Goal: Task Accomplishment & Management: Use online tool/utility

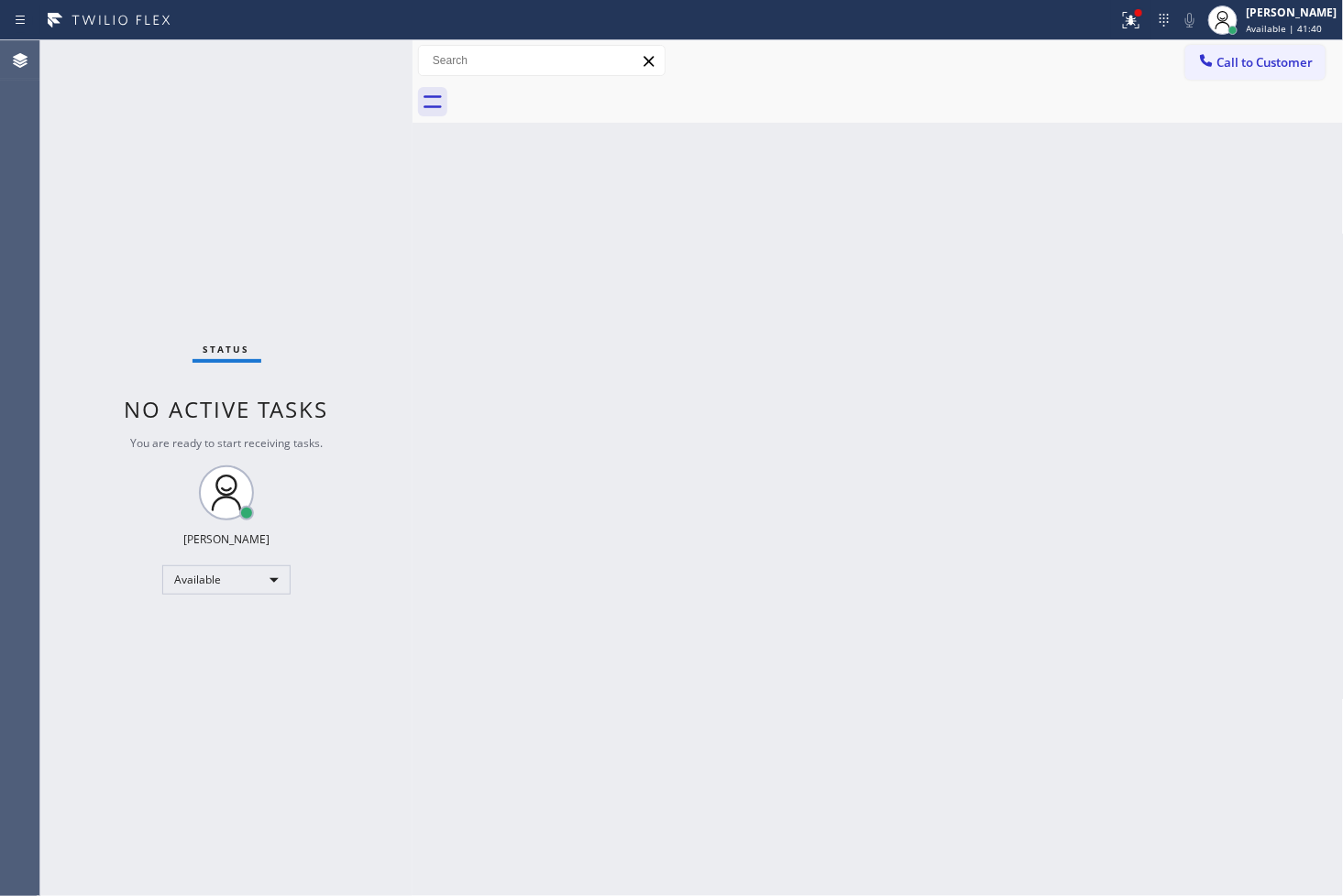
click at [412, 474] on div at bounding box center [412, 468] width 0 height 856
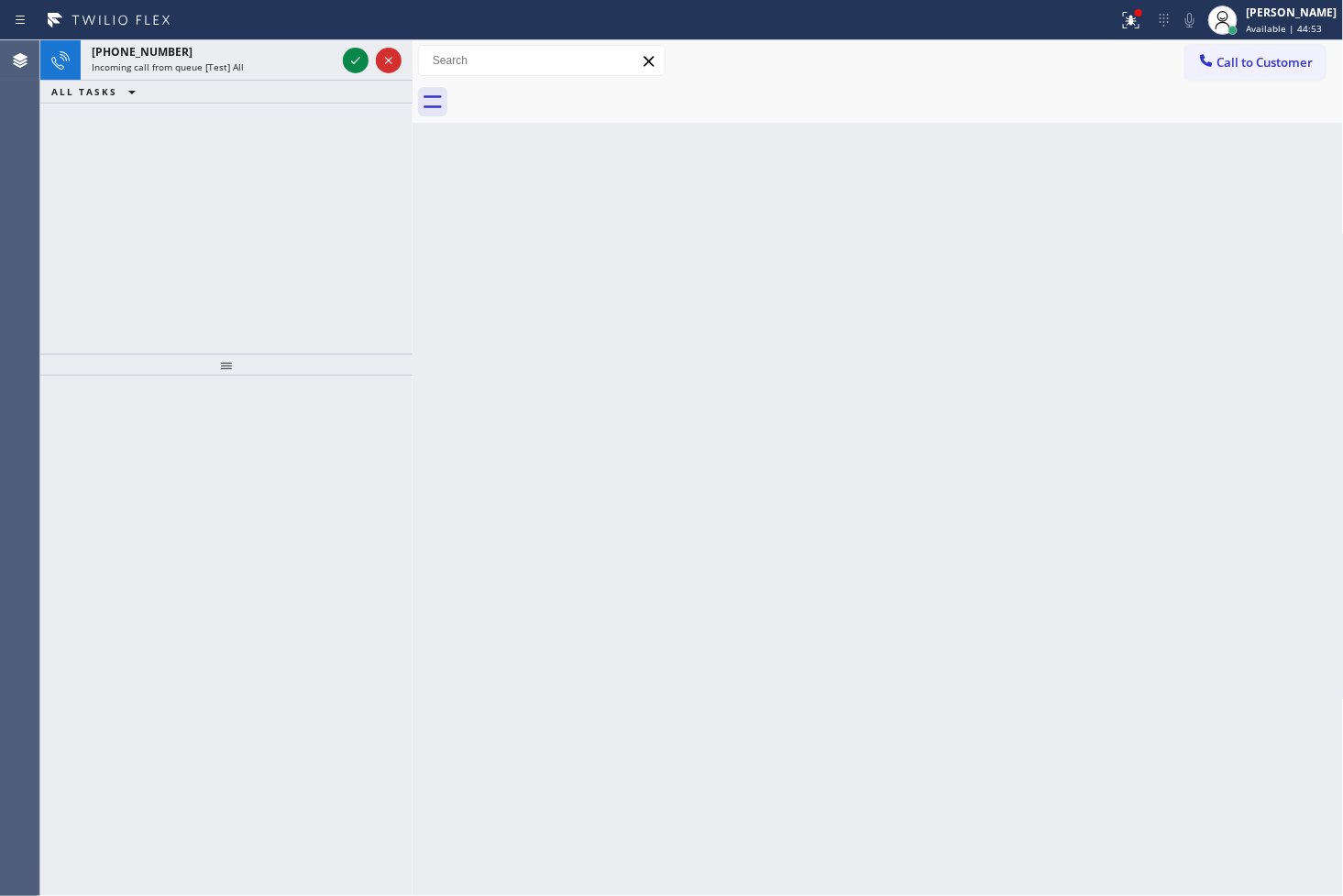
click at [481, 248] on div "Back to Dashboard Change Sender ID Customers Technicians Select a contact Outbo…" at bounding box center [878, 468] width 932 height 856
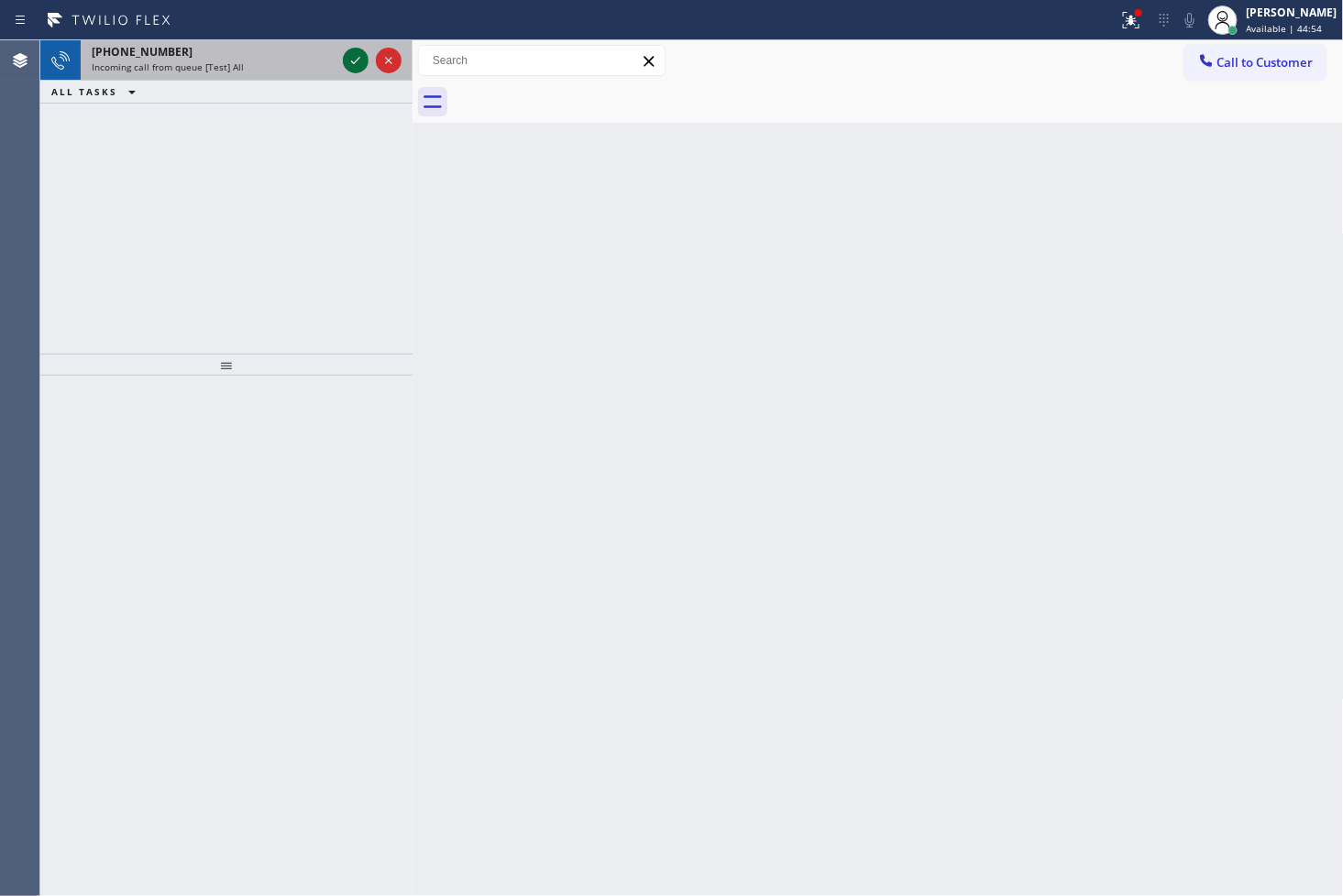
click at [358, 53] on icon at bounding box center [356, 60] width 22 height 22
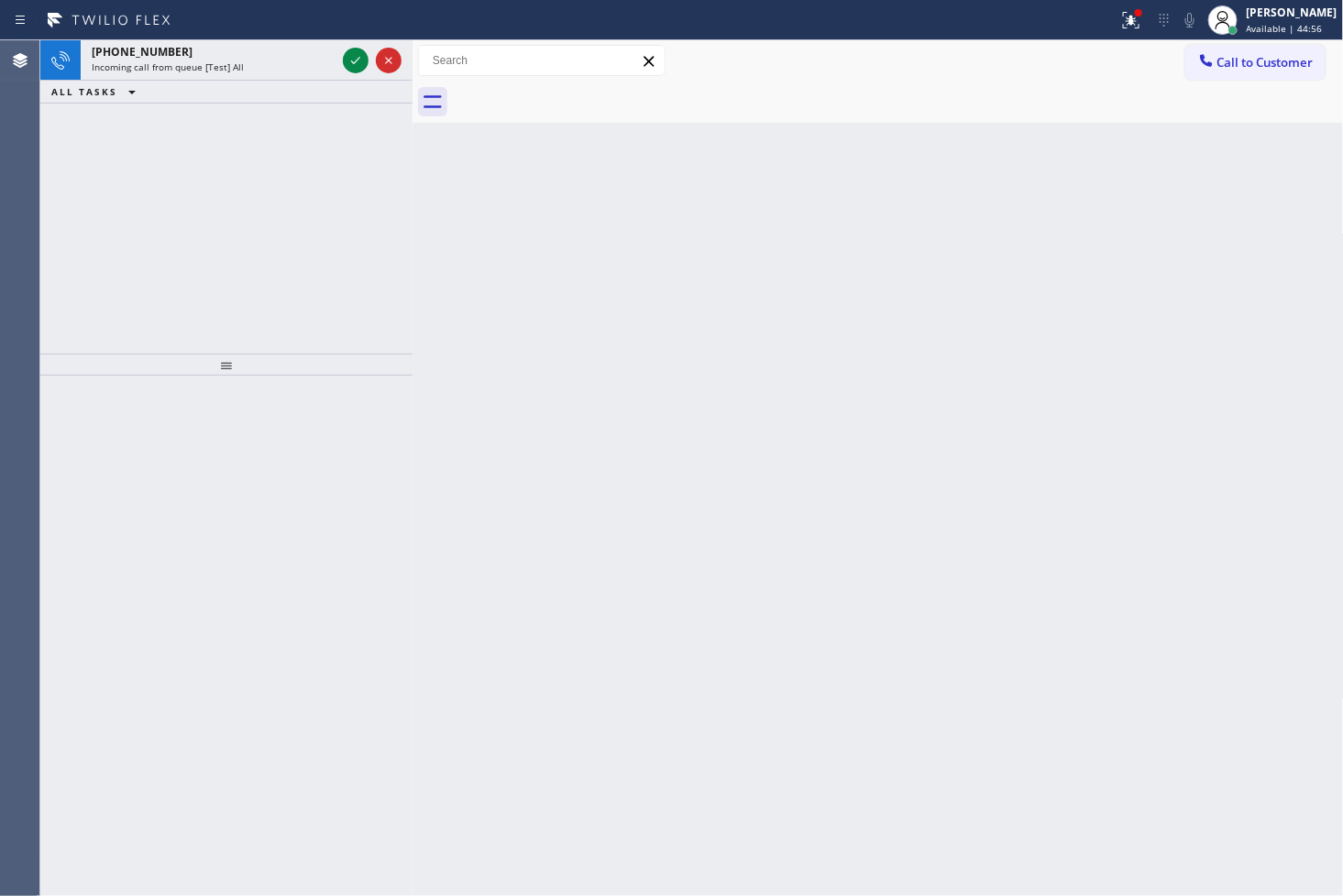
click at [356, 236] on div "[PHONE_NUMBER] Incoming call from queue [Test] All ALL TASKS ALL TASKS ACTIVE T…" at bounding box center [226, 196] width 372 height 313
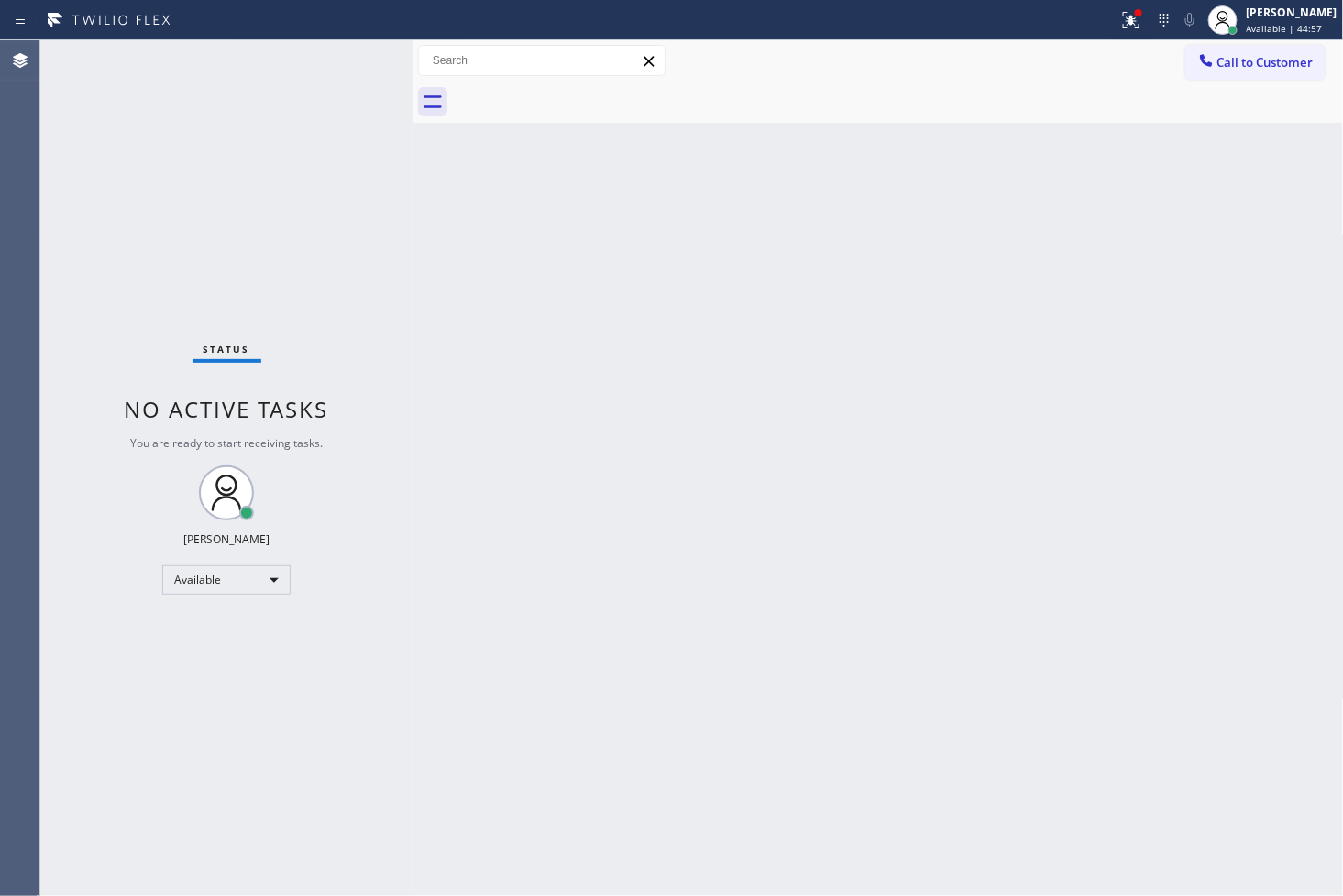
click at [349, 47] on div "Status No active tasks You are ready to start receiving tasks. [PERSON_NAME]" at bounding box center [226, 468] width 372 height 856
drag, startPoint x: 363, startPoint y: 309, endPoint x: 365, endPoint y: 273, distance: 36.1
click at [364, 288] on div "Status No active tasks You are ready to start receiving tasks. [PERSON_NAME]" at bounding box center [226, 468] width 372 height 856
click at [345, 59] on div "Status No active tasks You are ready to start receiving tasks. [PERSON_NAME]" at bounding box center [226, 468] width 372 height 856
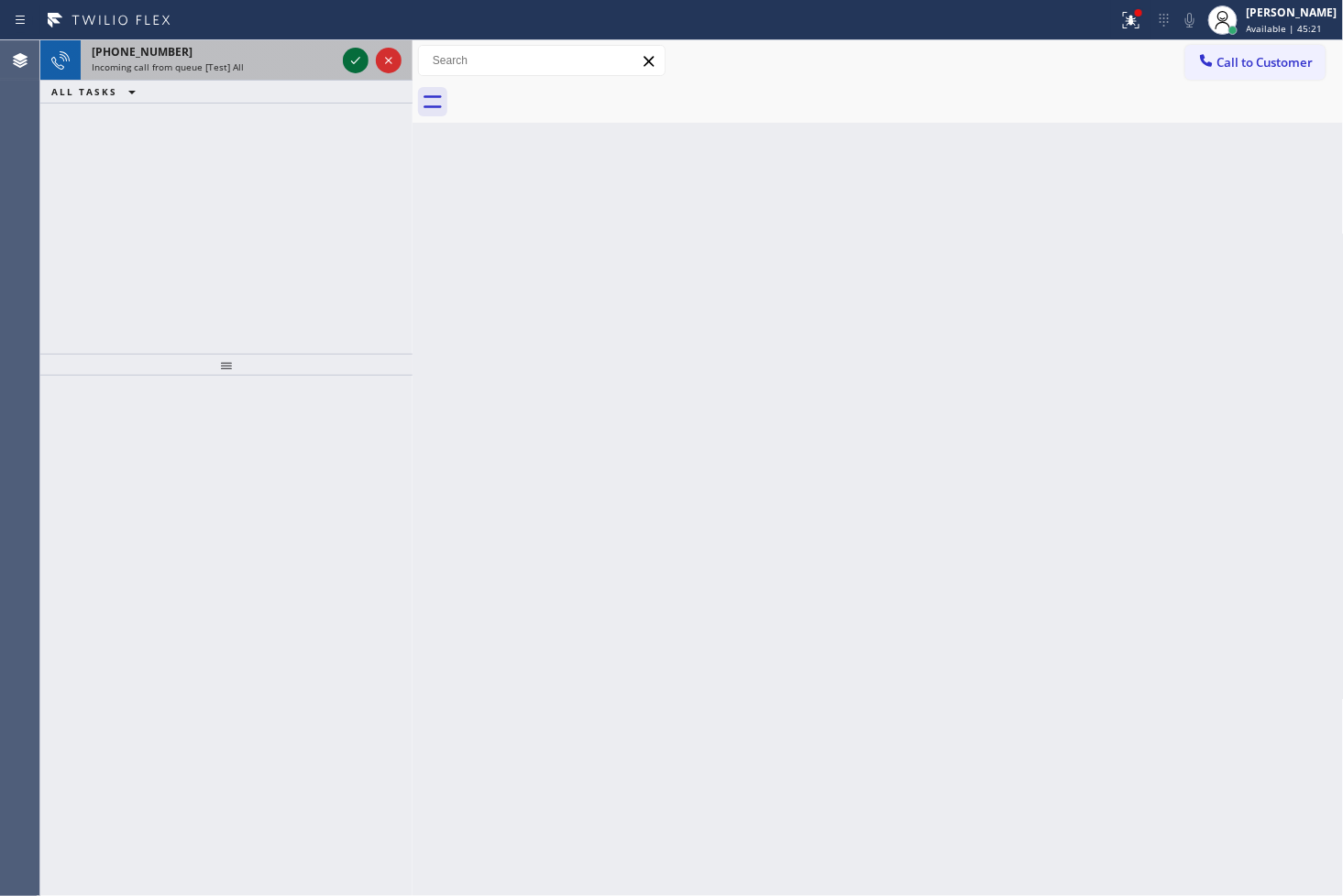
click at [345, 59] on icon at bounding box center [356, 60] width 22 height 22
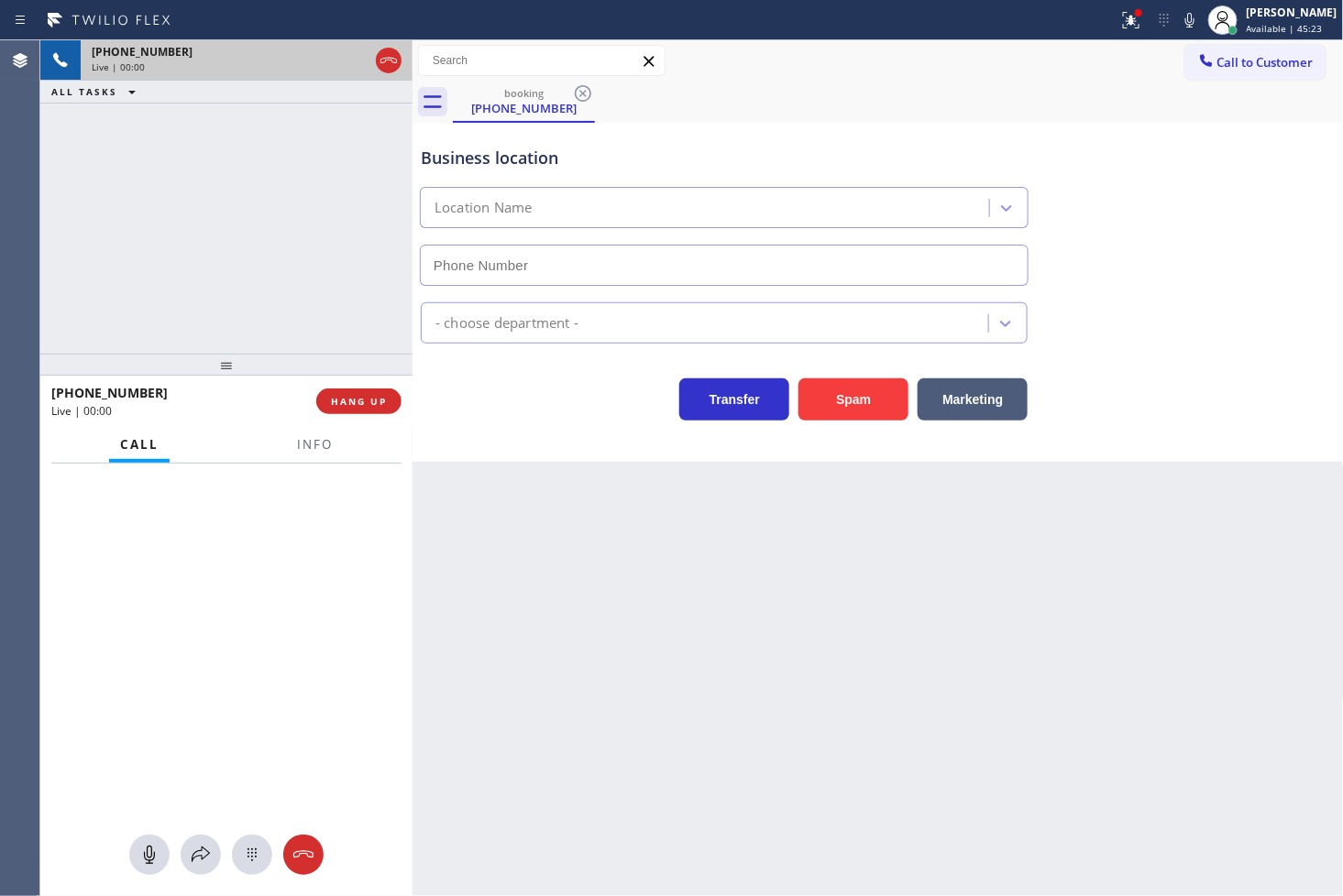
type input "[PHONE_NUMBER]"
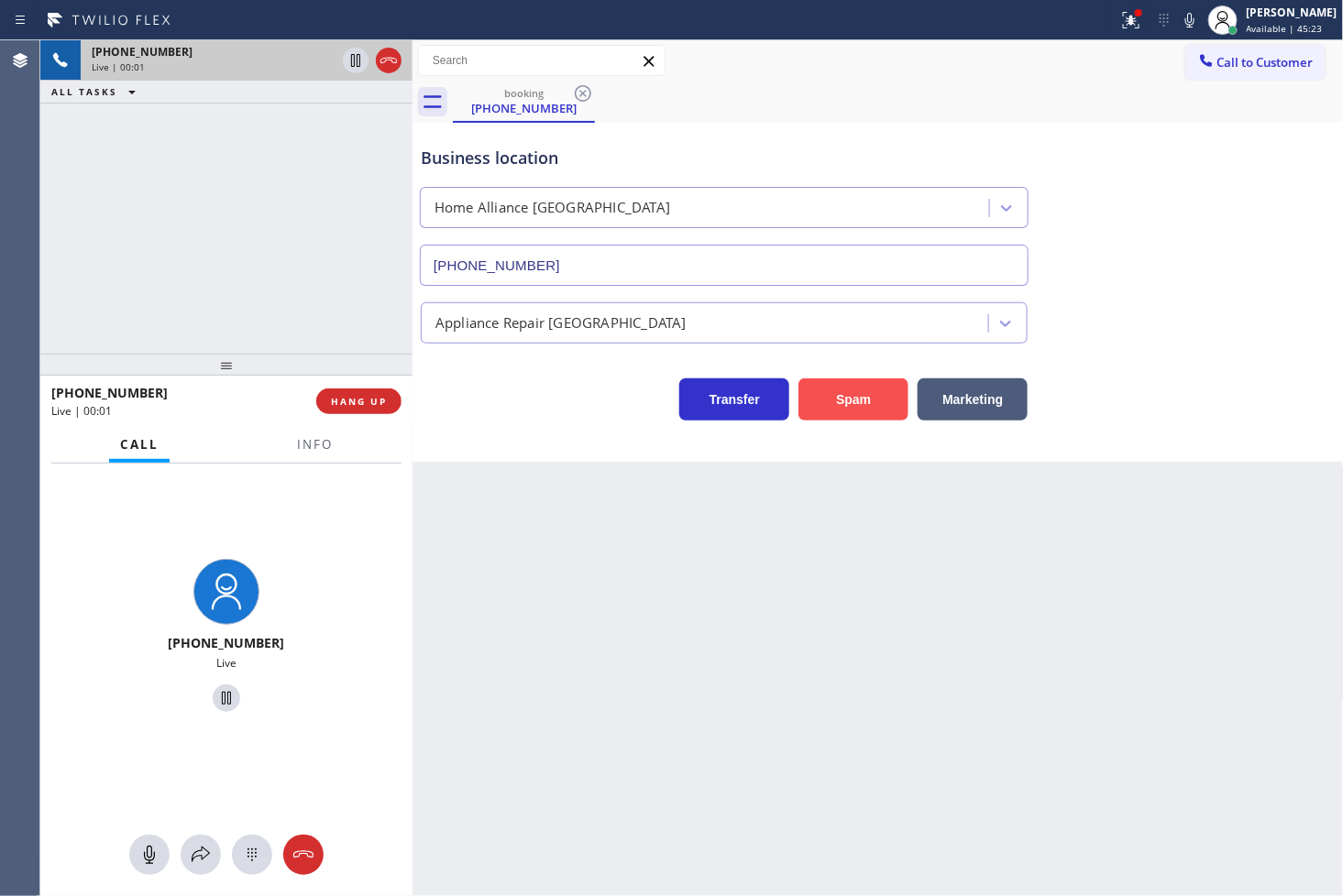
drag, startPoint x: 852, startPoint y: 399, endPoint x: 1294, endPoint y: 126, distance: 519.5
click at [854, 396] on button "Spam" at bounding box center [853, 400] width 110 height 42
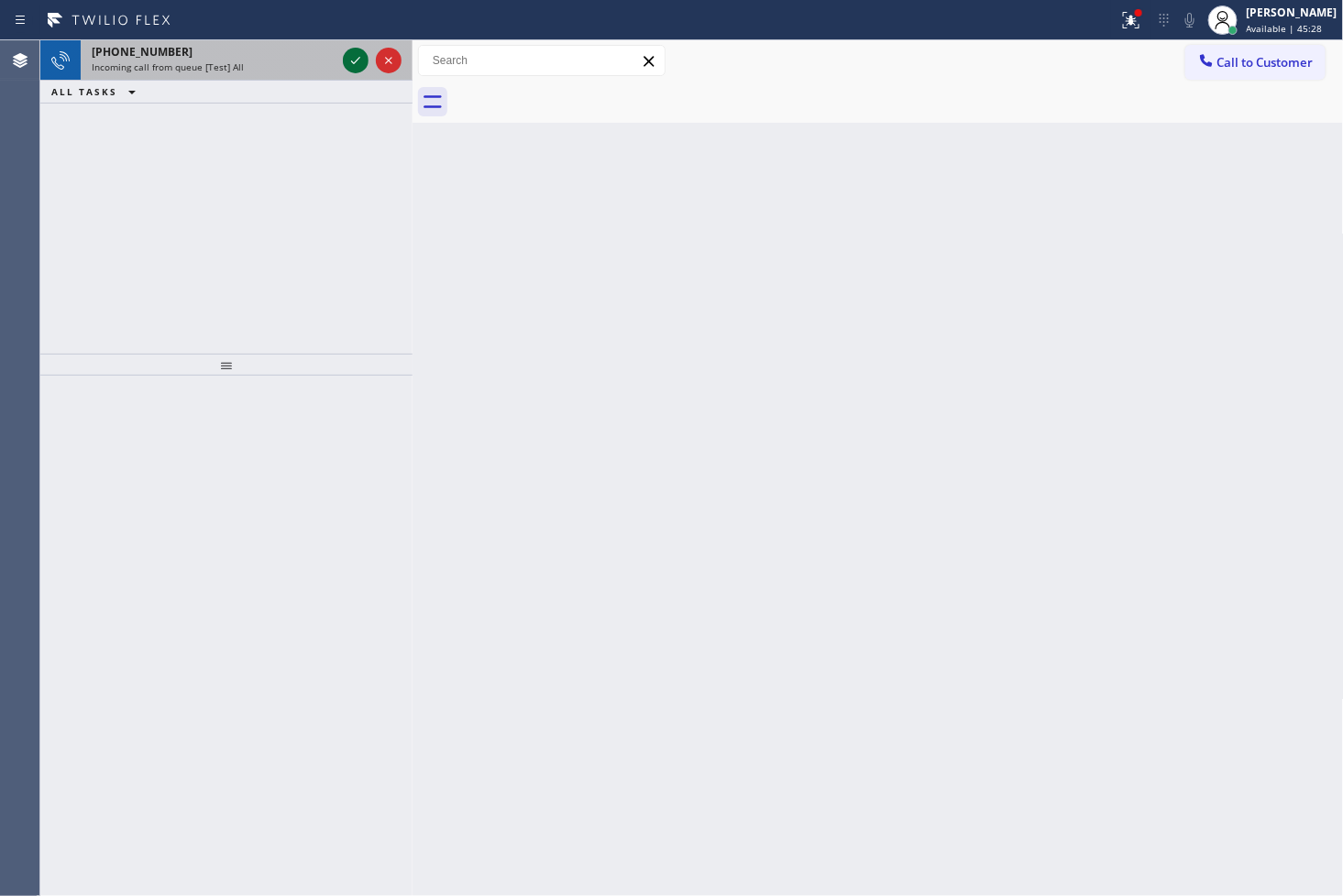
click at [351, 55] on icon at bounding box center [356, 60] width 22 height 22
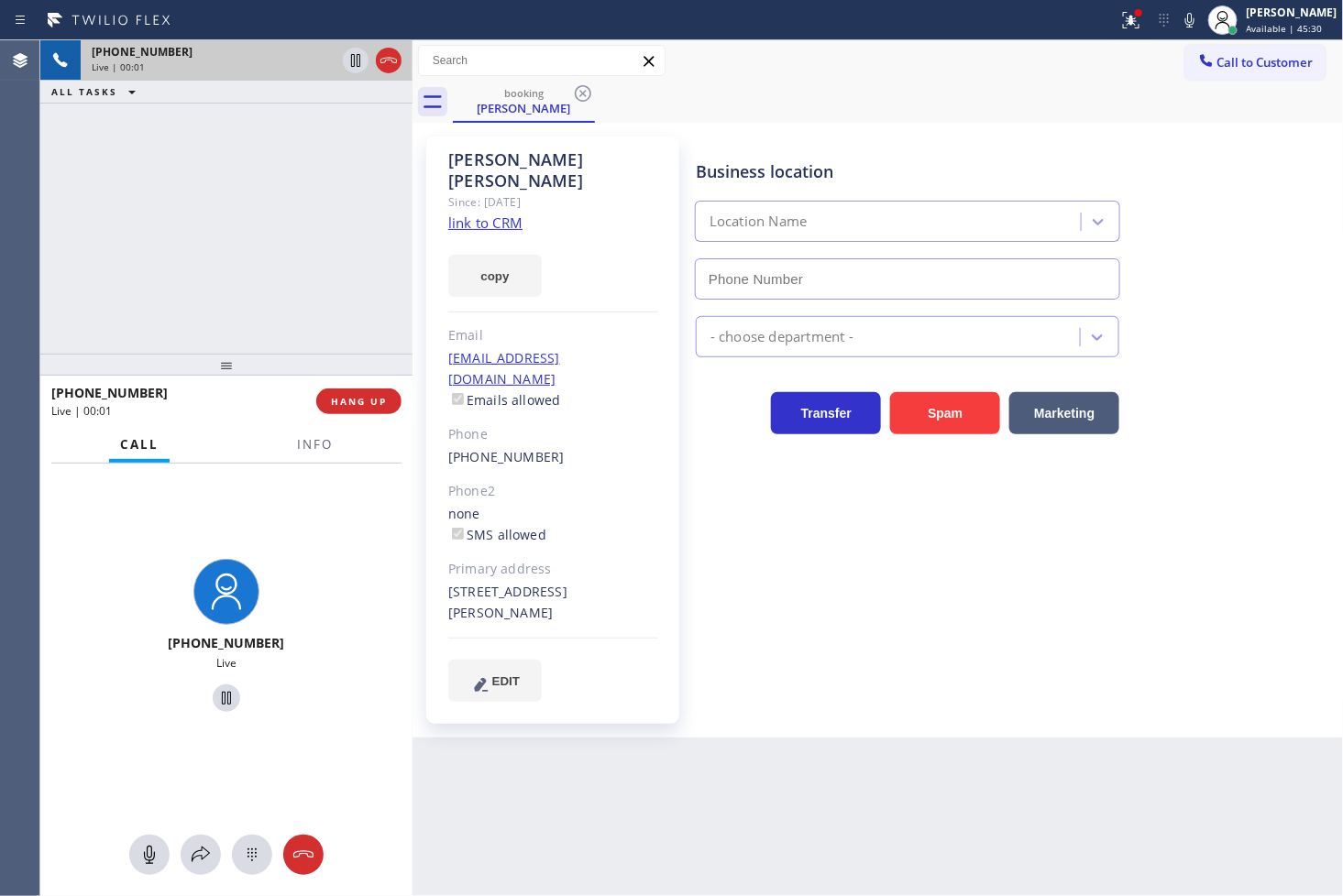
type input "[PHONE_NUMBER]"
click at [476, 214] on link "link to CRM" at bounding box center [485, 222] width 74 height 18
click at [261, 263] on div "[PHONE_NUMBER] Live | 00:06 ALL TASKS ALL TASKS ACTIVE TASKS TASKS IN WRAP UP" at bounding box center [226, 196] width 372 height 313
click at [1135, 11] on div at bounding box center [1139, 13] width 8 height 8
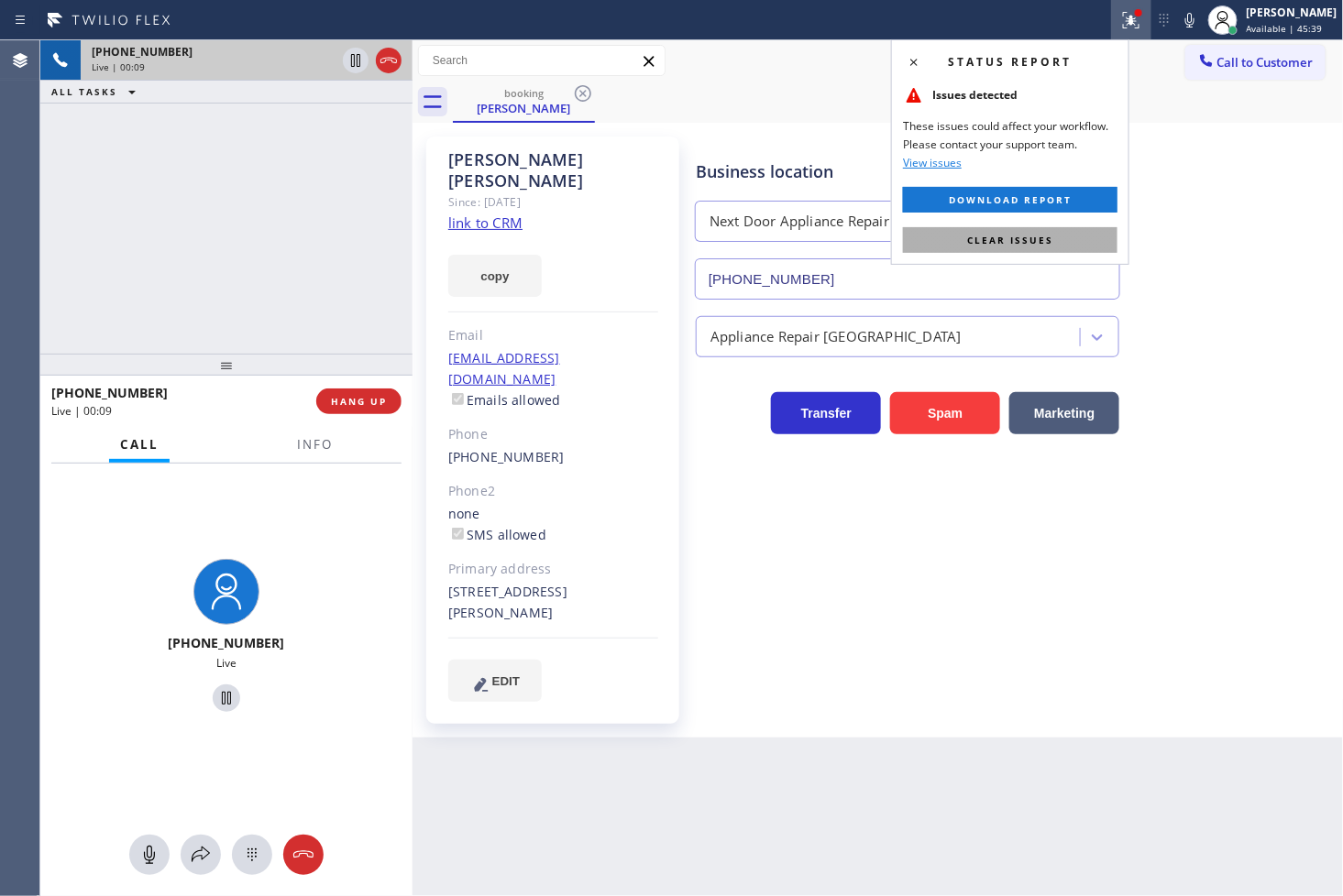
click at [1055, 237] on button "Clear issues" at bounding box center [1010, 240] width 215 height 26
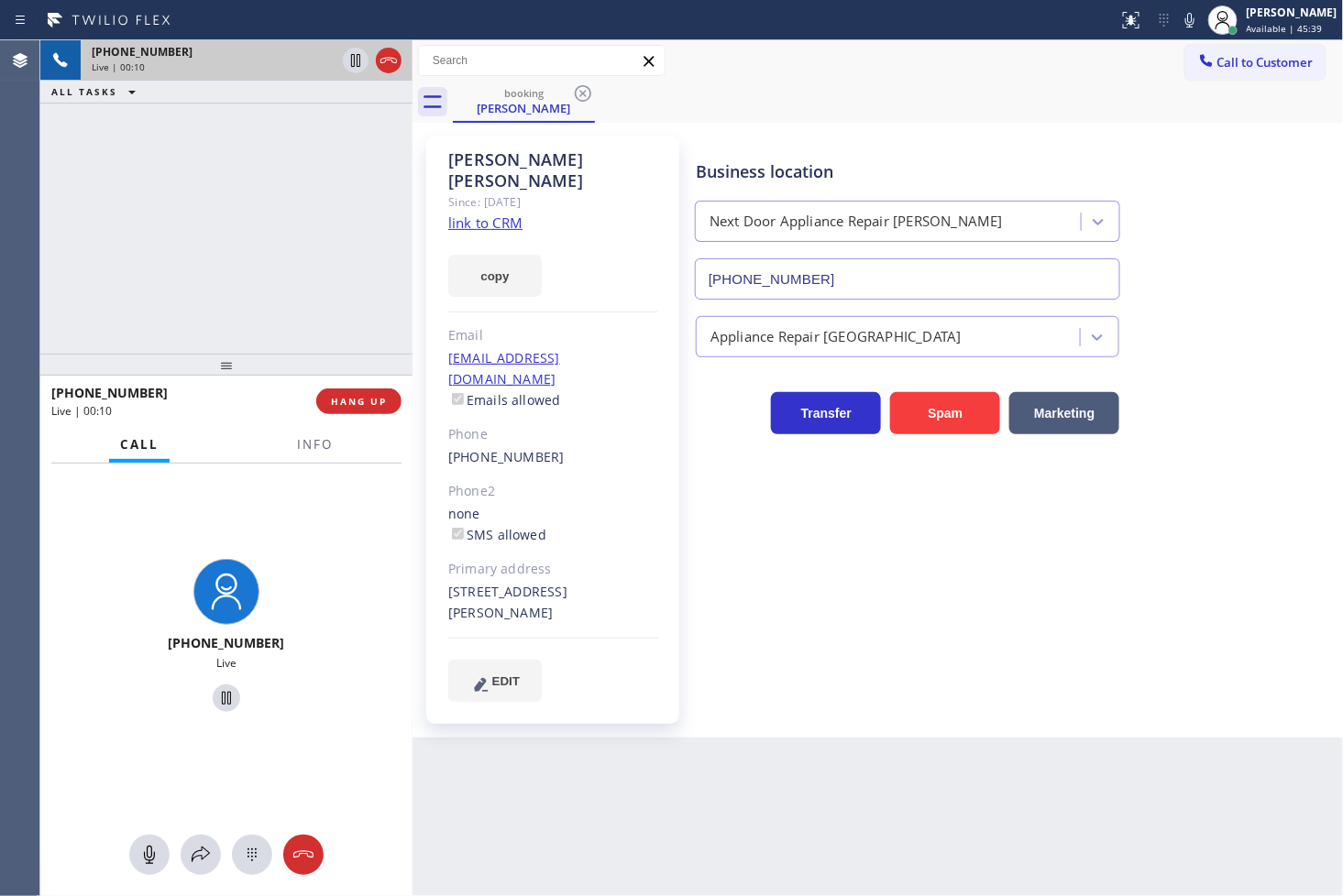
click at [188, 354] on div at bounding box center [226, 364] width 372 height 22
click at [1179, 15] on icon at bounding box center [1190, 20] width 22 height 22
click at [495, 349] on link "[EMAIL_ADDRESS][DOMAIN_NAME]" at bounding box center [504, 368] width 112 height 38
click at [237, 239] on div "[PHONE_NUMBER] Live | 01:06 ALL TASKS ALL TASKS ACTIVE TASKS TASKS IN WRAP UP" at bounding box center [226, 196] width 372 height 313
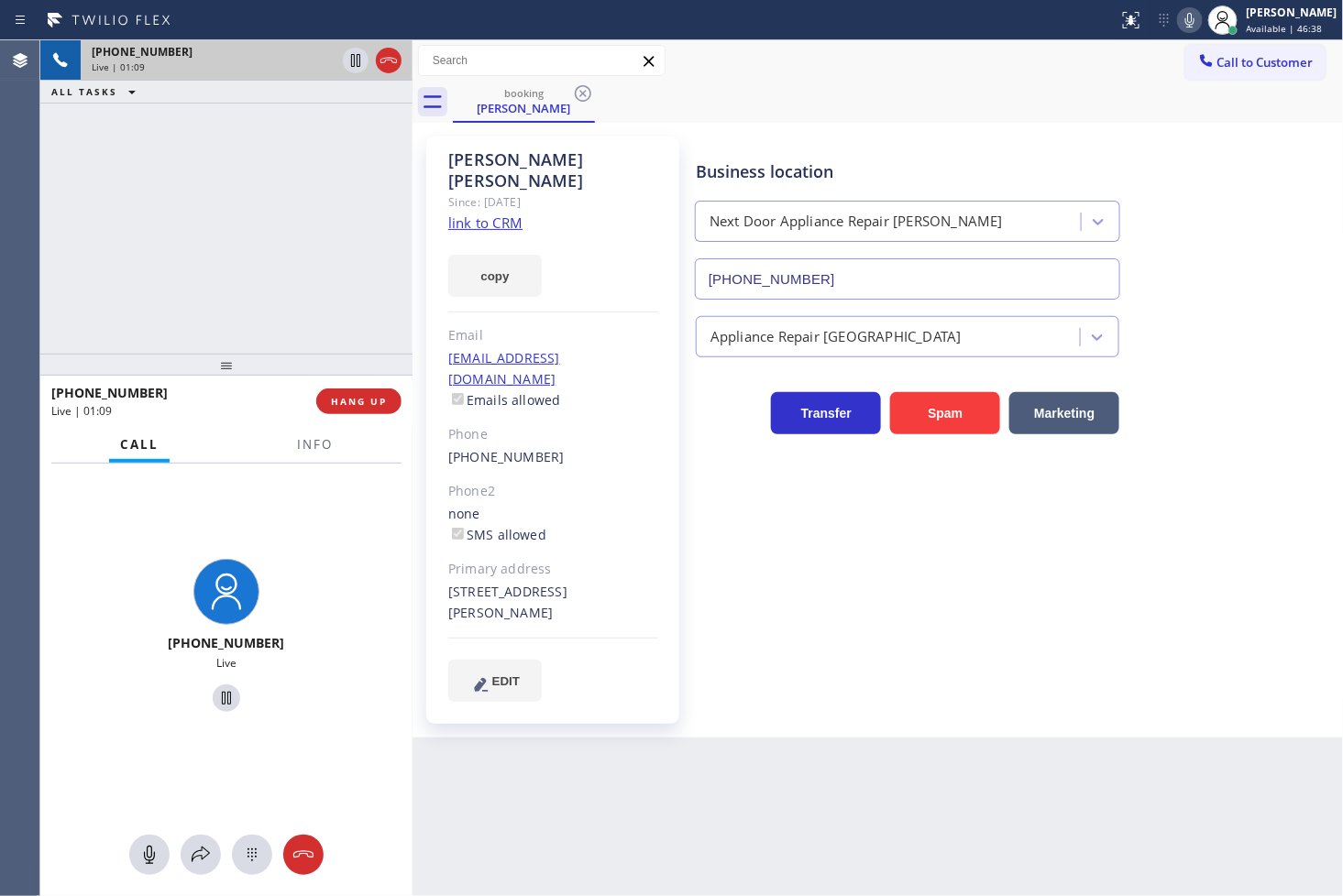
drag, startPoint x: 289, startPoint y: 241, endPoint x: 298, endPoint y: 179, distance: 62.6
click at [293, 223] on div "[PHONE_NUMBER] Live | 01:09 ALL TASKS ALL TASKS ACTIVE TASKS TASKS IN WRAP UP" at bounding box center [226, 196] width 372 height 313
drag, startPoint x: 323, startPoint y: 333, endPoint x: 319, endPoint y: 195, distance: 138.1
click at [323, 316] on div "[PHONE_NUMBER] Live | 01:10 ALL TASKS ALL TASKS ACTIVE TASKS TASKS IN WRAP UP" at bounding box center [226, 196] width 372 height 313
click at [360, 58] on icon at bounding box center [356, 60] width 22 height 22
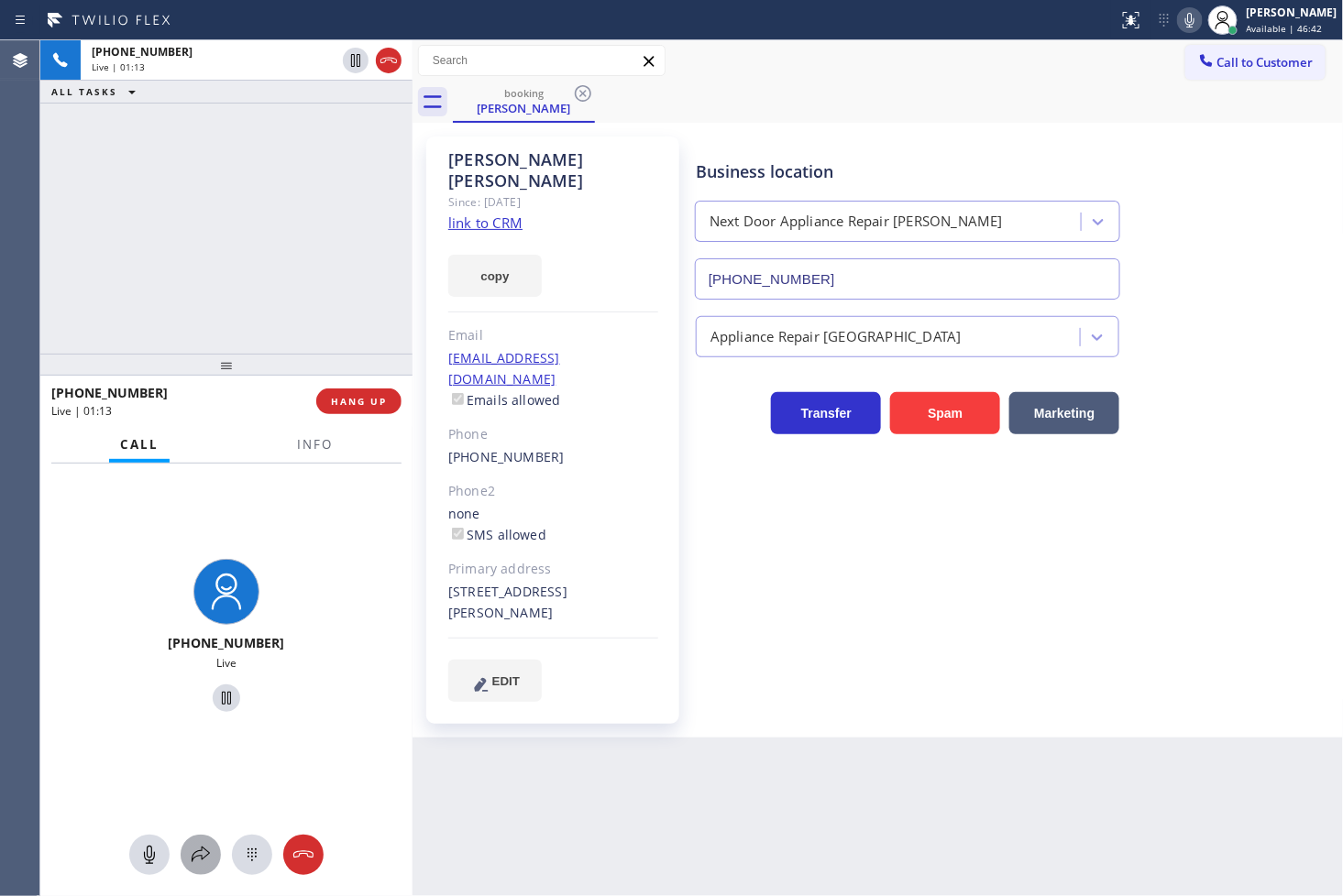
click at [203, 864] on icon at bounding box center [200, 855] width 22 height 22
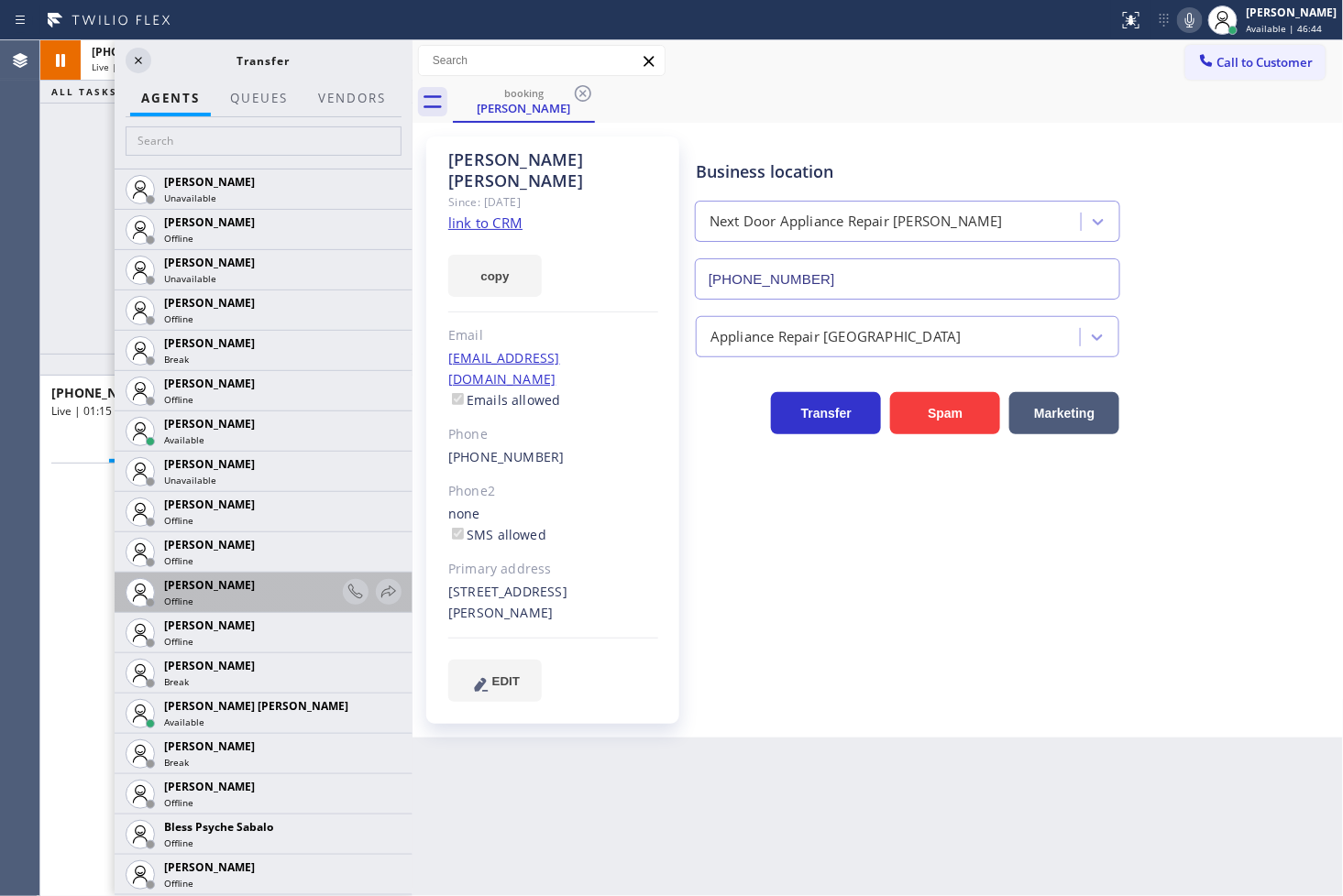
scroll to position [203, 0]
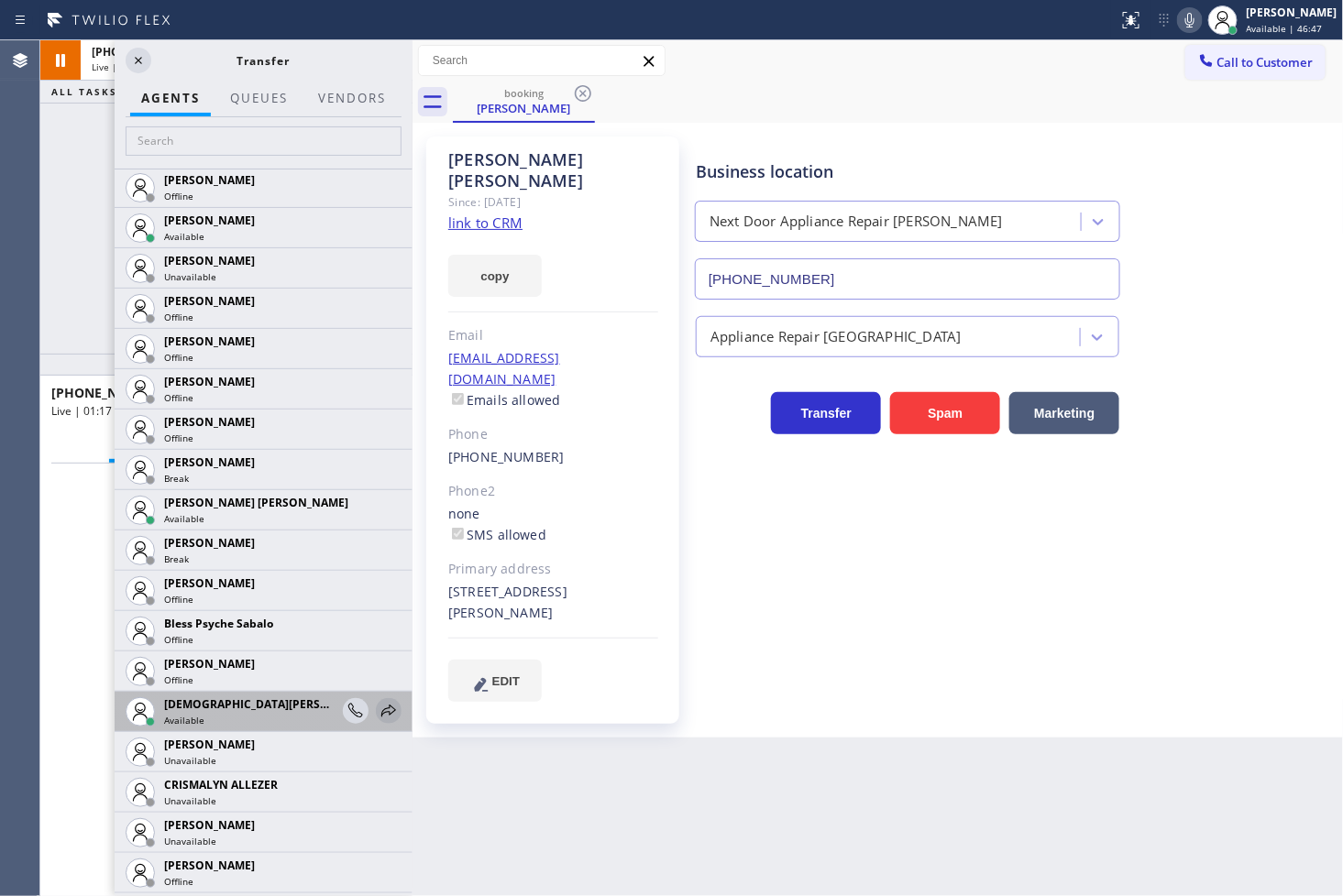
click at [382, 709] on icon at bounding box center [388, 710] width 14 height 11
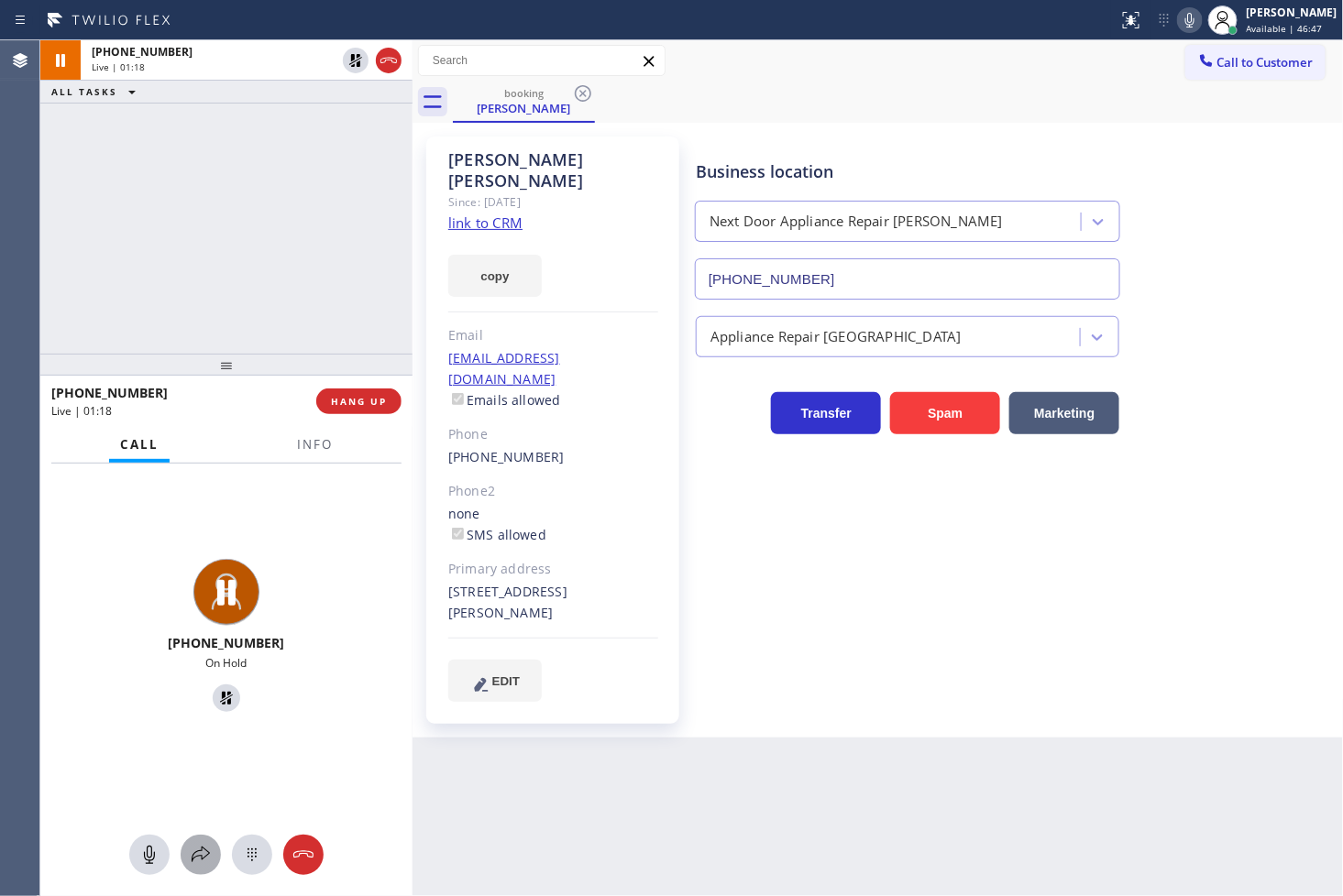
click at [196, 860] on icon at bounding box center [200, 855] width 22 height 22
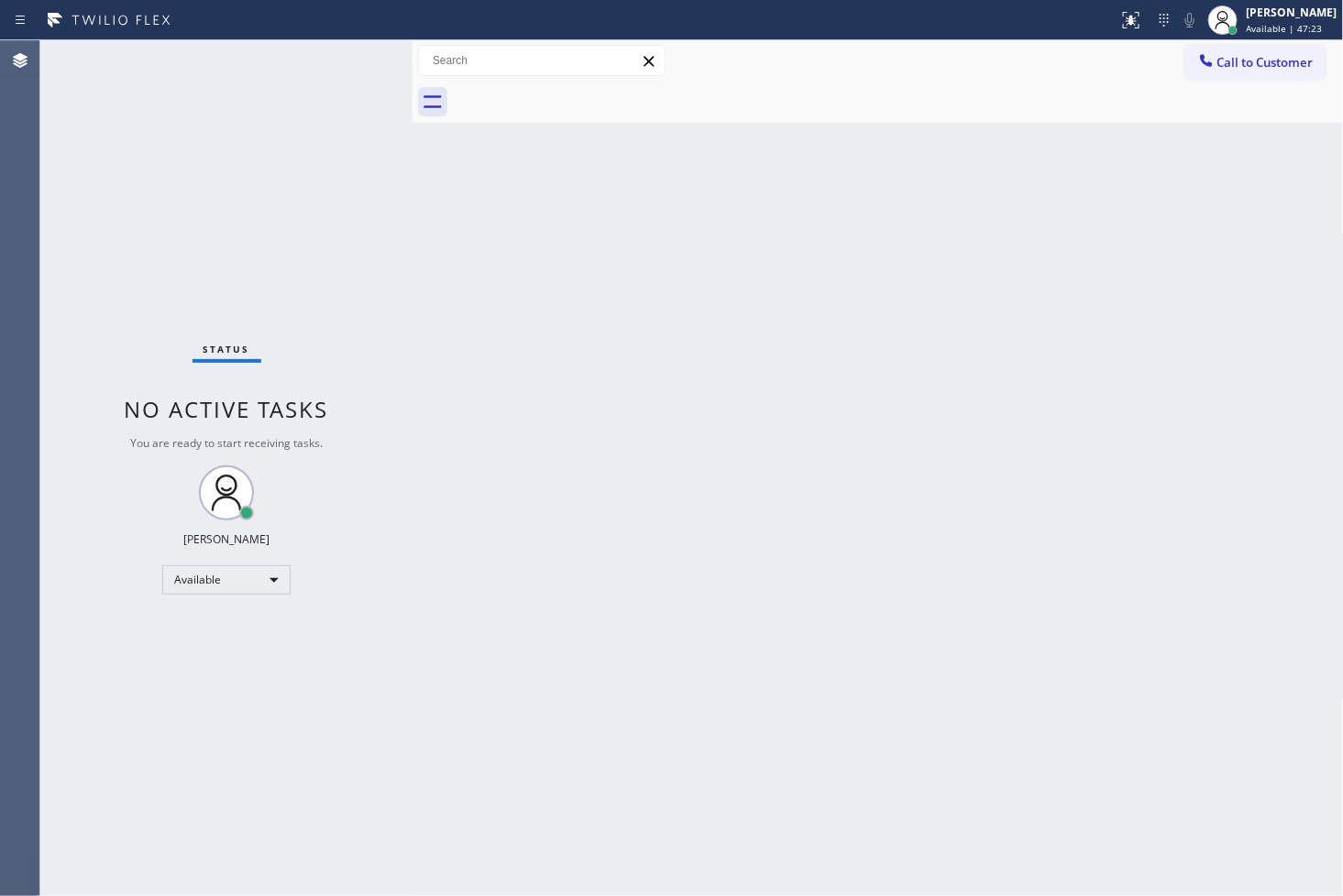
drag, startPoint x: 96, startPoint y: 285, endPoint x: 128, endPoint y: 263, distance: 38.8
click at [111, 276] on div "Status No active tasks You are ready to start receiving tasks. [PERSON_NAME]" at bounding box center [226, 468] width 372 height 856
click at [330, 51] on div "Status No active tasks You are ready to start receiving tasks. [PERSON_NAME]" at bounding box center [226, 468] width 372 height 856
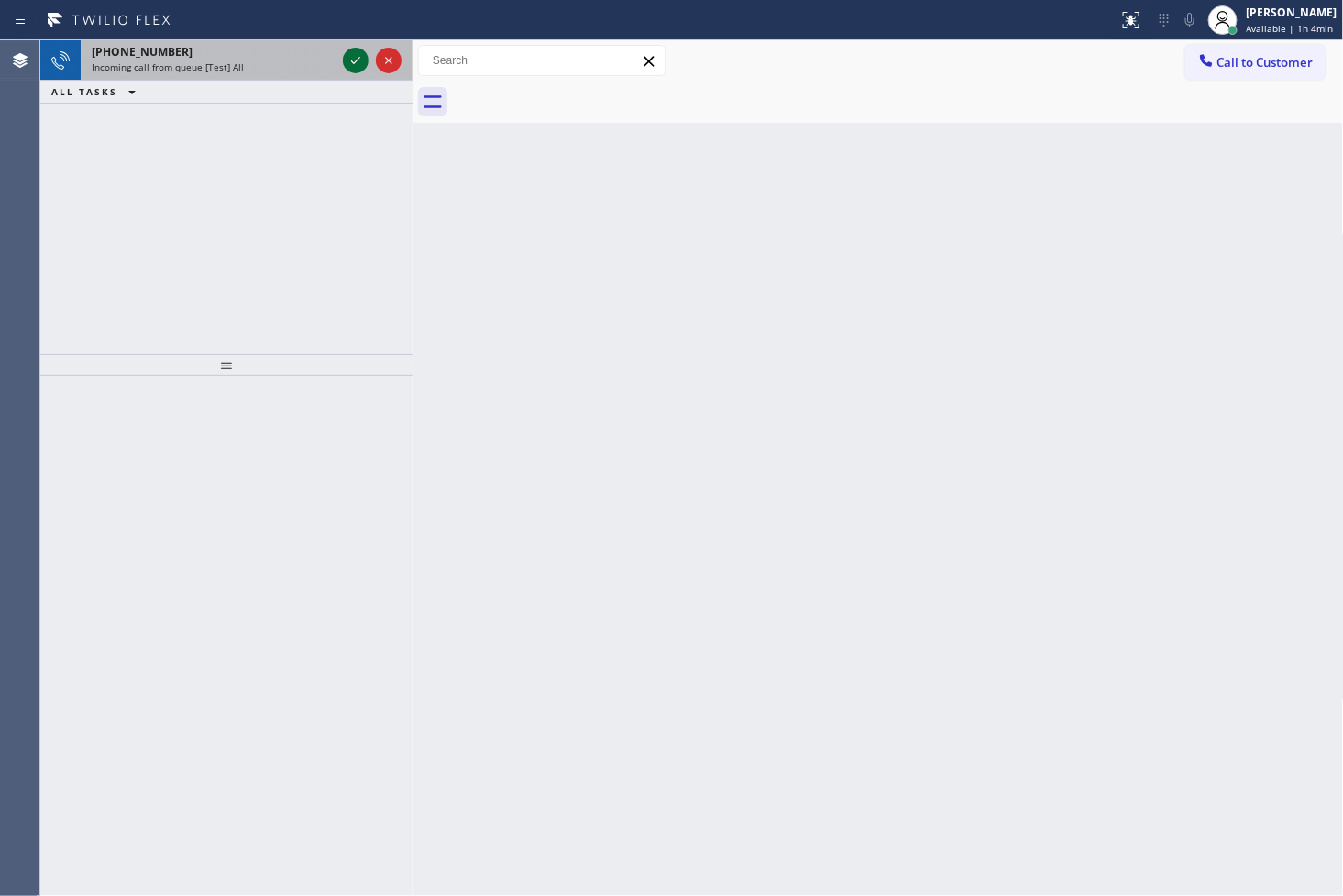
click at [348, 66] on icon at bounding box center [356, 60] width 22 height 22
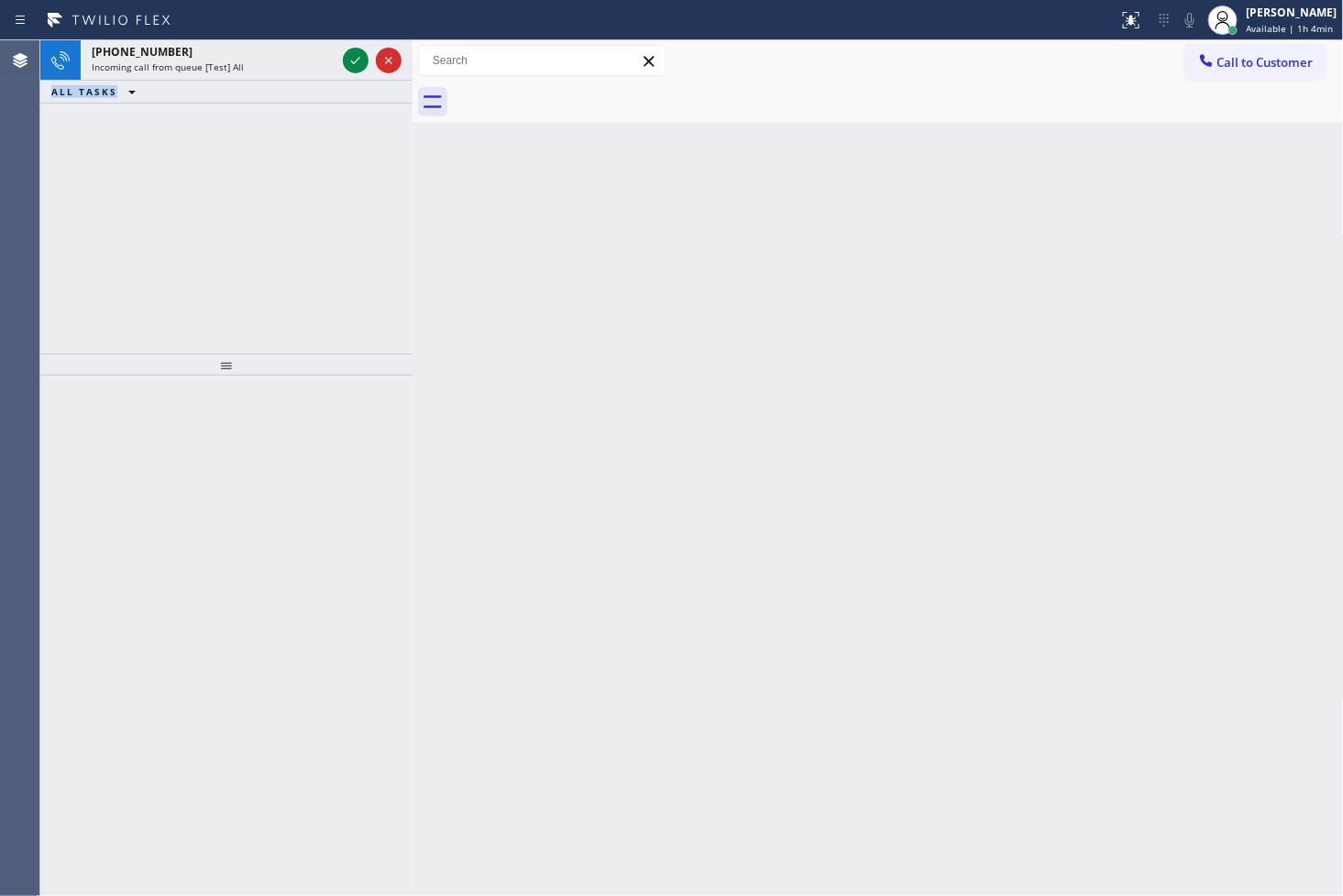
click at [351, 57] on icon at bounding box center [356, 60] width 22 height 22
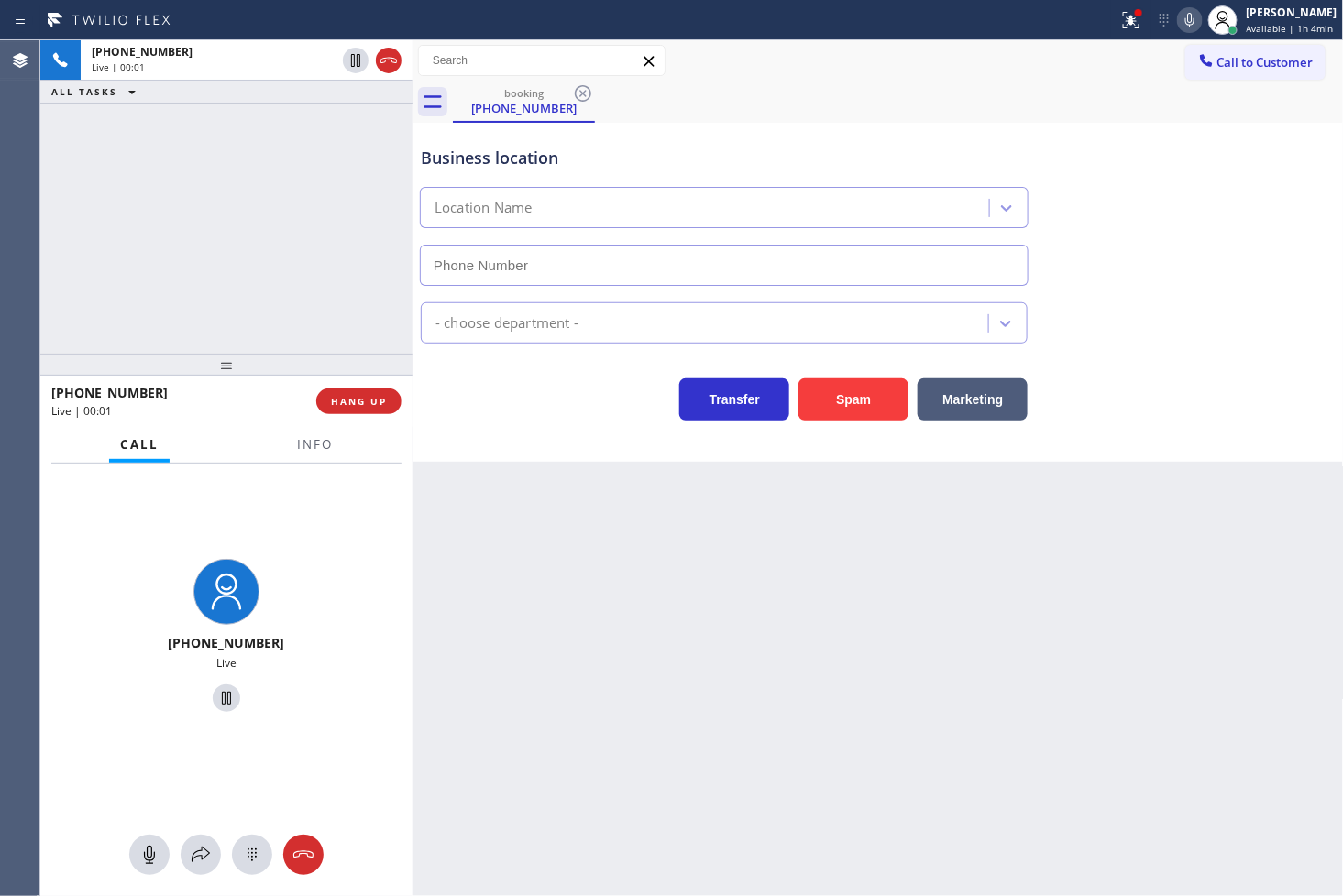
type input "[PHONE_NUMBER]"
drag, startPoint x: 864, startPoint y: 402, endPoint x: 903, endPoint y: 377, distance: 46.3
click at [886, 386] on button "Spam" at bounding box center [853, 400] width 110 height 42
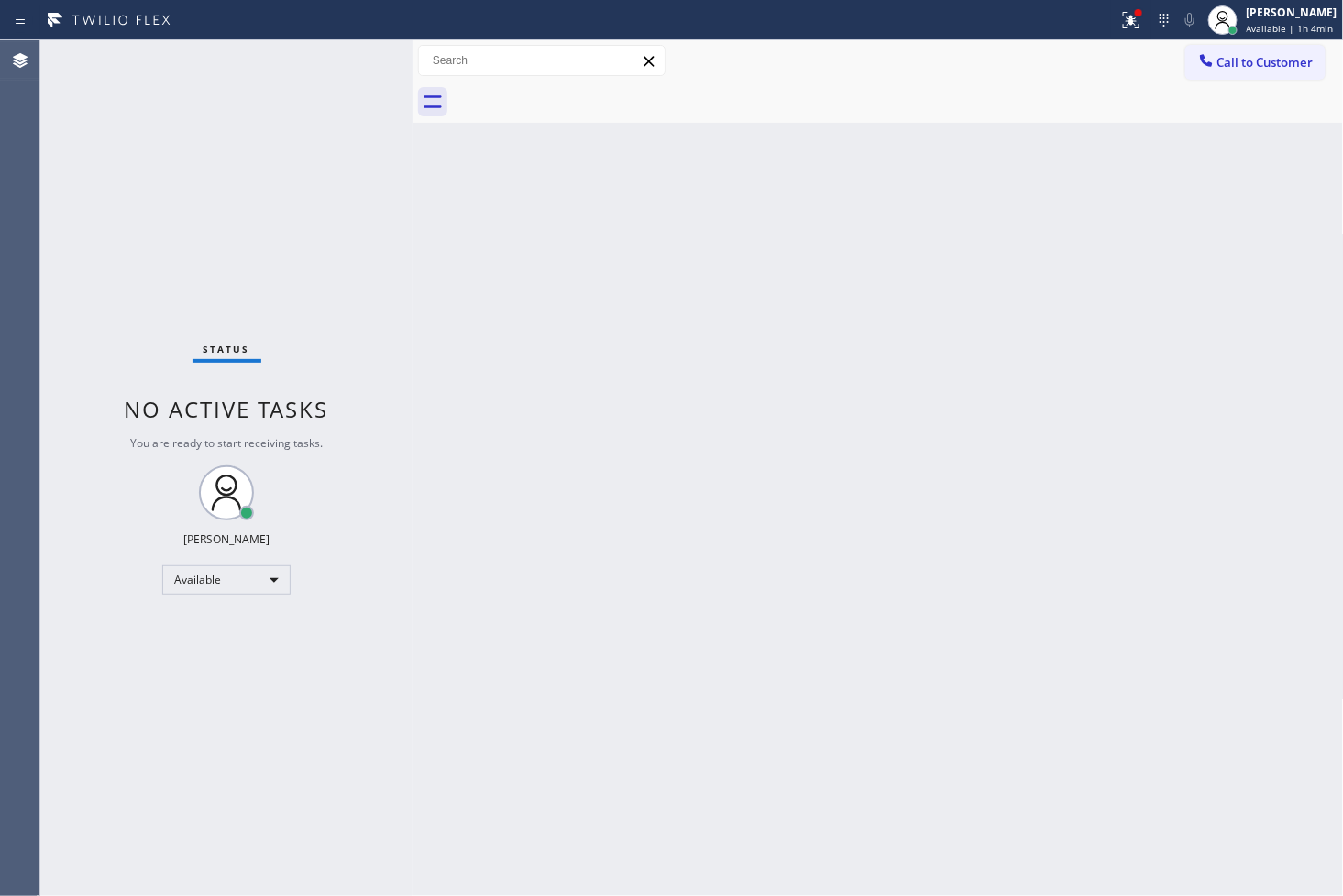
click at [372, 242] on div "Status No active tasks You are ready to start receiving tasks. [PERSON_NAME]" at bounding box center [226, 468] width 372 height 856
drag, startPoint x: 588, startPoint y: 460, endPoint x: 397, endPoint y: 204, distance: 319.4
click at [583, 450] on div "Back to Dashboard Change Sender ID Customers Technicians Select a contact Outbo…" at bounding box center [878, 468] width 932 height 856
click at [322, 133] on div "Status No active tasks You are ready to start receiving tasks. [PERSON_NAME]" at bounding box center [226, 468] width 372 height 856
click at [337, 83] on div "Status No active tasks You are ready to start receiving tasks. [PERSON_NAME]" at bounding box center [226, 468] width 372 height 856
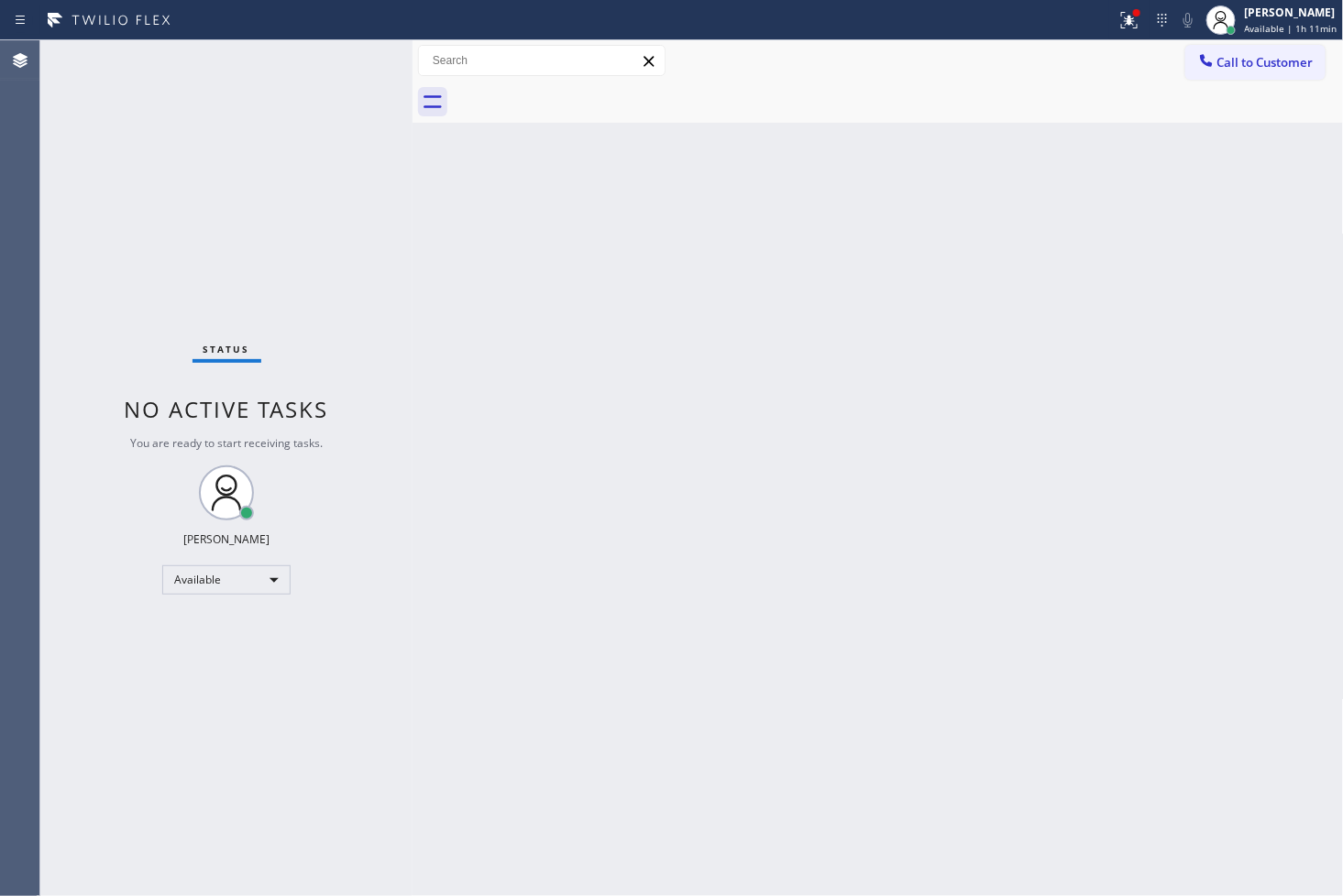
click at [832, 263] on div "Back to Dashboard Change Sender ID Customers Technicians Select a contact Outbo…" at bounding box center [878, 468] width 932 height 856
click at [1119, 29] on icon at bounding box center [1129, 20] width 22 height 22
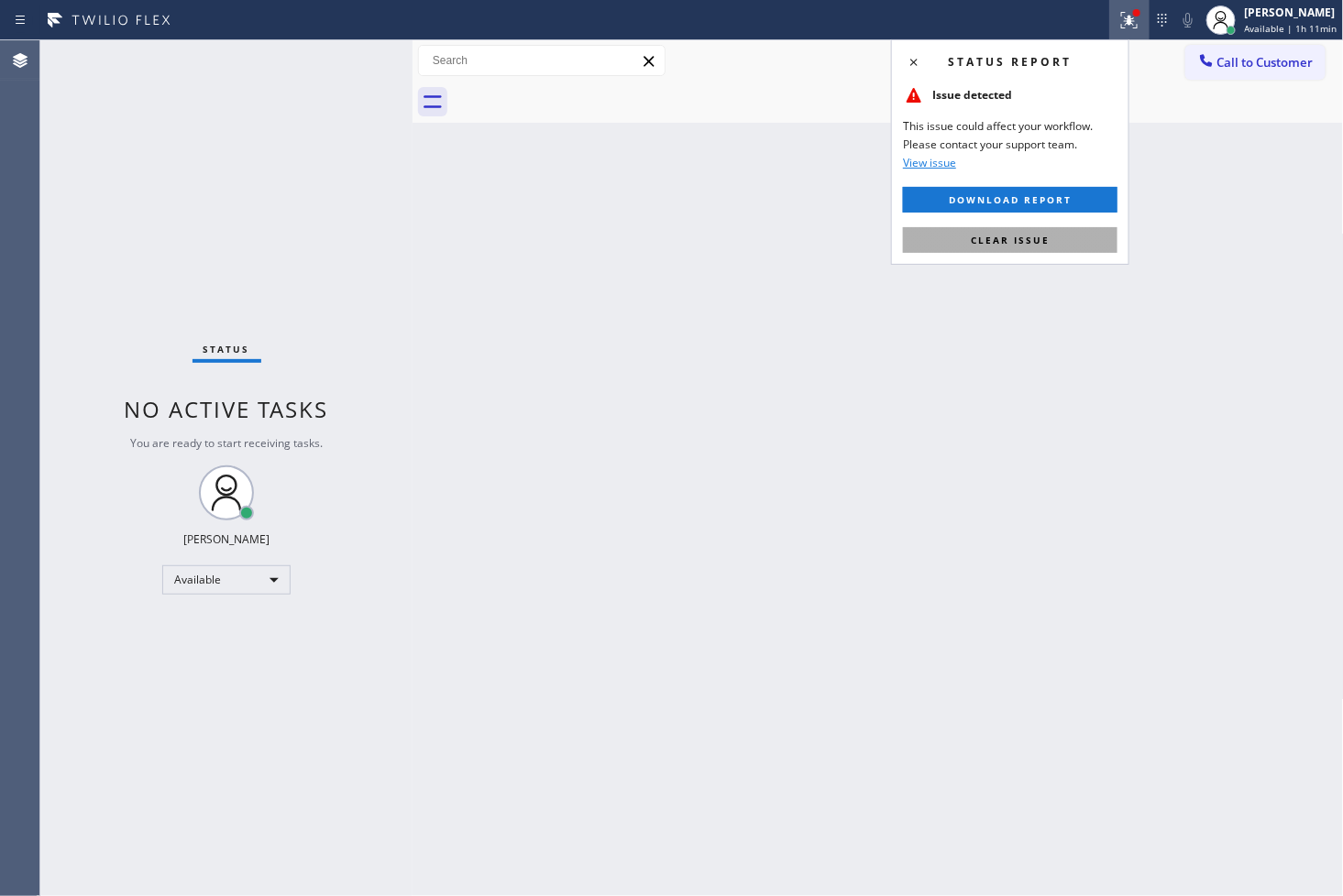
click at [1037, 242] on span "Clear issue" at bounding box center [1010, 240] width 79 height 12
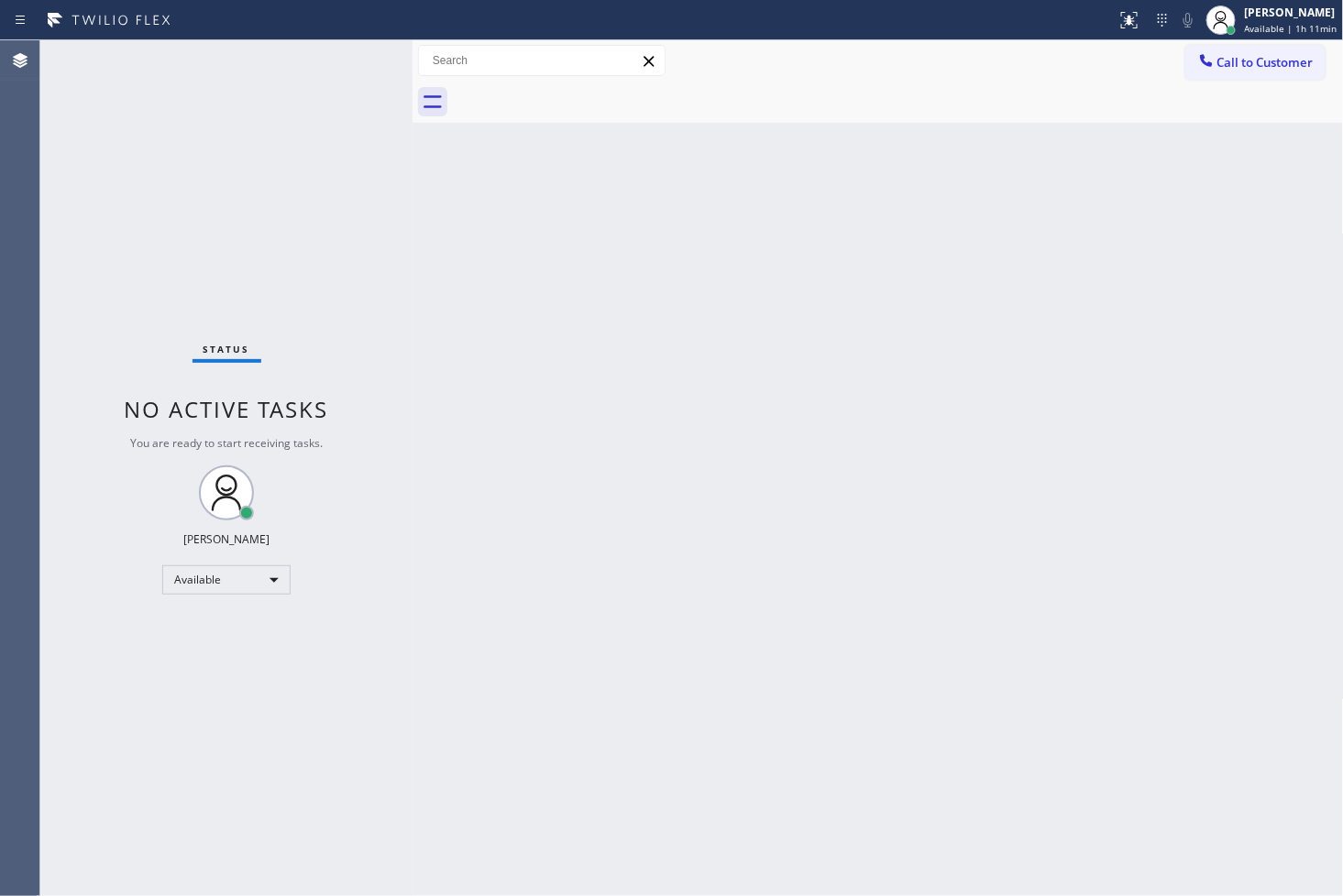
drag, startPoint x: 275, startPoint y: 364, endPoint x: 307, endPoint y: 287, distance: 83.4
click at [279, 355] on div "Status No active tasks You are ready to start receiving tasks. [PERSON_NAME]" at bounding box center [226, 468] width 372 height 856
drag, startPoint x: 333, startPoint y: 133, endPoint x: 340, endPoint y: 123, distance: 12.2
click at [337, 125] on div "Status No active tasks You are ready to start receiving tasks. [PERSON_NAME]" at bounding box center [226, 468] width 372 height 856
click at [351, 82] on div "Status No active tasks You are ready to start receiving tasks. [PERSON_NAME]" at bounding box center [226, 468] width 372 height 856
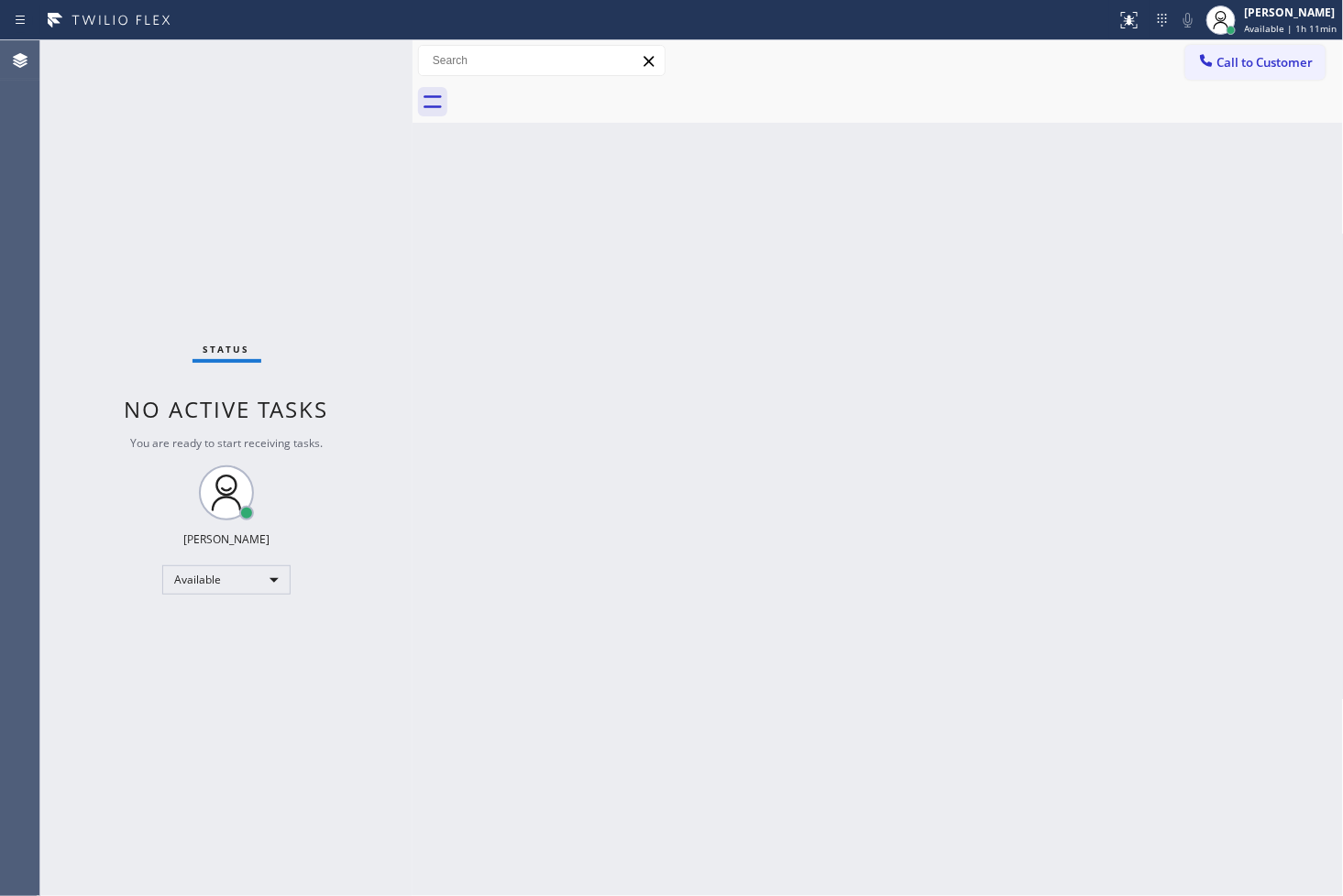
click at [340, 177] on div "Status No active tasks You are ready to start receiving tasks. [PERSON_NAME]" at bounding box center [226, 468] width 372 height 856
click at [352, 90] on div "Status No active tasks You are ready to start receiving tasks. [PERSON_NAME]" at bounding box center [226, 468] width 372 height 856
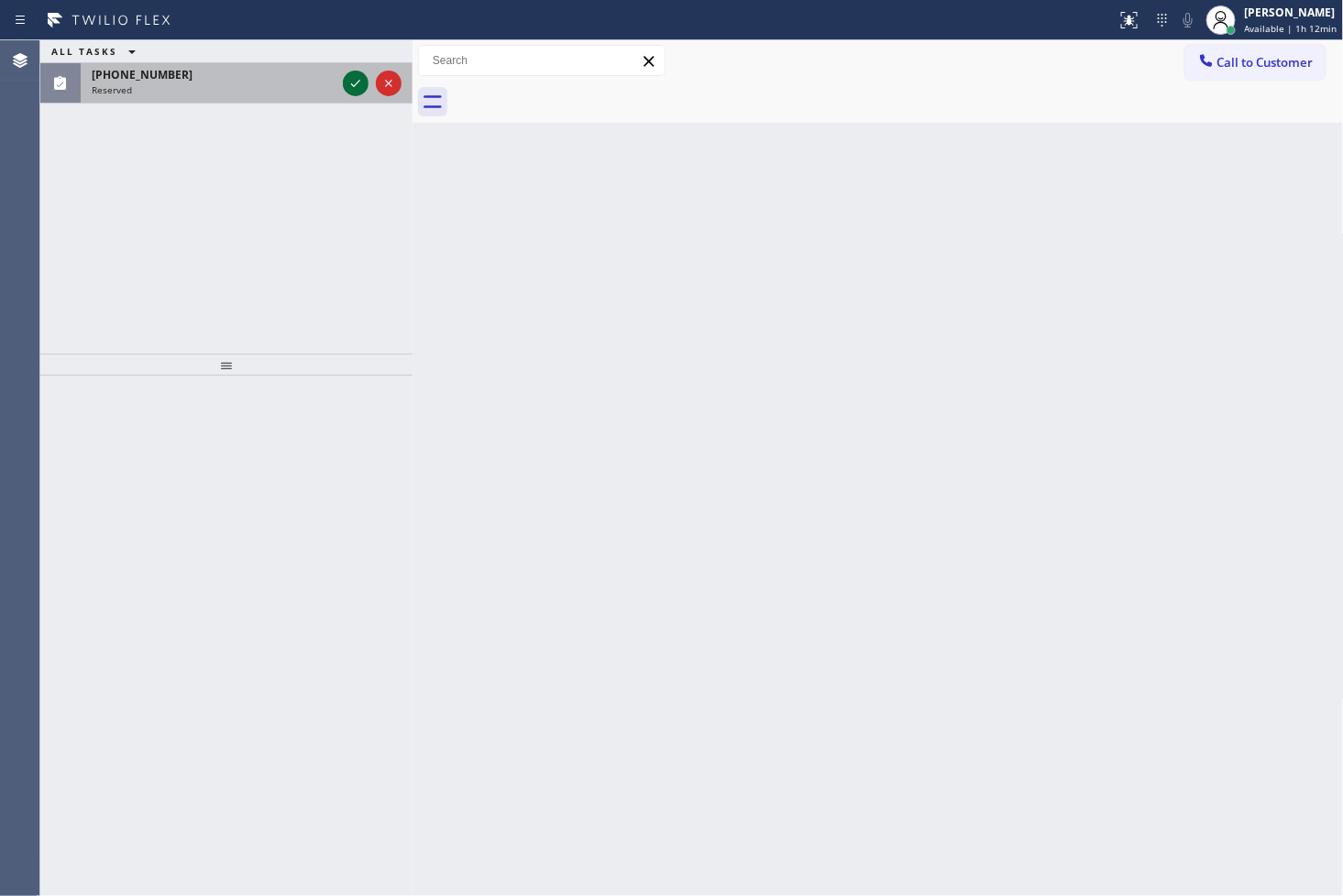
click at [352, 90] on icon at bounding box center [356, 83] width 22 height 22
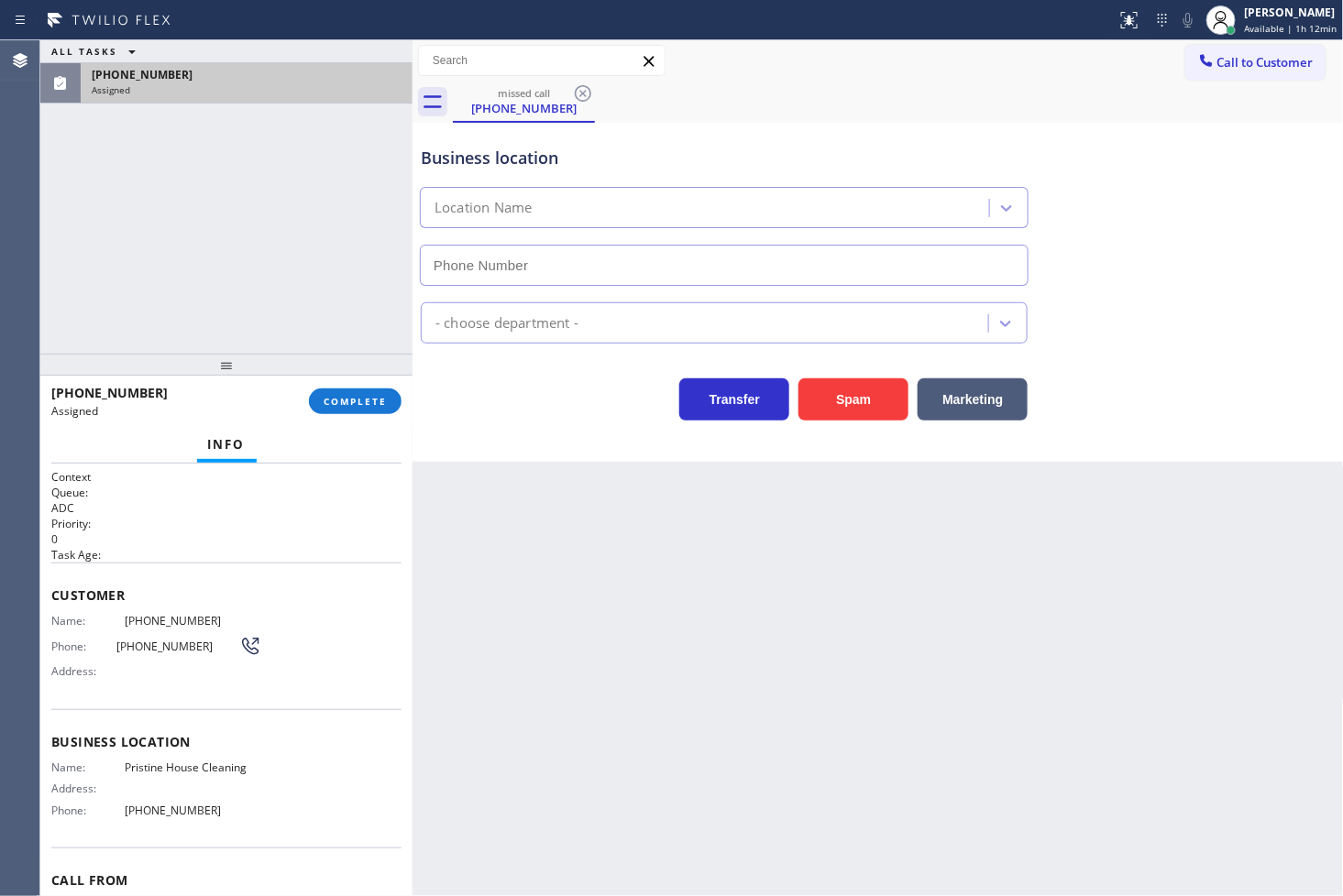
type input "[PHONE_NUMBER]"
click at [56, 617] on span "Name:" at bounding box center [88, 621] width 73 height 13
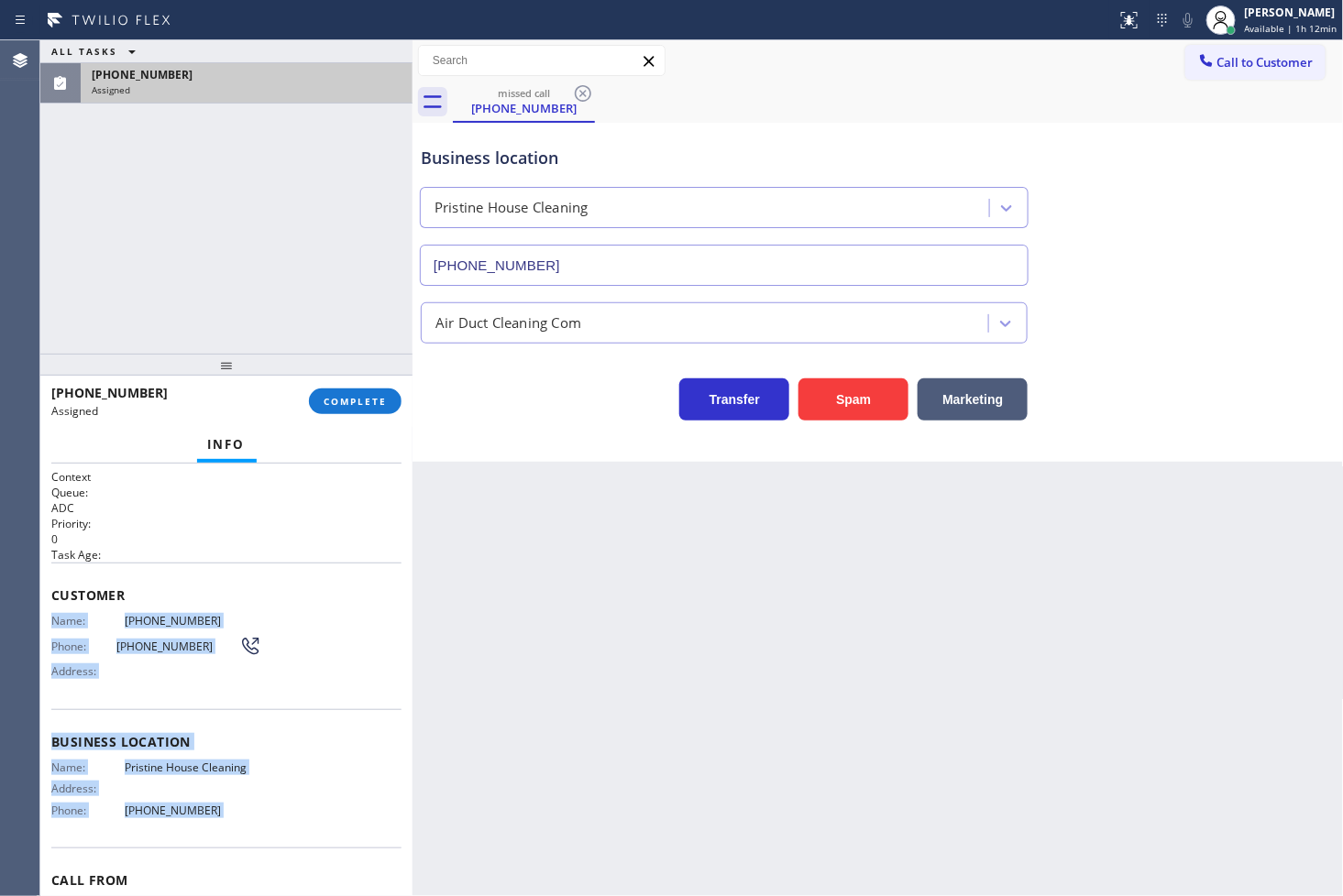
drag, startPoint x: 56, startPoint y: 617, endPoint x: 269, endPoint y: 823, distance: 296.3
click at [269, 823] on div "Context Queue: ADC Priority: 0 Task Age: Customer Name: [PHONE_NUMBER] Phone: […" at bounding box center [226, 728] width 350 height 517
copy div "Name: [PHONE_NUMBER] Phone: [PHONE_NUMBER] Address: Business location Name: Pri…"
click at [349, 402] on span "COMPLETE" at bounding box center [356, 401] width 63 height 12
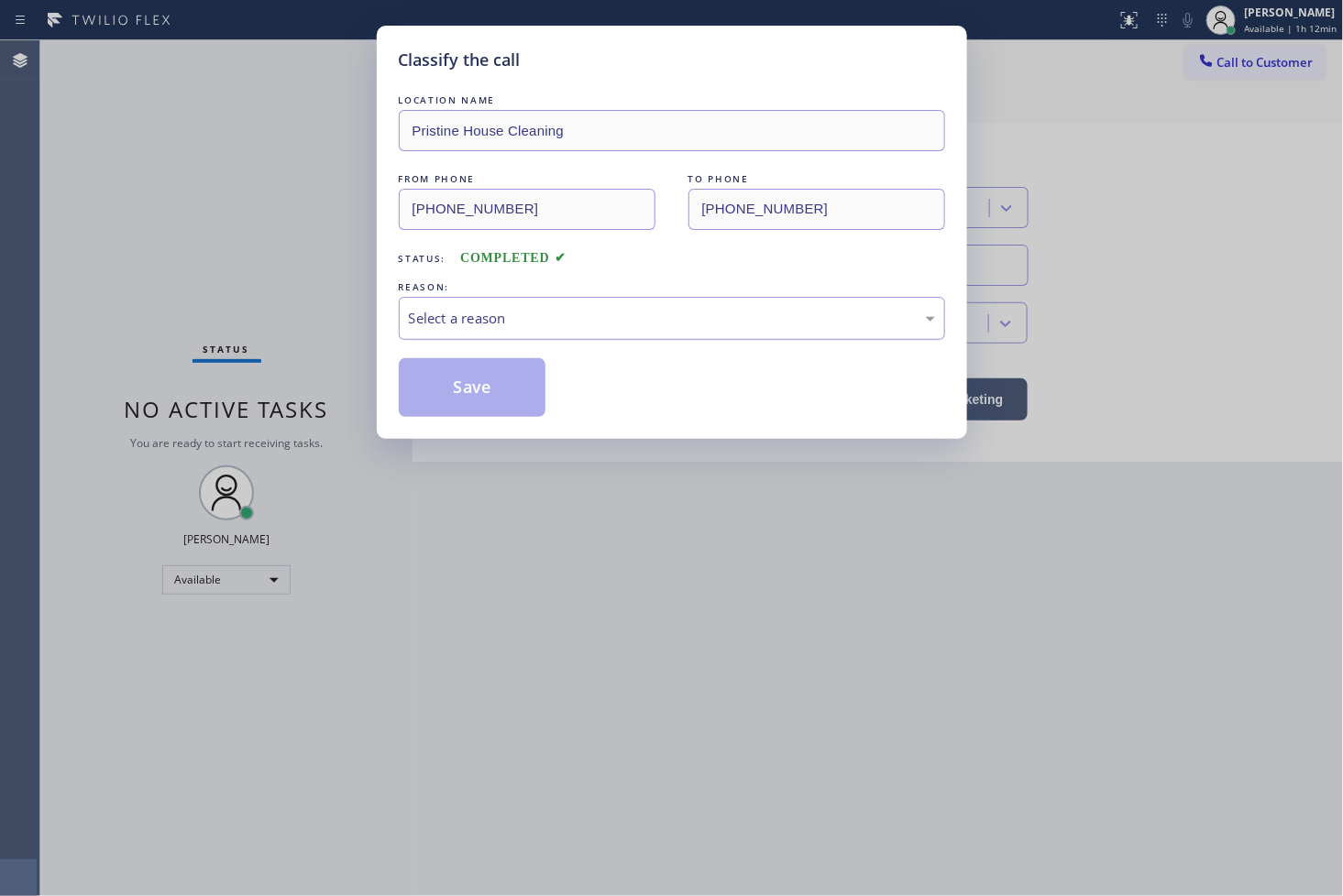
click at [470, 304] on div "Select a reason" at bounding box center [672, 318] width 546 height 43
click at [474, 388] on button "Save" at bounding box center [473, 387] width 148 height 58
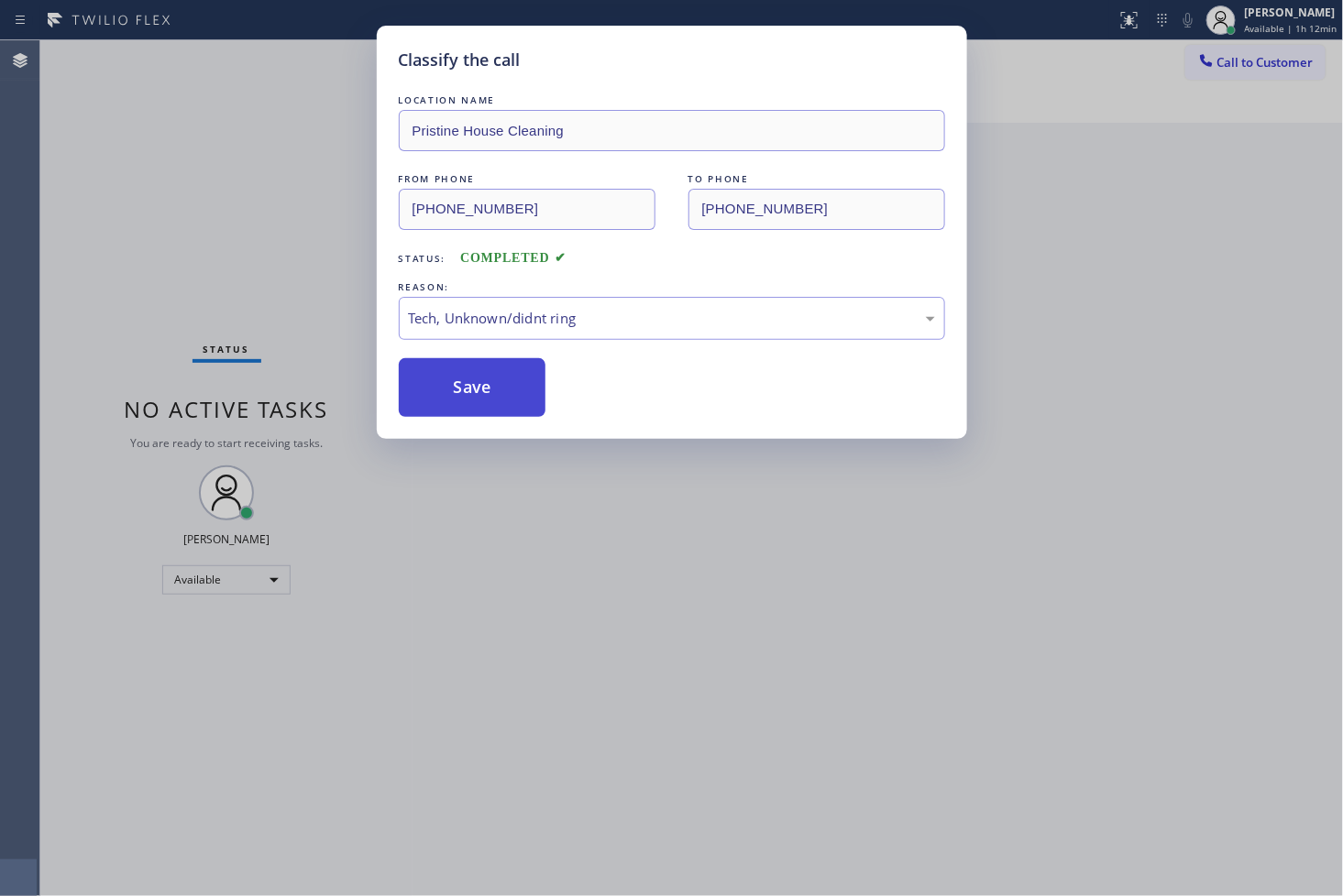
click at [474, 388] on button "Save" at bounding box center [473, 387] width 148 height 58
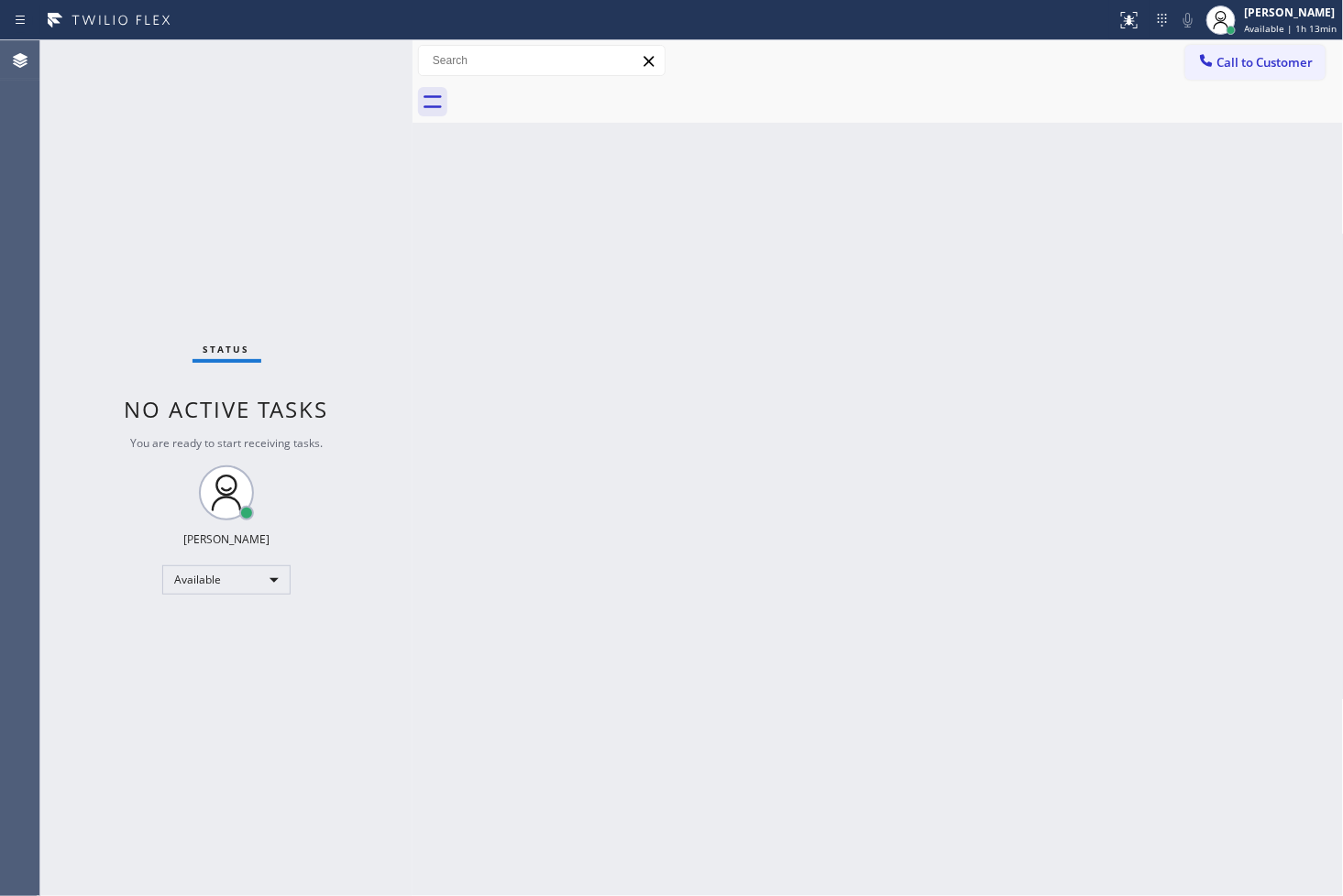
click at [89, 314] on div "Status No active tasks You are ready to start receiving tasks. [PERSON_NAME]" at bounding box center [226, 468] width 372 height 856
click at [98, 289] on div "Status No active tasks You are ready to start receiving tasks. [PERSON_NAME]" at bounding box center [226, 468] width 372 height 856
click at [337, 57] on div "Status No active tasks You are ready to start receiving tasks. [PERSON_NAME]" at bounding box center [226, 468] width 372 height 856
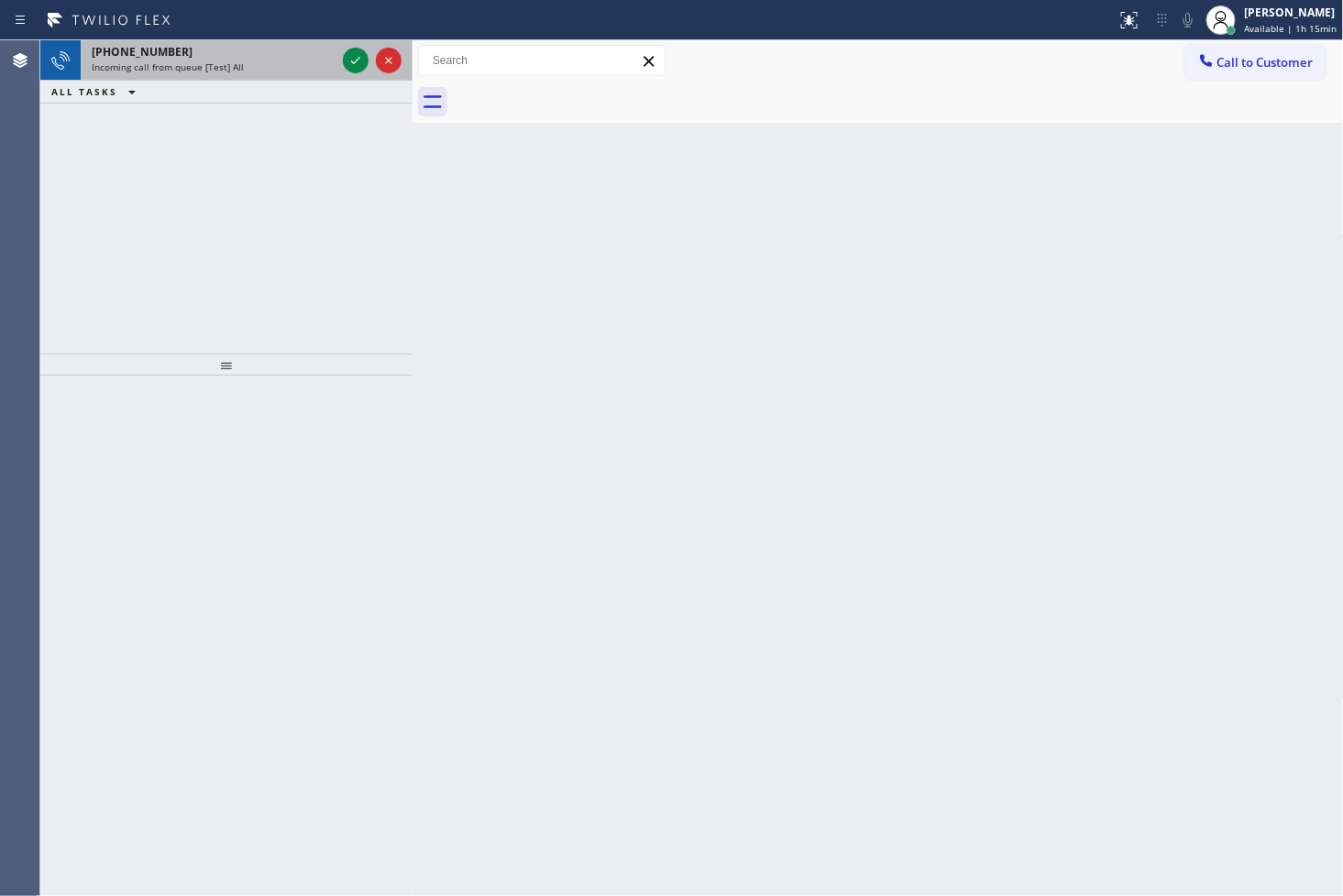
click at [336, 57] on div "[PHONE_NUMBER] Incoming call from queue [Test] All" at bounding box center [210, 60] width 259 height 40
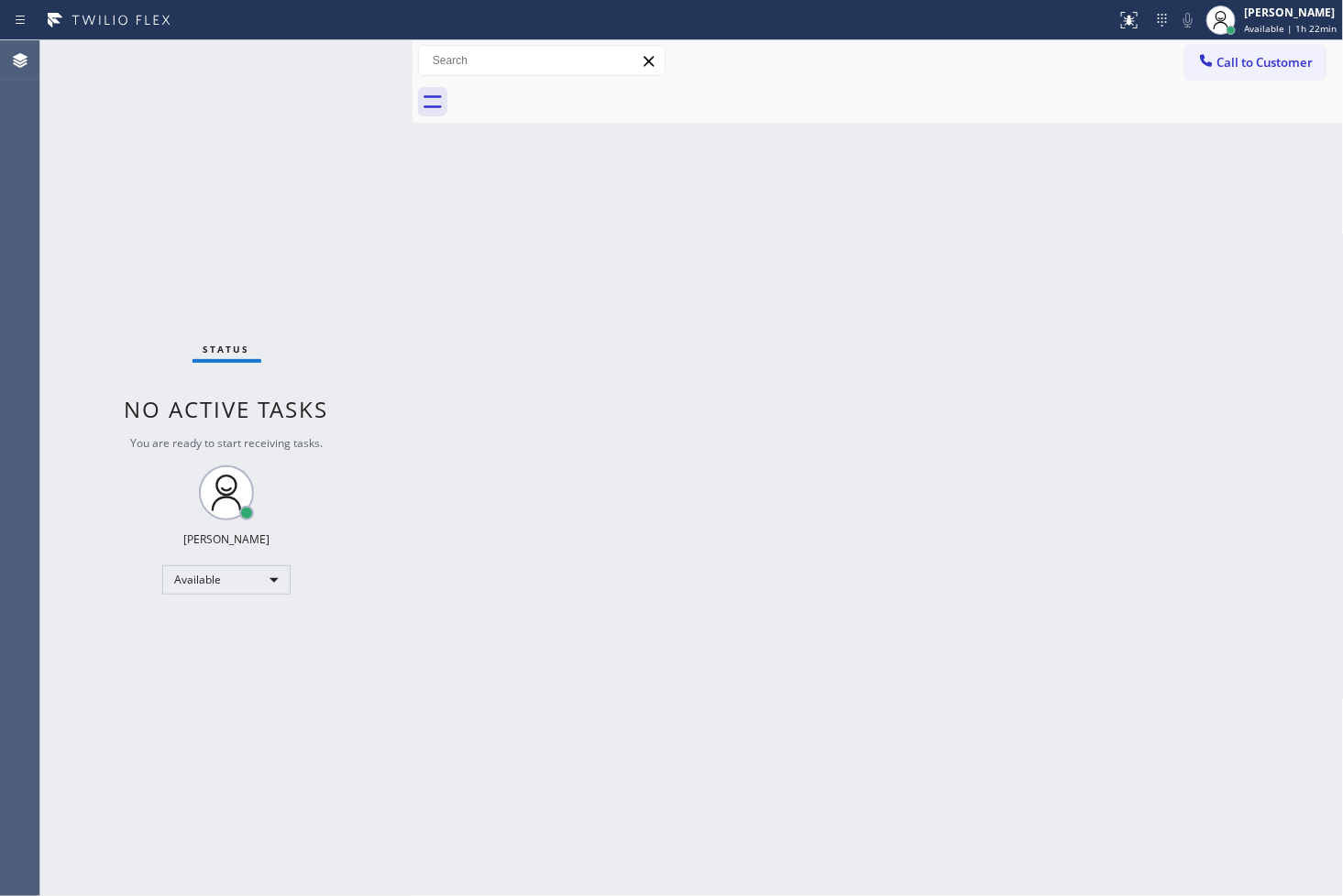
click at [193, 178] on div "Status No active tasks You are ready to start receiving tasks. [PERSON_NAME]" at bounding box center [226, 468] width 372 height 856
click at [120, 514] on div "Status No active tasks You are ready to start receiving tasks. [PERSON_NAME]" at bounding box center [226, 468] width 372 height 856
click at [771, 403] on div "Back to Dashboard Change Sender ID Customers Technicians Select a contact Outbo…" at bounding box center [878, 468] width 932 height 856
click at [262, 235] on div "Status No active tasks You are ready to start receiving tasks. [PERSON_NAME]" at bounding box center [226, 468] width 372 height 856
click at [358, 61] on div "Status No active tasks You are ready to start receiving tasks. [PERSON_NAME]" at bounding box center [226, 468] width 372 height 856
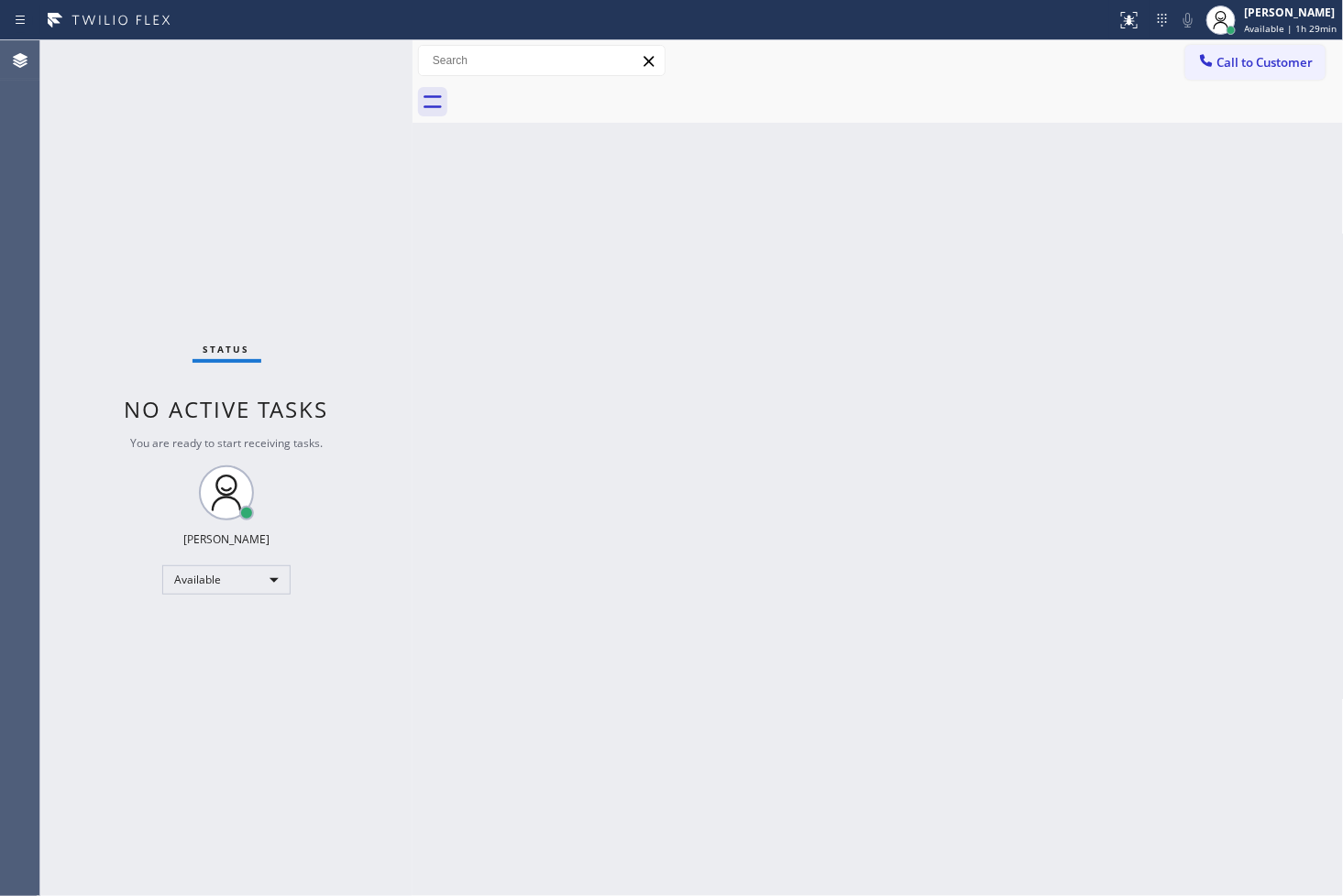
click at [358, 61] on div "Status No active tasks You are ready to start receiving tasks. [PERSON_NAME]" at bounding box center [226, 468] width 372 height 856
click at [111, 638] on div "Status No active tasks You are ready to start receiving tasks. [PERSON_NAME]" at bounding box center [226, 468] width 372 height 856
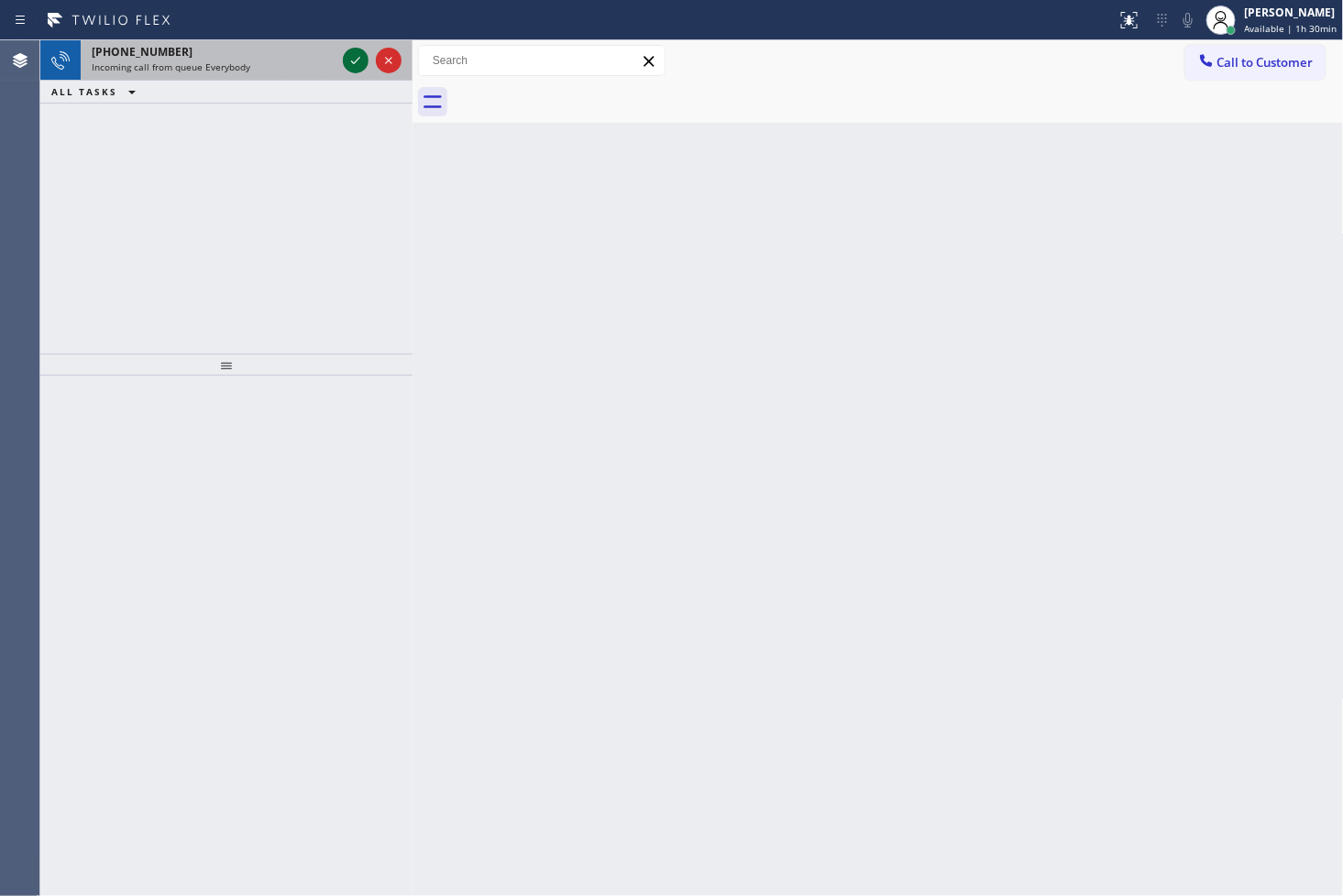
click at [354, 53] on icon at bounding box center [356, 60] width 22 height 22
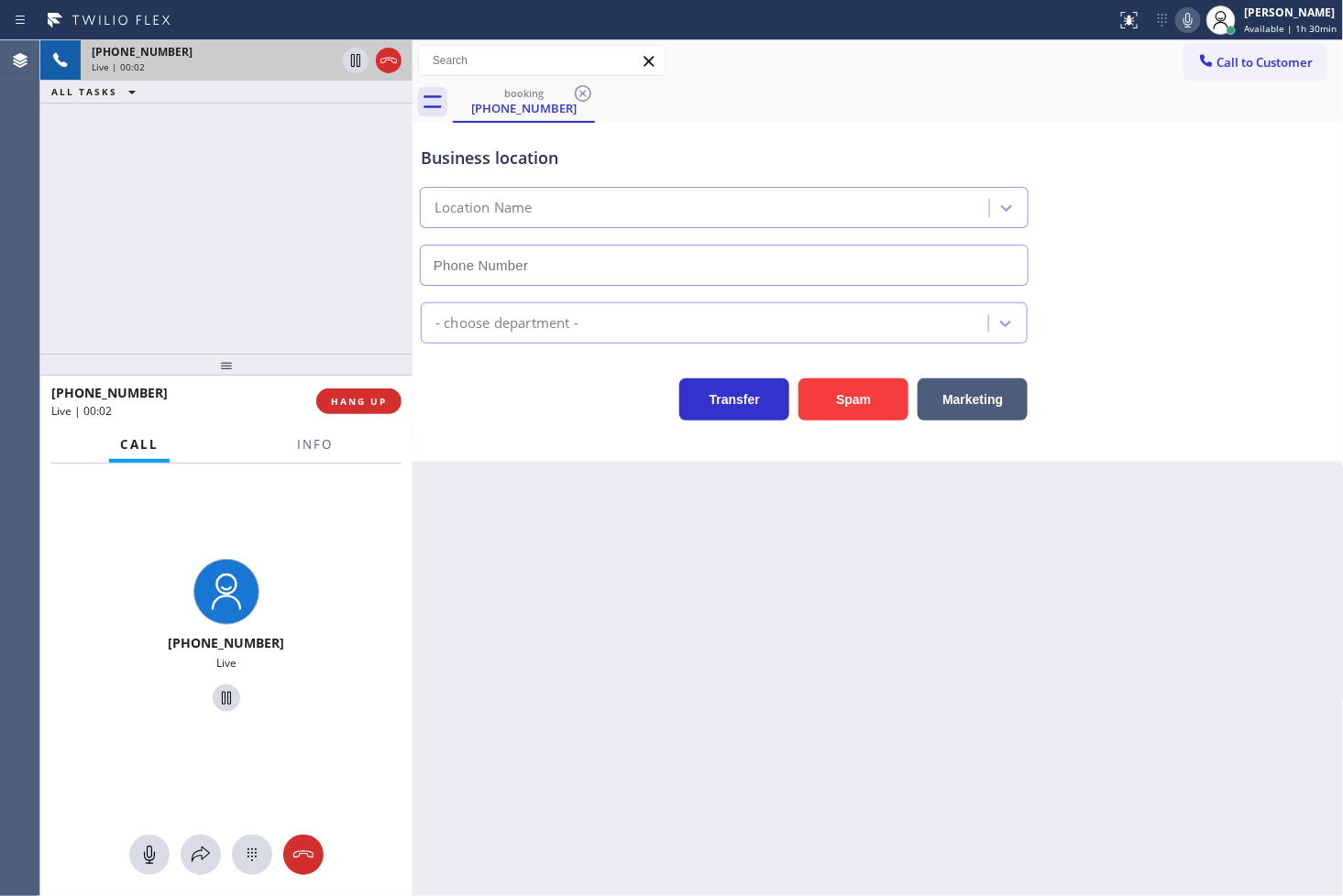
click at [278, 450] on div "Call Info" at bounding box center [226, 446] width 350 height 36
click at [325, 450] on span "Info" at bounding box center [314, 444] width 35 height 16
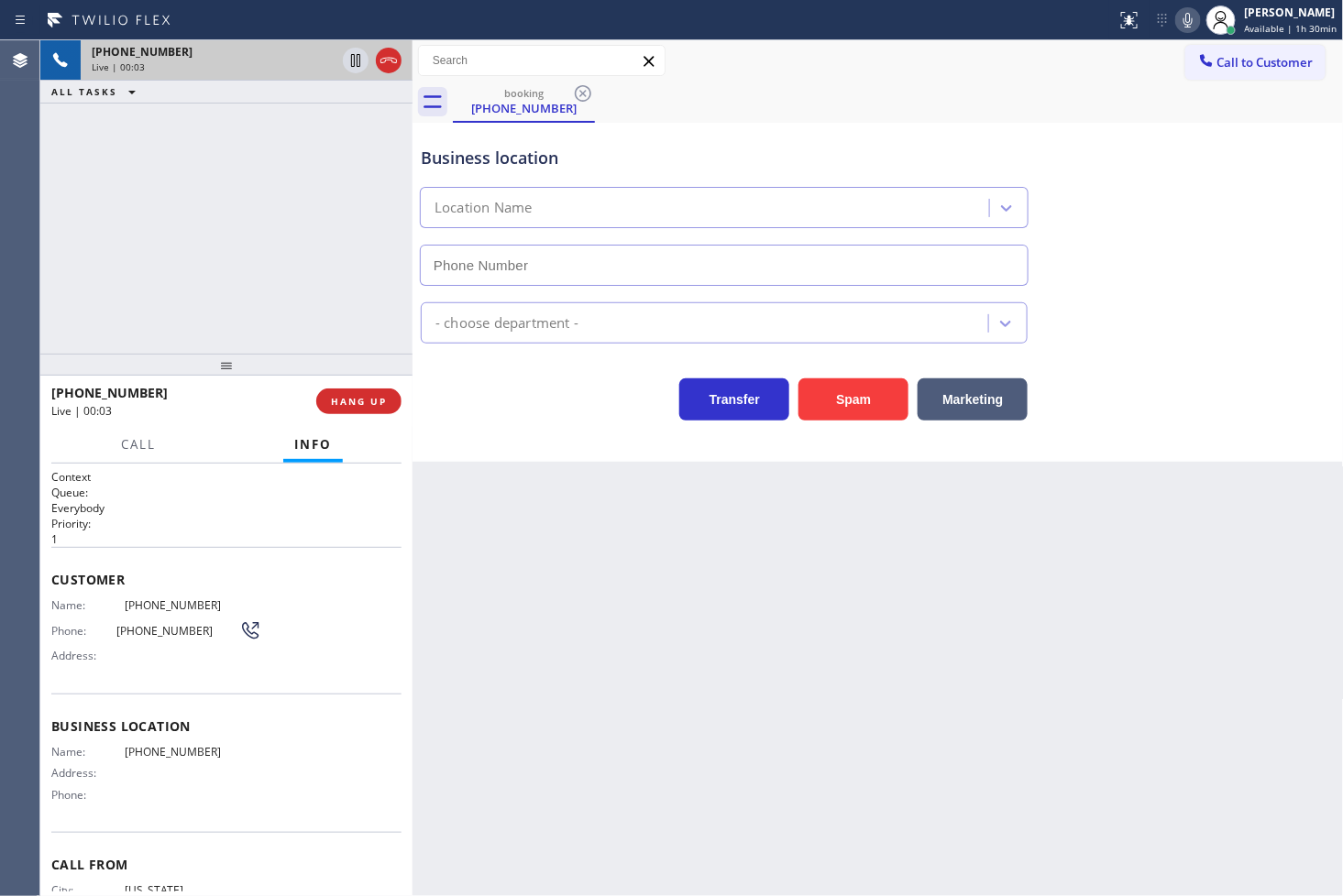
click at [582, 386] on div "Transfer Spam Marketing" at bounding box center [724, 395] width 614 height 52
click at [230, 294] on div "[PHONE_NUMBER] Live | 00:04 ALL TASKS ALL TASKS ACTIVE TASKS TASKS IN WRAP UP" at bounding box center [226, 196] width 372 height 313
click at [564, 464] on div "Back to Dashboard Change Sender ID Customers Technicians Select a contact Outbo…" at bounding box center [878, 468] width 932 height 856
click at [510, 414] on div "Transfer Spam Marketing" at bounding box center [724, 395] width 614 height 52
click at [104, 260] on div "[PHONE_NUMBER] Live | 00:11 ALL TASKS ALL TASKS ACTIVE TASKS TASKS IN WRAP UP" at bounding box center [226, 196] width 372 height 313
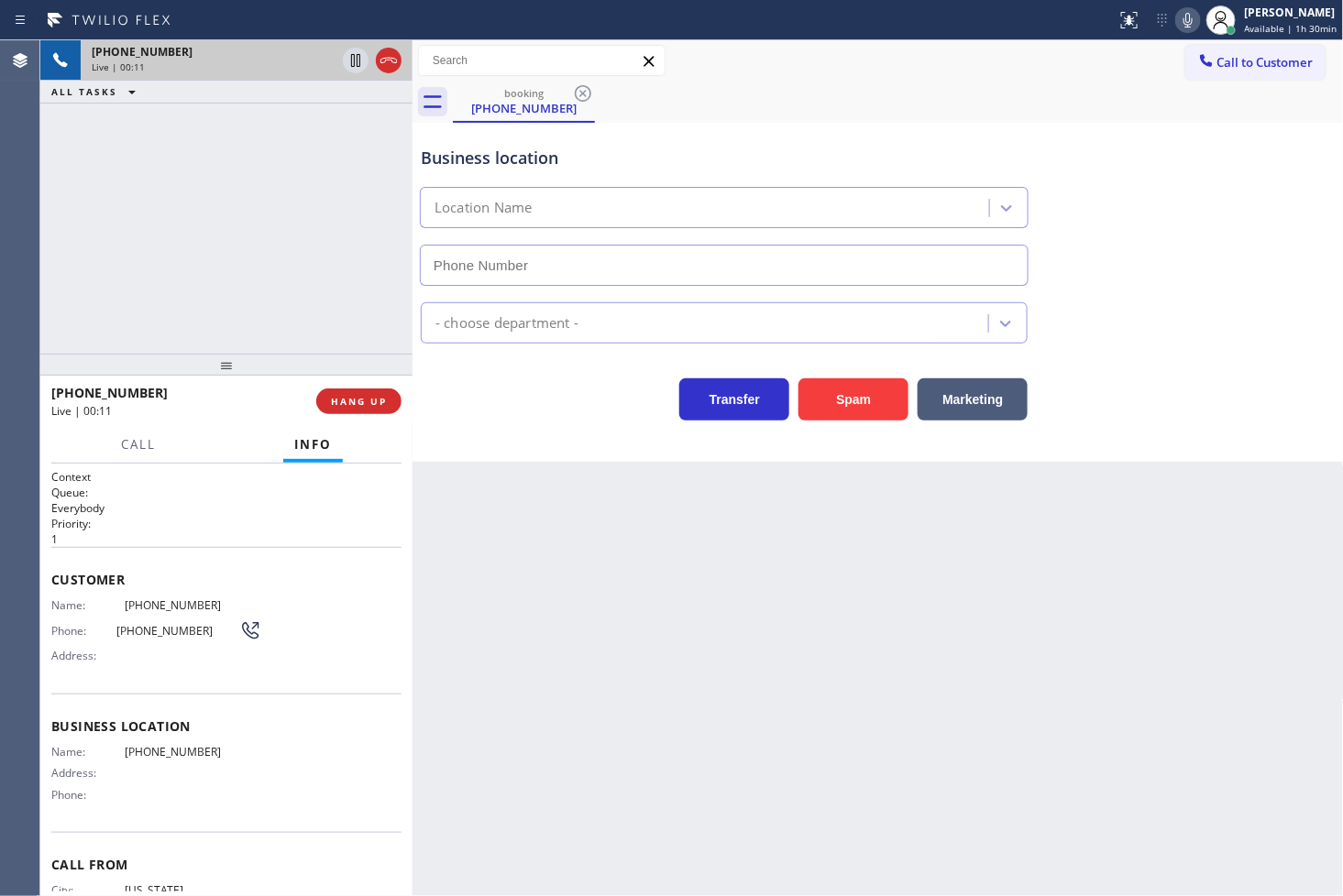
click at [542, 416] on div "Transfer Spam Marketing" at bounding box center [724, 395] width 614 height 52
click at [293, 321] on div "[PHONE_NUMBER] Live | 00:15 ALL TASKS ALL TASKS ACTIVE TASKS TASKS IN WRAP UP" at bounding box center [226, 196] width 372 height 313
click at [625, 437] on div "Business location Location Name - choose department - Transfer Spam Marketing" at bounding box center [878, 292] width 932 height 339
click at [535, 432] on div "Business location Location Name - choose department - Transfer Spam Marketing" at bounding box center [878, 292] width 932 height 339
click at [521, 417] on div "Transfer Spam Marketing" at bounding box center [724, 395] width 614 height 52
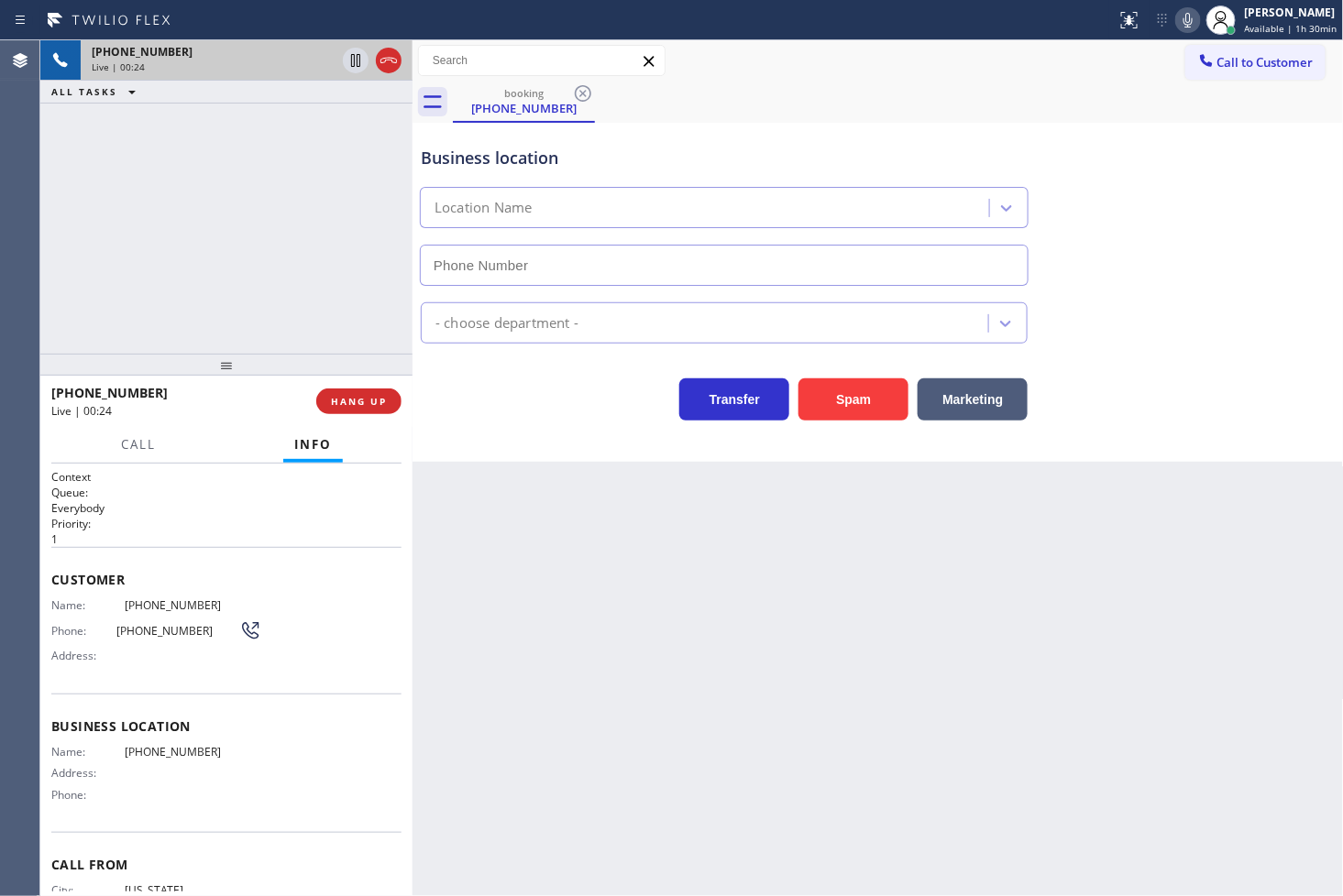
click at [290, 288] on div "[PHONE_NUMBER] Live | 00:24 ALL TASKS ALL TASKS ACTIVE TASKS TASKS IN WRAP UP" at bounding box center [226, 196] width 372 height 313
click at [570, 448] on div "Business location Location Name - choose department - Transfer Spam Marketing" at bounding box center [878, 292] width 932 height 339
click at [231, 278] on div "[PHONE_NUMBER] Live | 00:26 ALL TASKS ALL TASKS ACTIVE TASKS TASKS IN WRAP UP" at bounding box center [226, 196] width 372 height 313
click at [515, 409] on div "Transfer Spam Marketing" at bounding box center [724, 395] width 614 height 52
click at [198, 273] on div "[PHONE_NUMBER] Live | 00:27 ALL TASKS ALL TASKS ACTIVE TASKS TASKS IN WRAP UP" at bounding box center [226, 196] width 372 height 313
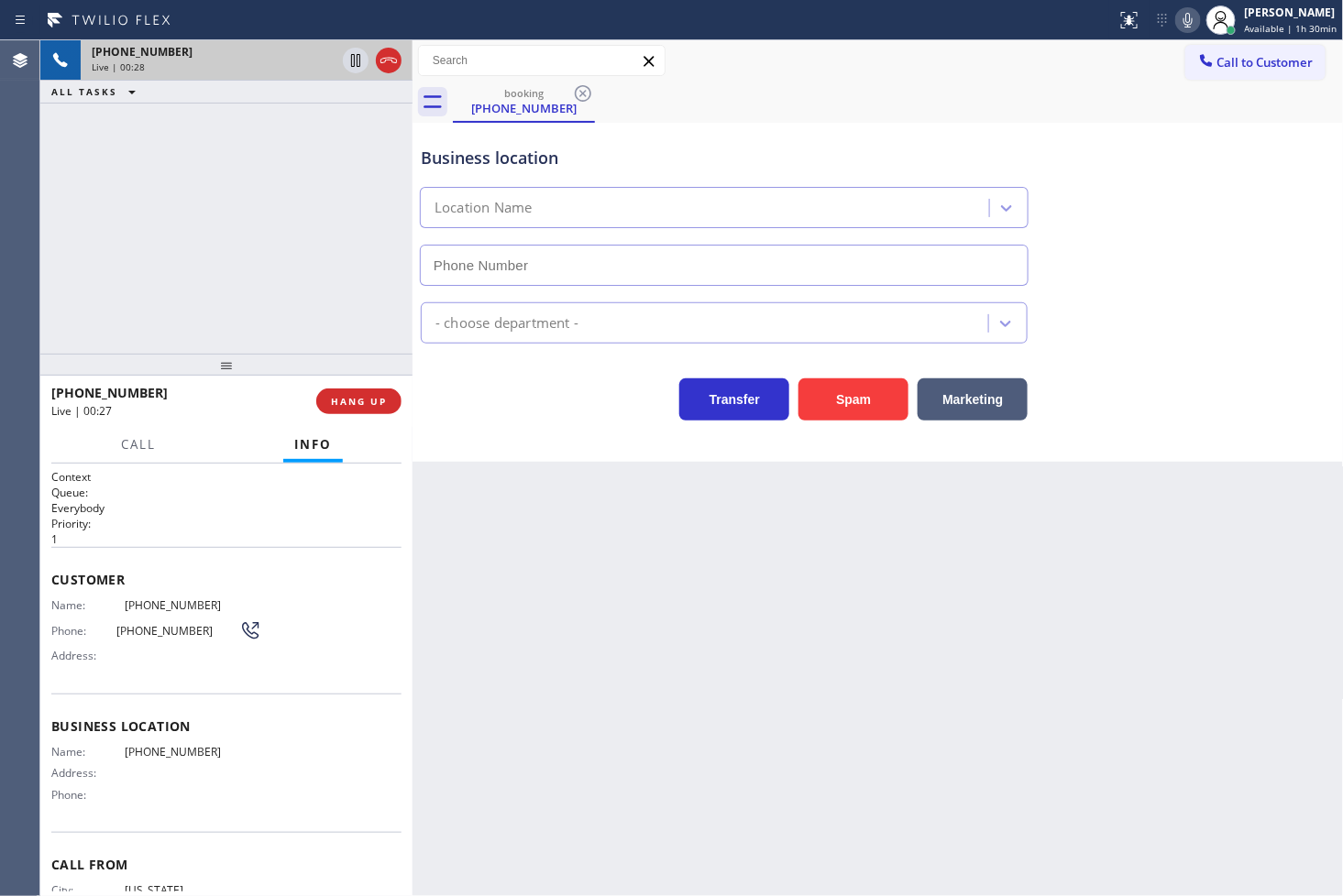
click at [557, 406] on div "Transfer Spam Marketing" at bounding box center [724, 395] width 614 height 52
click at [538, 402] on div "Transfer Spam Marketing" at bounding box center [724, 395] width 614 height 52
click at [335, 253] on div "[PHONE_NUMBER] Live | 00:31 ALL TASKS ALL TASKS ACTIVE TASKS TASKS IN WRAP UP" at bounding box center [226, 196] width 372 height 313
click at [530, 431] on div "Business location Location Name - choose department - Transfer Spam Marketing" at bounding box center [878, 292] width 932 height 339
click at [314, 321] on div "[PHONE_NUMBER] Live | 00:32 ALL TASKS ALL TASKS ACTIVE TASKS TASKS IN WRAP UP" at bounding box center [226, 196] width 372 height 313
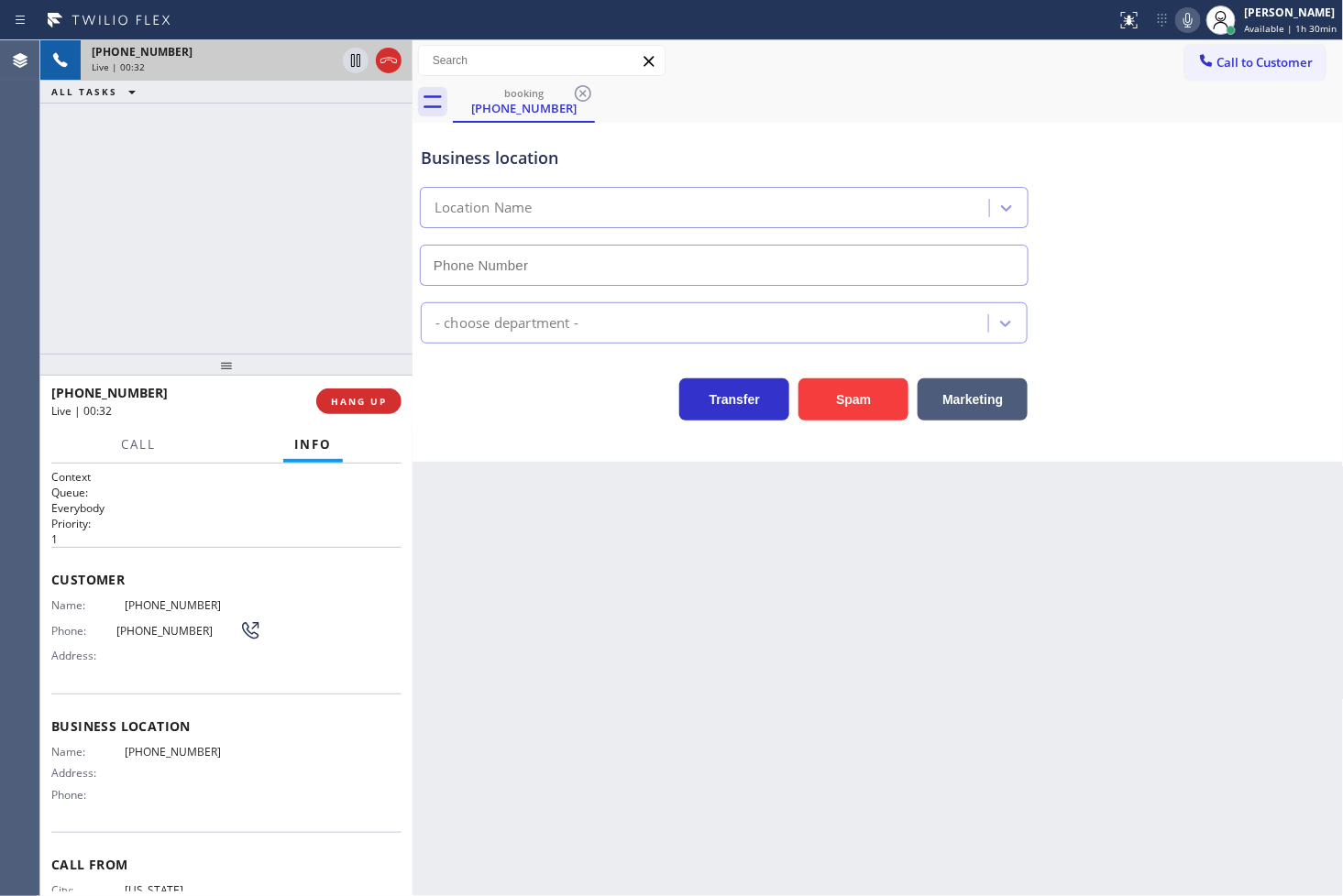
click at [517, 386] on div "Transfer Spam Marketing" at bounding box center [724, 395] width 614 height 52
click at [516, 402] on div "Transfer Spam Marketing" at bounding box center [724, 395] width 614 height 52
click at [317, 315] on div "[PHONE_NUMBER] Live | 00:35 ALL TASKS ALL TASKS ACTIVE TASKS TASKS IN WRAP UP" at bounding box center [226, 196] width 372 height 313
click at [498, 401] on div "Transfer Spam Marketing" at bounding box center [724, 395] width 614 height 52
click at [270, 304] on div "[PHONE_NUMBER] Live | 00:36 ALL TASKS ALL TASKS ACTIVE TASKS TASKS IN WRAP UP" at bounding box center [226, 196] width 372 height 313
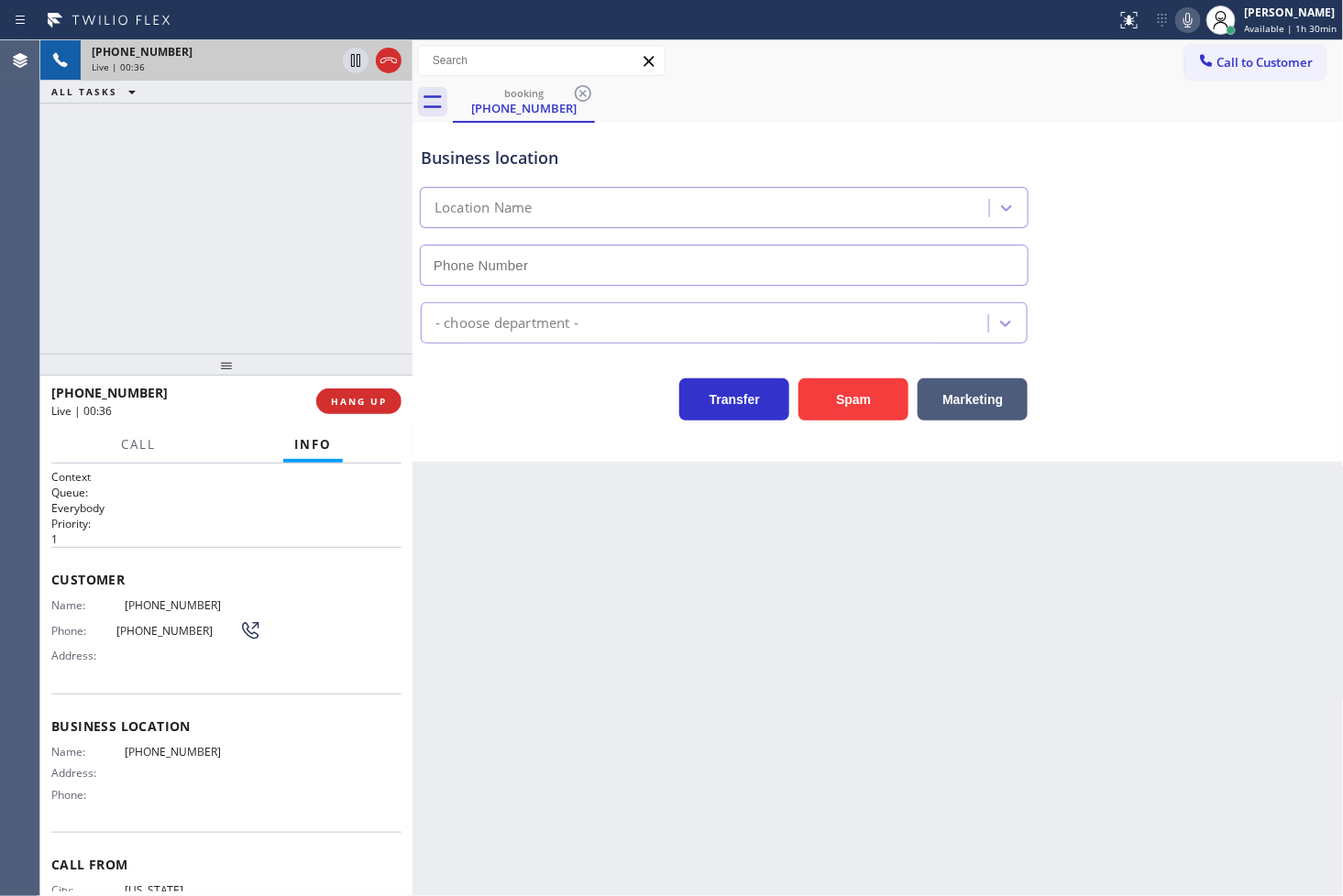
click at [539, 399] on div "Transfer Spam Marketing" at bounding box center [724, 395] width 614 height 52
click at [337, 304] on div "[PHONE_NUMBER] Live | 00:36 ALL TASKS ALL TASKS ACTIVE TASKS TASKS IN WRAP UP" at bounding box center [226, 196] width 372 height 313
click at [555, 414] on div "Transfer Spam Marketing" at bounding box center [724, 395] width 614 height 52
click at [289, 257] on div "[PHONE_NUMBER] Live | 00:37 ALL TASKS ALL TASKS ACTIVE TASKS TASKS IN WRAP UP" at bounding box center [226, 196] width 372 height 313
click at [532, 454] on div "Business location Location Name - choose department - Transfer Spam Marketing" at bounding box center [878, 292] width 932 height 339
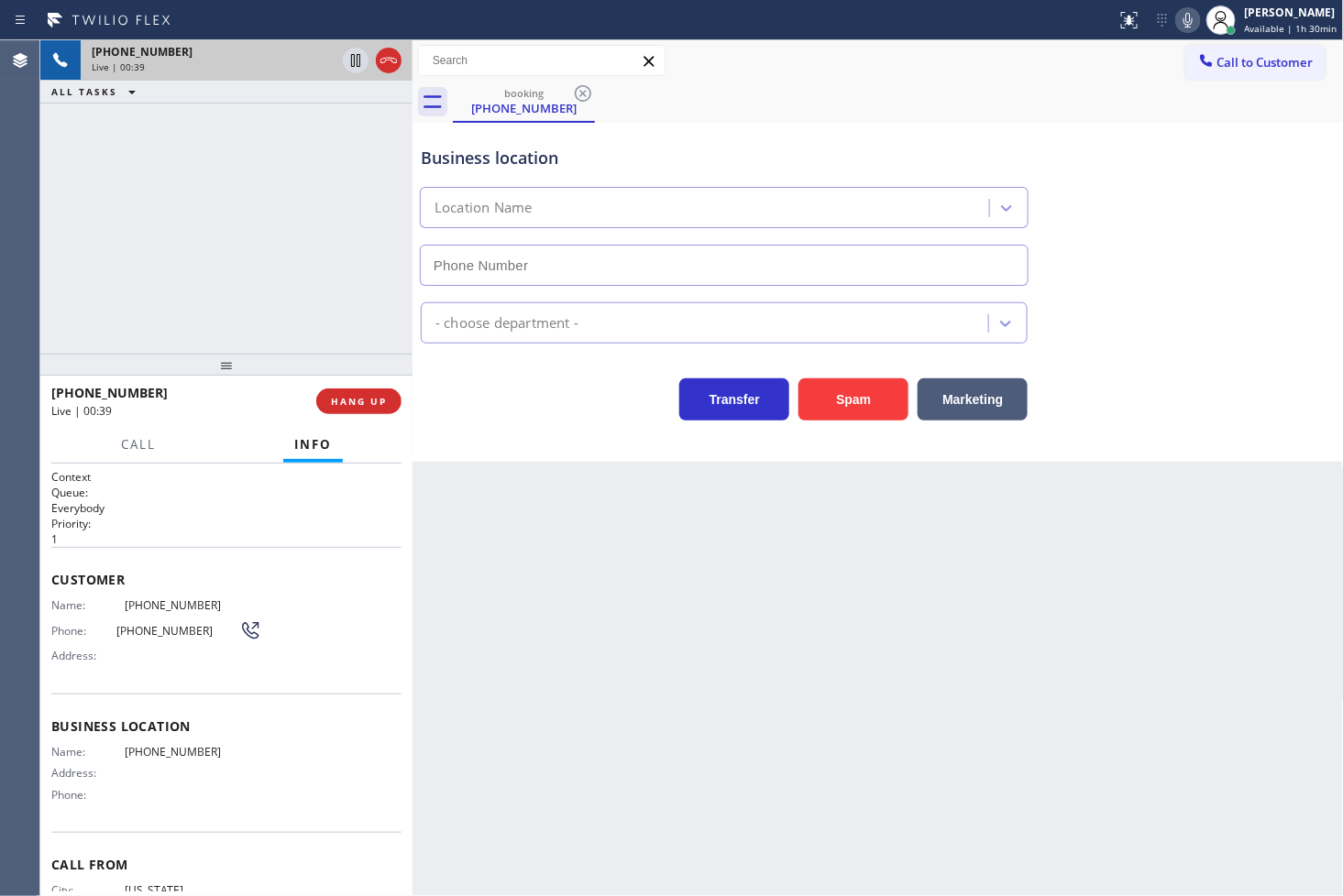
click at [262, 280] on div "[PHONE_NUMBER] Live | 00:39 ALL TASKS ALL TASKS ACTIVE TASKS TASKS IN WRAP UP" at bounding box center [226, 196] width 372 height 313
click at [559, 417] on div "Transfer Spam Marketing" at bounding box center [724, 395] width 614 height 52
click at [215, 300] on div "[PHONE_NUMBER] Live | 00:42 ALL TASKS ALL TASKS ACTIVE TASKS TASKS IN WRAP UP" at bounding box center [226, 196] width 372 height 313
click at [505, 409] on div "Transfer Spam Marketing" at bounding box center [724, 395] width 614 height 52
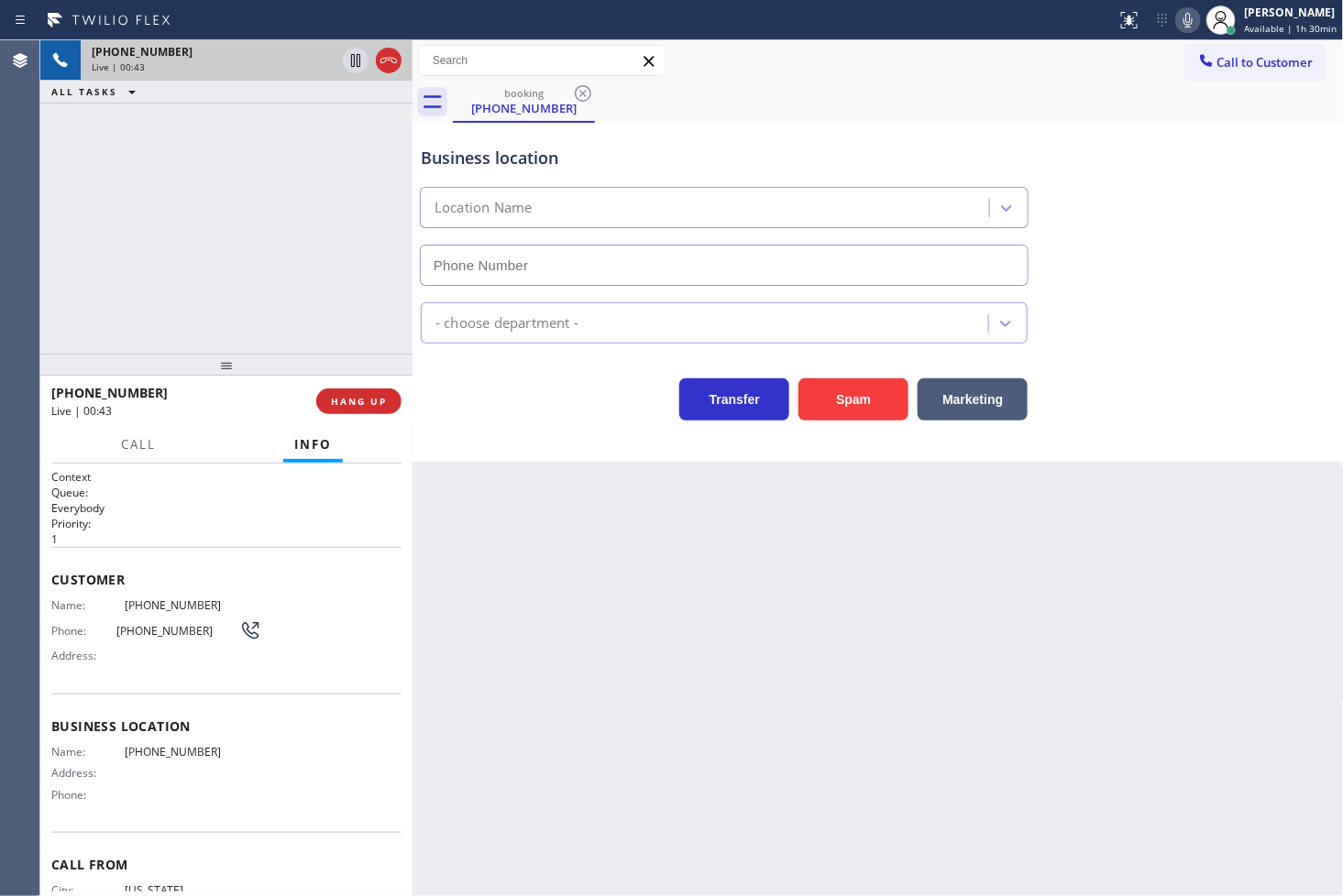
click at [305, 296] on div "[PHONE_NUMBER] Live | 00:43 ALL TASKS ALL TASKS ACTIVE TASKS TASKS IN WRAP UP" at bounding box center [226, 196] width 372 height 313
click at [345, 404] on span "HANG UP" at bounding box center [359, 401] width 56 height 12
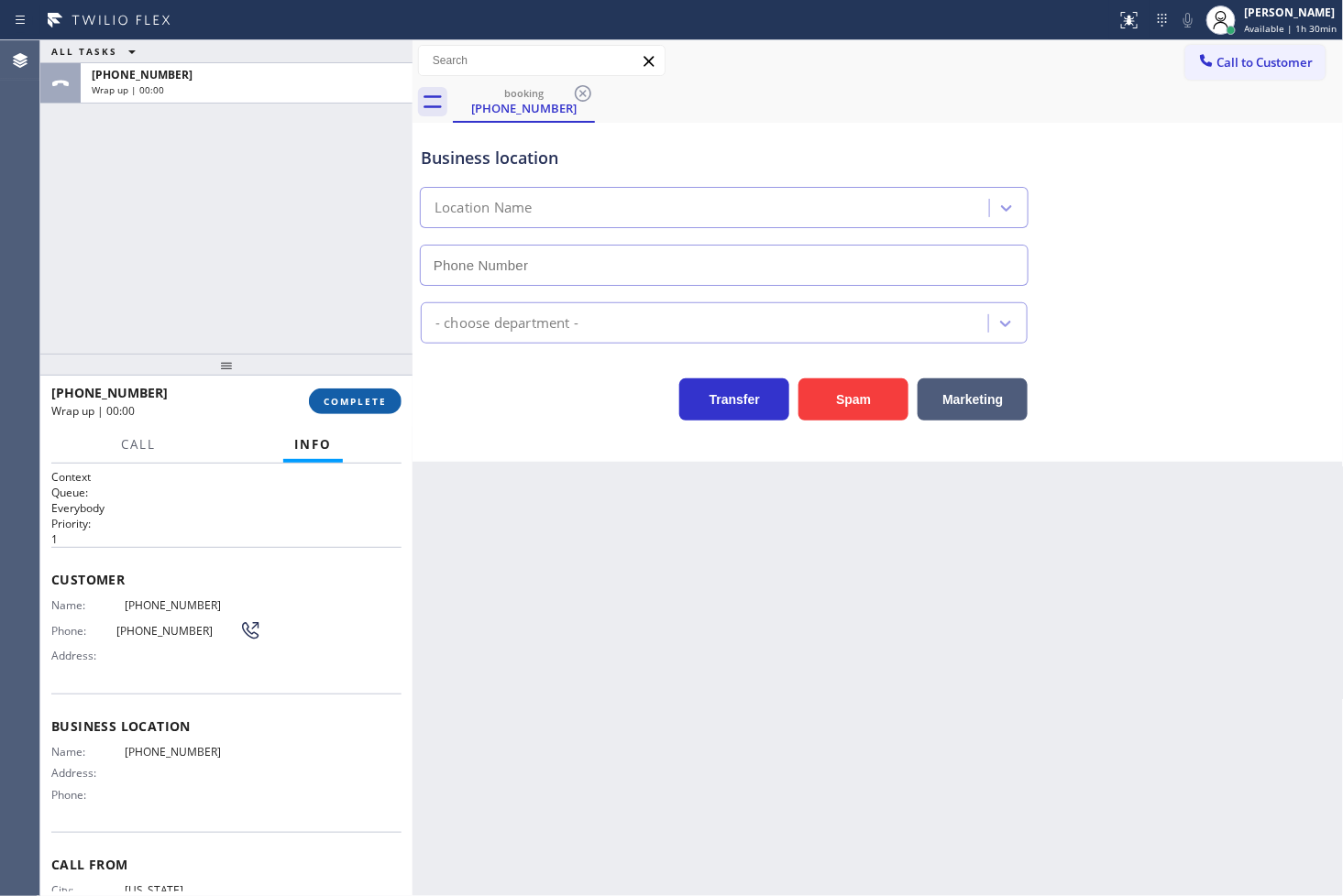
click at [345, 404] on span "COMPLETE" at bounding box center [356, 401] width 63 height 12
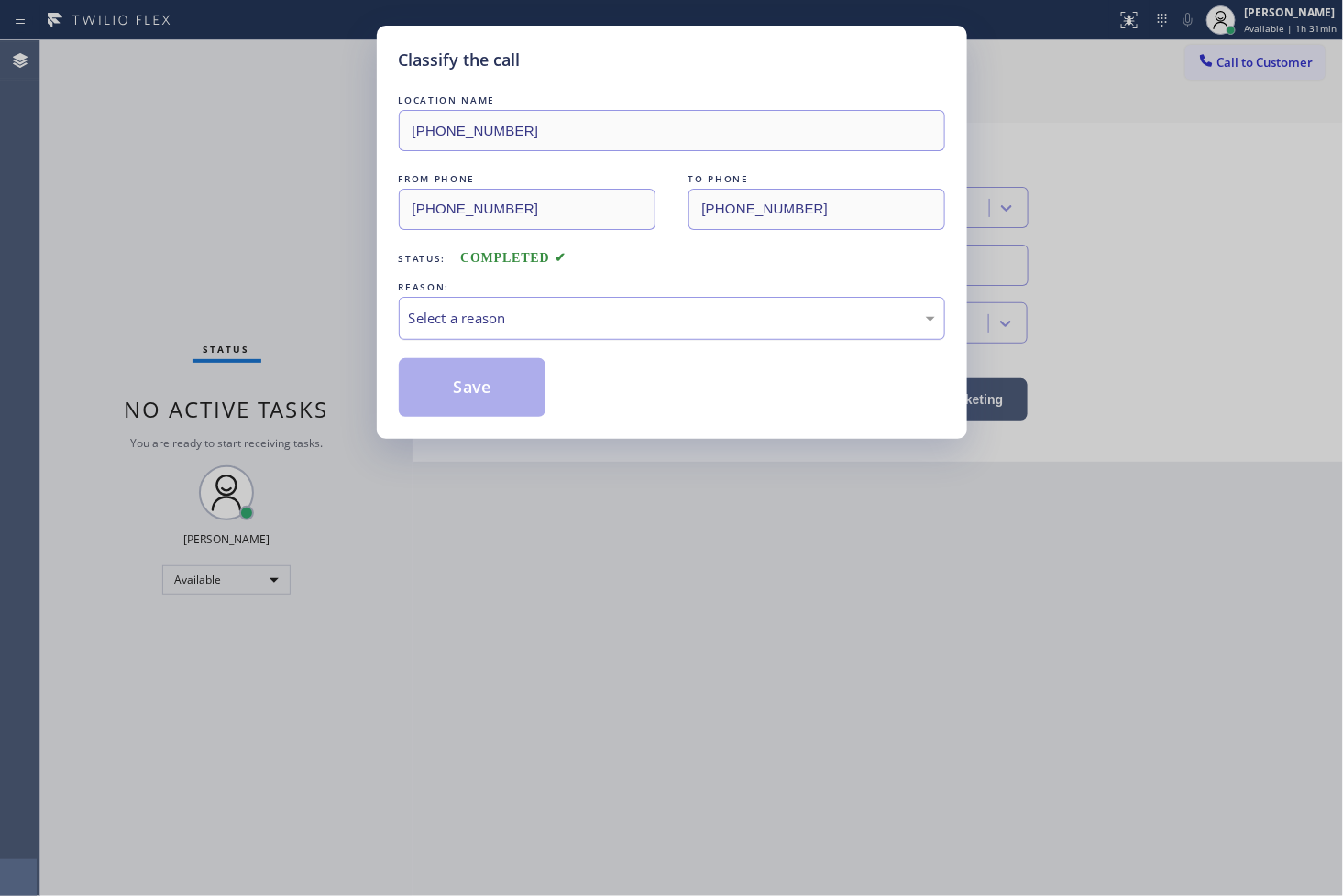
click at [453, 327] on div "Select a reason" at bounding box center [671, 318] width 526 height 21
click at [480, 374] on button "Save" at bounding box center [473, 387] width 148 height 58
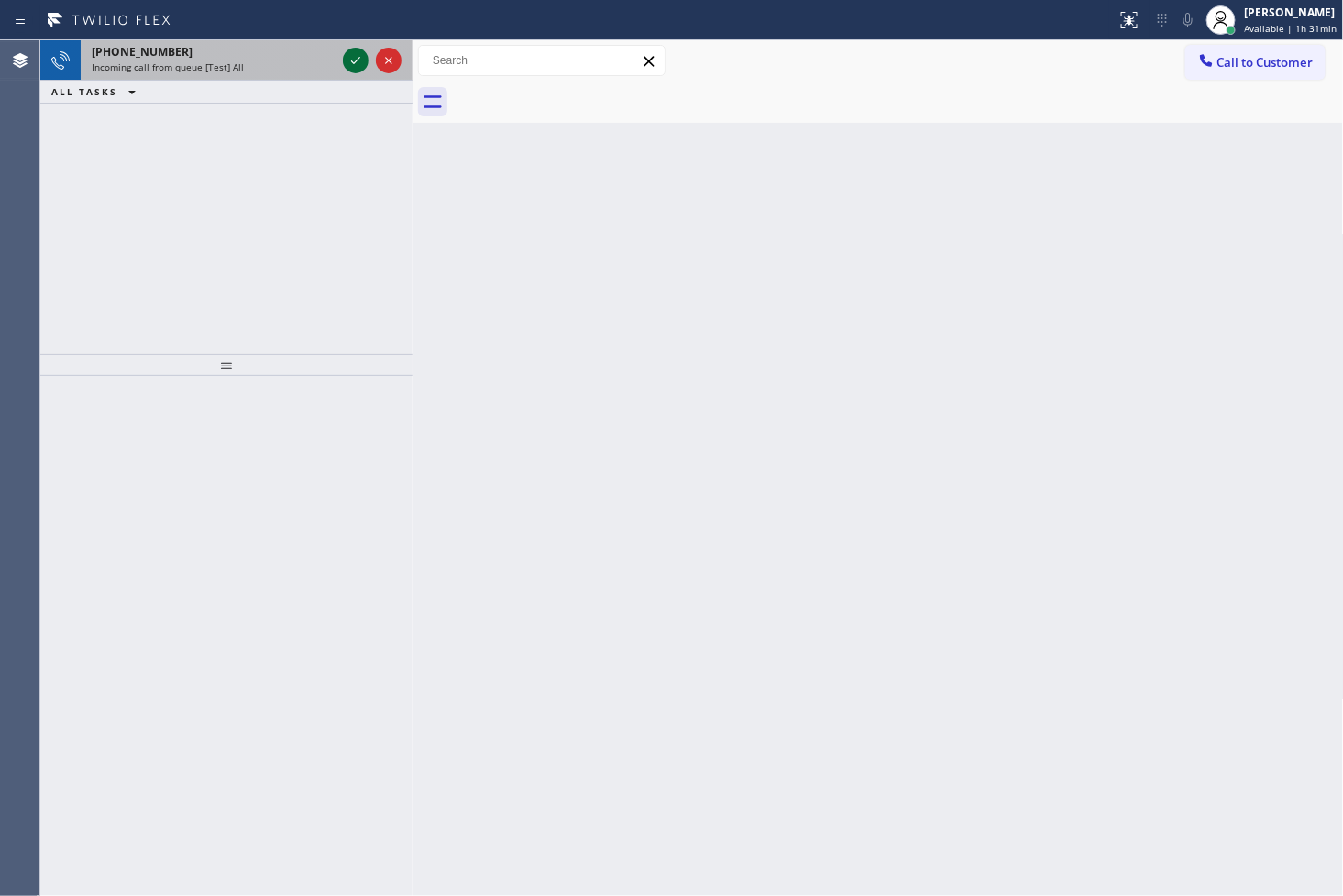
click at [354, 57] on icon at bounding box center [356, 60] width 22 height 22
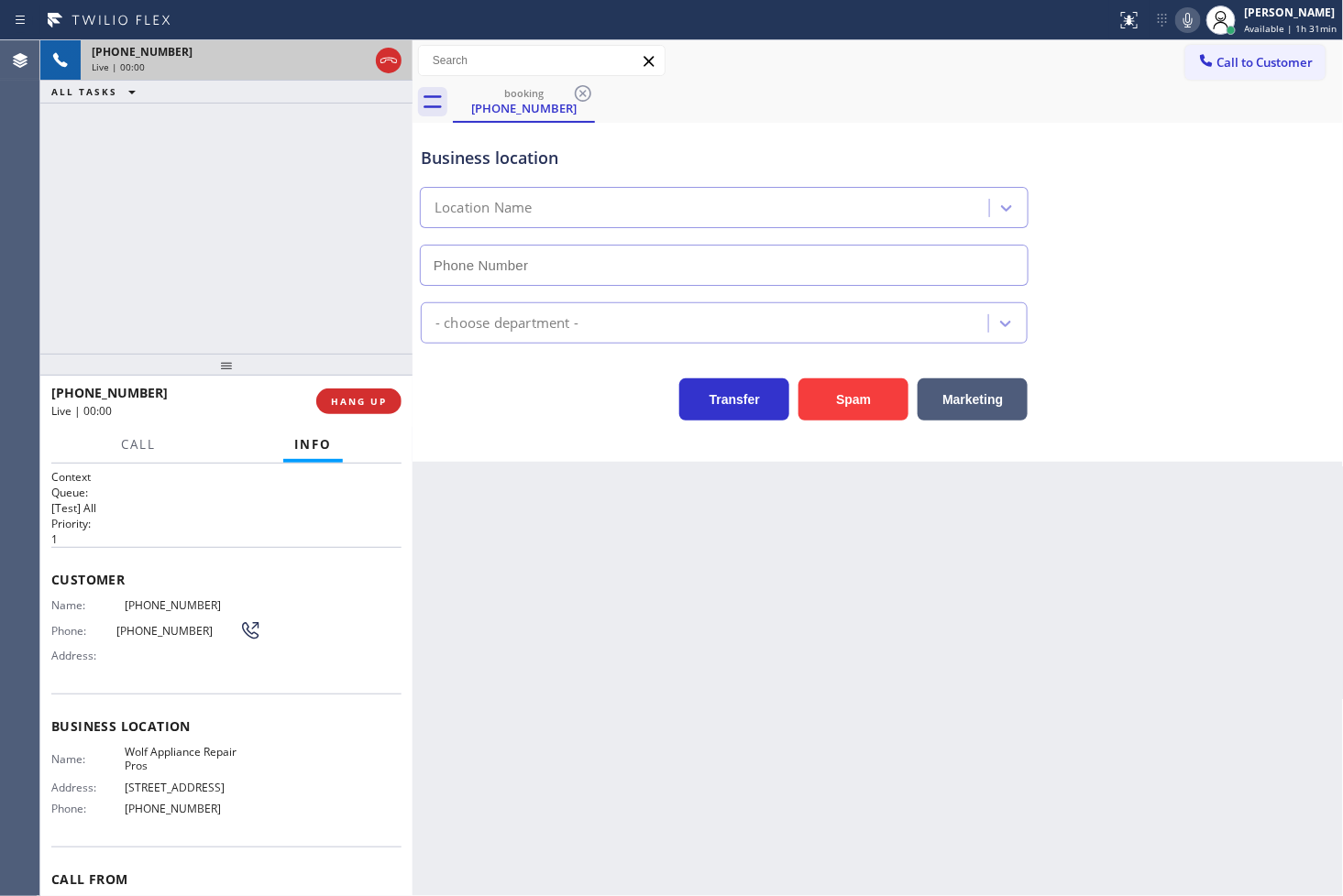
type input "[PHONE_NUMBER]"
click at [186, 209] on div "[PHONE_NUMBER] Live | 00:07 ALL TASKS ALL TASKS ACTIVE TASKS TASKS IN WRAP UP" at bounding box center [226, 196] width 372 height 313
click at [525, 432] on div "Business location Wolf Appliance Repair Pros [PHONE_NUMBER] Appliance Repair Hi…" at bounding box center [878, 292] width 932 height 339
click at [514, 559] on div "Back to Dashboard Change Sender ID Customers Technicians Select a contact Outbo…" at bounding box center [878, 468] width 932 height 856
click at [273, 232] on div "[PHONE_NUMBER] Live | 00:31 ALL TASKS ALL TASKS ACTIVE TASKS TASKS IN WRAP UP" at bounding box center [226, 196] width 372 height 313
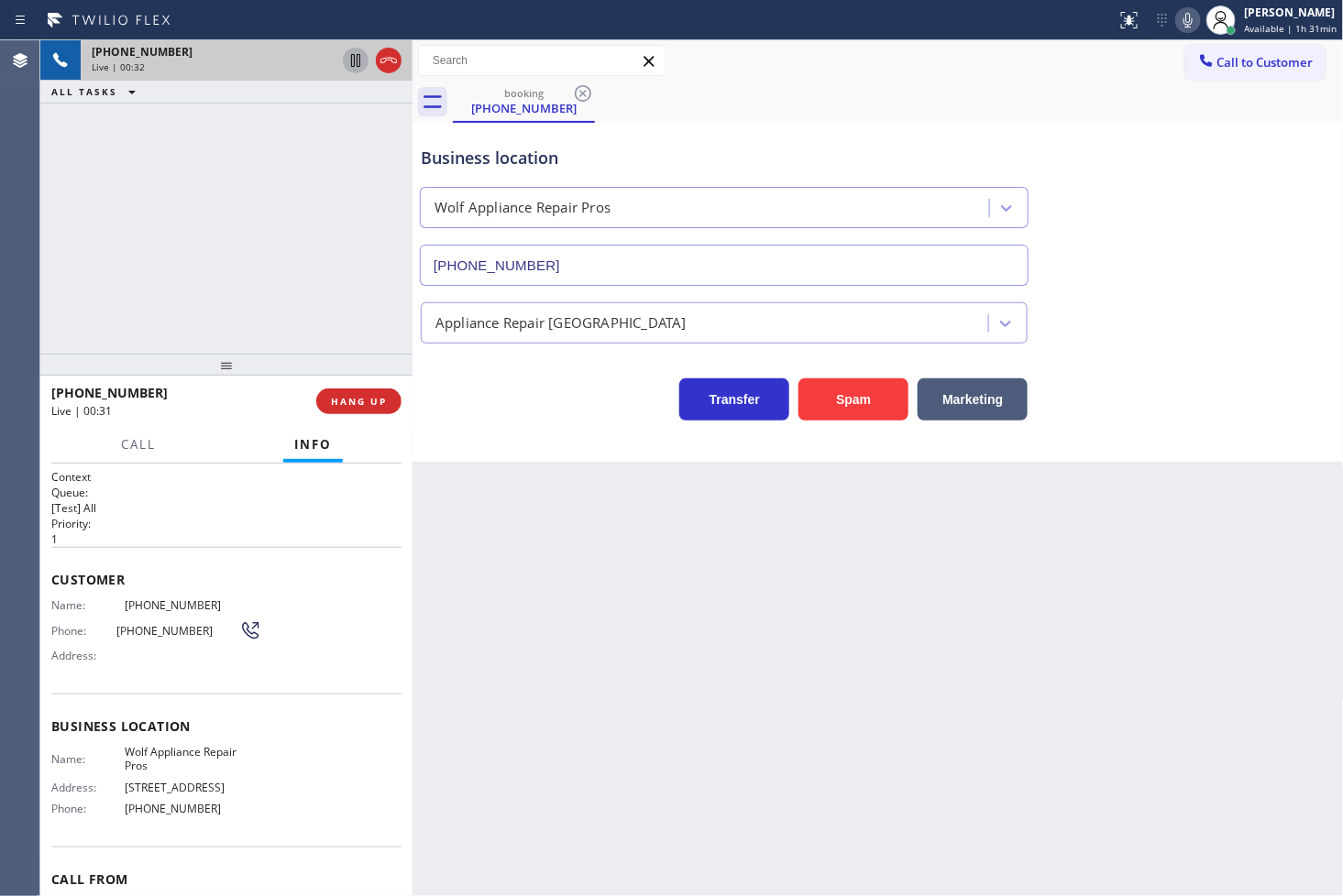
click at [356, 58] on icon at bounding box center [356, 60] width 22 height 22
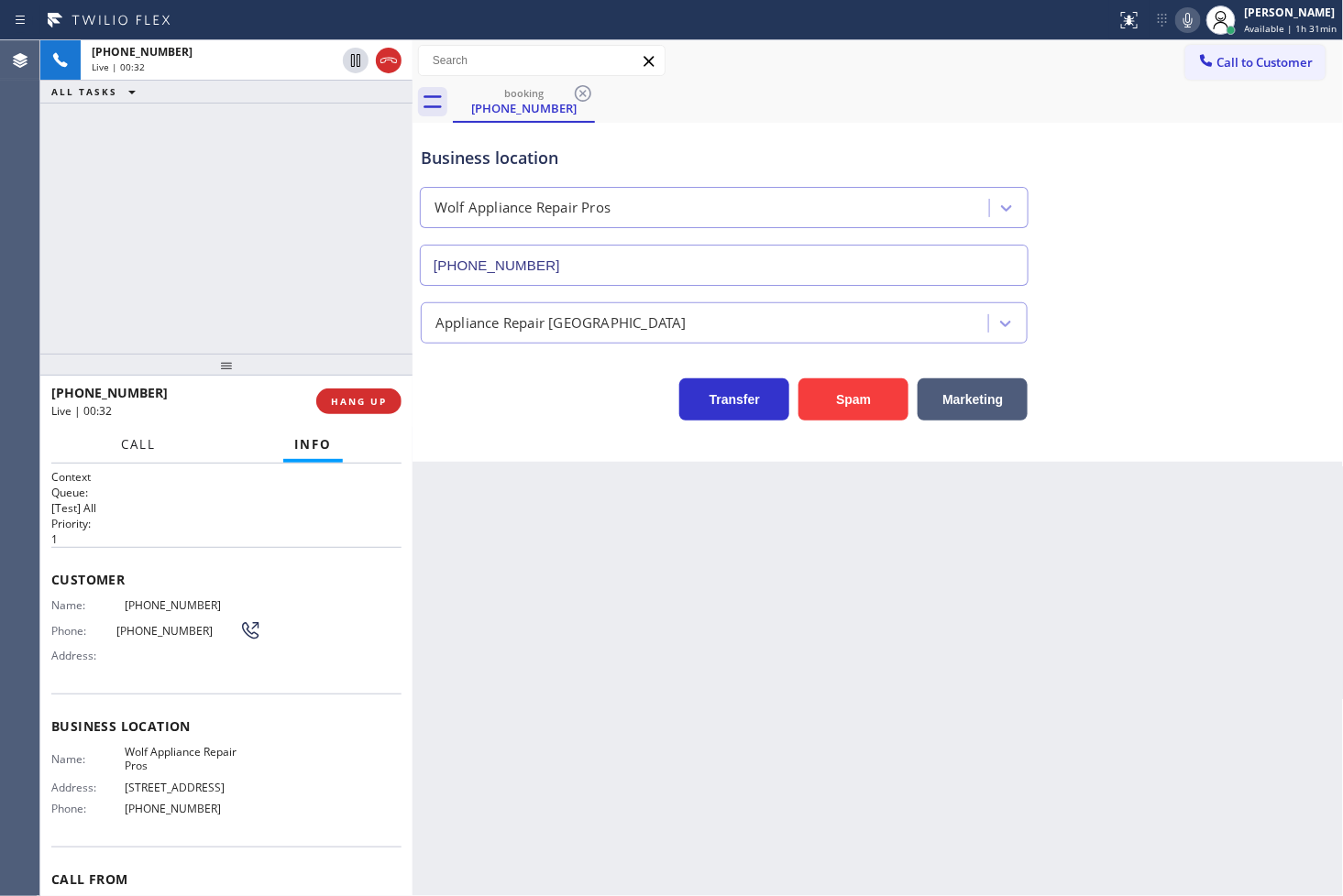
click at [143, 447] on span "Call" at bounding box center [138, 444] width 35 height 16
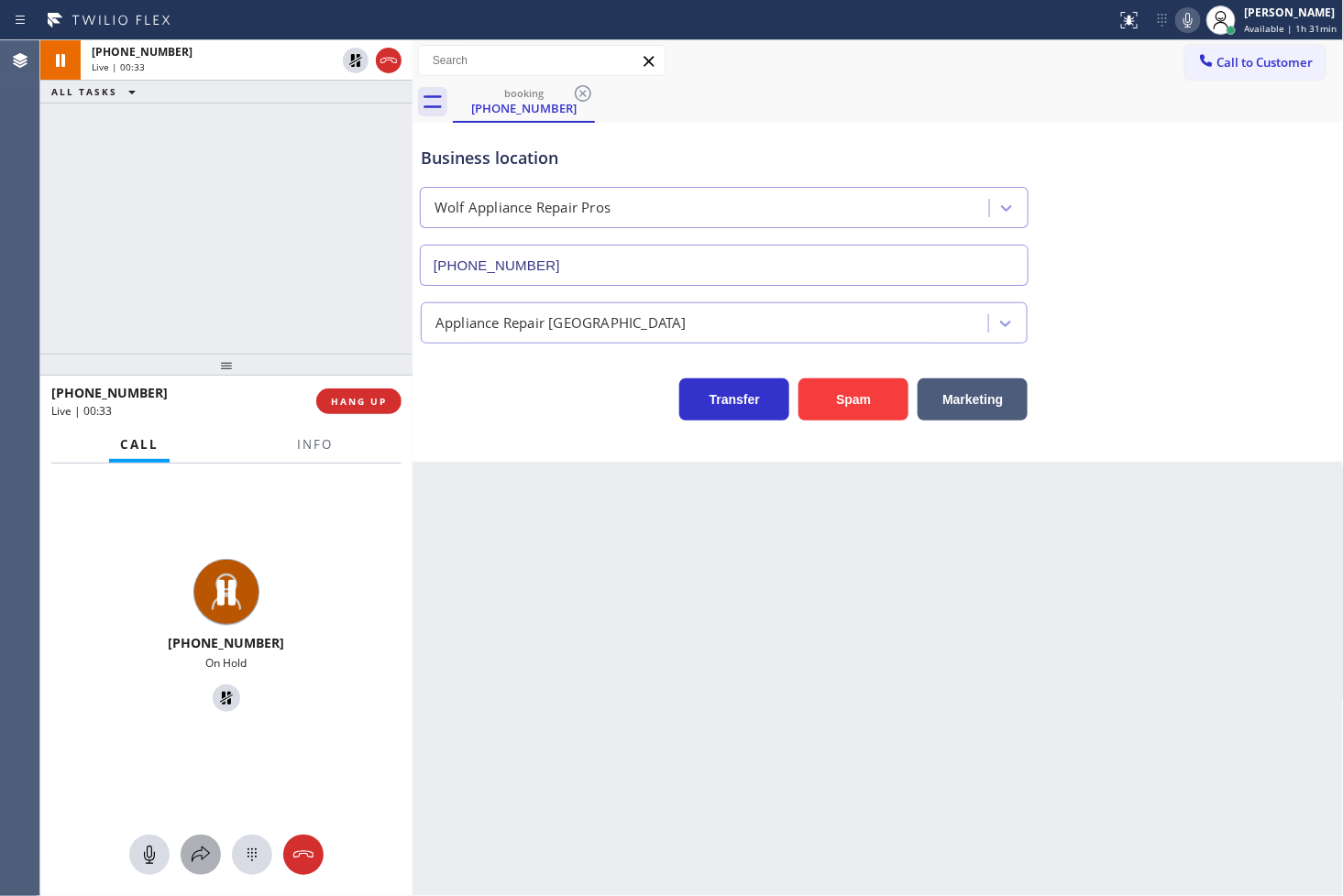
click at [197, 853] on icon at bounding box center [200, 855] width 22 height 22
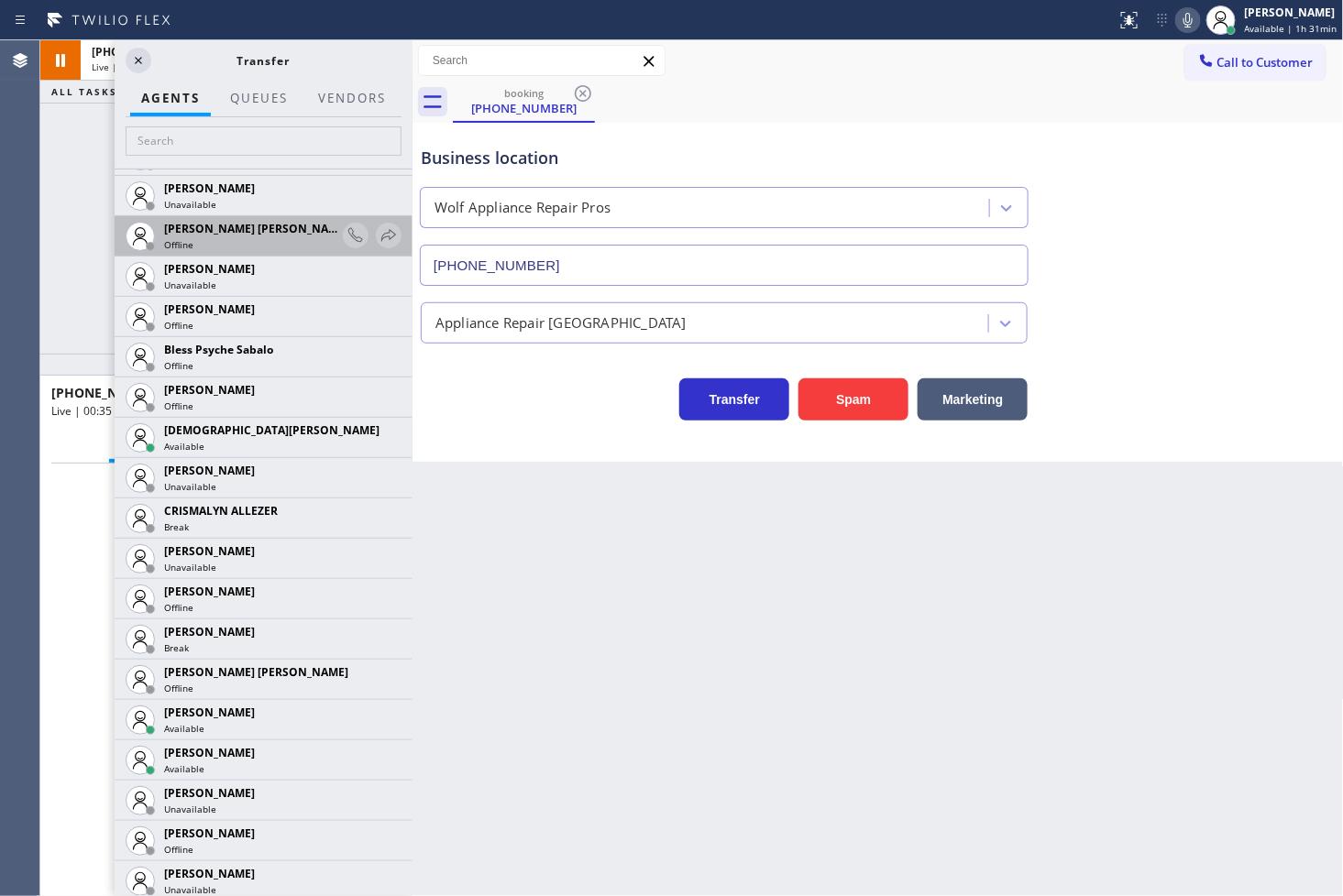
scroll to position [509, 0]
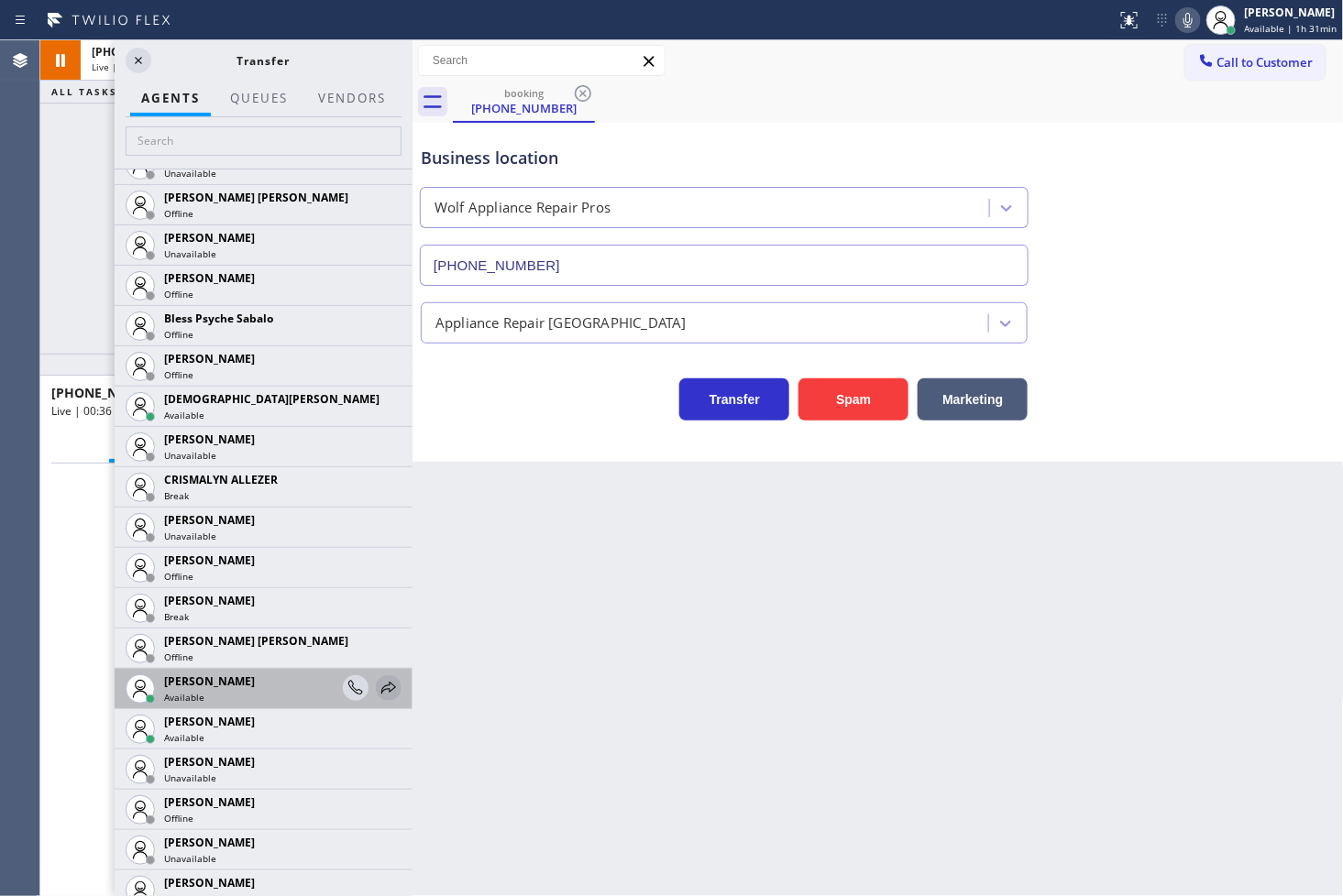
click at [378, 688] on icon at bounding box center [388, 688] width 22 height 22
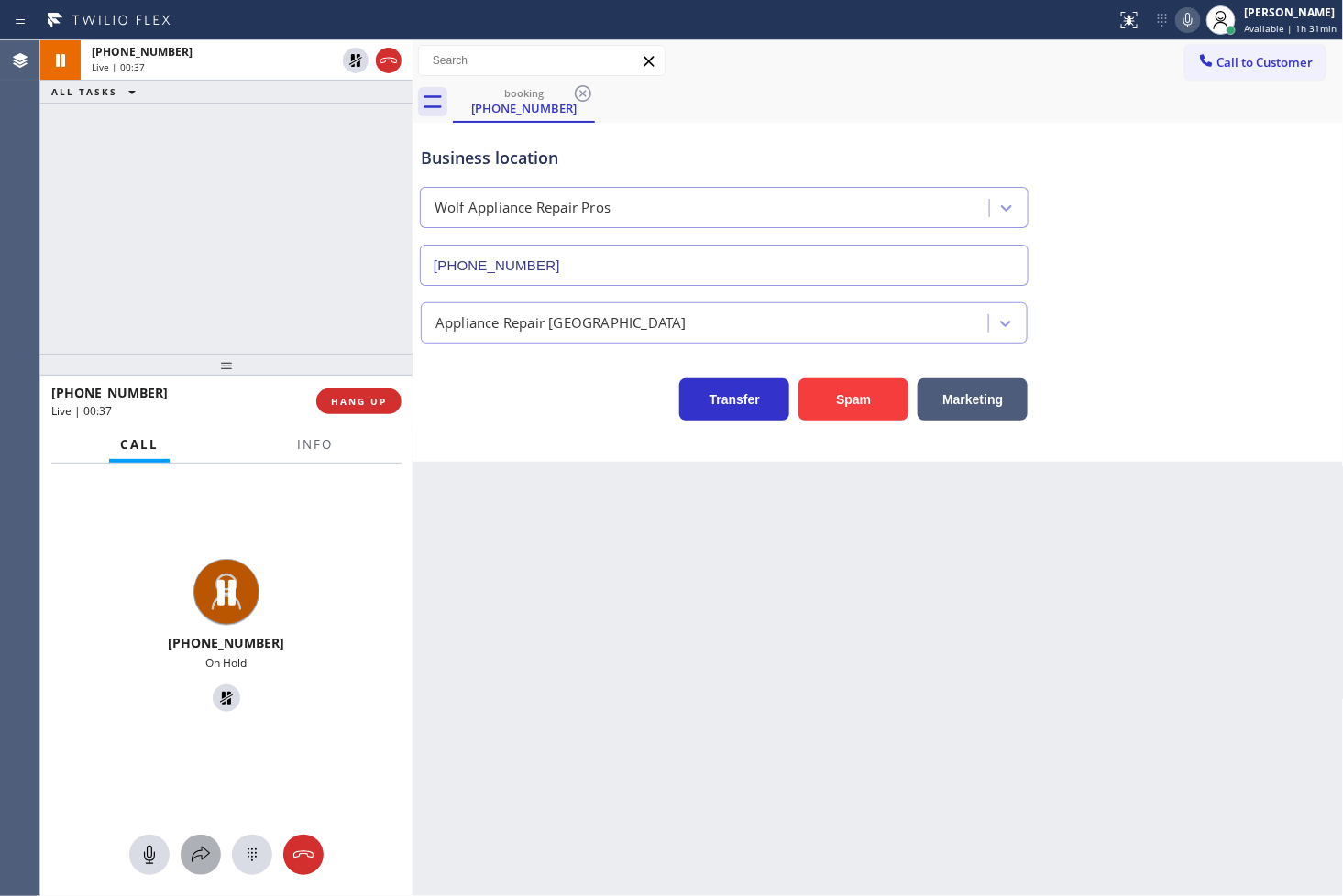
click at [202, 848] on icon at bounding box center [200, 855] width 22 height 22
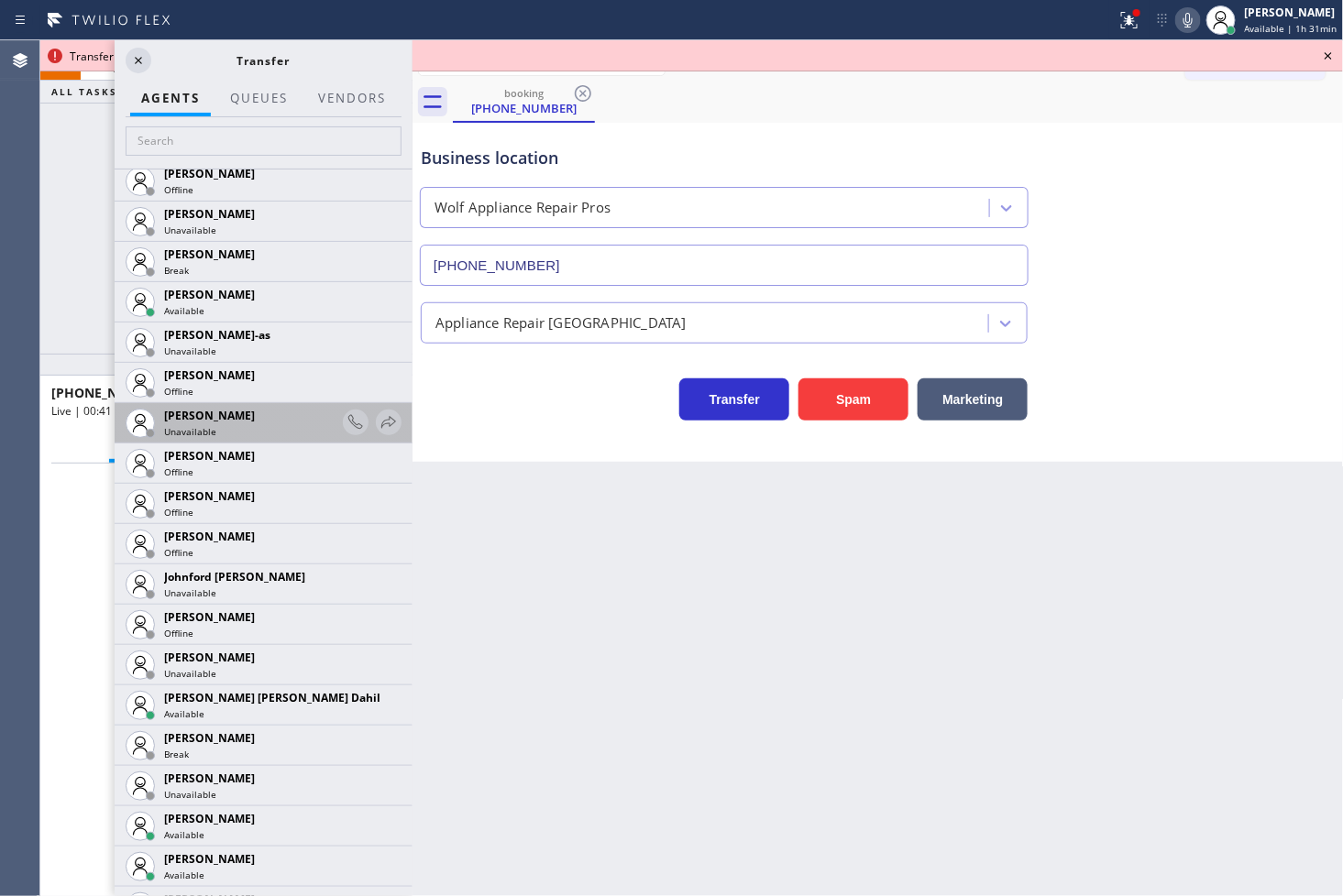
scroll to position [1628, 0]
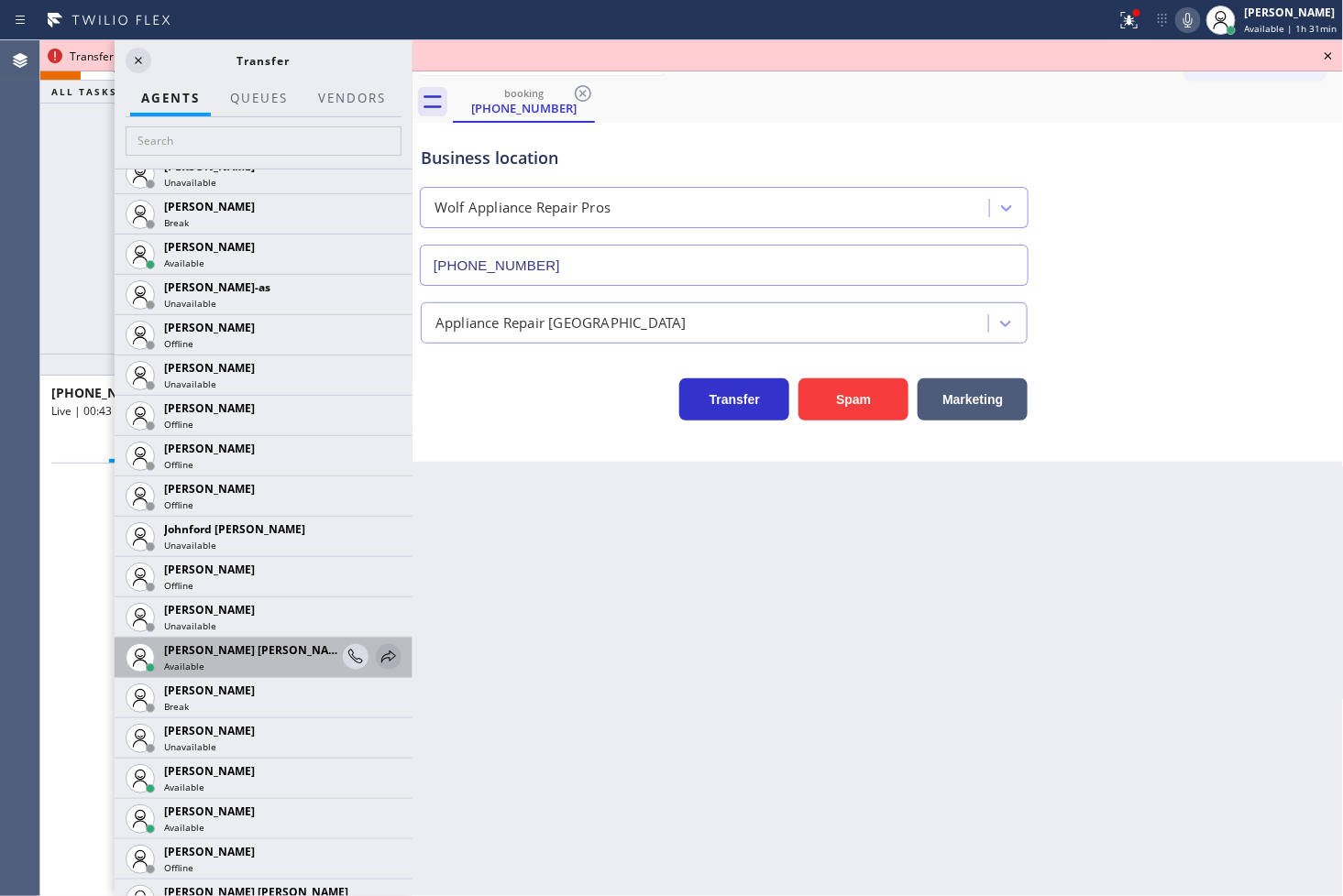
click at [378, 658] on icon at bounding box center [388, 656] width 22 height 22
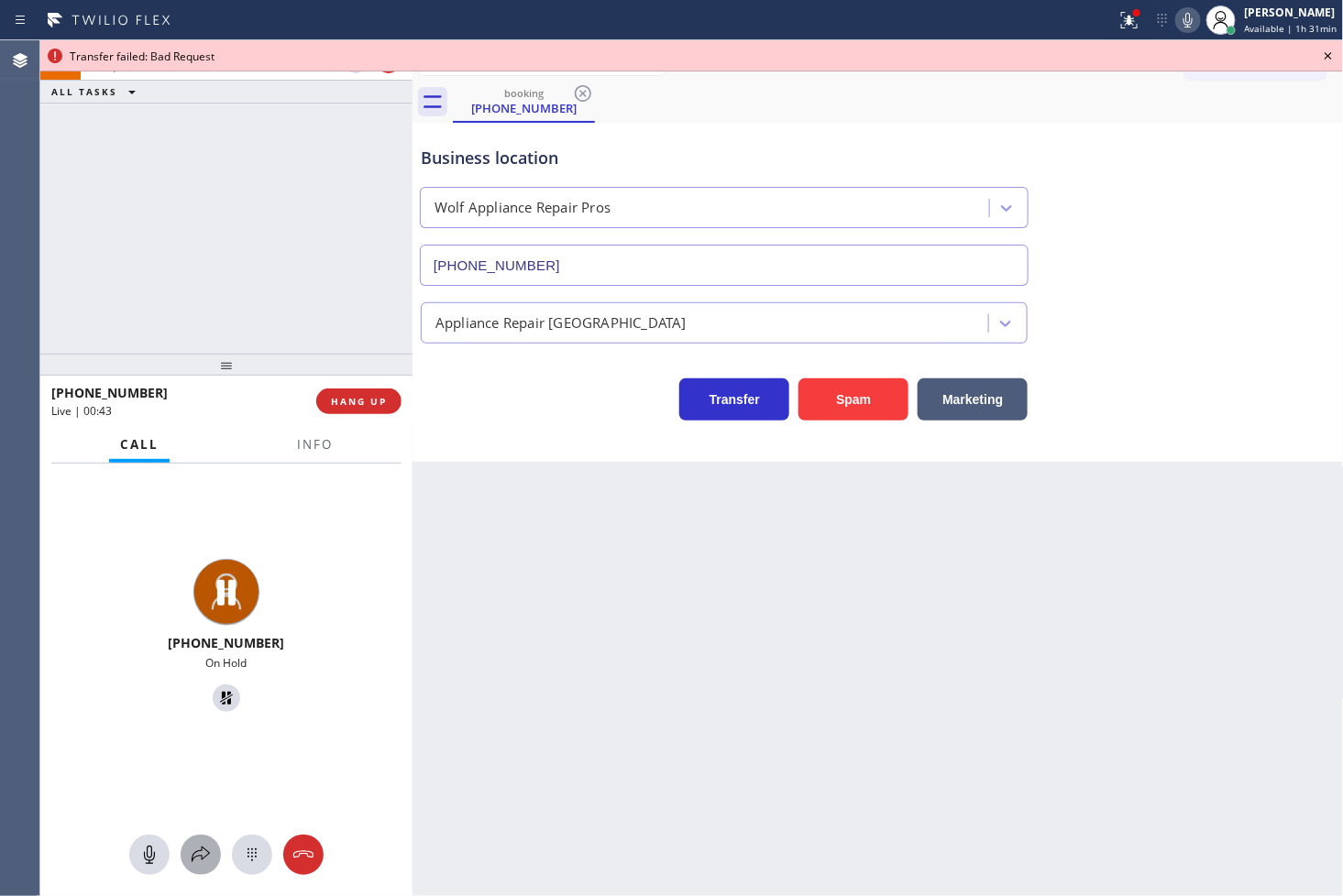
click at [208, 850] on icon at bounding box center [200, 855] width 22 height 22
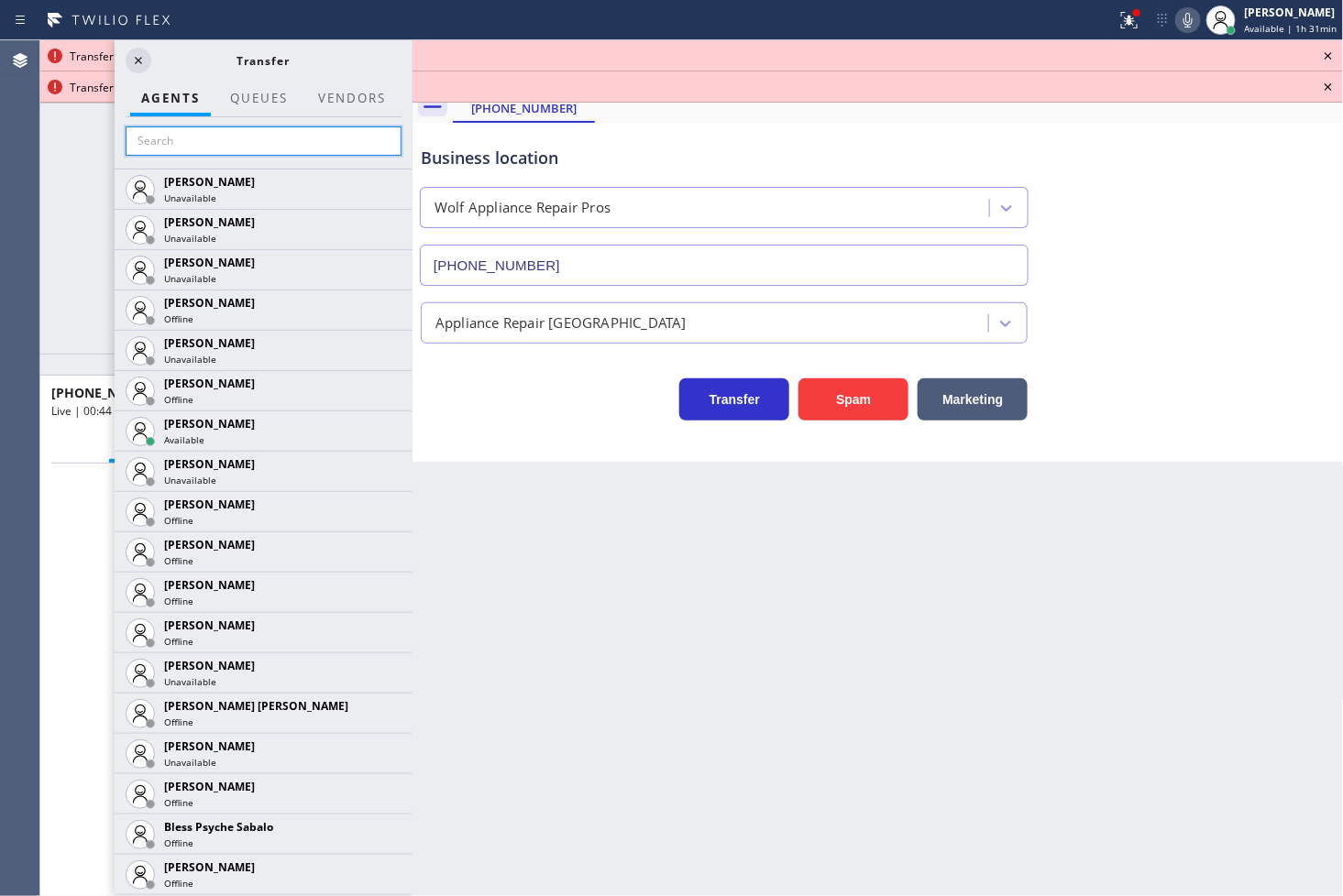
click at [187, 149] on input "text" at bounding box center [264, 141] width 276 height 30
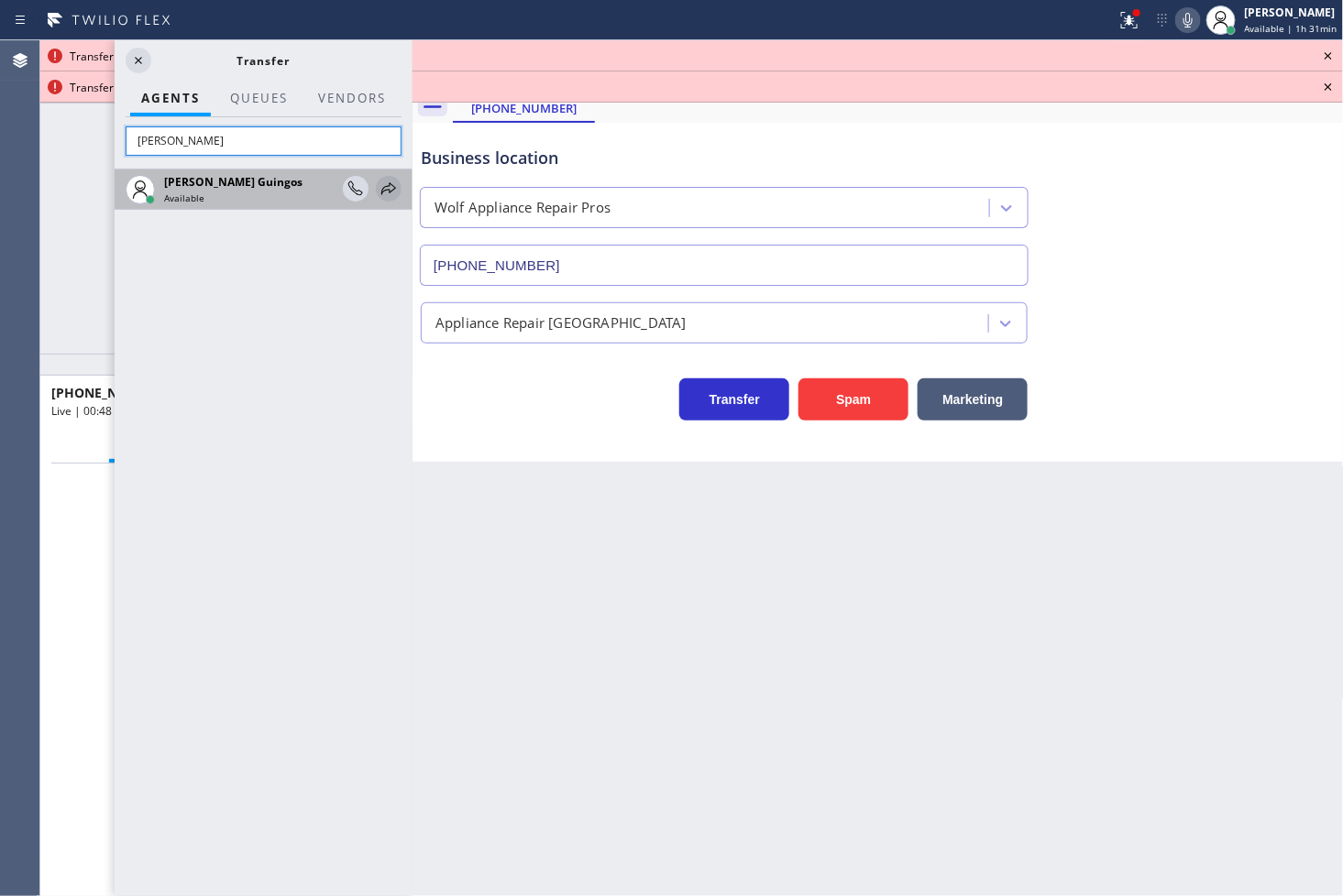
type input "[PERSON_NAME]"
click at [387, 185] on icon at bounding box center [388, 189] width 22 height 22
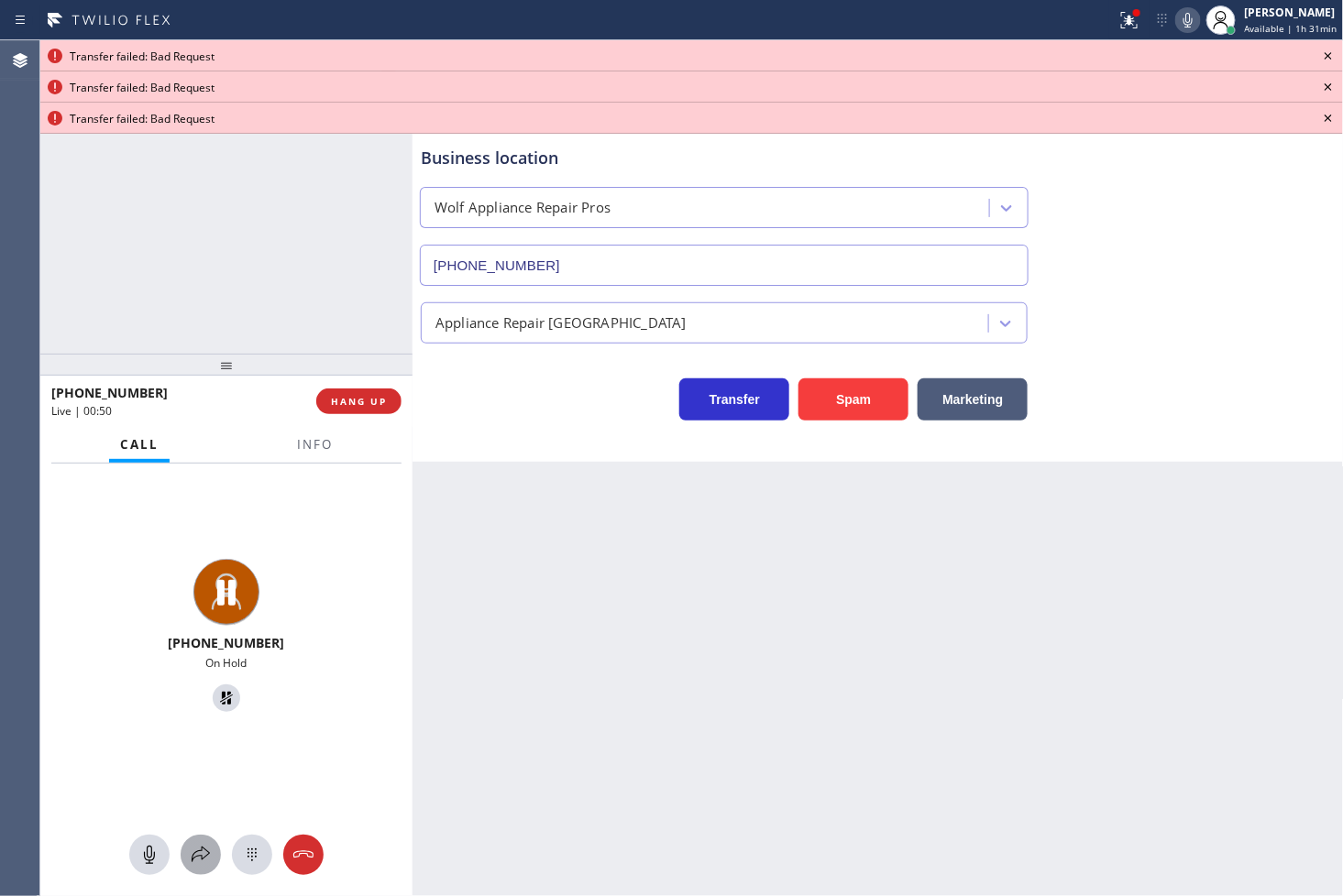
click at [203, 867] on button at bounding box center [200, 855] width 40 height 40
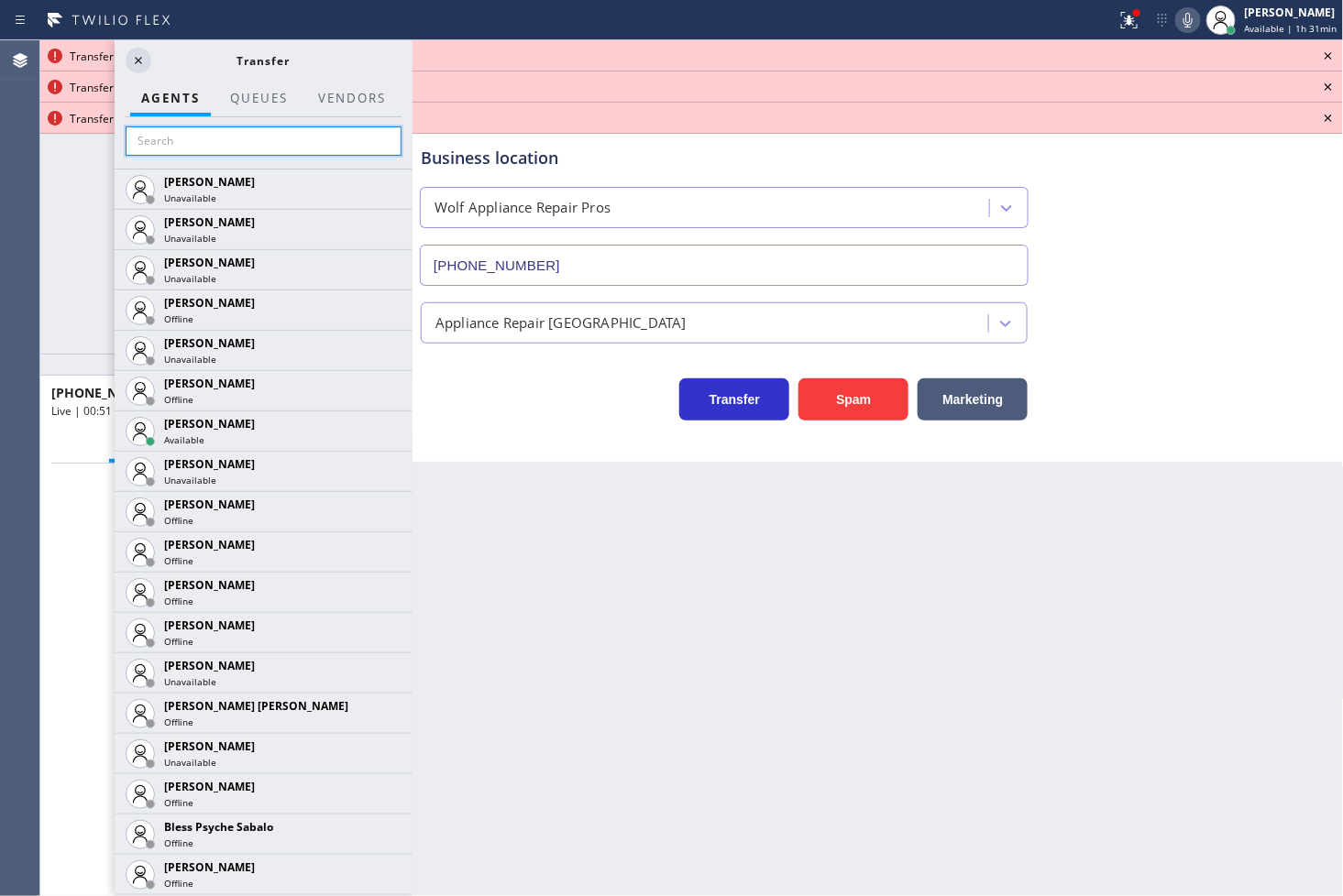
click at [170, 149] on input "text" at bounding box center [264, 141] width 276 height 30
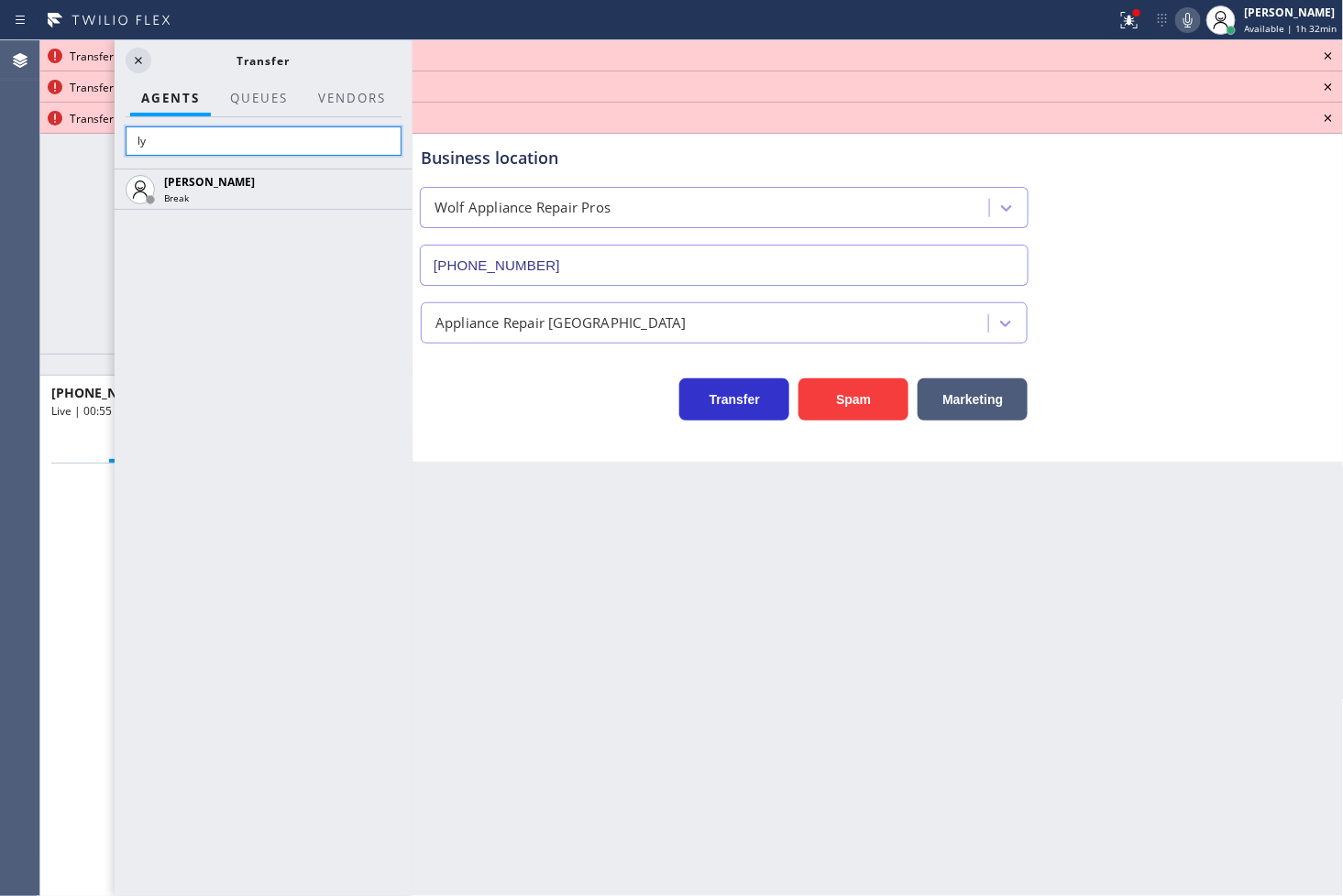
type input "l"
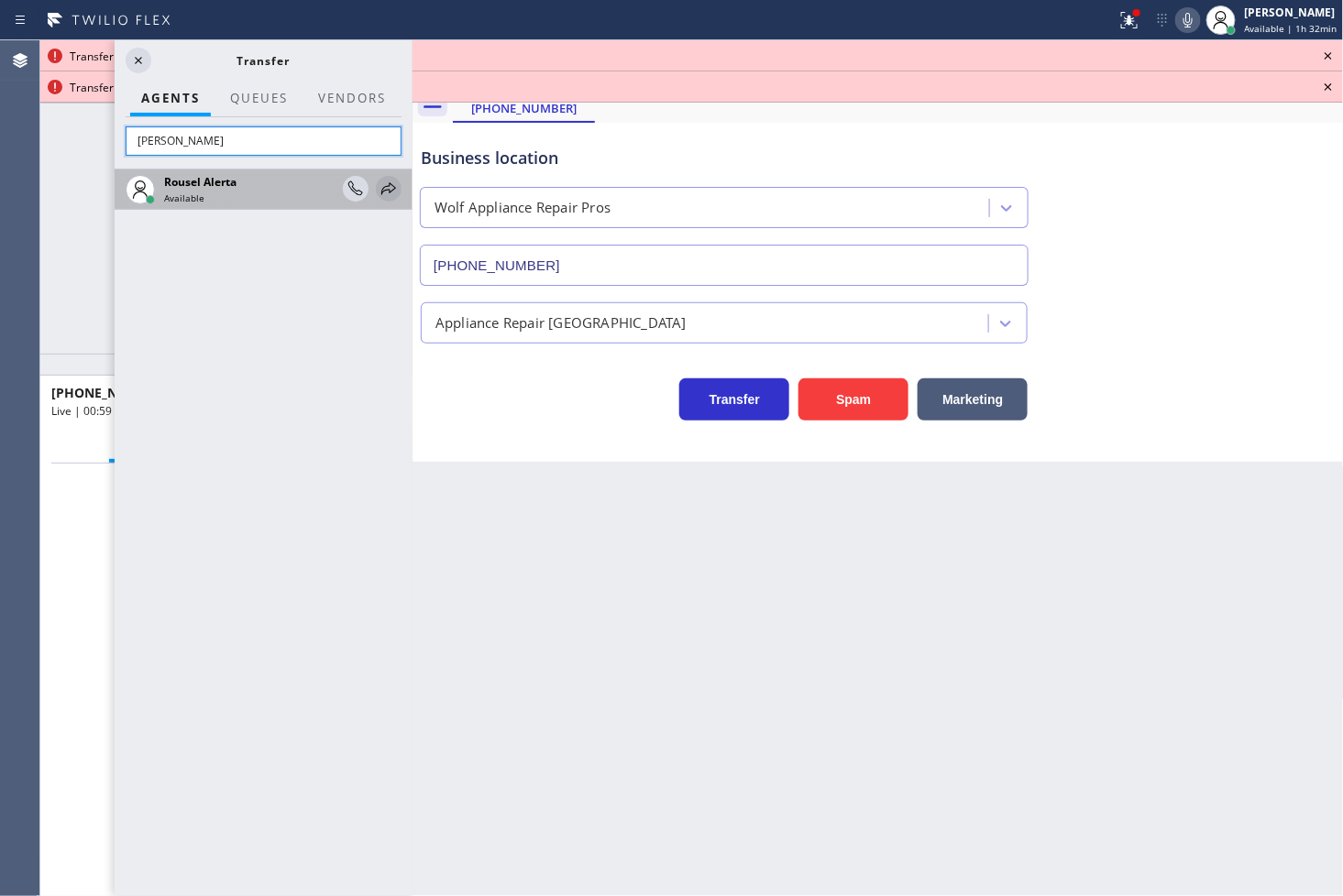
type input "[PERSON_NAME]"
click at [389, 189] on icon at bounding box center [388, 189] width 22 height 22
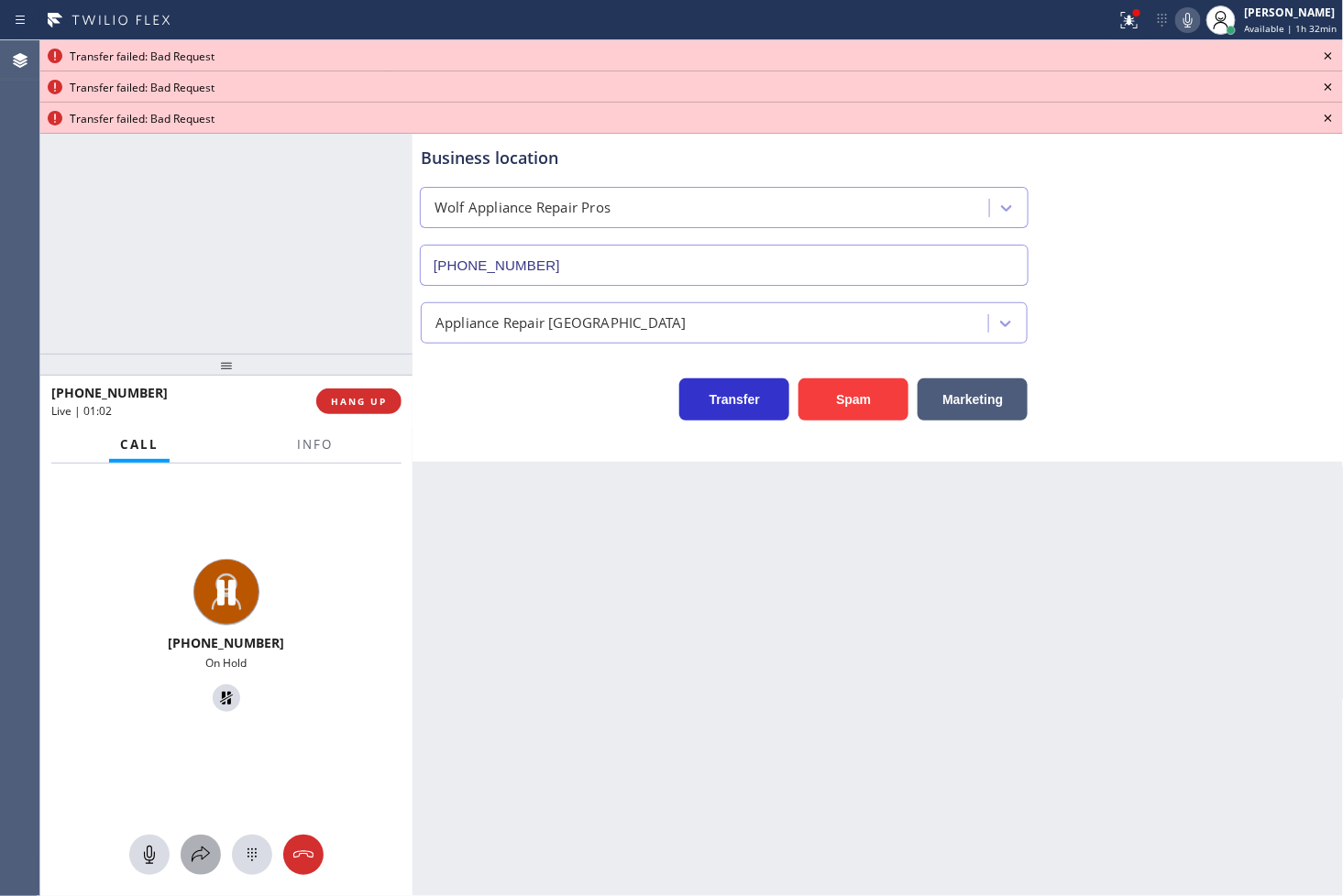
click at [197, 846] on icon at bounding box center [200, 855] width 22 height 22
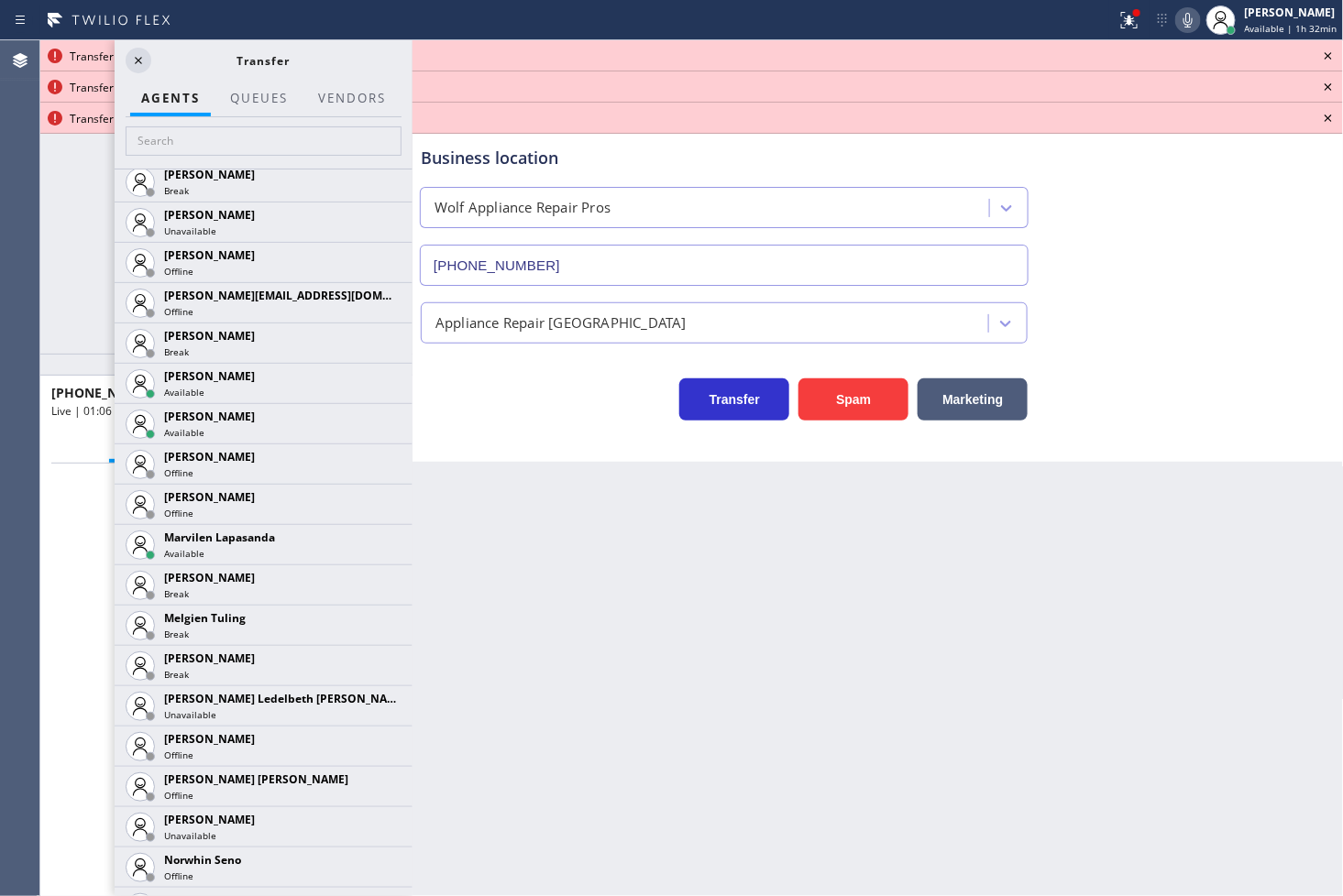
scroll to position [2647, 0]
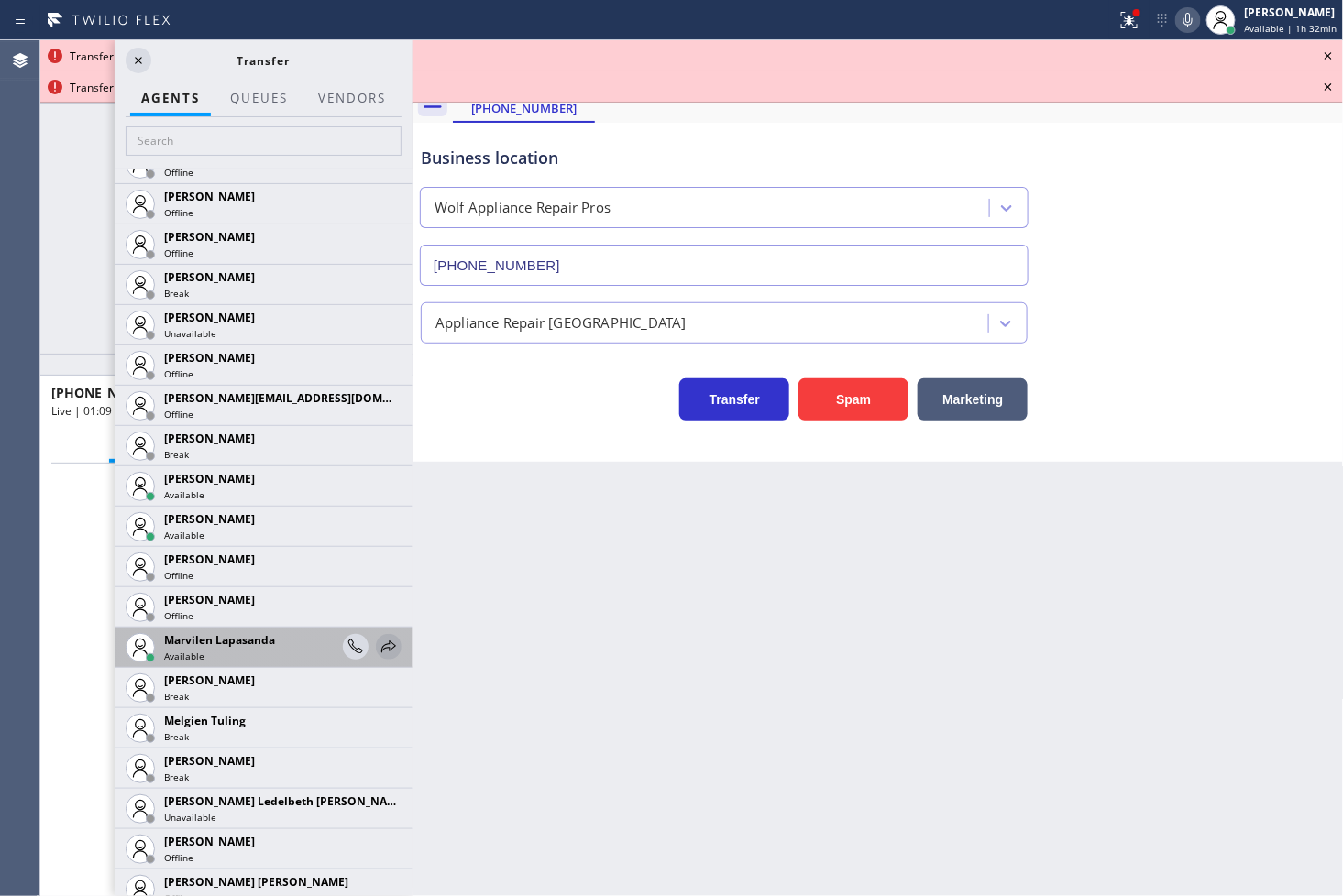
click at [382, 643] on icon at bounding box center [388, 646] width 14 height 11
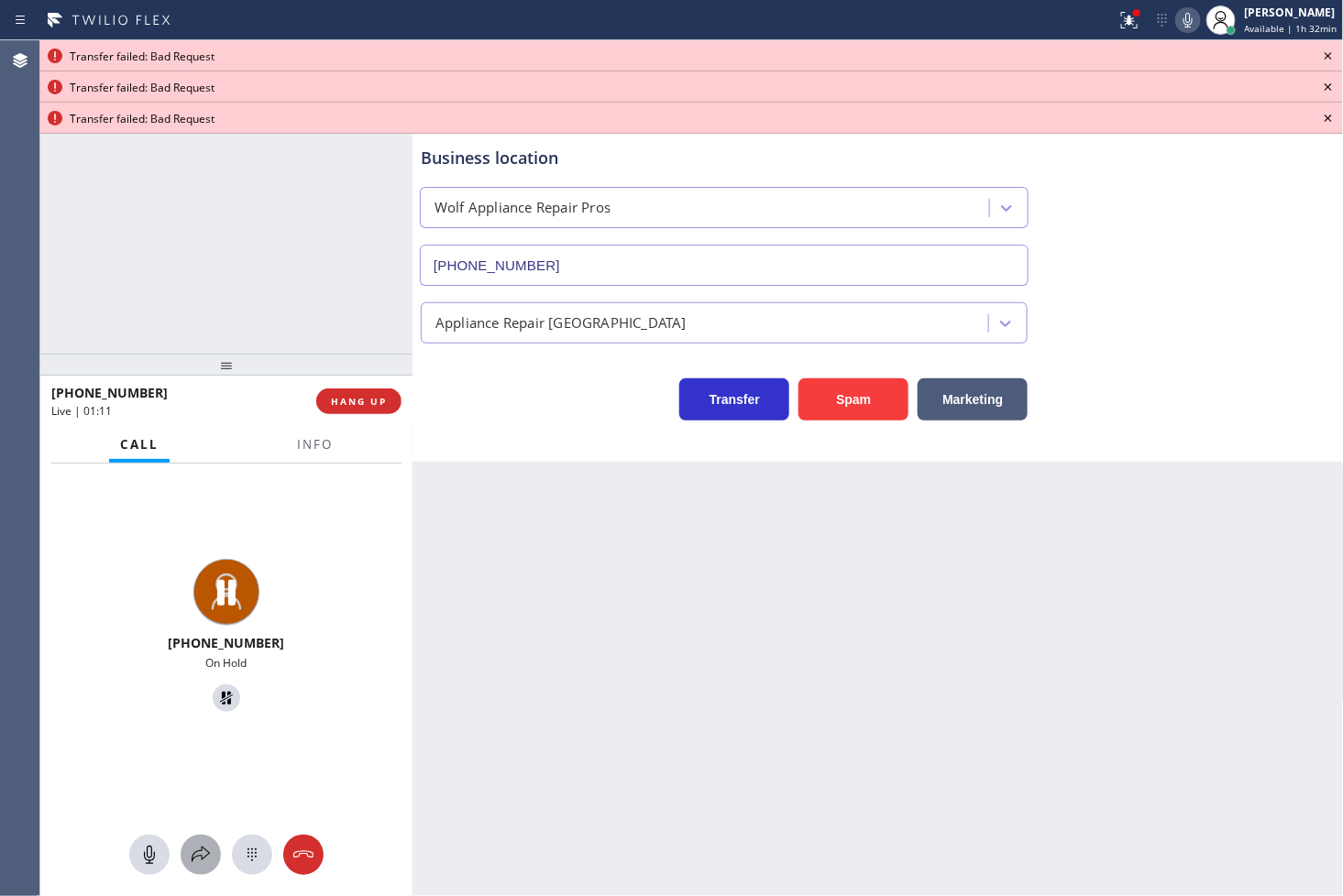
click at [199, 853] on icon at bounding box center [200, 855] width 22 height 22
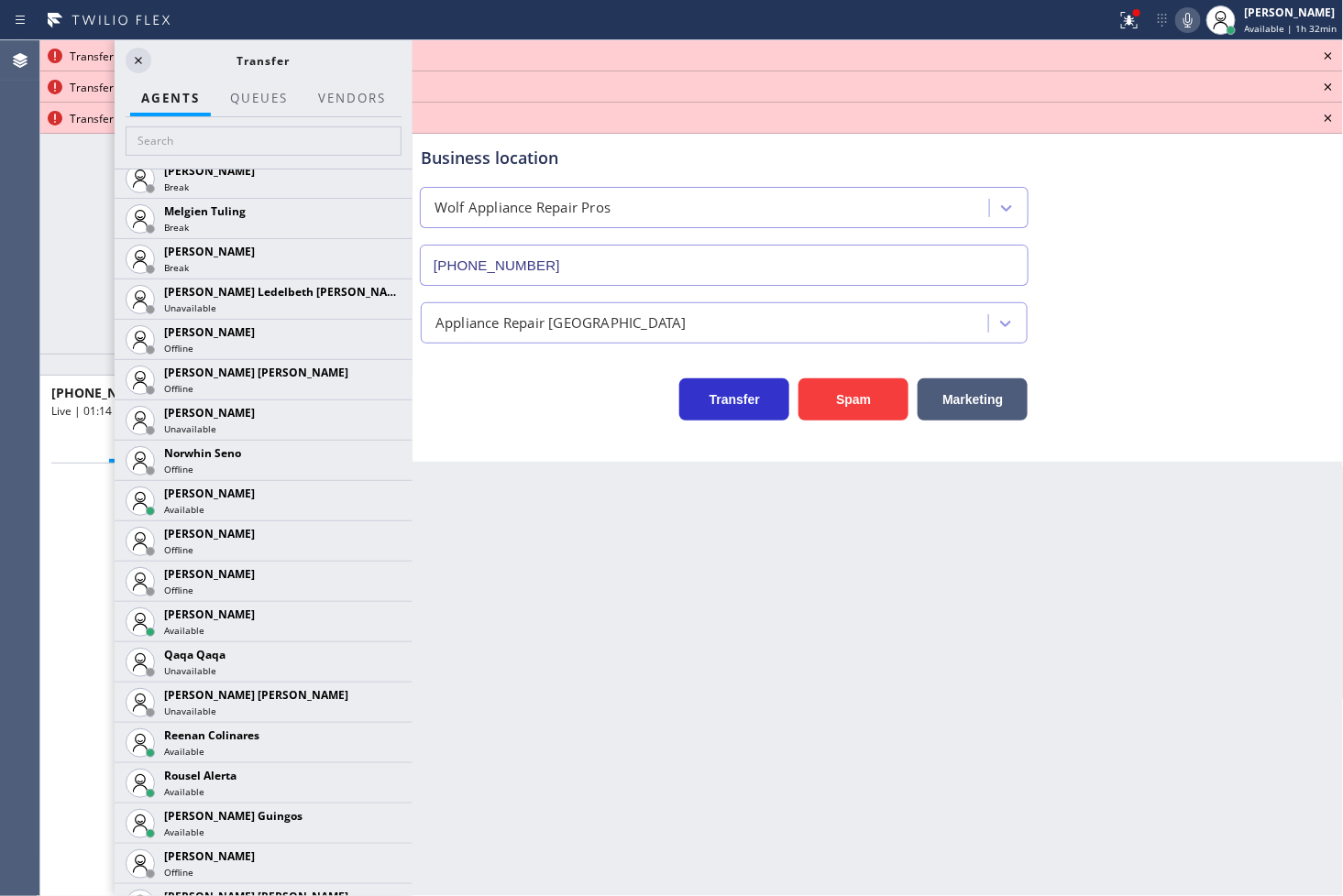
scroll to position [3504, 0]
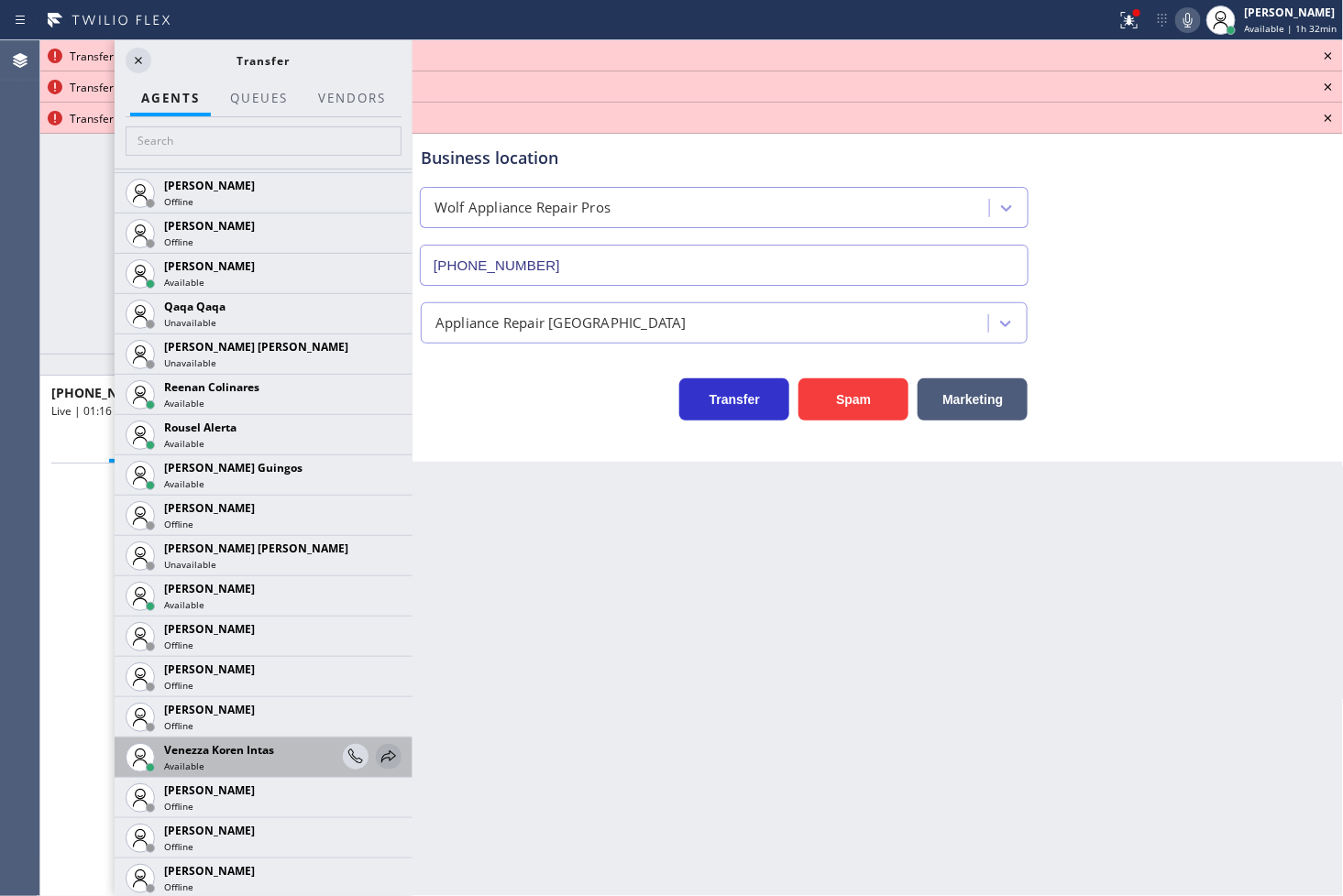
click at [378, 749] on icon at bounding box center [388, 756] width 22 height 22
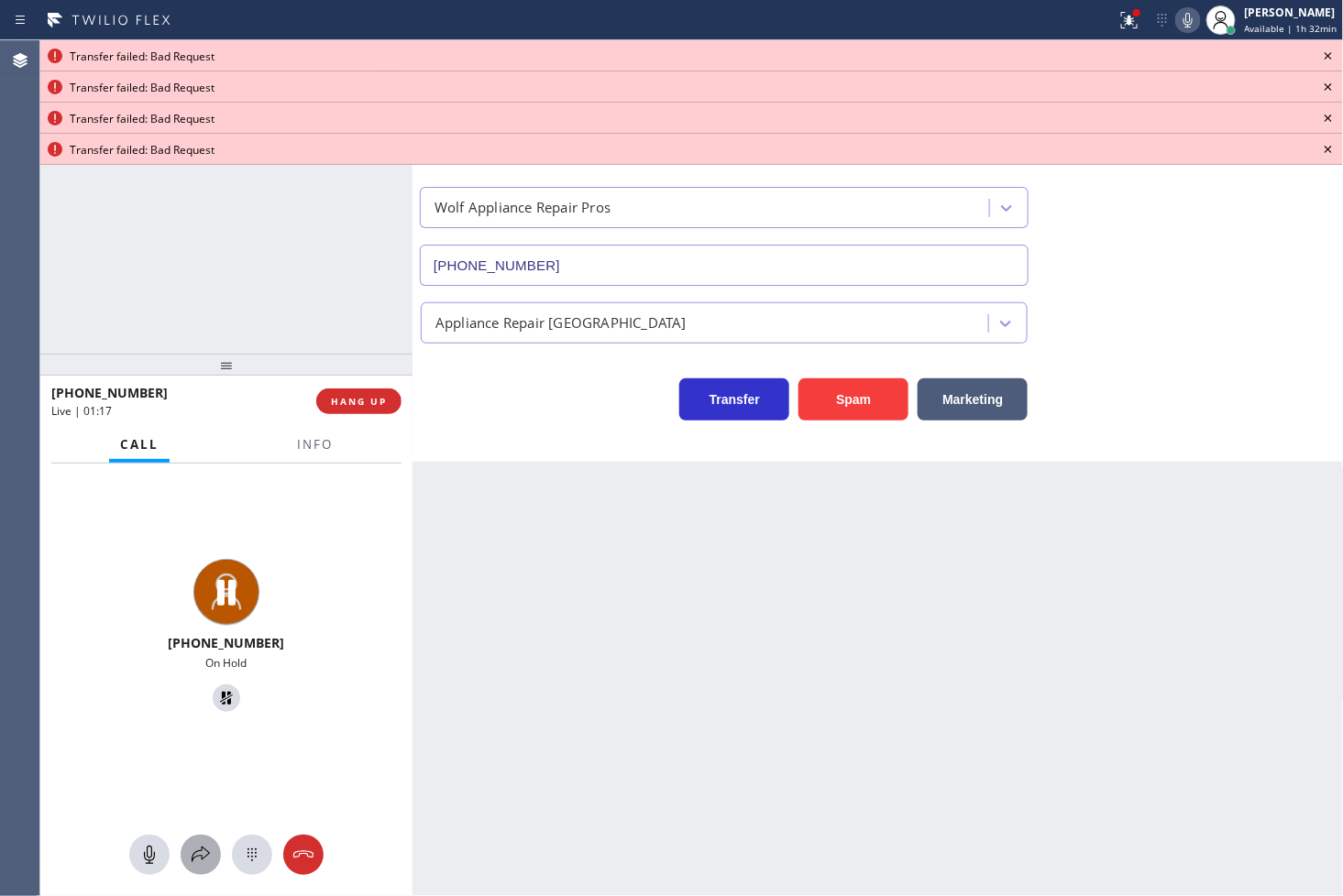
click at [204, 847] on icon at bounding box center [200, 855] width 22 height 22
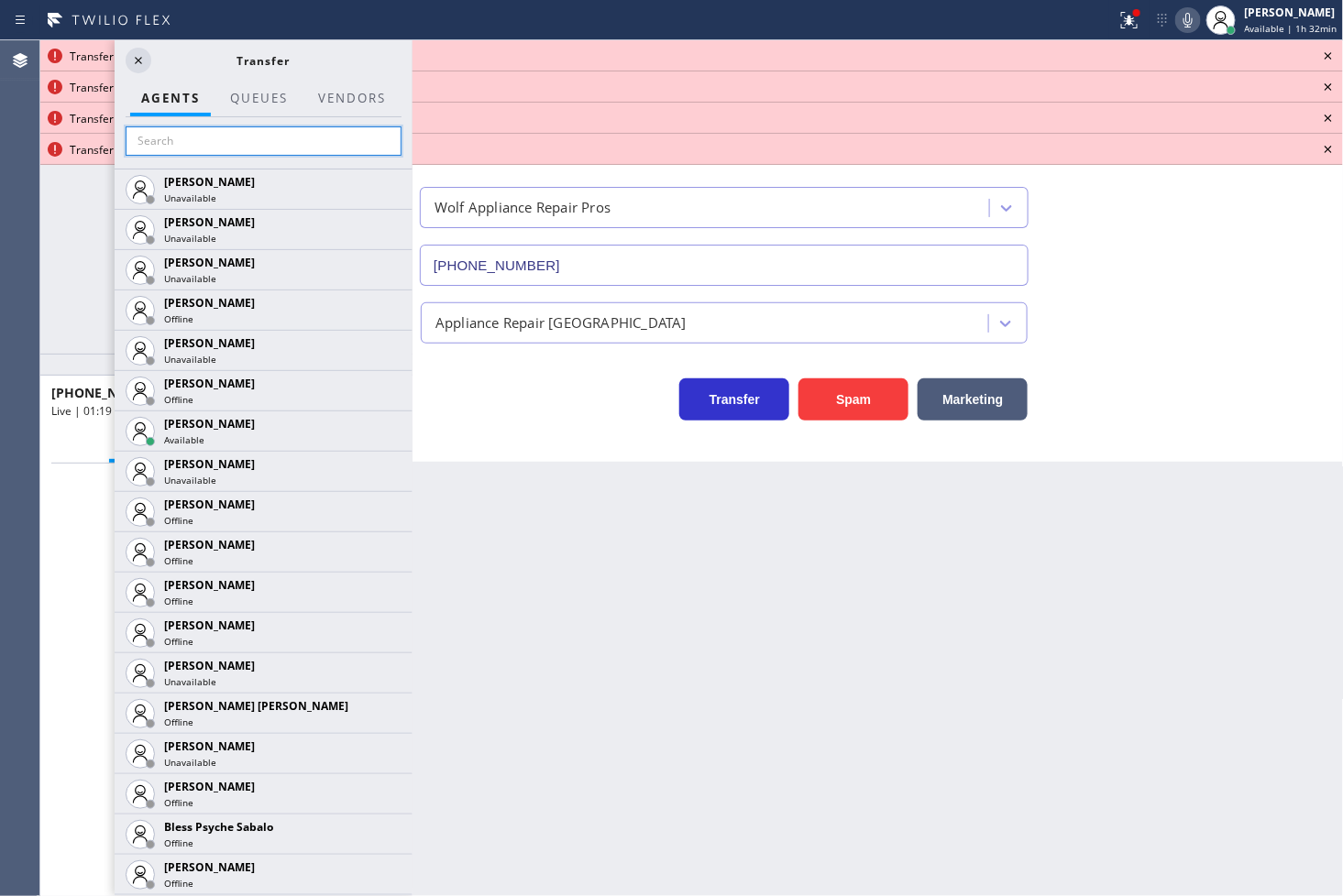
click at [199, 149] on input "text" at bounding box center [264, 141] width 276 height 30
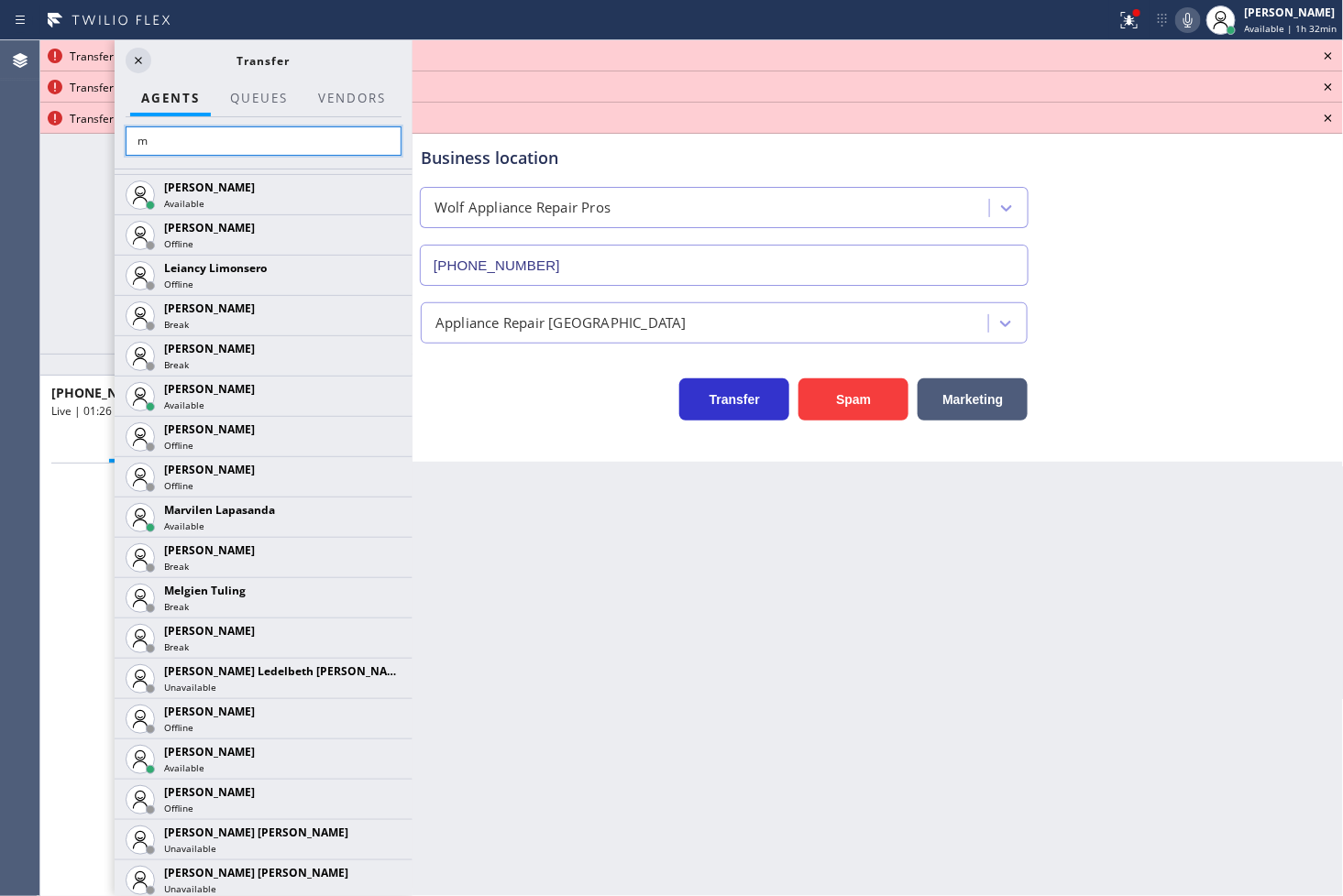
scroll to position [885, 0]
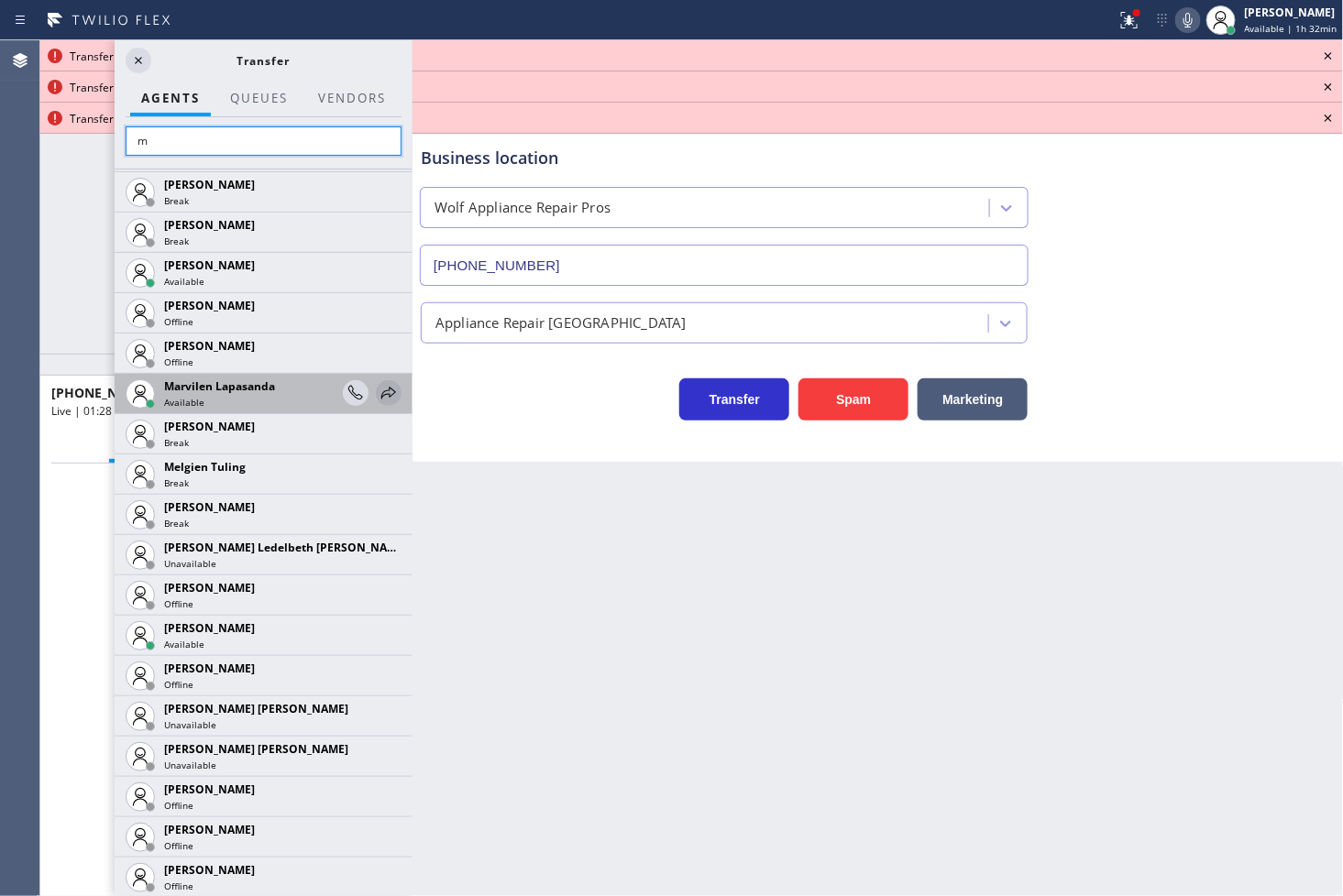
type input "m"
click at [382, 394] on icon at bounding box center [388, 393] width 14 height 11
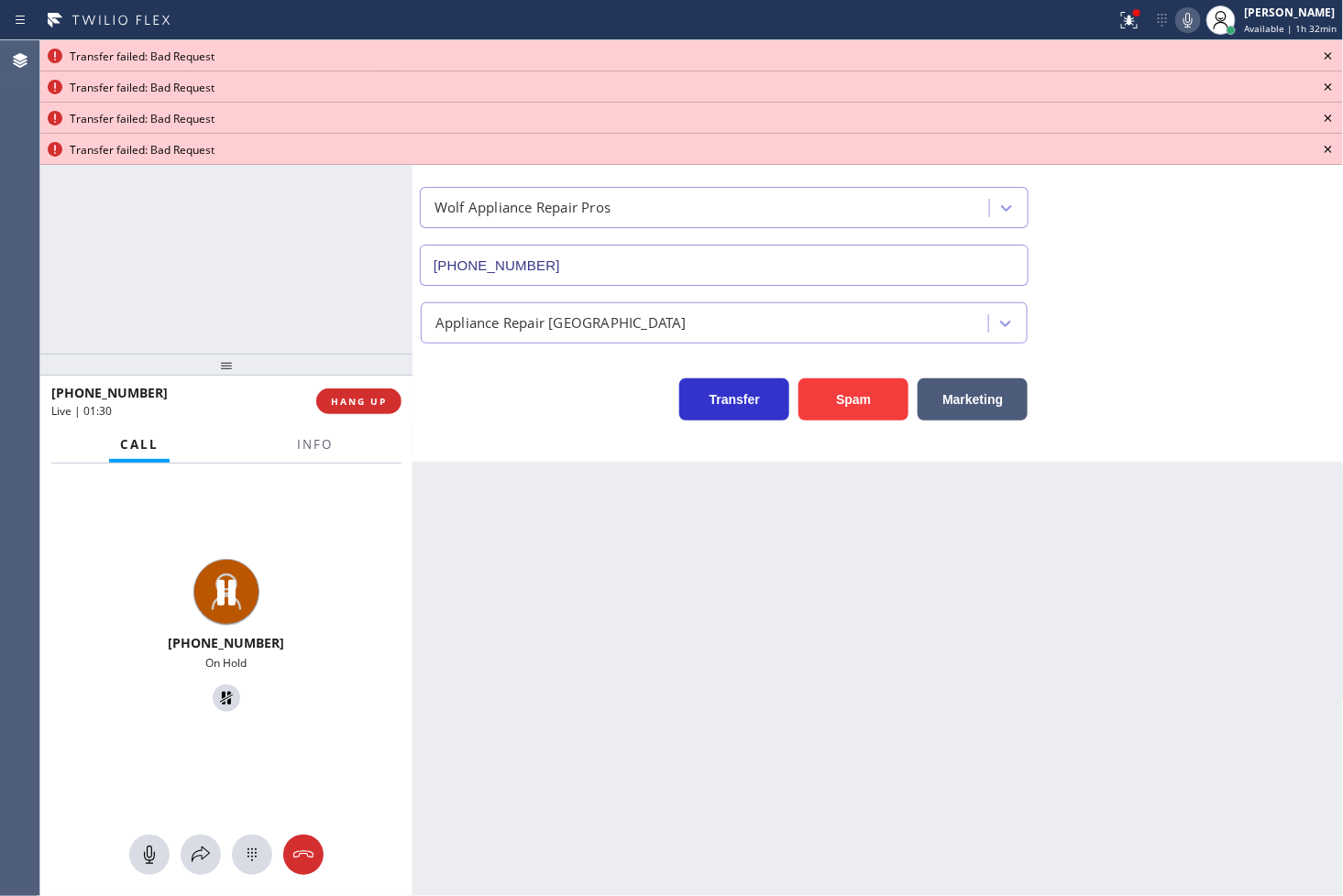
click at [1330, 57] on icon at bounding box center [1329, 57] width 8 height 8
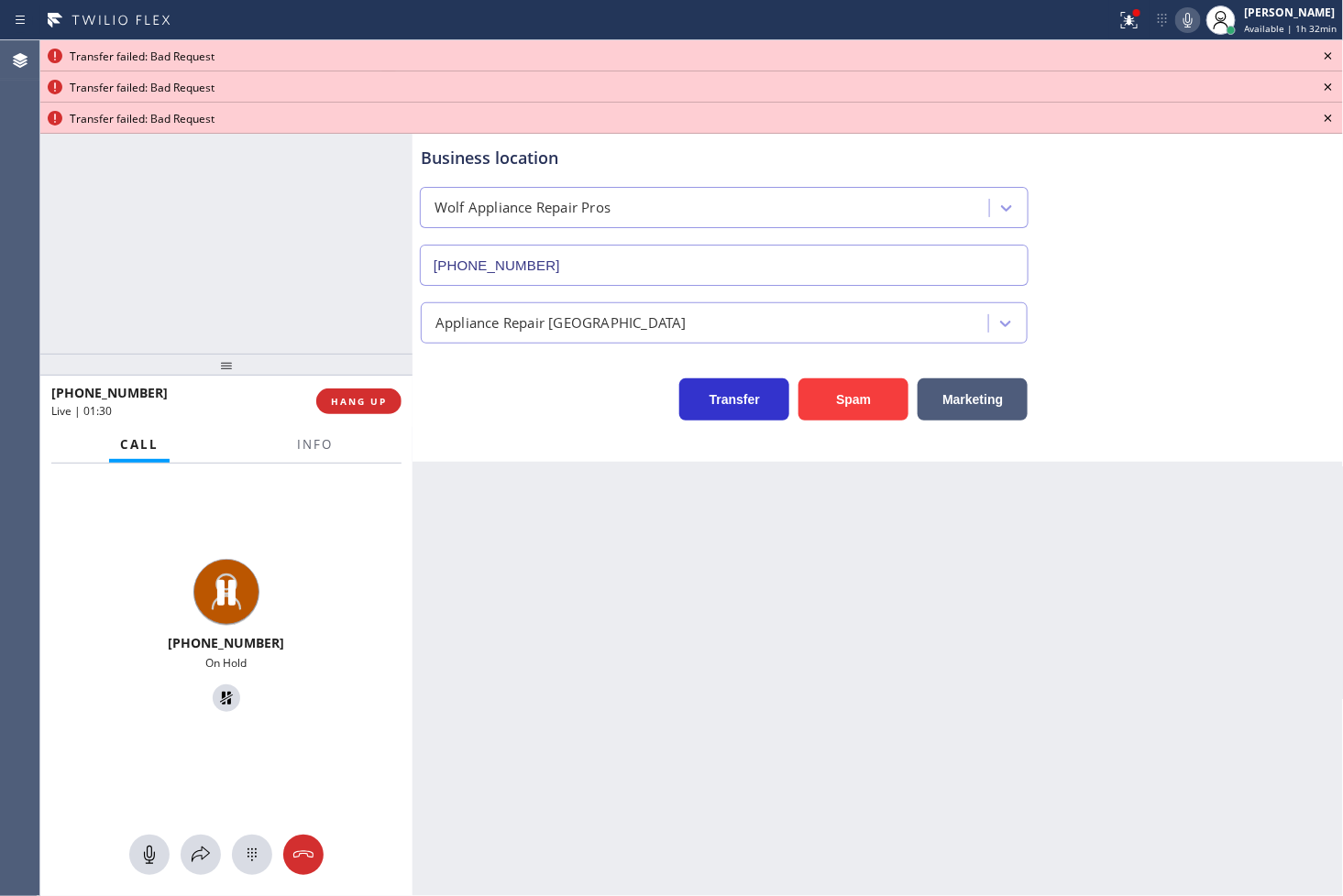
click at [1330, 57] on icon at bounding box center [1329, 57] width 8 height 8
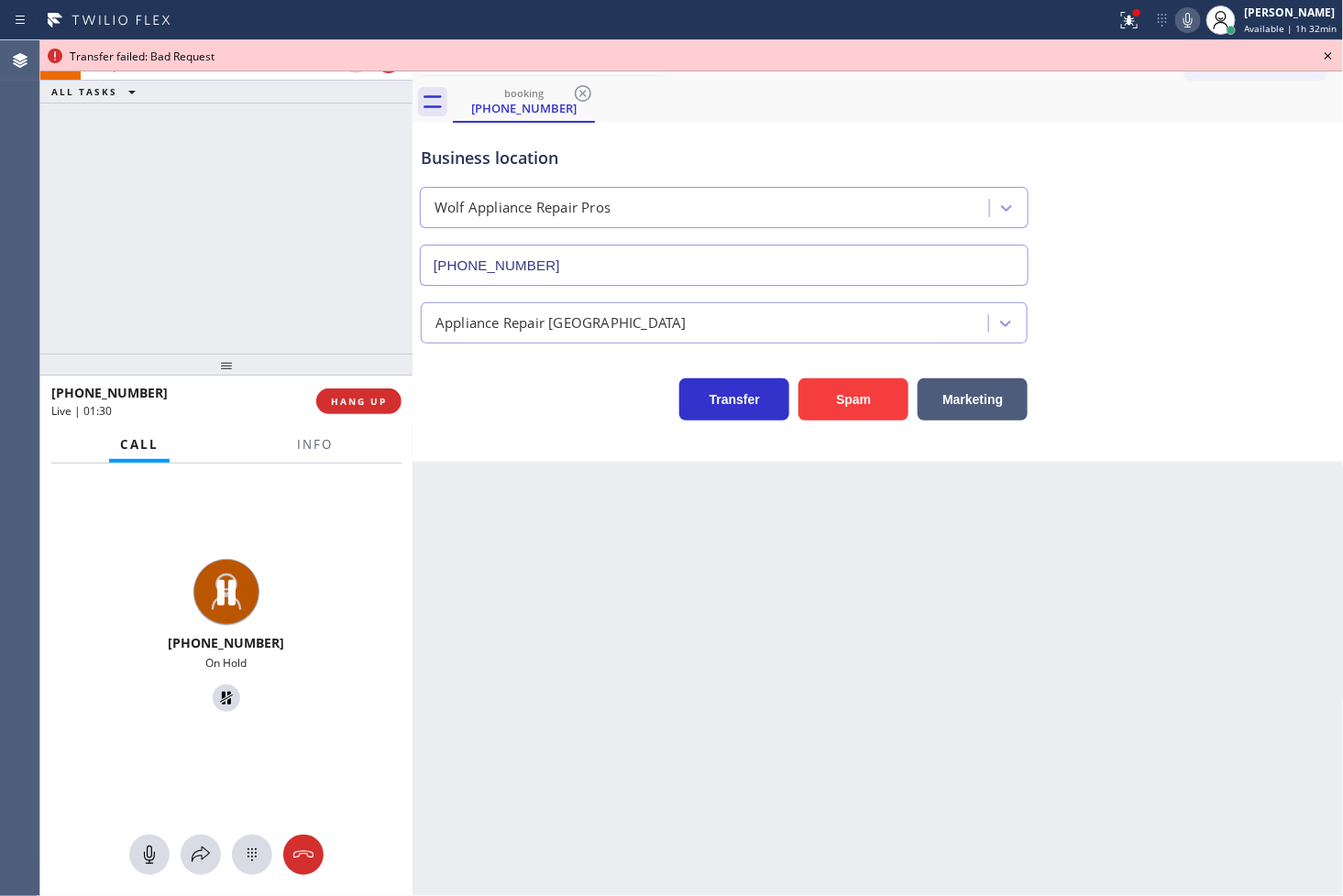
click at [1330, 57] on icon at bounding box center [1329, 57] width 8 height 8
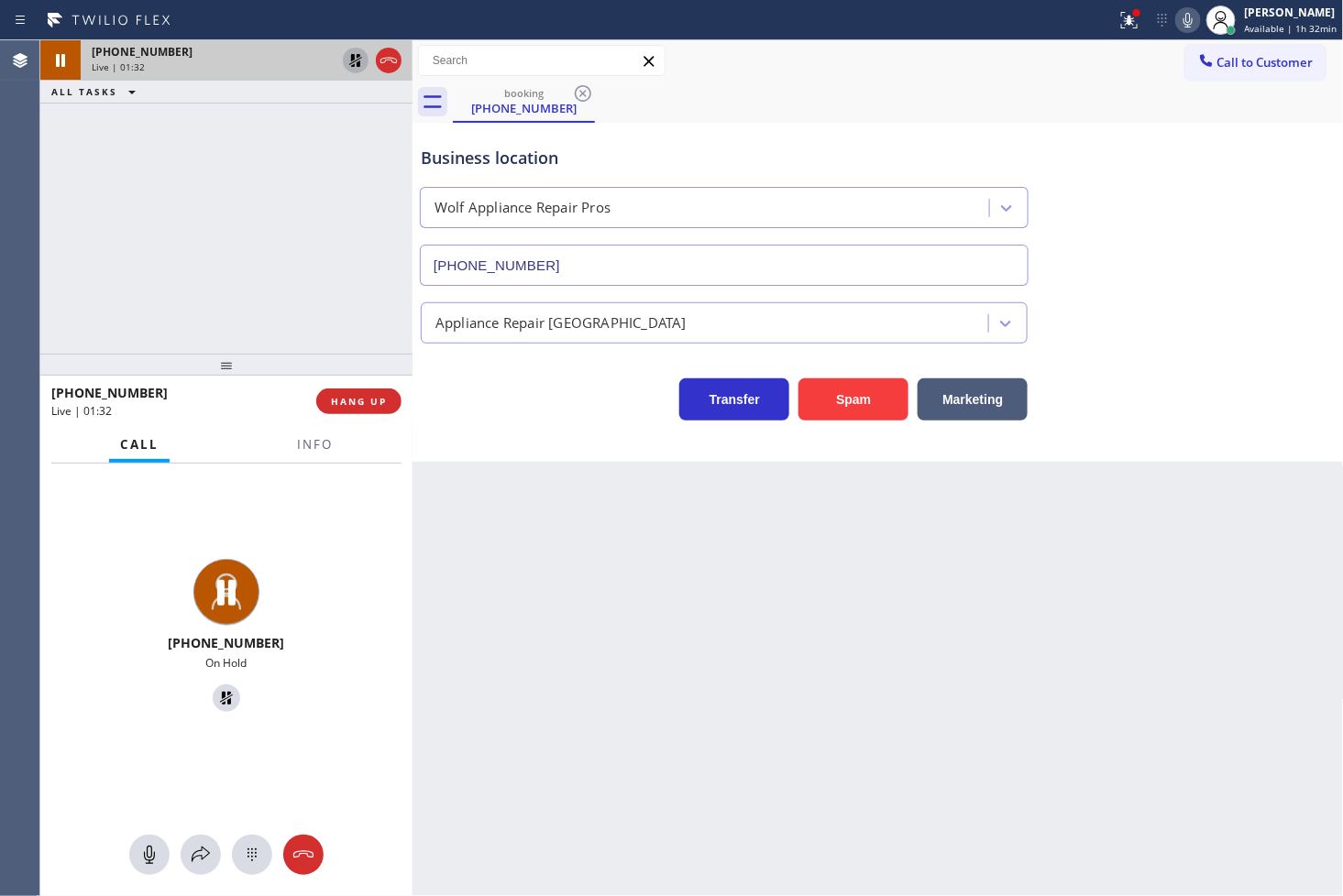
click at [356, 53] on icon at bounding box center [356, 60] width 22 height 22
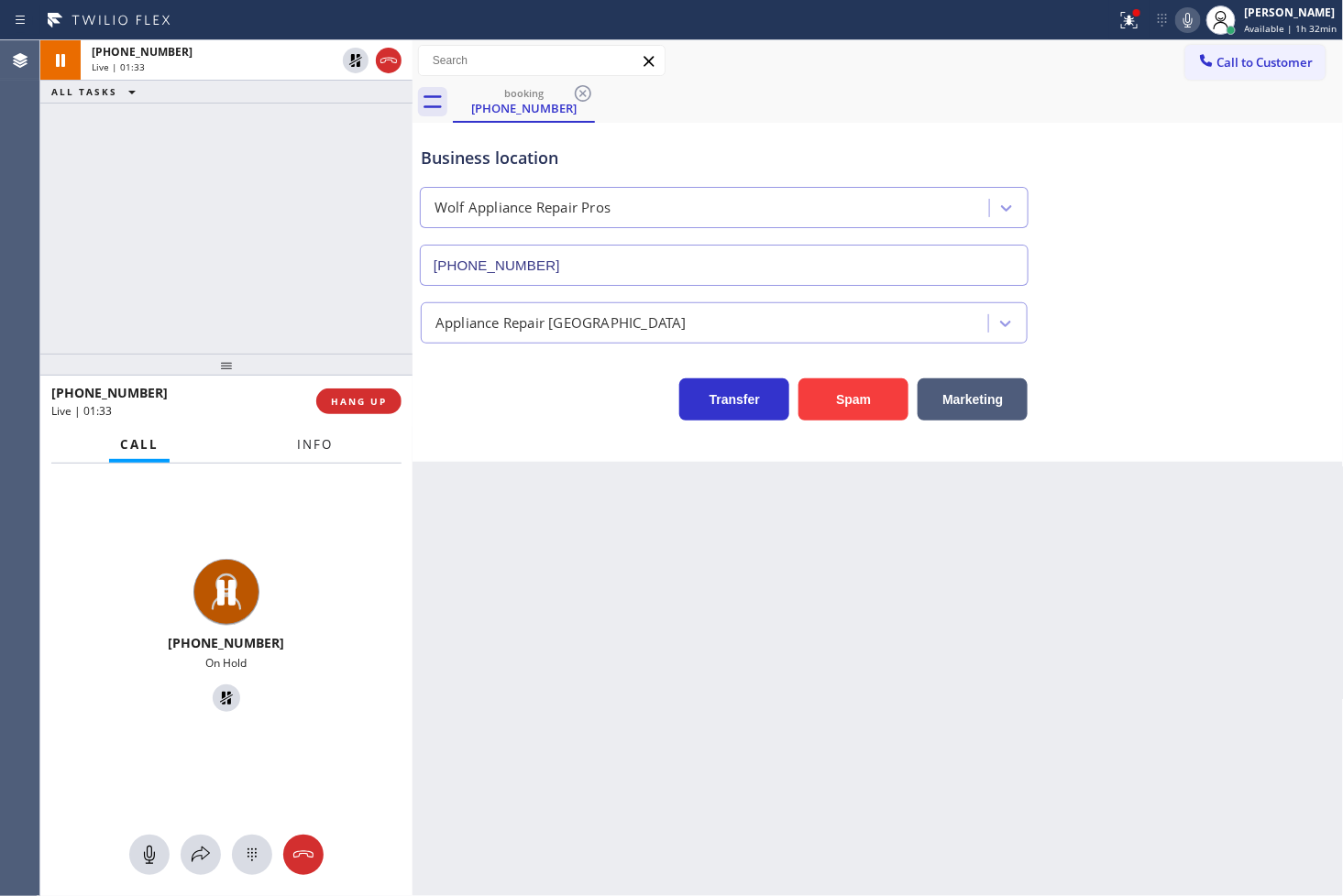
click at [310, 447] on span "Info" at bounding box center [314, 444] width 35 height 16
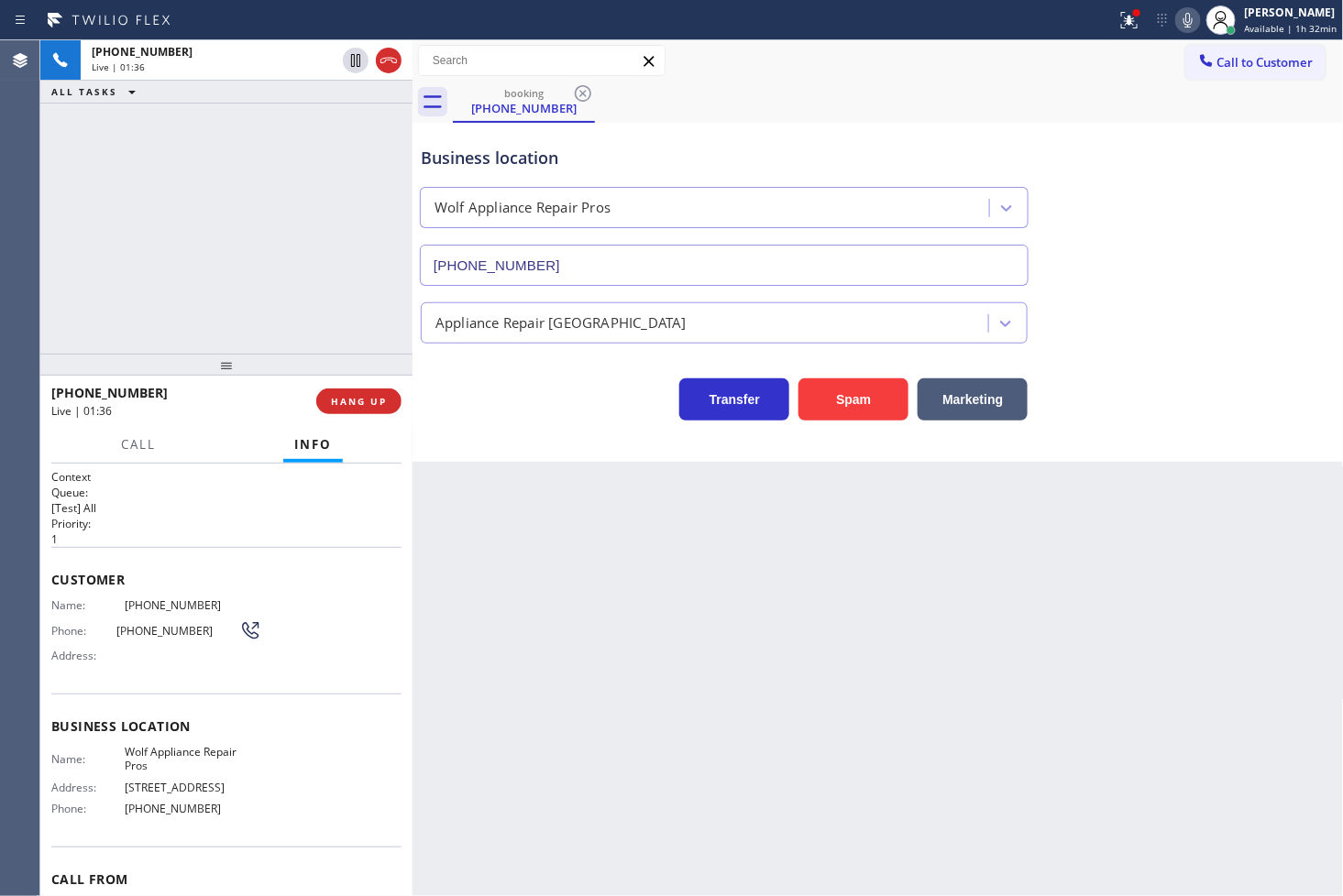
click at [49, 596] on div "Context Queue: [Test] All Priority: 1 Customer Name: [PHONE_NUMBER] Phone: [PHO…" at bounding box center [226, 680] width 372 height 433
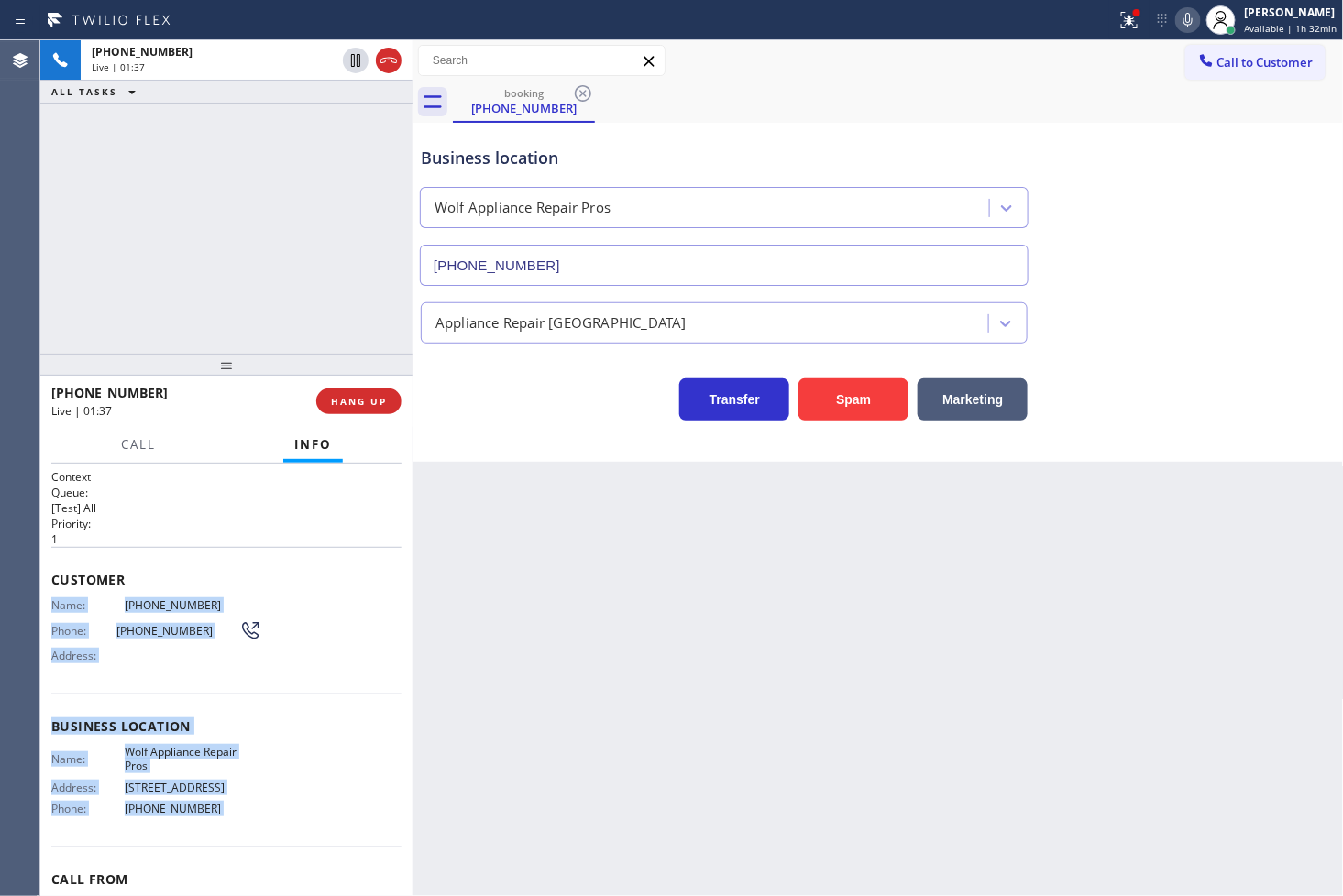
drag, startPoint x: 49, startPoint y: 596, endPoint x: 270, endPoint y: 799, distance: 300.1
click at [270, 799] on div "Context Queue: [Test] All Priority: 1 Customer Name: [PHONE_NUMBER] Phone: [PHO…" at bounding box center [226, 680] width 372 height 433
copy div "Name: [PHONE_NUMBER] Phone: [PHONE_NUMBER] Address: Business location Name: Wol…"
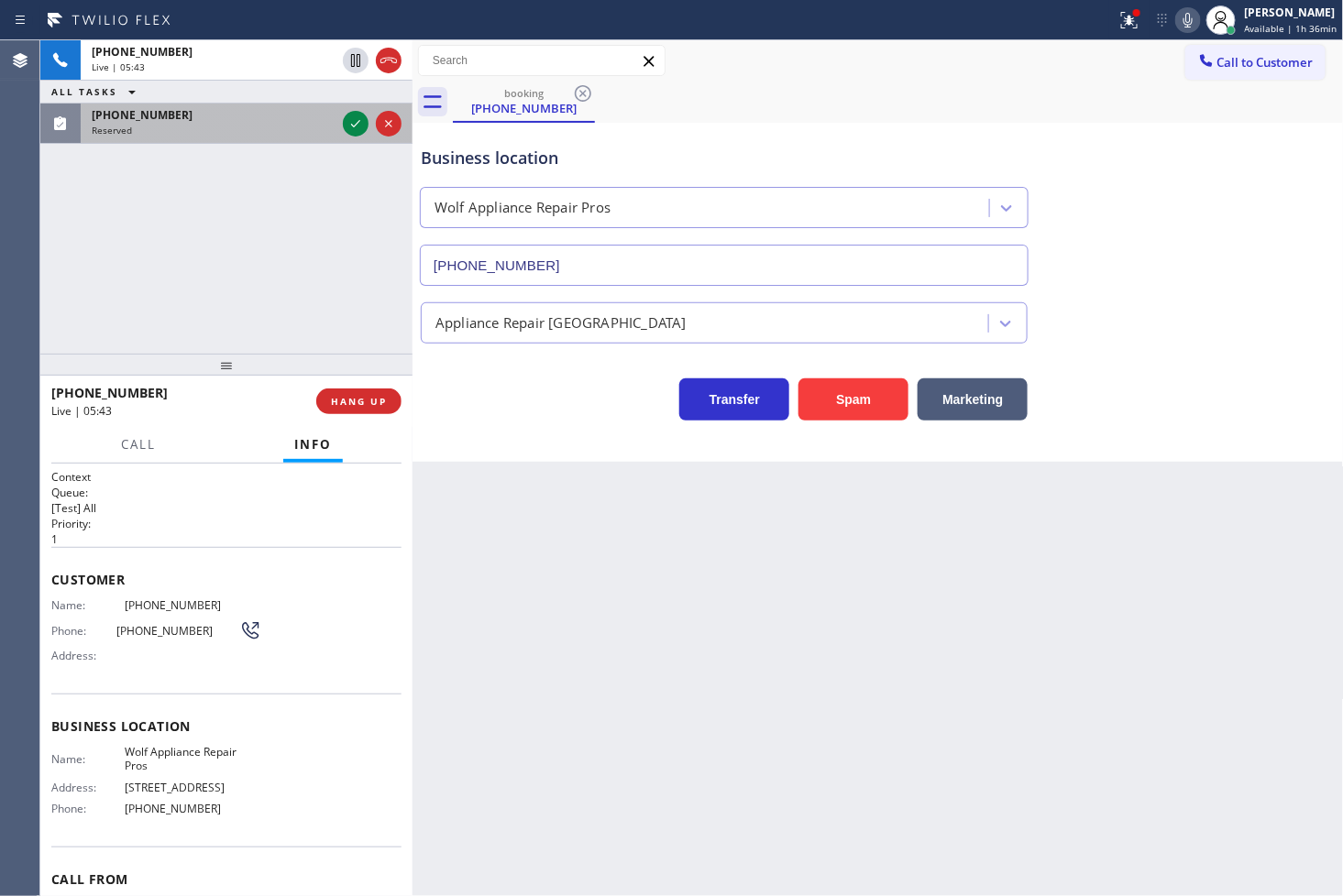
drag, startPoint x: 89, startPoint y: 308, endPoint x: 168, endPoint y: 126, distance: 198.4
click at [89, 307] on div "[PHONE_NUMBER] Live | 05:43 ALL TASKS ALL TASKS ACTIVE TASKS TASKS IN WRAP UP […" at bounding box center [226, 196] width 372 height 313
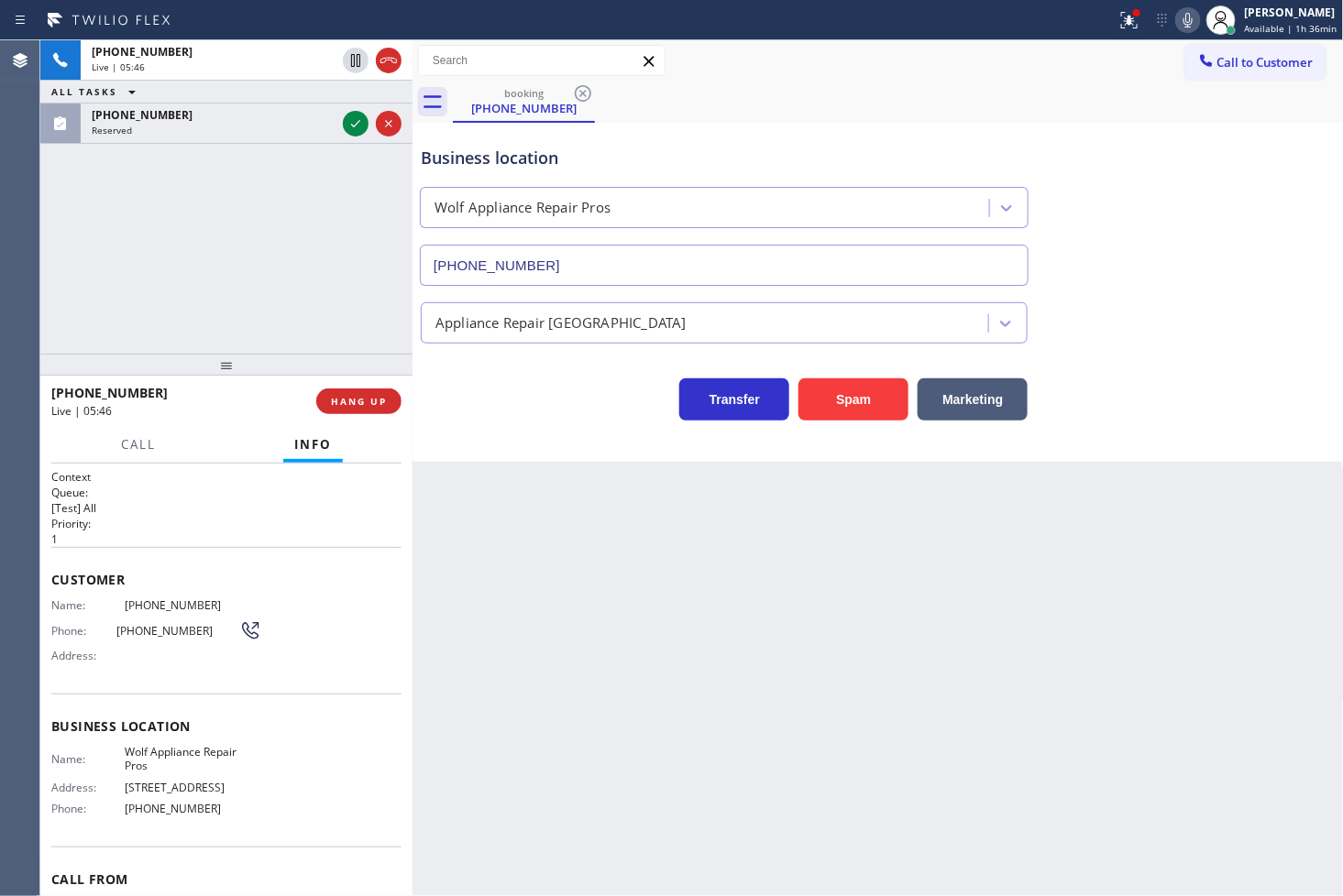
click at [567, 391] on div "Transfer Spam Marketing" at bounding box center [724, 395] width 614 height 52
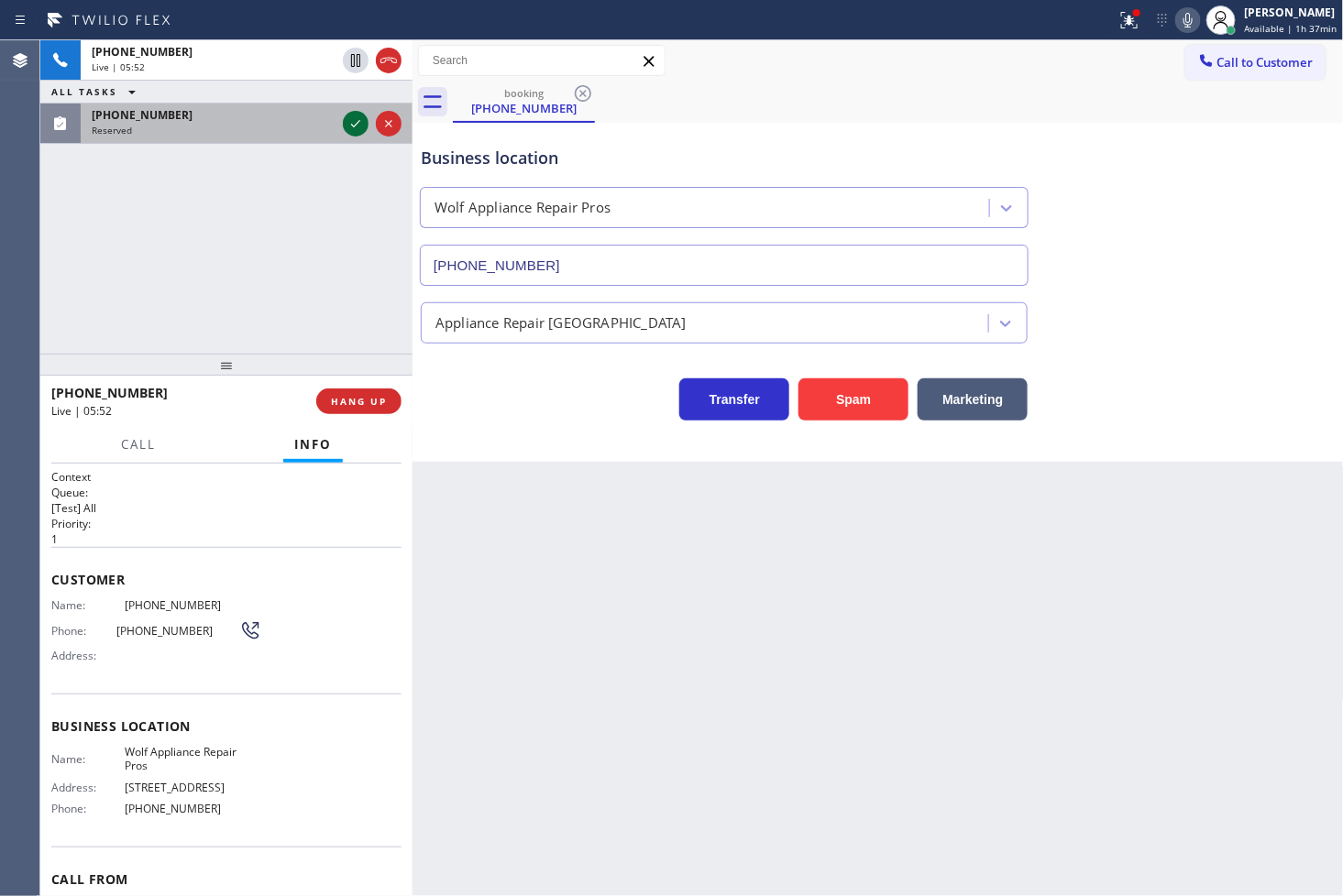
click at [356, 119] on icon at bounding box center [356, 124] width 22 height 22
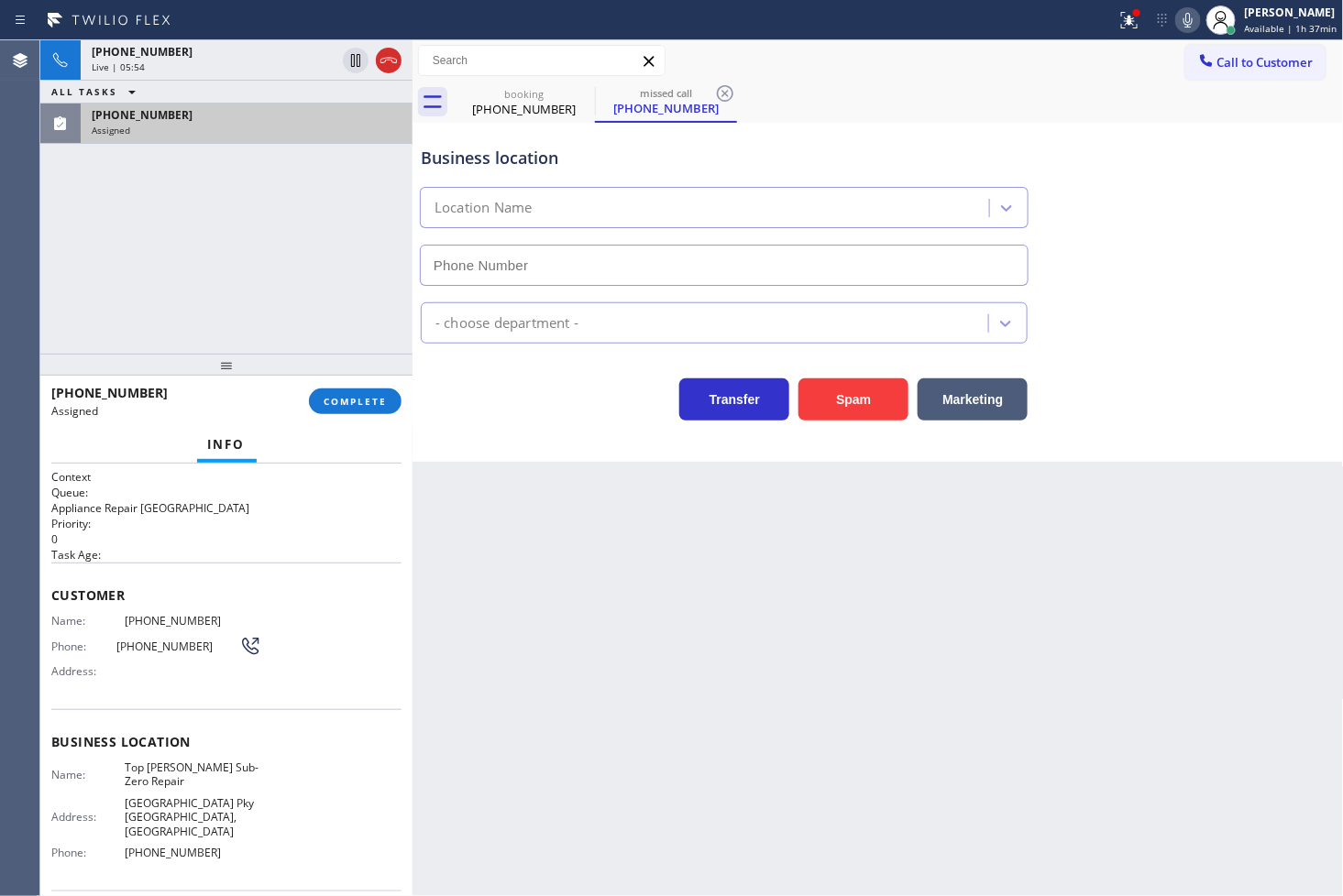
type input "[PHONE_NUMBER]"
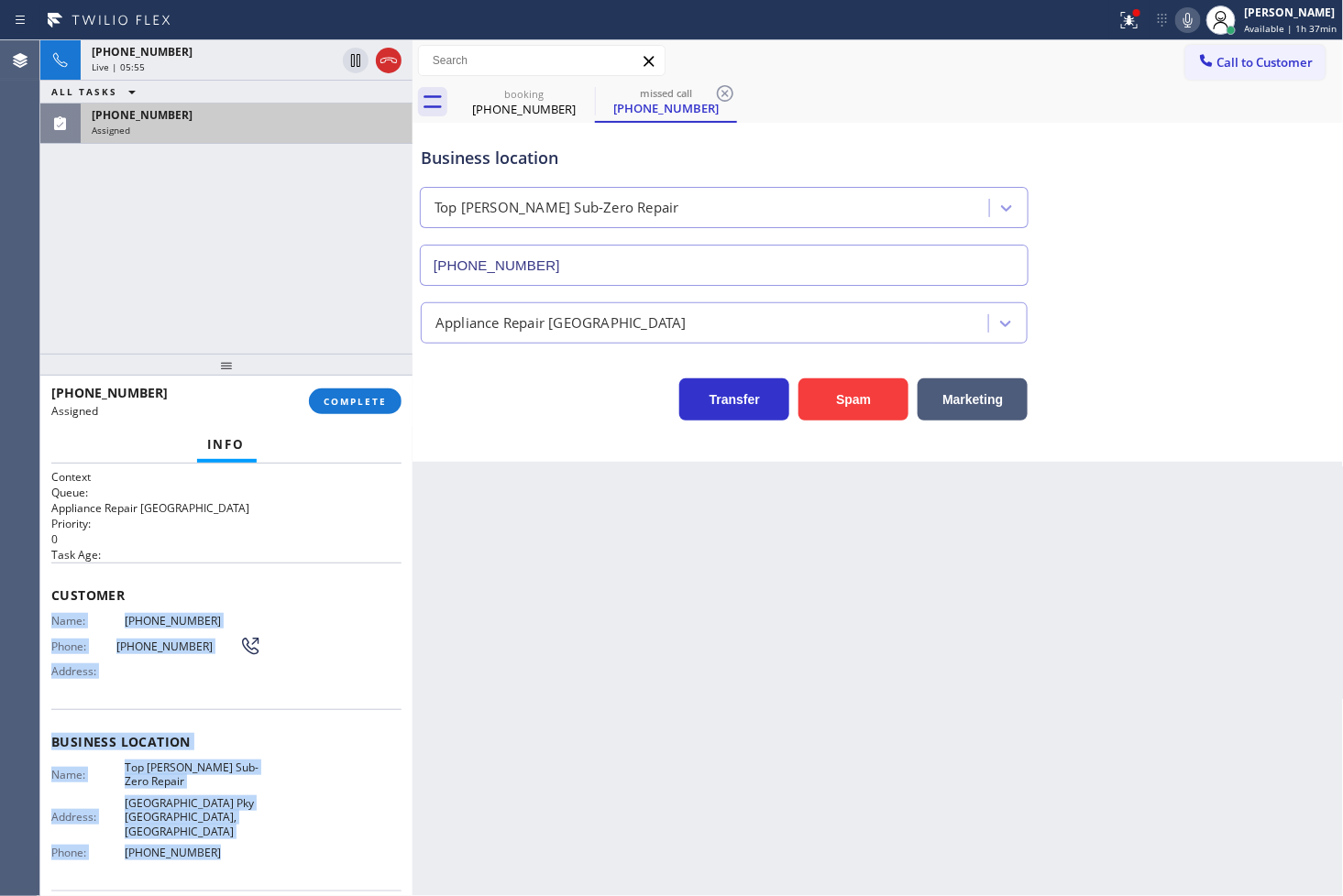
drag, startPoint x: 55, startPoint y: 620, endPoint x: 237, endPoint y: 828, distance: 276.4
click at [237, 828] on div "Context Queue: Appliance Repair High End Priority: 0 Task Age: Customer Name: […" at bounding box center [226, 749] width 350 height 560
copy div "Name: [PHONE_NUMBER] Phone: [PHONE_NUMBER] Address: Business location Name: Top…"
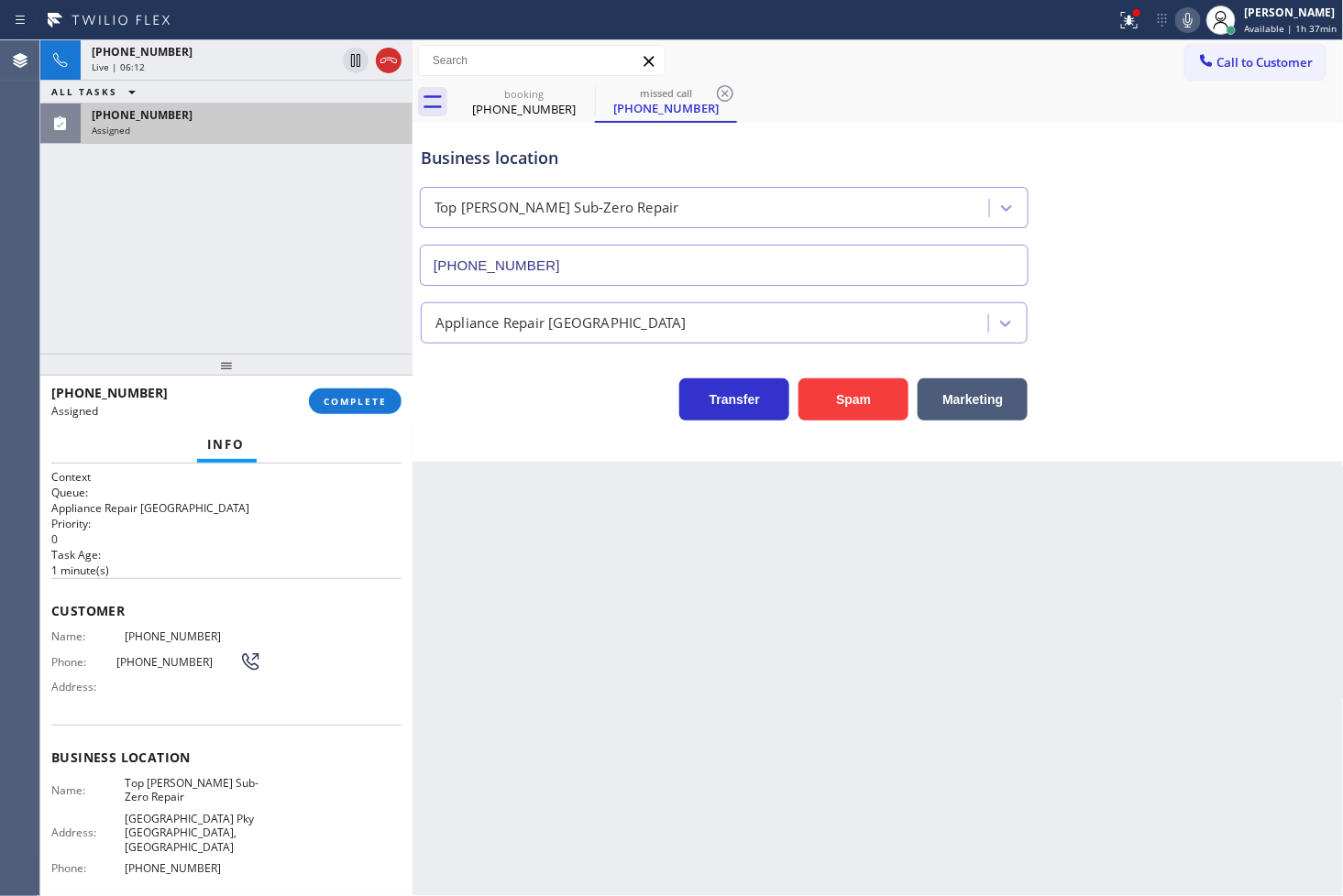
click at [526, 410] on div "Transfer Spam Marketing" at bounding box center [724, 395] width 614 height 52
click at [331, 406] on span "COMPLETE" at bounding box center [356, 401] width 63 height 12
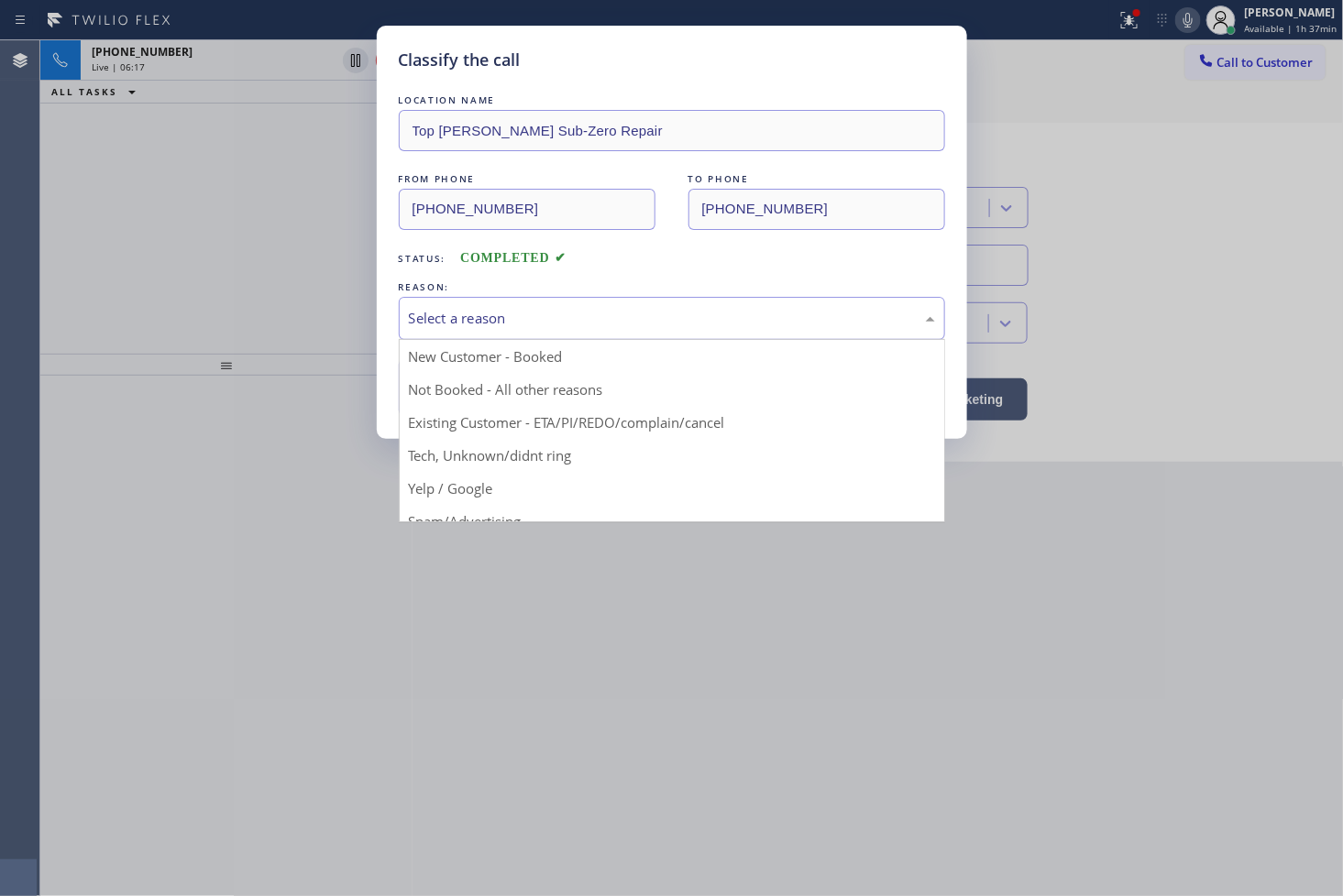
click at [453, 325] on div "Select a reason" at bounding box center [671, 318] width 526 height 21
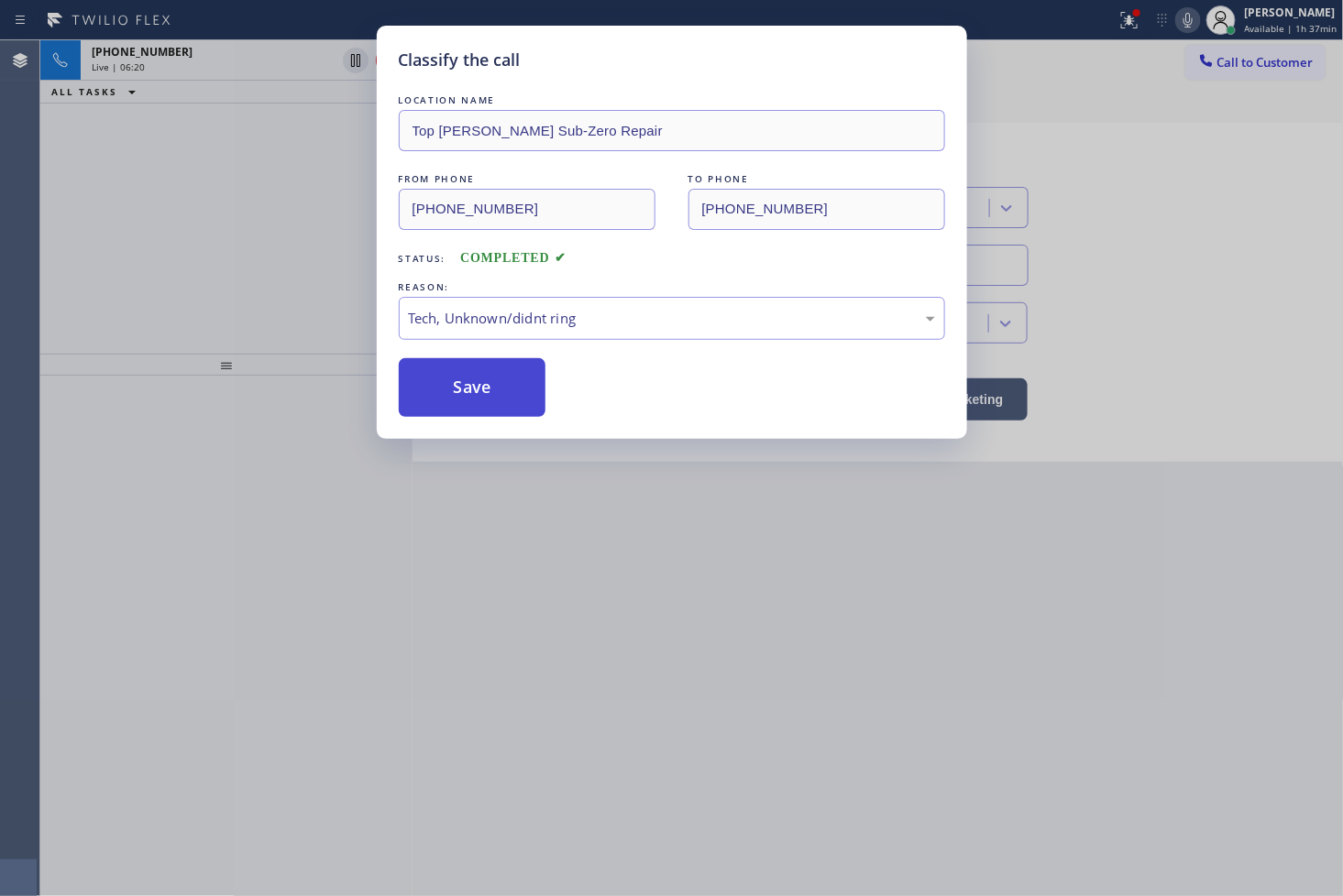
click at [495, 378] on button "Save" at bounding box center [473, 387] width 148 height 58
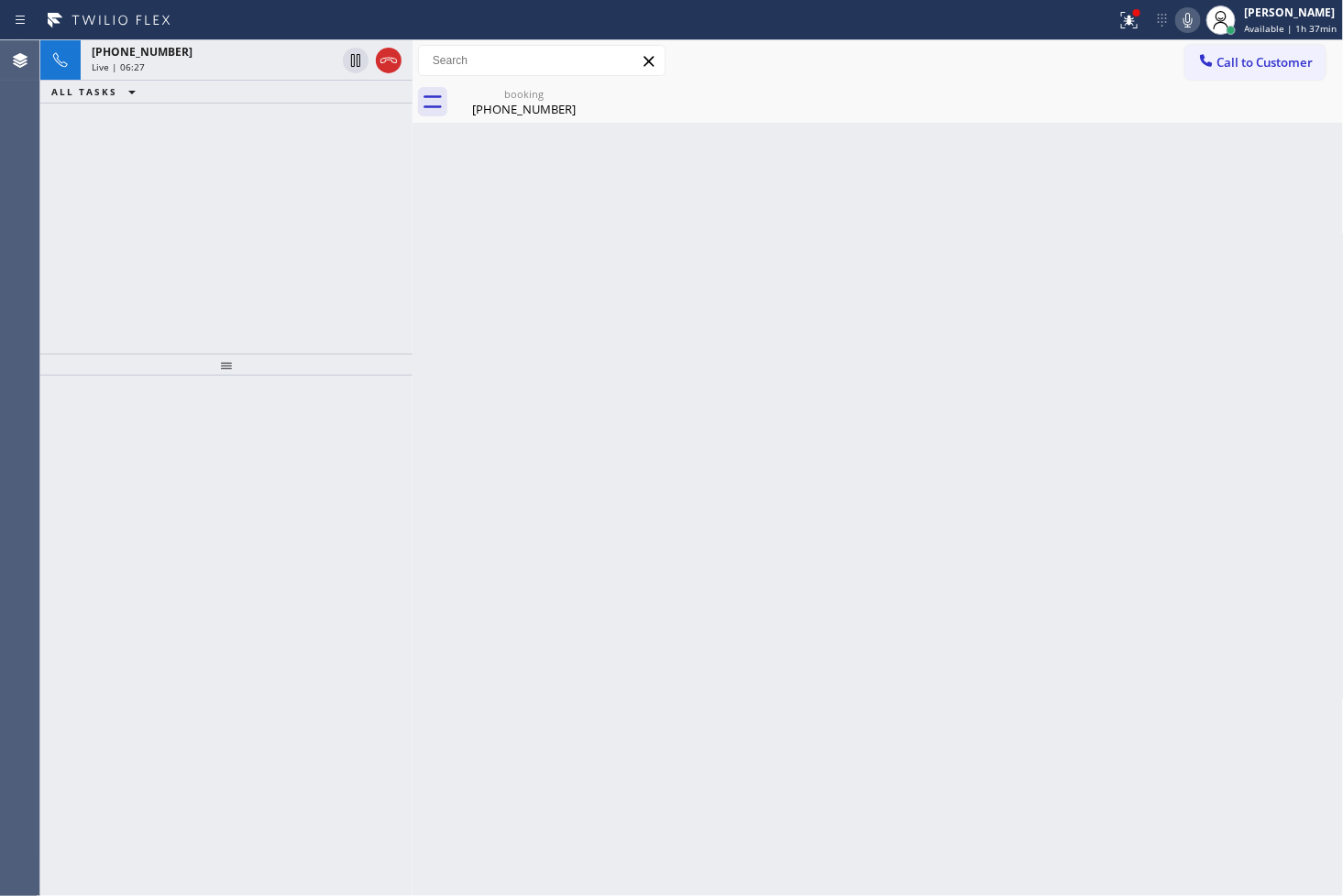
click at [53, 588] on div at bounding box center [226, 636] width 372 height 521
click at [186, 198] on div "[PHONE_NUMBER] Live | 06:28 ALL TASKS ALL TASKS ACTIVE TASKS TASKS IN WRAP UP" at bounding box center [226, 196] width 372 height 313
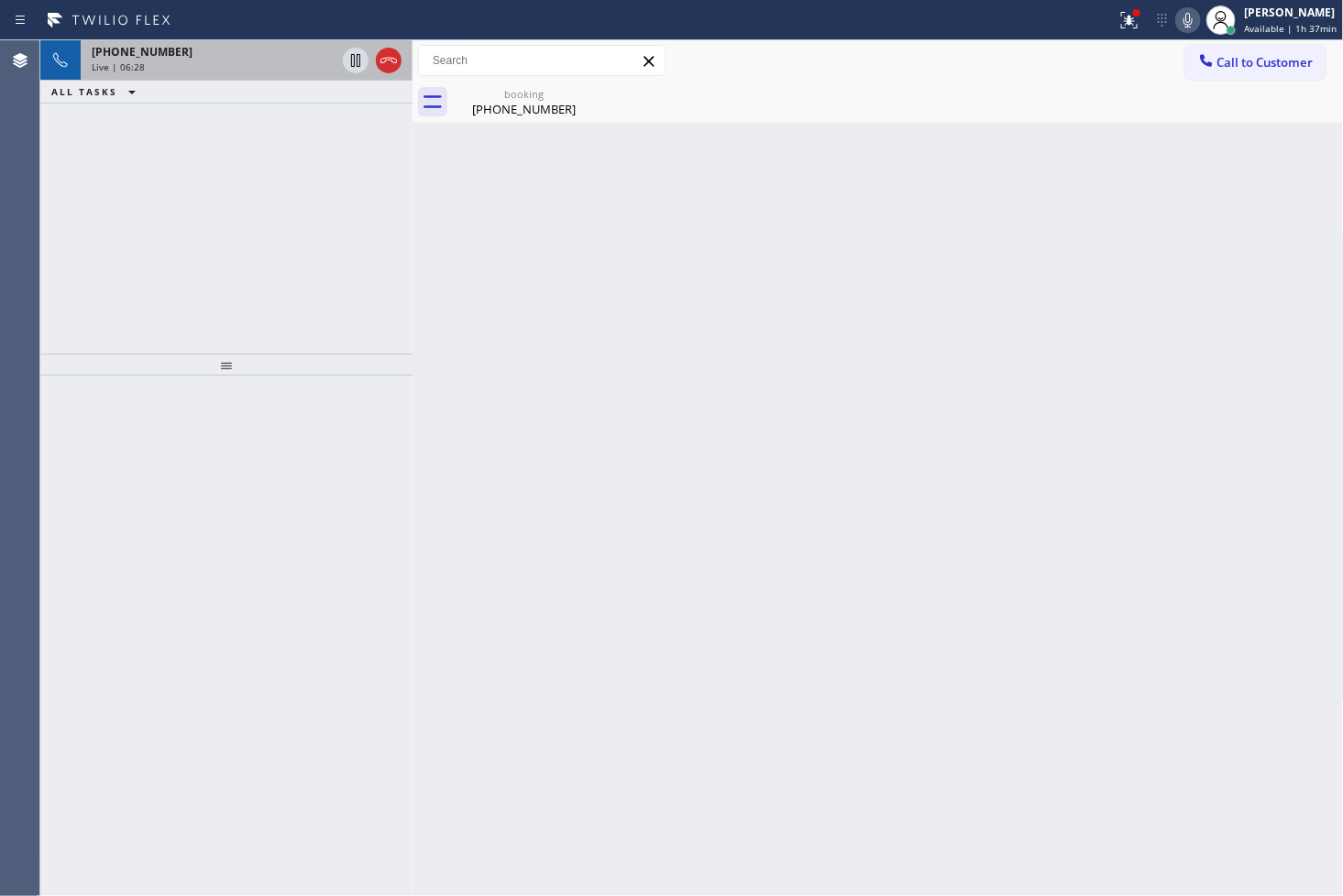
click at [241, 53] on div "[PHONE_NUMBER]" at bounding box center [214, 52] width 243 height 15
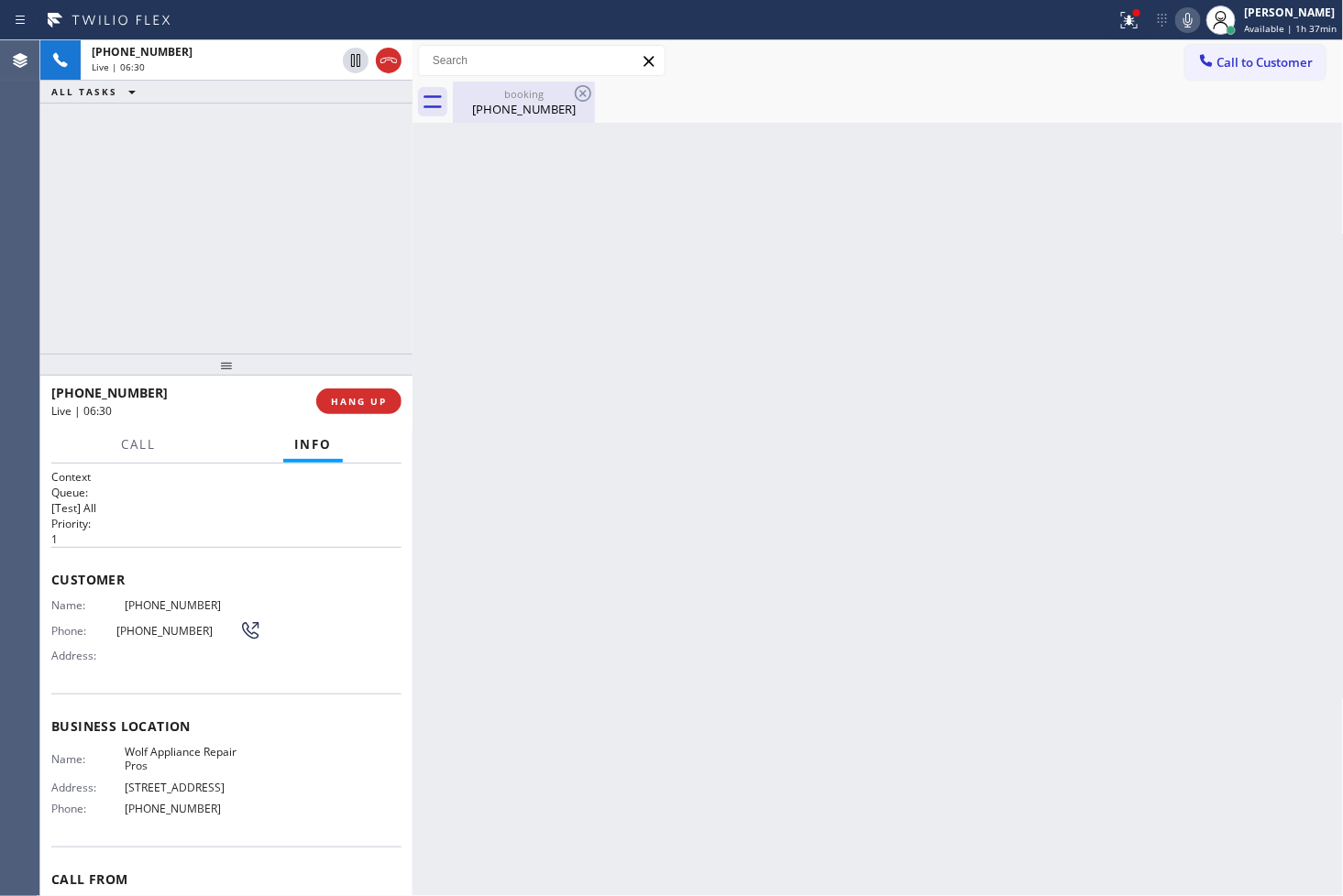
click at [500, 89] on div "booking" at bounding box center [523, 94] width 138 height 13
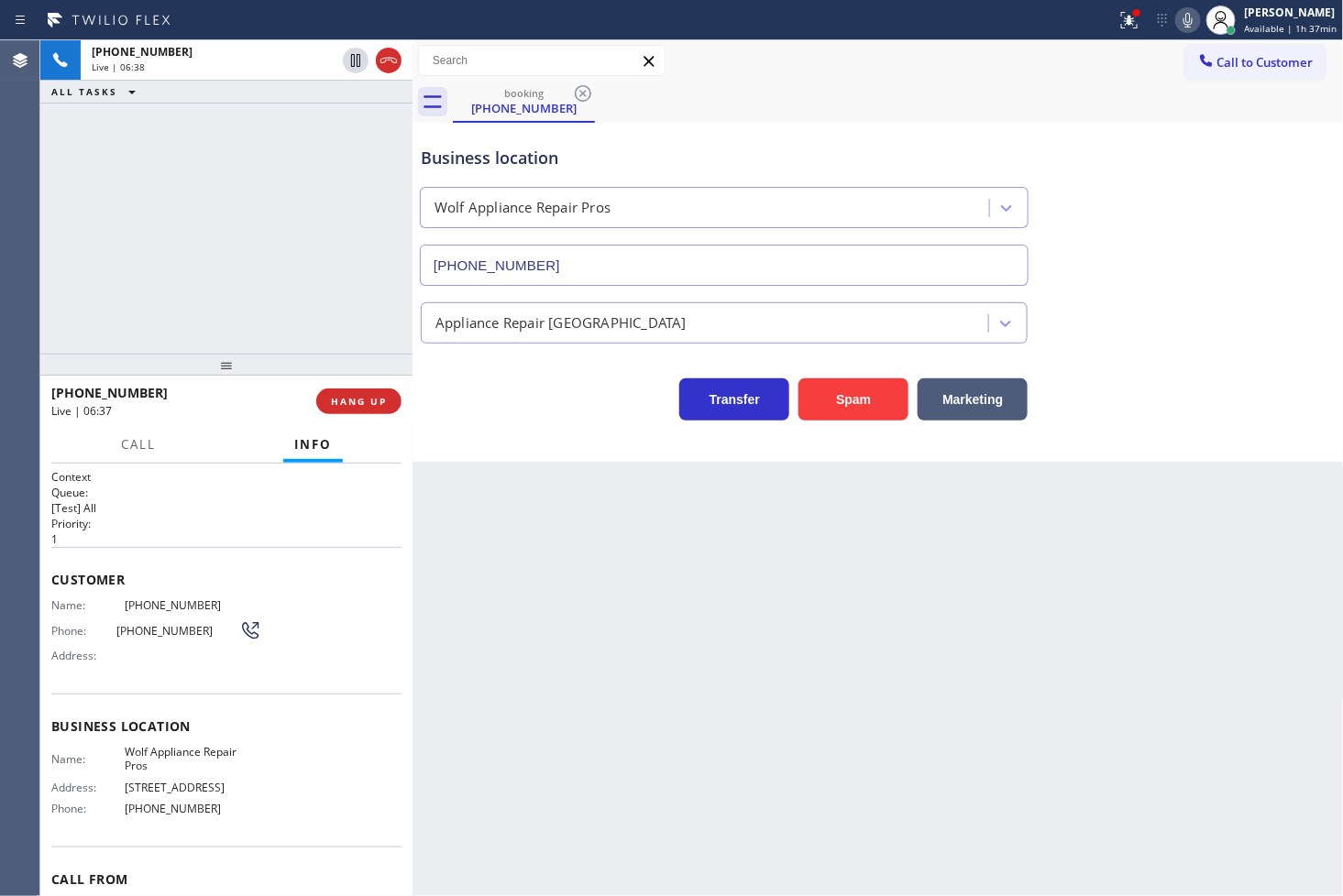
click at [285, 281] on div "[PHONE_NUMBER] Live | 06:38 ALL TASKS ALL TASKS ACTIVE TASKS TASKS IN WRAP UP" at bounding box center [226, 196] width 372 height 313
click at [465, 379] on div "Transfer Spam Marketing" at bounding box center [724, 395] width 614 height 52
click at [1160, 196] on div "Business location Wolf Appliance Repair Pros [PHONE_NUMBER]" at bounding box center [878, 202] width 922 height 166
click at [1109, 7] on button at bounding box center [1129, 20] width 40 height 40
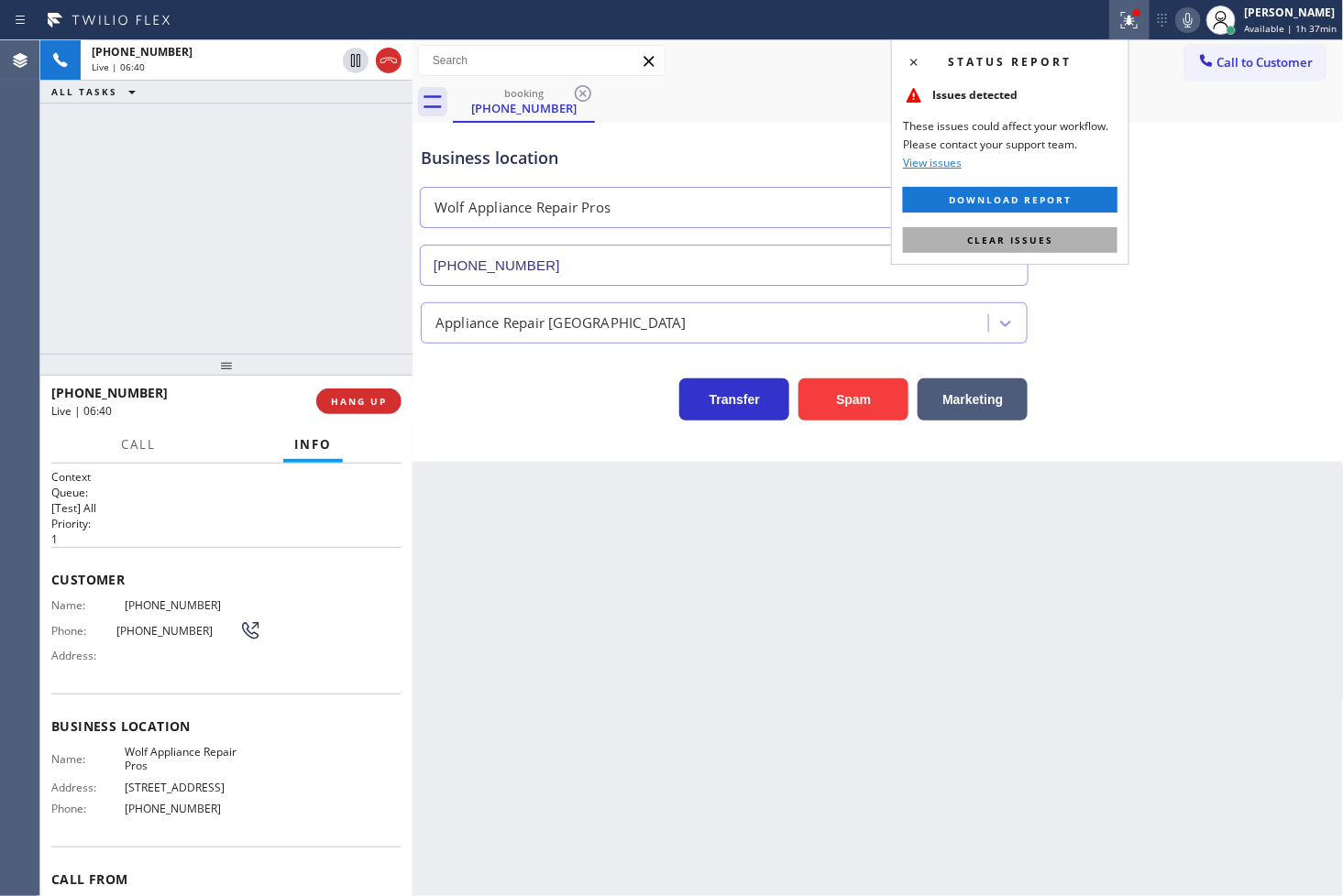
click at [1087, 247] on button "Clear issues" at bounding box center [1010, 240] width 215 height 26
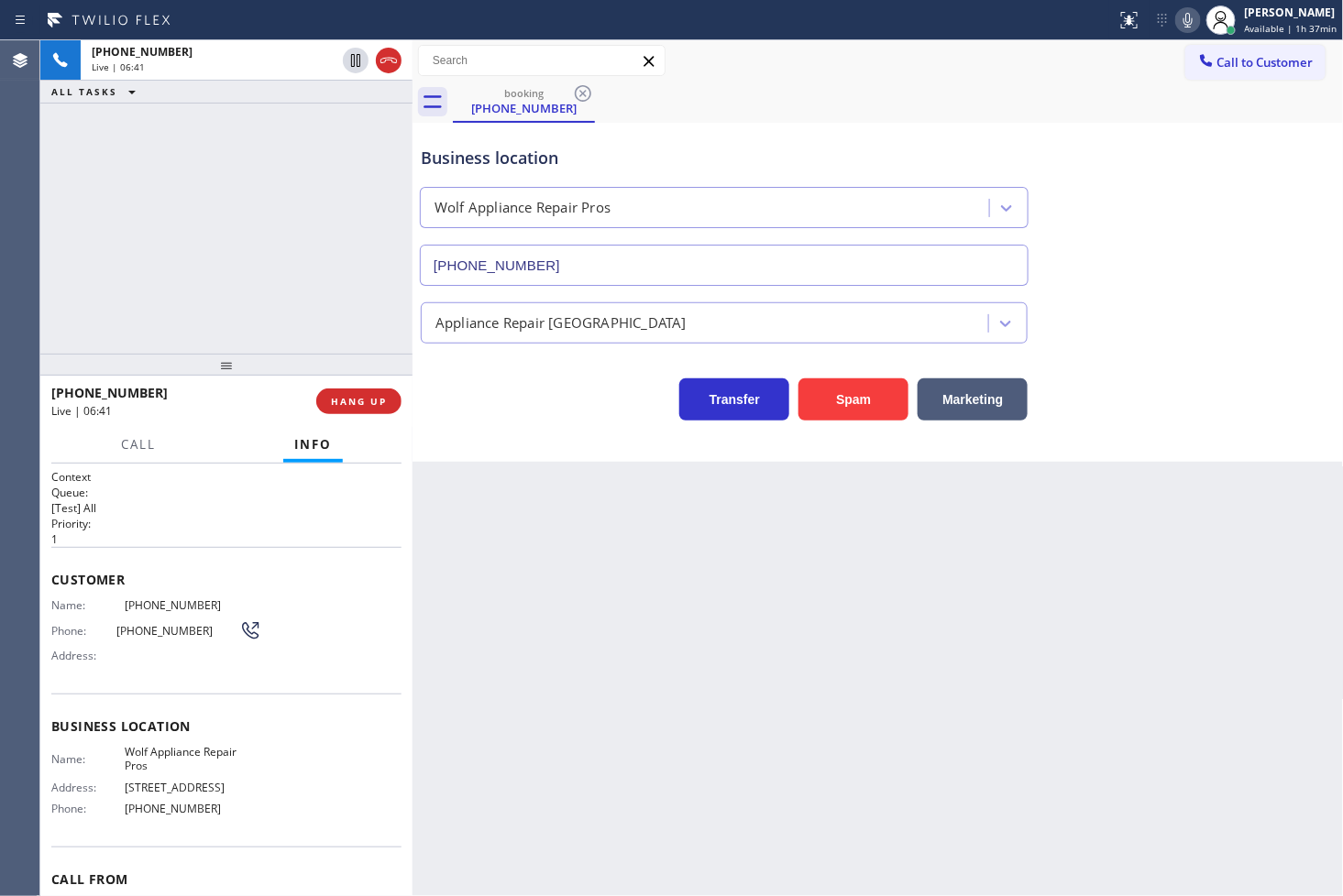
click at [475, 438] on div "Business location Wolf Appliance Repair Pros [PHONE_NUMBER] Appliance Repair Hi…" at bounding box center [878, 292] width 932 height 339
click at [498, 452] on div "Business location Wolf Appliance Repair Pros [PHONE_NUMBER] Appliance Repair Hi…" at bounding box center [878, 292] width 932 height 339
click at [368, 406] on span "HANG UP" at bounding box center [359, 401] width 56 height 12
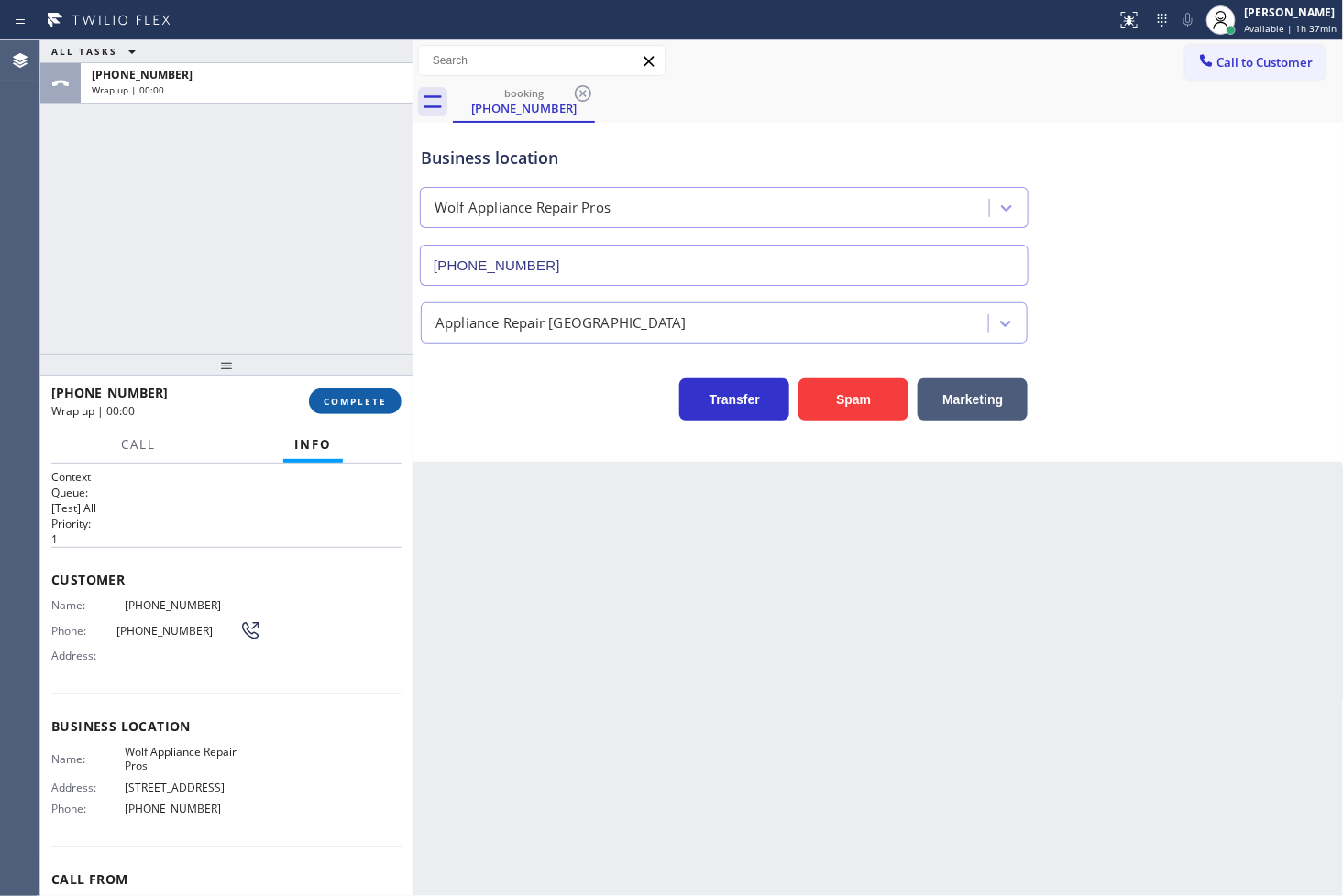
click at [368, 406] on span "COMPLETE" at bounding box center [356, 401] width 63 height 12
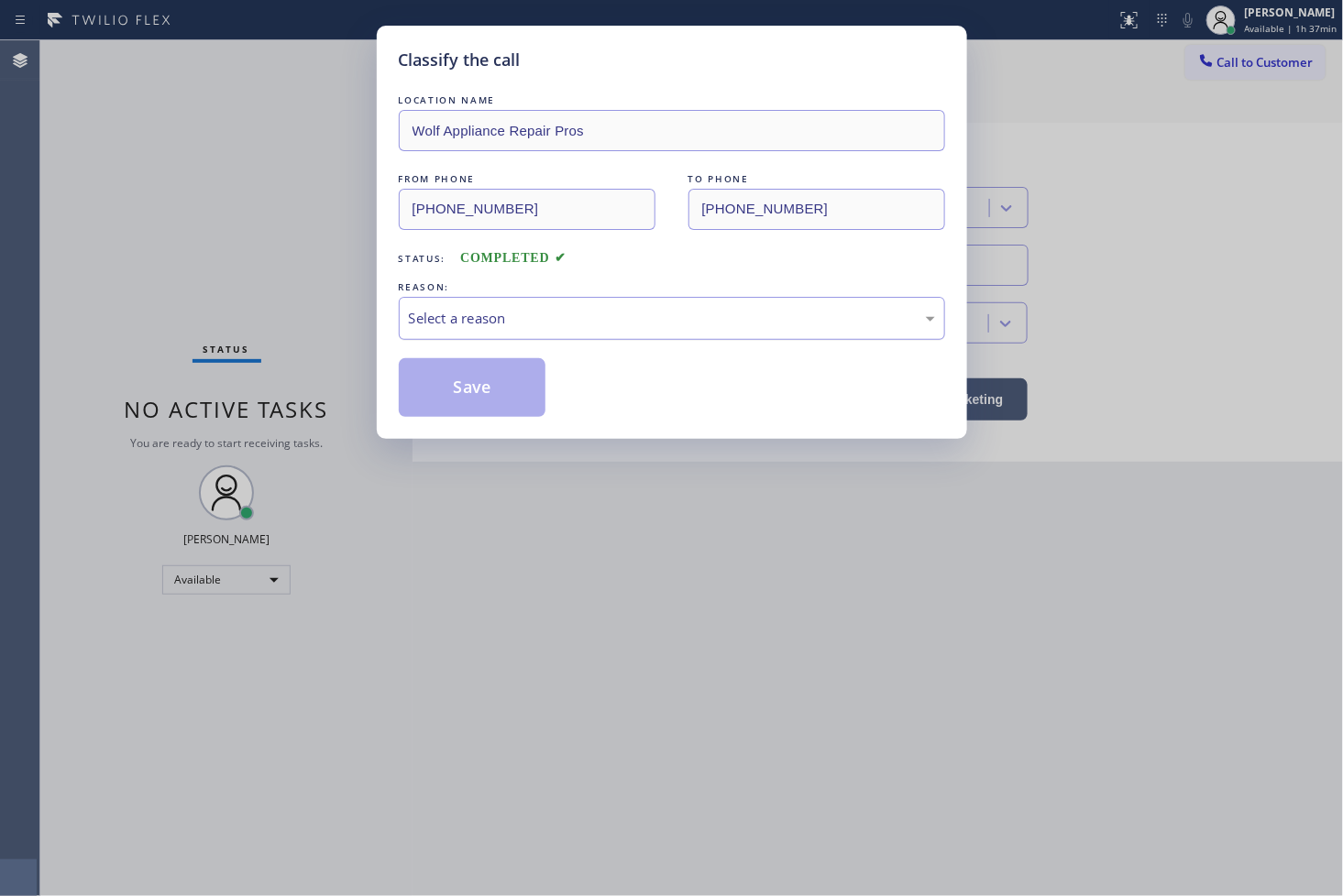
click at [483, 325] on div "Select a reason" at bounding box center [671, 318] width 526 height 21
click at [476, 389] on button "Save" at bounding box center [473, 387] width 148 height 58
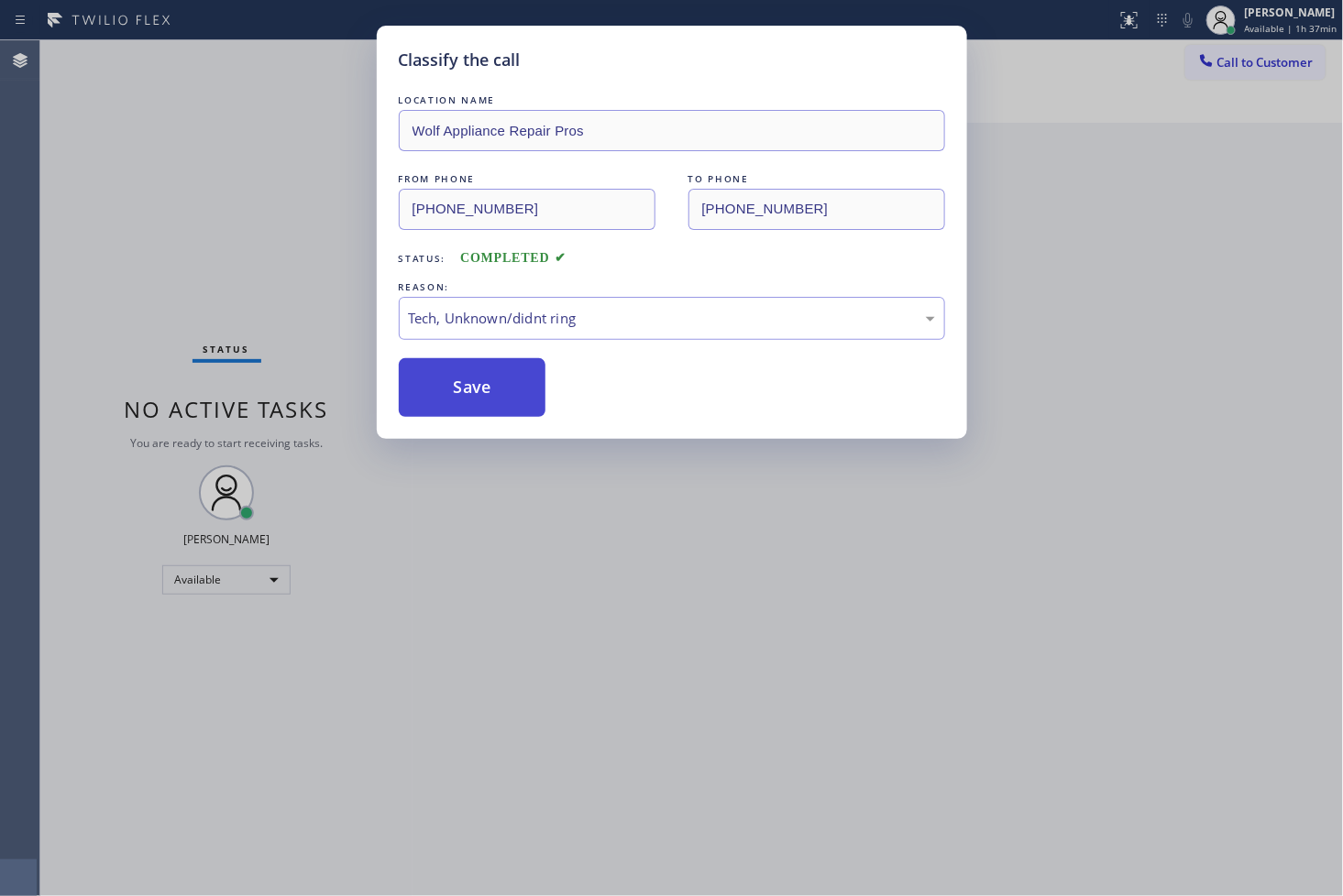
drag, startPoint x: 476, startPoint y: 389, endPoint x: 1060, endPoint y: 58, distance: 671.3
click at [484, 380] on button "Save" at bounding box center [473, 387] width 148 height 58
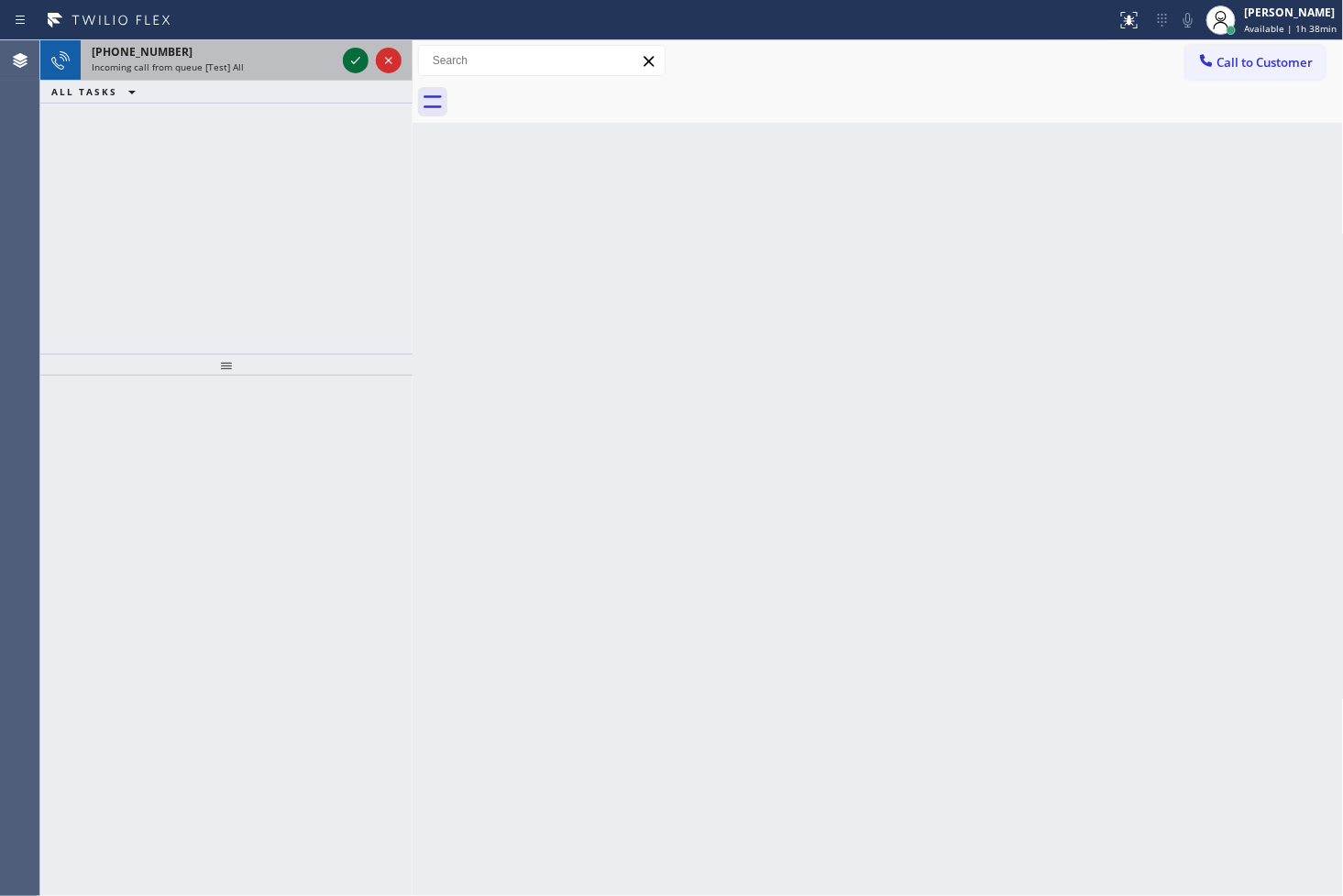
click at [359, 62] on icon at bounding box center [356, 60] width 22 height 22
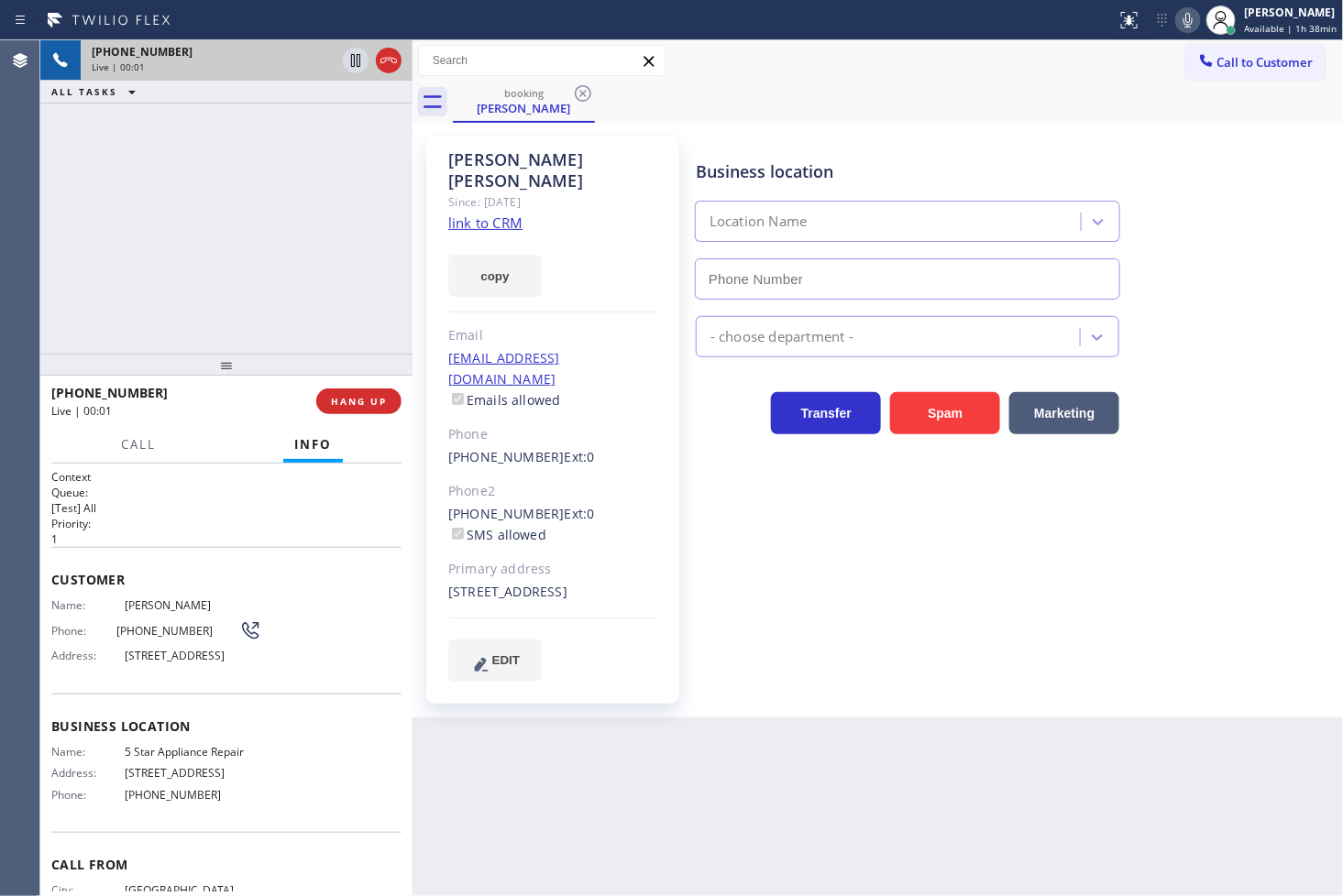
type input "[PHONE_NUMBER]"
click at [493, 214] on link "link to CRM" at bounding box center [485, 222] width 74 height 18
click at [927, 89] on div "booking [PERSON_NAME]" at bounding box center [897, 102] width 891 height 41
click at [281, 227] on div "[PHONE_NUMBER] Live | 00:25 ALL TASKS ALL TASKS ACTIVE TASKS TASKS IN WRAP UP" at bounding box center [226, 196] width 372 height 313
click at [253, 198] on div "[PHONE_NUMBER] Live | 00:35 ALL TASKS ALL TASKS ACTIVE TASKS TASKS IN WRAP UP" at bounding box center [226, 196] width 372 height 313
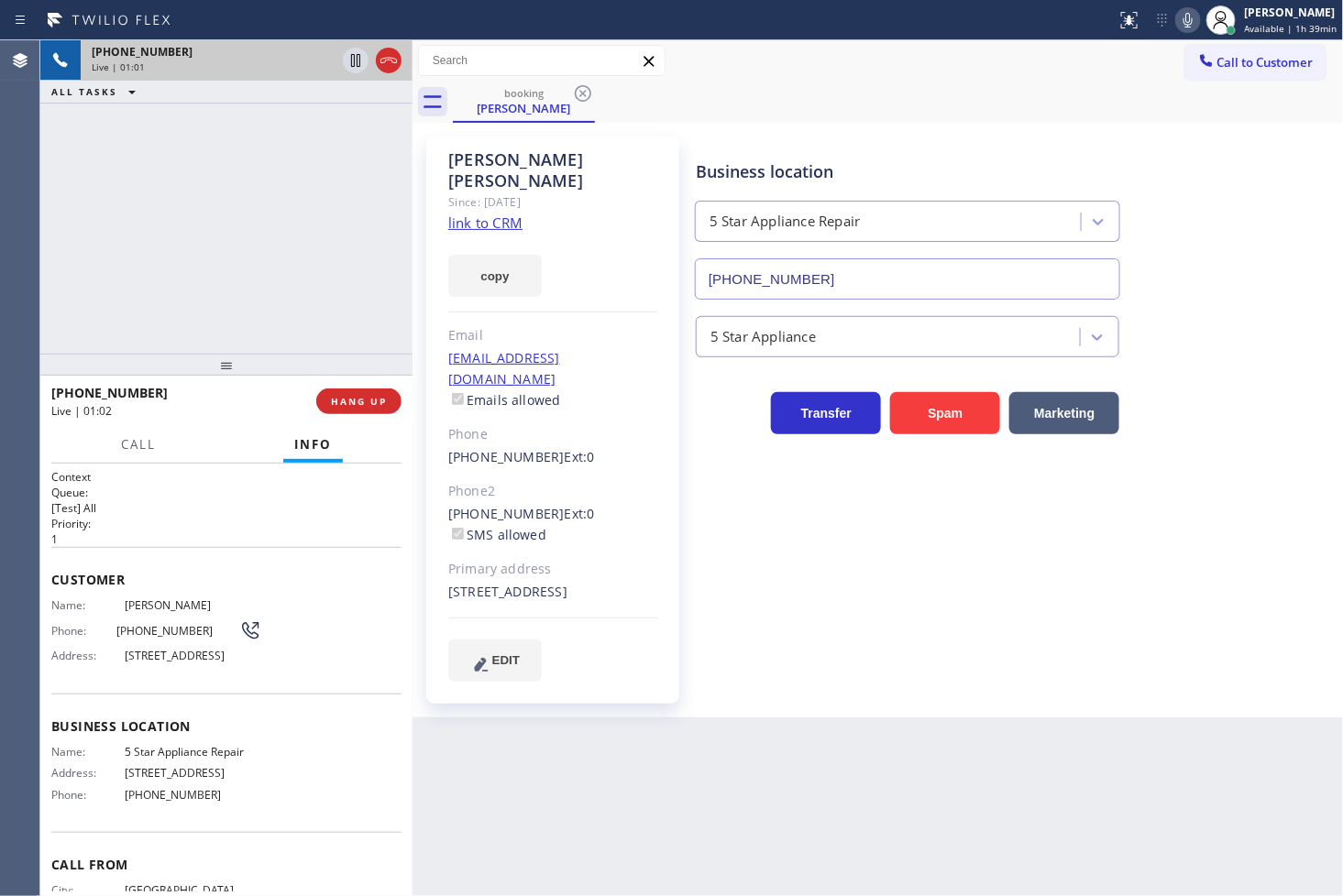
click at [288, 269] on div "[PHONE_NUMBER] Live | 01:01 ALL TASKS ALL TASKS ACTIVE TASKS TASKS IN WRAP UP" at bounding box center [226, 196] width 372 height 313
click at [177, 280] on div "[PHONE_NUMBER] Live | 01:27 ALL TASKS ALL TASKS ACTIVE TASKS TASKS IN WRAP UP" at bounding box center [226, 196] width 372 height 313
click at [198, 476] on h1 "Context" at bounding box center [226, 477] width 350 height 15
click at [191, 341] on div "[PHONE_NUMBER] Live | 01:30 ALL TASKS ALL TASKS ACTIVE TASKS TASKS IN WRAP UP" at bounding box center [226, 196] width 372 height 313
click at [138, 448] on span "Call" at bounding box center [138, 444] width 35 height 16
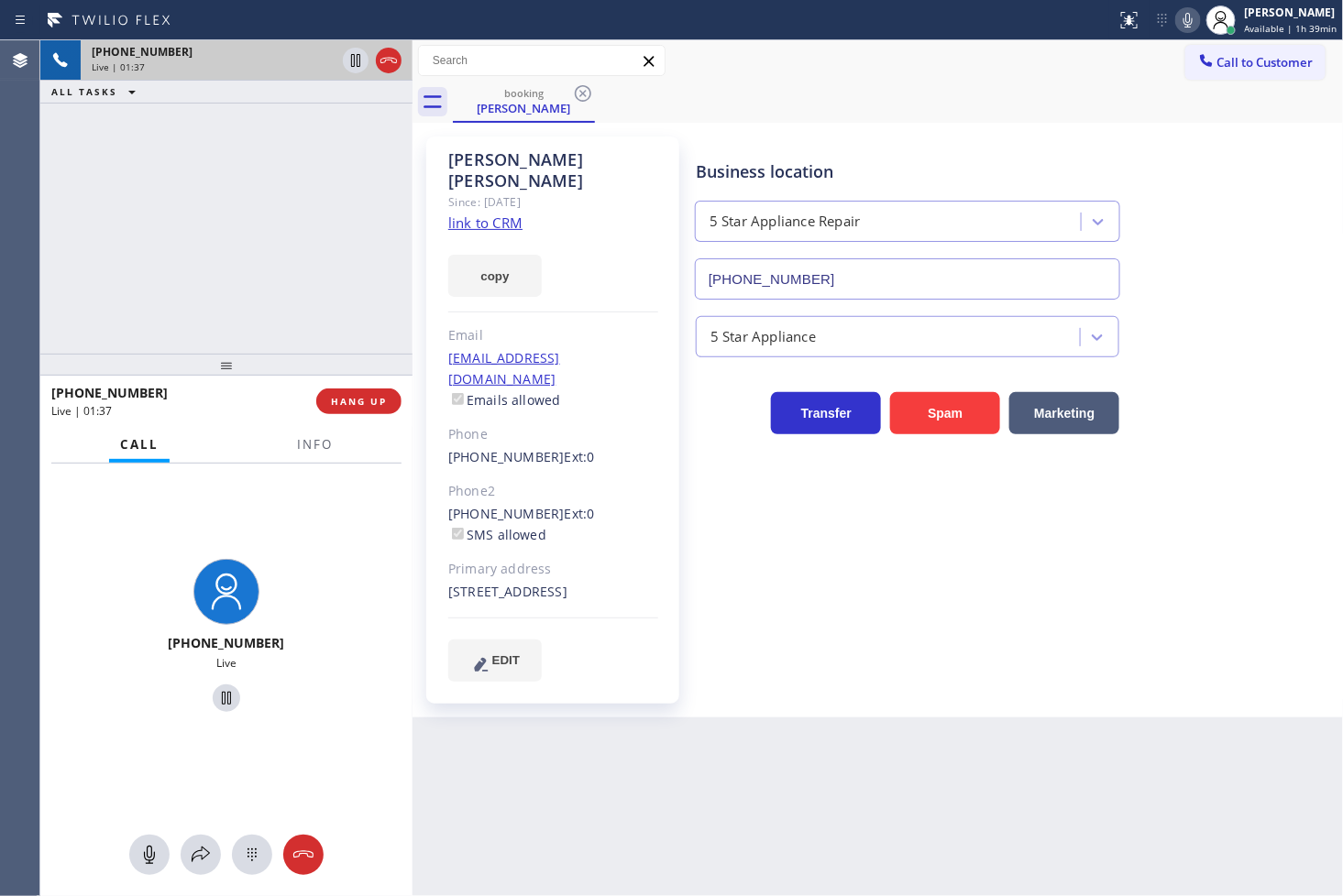
click at [315, 557] on div "[PHONE_NUMBER] Live" at bounding box center [226, 638] width 372 height 173
click at [223, 277] on div "[PHONE_NUMBER] Live | 01:37 ALL TASKS ALL TASKS ACTIVE TASKS TASKS IN WRAP UP" at bounding box center [226, 196] width 372 height 313
click at [305, 486] on div "[PHONE_NUMBER] Live" at bounding box center [226, 638] width 372 height 349
click at [307, 449] on span "Info" at bounding box center [314, 444] width 35 height 16
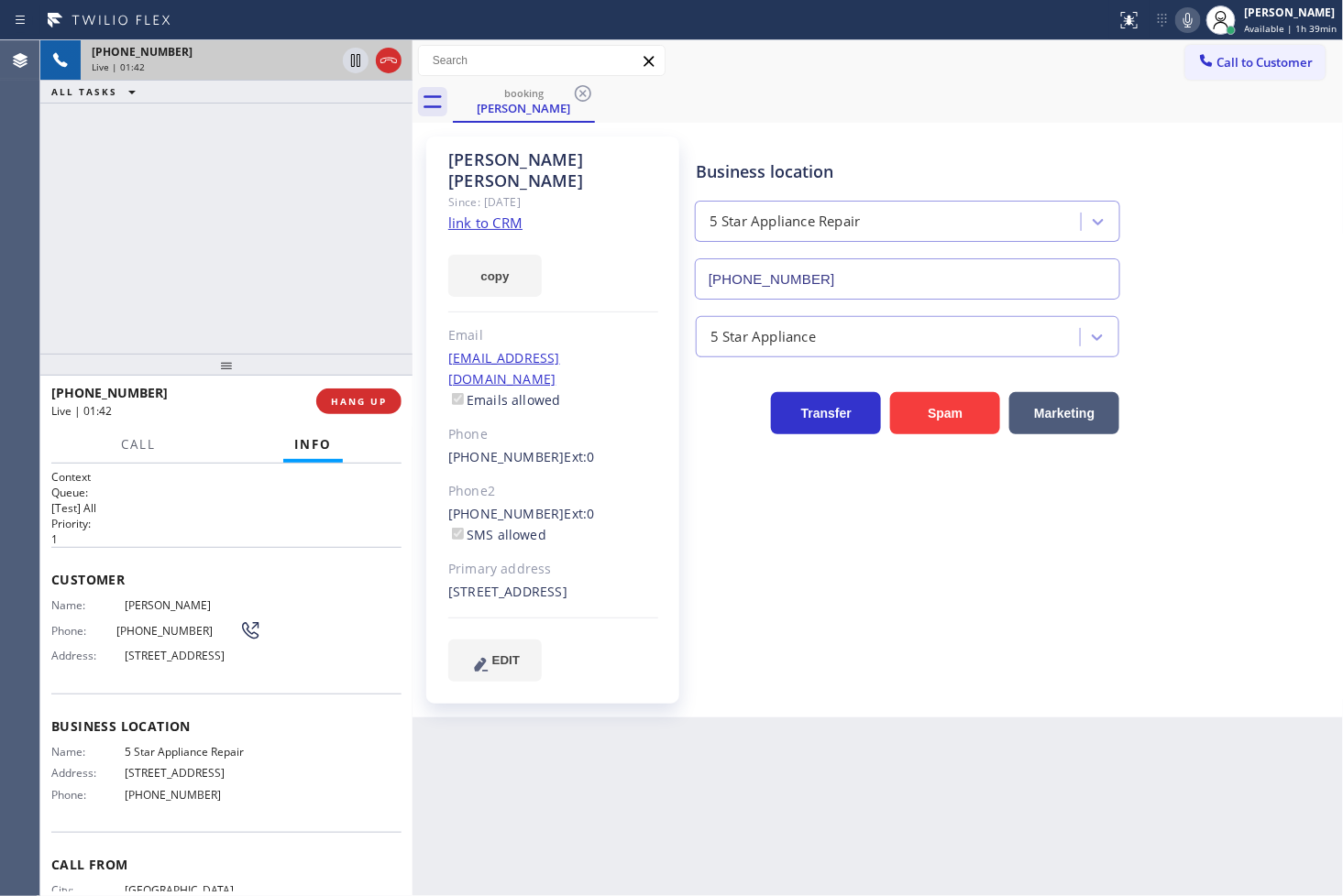
click at [202, 297] on div "[PHONE_NUMBER] Live | 01:42 ALL TASKS ALL TASKS ACTIVE TASKS TASKS IN WRAP UP" at bounding box center [226, 196] width 372 height 313
click at [225, 288] on div "[PHONE_NUMBER] Live | 01:43 ALL TASKS ALL TASKS ACTIVE TASKS TASKS IN WRAP UP" at bounding box center [226, 196] width 372 height 313
click at [225, 288] on div "[PHONE_NUMBER] Live | 01:44 ALL TASKS ALL TASKS ACTIVE TASKS TASKS IN WRAP UP" at bounding box center [226, 196] width 372 height 313
click at [345, 235] on div "[PHONE_NUMBER] Live | 01:45 ALL TASKS ALL TASKS ACTIVE TASKS TASKS IN WRAP UP" at bounding box center [226, 196] width 372 height 313
click at [321, 201] on div "[PHONE_NUMBER] Live | 01:45 ALL TASKS ALL TASKS ACTIVE TASKS TASKS IN WRAP UP" at bounding box center [226, 196] width 372 height 313
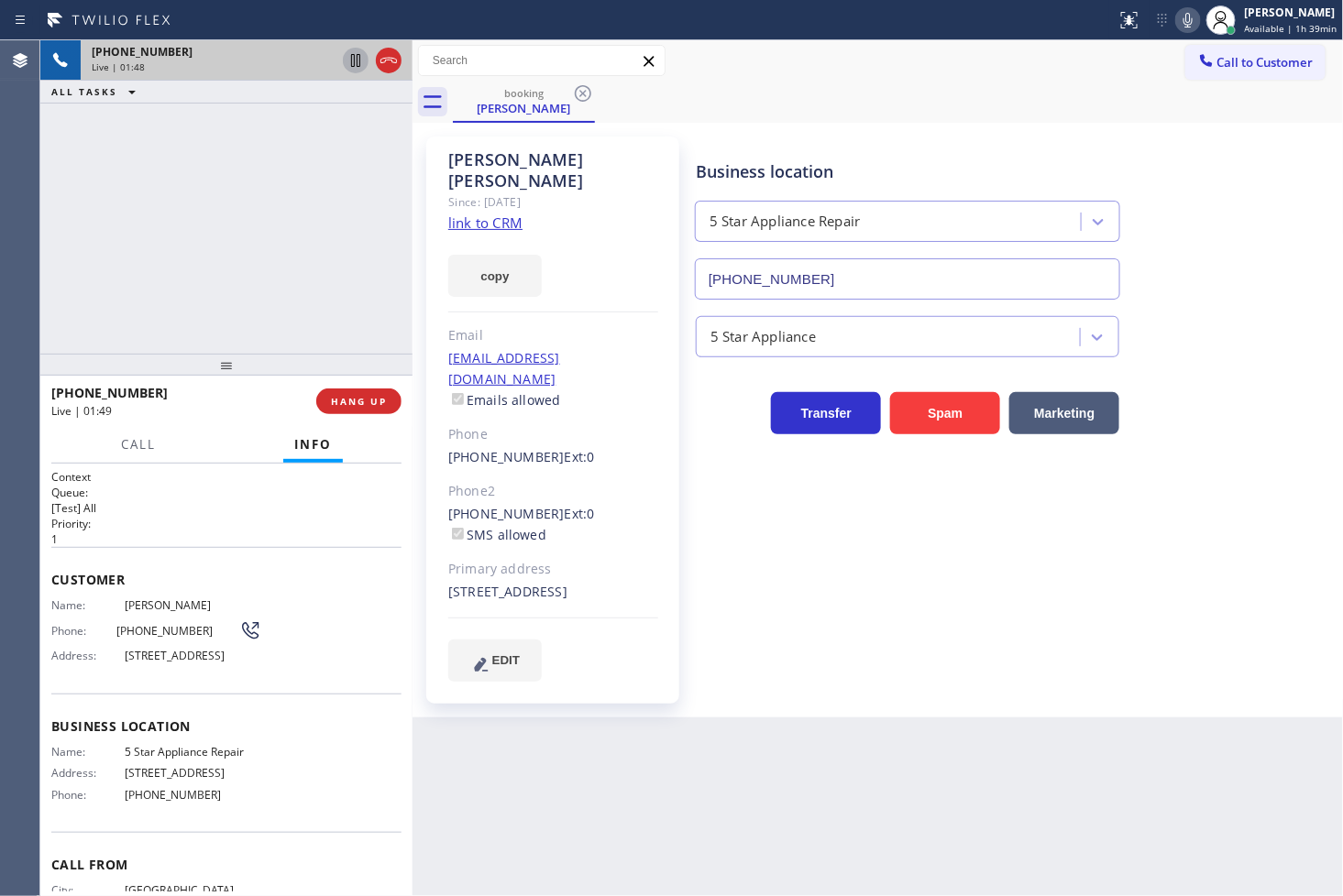
click at [348, 60] on icon at bounding box center [356, 60] width 22 height 22
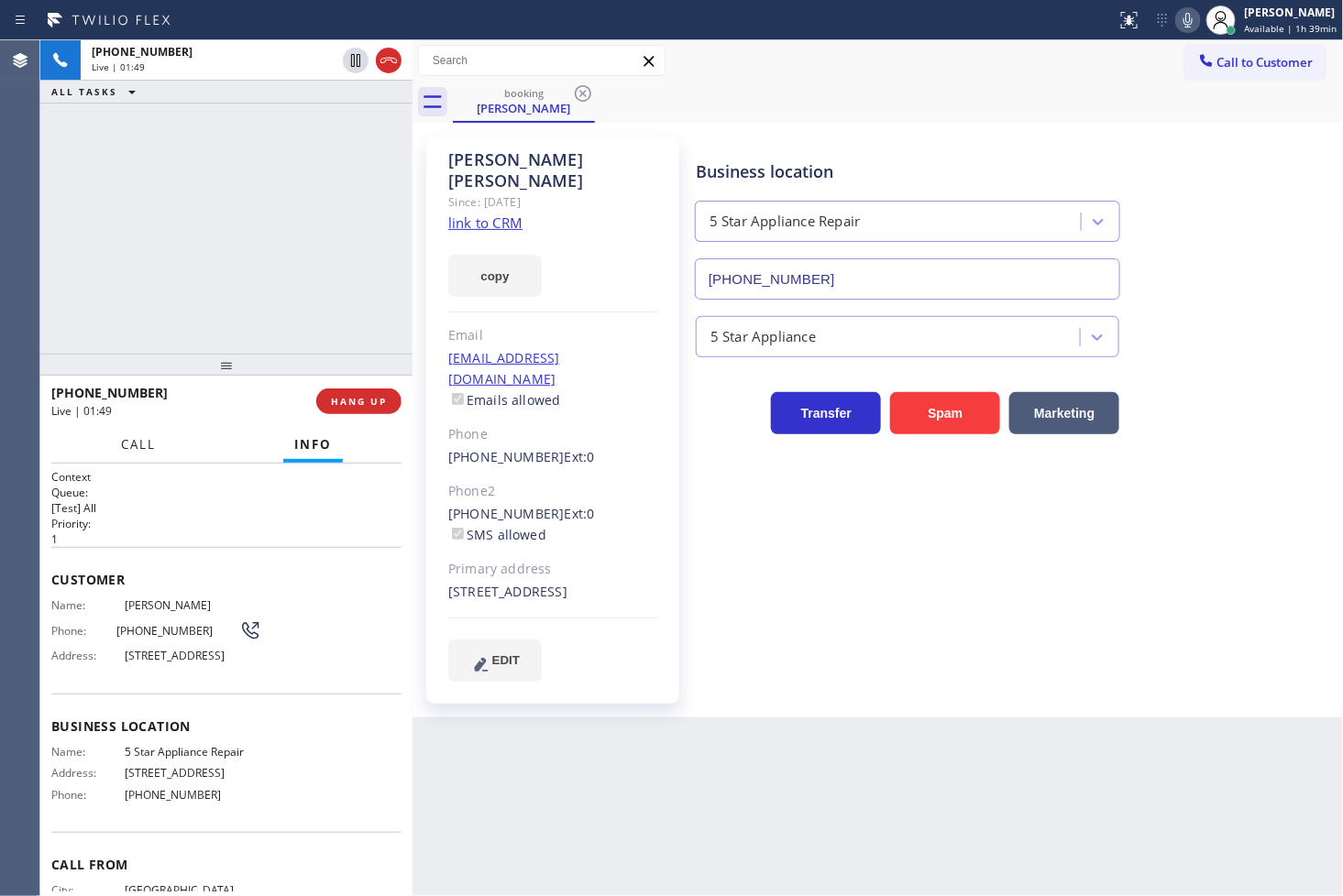
click at [132, 444] on span "Call" at bounding box center [138, 444] width 35 height 16
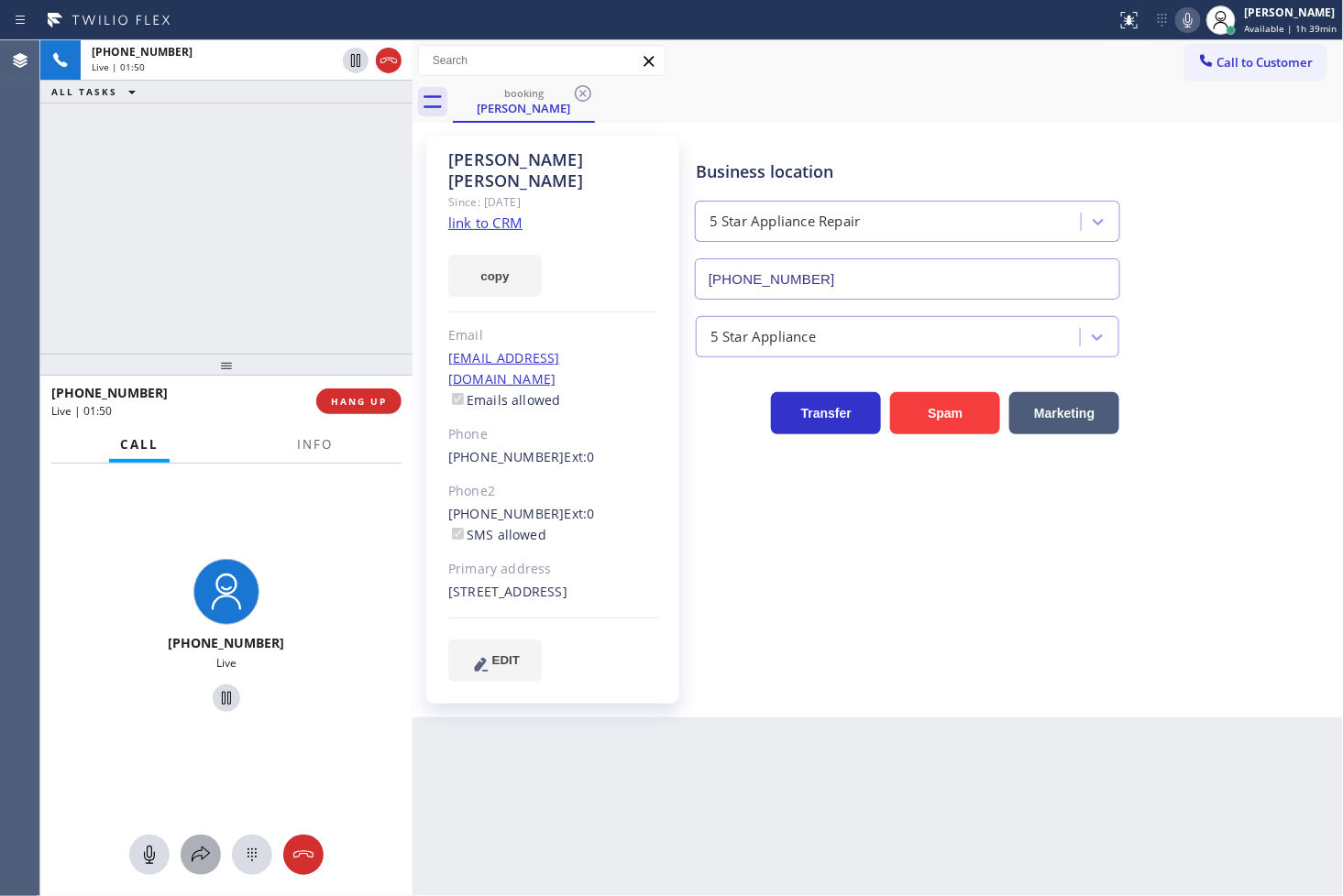
click at [204, 856] on icon at bounding box center [200, 855] width 22 height 22
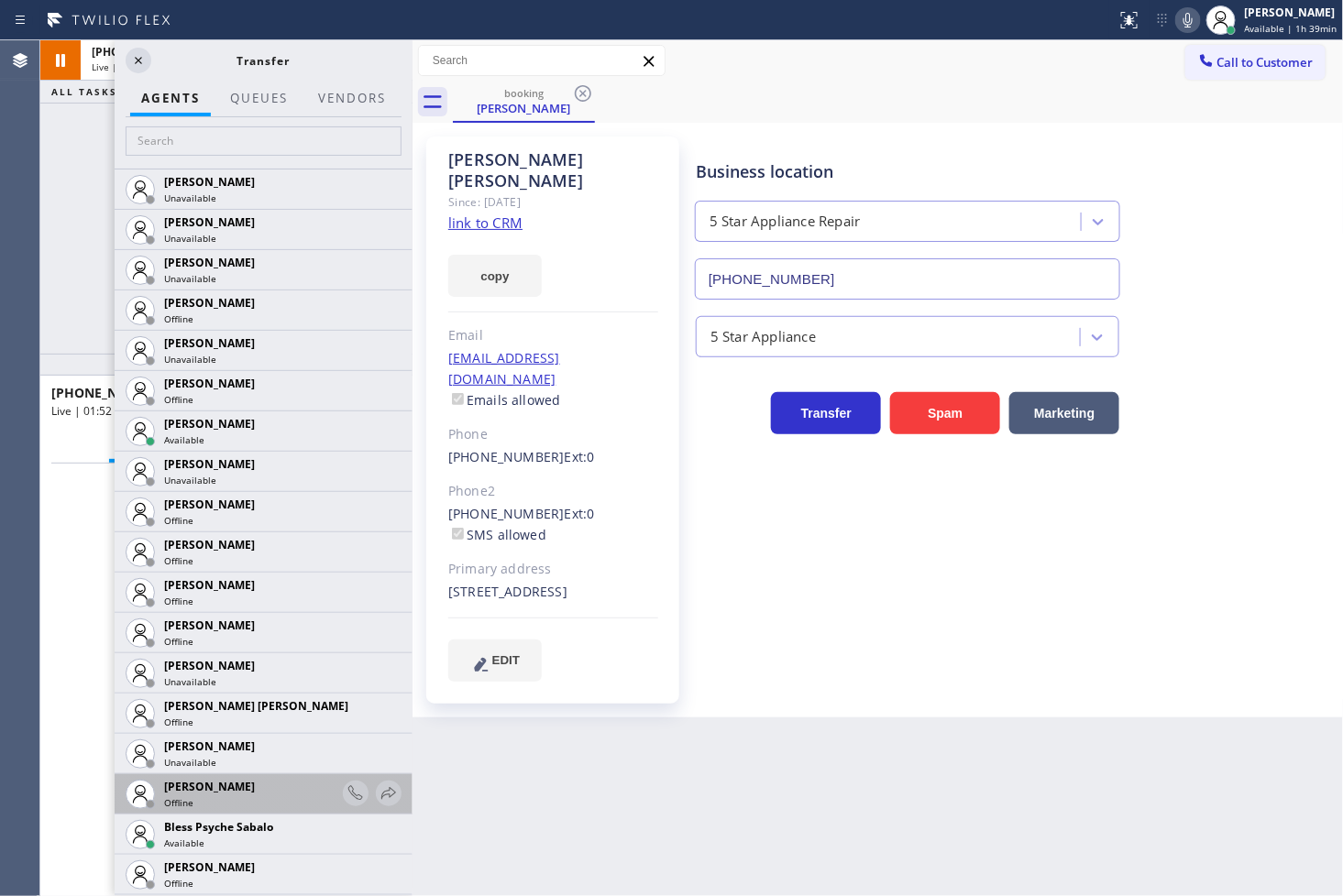
scroll to position [407, 0]
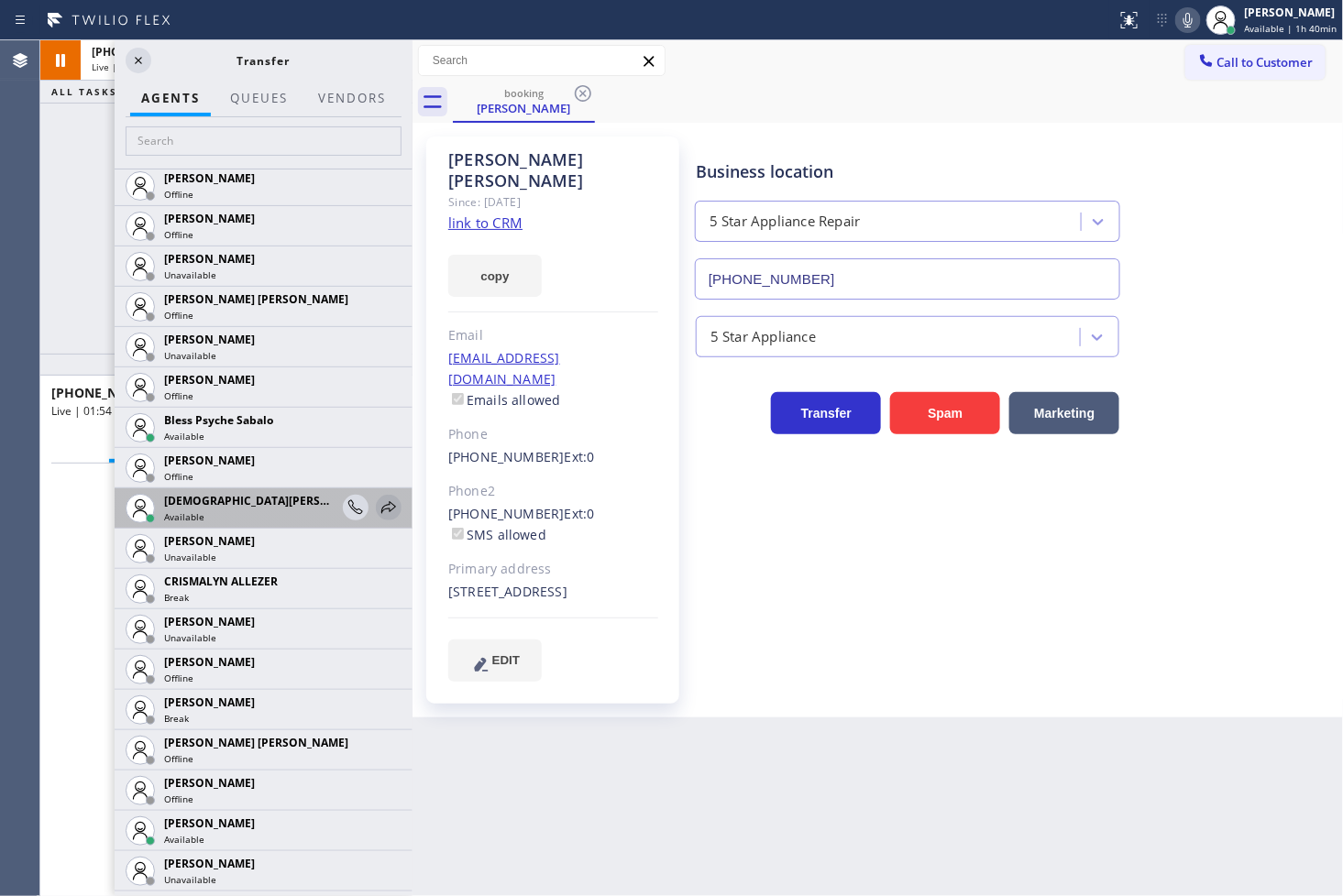
click at [379, 499] on icon at bounding box center [388, 507] width 22 height 22
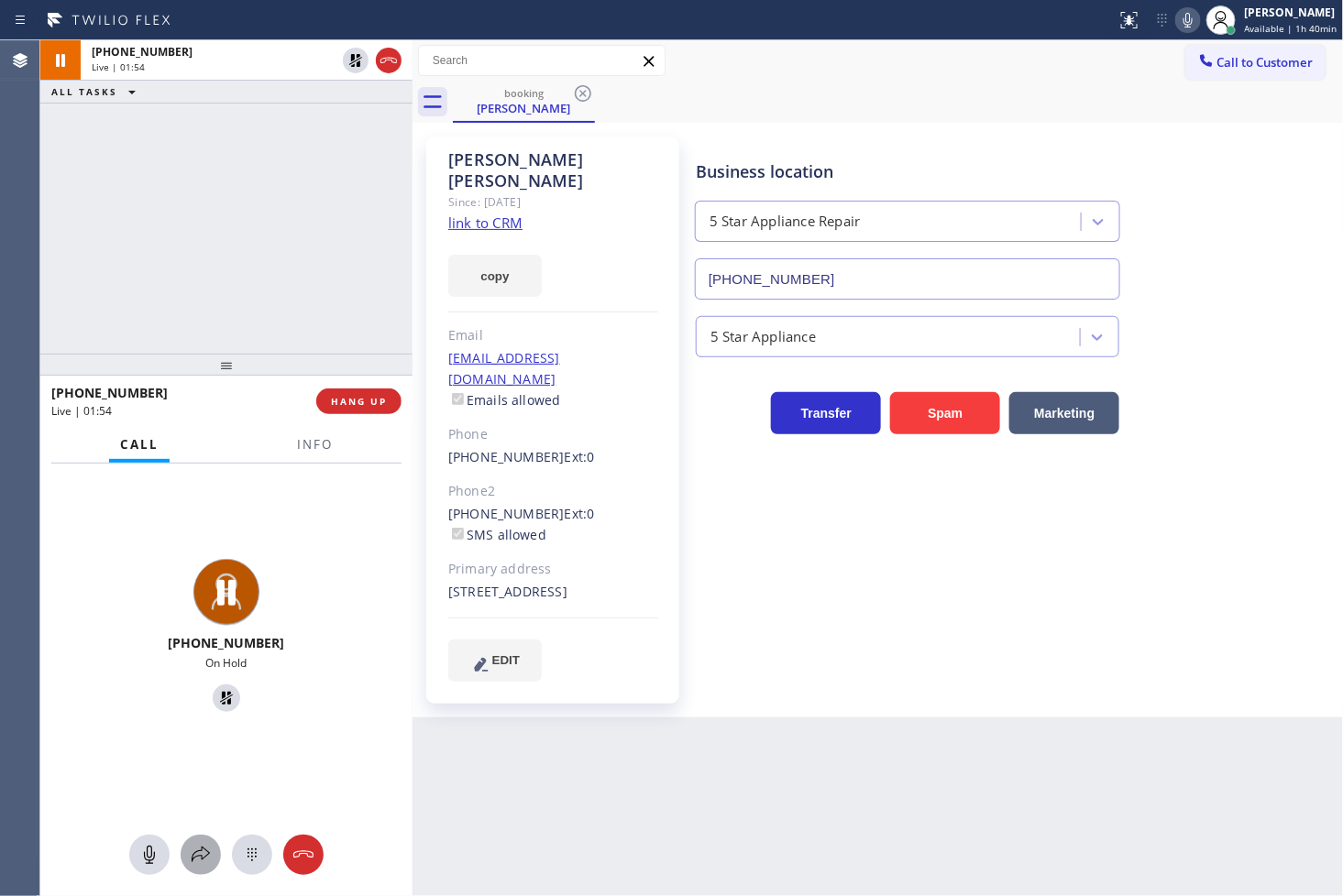
click at [186, 849] on div at bounding box center [200, 855] width 40 height 22
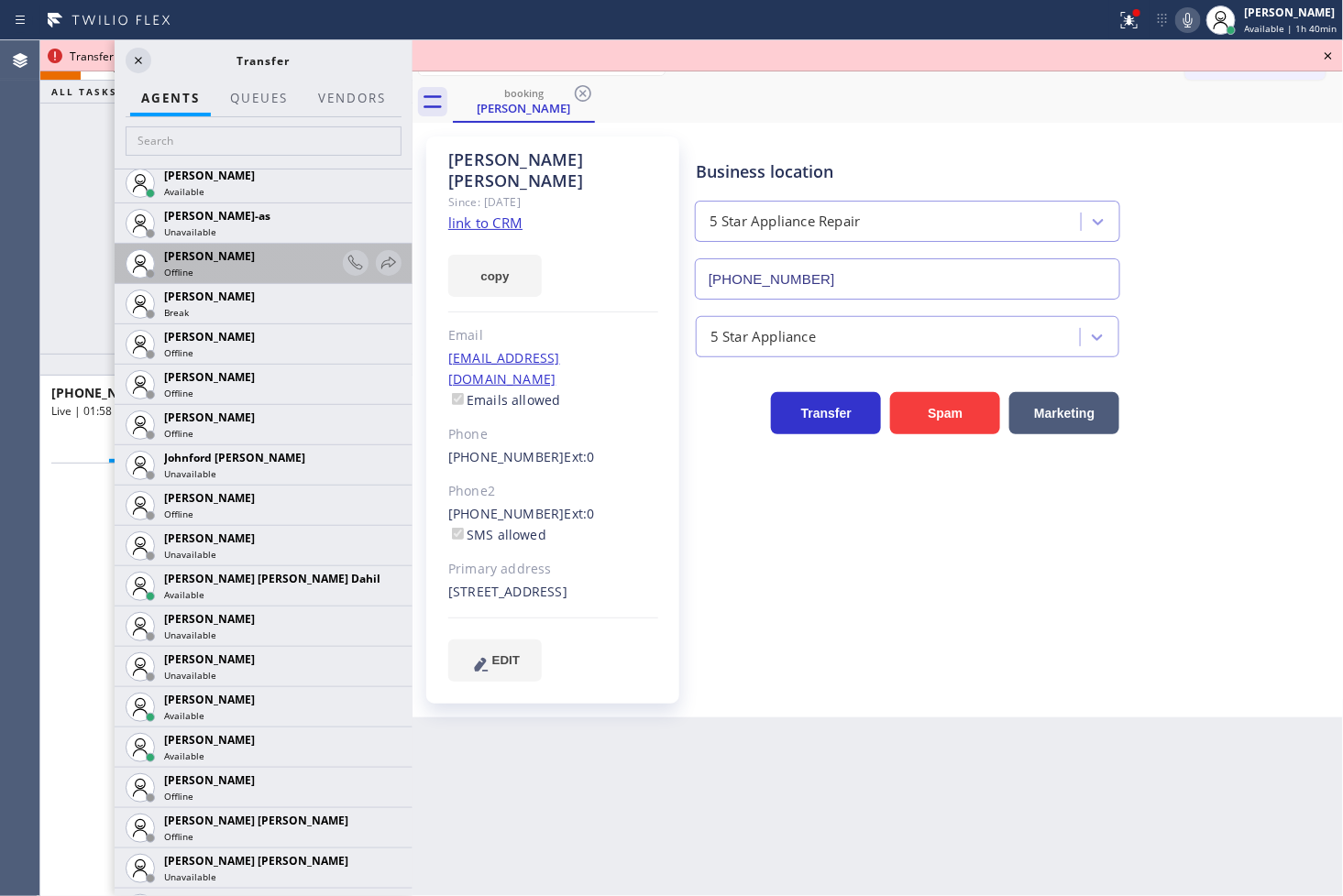
scroll to position [1730, 0]
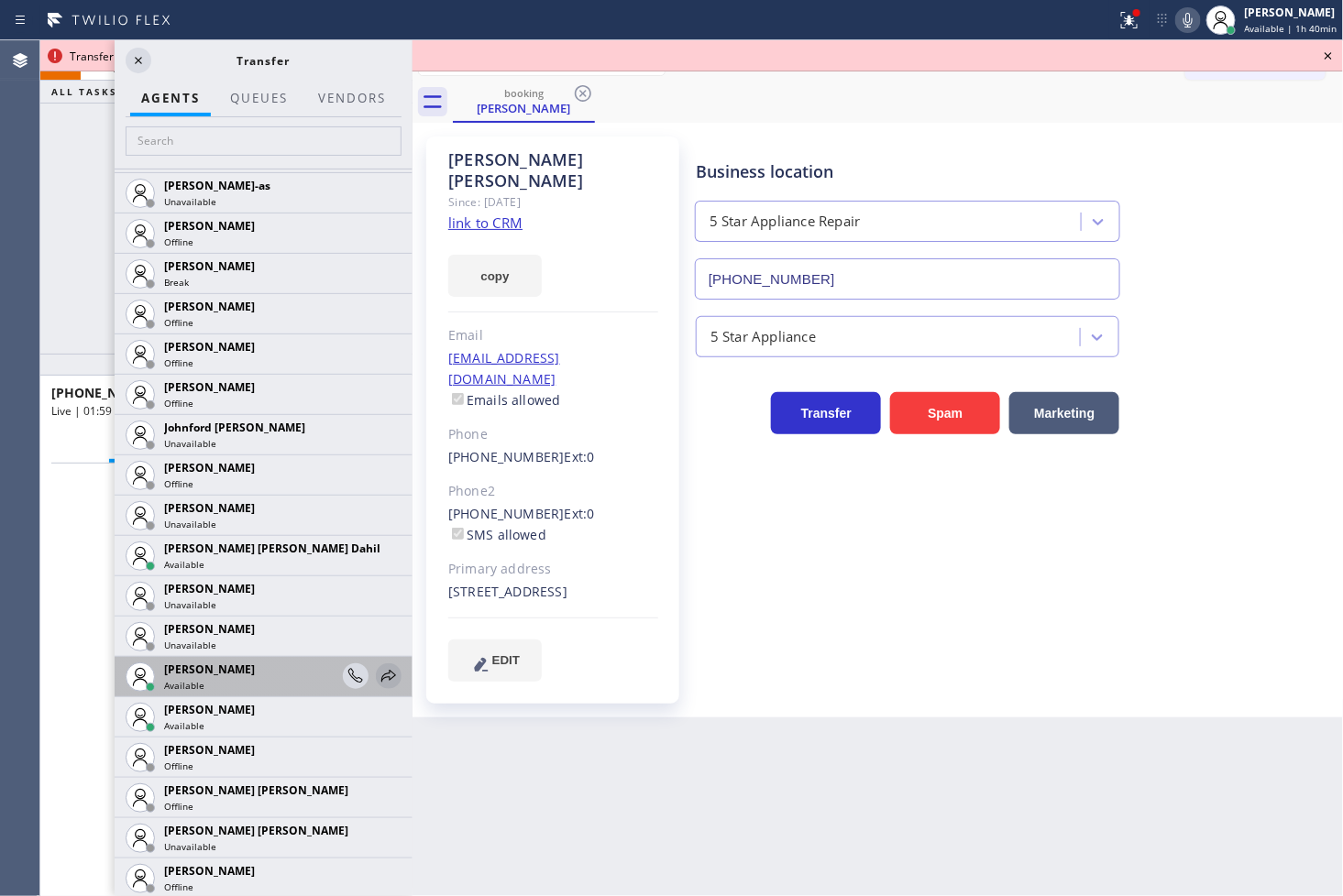
click at [378, 673] on icon at bounding box center [388, 676] width 22 height 22
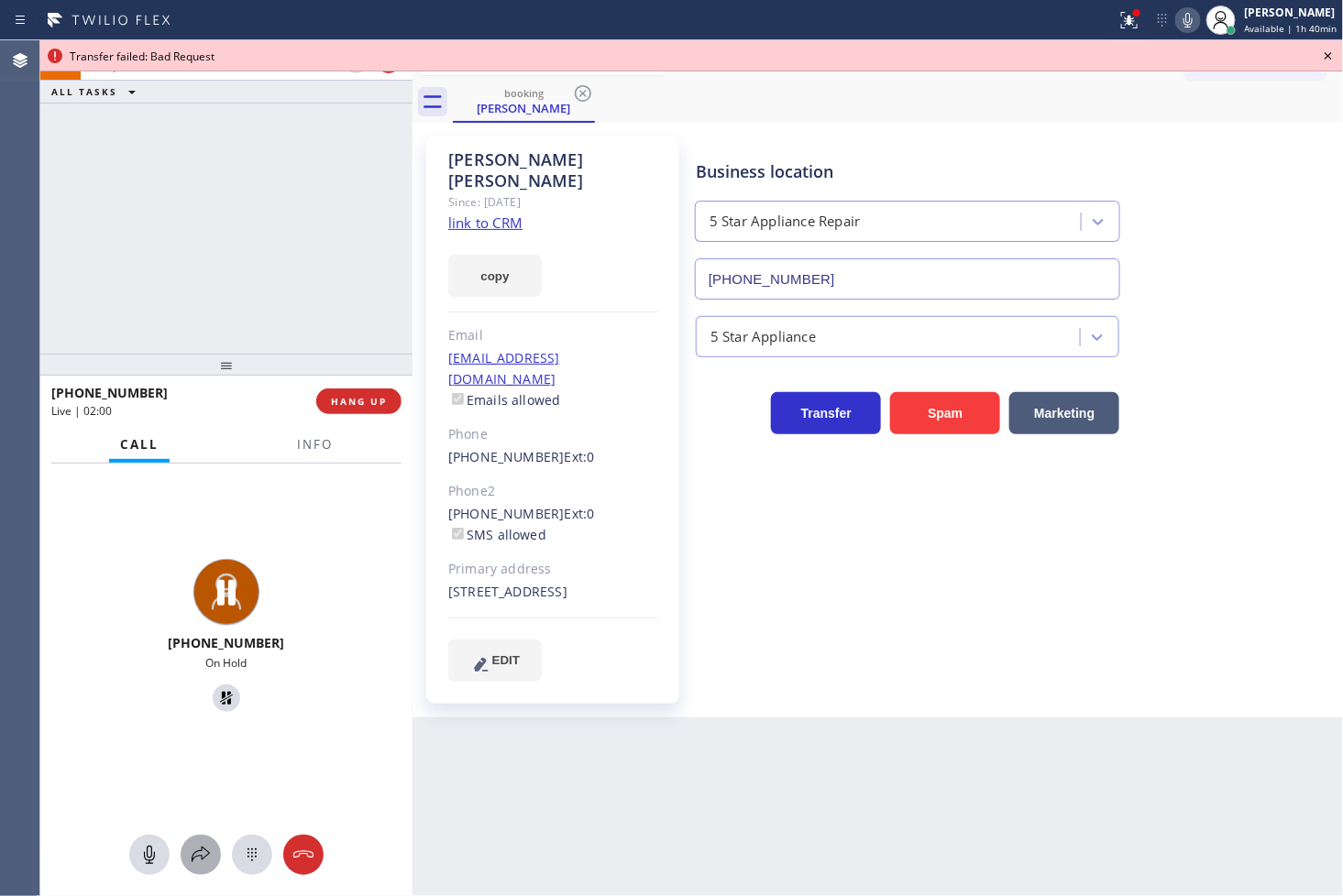
click at [209, 862] on icon at bounding box center [200, 855] width 22 height 22
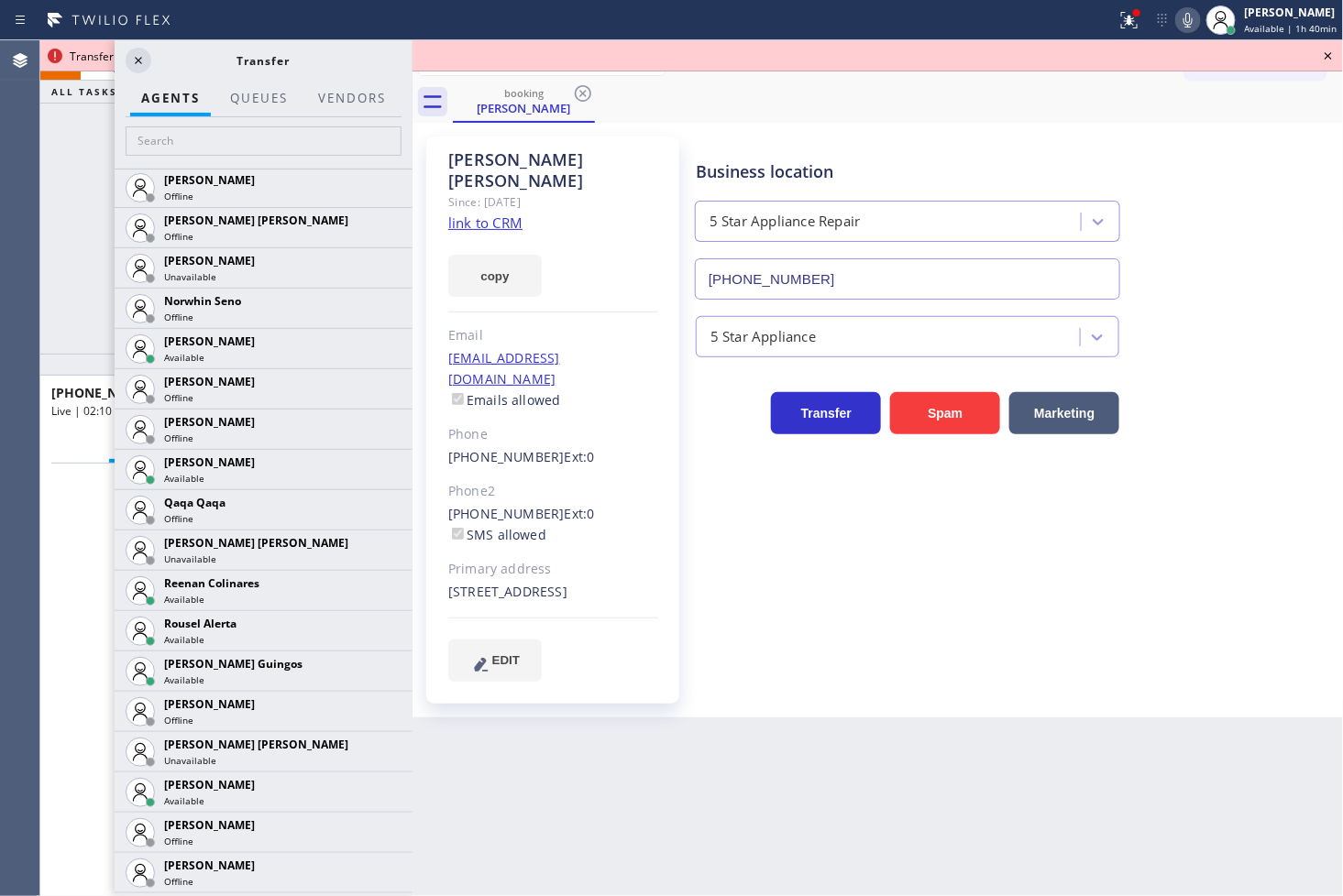
scroll to position [3360, 0]
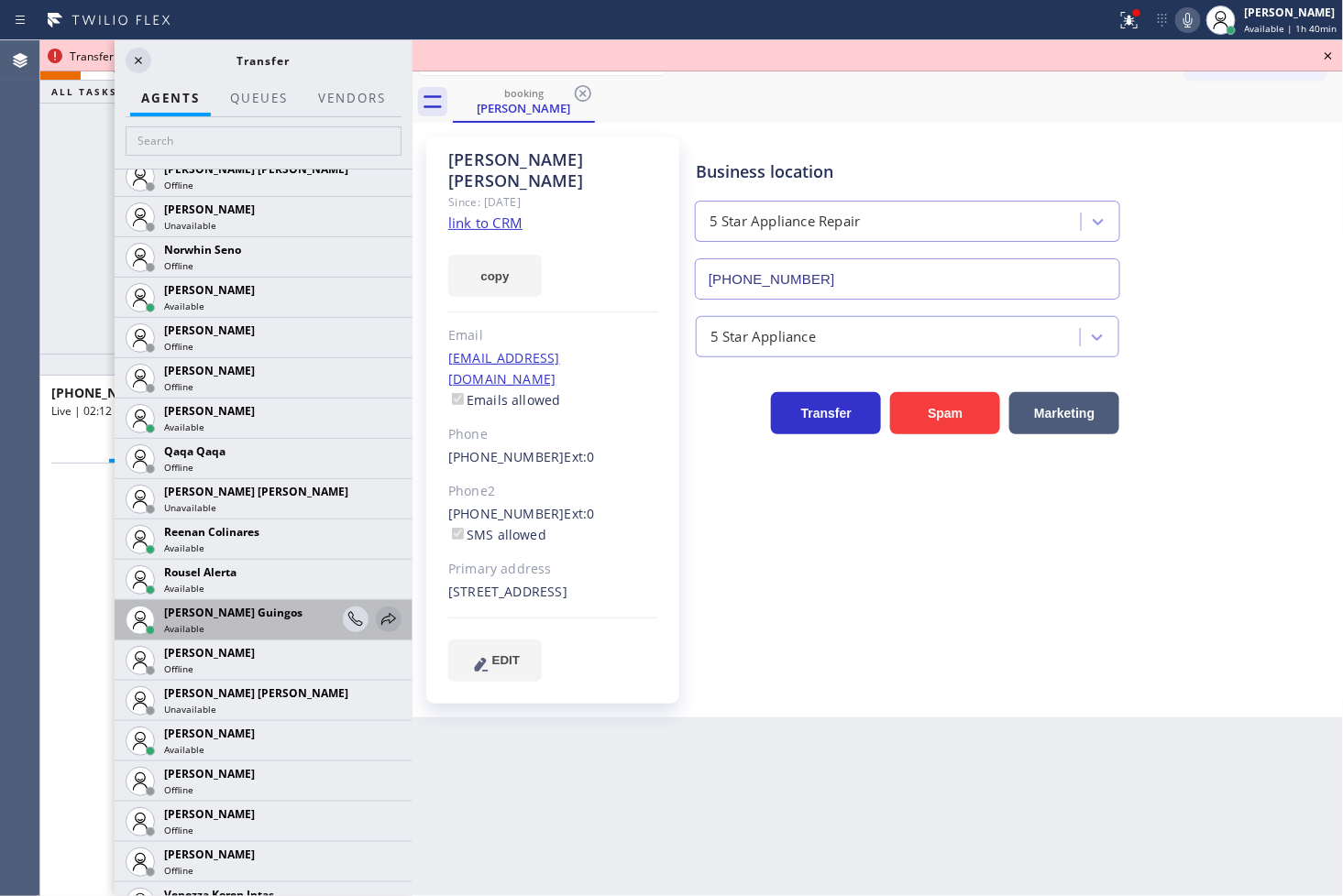
click at [382, 616] on icon at bounding box center [388, 619] width 14 height 11
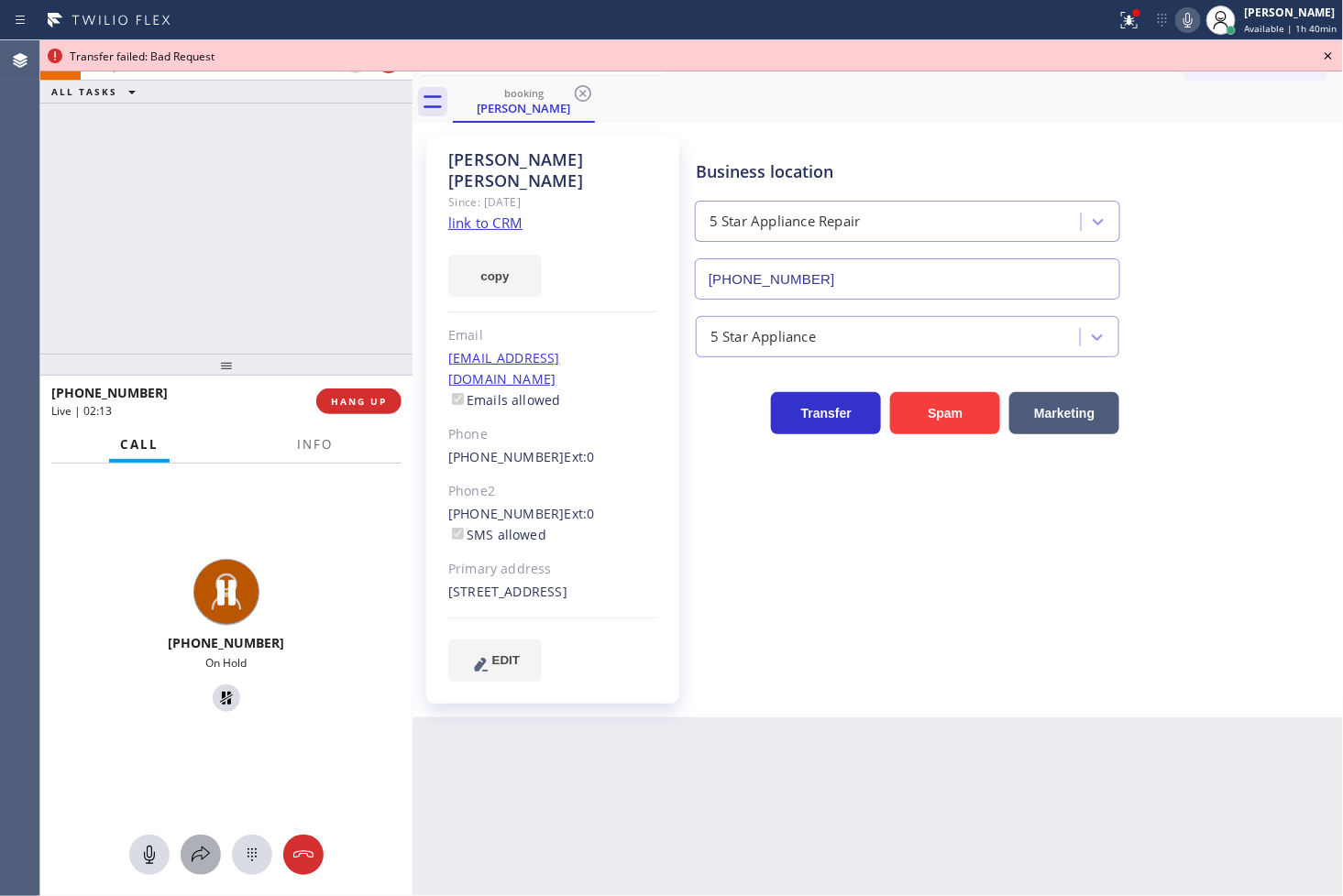
click at [199, 848] on icon at bounding box center [200, 855] width 22 height 22
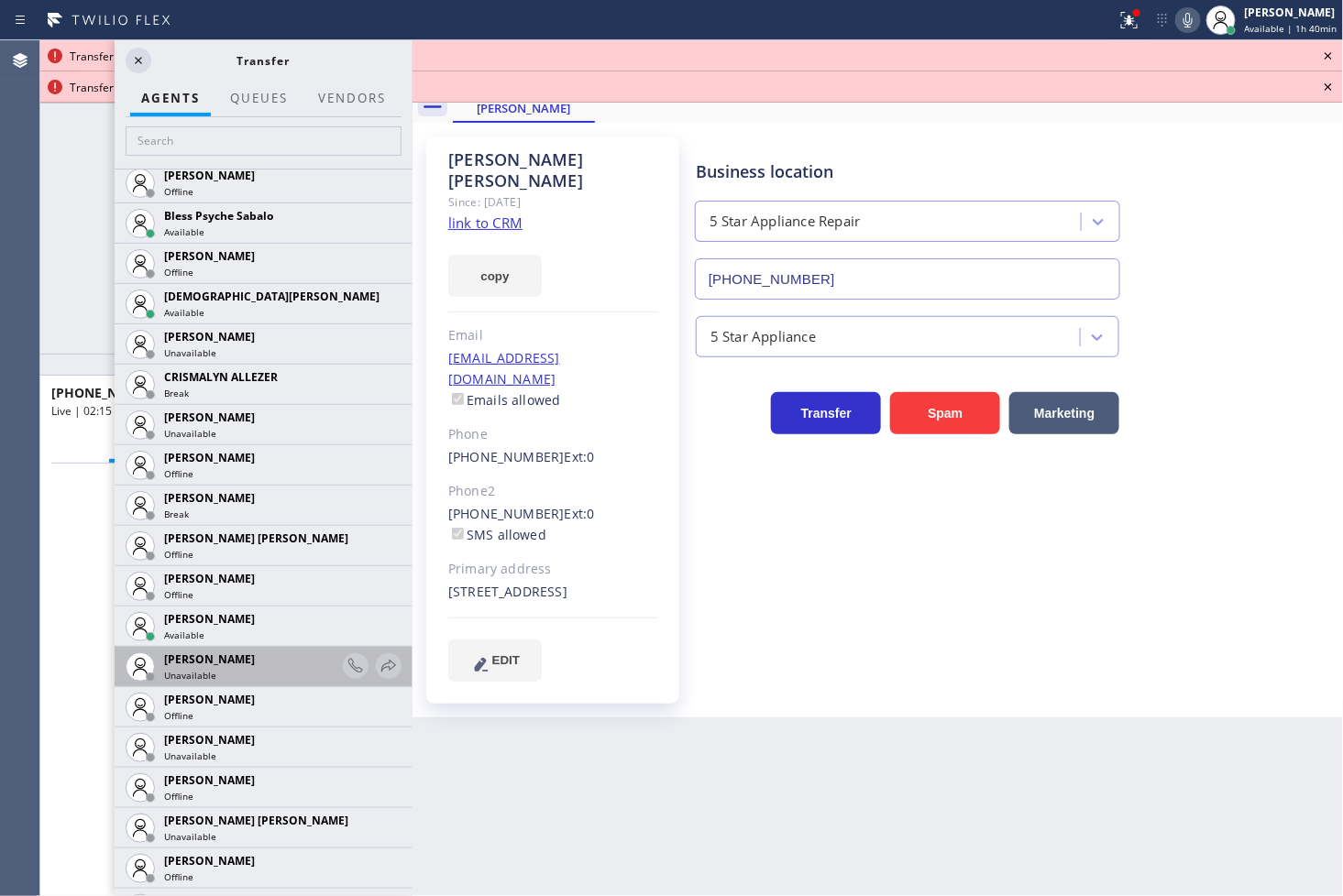
scroll to position [916, 0]
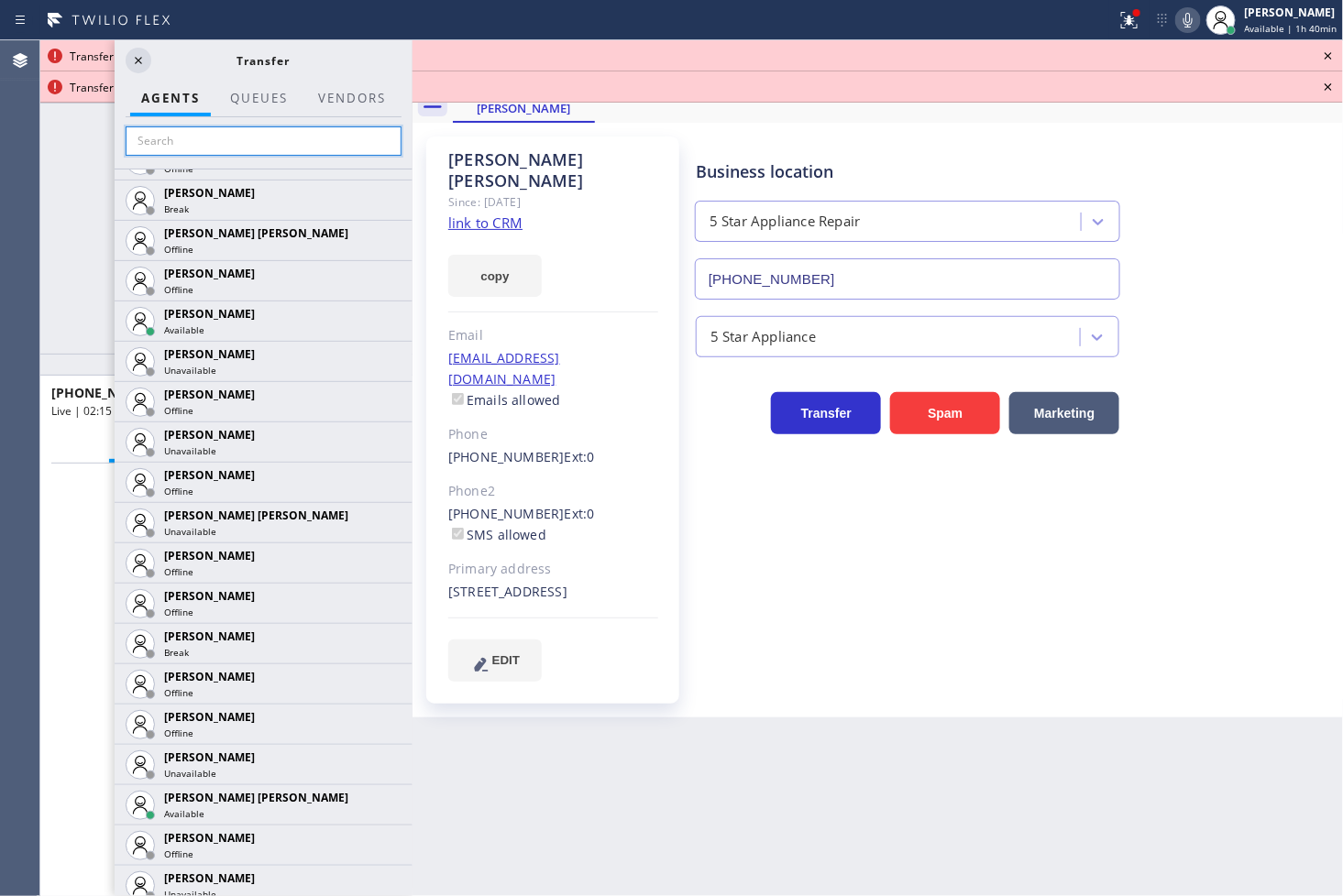
click at [220, 139] on input "text" at bounding box center [264, 141] width 276 height 30
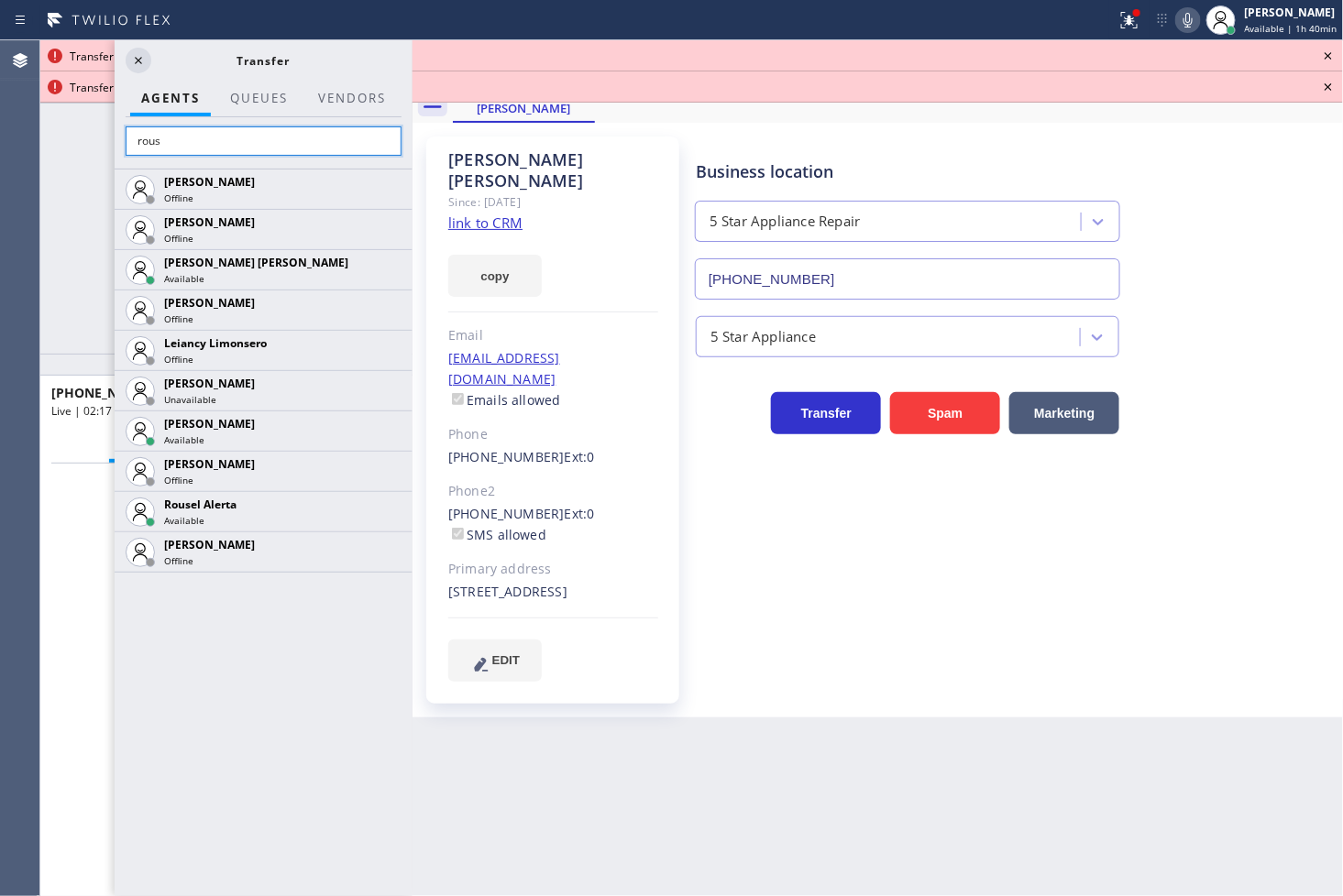
scroll to position [0, 0]
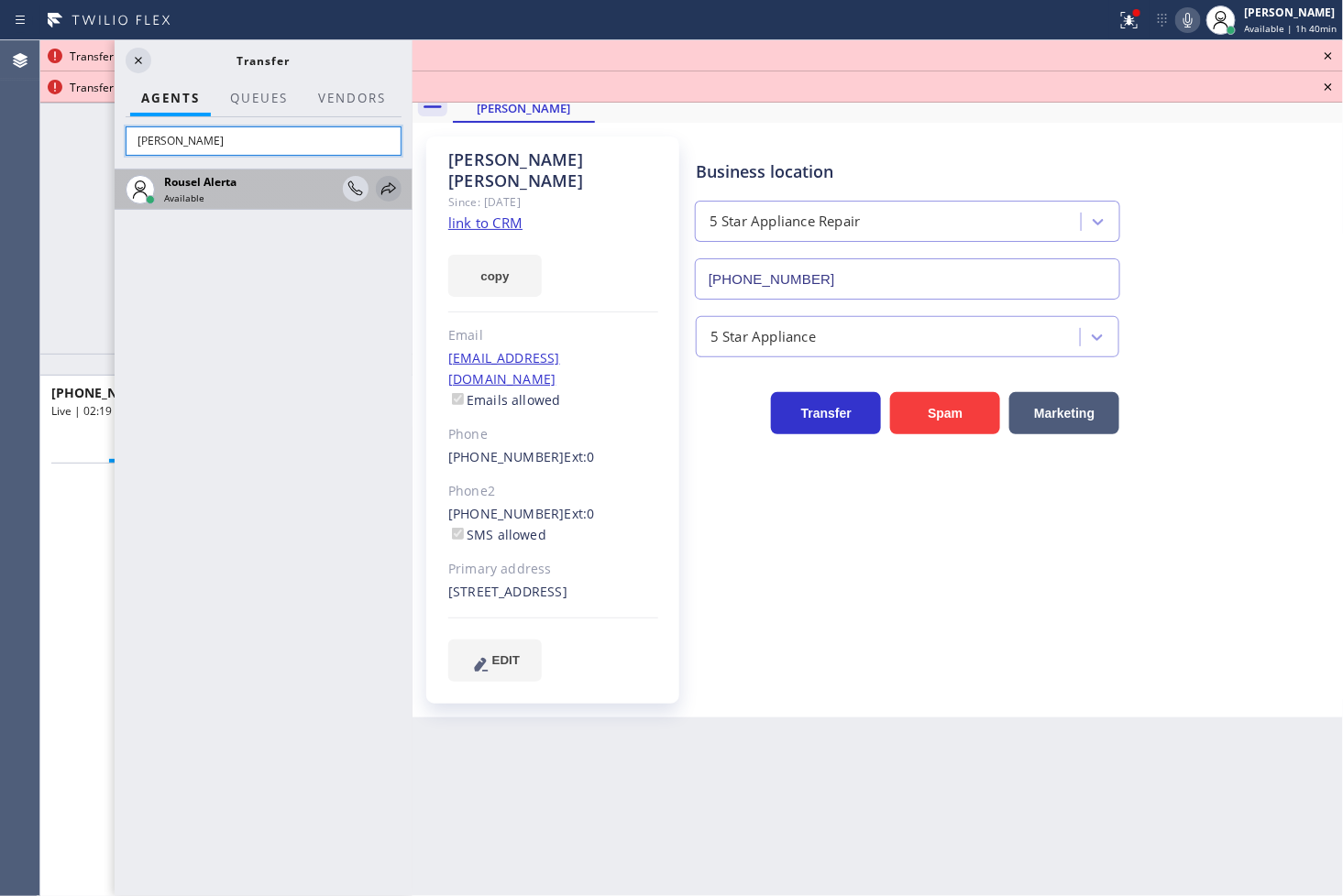
type input "[PERSON_NAME]"
click at [388, 185] on icon at bounding box center [388, 189] width 22 height 22
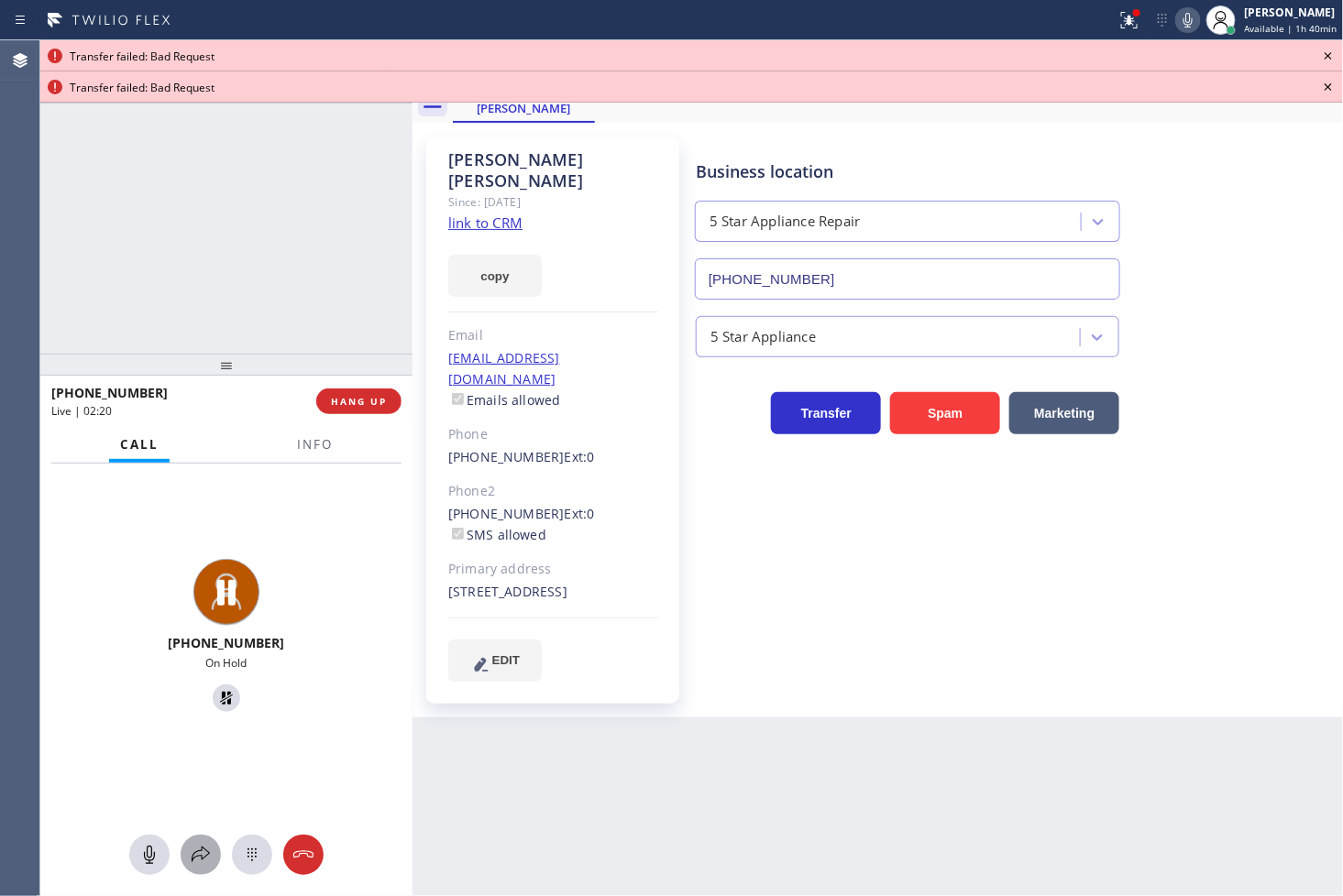
click at [201, 853] on icon at bounding box center [200, 855] width 22 height 22
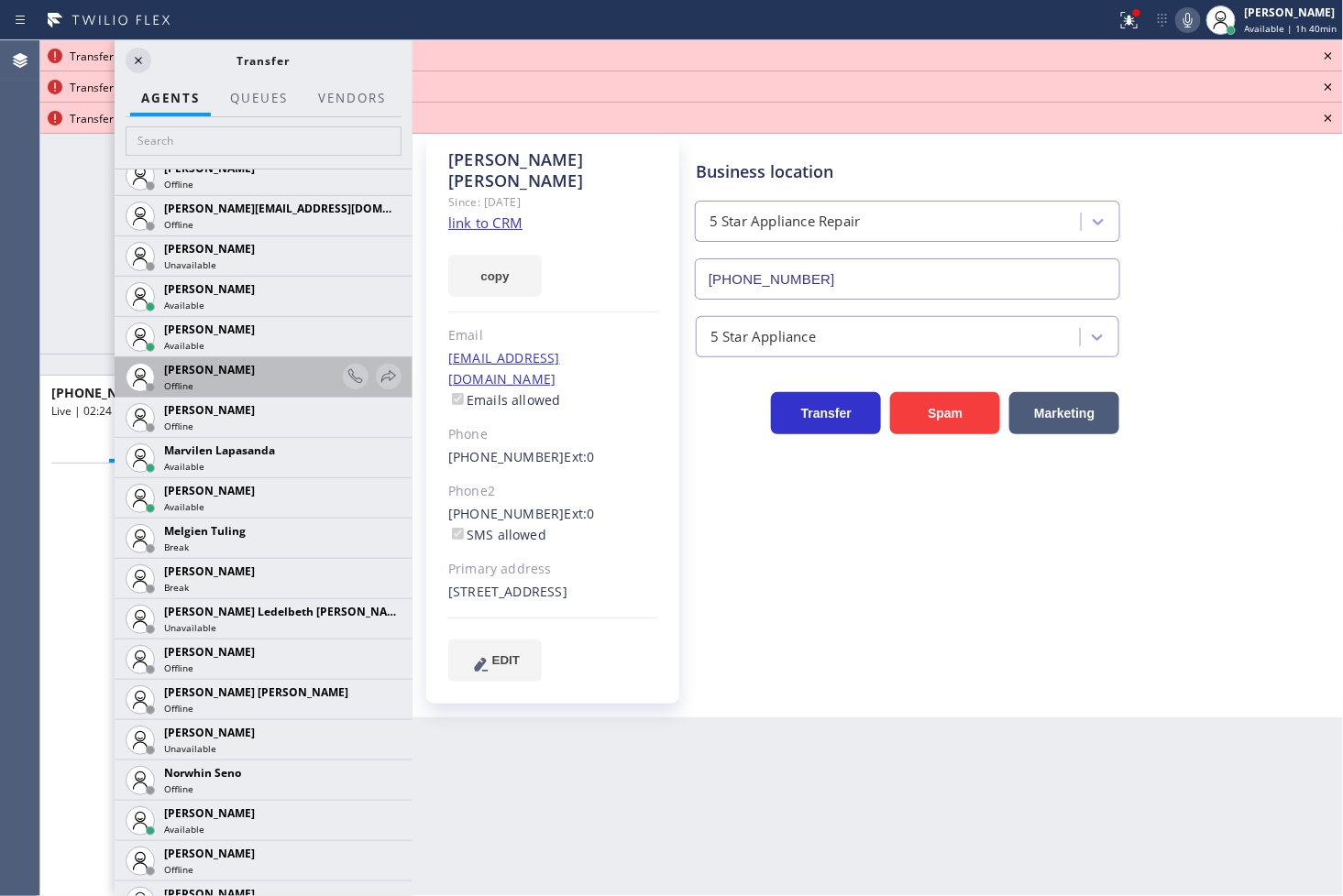
scroll to position [2851, 0]
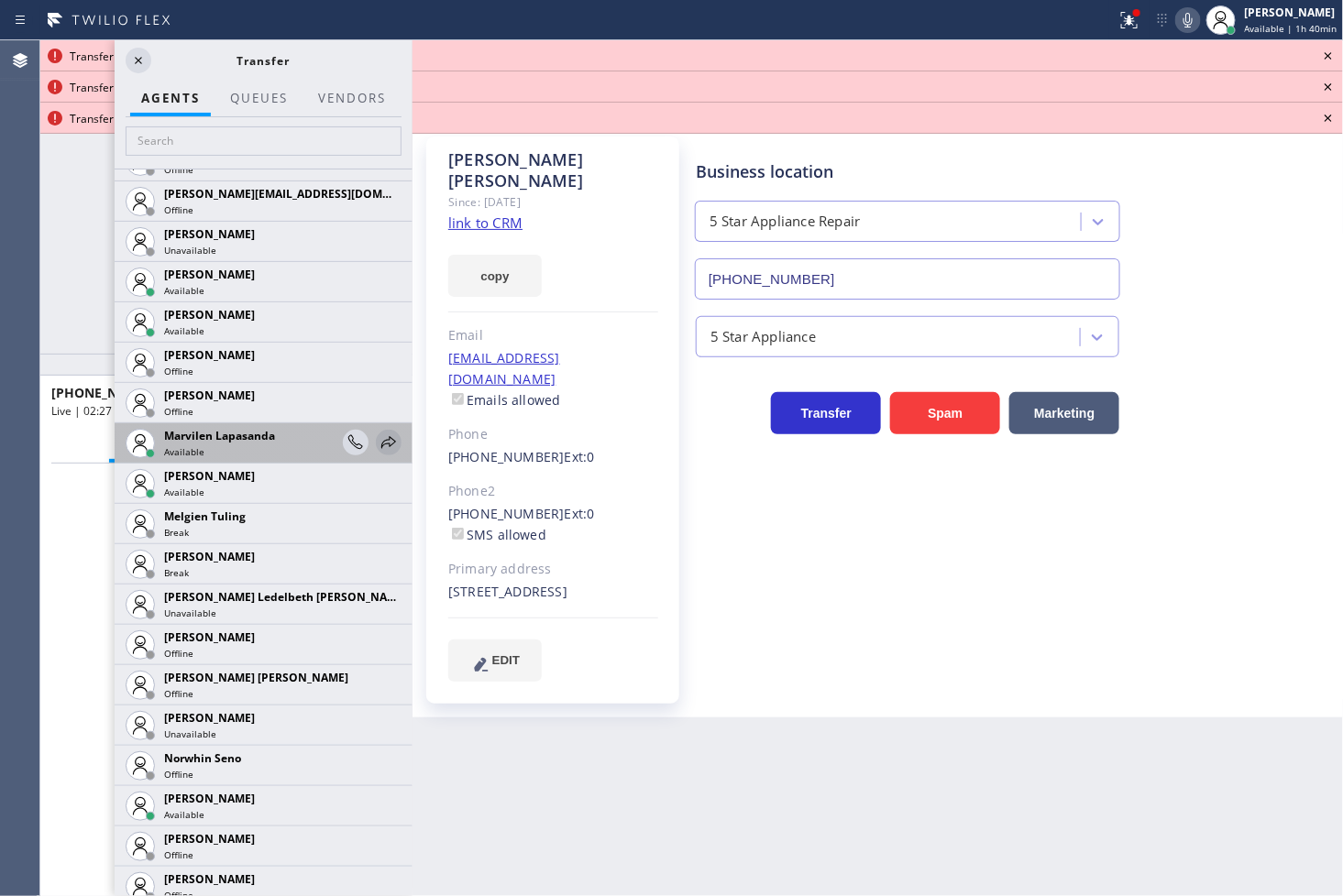
click at [378, 446] on icon at bounding box center [388, 442] width 22 height 22
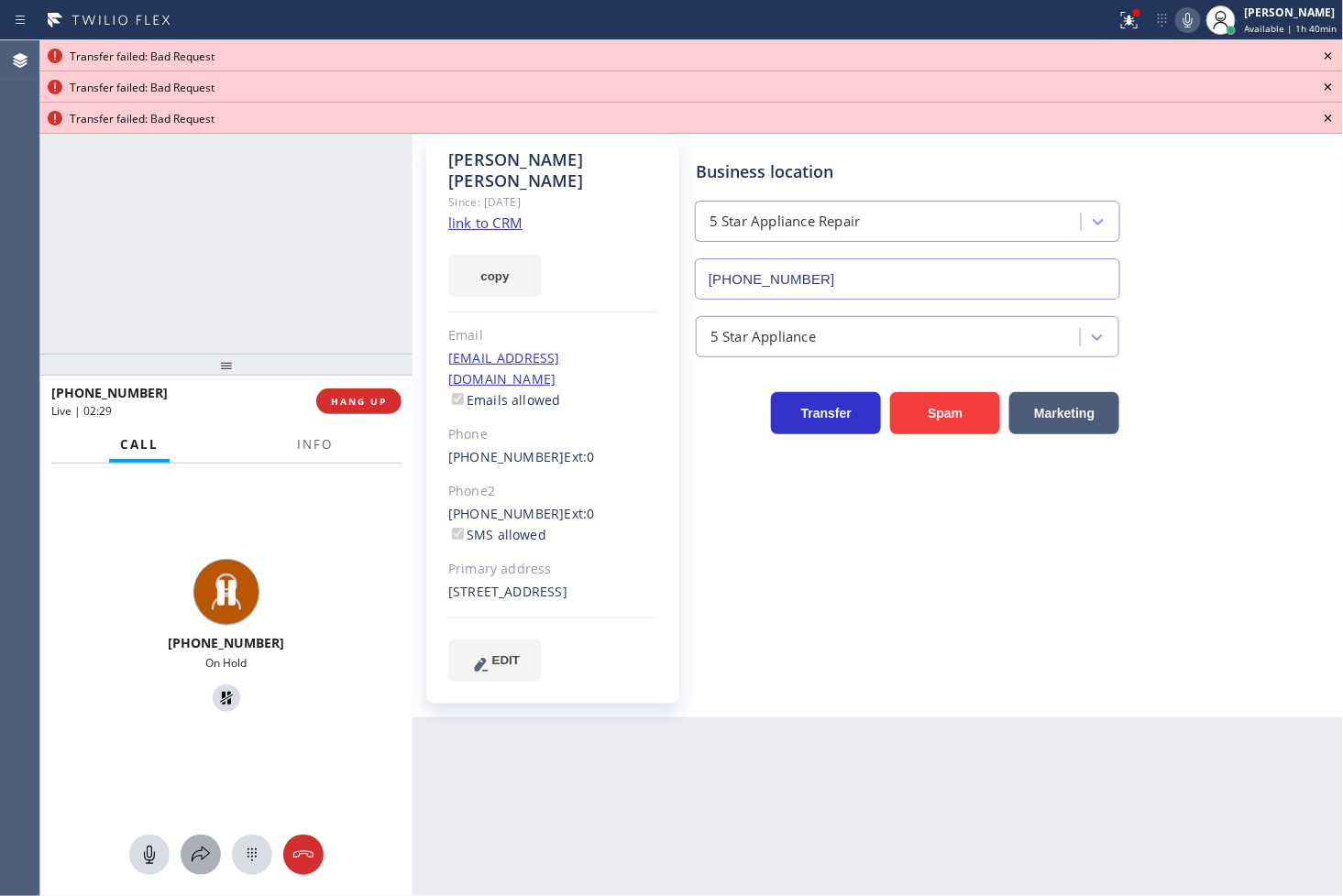
click at [198, 859] on icon at bounding box center [200, 855] width 22 height 22
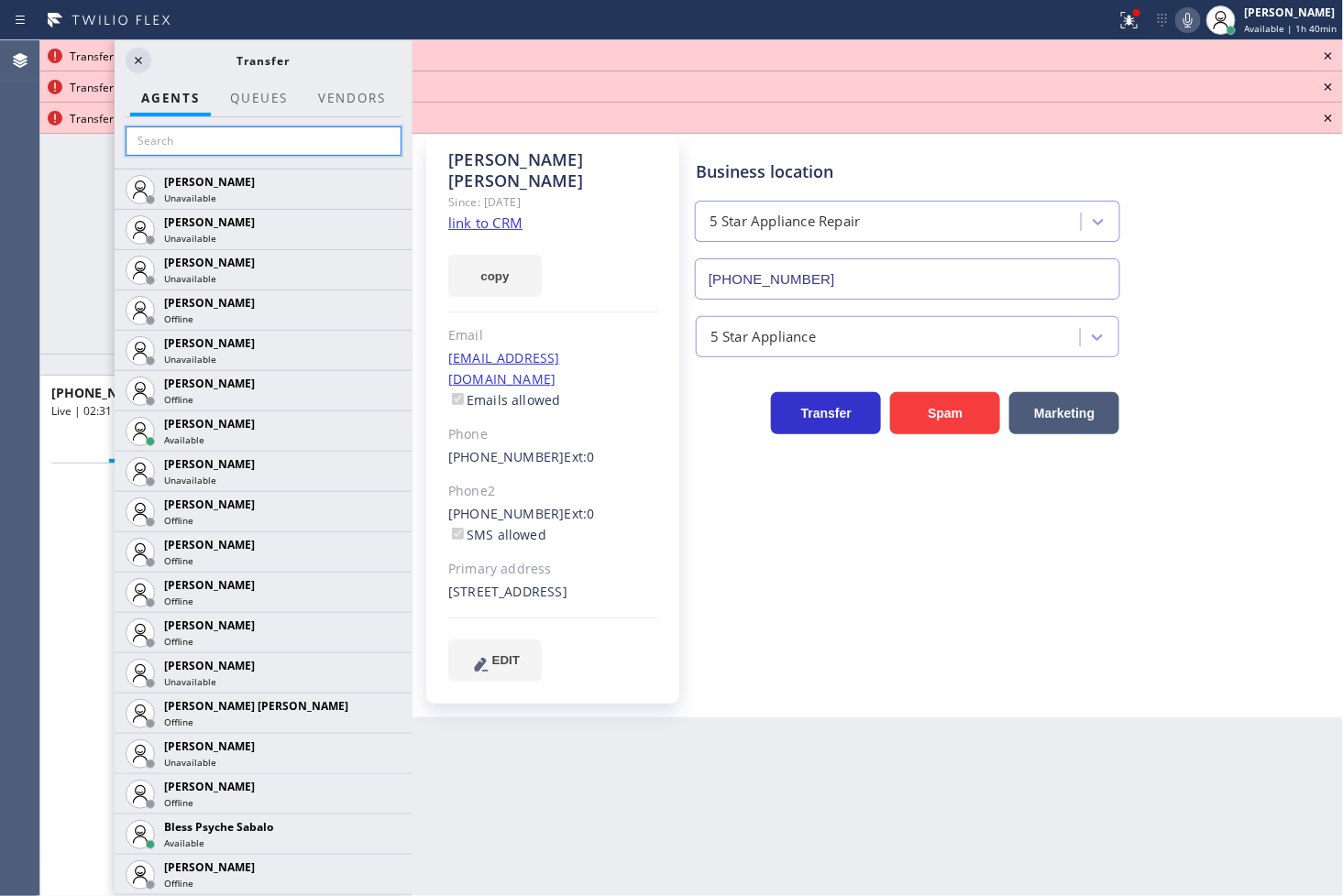
click at [187, 144] on input "text" at bounding box center [264, 141] width 276 height 30
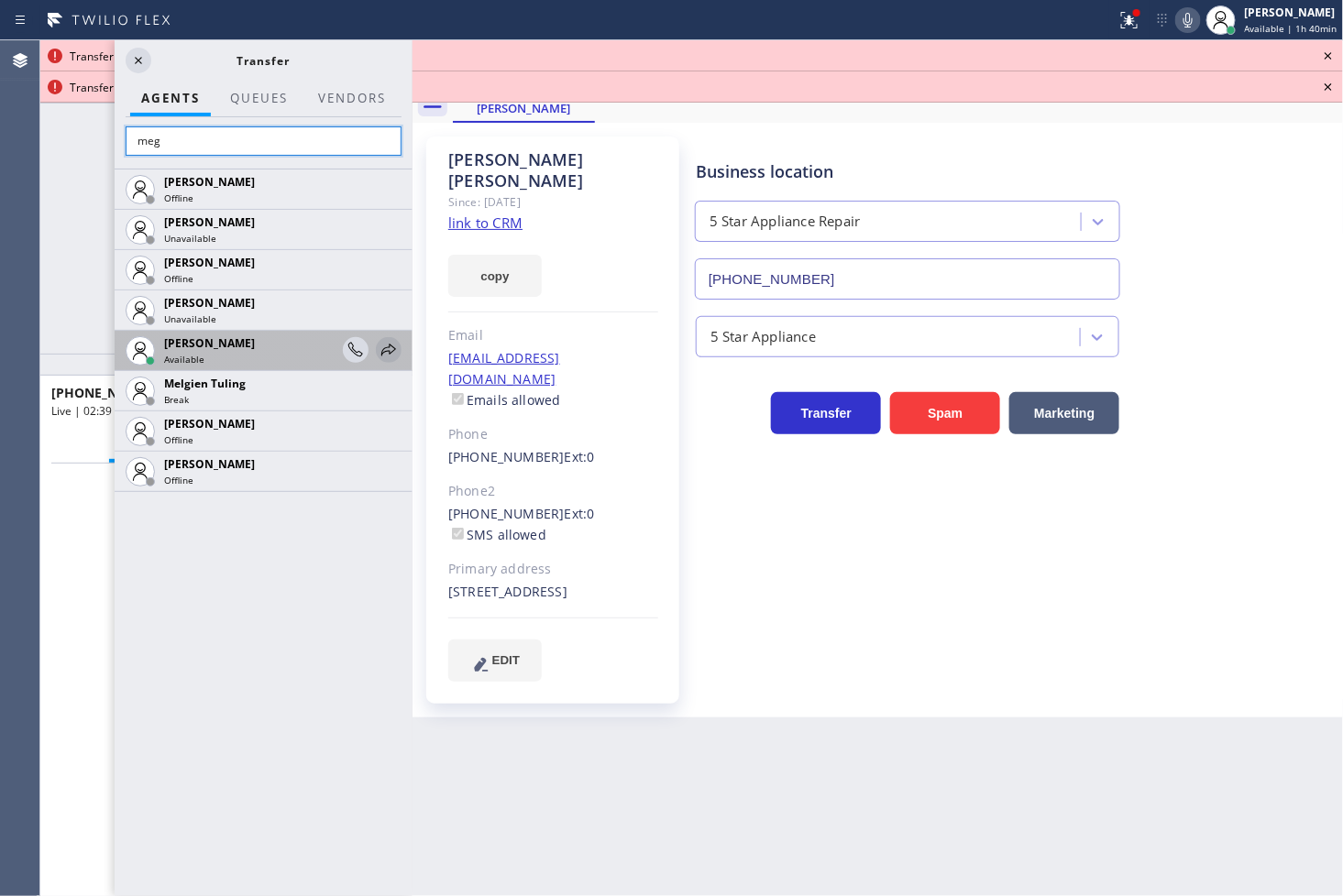
type input "meg"
click at [389, 350] on icon at bounding box center [388, 350] width 22 height 22
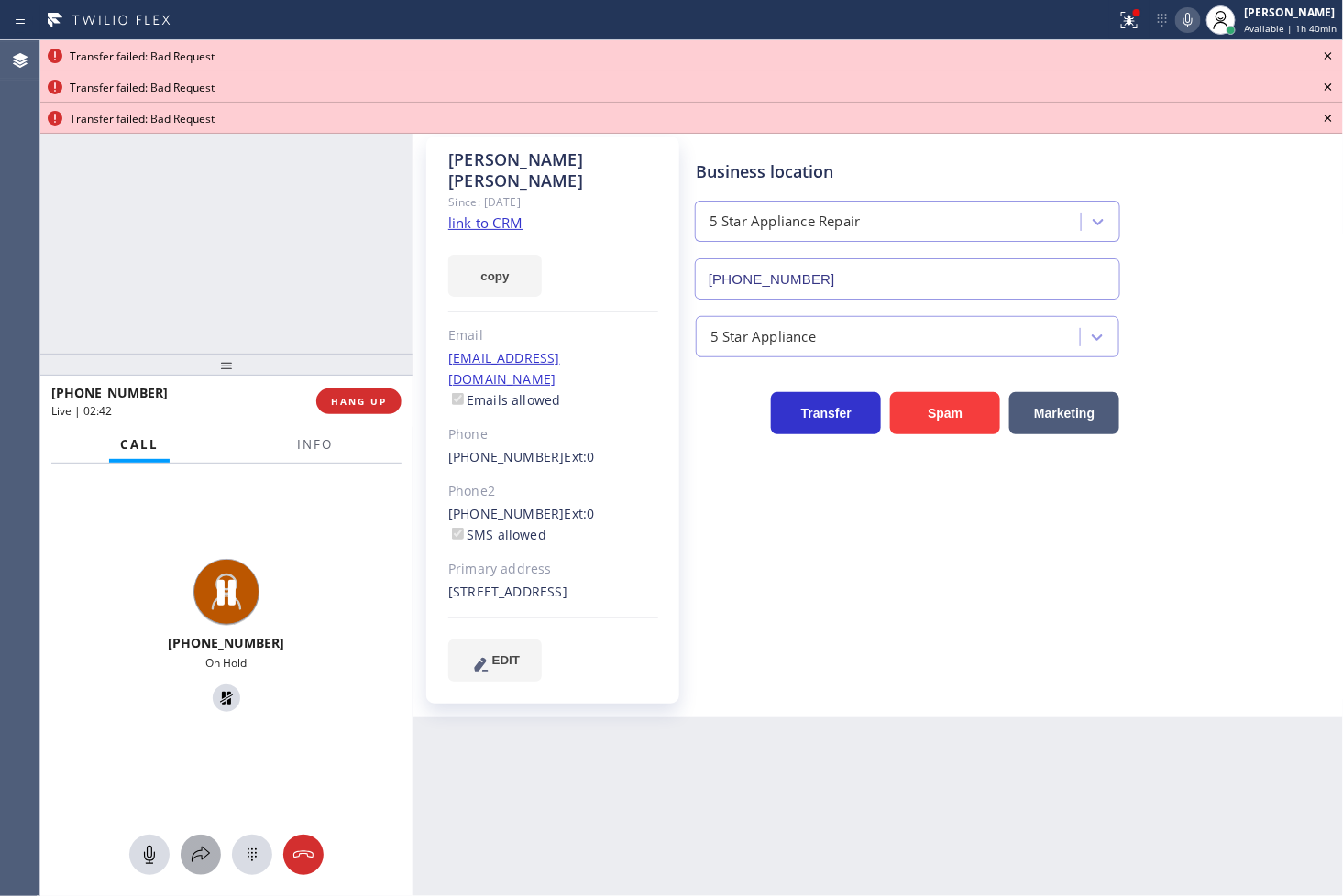
click at [199, 856] on icon at bounding box center [200, 855] width 22 height 22
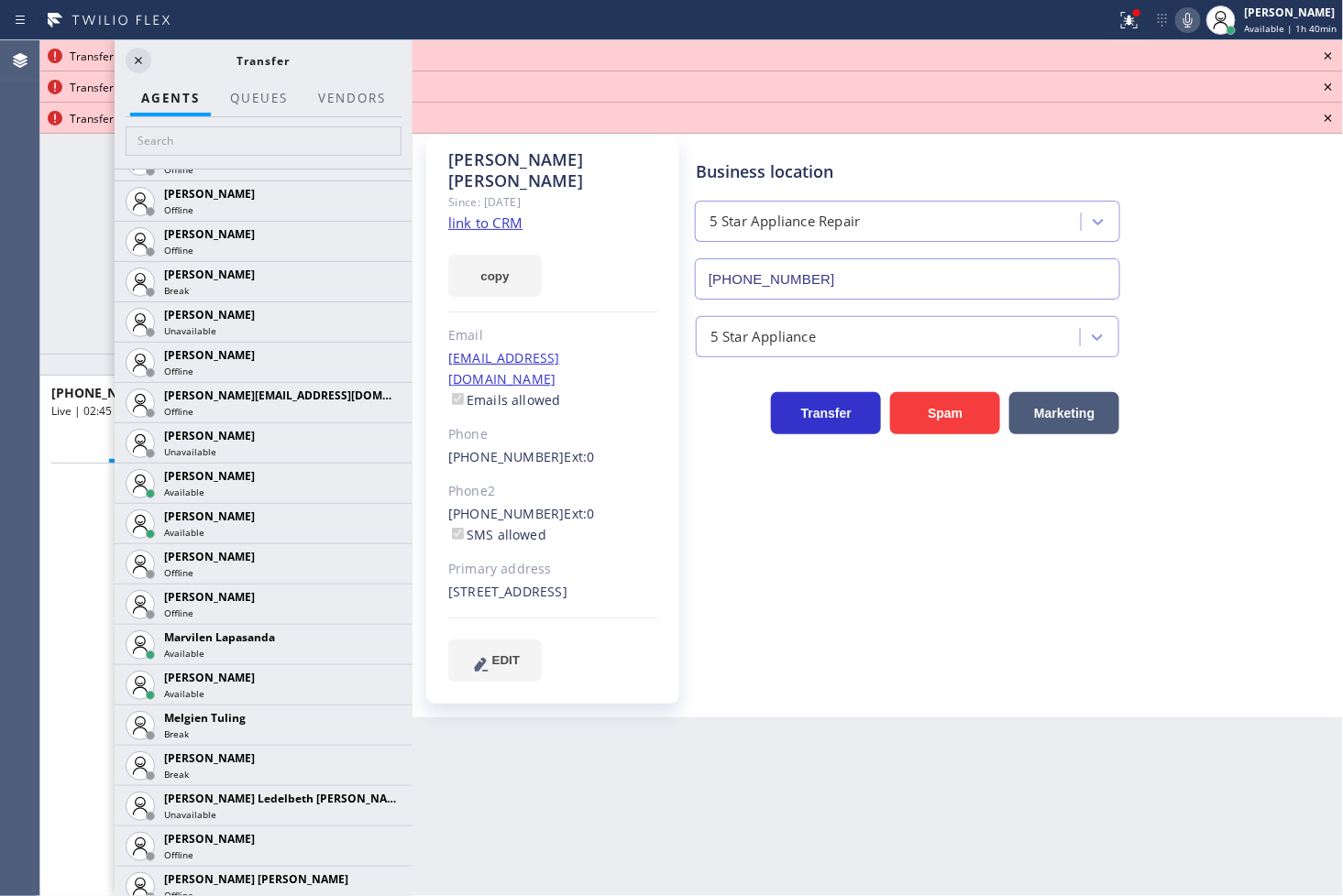
scroll to position [3054, 0]
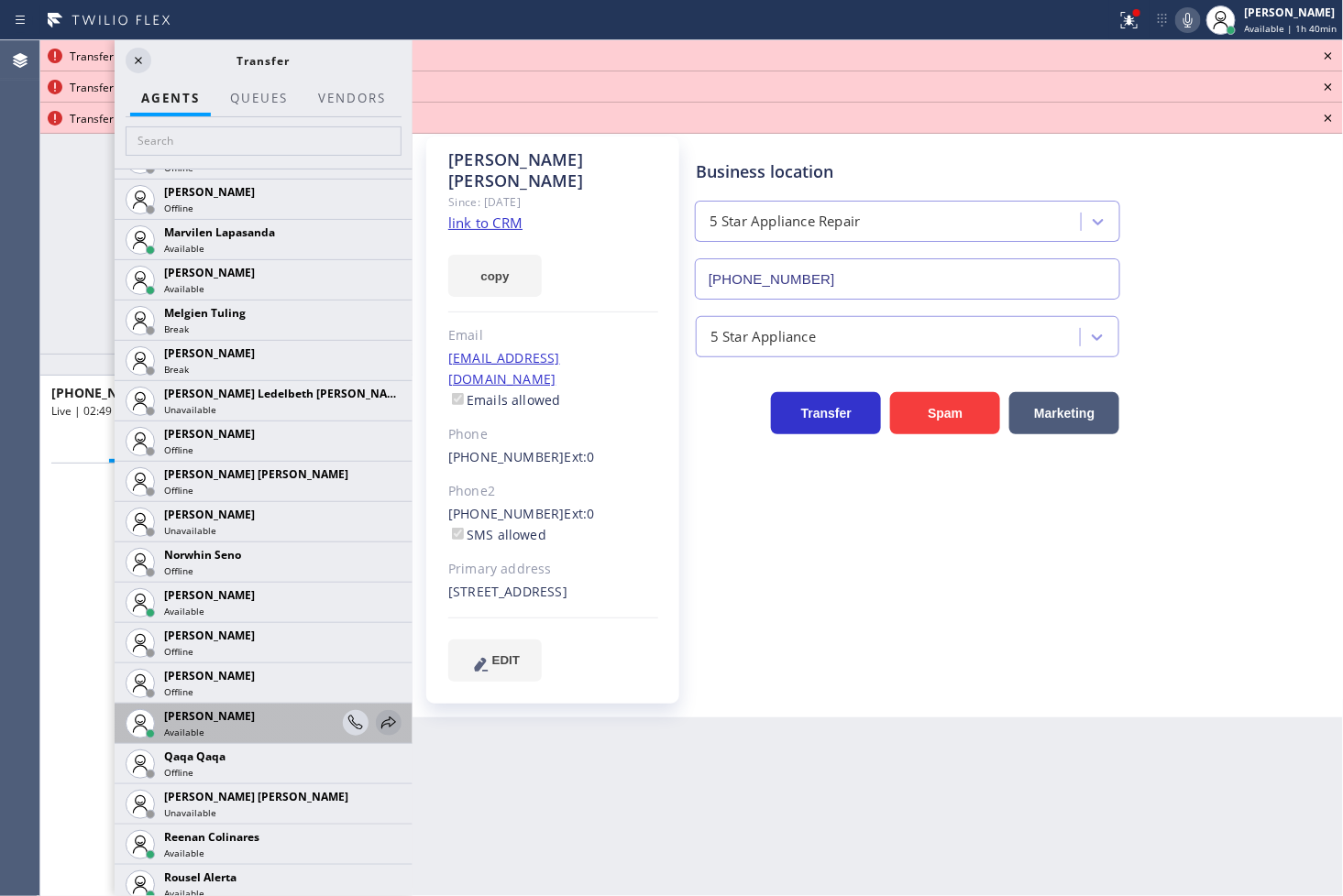
click at [380, 717] on icon at bounding box center [388, 723] width 22 height 22
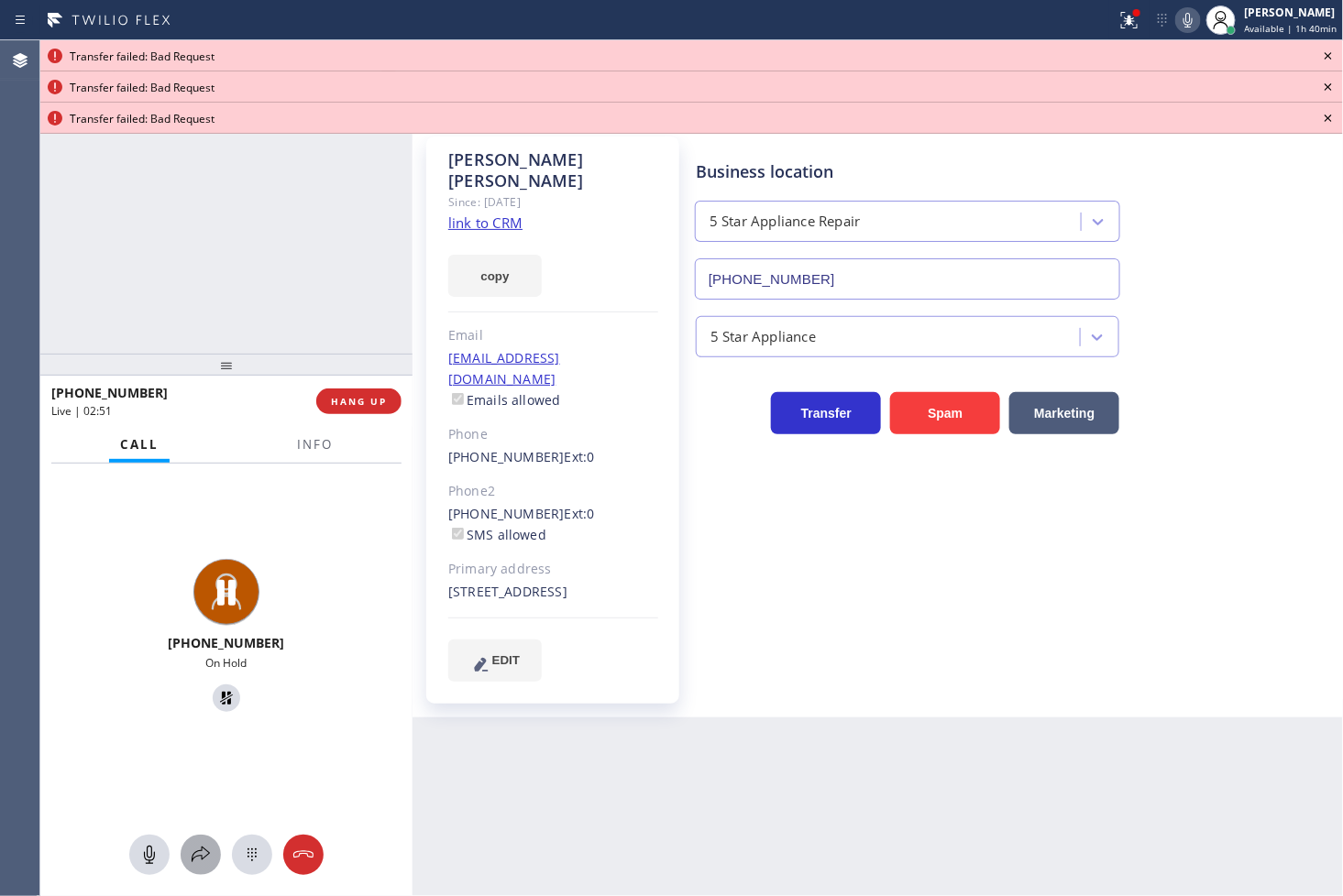
click at [194, 847] on icon at bounding box center [200, 855] width 22 height 22
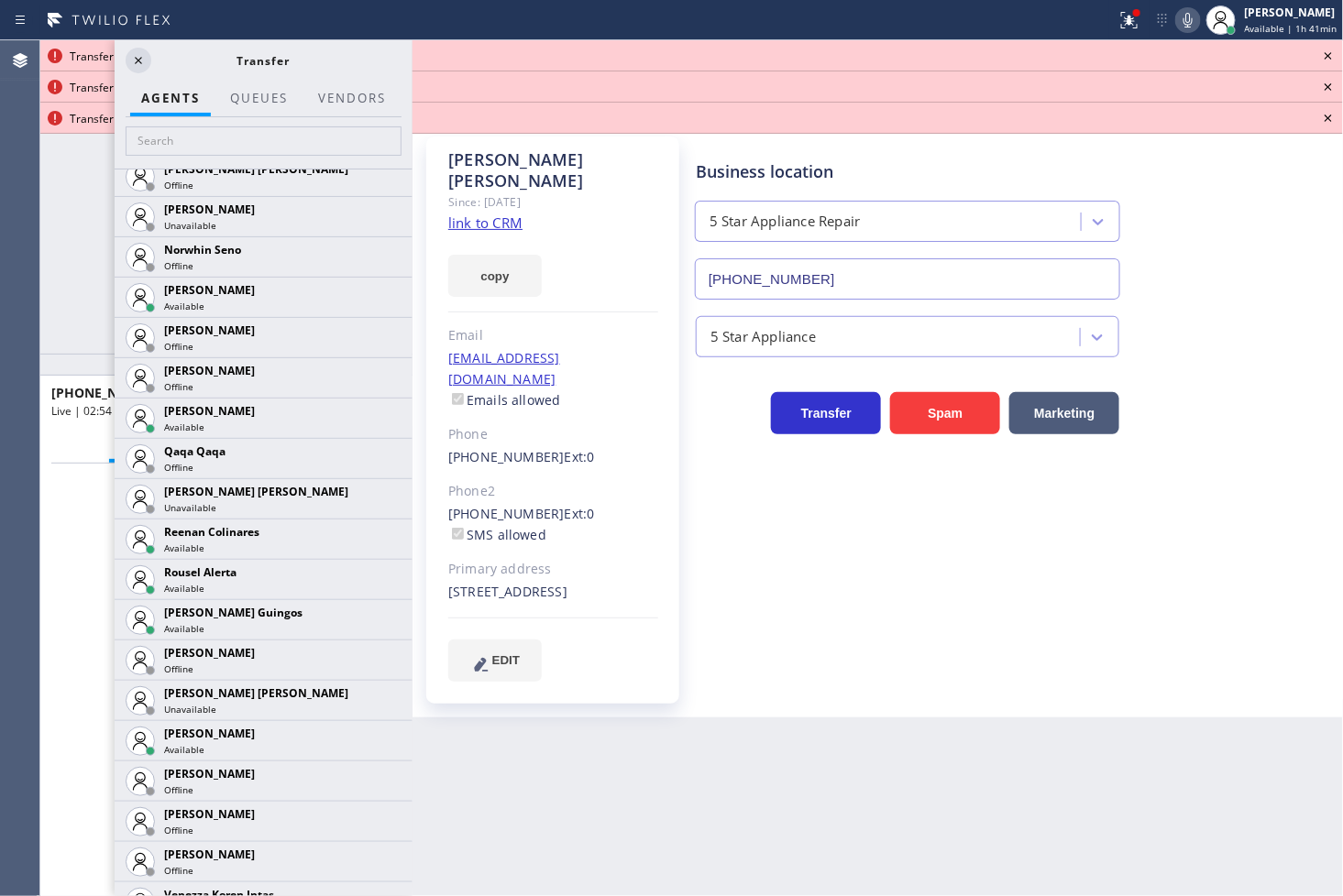
scroll to position [3504, 0]
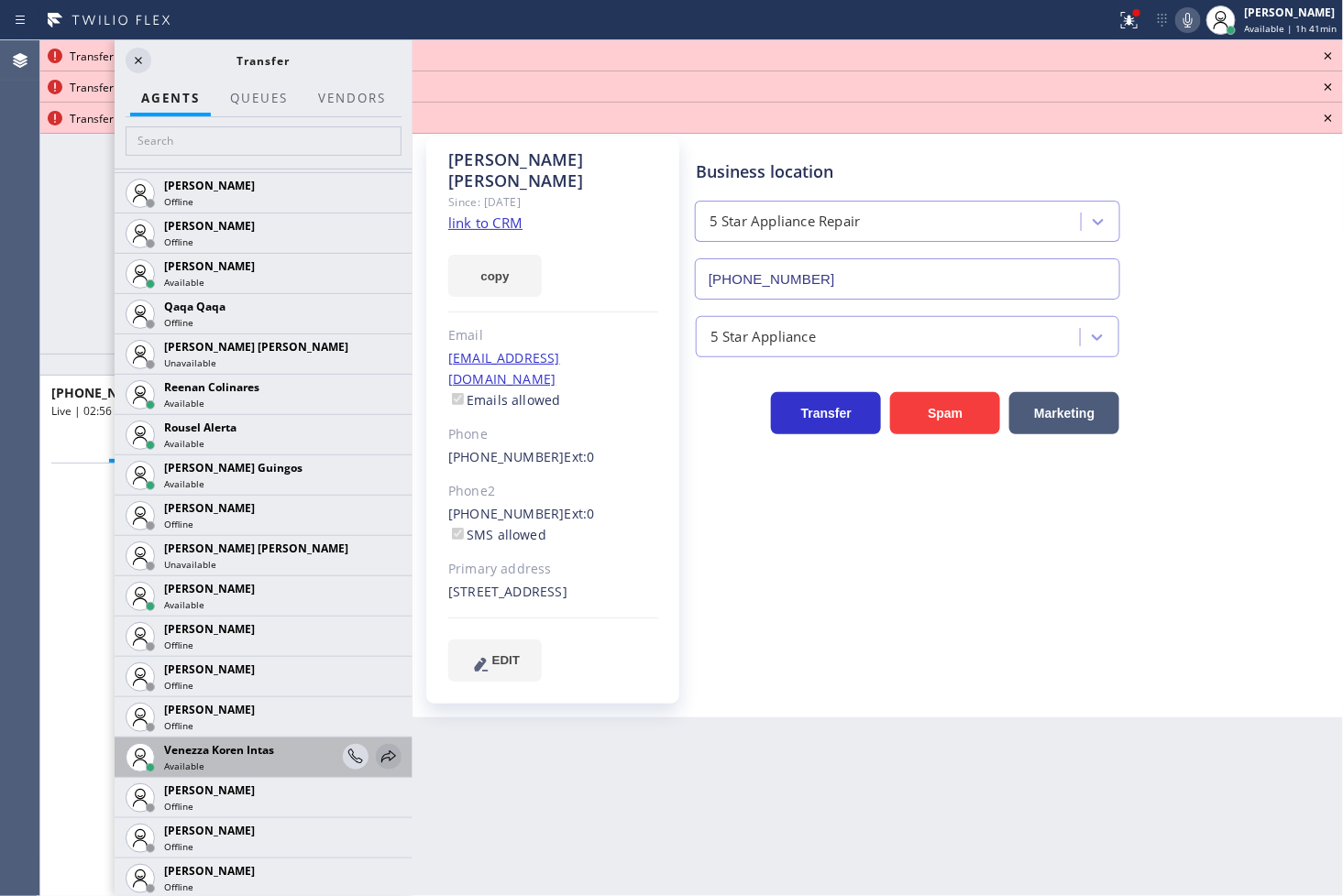
click at [378, 748] on icon at bounding box center [388, 756] width 22 height 22
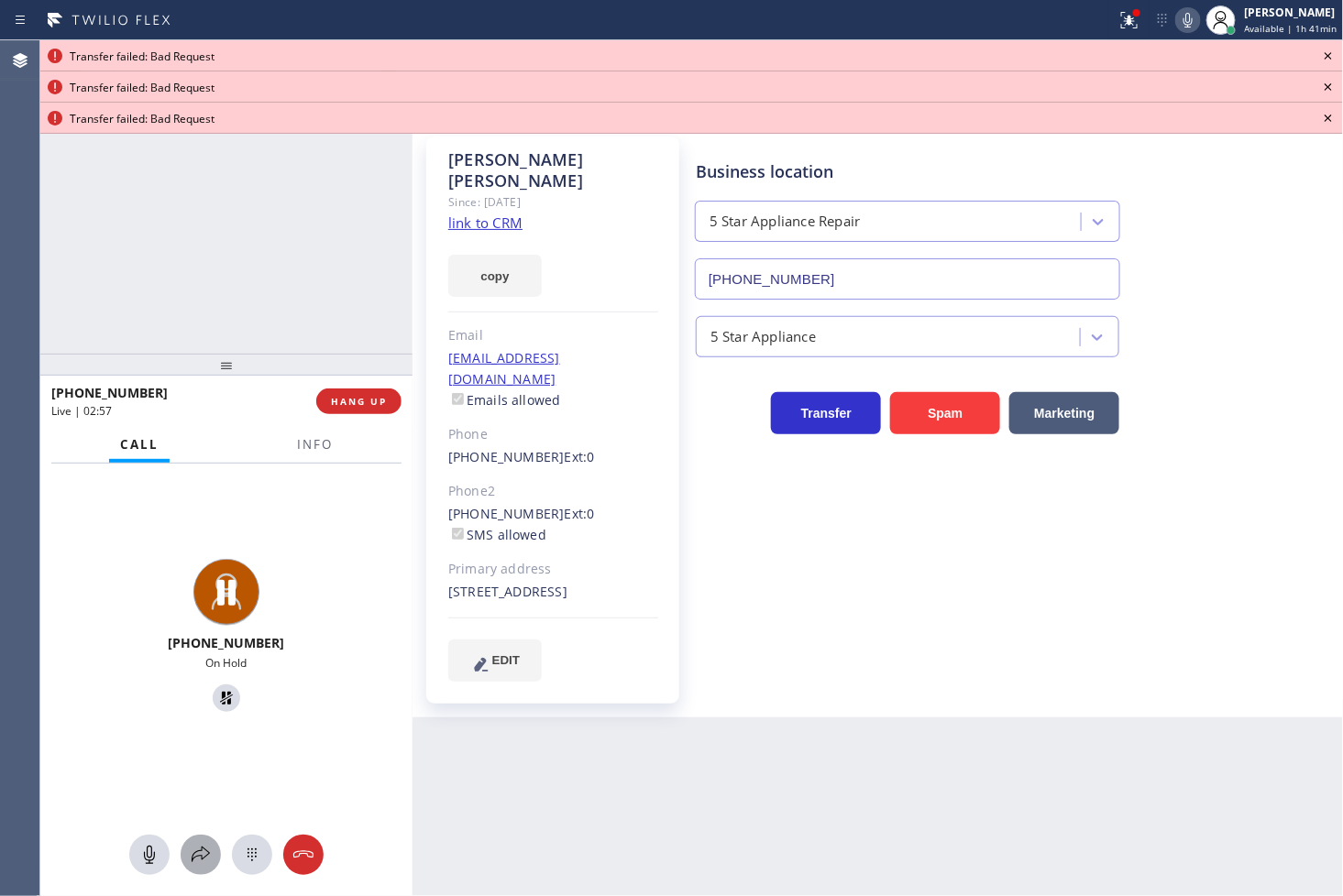
click at [199, 857] on icon at bounding box center [200, 855] width 22 height 22
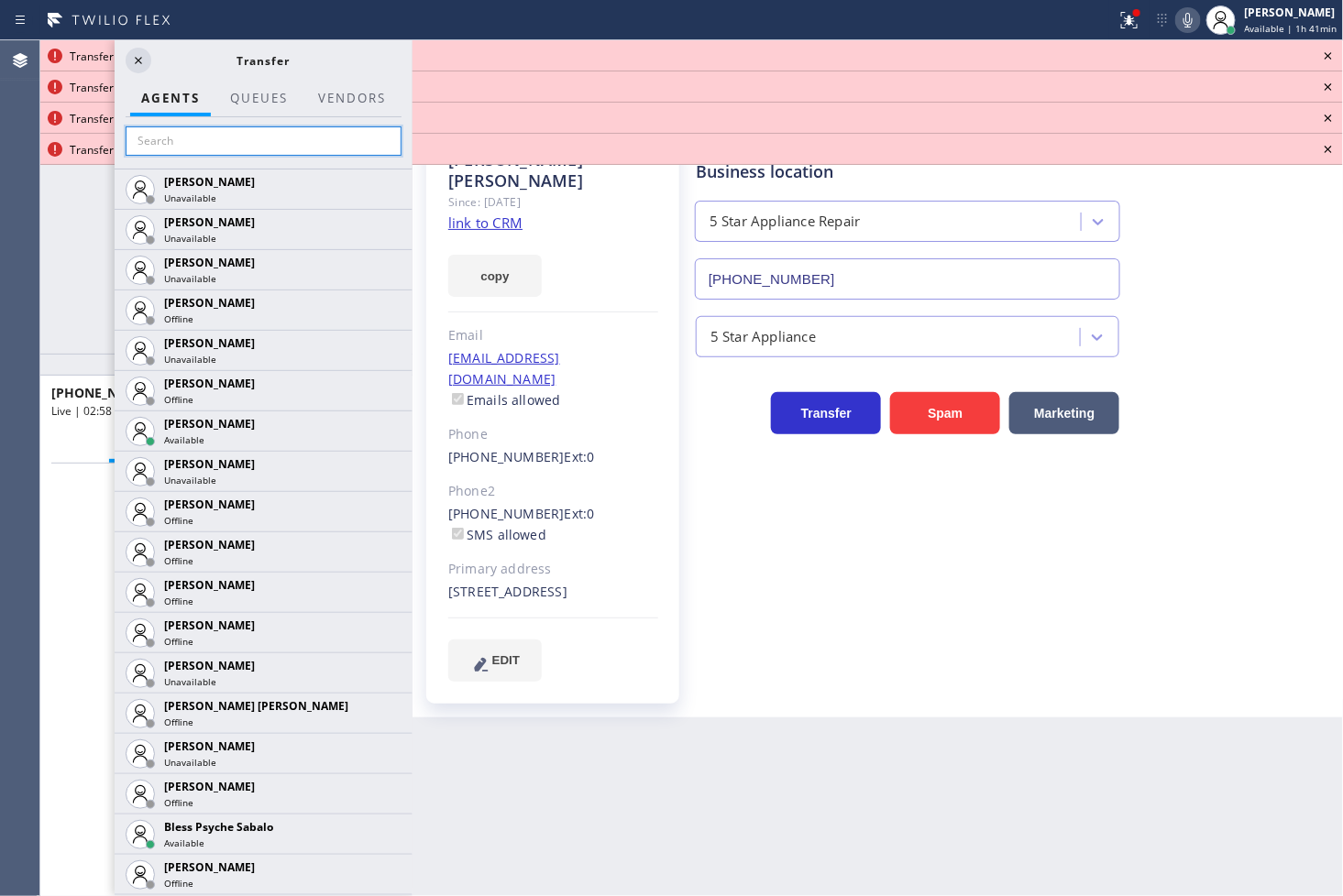
click at [161, 143] on input "text" at bounding box center [264, 141] width 276 height 30
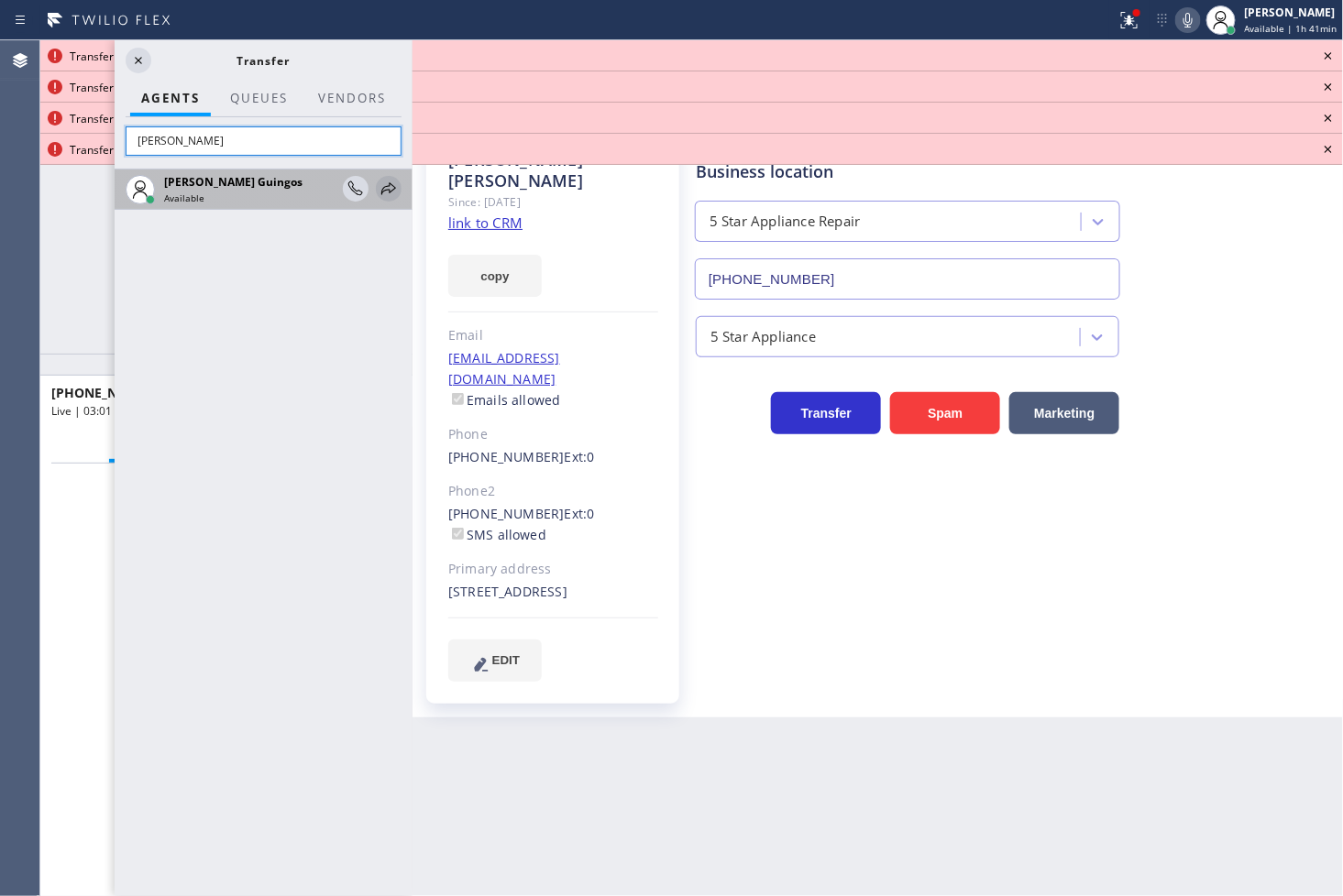
type input "[PERSON_NAME]"
click at [387, 187] on icon at bounding box center [388, 189] width 22 height 22
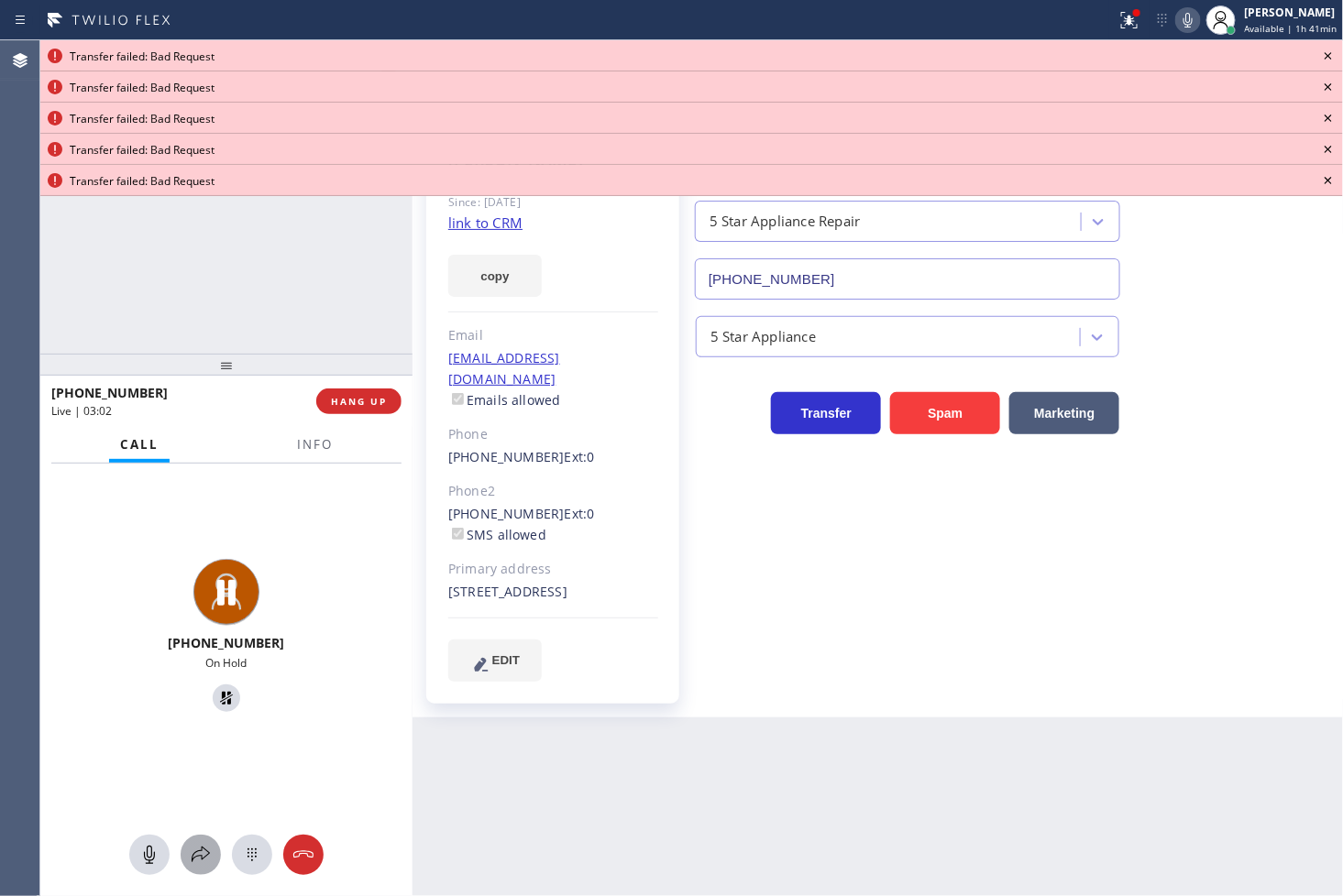
click at [204, 859] on icon at bounding box center [200, 855] width 22 height 22
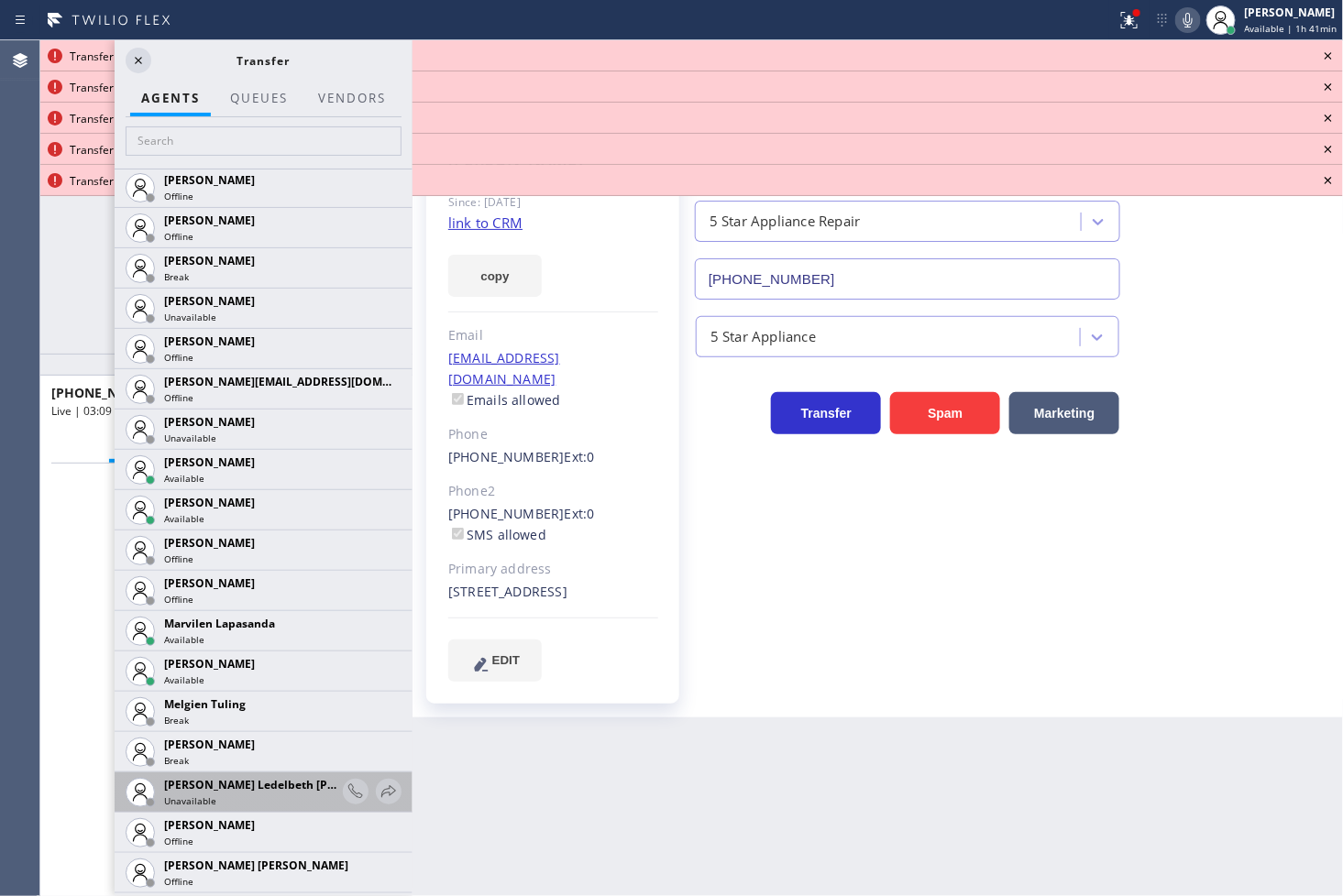
scroll to position [2749, 0]
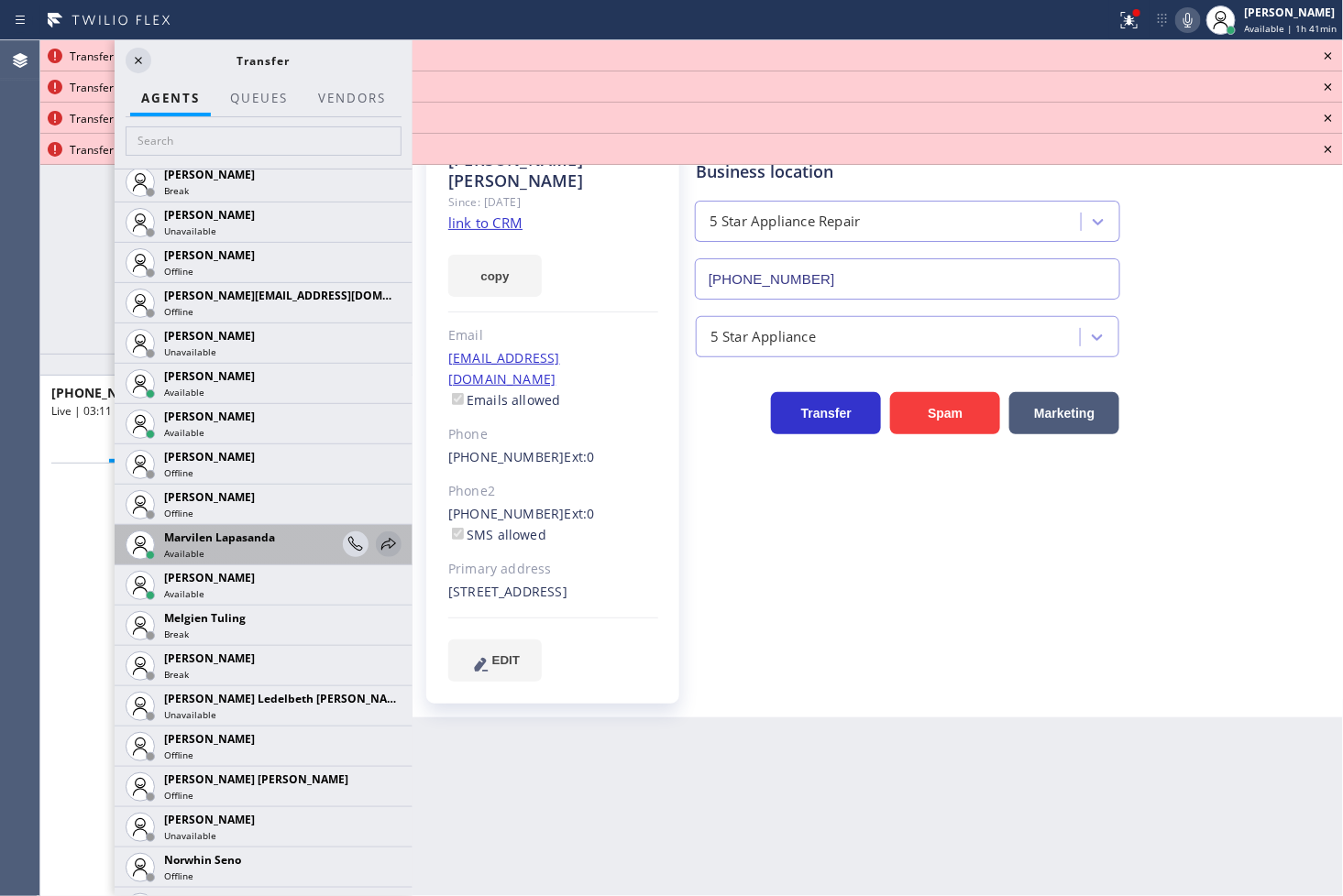
click at [382, 545] on icon at bounding box center [388, 543] width 14 height 11
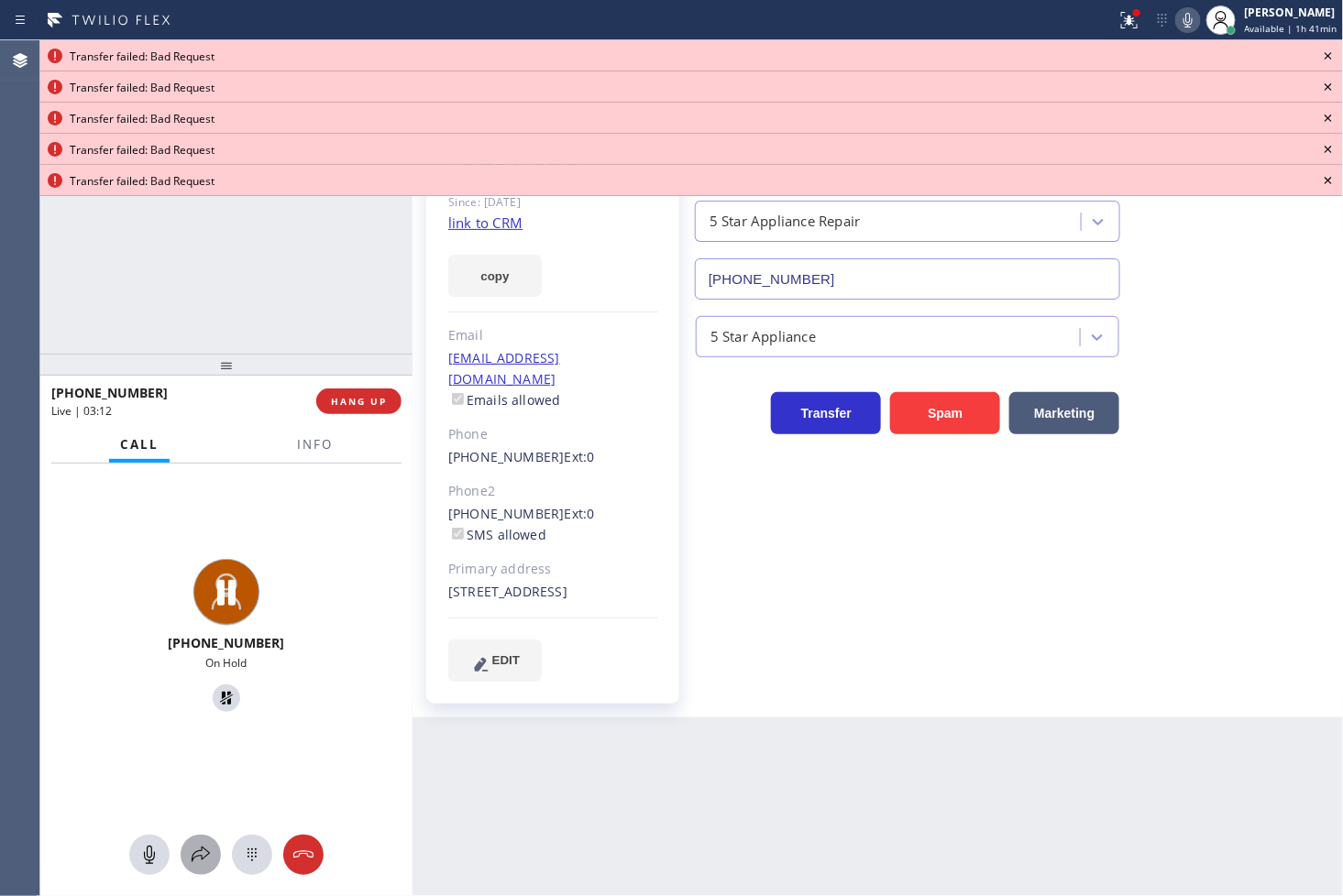
click at [213, 846] on div at bounding box center [200, 855] width 40 height 22
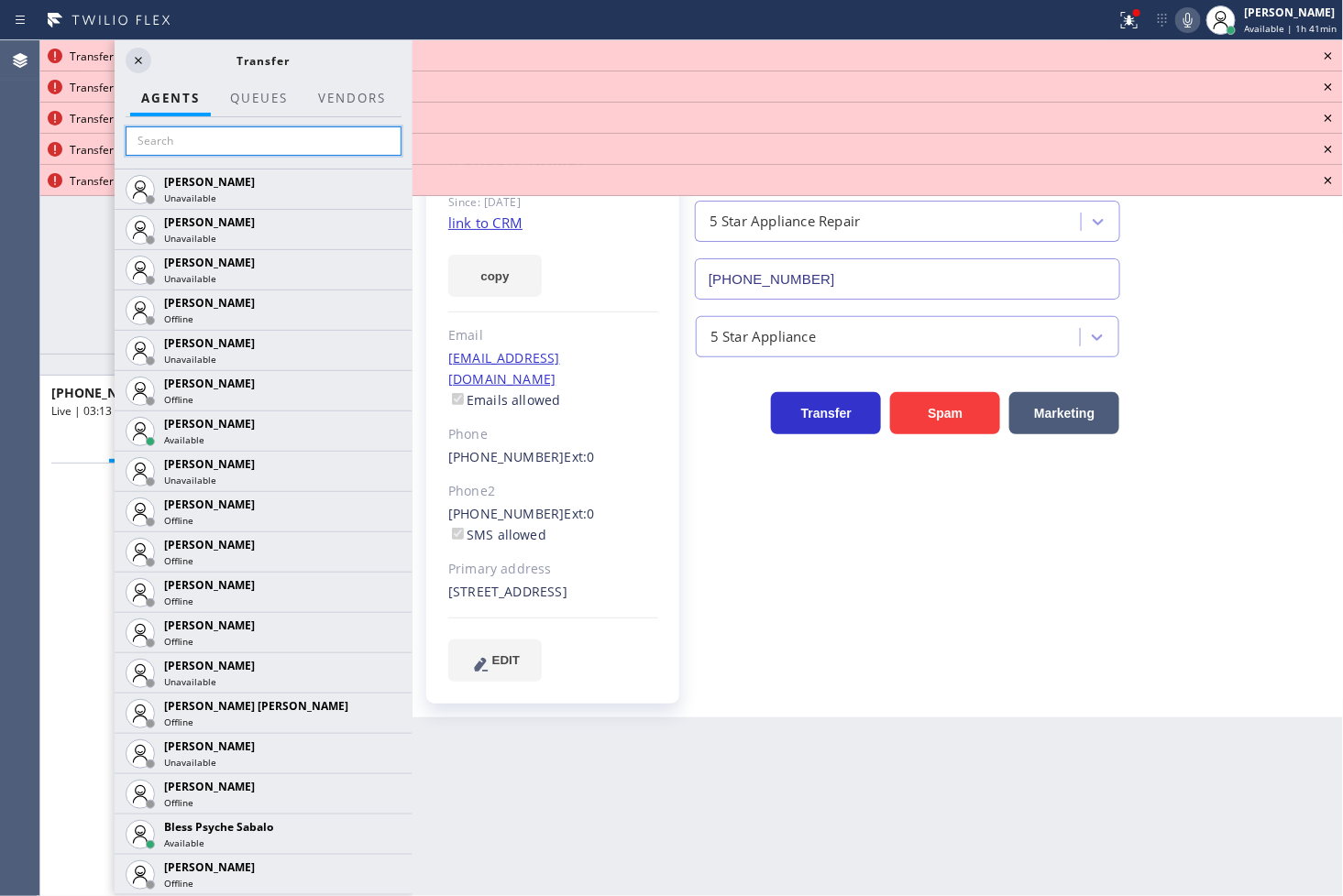
click at [177, 136] on input "text" at bounding box center [264, 141] width 276 height 30
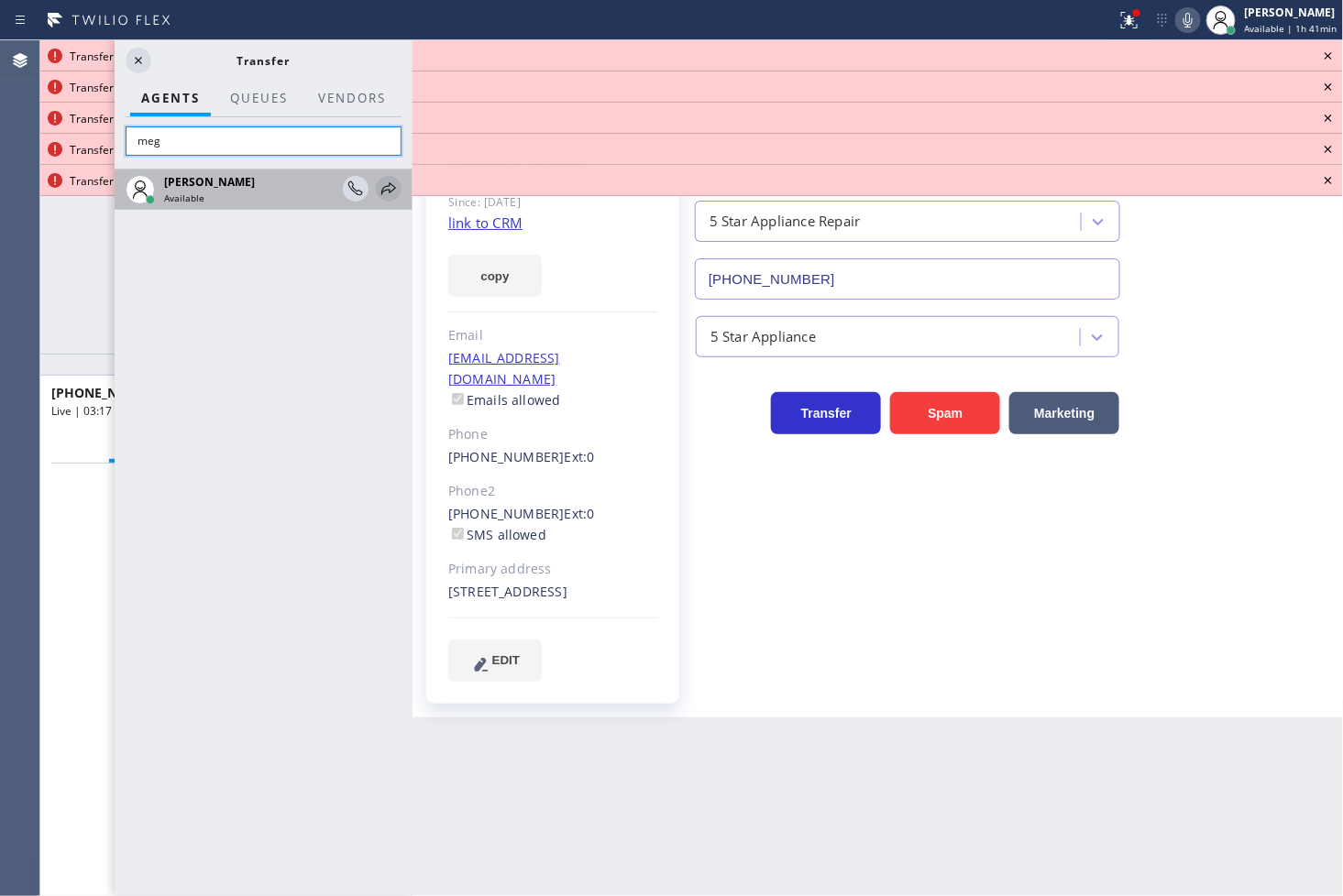
type input "meg"
click at [392, 193] on icon at bounding box center [388, 189] width 22 height 22
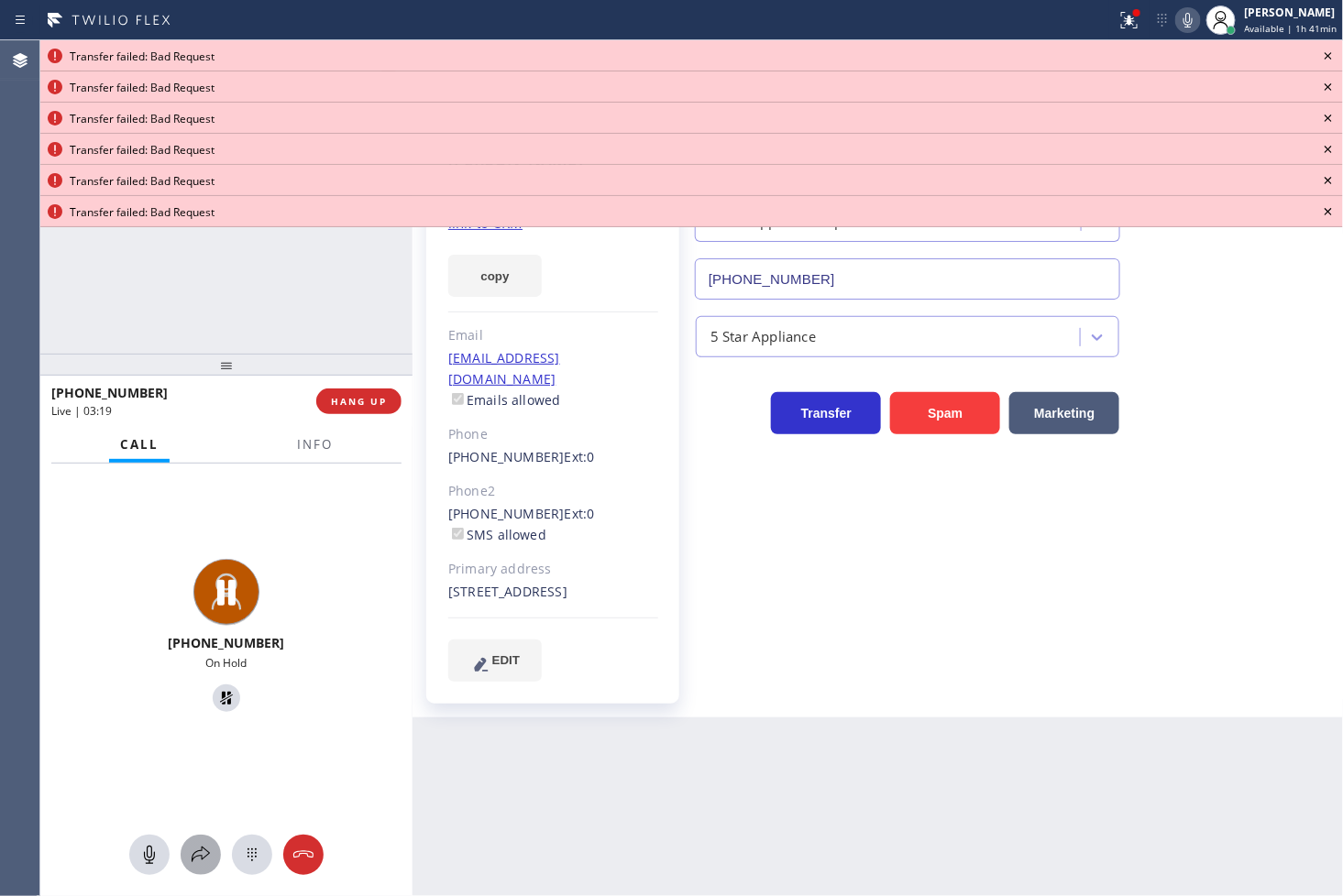
click at [213, 857] on div at bounding box center [200, 855] width 40 height 22
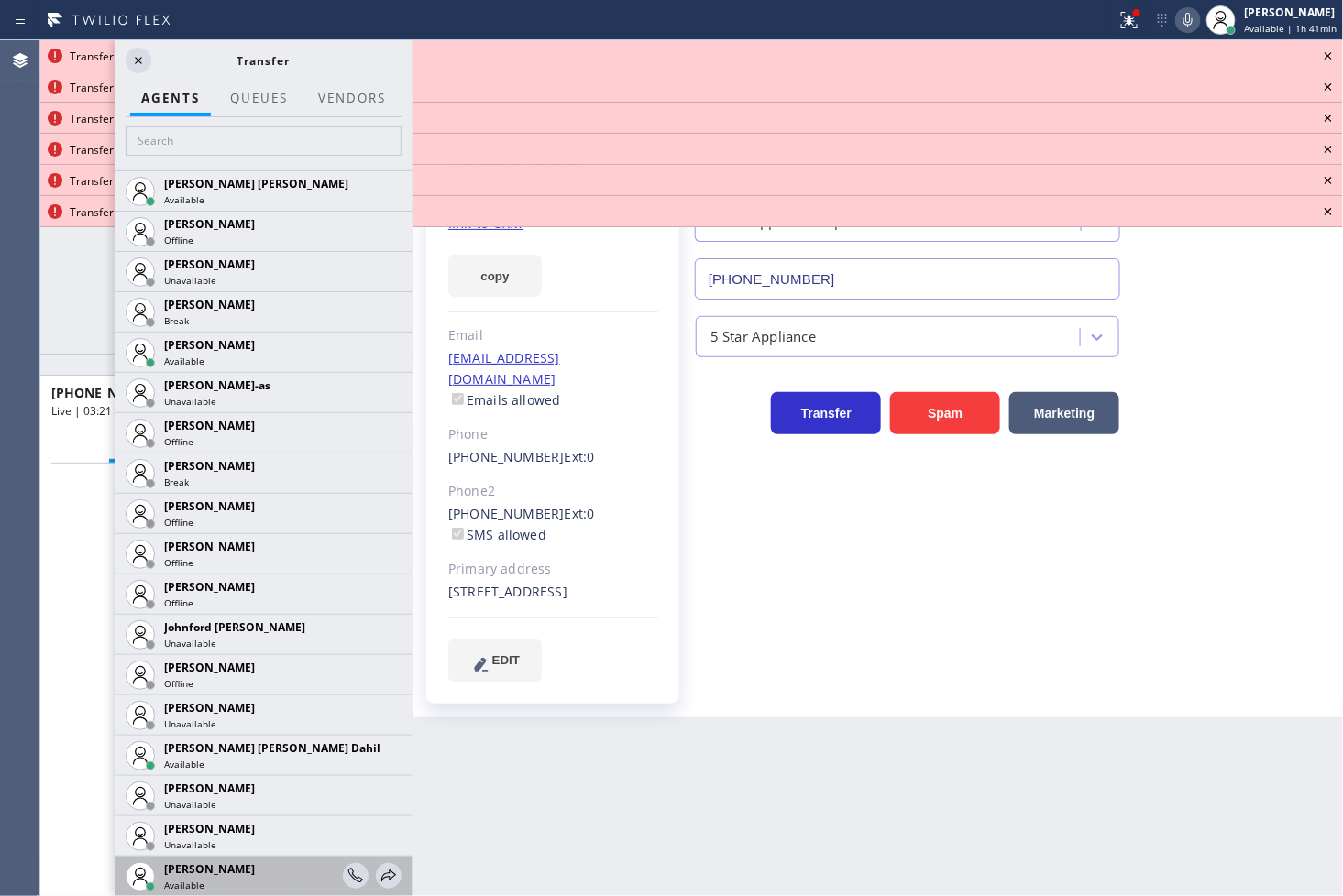
scroll to position [1628, 0]
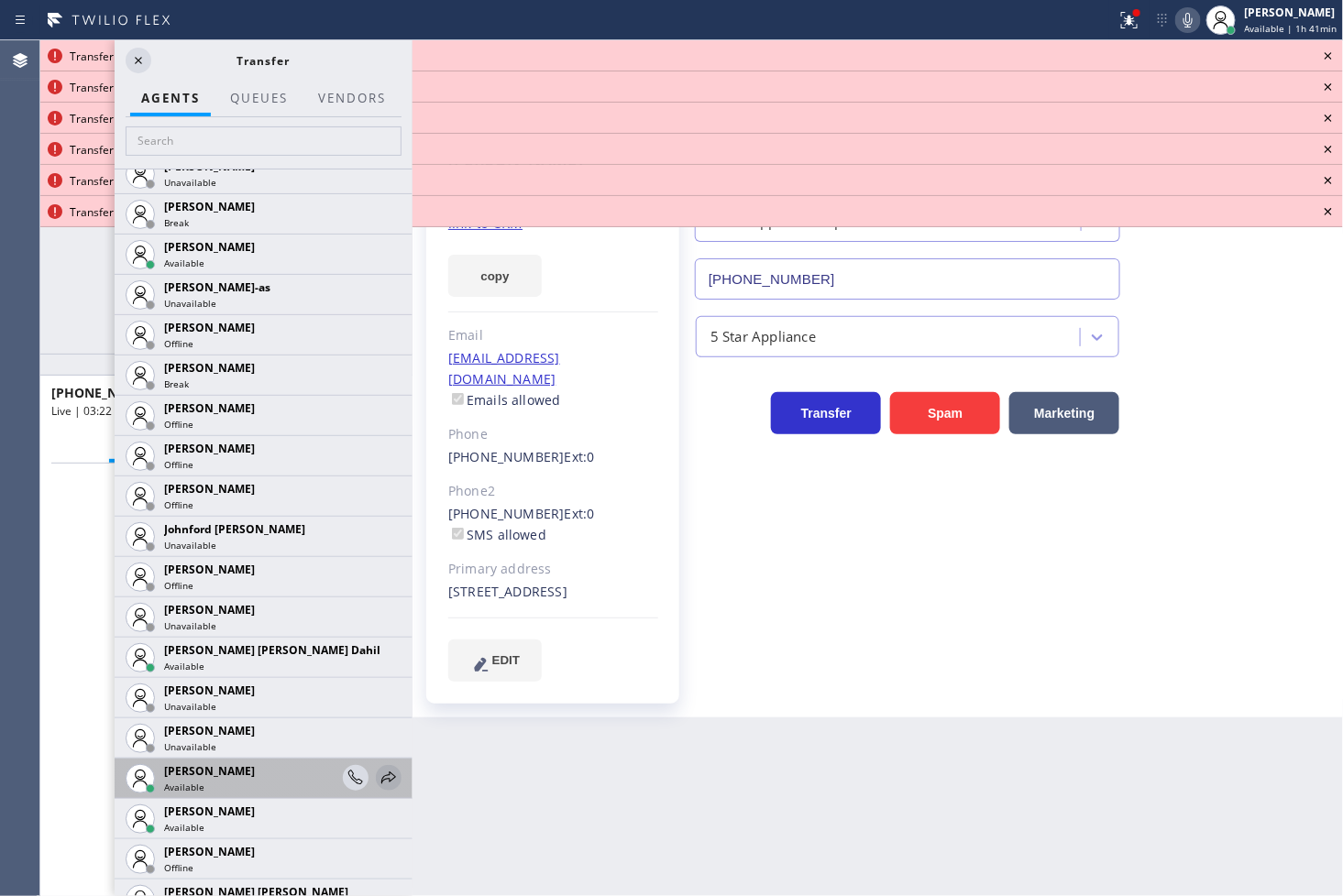
click at [382, 774] on icon at bounding box center [388, 777] width 14 height 11
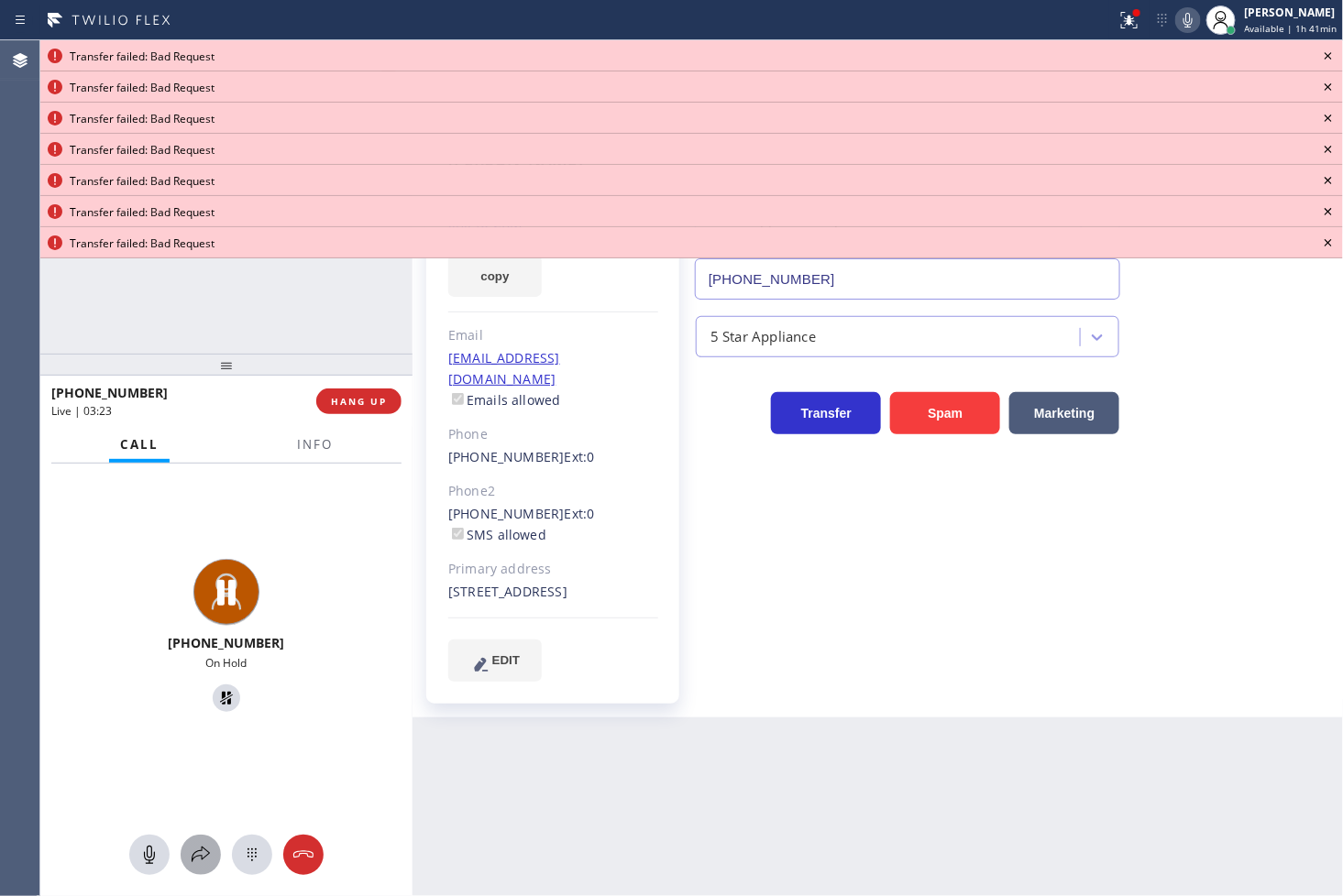
drag, startPoint x: 197, startPoint y: 855, endPoint x: 198, endPoint y: 846, distance: 9.1
click at [198, 846] on icon at bounding box center [200, 855] width 22 height 22
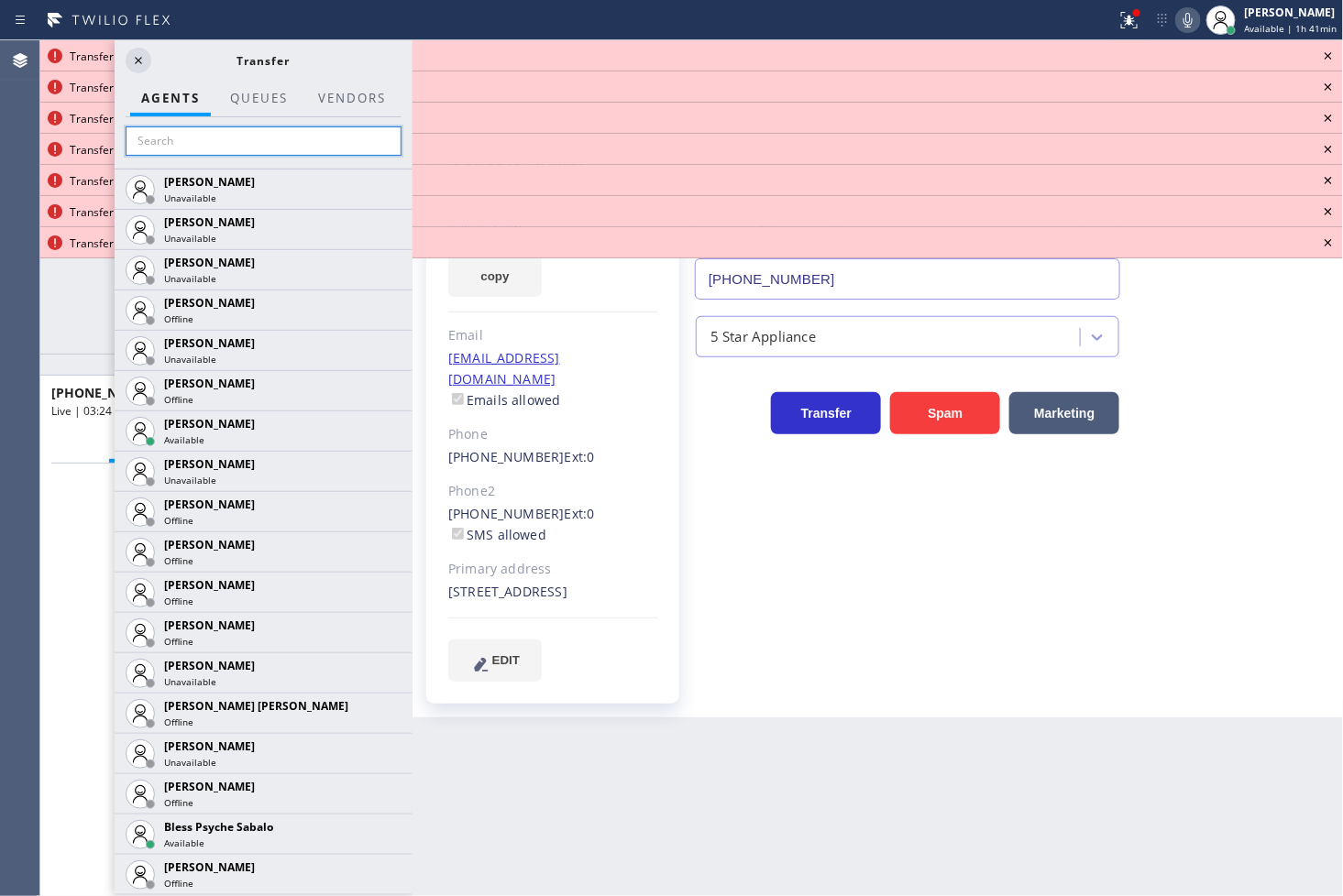
click at [221, 126] on input "text" at bounding box center [264, 141] width 276 height 30
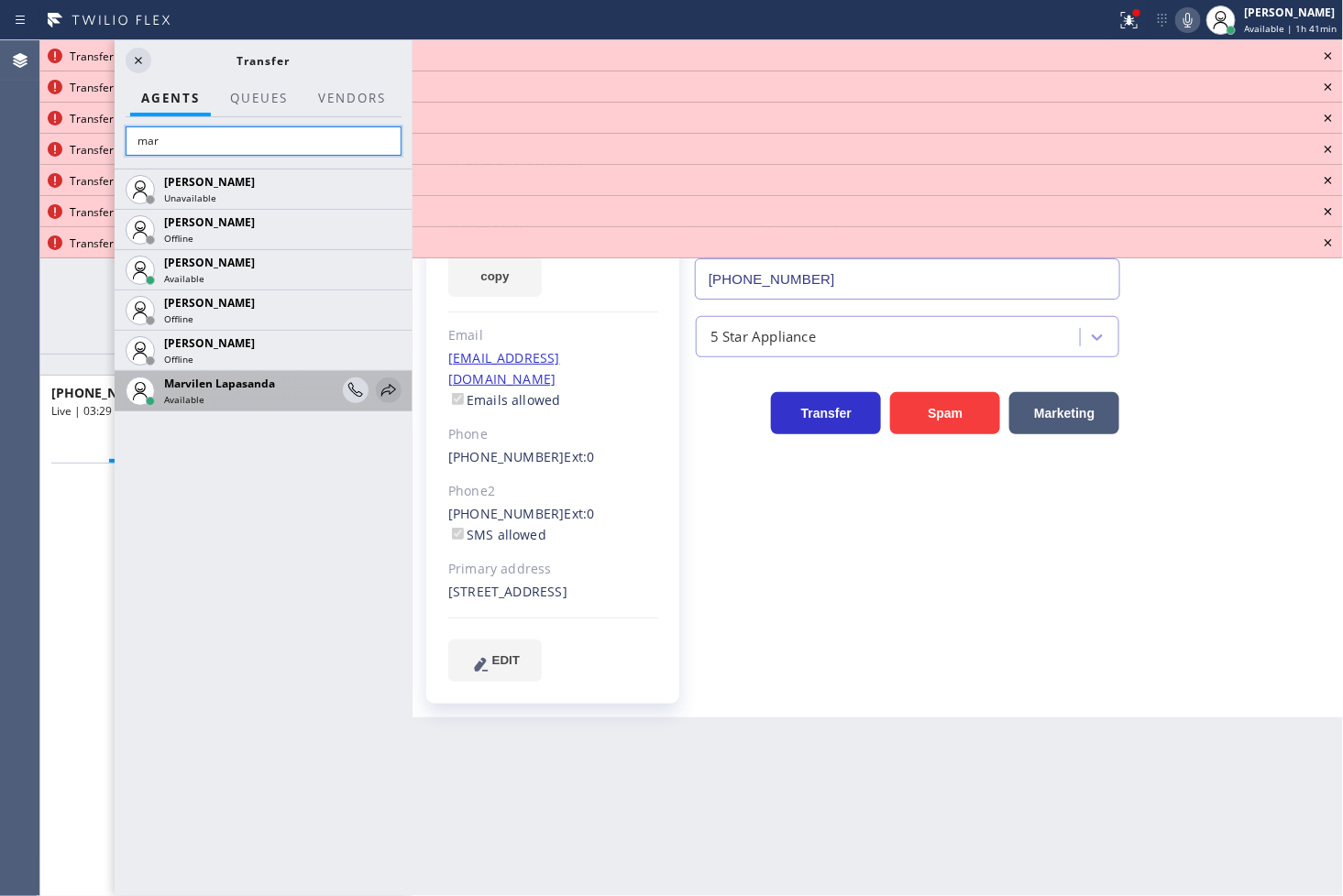
type input "mar"
click at [380, 387] on icon at bounding box center [388, 390] width 22 height 22
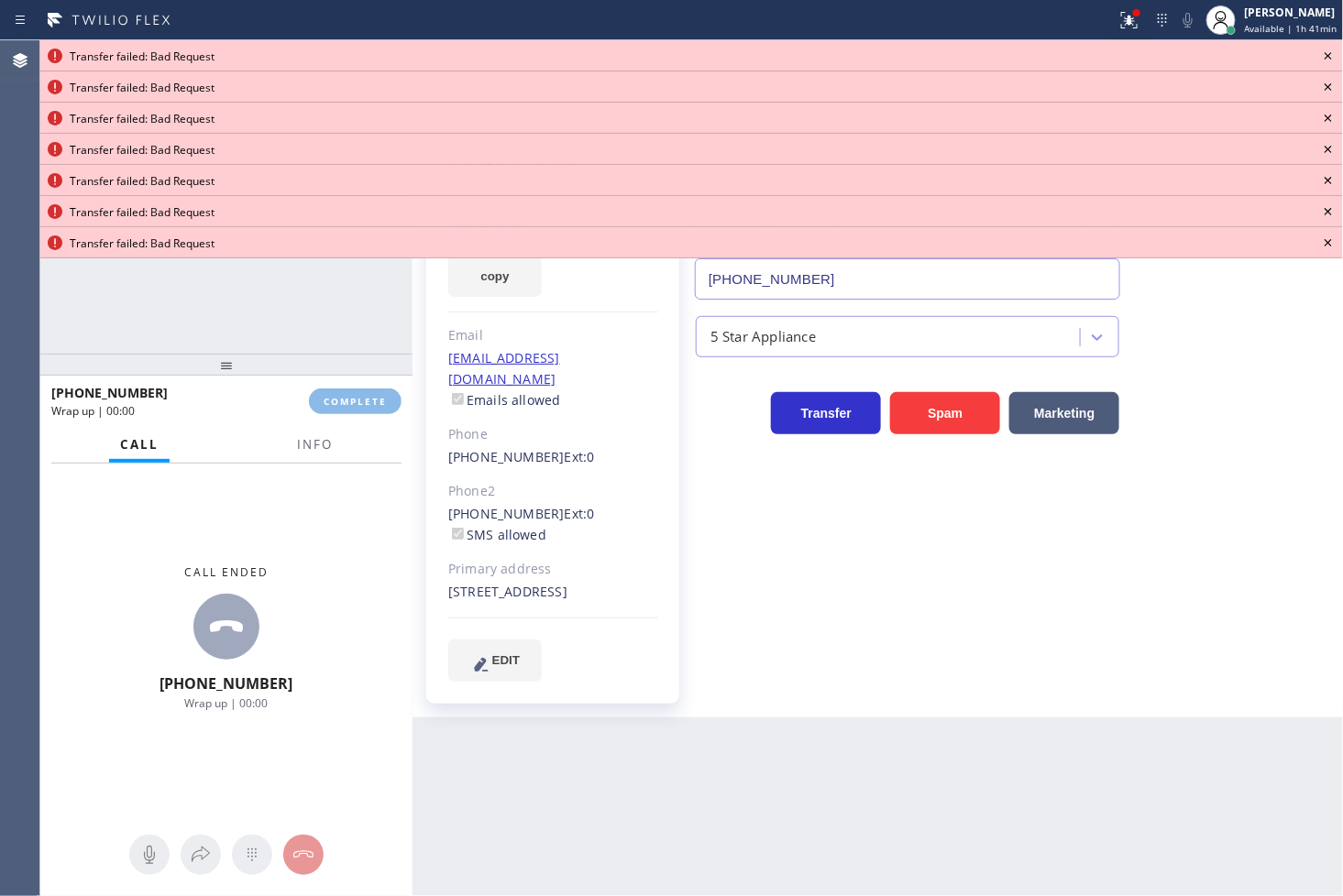
click at [1327, 55] on icon at bounding box center [1329, 57] width 8 height 8
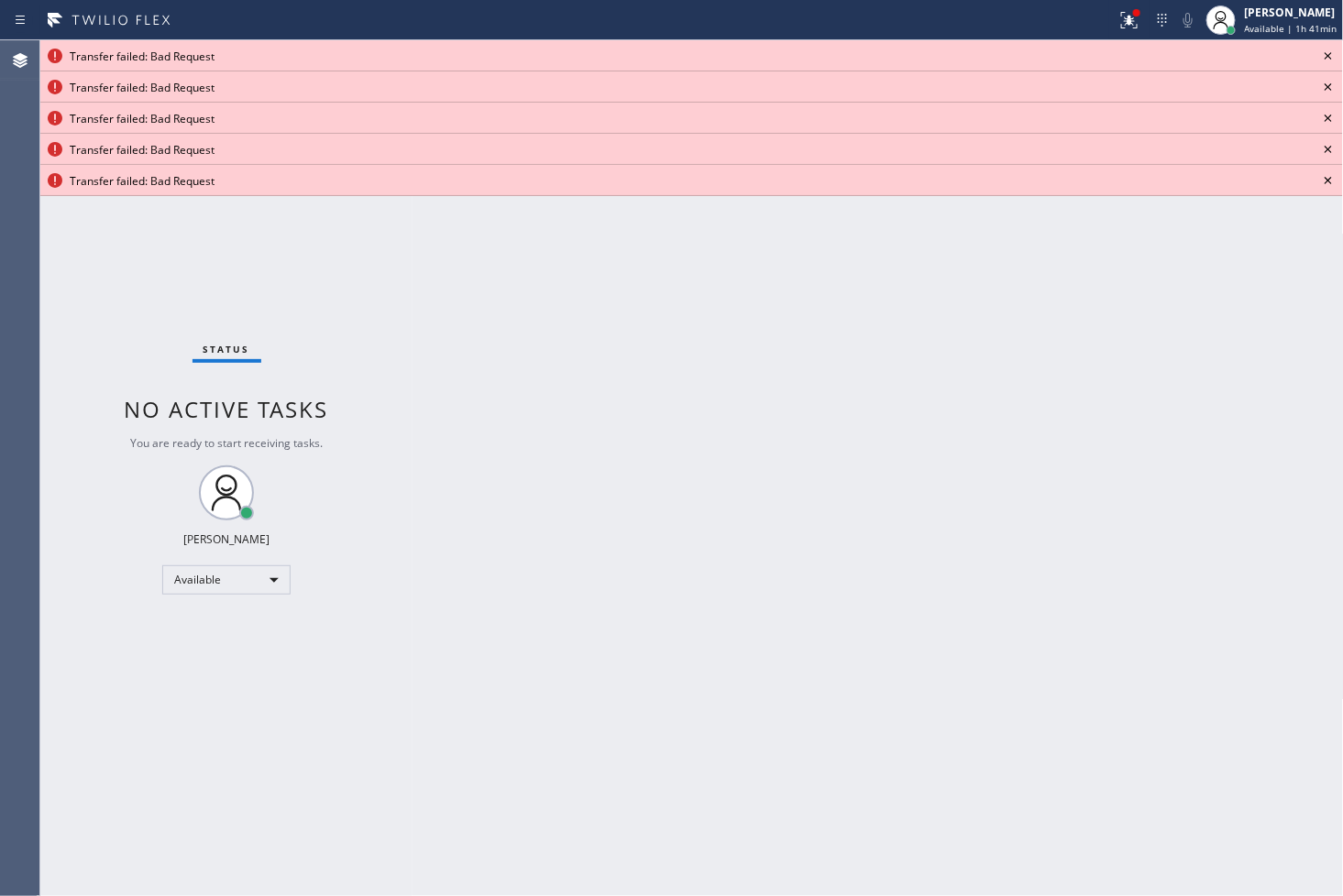
click at [1327, 55] on icon at bounding box center [1329, 57] width 8 height 8
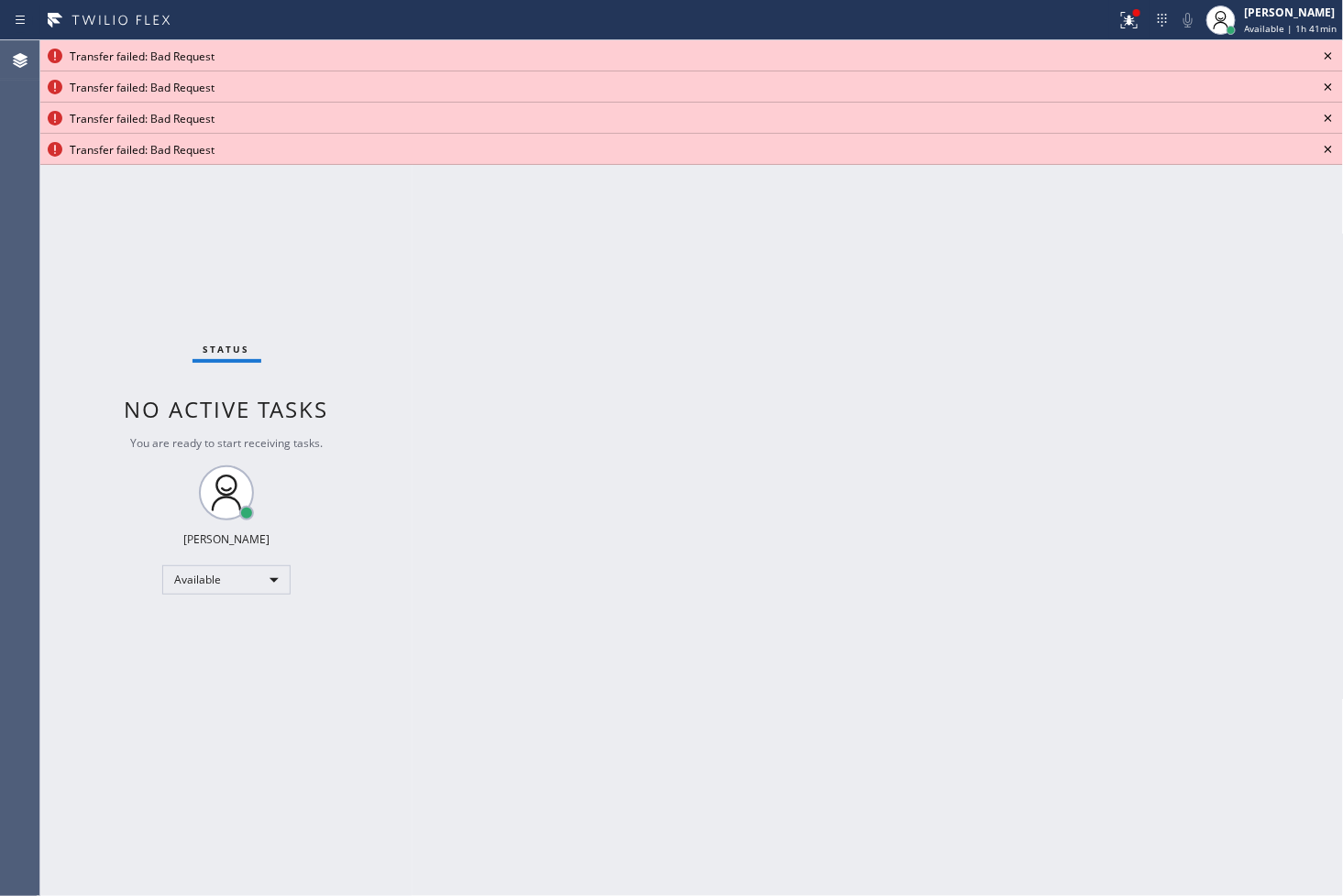
click at [1327, 55] on icon at bounding box center [1329, 57] width 8 height 8
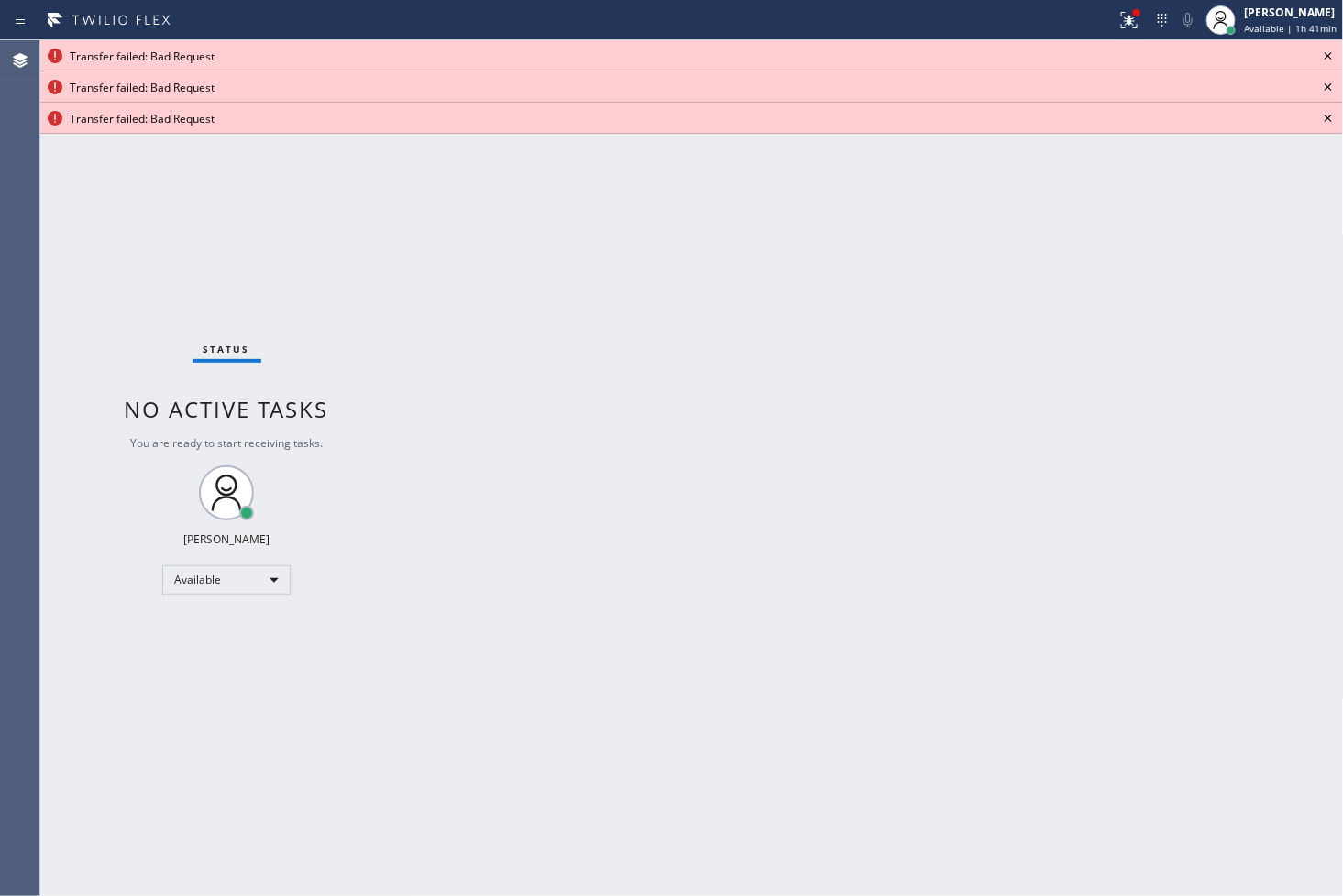
click at [1327, 55] on icon at bounding box center [1329, 57] width 8 height 8
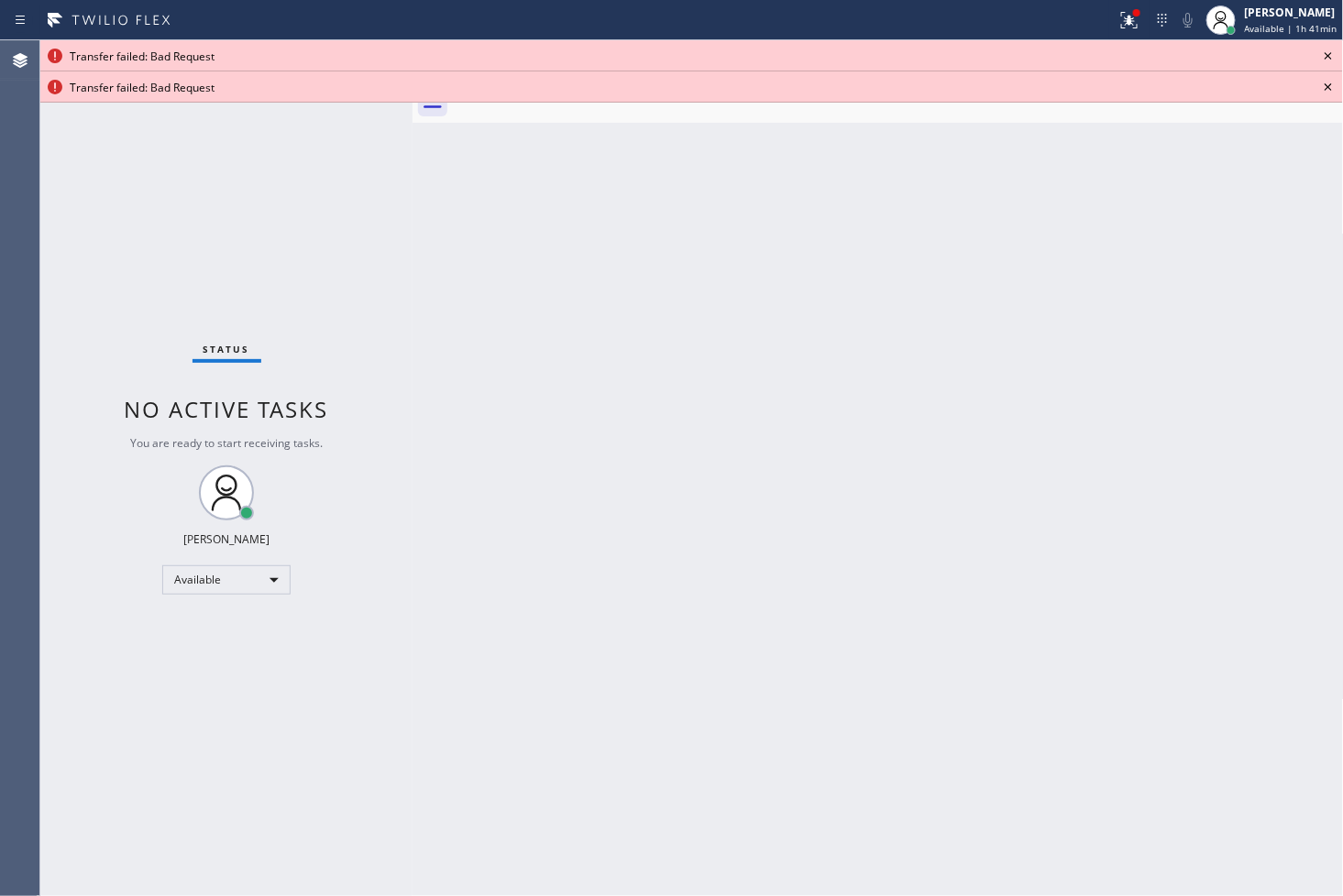
click at [1327, 55] on icon at bounding box center [1329, 57] width 8 height 8
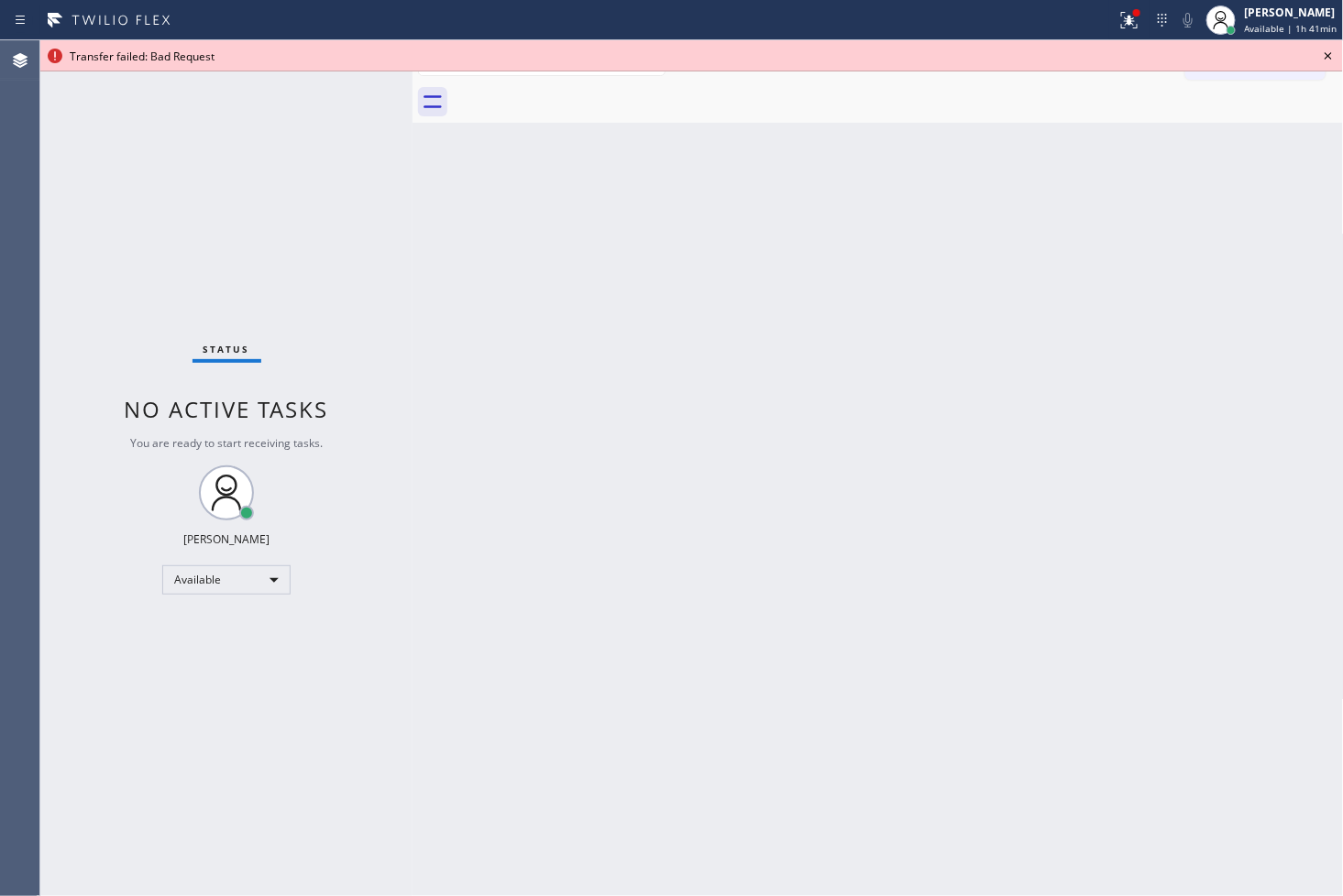
click at [1327, 55] on icon at bounding box center [1329, 57] width 8 height 8
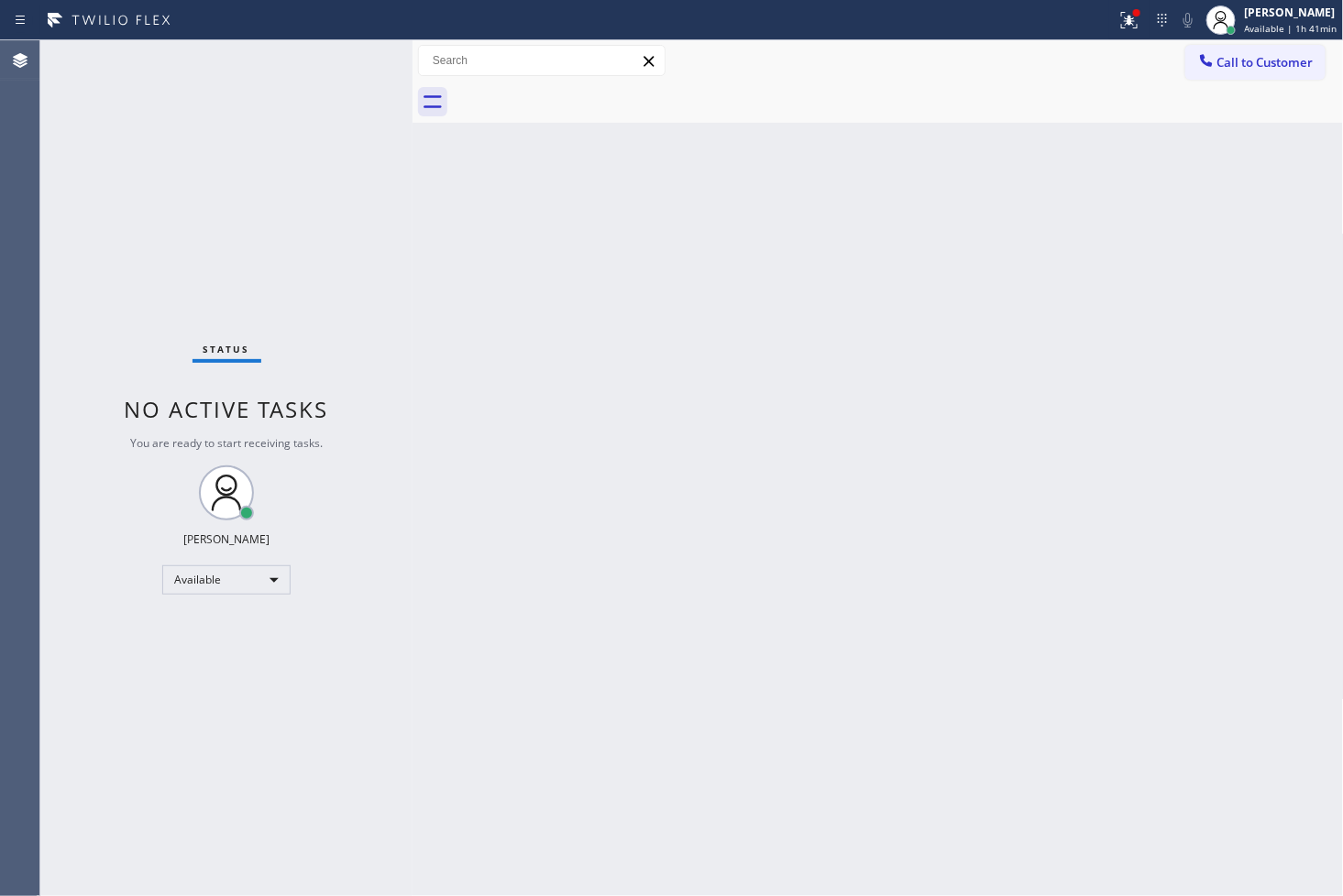
click at [463, 315] on div "Back to Dashboard Change Sender ID Customers Technicians Select a contact Outbo…" at bounding box center [878, 468] width 932 height 856
click at [359, 56] on div "Status No active tasks You are ready to start receiving tasks. [PERSON_NAME]" at bounding box center [226, 468] width 372 height 856
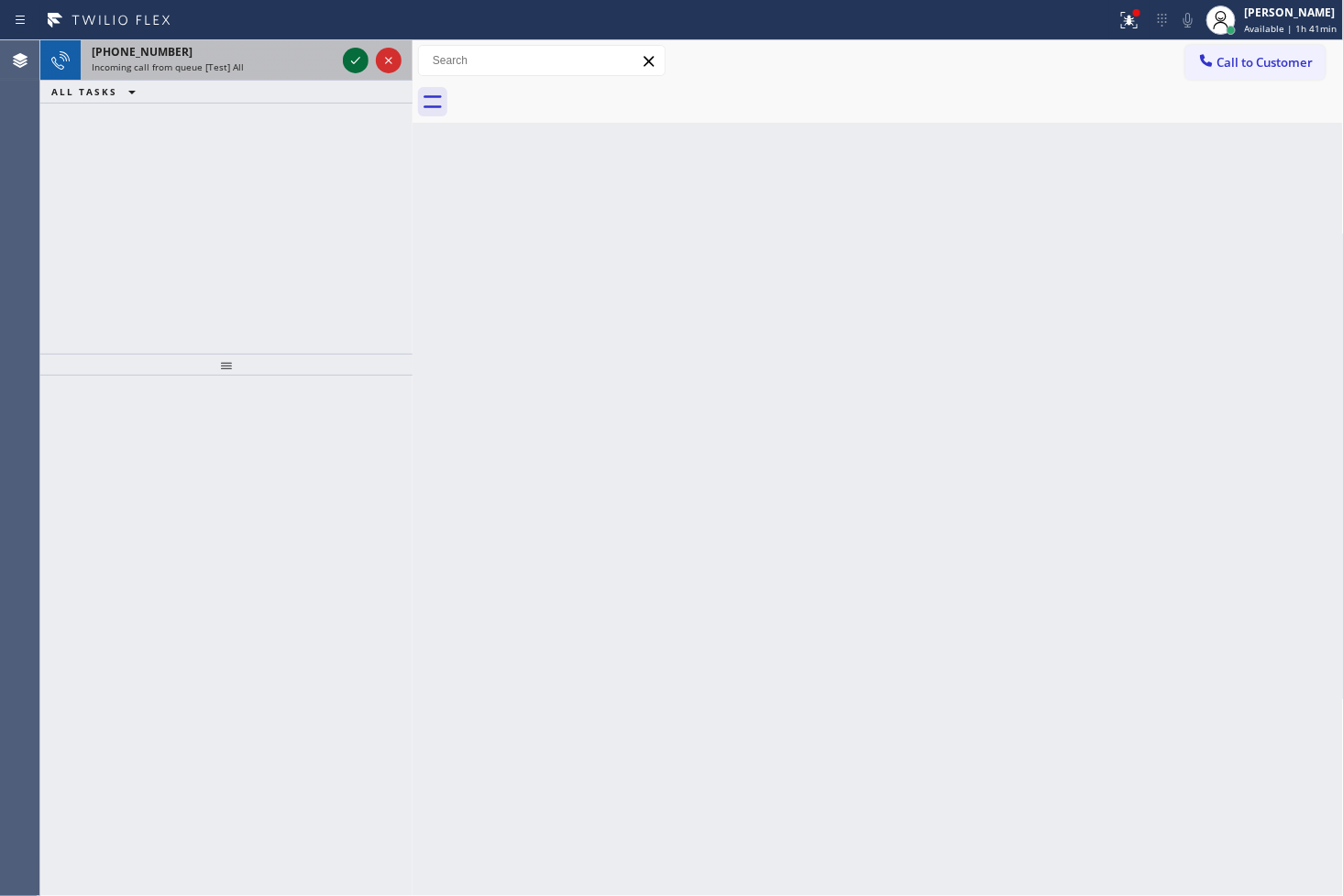
click at [361, 53] on icon at bounding box center [356, 60] width 22 height 22
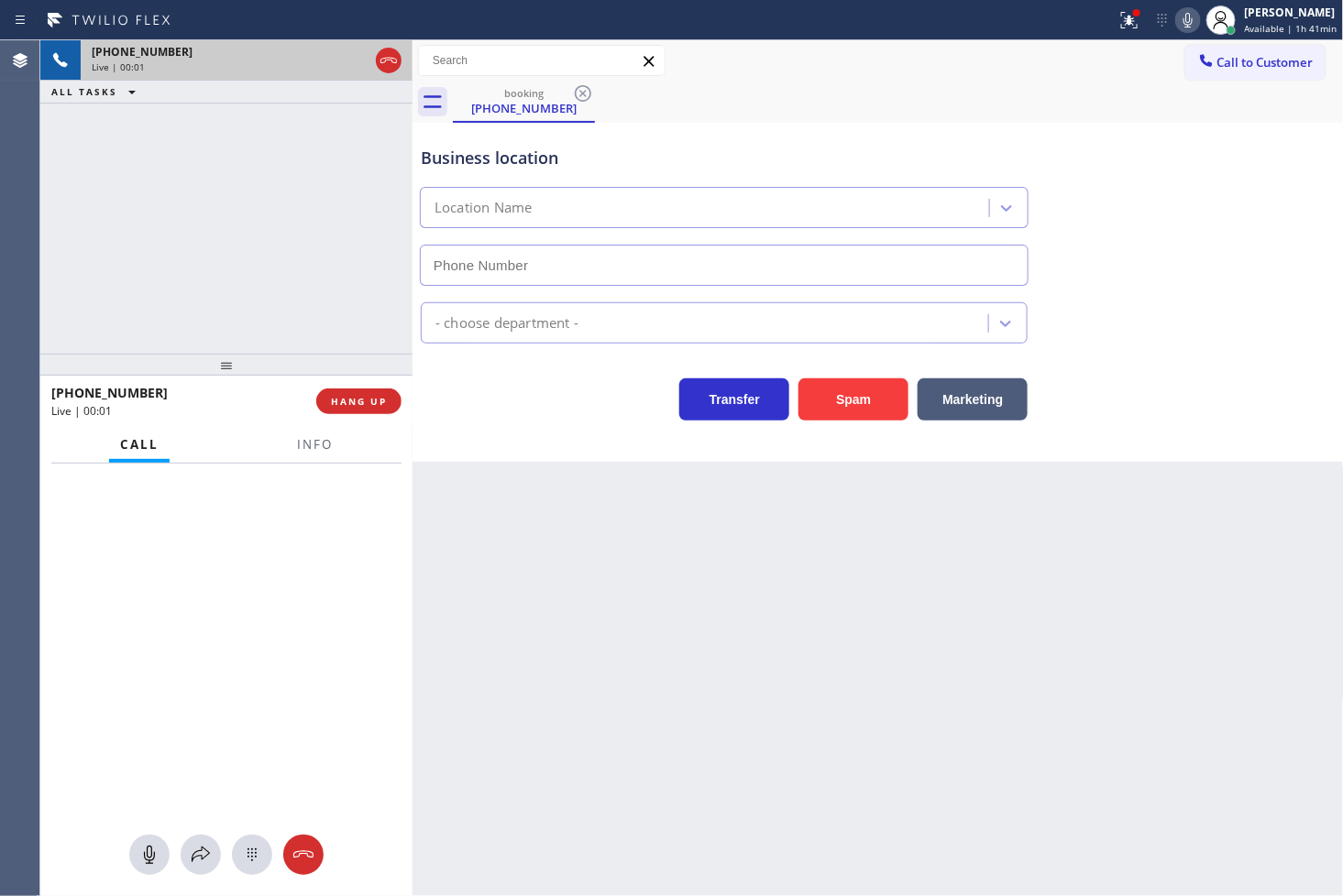
type input "[PHONE_NUMBER]"
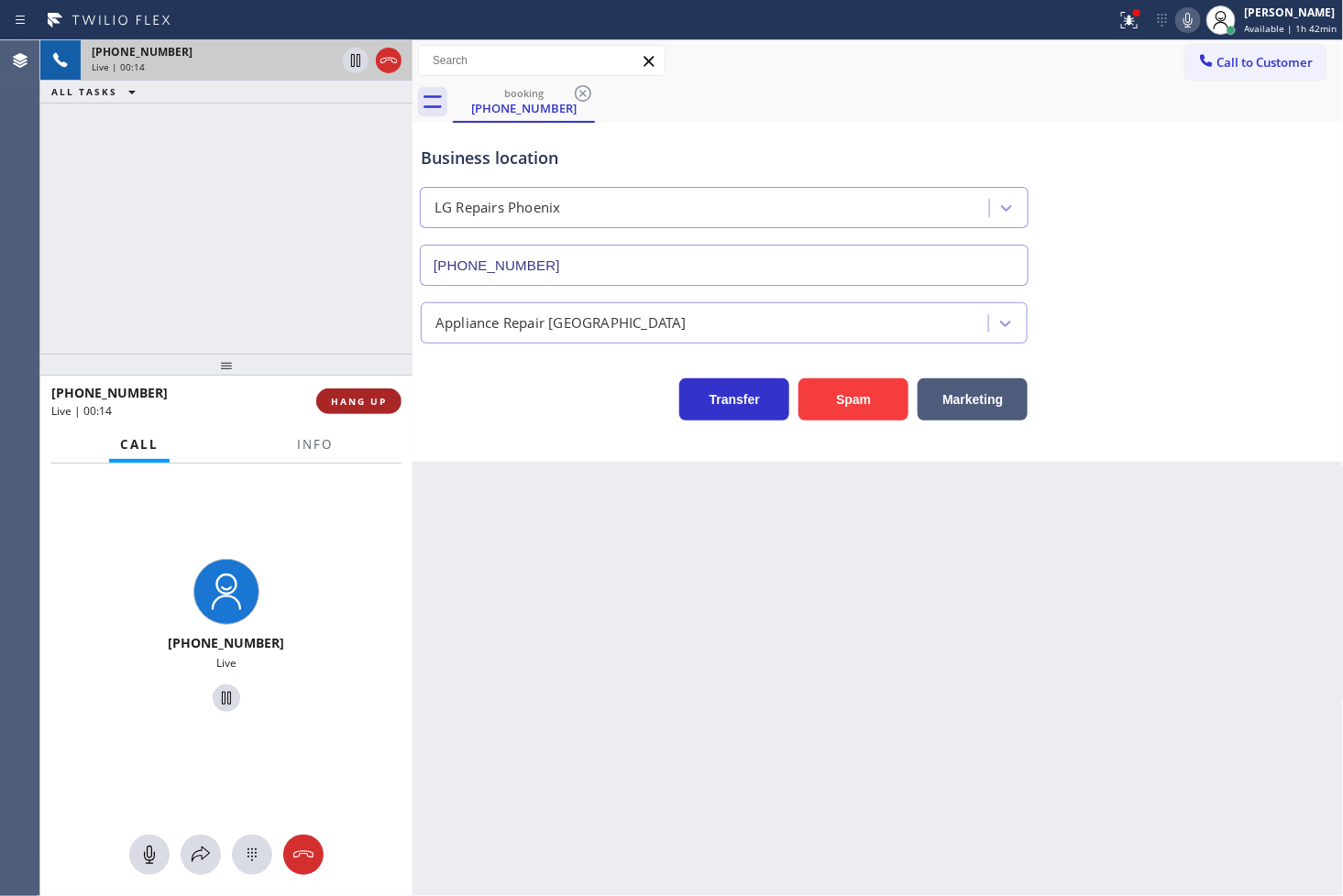
click at [372, 395] on span "HANG UP" at bounding box center [359, 401] width 56 height 12
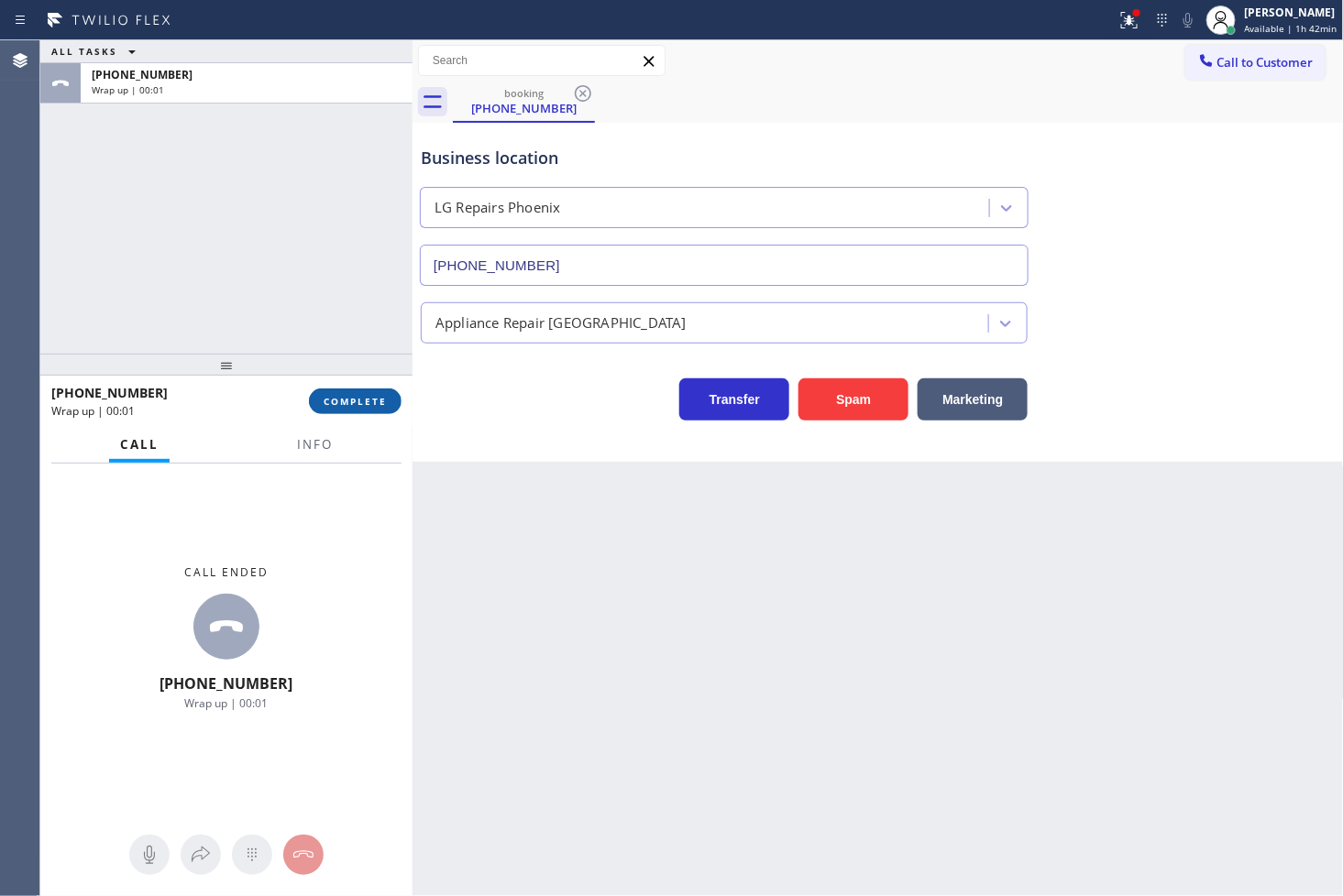
click at [335, 410] on button "COMPLETE" at bounding box center [355, 401] width 93 height 26
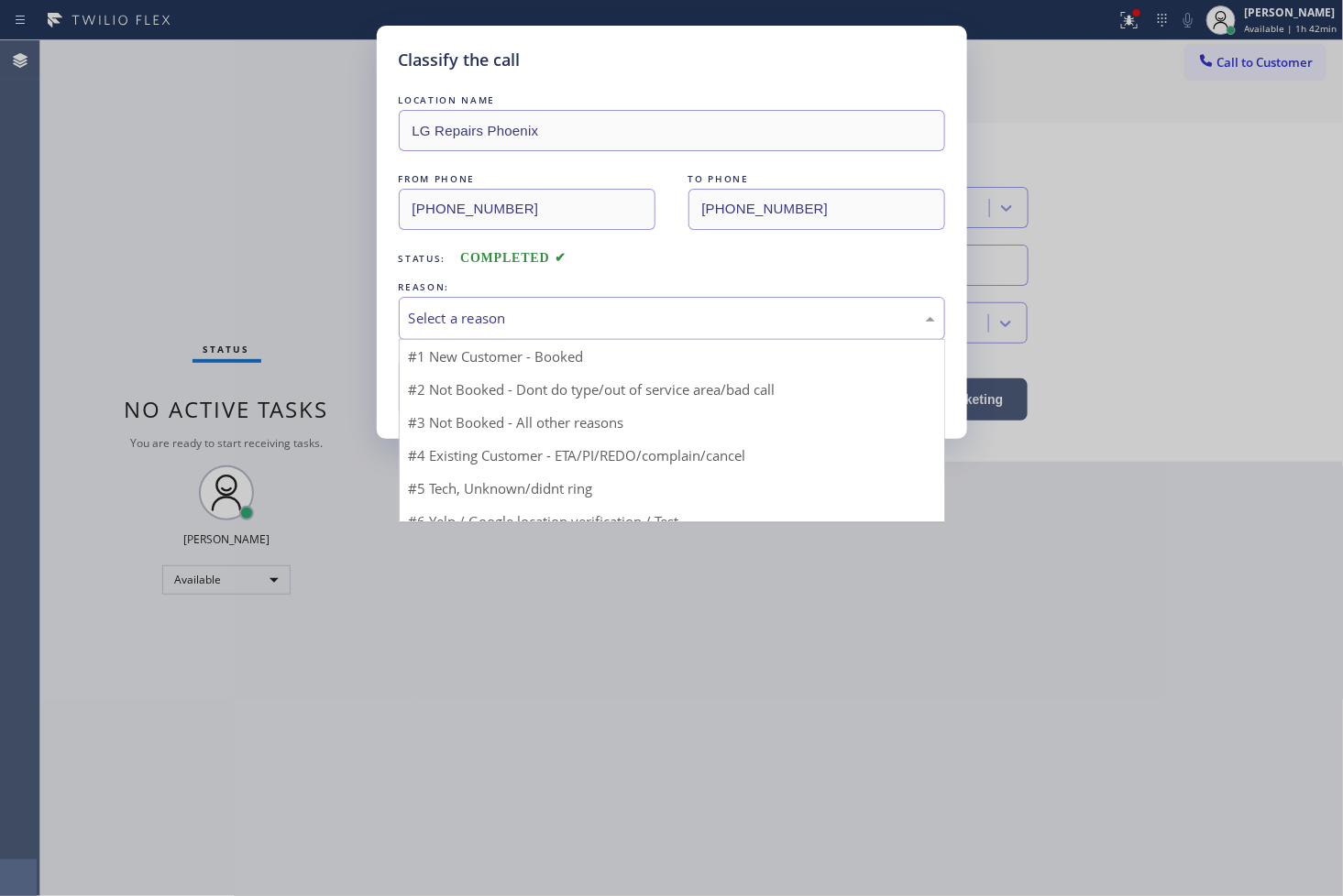
click at [508, 330] on div "Select a reason" at bounding box center [672, 318] width 546 height 43
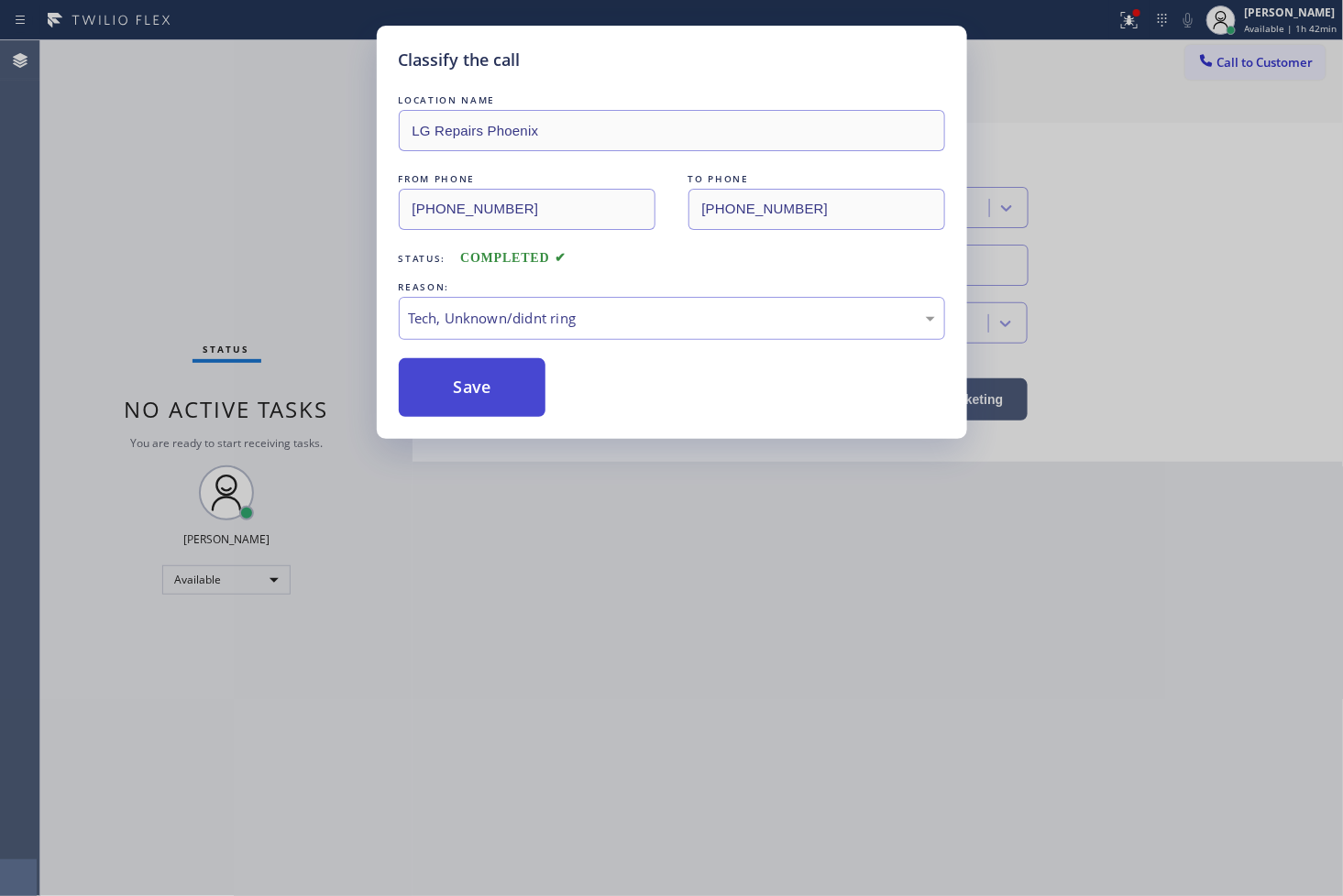
click at [480, 397] on button "Save" at bounding box center [473, 387] width 148 height 58
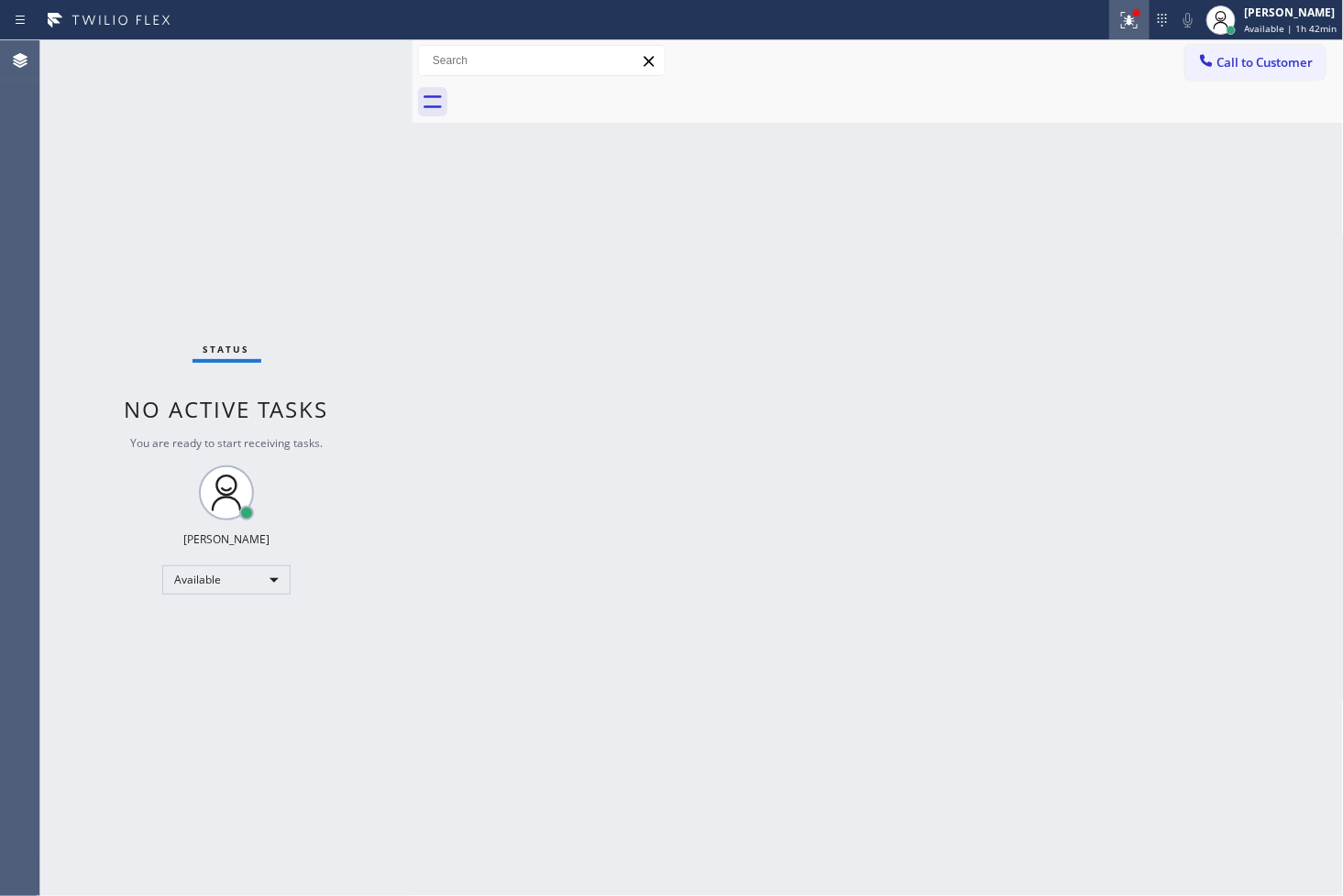
click at [1119, 18] on icon at bounding box center [1129, 20] width 22 height 22
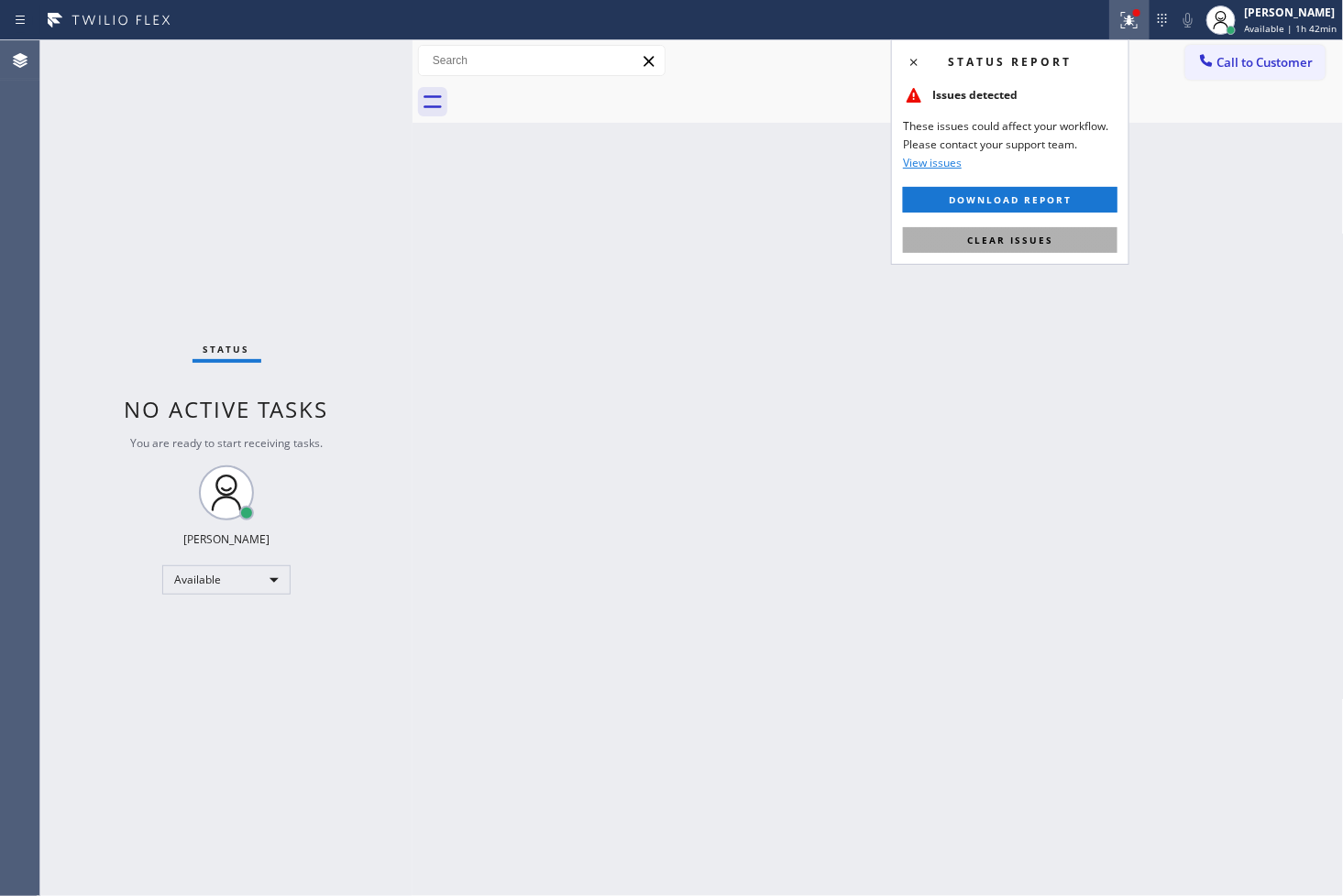
click at [1067, 240] on button "Clear issues" at bounding box center [1010, 240] width 215 height 26
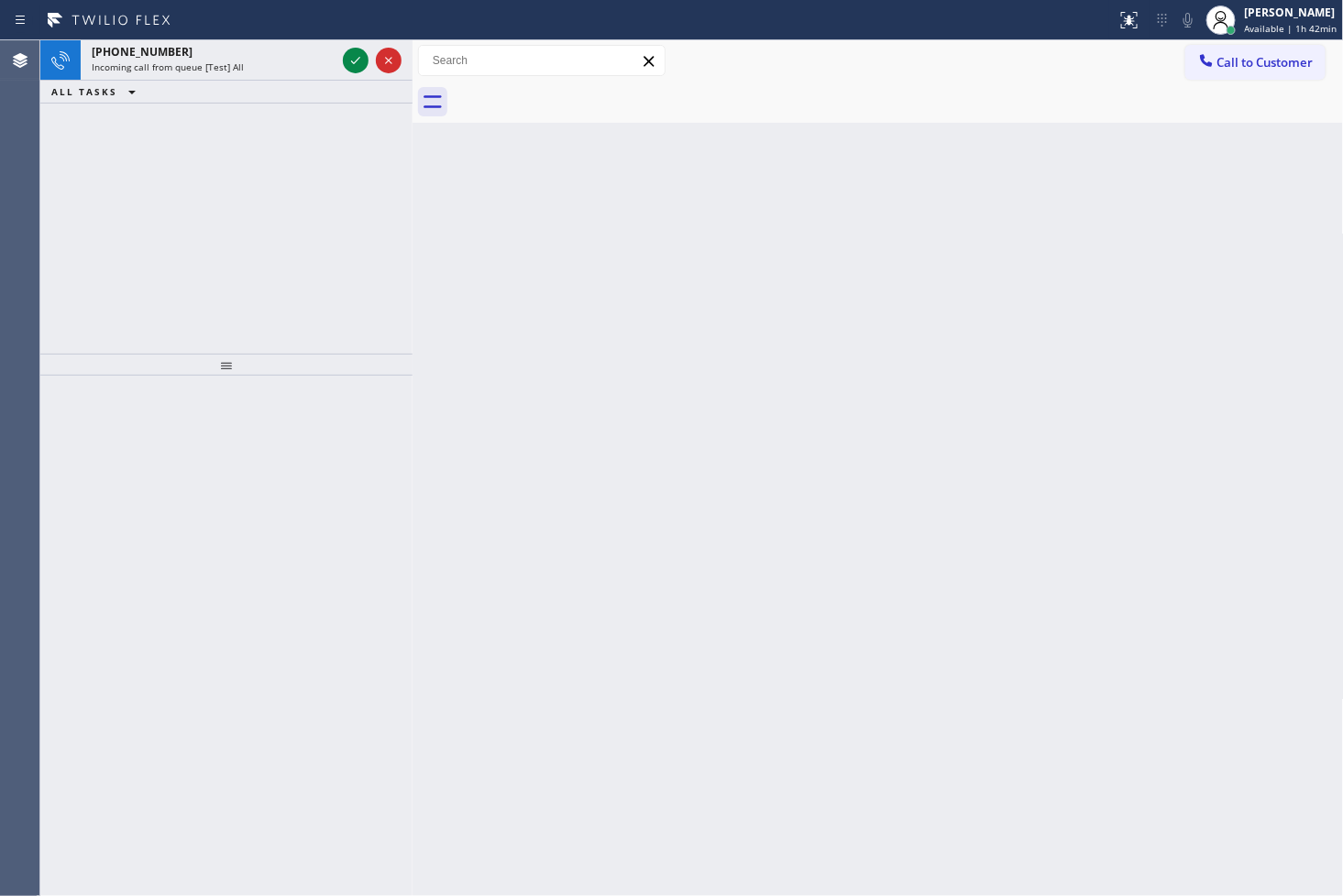
click at [74, 243] on div "[PHONE_NUMBER] Incoming call from queue [Test] All ALL TASKS ALL TASKS ACTIVE T…" at bounding box center [226, 196] width 372 height 313
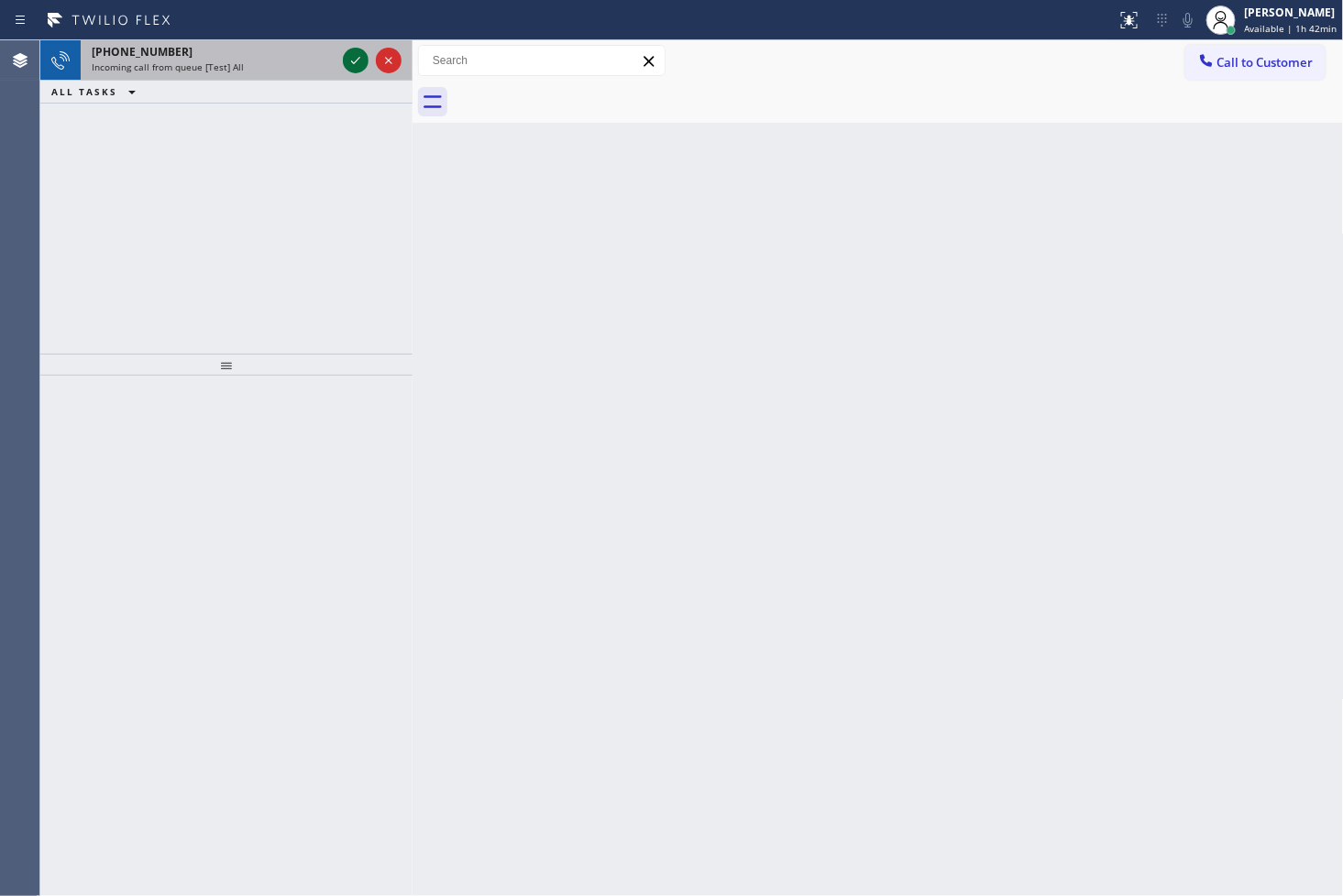
click at [354, 57] on icon at bounding box center [356, 60] width 22 height 22
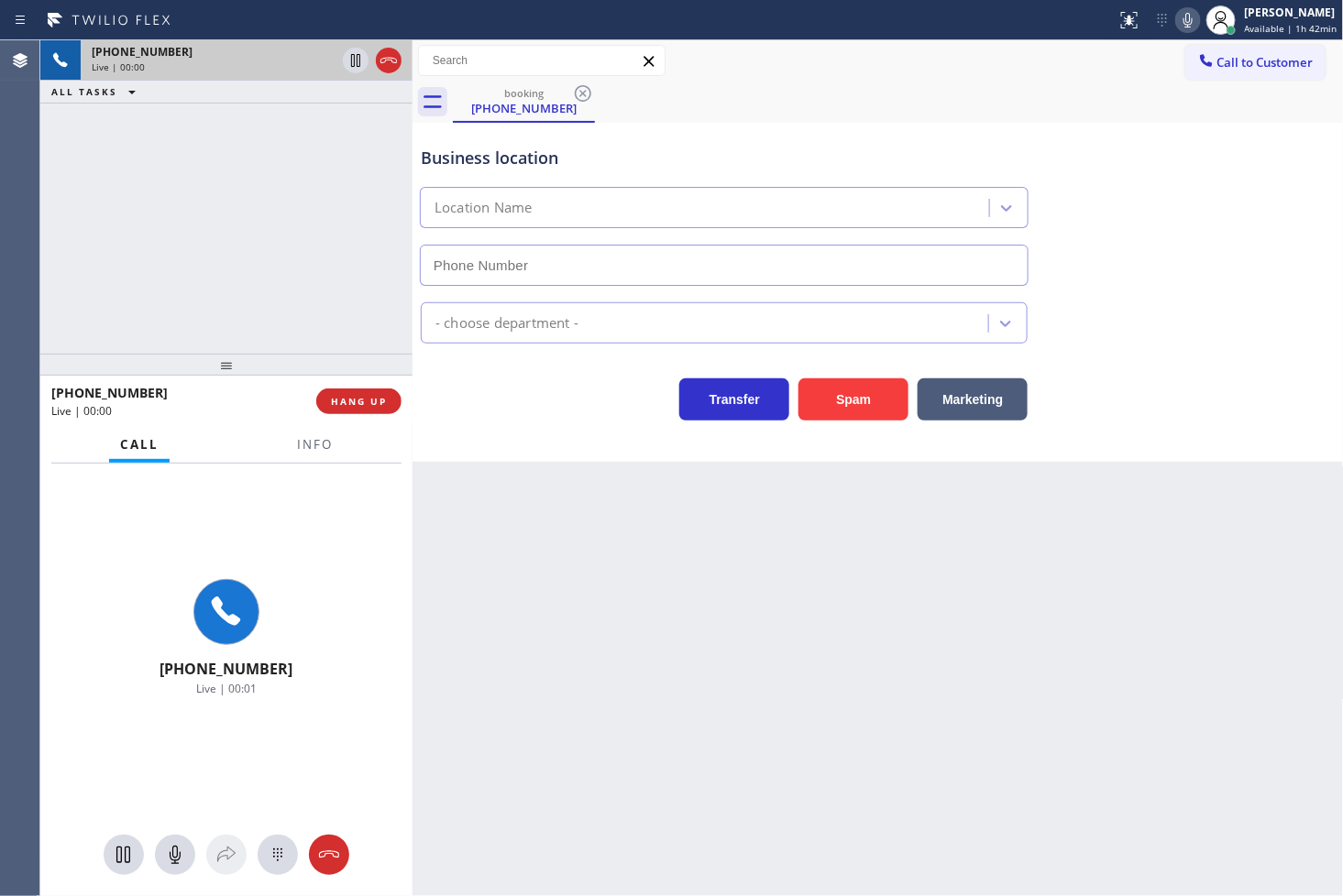
type input "[PHONE_NUMBER]"
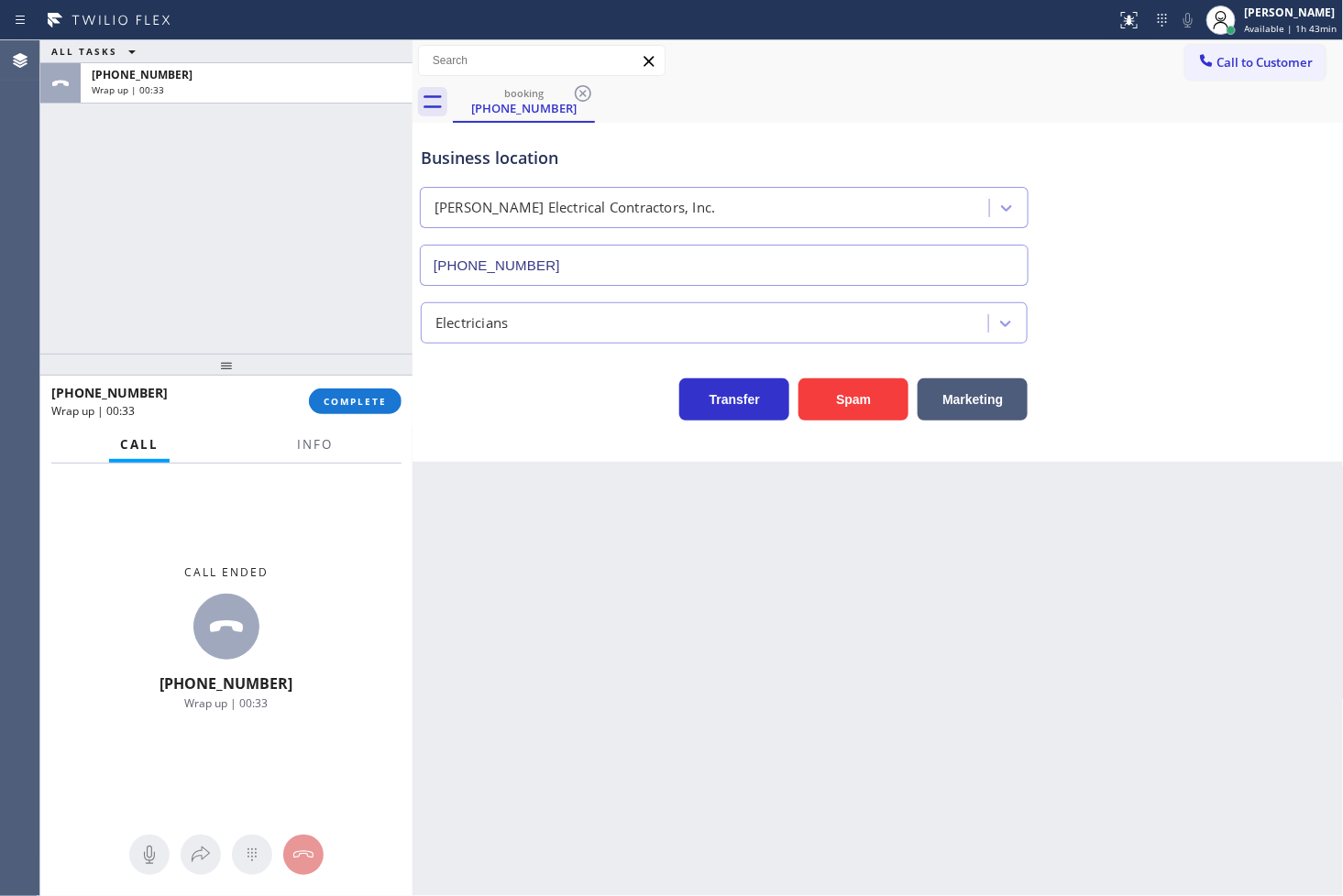
click at [59, 611] on div "Call ended [PHONE_NUMBER] Wrap up | 00:33" at bounding box center [226, 638] width 372 height 349
click at [340, 408] on button "COMPLETE" at bounding box center [355, 401] width 93 height 26
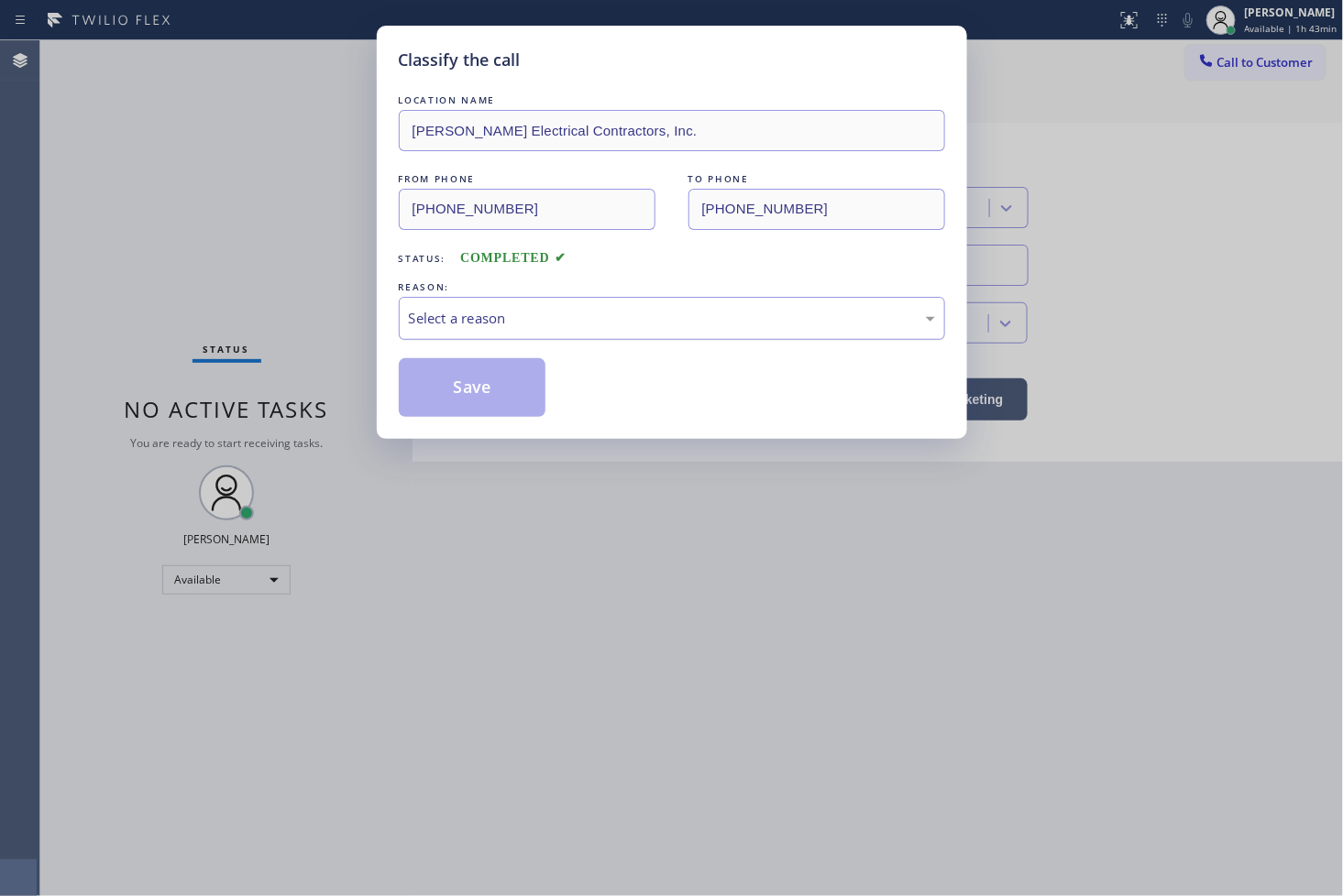
click at [481, 328] on div "Select a reason" at bounding box center [671, 318] width 526 height 21
click at [511, 408] on button "Save" at bounding box center [473, 387] width 148 height 58
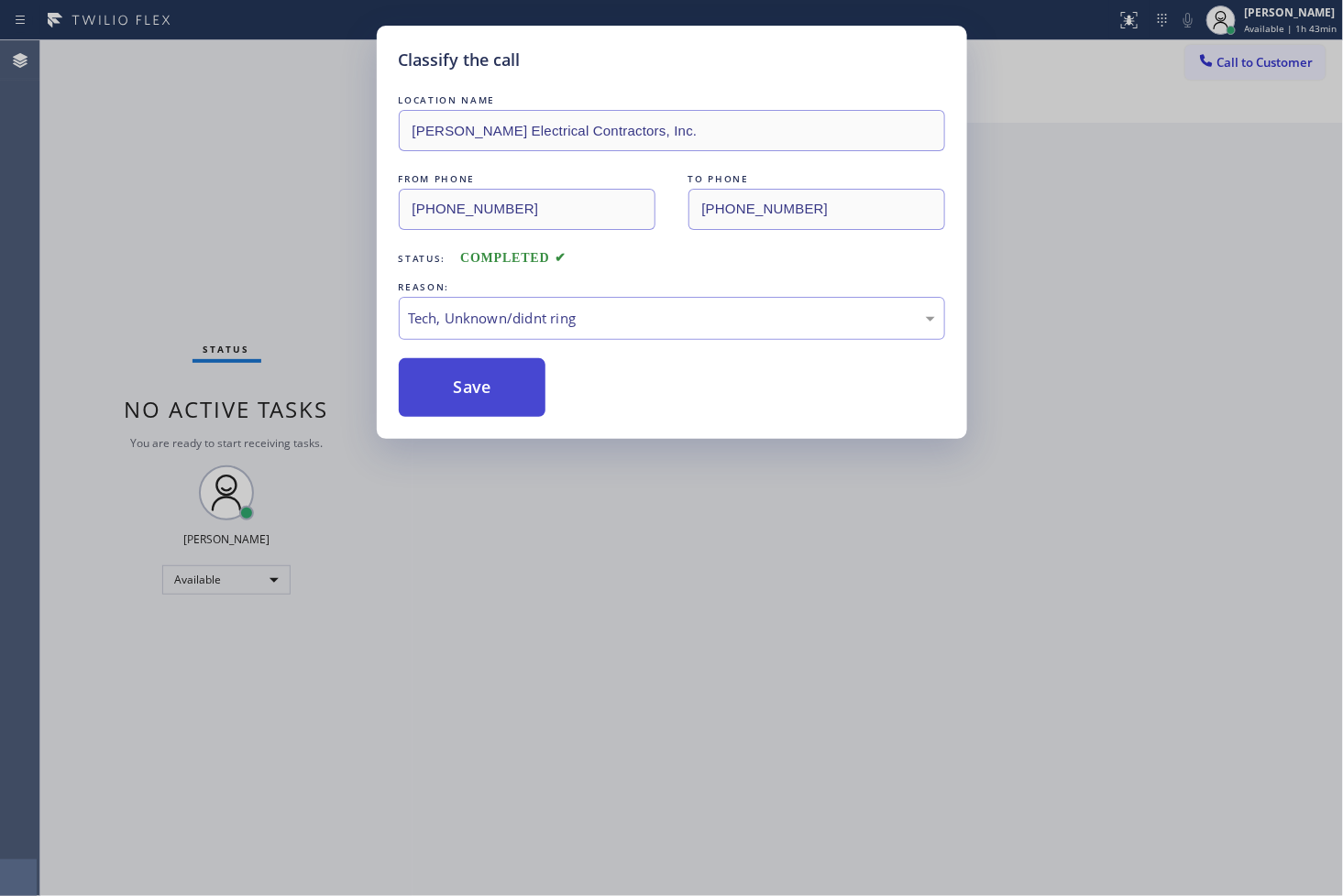
click at [511, 408] on button "Save" at bounding box center [473, 387] width 148 height 58
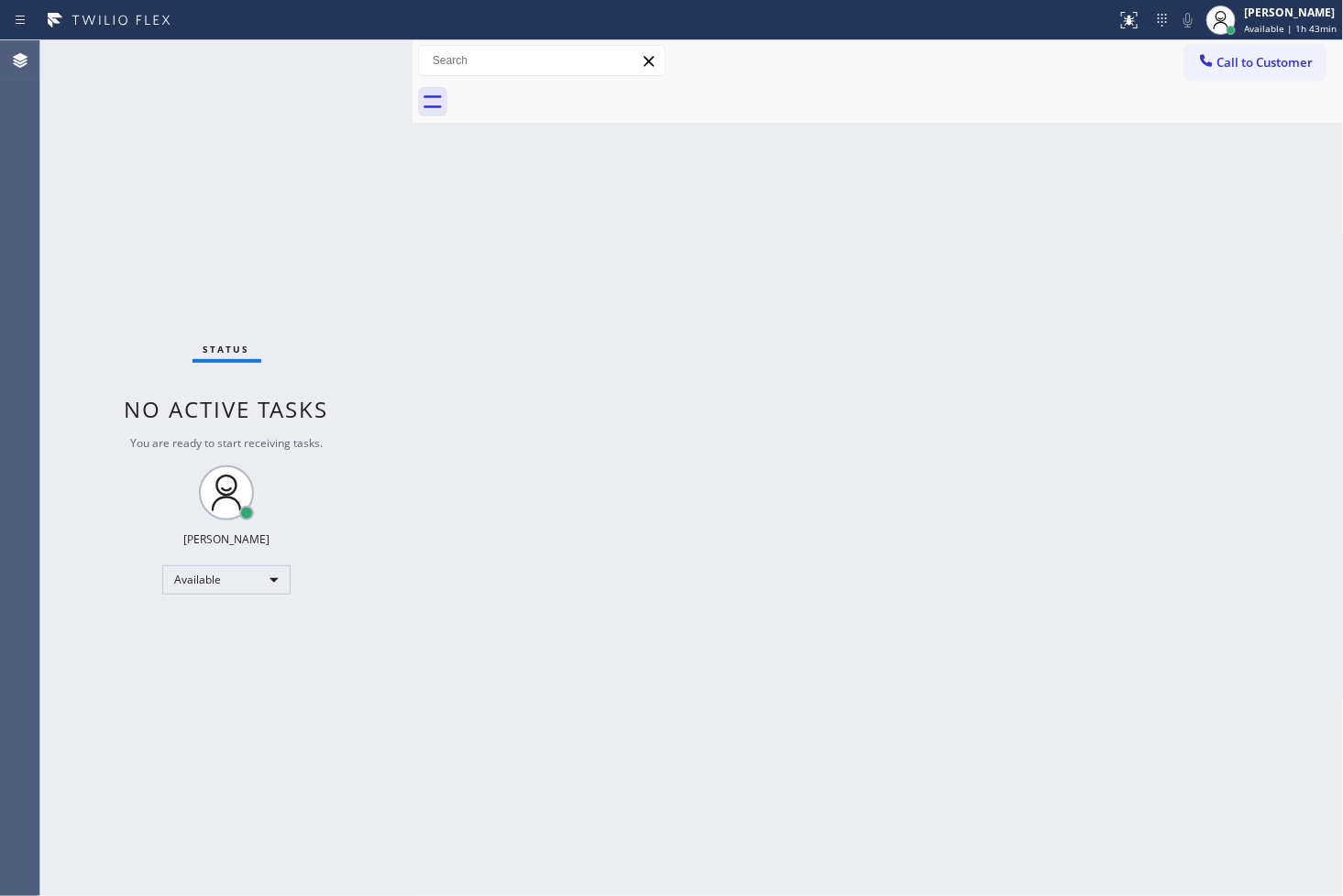
click at [460, 277] on div "Back to Dashboard Change Sender ID Customers Technicians Select a contact Outbo…" at bounding box center [878, 468] width 932 height 856
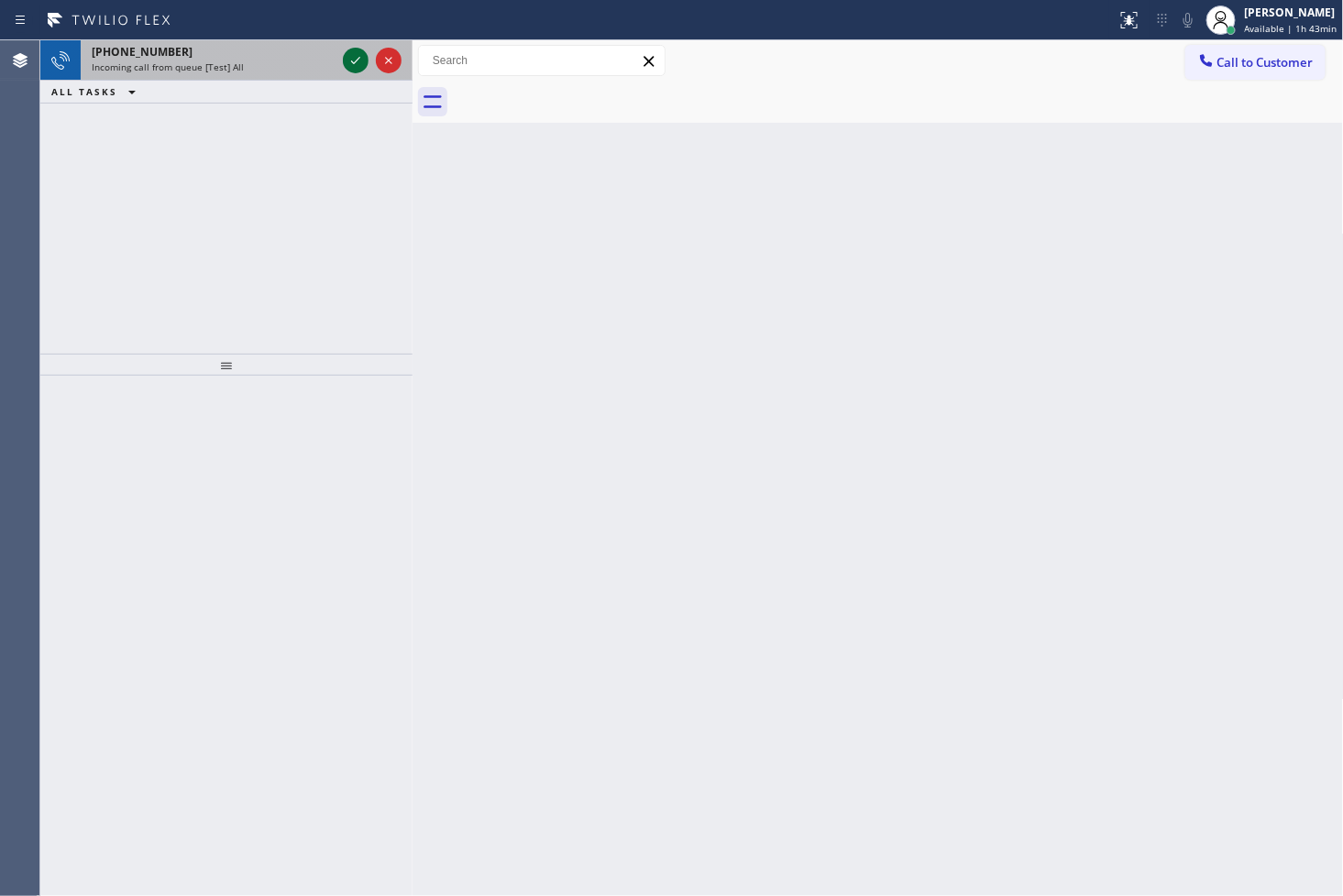
click at [351, 57] on icon at bounding box center [356, 60] width 22 height 22
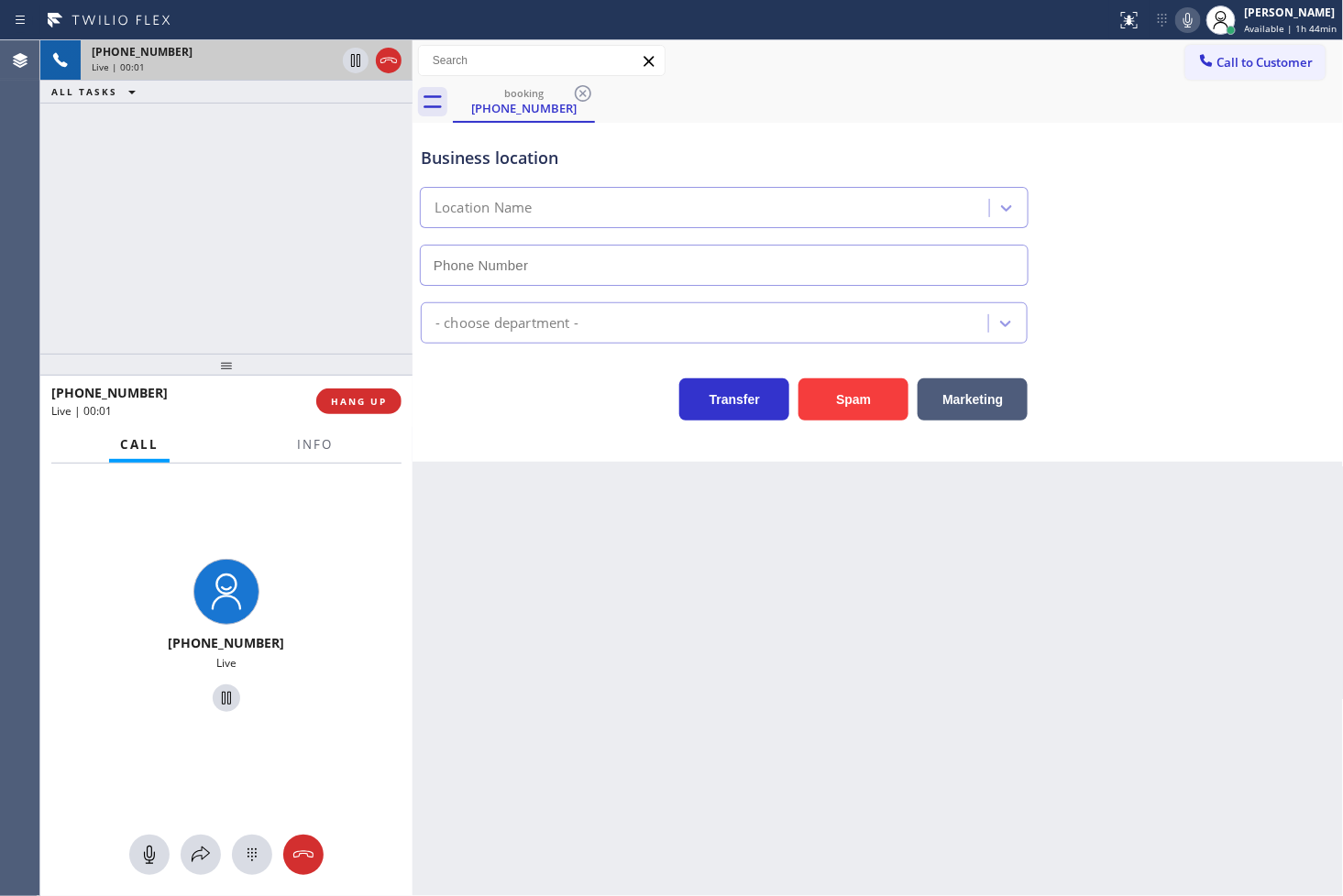
type input "[PHONE_NUMBER]"
click at [295, 484] on div "[PHONE_NUMBER] Live" at bounding box center [226, 638] width 372 height 349
click at [307, 441] on span "Info" at bounding box center [314, 444] width 35 height 16
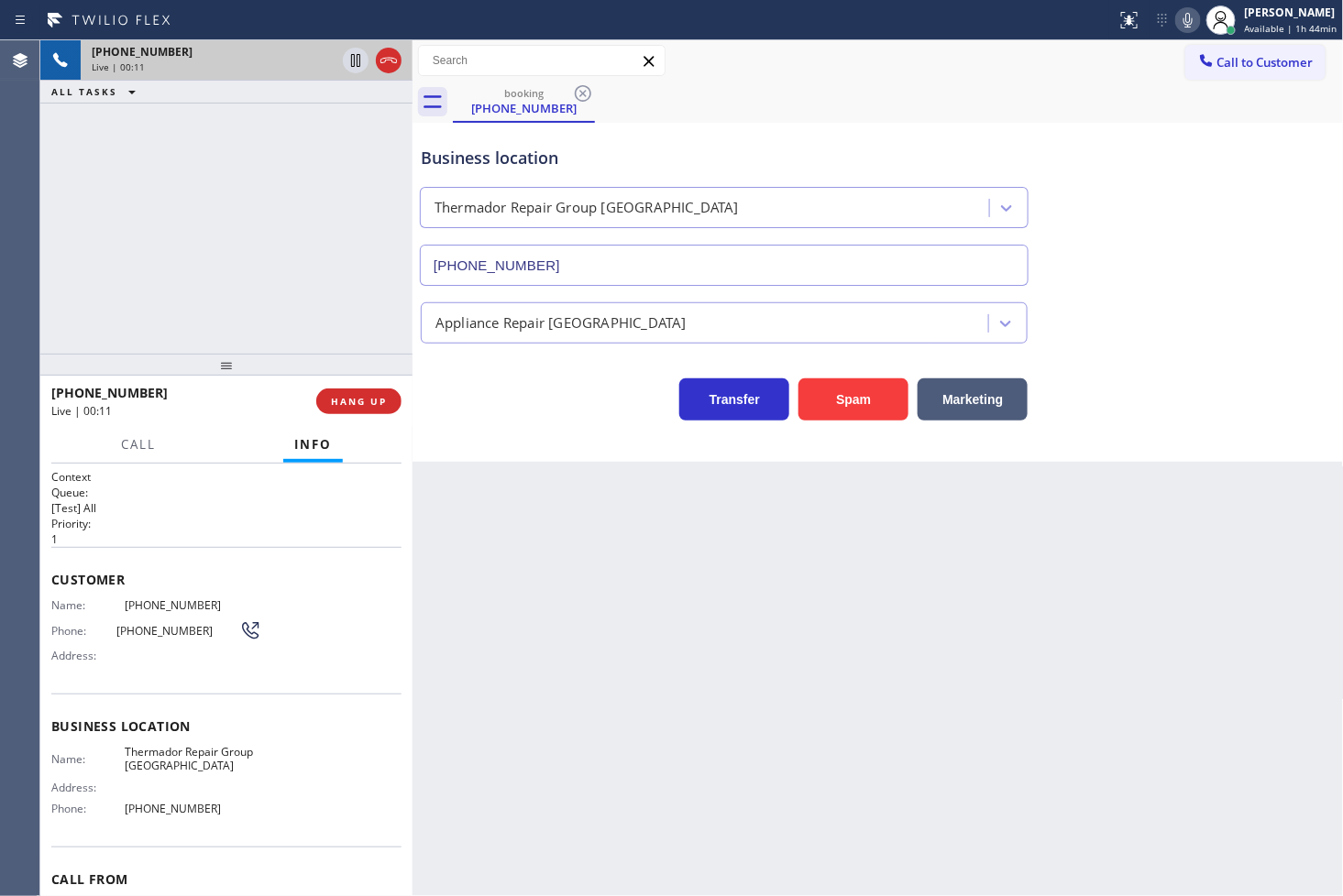
click at [495, 409] on div "Transfer Spam Marketing" at bounding box center [724, 395] width 614 height 52
click at [497, 506] on div "Back to Dashboard Change Sender ID Customers Technicians Select a contact Outbo…" at bounding box center [878, 468] width 932 height 856
drag, startPoint x: 102, startPoint y: 225, endPoint x: 493, endPoint y: 331, distance: 405.1
click at [107, 223] on div "[PHONE_NUMBER] Live | 00:19 ALL TASKS ALL TASKS ACTIVE TASKS TASKS IN WRAP UP" at bounding box center [226, 196] width 372 height 313
click at [552, 368] on div "Transfer Spam Marketing" at bounding box center [878, 391] width 922 height 58
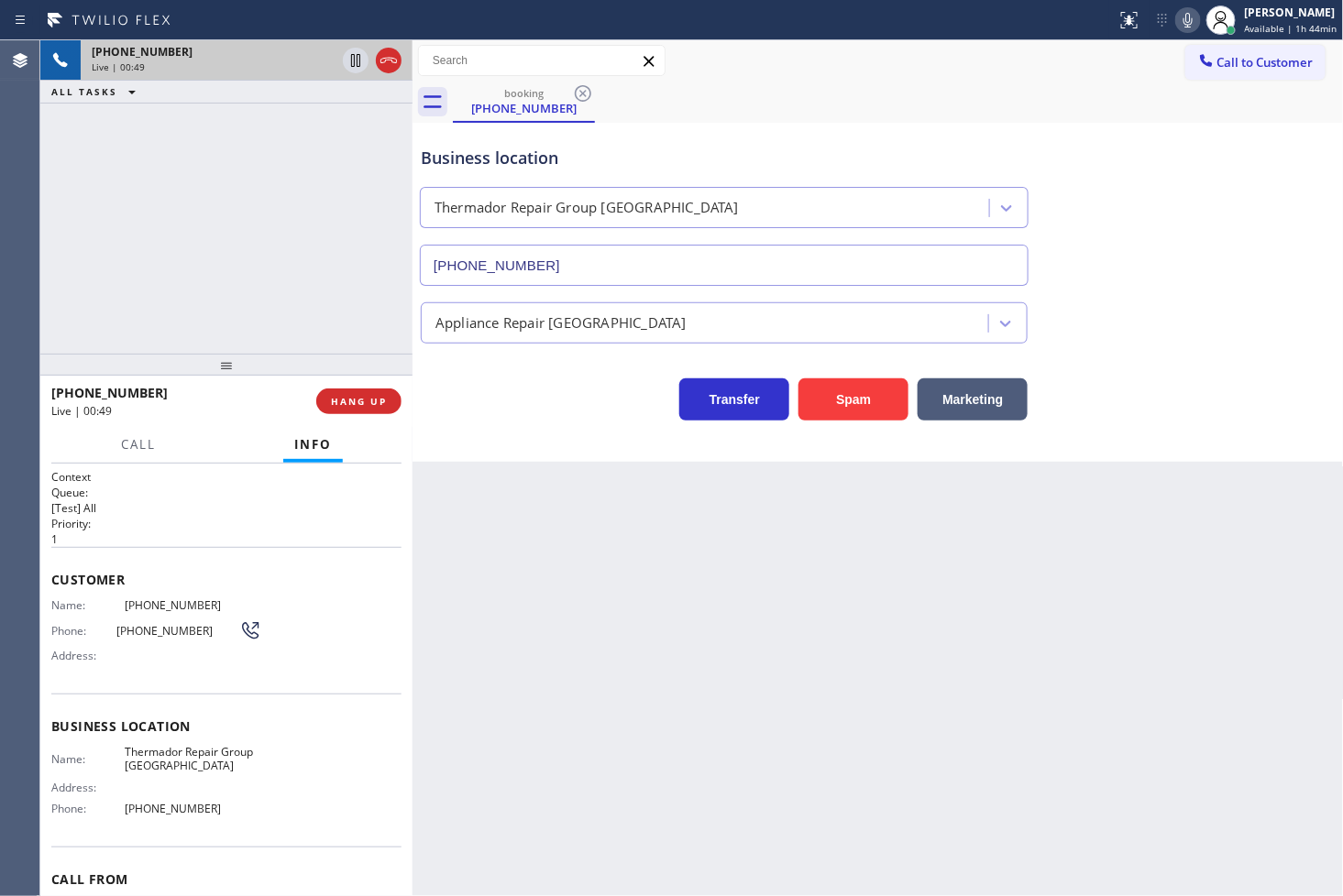
click at [176, 523] on h2 "Priority:" at bounding box center [226, 523] width 350 height 15
click at [151, 444] on span "Call" at bounding box center [138, 444] width 35 height 16
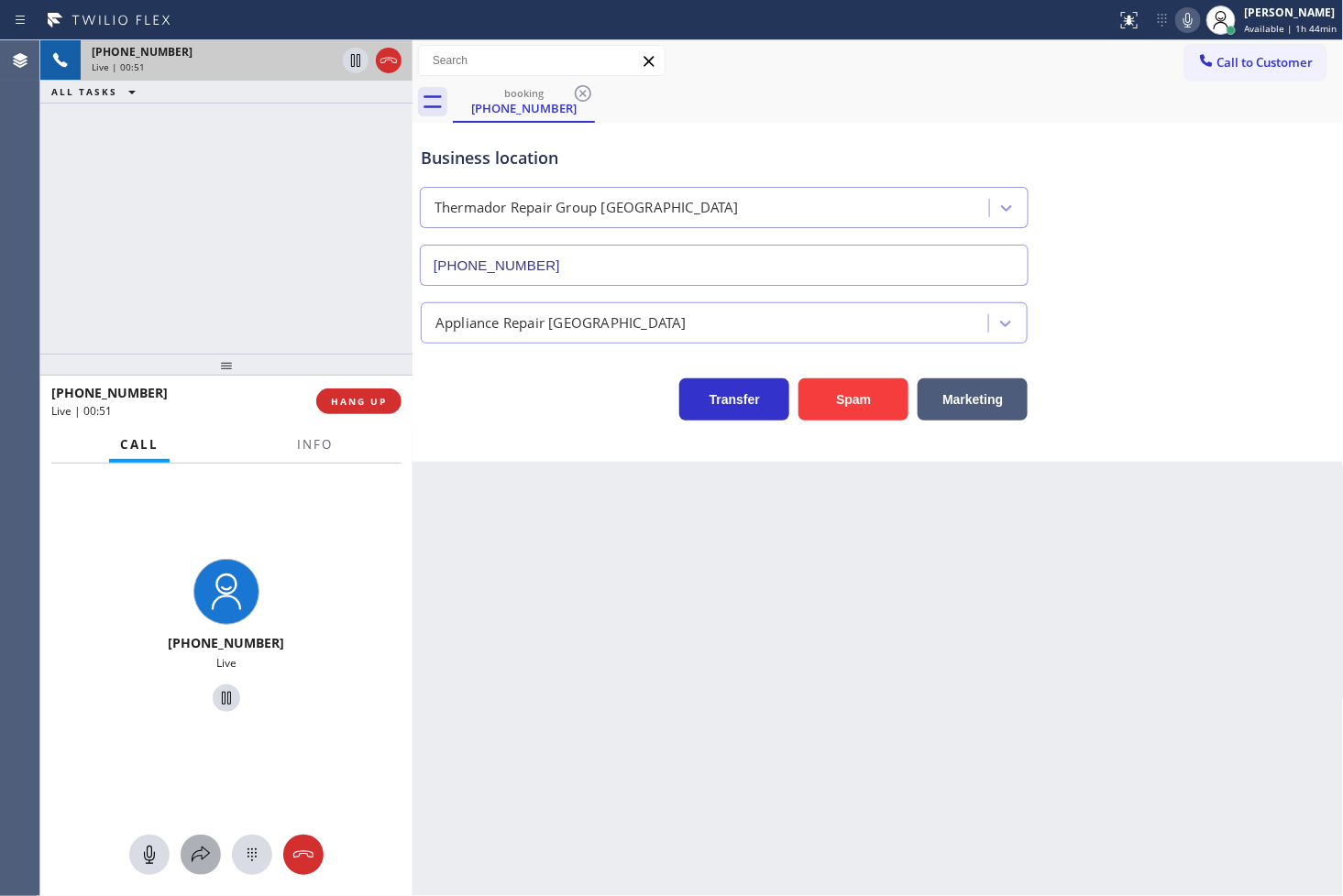
click at [209, 846] on icon at bounding box center [200, 855] width 22 height 22
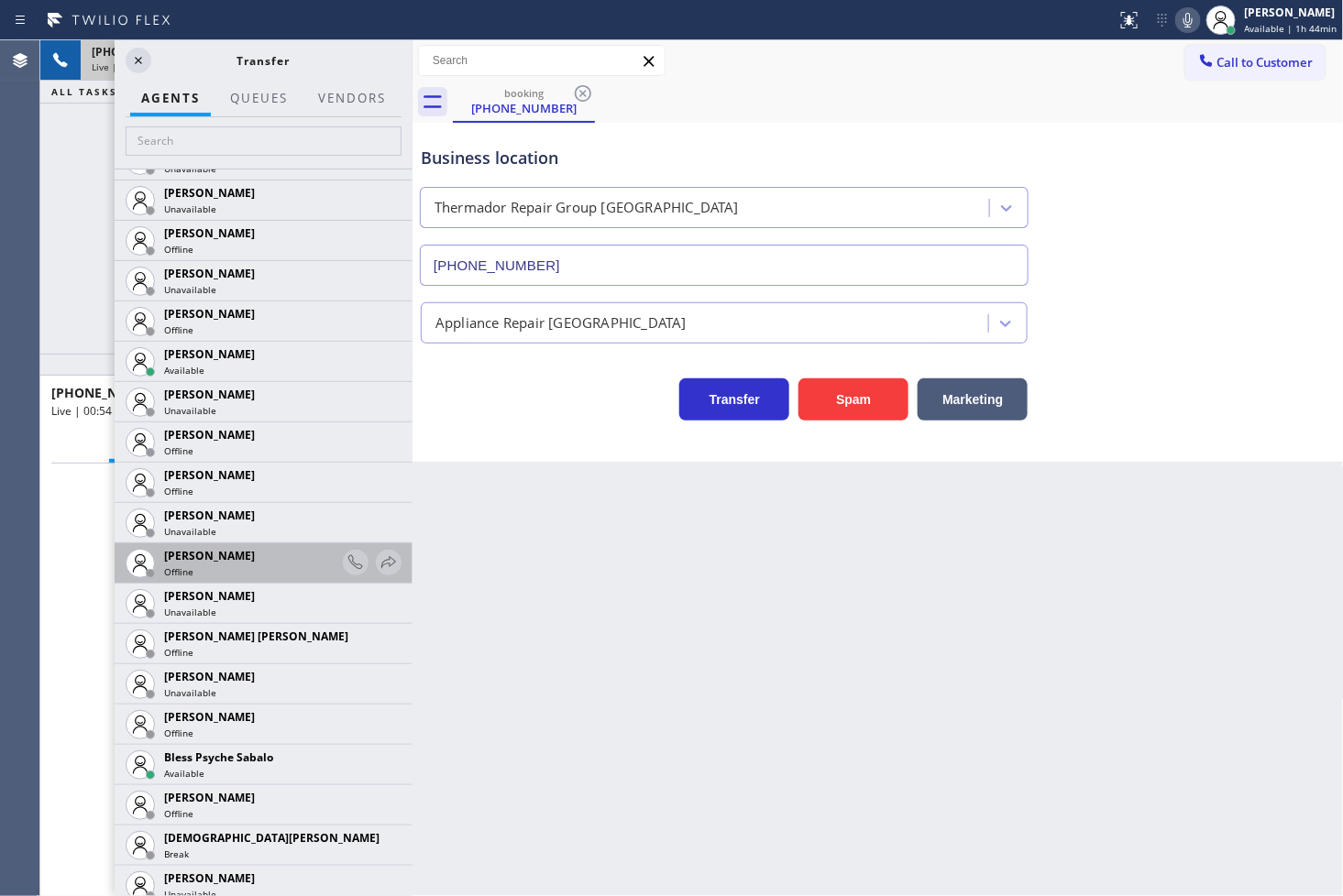
scroll to position [203, 0]
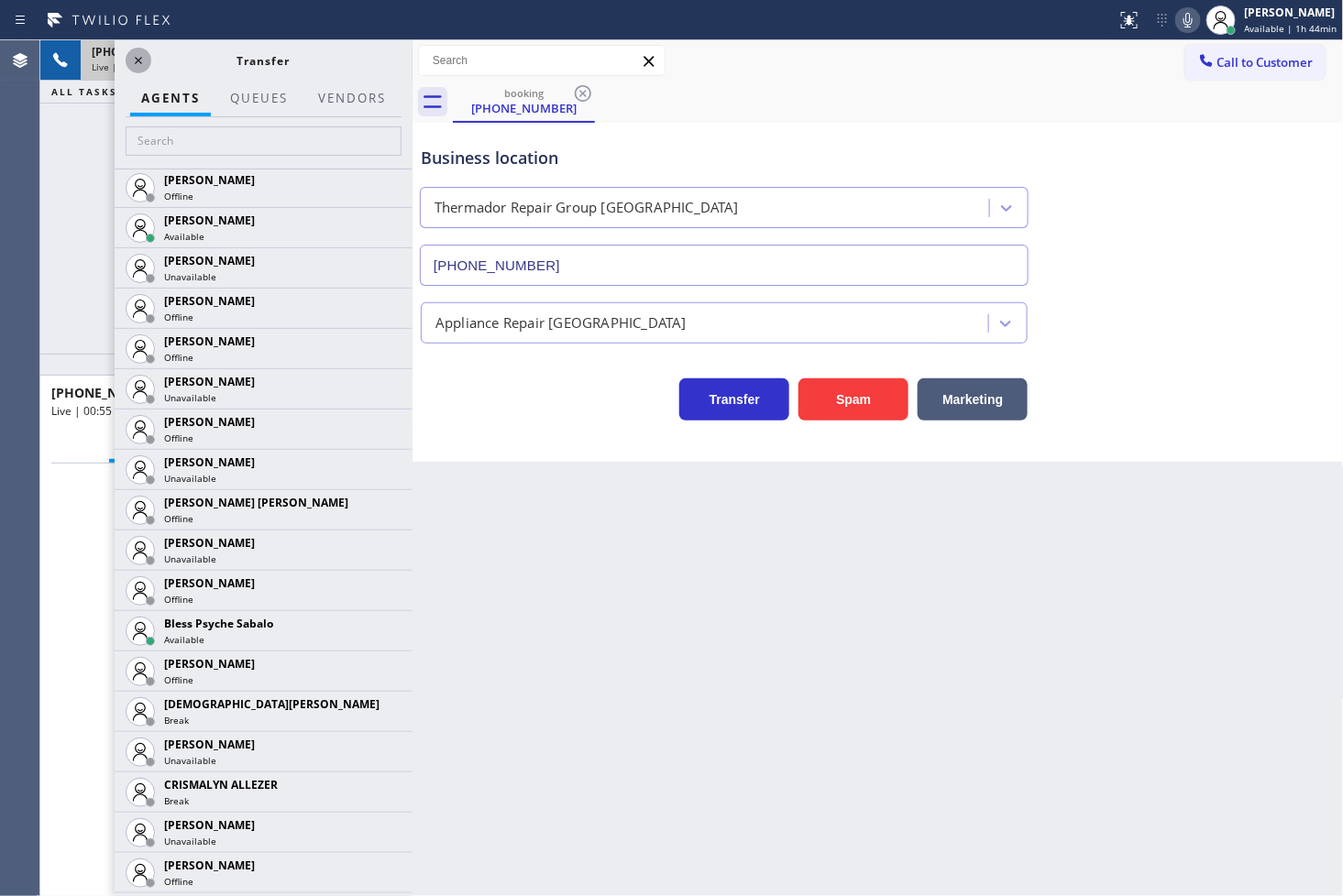
click at [139, 65] on icon at bounding box center [138, 60] width 22 height 22
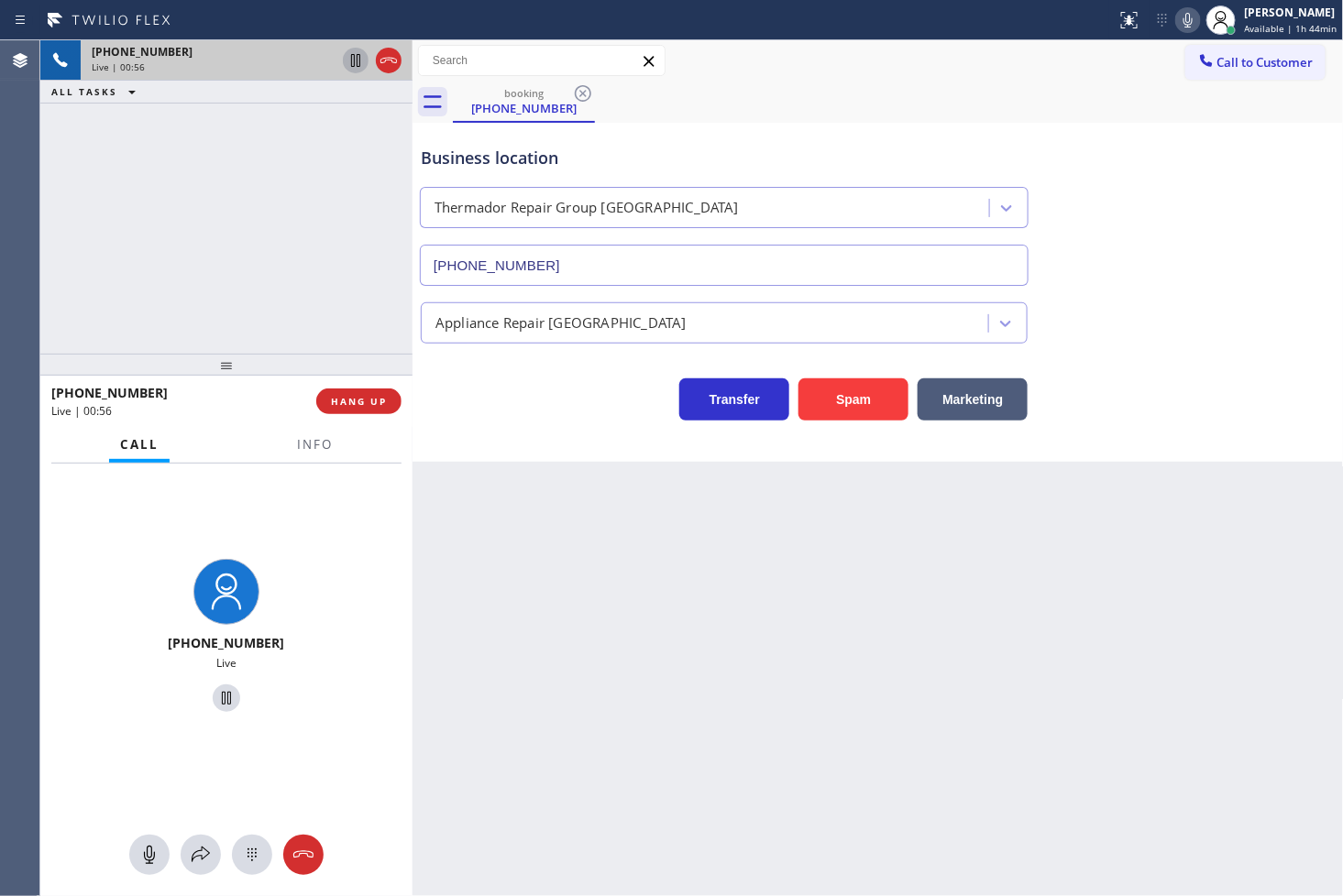
click at [359, 61] on icon at bounding box center [356, 60] width 22 height 22
click at [203, 853] on icon at bounding box center [200, 855] width 22 height 22
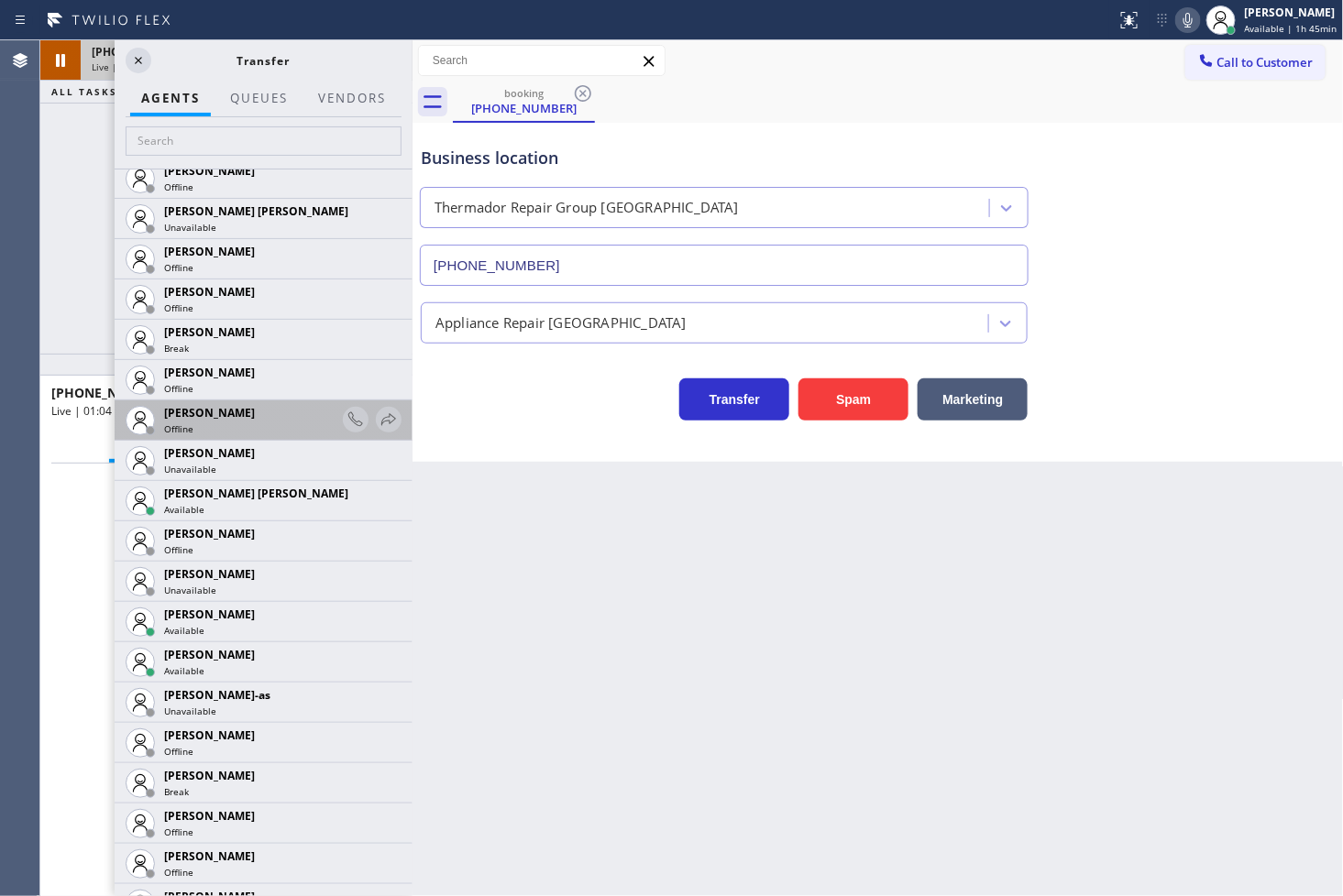
scroll to position [1222, 0]
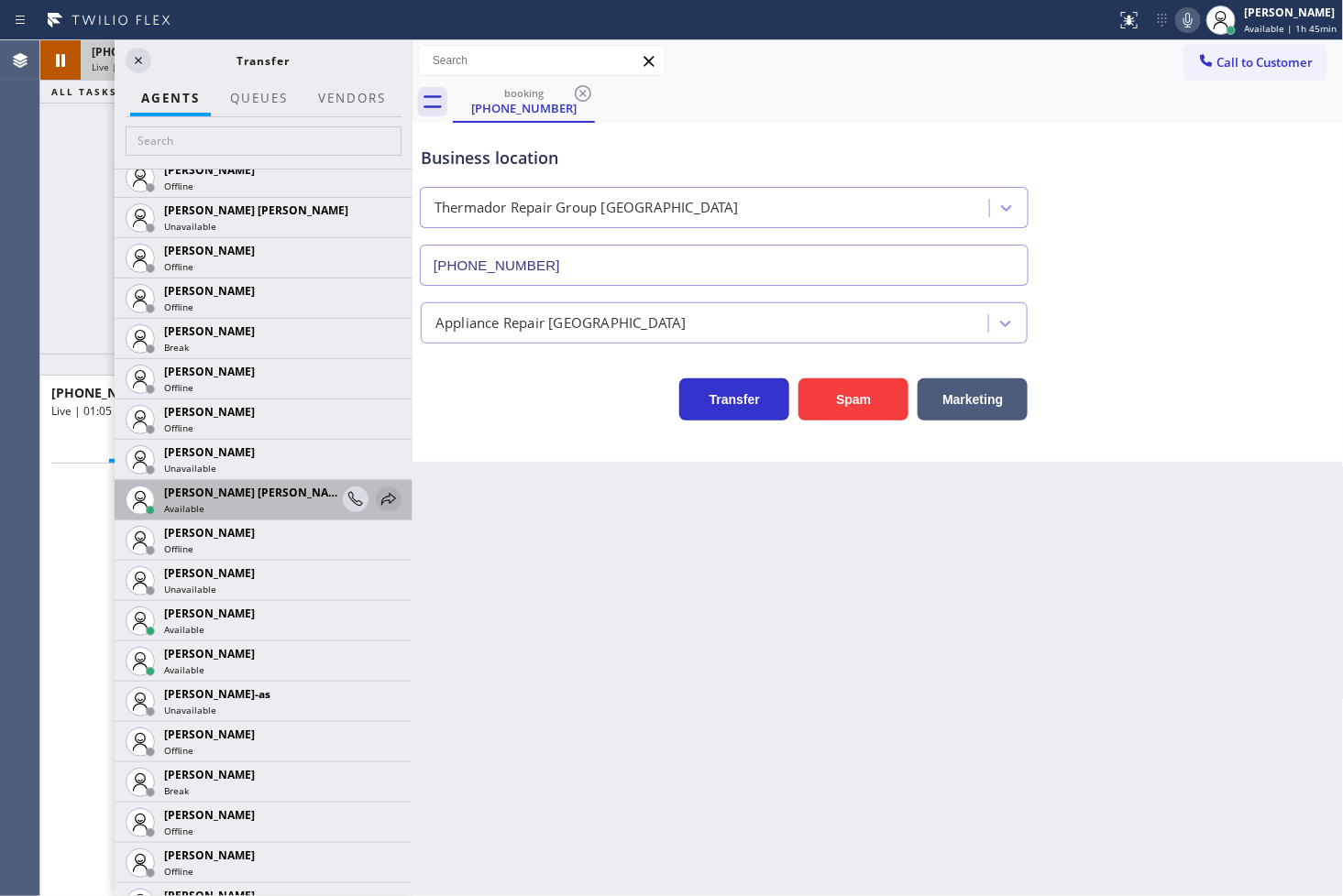
click at [378, 492] on icon at bounding box center [388, 499] width 22 height 22
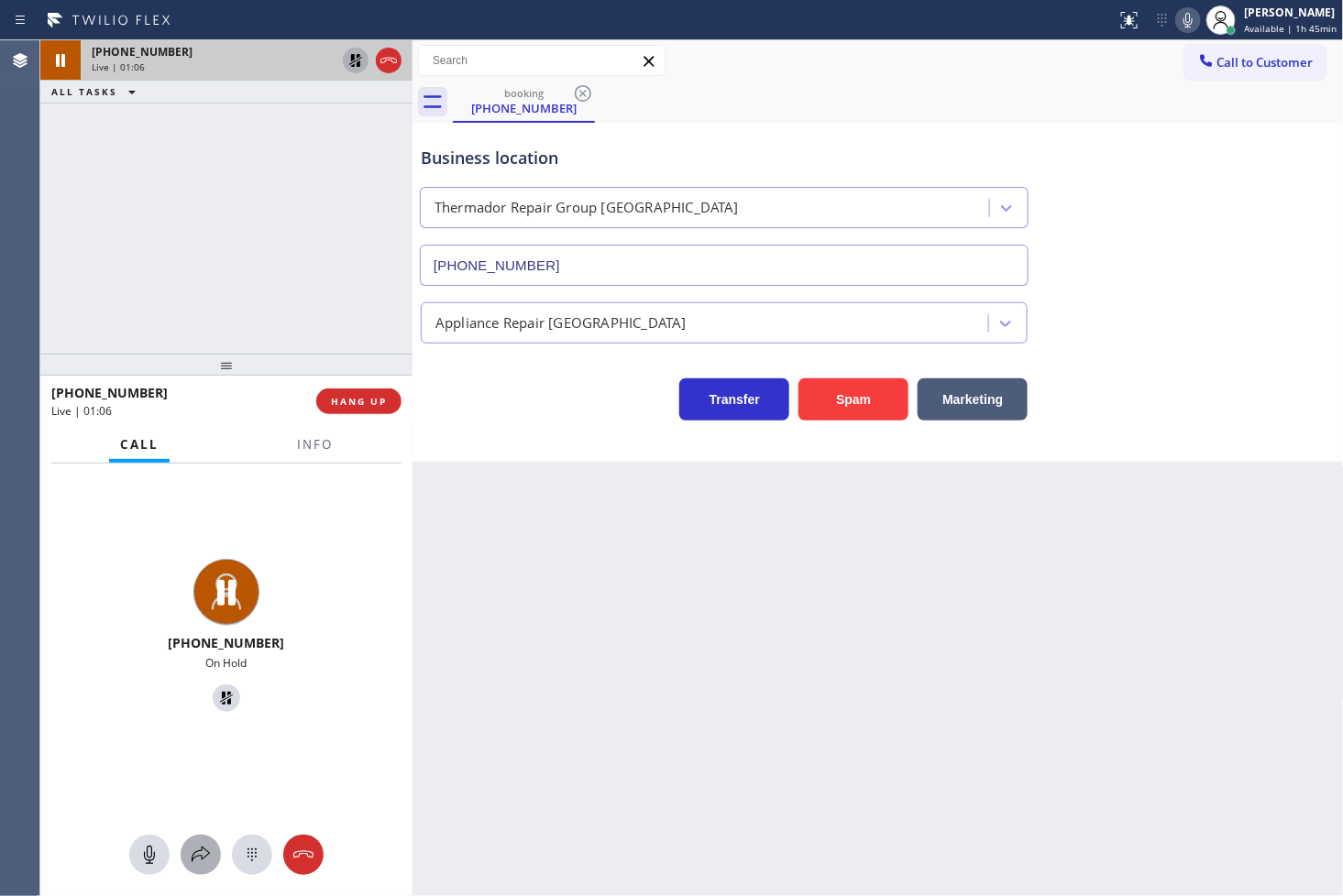
click at [193, 858] on div at bounding box center [200, 855] width 40 height 22
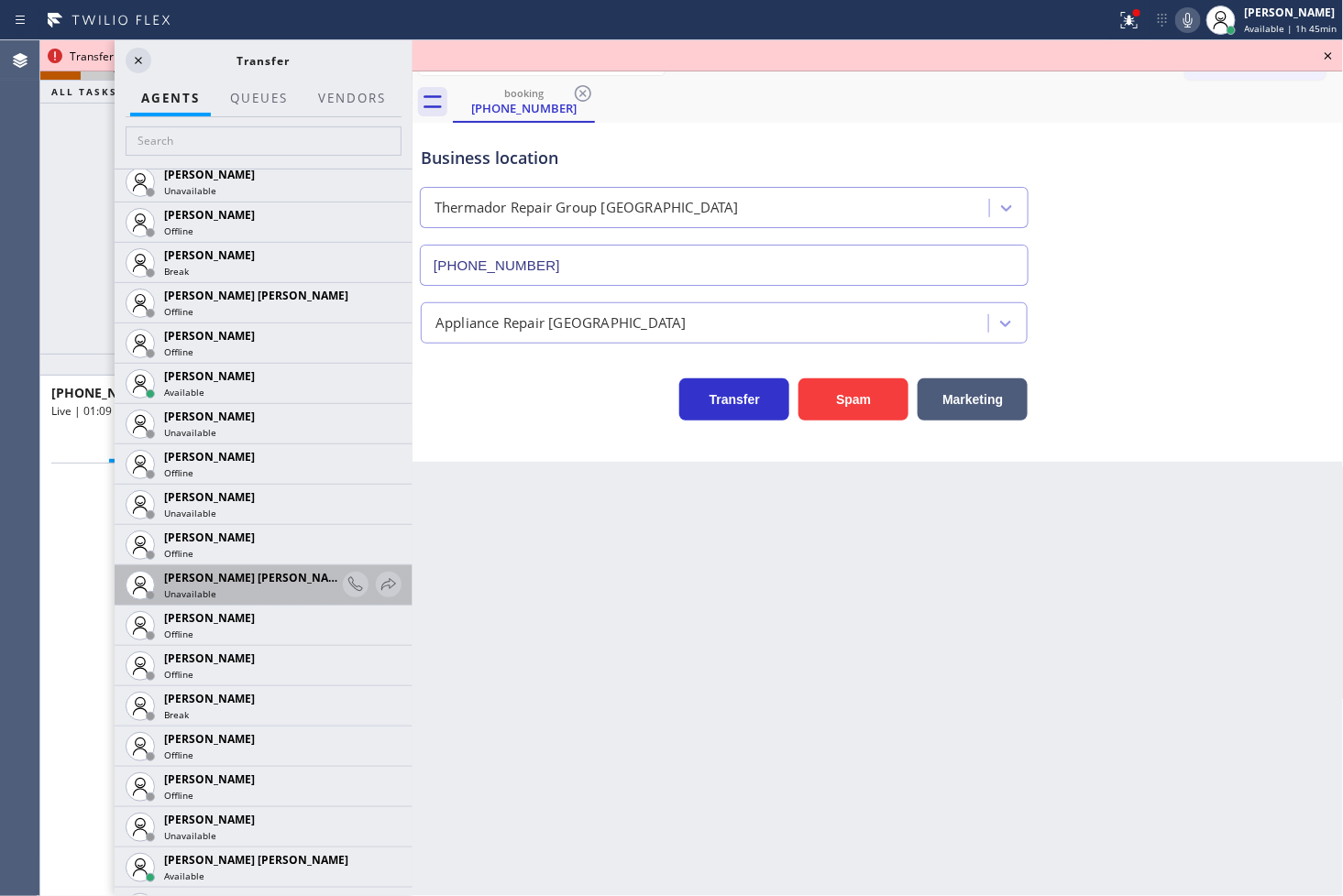
scroll to position [1120, 0]
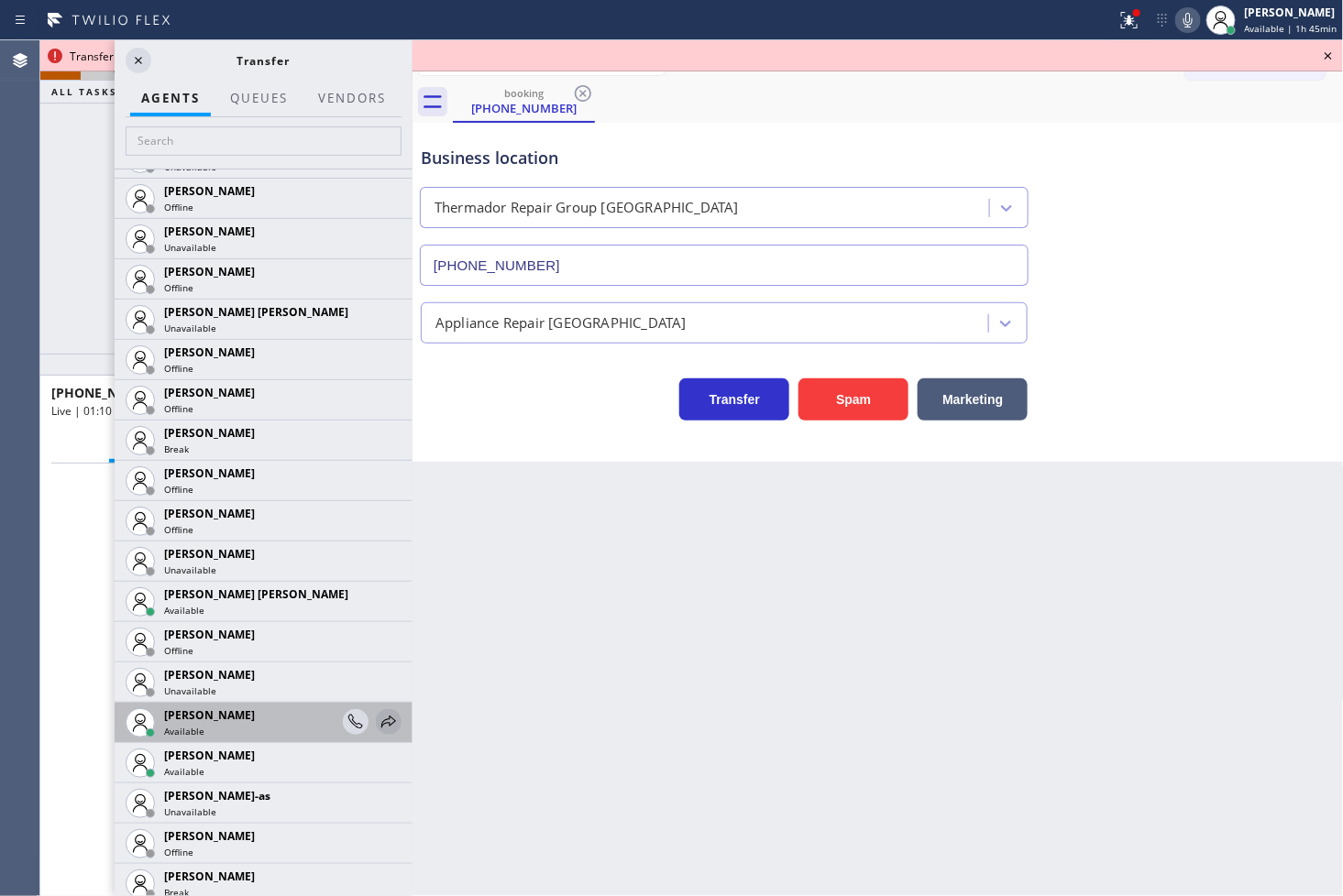
click at [378, 720] on icon at bounding box center [388, 722] width 22 height 22
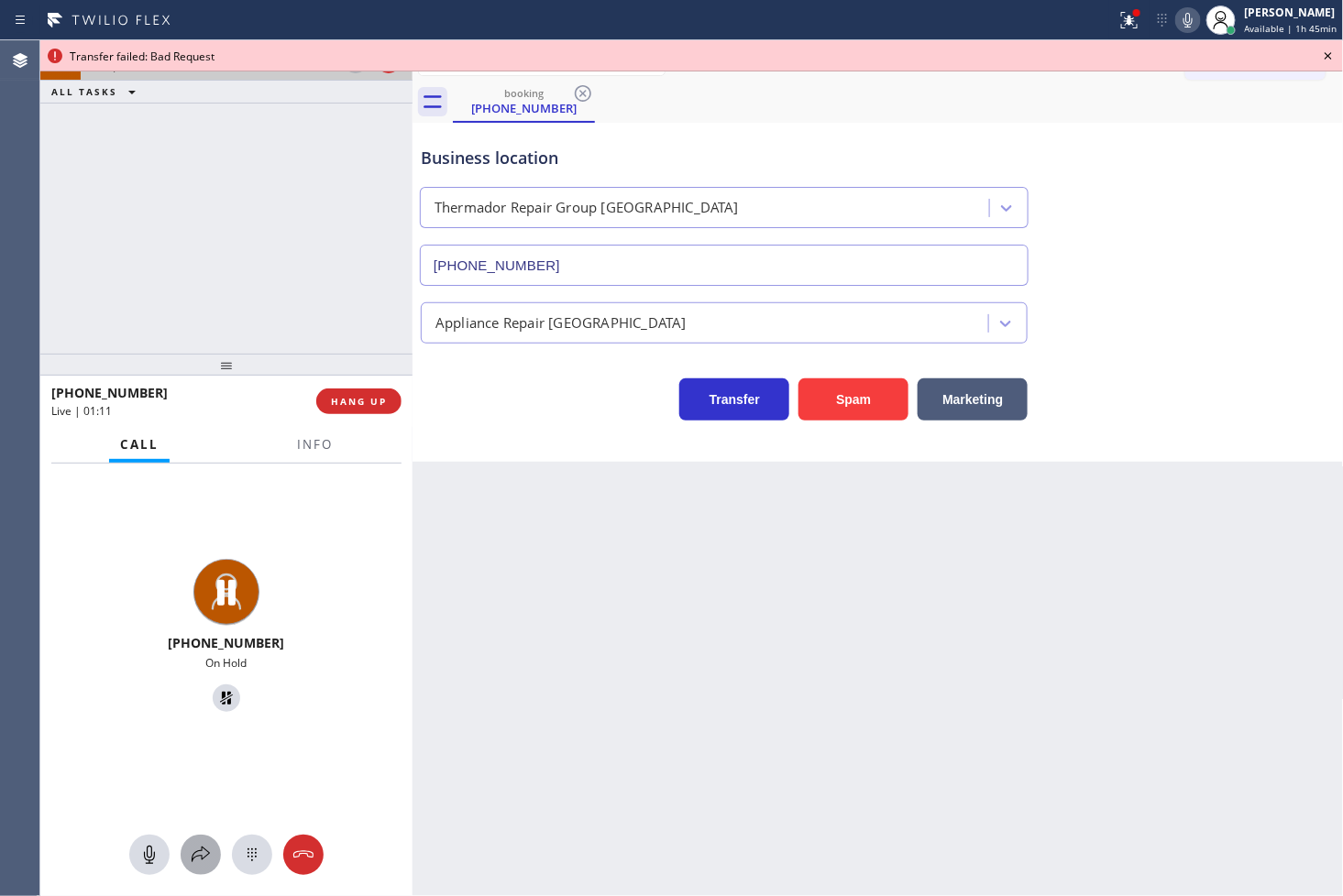
click at [193, 853] on icon at bounding box center [200, 855] width 22 height 22
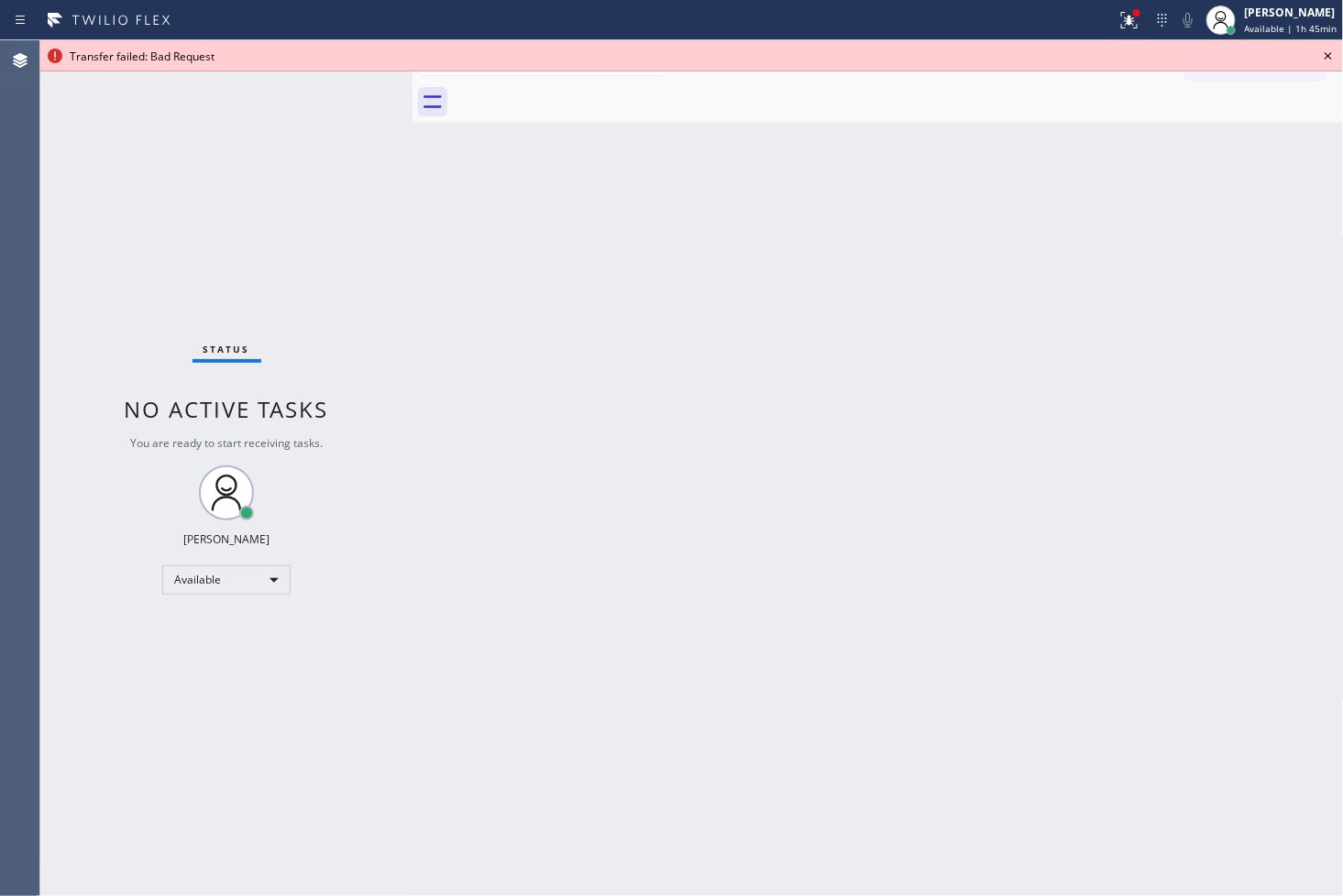
click at [1327, 59] on icon at bounding box center [1328, 56] width 22 height 22
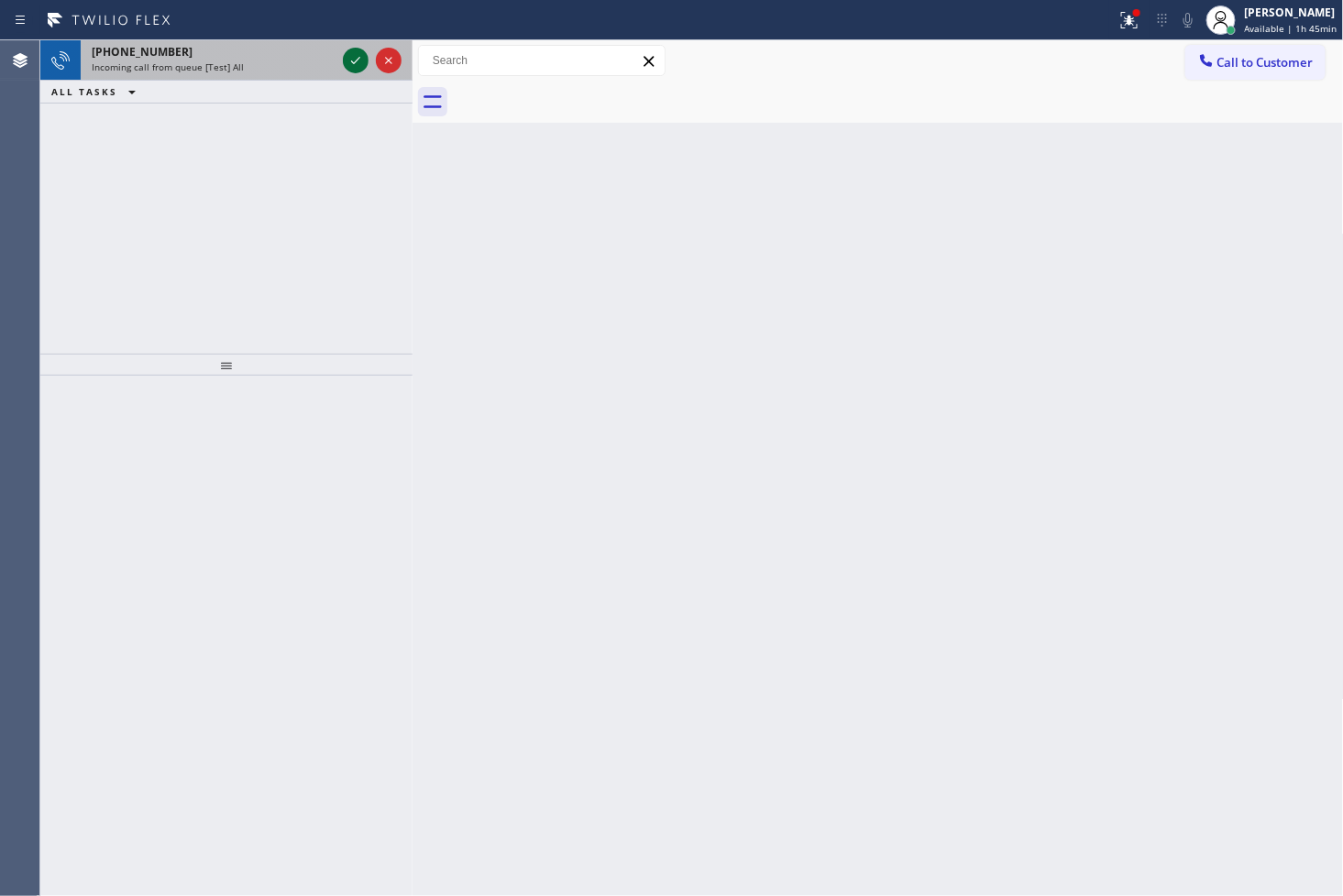
click at [351, 61] on icon at bounding box center [356, 60] width 22 height 22
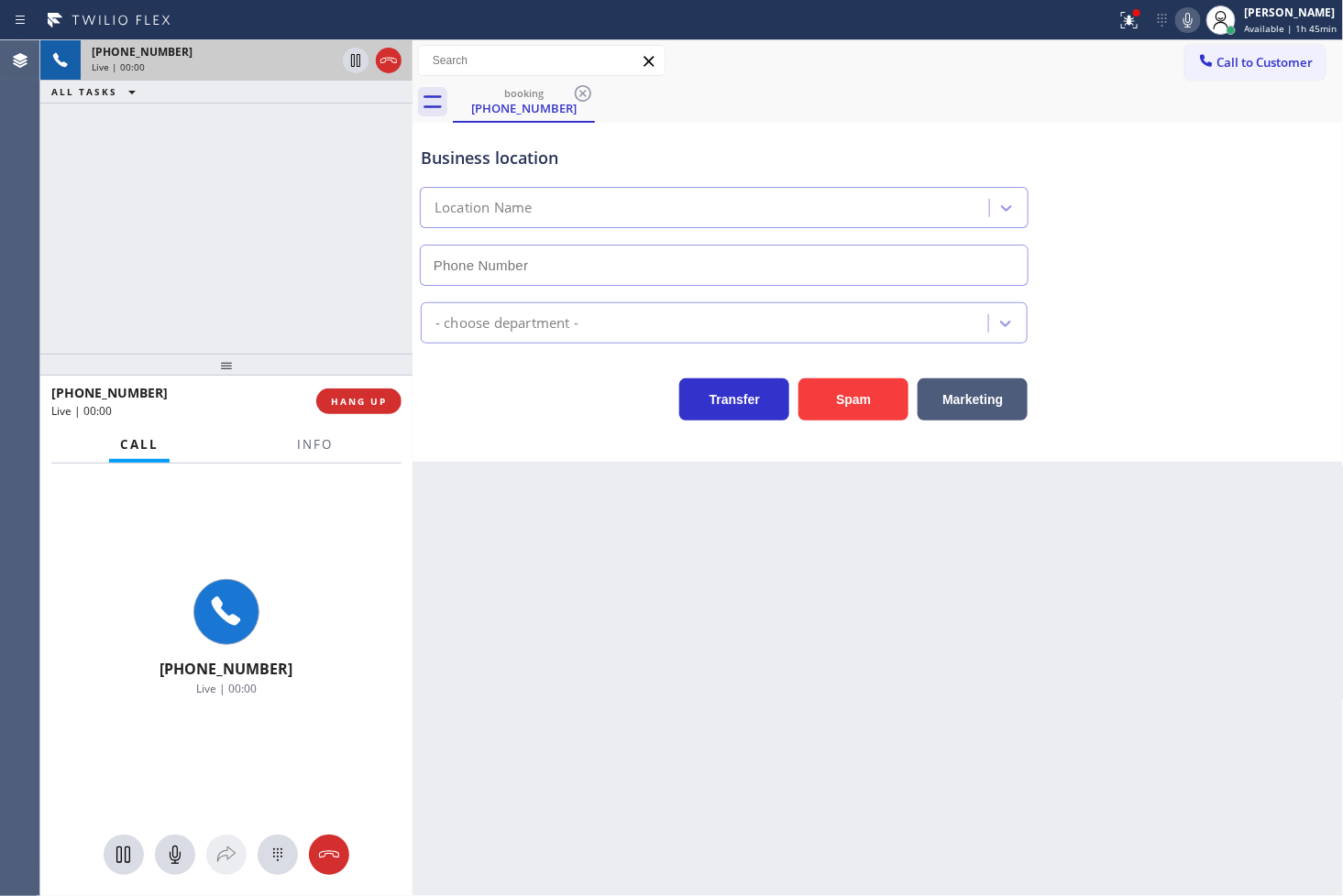
type input "[PHONE_NUMBER]"
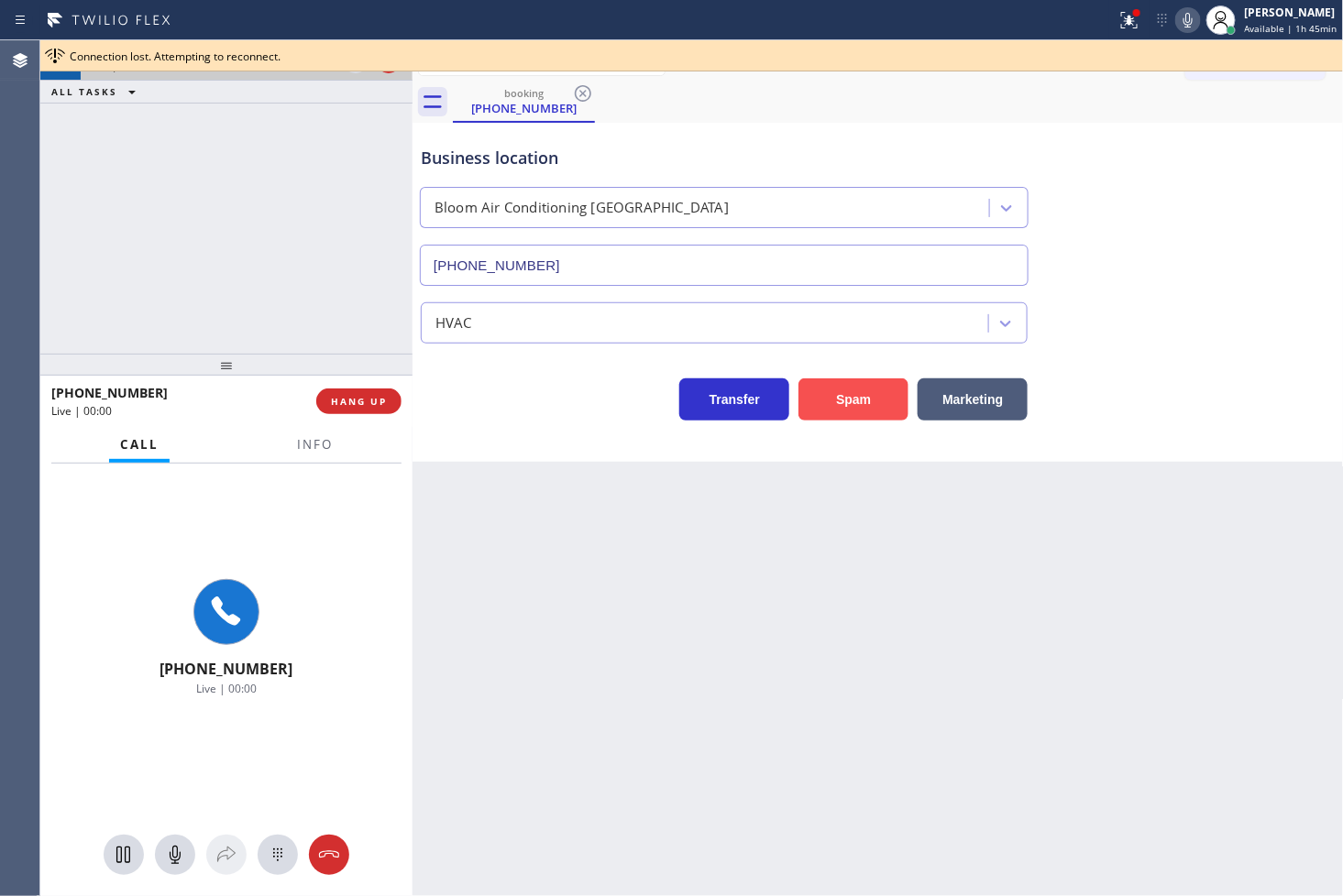
click at [854, 403] on button "Spam" at bounding box center [853, 400] width 110 height 42
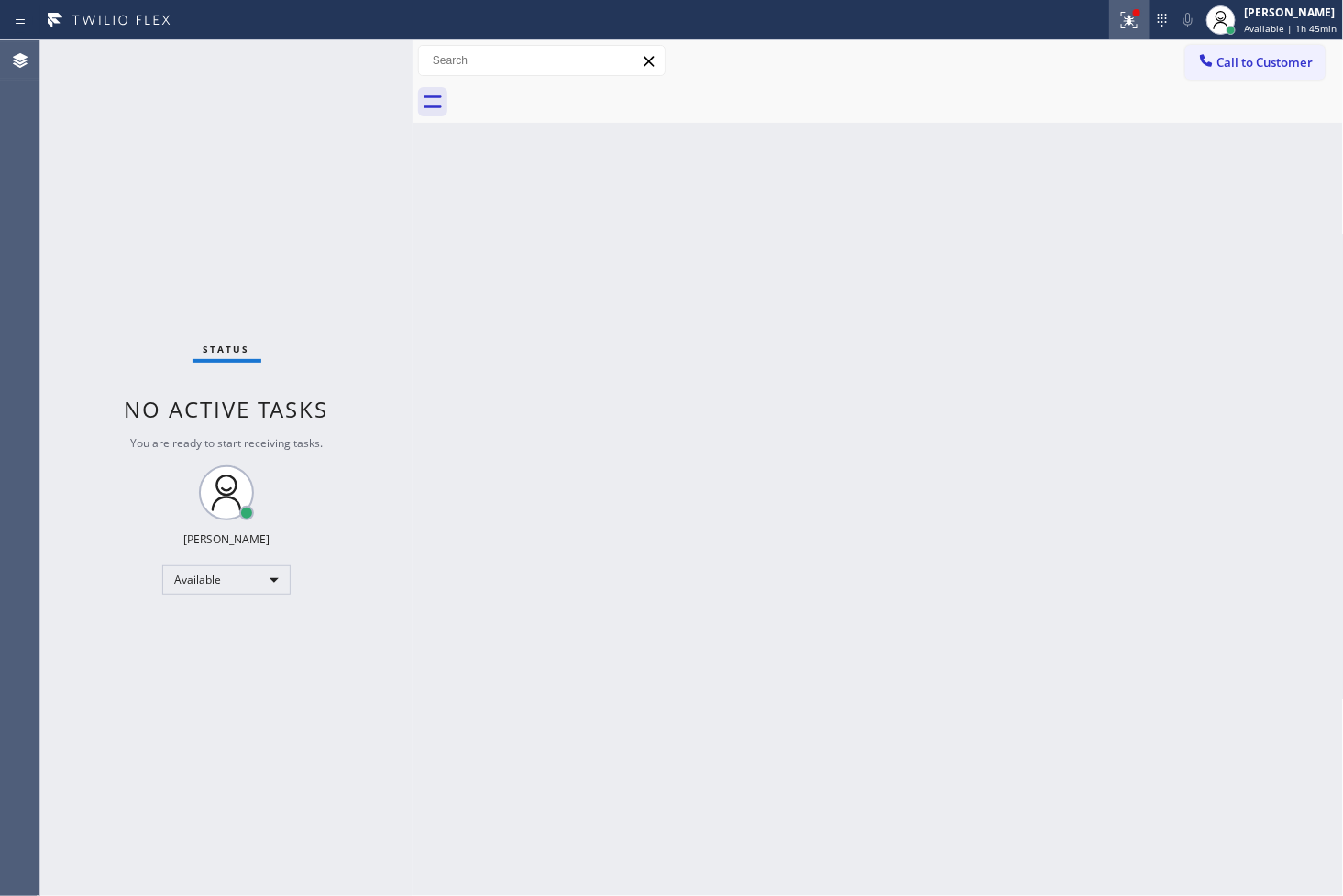
click at [1121, 24] on icon at bounding box center [1128, 19] width 16 height 16
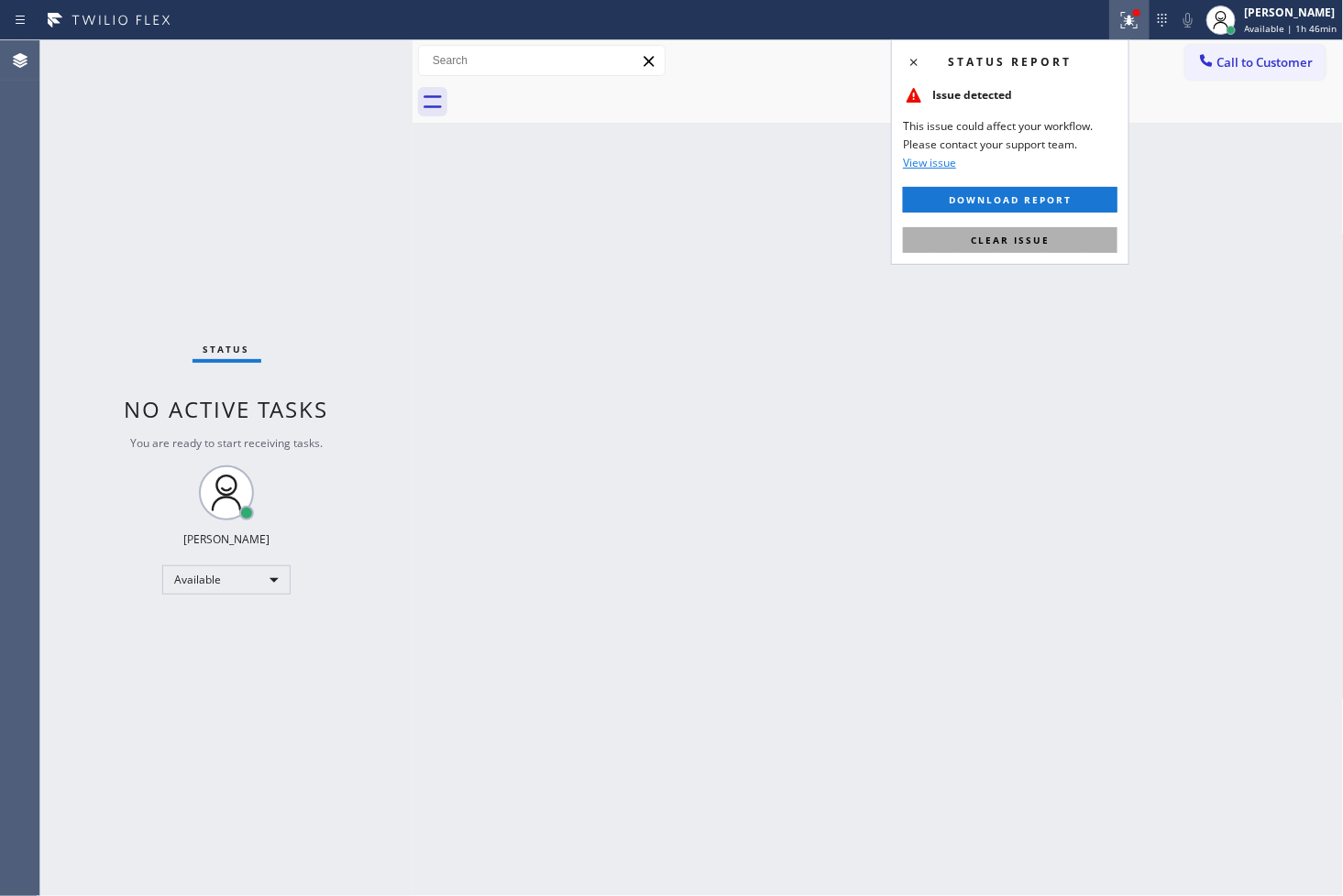
click at [1021, 241] on span "Clear issue" at bounding box center [1010, 240] width 79 height 12
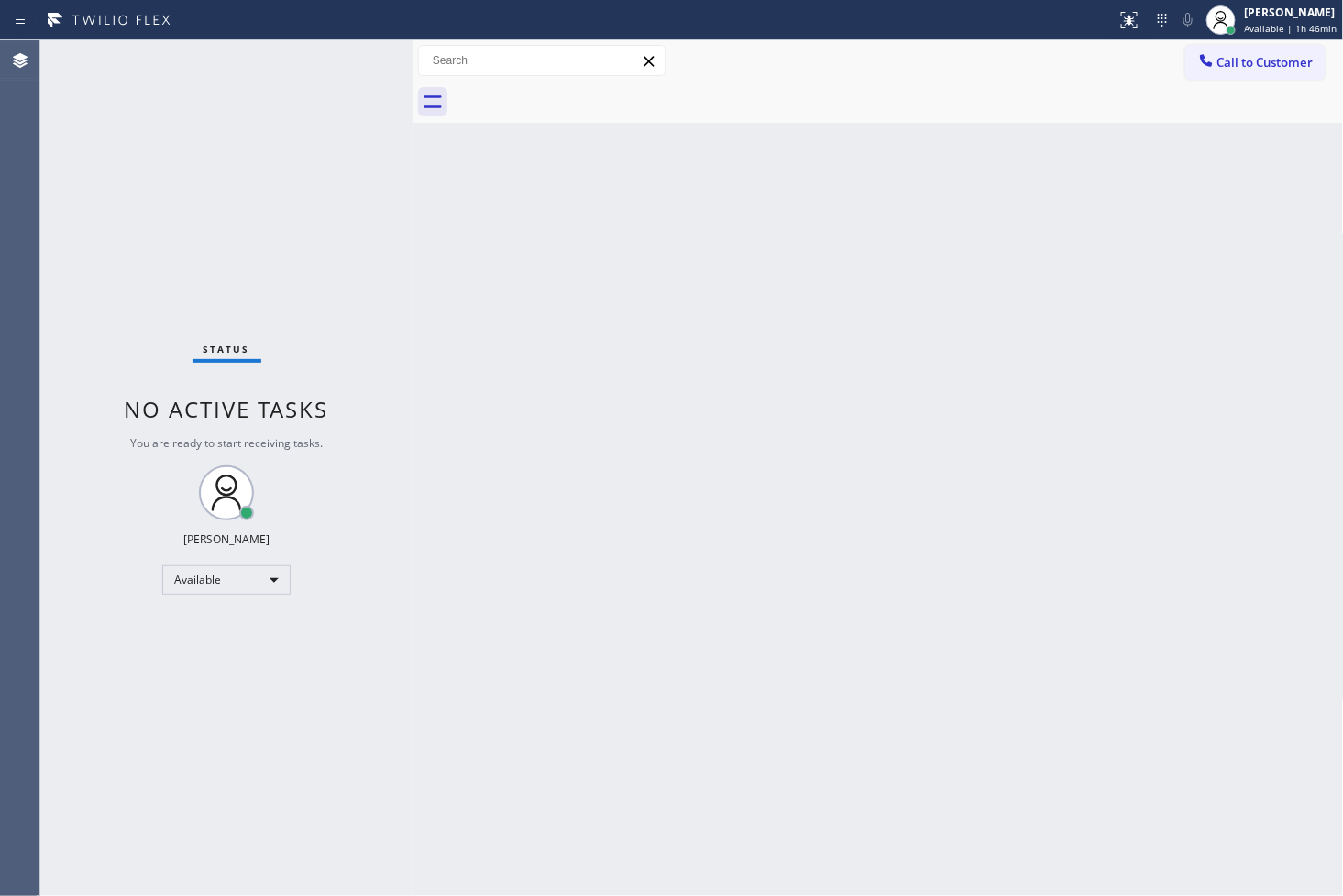
click at [823, 436] on div "Back to Dashboard Change Sender ID Customers Technicians Select a contact Outbo…" at bounding box center [878, 468] width 932 height 856
click at [340, 315] on div "Status No active tasks You are ready to start receiving tasks. [PERSON_NAME]" at bounding box center [226, 468] width 372 height 856
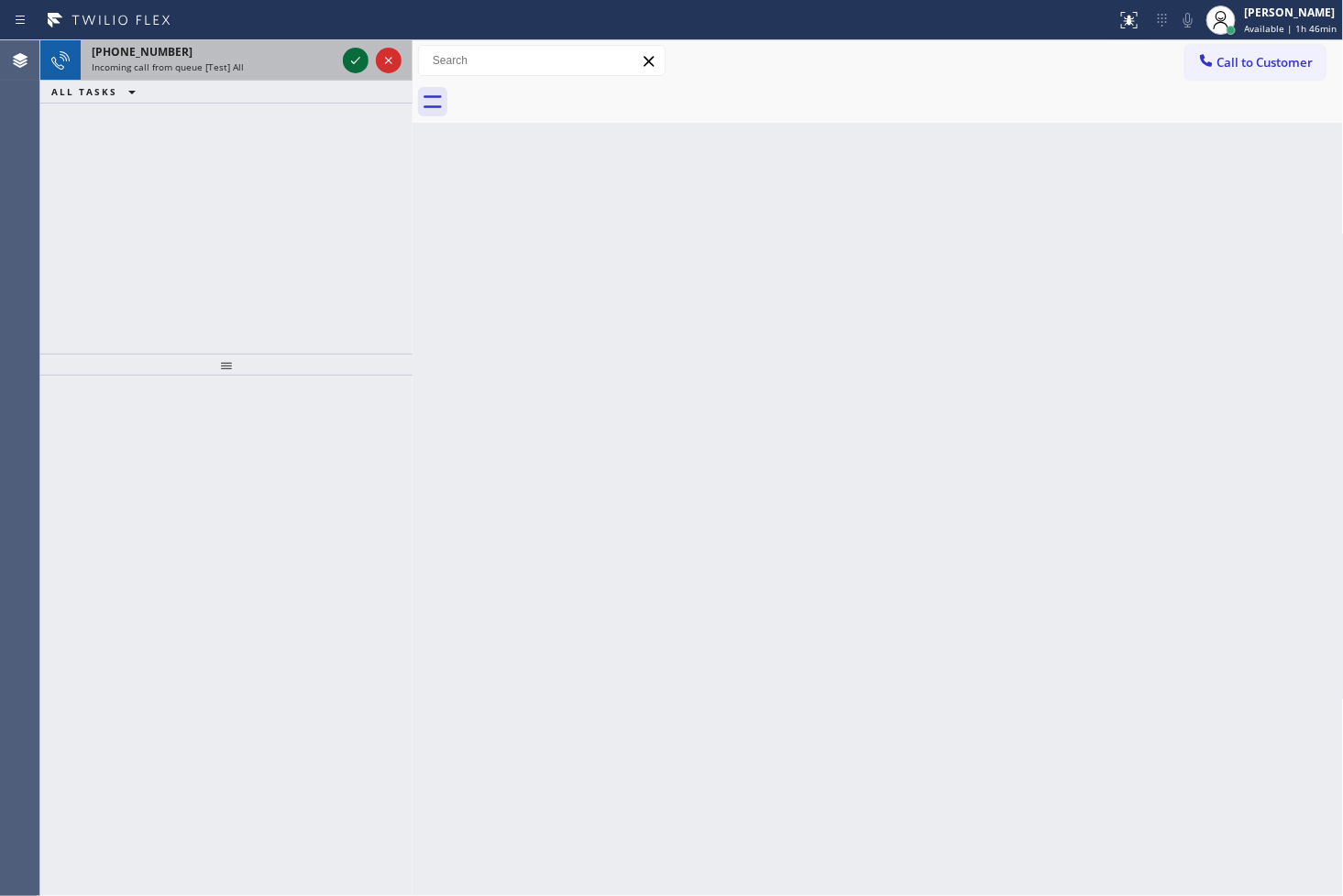
click at [356, 68] on icon at bounding box center [356, 60] width 22 height 22
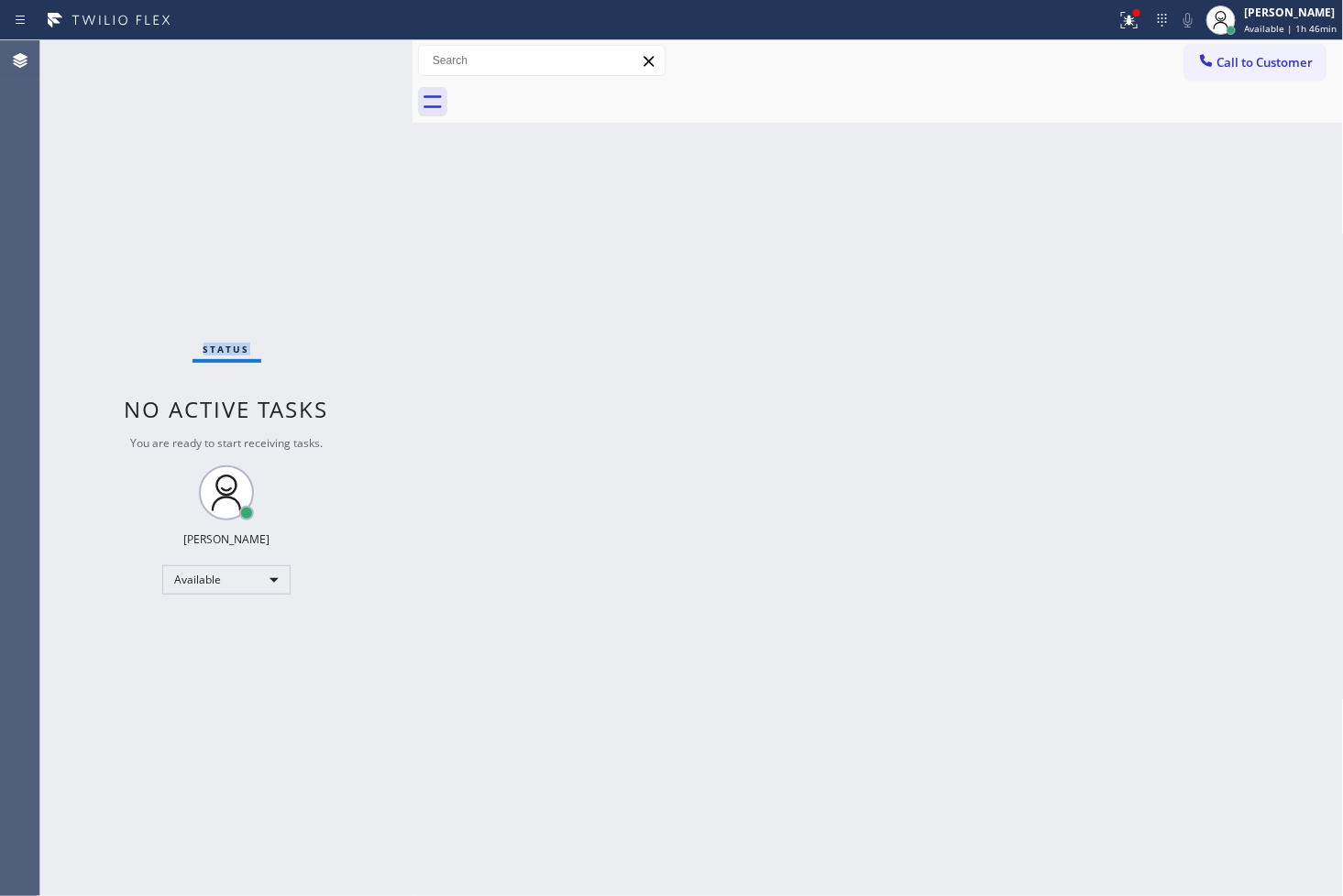
click at [356, 68] on div "Status No active tasks You are ready to start receiving tasks. [PERSON_NAME]" at bounding box center [226, 468] width 372 height 856
click at [1119, 10] on icon at bounding box center [1129, 20] width 22 height 22
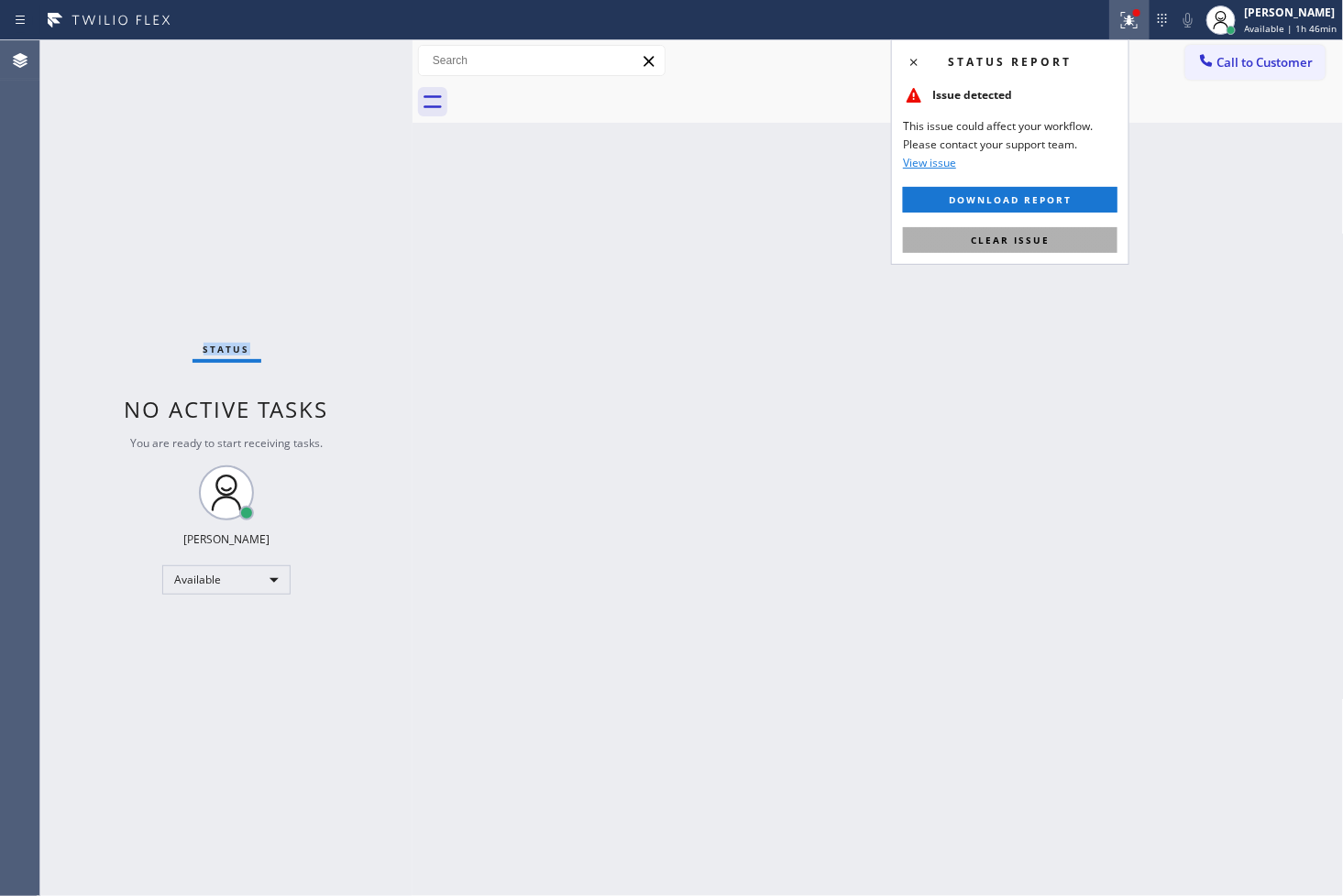
click at [1047, 241] on span "Clear issue" at bounding box center [1010, 240] width 79 height 12
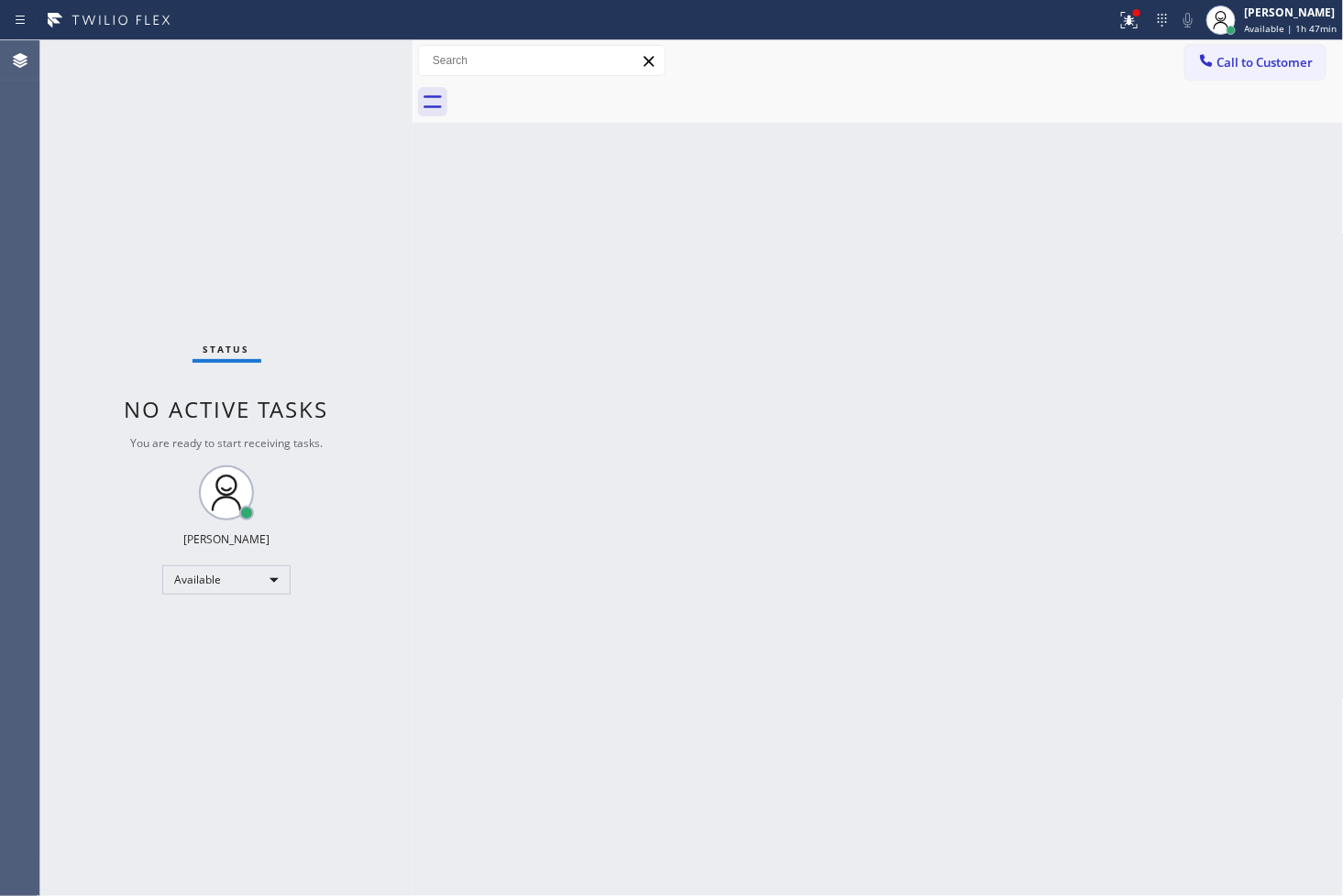
click at [86, 596] on div "Status No active tasks You are ready to start receiving tasks. [PERSON_NAME]" at bounding box center [226, 468] width 372 height 856
click at [335, 53] on div "Status No active tasks You are ready to start receiving tasks. [PERSON_NAME]" at bounding box center [226, 468] width 372 height 856
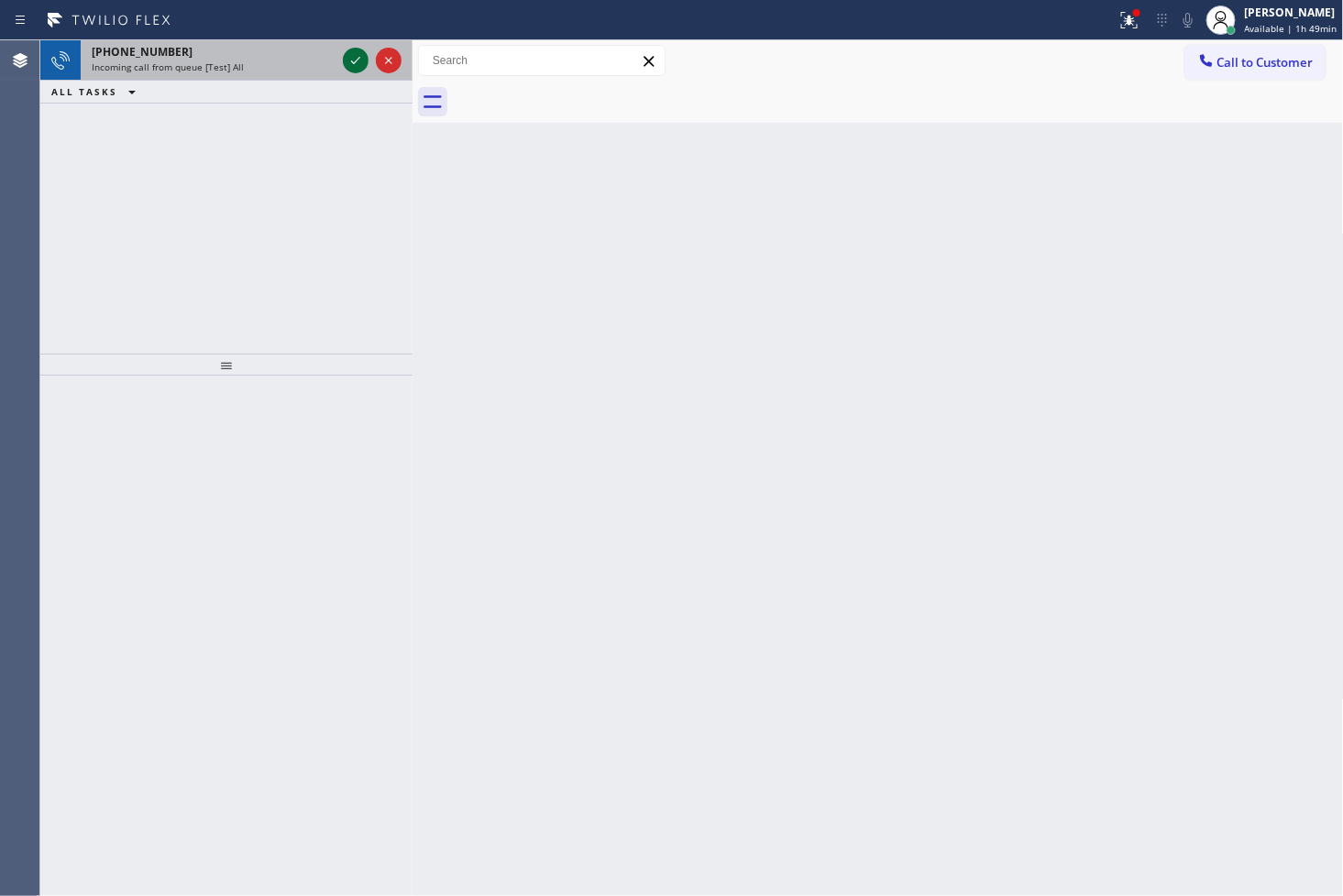
click at [350, 57] on icon at bounding box center [356, 60] width 22 height 22
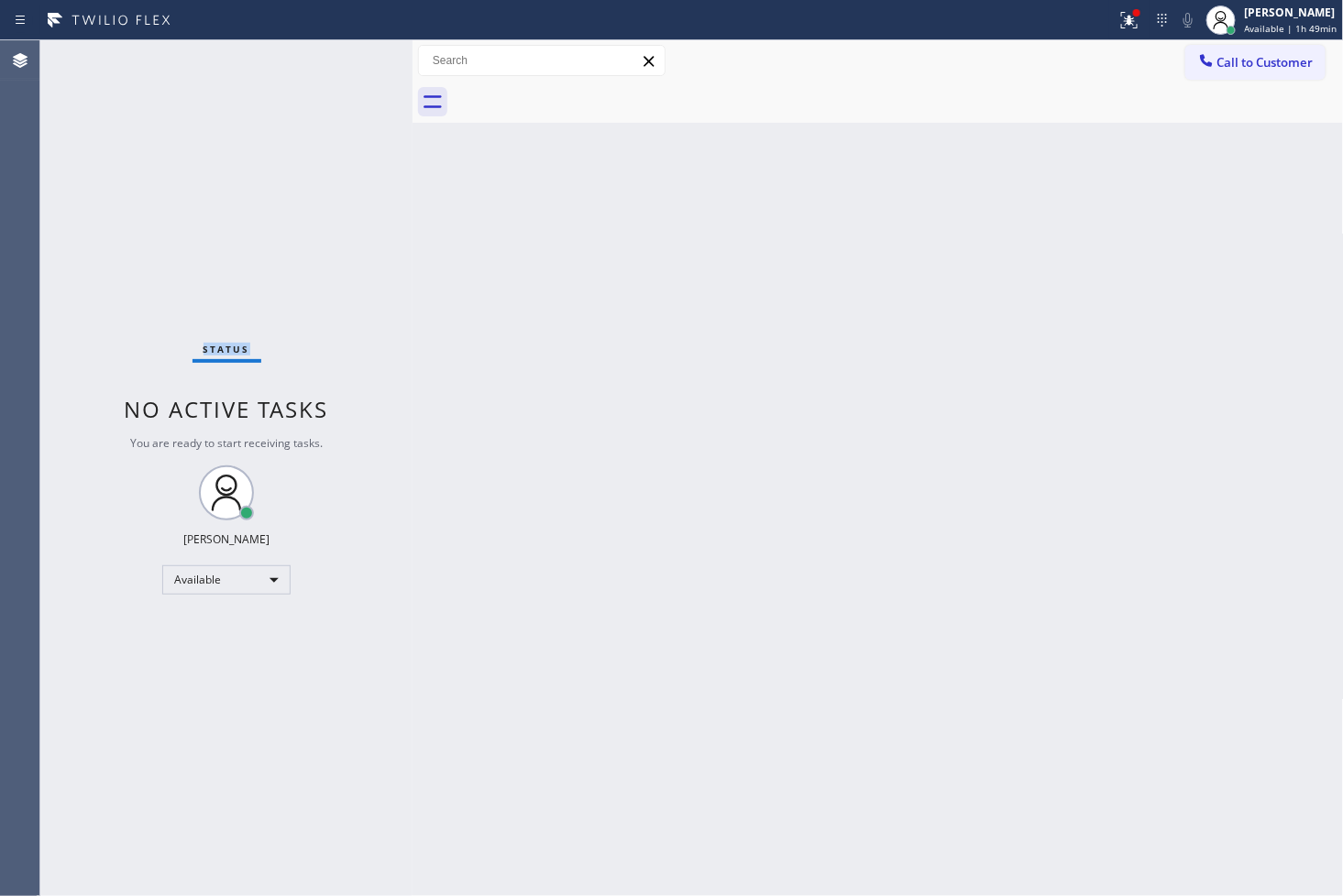
click at [350, 57] on div "Status No active tasks You are ready to start receiving tasks. [PERSON_NAME]" at bounding box center [226, 468] width 372 height 856
drag, startPoint x: 953, startPoint y: 592, endPoint x: 979, endPoint y: 580, distance: 28.6
click at [972, 585] on div "Back to Dashboard Change Sender ID Customers Technicians Select a contact Outbo…" at bounding box center [878, 468] width 932 height 856
click at [1119, 20] on icon at bounding box center [1129, 20] width 22 height 22
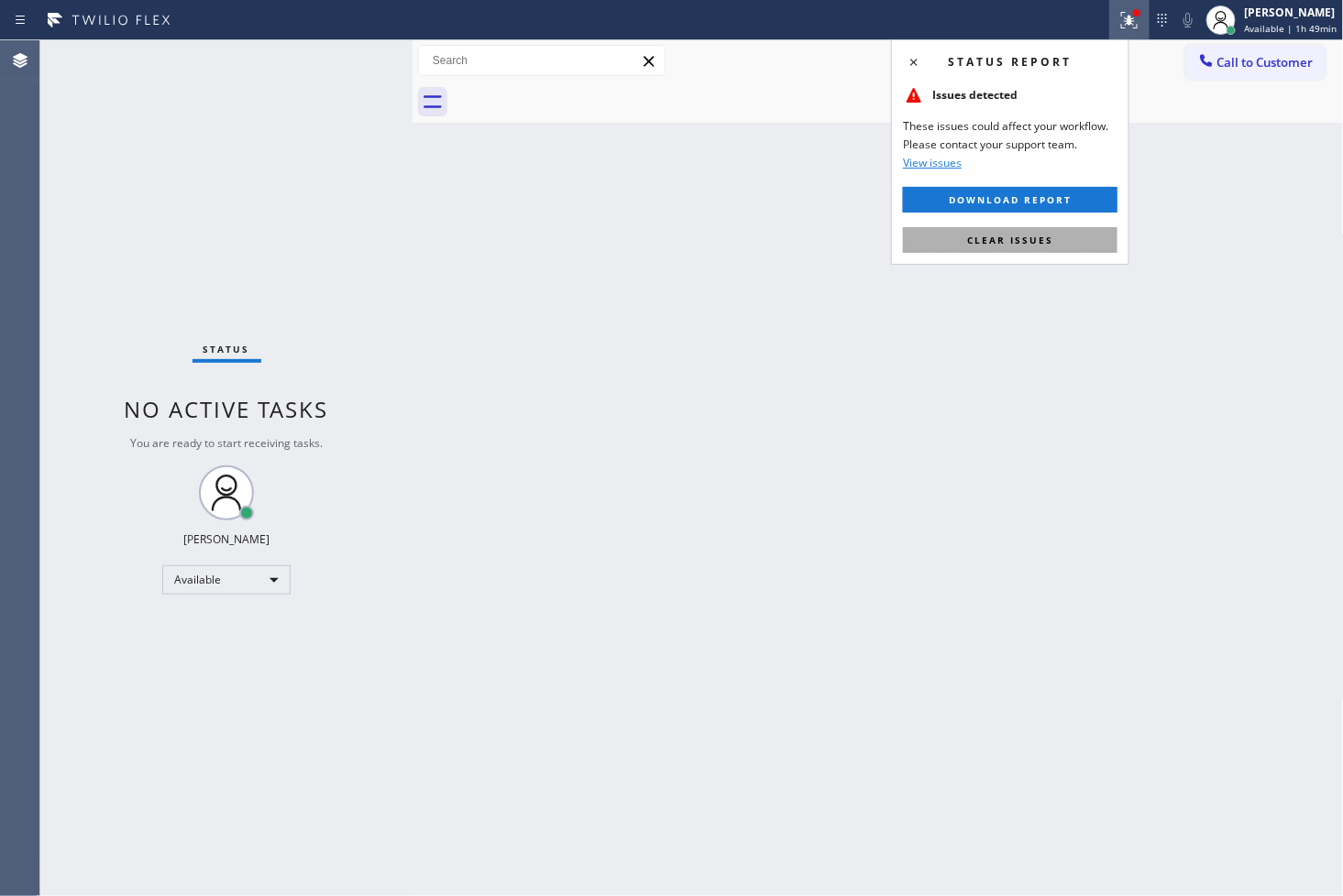
click at [1075, 234] on button "Clear issues" at bounding box center [1010, 240] width 215 height 26
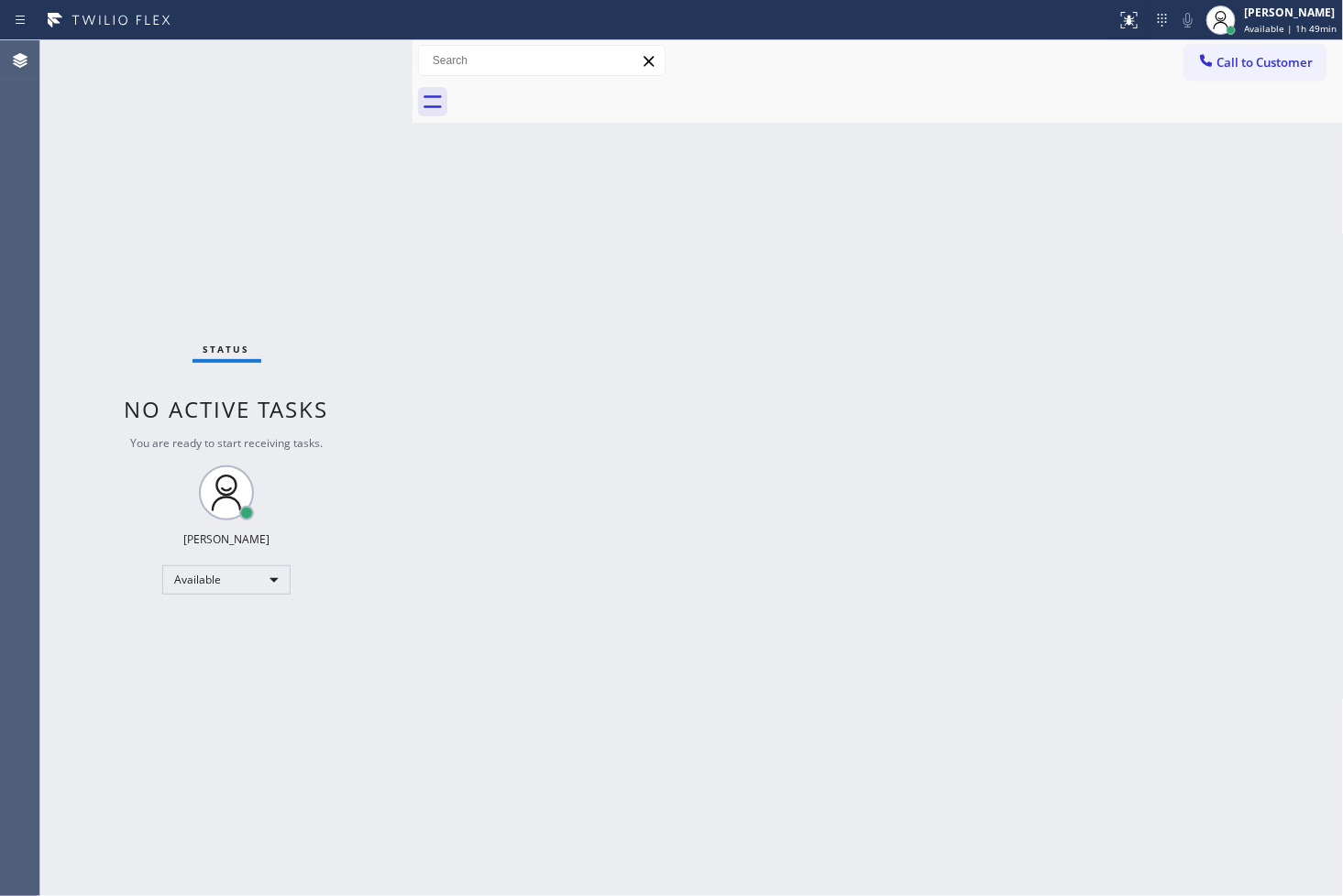
click at [261, 252] on div "Status No active tasks You are ready to start receiving tasks. [PERSON_NAME]" at bounding box center [226, 468] width 372 height 856
click at [370, 59] on div "Status No active tasks You are ready to start receiving tasks. [PERSON_NAME]" at bounding box center [226, 468] width 372 height 856
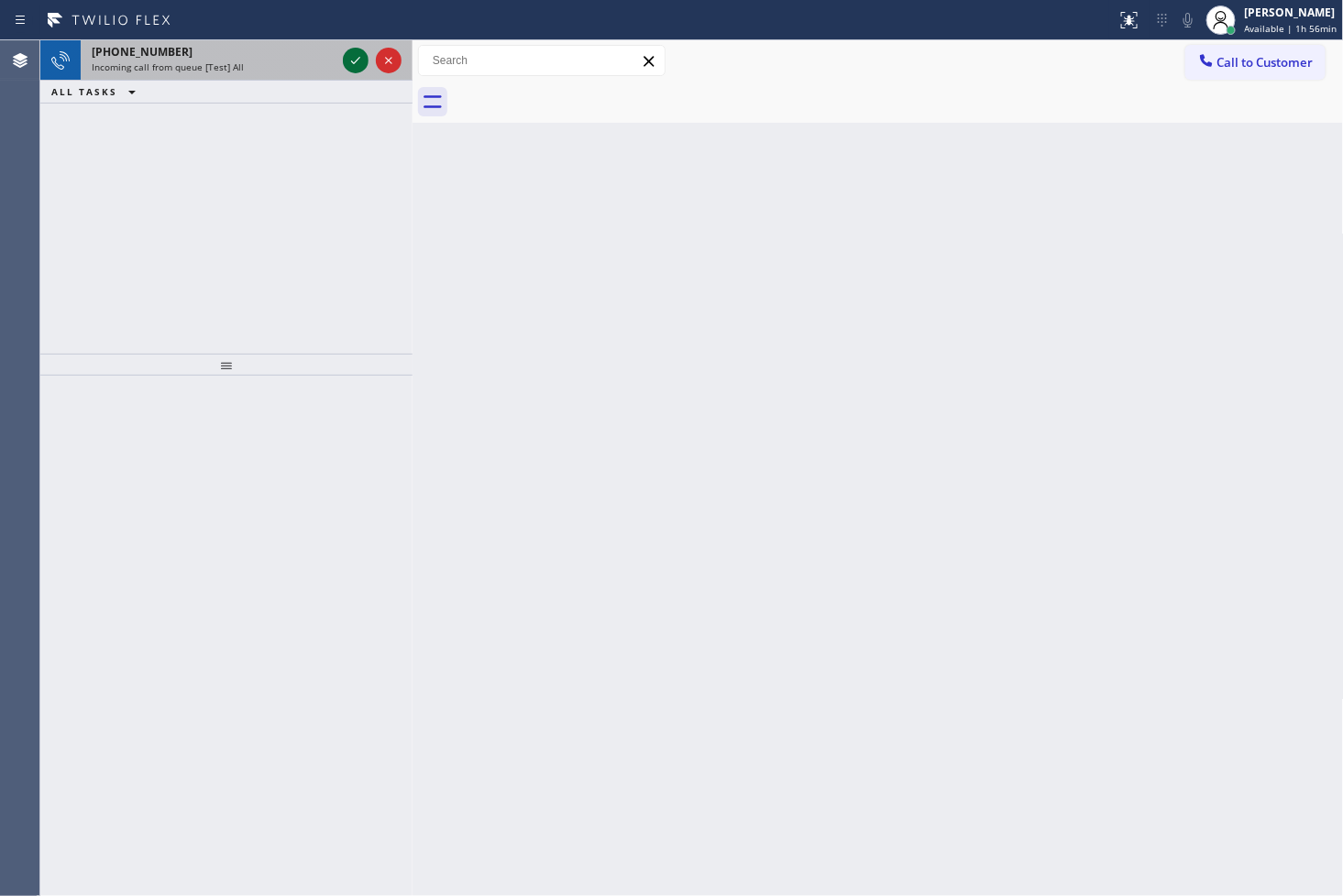
click at [350, 58] on icon at bounding box center [356, 60] width 22 height 22
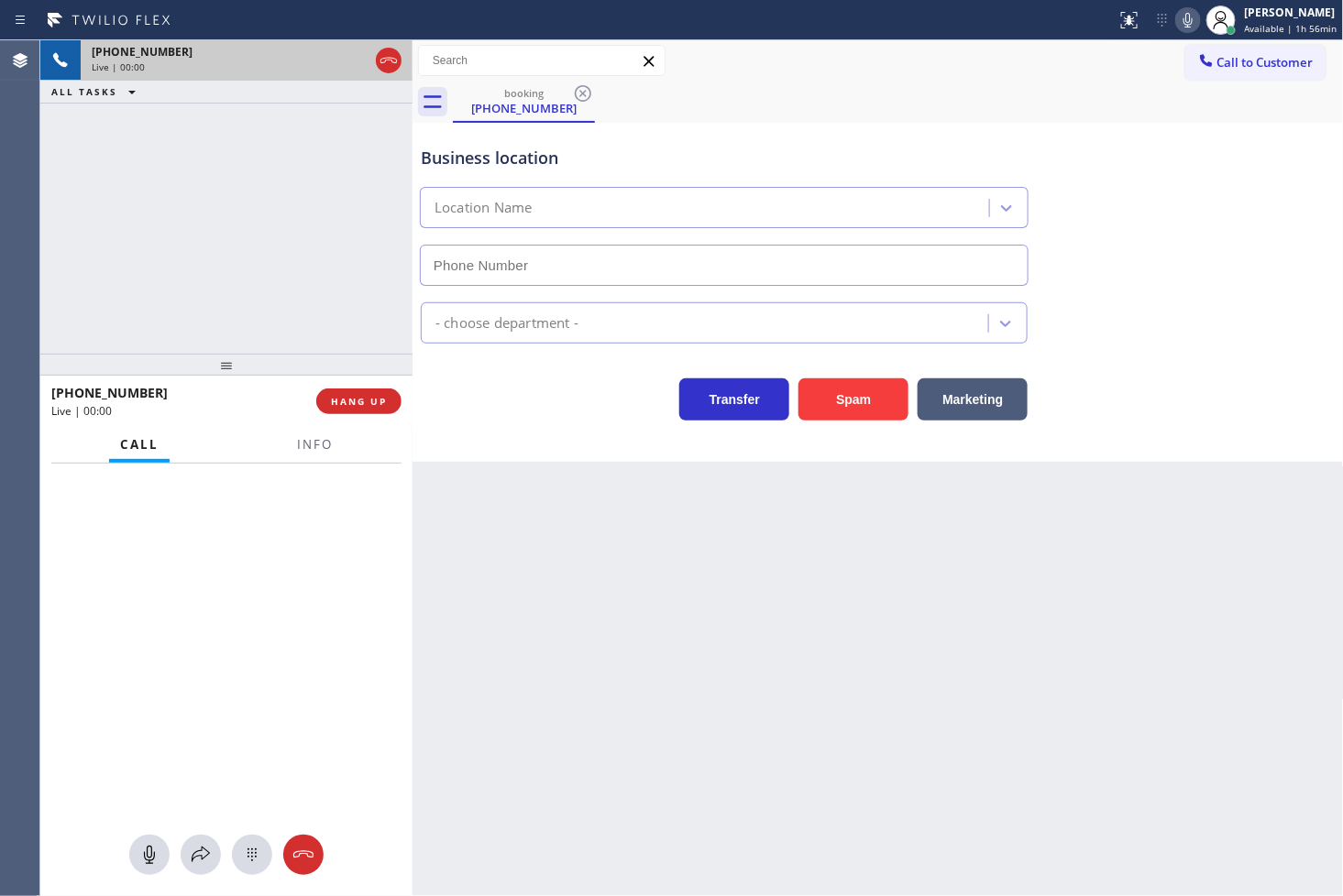
type input "[PHONE_NUMBER]"
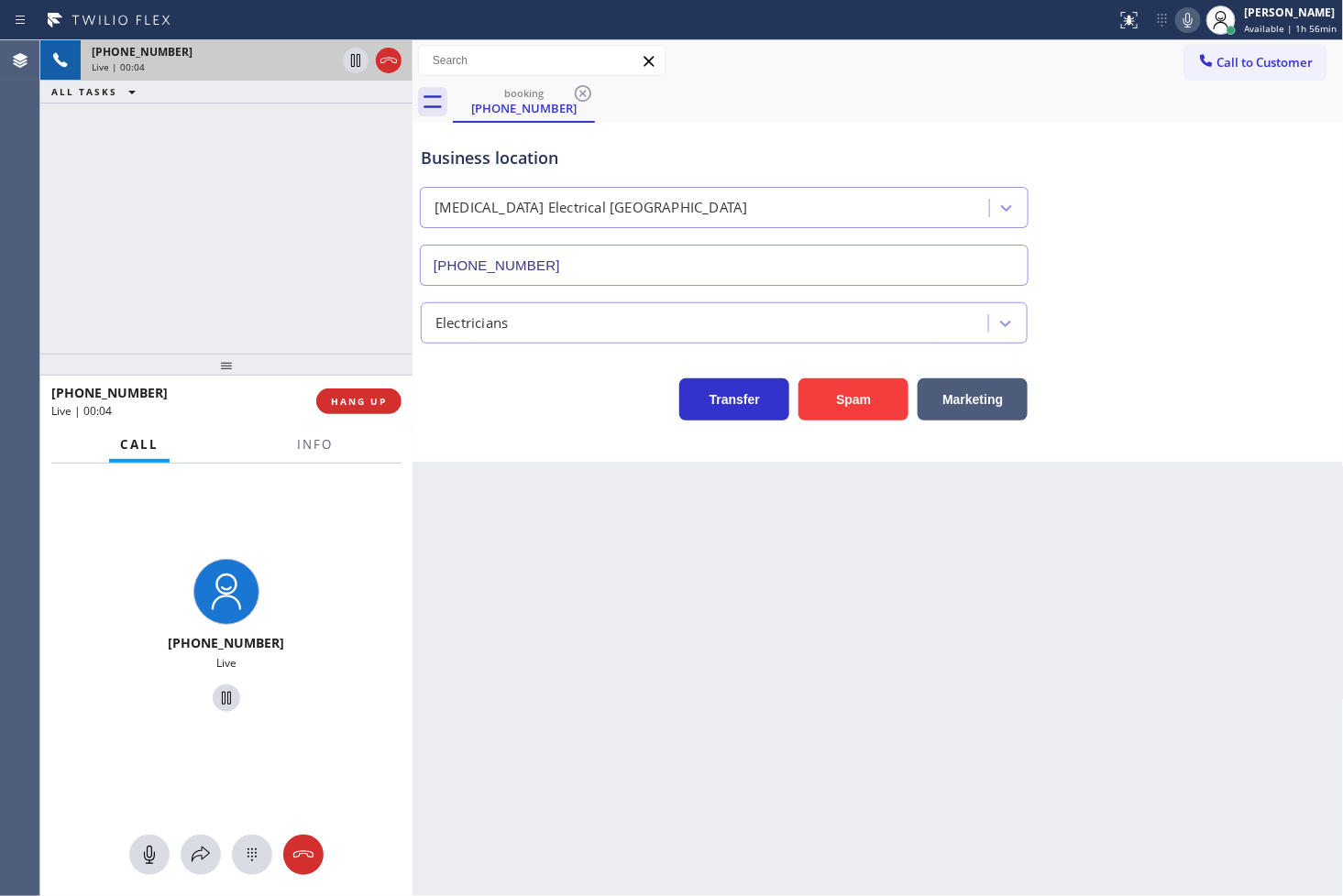
click at [1162, 226] on div "Business location [MEDICAL_DATA][GEOGRAPHIC_DATA] [PHONE_NUMBER]" at bounding box center [878, 202] width 922 height 166
click at [1128, 120] on div "Business location [MEDICAL_DATA][GEOGRAPHIC_DATA] [PHONE_NUMBER]" at bounding box center [878, 202] width 922 height 166
click at [1177, 28] on icon at bounding box center [1188, 20] width 22 height 22
click at [272, 231] on div "[PHONE_NUMBER] Live | 00:08 ALL TASKS ALL TASKS ACTIVE TASKS TASKS IN WRAP UP" at bounding box center [226, 196] width 372 height 313
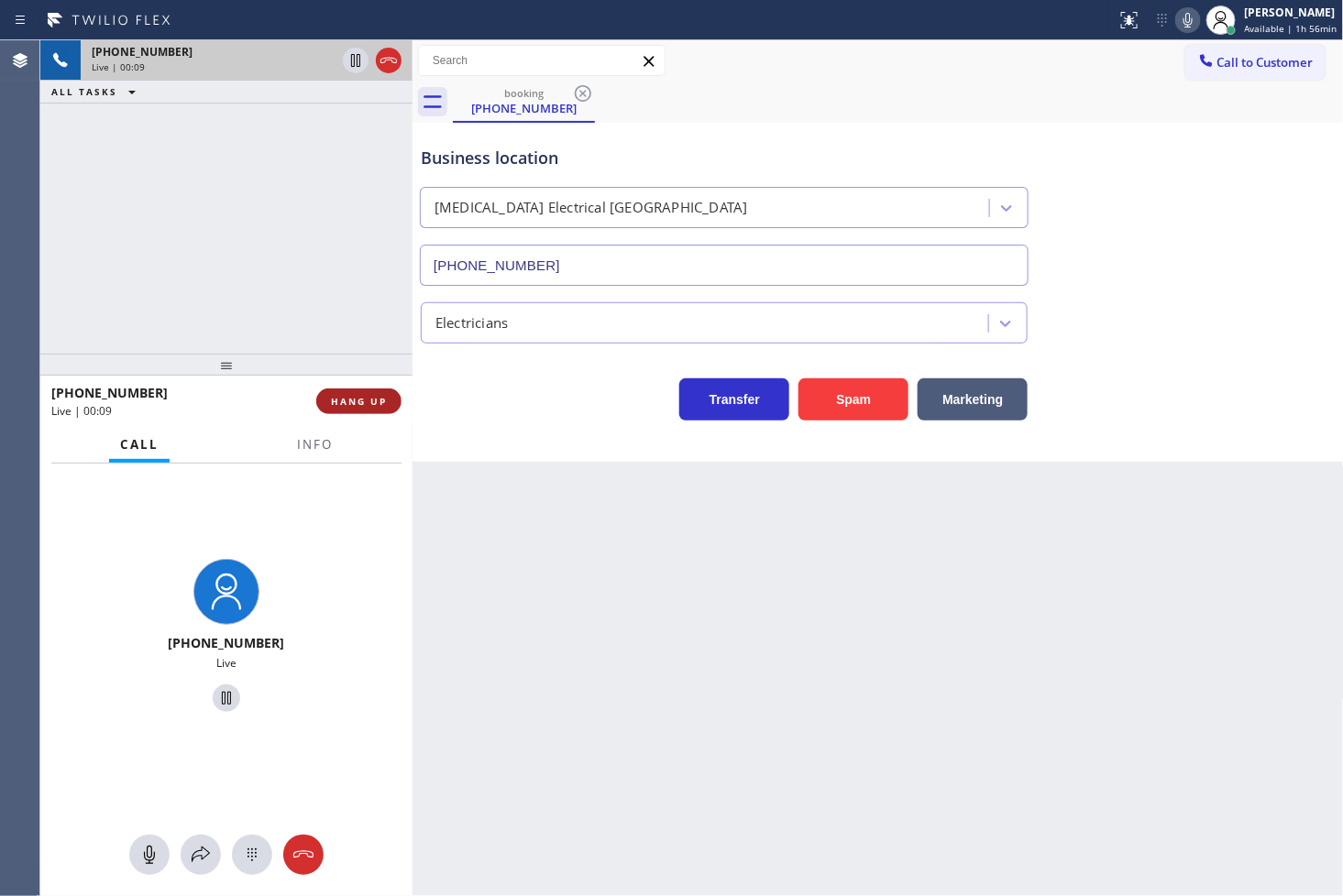
click at [354, 403] on span "HANG UP" at bounding box center [359, 401] width 56 height 12
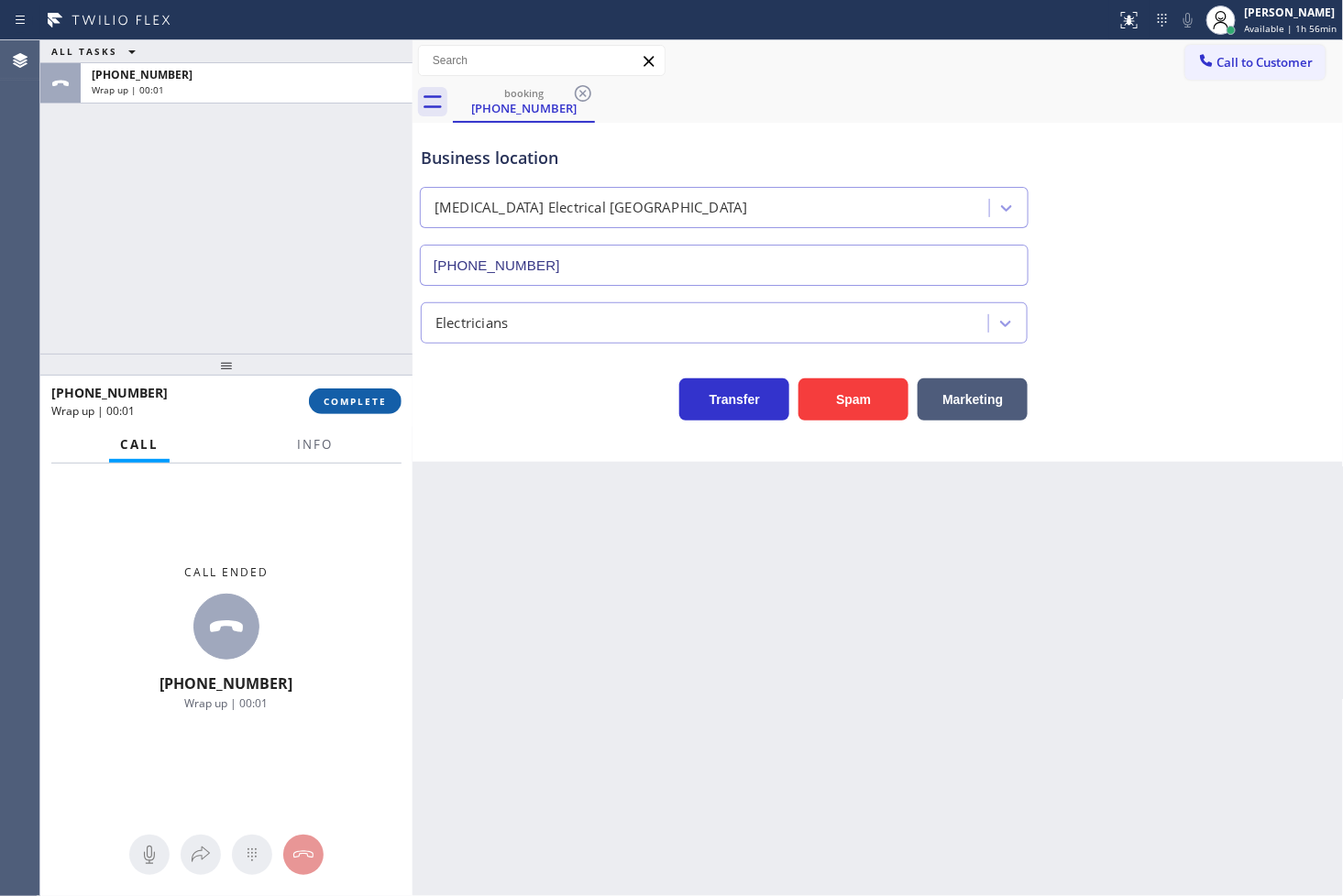
click at [354, 403] on span "COMPLETE" at bounding box center [356, 401] width 63 height 12
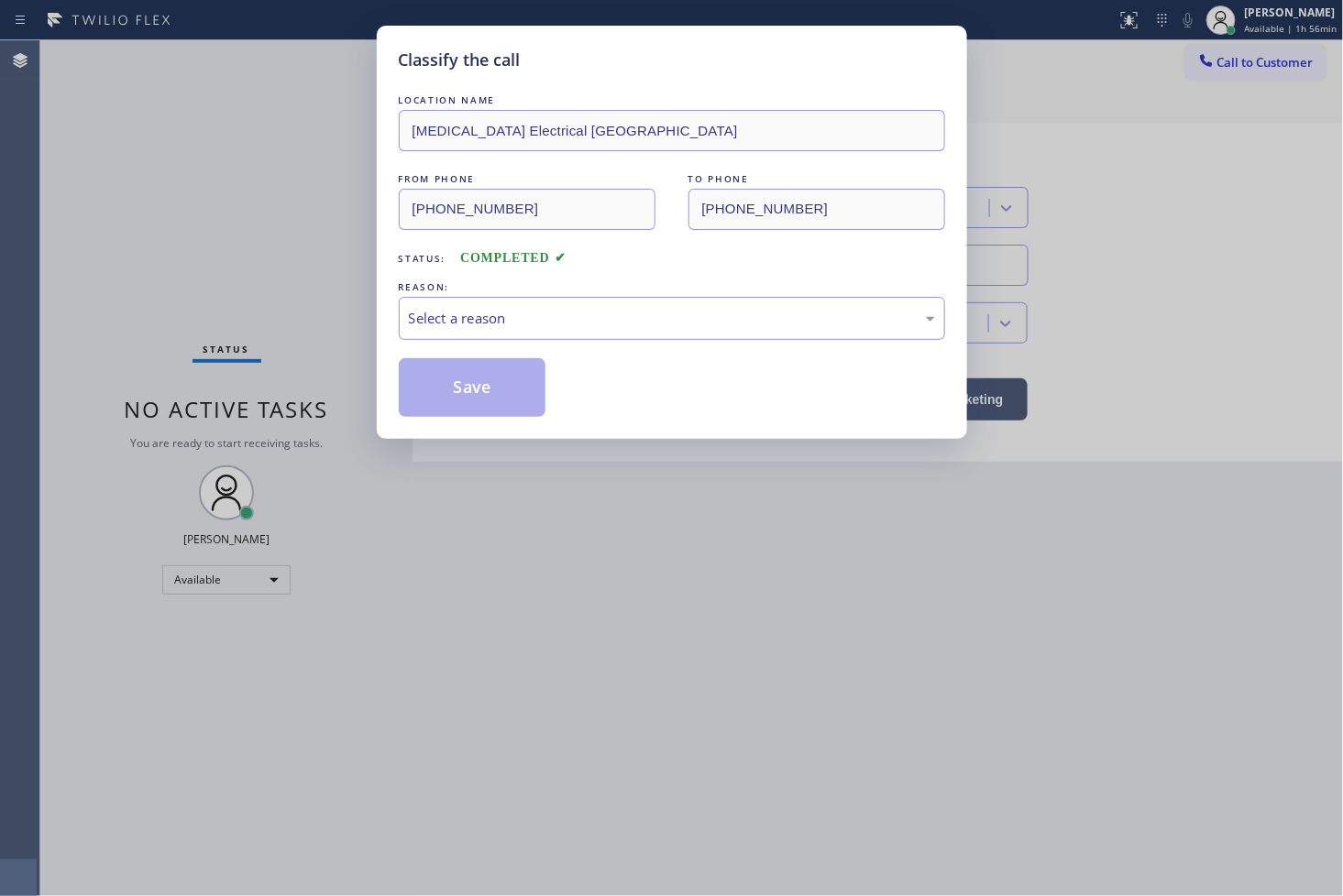
click at [545, 319] on div "Select a reason" at bounding box center [671, 318] width 526 height 21
click at [498, 395] on button "Save" at bounding box center [473, 387] width 148 height 58
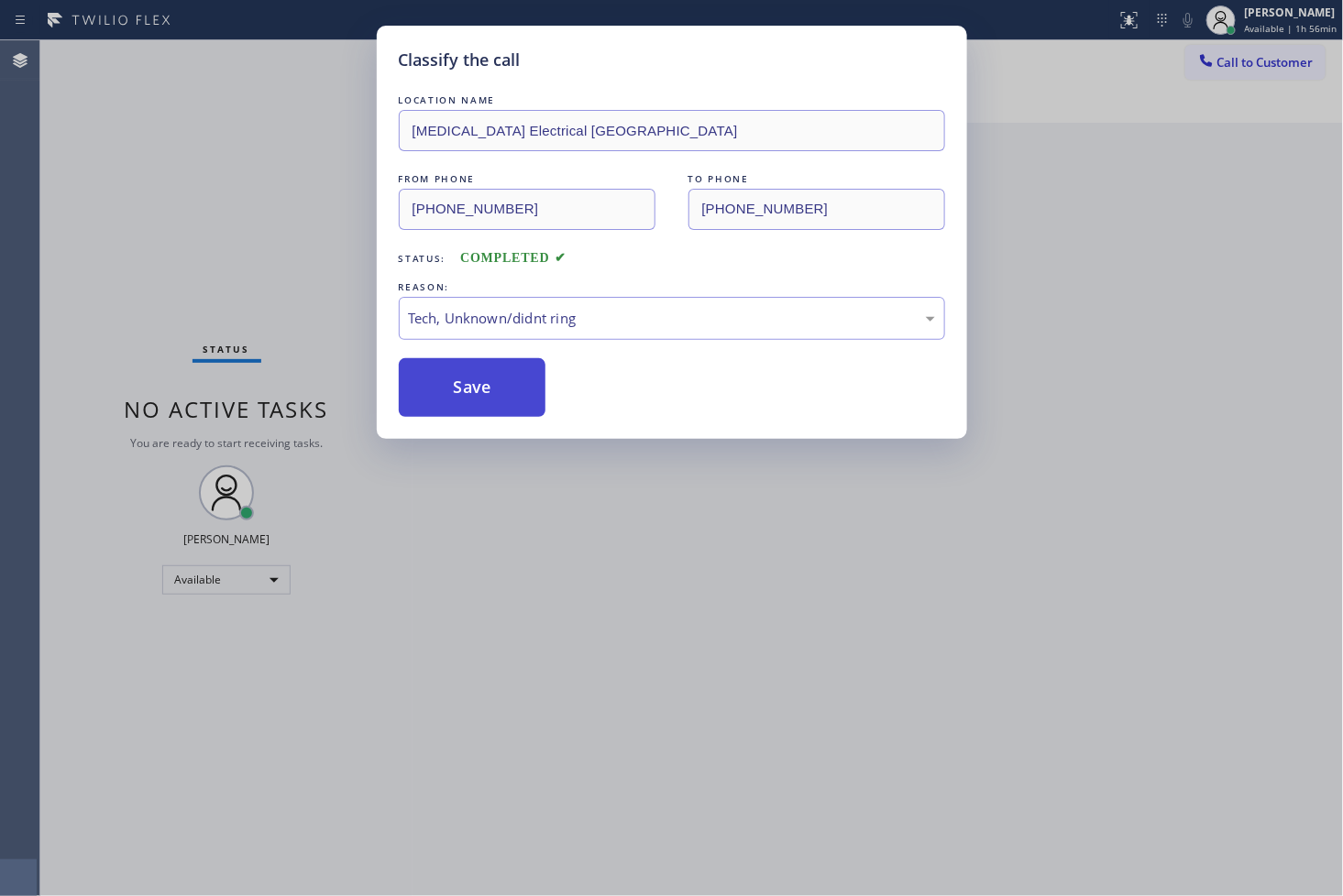
click at [498, 395] on button "Save" at bounding box center [473, 387] width 148 height 58
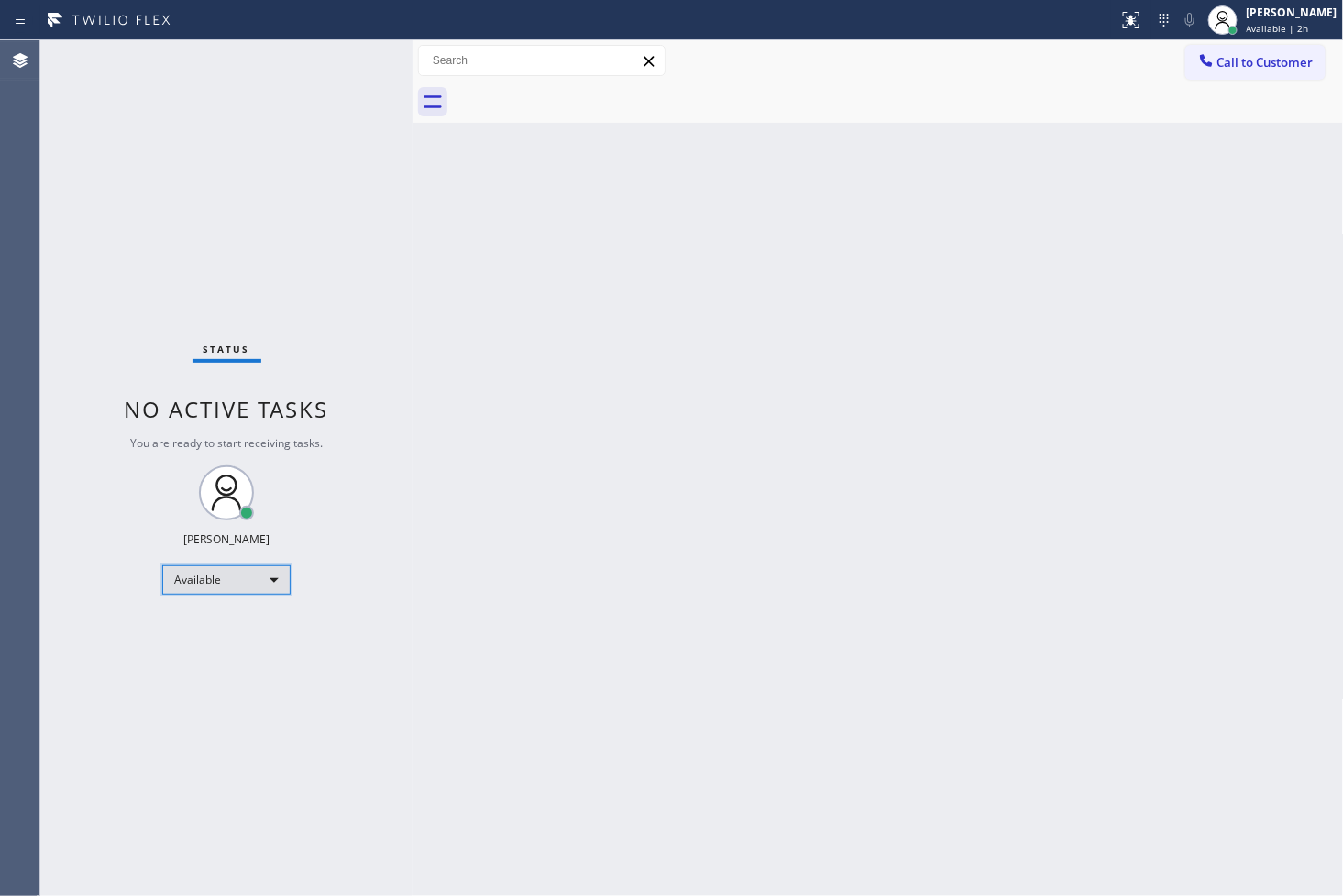
click at [277, 582] on div "Available" at bounding box center [226, 580] width 128 height 30
click at [212, 672] on li "Break" at bounding box center [225, 673] width 125 height 22
click at [70, 325] on div "Status No active tasks Change activity state to start receiving tasks. [PERSON_…" at bounding box center [226, 468] width 372 height 856
click at [92, 248] on div "Status No active tasks Change activity state to start receiving tasks. [PERSON_…" at bounding box center [226, 468] width 372 height 856
click at [1162, 198] on div "Back to Dashboard Change Sender ID Customers Technicians Select a contact Outbo…" at bounding box center [878, 468] width 932 height 856
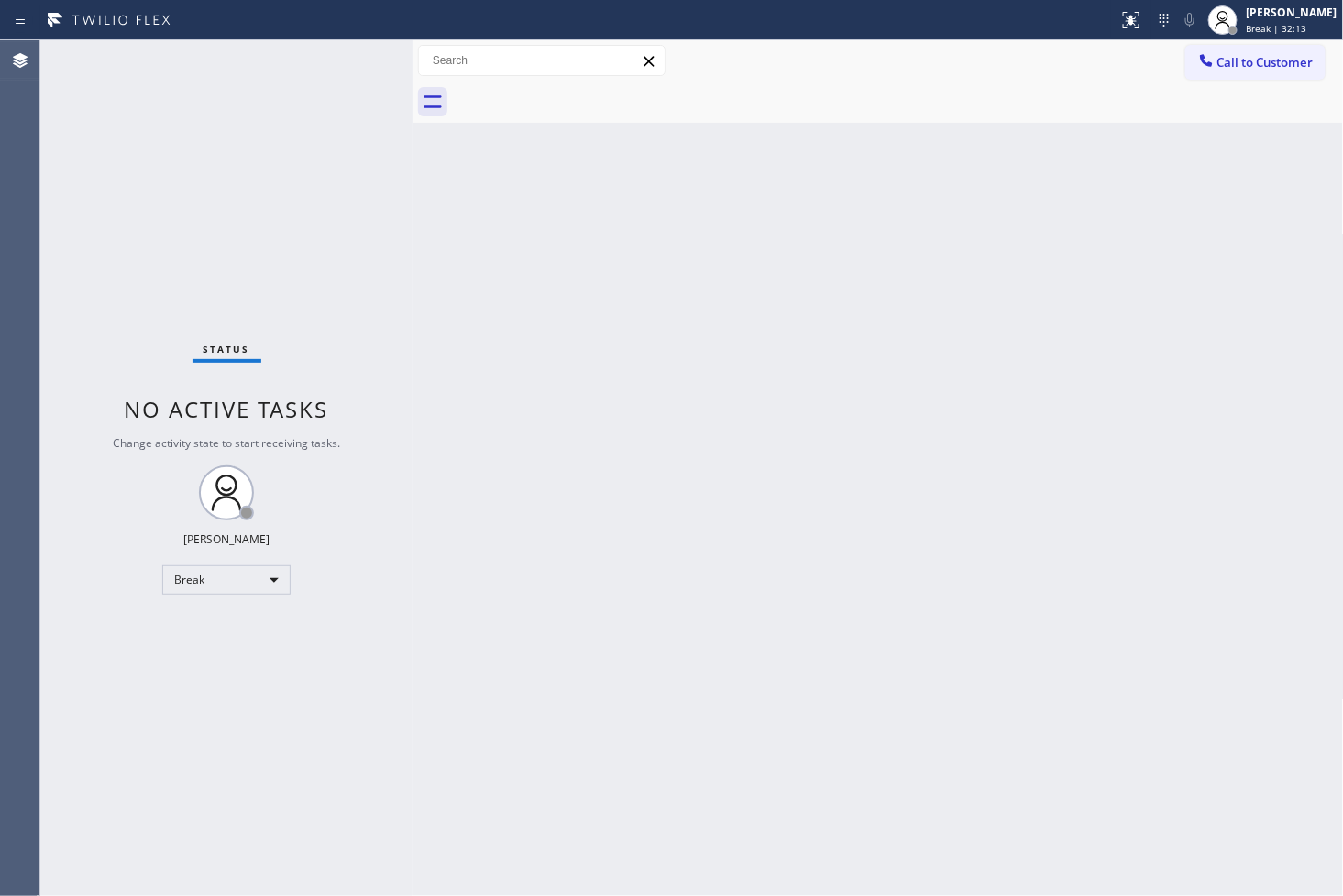
click at [995, 162] on div "Back to Dashboard Change Sender ID Customers Technicians Select a contact Outbo…" at bounding box center [878, 468] width 932 height 856
click at [266, 436] on span "Change activity state to start receiving tasks." at bounding box center [226, 443] width 227 height 15
click at [1078, 153] on div "Back to Dashboard Change Sender ID Customers Technicians Select a contact Outbo…" at bounding box center [878, 468] width 932 height 856
click at [1043, 438] on div "Back to Dashboard Change Sender ID Customers Technicians Select a contact Outbo…" at bounding box center [878, 468] width 932 height 856
click at [97, 593] on div "Status No active tasks Change activity state to start receiving tasks. [PERSON_…" at bounding box center [226, 468] width 372 height 856
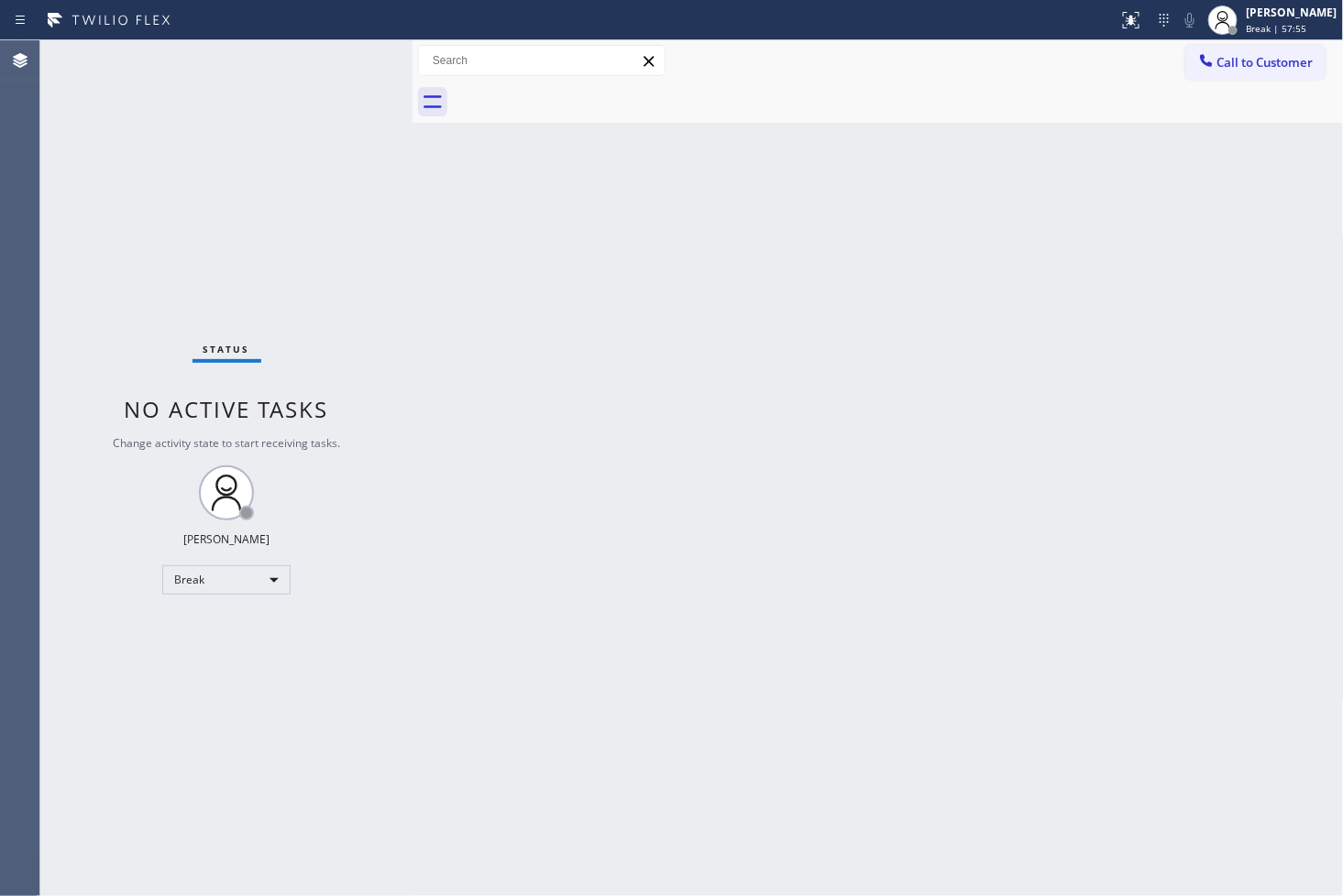
click at [356, 227] on div "Status No active tasks Change activity state to start receiving tasks. [PERSON_…" at bounding box center [226, 468] width 372 height 856
click at [960, 494] on div "Back to Dashboard Change Sender ID Customers Technicians Select a contact Outbo…" at bounding box center [878, 468] width 932 height 856
click at [1112, 561] on div "Back to Dashboard Change Sender ID Customers Technicians Select a contact Outbo…" at bounding box center [878, 468] width 932 height 856
click at [271, 586] on div "Break" at bounding box center [226, 580] width 128 height 30
click at [251, 630] on li "Available" at bounding box center [225, 628] width 125 height 22
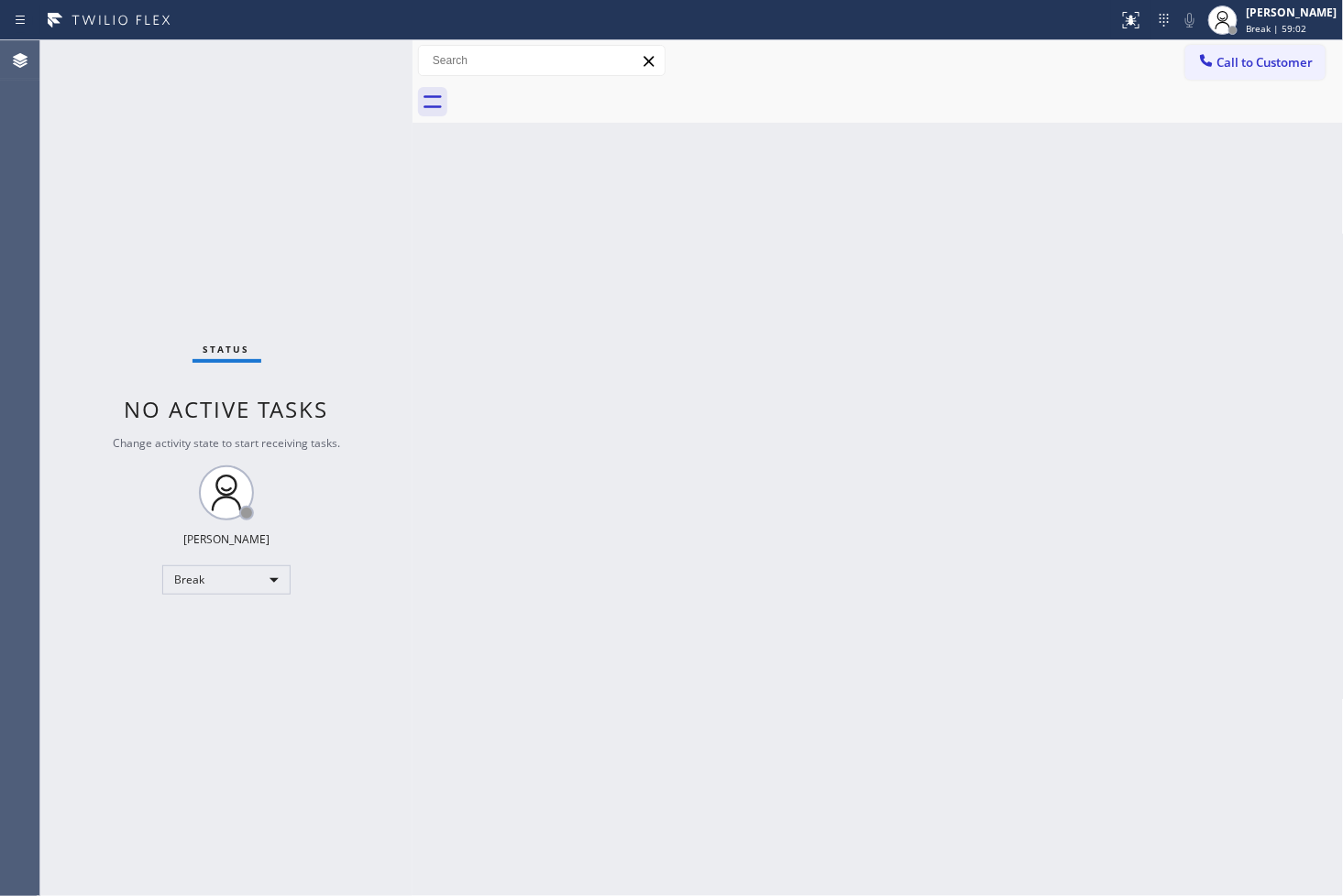
click at [530, 535] on div "Back to Dashboard Change Sender ID Customers Technicians Select a contact Outbo…" at bounding box center [878, 468] width 932 height 856
click at [96, 431] on div "Status No active tasks You are ready to start receiving tasks. [PERSON_NAME]" at bounding box center [226, 468] width 372 height 856
click at [345, 59] on div "Status No active tasks You are ready to start receiving tasks. [PERSON_NAME]" at bounding box center [226, 468] width 372 height 856
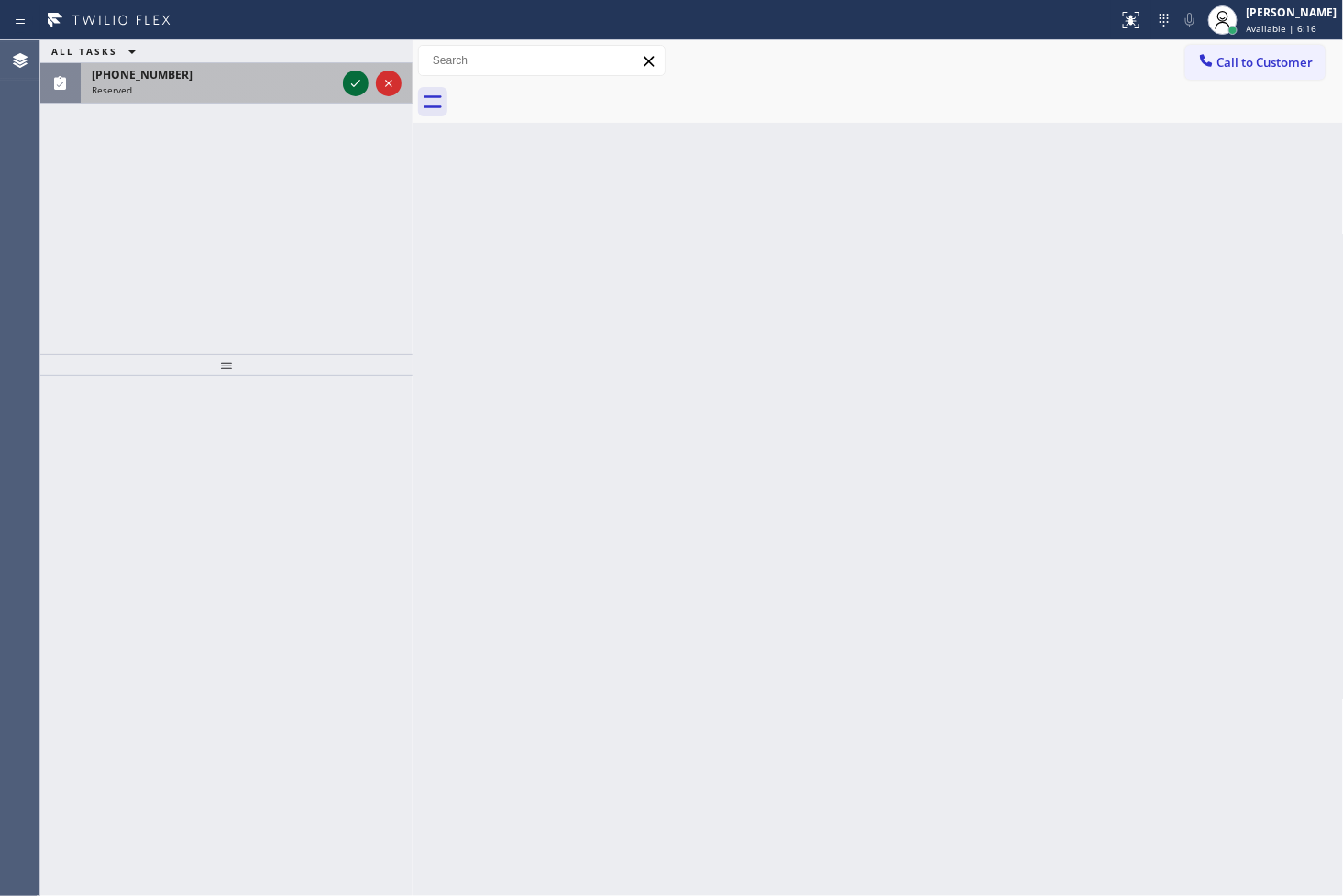
click at [355, 78] on icon at bounding box center [356, 83] width 22 height 22
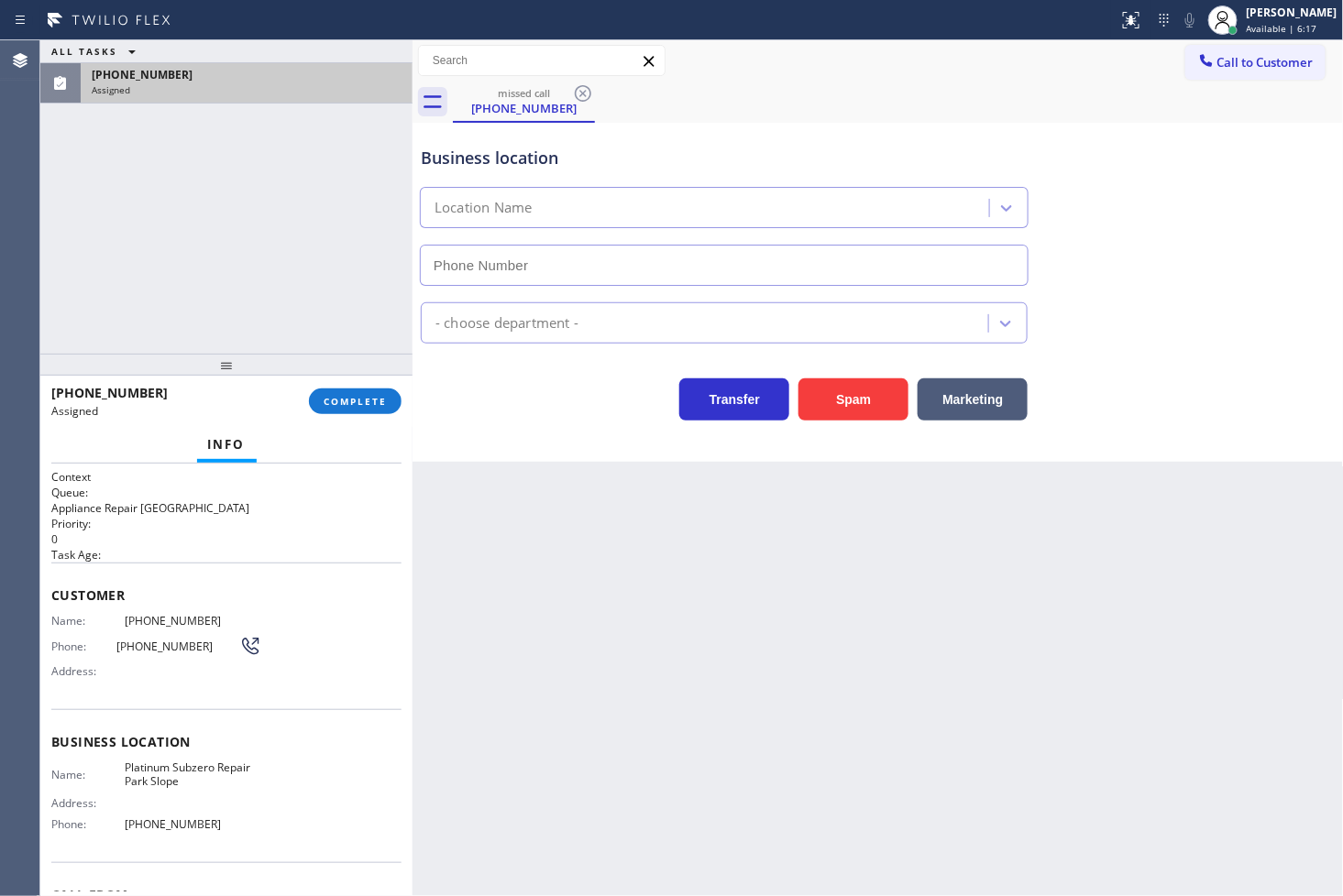
type input "[PHONE_NUMBER]"
click at [52, 623] on span "Name:" at bounding box center [88, 621] width 73 height 13
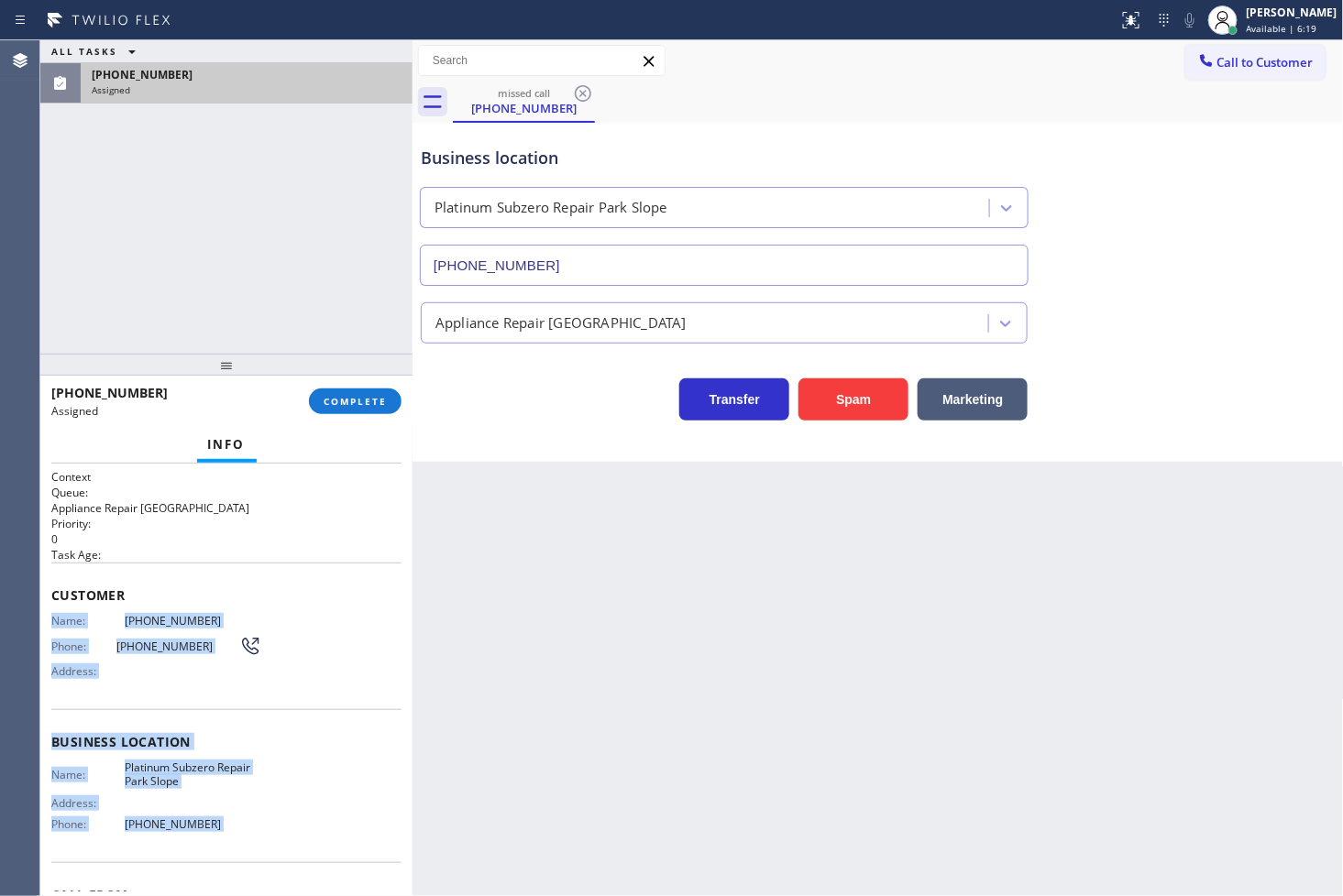
drag, startPoint x: 51, startPoint y: 623, endPoint x: 220, endPoint y: 829, distance: 266.5
click at [220, 829] on div "Context Queue: Appliance Repair High End Priority: 0 Task Age: Customer Name: […" at bounding box center [226, 735] width 350 height 532
copy div "Name: [PHONE_NUMBER] Phone: [PHONE_NUMBER] Address: Business location Name: Pla…"
click at [345, 409] on button "COMPLETE" at bounding box center [355, 401] width 93 height 26
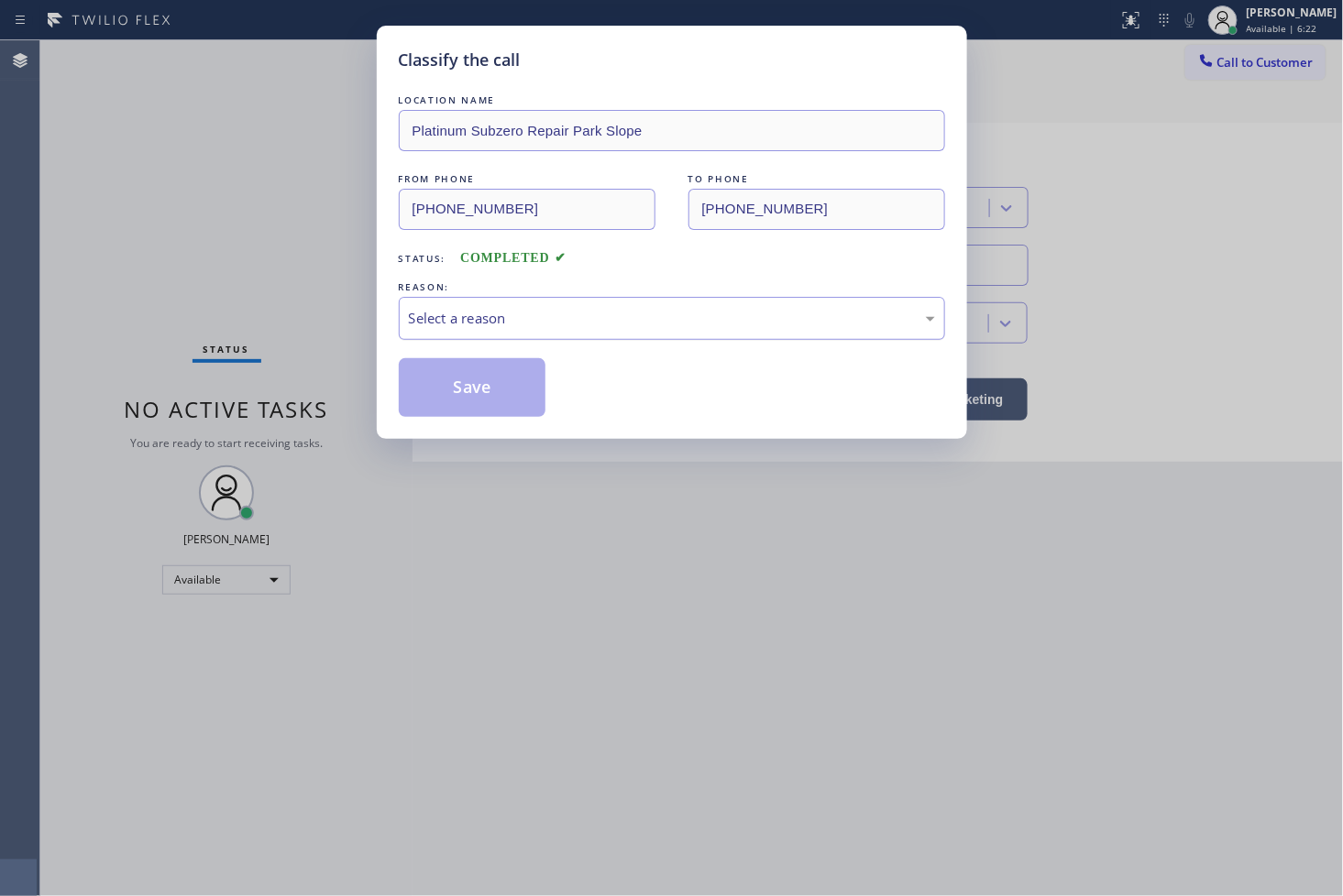
click at [498, 316] on div "Select a reason" at bounding box center [671, 318] width 526 height 21
click at [471, 402] on button "Save" at bounding box center [473, 387] width 148 height 58
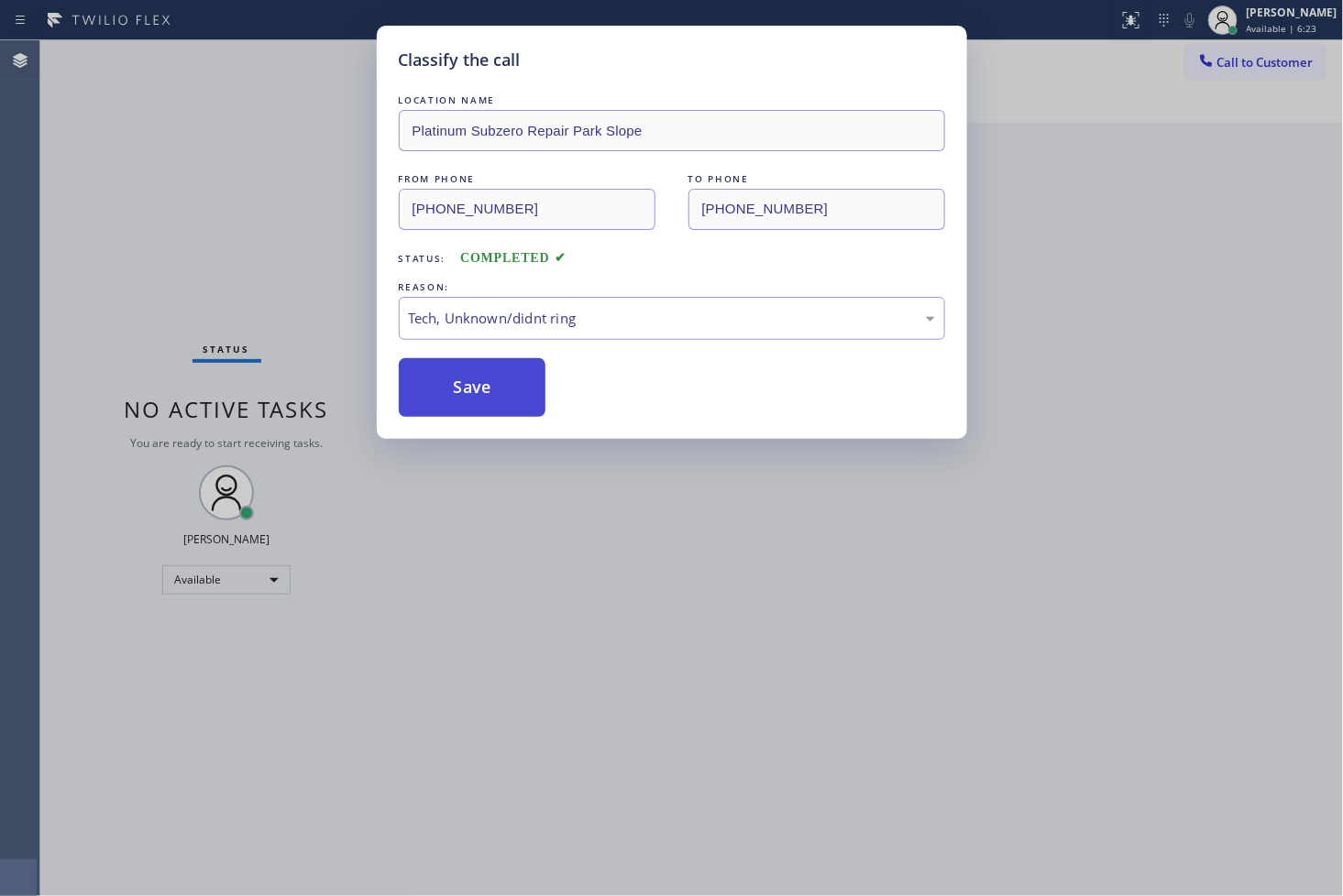
click at [471, 402] on button "Save" at bounding box center [473, 387] width 148 height 58
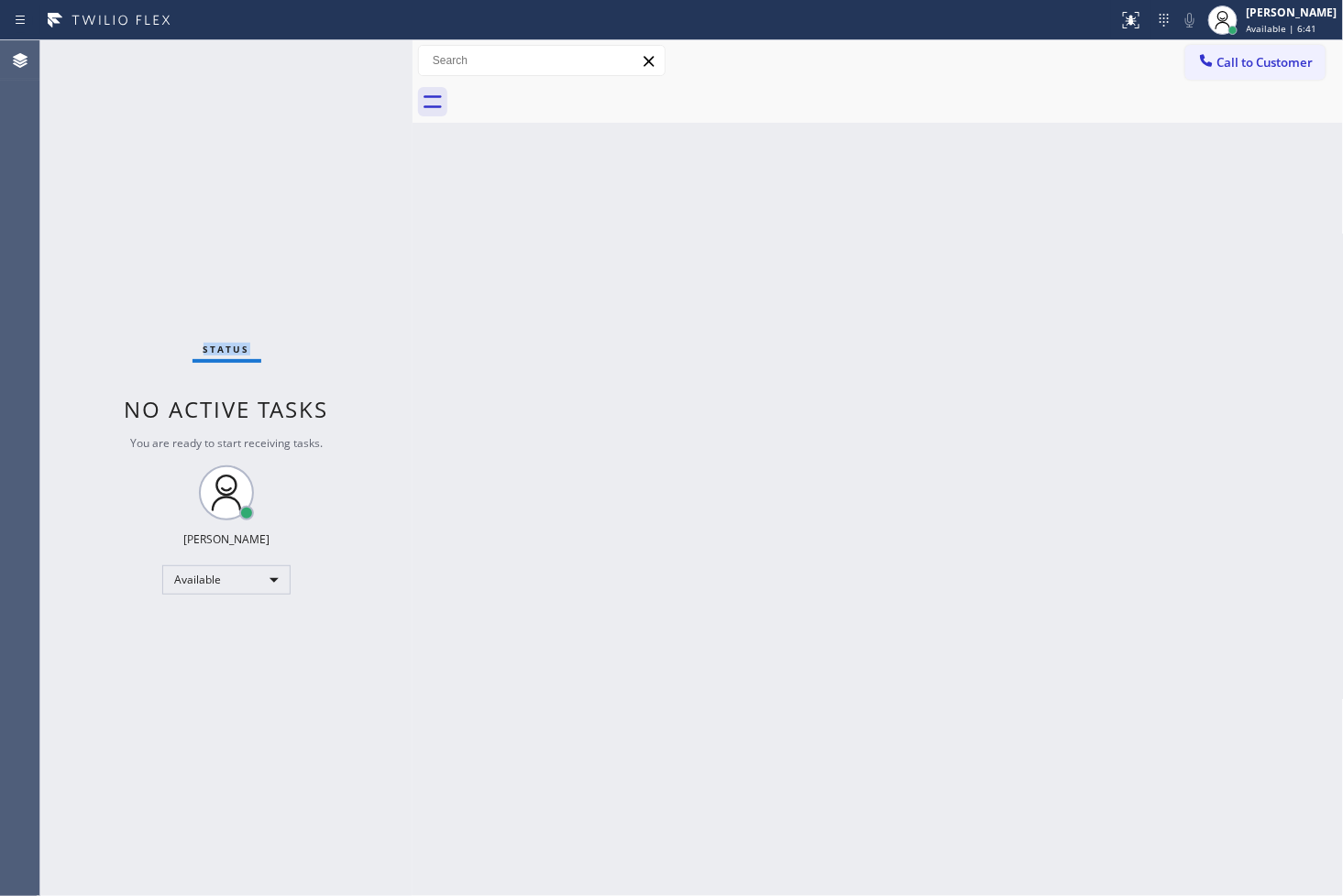
click at [56, 205] on div "Status No active tasks You are ready to start receiving tasks. [PERSON_NAME]" at bounding box center [226, 468] width 372 height 856
click at [74, 257] on div "Status No active tasks You are ready to start receiving tasks. [PERSON_NAME]" at bounding box center [226, 468] width 372 height 856
click at [353, 51] on div "Status No active tasks You are ready to start receiving tasks. [PERSON_NAME]" at bounding box center [226, 468] width 372 height 856
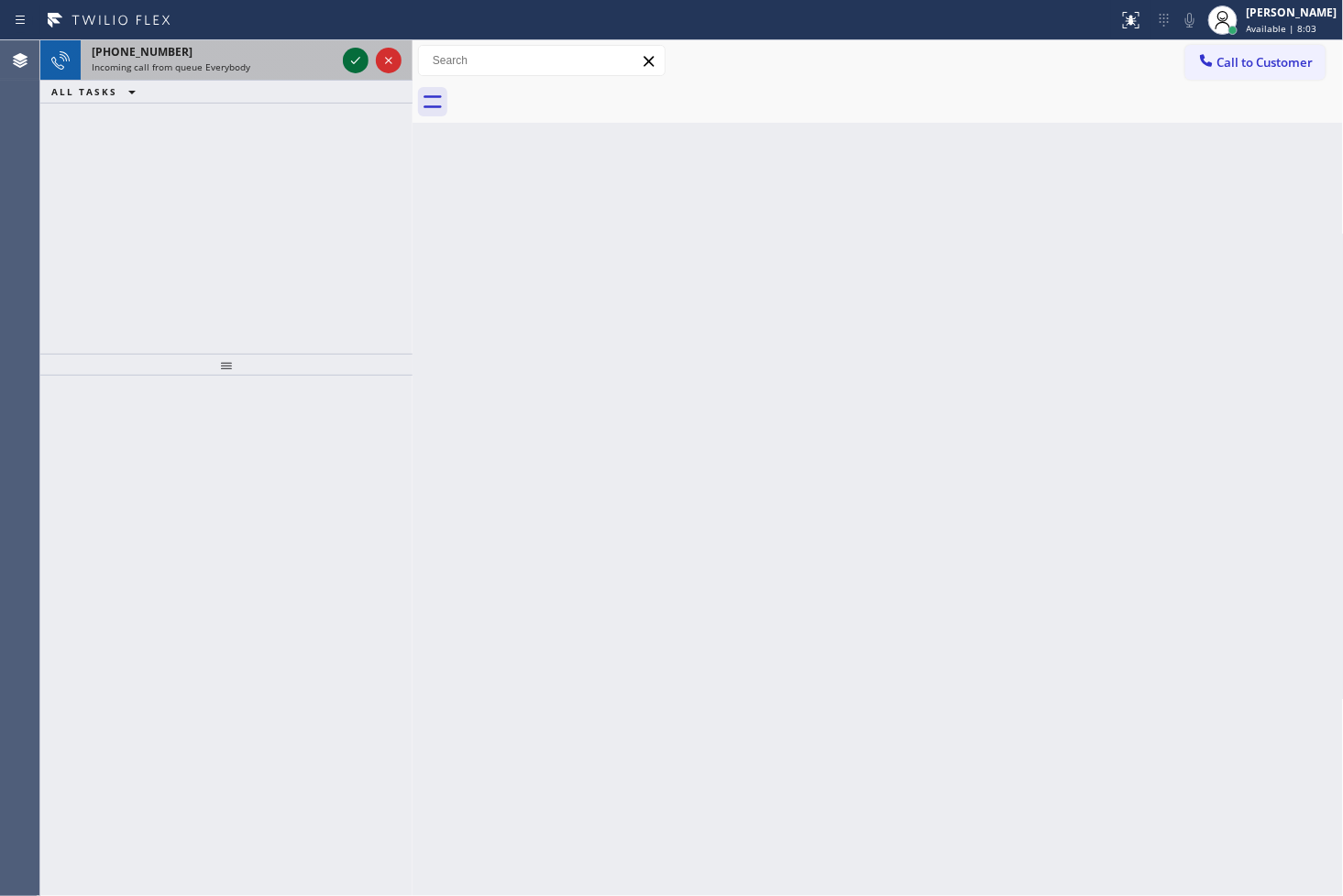
click at [353, 51] on icon at bounding box center [356, 60] width 22 height 22
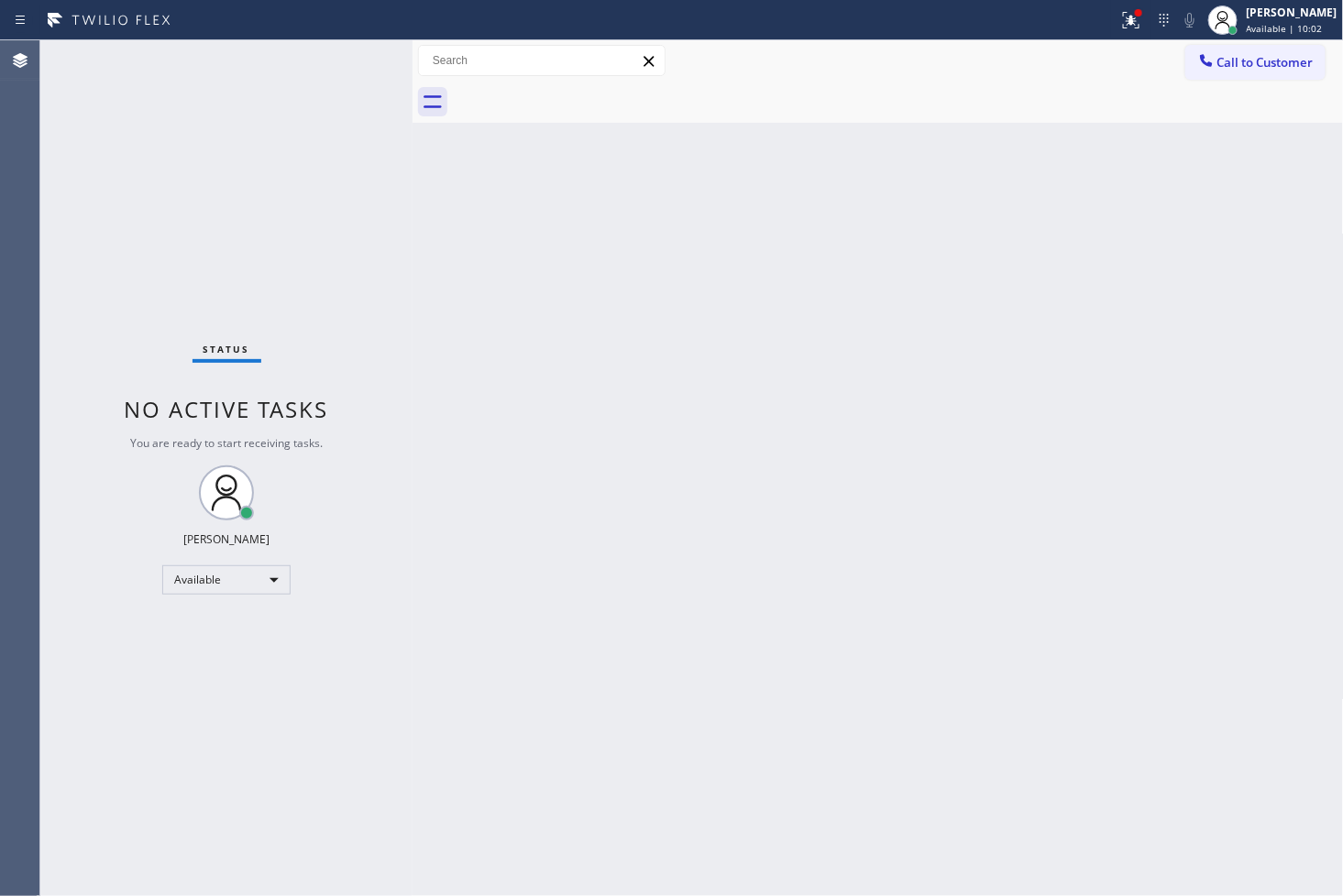
click at [627, 265] on div "Back to Dashboard Change Sender ID Customers Technicians Select a contact Outbo…" at bounding box center [878, 468] width 932 height 856
click at [332, 172] on div "Status No active tasks You are ready to start receiving tasks. [PERSON_NAME]" at bounding box center [226, 468] width 372 height 856
click at [339, 53] on div "Status No active tasks You are ready to start receiving tasks. [PERSON_NAME]" at bounding box center [226, 468] width 372 height 856
click at [1121, 16] on icon at bounding box center [1131, 20] width 22 height 22
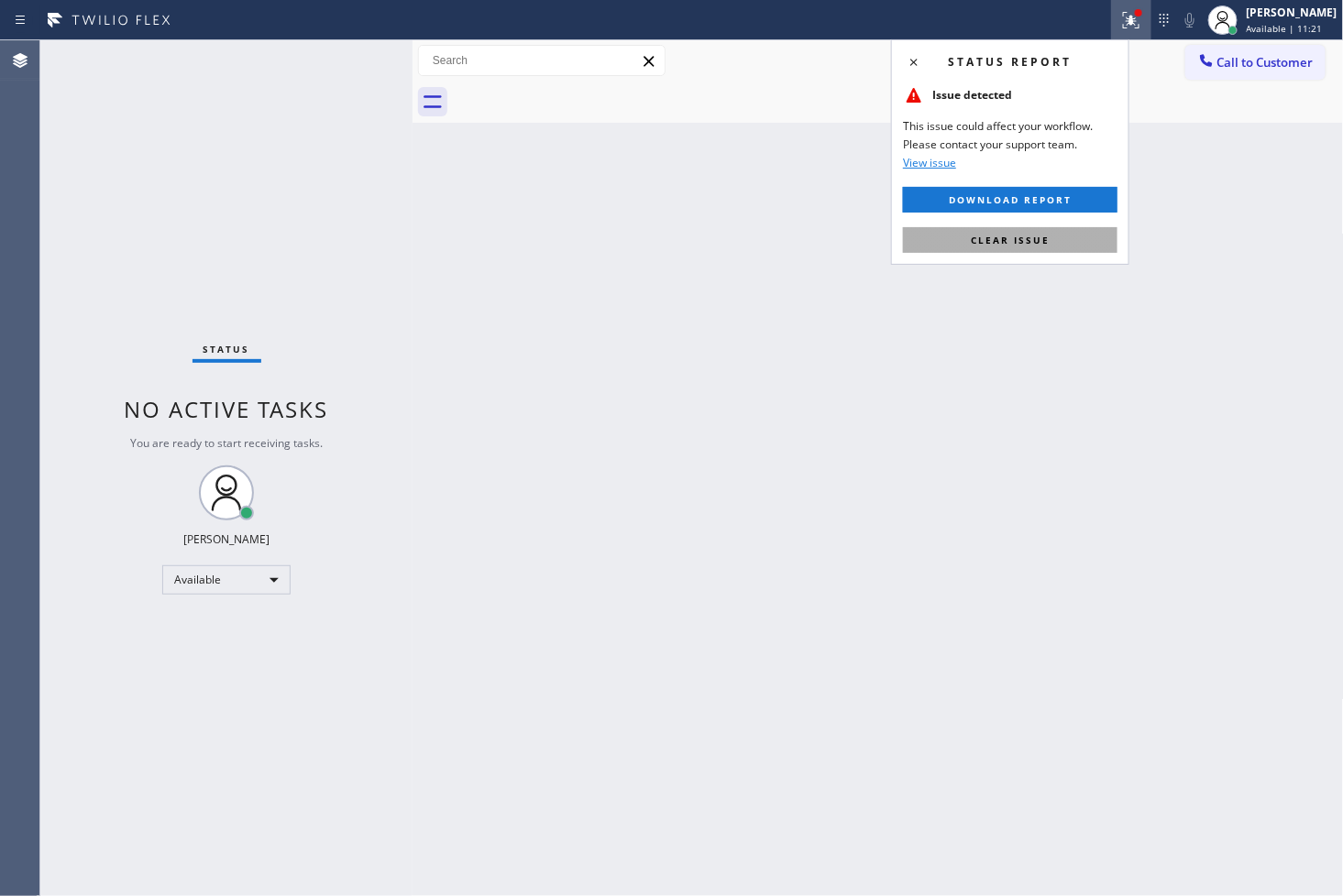
click at [1051, 241] on button "Clear issue" at bounding box center [1010, 240] width 215 height 26
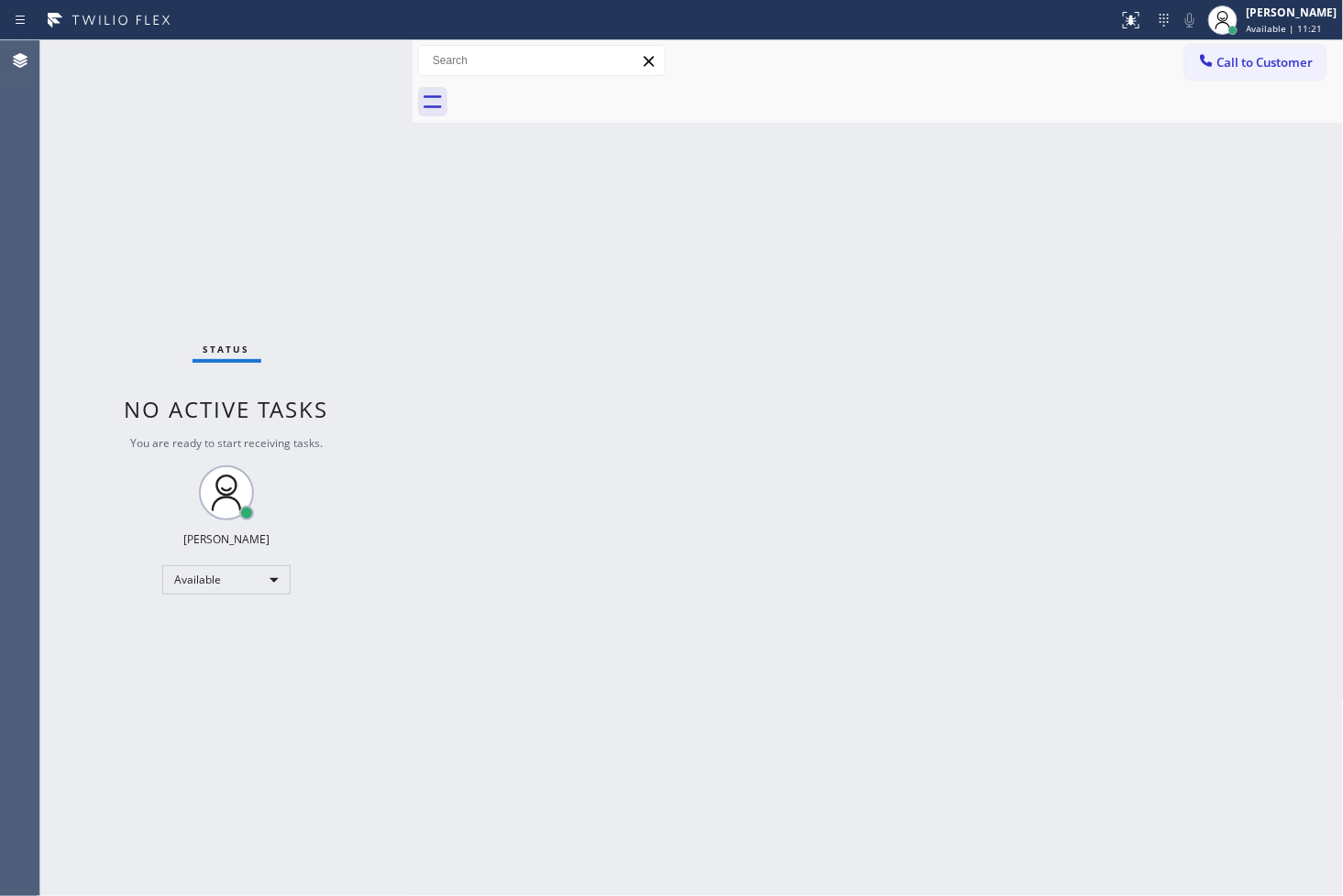
click at [497, 344] on div "Back to Dashboard Change Sender ID Customers Technicians Select a contact Outbo…" at bounding box center [878, 468] width 932 height 856
click at [344, 53] on div "Status No active tasks You are ready to start receiving tasks. [PERSON_NAME]" at bounding box center [226, 468] width 372 height 856
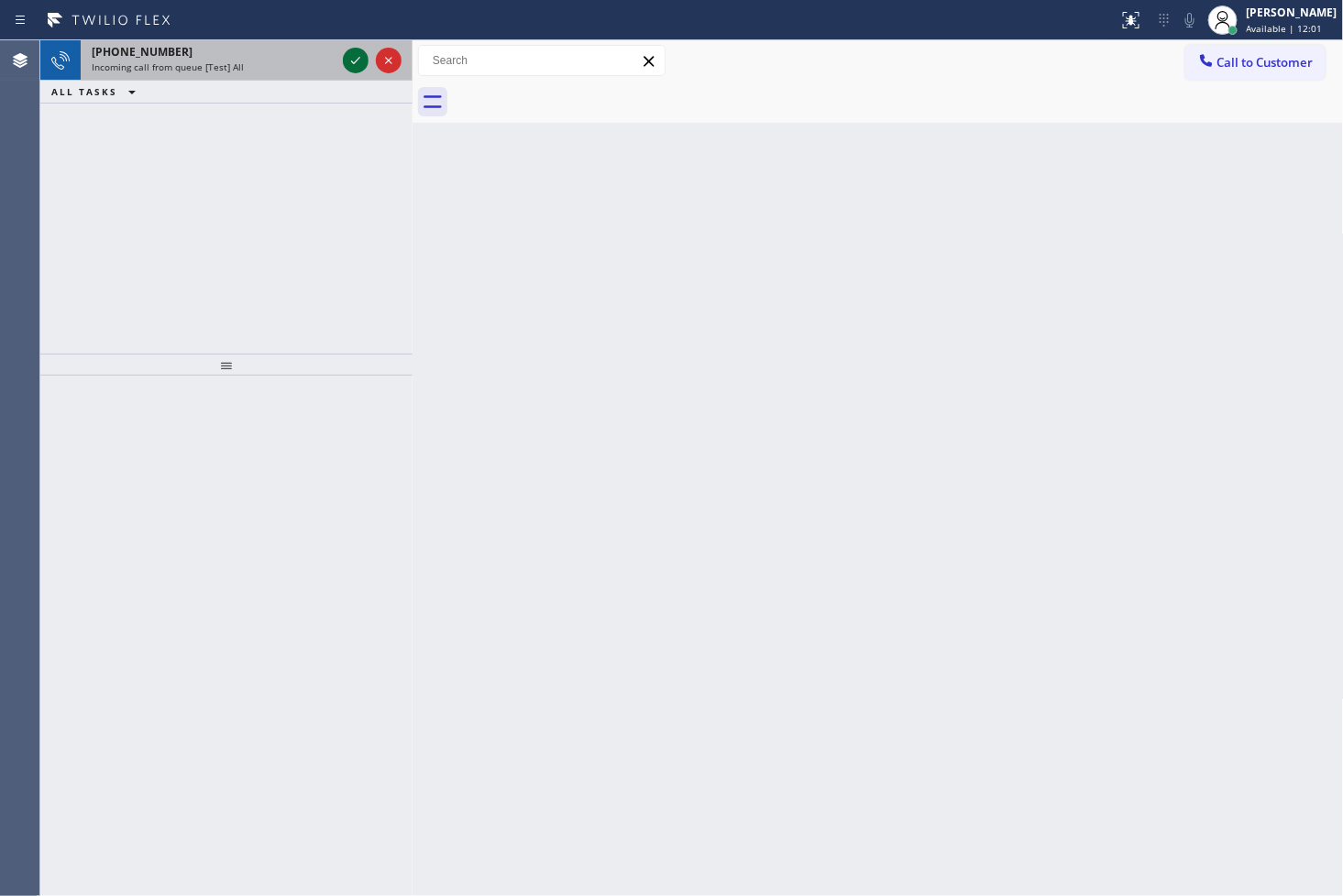
click at [355, 58] on icon at bounding box center [356, 60] width 22 height 22
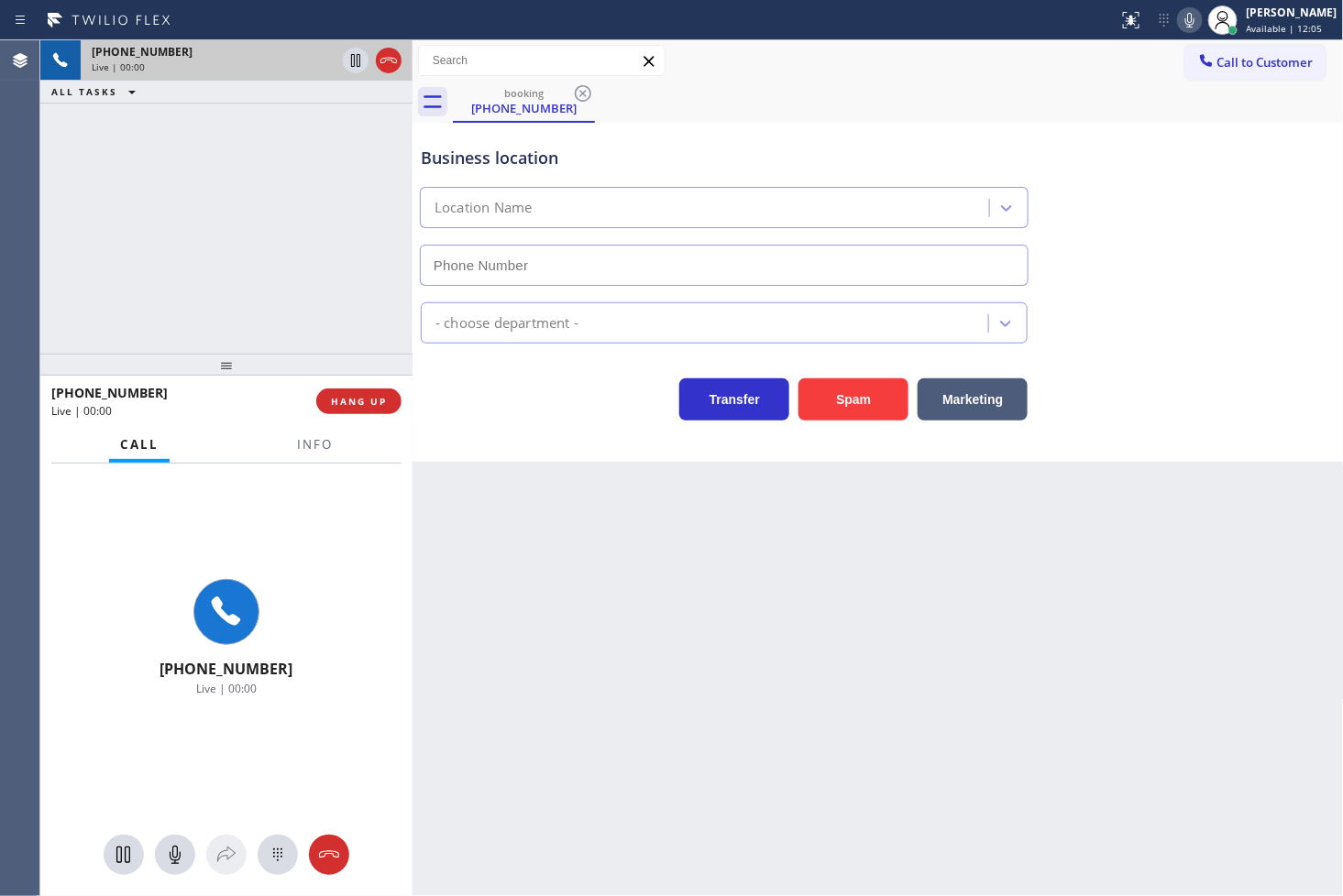
type input "[PHONE_NUMBER]"
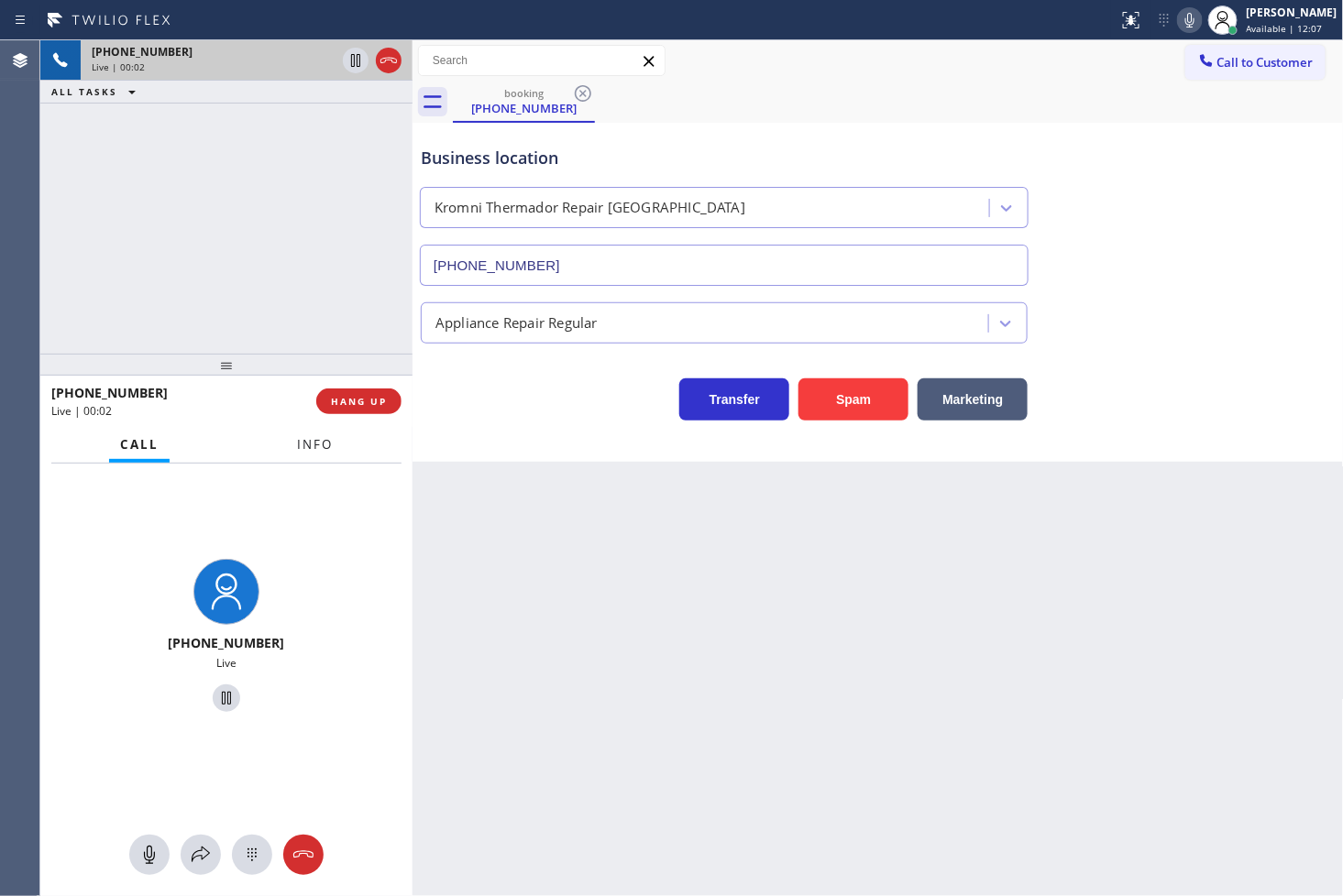
click at [300, 447] on span "Info" at bounding box center [314, 444] width 35 height 16
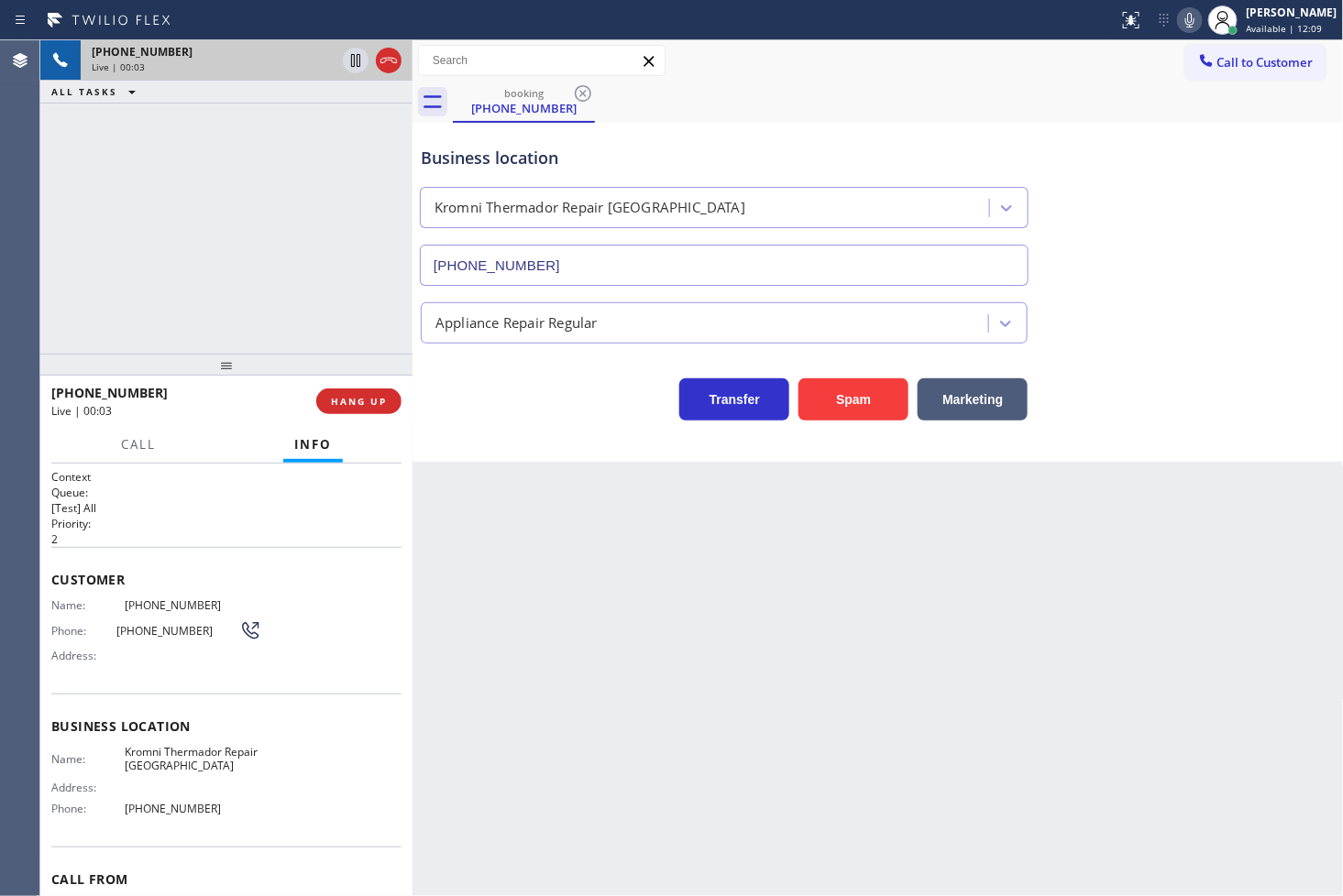
click at [577, 474] on div "Back to Dashboard Change Sender ID Customers Technicians Select a contact Outbo…" at bounding box center [878, 468] width 932 height 856
click at [534, 419] on div "Transfer Spam Marketing" at bounding box center [724, 395] width 614 height 52
click at [225, 286] on div "[PHONE_NUMBER] Live | 00:05 ALL TASKS ALL TASKS ACTIVE TASKS TASKS IN WRAP UP" at bounding box center [226, 196] width 372 height 313
click at [592, 471] on div "Back to Dashboard Change Sender ID Customers Technicians Select a contact Outbo…" at bounding box center [878, 468] width 932 height 856
click at [255, 288] on div "[PHONE_NUMBER] Live | 00:07 ALL TASKS ALL TASKS ACTIVE TASKS TASKS IN WRAP UP" at bounding box center [226, 196] width 372 height 313
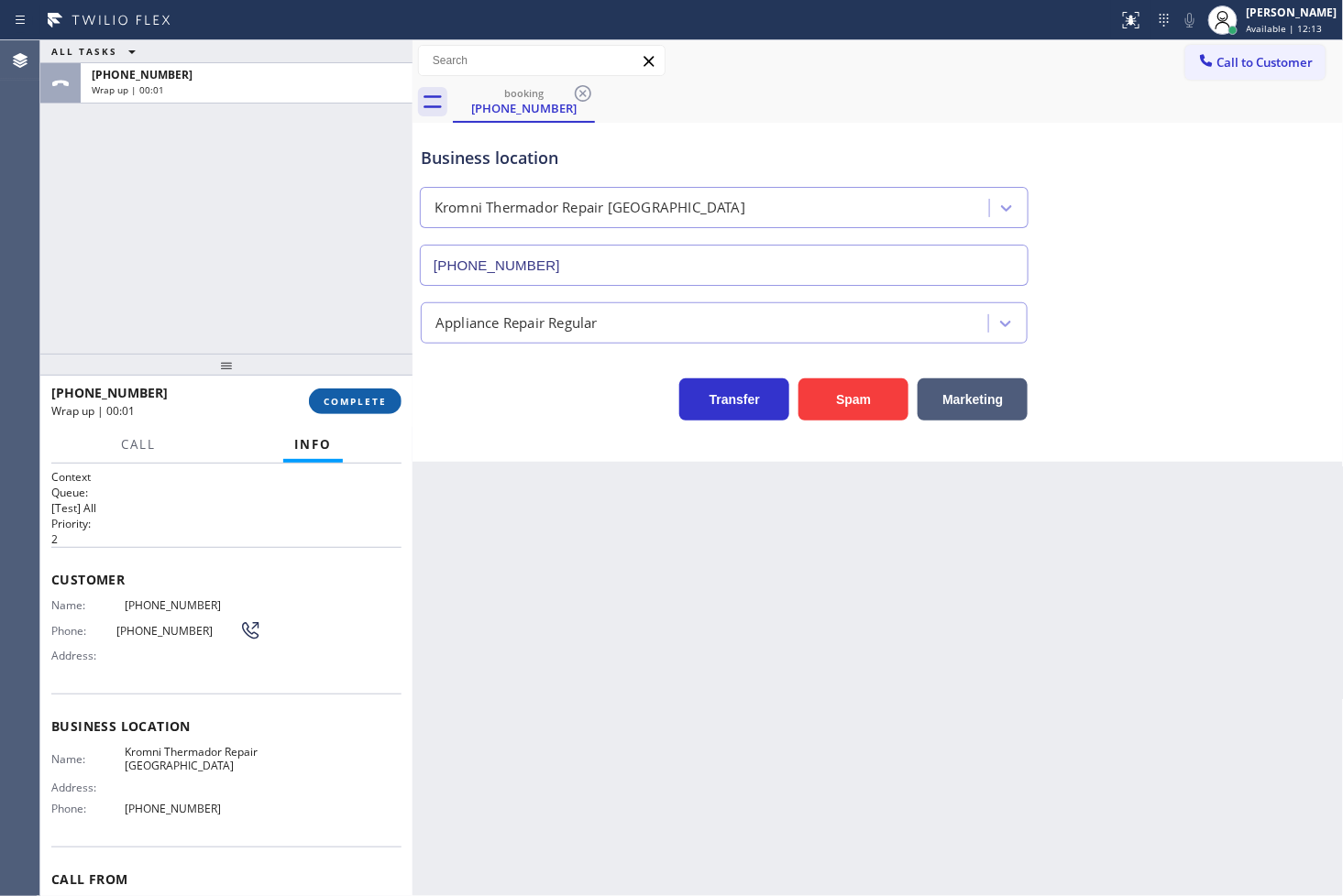
click at [353, 395] on span "COMPLETE" at bounding box center [356, 401] width 63 height 12
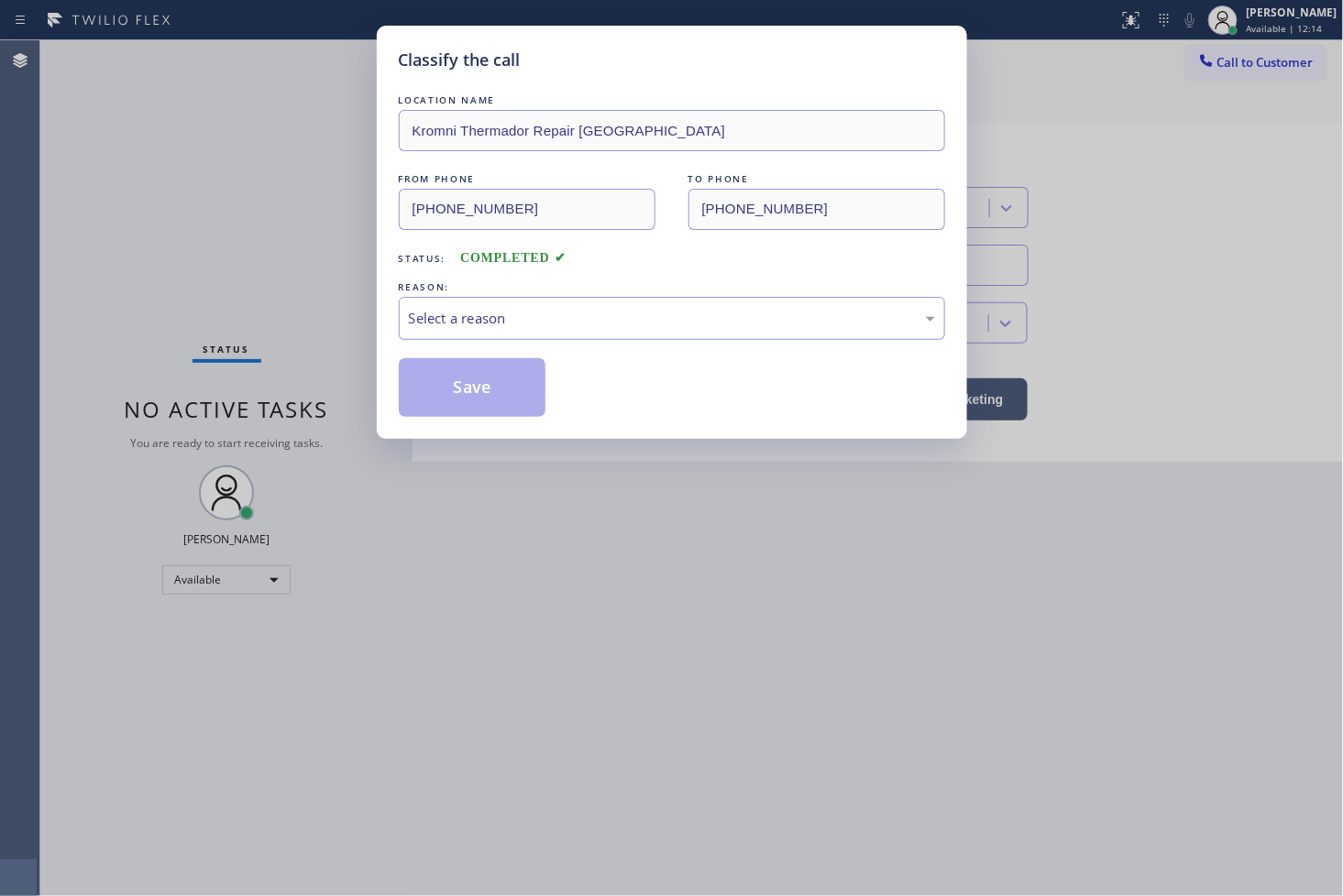
click at [513, 333] on div "Select a reason" at bounding box center [672, 318] width 546 height 43
click at [480, 397] on button "Save" at bounding box center [473, 387] width 148 height 58
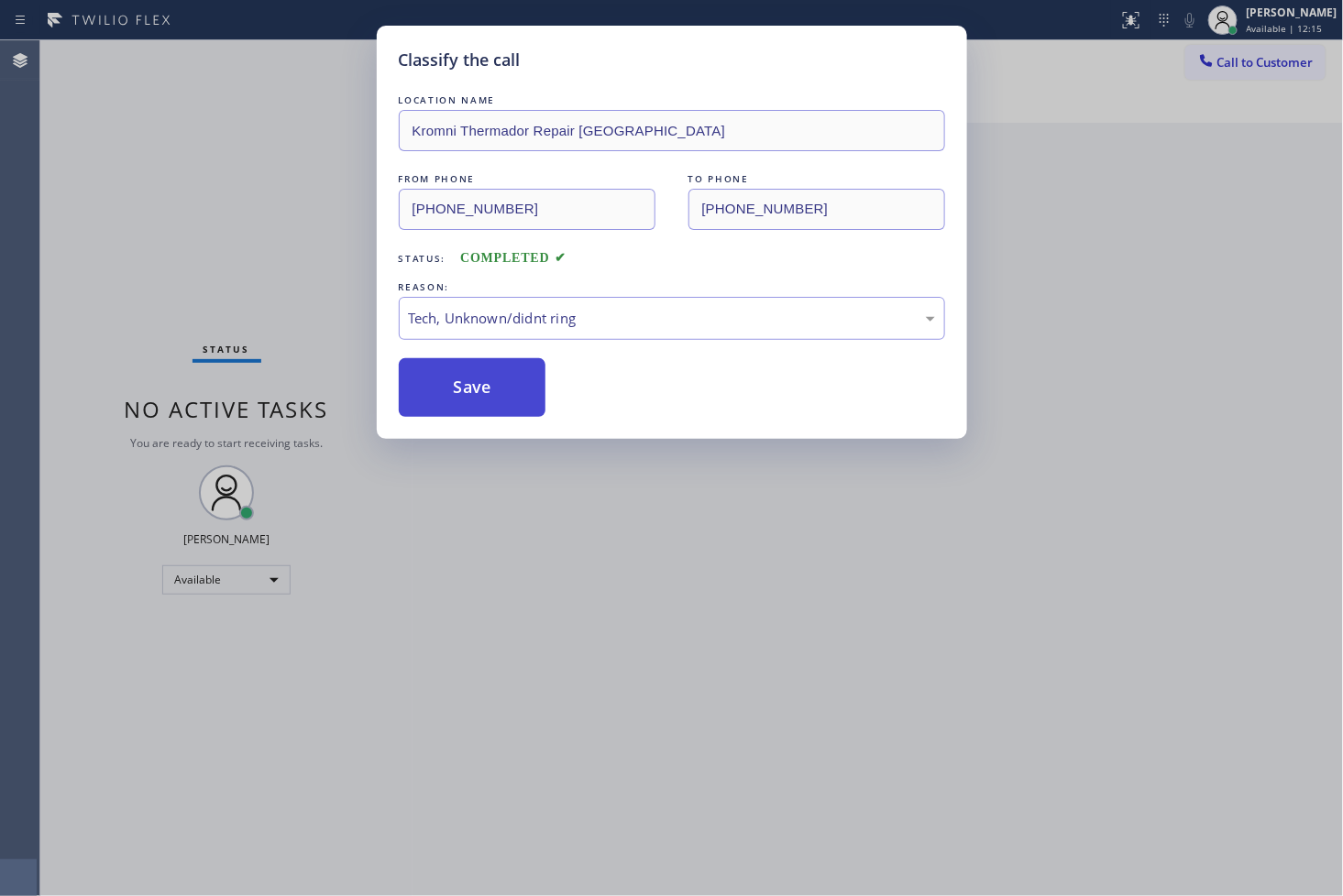
click at [480, 397] on button "Save" at bounding box center [473, 387] width 148 height 58
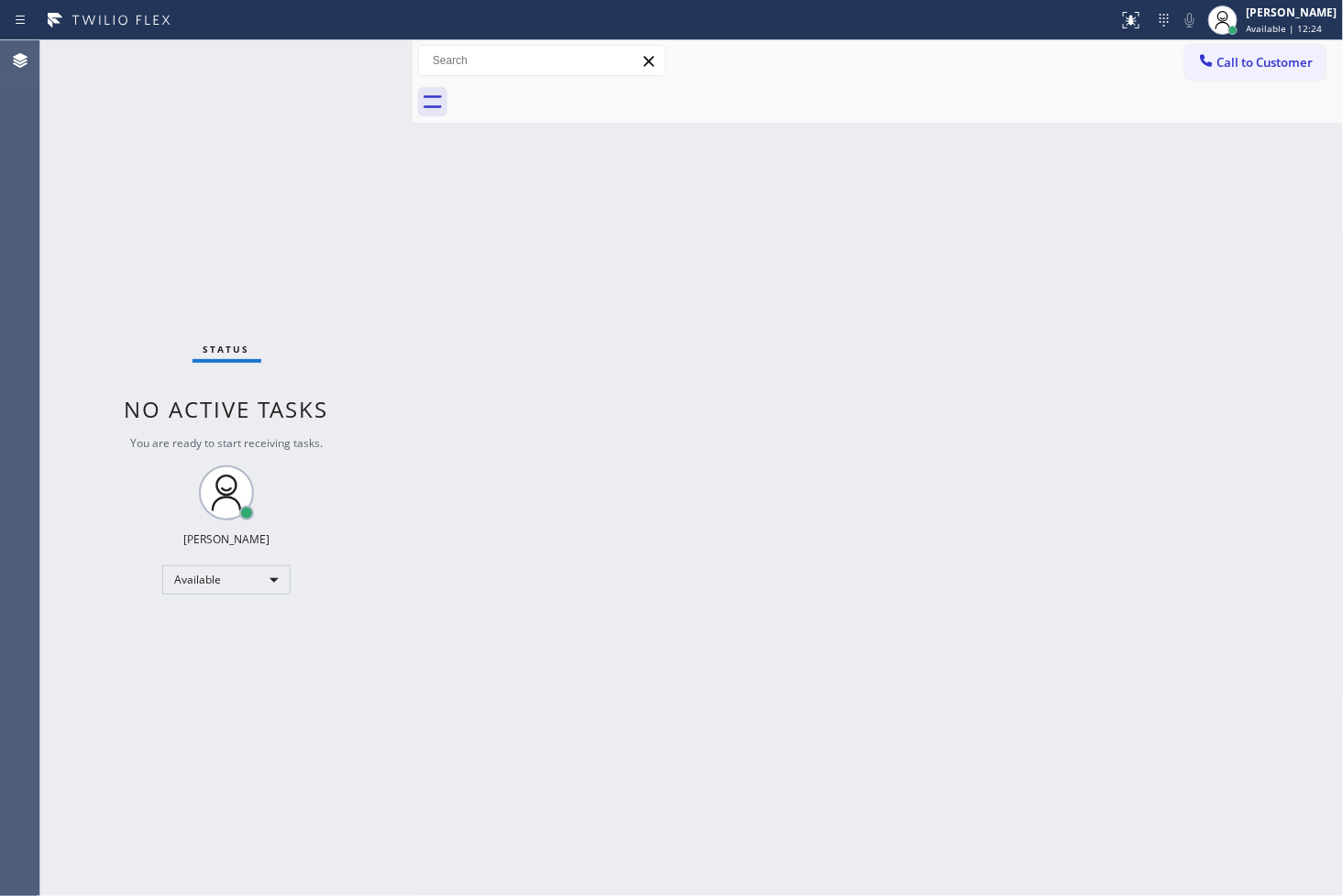
click at [565, 539] on div "Back to Dashboard Change Sender ID Customers Technicians Select a contact Outbo…" at bounding box center [878, 468] width 932 height 856
click at [287, 135] on div "Status No active tasks You are ready to start receiving tasks. [PERSON_NAME]" at bounding box center [226, 468] width 372 height 856
click at [359, 51] on div "Status No active tasks You are ready to start receiving tasks. [PERSON_NAME]" at bounding box center [226, 468] width 372 height 856
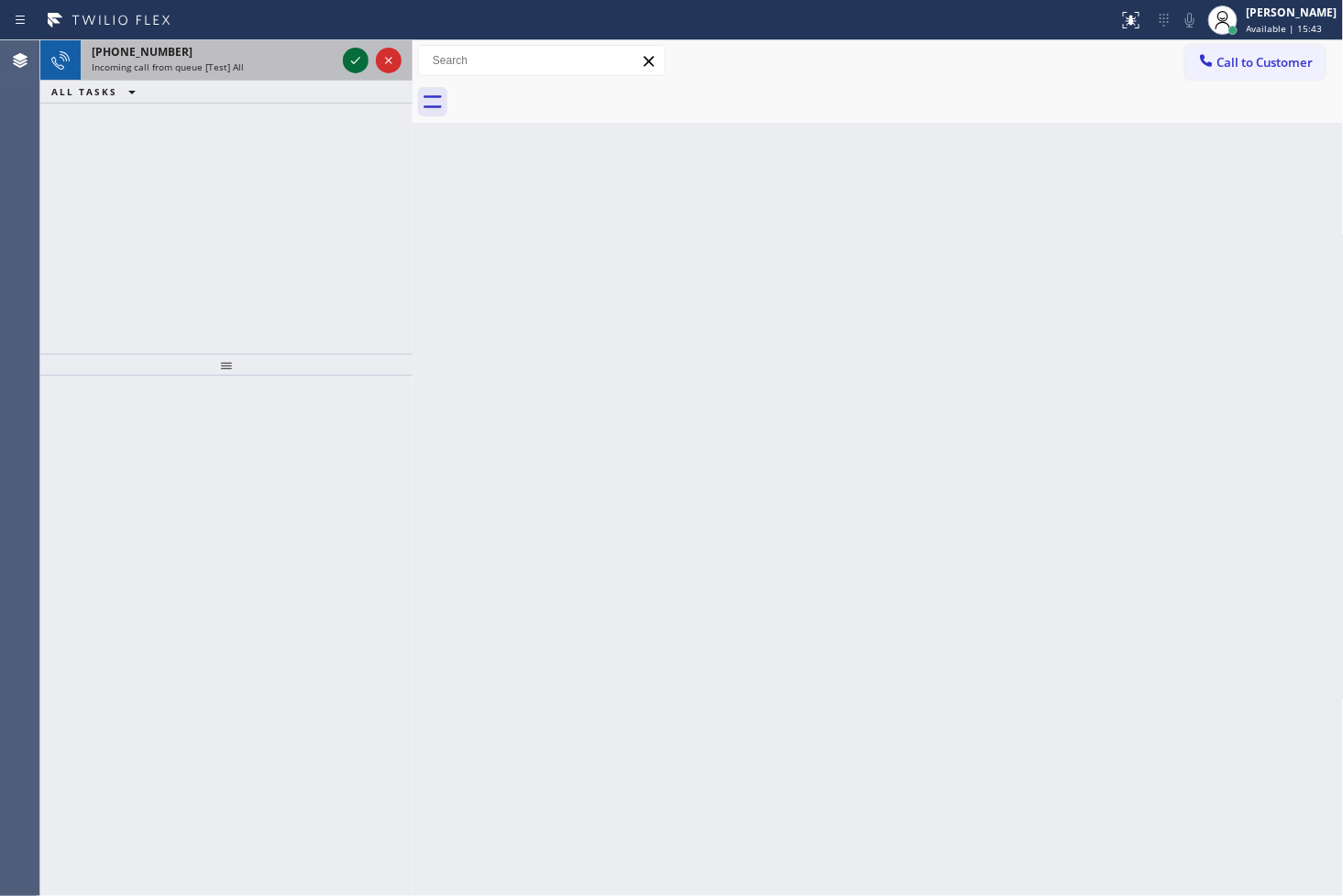
click at [359, 51] on icon at bounding box center [356, 60] width 22 height 22
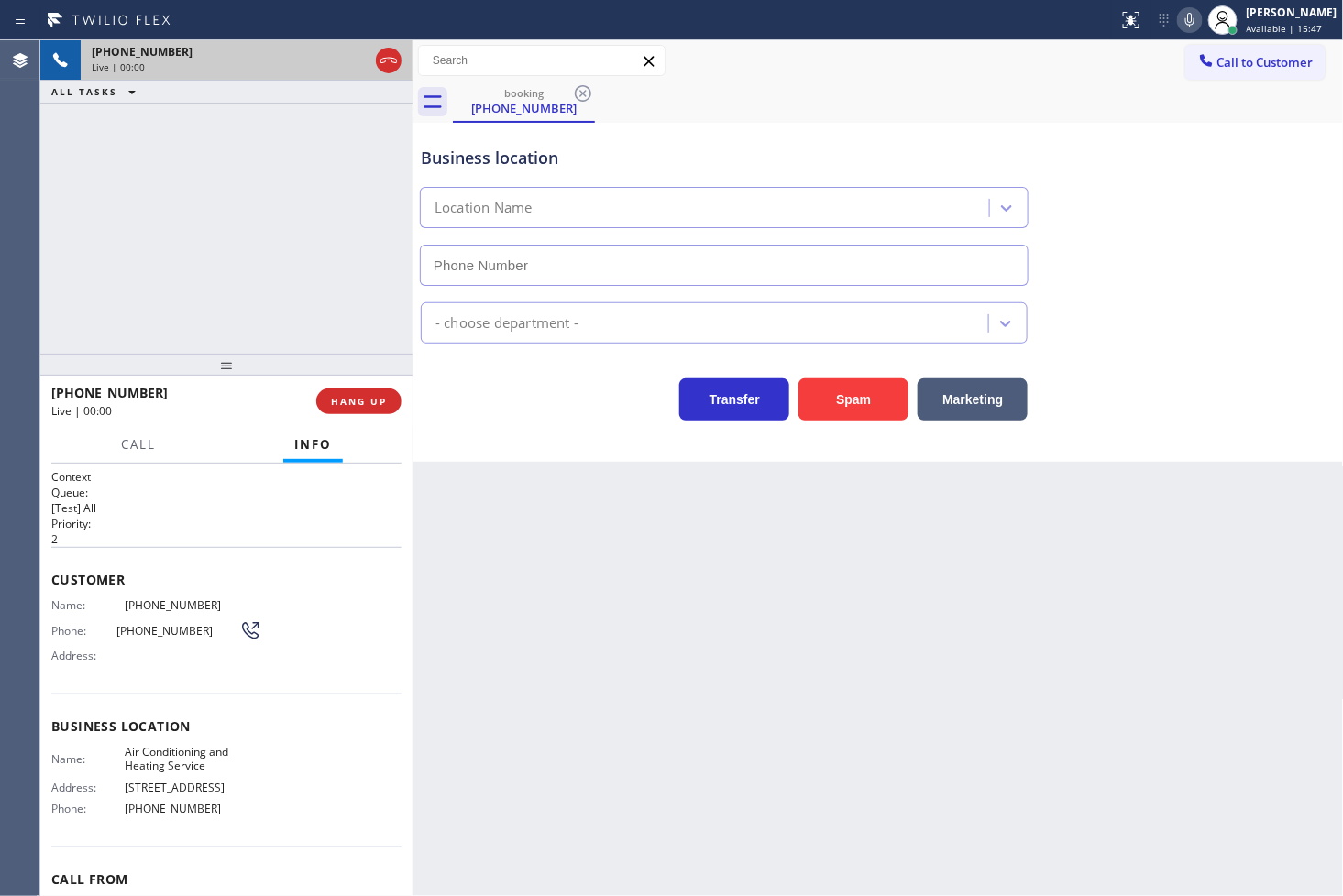
type input "[PHONE_NUMBER]"
click at [191, 259] on div "[PHONE_NUMBER] Live | 00:02 ALL TASKS ALL TASKS ACTIVE TASKS TASKS IN WRAP UP" at bounding box center [226, 196] width 372 height 313
click at [616, 444] on div "Business location Air Conditioning and Heating Service [PHONE_NUMBER] HVAC Tran…" at bounding box center [878, 292] width 932 height 339
click at [266, 296] on div "[PHONE_NUMBER] Live | 00:03 ALL TASKS ALL TASKS ACTIVE TASKS TASKS IN WRAP UP" at bounding box center [226, 196] width 372 height 313
click at [610, 459] on div "Business location Air Conditioning and Heating Service [PHONE_NUMBER] HVAC Tran…" at bounding box center [878, 292] width 932 height 339
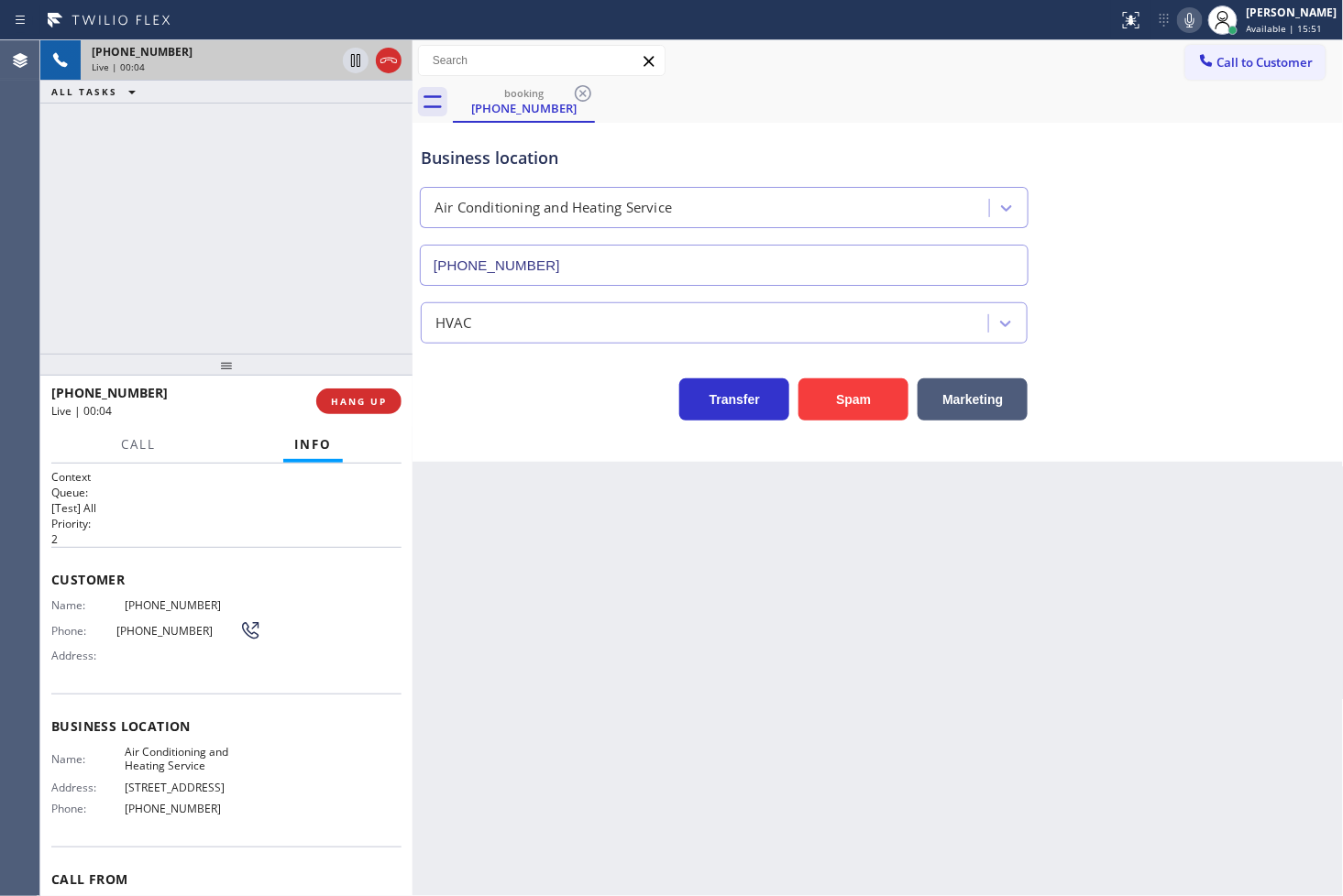
click at [260, 310] on div "[PHONE_NUMBER] Live | 00:04 ALL TASKS ALL TASKS ACTIVE TASKS TASKS IN WRAP UP" at bounding box center [226, 196] width 372 height 313
click at [569, 493] on div "Back to Dashboard Change Sender ID Customers Technicians Select a contact Outbo…" at bounding box center [878, 468] width 932 height 856
click at [356, 408] on button "HANG UP" at bounding box center [359, 401] width 85 height 26
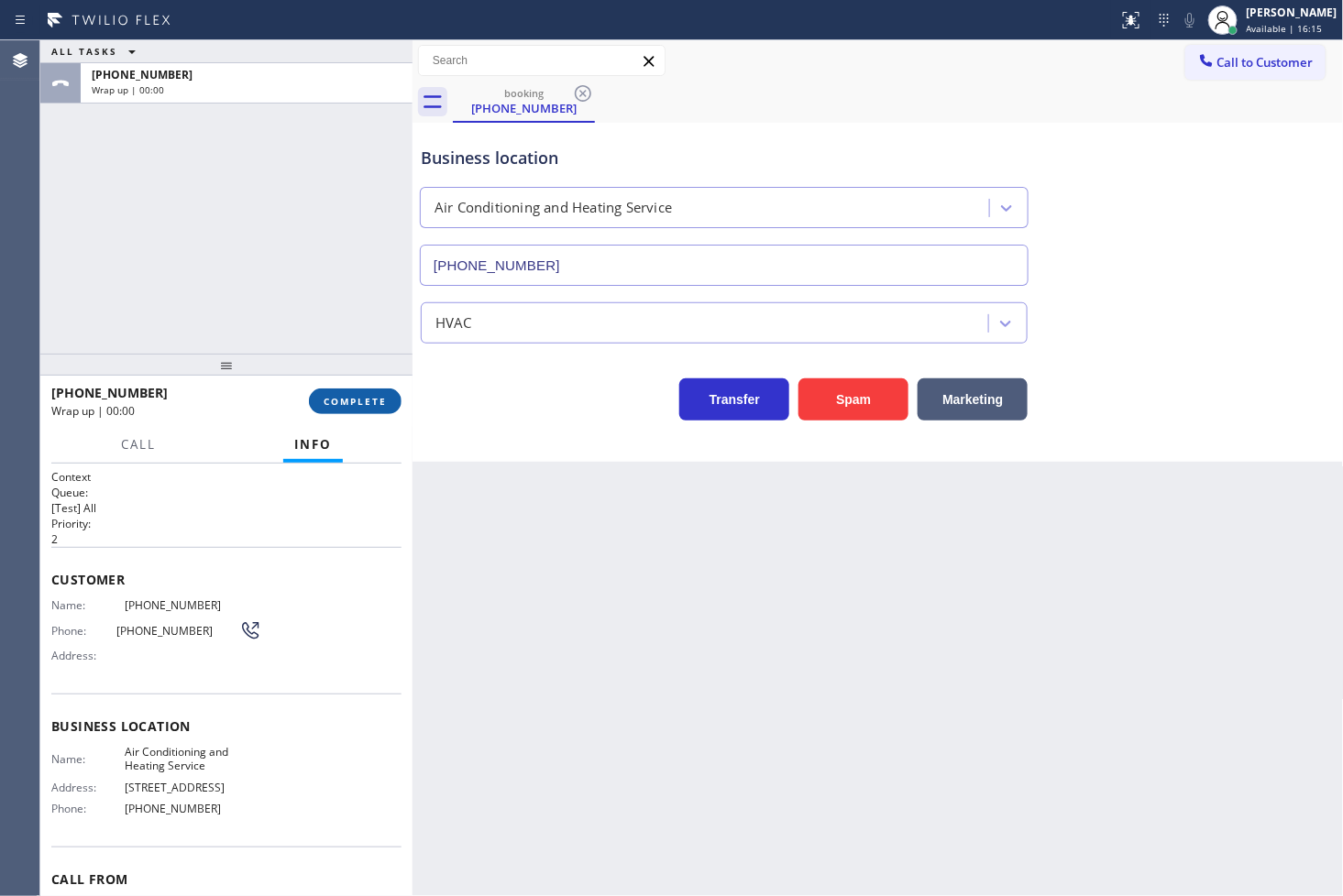
click at [356, 408] on button "COMPLETE" at bounding box center [355, 401] width 93 height 26
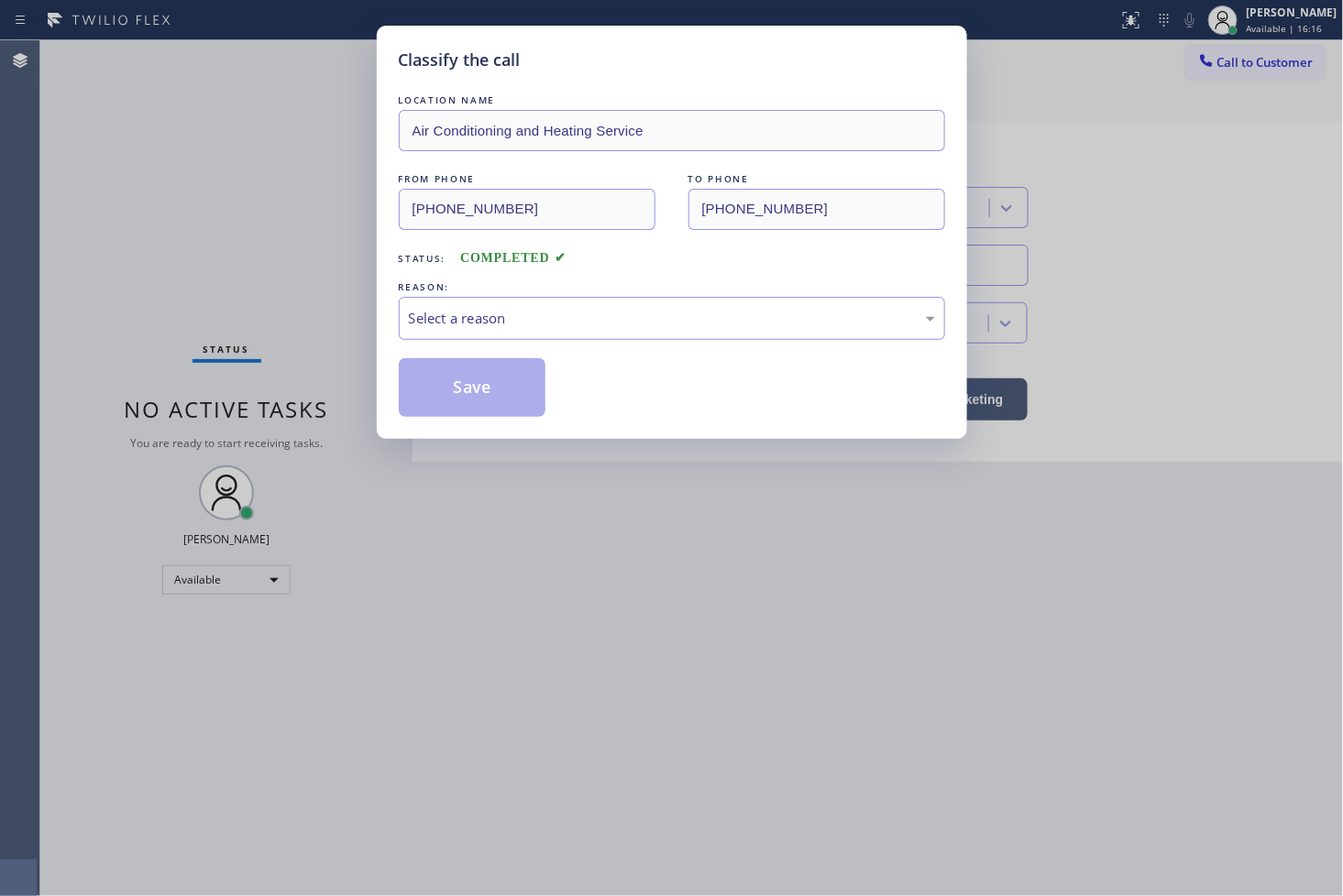
click at [517, 319] on div "Select a reason" at bounding box center [671, 318] width 526 height 21
click at [471, 390] on button "Save" at bounding box center [473, 387] width 148 height 58
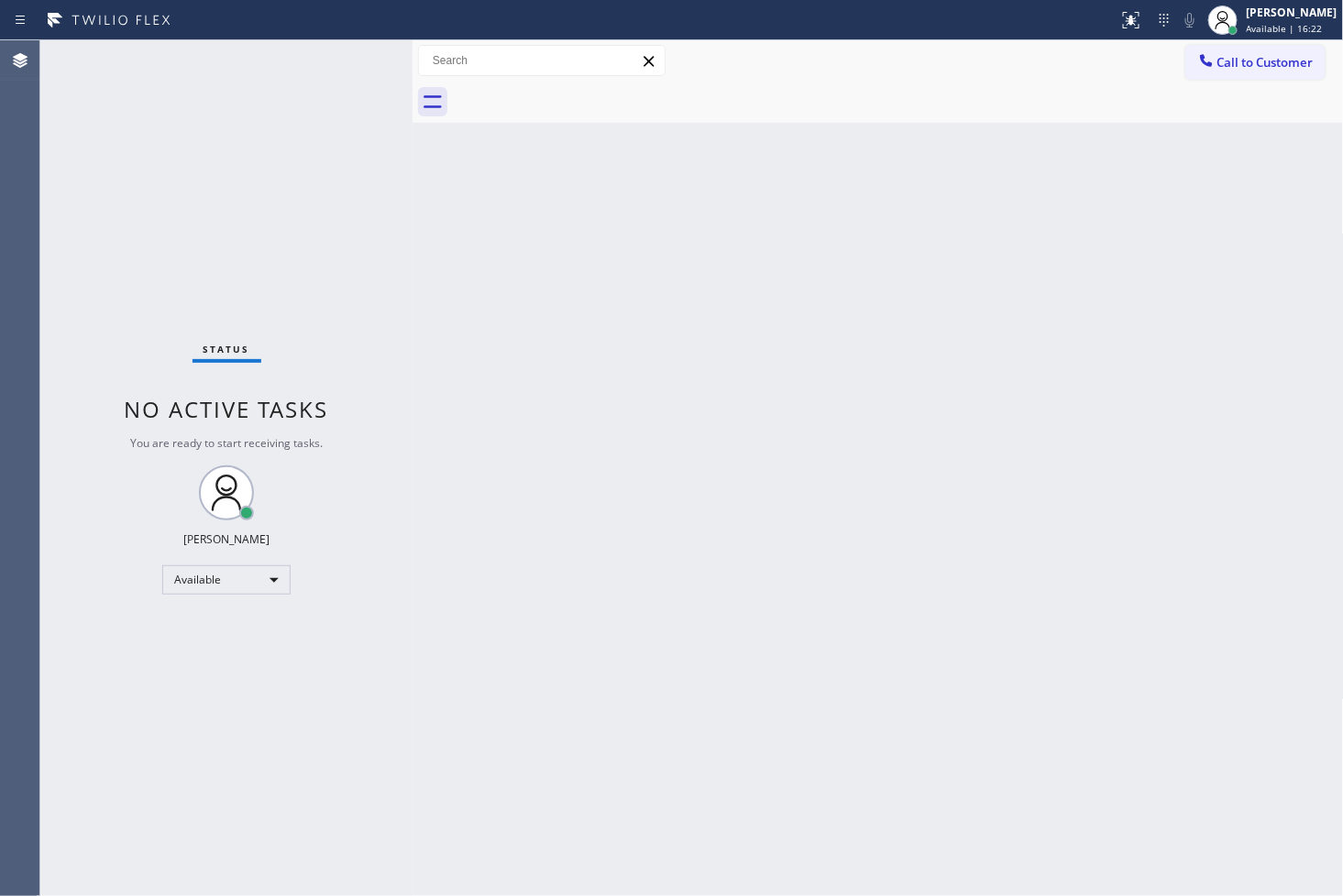
click at [863, 715] on div "Back to Dashboard Change Sender ID Customers Technicians Select a contact Outbo…" at bounding box center [878, 468] width 932 height 856
click at [99, 619] on div "Status No active tasks You are ready to start receiving tasks. [PERSON_NAME]" at bounding box center [226, 468] width 372 height 856
click at [254, 131] on div "Status No active tasks You are ready to start receiving tasks. [PERSON_NAME]" at bounding box center [226, 468] width 372 height 856
click at [803, 638] on div "Back to Dashboard Change Sender ID Customers Technicians Select a contact Outbo…" at bounding box center [878, 468] width 932 height 856
click at [310, 187] on div "Status No active tasks You are ready to start receiving tasks. [PERSON_NAME]" at bounding box center [226, 468] width 372 height 856
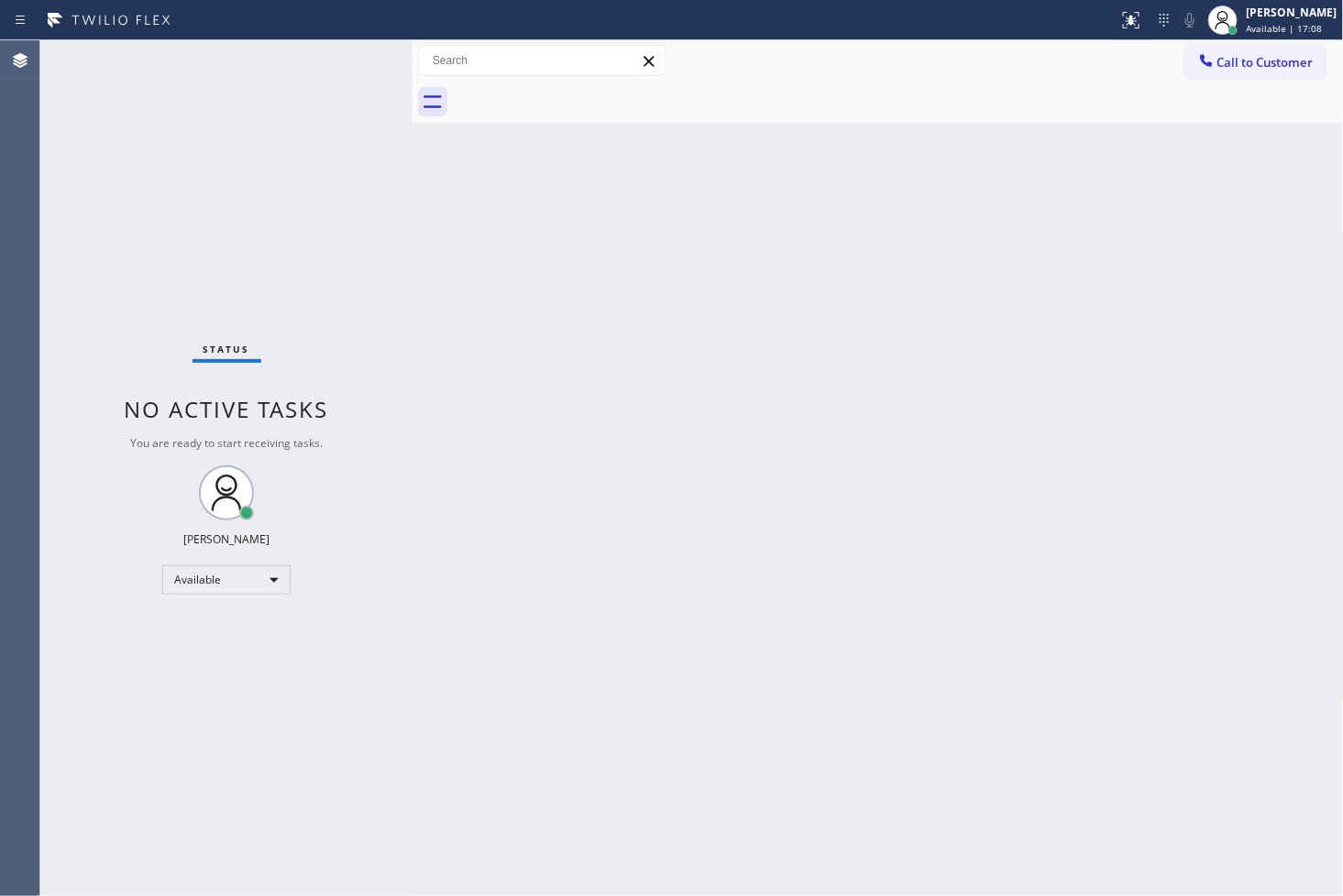
click at [343, 74] on div "Status No active tasks You are ready to start receiving tasks. [PERSON_NAME]" at bounding box center [226, 468] width 372 height 856
click at [1212, 875] on div "Back to Dashboard Change Sender ID Customers Technicians Select a contact Outbo…" at bounding box center [878, 468] width 932 height 856
click at [111, 681] on div "Status No active tasks You are ready to start receiving tasks. [PERSON_NAME]" at bounding box center [226, 468] width 372 height 856
click at [313, 266] on div "Status No active tasks You are ready to start receiving tasks. [PERSON_NAME]" at bounding box center [226, 468] width 372 height 856
click at [325, 157] on div "Status No active tasks You are ready to start receiving tasks. [PERSON_NAME]" at bounding box center [226, 468] width 372 height 856
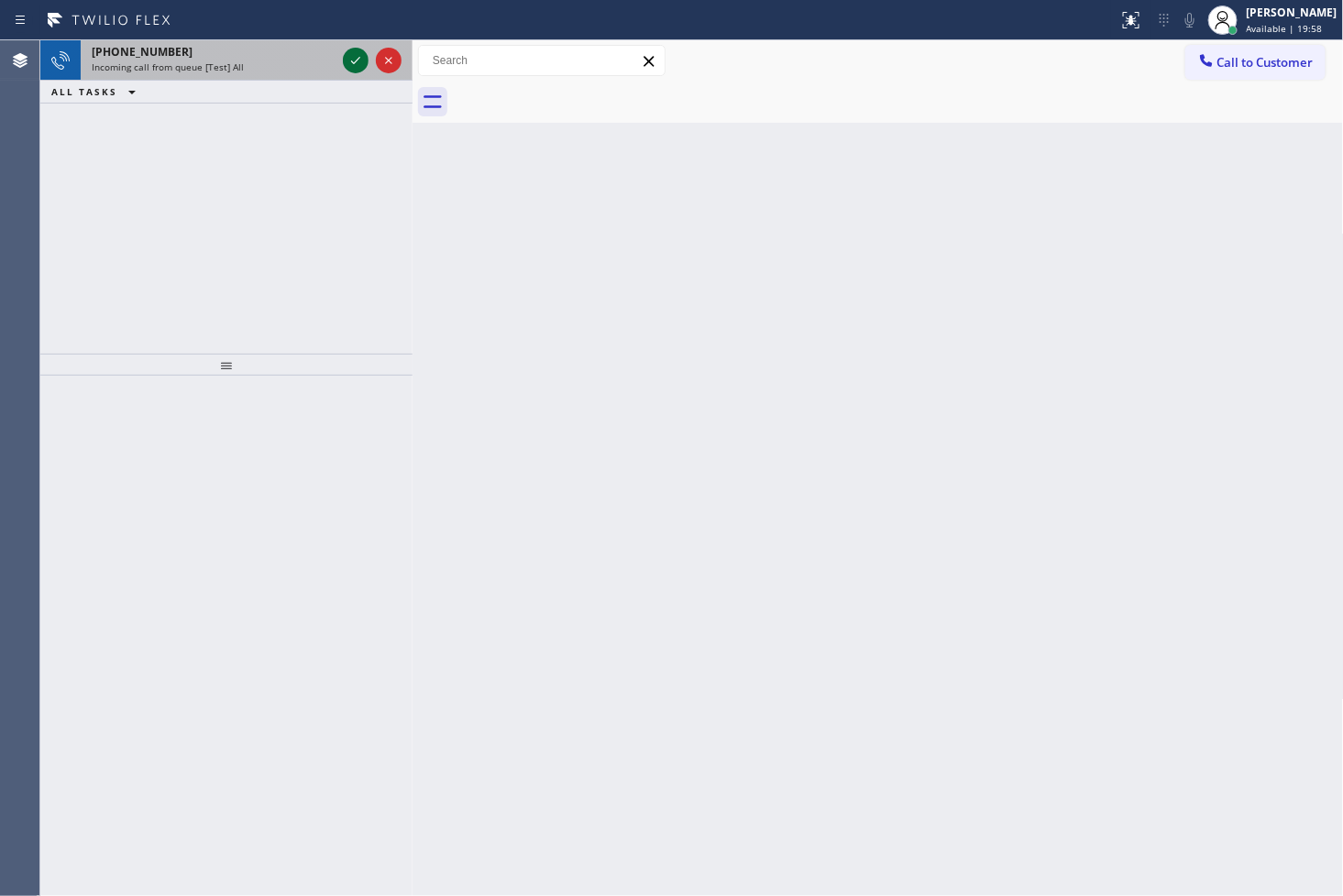
click at [354, 60] on icon at bounding box center [356, 60] width 22 height 22
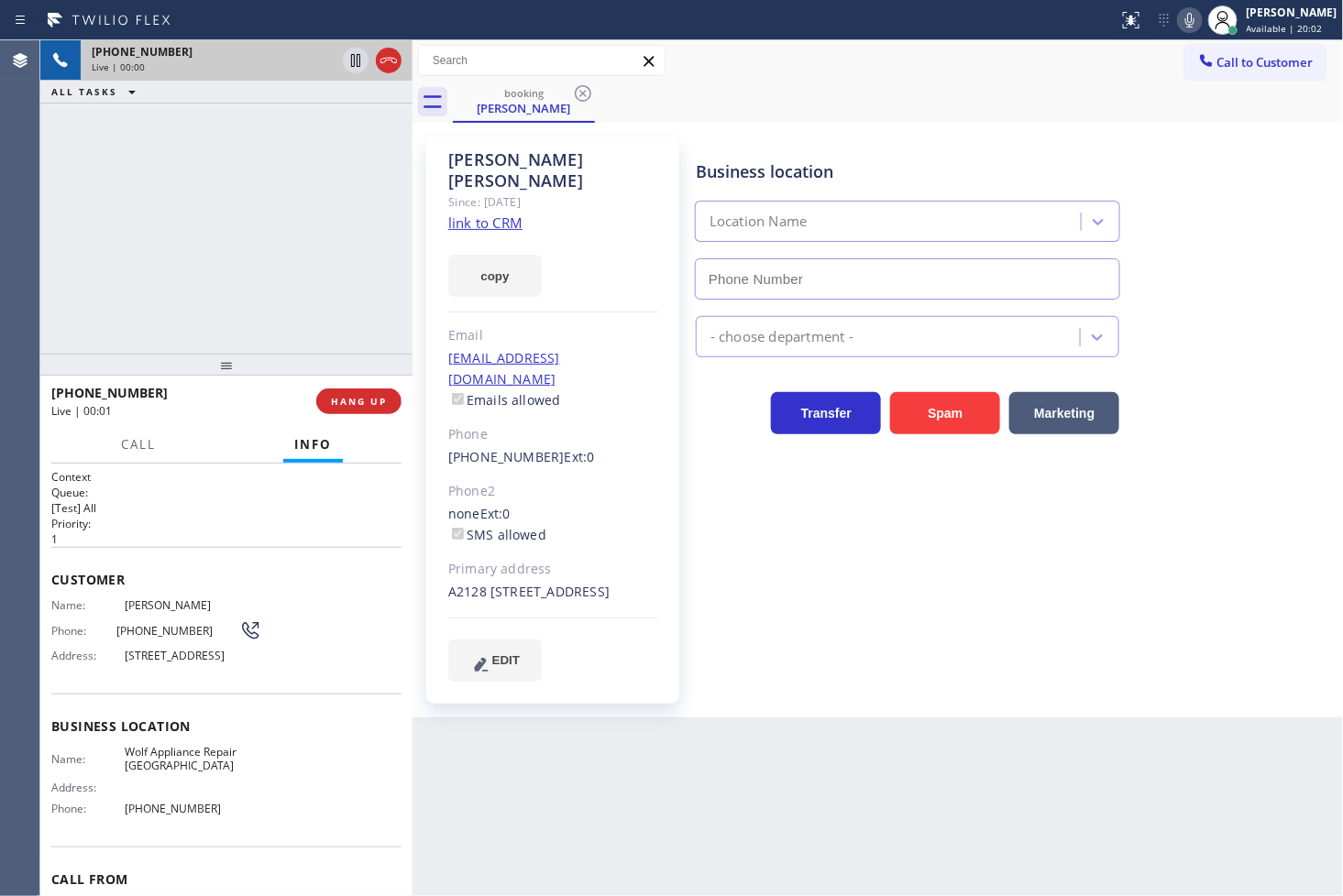
type input "[PHONE_NUMBER]"
click at [491, 214] on link "link to CRM" at bounding box center [485, 222] width 74 height 18
click at [283, 205] on div "[PHONE_NUMBER] Live | 00:05 ALL TASKS ALL TASKS ACTIVE TASKS TASKS IN WRAP UP" at bounding box center [226, 196] width 372 height 313
click at [905, 497] on div "Business location Wolf Appliance Repair [GEOGRAPHIC_DATA] [PHONE_NUMBER] Applia…" at bounding box center [1015, 408] width 647 height 535
click at [197, 270] on div "[PHONE_NUMBER] Live | 00:07 ALL TASKS ALL TASKS ACTIVE TASKS TASKS IN WRAP UP" at bounding box center [226, 196] width 372 height 313
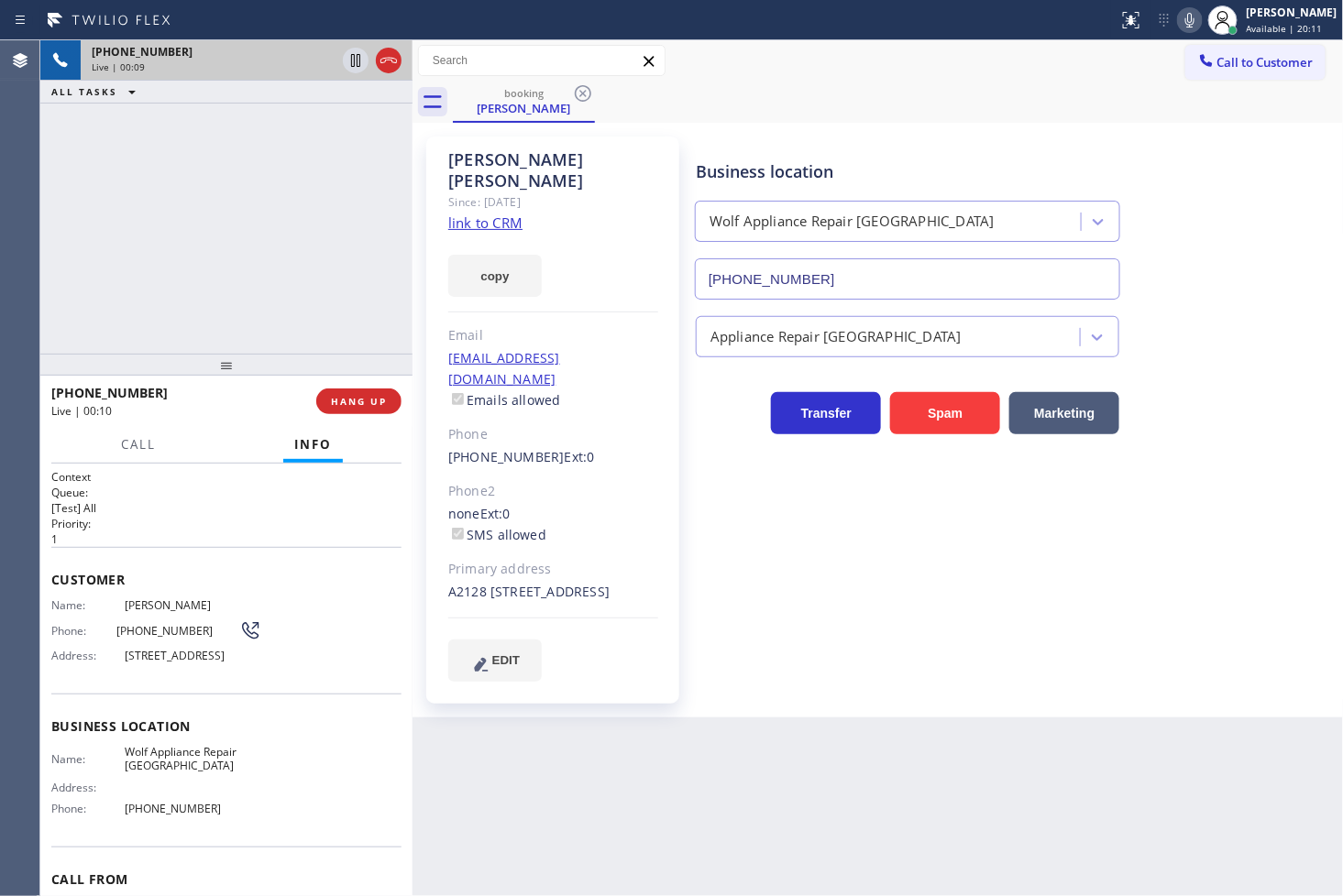
click at [747, 524] on div "Business location Wolf Appliance Repair [GEOGRAPHIC_DATA] [PHONE_NUMBER] Applia…" at bounding box center [1015, 408] width 647 height 535
click at [481, 255] on button "copy" at bounding box center [496, 276] width 94 height 42
click at [77, 213] on div "[PHONE_NUMBER] Live | 00:21 ALL TASKS ALL TASKS ACTIVE TASKS TASKS IN WRAP UP" at bounding box center [226, 196] width 372 height 313
click at [908, 534] on div "Business location Wolf Appliance Repair [GEOGRAPHIC_DATA] [PHONE_NUMBER] Applia…" at bounding box center [1015, 408] width 647 height 535
click at [86, 305] on div "[PHONE_NUMBER] Live | 00:39 ALL TASKS ALL TASKS ACTIVE TASKS TASKS IN WRAP UP" at bounding box center [226, 196] width 372 height 313
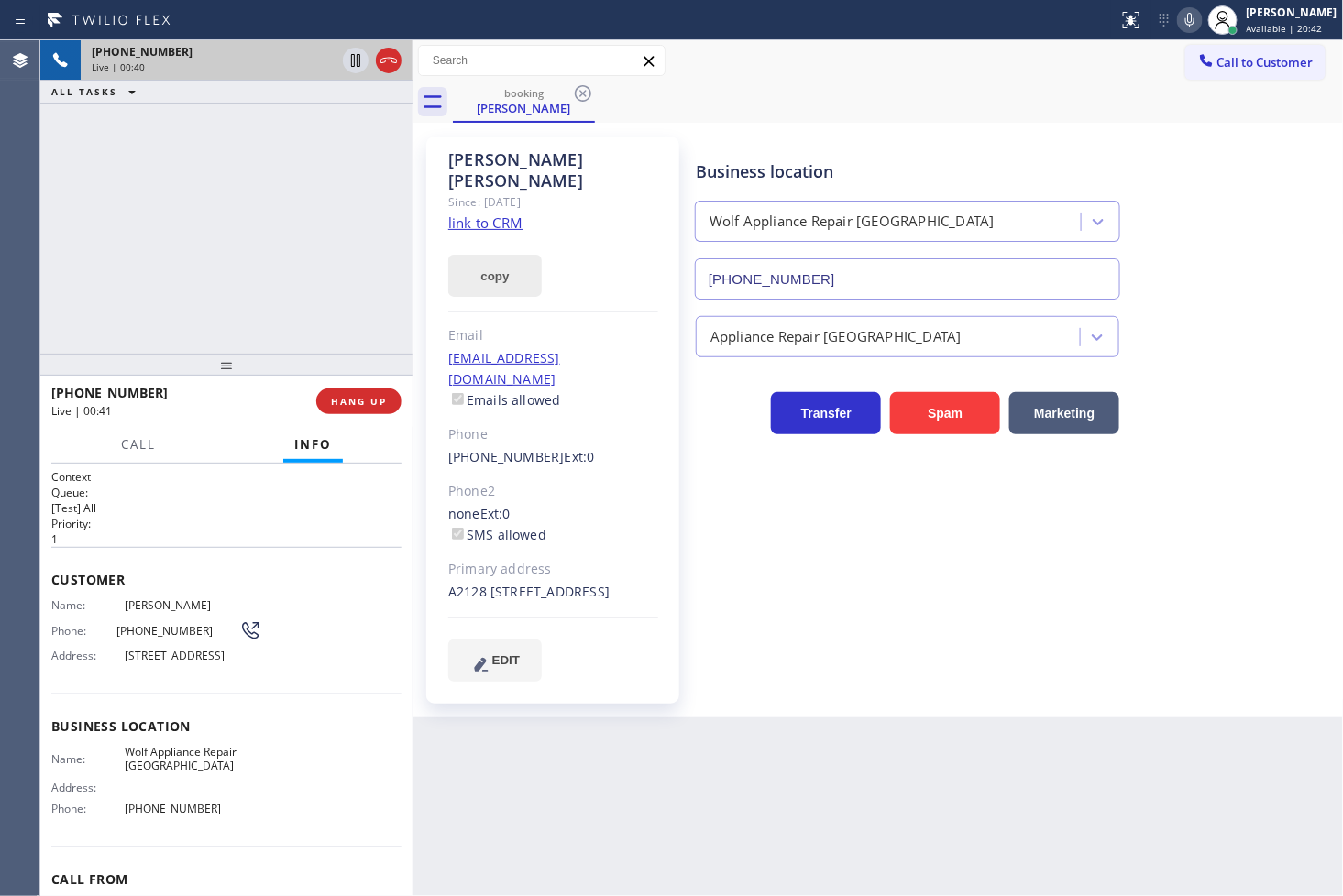
click at [456, 262] on button "copy" at bounding box center [496, 276] width 94 height 42
click at [56, 294] on div "[PHONE_NUMBER] Live | 00:46 ALL TASKS ALL TASKS ACTIVE TASKS TASKS IN WRAP UP" at bounding box center [226, 196] width 372 height 313
click at [345, 62] on icon at bounding box center [356, 60] width 22 height 22
click at [1177, 32] on button at bounding box center [1190, 20] width 26 height 26
click at [295, 190] on div "[PHONE_NUMBER] Live | 01:32 ALL TASKS ALL TASKS ACTIVE TASKS TASKS IN WRAP UP" at bounding box center [226, 196] width 372 height 313
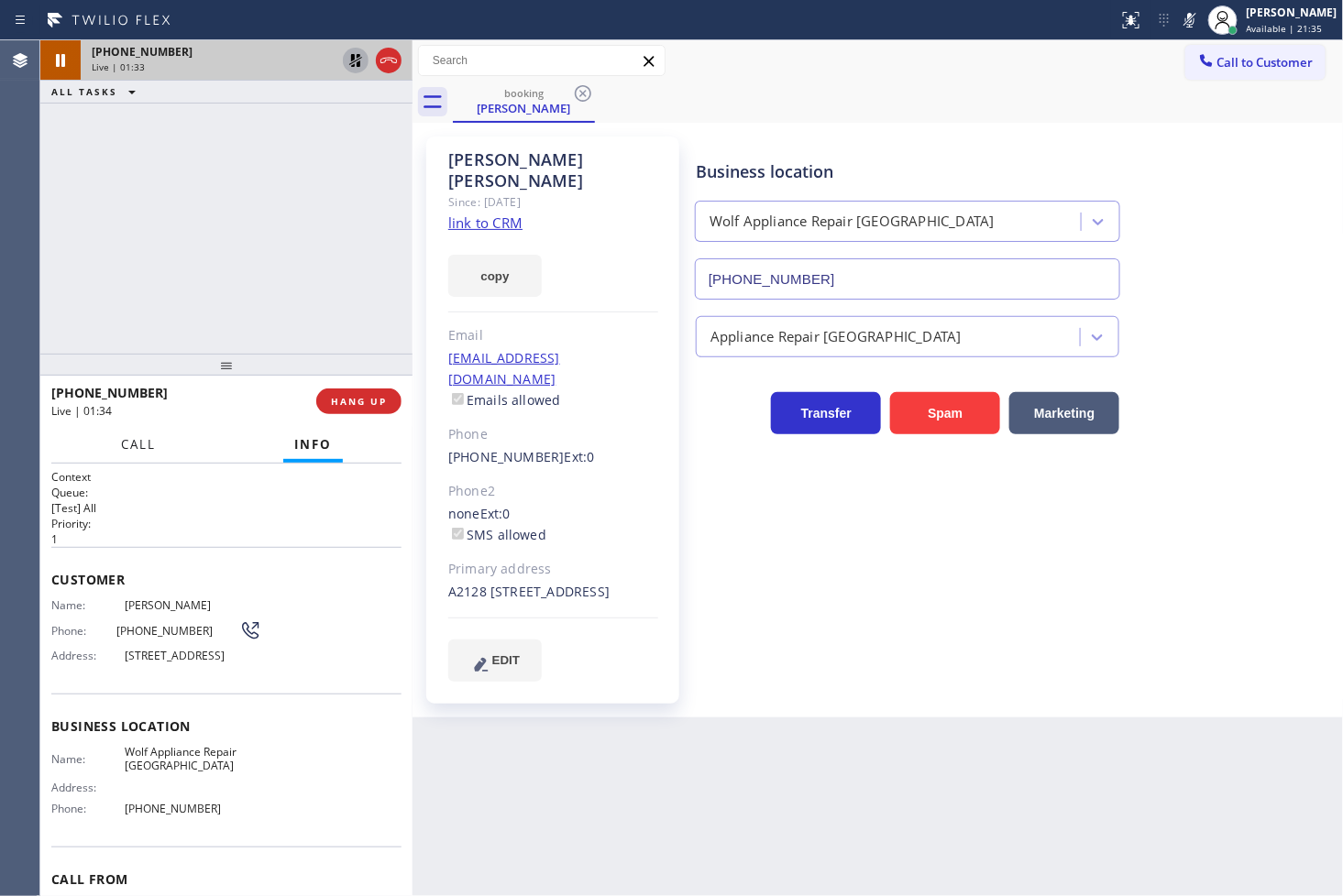
click at [129, 446] on span "Call" at bounding box center [138, 444] width 35 height 16
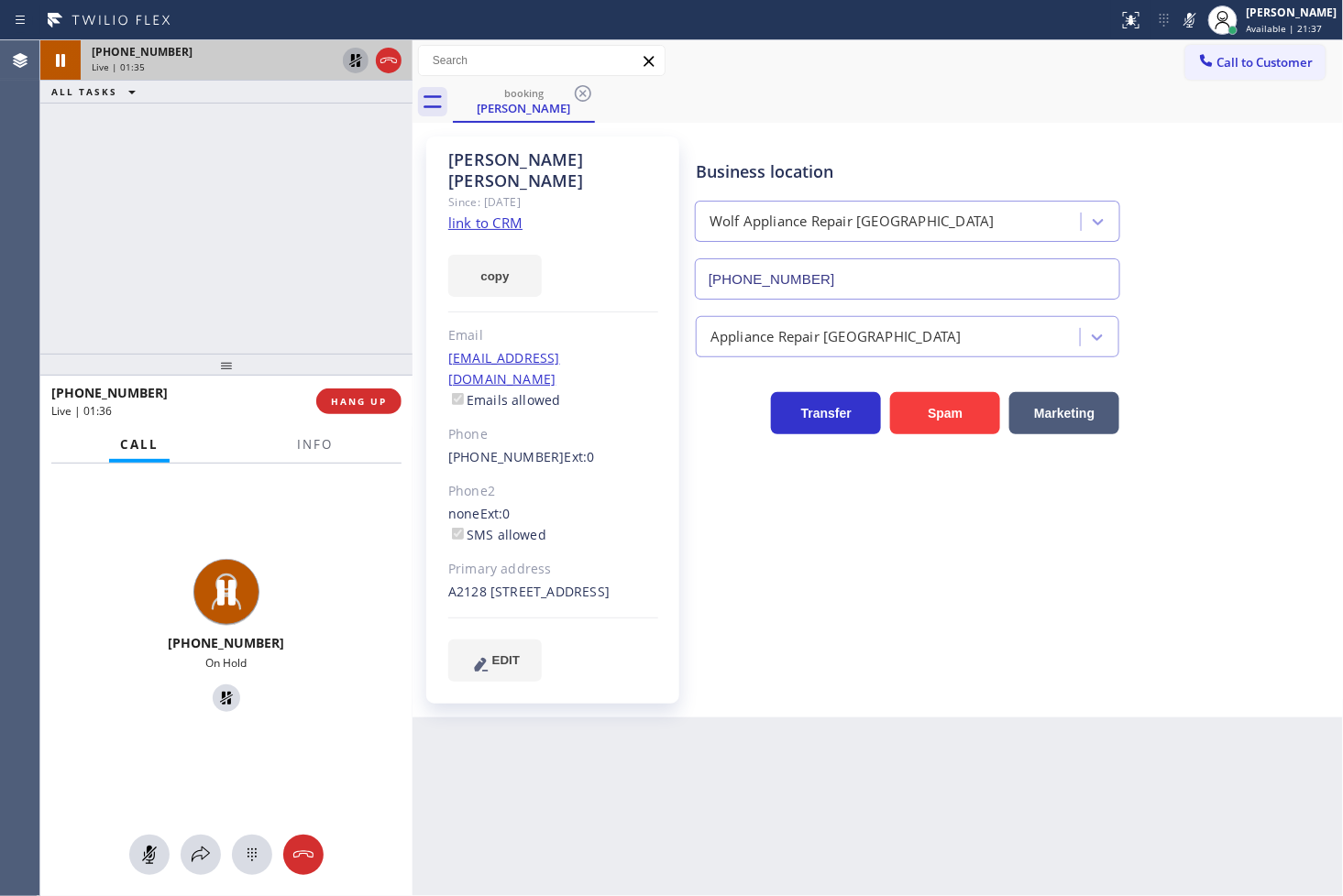
click at [1179, 21] on icon at bounding box center [1190, 20] width 22 height 22
click at [355, 58] on icon at bounding box center [356, 60] width 22 height 22
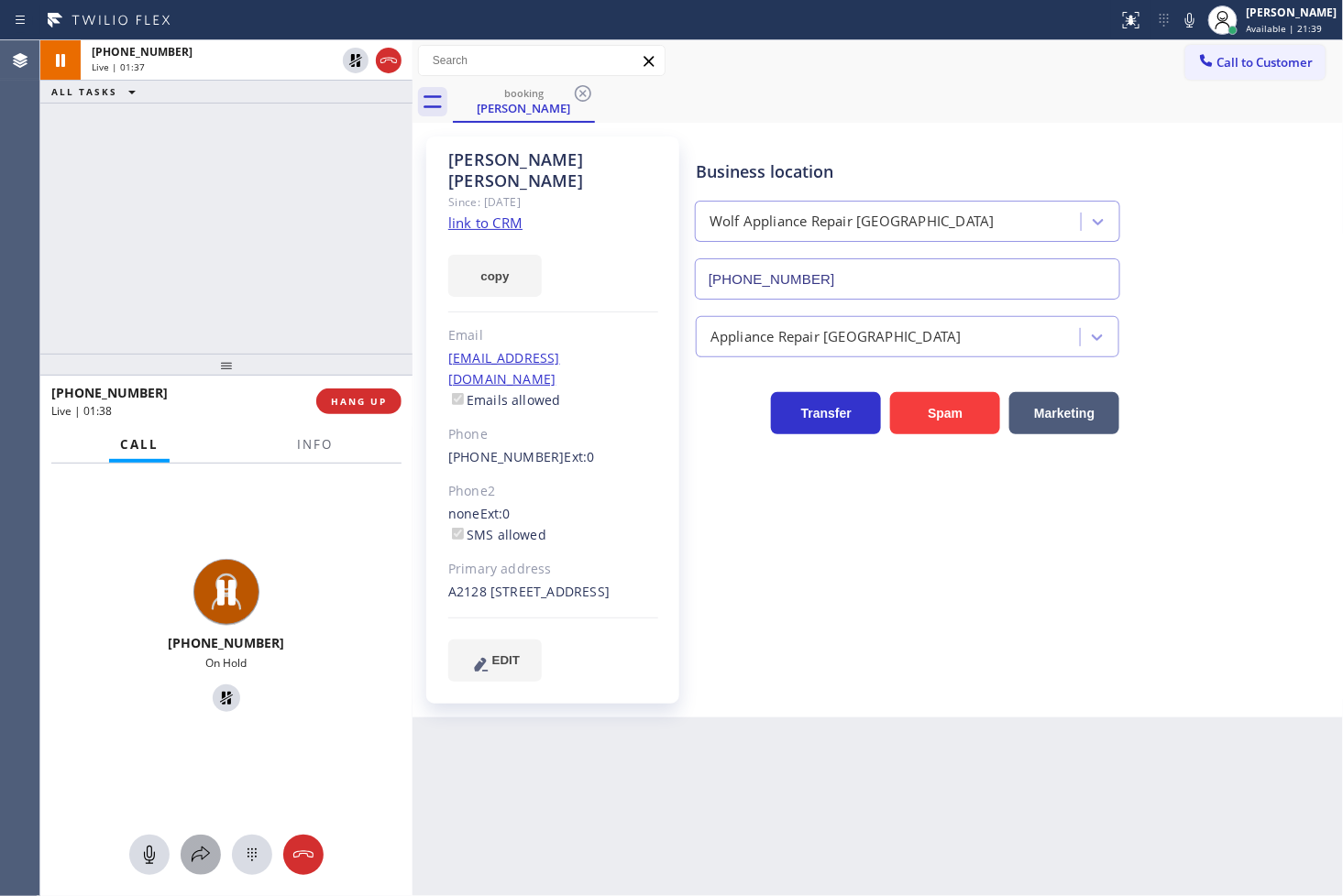
click at [203, 855] on icon at bounding box center [200, 855] width 22 height 22
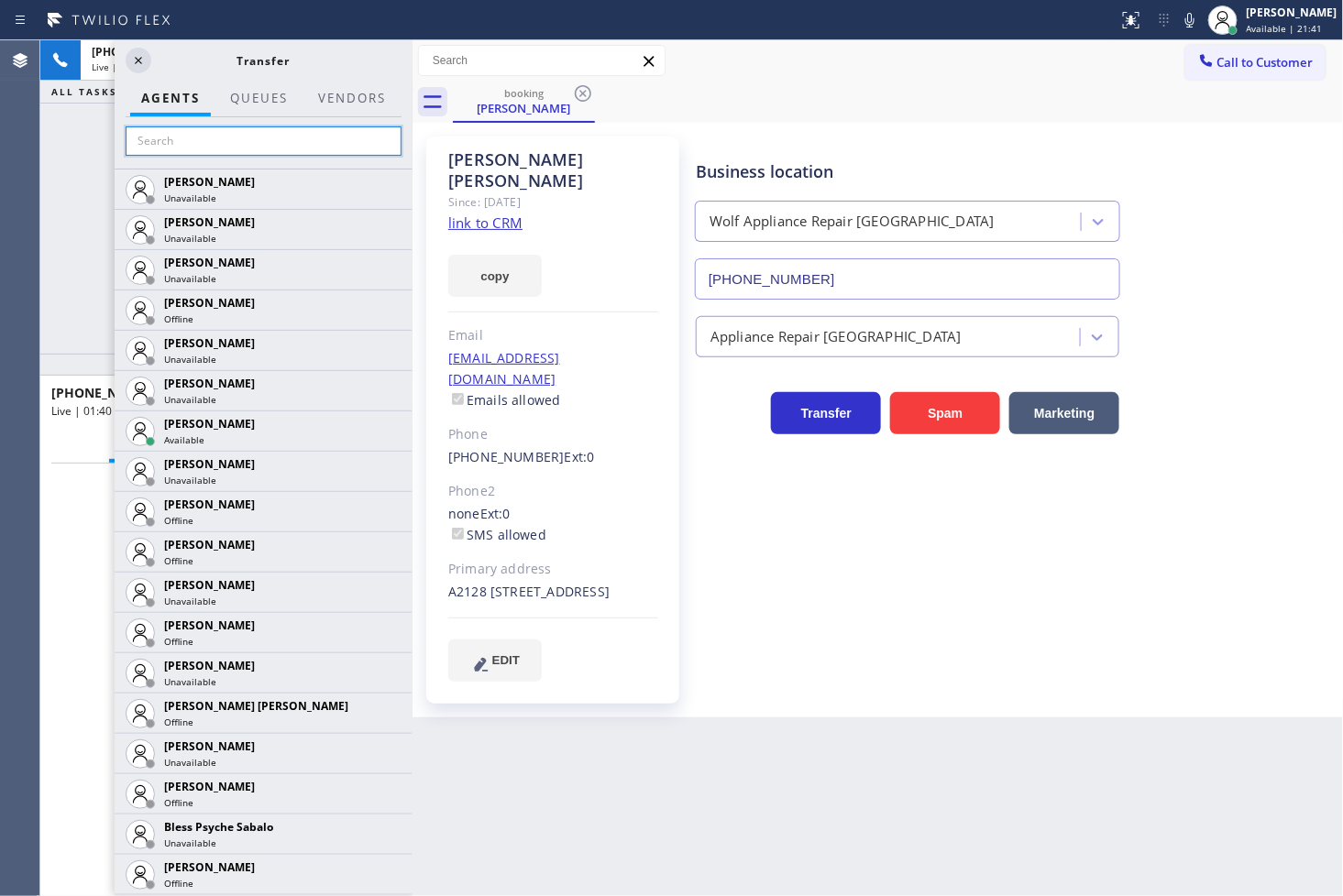
click at [215, 141] on input "text" at bounding box center [264, 141] width 276 height 30
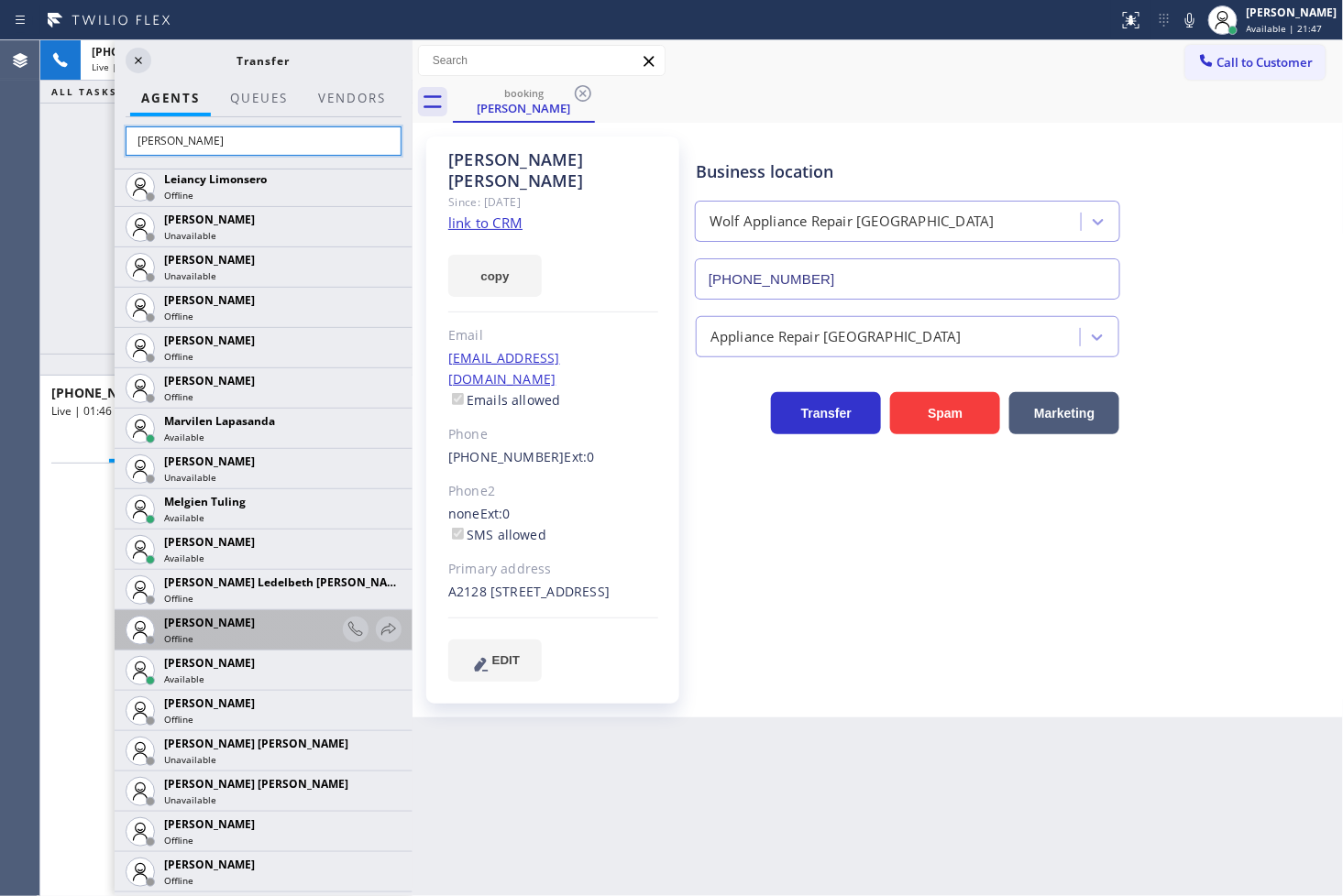
scroll to position [885, 0]
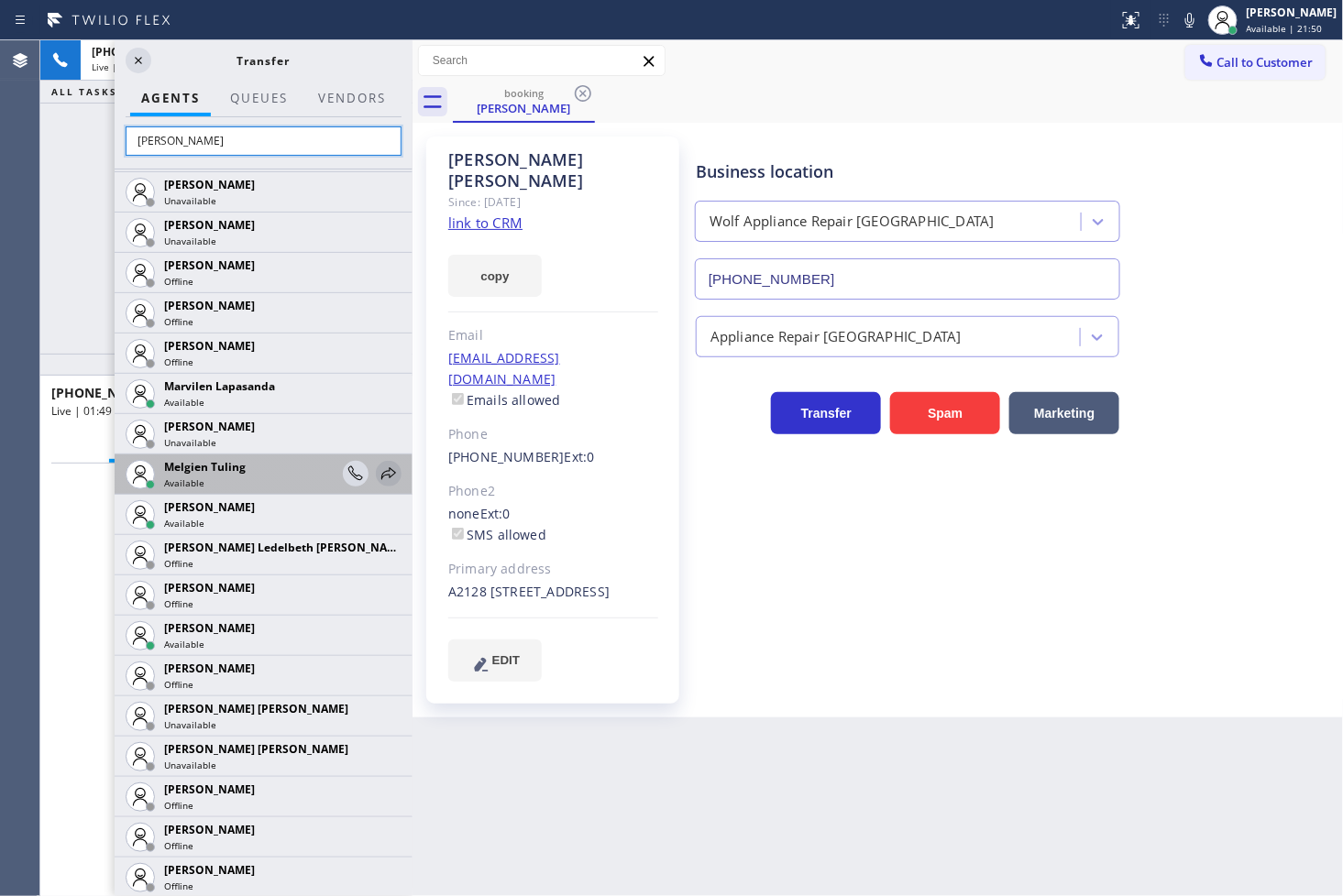
type input "[PERSON_NAME]"
click at [378, 471] on icon at bounding box center [388, 473] width 22 height 22
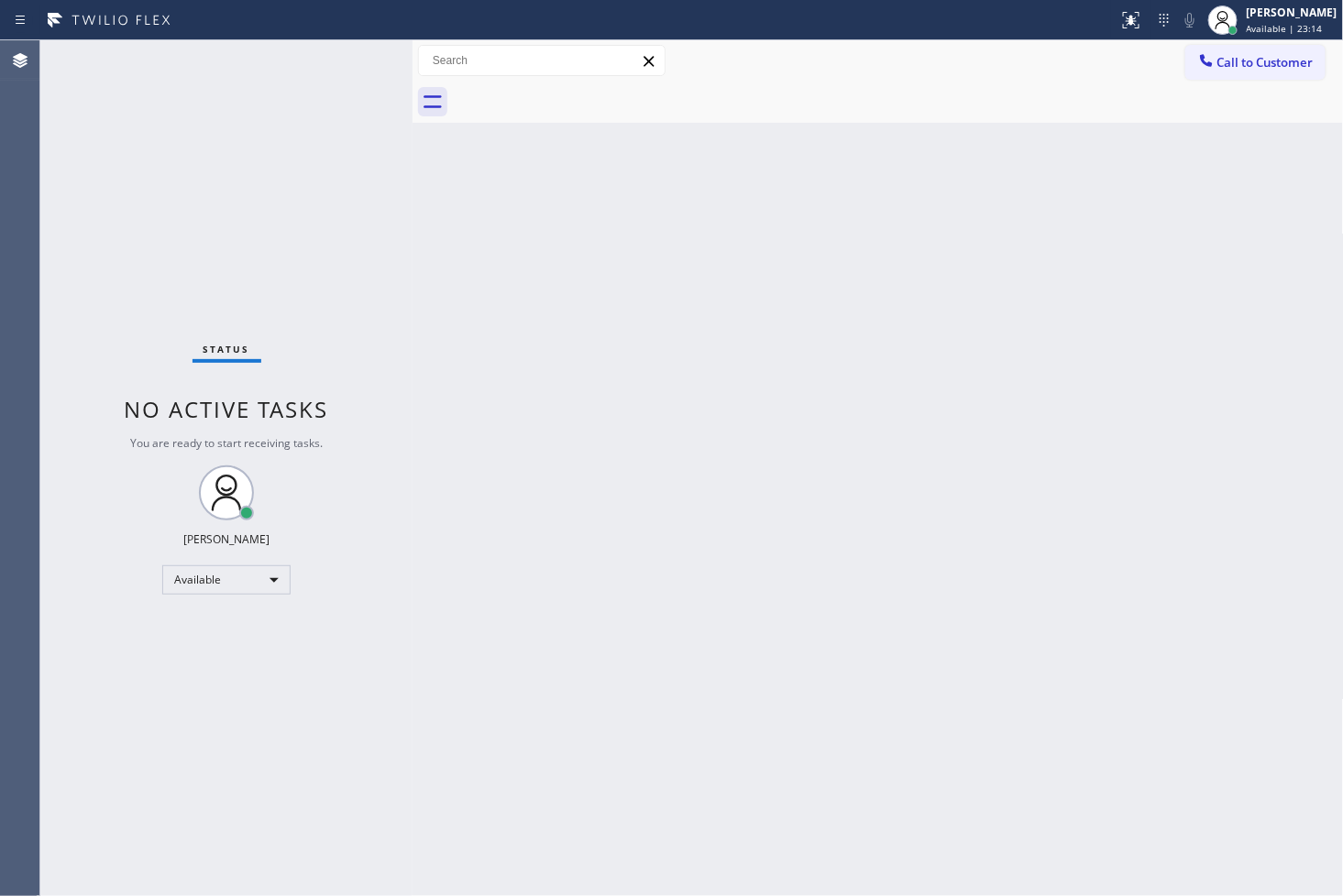
click at [93, 589] on div "Status No active tasks You are ready to start receiving tasks. [PERSON_NAME]" at bounding box center [226, 468] width 372 height 856
click at [315, 125] on div "Status No active tasks You are ready to start receiving tasks. [PERSON_NAME]" at bounding box center [226, 468] width 372 height 856
click at [352, 28] on div at bounding box center [559, 20] width 1103 height 30
click at [350, 65] on div "Status No active tasks You are ready to start receiving tasks. [PERSON_NAME]" at bounding box center [226, 468] width 372 height 856
click at [358, 51] on div "Status No active tasks You are ready to start receiving tasks. [PERSON_NAME]" at bounding box center [226, 468] width 372 height 856
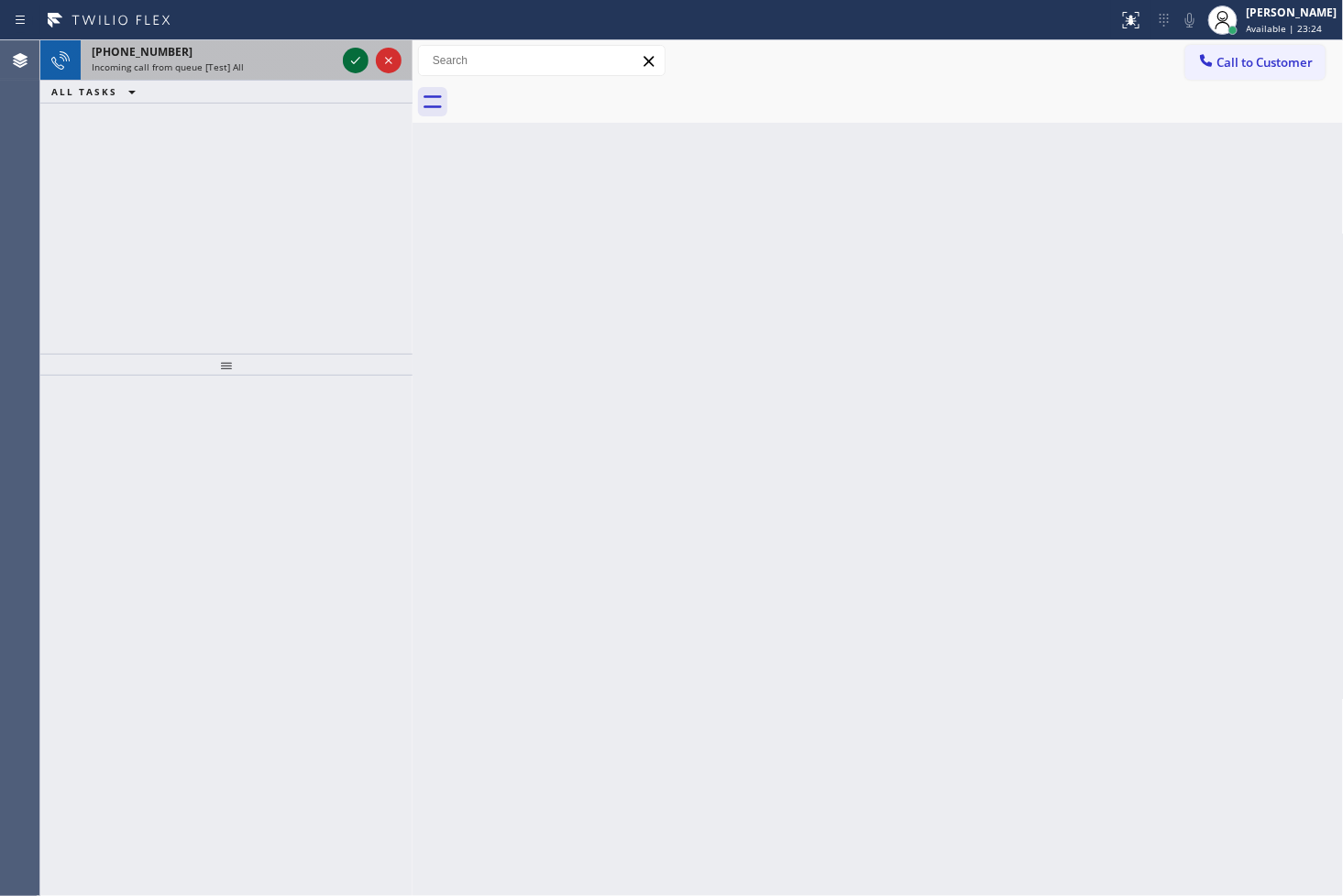
click at [358, 51] on icon at bounding box center [356, 60] width 22 height 22
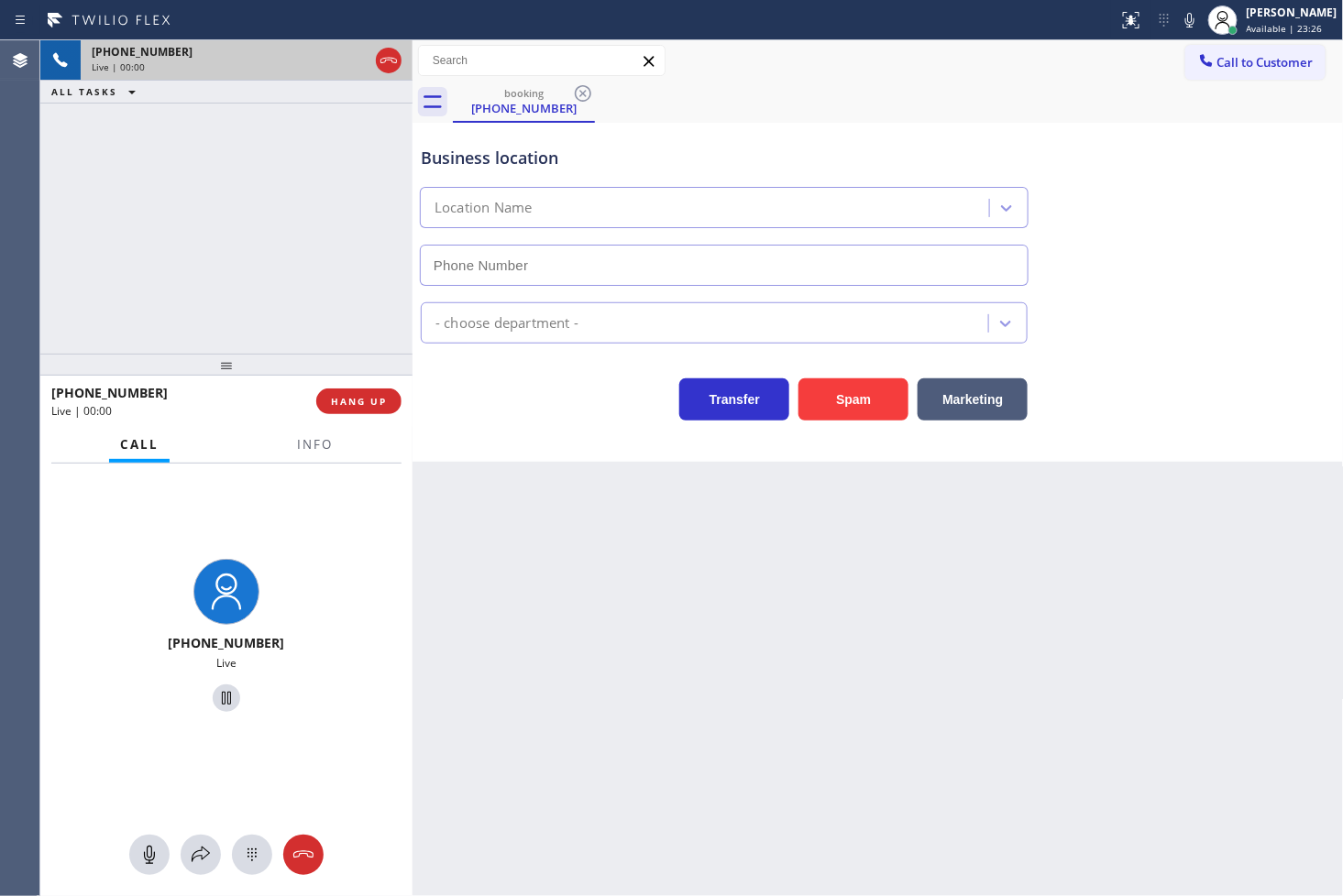
type input "[PHONE_NUMBER]"
click at [533, 406] on div "Transfer Spam Marketing" at bounding box center [724, 395] width 614 height 52
click at [230, 301] on div "[PHONE_NUMBER] Live | 00:07 ALL TASKS ALL TASKS ACTIVE TASKS TASKS IN WRAP UP" at bounding box center [226, 196] width 372 height 313
click at [227, 289] on div "[PHONE_NUMBER] Live | 00:14 ALL TASKS ALL TASKS ACTIVE TASKS TASKS IN WRAP UP" at bounding box center [226, 196] width 372 height 313
click at [553, 461] on div "Business location E Appliance Repair & HVAC [GEOGRAPHIC_DATA] [PHONE_NUMBER] Ap…" at bounding box center [878, 292] width 932 height 339
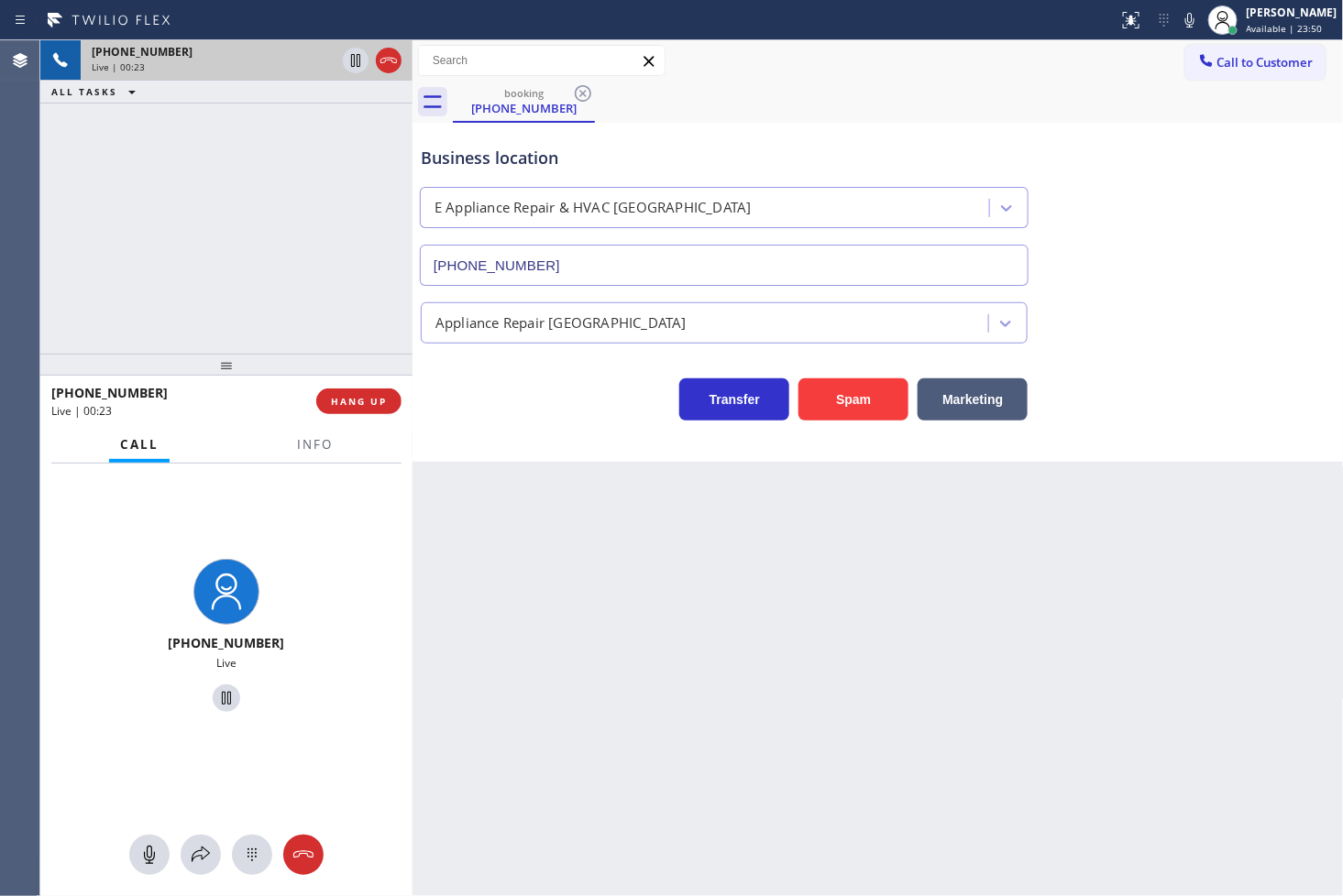
click at [520, 408] on div "Transfer Spam Marketing" at bounding box center [724, 395] width 614 height 52
click at [185, 191] on div "[PHONE_NUMBER] Live | 00:24 ALL TASKS ALL TASKS ACTIVE TASKS TASKS IN WRAP UP" at bounding box center [226, 196] width 372 height 313
click at [529, 402] on div "Transfer Spam Marketing" at bounding box center [724, 395] width 614 height 52
click at [382, 400] on span "HANG UP" at bounding box center [359, 401] width 56 height 12
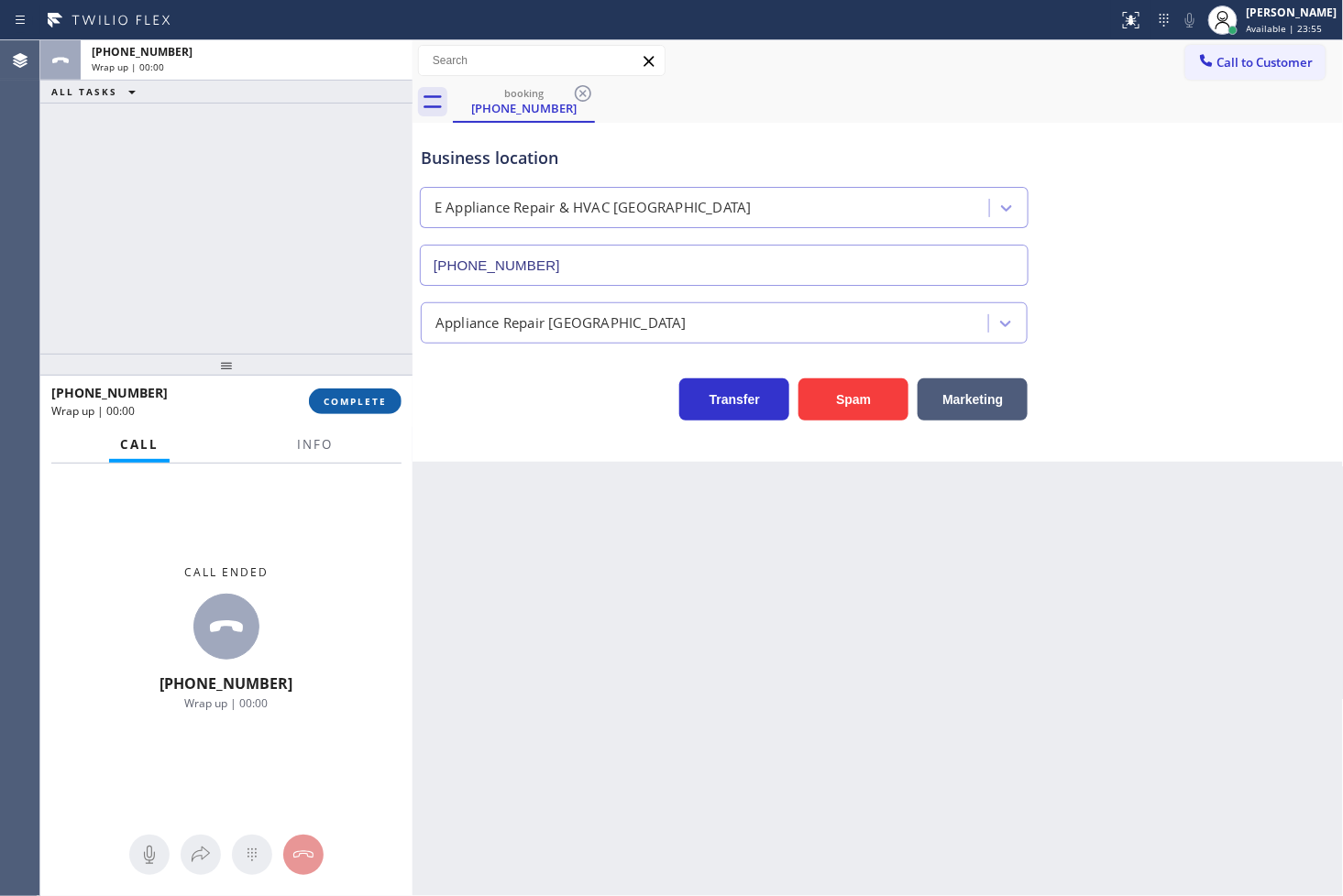
click at [382, 400] on span "COMPLETE" at bounding box center [356, 401] width 63 height 12
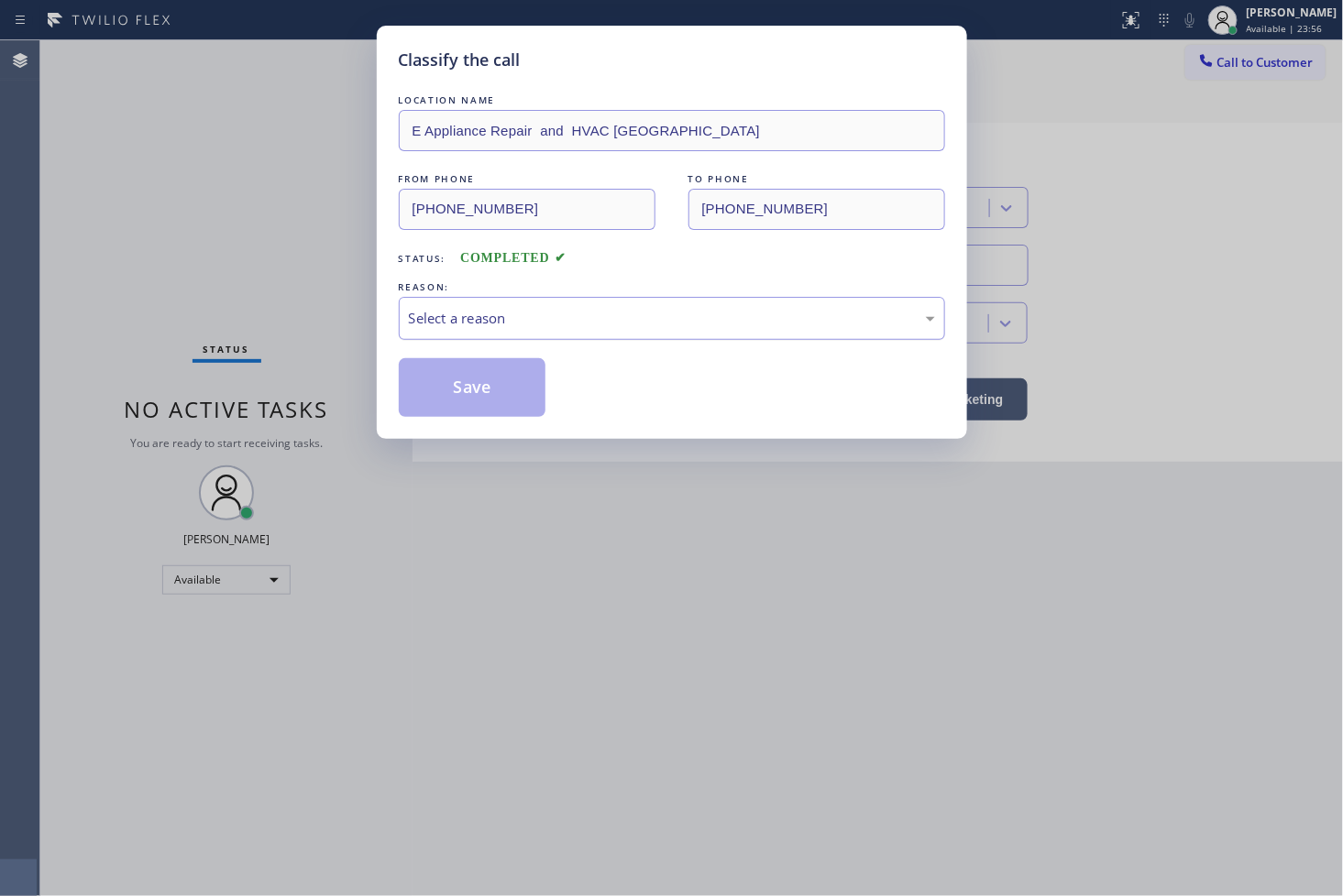
click at [486, 313] on div "Select a reason" at bounding box center [671, 318] width 526 height 21
click at [486, 391] on button "Save" at bounding box center [473, 387] width 148 height 58
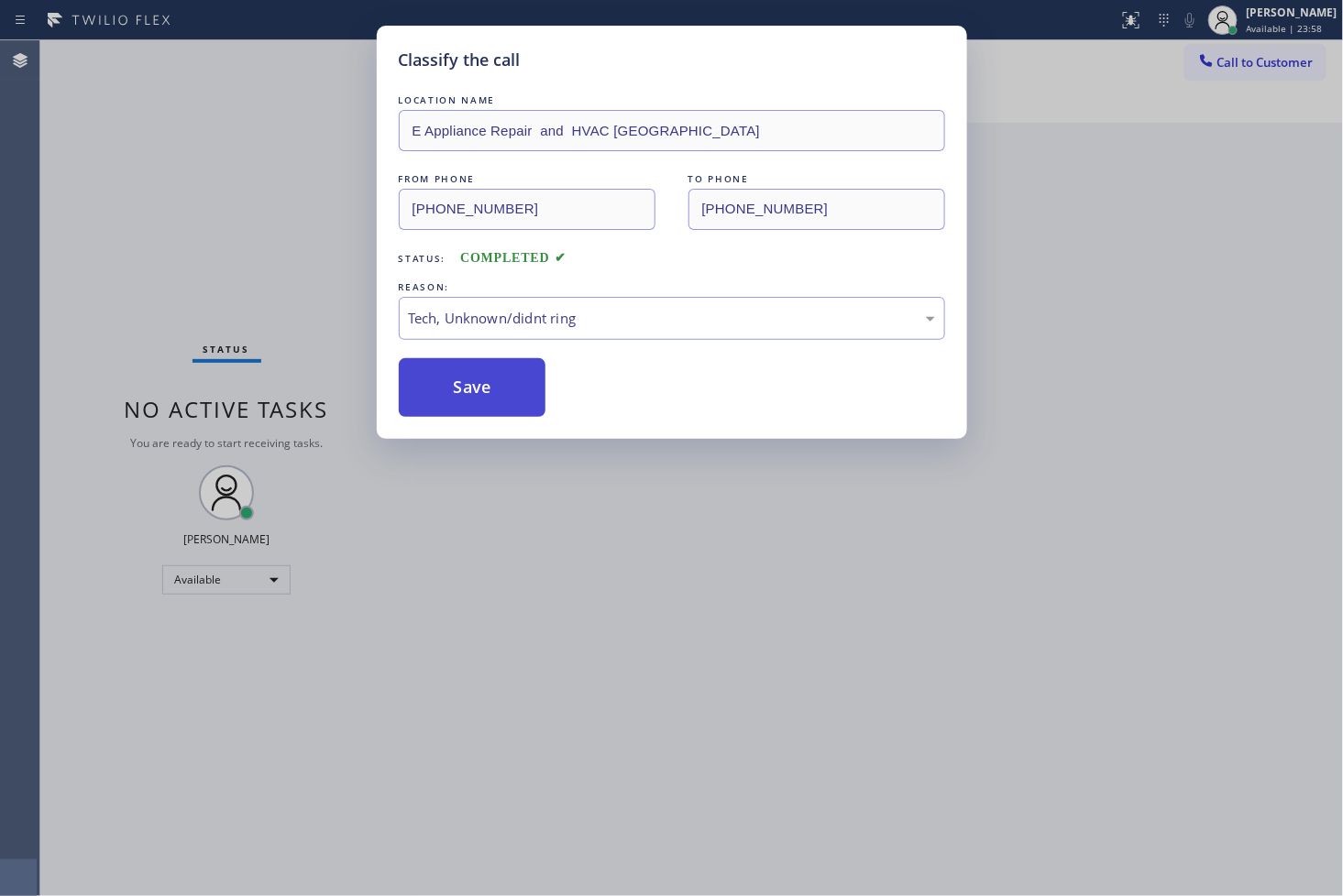
click at [486, 391] on button "Save" at bounding box center [473, 387] width 148 height 58
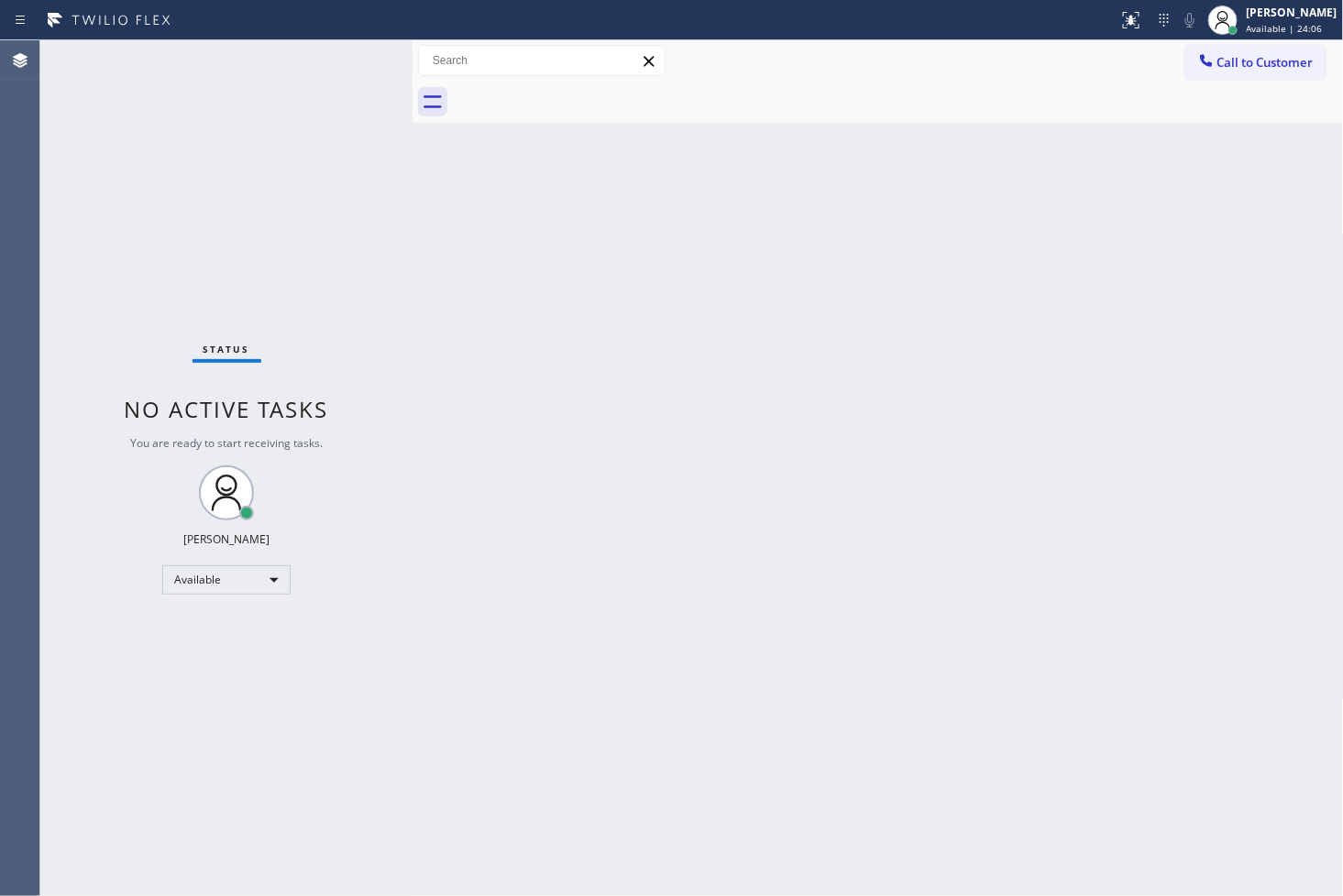
click at [304, 237] on div "Status No active tasks You are ready to start receiving tasks. [PERSON_NAME]" at bounding box center [226, 468] width 372 height 856
click at [327, 136] on div "Status No active tasks You are ready to start receiving tasks. [PERSON_NAME]" at bounding box center [226, 468] width 372 height 856
click at [330, 65] on div "Status No active tasks You are ready to start receiving tasks. [PERSON_NAME]" at bounding box center [226, 468] width 372 height 856
click at [343, 57] on div "Status No active tasks You are ready to start receiving tasks. [PERSON_NAME]" at bounding box center [226, 468] width 372 height 856
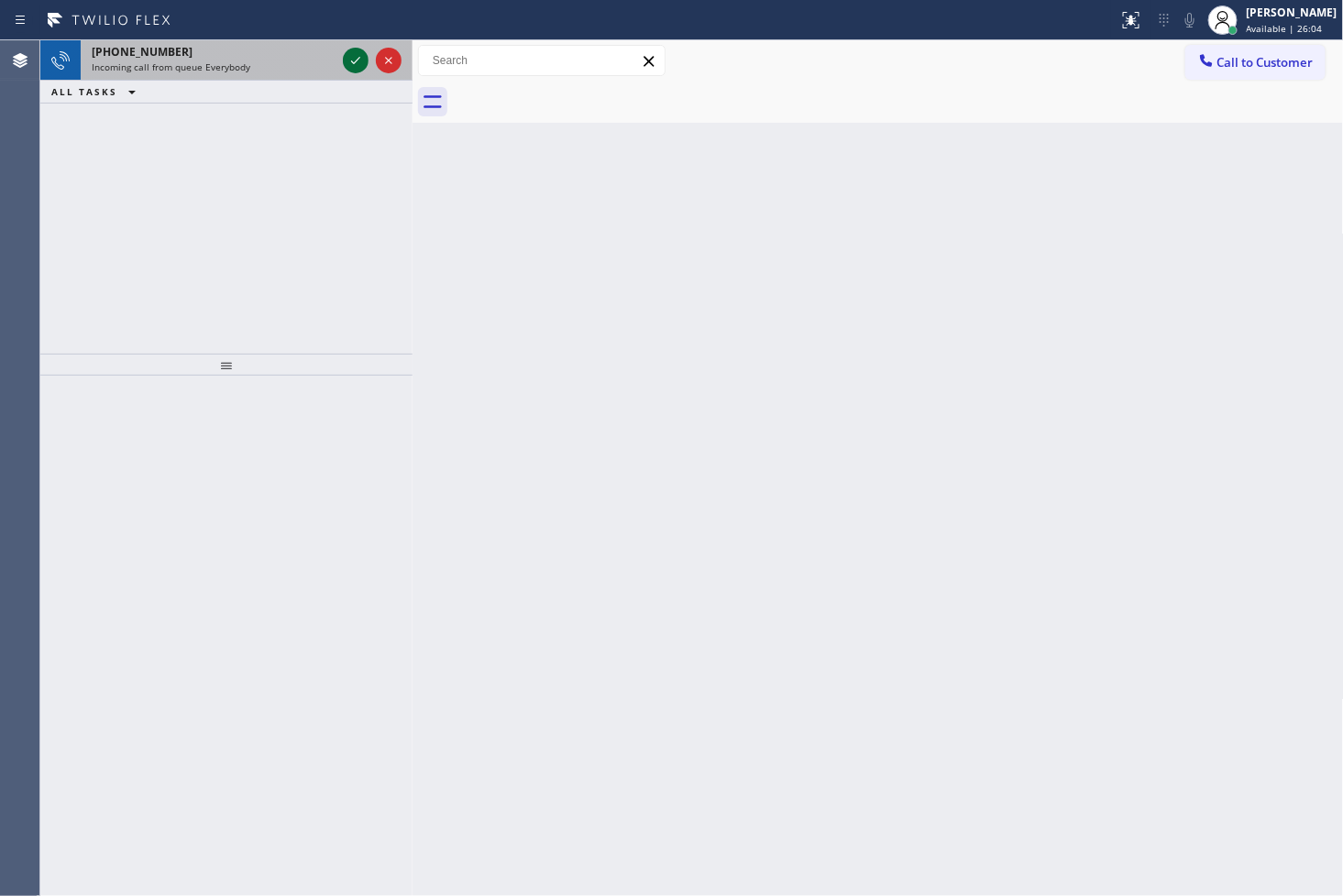
click at [343, 57] on div at bounding box center [356, 60] width 26 height 22
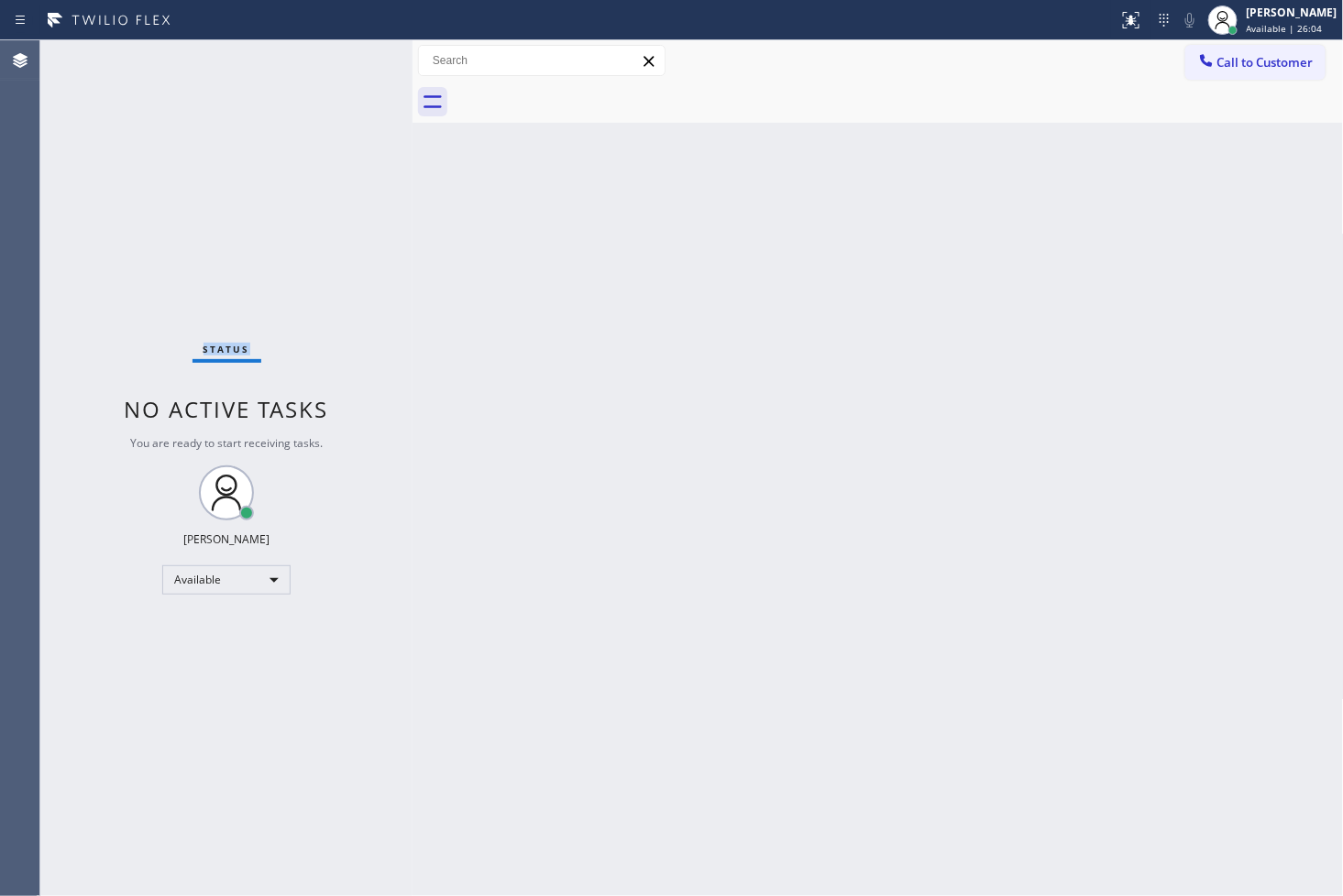
click at [343, 57] on div "Status No active tasks You are ready to start receiving tasks. [PERSON_NAME]" at bounding box center [226, 468] width 372 height 856
click at [345, 57] on div "Status No active tasks You are ready to start receiving tasks. [PERSON_NAME]" at bounding box center [226, 468] width 372 height 856
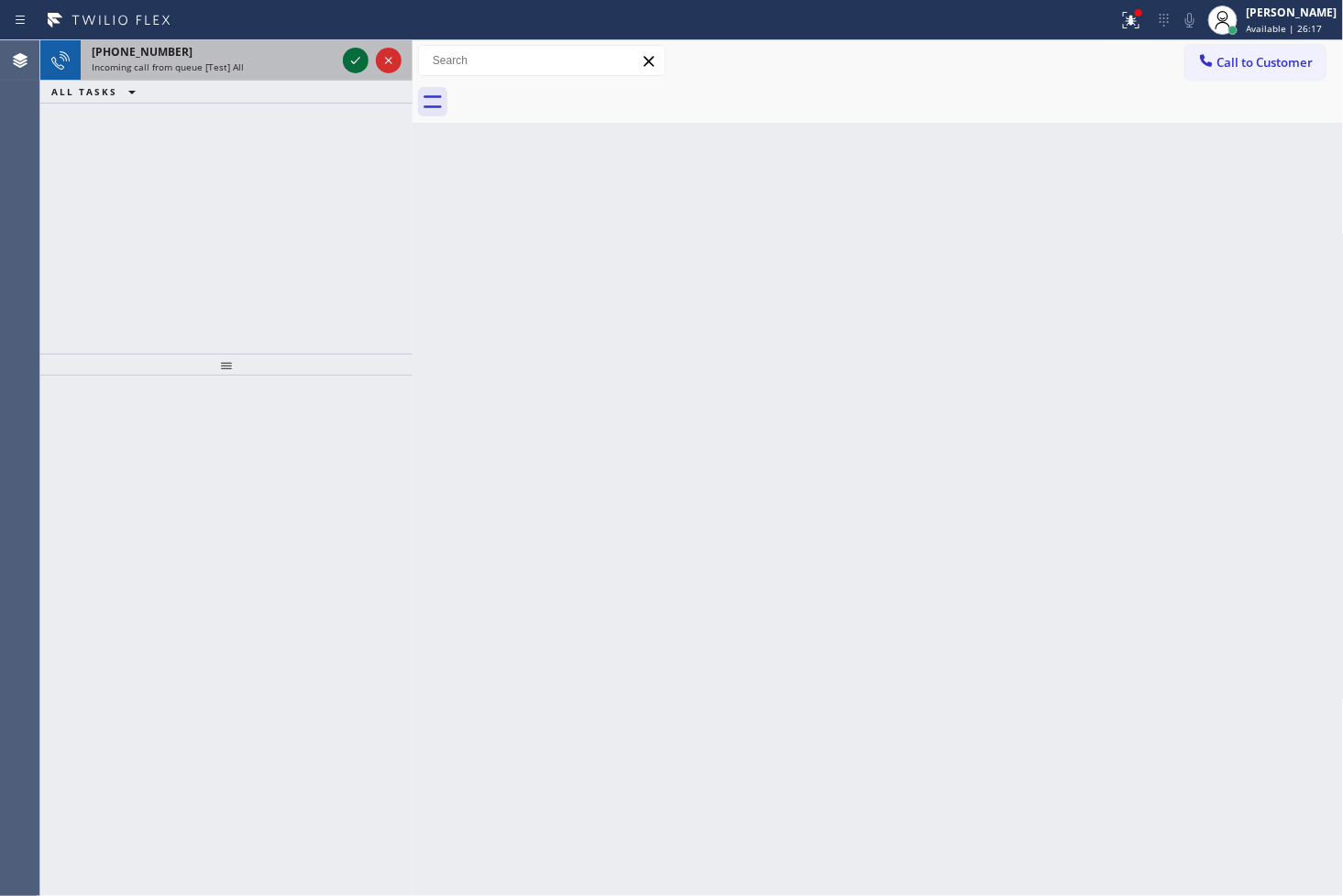
click at [351, 56] on icon at bounding box center [356, 60] width 22 height 22
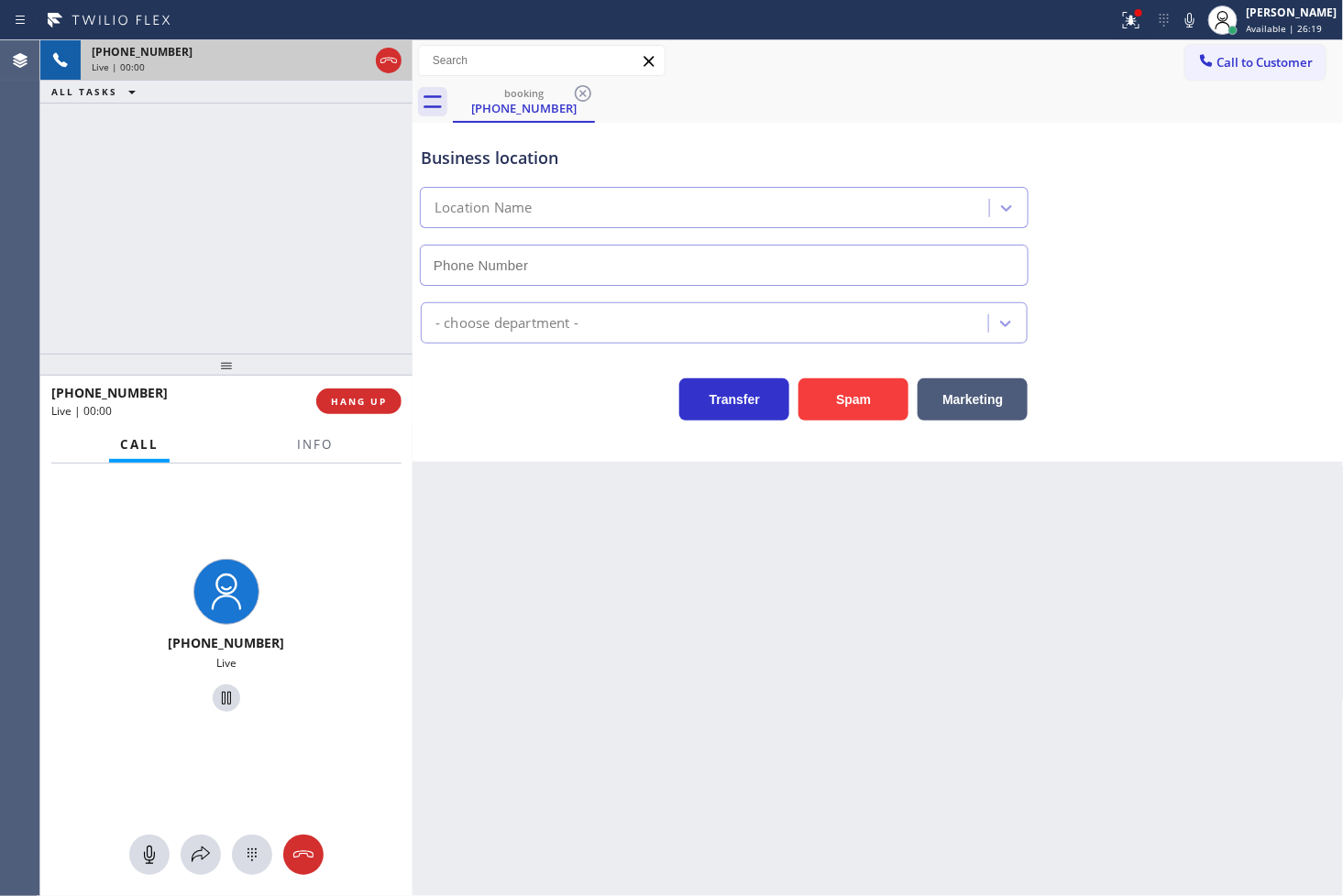
type input "[PHONE_NUMBER]"
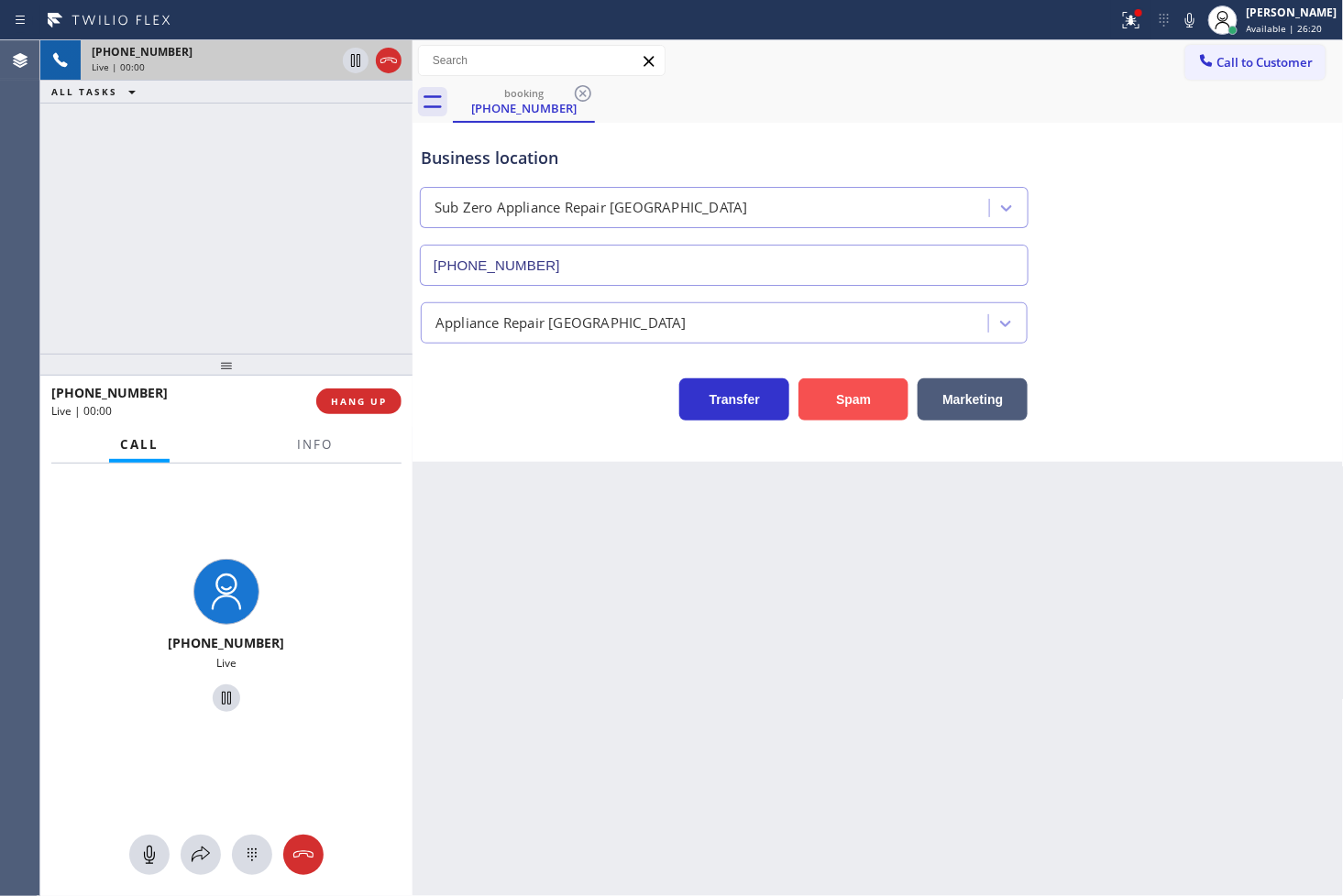
click at [860, 419] on button "Spam" at bounding box center [853, 400] width 110 height 42
click at [868, 395] on button "Spam" at bounding box center [853, 400] width 110 height 42
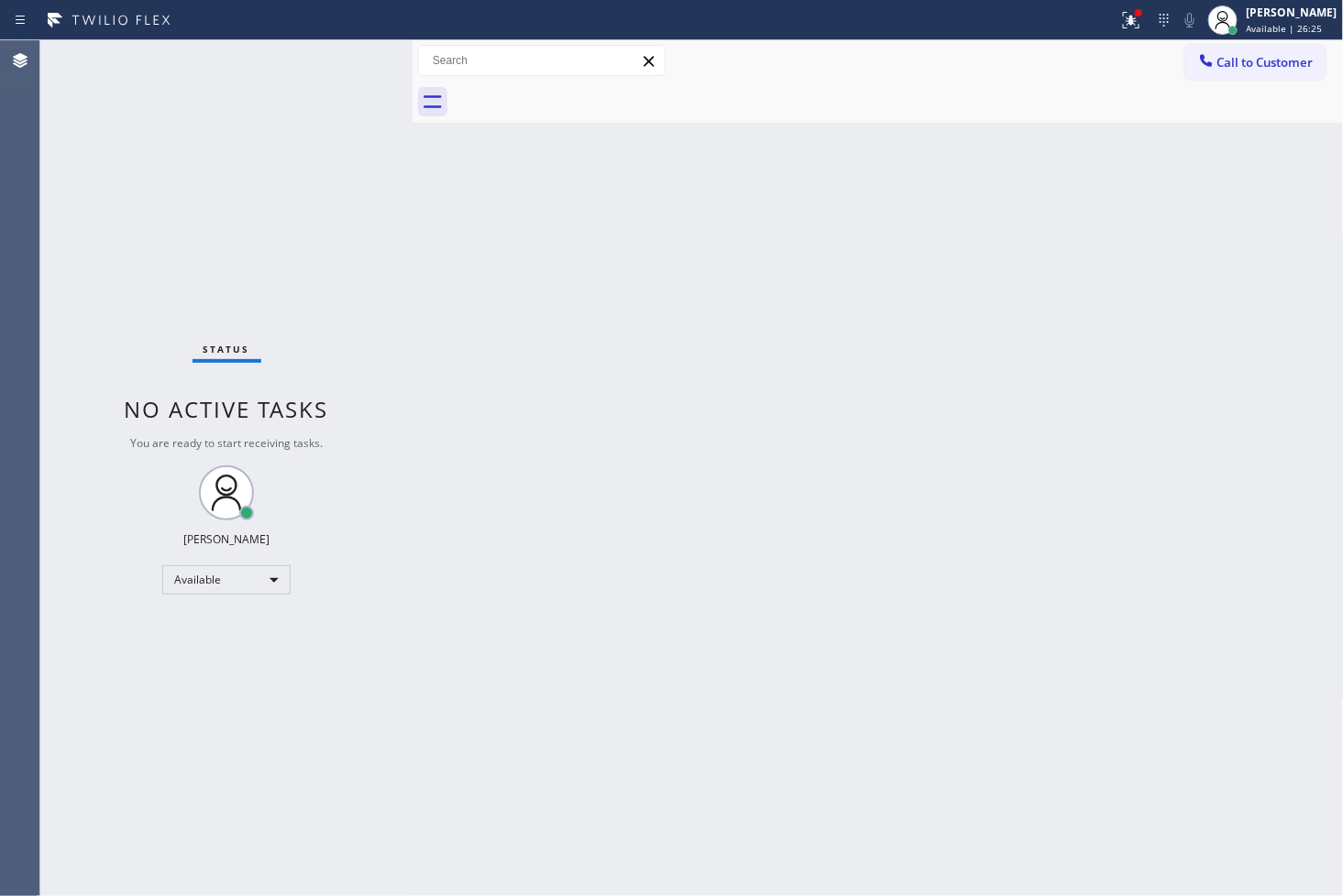
click at [346, 66] on div "Status No active tasks You are ready to start receiving tasks. [PERSON_NAME]" at bounding box center [226, 468] width 372 height 856
click at [103, 636] on div "Status No active tasks You are ready to start receiving tasks. [PERSON_NAME]" at bounding box center [226, 468] width 372 height 856
click at [336, 214] on div "Status No active tasks You are ready to start receiving tasks. [PERSON_NAME]" at bounding box center [226, 468] width 372 height 856
click at [349, 58] on div "Status No active tasks You are ready to start receiving tasks. [PERSON_NAME]" at bounding box center [226, 468] width 372 height 856
click at [361, 64] on div "Status No active tasks You are ready to start receiving tasks. [PERSON_NAME]" at bounding box center [226, 468] width 372 height 856
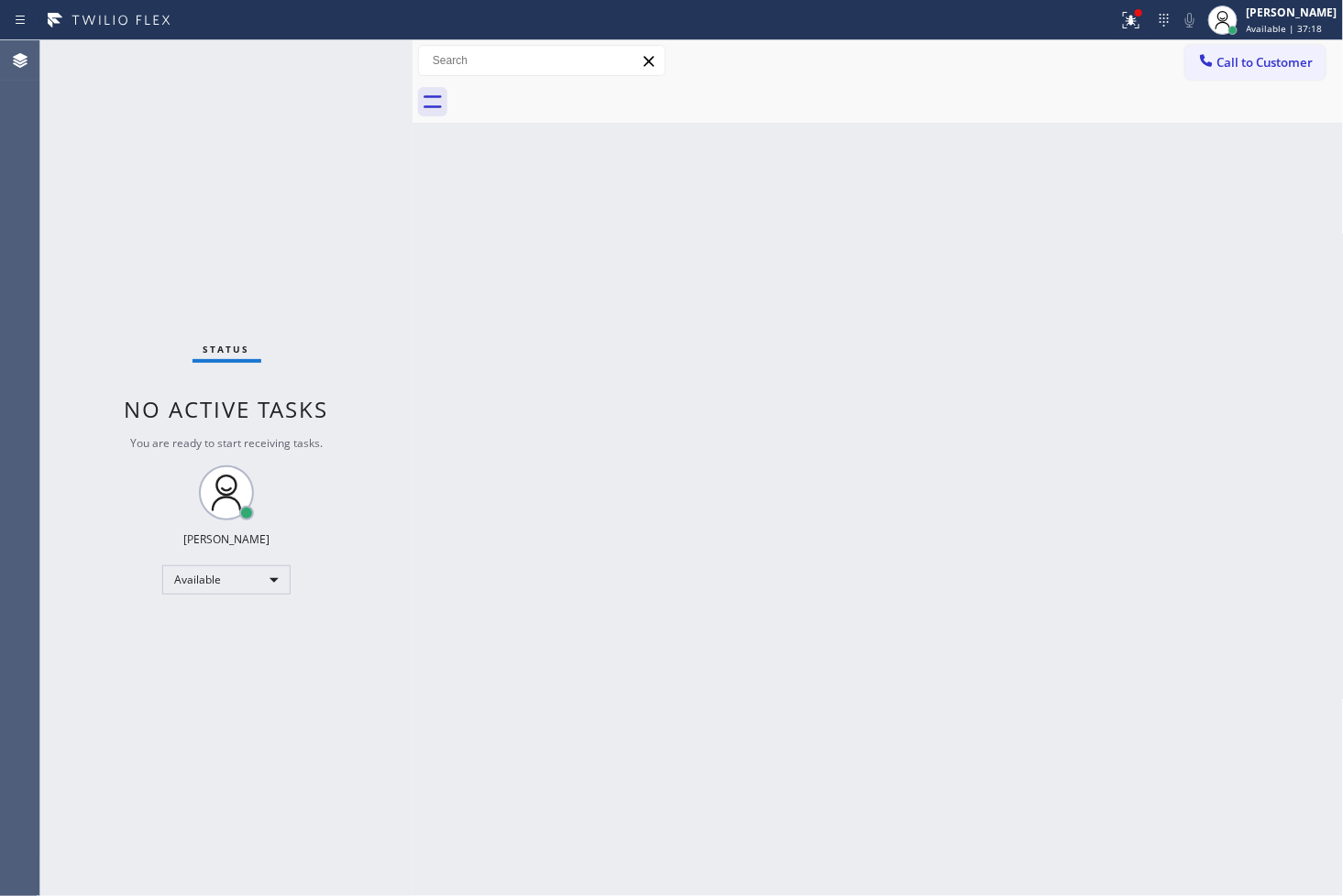
click at [847, 555] on div "Back to Dashboard Change Sender ID Customers Technicians Select a contact Outbo…" at bounding box center [878, 468] width 932 height 856
click at [289, 163] on div "Status No active tasks You are ready to start receiving tasks. [PERSON_NAME]" at bounding box center [226, 468] width 372 height 856
click at [104, 492] on div "Status No active tasks You are ready to start receiving tasks. [PERSON_NAME]" at bounding box center [226, 468] width 372 height 856
click at [272, 158] on div "Status No active tasks You are ready to start receiving tasks. [PERSON_NAME]" at bounding box center [226, 468] width 372 height 856
click at [344, 68] on div "Status No active tasks You are ready to start receiving tasks. [PERSON_NAME]" at bounding box center [226, 468] width 372 height 856
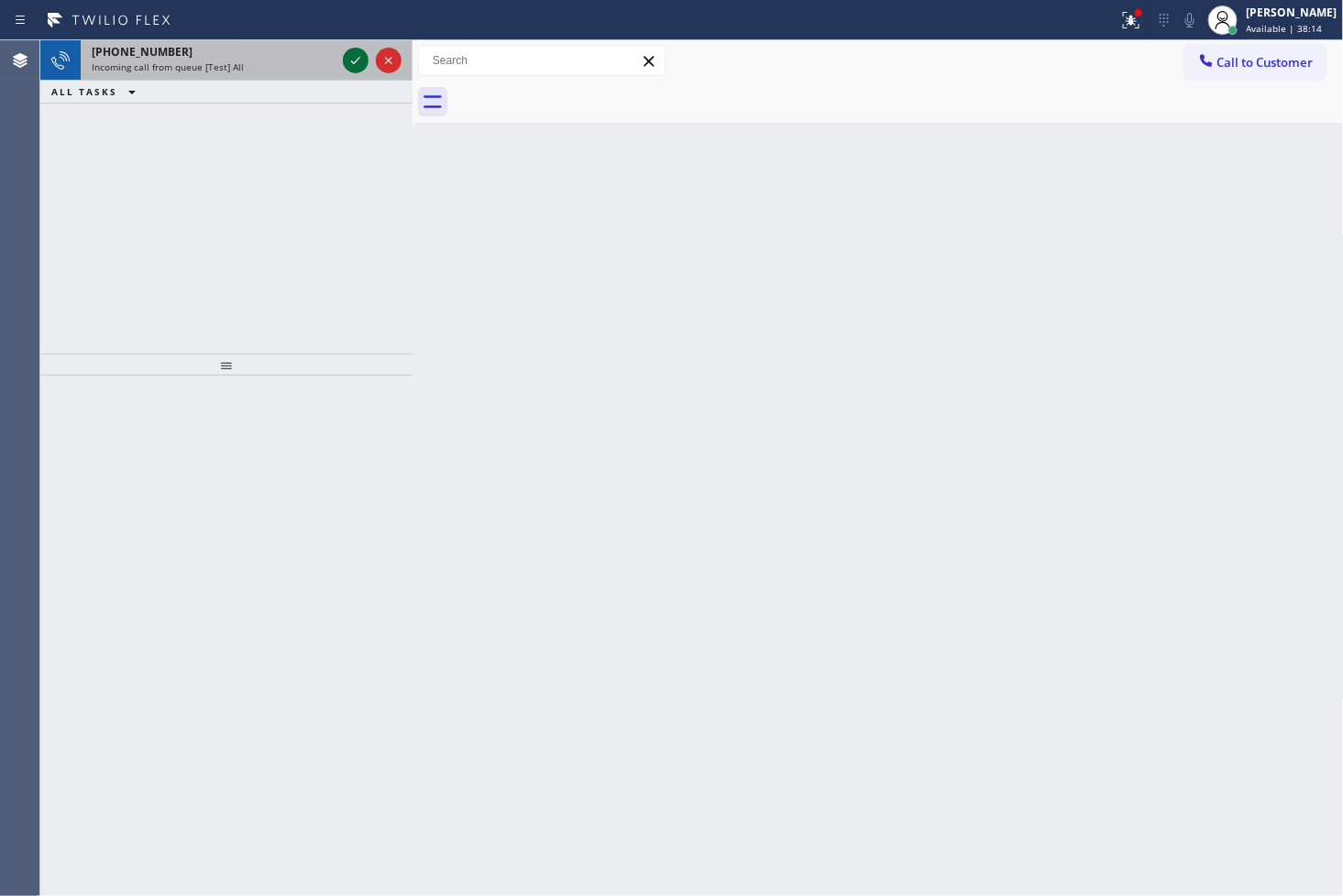
click at [345, 67] on icon at bounding box center [356, 60] width 22 height 22
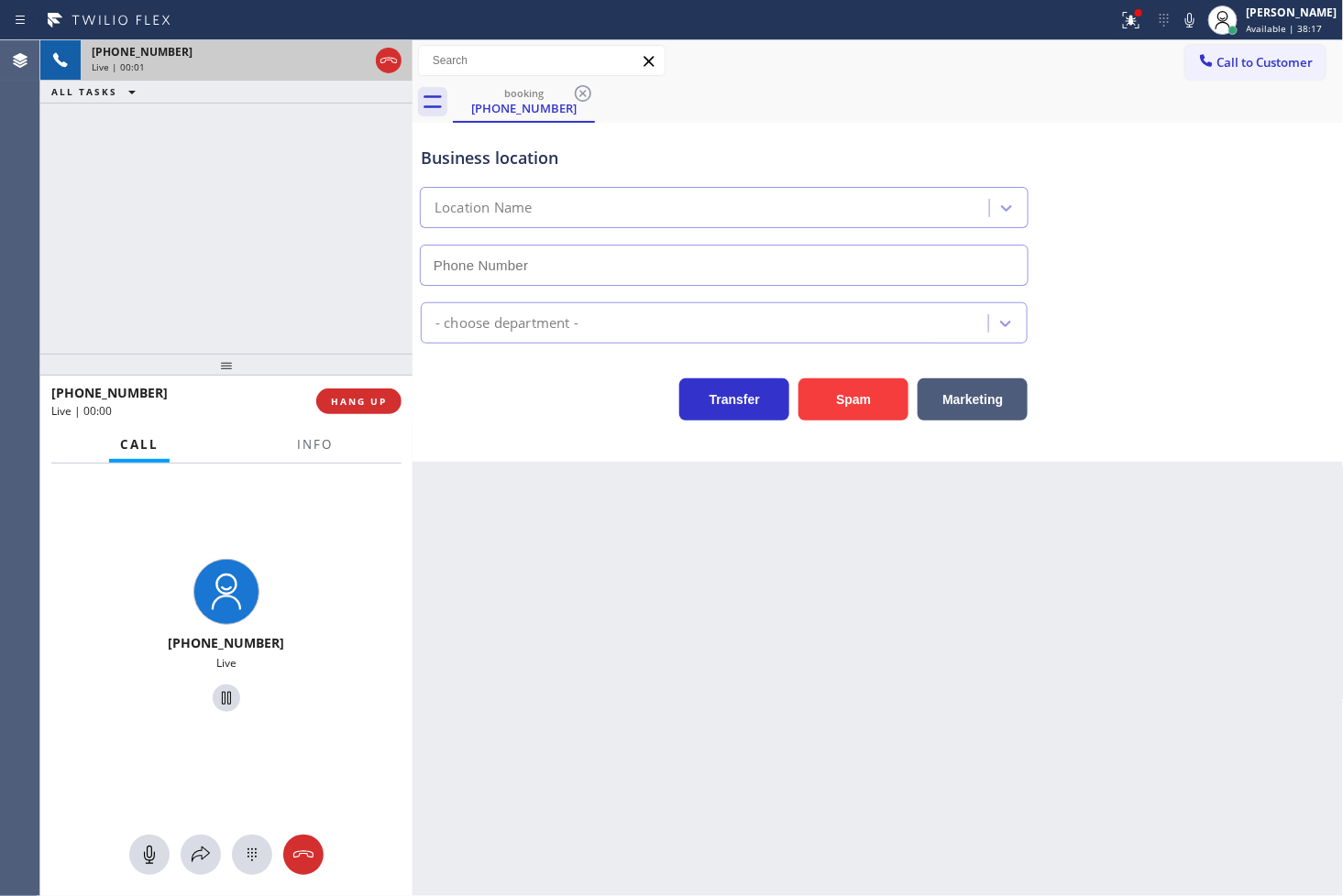
type input "[PHONE_NUMBER]"
click at [1179, 24] on icon at bounding box center [1190, 20] width 22 height 22
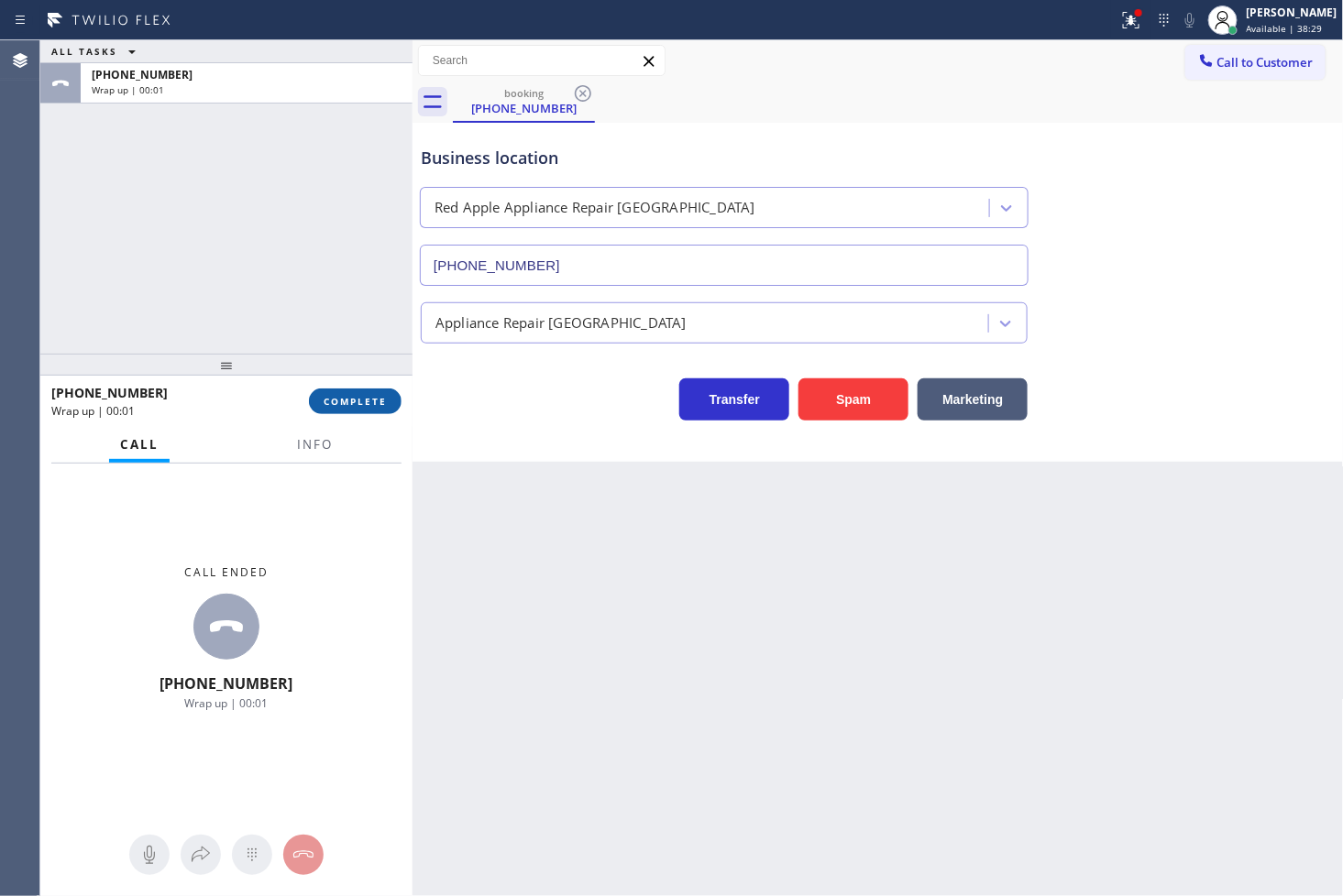
click at [344, 404] on span "COMPLETE" at bounding box center [356, 401] width 63 height 12
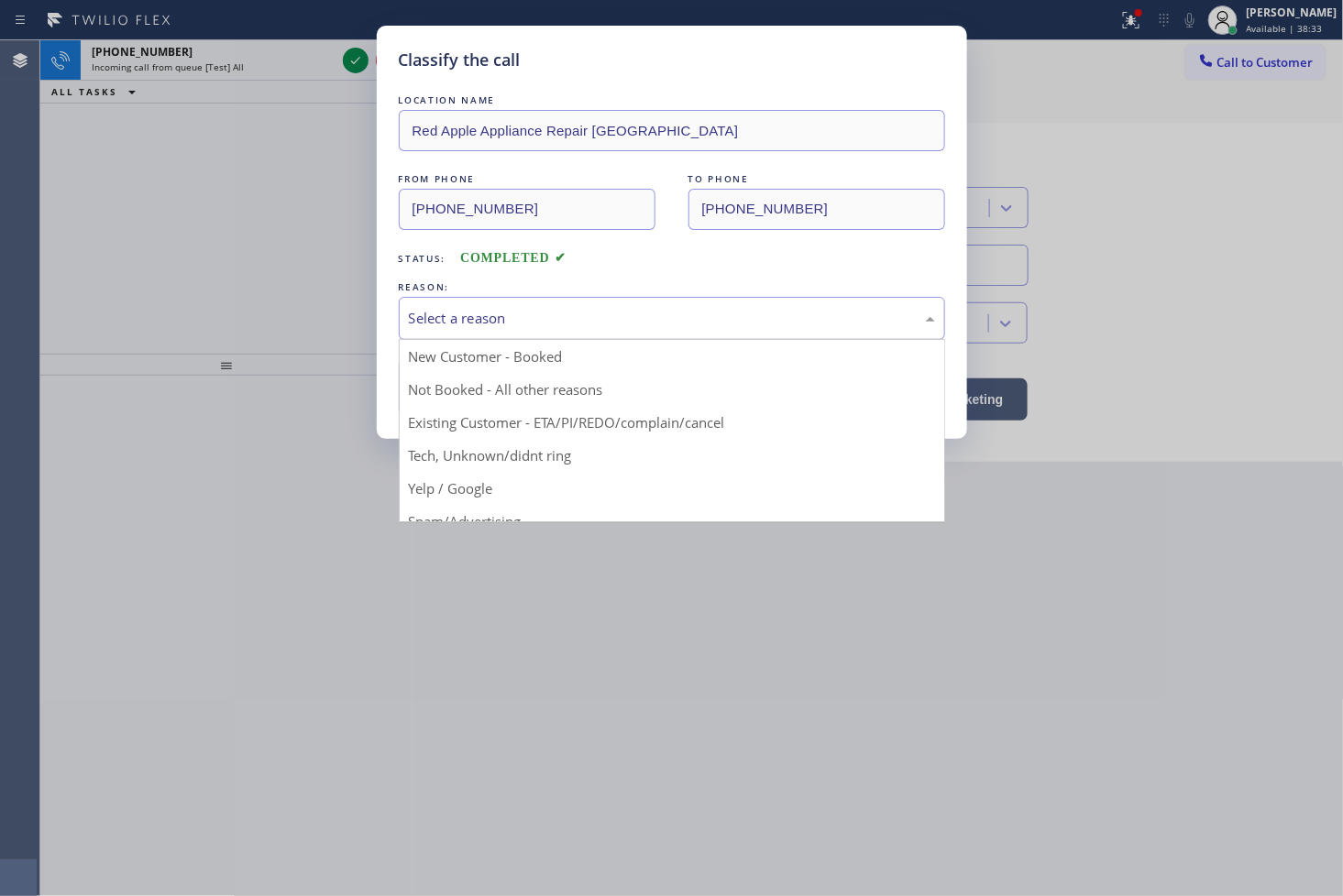
click at [470, 323] on div "Select a reason" at bounding box center [671, 318] width 526 height 21
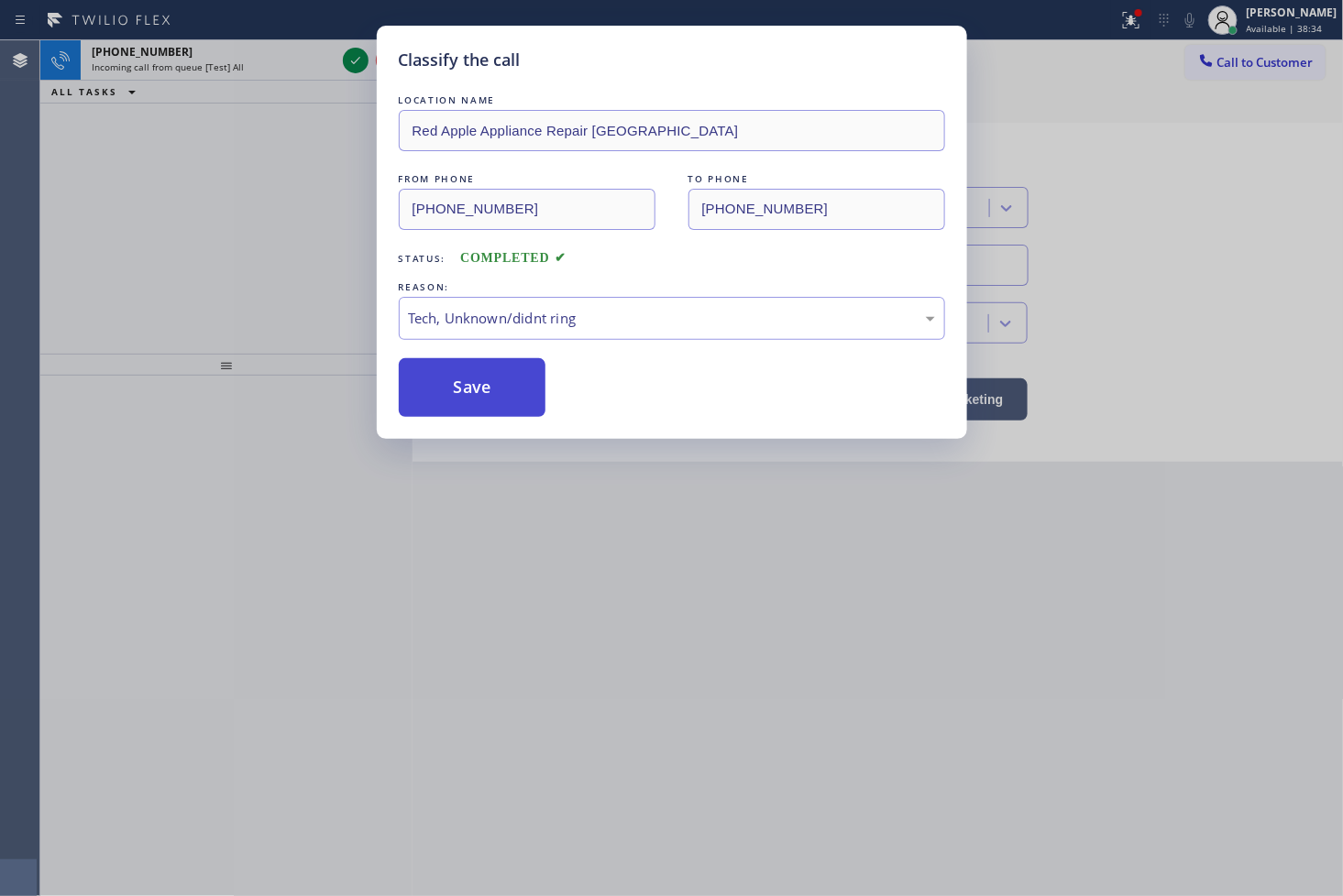
click at [479, 394] on button "Save" at bounding box center [473, 387] width 148 height 58
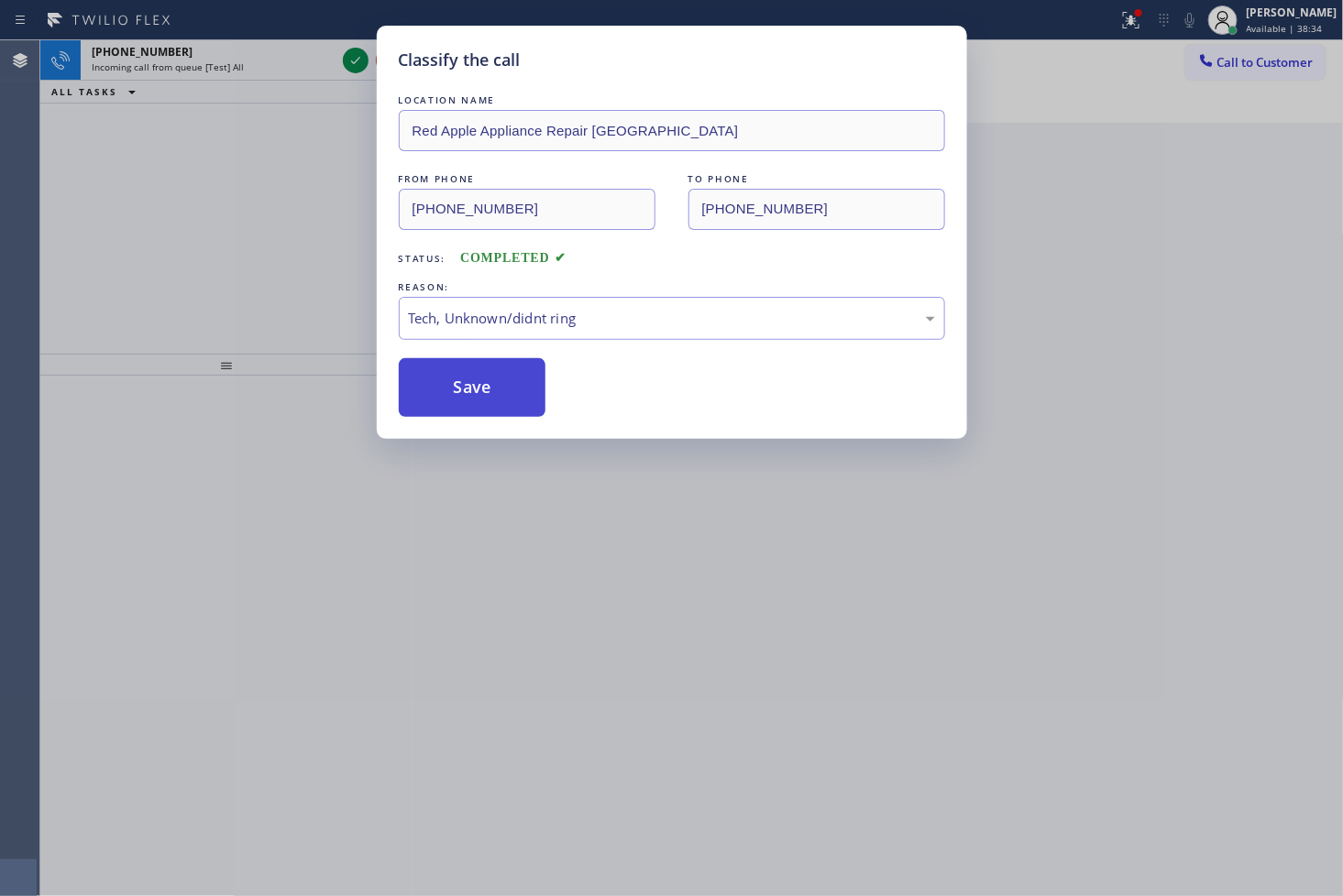
click at [479, 394] on button "Save" at bounding box center [473, 387] width 148 height 58
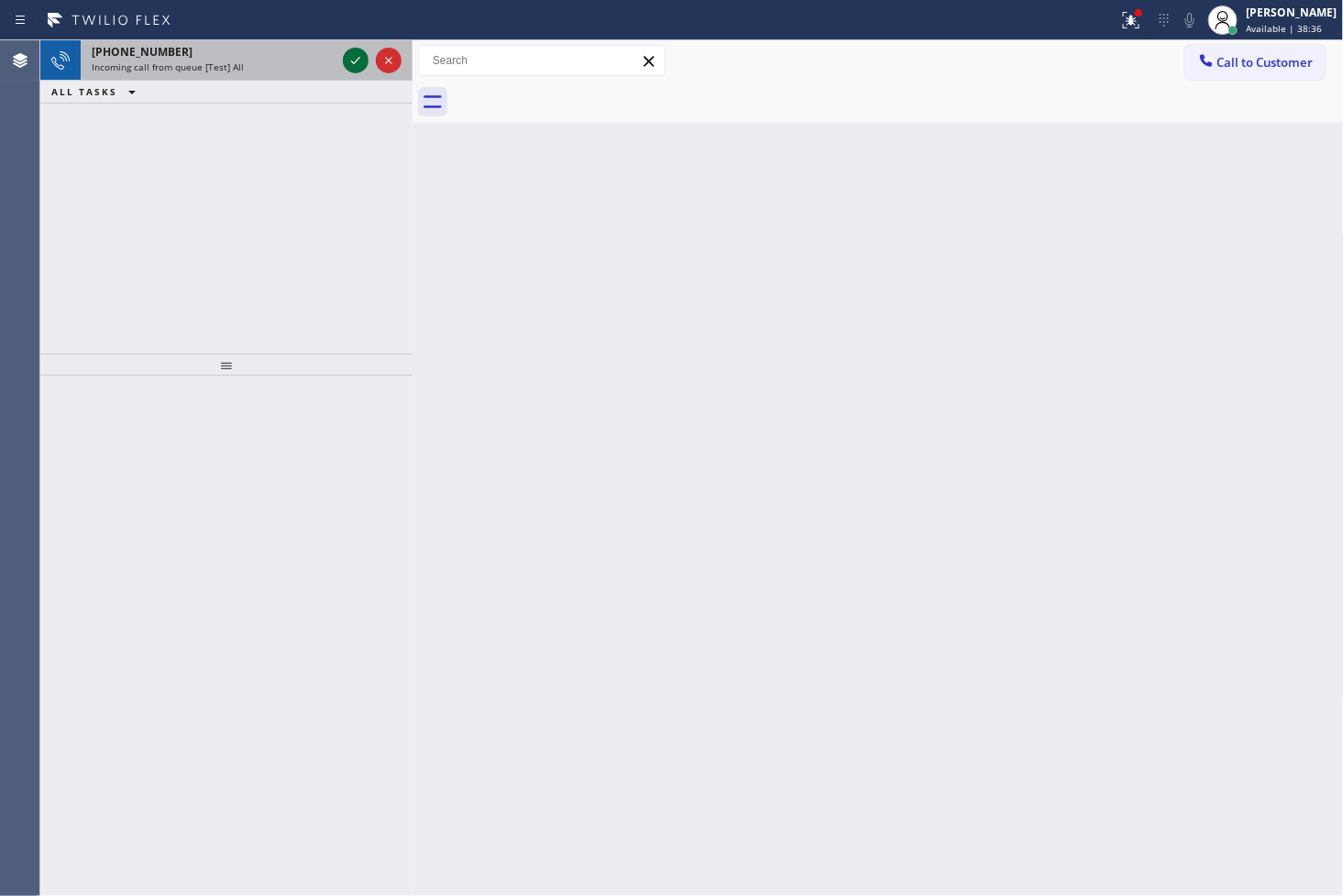
click at [353, 58] on icon at bounding box center [356, 60] width 22 height 22
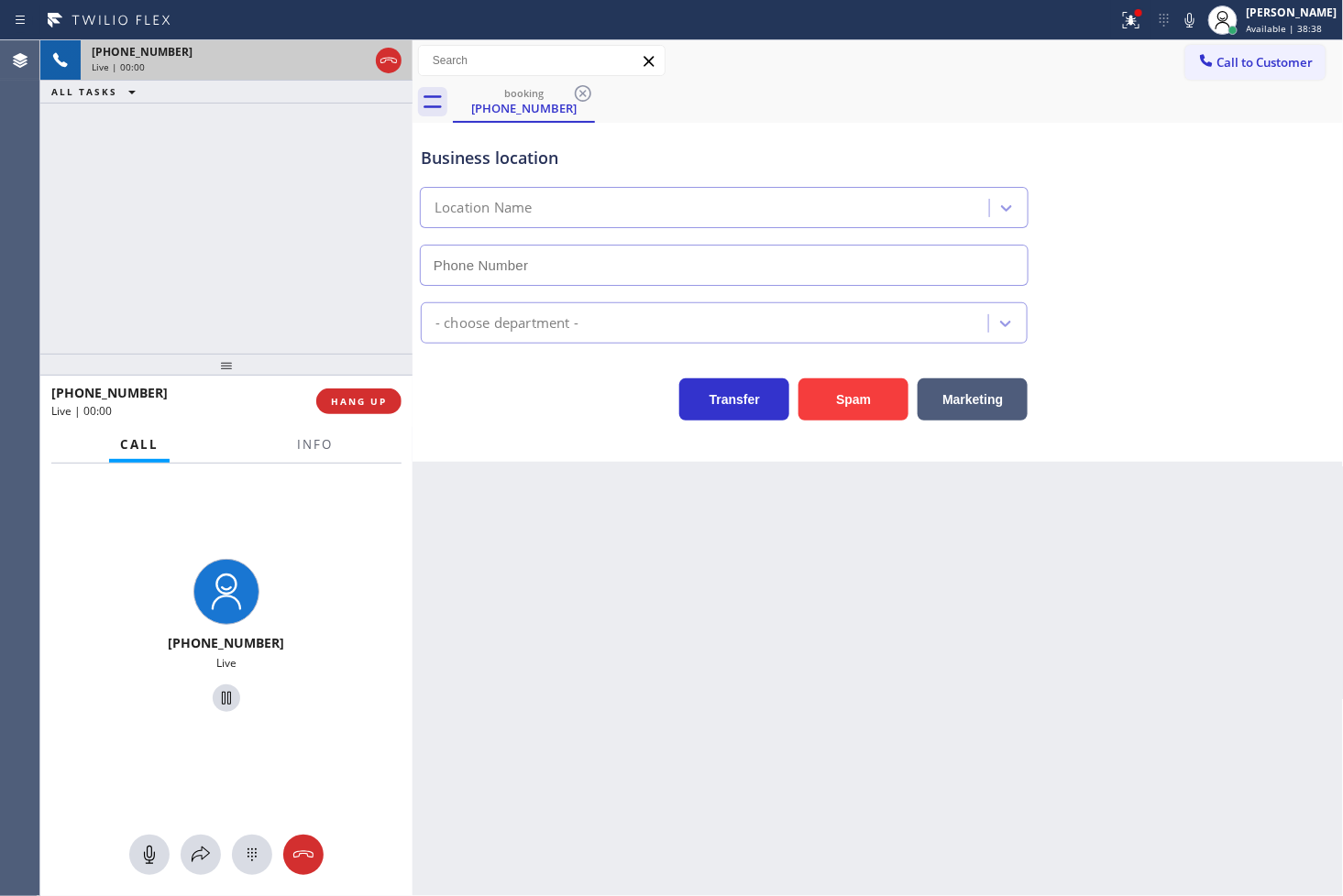
type input "[PHONE_NUMBER]"
click at [493, 419] on div "Transfer Spam Marketing" at bounding box center [724, 395] width 614 height 52
click at [331, 323] on div "[PHONE_NUMBER] Live | 00:07 ALL TASKS ALL TASKS ACTIVE TASKS TASKS IN WRAP UP" at bounding box center [226, 196] width 372 height 313
drag, startPoint x: 551, startPoint y: 390, endPoint x: 142, endPoint y: 270, distance: 426.2
click at [535, 390] on div "Transfer Spam Marketing" at bounding box center [724, 395] width 614 height 52
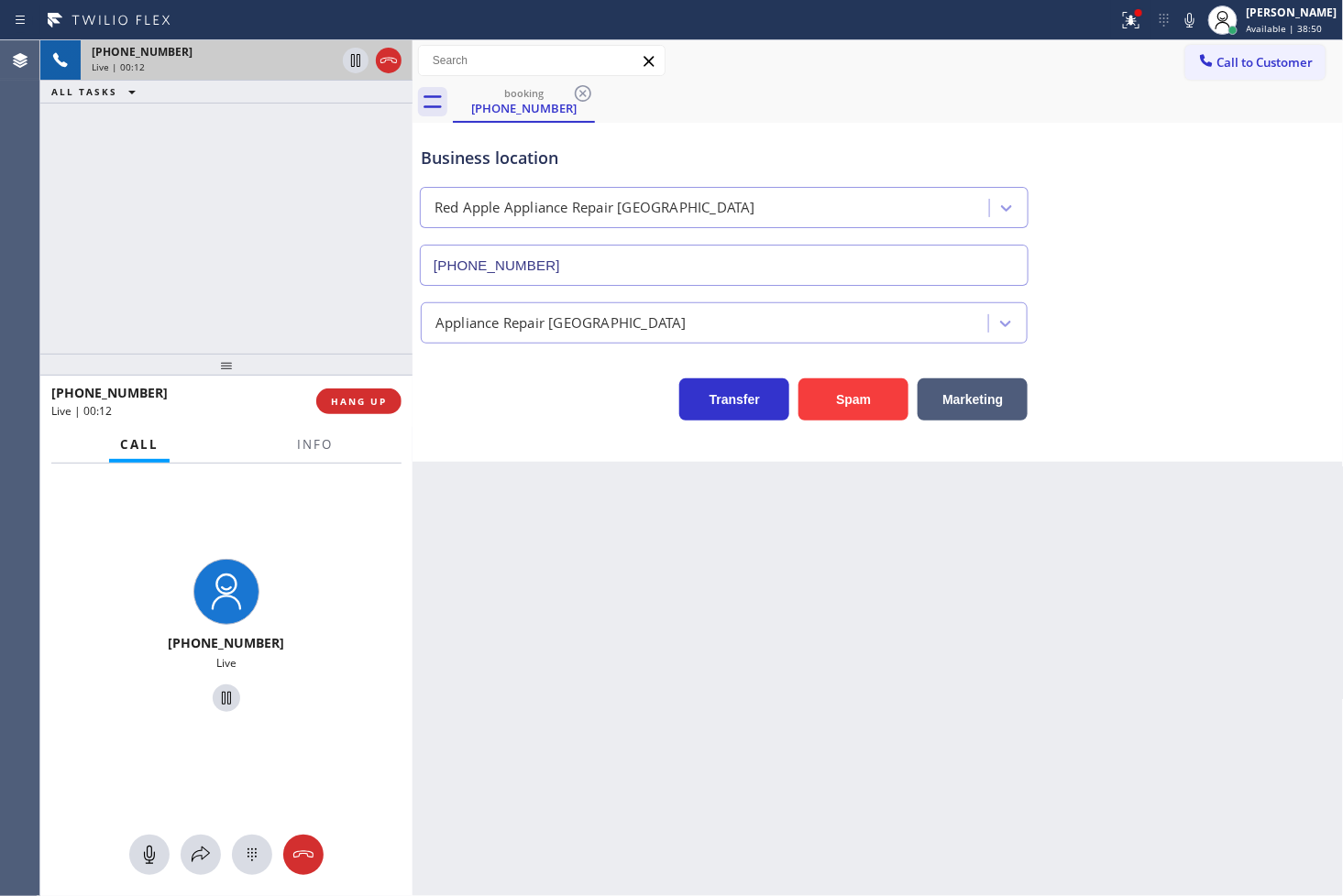
click at [134, 262] on div "[PHONE_NUMBER] Live | 00:12 ALL TASKS ALL TASKS ACTIVE TASKS TASKS IN WRAP UP" at bounding box center [226, 196] width 372 height 313
click at [506, 400] on div "Transfer Spam Marketing" at bounding box center [724, 395] width 614 height 52
click at [919, 766] on div "Back to Dashboard Change Sender ID Customers Technicians Select a contact Outbo…" at bounding box center [878, 468] width 932 height 856
click at [502, 651] on div "Back to Dashboard Change Sender ID Customers Technicians Select a contact Outbo…" at bounding box center [878, 468] width 932 height 856
click at [498, 800] on div "Back to Dashboard Change Sender ID Customers Technicians Select a contact Outbo…" at bounding box center [878, 468] width 932 height 856
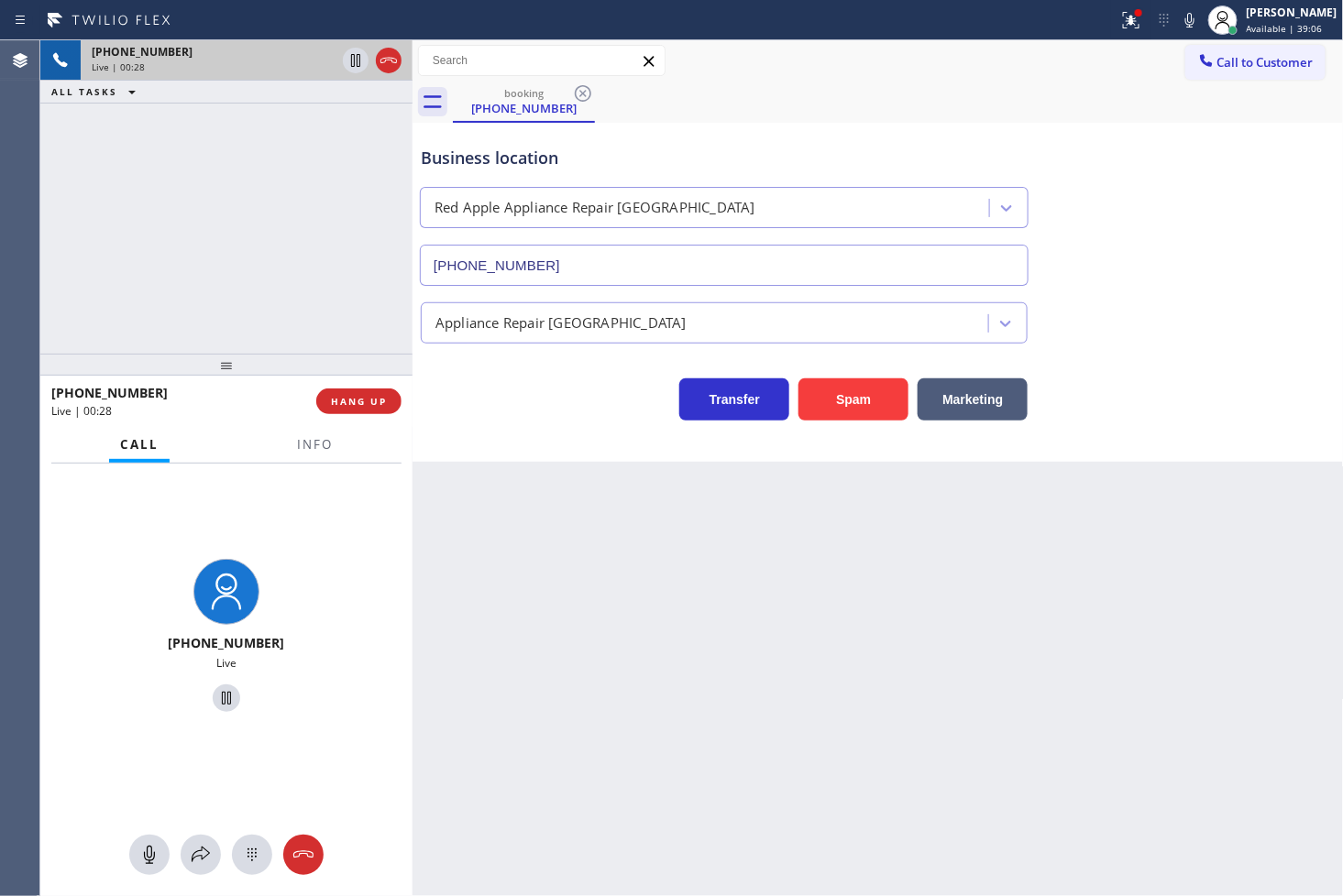
click at [488, 577] on div "Back to Dashboard Change Sender ID Customers Technicians Select a contact Outbo…" at bounding box center [878, 468] width 932 height 856
click at [544, 428] on div "Business location Red Apple Appliance Repair [GEOGRAPHIC_DATA] [PHONE_NUMBER] A…" at bounding box center [878, 292] width 932 height 339
click at [513, 603] on div "Back to Dashboard Change Sender ID Customers Technicians Select a contact Outbo…" at bounding box center [878, 468] width 932 height 856
drag, startPoint x: 313, startPoint y: 304, endPoint x: 453, endPoint y: 409, distance: 175.0
click at [322, 304] on div "[PHONE_NUMBER] Live | 00:32 ALL TASKS ALL TASKS ACTIVE TASKS TASKS IN WRAP UP" at bounding box center [226, 196] width 372 height 313
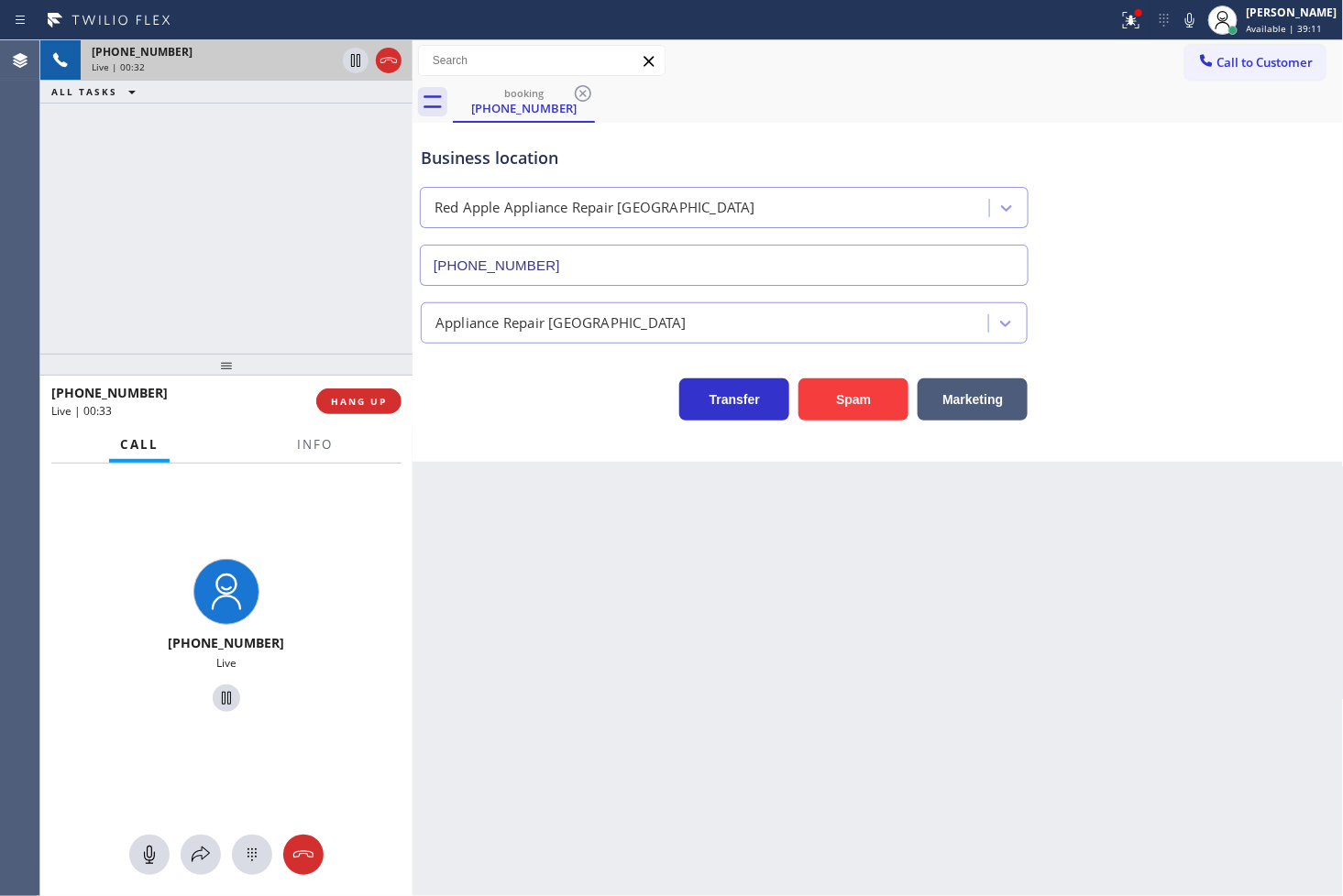
click at [484, 426] on div "Business location Red Apple Appliance Repair [GEOGRAPHIC_DATA] [PHONE_NUMBER] A…" at bounding box center [878, 292] width 932 height 339
click at [295, 301] on div "[PHONE_NUMBER] Live | 00:33 ALL TASKS ALL TASKS ACTIVE TASKS TASKS IN WRAP UP" at bounding box center [226, 196] width 372 height 313
click at [458, 398] on div "Transfer Spam Marketing" at bounding box center [724, 395] width 614 height 52
click at [484, 388] on div "Transfer Spam Marketing" at bounding box center [724, 395] width 614 height 52
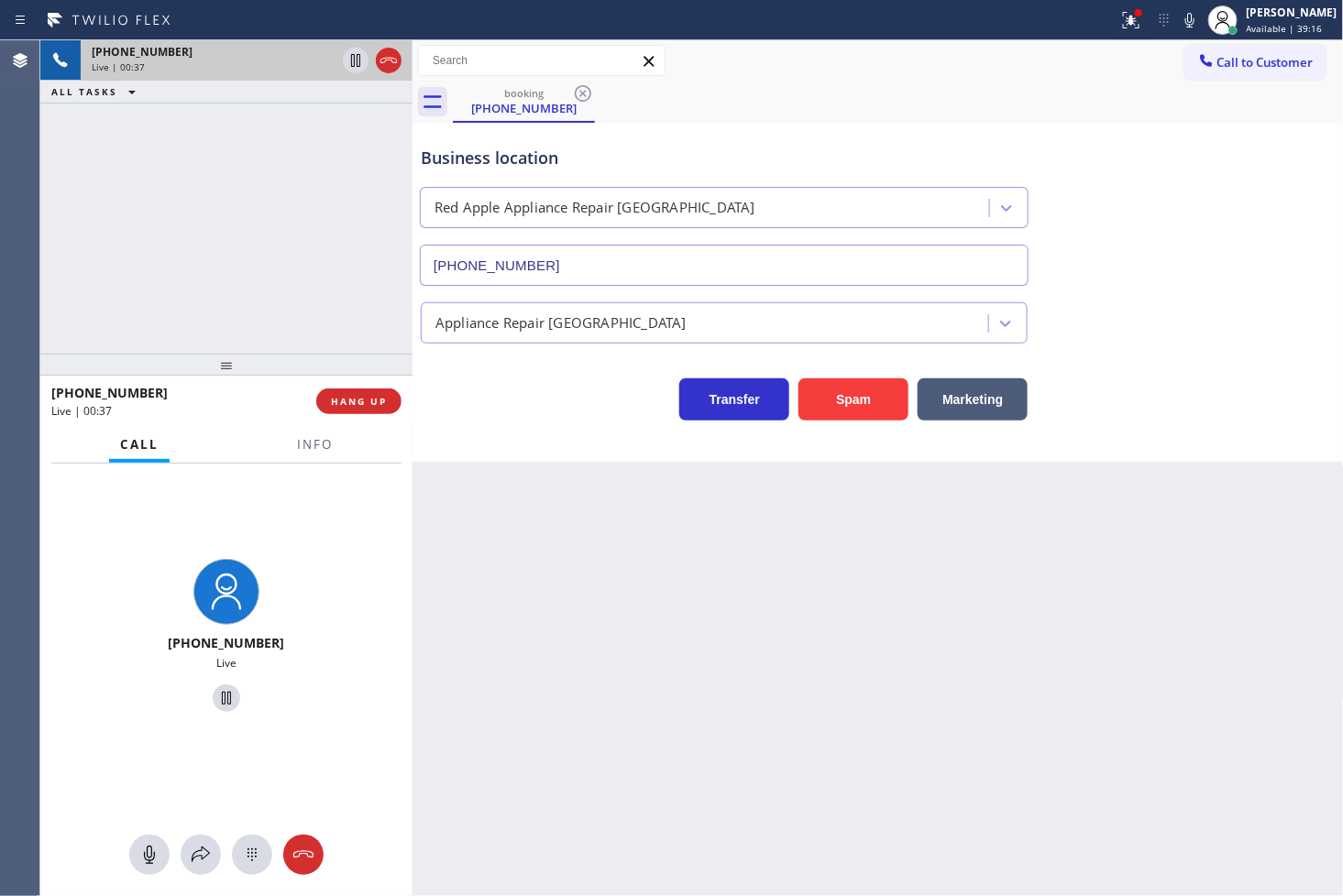
click at [484, 388] on div "Transfer Spam Marketing" at bounding box center [724, 395] width 614 height 52
click at [178, 308] on div "[PHONE_NUMBER] Live | 00:43 ALL TASKS ALL TASKS ACTIVE TASKS TASKS IN WRAP UP" at bounding box center [226, 196] width 372 height 313
click at [556, 415] on div "Transfer Spam Marketing" at bounding box center [724, 395] width 614 height 52
click at [530, 442] on div "Business location Red Apple Appliance Repair [GEOGRAPHIC_DATA] [PHONE_NUMBER] A…" at bounding box center [878, 292] width 932 height 339
click at [555, 535] on div "Back to Dashboard Change Sender ID Customers Technicians Select a contact Outbo…" at bounding box center [878, 468] width 932 height 856
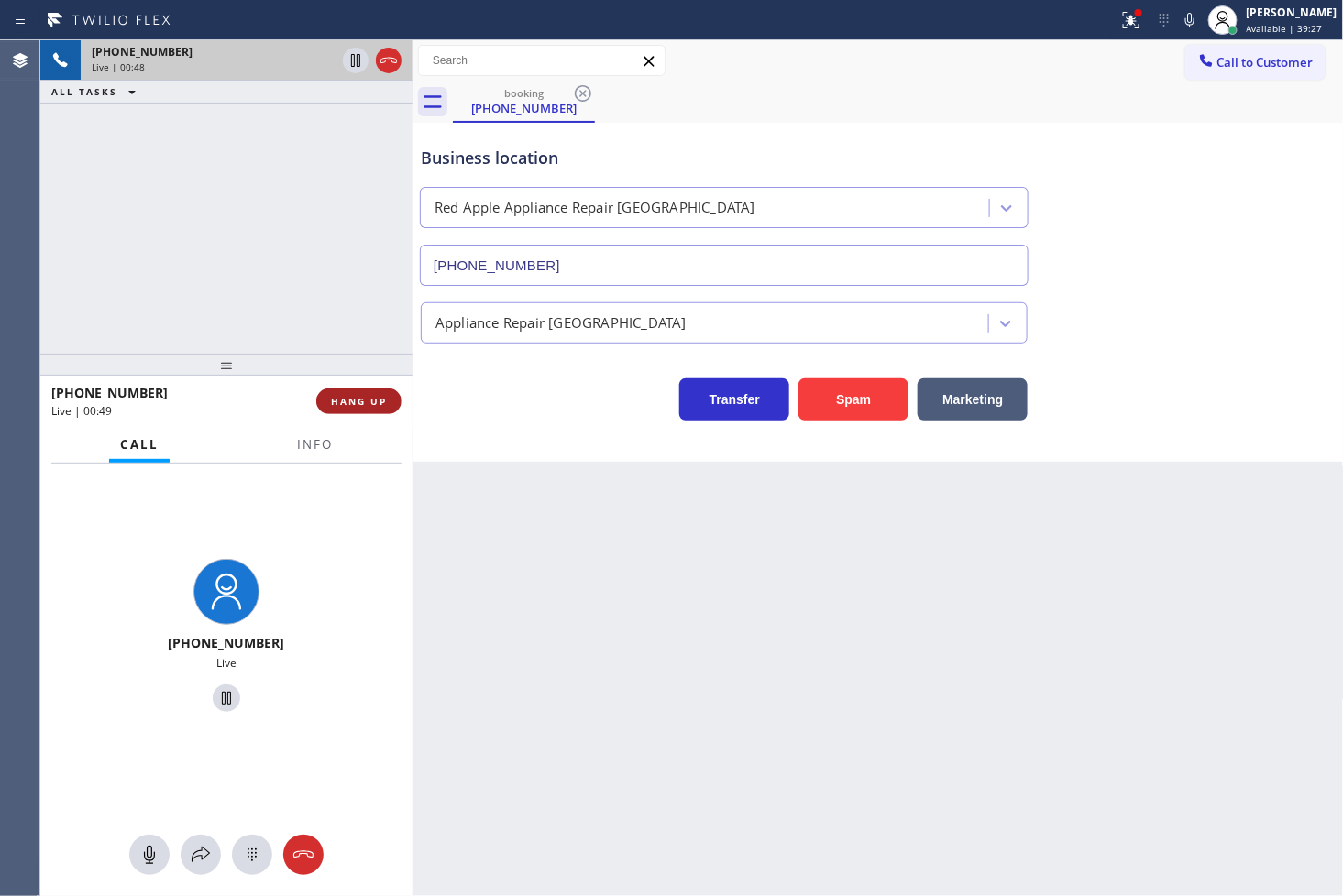
click at [365, 400] on span "HANG UP" at bounding box center [359, 401] width 56 height 12
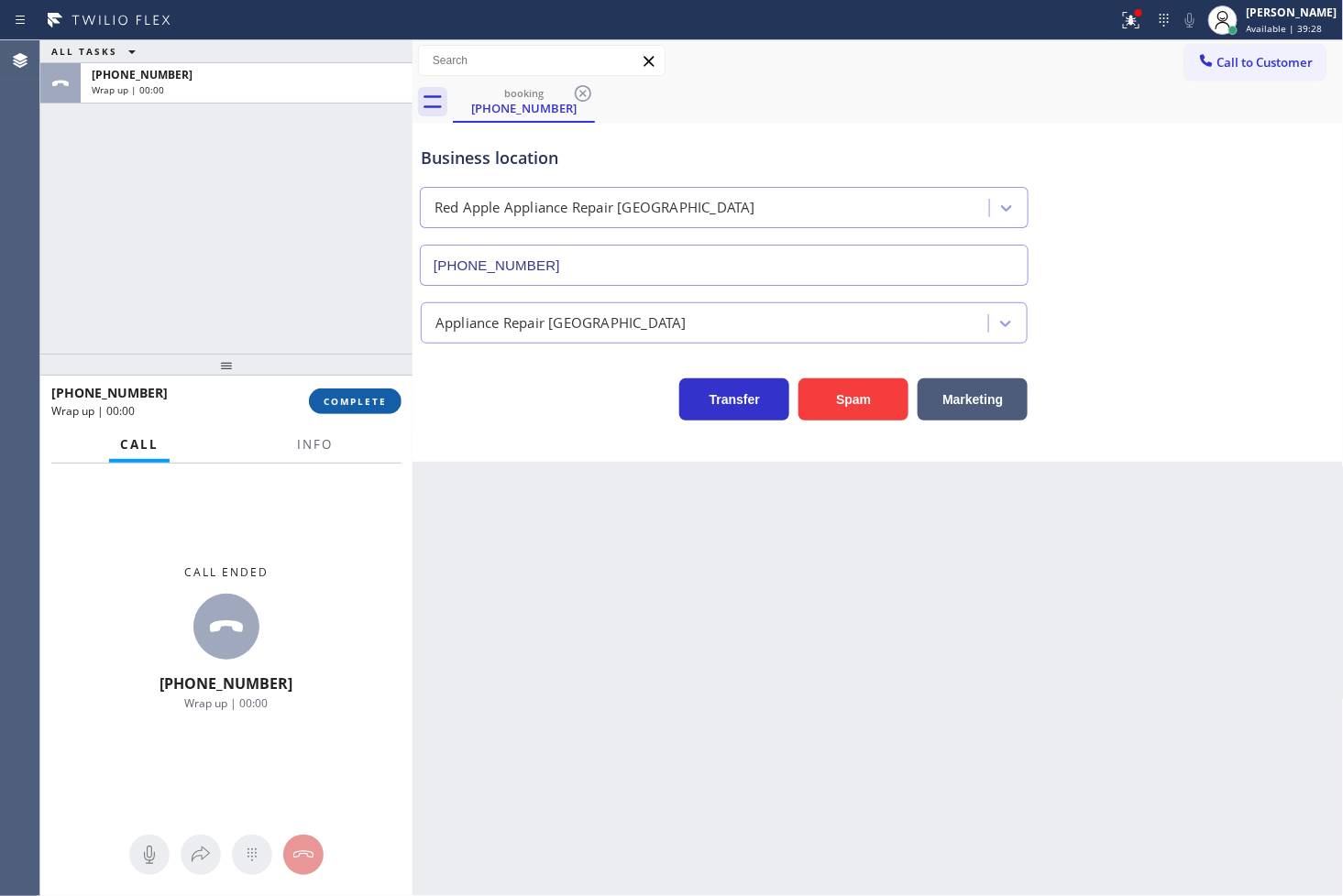
click at [365, 400] on span "COMPLETE" at bounding box center [356, 401] width 63 height 12
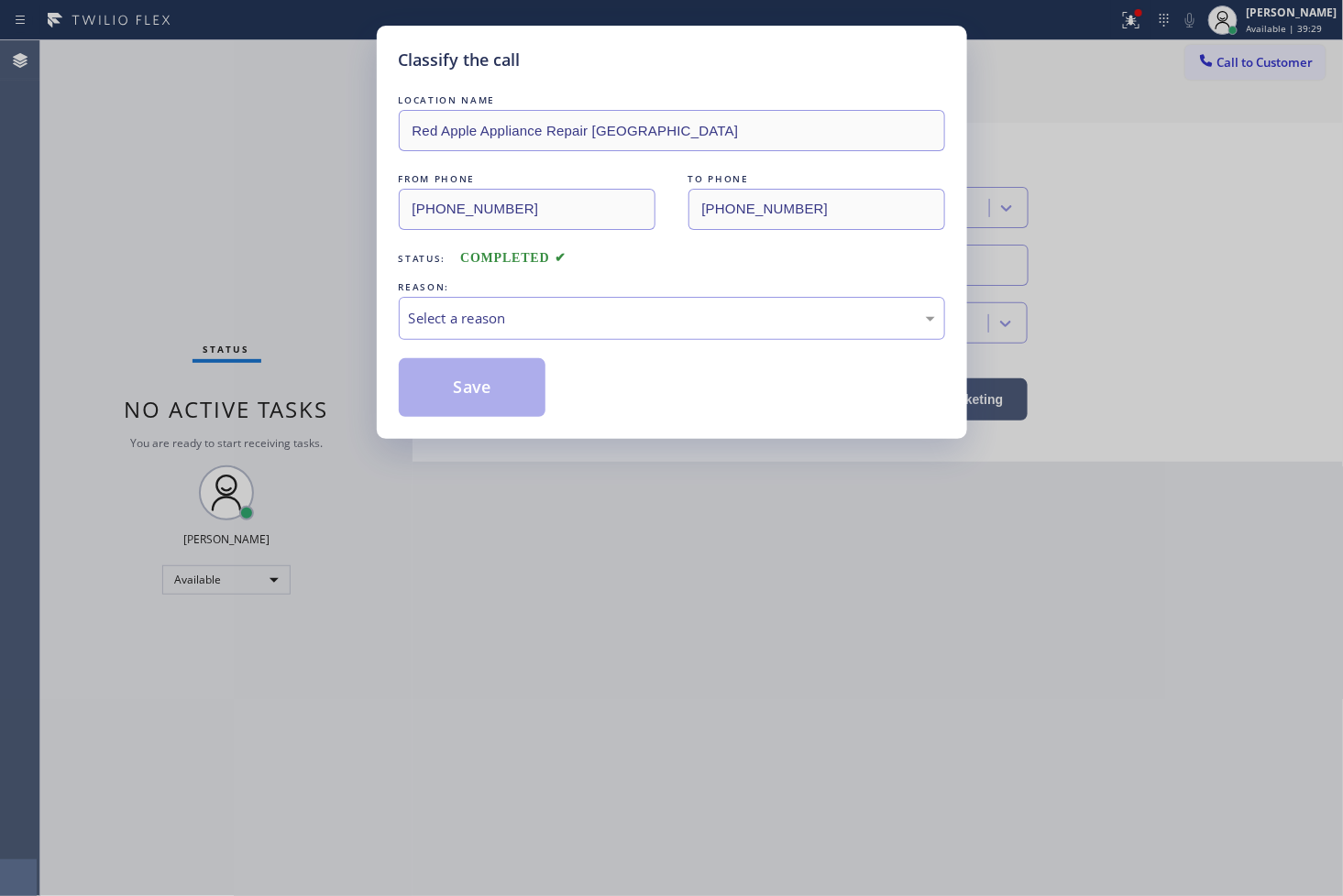
click at [500, 324] on div "Select a reason" at bounding box center [671, 318] width 526 height 21
click at [466, 404] on button "Save" at bounding box center [473, 387] width 148 height 58
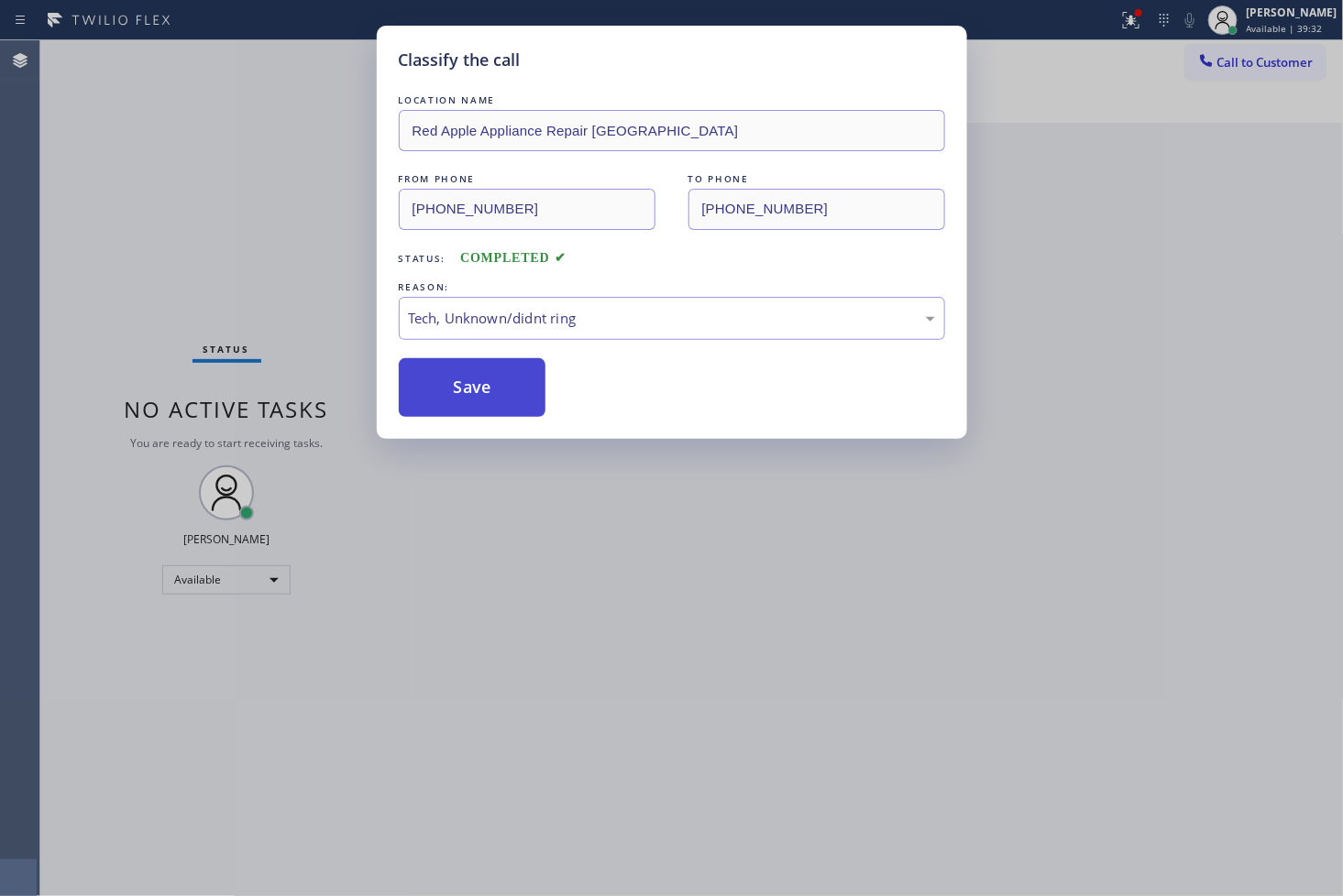
click at [466, 404] on button "Save" at bounding box center [473, 387] width 148 height 58
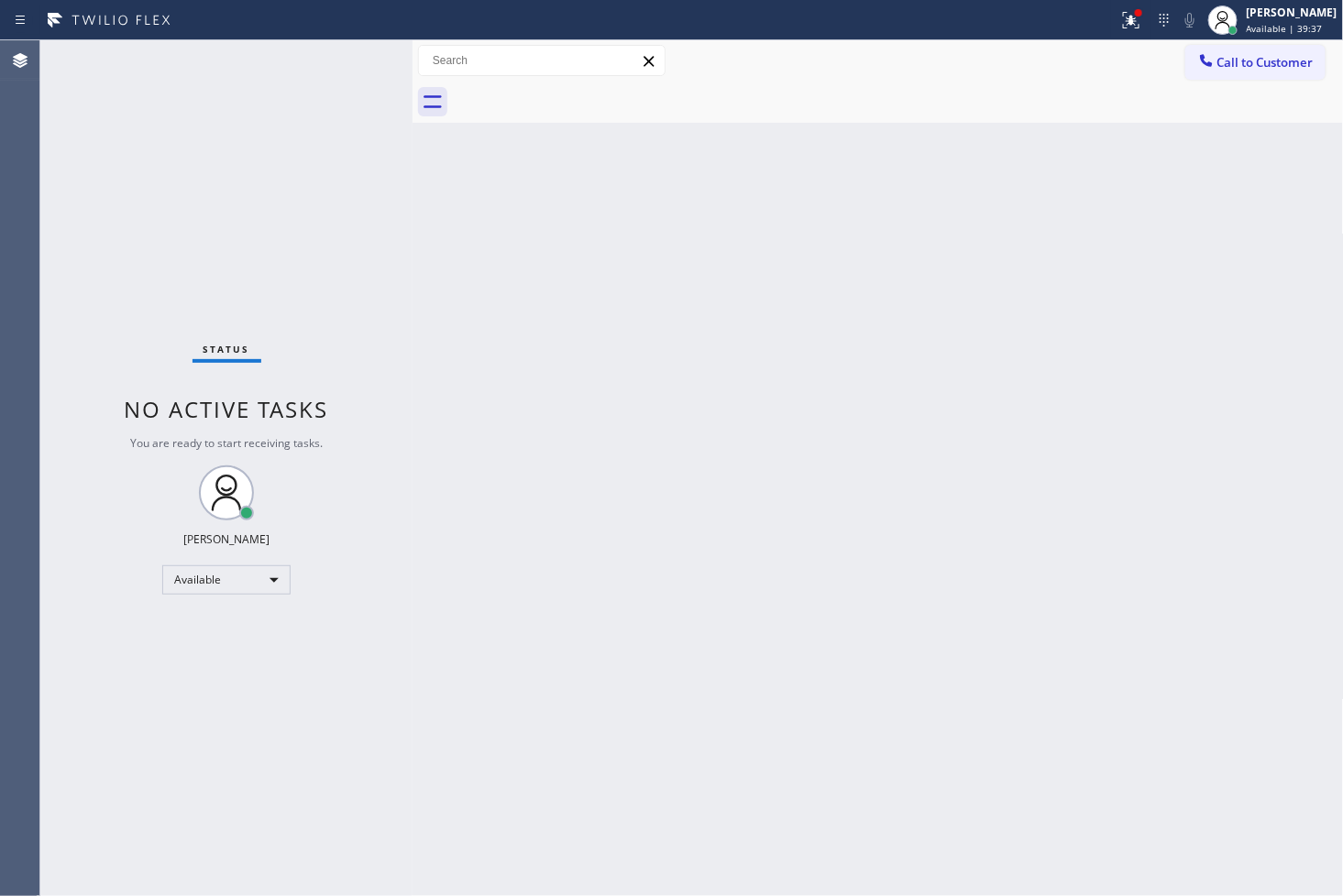
click at [278, 226] on div "Status No active tasks You are ready to start receiving tasks. [PERSON_NAME]" at bounding box center [226, 468] width 372 height 856
click at [336, 98] on div "Status No active tasks You are ready to start receiving tasks. [PERSON_NAME]" at bounding box center [226, 468] width 372 height 856
click at [74, 299] on div "Status No active tasks You are ready to start receiving tasks. [PERSON_NAME]" at bounding box center [226, 468] width 372 height 856
click at [346, 59] on div "Status No active tasks You are ready to start receiving tasks. [PERSON_NAME]" at bounding box center [226, 468] width 372 height 856
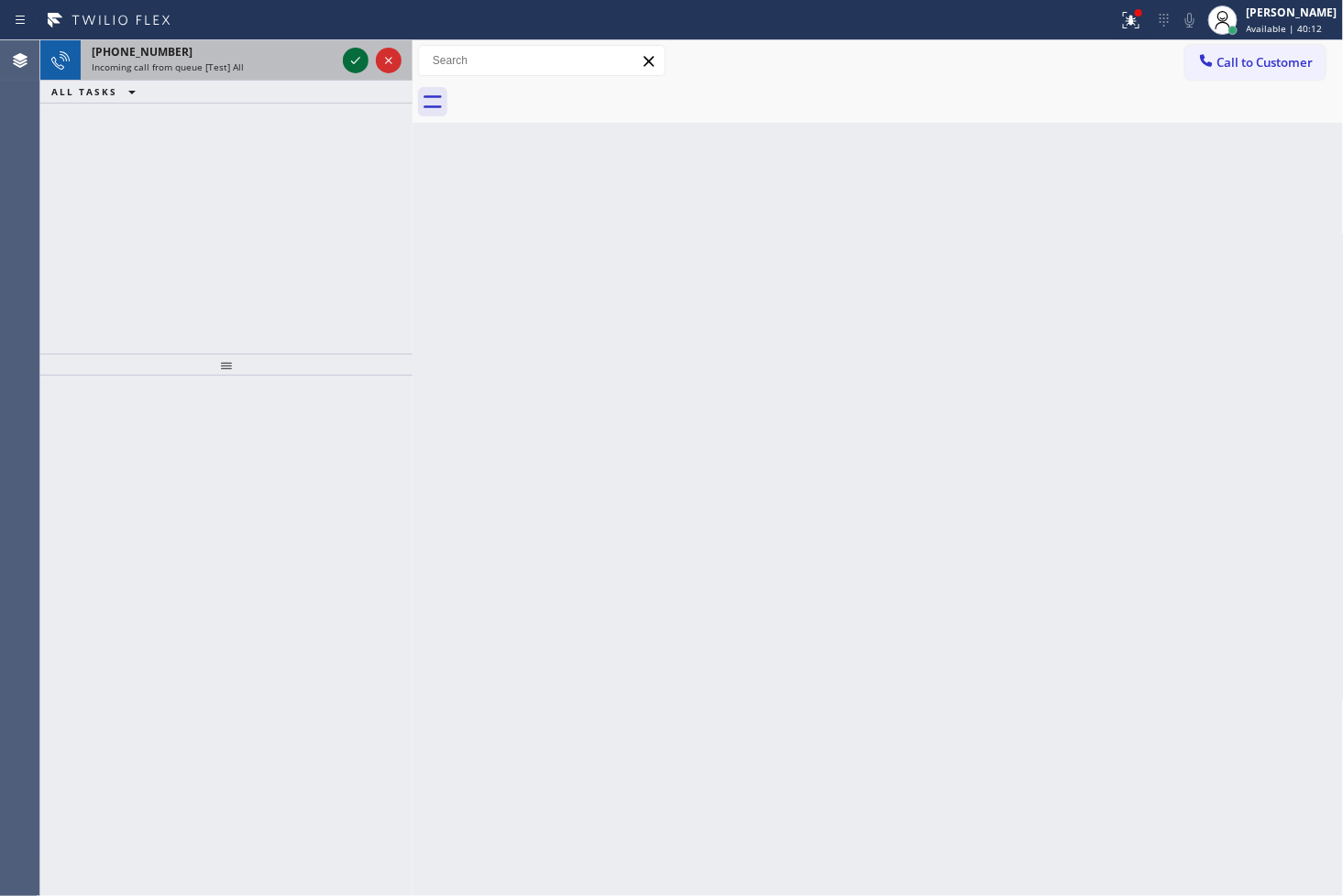
click at [346, 59] on icon at bounding box center [356, 60] width 22 height 22
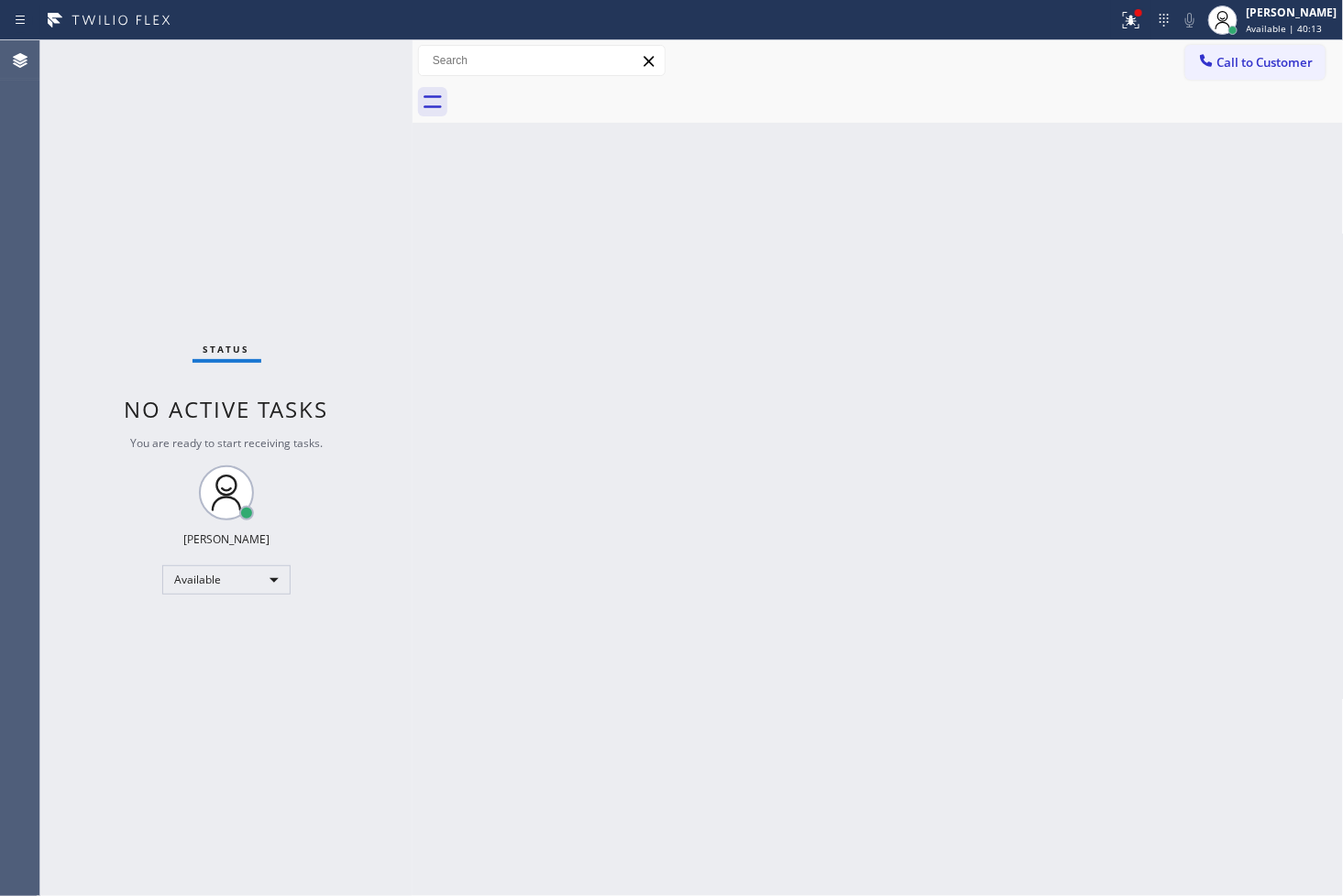
click at [345, 14] on div at bounding box center [559, 20] width 1103 height 30
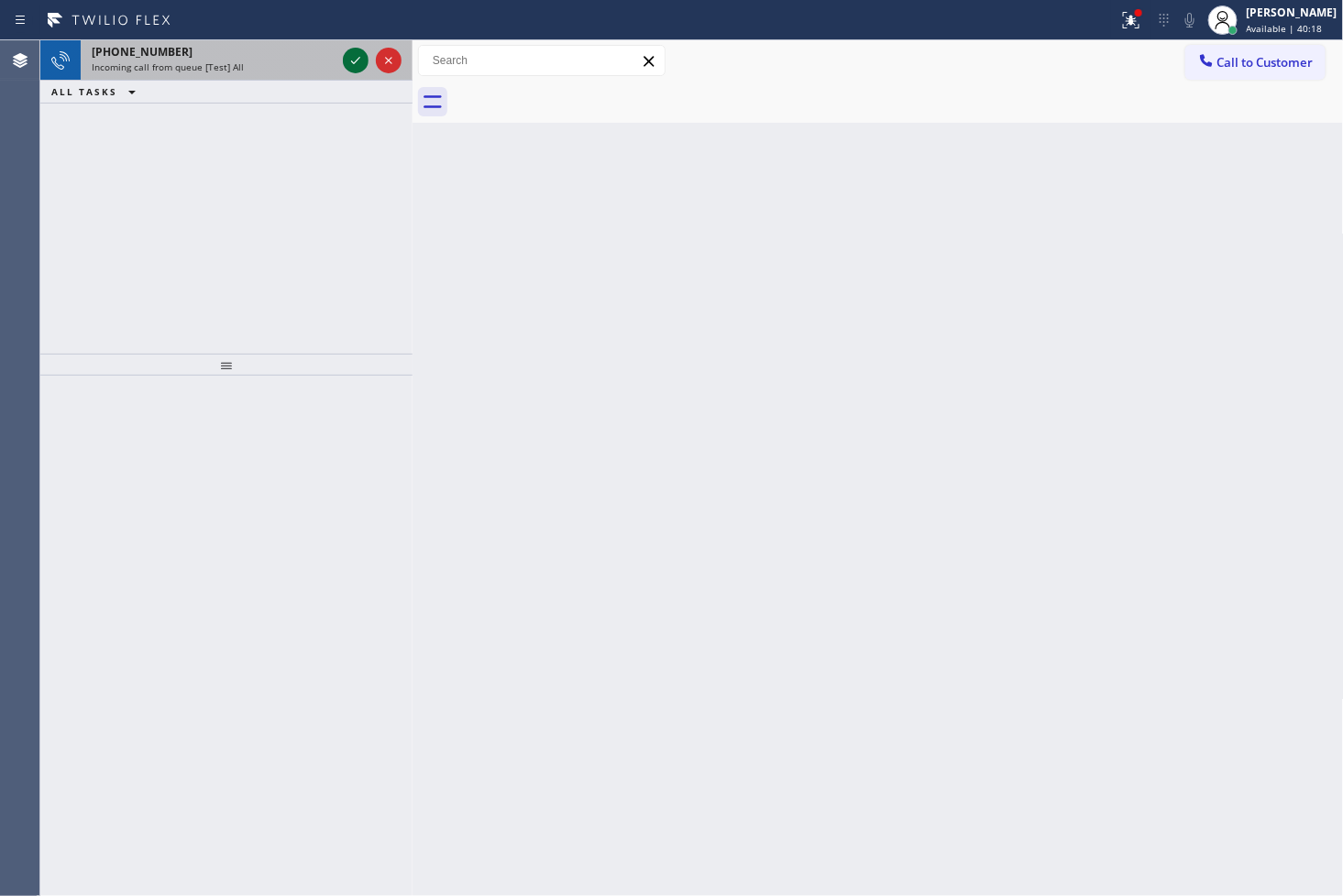
click at [353, 65] on icon at bounding box center [356, 60] width 22 height 22
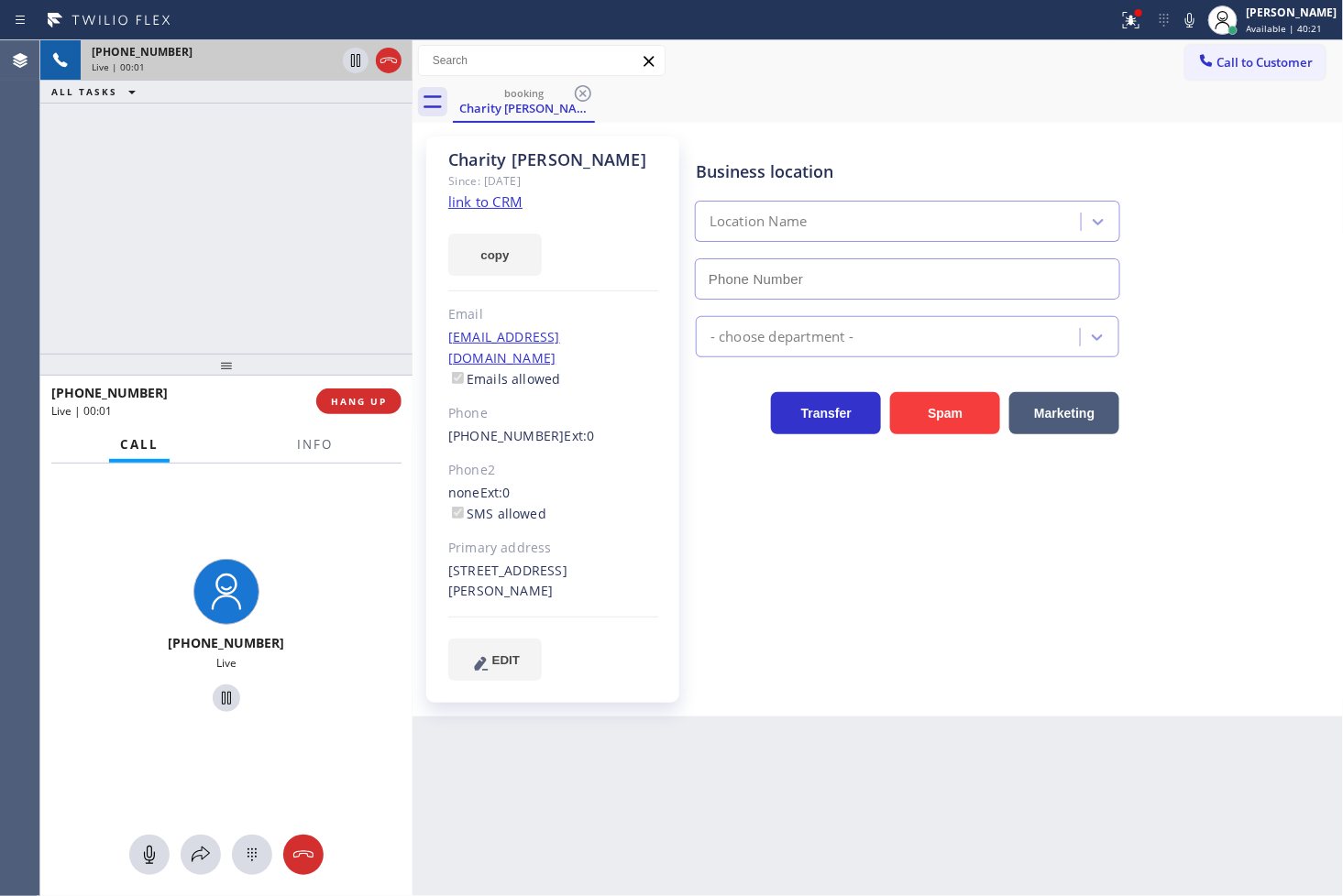
type input "[PHONE_NUMBER]"
click at [832, 625] on div "Business location American Service Alliance Mesa [PHONE_NUMBER] Appliance Repai…" at bounding box center [1015, 407] width 647 height 534
click at [218, 354] on div at bounding box center [226, 364] width 372 height 22
click at [1185, 26] on icon at bounding box center [1190, 19] width 10 height 14
click at [472, 198] on link "link to CRM" at bounding box center [485, 201] width 74 height 18
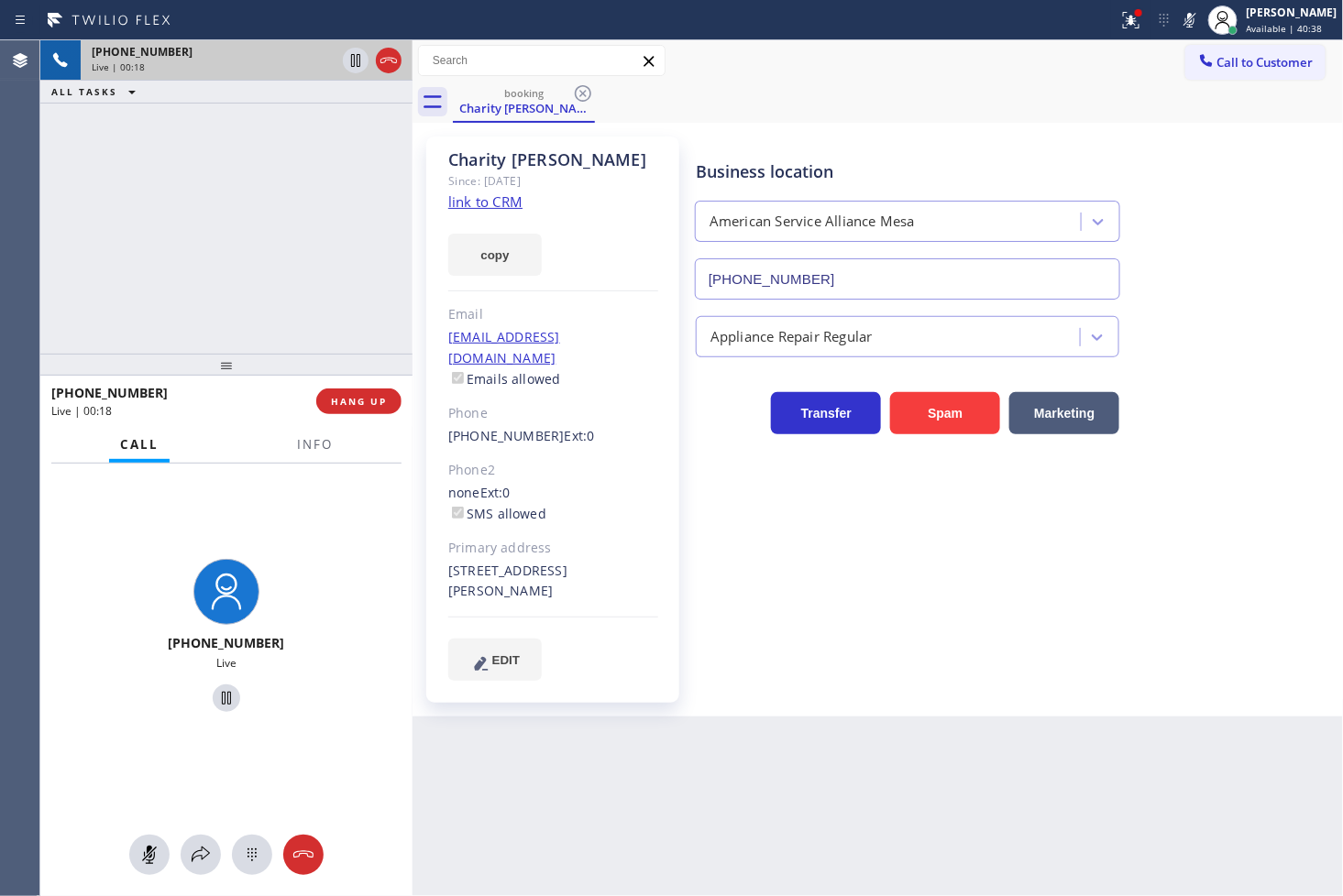
click at [1179, 22] on icon at bounding box center [1190, 20] width 22 height 22
click at [336, 183] on div "[PHONE_NUMBER] Live | 00:19 ALL TASKS ALL TASKS ACTIVE TASKS TASKS IN WRAP UP" at bounding box center [226, 196] width 372 height 313
click at [345, 311] on div "[PHONE_NUMBER] Live | 00:28 ALL TASKS ALL TASKS ACTIVE TASKS TASKS IN WRAP UP" at bounding box center [226, 196] width 372 height 313
click at [1285, 253] on div "Business location American Service Alliance Mesa [PHONE_NUMBER]" at bounding box center [1015, 217] width 647 height 166
click at [1179, 25] on icon at bounding box center [1190, 20] width 22 height 22
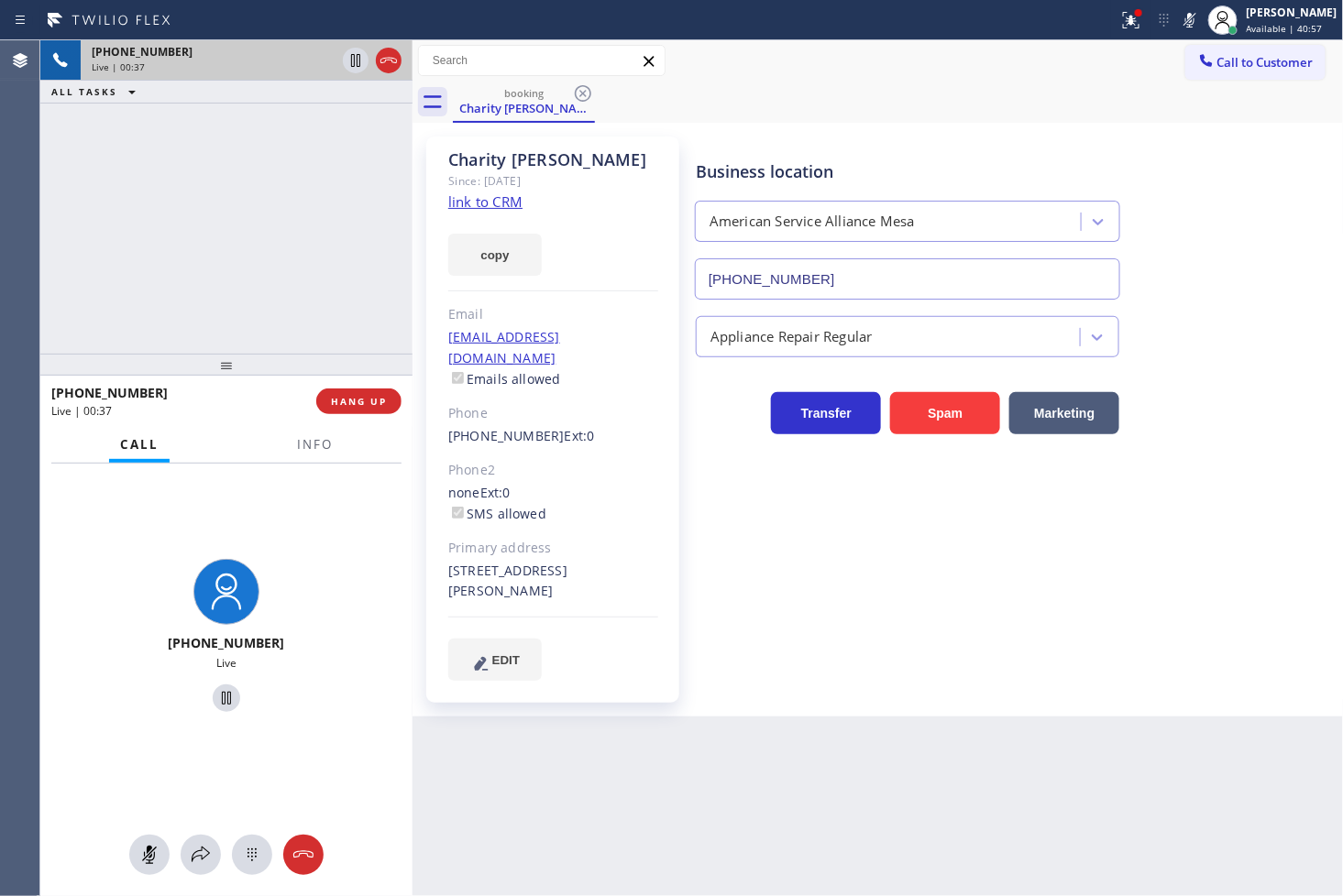
click at [462, 199] on link "link to CRM" at bounding box center [485, 201] width 74 height 18
click at [1179, 16] on icon at bounding box center [1190, 20] width 22 height 22
click at [352, 542] on div "[PHONE_NUMBER] Live" at bounding box center [226, 638] width 372 height 349
click at [206, 862] on icon at bounding box center [200, 855] width 22 height 22
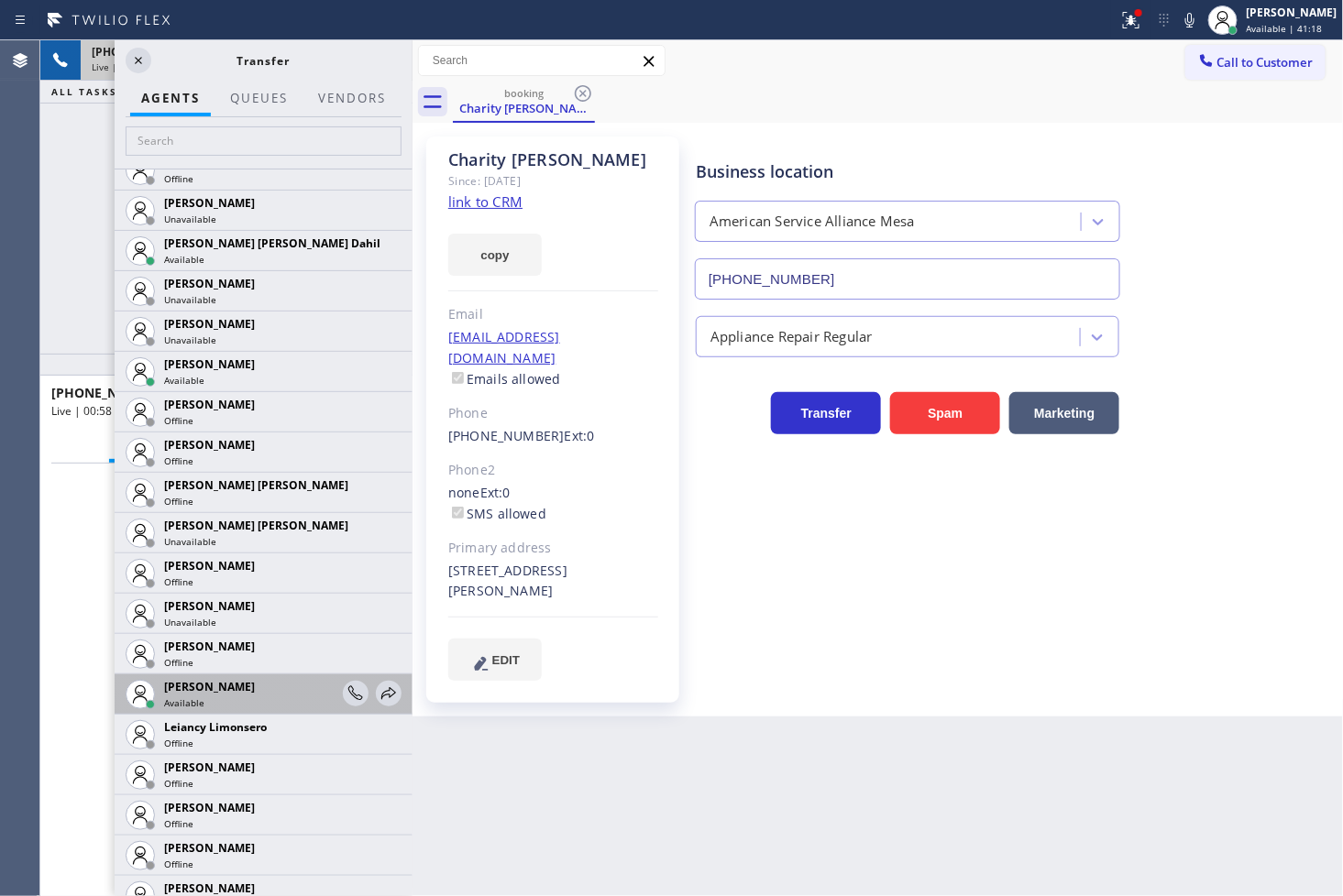
scroll to position [2036, 0]
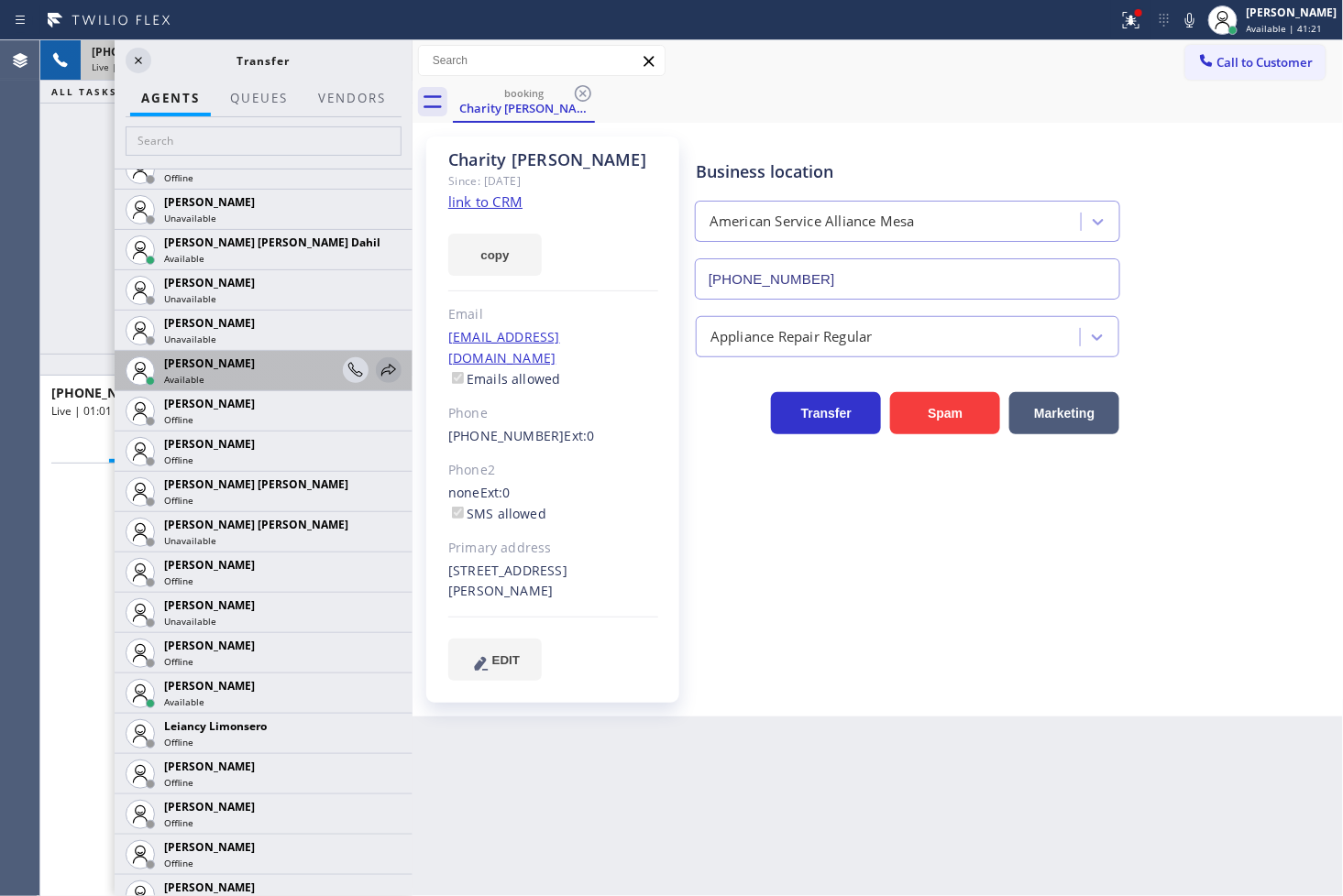
click at [378, 368] on icon at bounding box center [388, 370] width 22 height 22
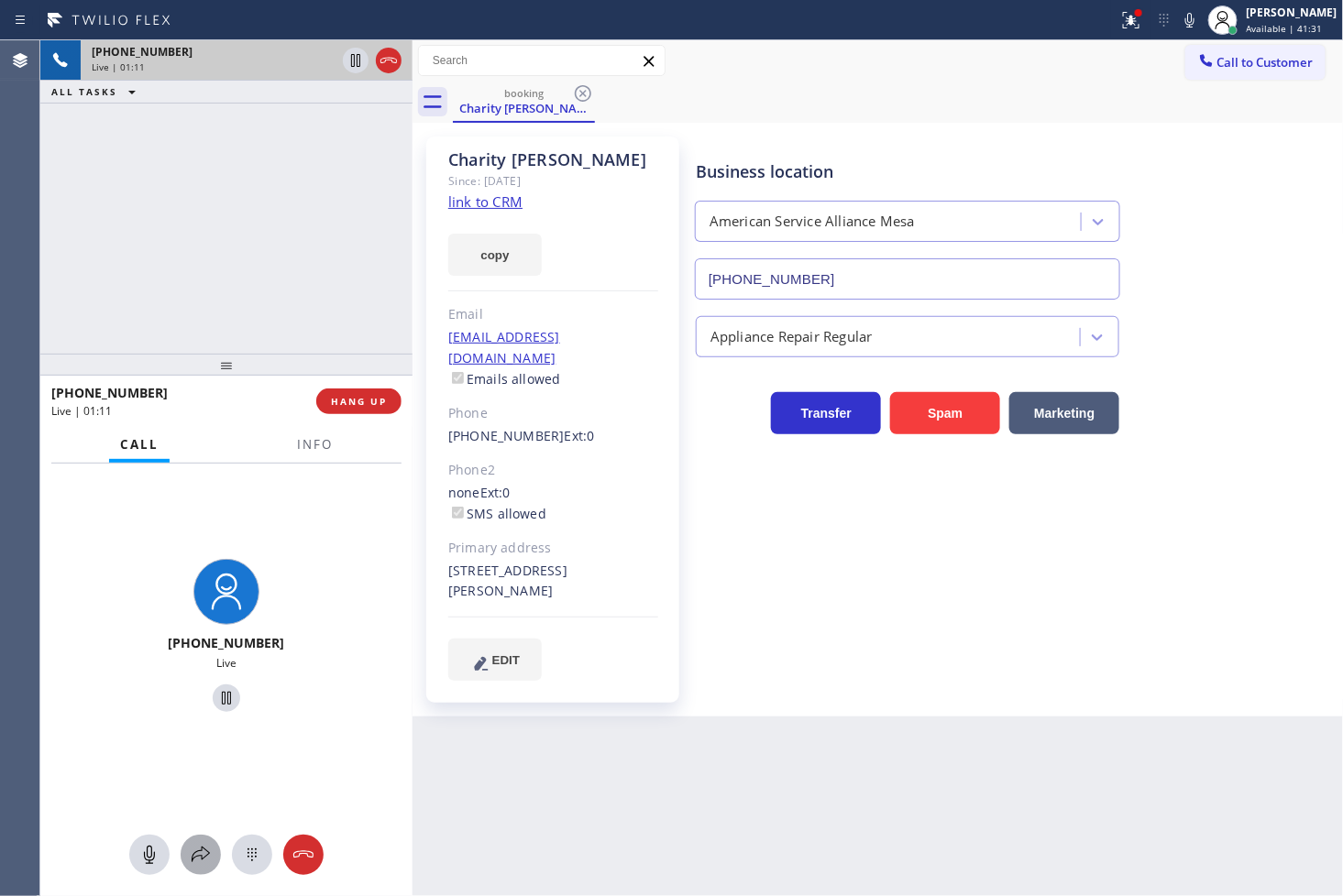
click at [198, 847] on icon at bounding box center [200, 855] width 22 height 22
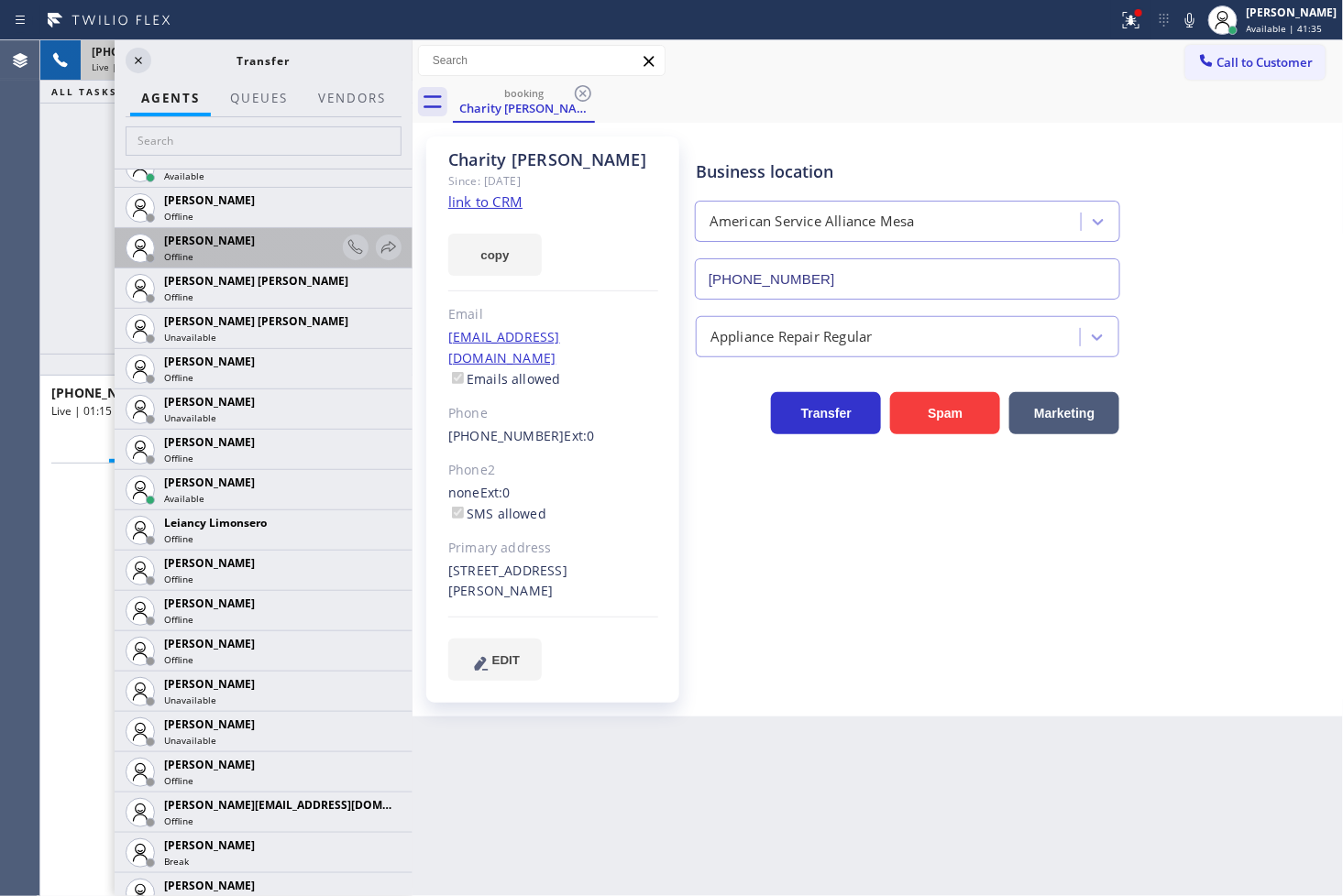
scroll to position [2647, 0]
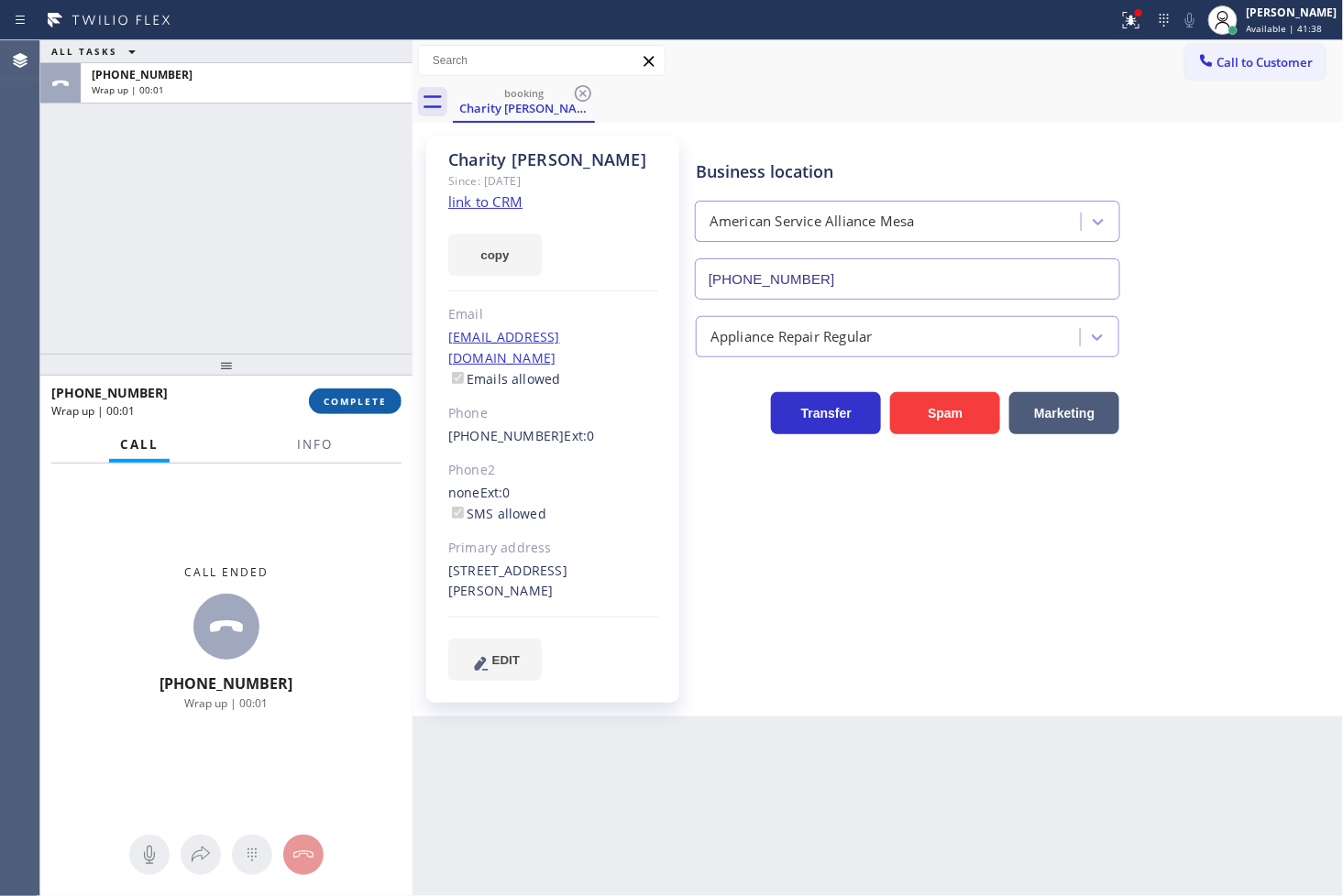
click at [377, 406] on span "COMPLETE" at bounding box center [356, 401] width 63 height 12
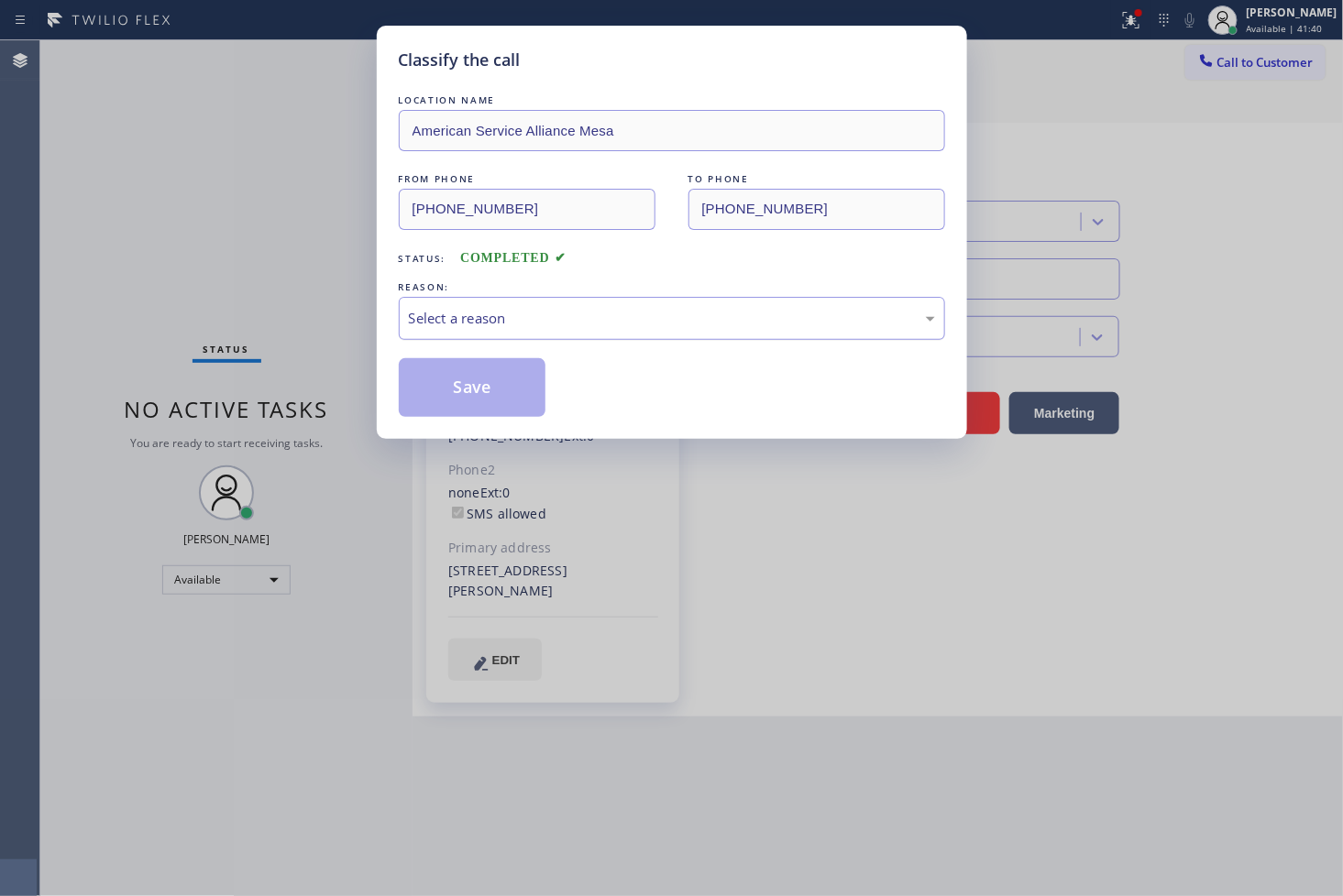
click at [492, 306] on div "Select a reason" at bounding box center [672, 318] width 546 height 43
click at [491, 381] on button "Save" at bounding box center [473, 387] width 148 height 58
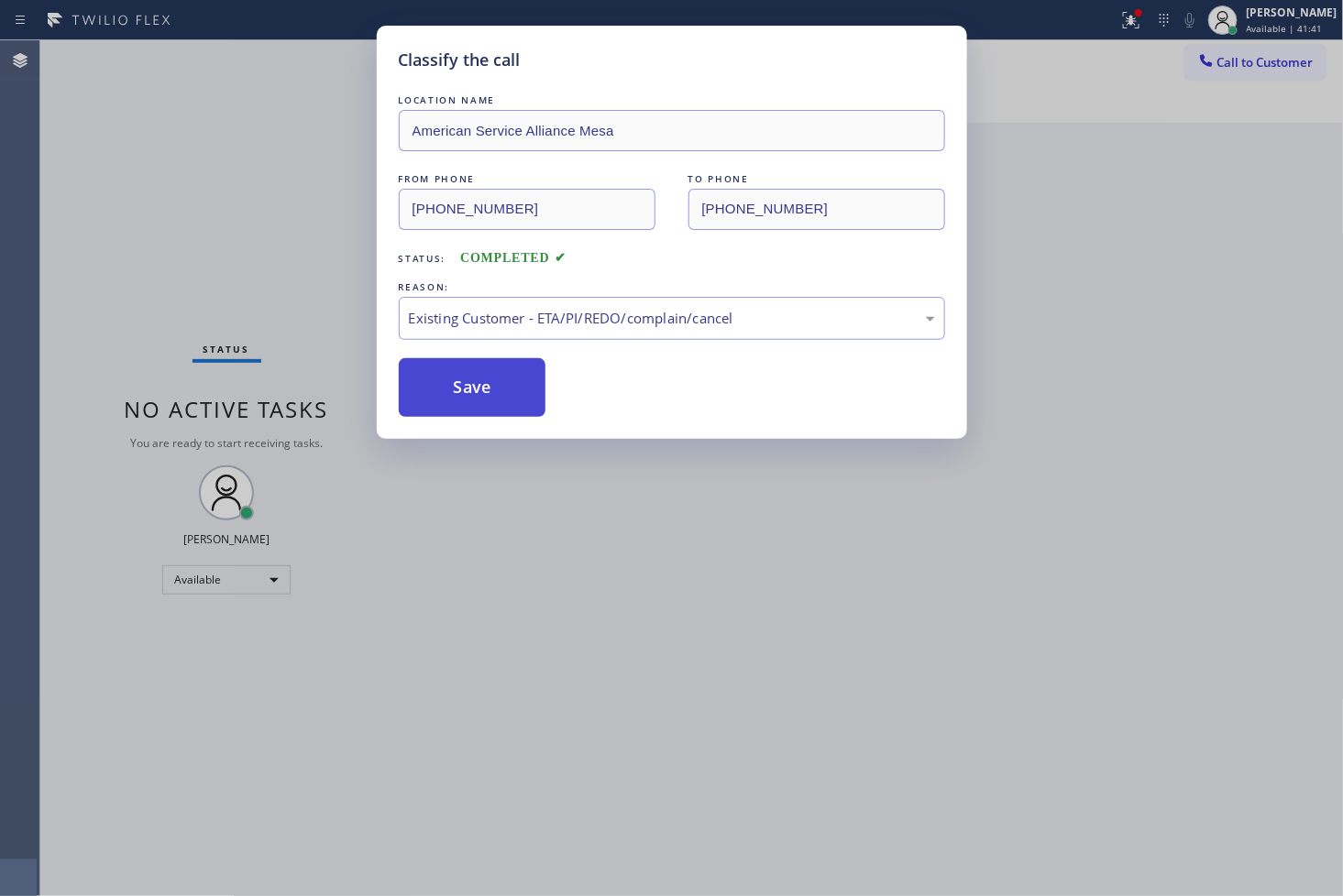
click at [491, 381] on button "Save" at bounding box center [473, 387] width 148 height 58
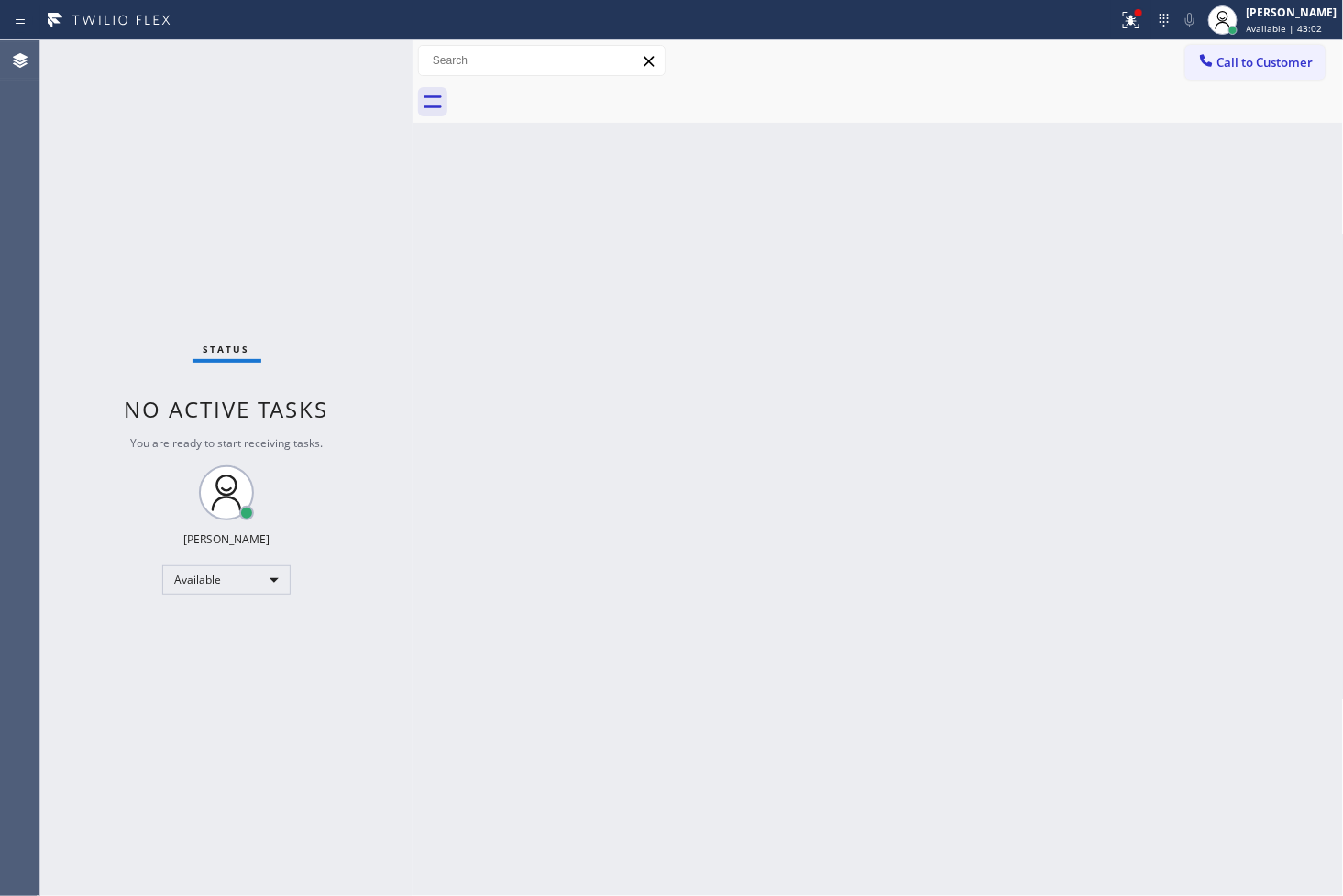
click at [298, 224] on div "Status No active tasks You are ready to start receiving tasks. [PERSON_NAME]" at bounding box center [226, 468] width 372 height 856
click at [336, 68] on div "Status No active tasks You are ready to start receiving tasks. [PERSON_NAME]" at bounding box center [226, 468] width 372 height 856
click at [359, 61] on div "Status No active tasks You are ready to start receiving tasks. [PERSON_NAME]" at bounding box center [226, 468] width 372 height 856
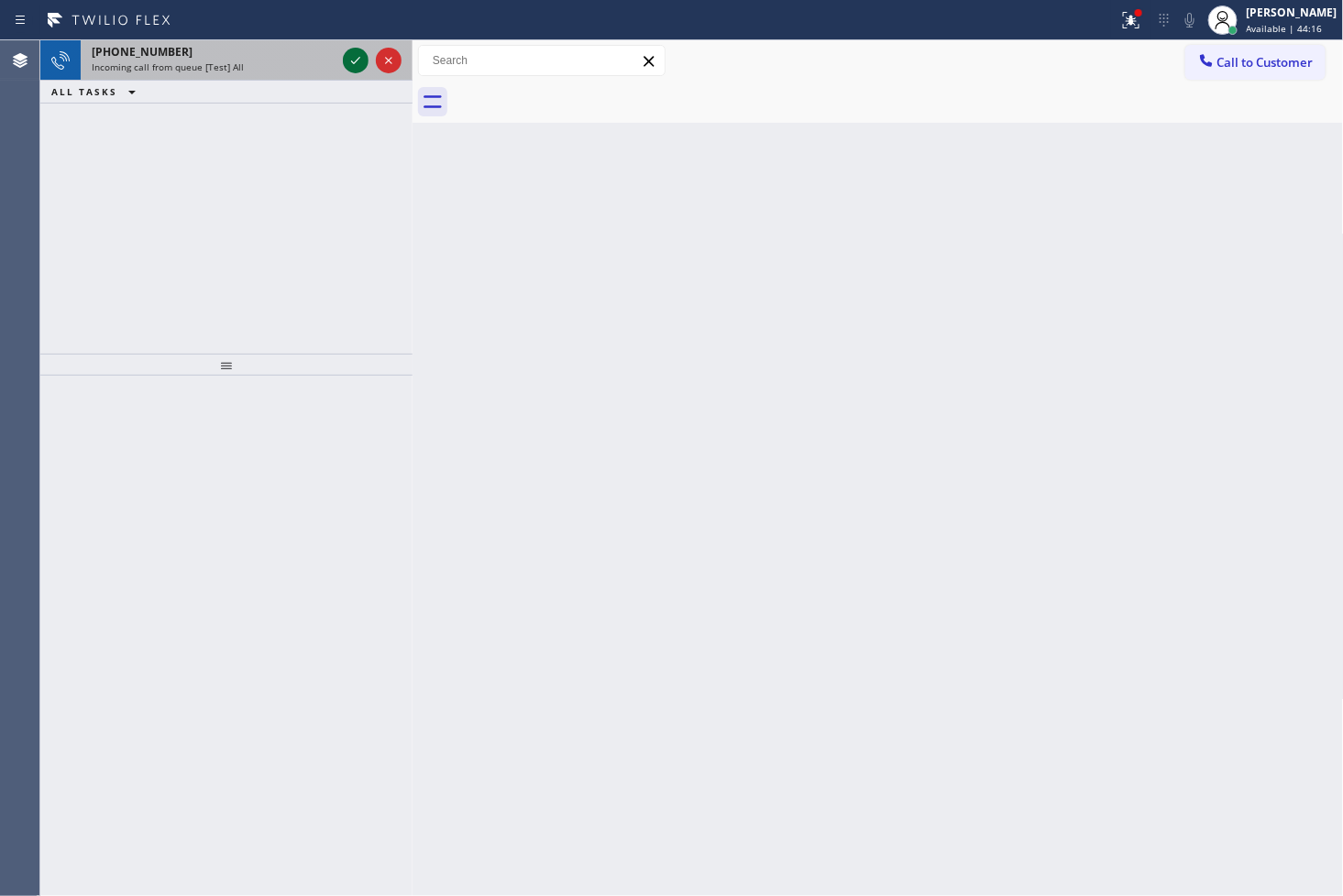
click at [353, 53] on icon at bounding box center [356, 60] width 22 height 22
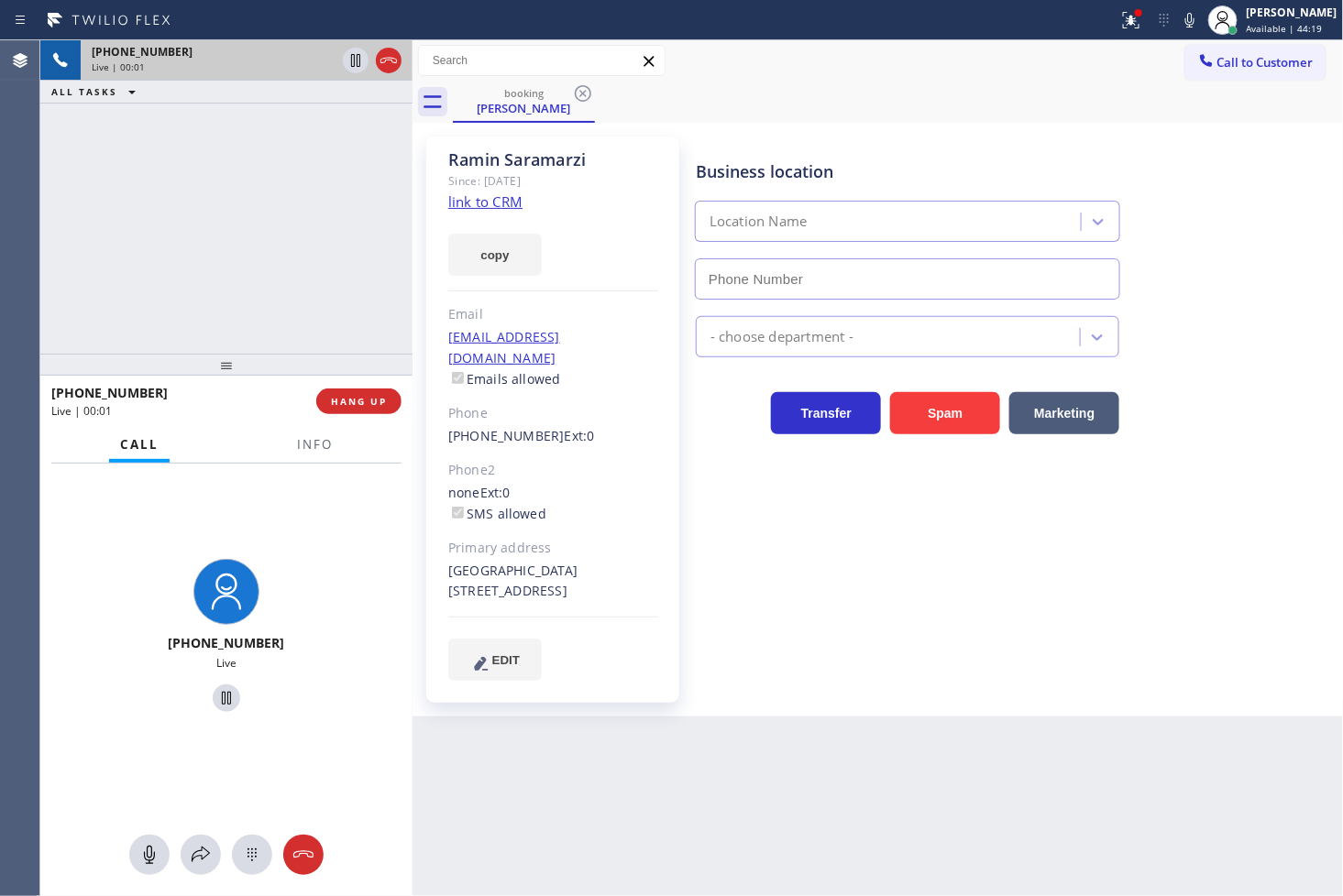
type input "[PHONE_NUMBER]"
click at [490, 202] on link "link to CRM" at bounding box center [485, 201] width 74 height 18
click at [245, 250] on div "[PHONE_NUMBER] Live | 00:25 ALL TASKS ALL TASKS ACTIVE TASKS TASKS IN WRAP UP" at bounding box center [226, 196] width 372 height 313
click at [204, 849] on icon at bounding box center [200, 855] width 22 height 22
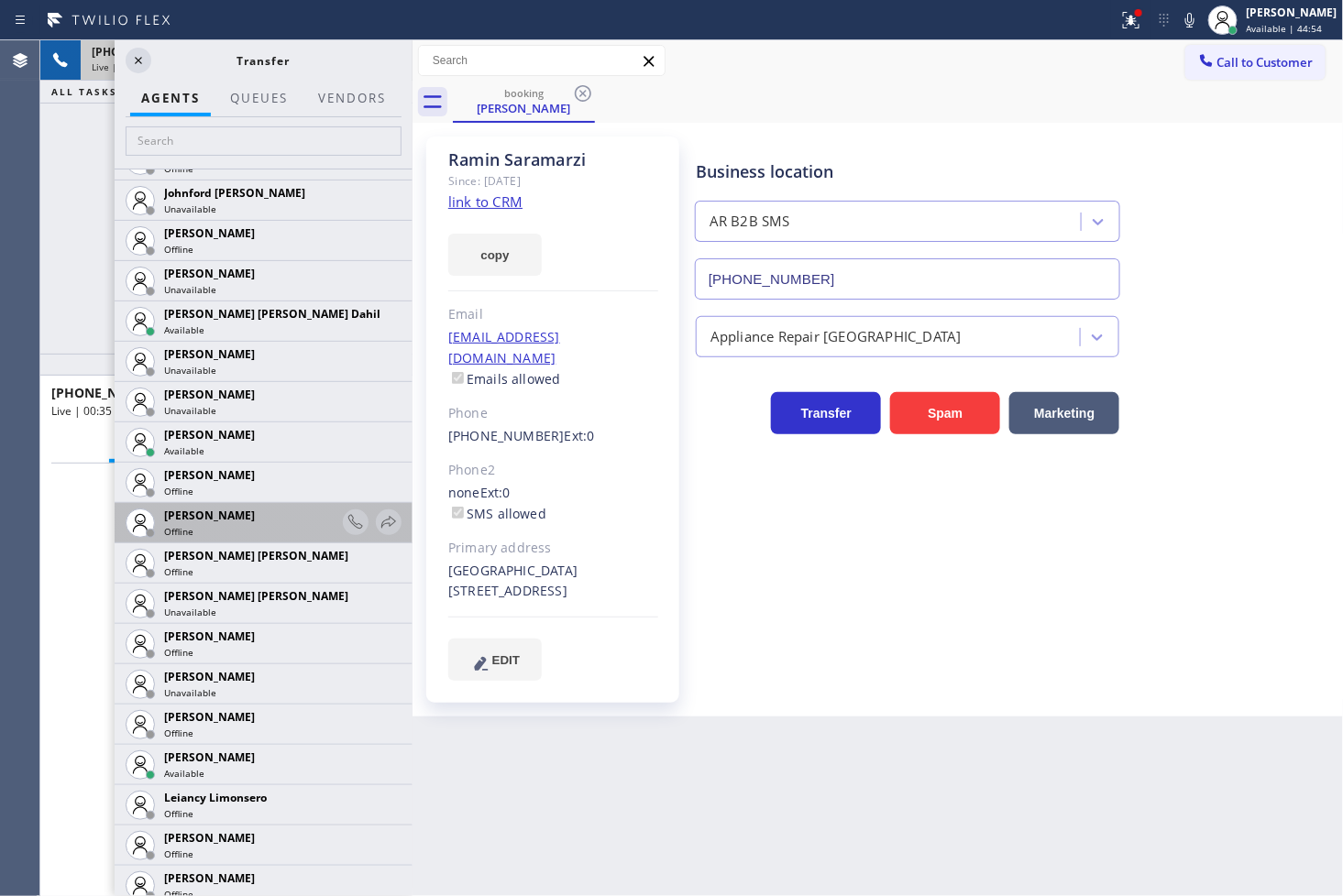
scroll to position [2138, 0]
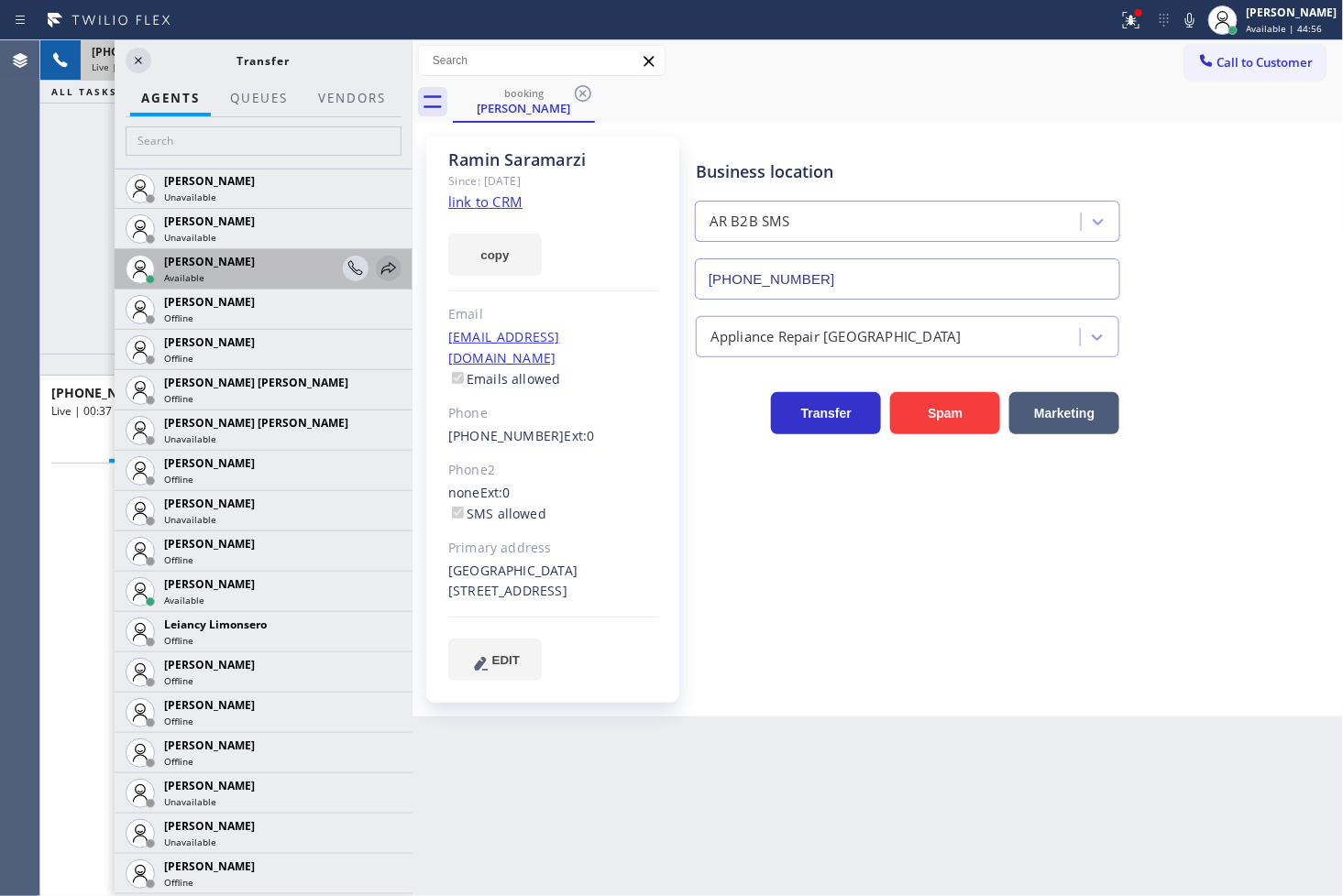
click at [382, 263] on icon at bounding box center [388, 267] width 14 height 11
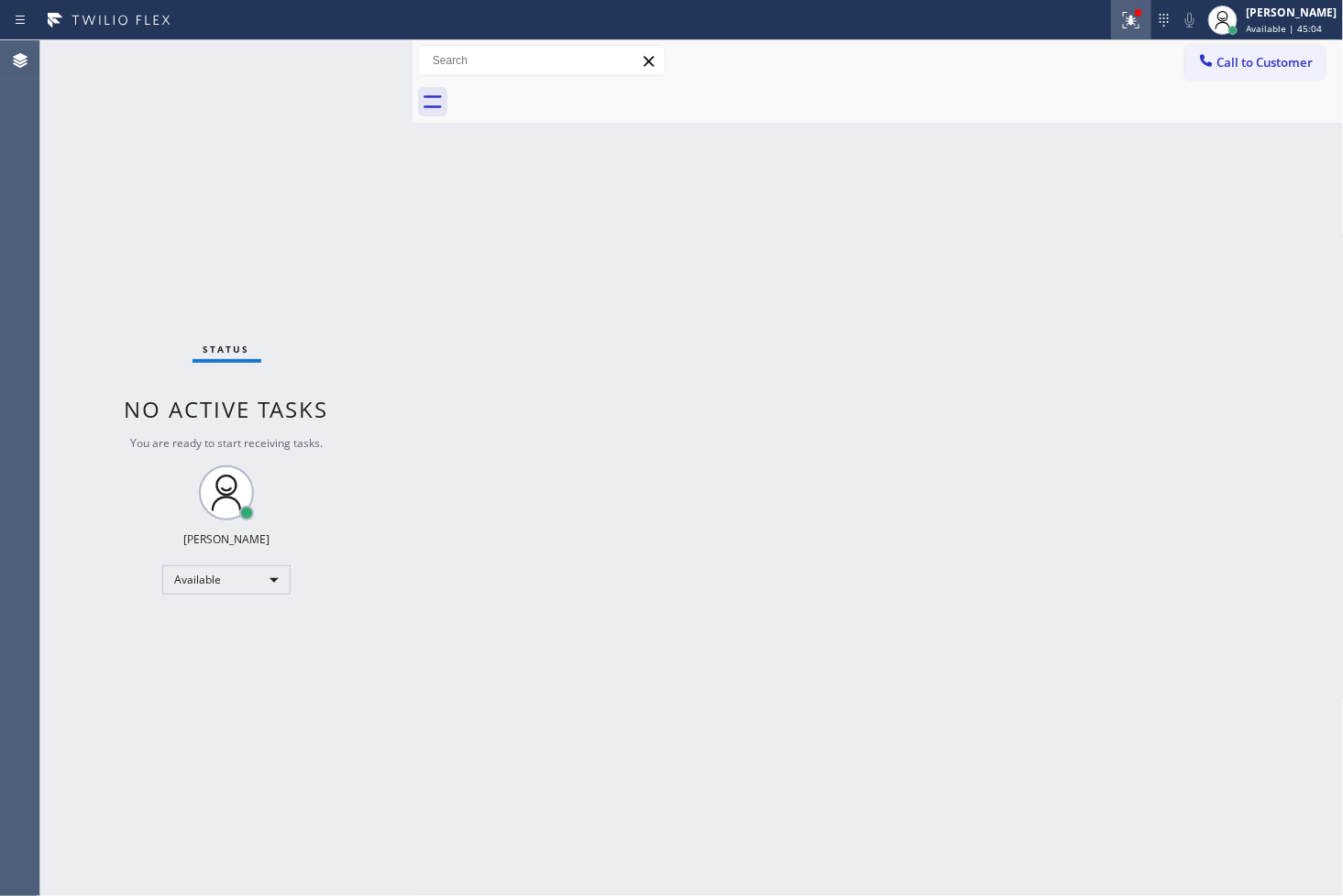
click at [1121, 11] on icon at bounding box center [1131, 20] width 22 height 22
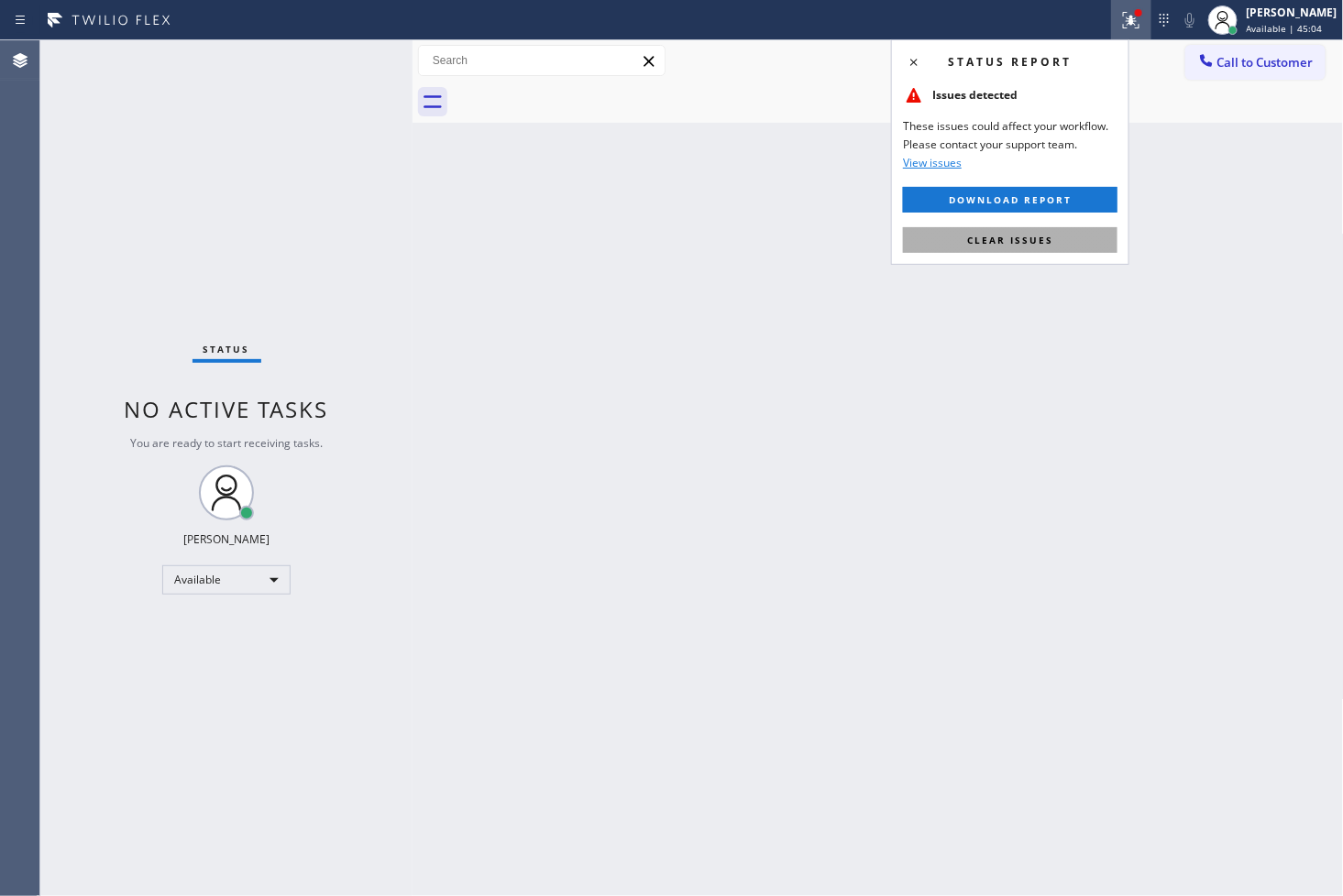
click at [1027, 237] on span "Clear issues" at bounding box center [1010, 240] width 86 height 12
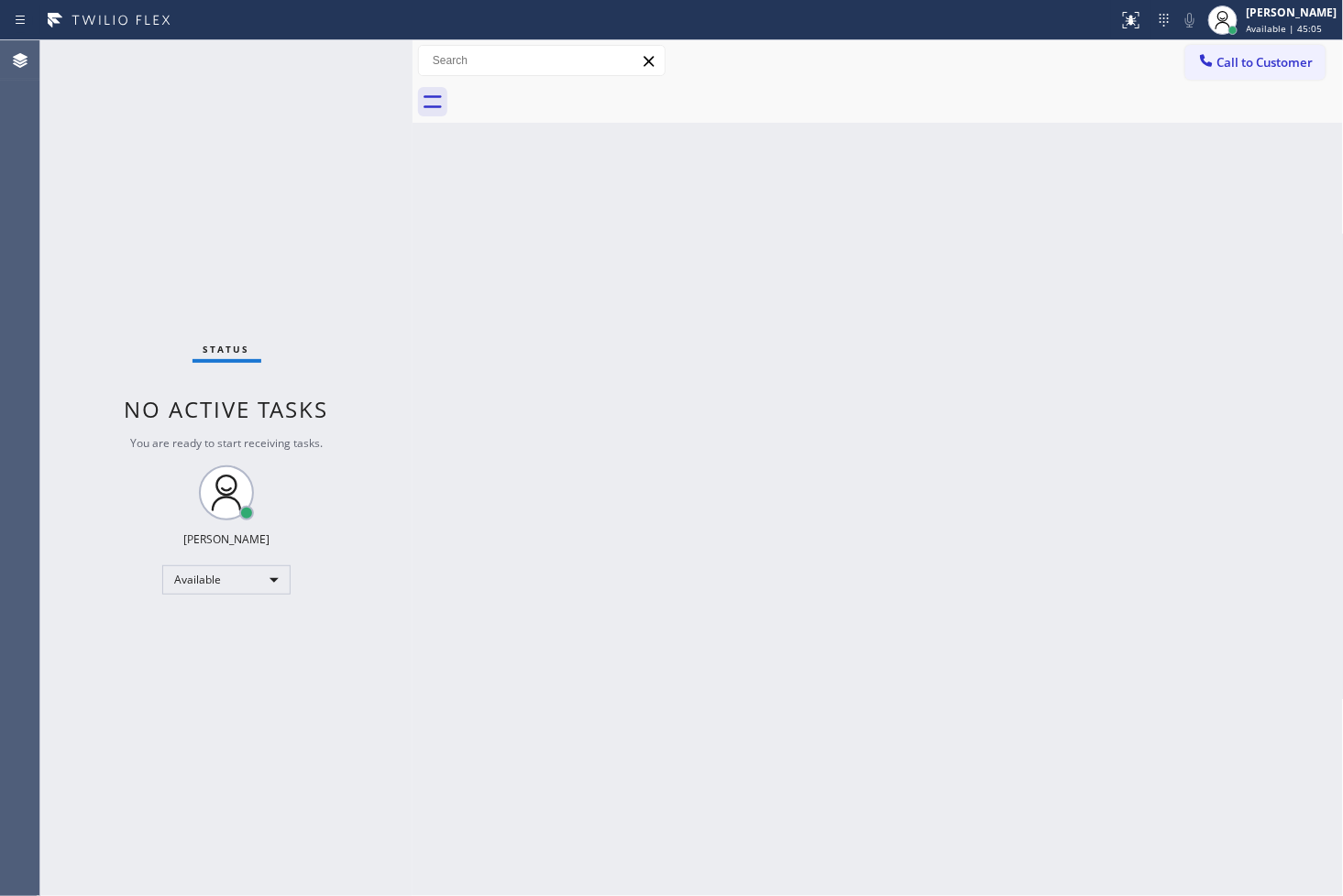
click at [222, 237] on div "Status No active tasks You are ready to start receiving tasks. [PERSON_NAME]" at bounding box center [226, 468] width 372 height 856
click at [777, 533] on div "Back to Dashboard Change Sender ID Customers Technicians Select a contact Outbo…" at bounding box center [878, 468] width 932 height 856
drag, startPoint x: 220, startPoint y: 154, endPoint x: 383, endPoint y: 129, distance: 164.9
click at [225, 153] on div "Status No active tasks You are ready to start receiving tasks. [PERSON_NAME]" at bounding box center [226, 468] width 372 height 856
click at [383, 126] on div "Status No active tasks You are ready to start receiving tasks. [PERSON_NAME]" at bounding box center [226, 468] width 372 height 856
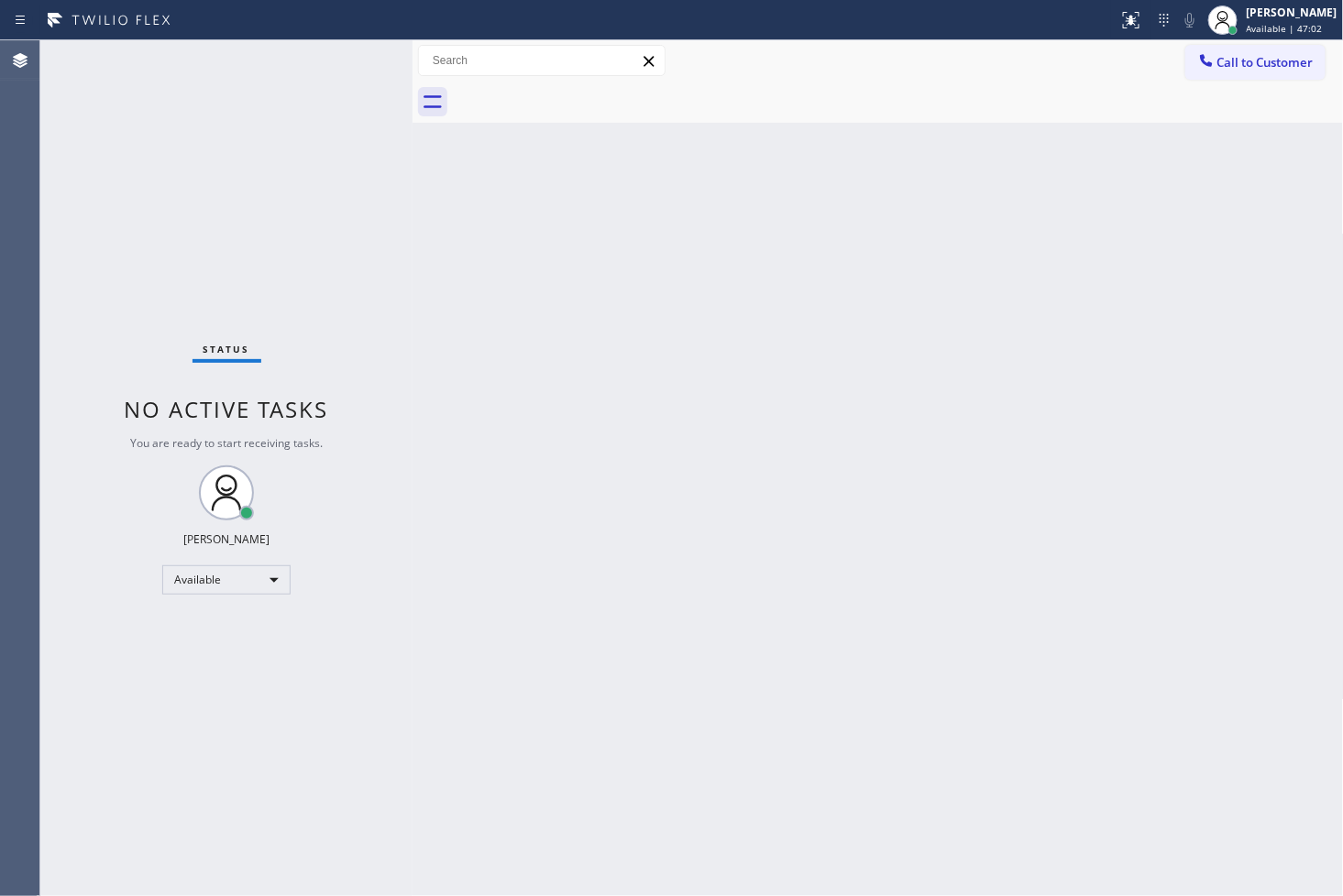
click at [333, 70] on div "Status No active tasks You are ready to start receiving tasks. [PERSON_NAME]" at bounding box center [226, 468] width 372 height 856
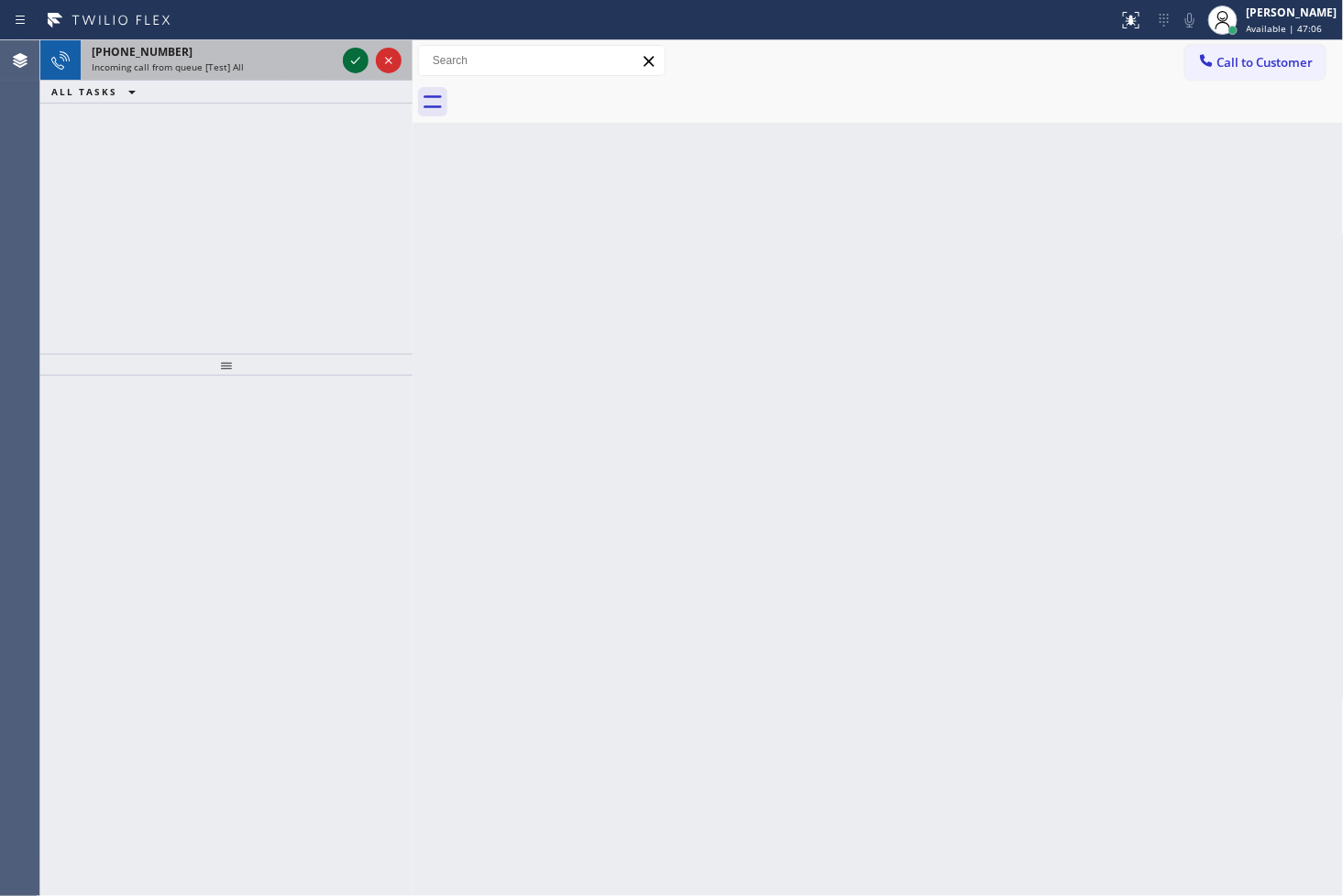
click at [355, 57] on icon at bounding box center [356, 60] width 22 height 22
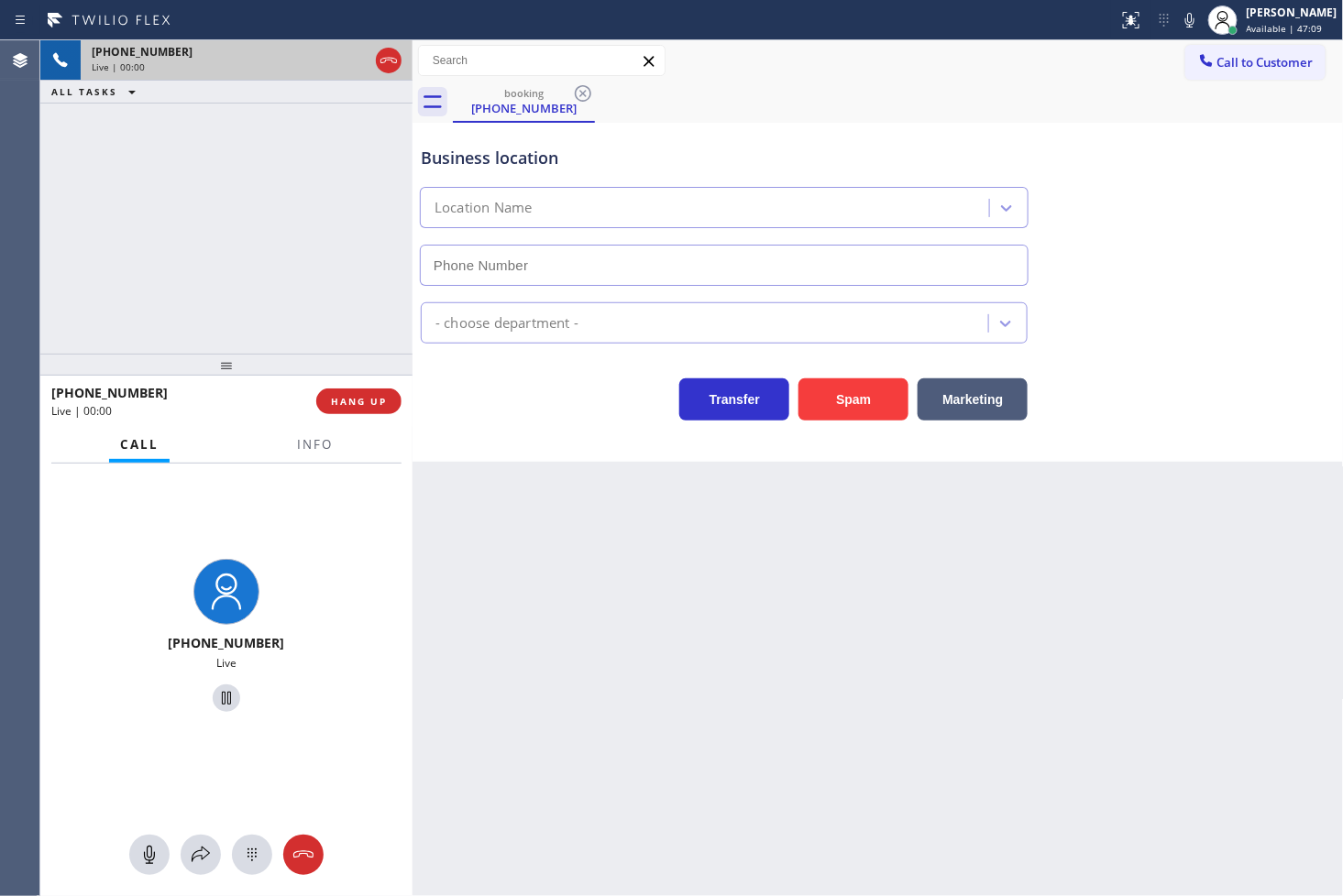
type input "[PHONE_NUMBER]"
click at [536, 410] on div "Transfer Spam Marketing" at bounding box center [724, 395] width 614 height 52
click at [316, 267] on div "[PHONE_NUMBER] Live | 00:08 ALL TASKS ALL TASKS ACTIVE TASKS TASKS IN WRAP UP" at bounding box center [226, 196] width 372 height 313
click at [575, 422] on div "Business location GE Monogram Expert Appliance Repair [PHONE_NUMBER] Appliance …" at bounding box center [878, 292] width 932 height 339
drag, startPoint x: 522, startPoint y: 433, endPoint x: 490, endPoint y: 424, distance: 33.2
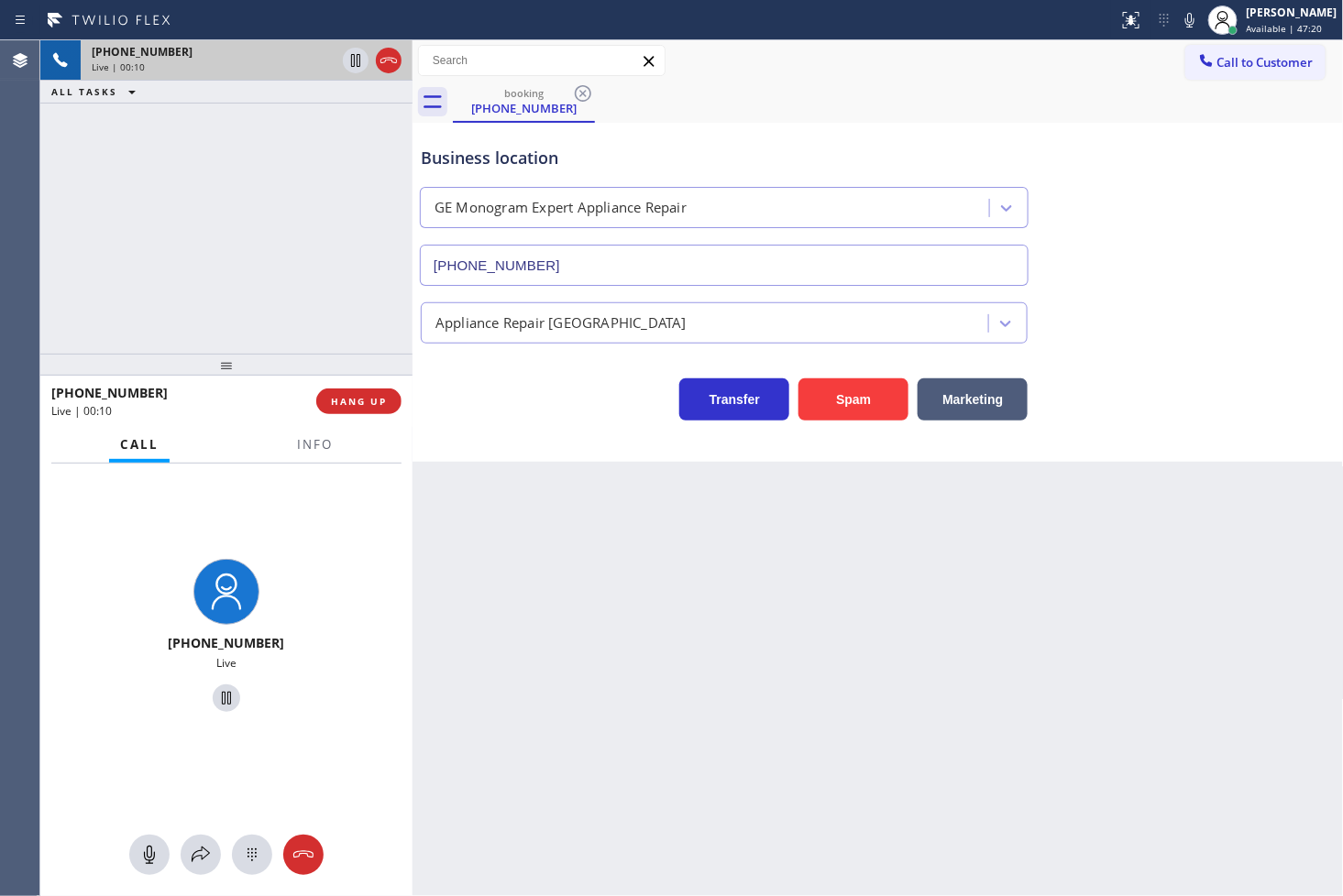
click at [521, 433] on div "Business location GE Monogram Expert Appliance Repair [PHONE_NUMBER] Appliance …" at bounding box center [878, 292] width 932 height 339
click at [367, 403] on span "HANG UP" at bounding box center [359, 401] width 56 height 12
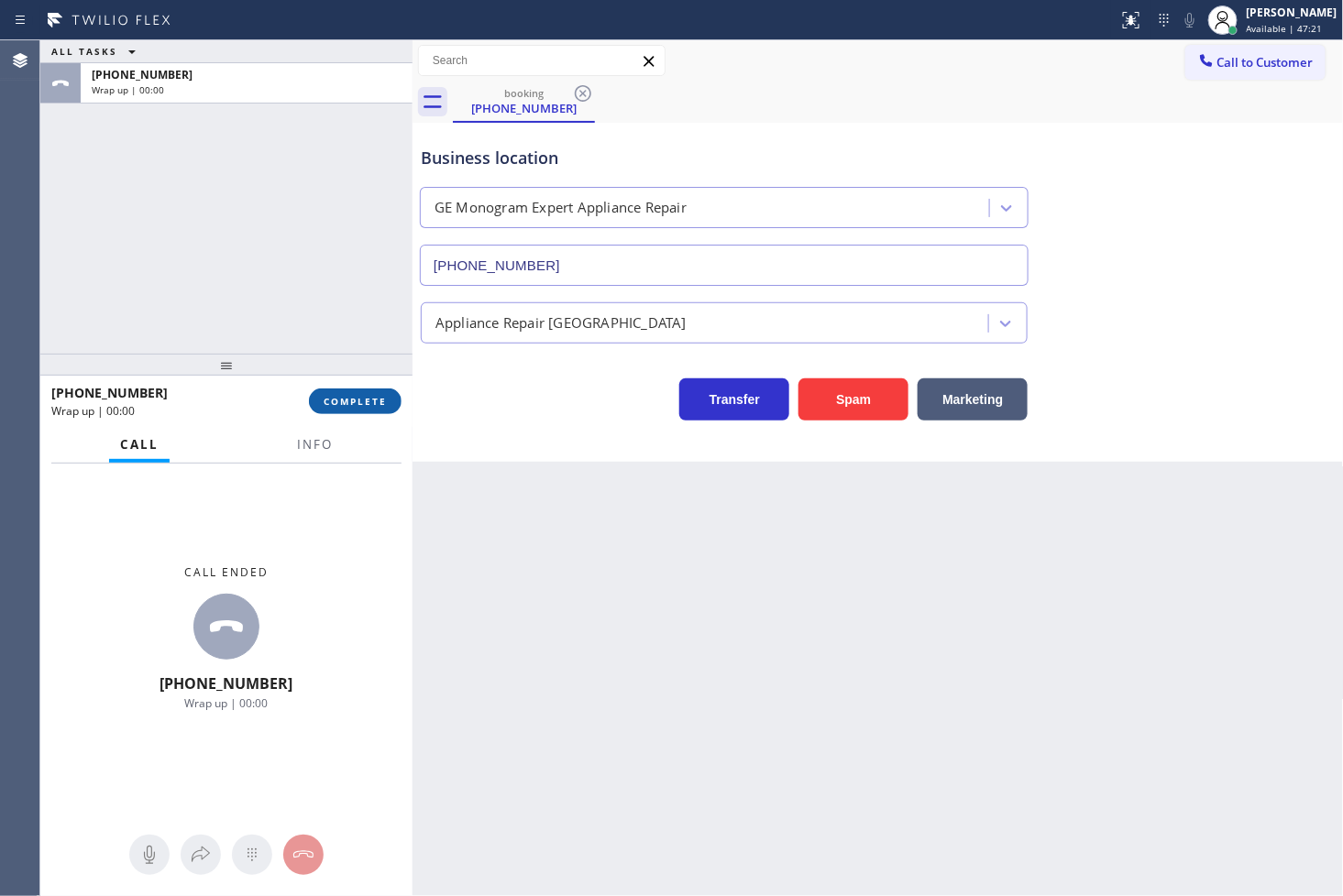
click at [367, 403] on span "COMPLETE" at bounding box center [356, 401] width 63 height 12
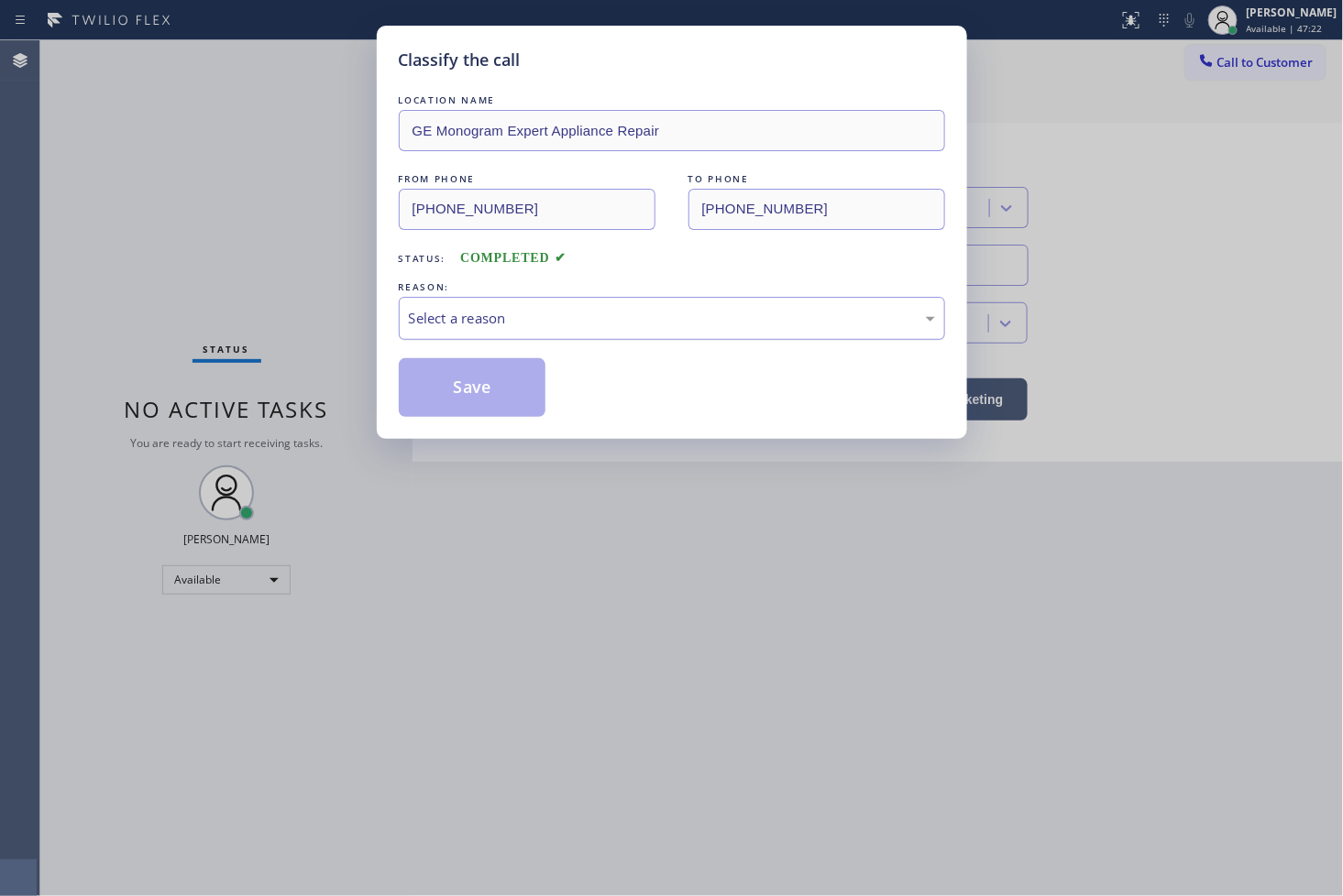
click at [524, 327] on div "Select a reason" at bounding box center [671, 318] width 526 height 21
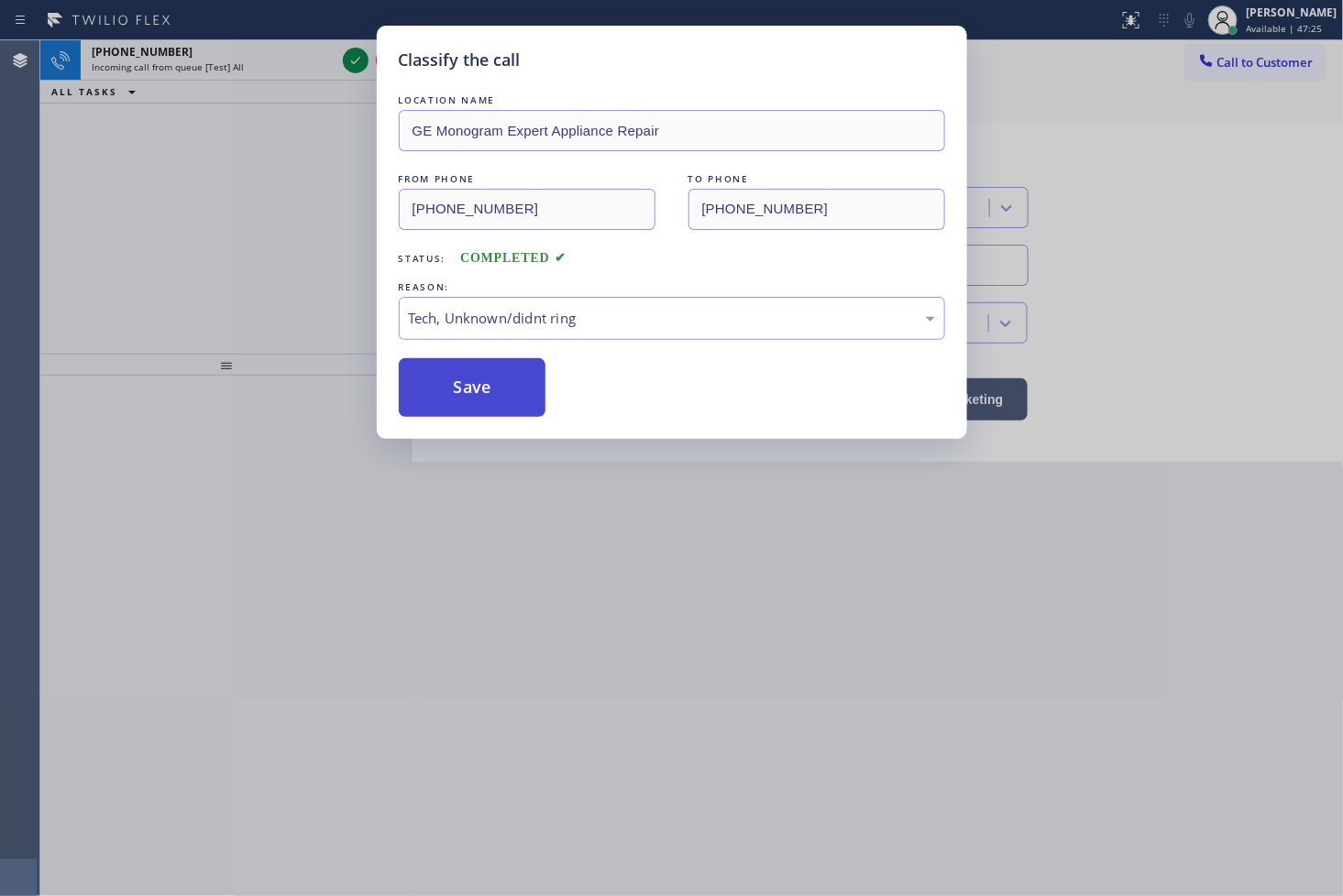
click at [477, 396] on button "Save" at bounding box center [473, 387] width 148 height 58
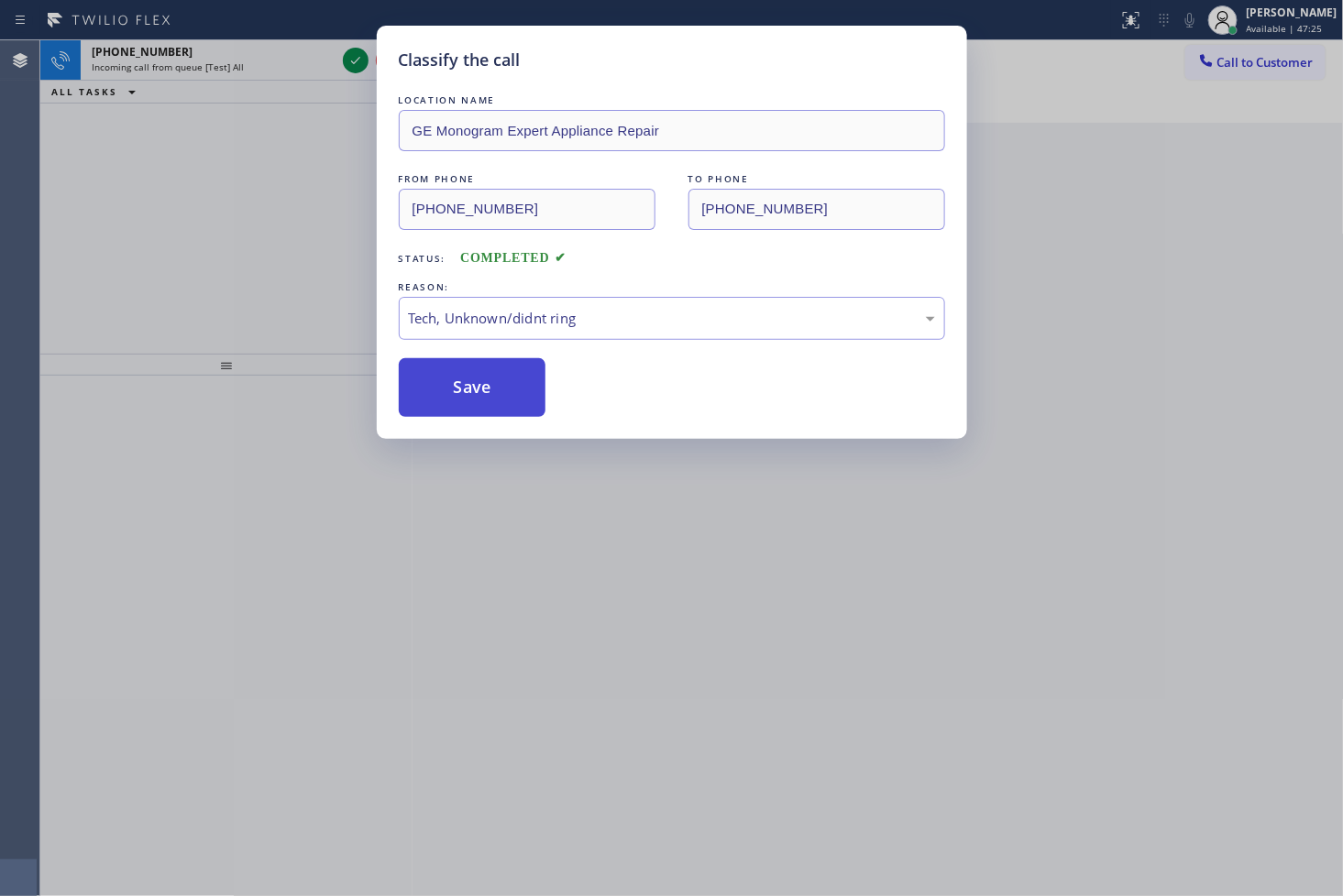
click at [477, 396] on button "Save" at bounding box center [473, 387] width 148 height 58
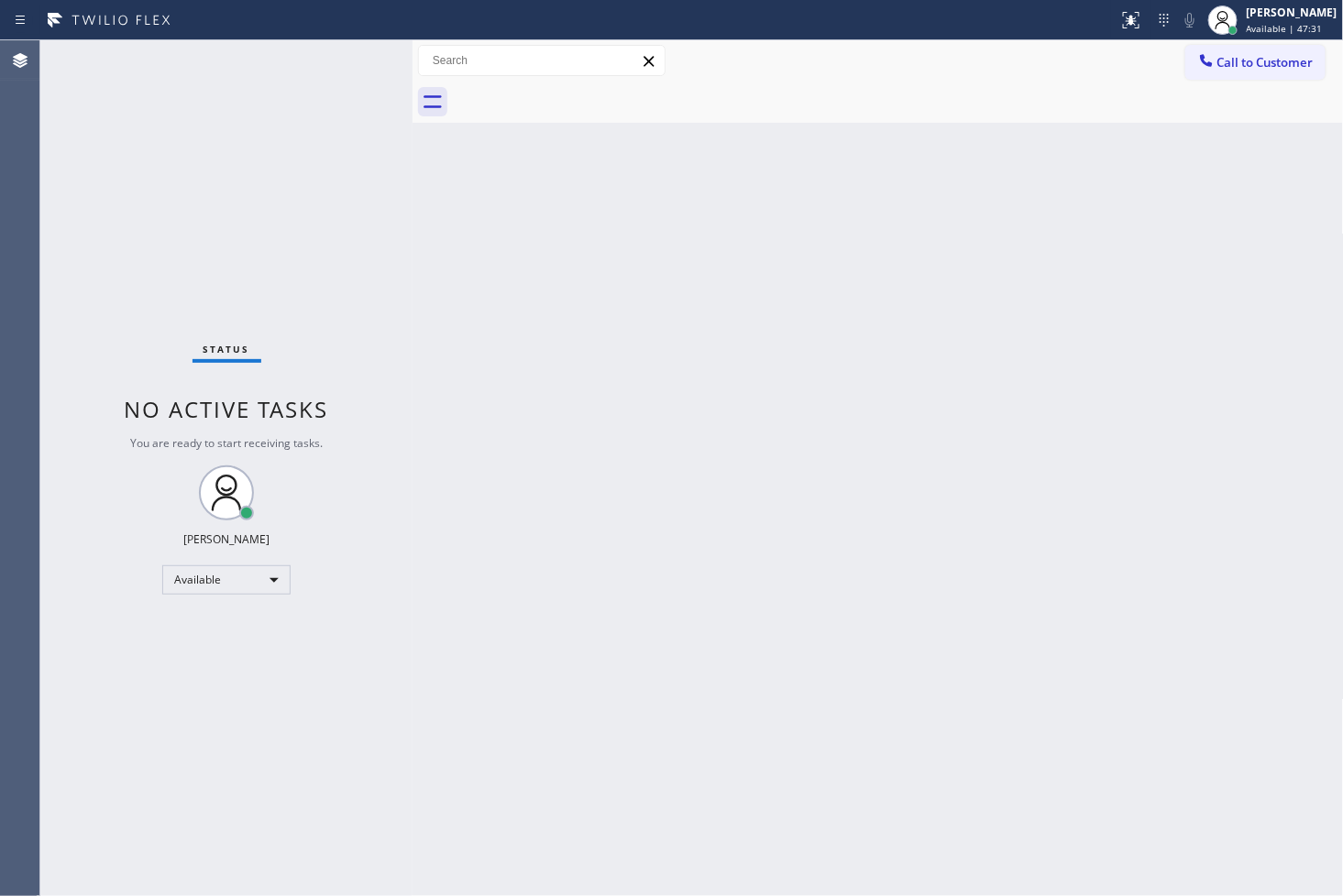
click at [308, 70] on div "Status No active tasks You are ready to start receiving tasks. [PERSON_NAME]" at bounding box center [226, 468] width 372 height 856
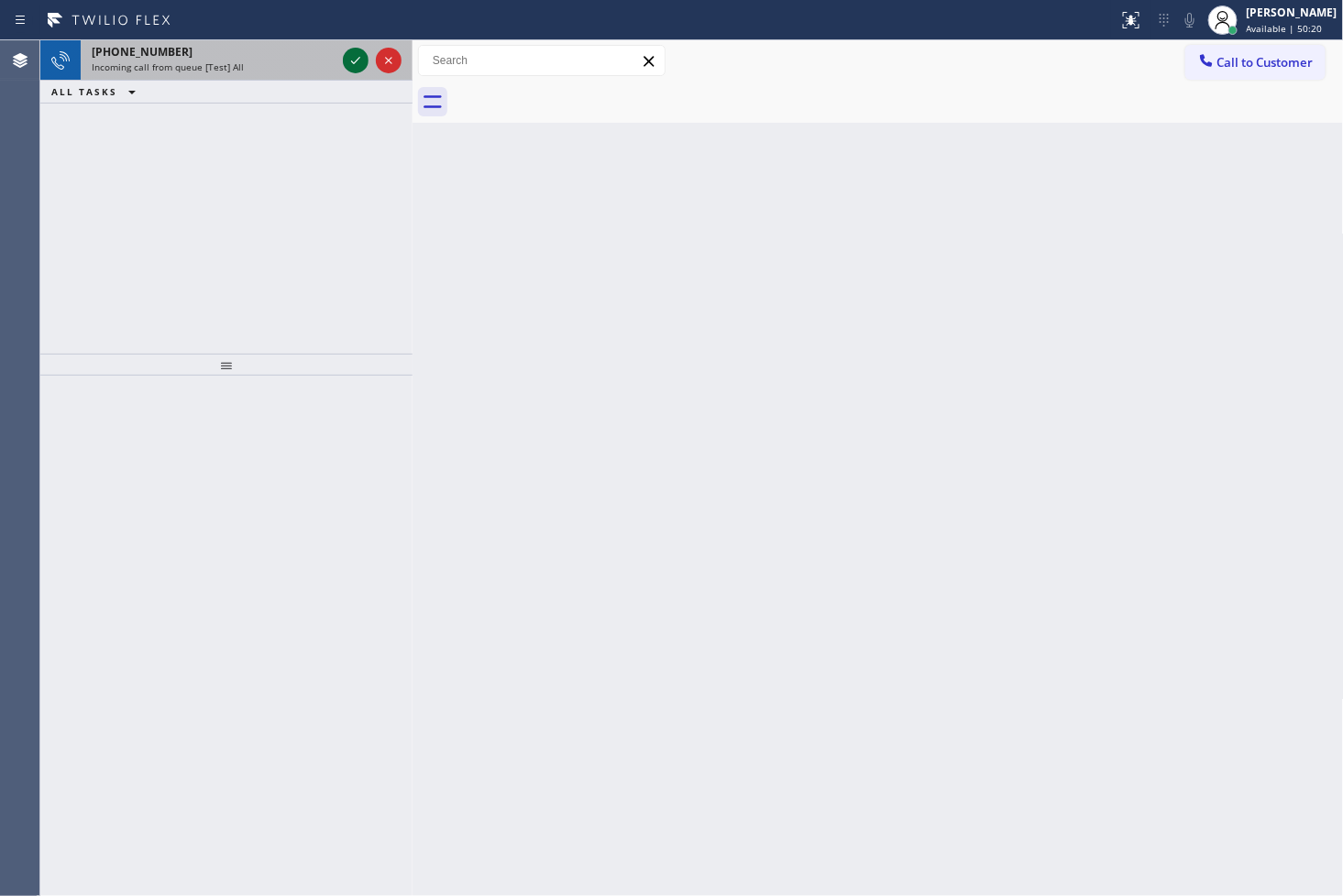
click at [361, 57] on icon at bounding box center [356, 60] width 22 height 22
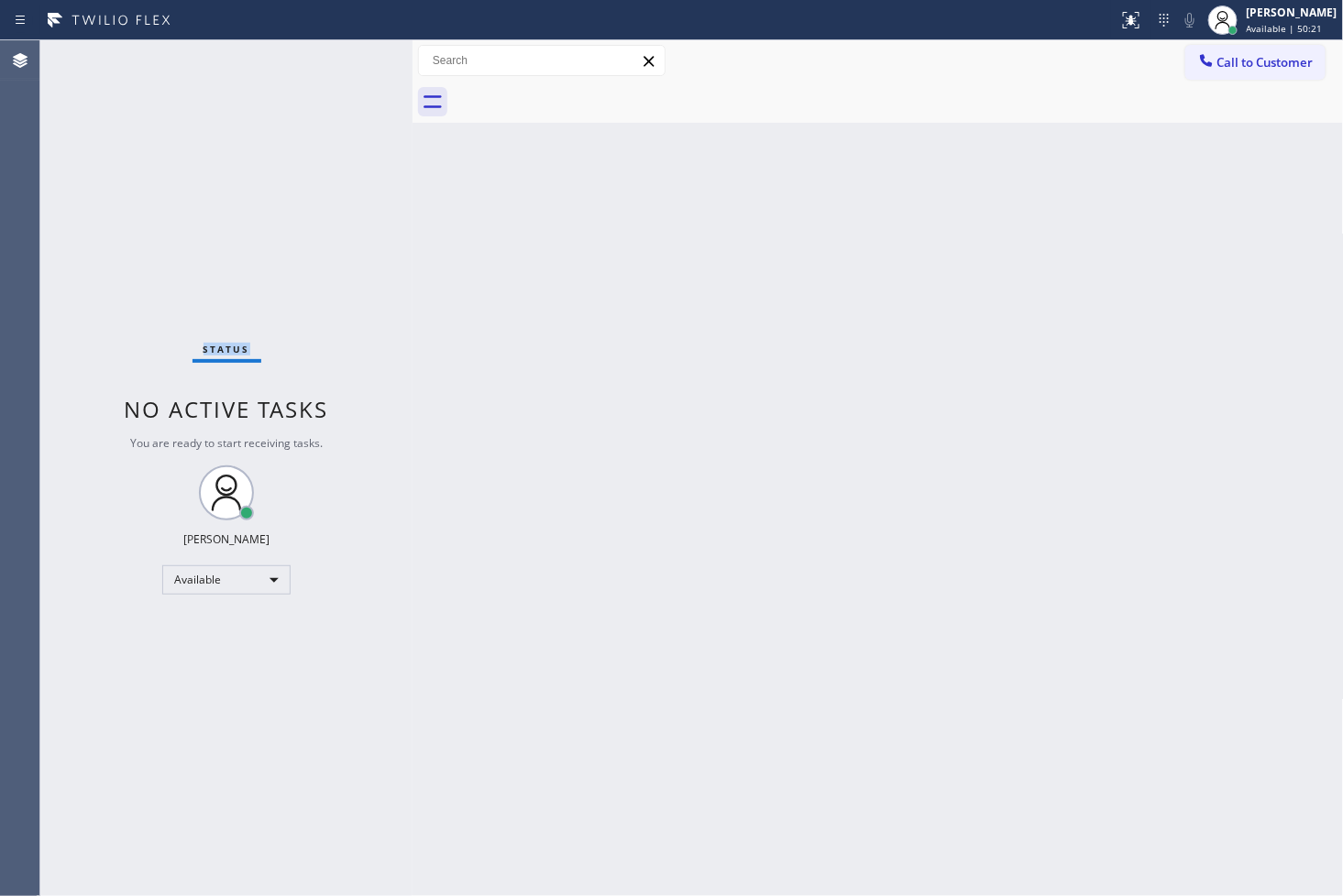
click at [359, 57] on div "Status No active tasks You are ready to start receiving tasks. [PERSON_NAME]" at bounding box center [226, 468] width 372 height 856
click at [351, 57] on div "Status No active tasks You are ready to start receiving tasks. [PERSON_NAME]" at bounding box center [226, 468] width 372 height 856
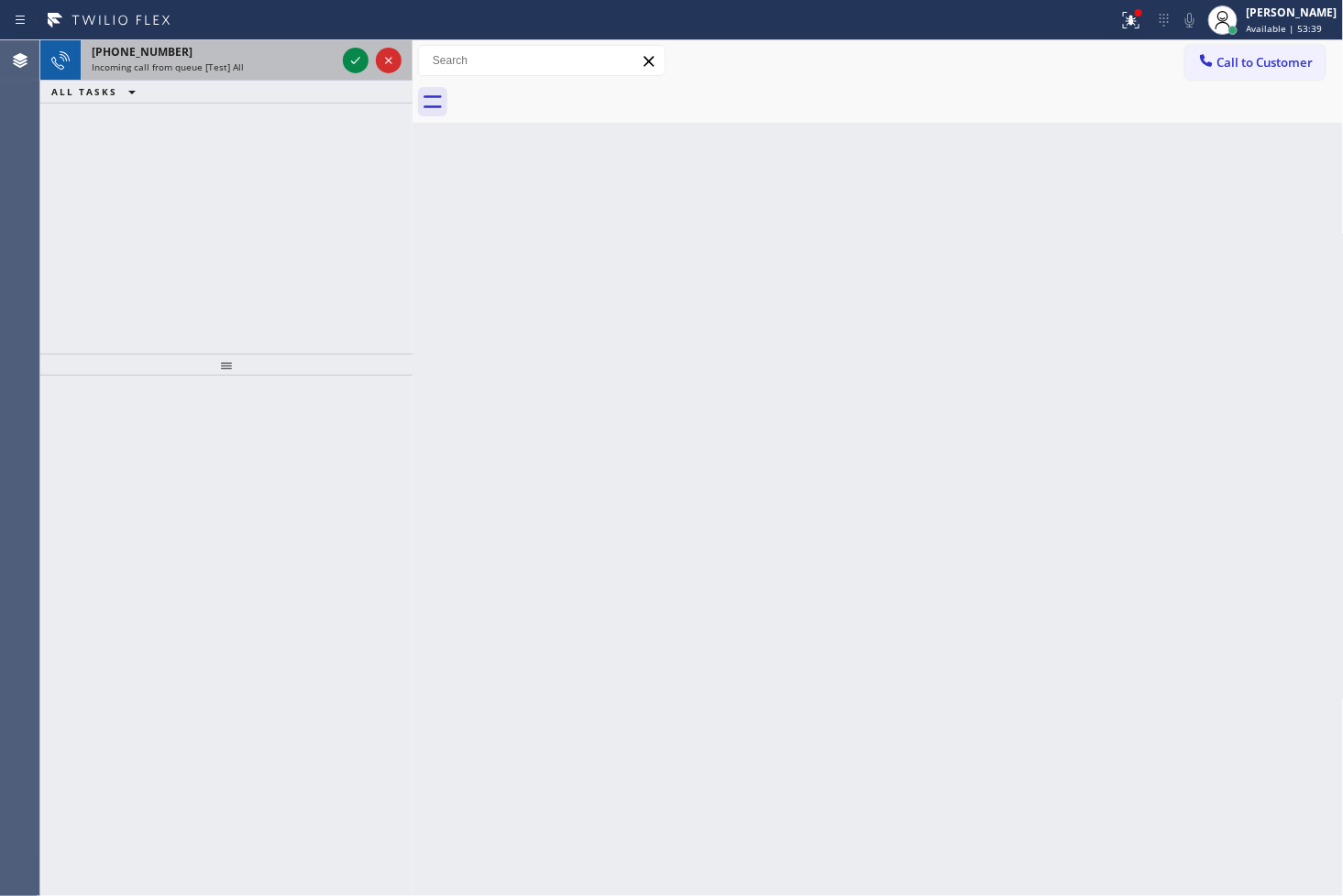
click at [325, 57] on div "[PHONE_NUMBER]" at bounding box center [214, 52] width 243 height 15
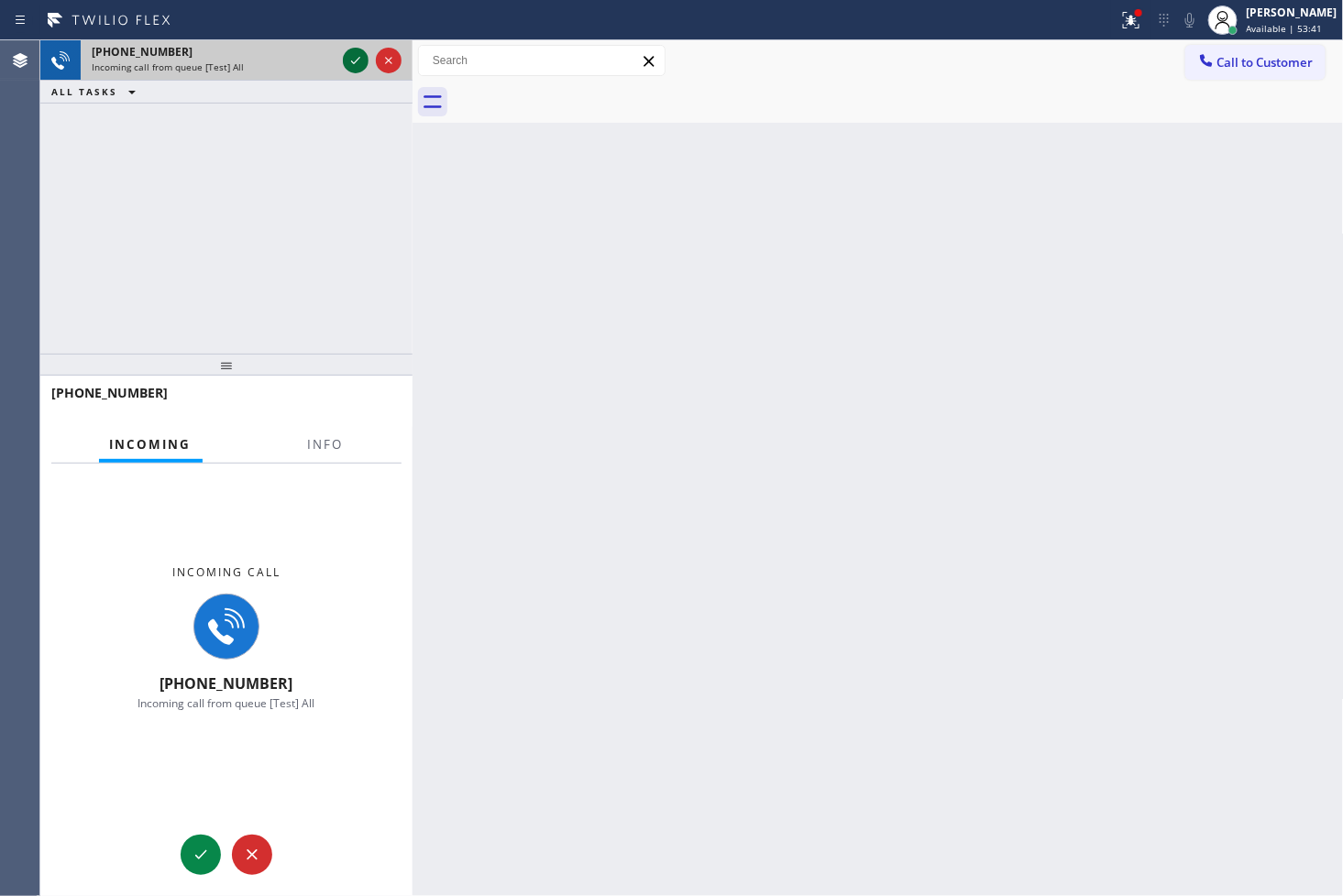
click at [351, 62] on icon at bounding box center [356, 60] width 22 height 22
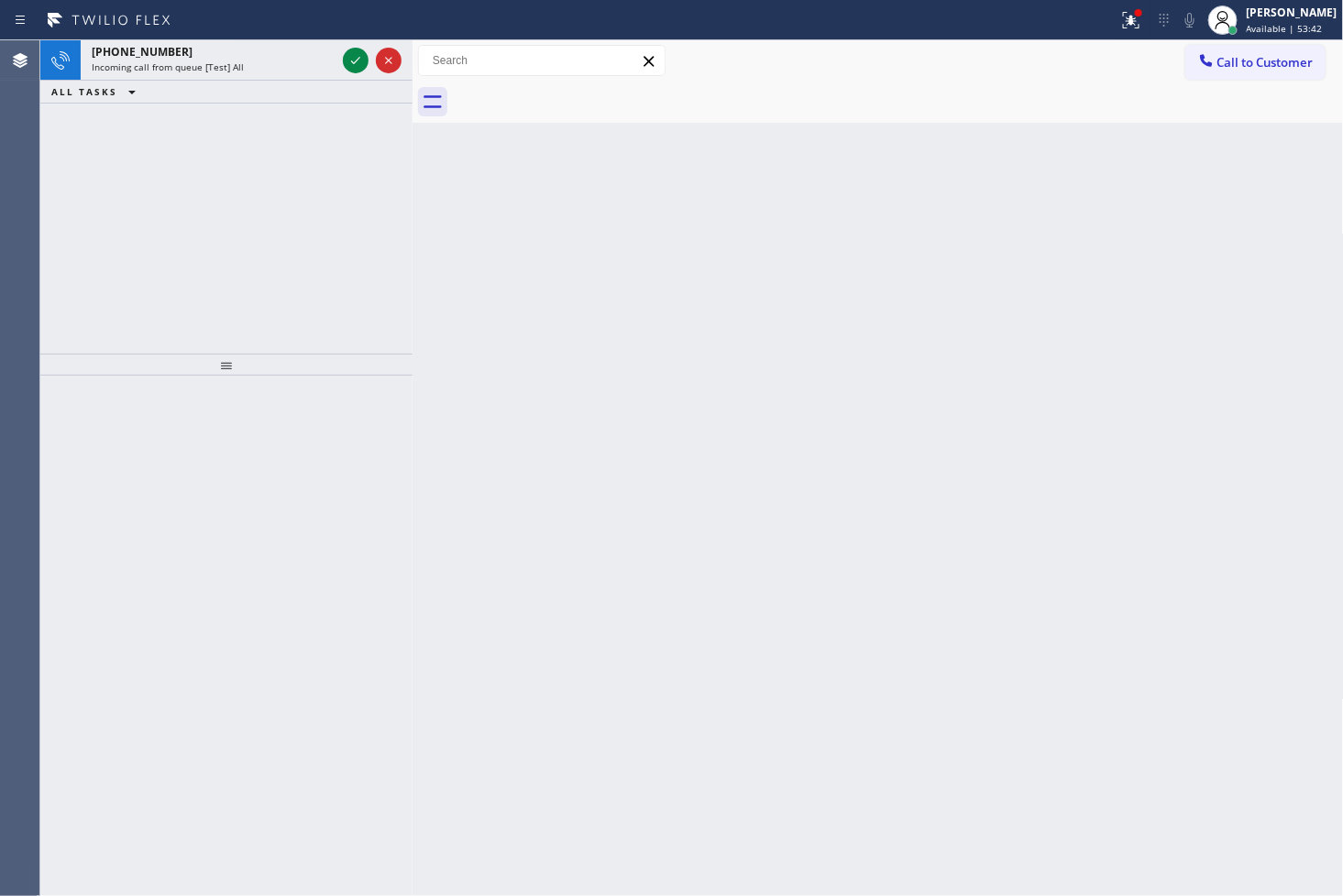
click at [351, 62] on icon at bounding box center [356, 60] width 22 height 22
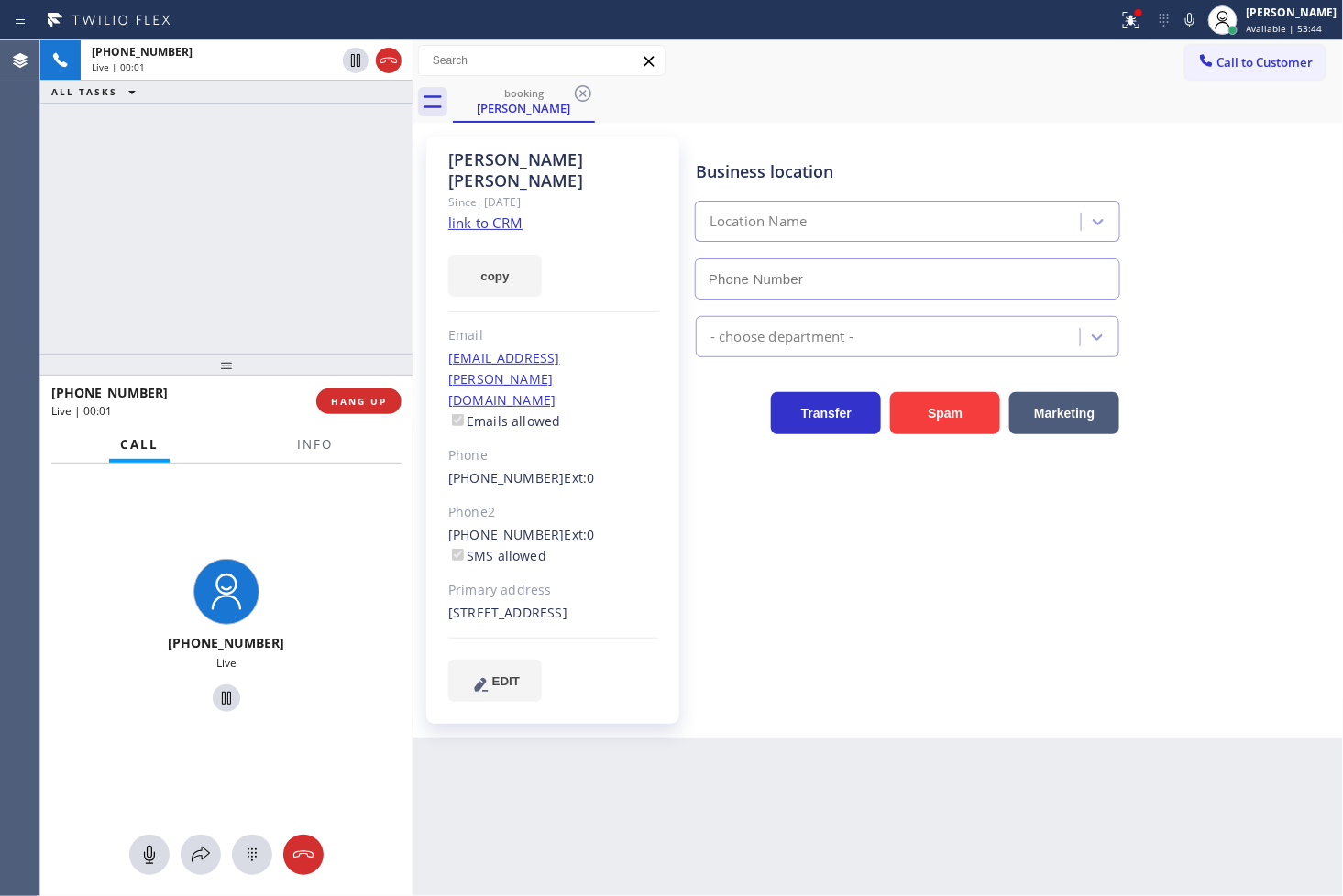
type input "[PHONE_NUMBER]"
click at [799, 591] on div "Business location Viking Repair Pro [GEOGRAPHIC_DATA] [PHONE_NUMBER] Appliance …" at bounding box center [1015, 418] width 647 height 555
click at [189, 247] on div "[PHONE_NUMBER] Live | 00:05 ALL TASKS ALL TASKS ACTIVE TASKS TASKS IN WRAP UP" at bounding box center [226, 196] width 372 height 313
click at [877, 621] on div "Business location Viking Repair Pro [GEOGRAPHIC_DATA] [PHONE_NUMBER] Appliance …" at bounding box center [1015, 418] width 647 height 555
click at [322, 346] on div "[PHONE_NUMBER] Live | 00:06 ALL TASKS ALL TASKS ACTIVE TASKS TASKS IN WRAP UP" at bounding box center [226, 196] width 372 height 313
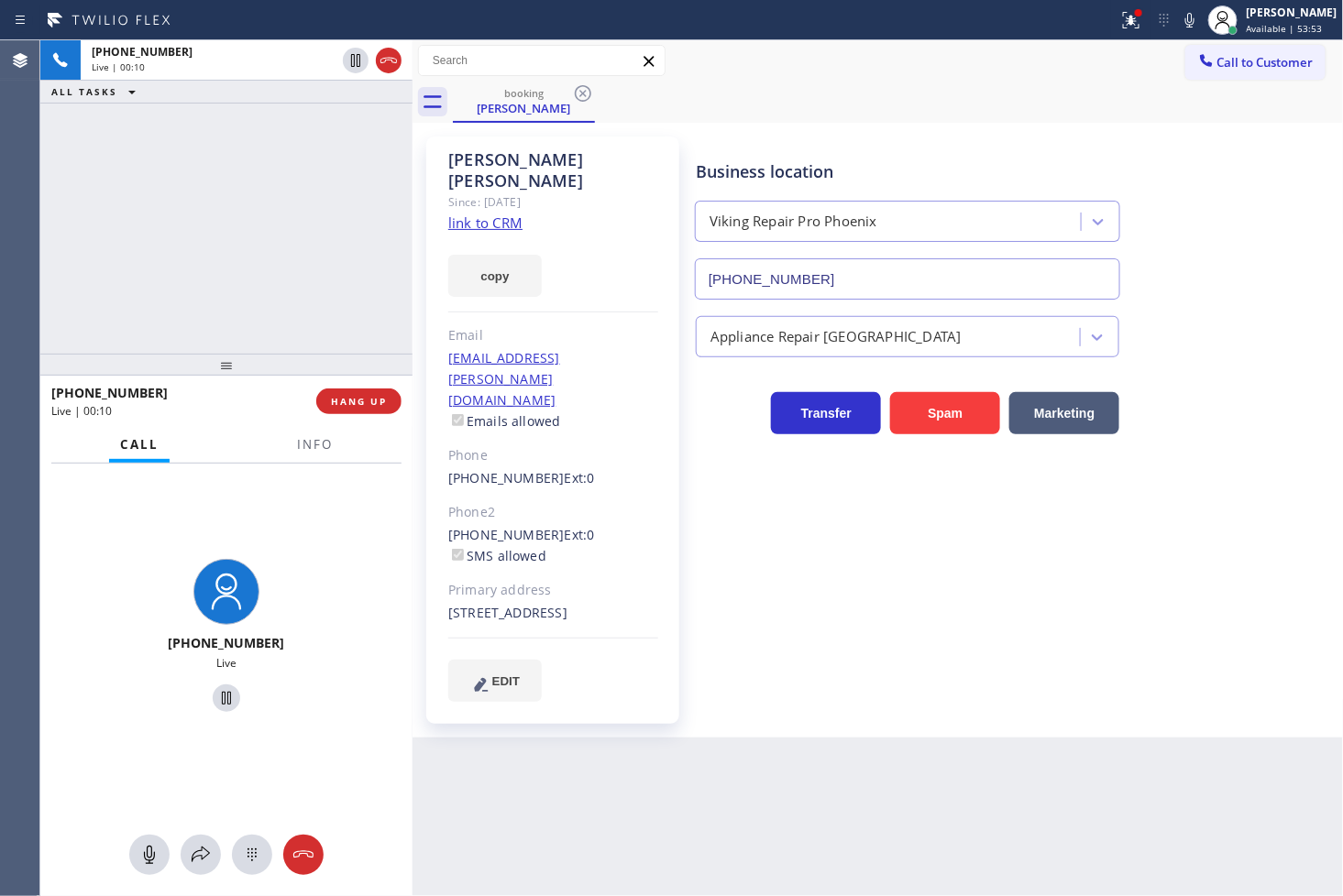
click at [489, 214] on link "link to CRM" at bounding box center [485, 222] width 74 height 18
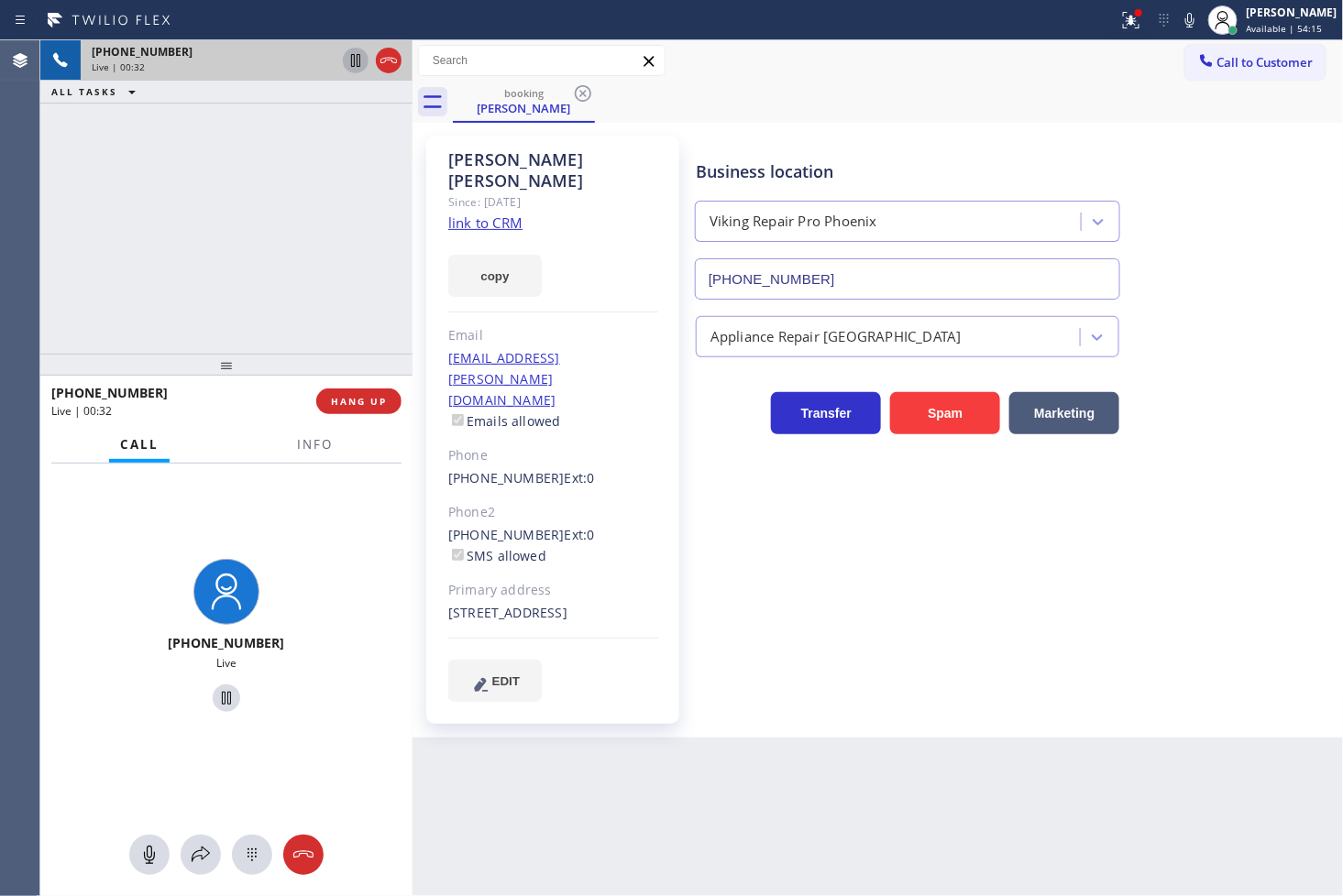
click at [354, 64] on icon at bounding box center [356, 59] width 10 height 12
click at [208, 850] on icon at bounding box center [200, 855] width 22 height 22
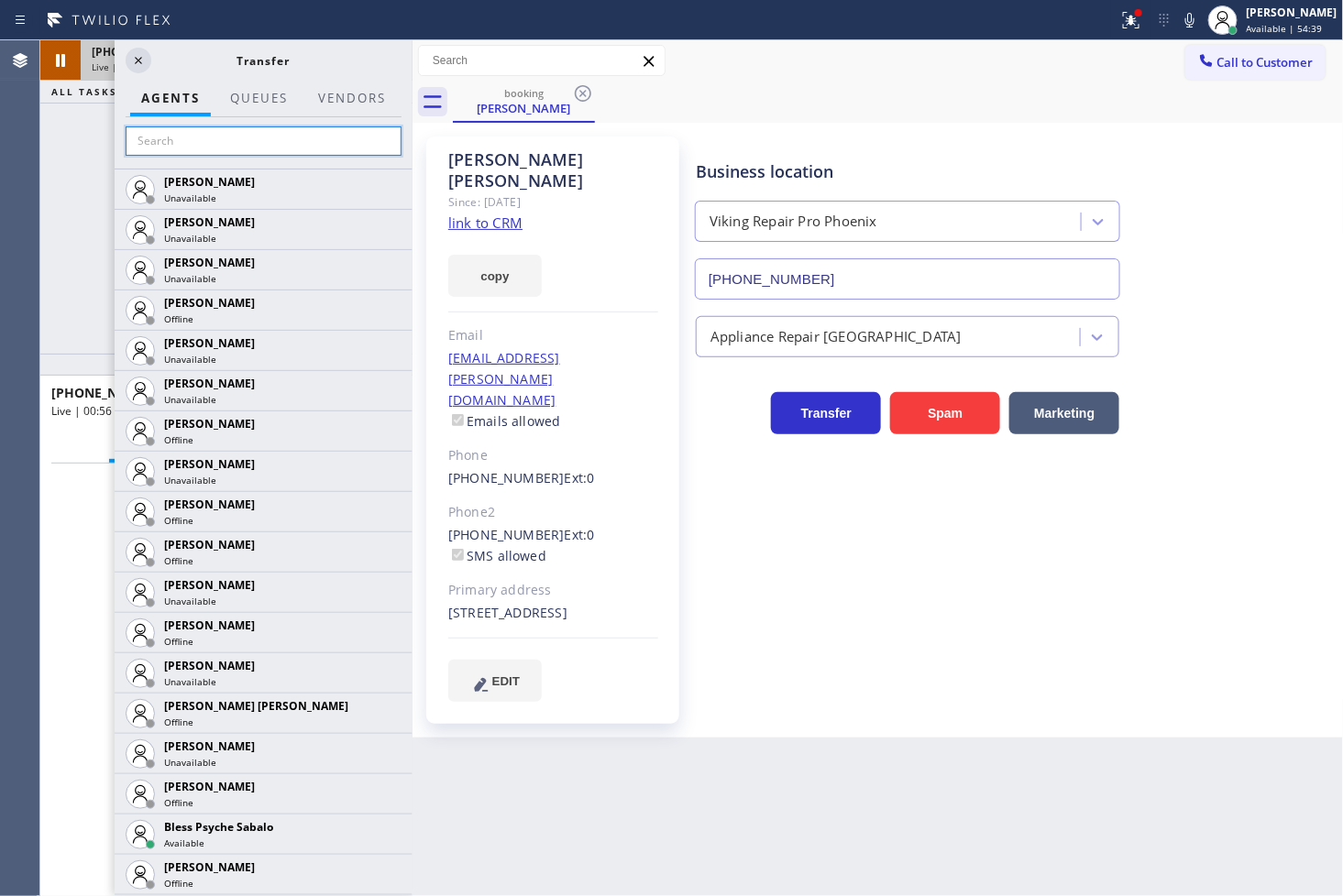
click at [240, 143] on input "text" at bounding box center [264, 141] width 276 height 30
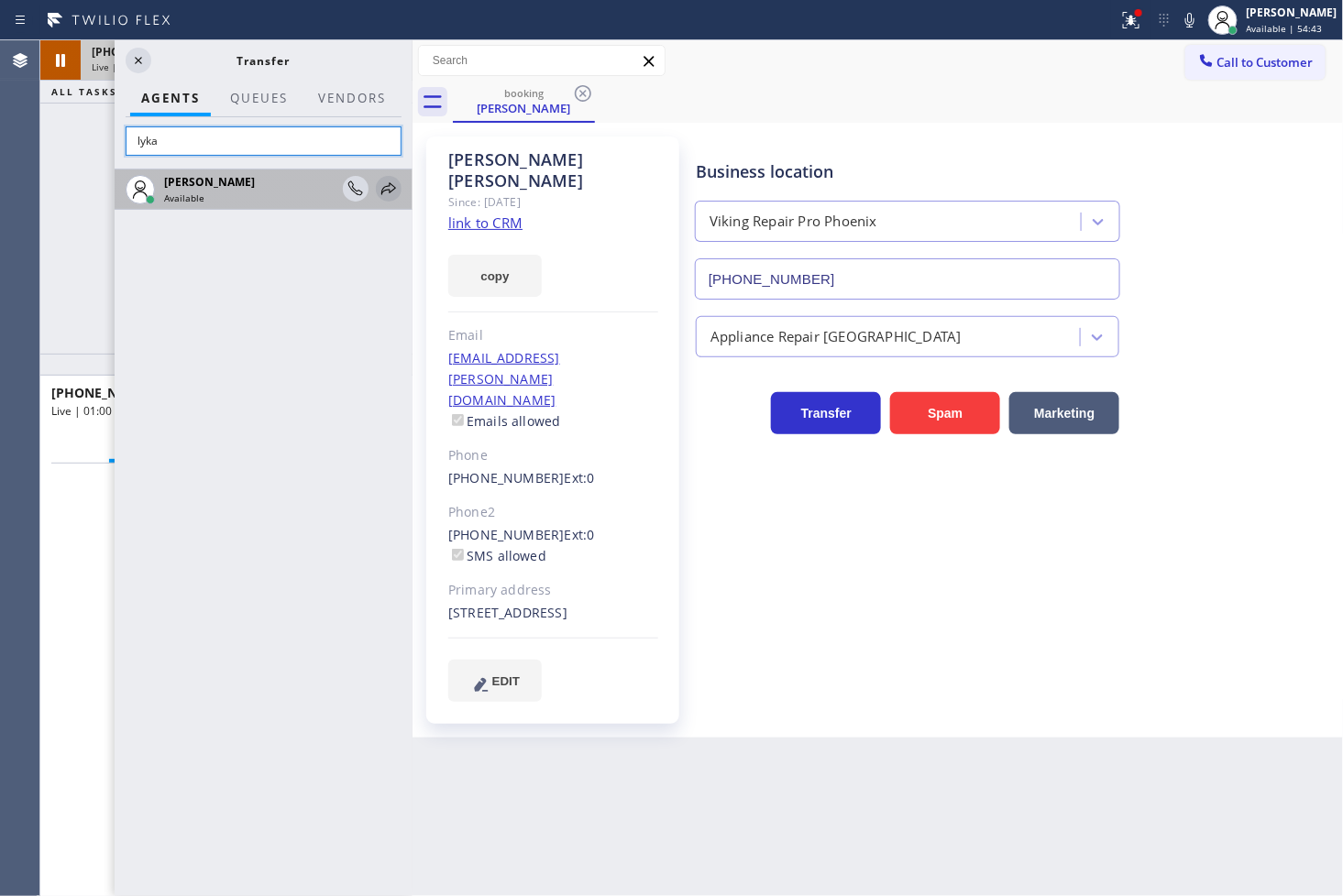
type input "lyka"
click at [391, 194] on icon at bounding box center [388, 189] width 22 height 22
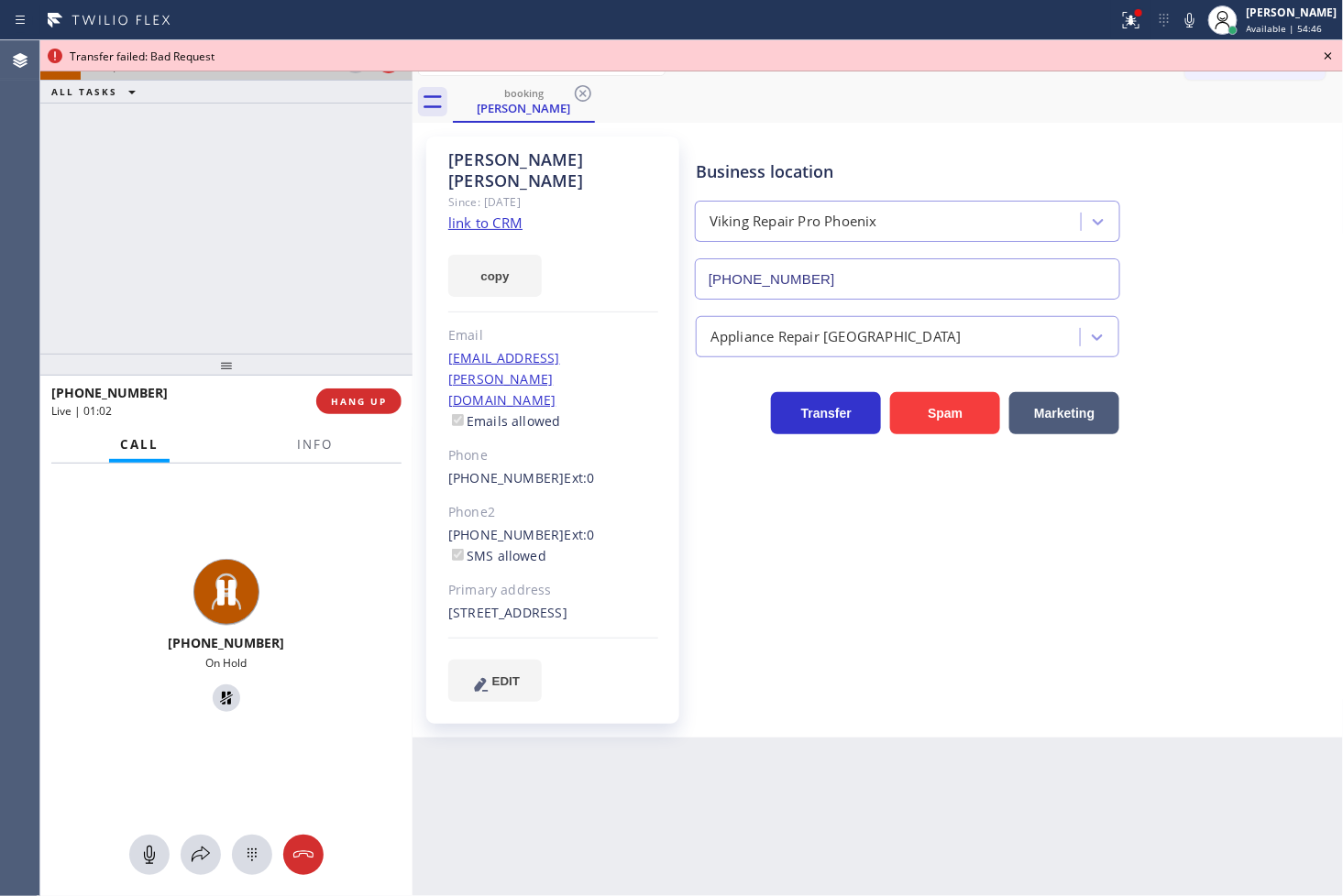
click at [1331, 53] on icon at bounding box center [1329, 57] width 8 height 8
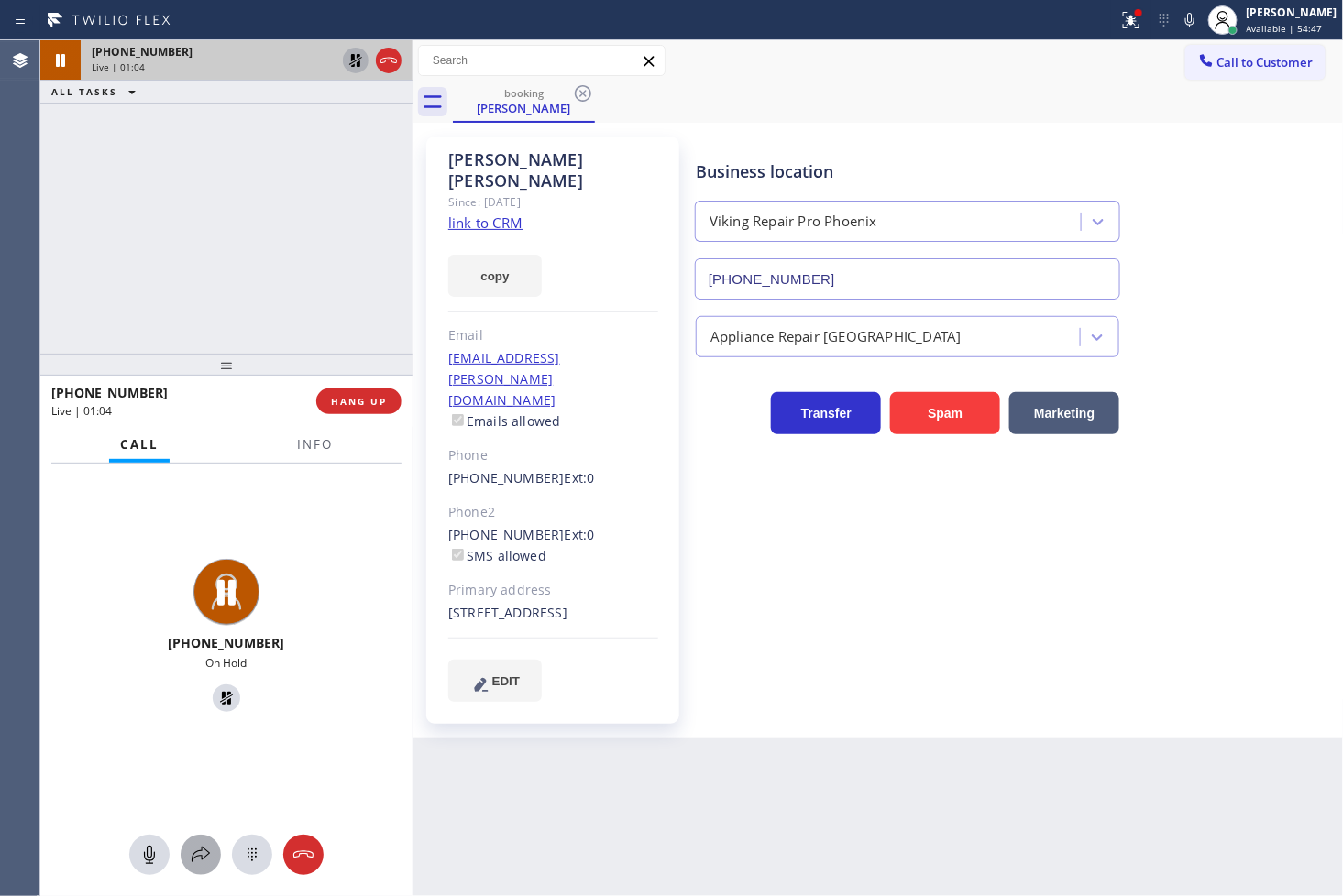
click at [195, 854] on icon at bounding box center [200, 855] width 22 height 22
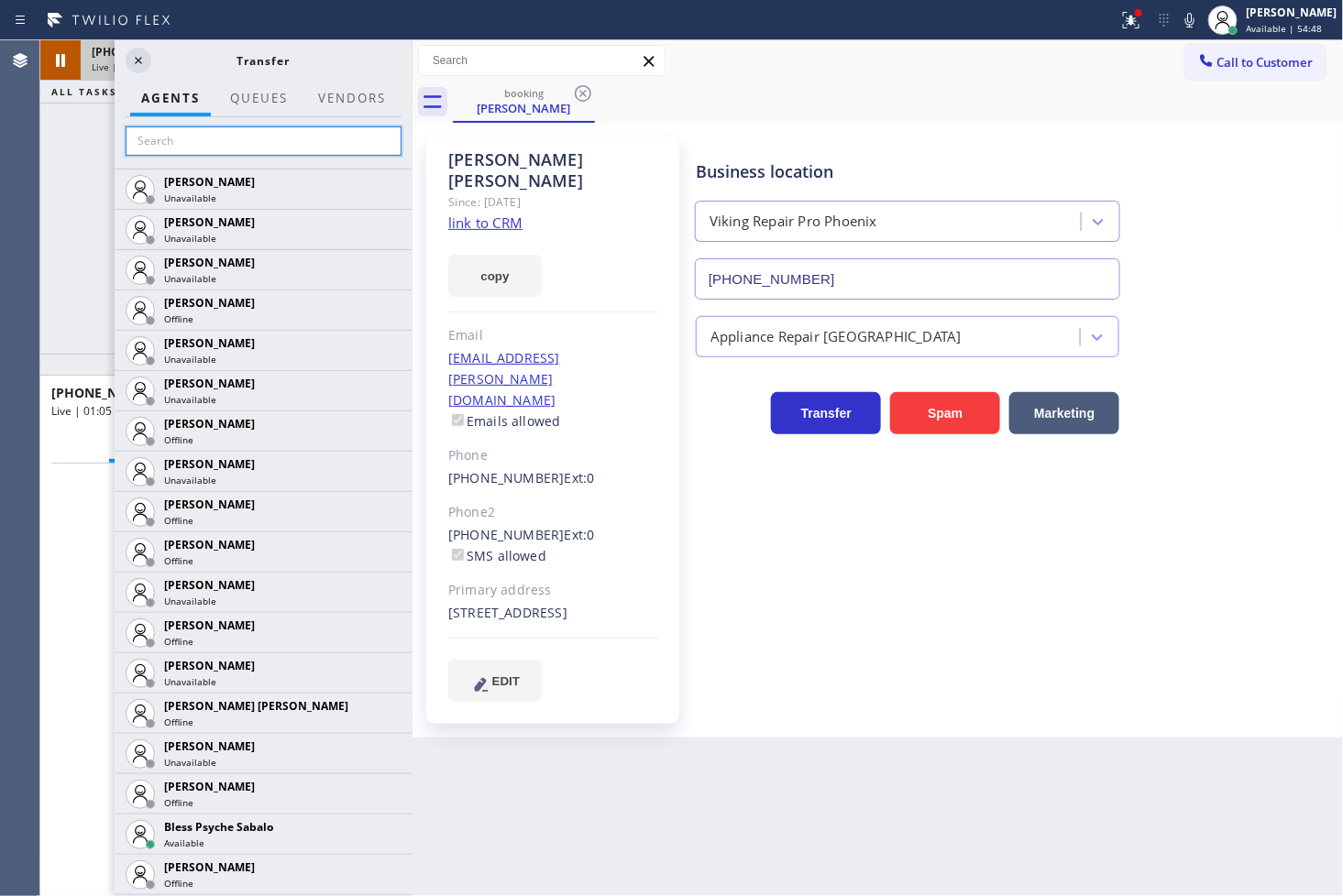
click at [218, 139] on input "text" at bounding box center [264, 141] width 276 height 30
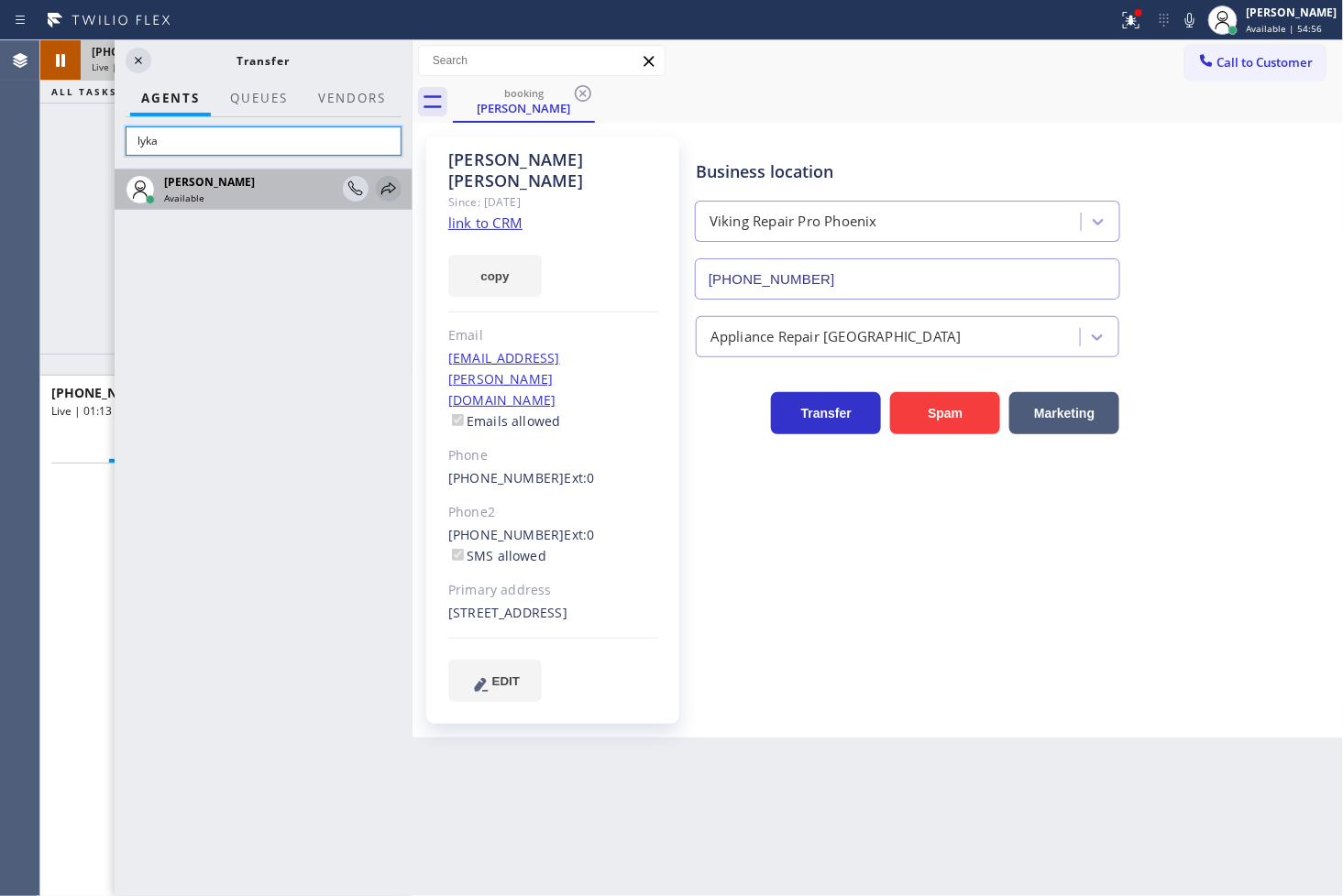
type input "lyka"
click at [386, 188] on icon at bounding box center [388, 189] width 22 height 22
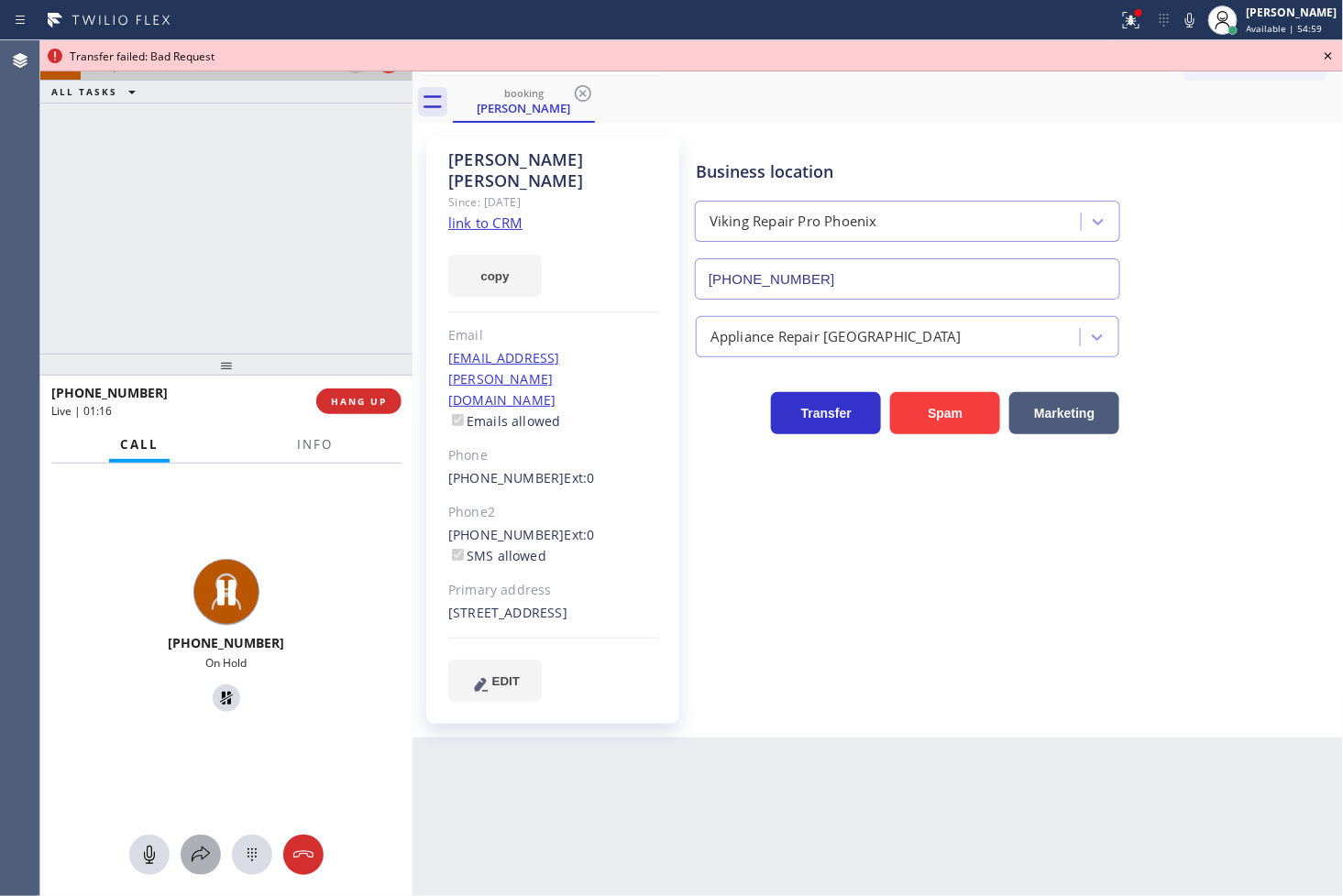
click at [215, 853] on div at bounding box center [200, 855] width 40 height 22
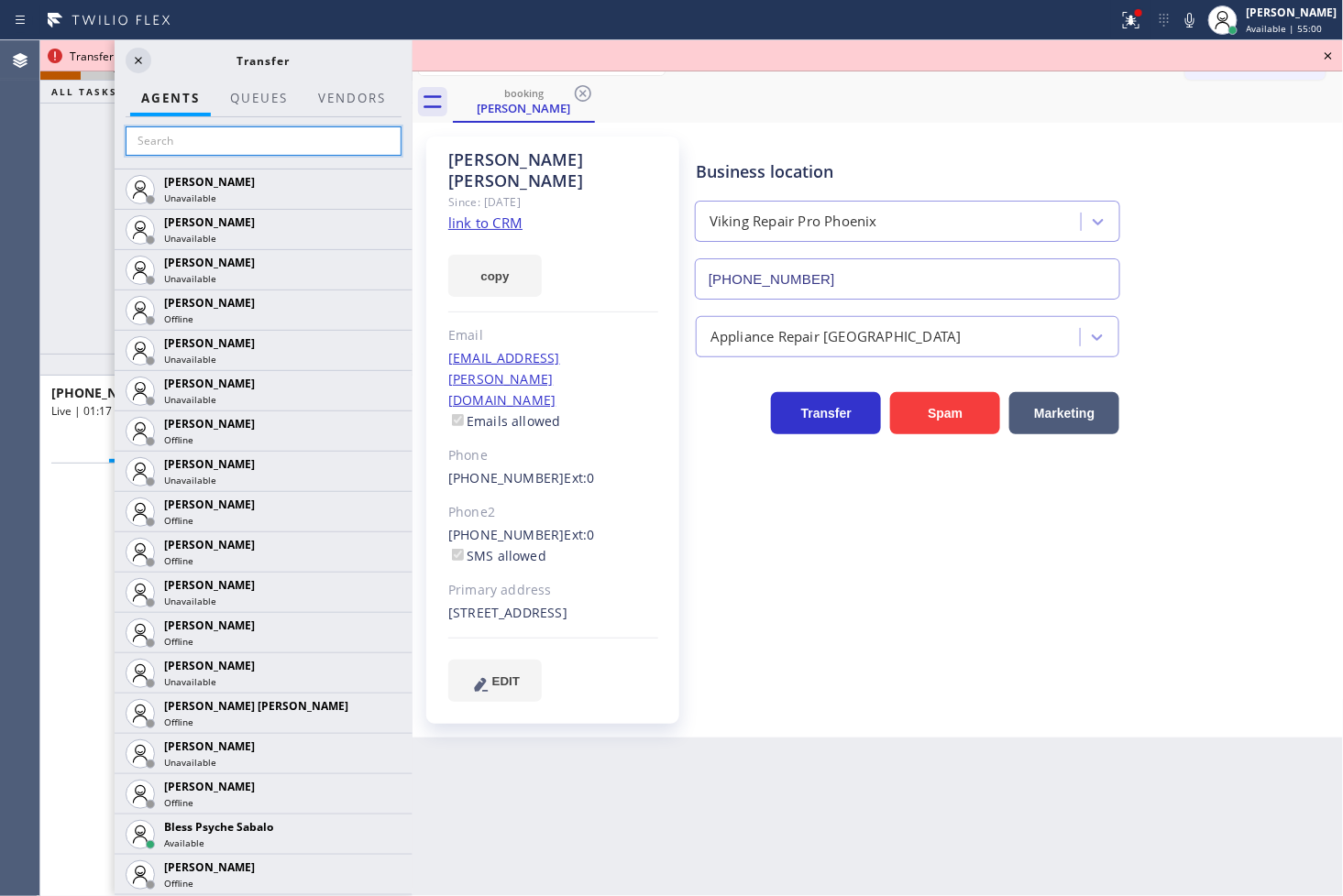
click at [250, 147] on input "text" at bounding box center [264, 141] width 276 height 30
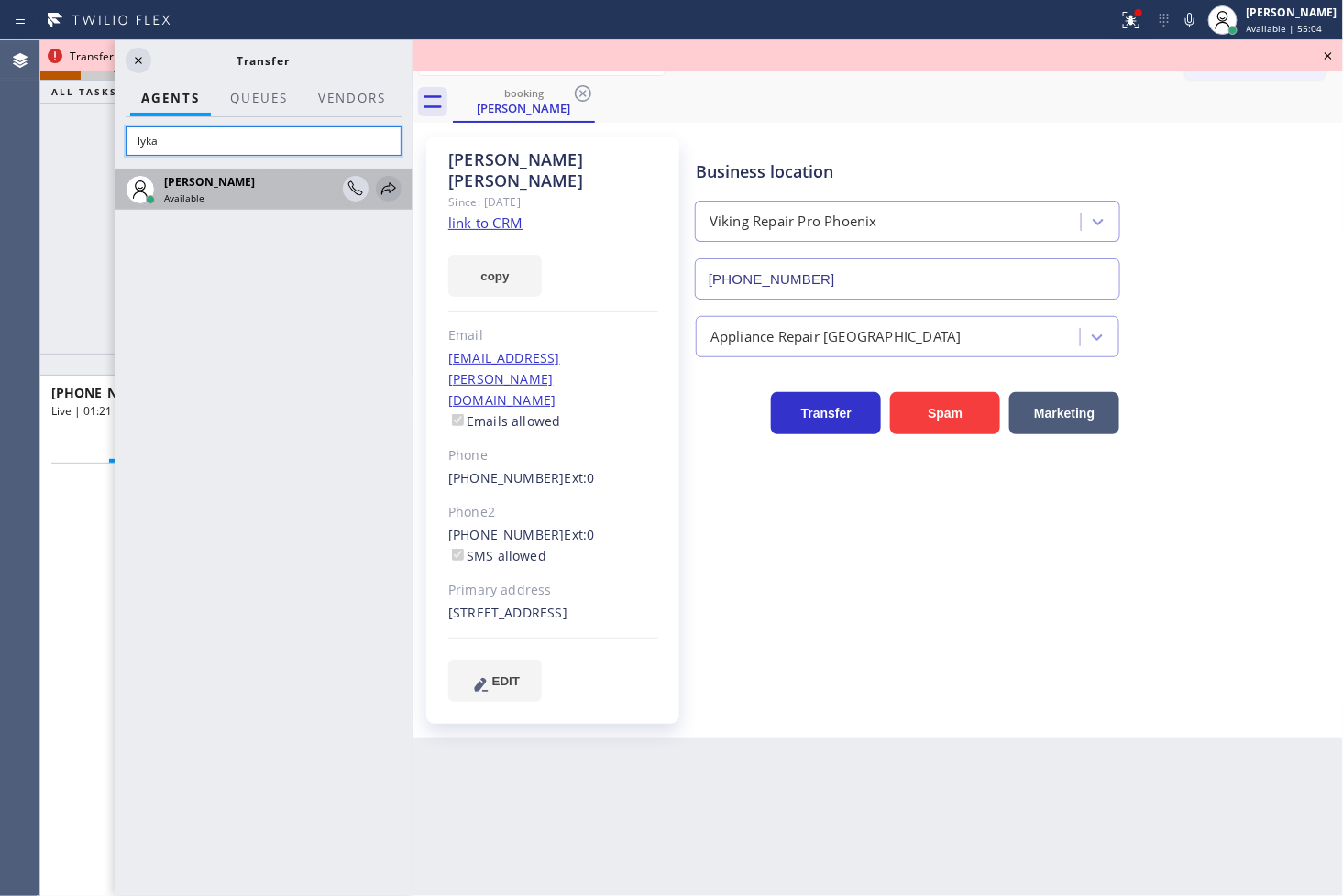
type input "lyka"
click at [382, 187] on icon at bounding box center [388, 189] width 22 height 22
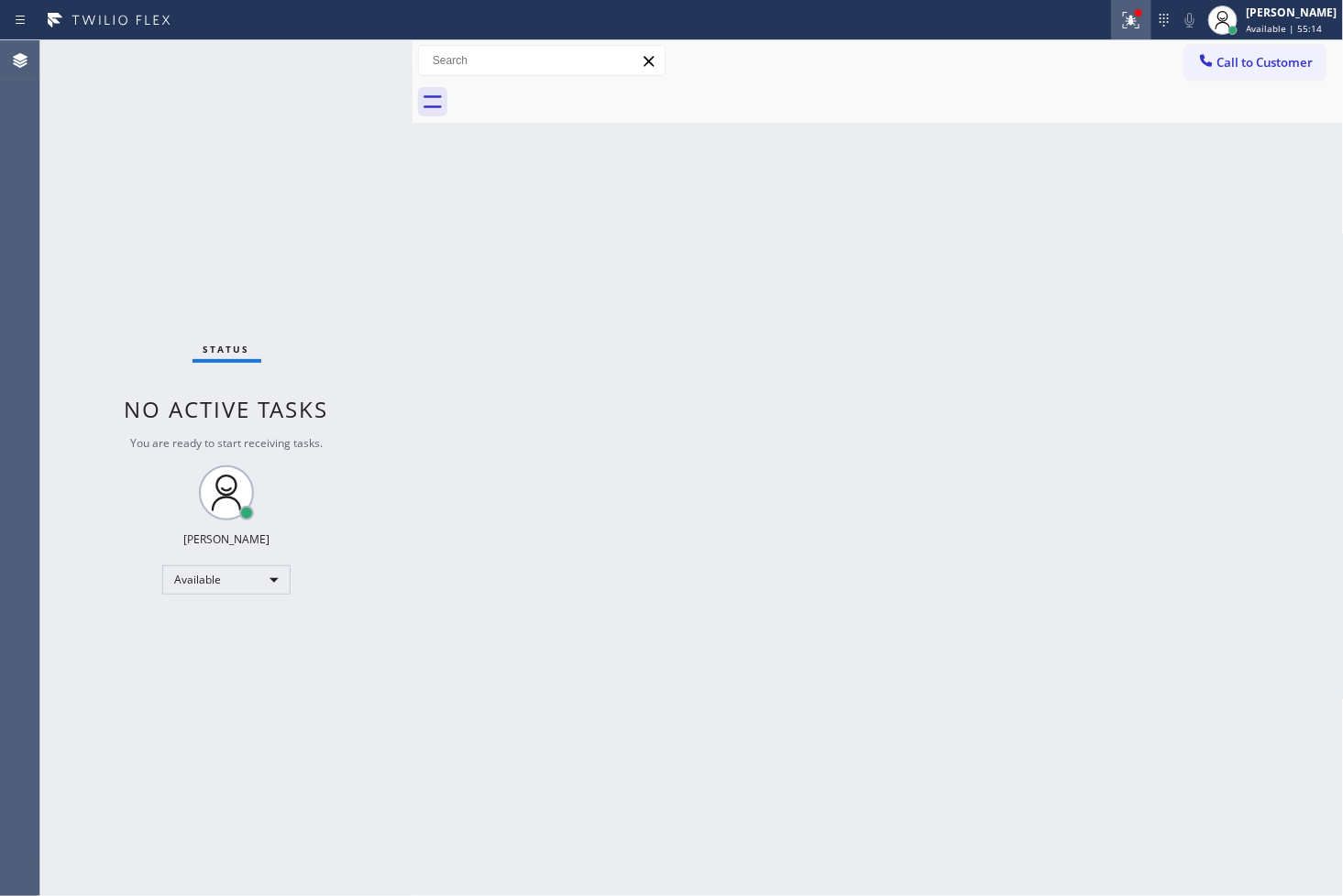
drag, startPoint x: 1100, startPoint y: 11, endPoint x: 1100, endPoint y: 25, distance: 14.0
click at [1121, 11] on icon at bounding box center [1131, 20] width 22 height 22
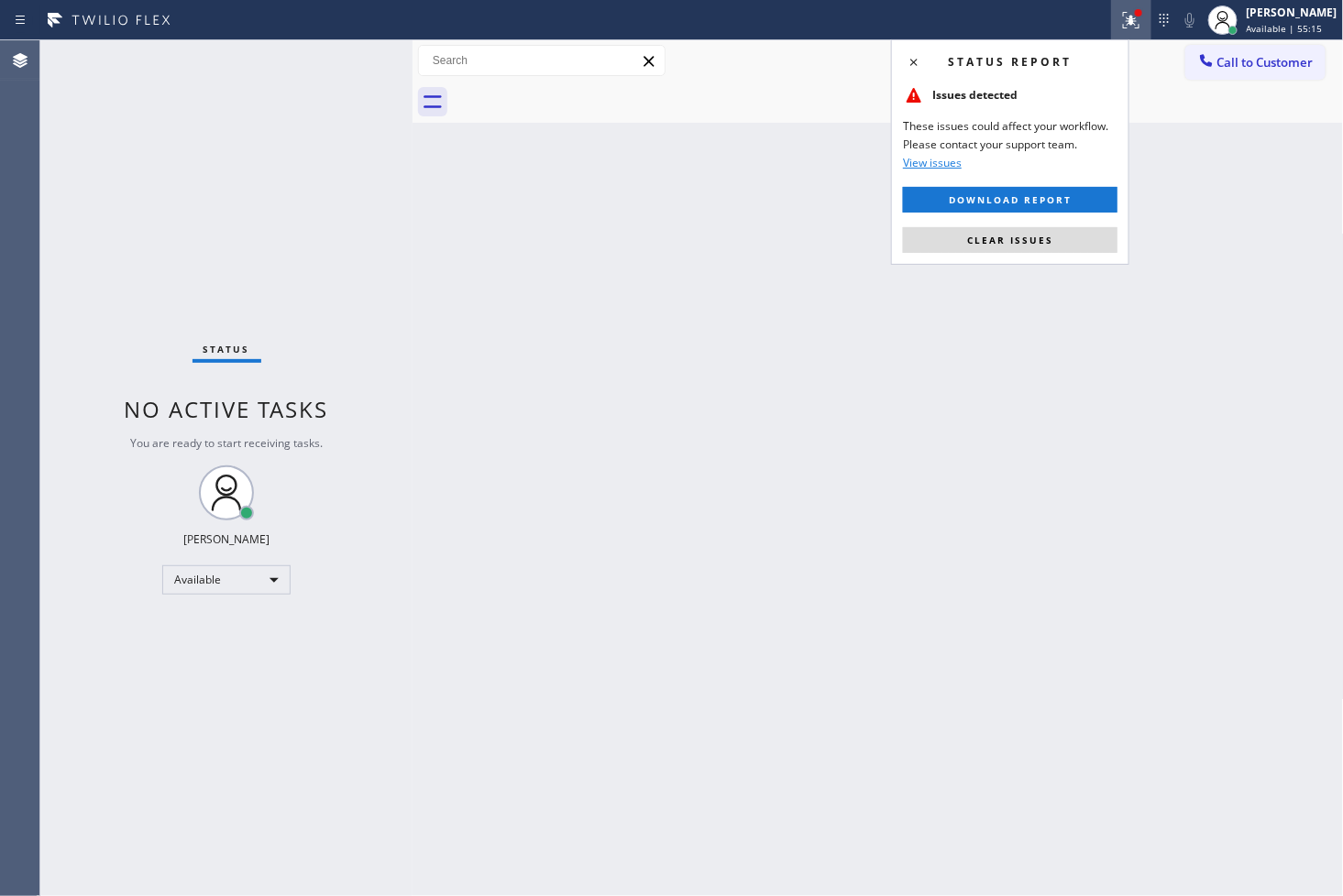
drag, startPoint x: 1050, startPoint y: 241, endPoint x: 1017, endPoint y: 223, distance: 37.6
click at [1050, 241] on span "Clear issues" at bounding box center [1010, 240] width 86 height 12
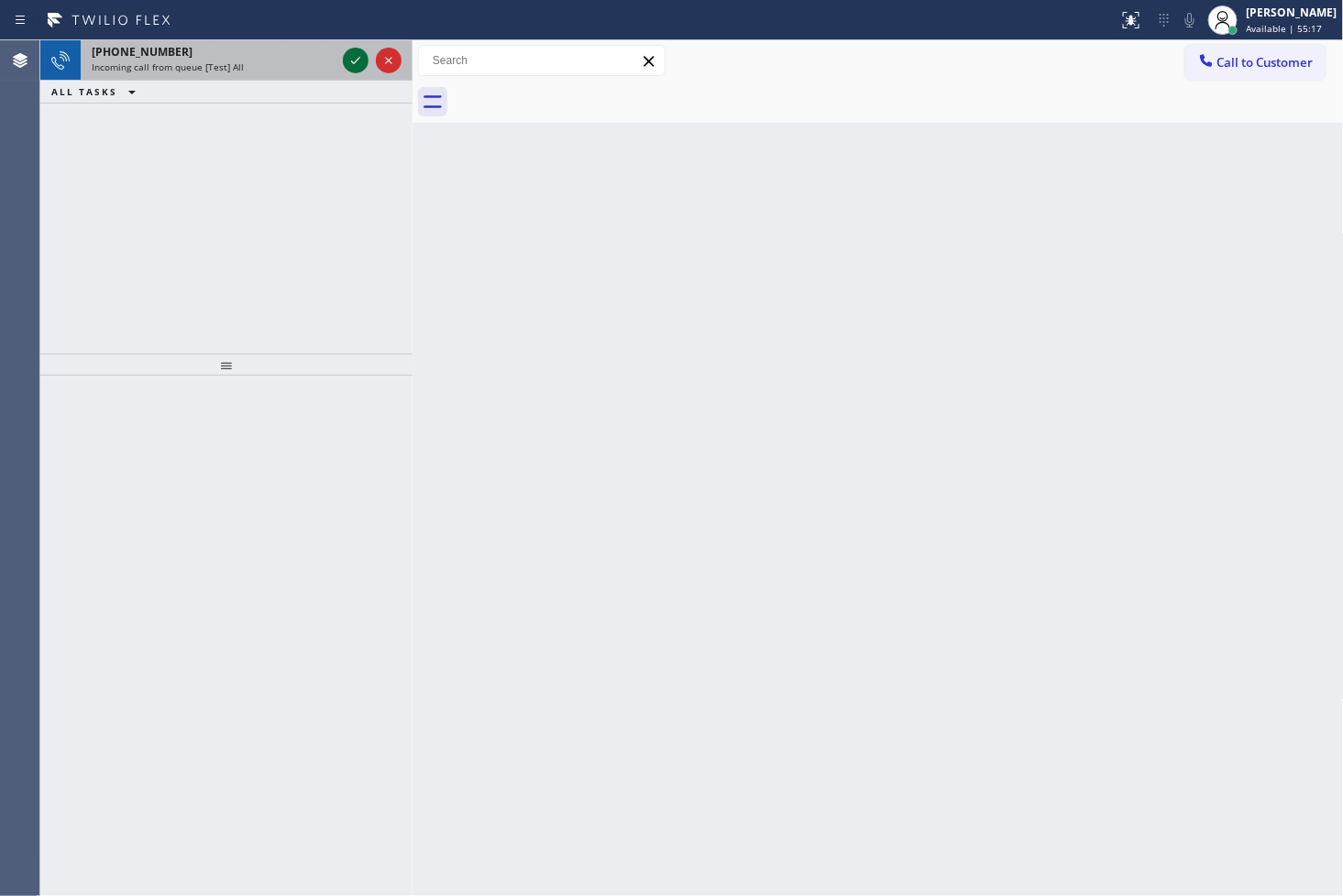
click at [352, 57] on icon at bounding box center [356, 60] width 22 height 22
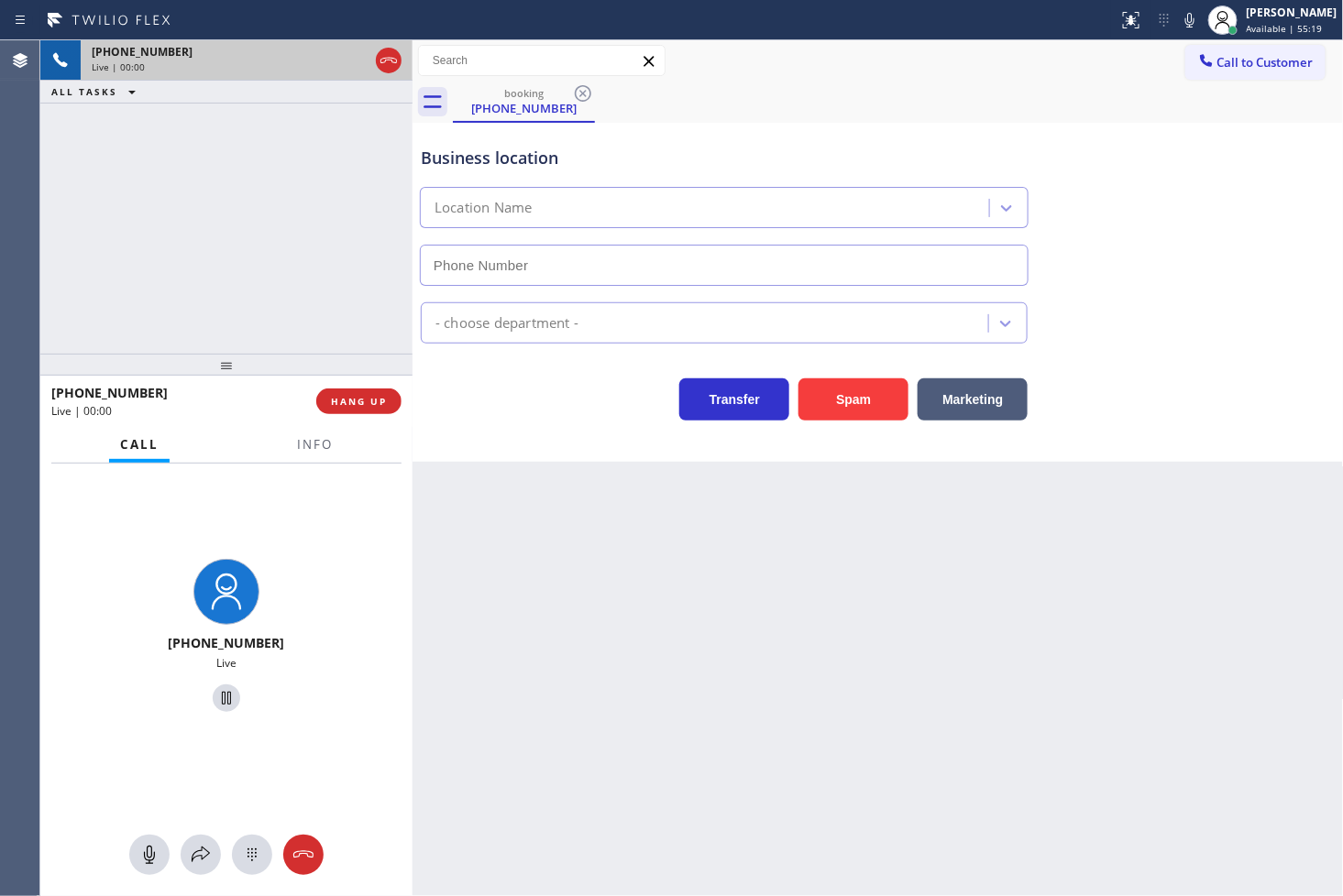
type input "[PHONE_NUMBER]"
click at [252, 225] on div "[PHONE_NUMBER] Live | 00:03 ALL TASKS ALL TASKS ACTIVE TASKS TASKS IN WRAP UP" at bounding box center [226, 196] width 372 height 313
click at [542, 434] on div "Business location Home Alliance [PHONE_NUMBER] Appliance Repair High End Transf…" at bounding box center [878, 292] width 932 height 339
click at [266, 525] on div "[PHONE_NUMBER] Live" at bounding box center [226, 638] width 372 height 349
click at [247, 286] on div "[PHONE_NUMBER] Live | 00:06 ALL TASKS ALL TASKS ACTIVE TASKS TASKS IN WRAP UP" at bounding box center [226, 196] width 372 height 313
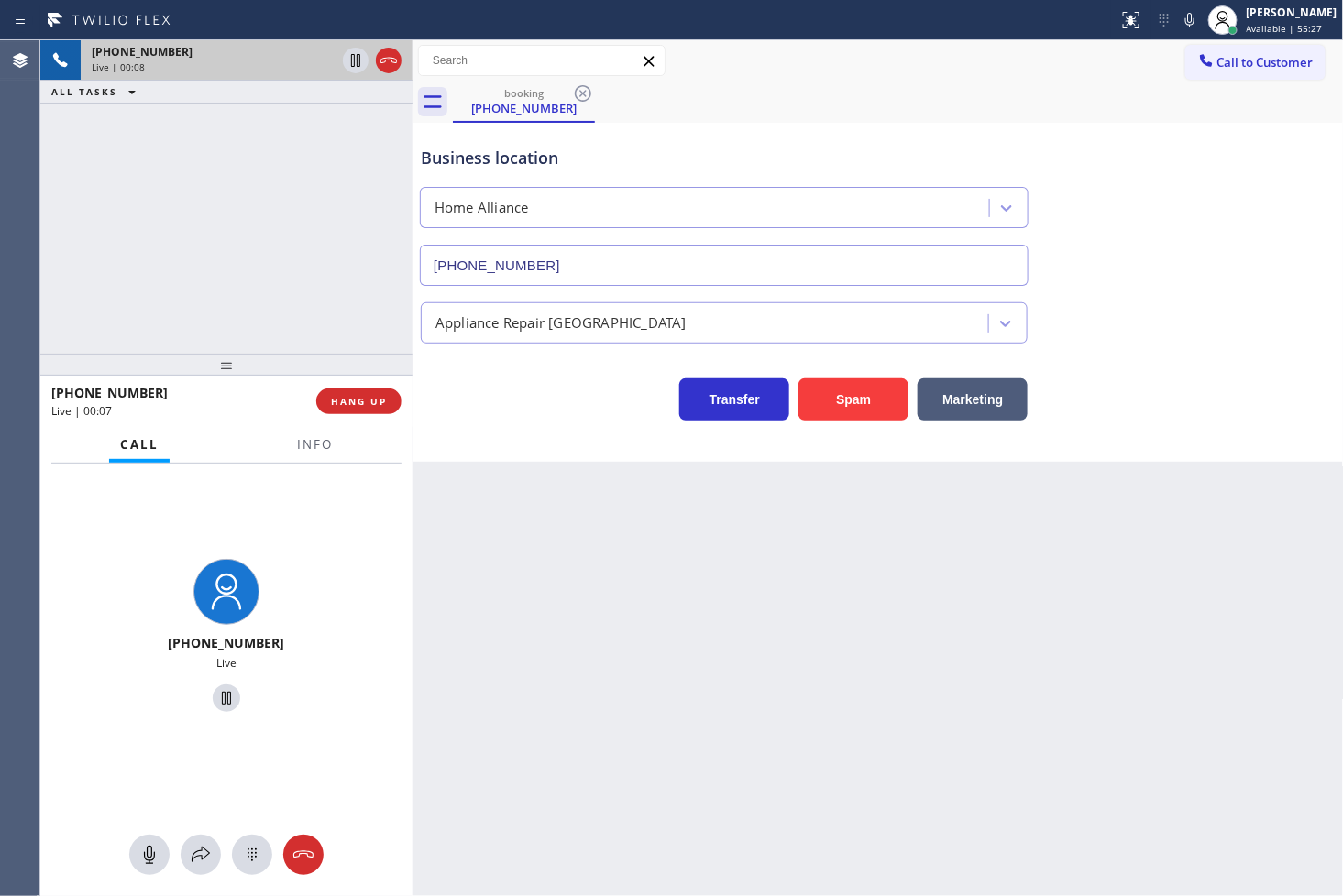
click at [519, 412] on div "Transfer Spam Marketing" at bounding box center [724, 395] width 614 height 52
click at [202, 848] on icon at bounding box center [200, 855] width 22 height 22
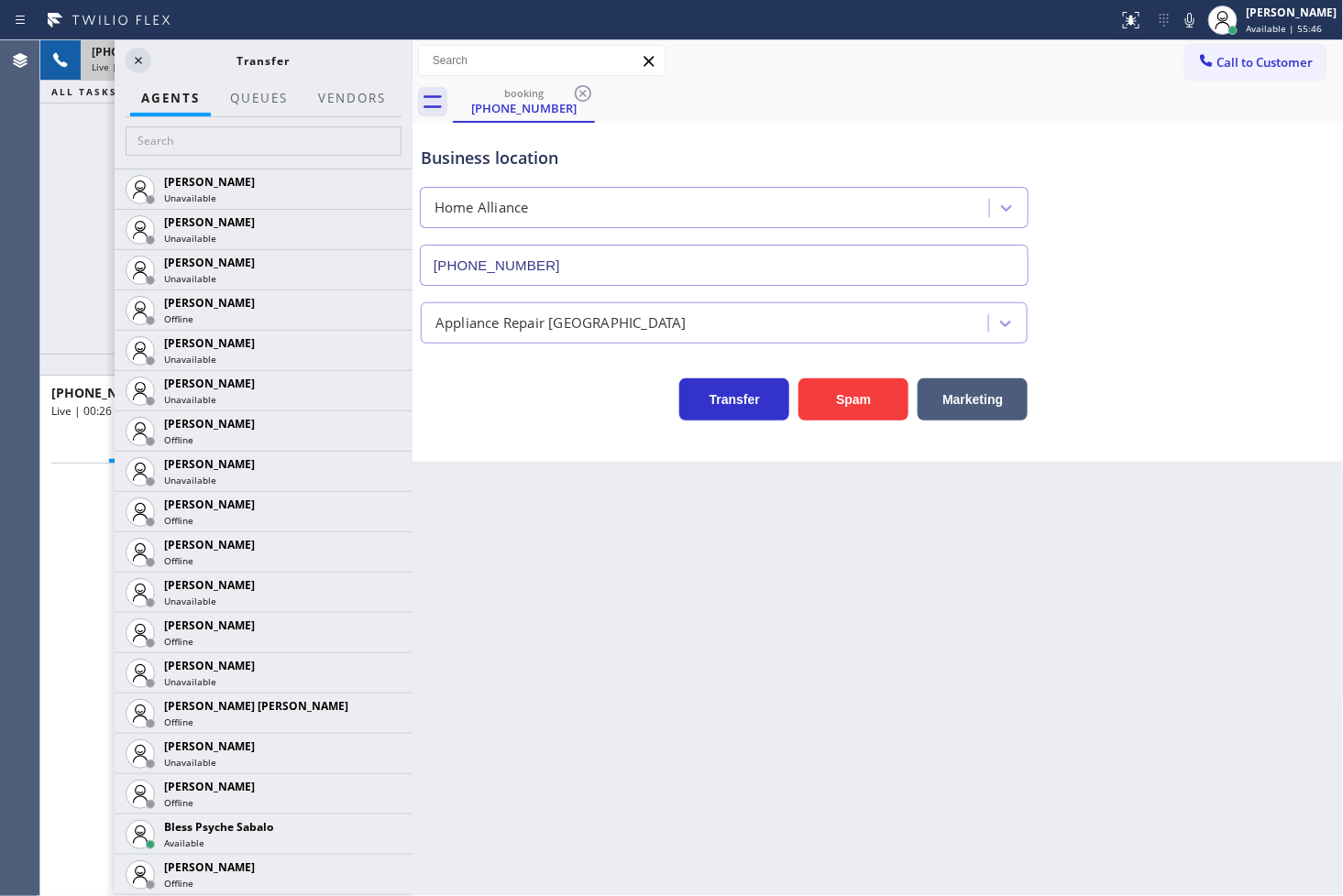
click at [499, 401] on div "Transfer Spam Marketing" at bounding box center [724, 395] width 614 height 52
click at [73, 310] on div "[PHONE_NUMBER] Live | 00:37 ALL TASKS ALL TASKS ACTIVE TASKS TASKS IN WRAP UP" at bounding box center [226, 196] width 372 height 313
click at [77, 230] on div "[PHONE_NUMBER] Live | 00:39 ALL TASKS ALL TASKS ACTIVE TASKS TASKS IN WRAP UP" at bounding box center [226, 196] width 372 height 313
click at [138, 59] on icon at bounding box center [139, 60] width 8 height 8
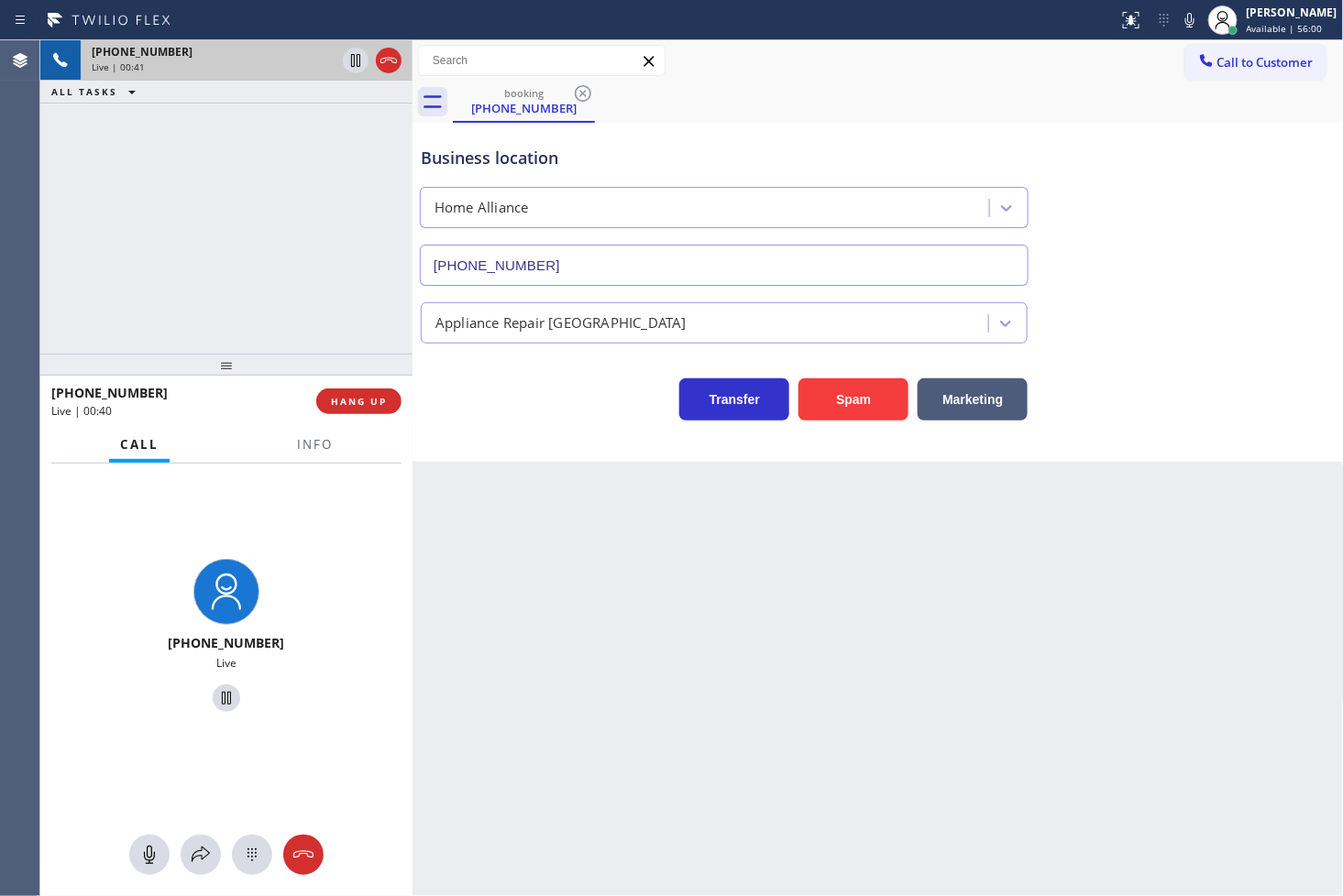
click at [243, 214] on div "[PHONE_NUMBER] Live | 00:41 ALL TASKS ALL TASKS ACTIVE TASKS TASKS IN WRAP UP" at bounding box center [226, 196] width 372 height 313
click at [354, 65] on icon at bounding box center [356, 59] width 10 height 12
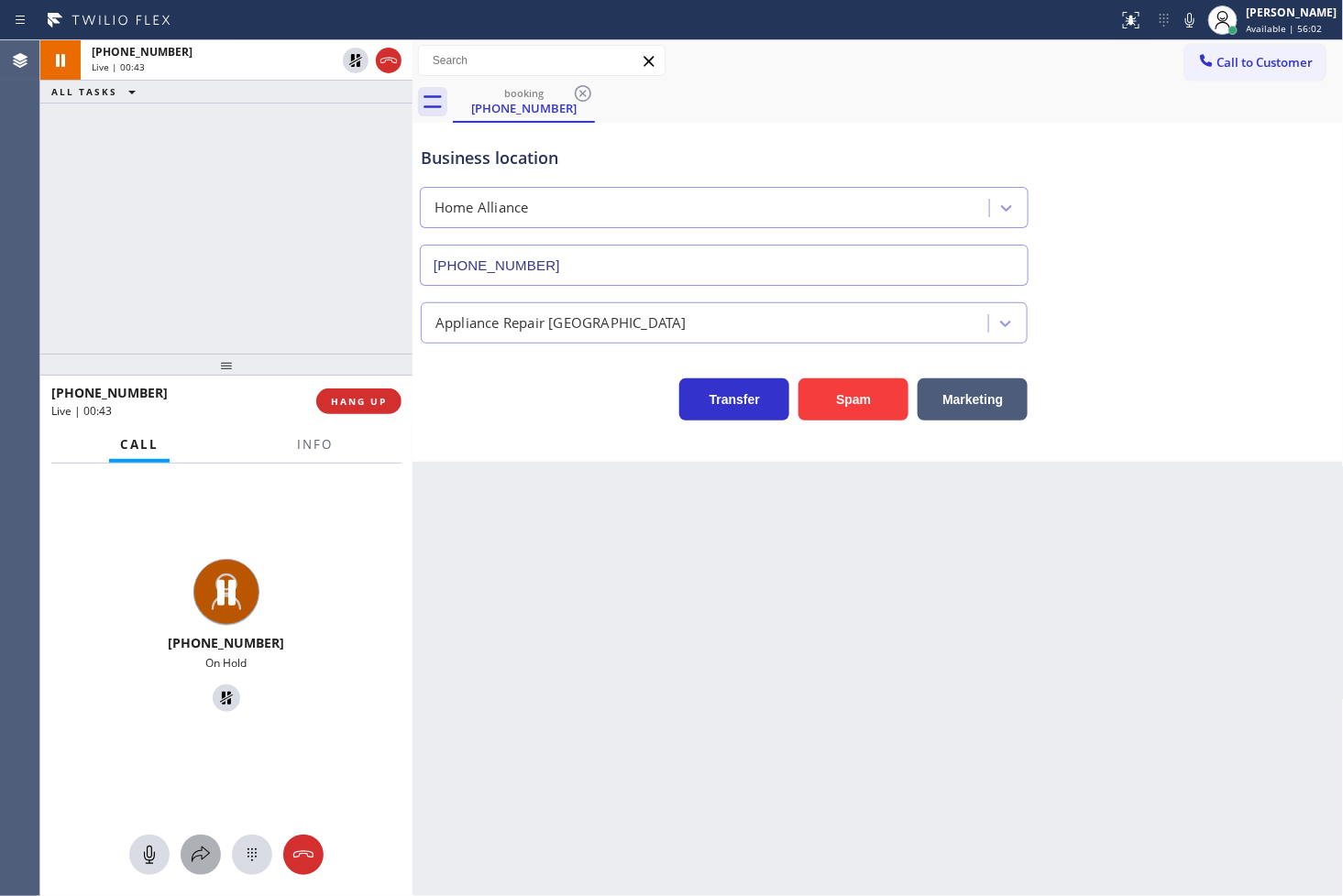
click at [211, 859] on icon at bounding box center [200, 855] width 22 height 22
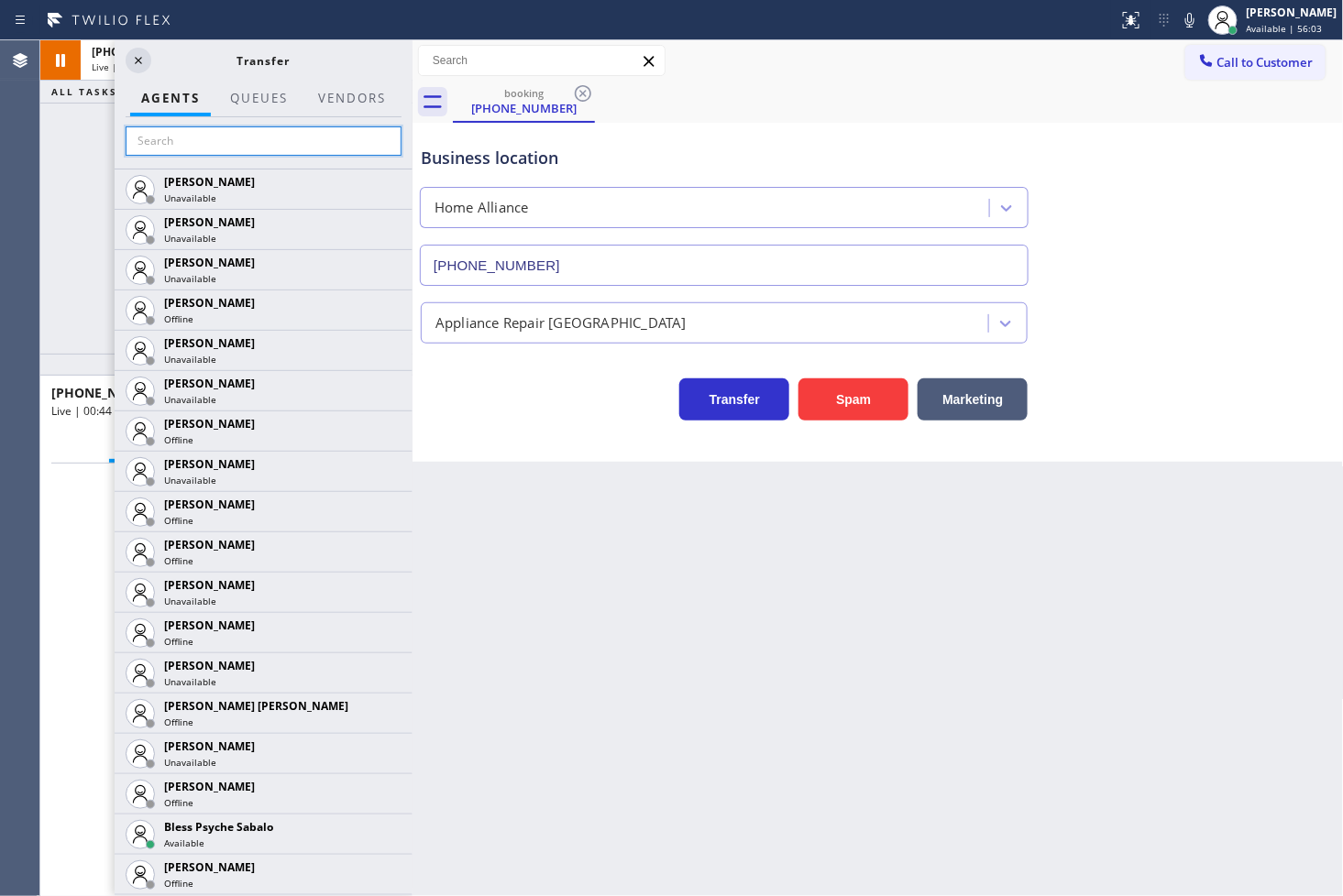
click at [203, 141] on input "text" at bounding box center [264, 141] width 276 height 30
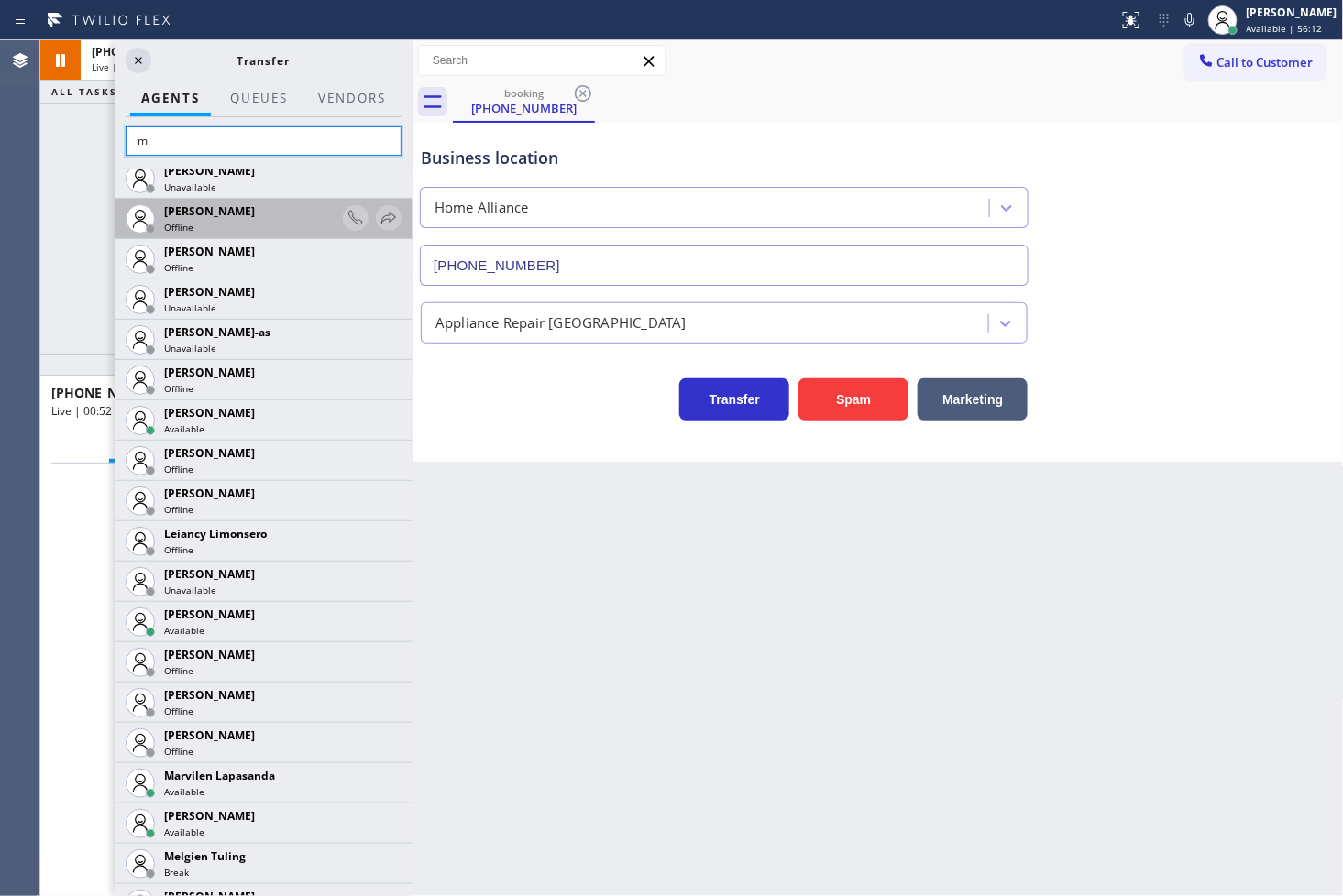
scroll to position [509, 0]
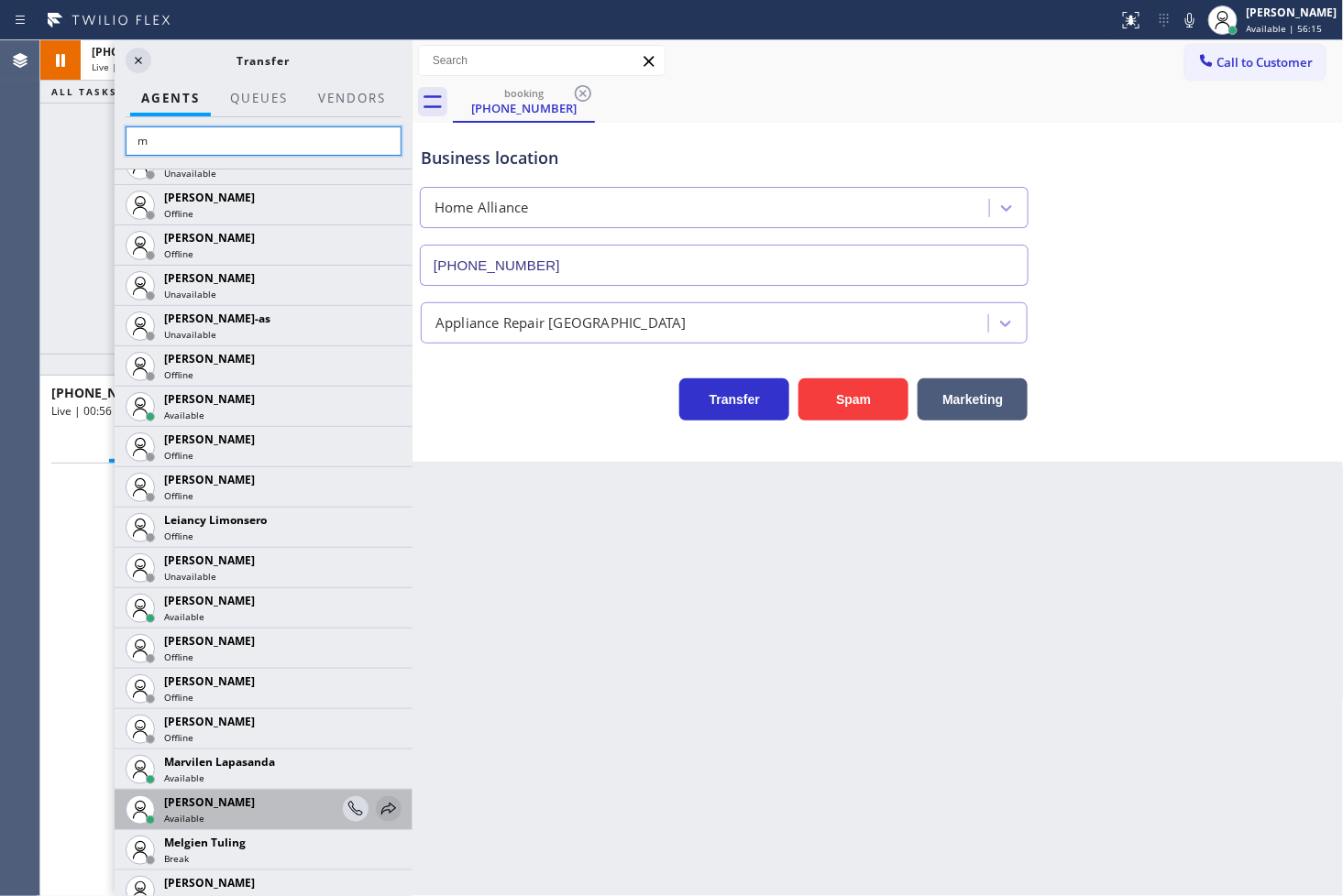
type input "m"
click at [378, 810] on icon at bounding box center [388, 809] width 22 height 22
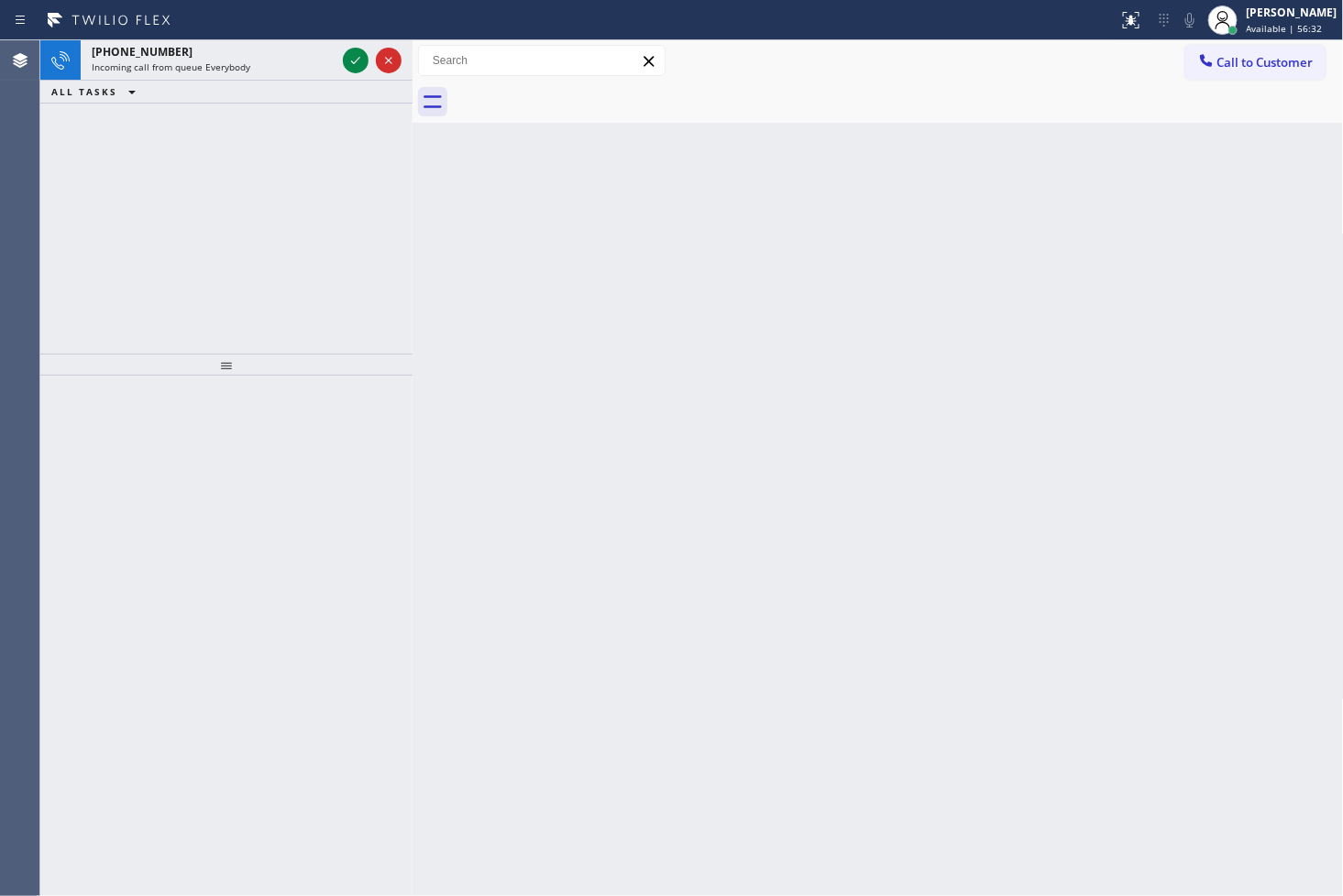
drag, startPoint x: 81, startPoint y: 259, endPoint x: 124, endPoint y: 202, distance: 71.4
click at [81, 259] on div "[PHONE_NUMBER] Incoming call from queue Everybody ALL TASKS ALL TASKS ACTIVE TA…" at bounding box center [226, 196] width 372 height 313
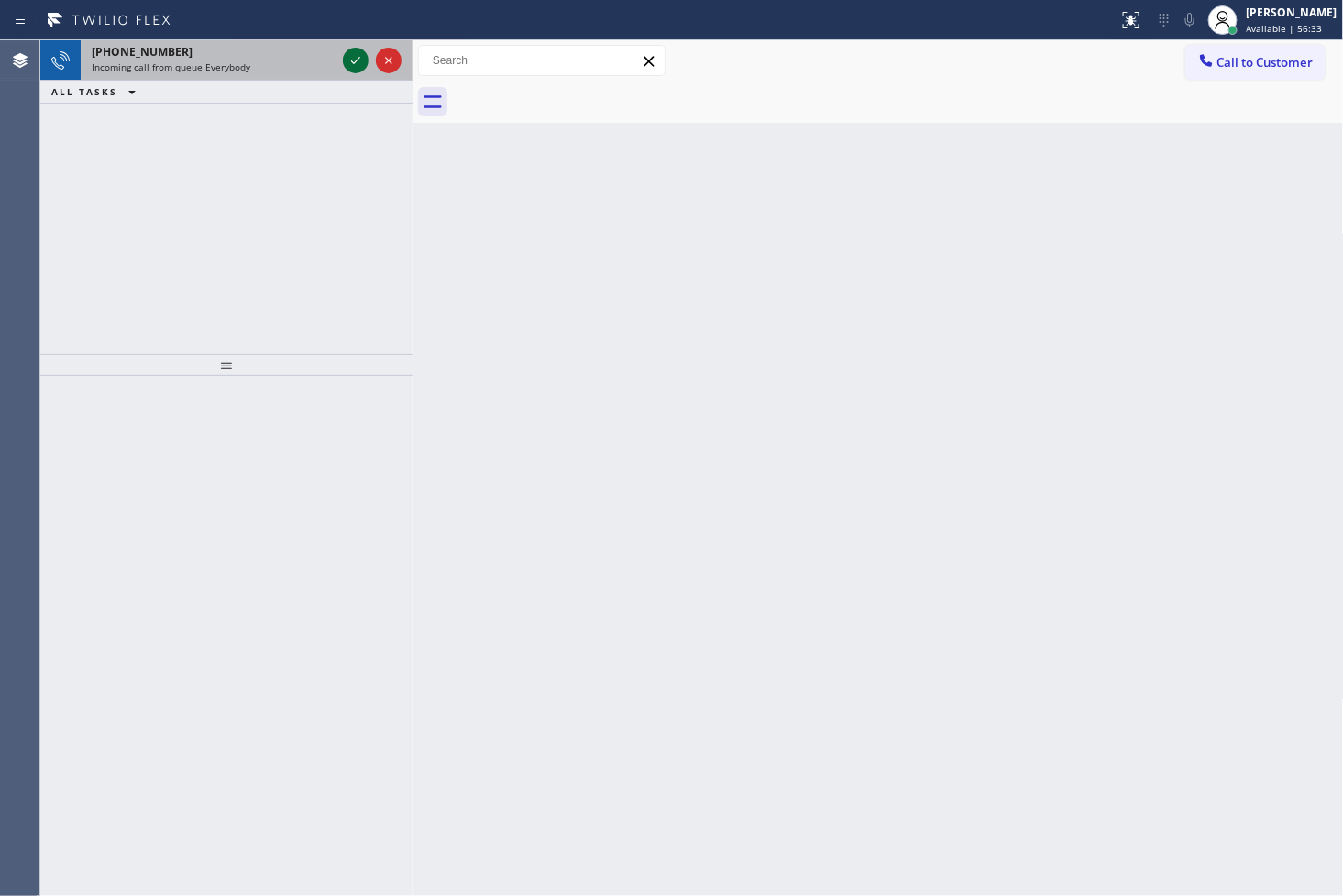
click at [348, 53] on icon at bounding box center [356, 60] width 22 height 22
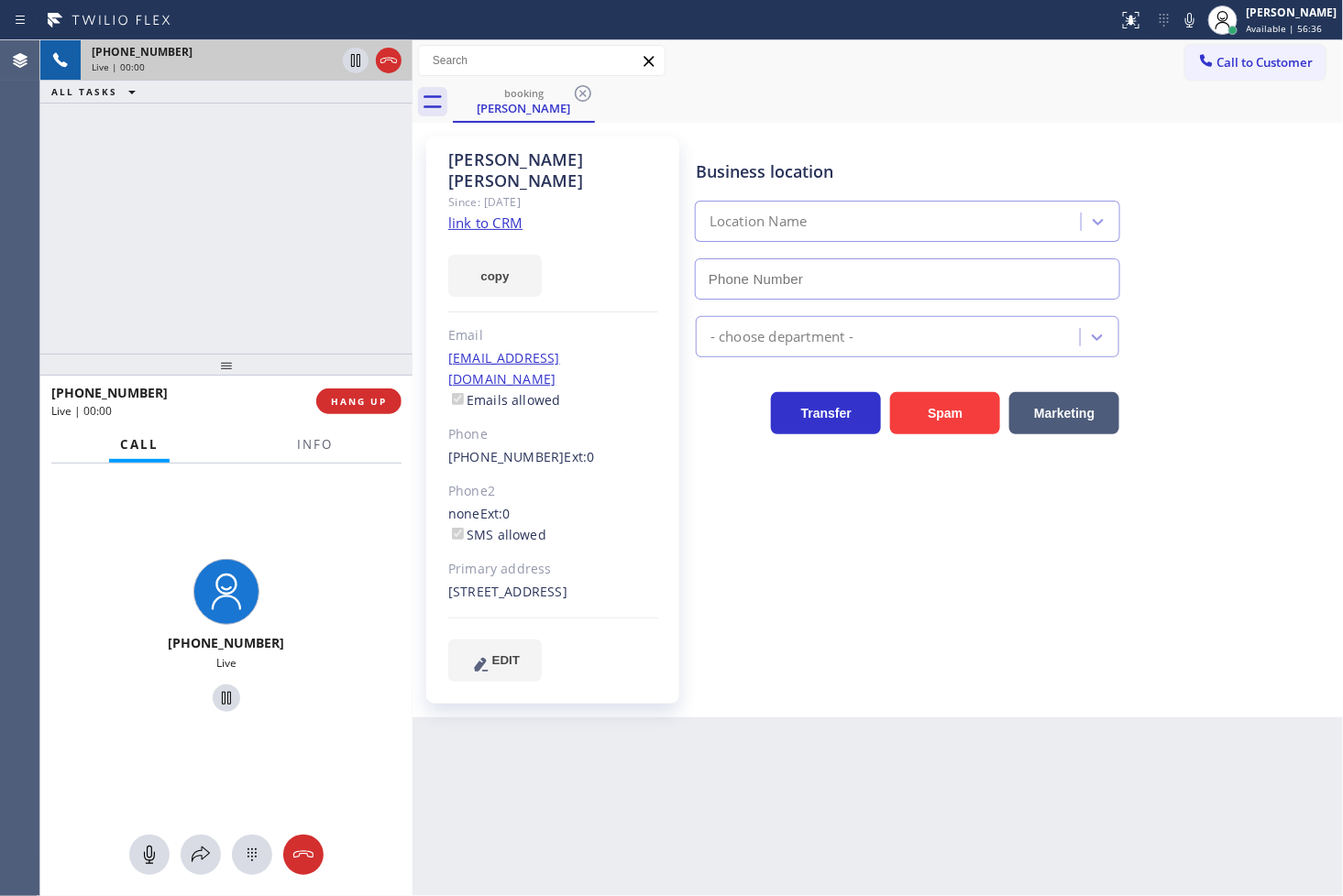
type input "[PHONE_NUMBER]"
click at [513, 214] on link "link to CRM" at bounding box center [485, 222] width 74 height 18
click at [268, 284] on div "[PHONE_NUMBER] Live | 00:05 ALL TASKS ALL TASKS ACTIVE TASKS TASKS IN WRAP UP" at bounding box center [226, 196] width 372 height 313
click at [315, 452] on span "Info" at bounding box center [314, 444] width 35 height 16
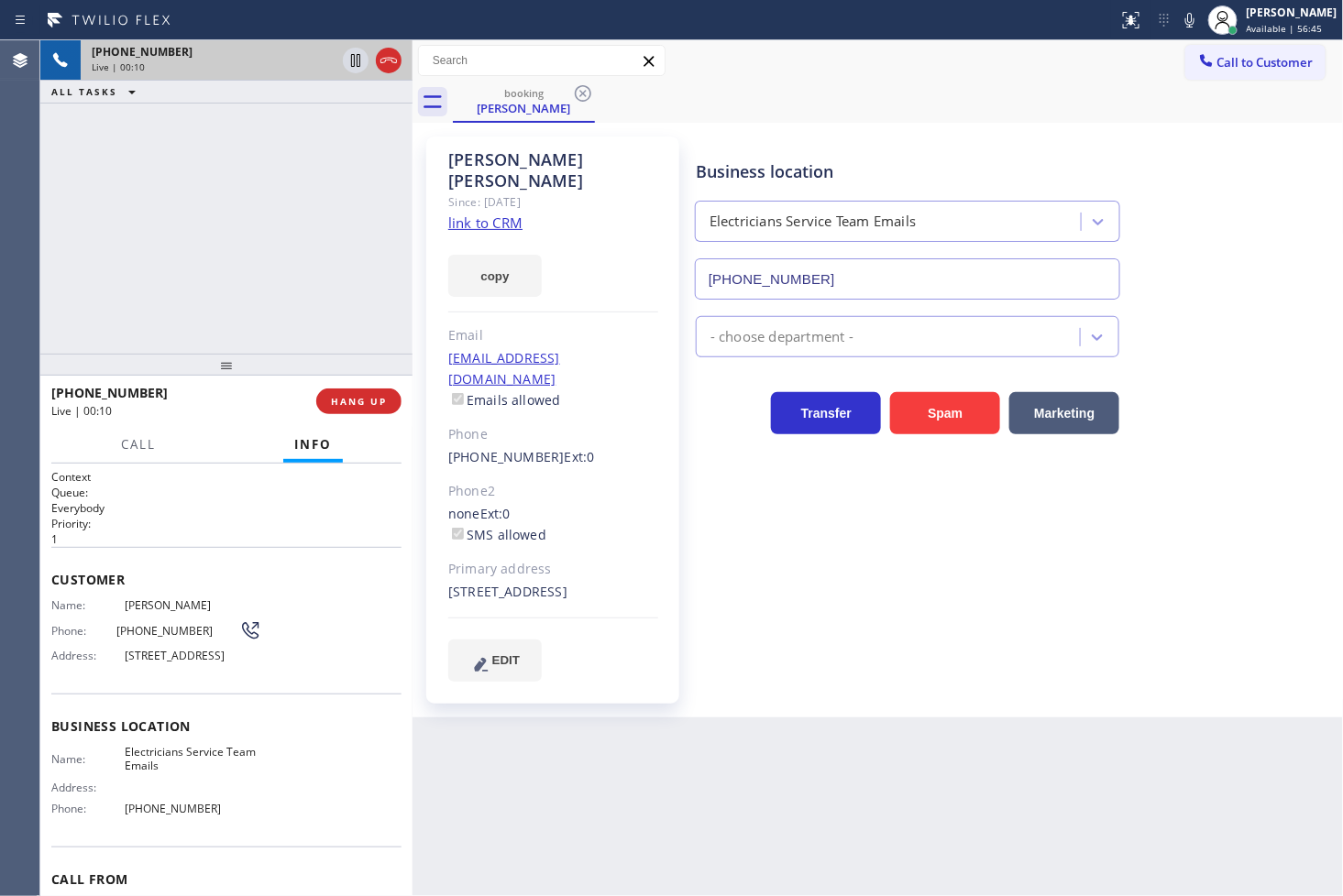
click at [855, 500] on div "Business location Electricians Service Team Emails [PHONE_NUMBER] - choose depa…" at bounding box center [1015, 408] width 647 height 535
click at [231, 248] on div "[PHONE_NUMBER] Live | 00:10 ALL TASKS ALL TASKS ACTIVE TASKS TASKS IN WRAP UP" at bounding box center [226, 196] width 372 height 313
click at [385, 399] on span "HANG UP" at bounding box center [359, 401] width 56 height 12
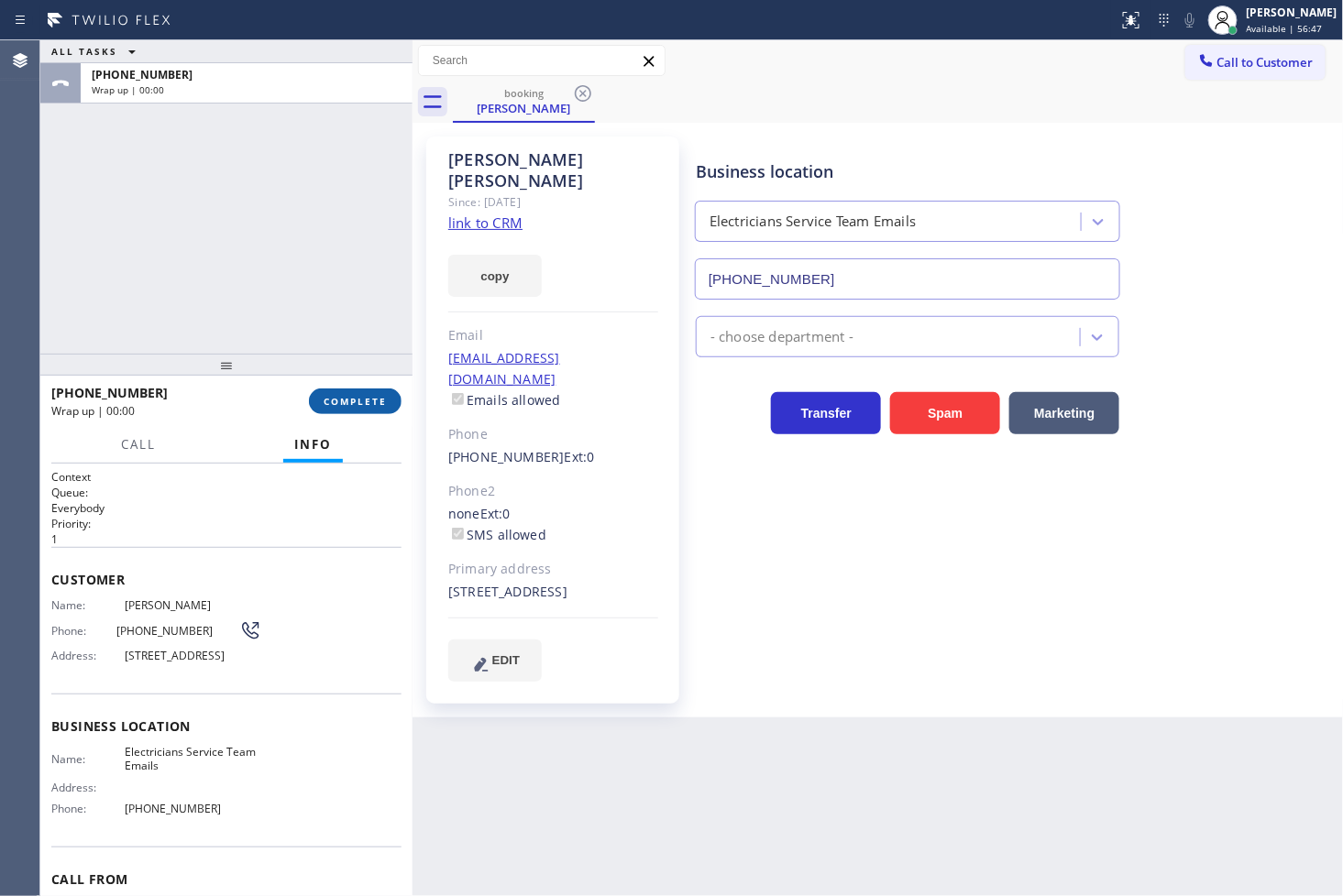
click at [385, 399] on span "COMPLETE" at bounding box center [356, 401] width 63 height 12
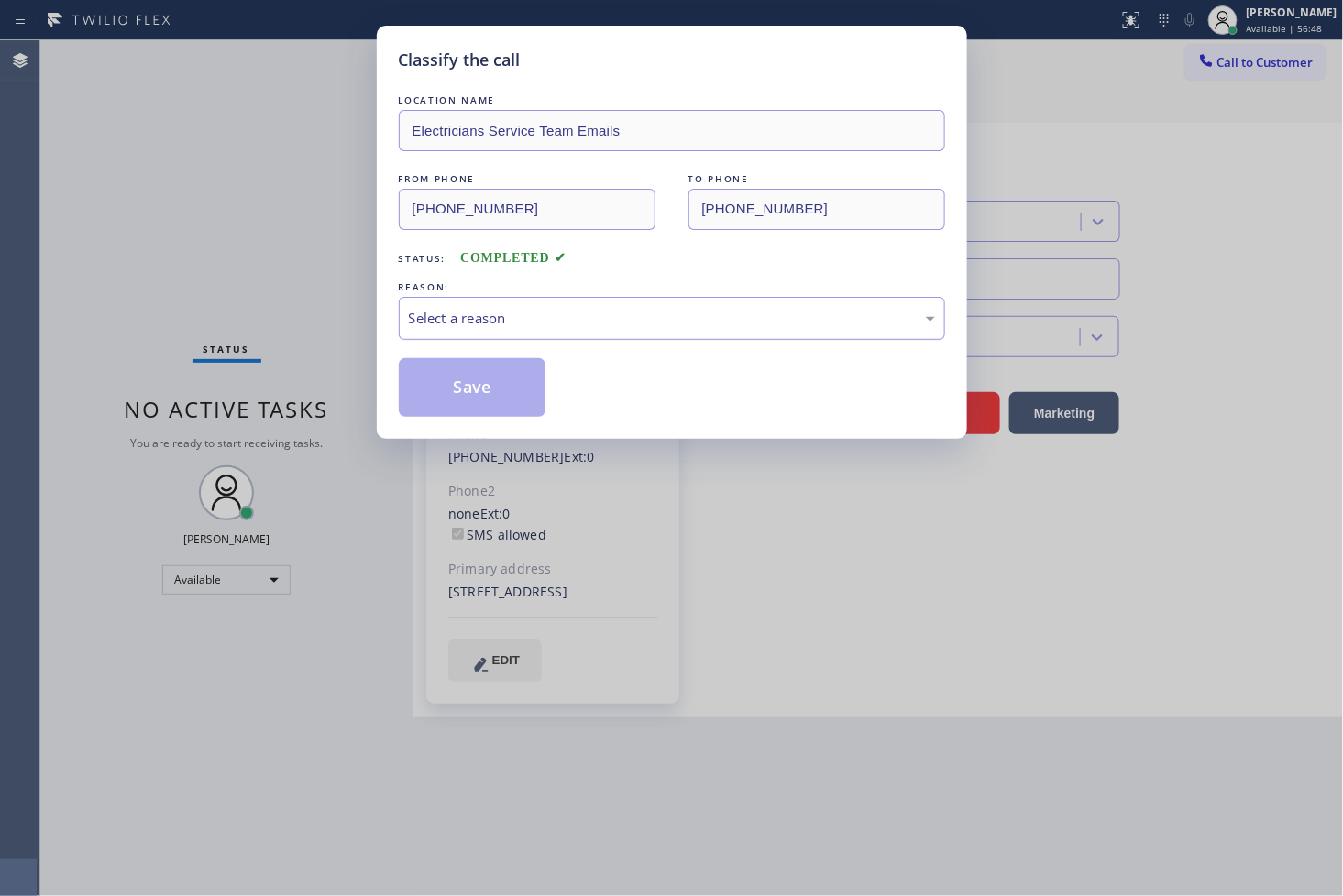
click at [479, 327] on div "Select a reason" at bounding box center [671, 318] width 526 height 21
click at [477, 379] on button "Save" at bounding box center [473, 387] width 148 height 58
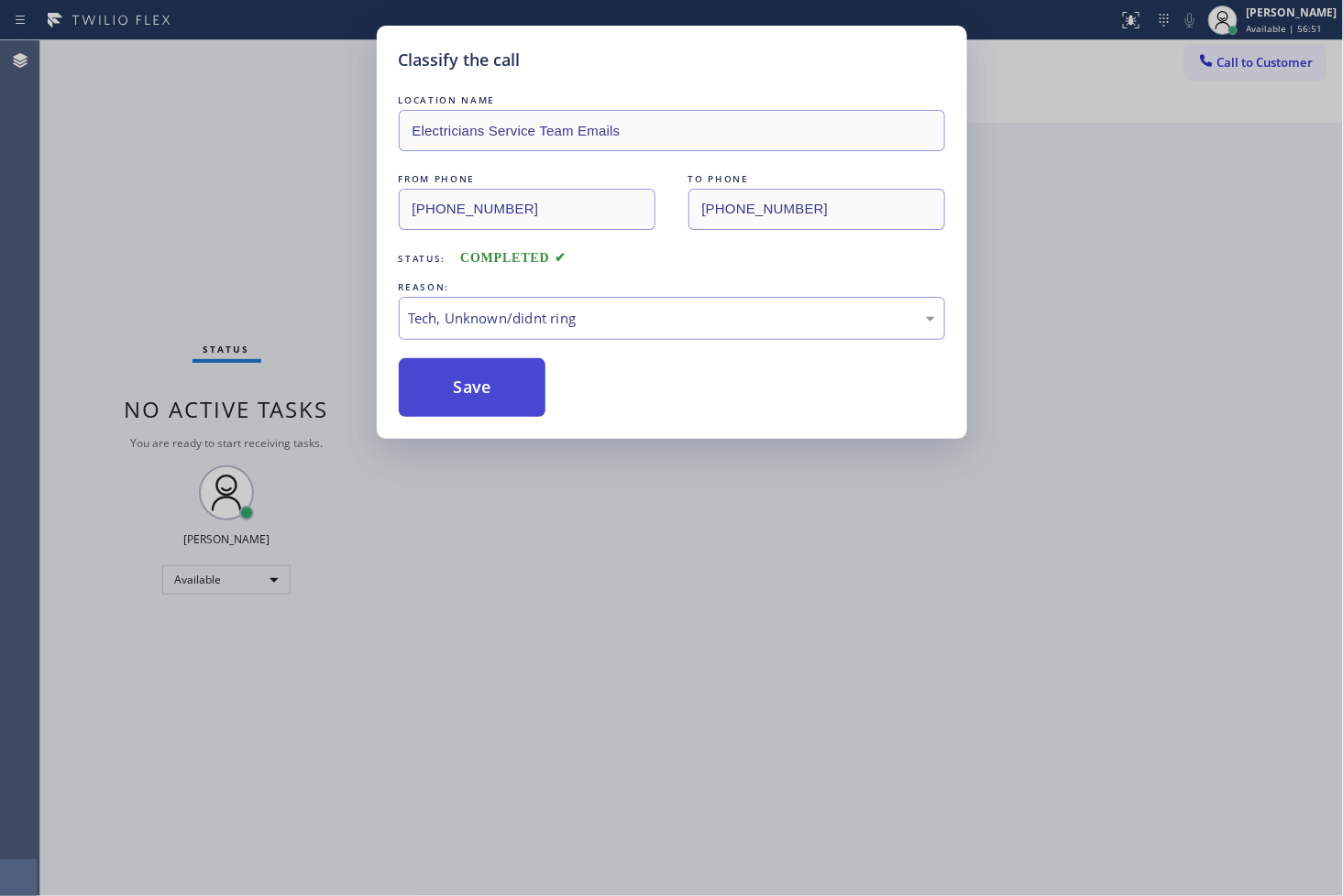
click at [477, 379] on button "Save" at bounding box center [473, 387] width 148 height 58
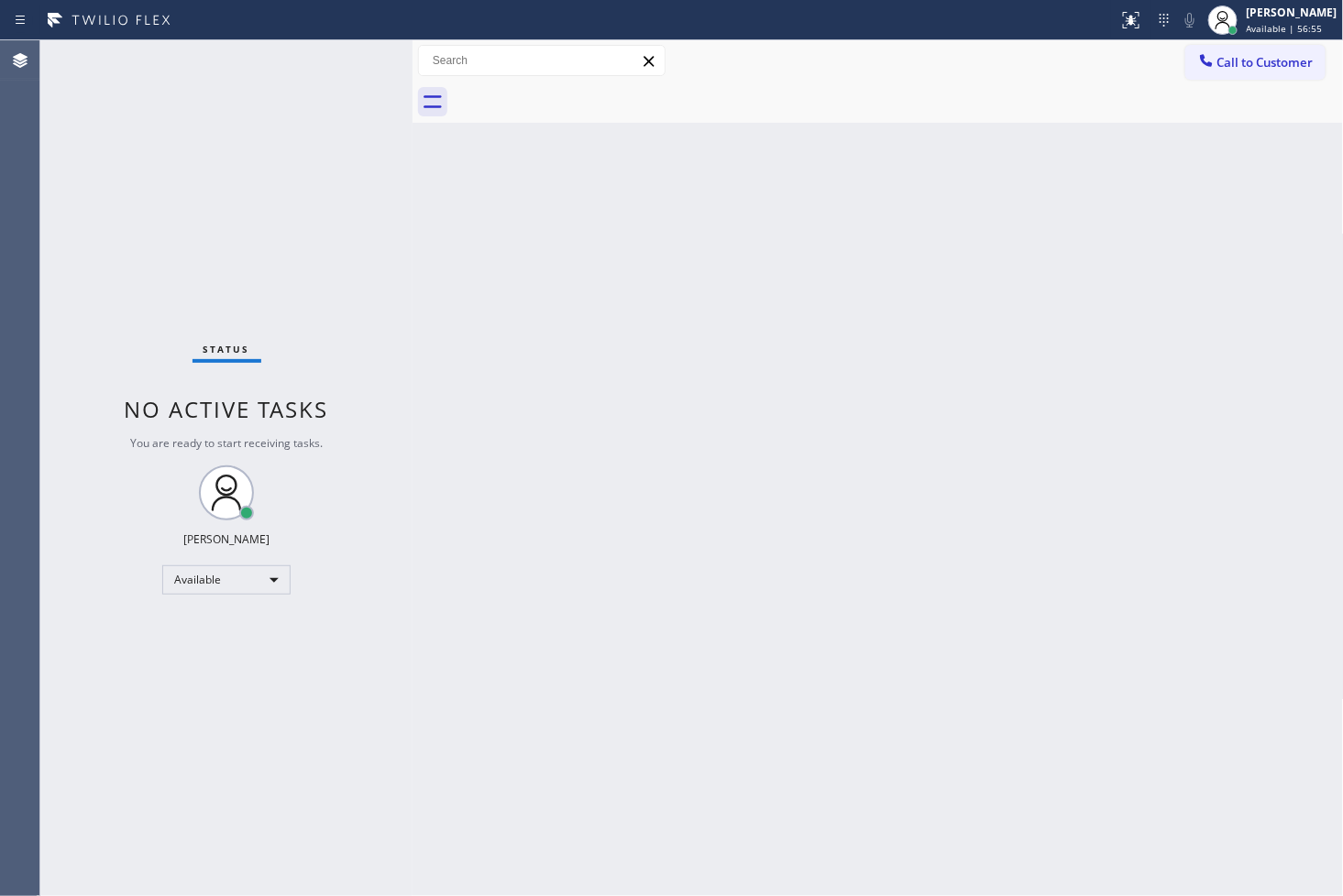
drag, startPoint x: 602, startPoint y: 517, endPoint x: 626, endPoint y: 493, distance: 33.9
click at [623, 500] on div "Back to Dashboard Change Sender ID Customers Technicians Select a contact Outbo…" at bounding box center [878, 468] width 932 height 856
click at [359, 157] on div "Status No active tasks You are ready to start receiving tasks. [PERSON_NAME]" at bounding box center [226, 468] width 372 height 856
click at [343, 57] on div "Status No active tasks You are ready to start receiving tasks. [PERSON_NAME]" at bounding box center [226, 468] width 372 height 856
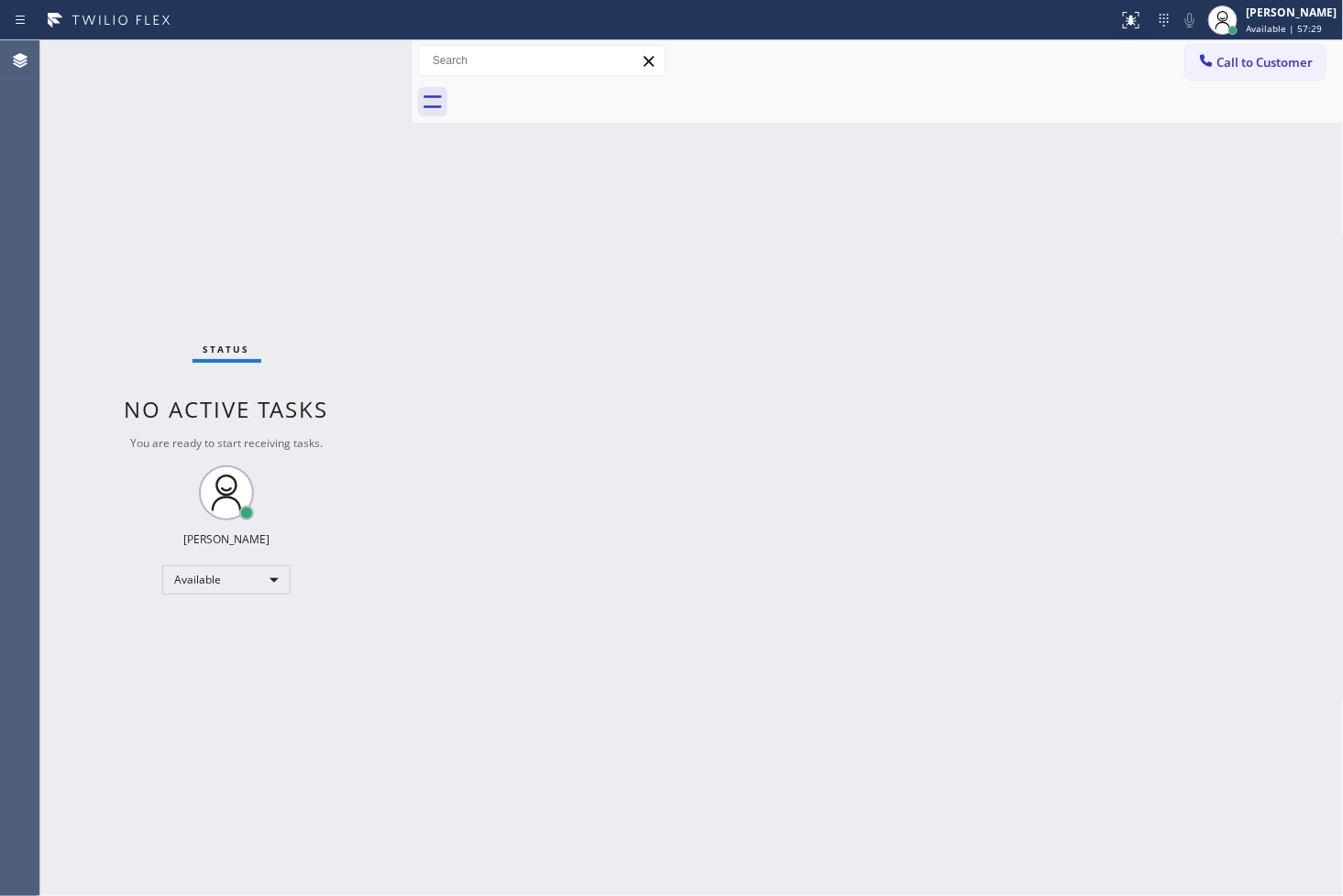
click at [332, 79] on div "Status No active tasks You are ready to start receiving tasks. [PERSON_NAME]" at bounding box center [226, 468] width 372 height 856
click at [359, 65] on div "Status No active tasks You are ready to start receiving tasks. [PERSON_NAME]" at bounding box center [226, 468] width 372 height 856
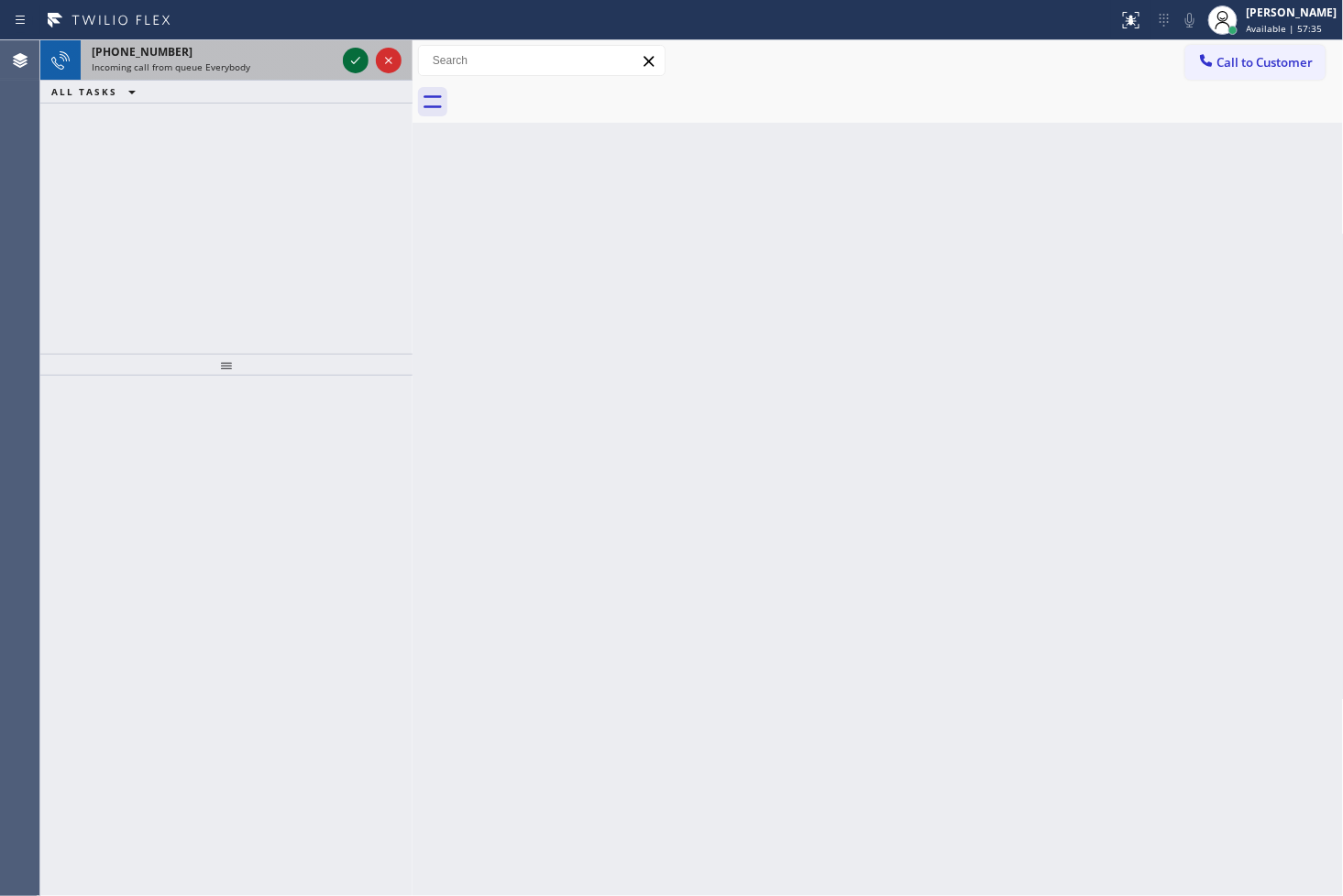
click at [359, 65] on icon at bounding box center [356, 60] width 22 height 22
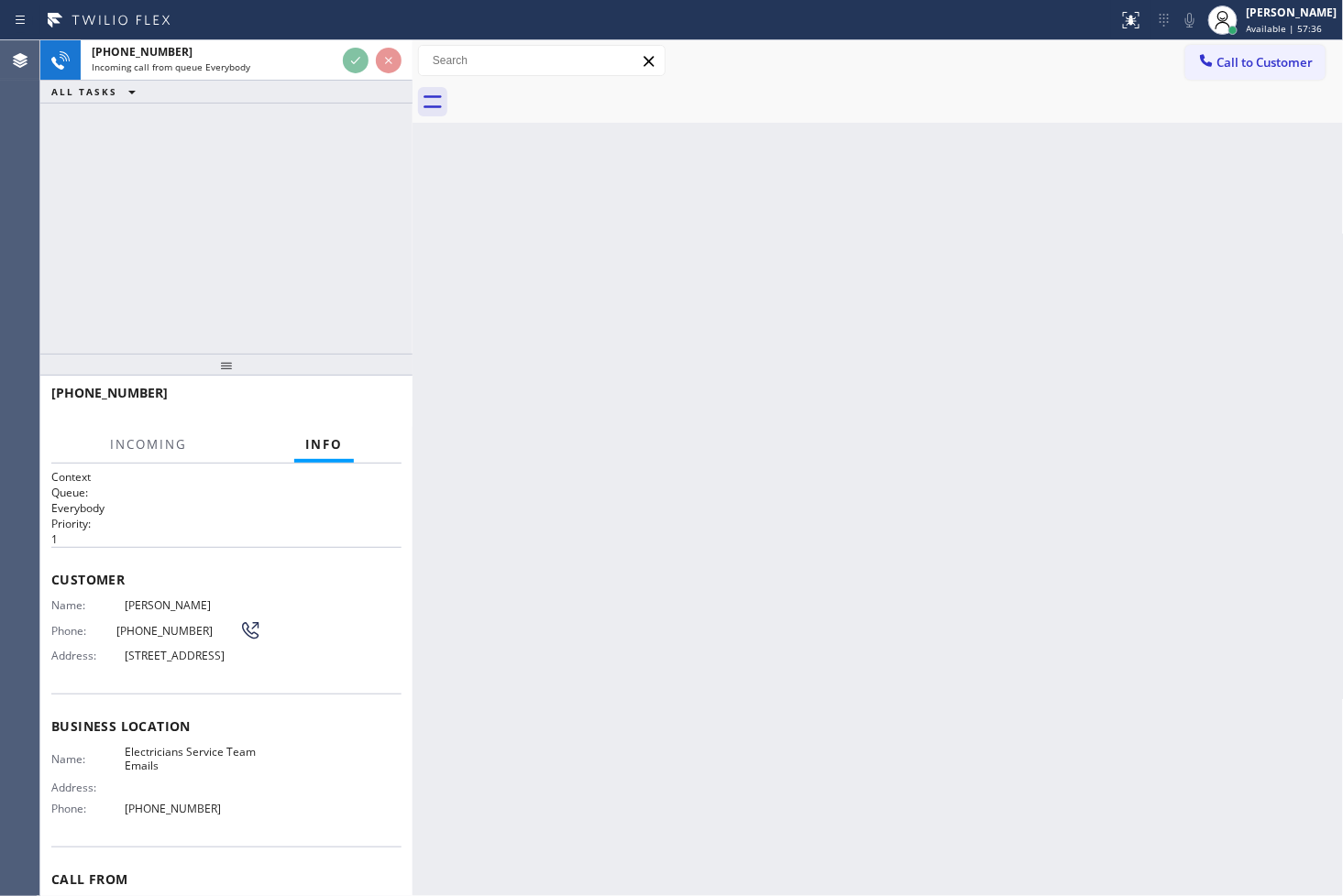
click at [353, 222] on div "[PHONE_NUMBER] Incoming call from queue Everybody ALL TASKS ALL TASKS ACTIVE TA…" at bounding box center [226, 196] width 372 height 313
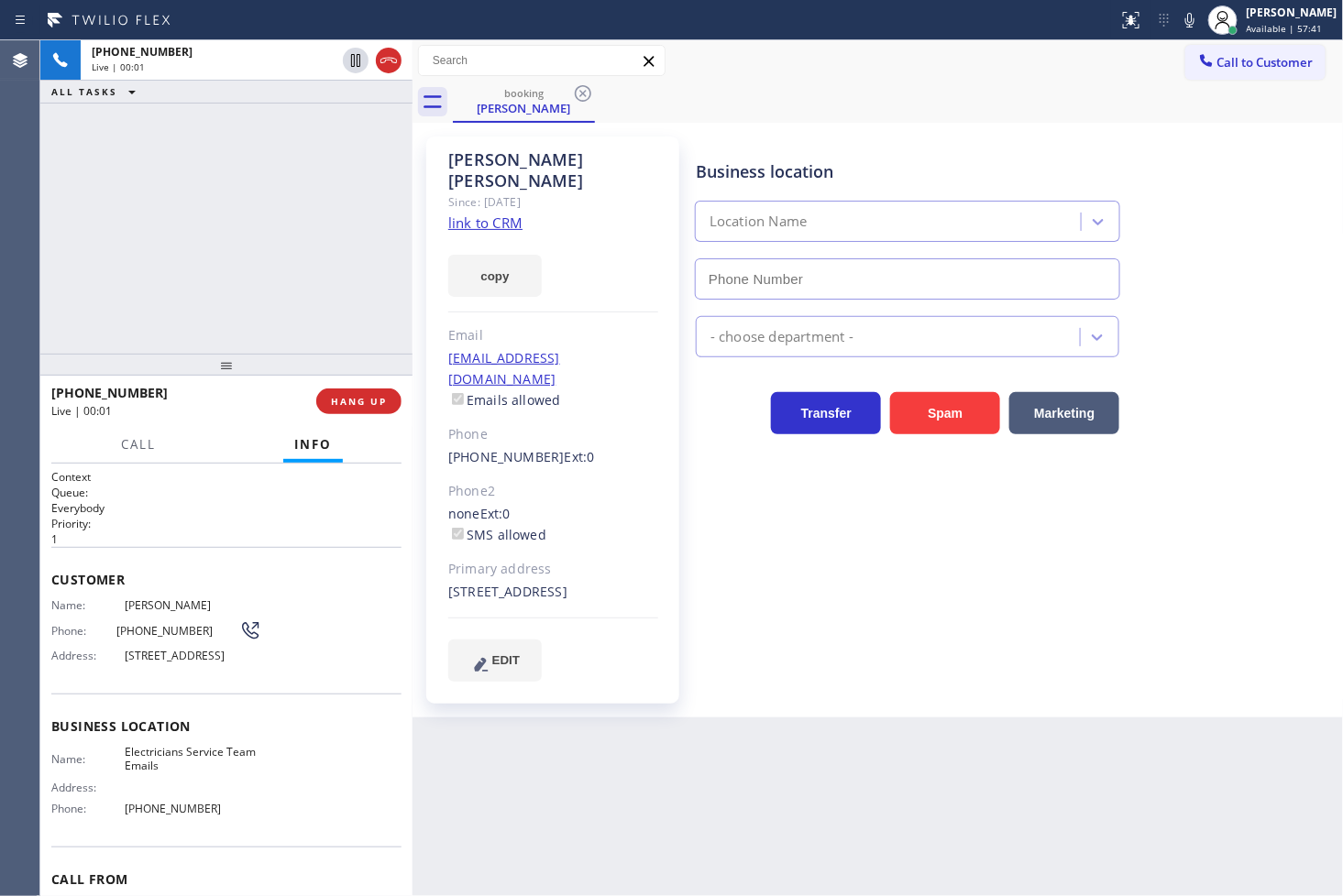
type input "[PHONE_NUMBER]"
click at [251, 187] on div "[PHONE_NUMBER] Live | 00:03 ALL TASKS ALL TASKS ACTIVE TASKS TASKS IN WRAP UP" at bounding box center [226, 196] width 372 height 313
click at [473, 214] on link "link to CRM" at bounding box center [485, 222] width 74 height 18
click at [211, 304] on div "[PHONE_NUMBER] Live | 00:22 ALL TASKS ALL TASKS ACTIVE TASKS TASKS IN WRAP UP" at bounding box center [226, 196] width 372 height 313
click at [132, 441] on span "Call" at bounding box center [138, 444] width 35 height 16
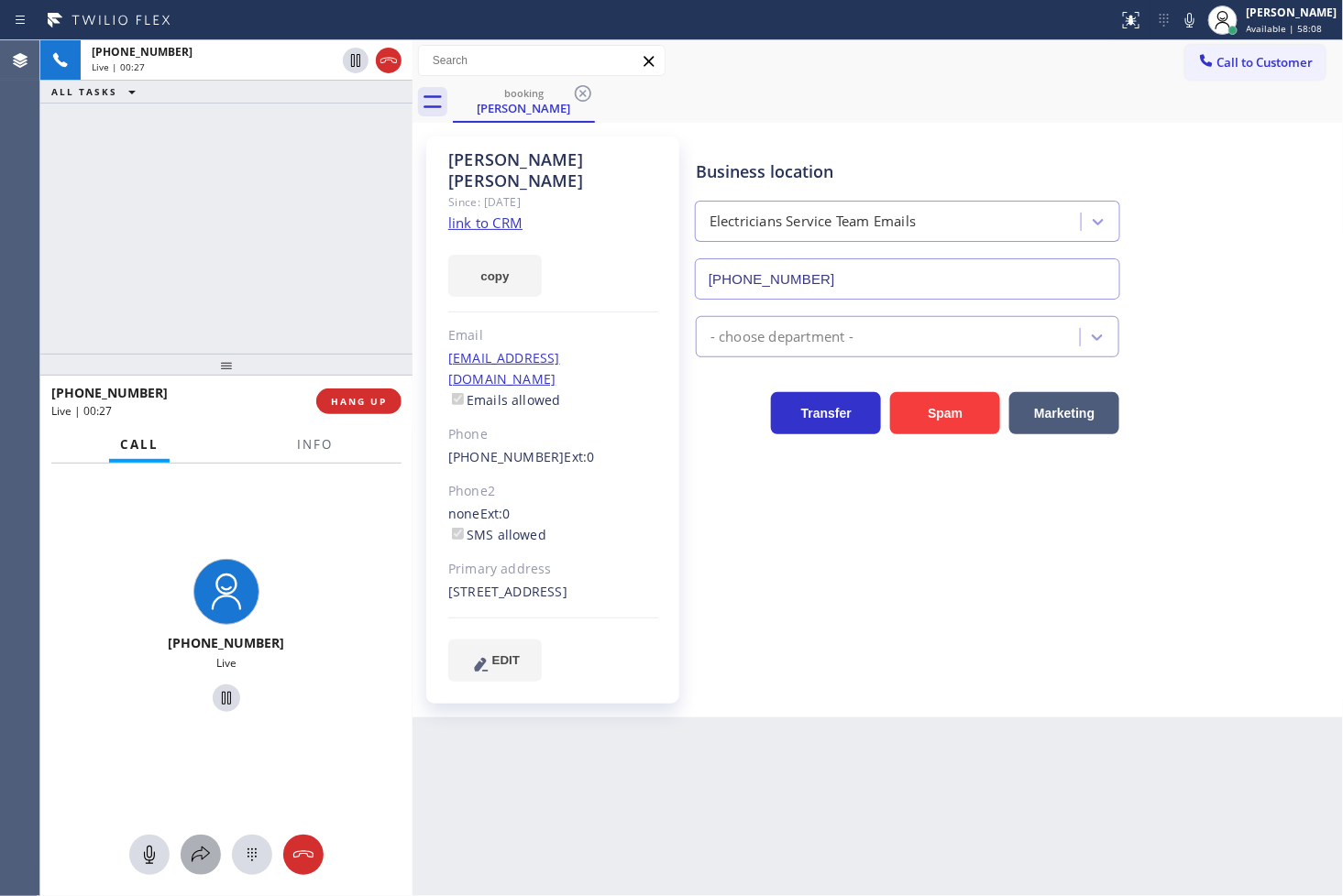
click at [197, 854] on icon at bounding box center [200, 855] width 22 height 22
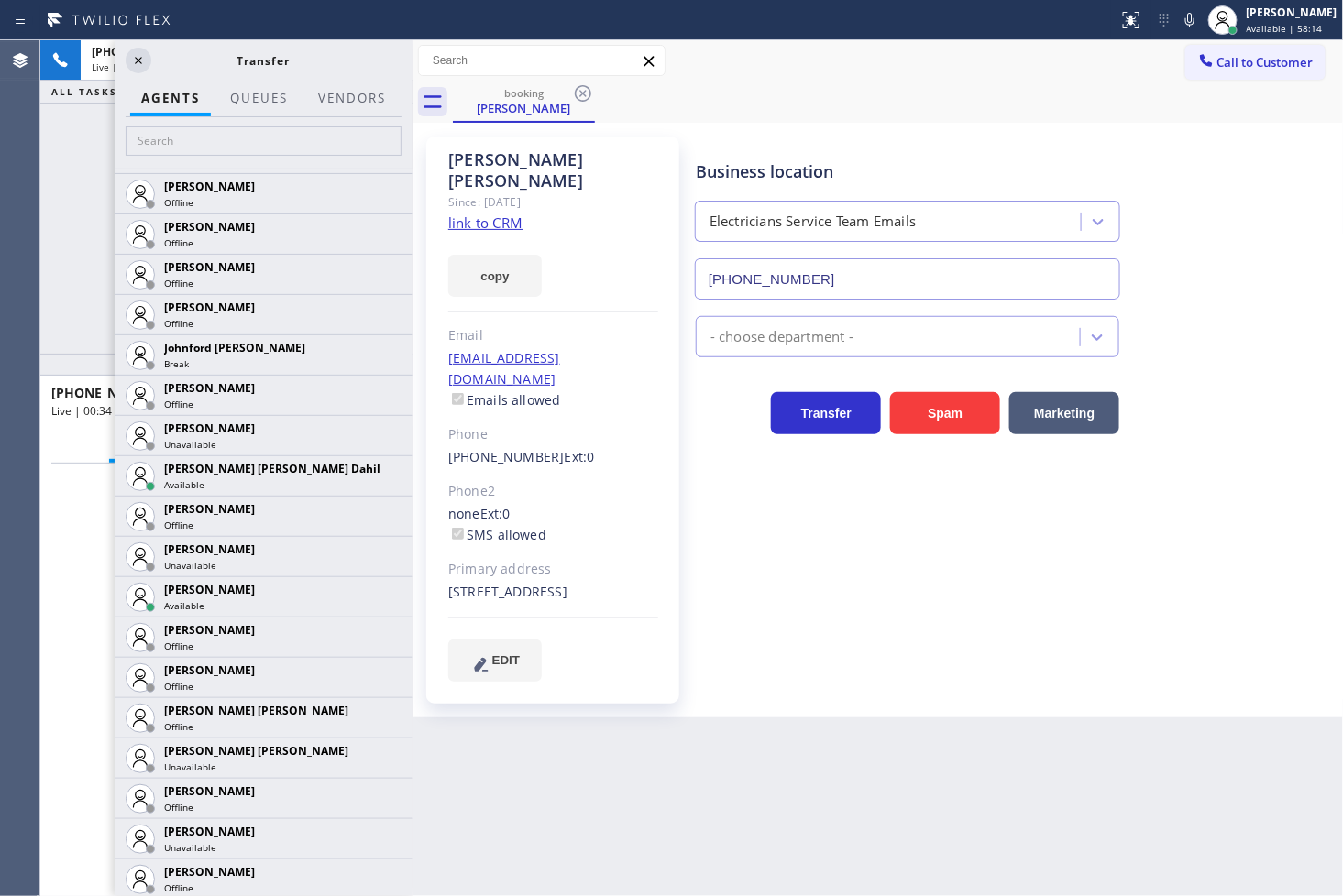
scroll to position [1628, 0]
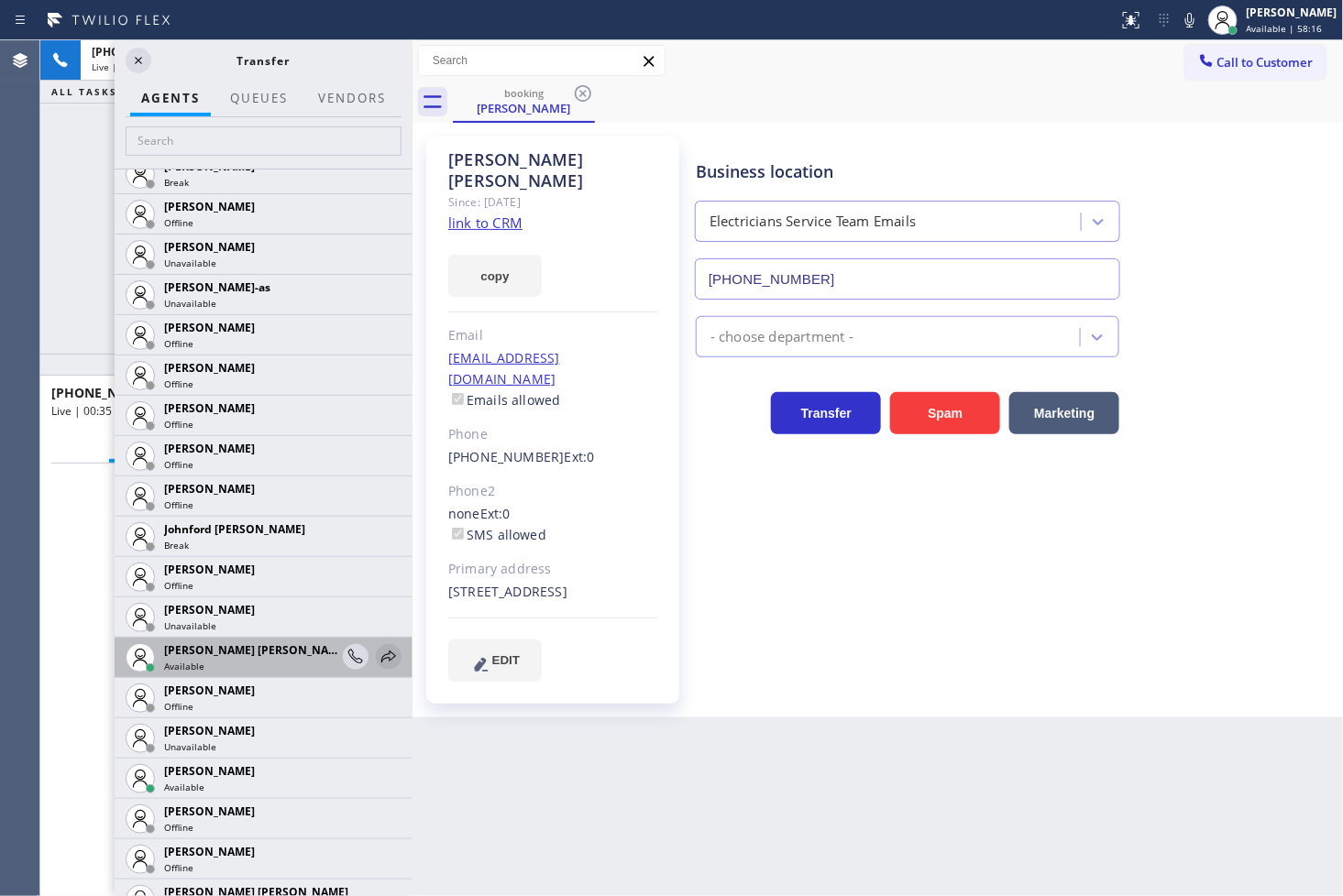
click at [382, 657] on icon at bounding box center [388, 656] width 14 height 11
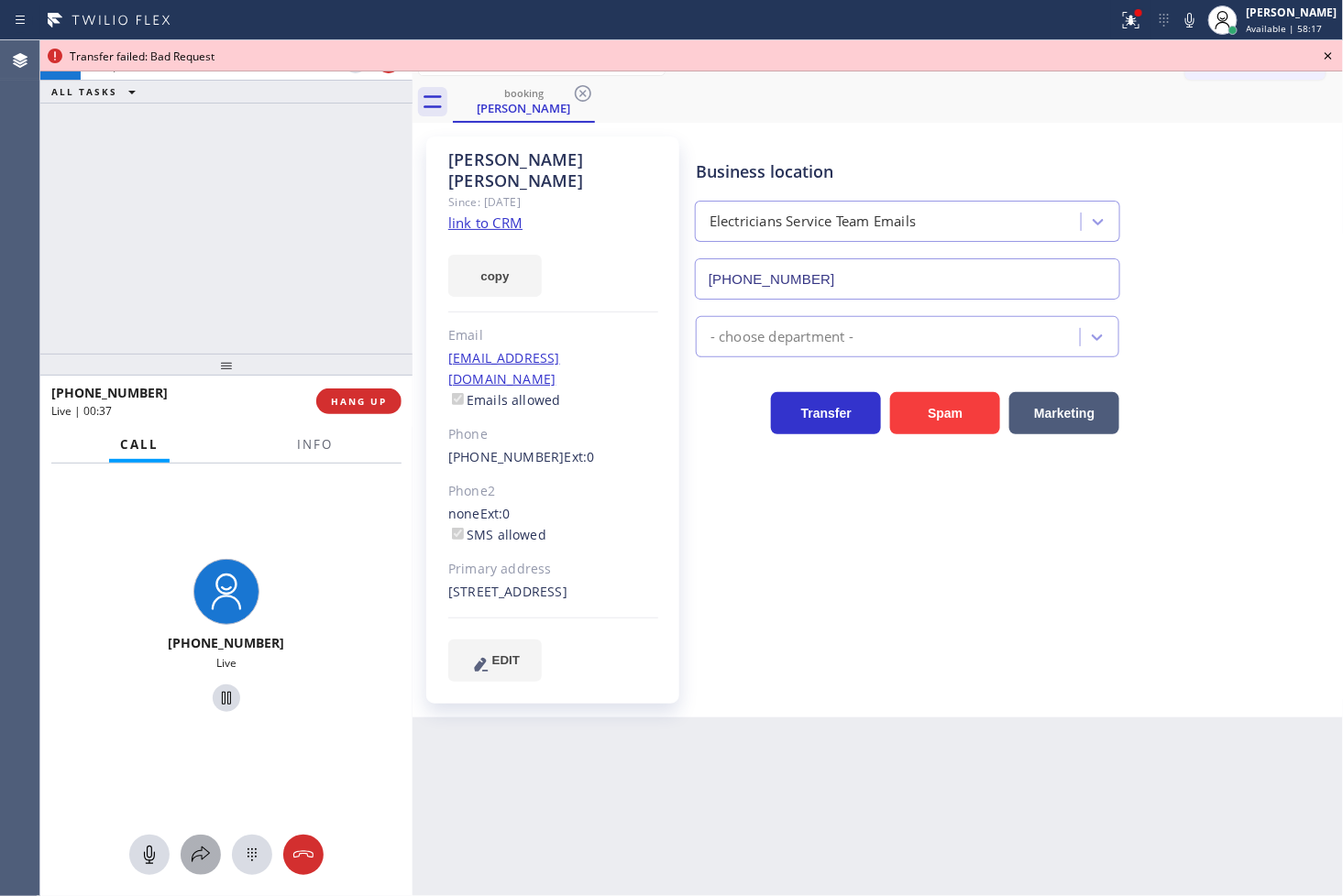
click at [198, 850] on icon at bounding box center [200, 855] width 18 height 15
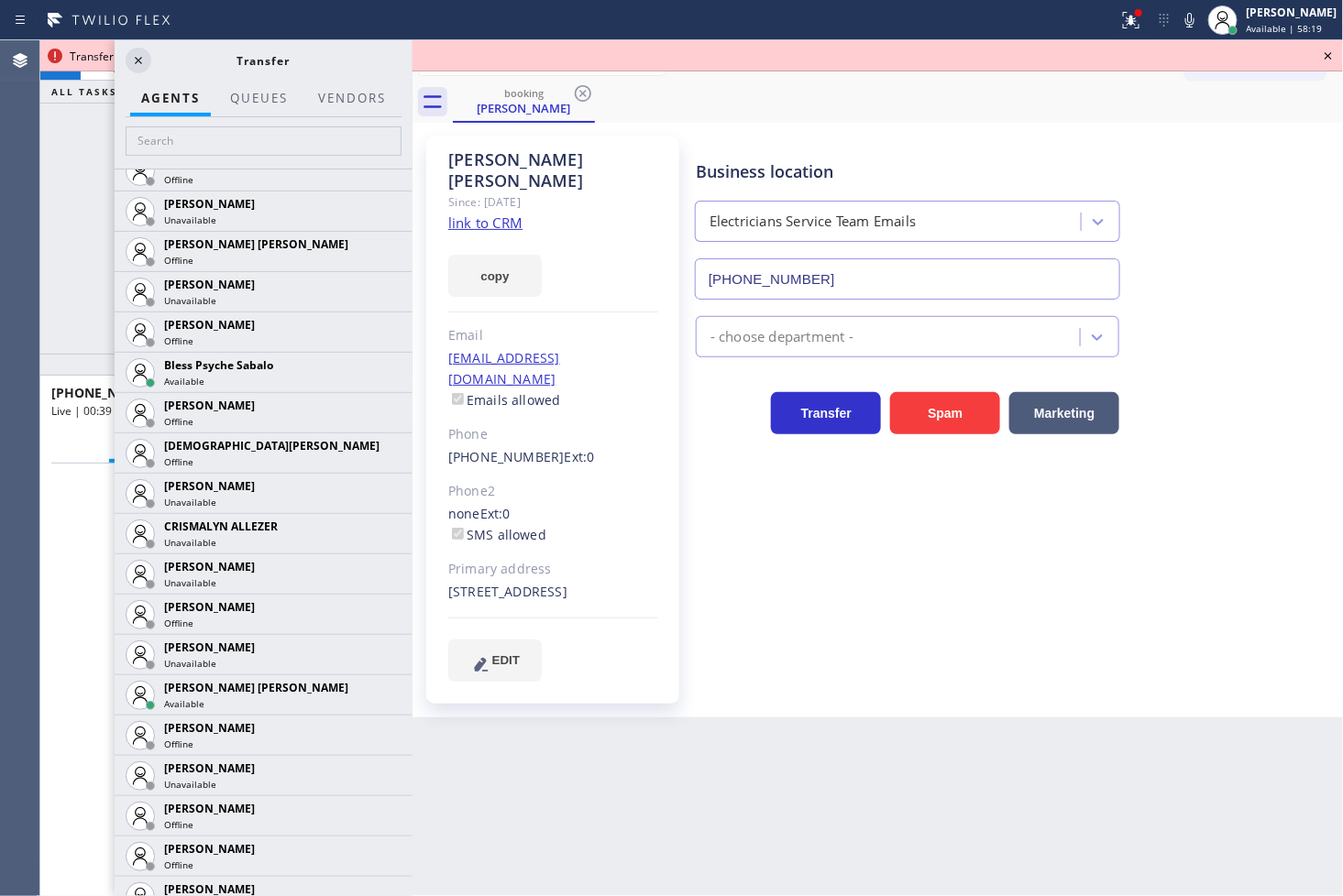
scroll to position [509, 0]
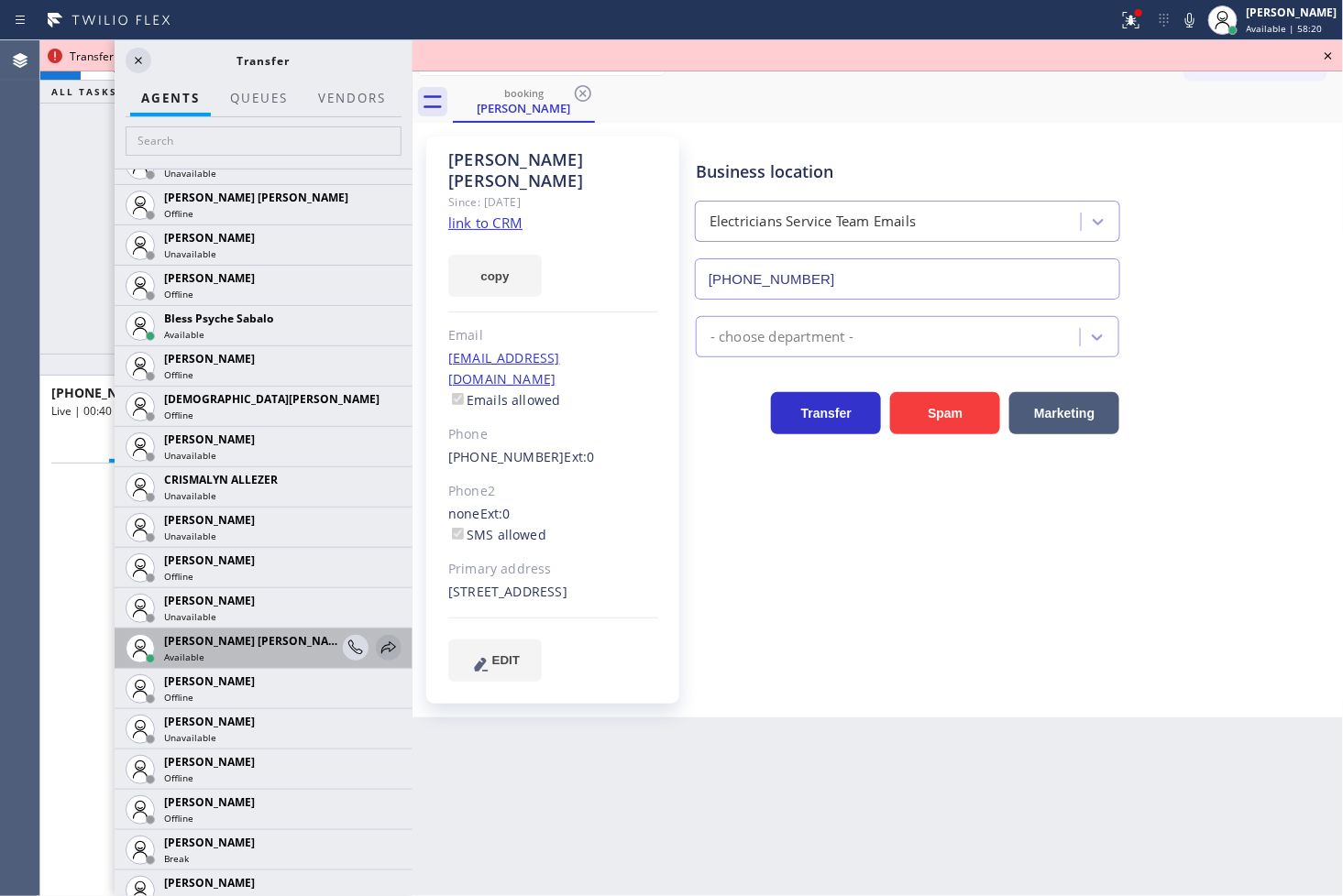
click at [378, 639] on icon at bounding box center [388, 648] width 22 height 22
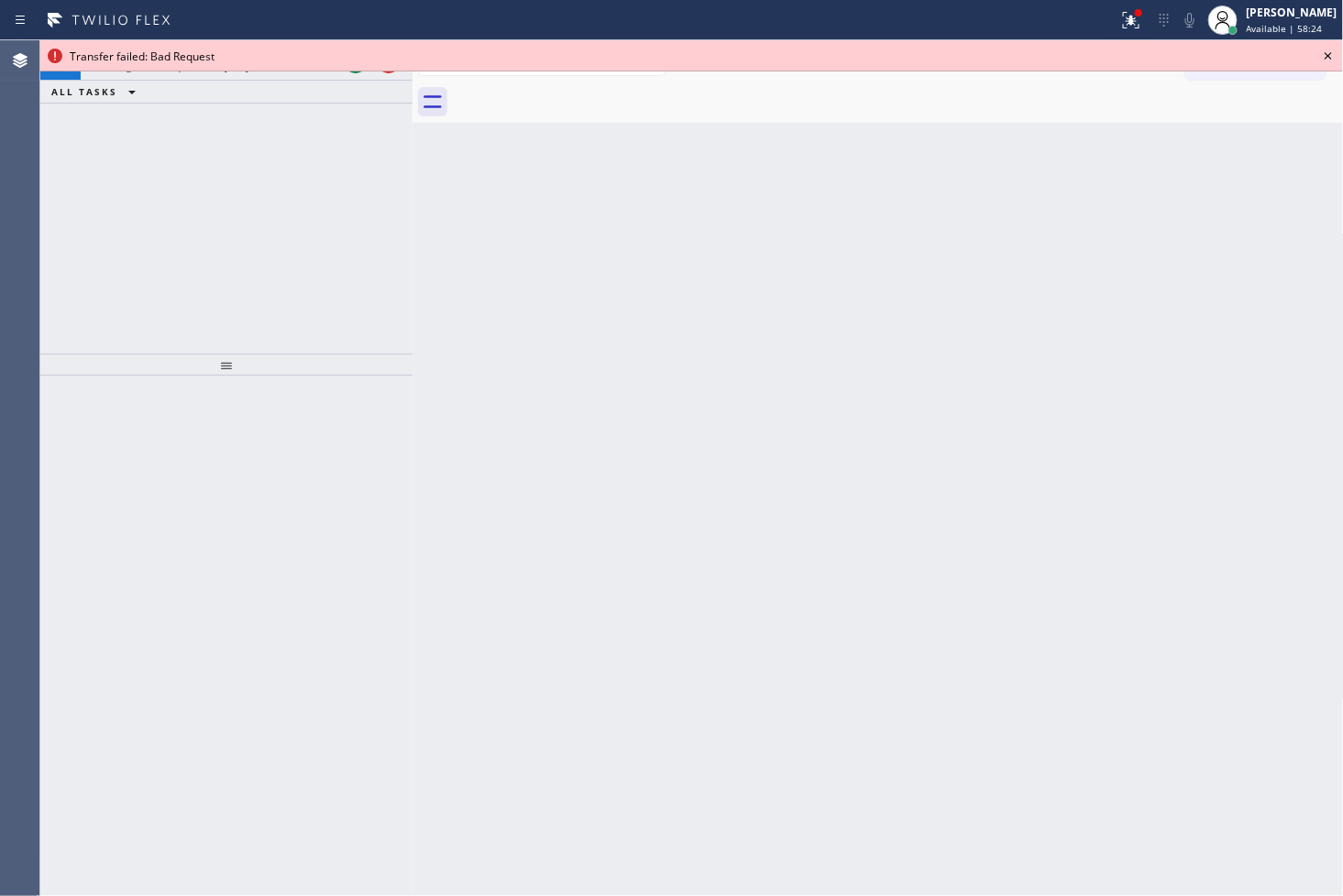
click at [1325, 52] on icon at bounding box center [1328, 56] width 22 height 22
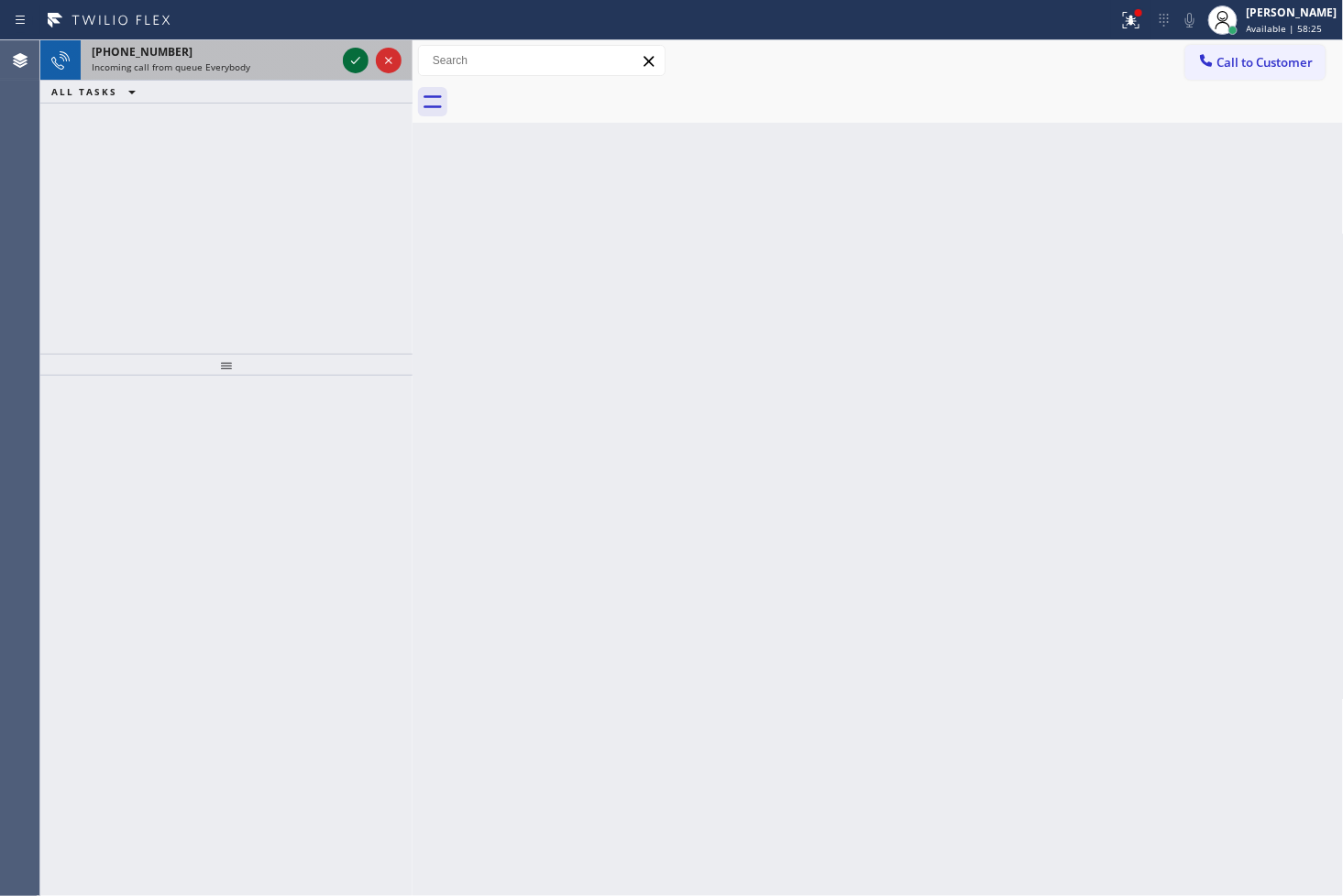
click at [350, 53] on icon at bounding box center [356, 60] width 22 height 22
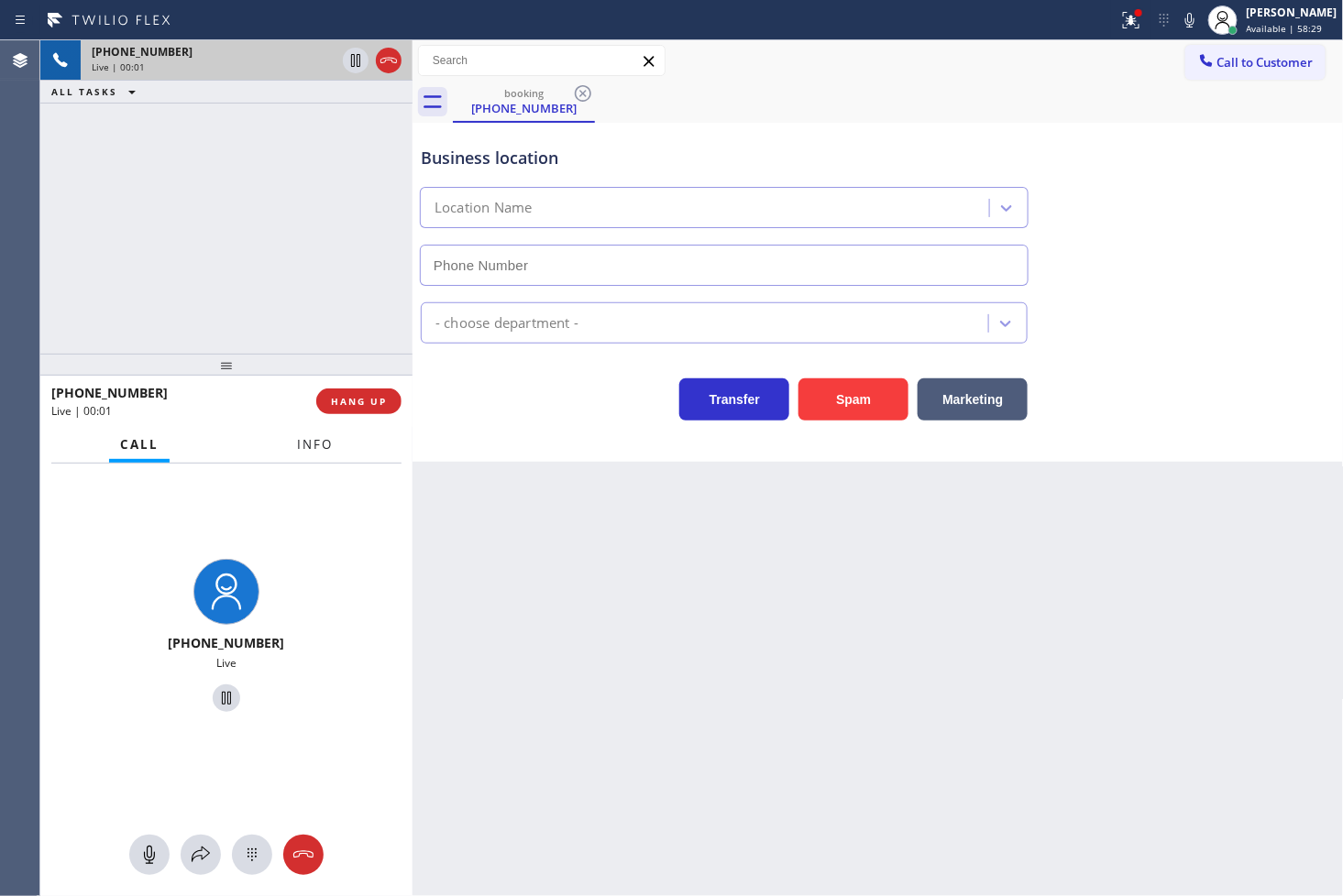
click at [314, 444] on span "Info" at bounding box center [314, 444] width 35 height 16
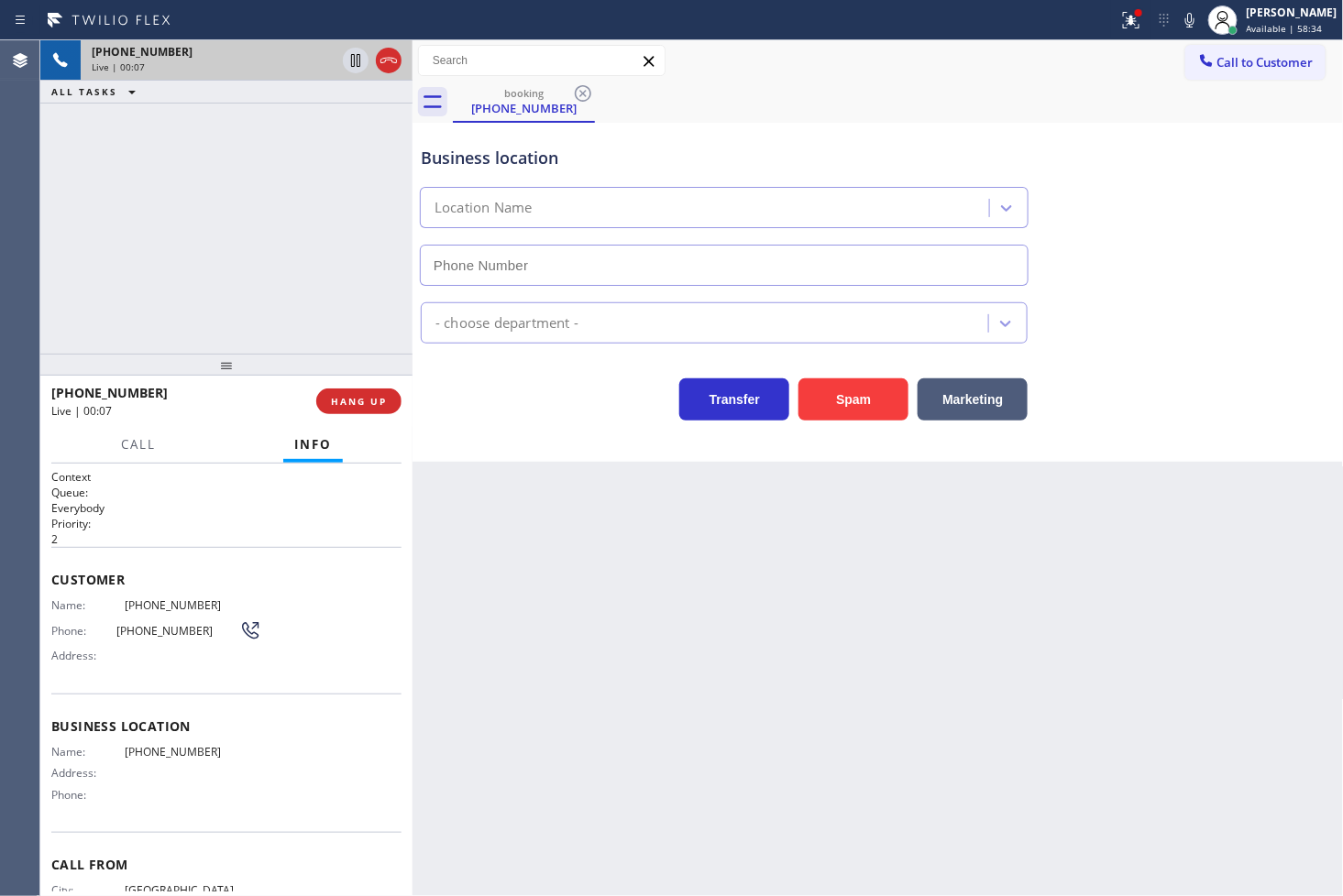
drag, startPoint x: 1105, startPoint y: 18, endPoint x: 1100, endPoint y: 55, distance: 37.3
click at [1123, 18] on icon at bounding box center [1130, 19] width 16 height 16
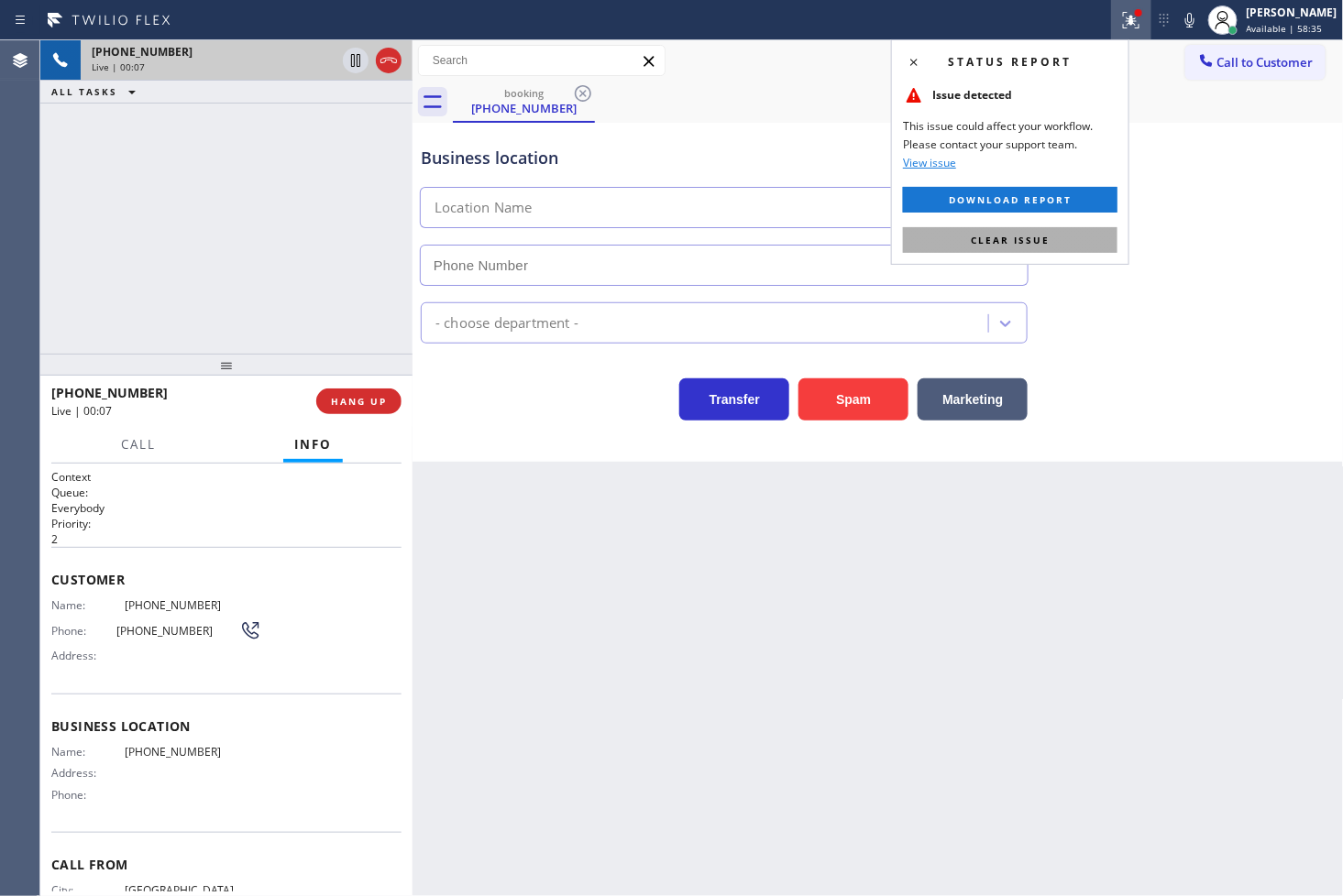
click at [1066, 231] on button "Clear issue" at bounding box center [1010, 240] width 215 height 26
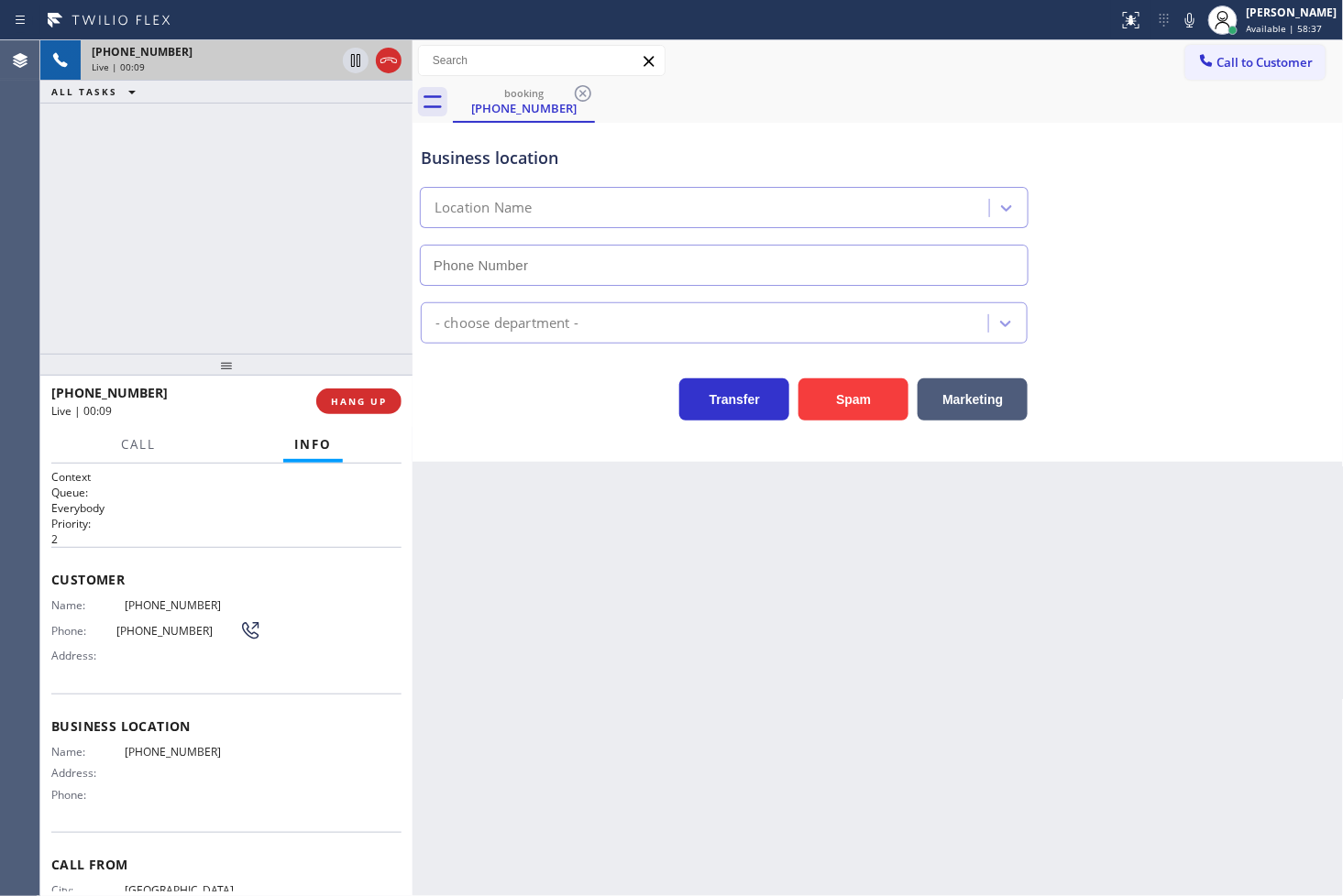
click at [304, 287] on div "[PHONE_NUMBER] Live | 00:09 ALL TASKS ALL TASKS ACTIVE TASKS TASKS IN WRAP UP" at bounding box center [226, 196] width 372 height 313
click at [534, 435] on div "Business location Location Name - choose department - Transfer Spam Marketing" at bounding box center [878, 292] width 932 height 339
click at [342, 324] on div "[PHONE_NUMBER] Live | 00:10 ALL TASKS ALL TASKS ACTIVE TASKS TASKS IN WRAP UP" at bounding box center [226, 196] width 372 height 313
click at [497, 400] on div "Transfer Spam Marketing" at bounding box center [724, 395] width 614 height 52
click at [330, 265] on div "[PHONE_NUMBER] Live | 00:11 ALL TASKS ALL TASKS ACTIVE TASKS TASKS IN WRAP UP" at bounding box center [226, 196] width 372 height 313
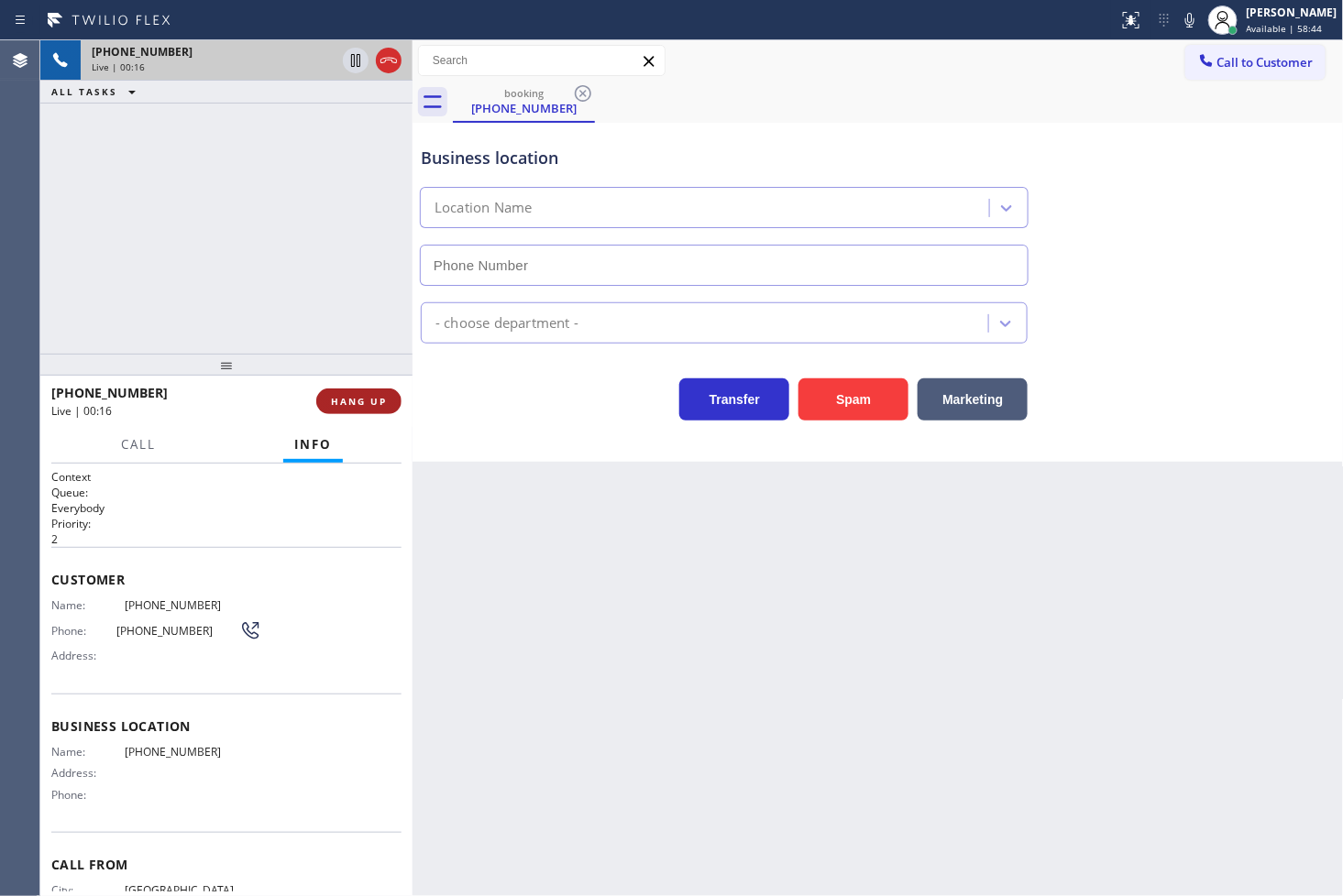
click at [387, 401] on button "HANG UP" at bounding box center [359, 401] width 85 height 26
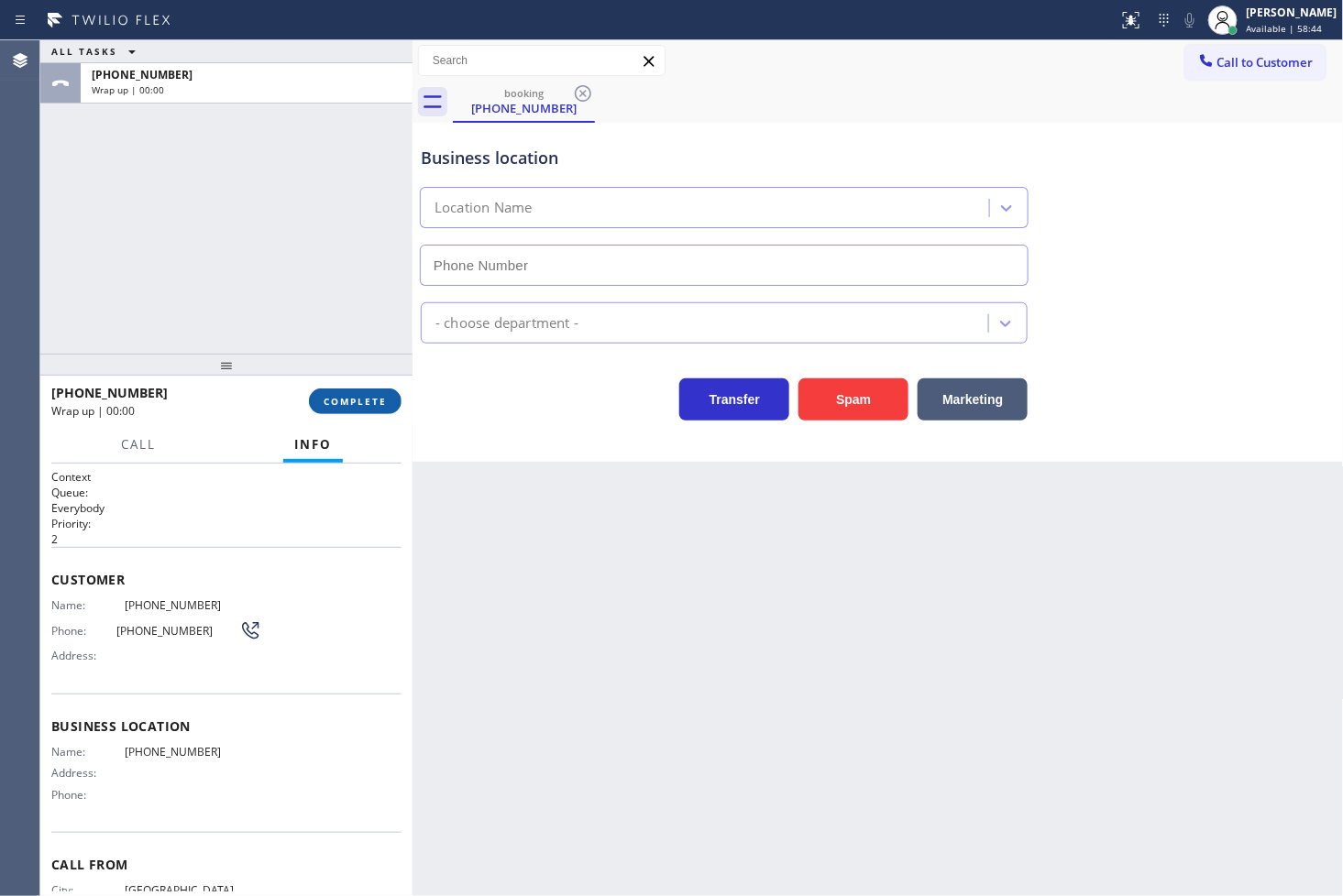
click at [387, 401] on button "COMPLETE" at bounding box center [355, 401] width 93 height 26
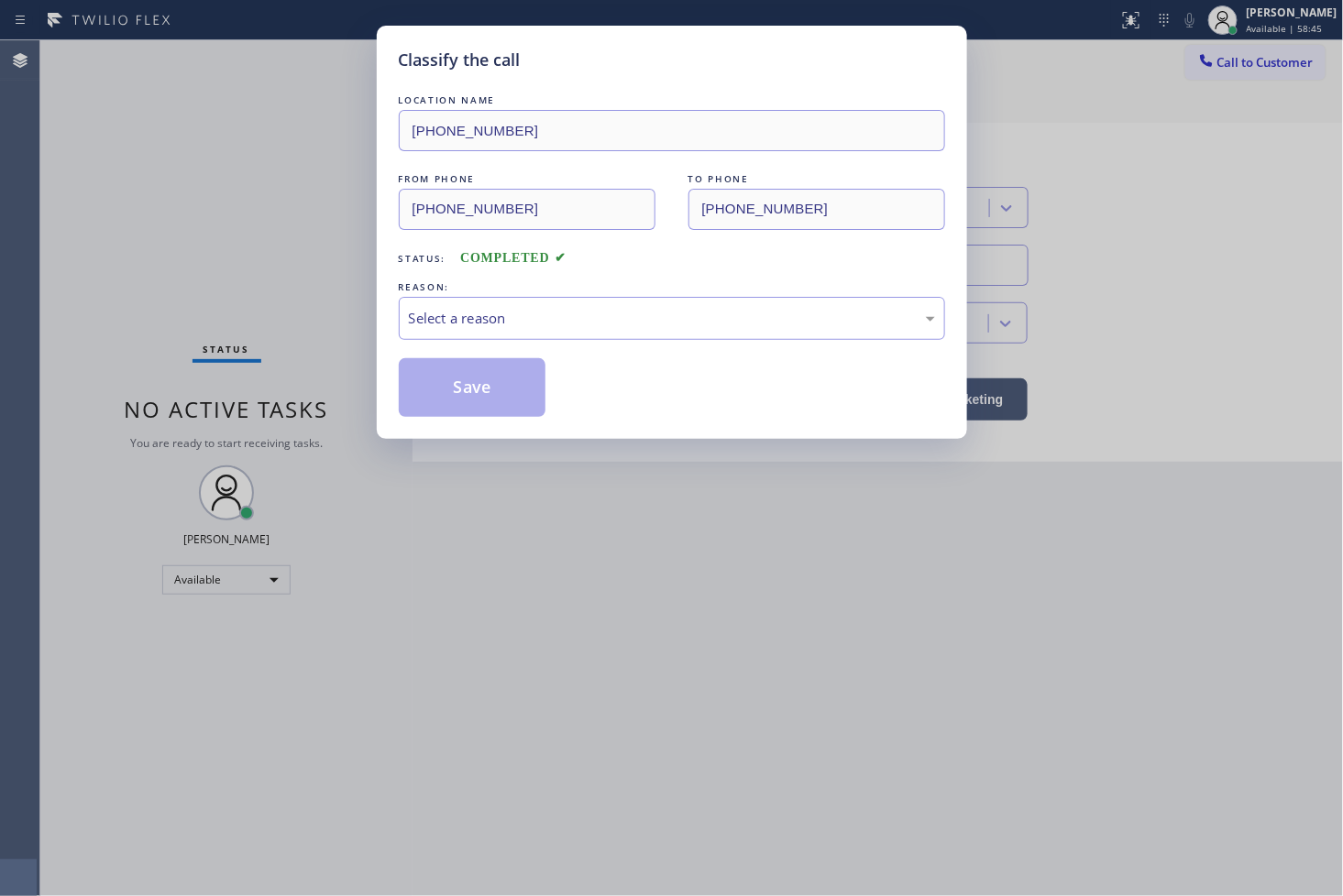
click at [498, 324] on div "Select a reason" at bounding box center [671, 318] width 526 height 21
click at [491, 408] on button "Save" at bounding box center [473, 387] width 148 height 58
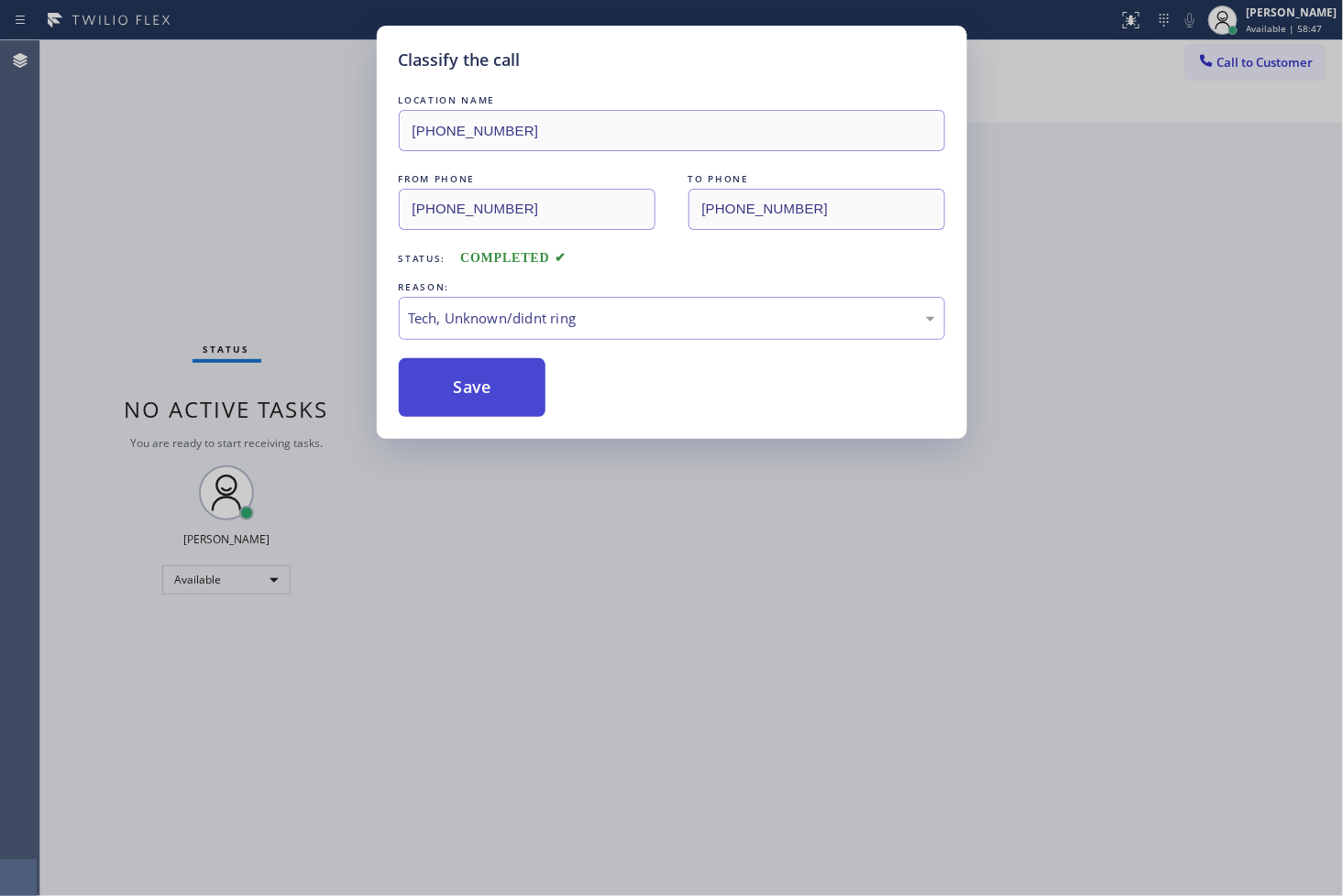
click at [491, 408] on button "Save" at bounding box center [473, 387] width 148 height 58
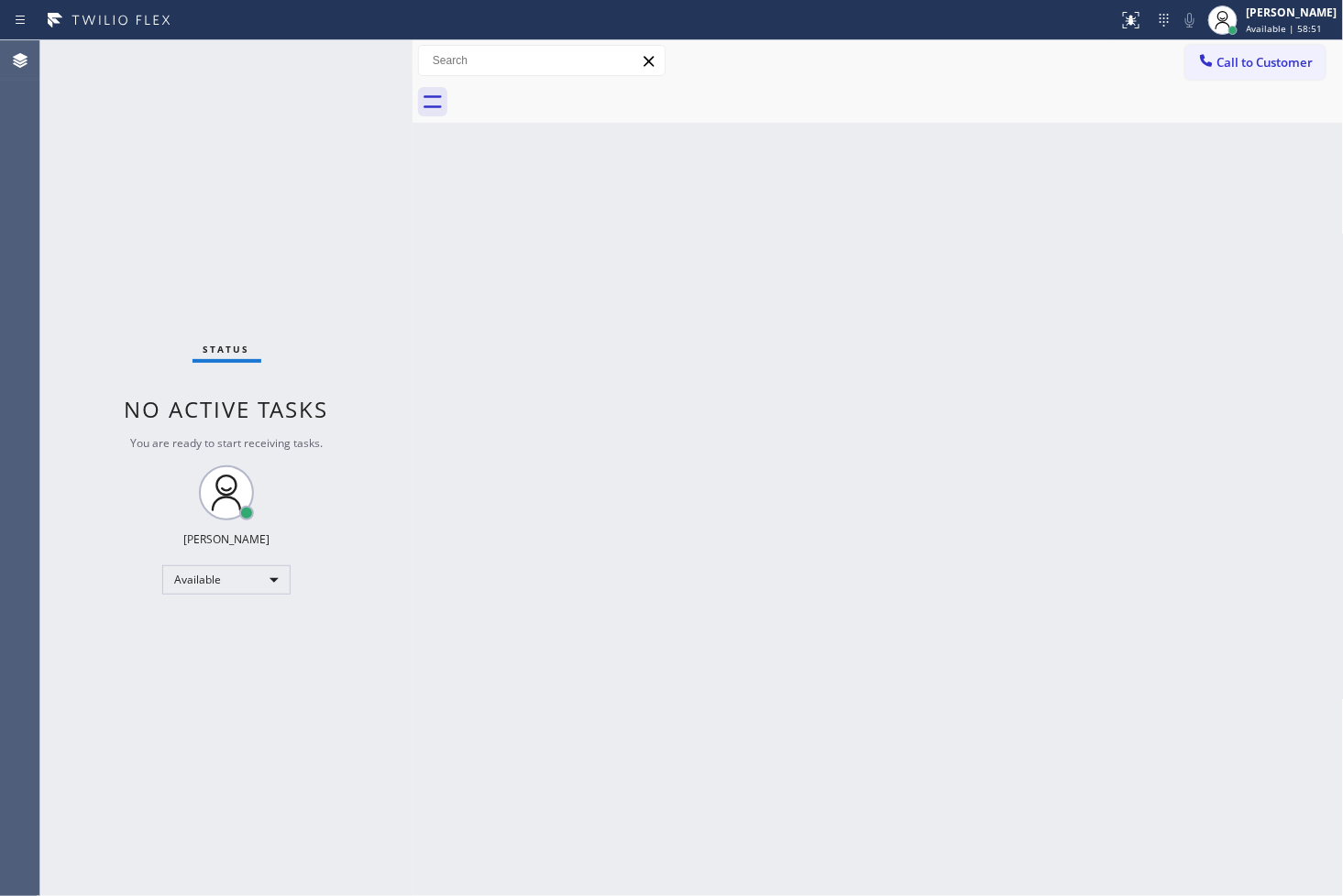
click at [396, 145] on div "Status No active tasks You are ready to start receiving tasks. [PERSON_NAME]" at bounding box center [226, 468] width 372 height 856
click at [341, 71] on div "Status No active tasks You are ready to start receiving tasks. [PERSON_NAME]" at bounding box center [226, 468] width 372 height 856
click at [348, 60] on div "Status No active tasks You are ready to start receiving tasks. [PERSON_NAME]" at bounding box center [226, 468] width 372 height 856
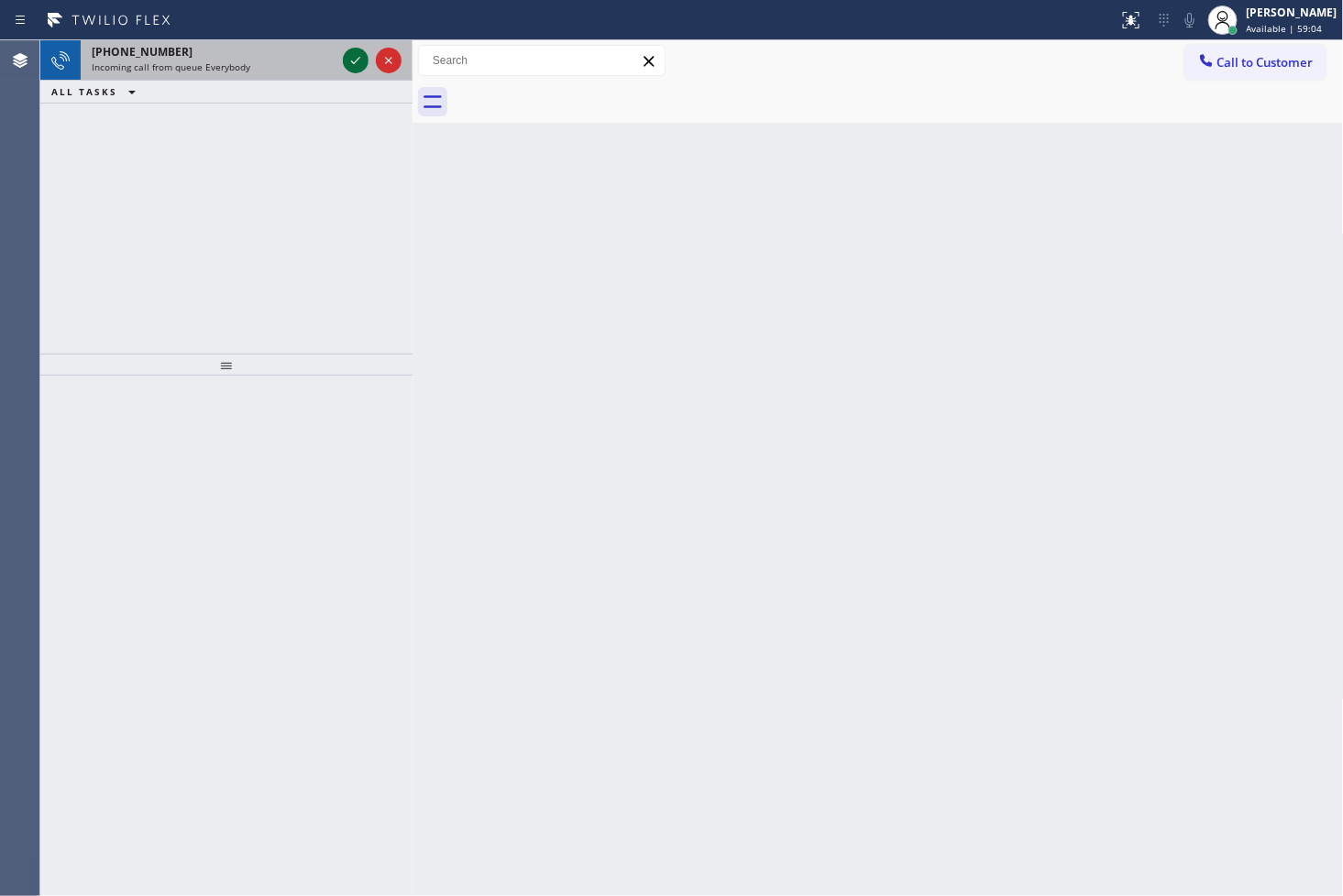
click at [349, 58] on icon at bounding box center [356, 60] width 22 height 22
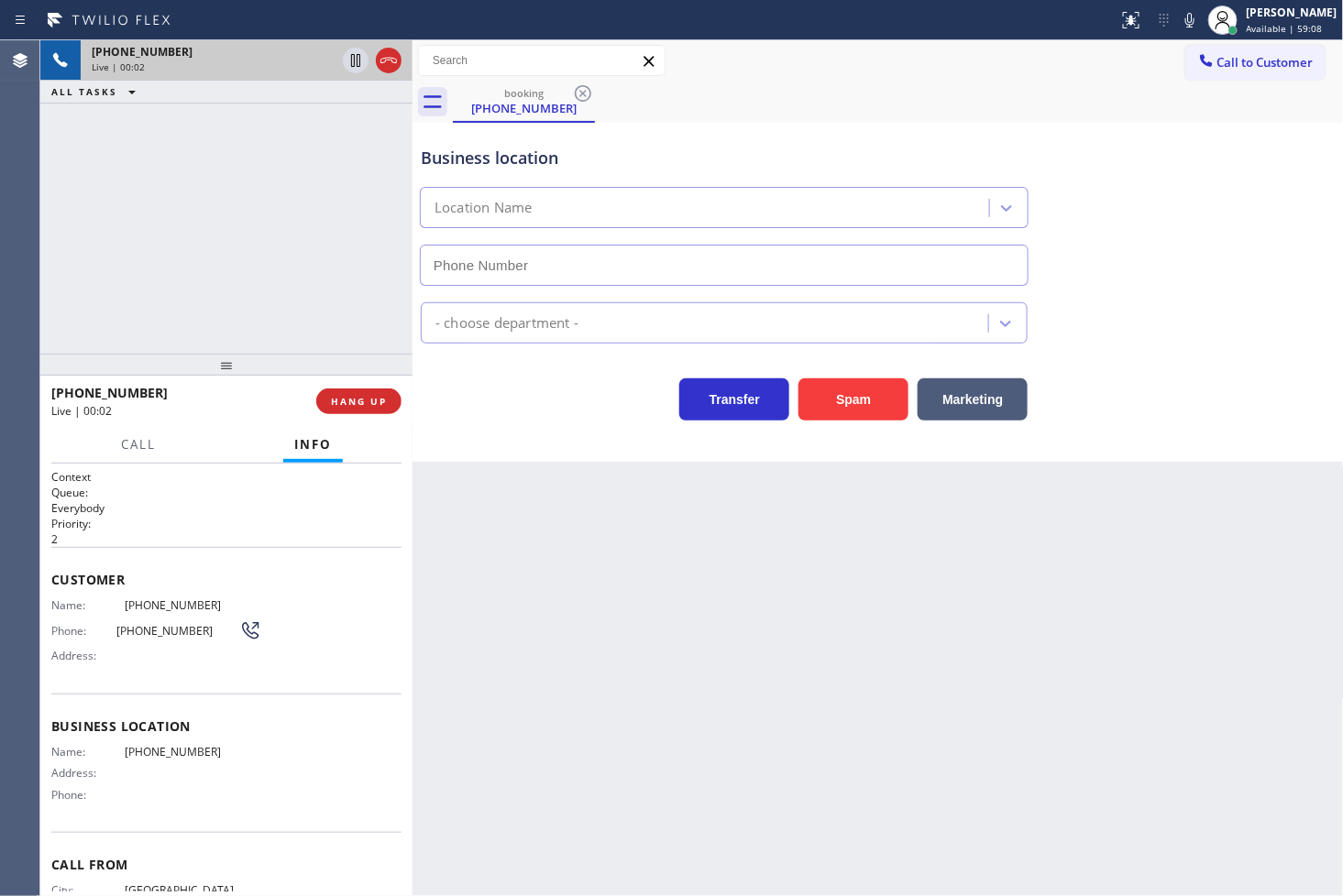
click at [174, 629] on span "[PHONE_NUMBER]" at bounding box center [177, 631] width 123 height 13
click at [450, 452] on div "Business location Location Name - choose department - Transfer Spam Marketing" at bounding box center [878, 292] width 932 height 339
click at [247, 286] on div "[PHONE_NUMBER] Live | 00:03 ALL TASKS ALL TASKS ACTIVE TASKS TASKS IN WRAP UP" at bounding box center [226, 196] width 372 height 313
click at [592, 403] on div "Transfer Spam Marketing" at bounding box center [724, 395] width 614 height 52
click at [289, 215] on div "[PHONE_NUMBER] Live | 00:04 ALL TASKS ALL TASKS ACTIVE TASKS TASKS IN WRAP UP" at bounding box center [226, 196] width 372 height 313
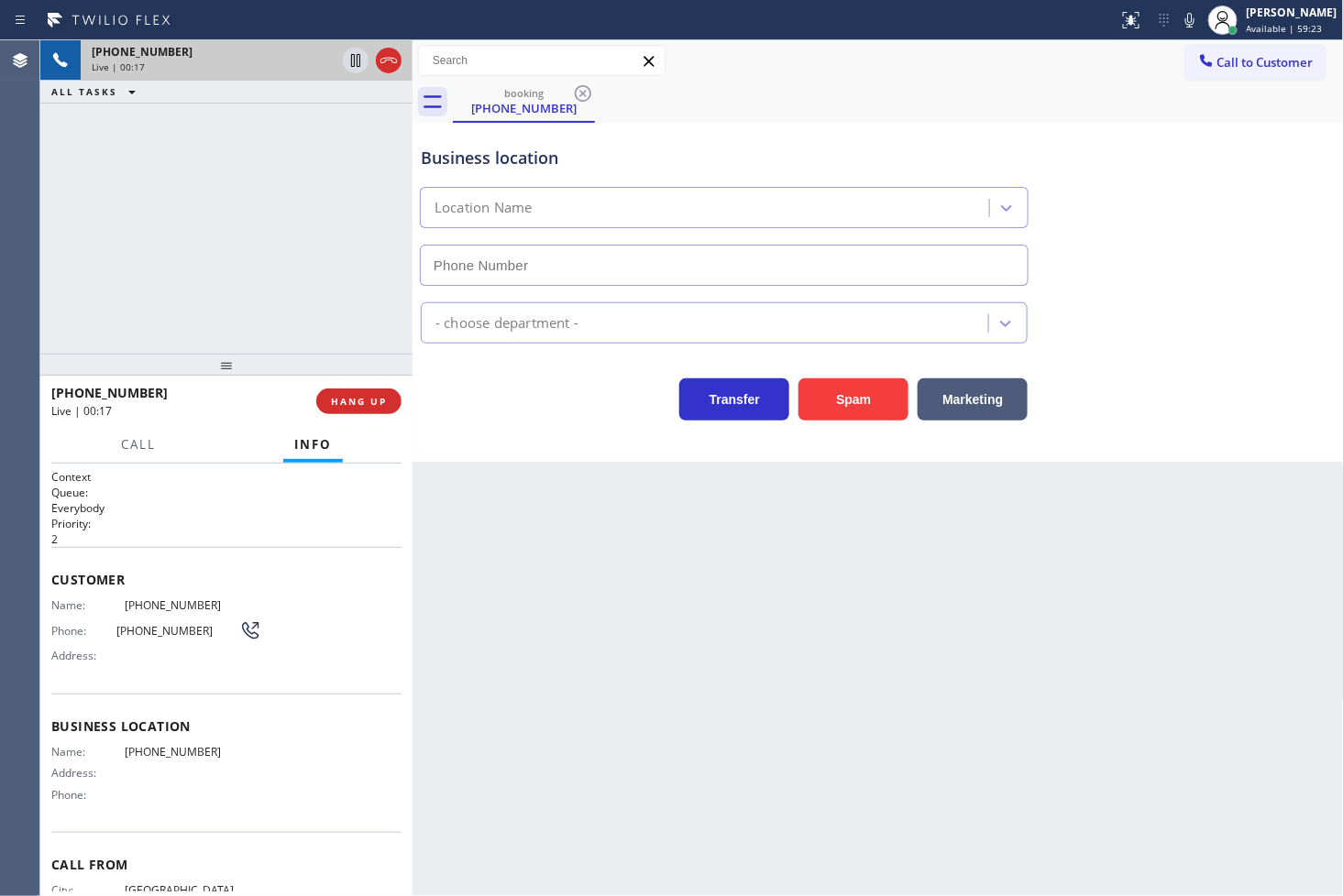
click at [499, 433] on div "Business location Location Name - choose department - Transfer Spam Marketing" at bounding box center [878, 292] width 932 height 339
click at [94, 235] on div "[PHONE_NUMBER] Live | 00:18 ALL TASKS ALL TASKS ACTIVE TASKS TASKS IN WRAP UP" at bounding box center [226, 196] width 372 height 313
click at [502, 414] on div "Transfer Spam Marketing" at bounding box center [724, 395] width 614 height 52
click at [188, 220] on div "[PHONE_NUMBER] Live | 00:19 ALL TASKS ALL TASKS ACTIVE TASKS TASKS IN WRAP UP" at bounding box center [226, 196] width 372 height 313
click at [455, 399] on div "Transfer Spam Marketing" at bounding box center [724, 395] width 614 height 52
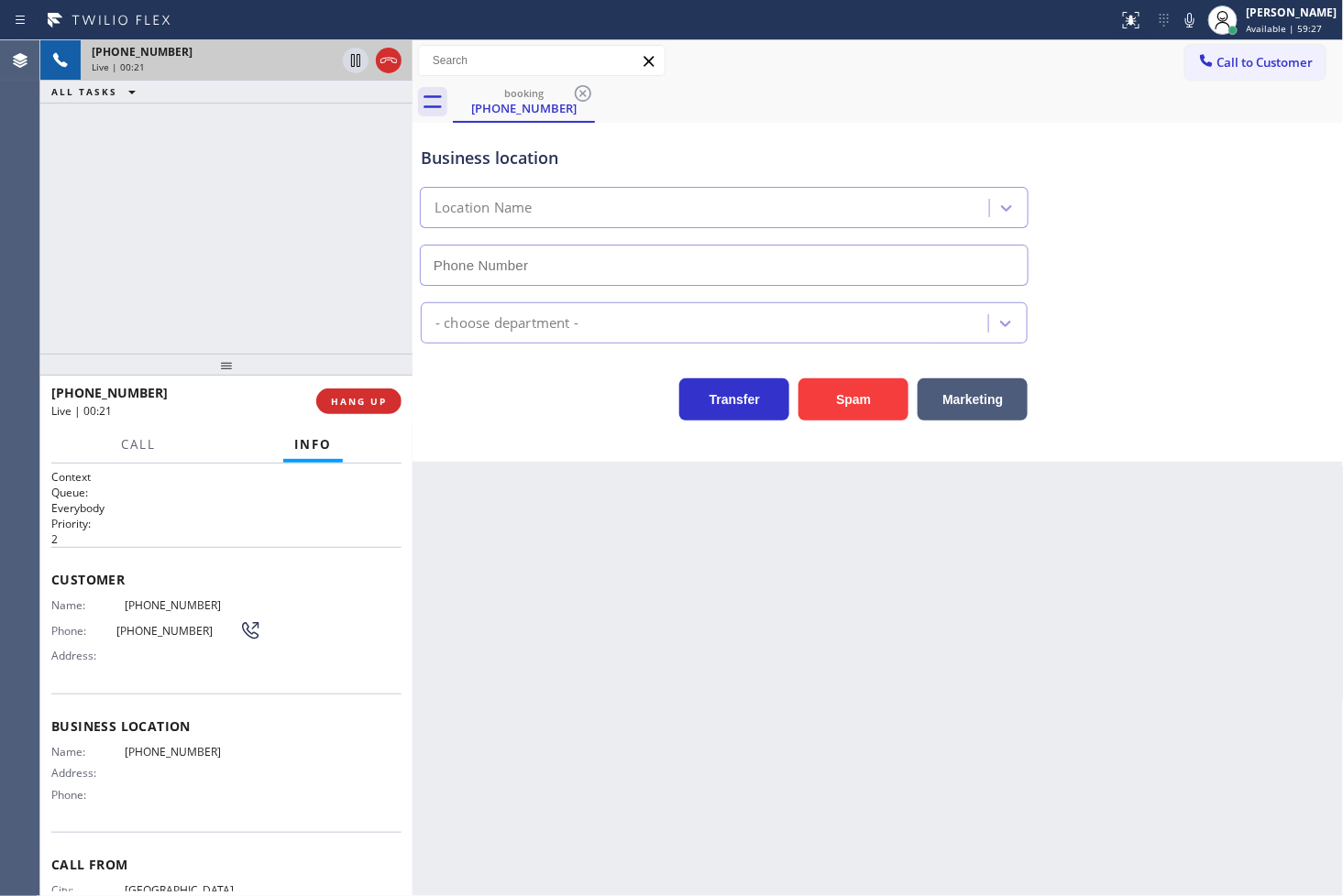
click at [478, 392] on div "Transfer Spam Marketing" at bounding box center [724, 395] width 614 height 52
click at [352, 397] on span "HANG UP" at bounding box center [359, 401] width 56 height 12
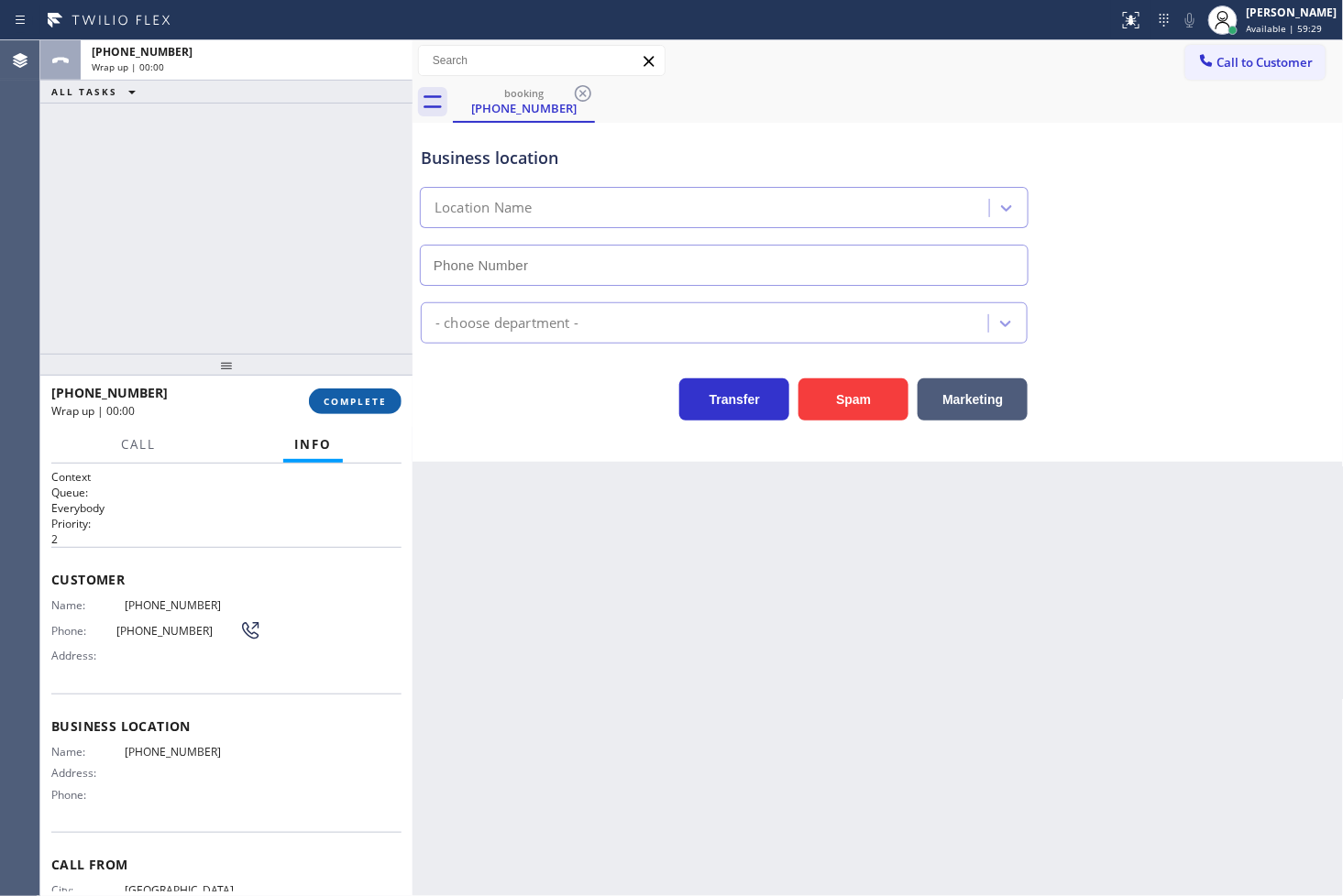
click at [352, 397] on span "COMPLETE" at bounding box center [356, 401] width 63 height 12
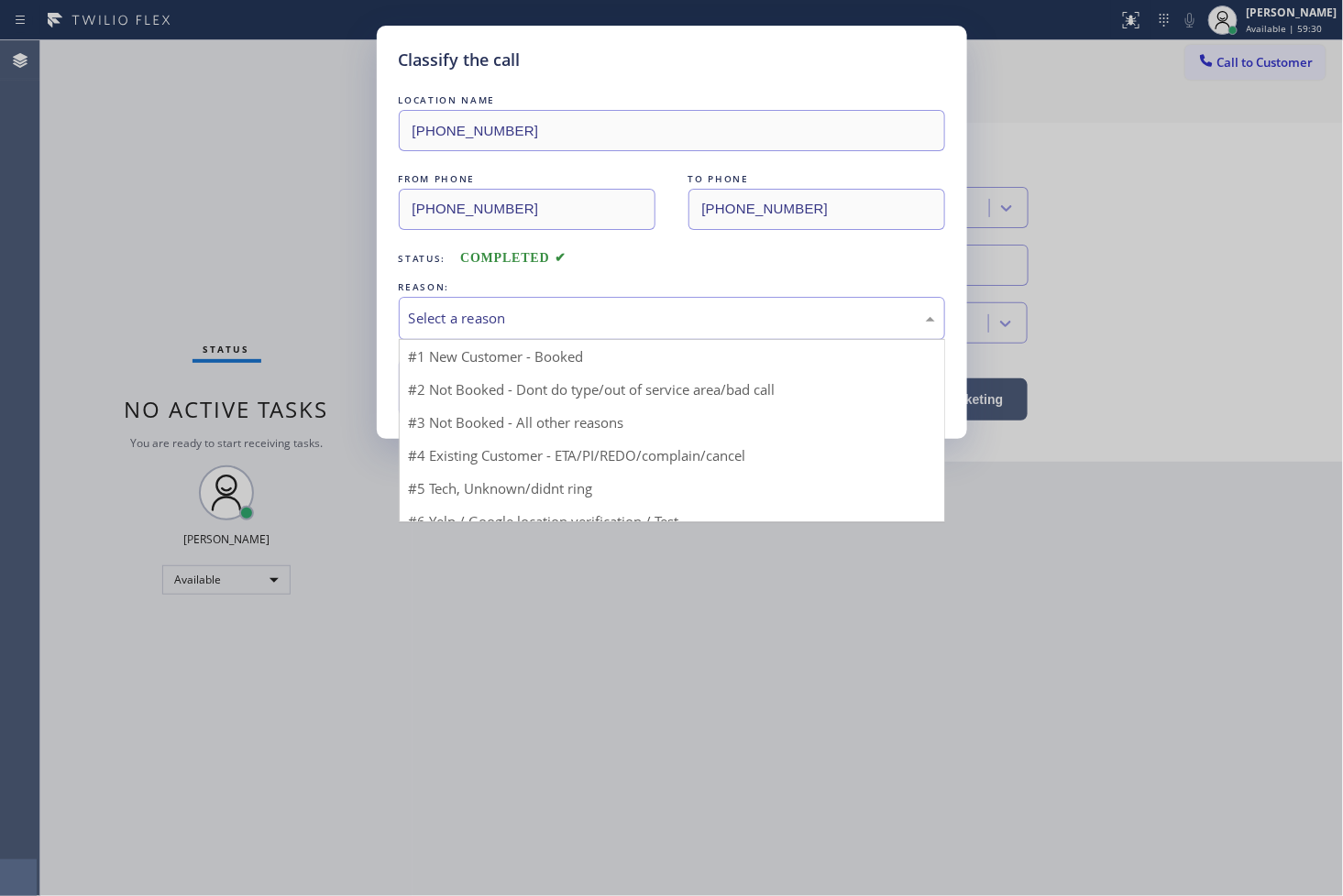
click at [501, 330] on div "Select a reason" at bounding box center [672, 318] width 546 height 43
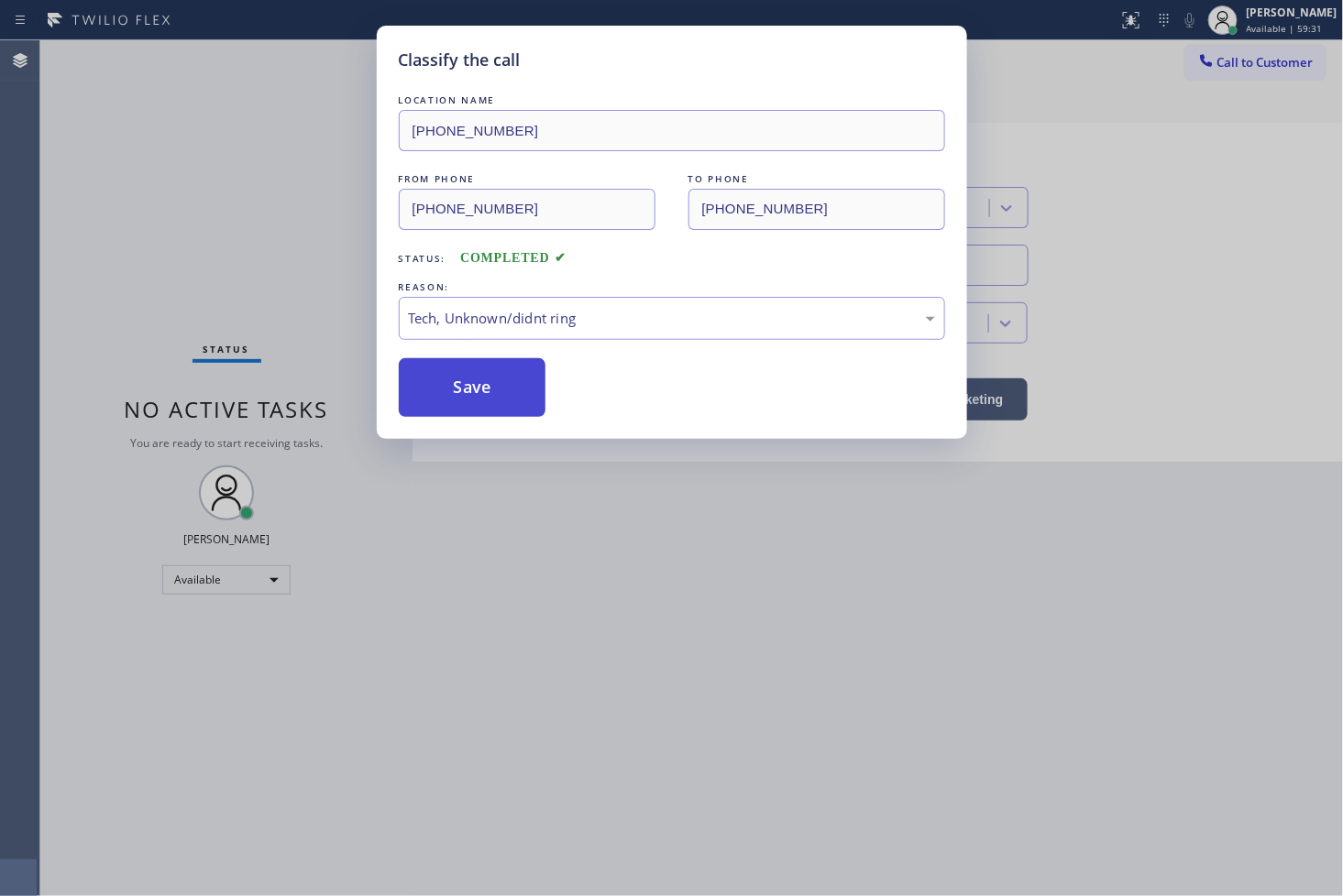
click at [498, 372] on button "Save" at bounding box center [473, 387] width 148 height 58
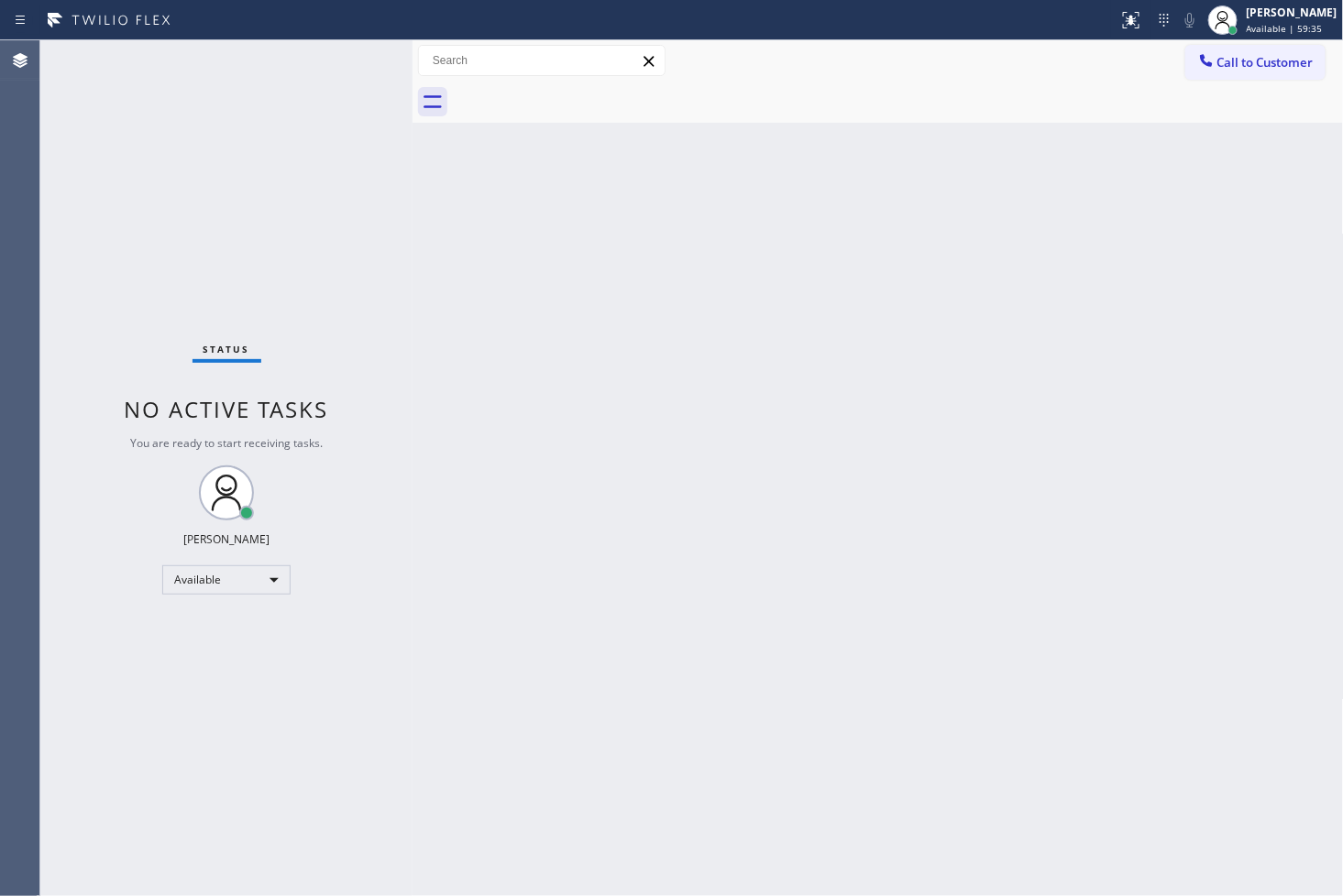
click at [464, 372] on div "Back to Dashboard Change Sender ID Customers Technicians Select a contact Outbo…" at bounding box center [878, 468] width 932 height 856
click at [359, 60] on div "Status No active tasks You are ready to start receiving tasks. [PERSON_NAME]" at bounding box center [226, 468] width 372 height 856
click at [377, 151] on div "Status No active tasks You are ready to start receiving tasks. [PERSON_NAME]" at bounding box center [226, 468] width 372 height 856
click at [333, 46] on div "Status No active tasks You are ready to start receiving tasks. [PERSON_NAME]" at bounding box center [226, 468] width 372 height 856
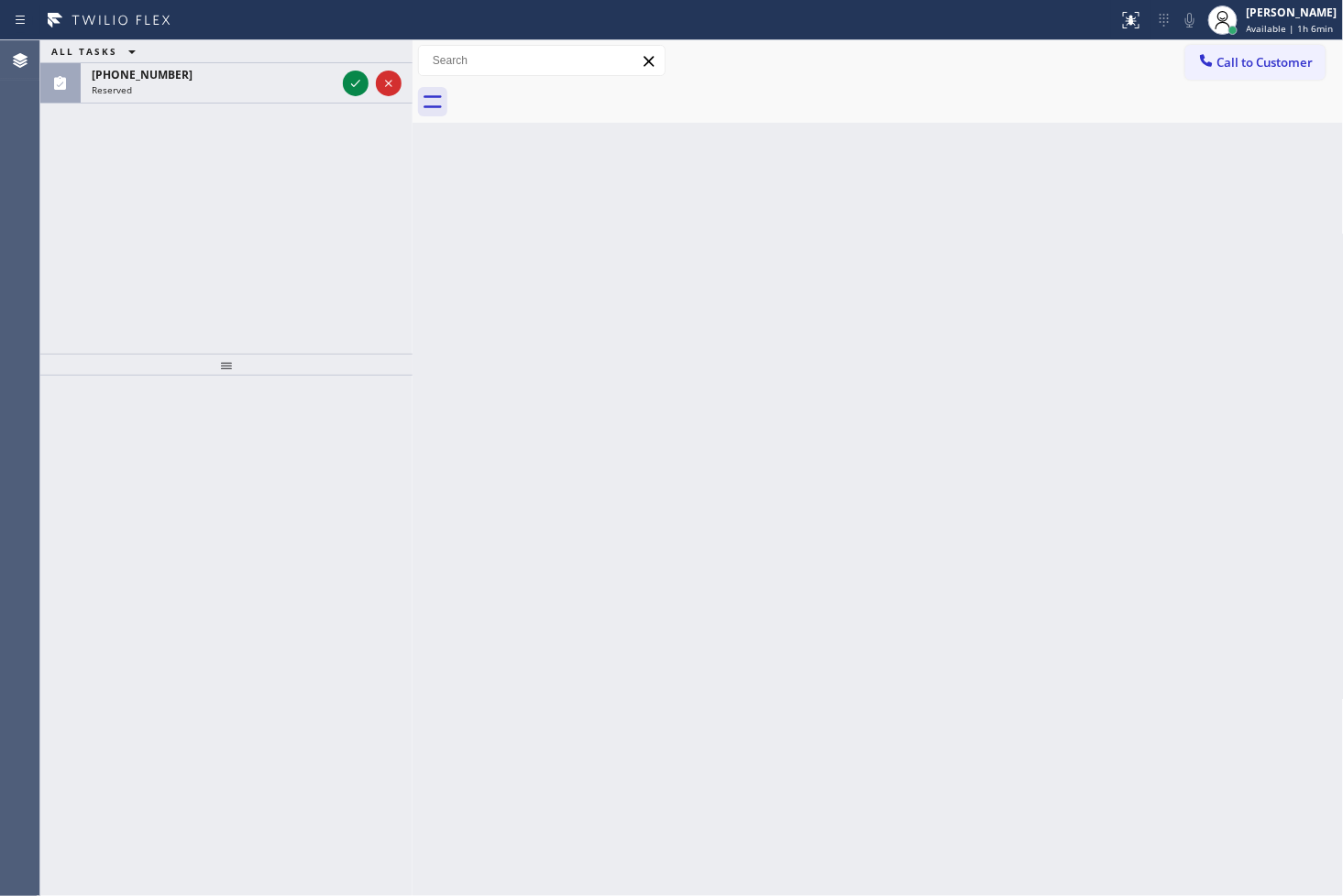
click at [345, 221] on div "[PHONE_NUMBER] Incoming call from queue [Test] All ALL TASKS ALL TASKS ACTIVE T…" at bounding box center [226, 196] width 372 height 313
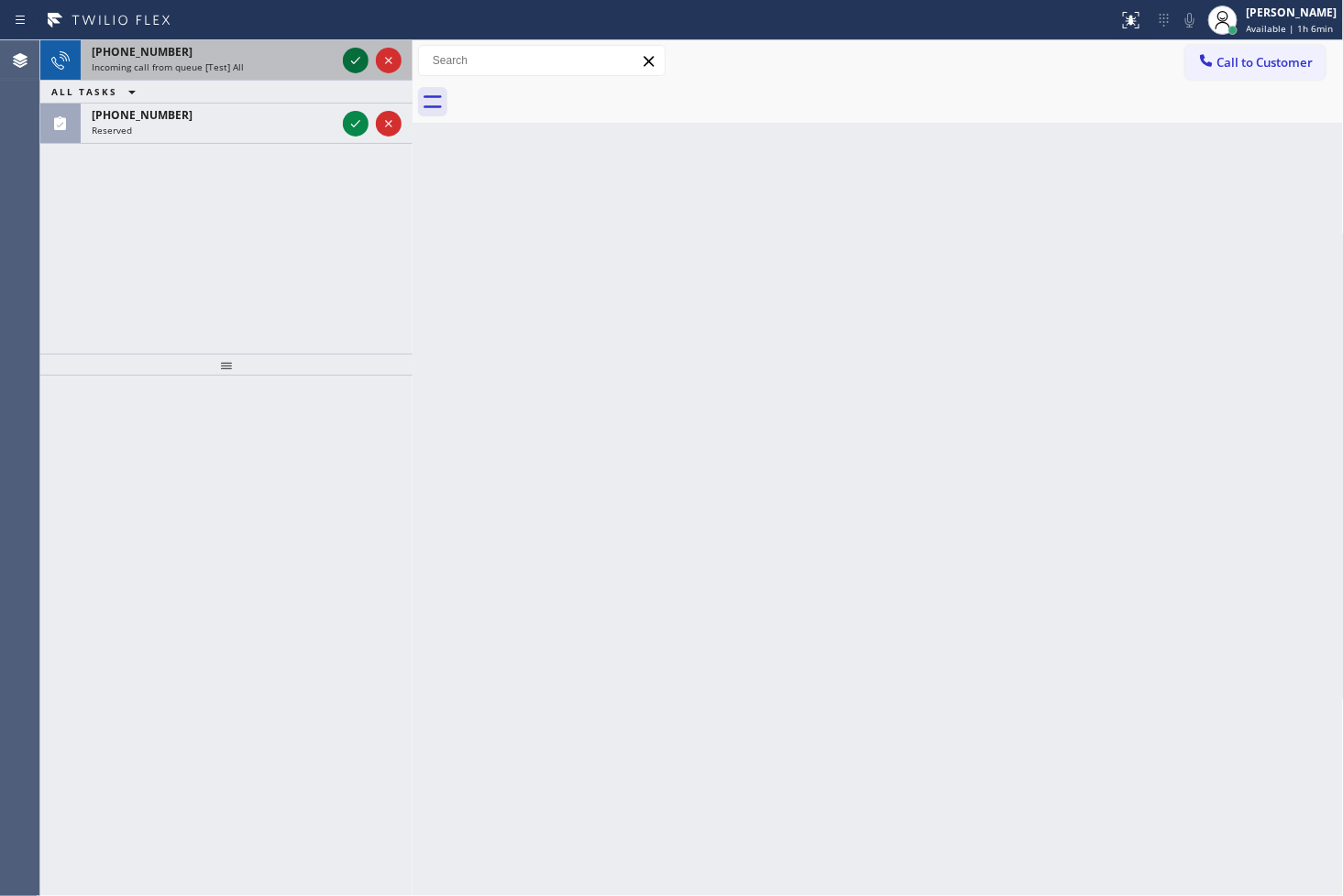
click at [359, 60] on icon at bounding box center [356, 60] width 22 height 22
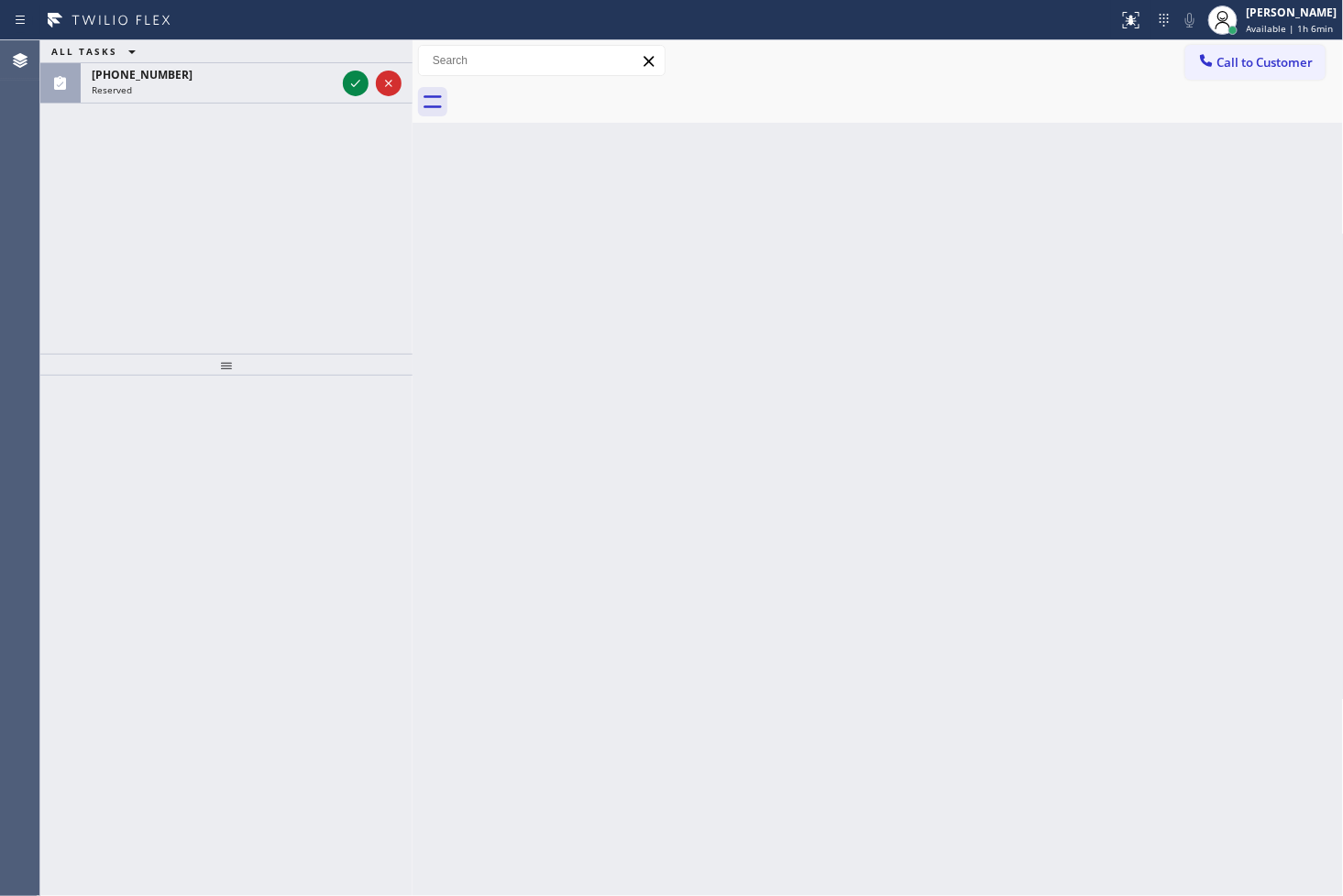
click at [359, 60] on div "ALL TASKS ALL TASKS ACTIVE TASKS TASKS IN WRAP UP [PHONE_NUMBER] Reserved" at bounding box center [226, 72] width 372 height 63
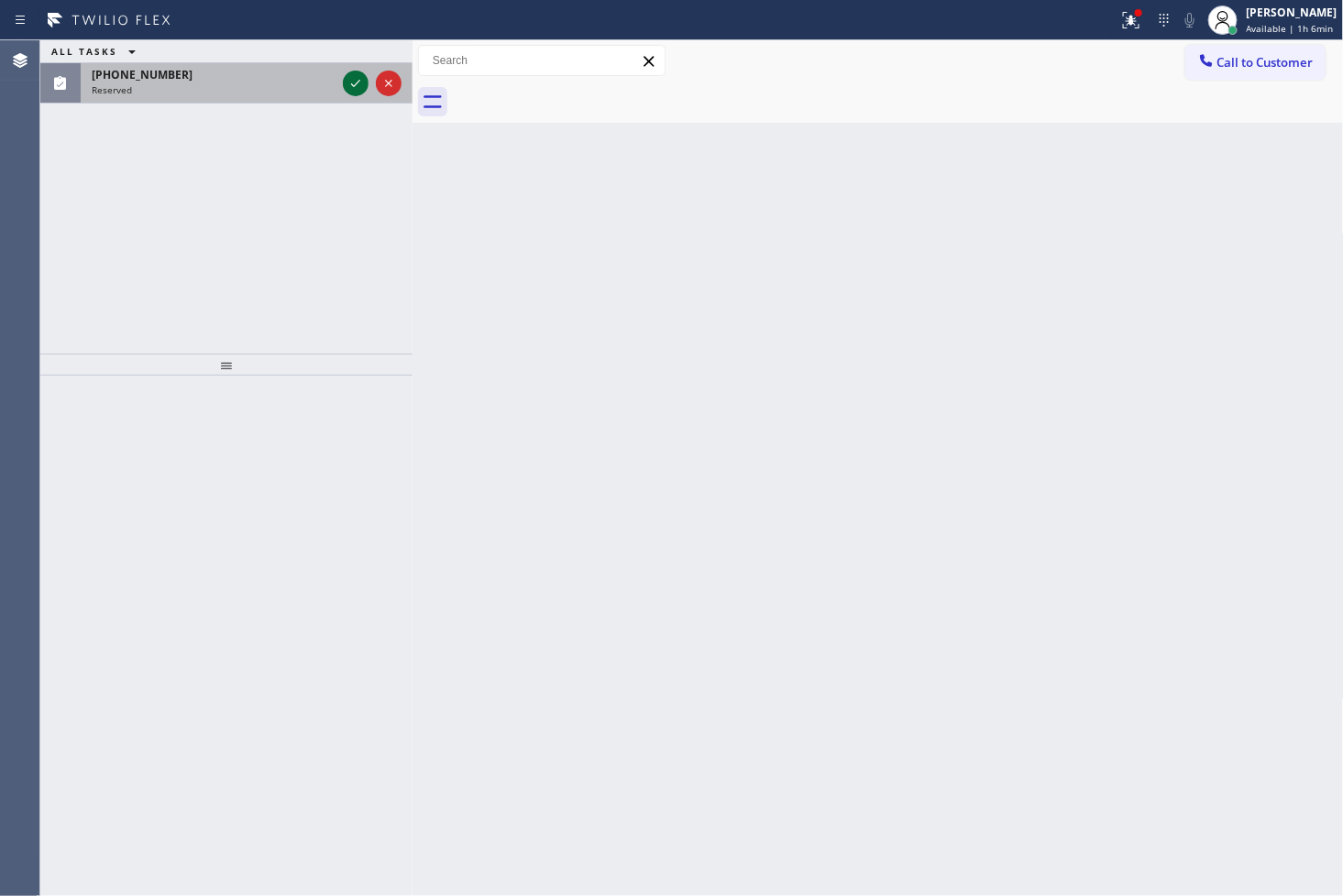
click at [355, 73] on icon at bounding box center [356, 83] width 22 height 22
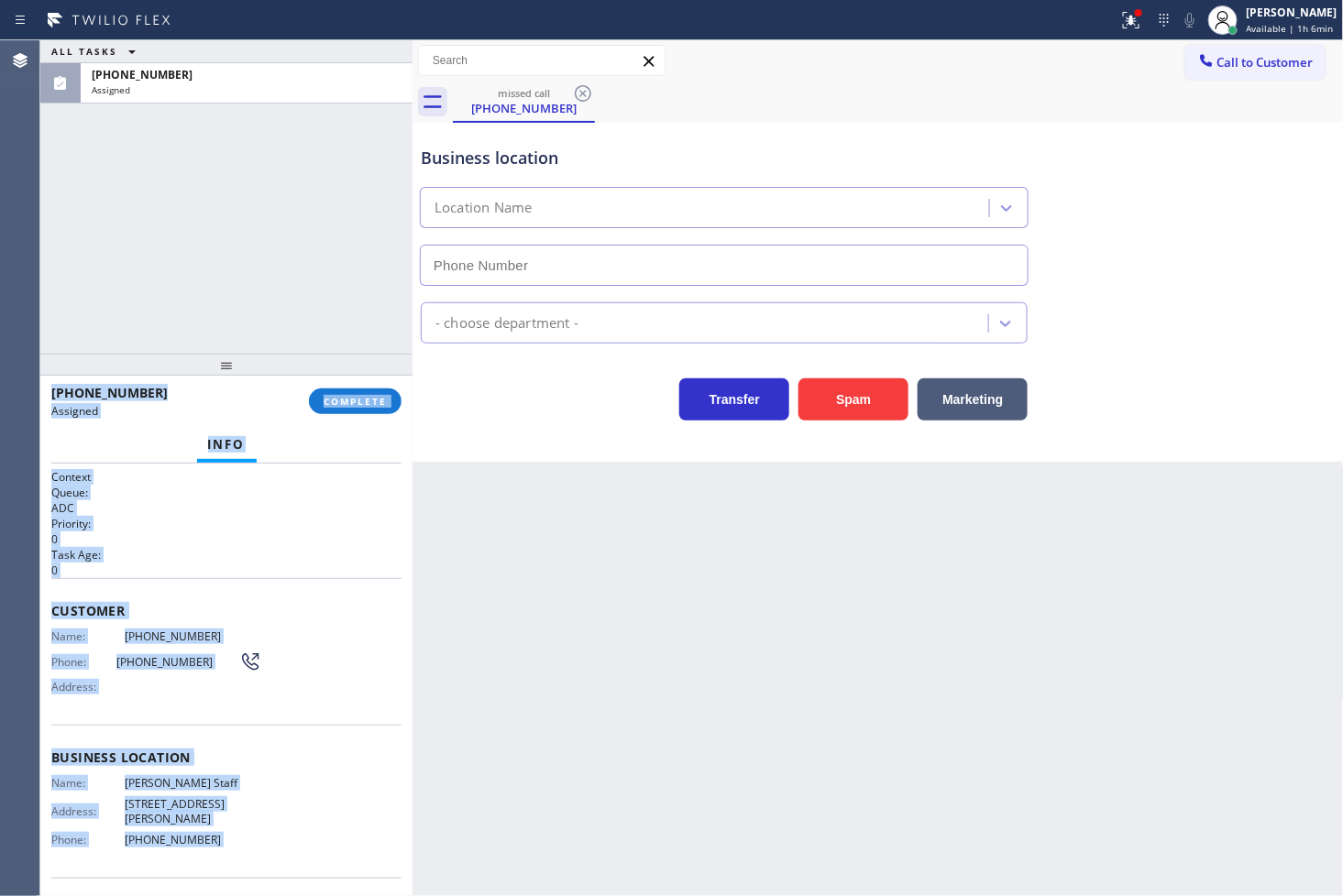
click at [181, 563] on p "0" at bounding box center [226, 570] width 350 height 15
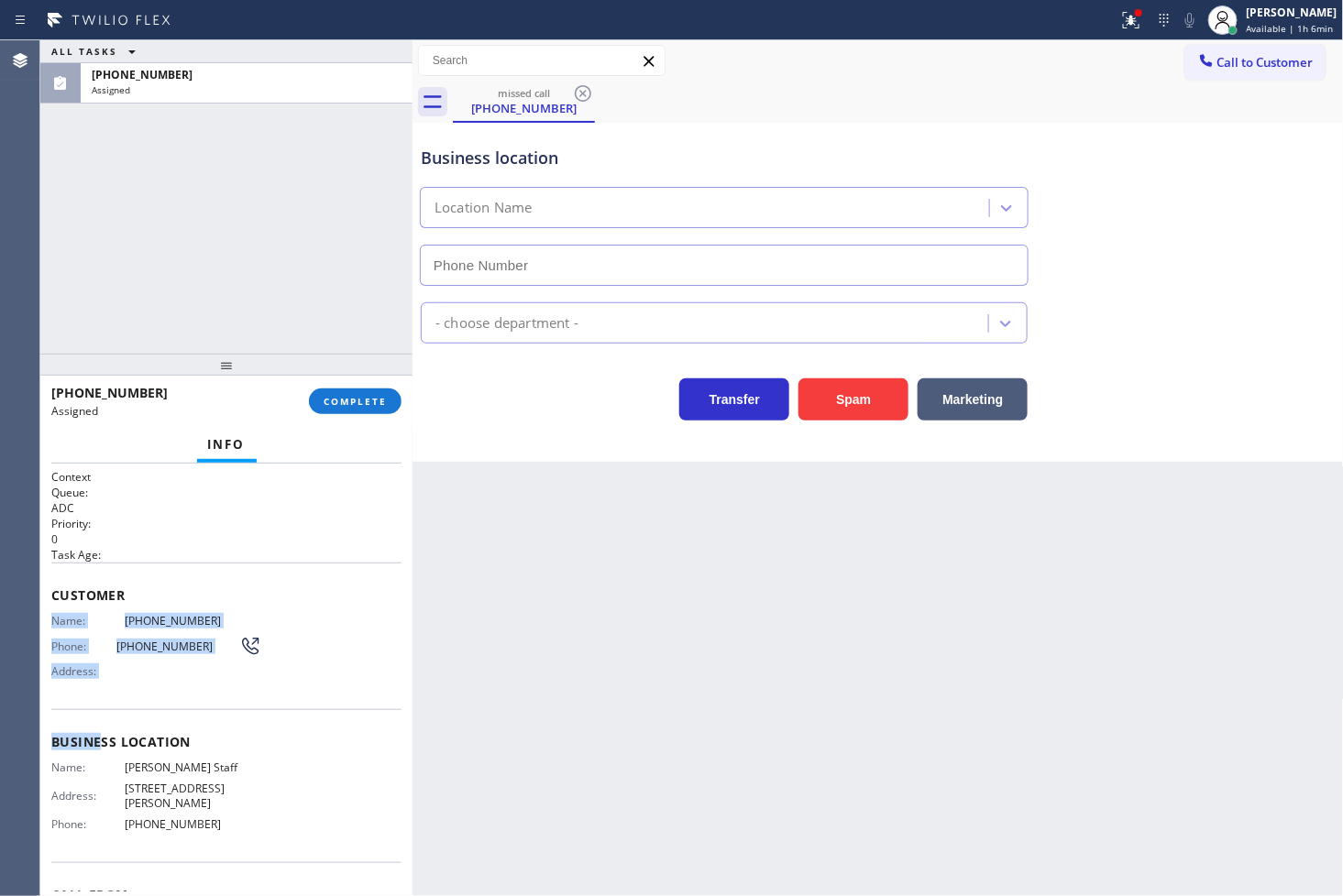
type input "[PHONE_NUMBER]"
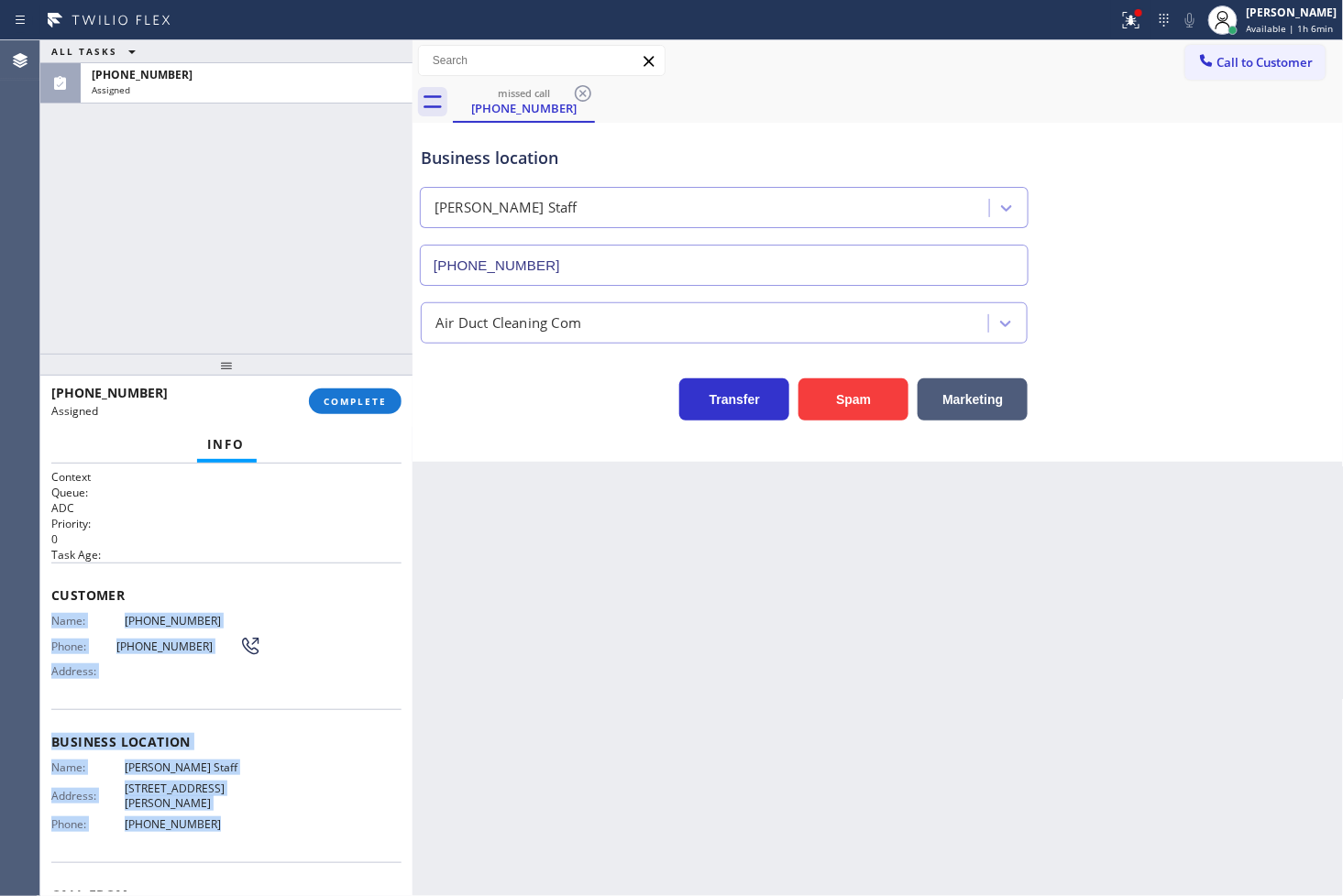
drag, startPoint x: 51, startPoint y: 610, endPoint x: 239, endPoint y: 807, distance: 272.3
click at [239, 807] on div "Context Queue: ADC Priority: 0 Task Age: Customer Name: [PHONE_NUMBER] Phone: […" at bounding box center [226, 735] width 350 height 532
copy div "Name: [PHONE_NUMBER] Phone: [PHONE_NUMBER] Address: Business location Name: [PE…"
click at [340, 401] on span "COMPLETE" at bounding box center [356, 401] width 63 height 12
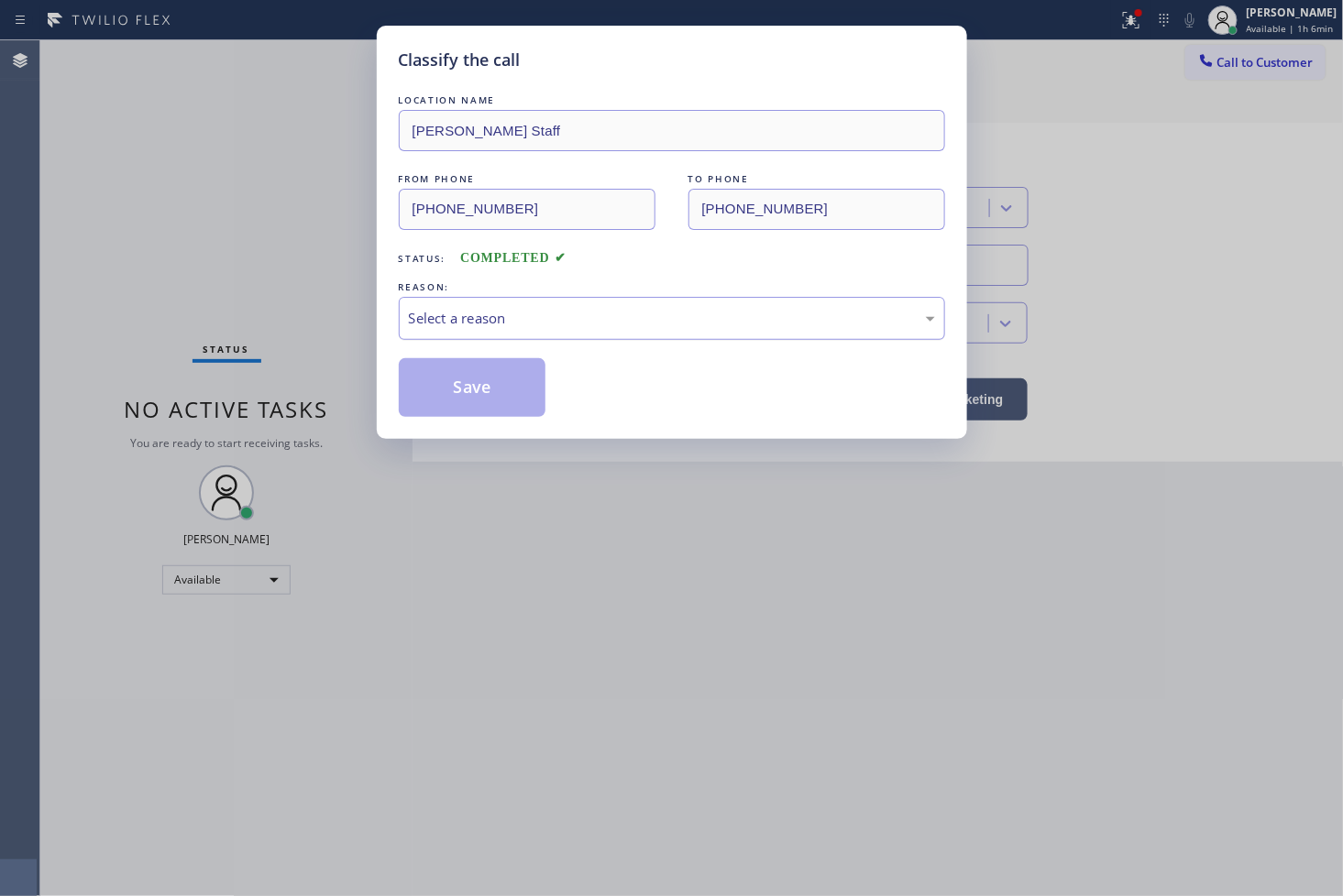
click at [557, 337] on div "Select a reason" at bounding box center [672, 318] width 546 height 43
click at [557, 331] on div "Select a reason" at bounding box center [672, 318] width 546 height 43
click at [514, 317] on div "Select a reason" at bounding box center [671, 318] width 526 height 21
click at [475, 404] on button "Save" at bounding box center [473, 387] width 148 height 58
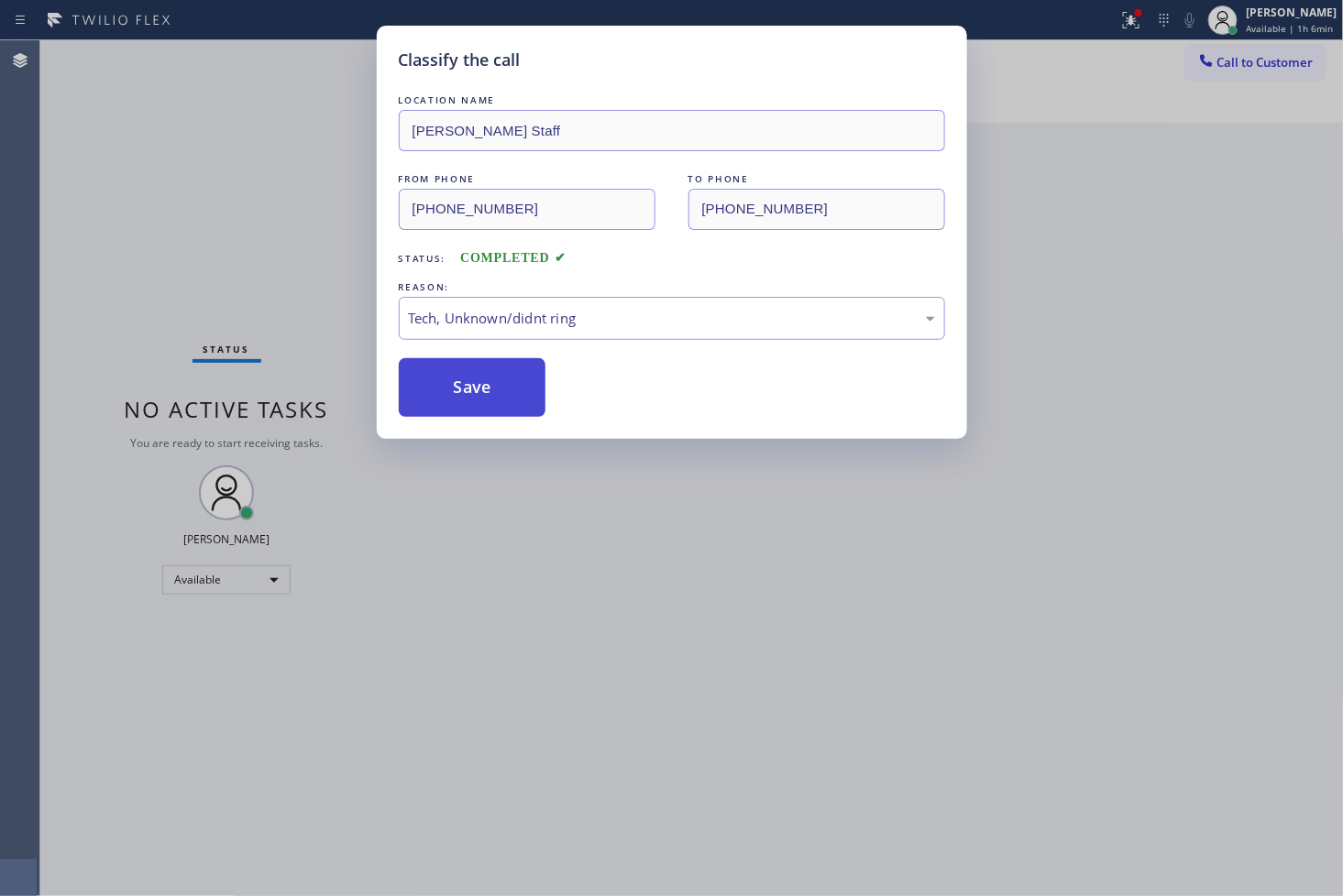
click at [475, 404] on button "Save" at bounding box center [473, 387] width 148 height 58
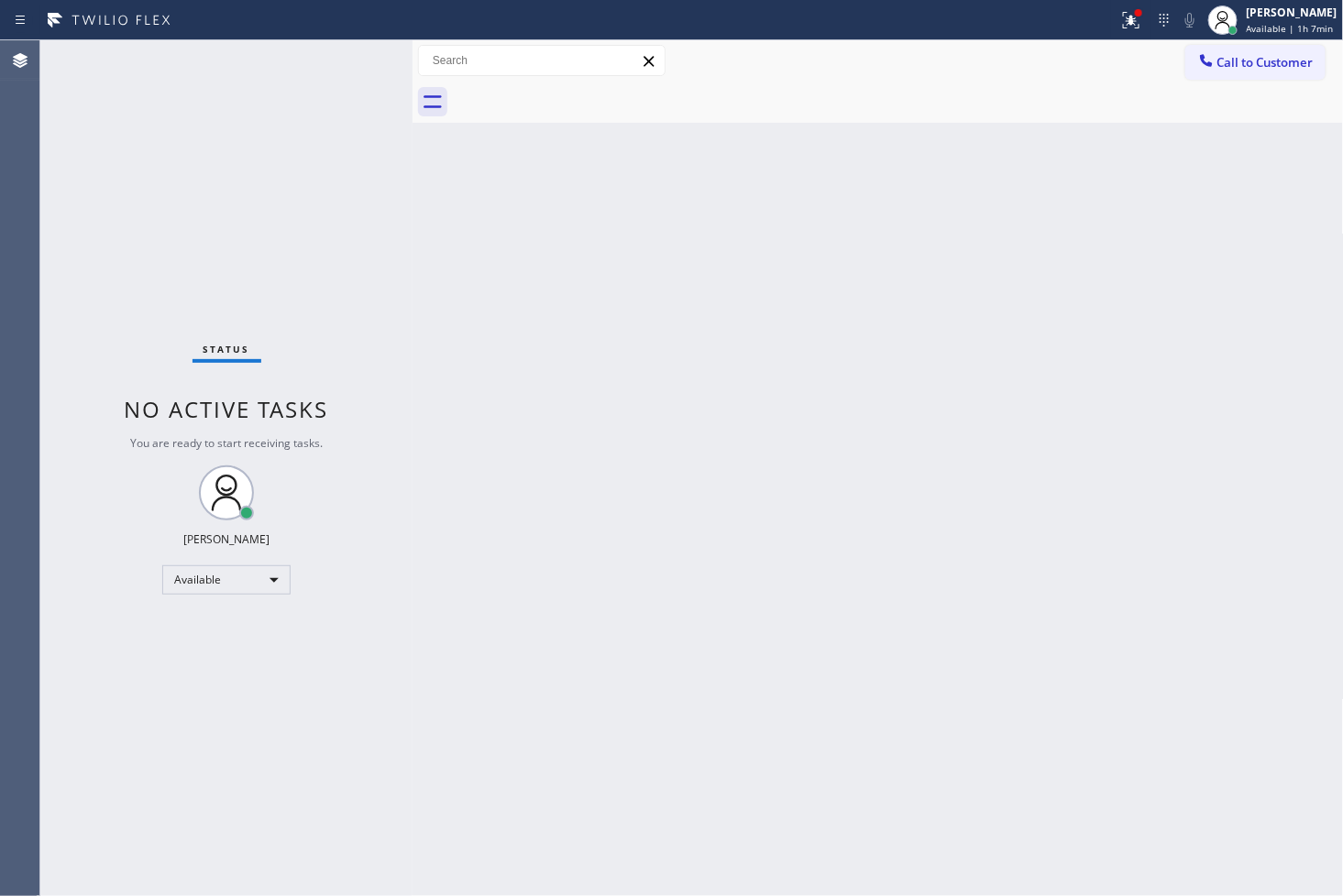
click at [111, 204] on div "Status No active tasks You are ready to start receiving tasks. [PERSON_NAME]" at bounding box center [226, 468] width 372 height 856
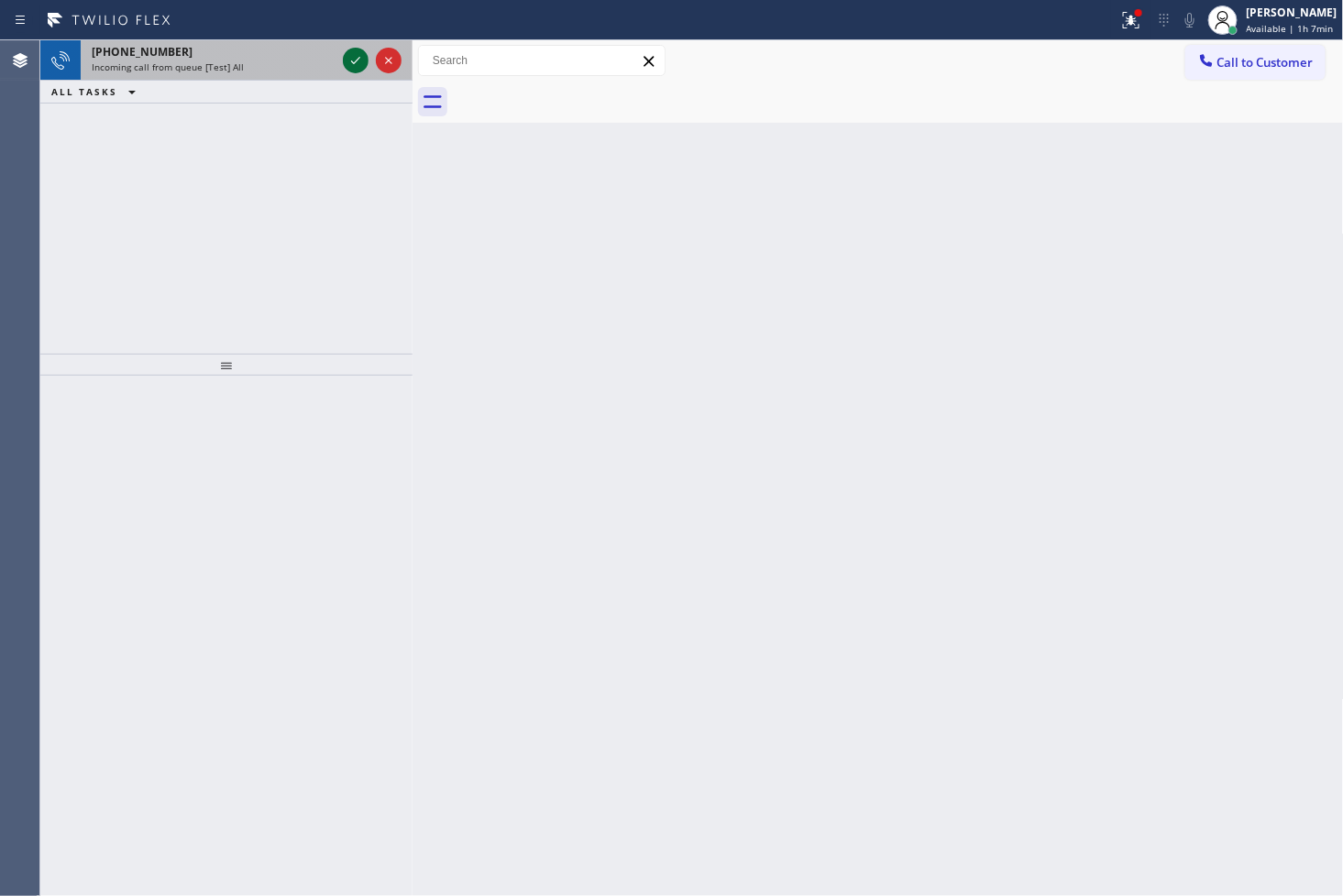
click at [350, 57] on icon at bounding box center [356, 60] width 22 height 22
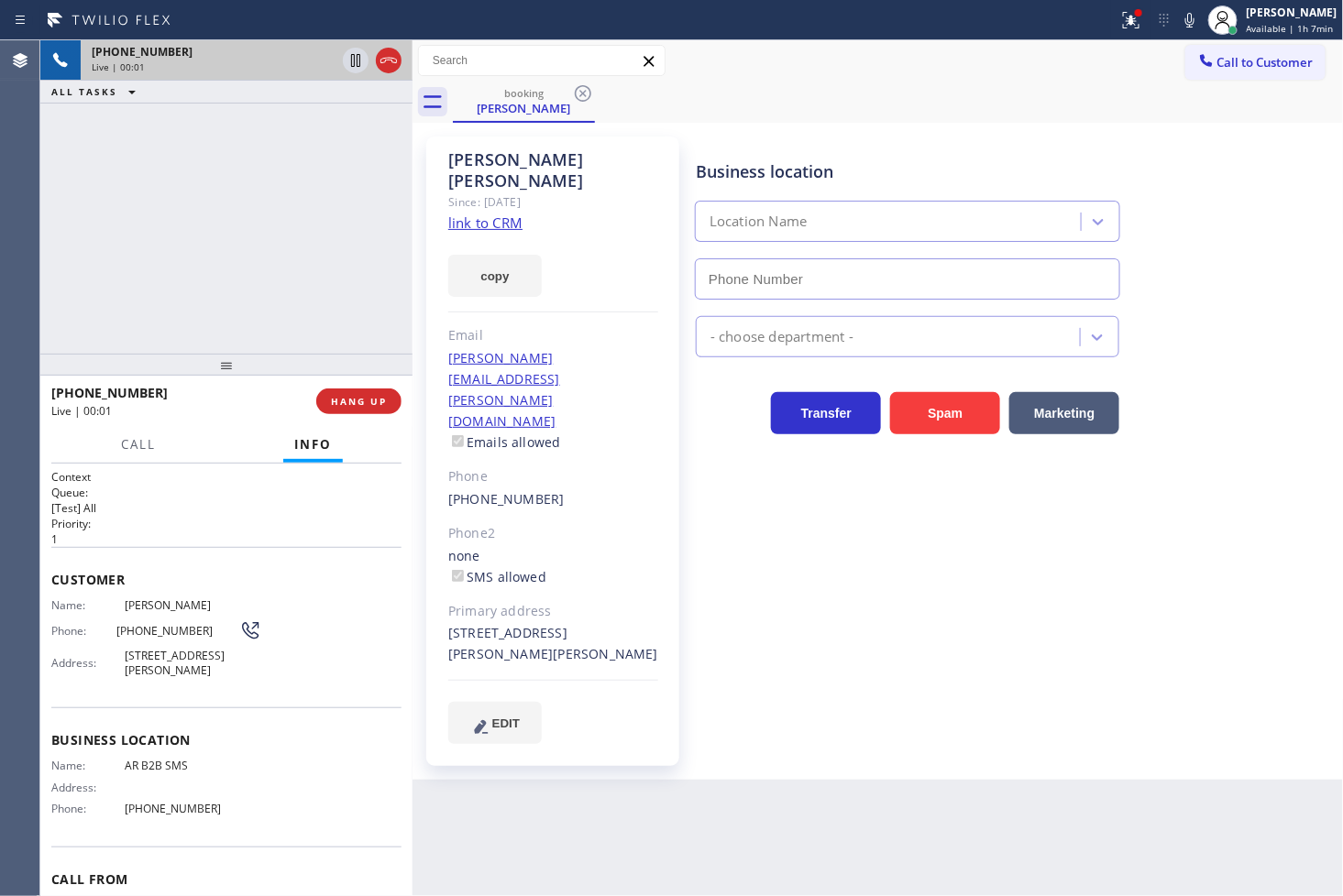
type input "[PHONE_NUMBER]"
click at [204, 252] on div "[PHONE_NUMBER] Live | 00:01 ALL TASKS ALL TASKS ACTIVE TASKS TASKS IN WRAP UP" at bounding box center [226, 196] width 372 height 313
click at [461, 214] on link "link to CRM" at bounding box center [485, 222] width 74 height 18
click at [232, 178] on div "[PHONE_NUMBER] Live | 00:05 ALL TASKS ALL TASKS ACTIVE TASKS TASKS IN WRAP UP" at bounding box center [226, 196] width 372 height 313
click at [817, 612] on div "Business location AR B2B SMS [PHONE_NUMBER] Appliance Repair High End Transfer …" at bounding box center [1015, 439] width 647 height 597
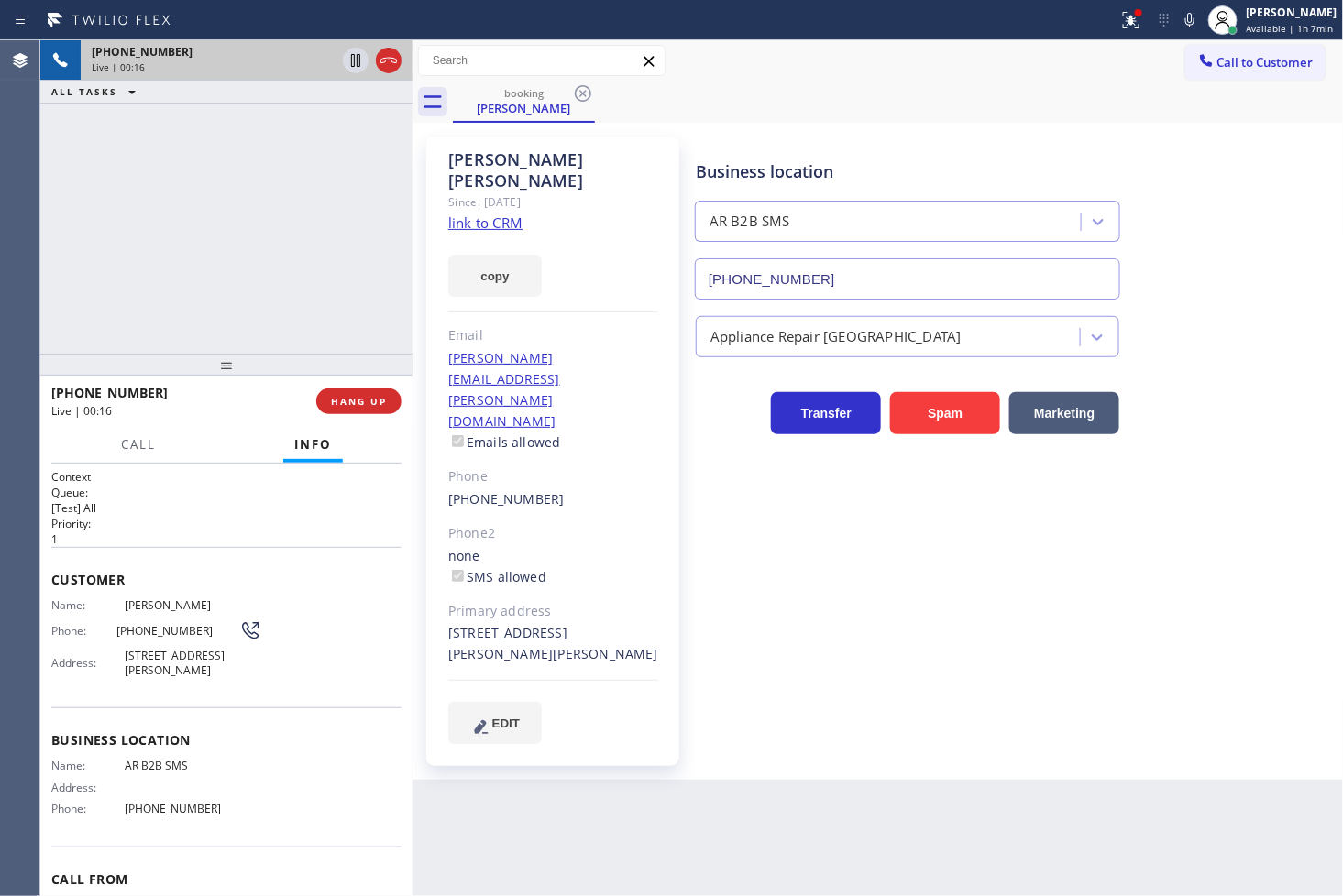
click at [282, 206] on div "[PHONE_NUMBER] Live | 00:16 ALL TASKS ALL TASKS ACTIVE TASKS TASKS IN WRAP UP" at bounding box center [226, 196] width 372 height 313
click at [909, 592] on div "Business location AR B2B SMS [PHONE_NUMBER] Appliance Repair High End Transfer …" at bounding box center [1015, 439] width 647 height 597
click at [60, 245] on div "[PHONE_NUMBER] Live | 00:19 ALL TASKS ALL TASKS ACTIVE TASKS TASKS IN WRAP UP" at bounding box center [226, 196] width 372 height 313
click at [1037, 137] on div "Business location AR B2B SMS [PHONE_NUMBER]" at bounding box center [1015, 217] width 647 height 166
click at [1179, 20] on icon at bounding box center [1190, 20] width 22 height 22
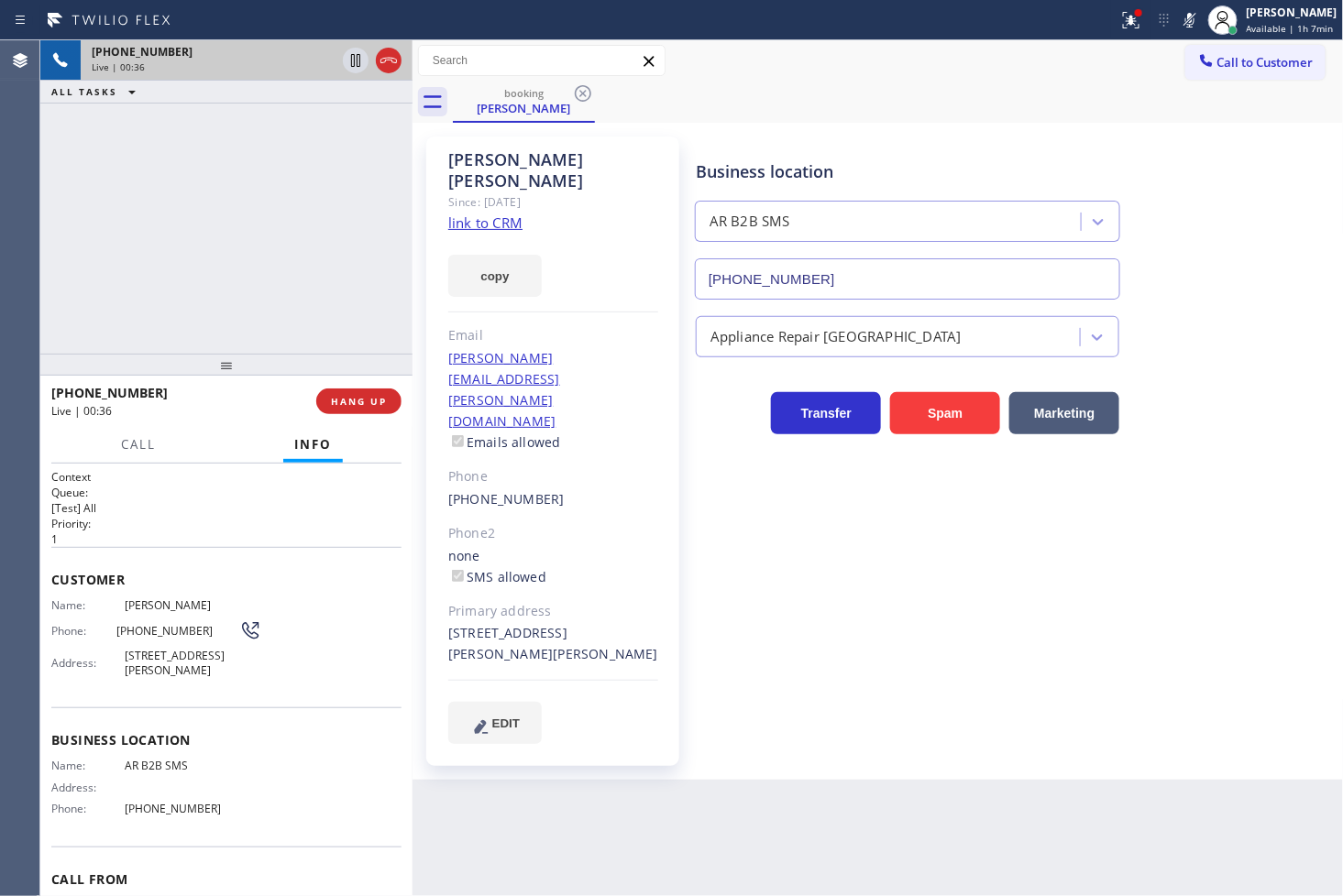
click at [336, 149] on div "[PHONE_NUMBER] Live | 00:36 ALL TASKS ALL TASKS ACTIVE TASKS TASKS IN WRAP UP" at bounding box center [226, 196] width 372 height 313
click at [353, 67] on icon at bounding box center [356, 60] width 22 height 22
click at [133, 453] on button "Call" at bounding box center [138, 445] width 57 height 35
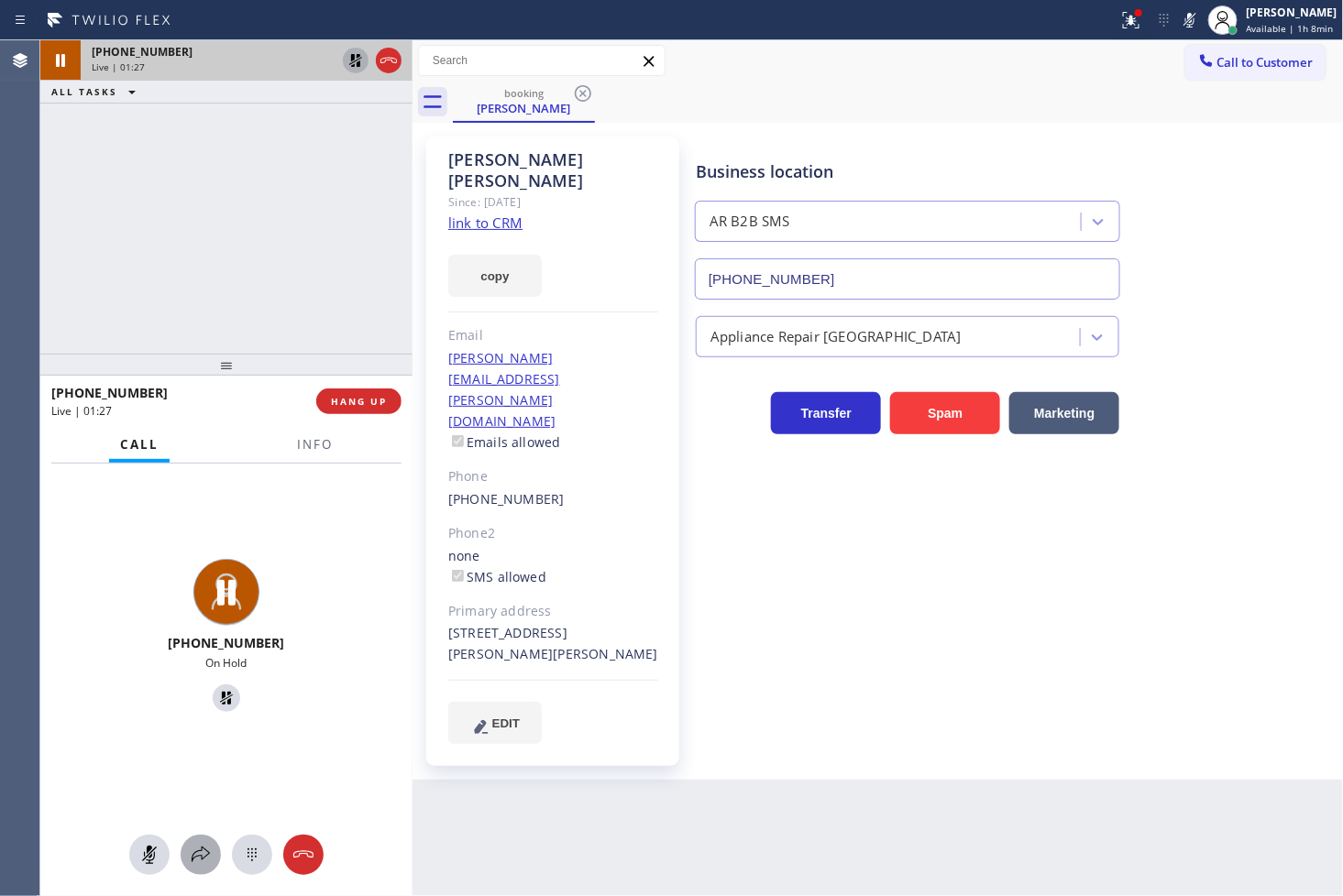
click at [193, 862] on icon at bounding box center [200, 855] width 22 height 22
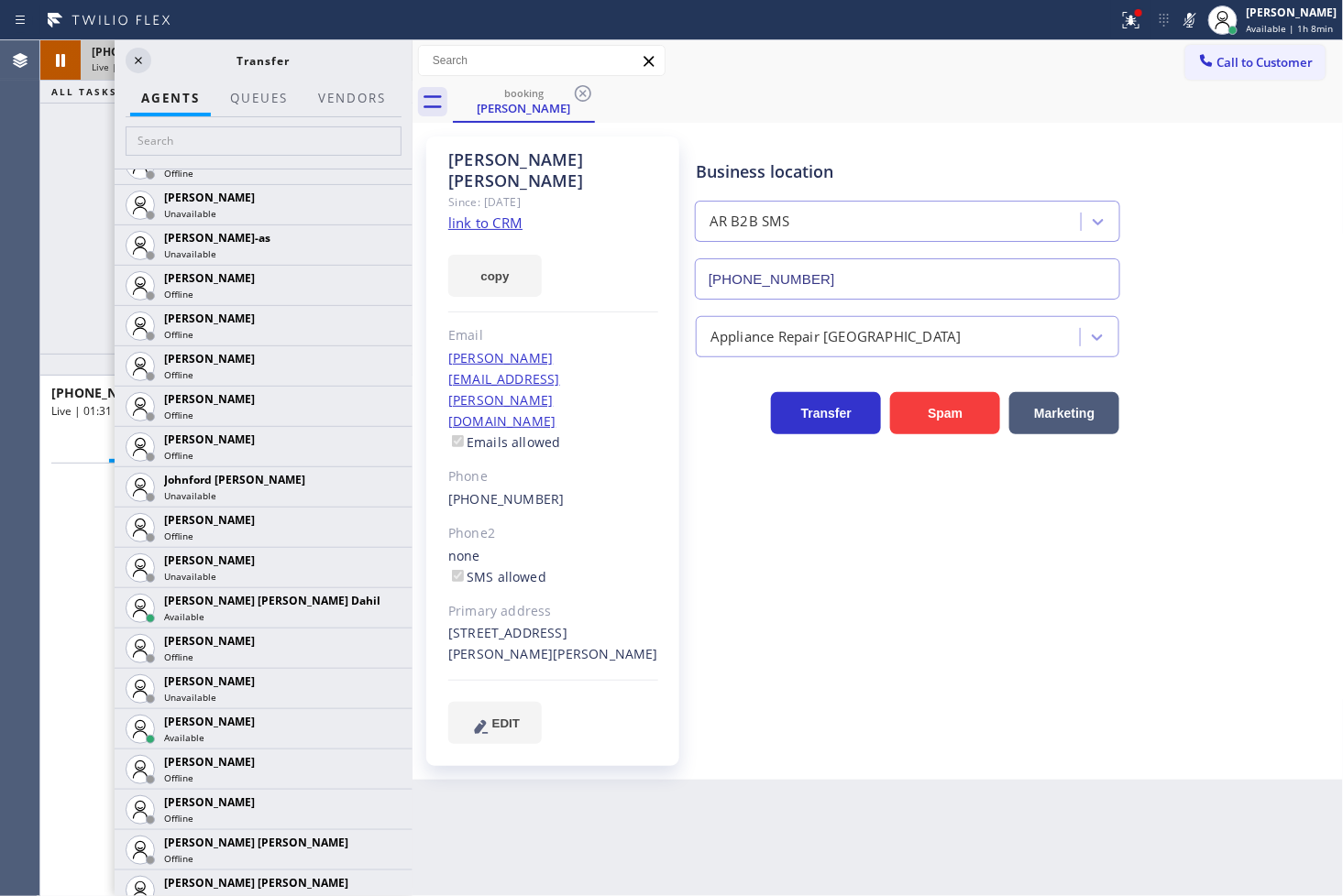
scroll to position [1730, 0]
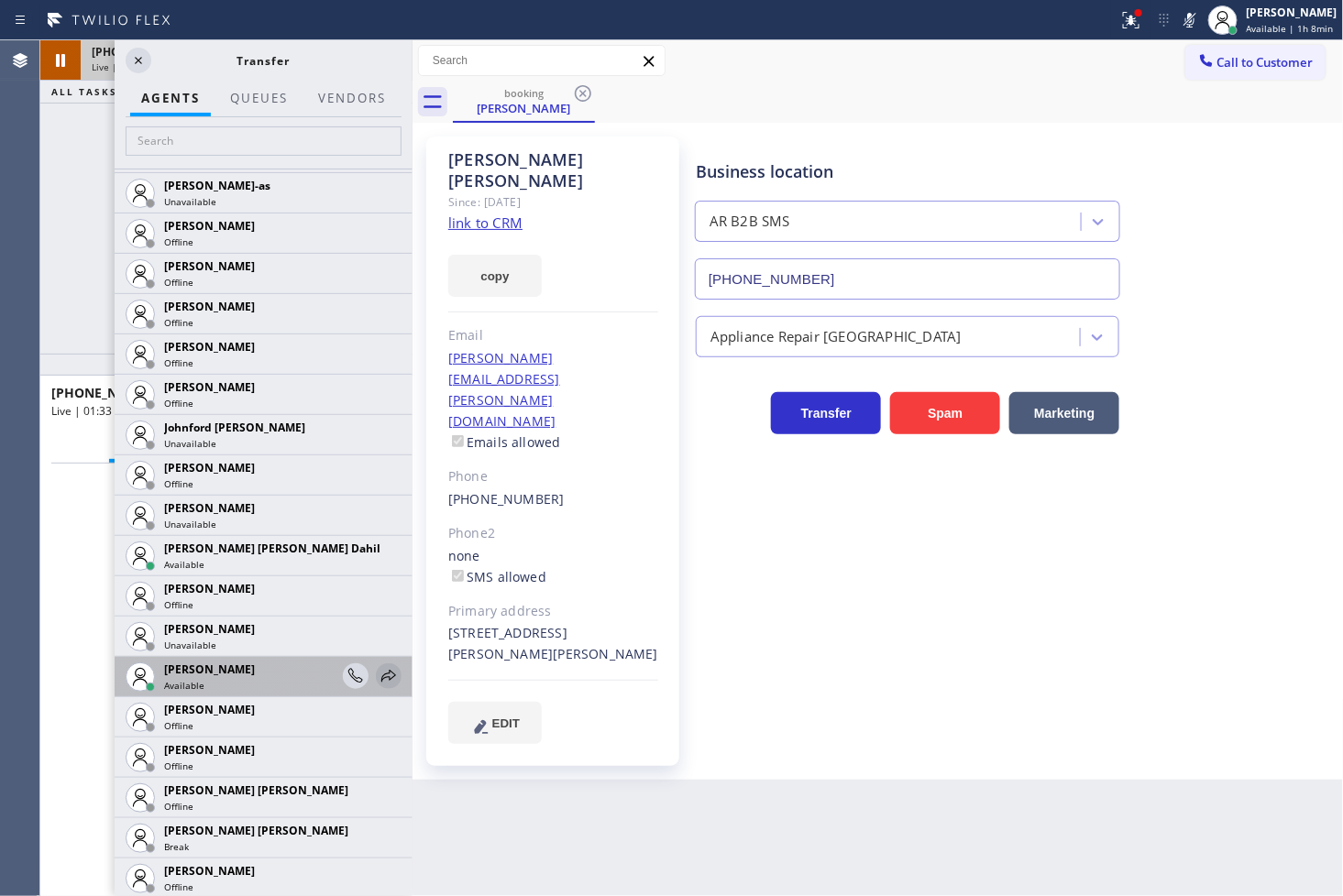
click at [378, 671] on icon at bounding box center [388, 676] width 22 height 22
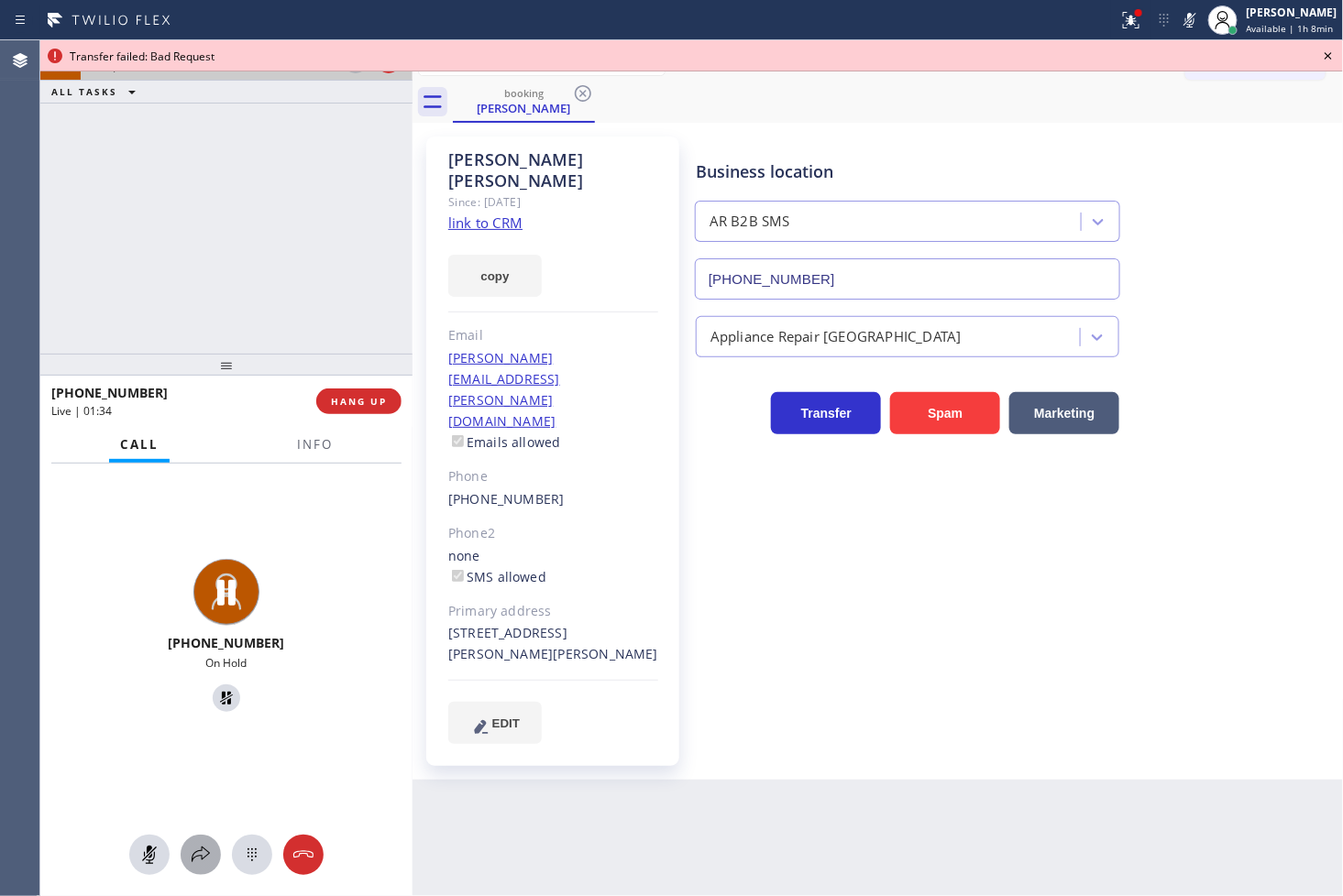
click at [201, 846] on icon at bounding box center [200, 855] width 22 height 22
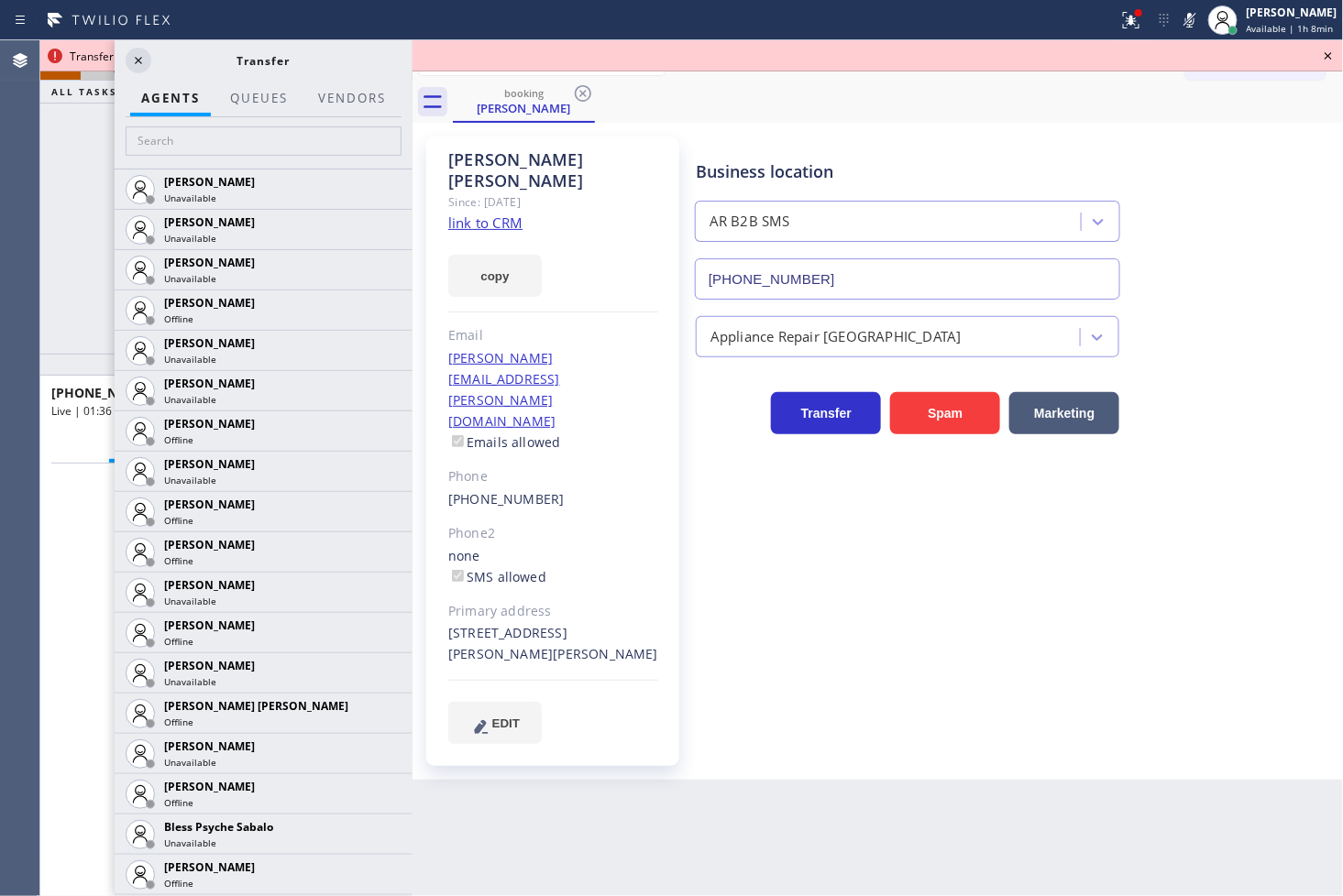
click at [151, 64] on div "Transfer" at bounding box center [264, 60] width 224 height 15
click at [128, 56] on icon at bounding box center [138, 60] width 22 height 22
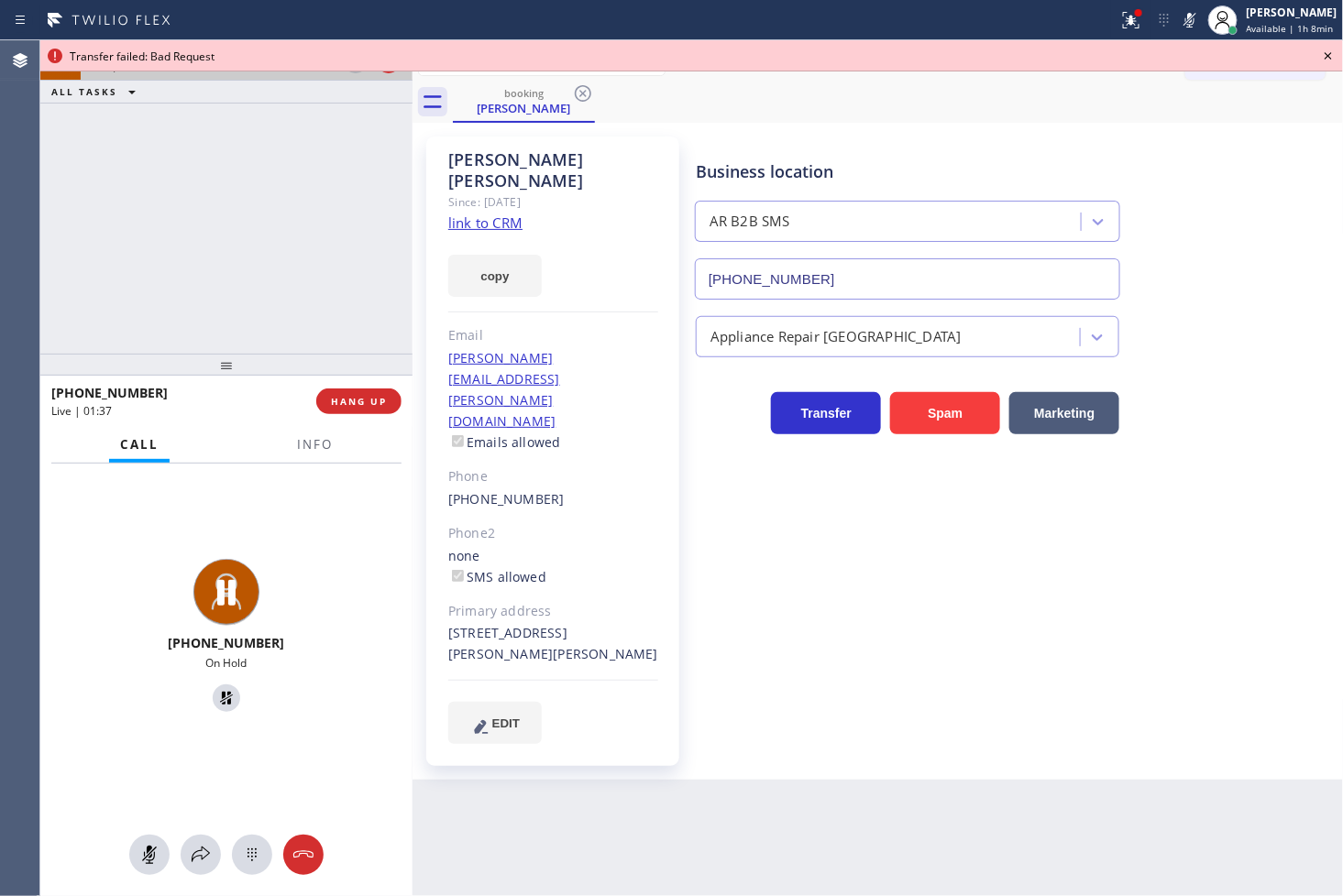
click at [1326, 53] on icon at bounding box center [1329, 57] width 8 height 8
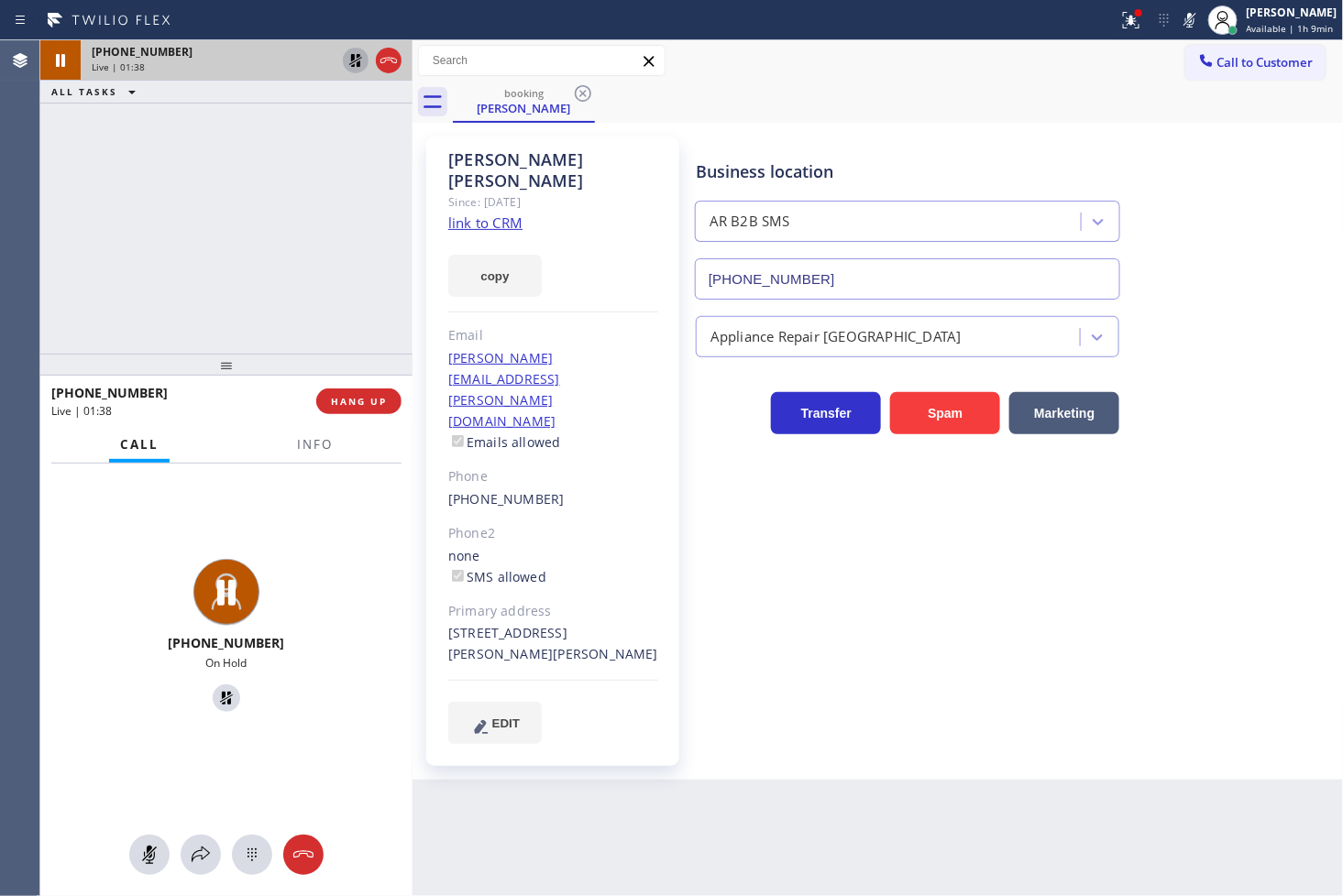
click at [355, 59] on icon at bounding box center [356, 60] width 22 height 22
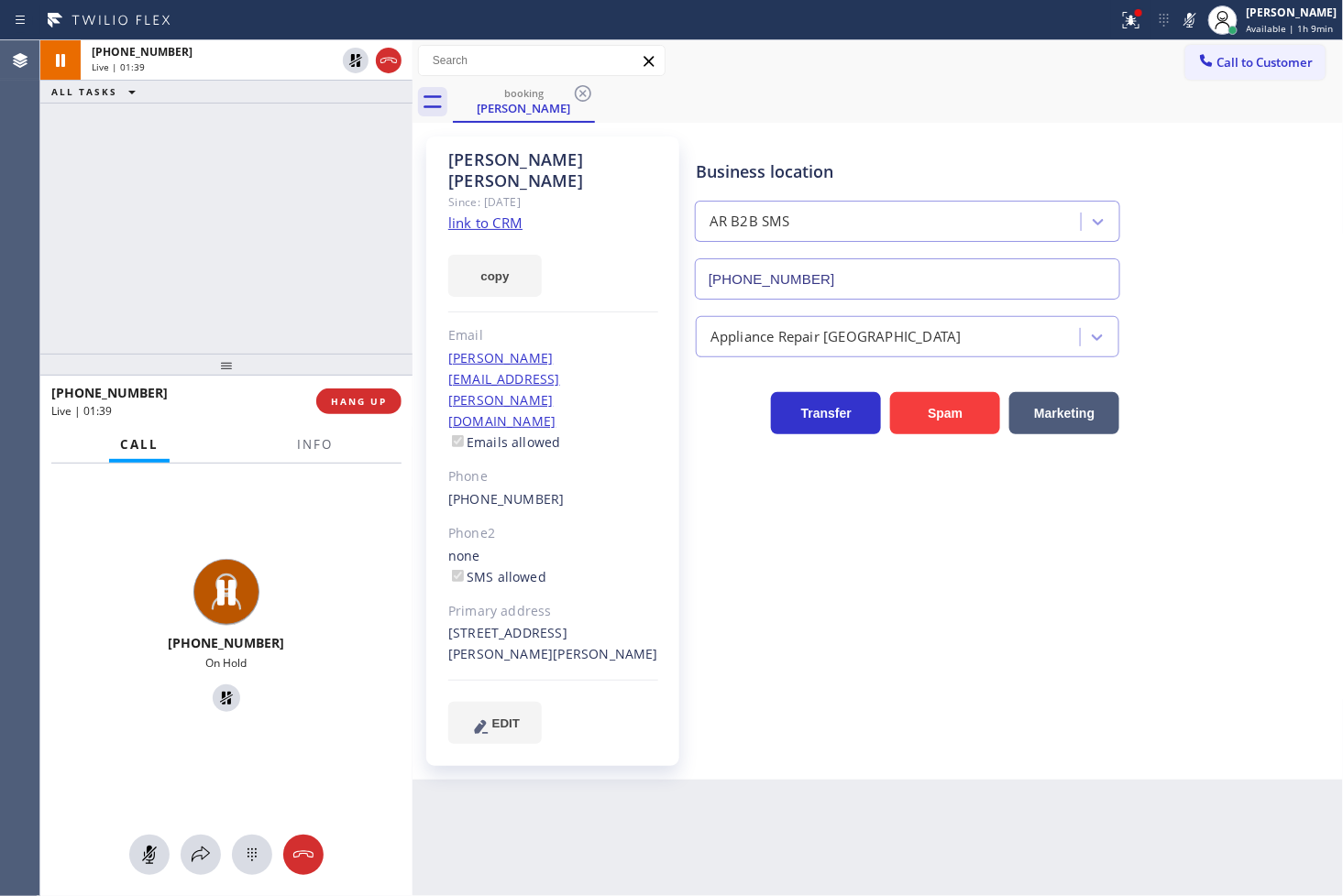
click at [1179, 11] on icon at bounding box center [1190, 20] width 22 height 22
click at [301, 273] on div "[PHONE_NUMBER] Live | 01:40 ALL TASKS ALL TASKS ACTIVE TASKS TASKS IN WRAP UP" at bounding box center [226, 196] width 372 height 313
click at [307, 569] on div "[PHONE_NUMBER] Live" at bounding box center [226, 638] width 372 height 349
click at [211, 858] on icon at bounding box center [200, 855] width 22 height 22
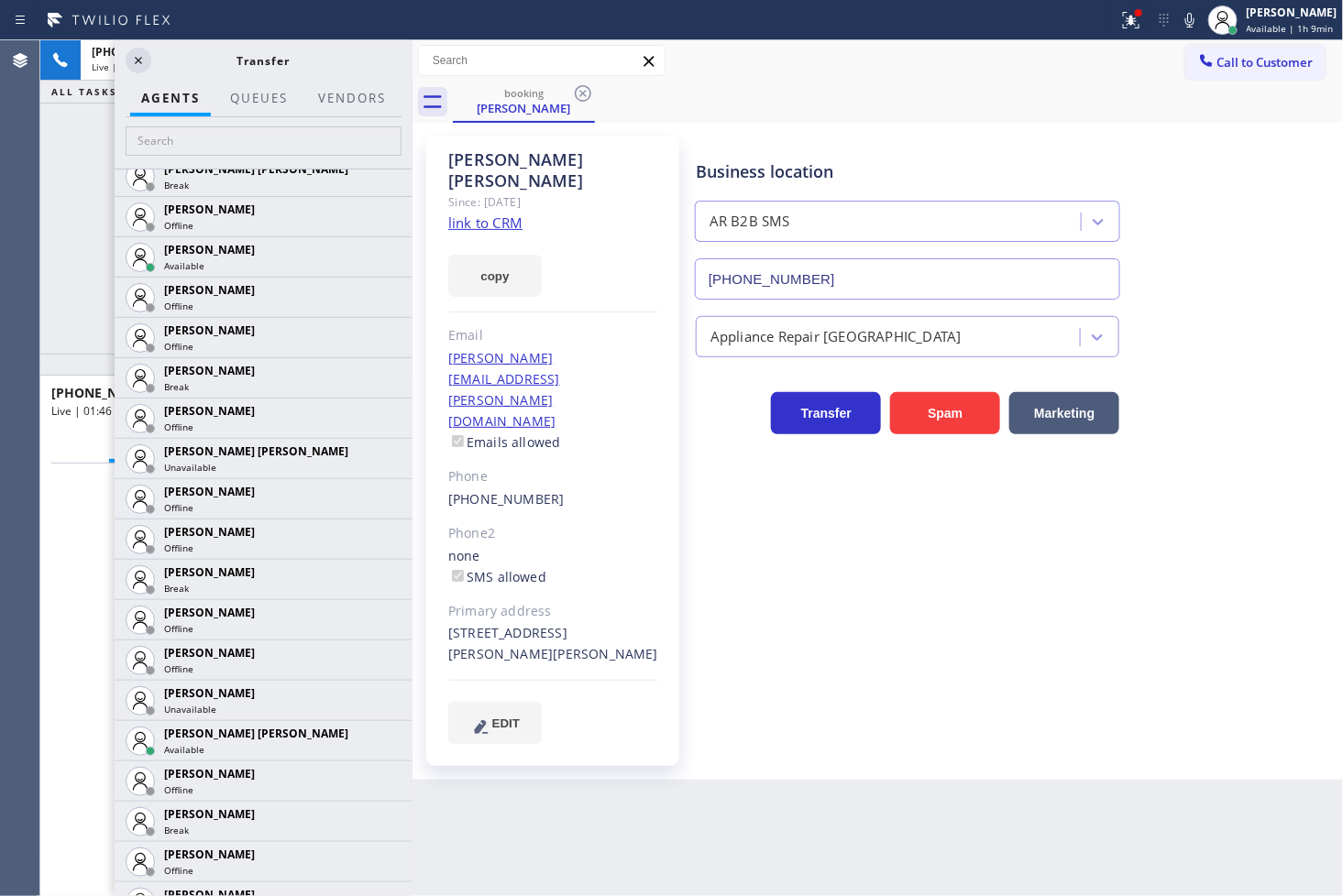
scroll to position [1018, 0]
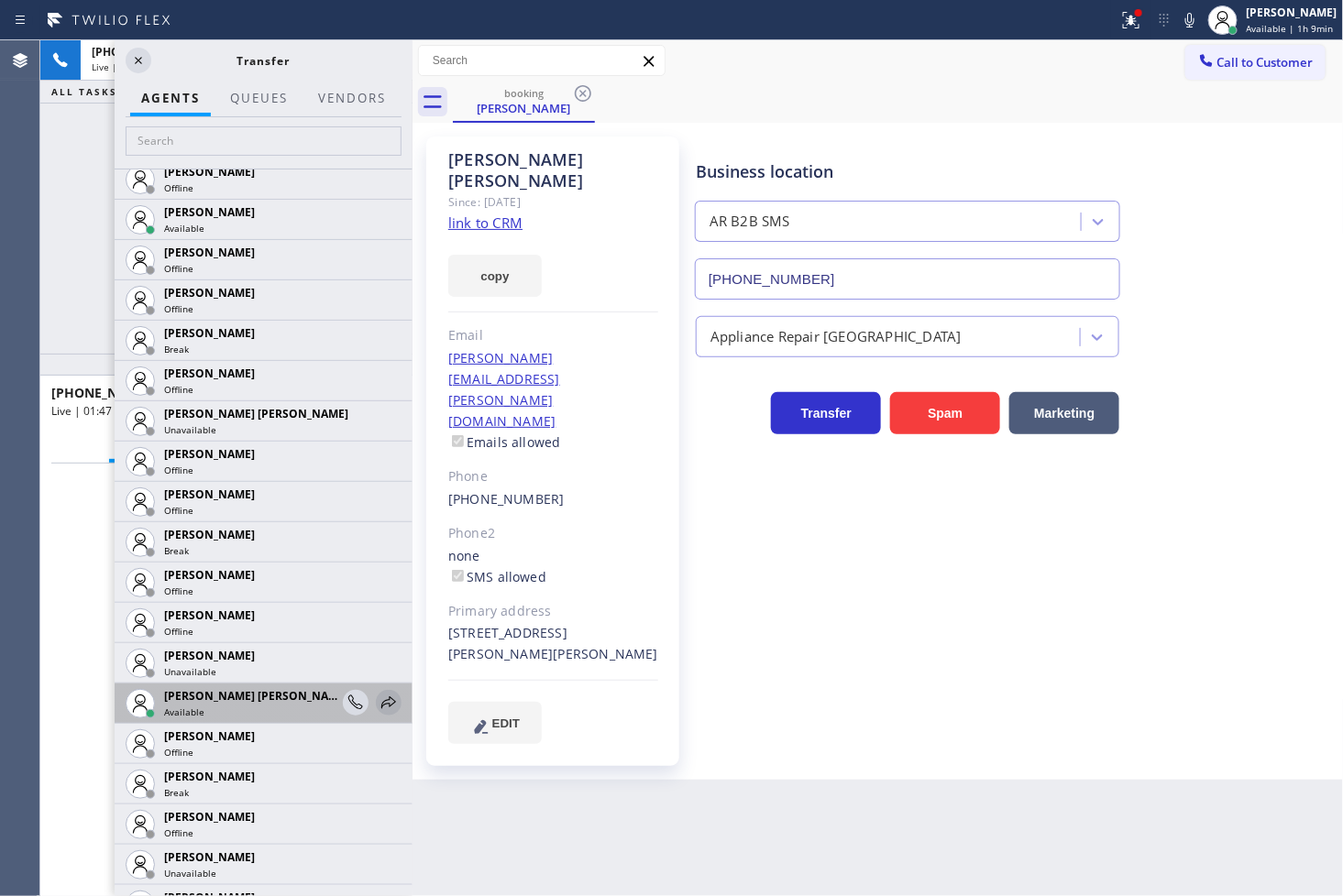
click at [382, 699] on icon at bounding box center [388, 702] width 14 height 11
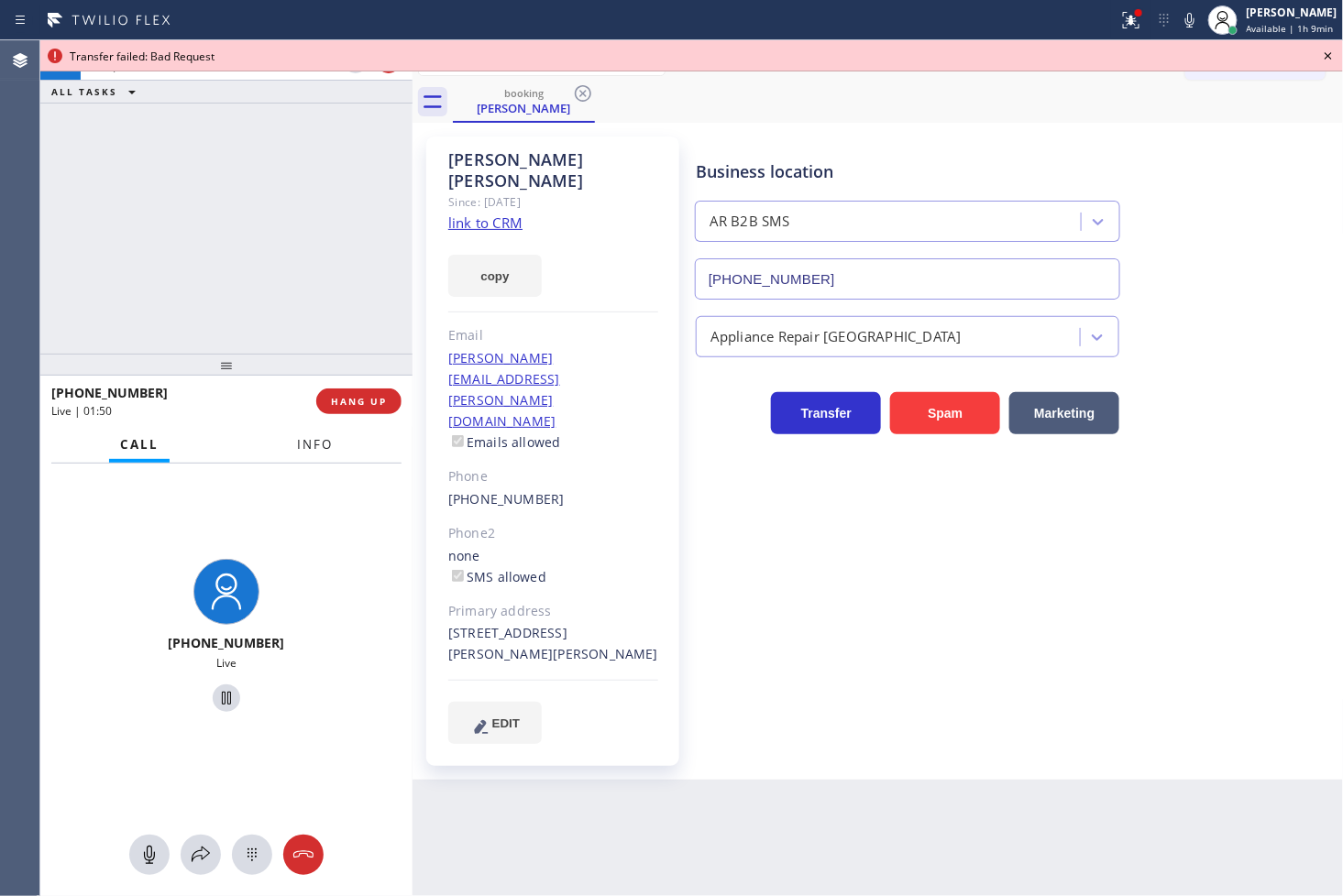
click at [312, 441] on span "Info" at bounding box center [314, 444] width 35 height 16
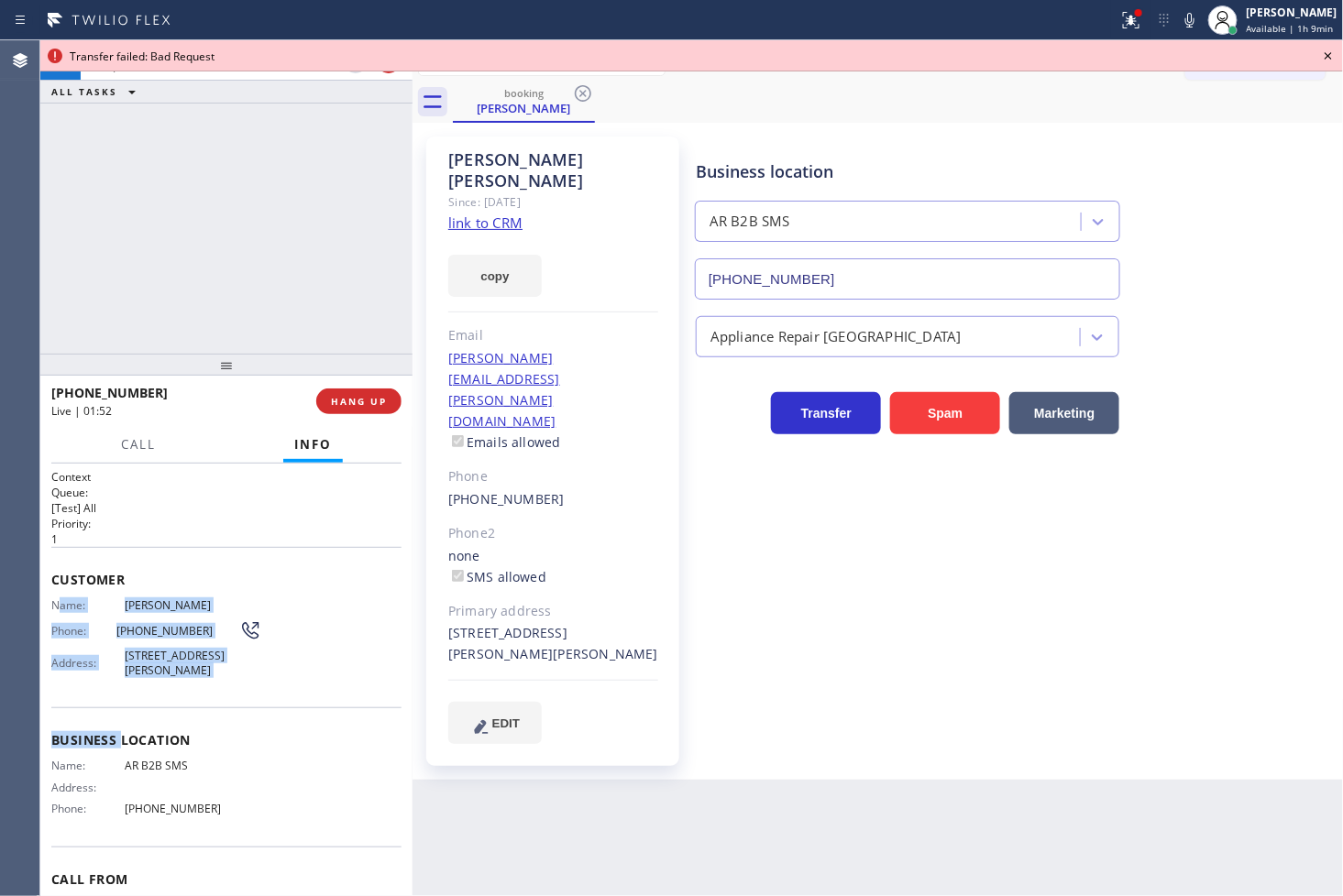
drag, startPoint x: 58, startPoint y: 609, endPoint x: 122, endPoint y: 737, distance: 143.1
click at [122, 737] on div "Context Queue: [Test] All Priority: 1 Customer Name: [PERSON_NAME] Phone: [PHON…" at bounding box center [226, 727] width 350 height 516
click at [295, 763] on div "Name: AR B2B SMS Address: Phone: [PHONE_NUMBER]" at bounding box center [226, 791] width 350 height 64
drag, startPoint x: 50, startPoint y: 605, endPoint x: 193, endPoint y: 800, distance: 241.8
click at [193, 800] on div "Context Queue: [Test] All Priority: 1 Customer Name: [PERSON_NAME] Phone: [PHON…" at bounding box center [226, 680] width 372 height 433
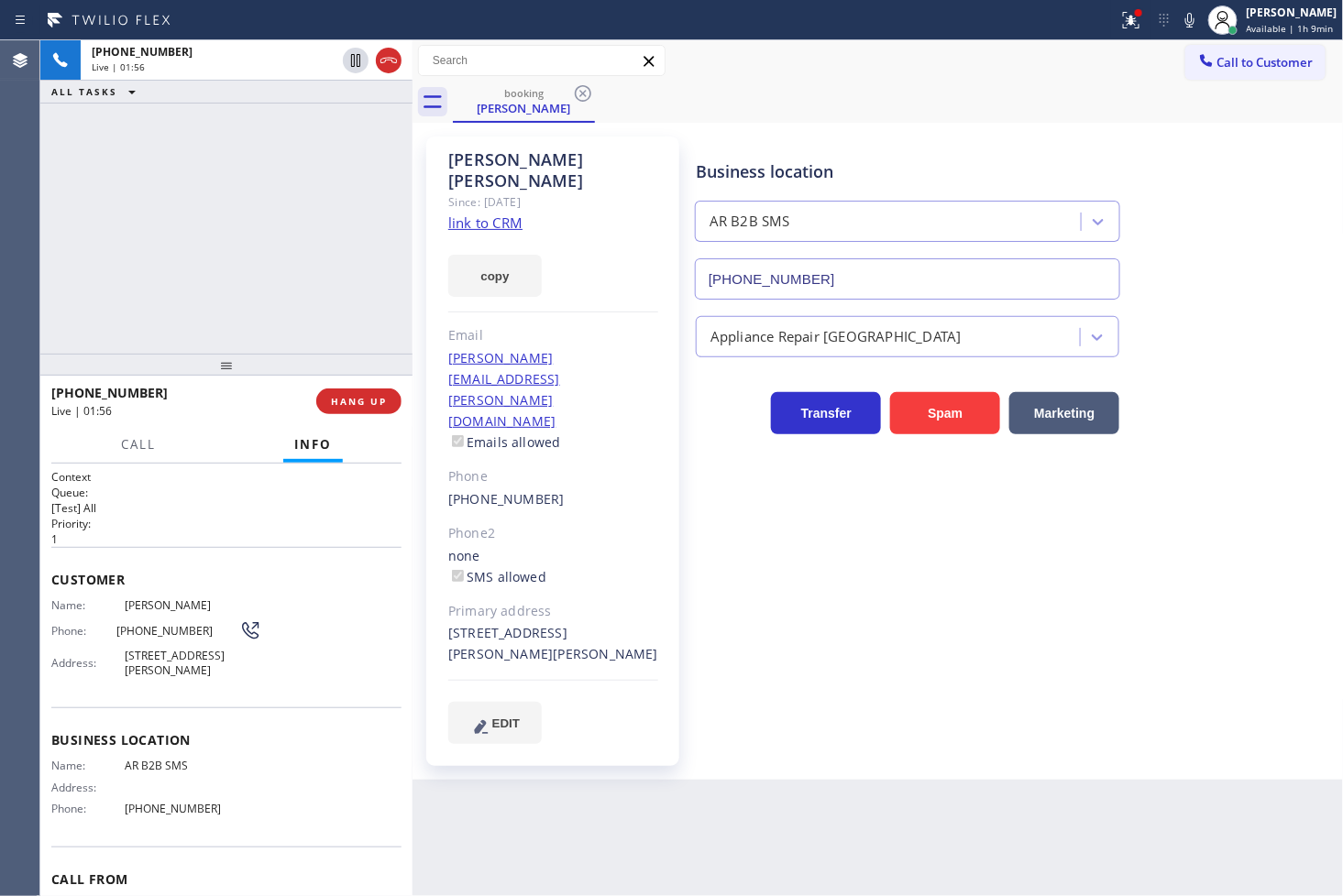
click at [237, 799] on div "Name: AR B2B SMS Address: Phone: [PHONE_NUMBER]" at bounding box center [156, 791] width 210 height 64
click at [43, 601] on div "Context Queue: [Test] All Priority: 1 Customer Name: [PERSON_NAME] Phone: [PHON…" at bounding box center [226, 680] width 372 height 433
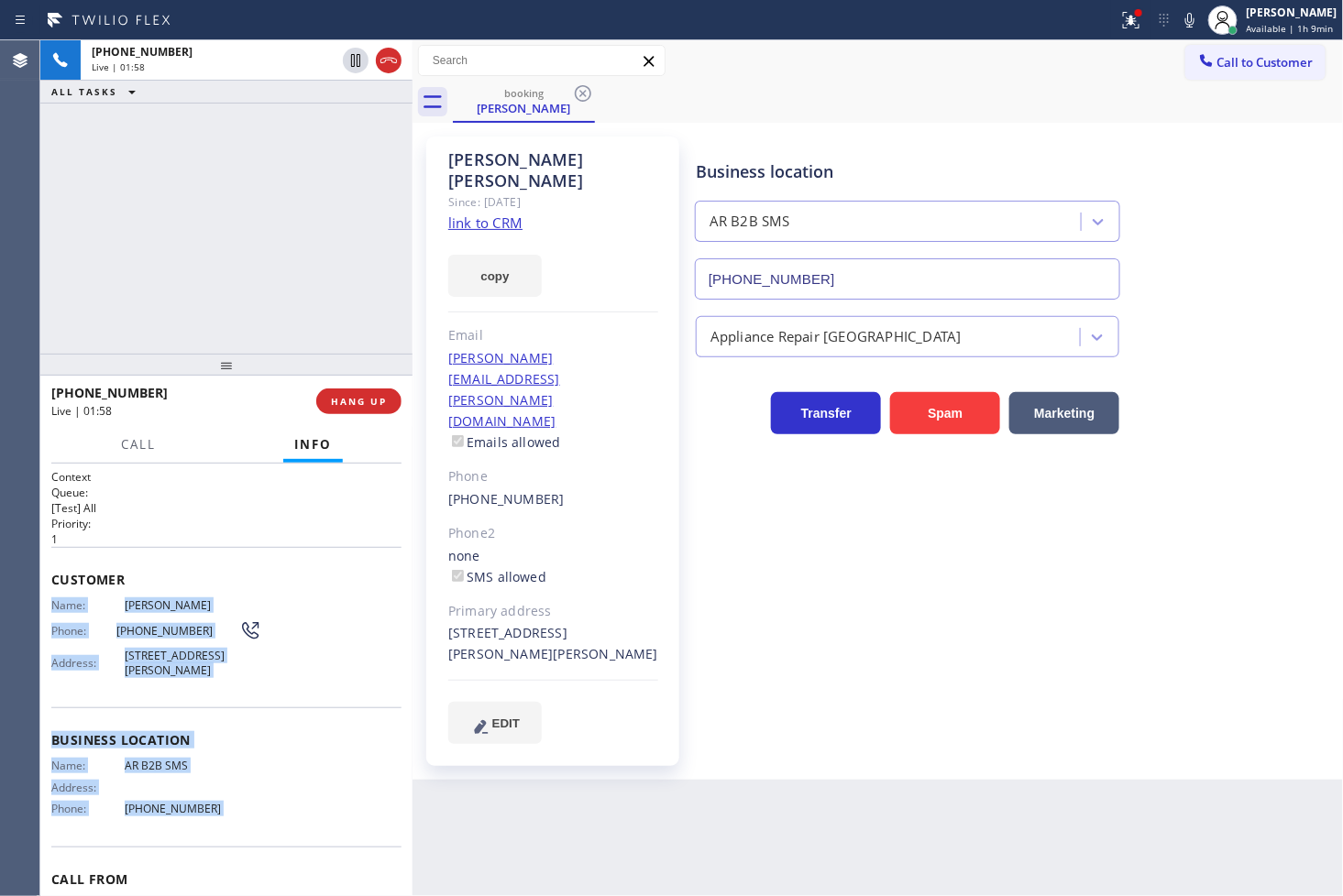
drag, startPoint x: 43, startPoint y: 601, endPoint x: 232, endPoint y: 809, distance: 281.0
click at [232, 809] on div "Context Queue: [Test] All Priority: 1 Customer Name: [PERSON_NAME] Phone: [PHON…" at bounding box center [226, 680] width 372 height 433
copy div "Name: [PERSON_NAME] Phone: [PHONE_NUMBER] Address: [STREET_ADDRESS][PERSON_NAME…"
drag, startPoint x: 519, startPoint y: 245, endPoint x: 563, endPoint y: 229, distance: 46.8
click at [519, 255] on button "copy" at bounding box center [496, 276] width 94 height 42
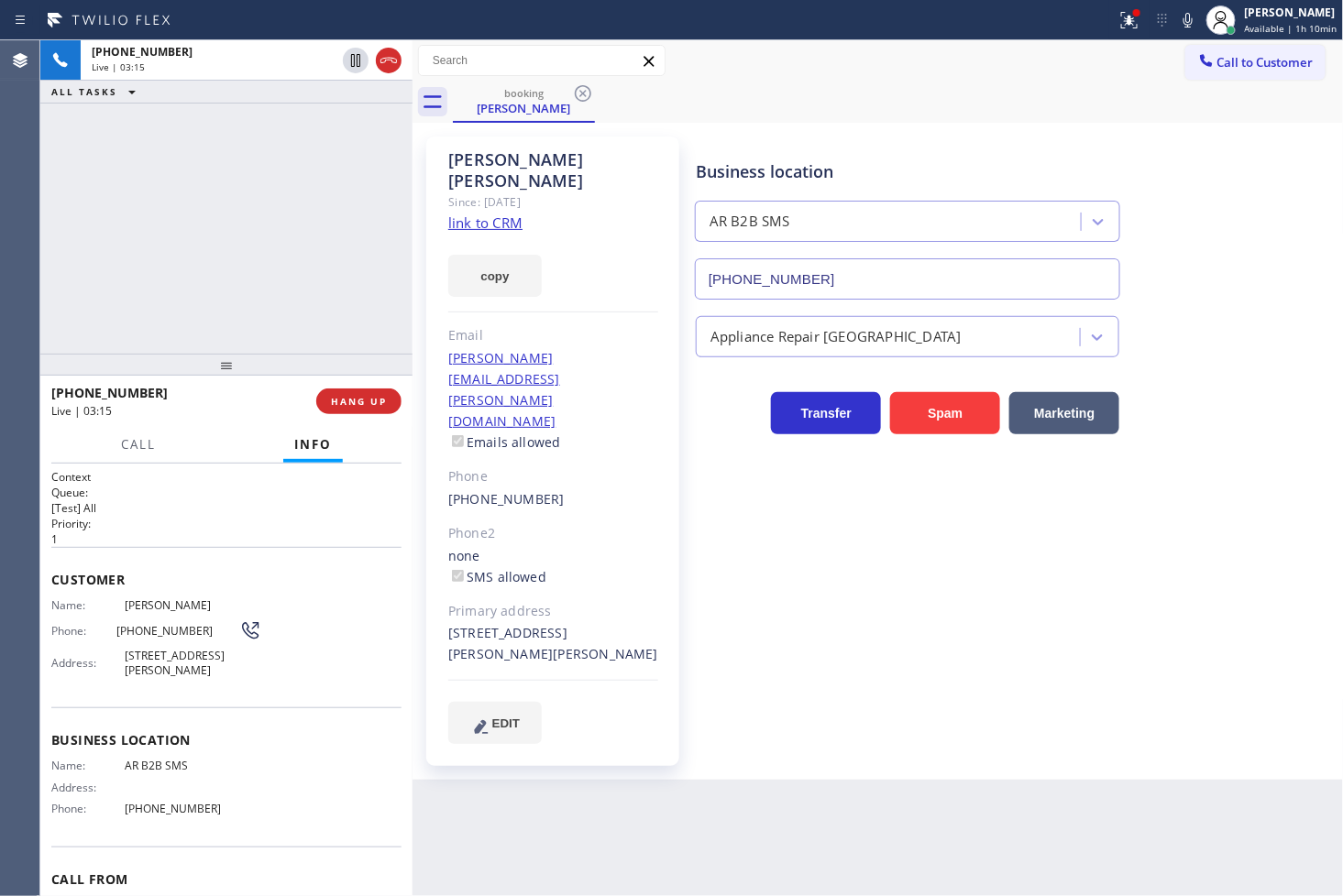
click at [754, 569] on div "Business location AR B2B SMS [PHONE_NUMBER] Appliance Repair High End Transfer …" at bounding box center [1015, 439] width 647 height 597
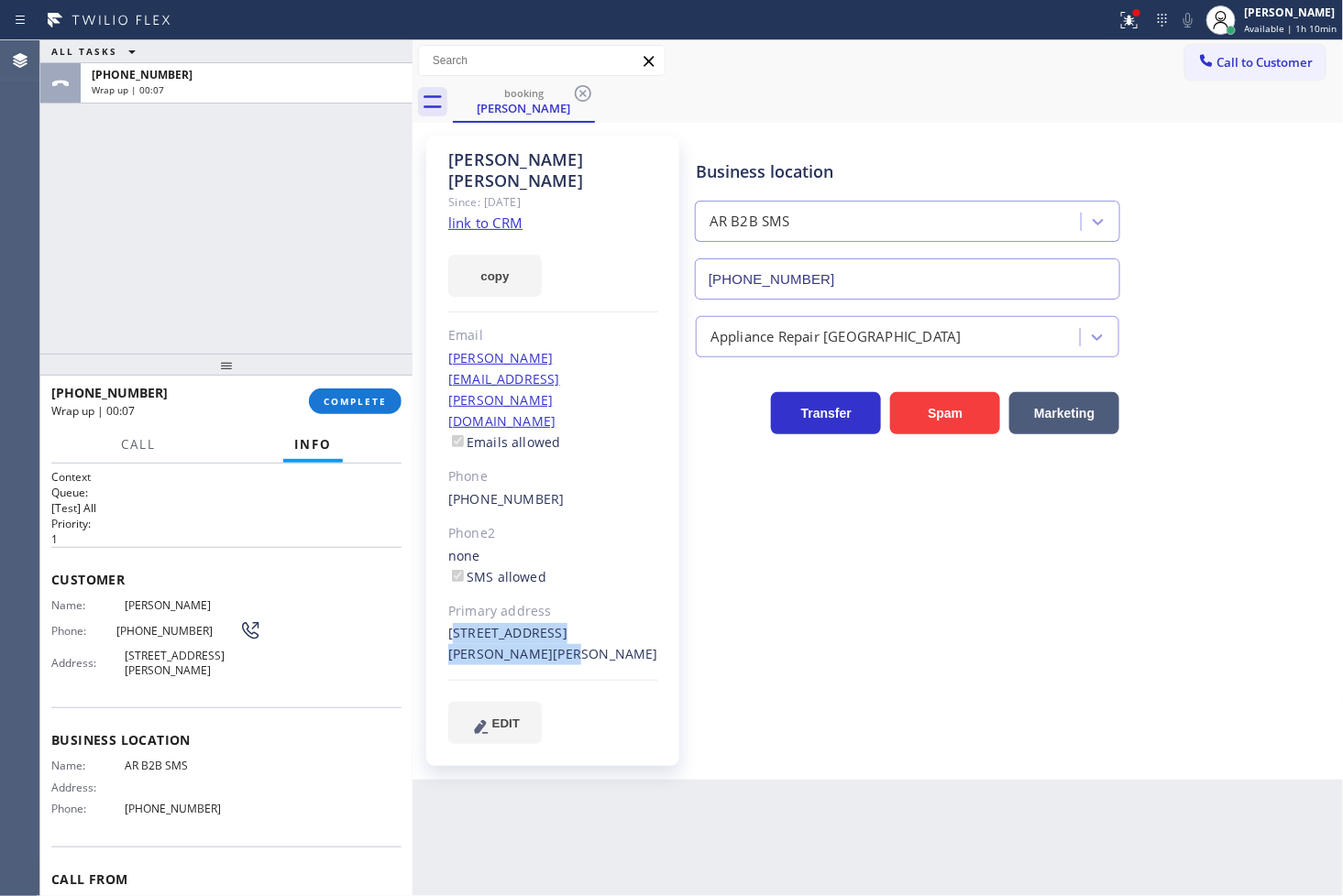
drag, startPoint x: 450, startPoint y: 546, endPoint x: 482, endPoint y: 573, distance: 41.9
click at [482, 623] on div "[STREET_ADDRESS][PERSON_NAME][PERSON_NAME]" at bounding box center [553, 644] width 210 height 42
copy div "[STREET_ADDRESS][PERSON_NAME][PERSON_NAME]"
click at [71, 285] on div "ALL TASKS ALL TASKS ACTIVE TASKS TASKS IN WRAP UP [PHONE_NUMBER] Wrap up | 00:32" at bounding box center [226, 196] width 372 height 313
click at [351, 402] on span "COMPLETE" at bounding box center [356, 401] width 63 height 12
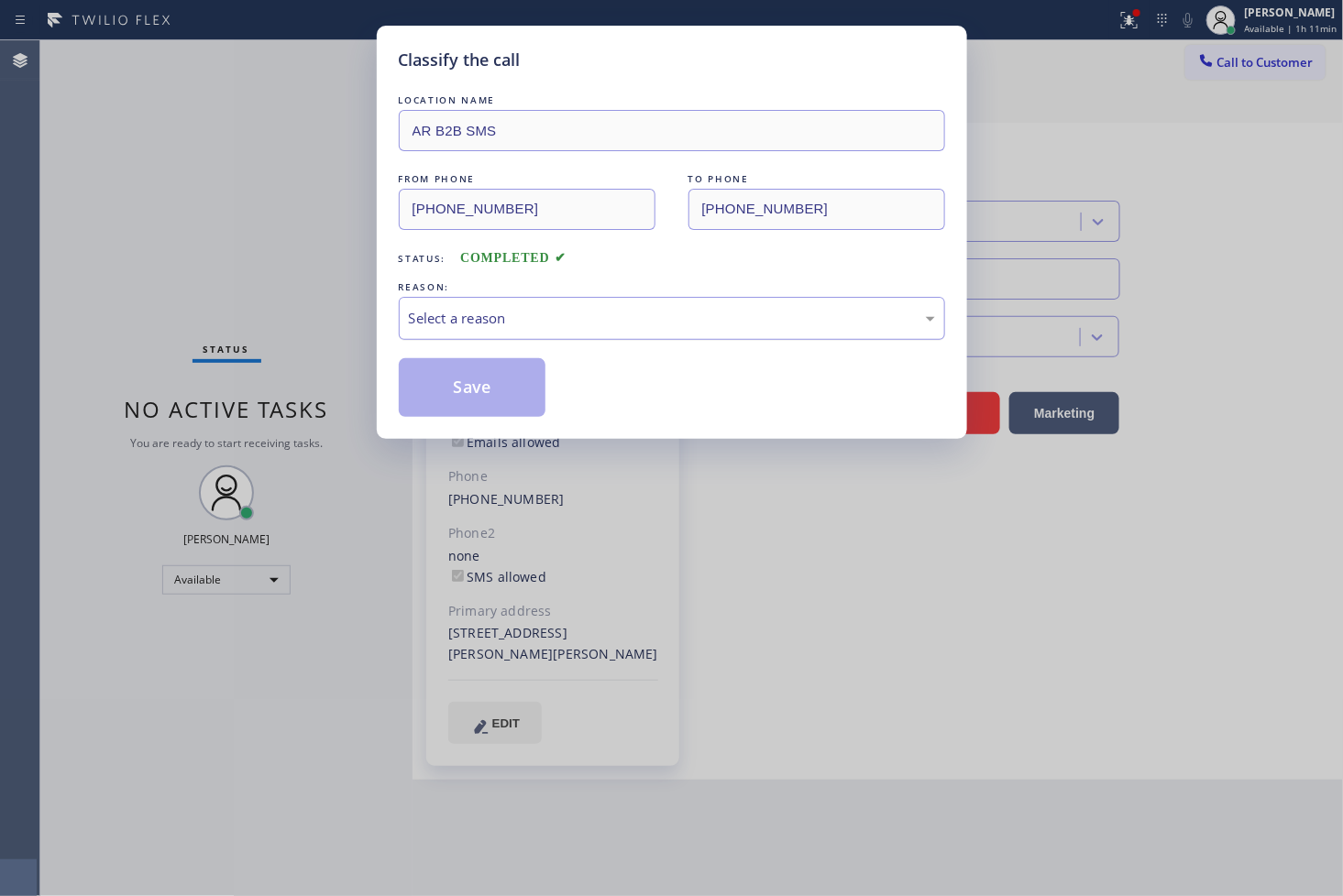
click at [498, 324] on div "Select a reason" at bounding box center [671, 318] width 526 height 21
click at [492, 398] on button "Save" at bounding box center [473, 387] width 148 height 58
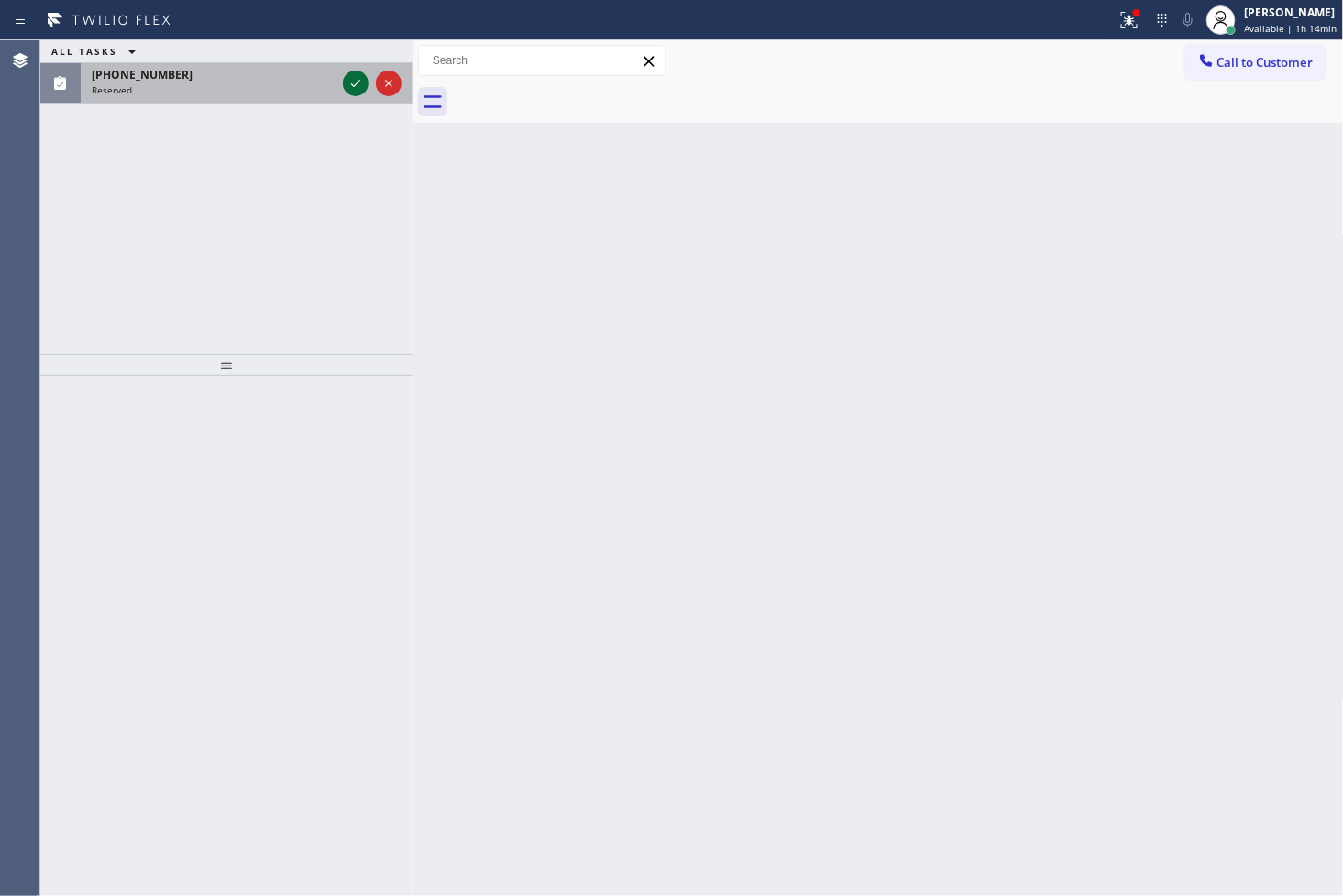
click at [355, 86] on icon at bounding box center [356, 83] width 22 height 22
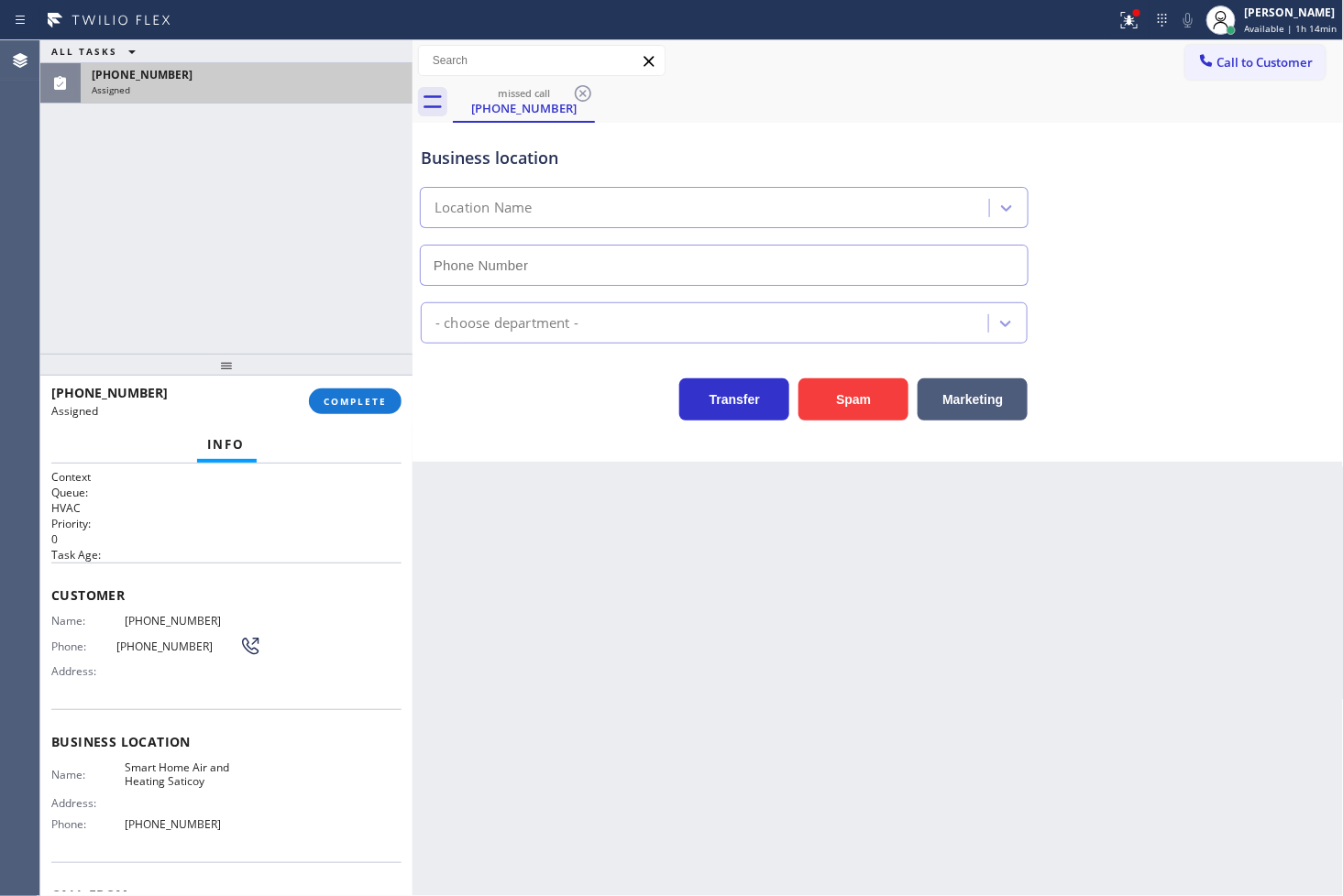
type input "[PHONE_NUMBER]"
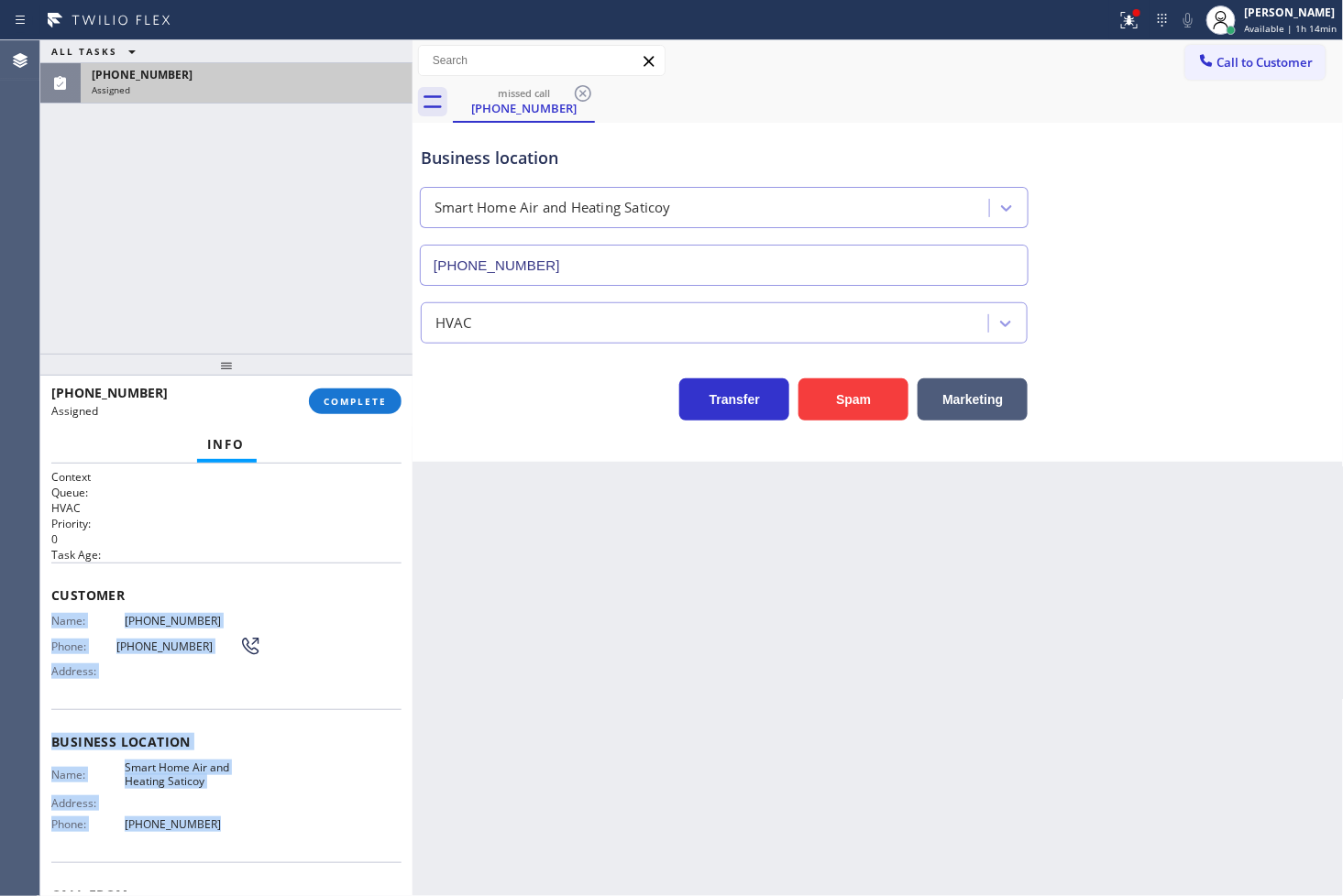
drag, startPoint x: 48, startPoint y: 621, endPoint x: 214, endPoint y: 817, distance: 256.9
click at [214, 817] on div "Context Queue: HVAC Priority: 0 Task Age: Customer Name: [PHONE_NUMBER] Phone: …" at bounding box center [226, 680] width 372 height 433
copy div "Name: [PHONE_NUMBER] Phone: [PHONE_NUMBER] Address: Business location Name: Sma…"
click at [319, 401] on button "COMPLETE" at bounding box center [355, 401] width 93 height 26
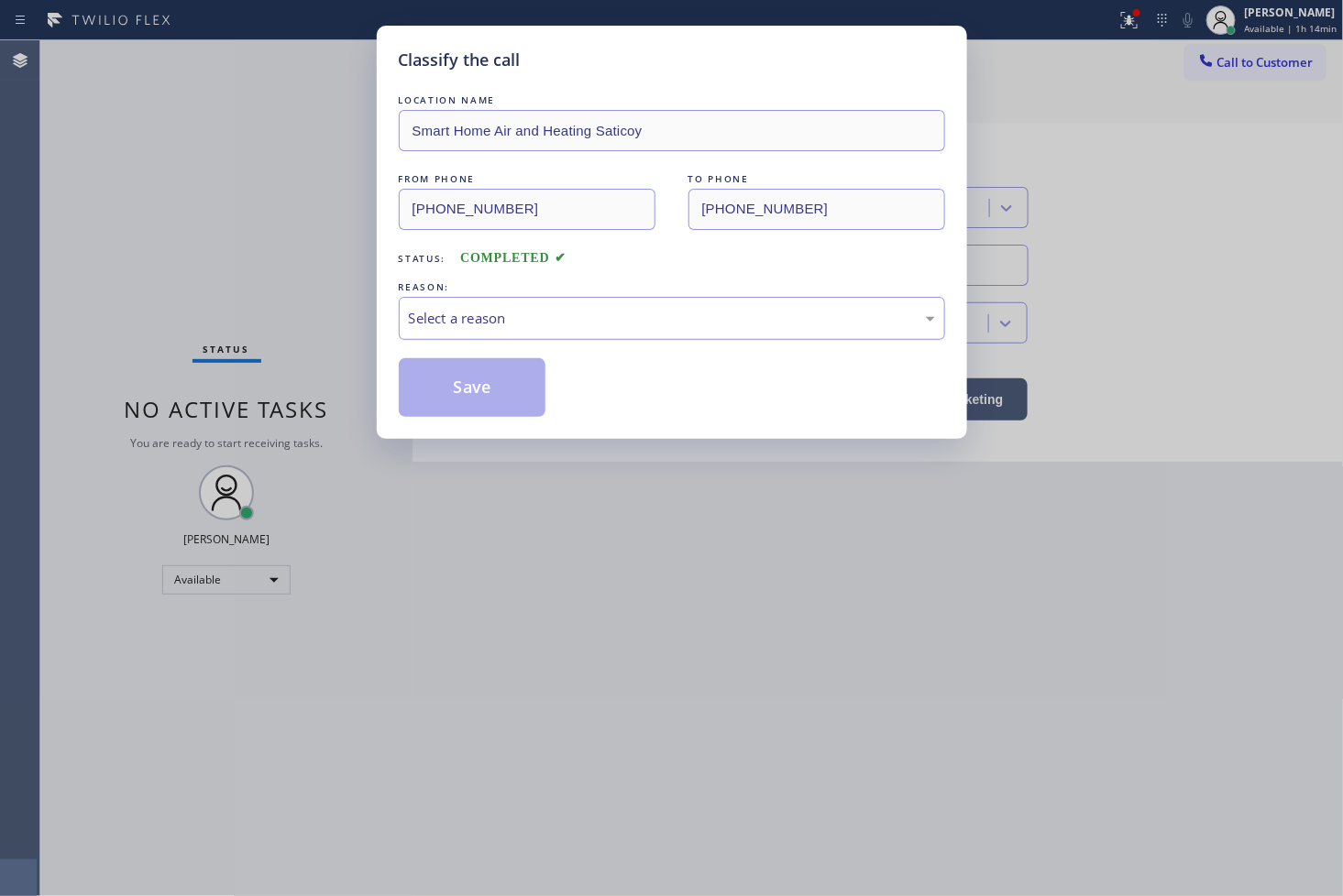
click at [516, 314] on div "Select a reason" at bounding box center [671, 318] width 526 height 21
click at [500, 379] on button "Save" at bounding box center [473, 387] width 148 height 58
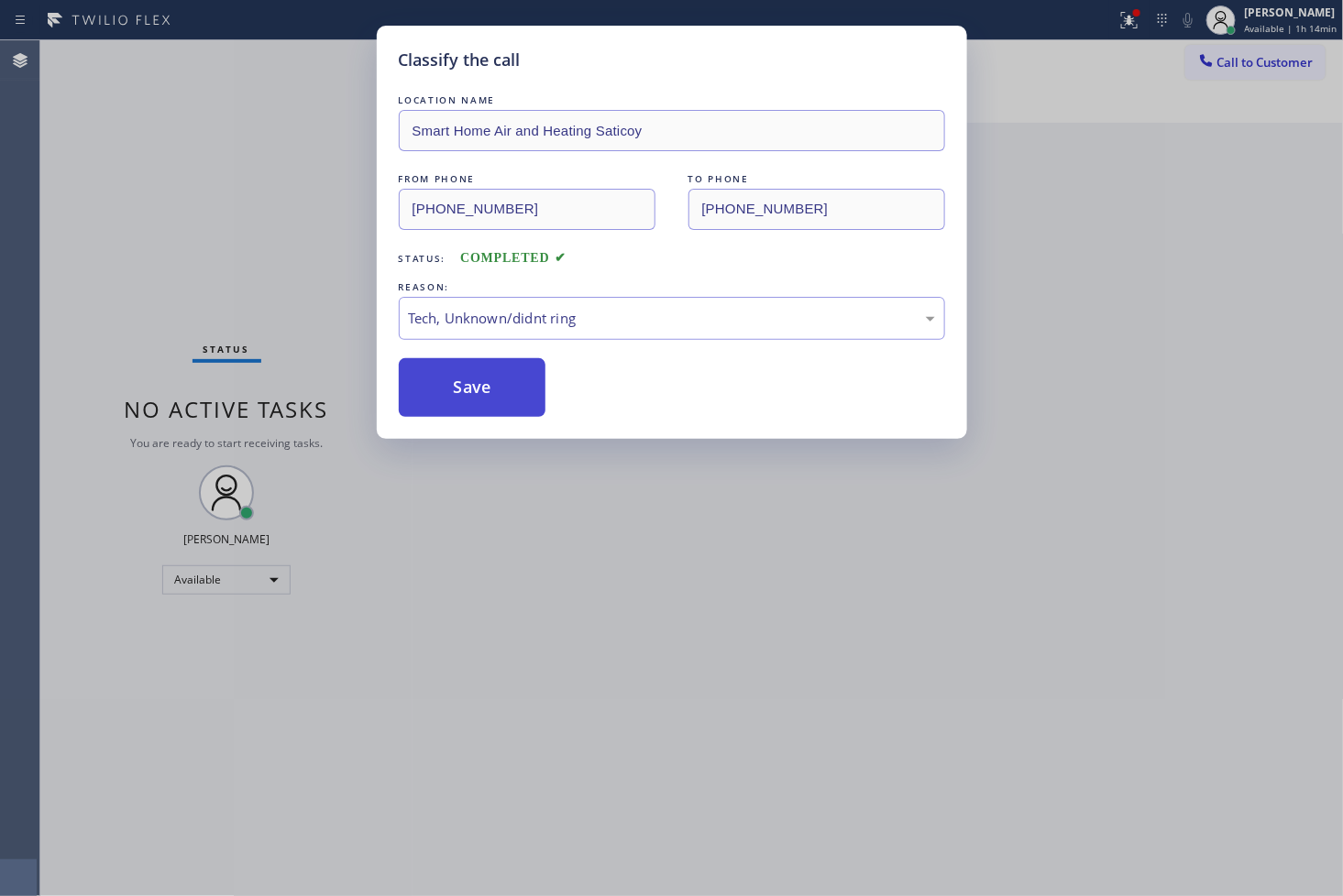
click at [500, 379] on button "Save" at bounding box center [473, 387] width 148 height 58
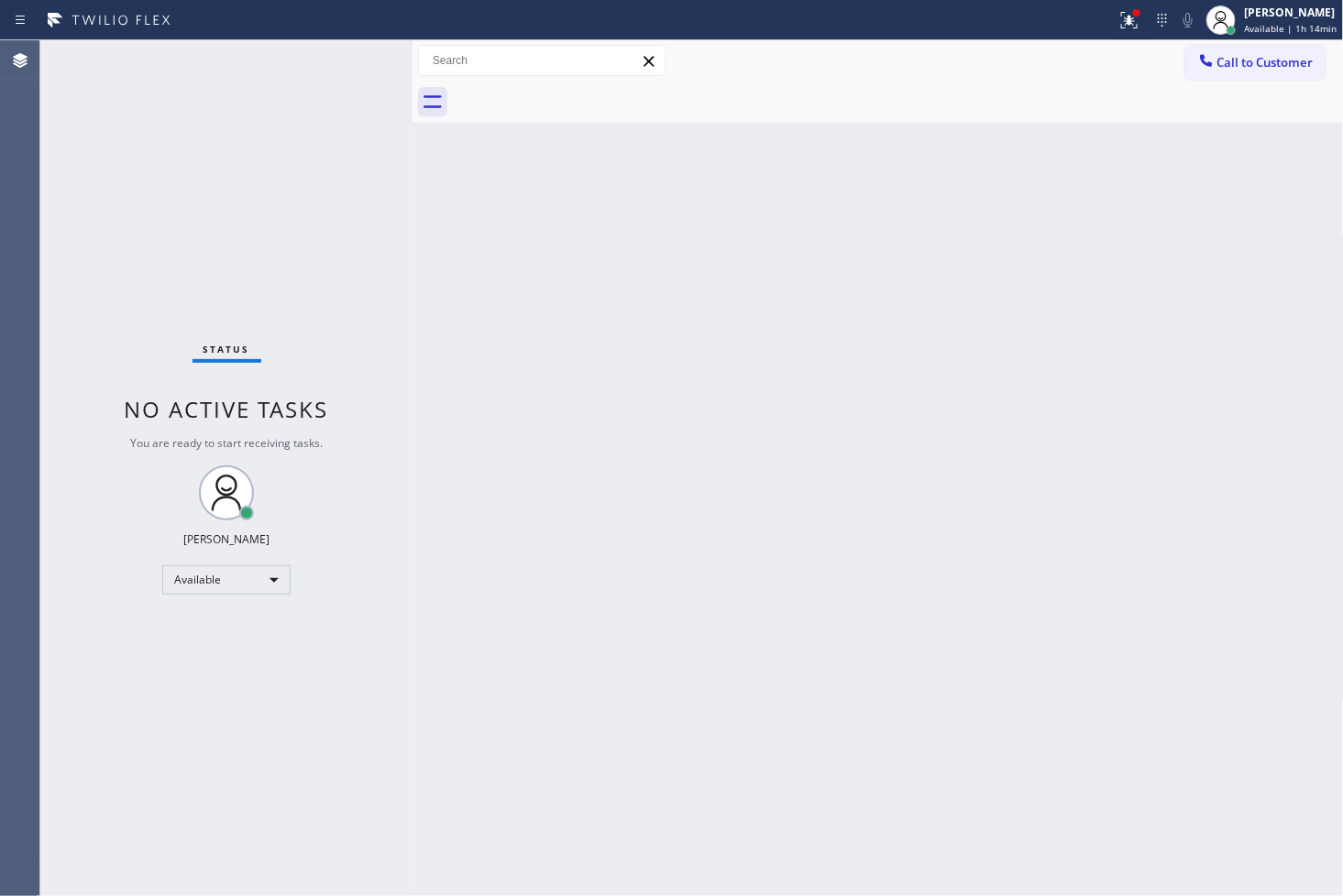
click at [113, 289] on div "Status No active tasks You are ready to start receiving tasks. [PERSON_NAME]" at bounding box center [226, 468] width 372 height 856
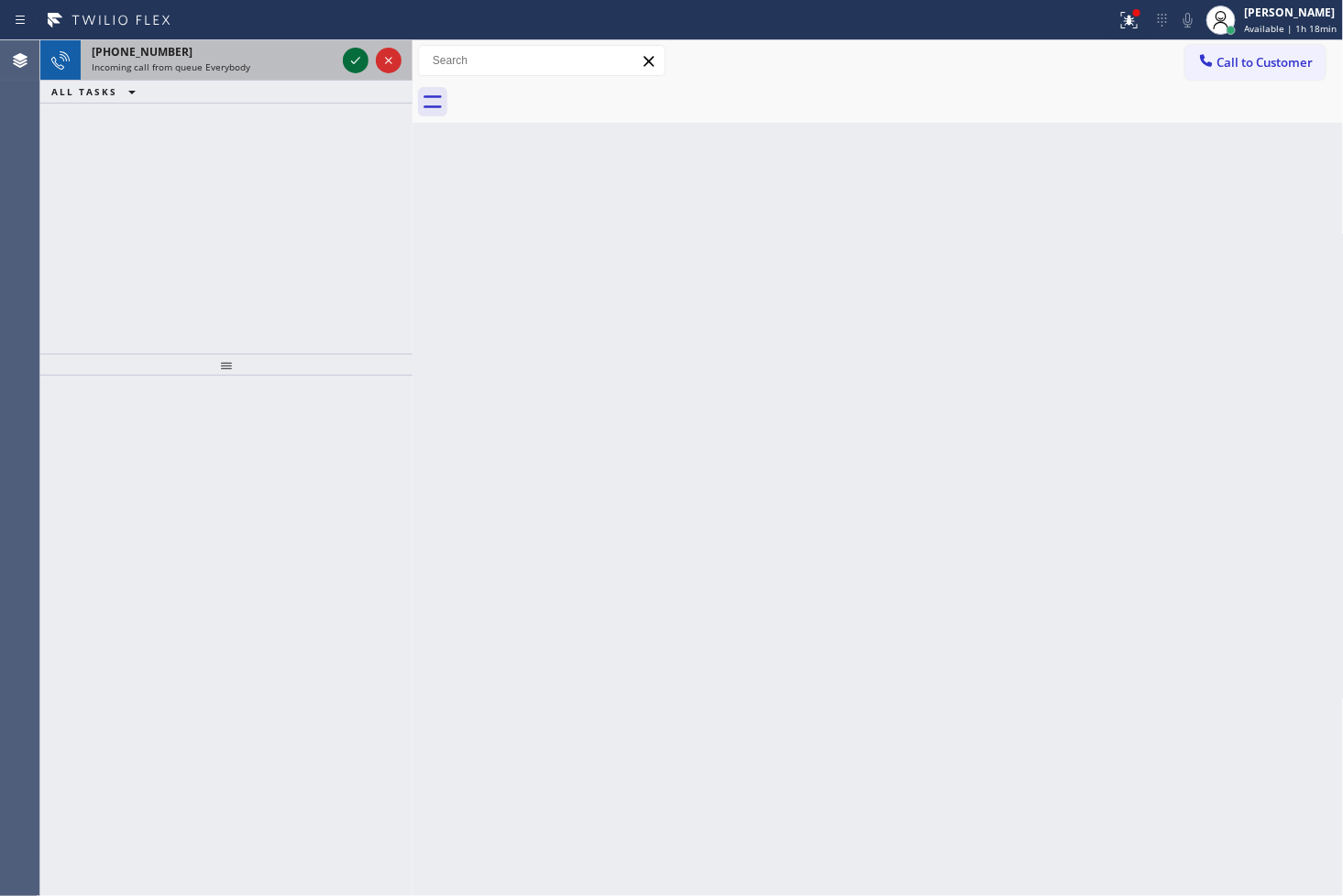
click at [356, 60] on icon at bounding box center [356, 60] width 10 height 8
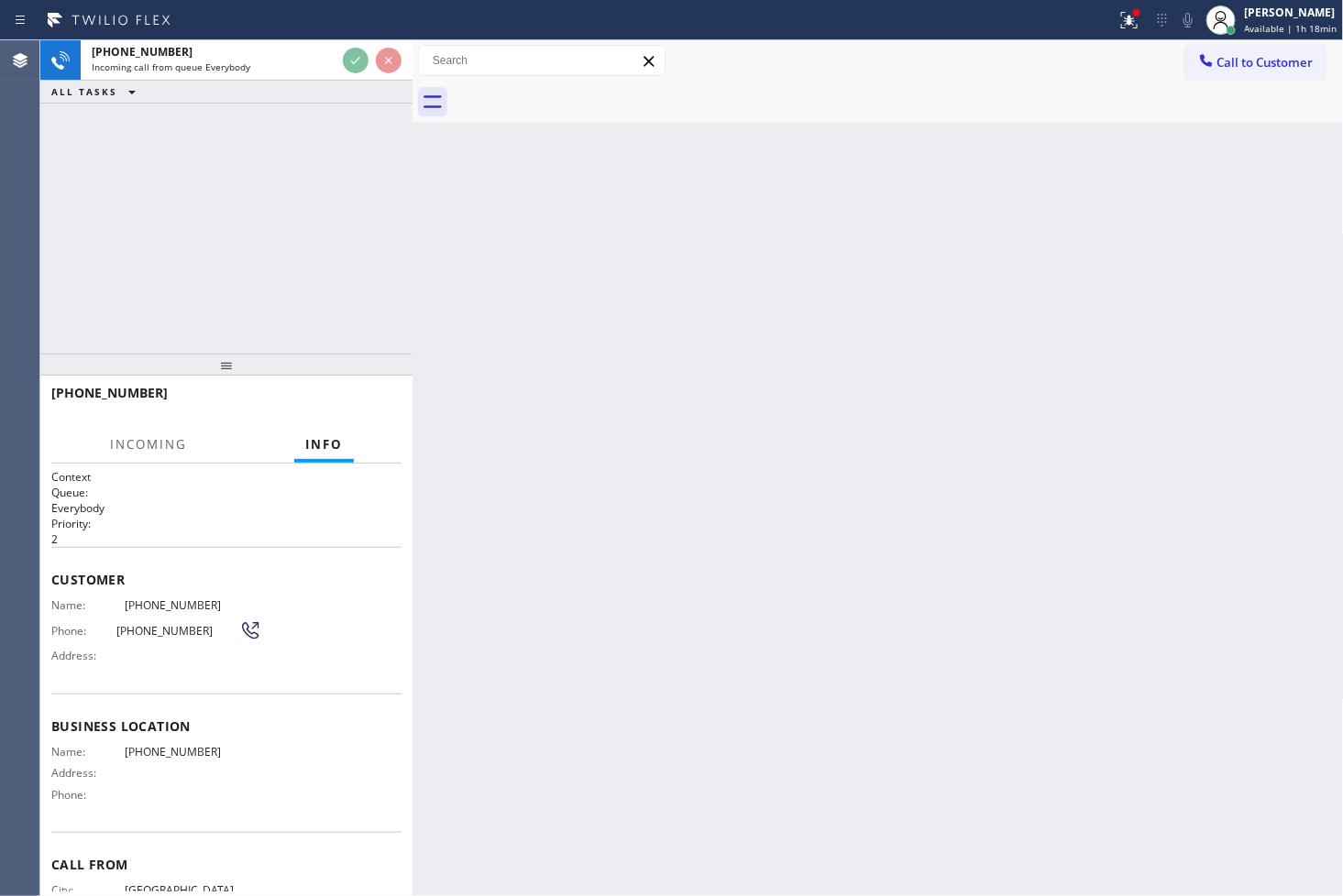
click at [605, 356] on div "Back to Dashboard Change Sender ID Customers Technicians Select a contact Outbo…" at bounding box center [878, 468] width 932 height 856
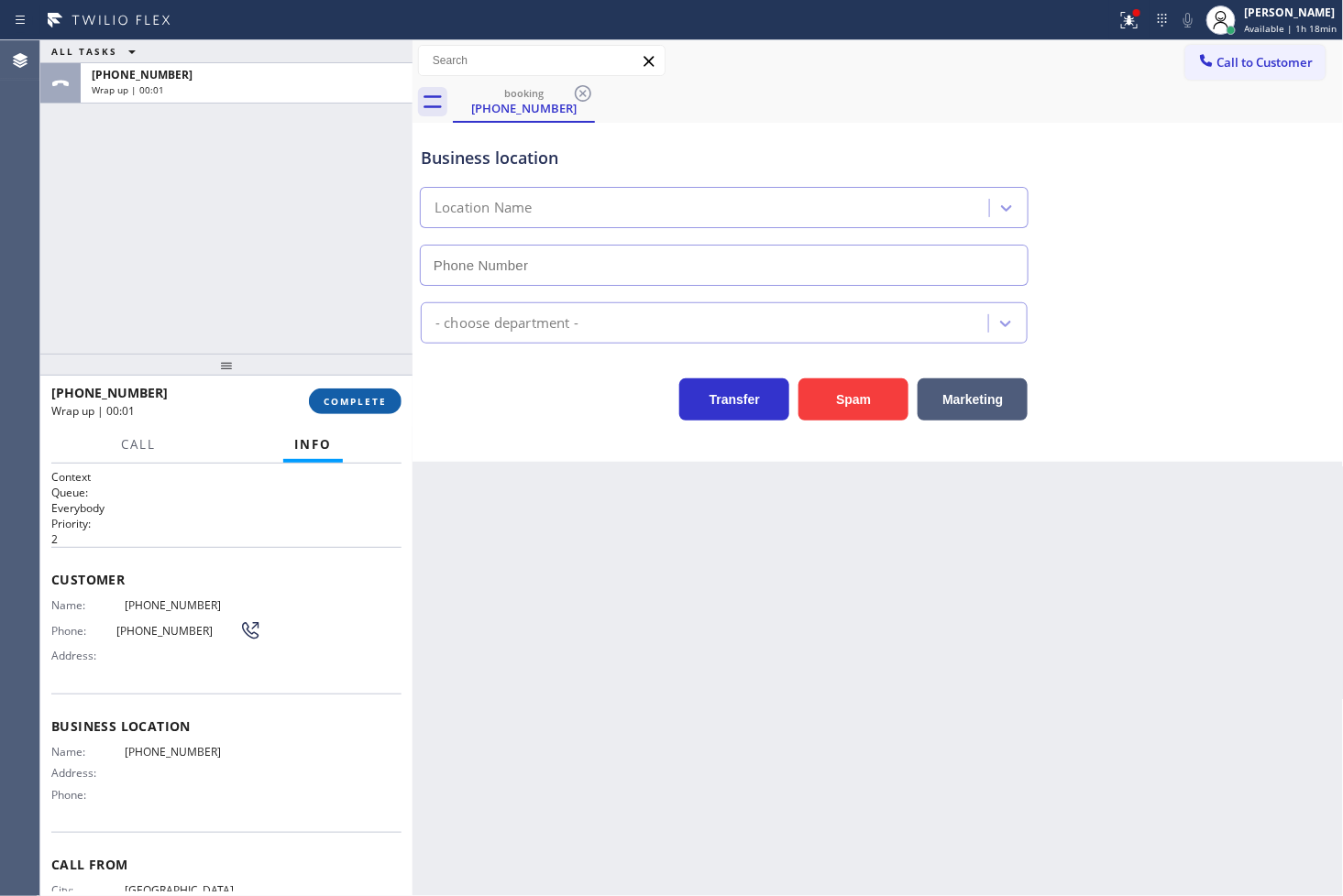
click at [389, 391] on button "COMPLETE" at bounding box center [355, 401] width 93 height 26
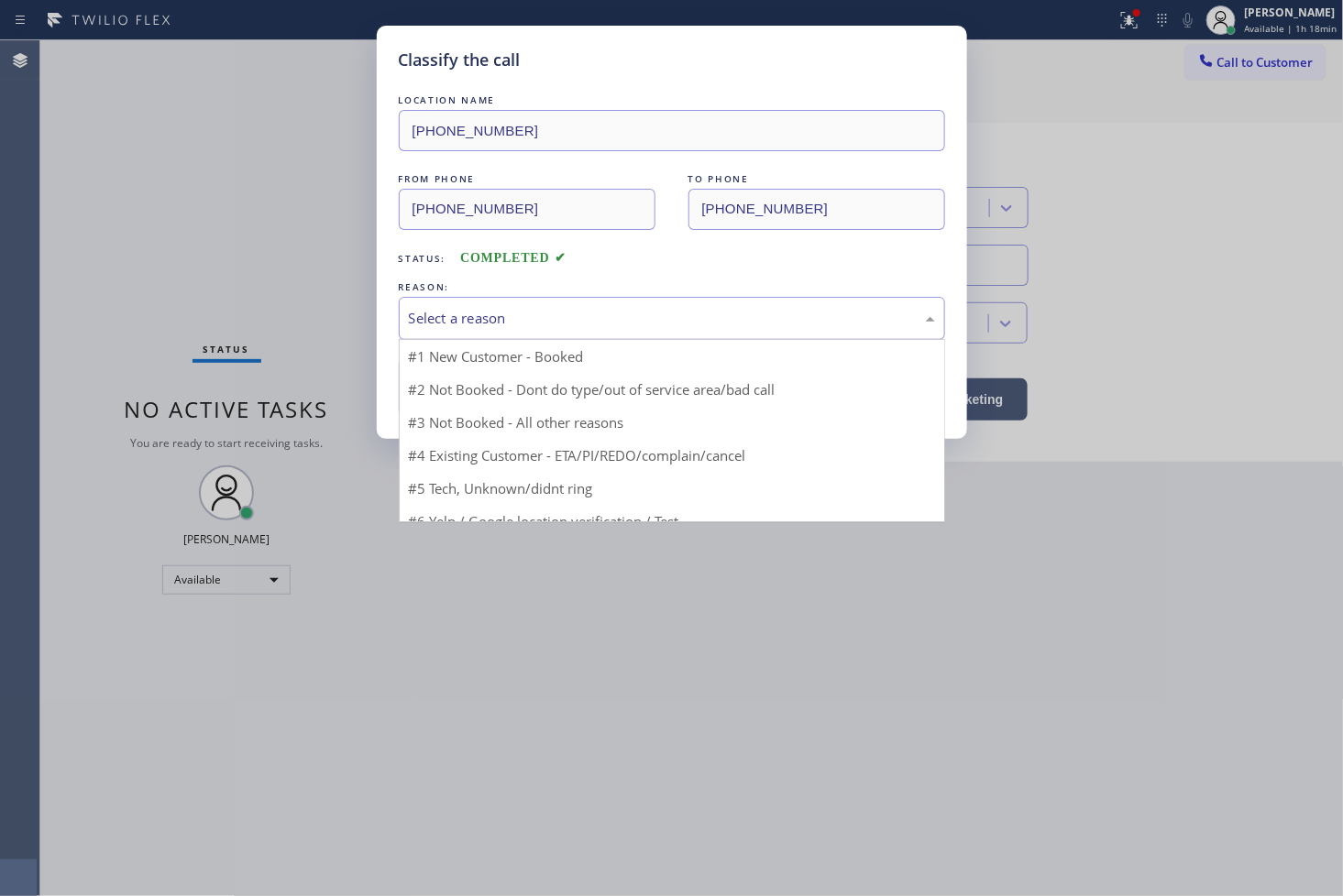
click at [517, 321] on div "Select a reason" at bounding box center [671, 318] width 526 height 21
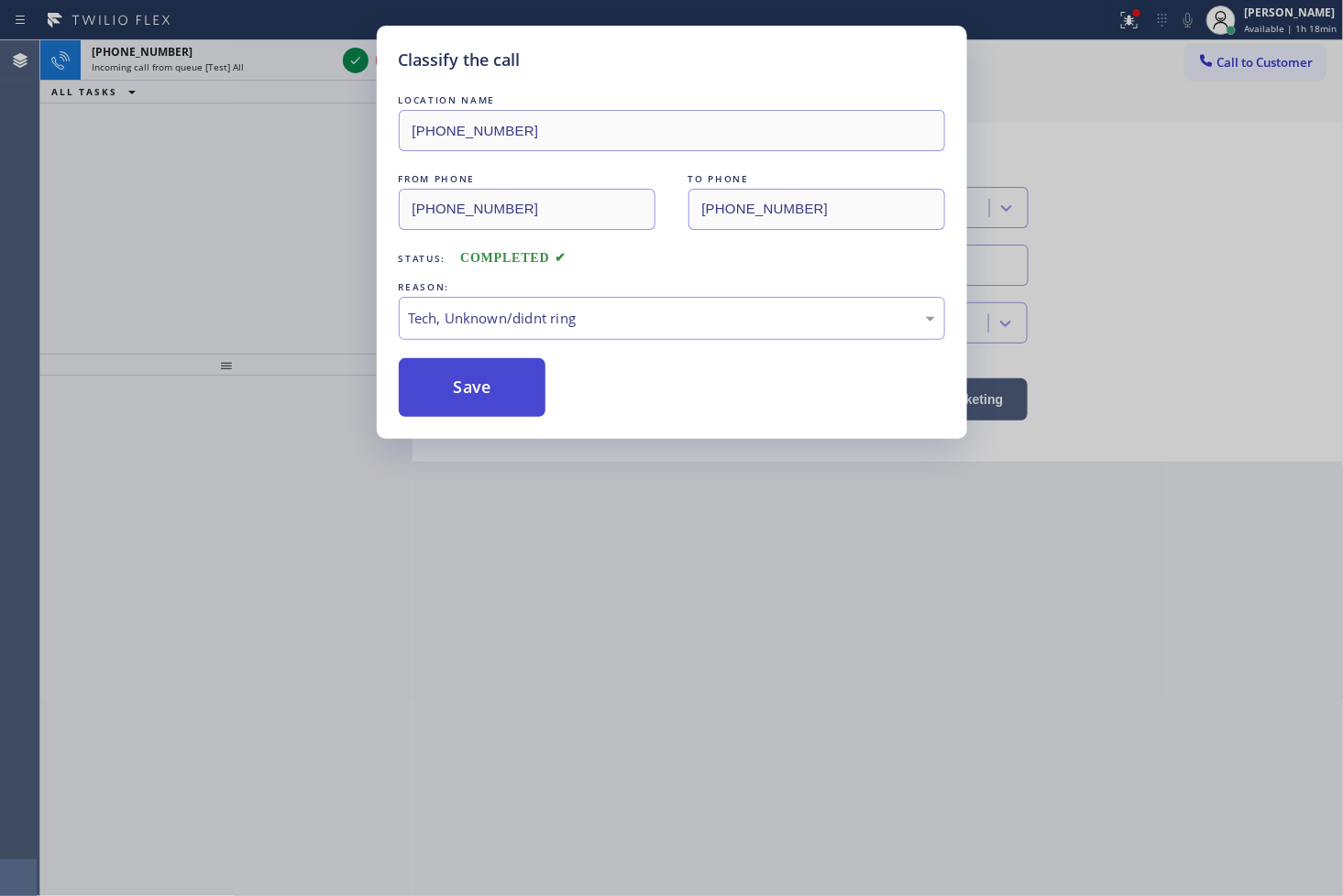
click at [481, 371] on button "Save" at bounding box center [473, 387] width 148 height 58
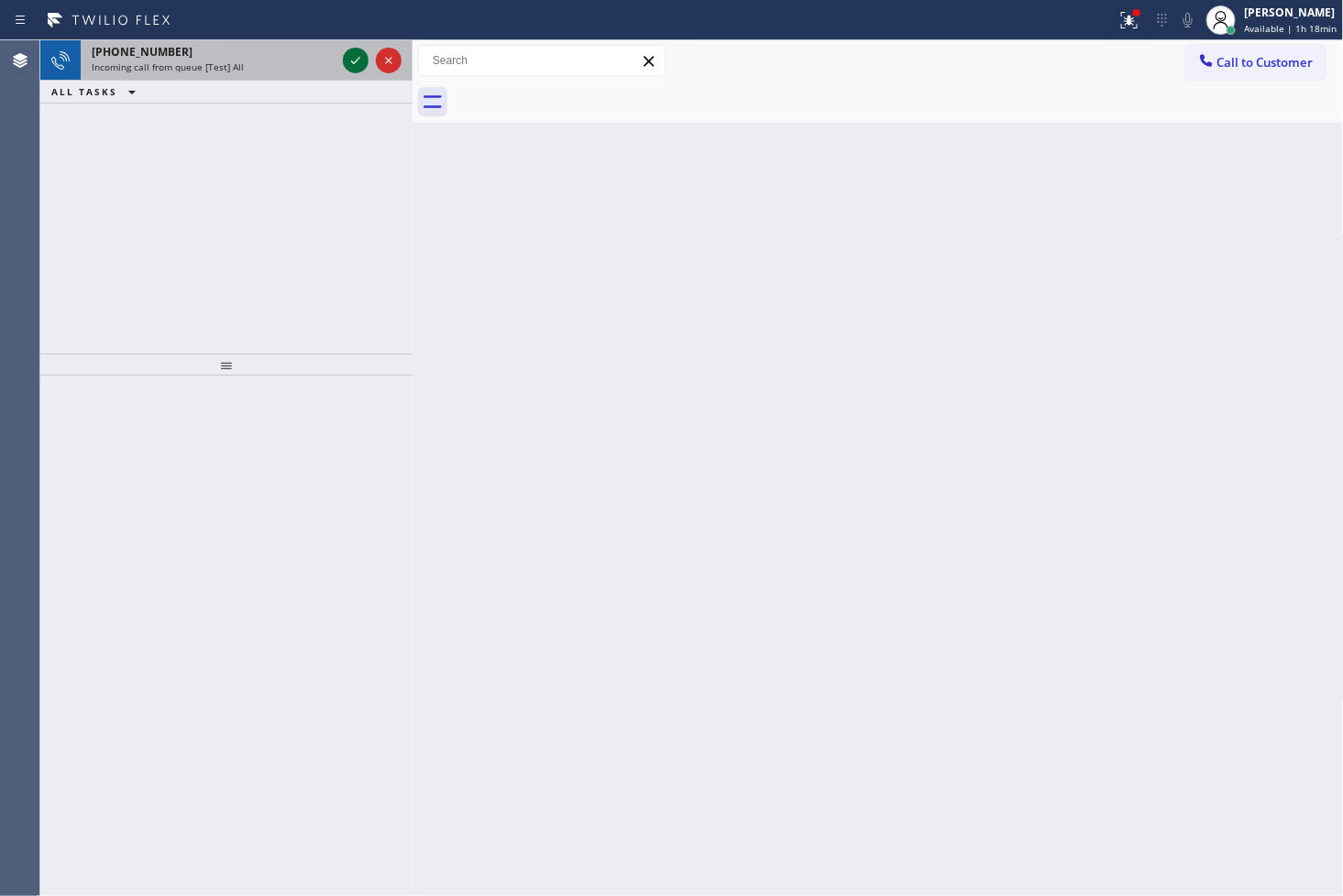
click at [352, 62] on icon at bounding box center [356, 60] width 22 height 22
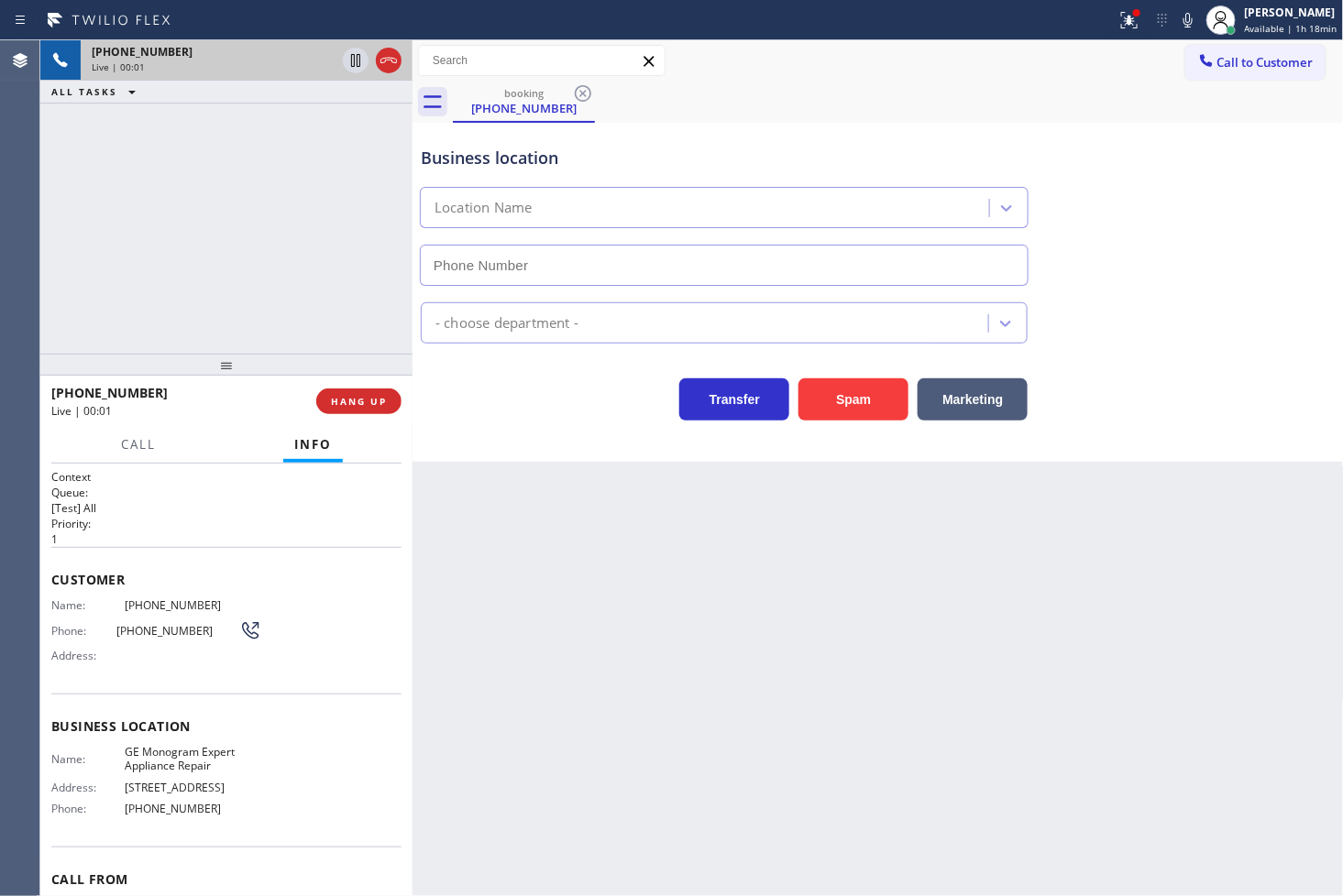
type input "[PHONE_NUMBER]"
click at [313, 275] on div "[PHONE_NUMBER] Live | 00:13 ALL TASKS ALL TASKS ACTIVE TASKS TASKS IN WRAP UP" at bounding box center [226, 196] width 372 height 313
click at [524, 398] on div "Transfer Spam Marketing" at bounding box center [724, 395] width 614 height 52
click at [310, 331] on div "[PHONE_NUMBER] Live | 00:20 ALL TASKS ALL TASKS ACTIVE TASKS TASKS IN WRAP UP" at bounding box center [226, 196] width 372 height 313
click at [529, 394] on div "Transfer Spam Marketing" at bounding box center [724, 395] width 614 height 52
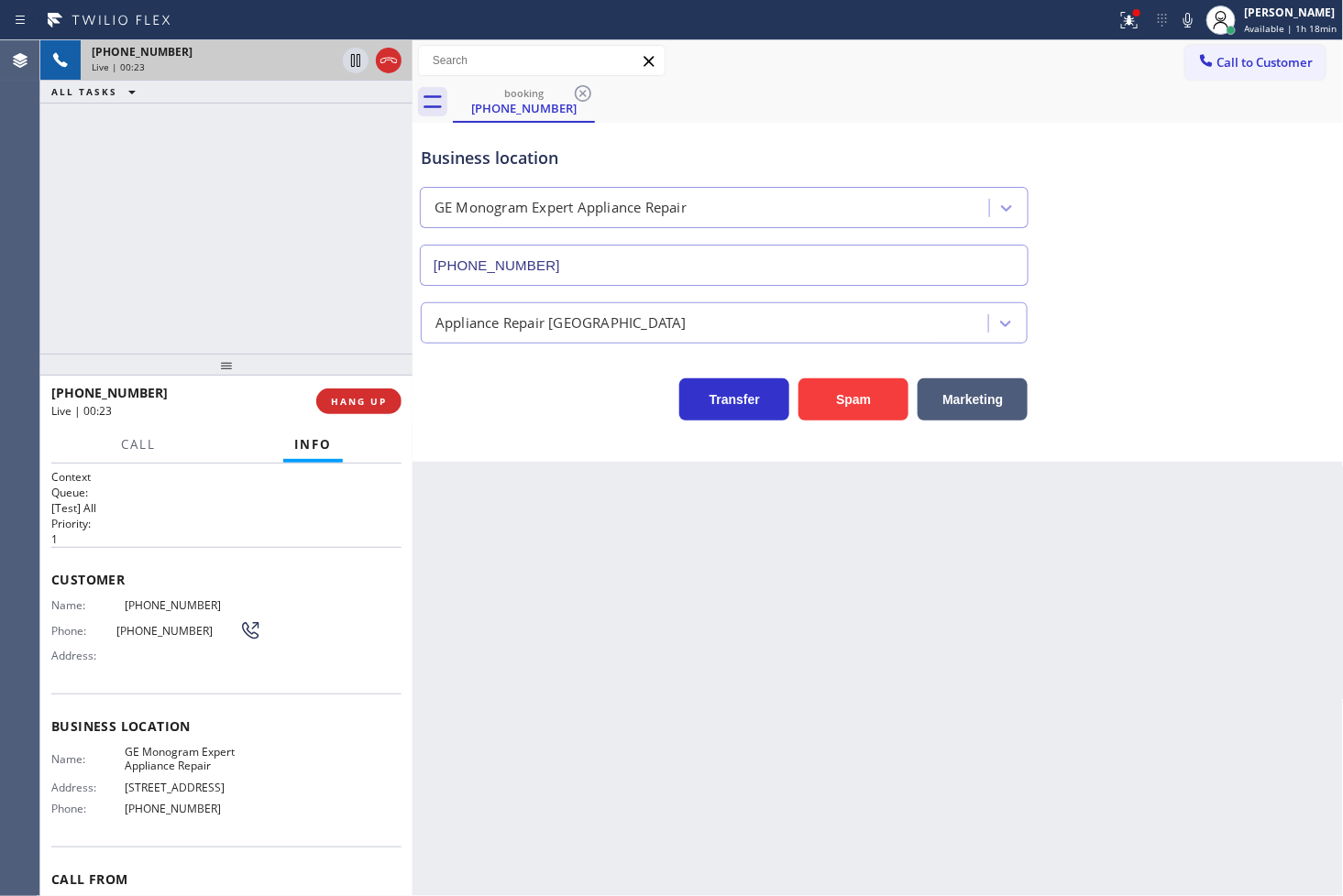
click at [313, 313] on div "[PHONE_NUMBER] Live | 00:23 ALL TASKS ALL TASKS ACTIVE TASKS TASKS IN WRAP UP" at bounding box center [226, 196] width 372 height 313
click at [171, 286] on div "[PHONE_NUMBER] Live | 00:49 ALL TASKS ALL TASKS ACTIVE TASKS TASKS IN WRAP UP" at bounding box center [226, 196] width 372 height 313
click at [675, 504] on div "Back to Dashboard Change Sender ID Customers Technicians Select a contact Outbo…" at bounding box center [878, 468] width 932 height 856
click at [589, 465] on div "Back to Dashboard Change Sender ID Customers Technicians Select a contact Outbo…" at bounding box center [878, 468] width 932 height 856
click at [727, 689] on div "Back to Dashboard Change Sender ID Customers Technicians Select a contact Outbo…" at bounding box center [878, 468] width 932 height 856
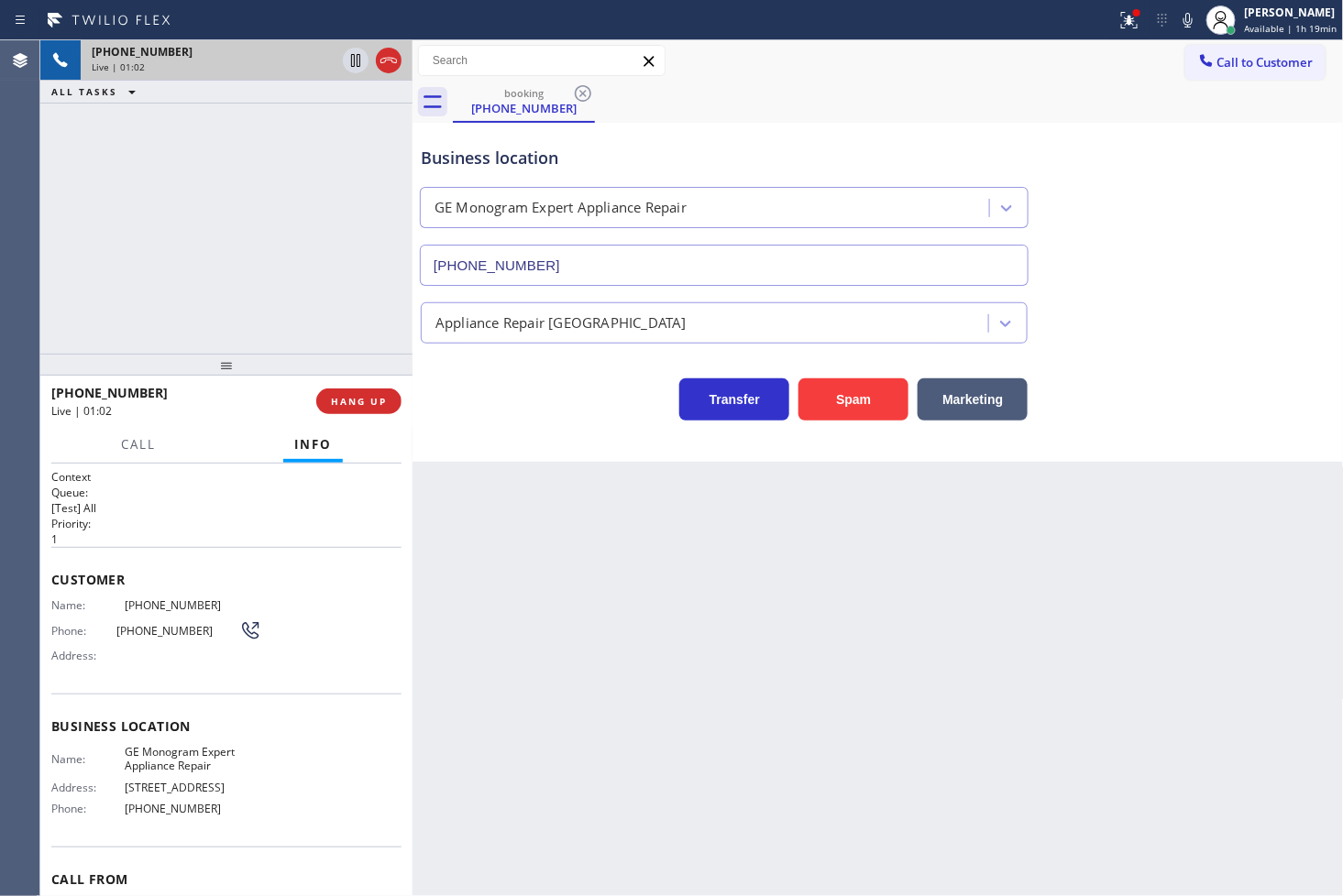
click at [61, 288] on div "[PHONE_NUMBER] Live | 01:02 ALL TASKS ALL TASKS ACTIVE TASKS TASKS IN WRAP UP" at bounding box center [226, 196] width 372 height 313
click at [157, 548] on div "Customer Name: [PHONE_NUMBER] Phone: [PHONE_NUMBER] Address:" at bounding box center [226, 620] width 350 height 147
click at [165, 506] on p "[Test] All" at bounding box center [226, 508] width 350 height 15
click at [172, 321] on div "[PHONE_NUMBER] Live | 01:06 ALL TASKS ALL TASKS ACTIVE TASKS TASKS IN WRAP UP" at bounding box center [226, 196] width 372 height 313
click at [154, 440] on span "Call" at bounding box center [138, 444] width 35 height 16
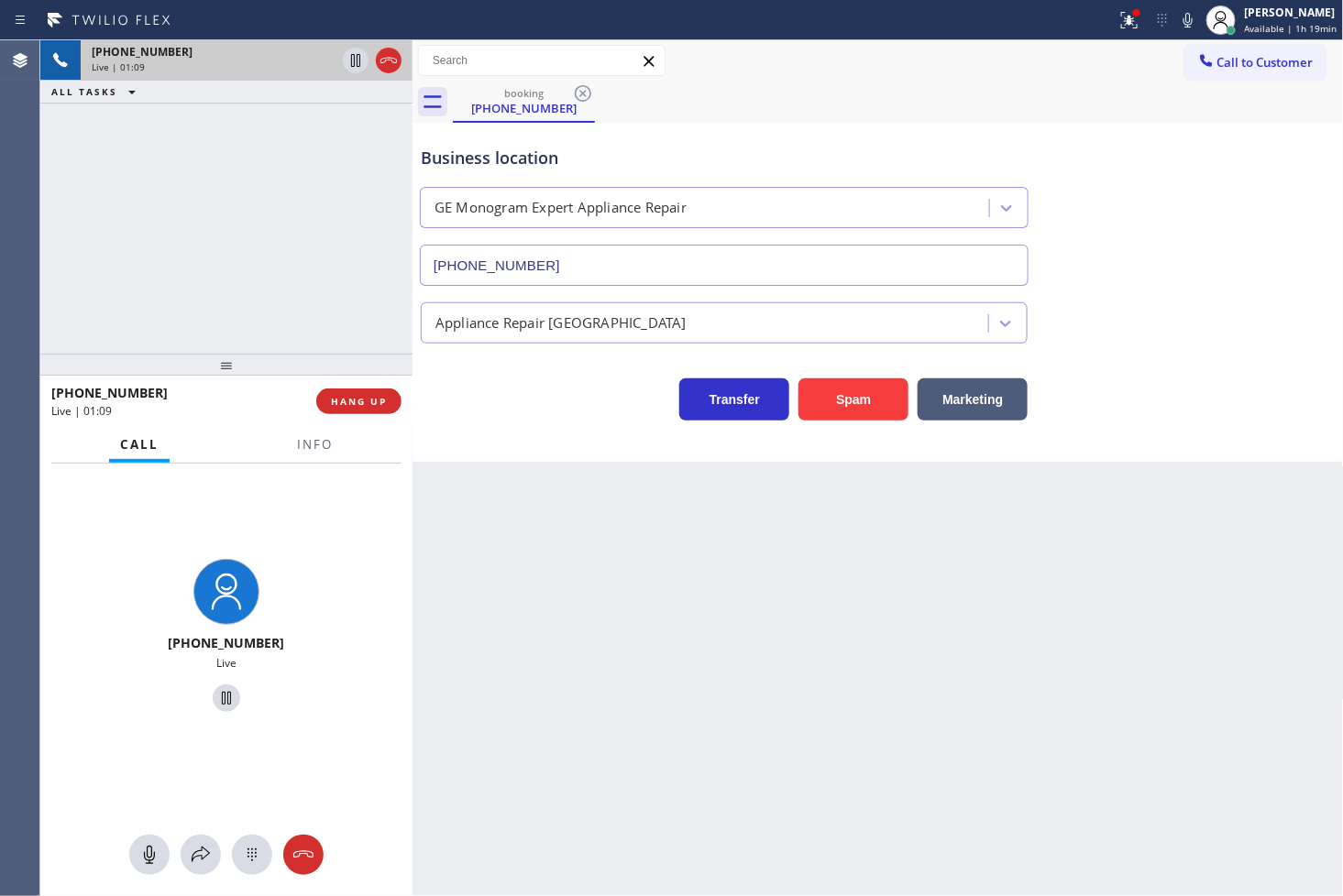
click at [359, 724] on div "[PHONE_NUMBER] Live" at bounding box center [226, 638] width 372 height 349
click at [75, 663] on div "[PHONE_NUMBER] Live" at bounding box center [226, 638] width 372 height 349
click at [82, 584] on div "[PHONE_NUMBER] Live" at bounding box center [226, 638] width 372 height 349
click at [276, 565] on div "[PHONE_NUMBER] Live" at bounding box center [226, 637] width 141 height 158
click at [303, 559] on div "[PHONE_NUMBER] Live" at bounding box center [226, 638] width 372 height 349
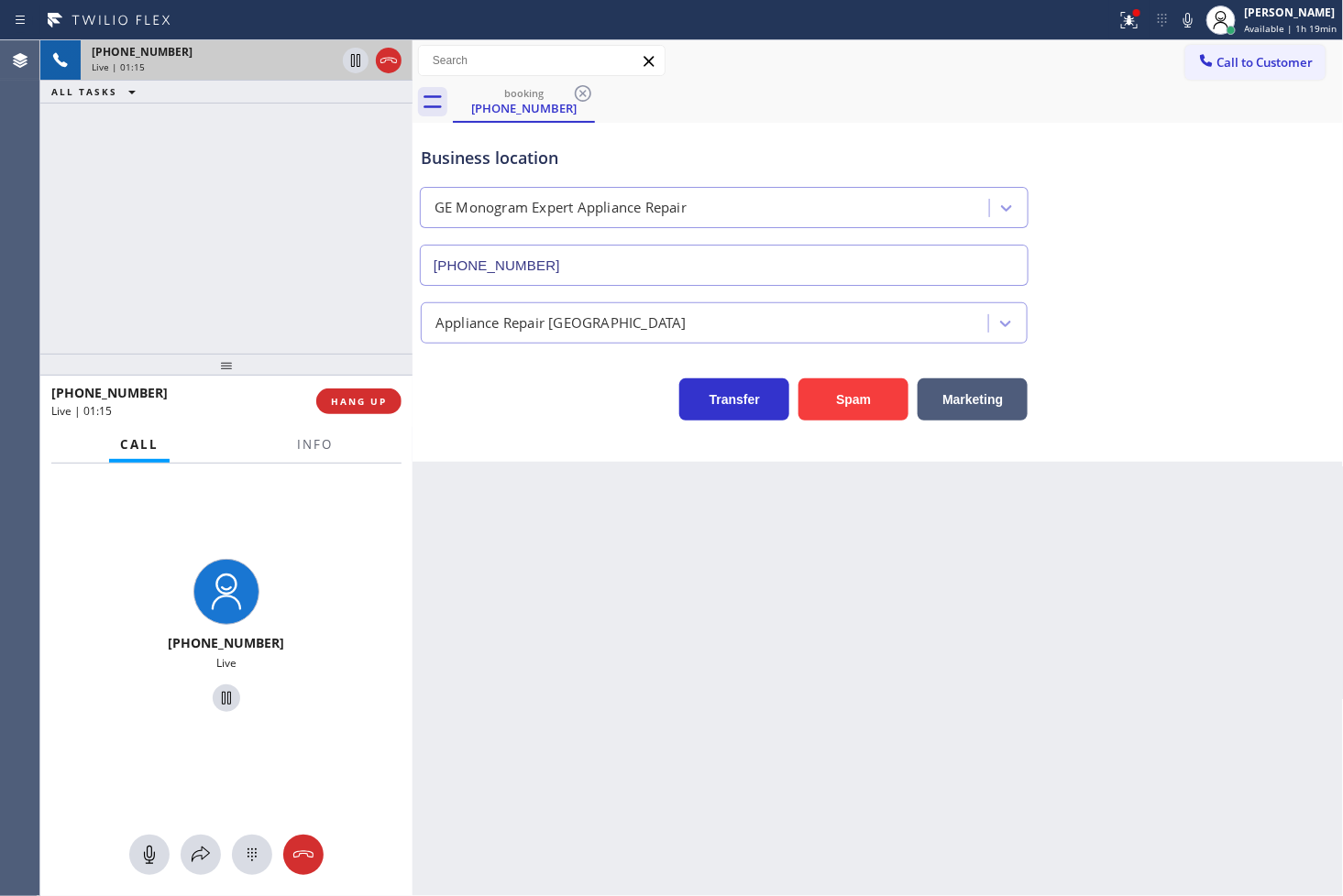
click at [277, 264] on div "[PHONE_NUMBER] Live | 01:15 ALL TASKS ALL TASKS ACTIVE TASKS TASKS IN WRAP UP" at bounding box center [226, 196] width 372 height 313
click at [353, 64] on icon at bounding box center [356, 60] width 22 height 22
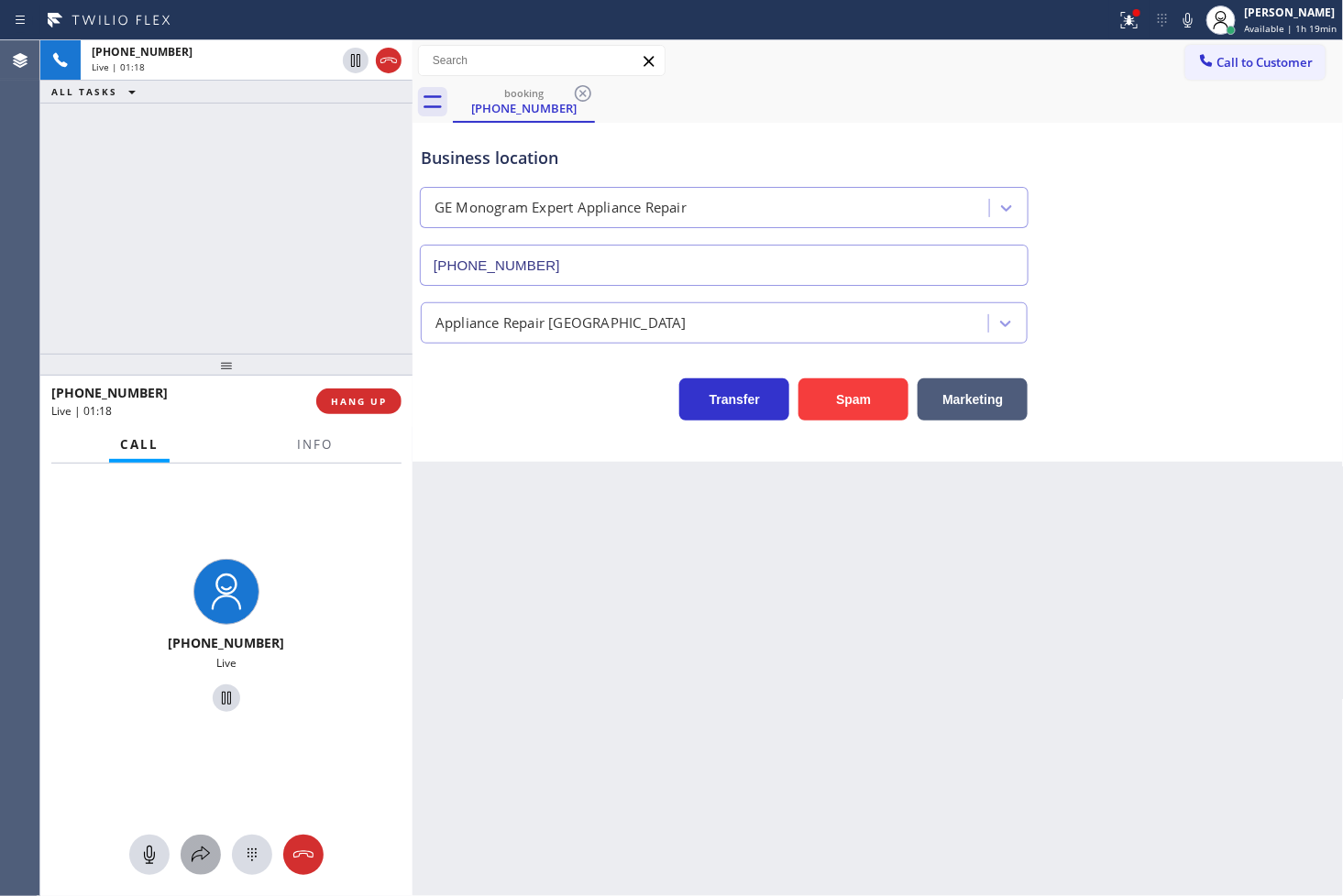
click at [195, 854] on icon at bounding box center [200, 855] width 22 height 22
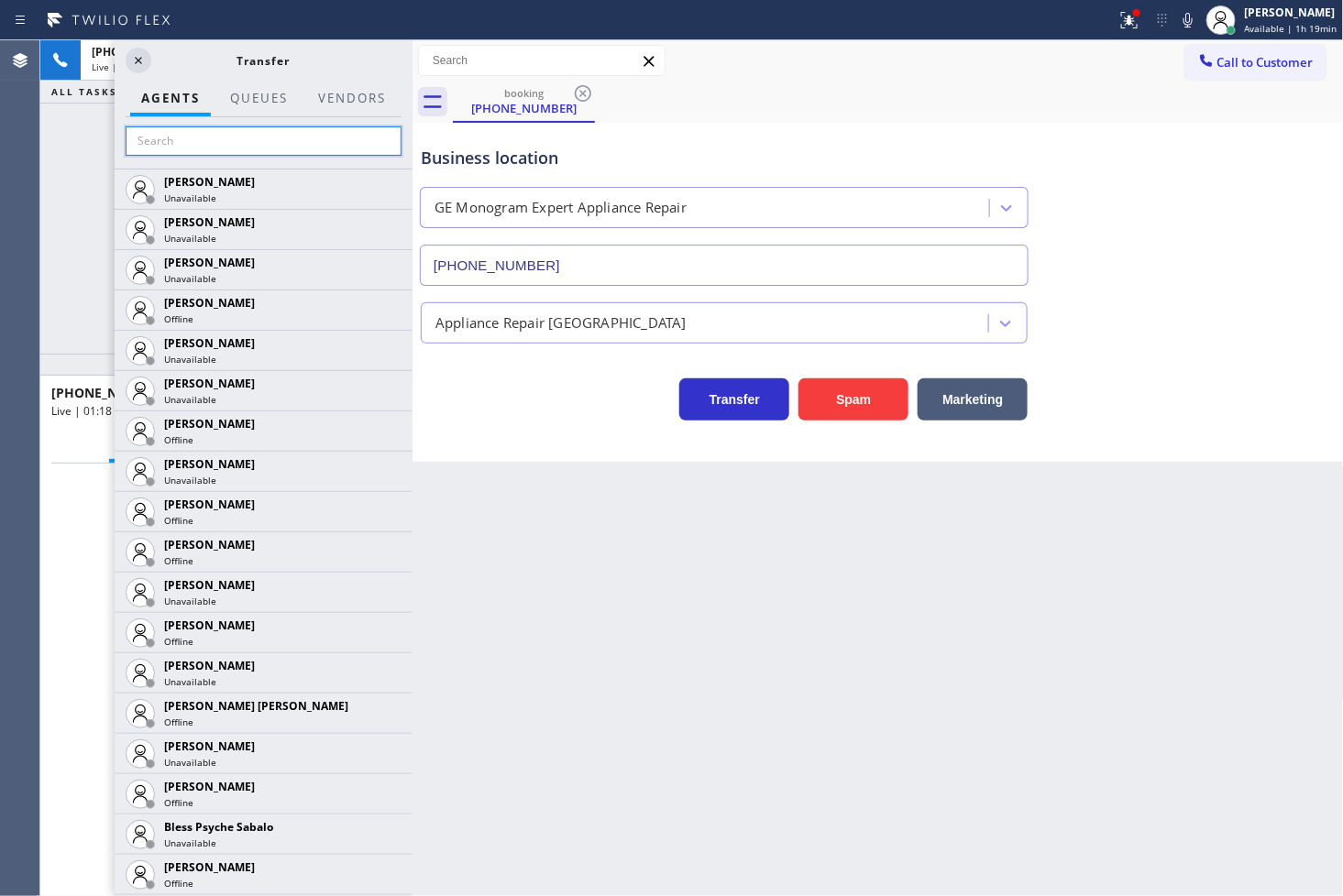
click at [173, 149] on input "text" at bounding box center [264, 141] width 276 height 30
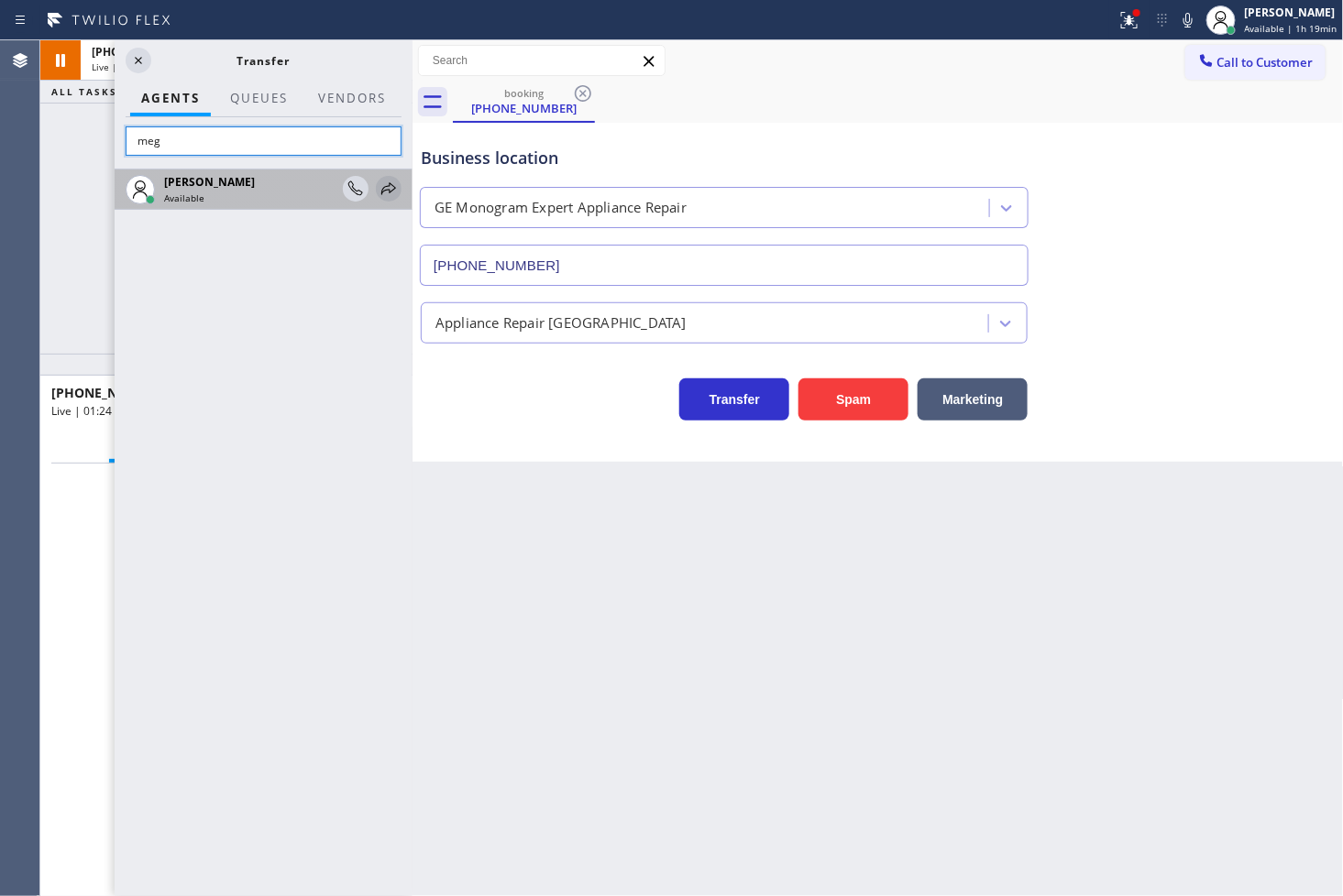
type input "meg"
click at [386, 188] on icon at bounding box center [388, 189] width 22 height 22
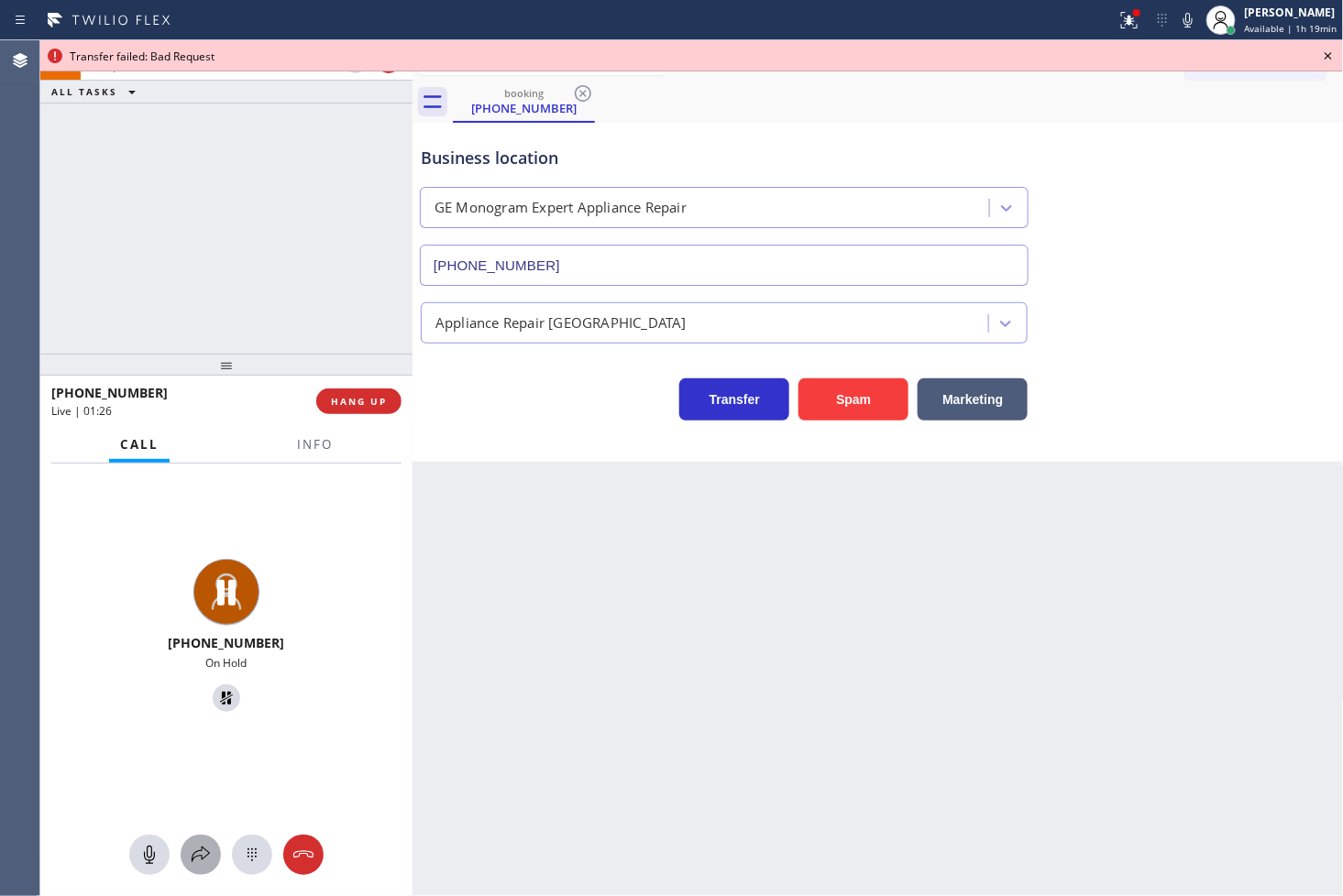
click at [197, 857] on icon at bounding box center [200, 855] width 22 height 22
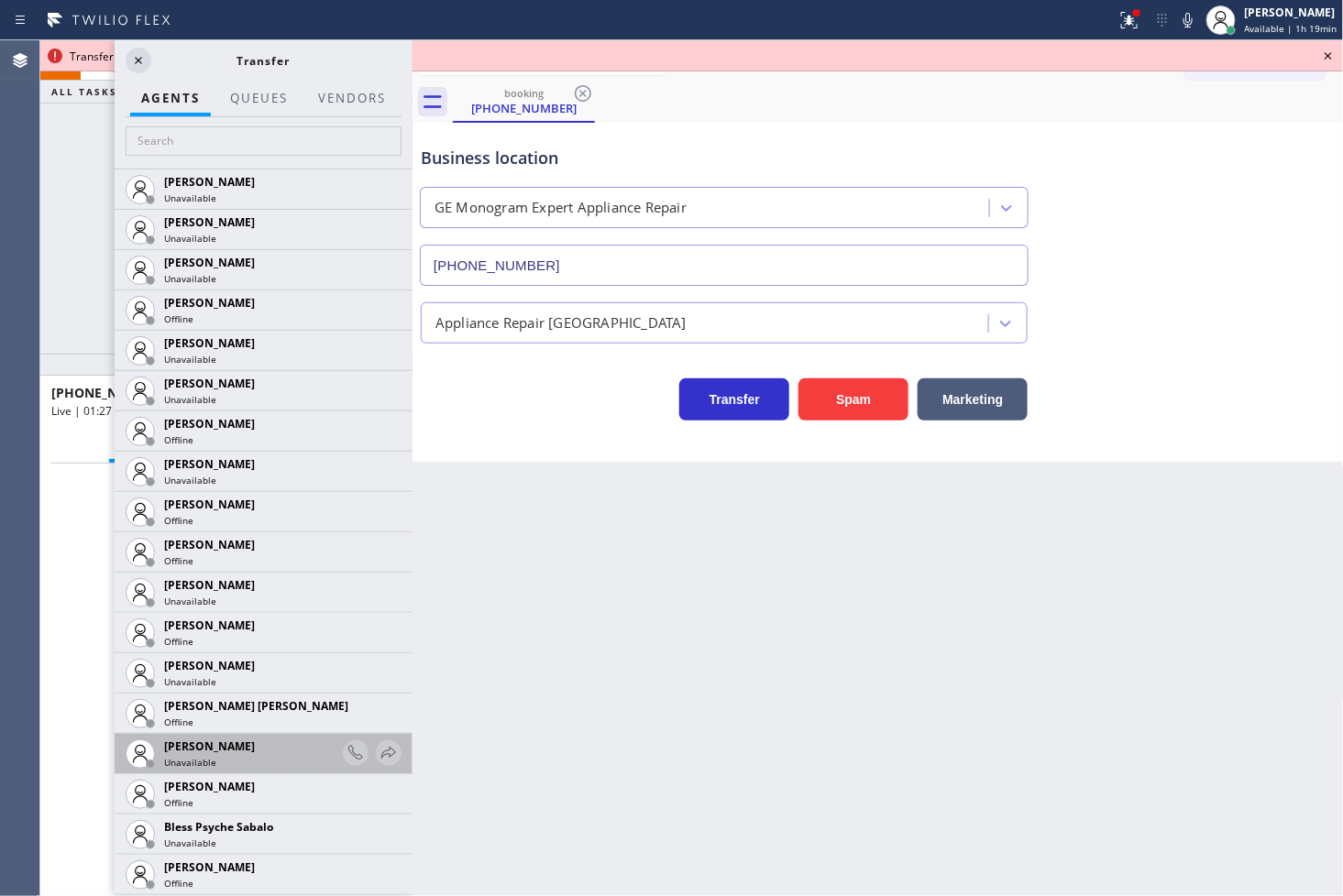
scroll to position [610, 0]
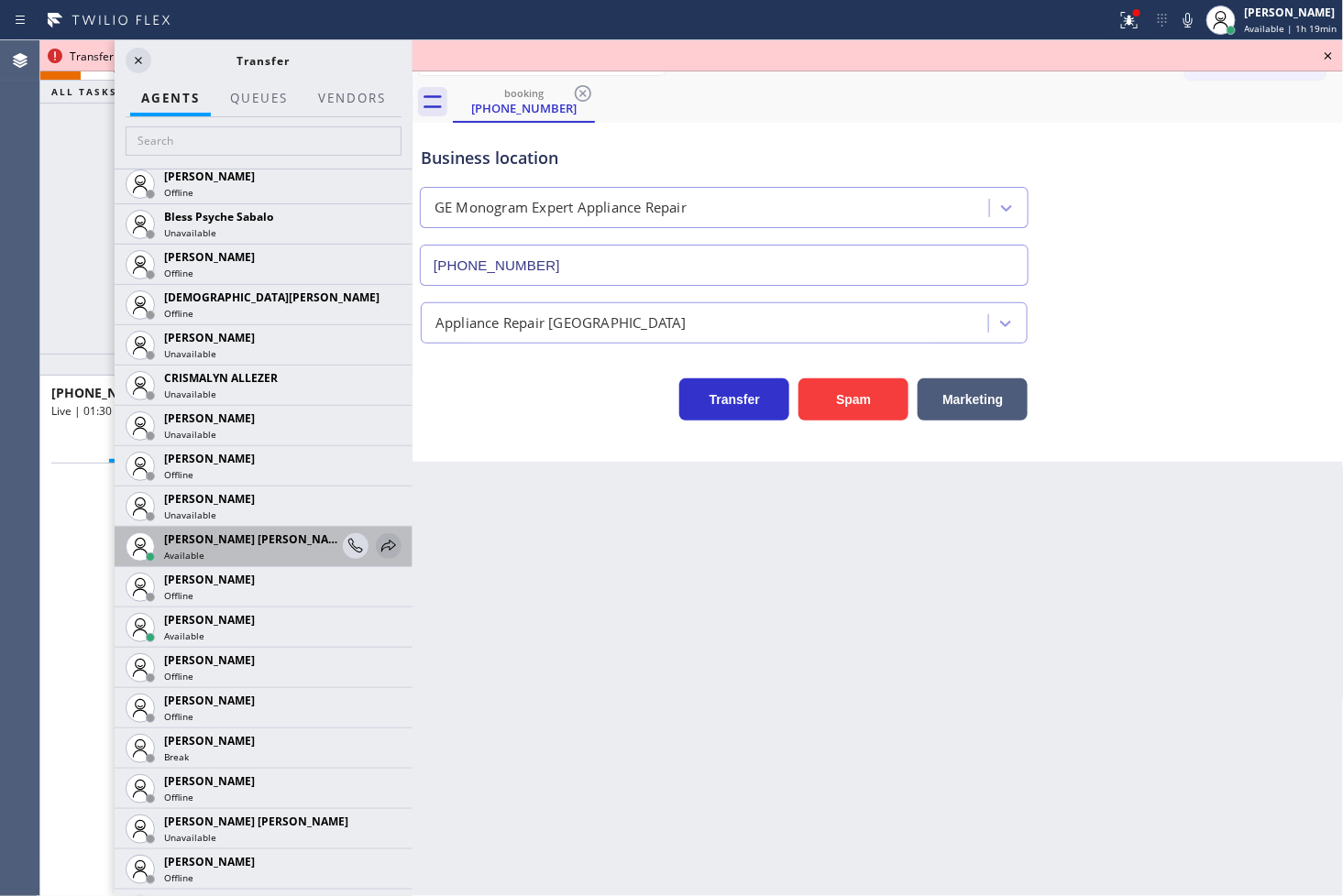
click at [378, 548] on icon at bounding box center [388, 545] width 22 height 22
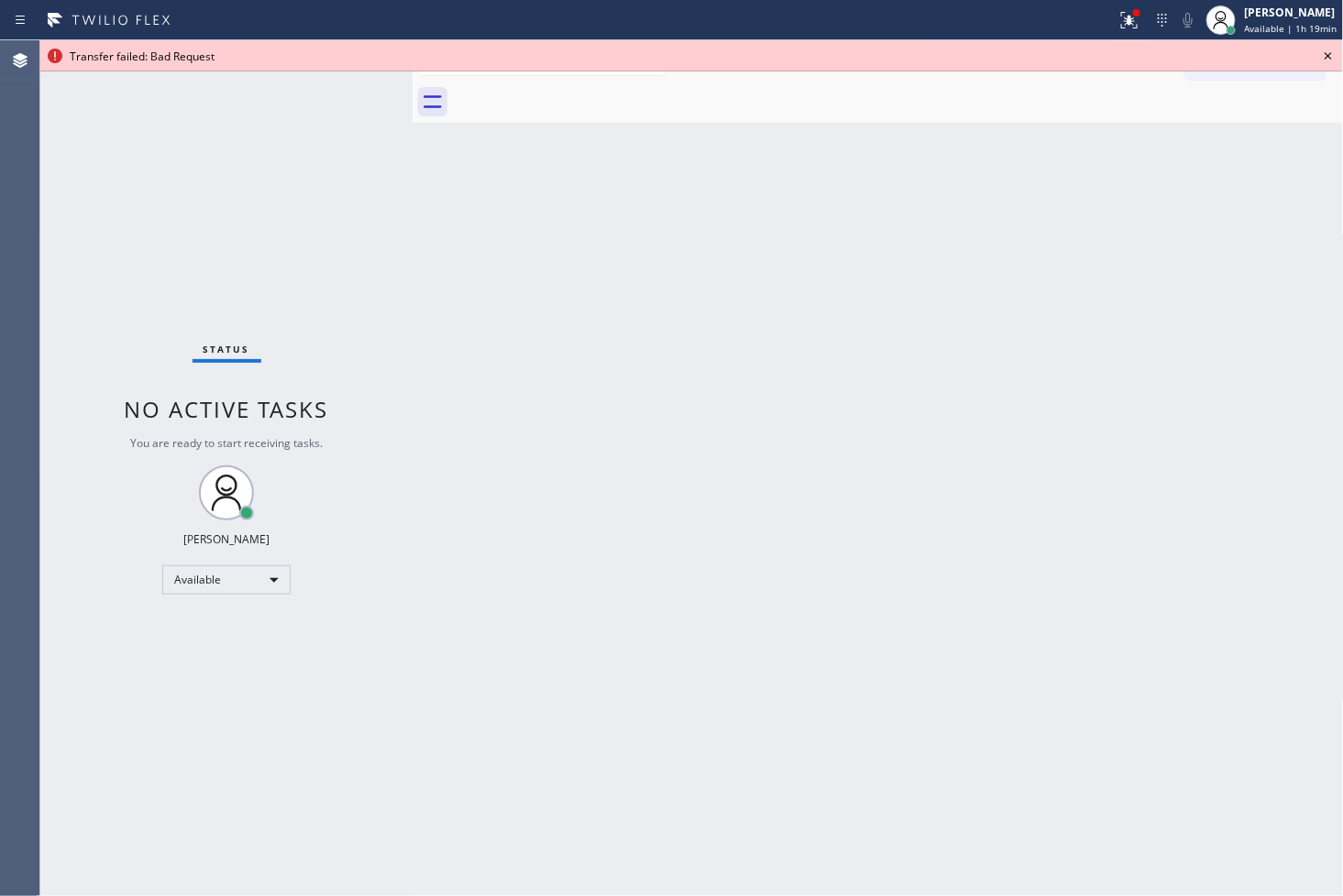
click at [1328, 57] on icon at bounding box center [1328, 56] width 22 height 22
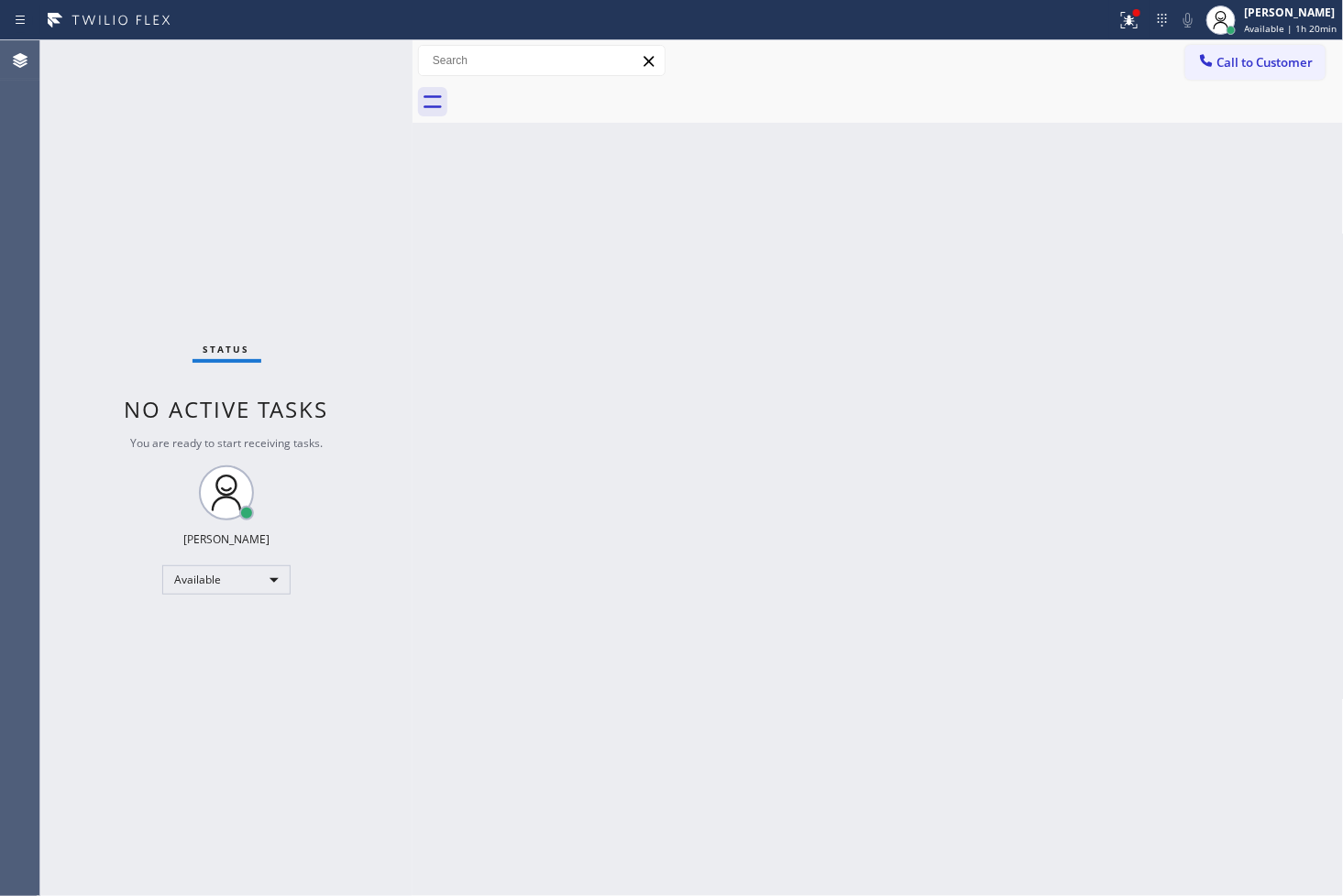
click at [691, 561] on div "Back to Dashboard Change Sender ID Customers Technicians Select a contact Outbo…" at bounding box center [878, 468] width 932 height 856
click at [1119, 21] on icon at bounding box center [1129, 20] width 22 height 22
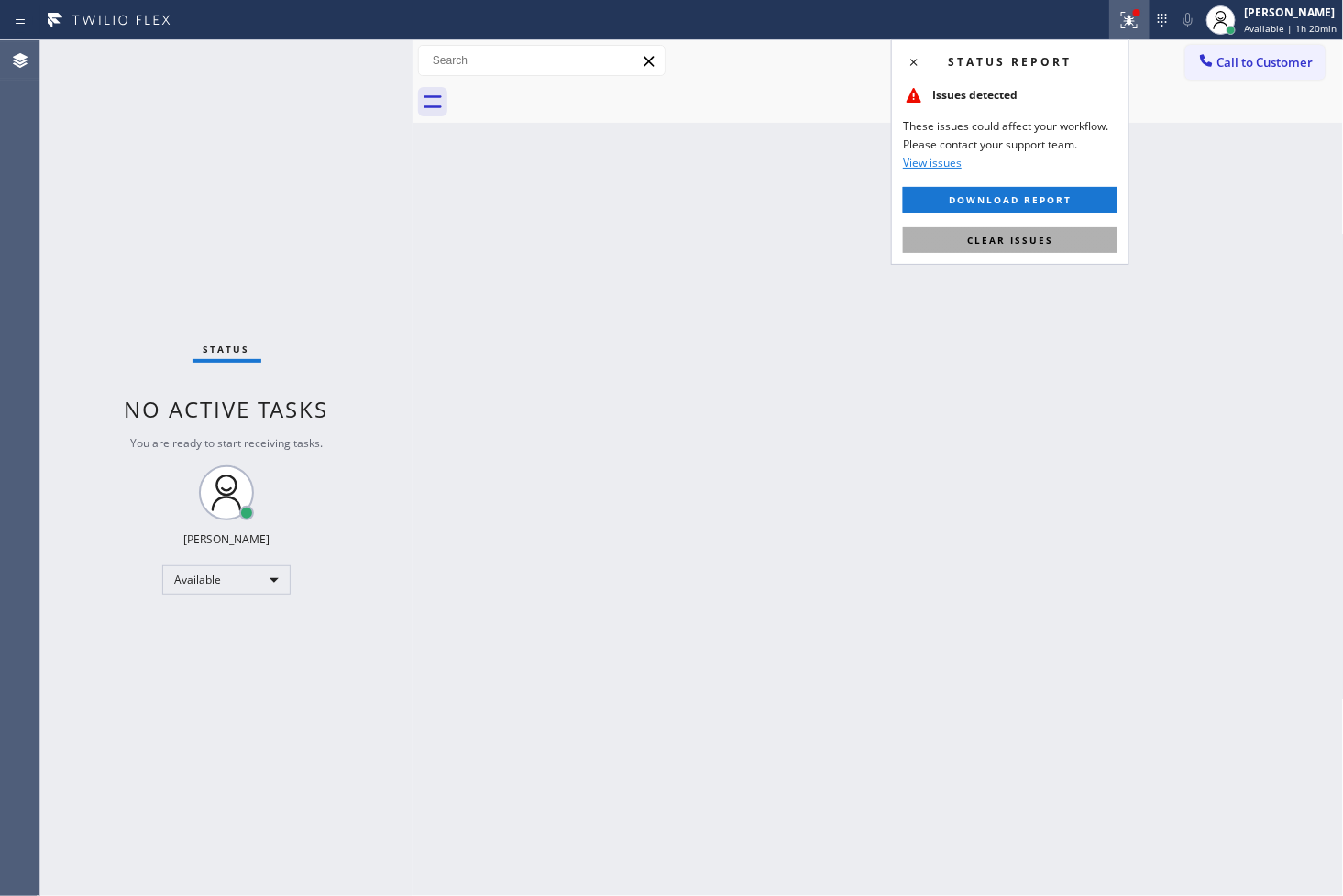
click at [1029, 241] on span "Clear issues" at bounding box center [1010, 240] width 86 height 12
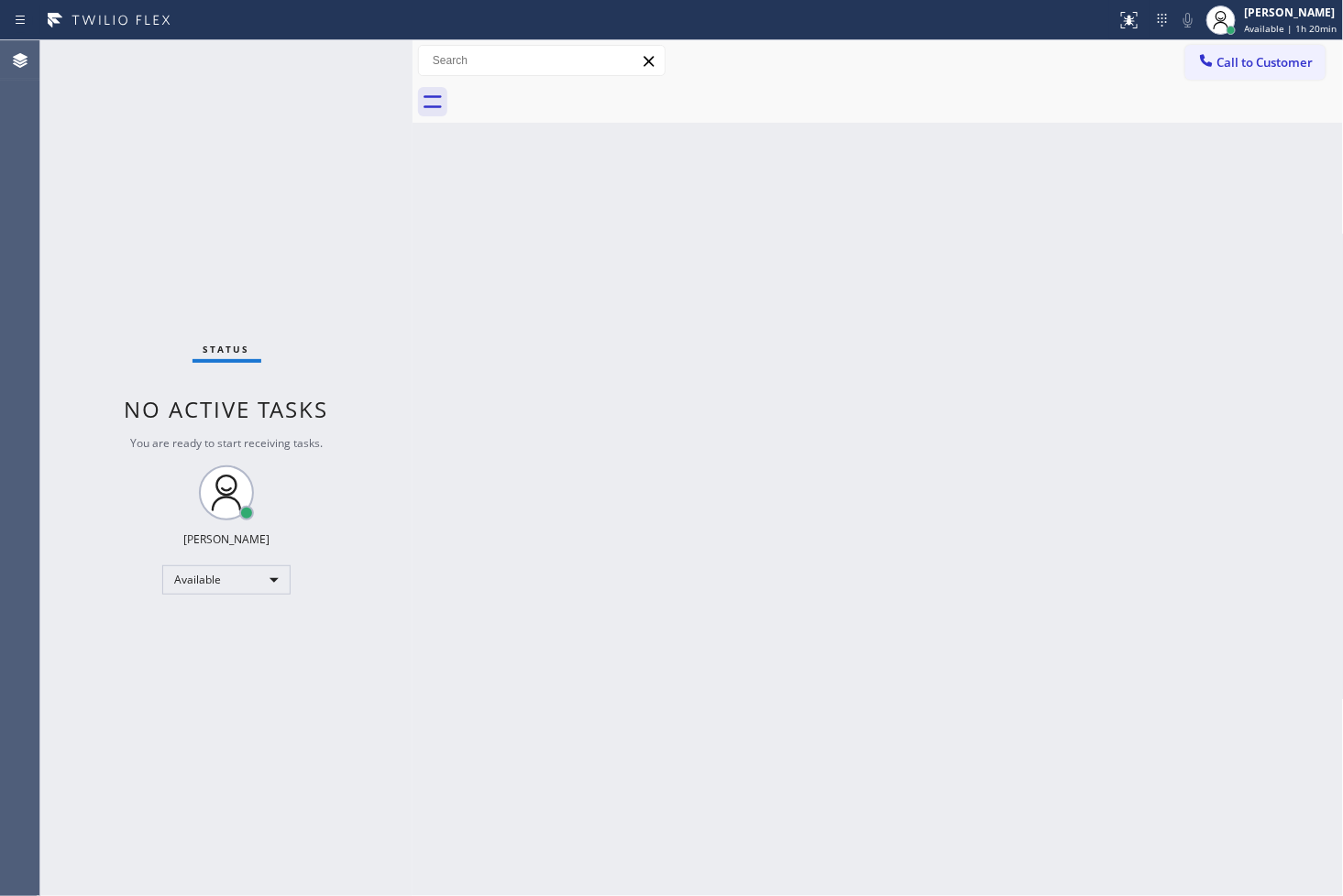
click at [290, 60] on div "Status No active tasks You are ready to start receiving tasks. [PERSON_NAME]" at bounding box center [226, 468] width 372 height 856
click at [358, 57] on div "Status No active tasks You are ready to start receiving tasks. [PERSON_NAME]" at bounding box center [226, 468] width 372 height 856
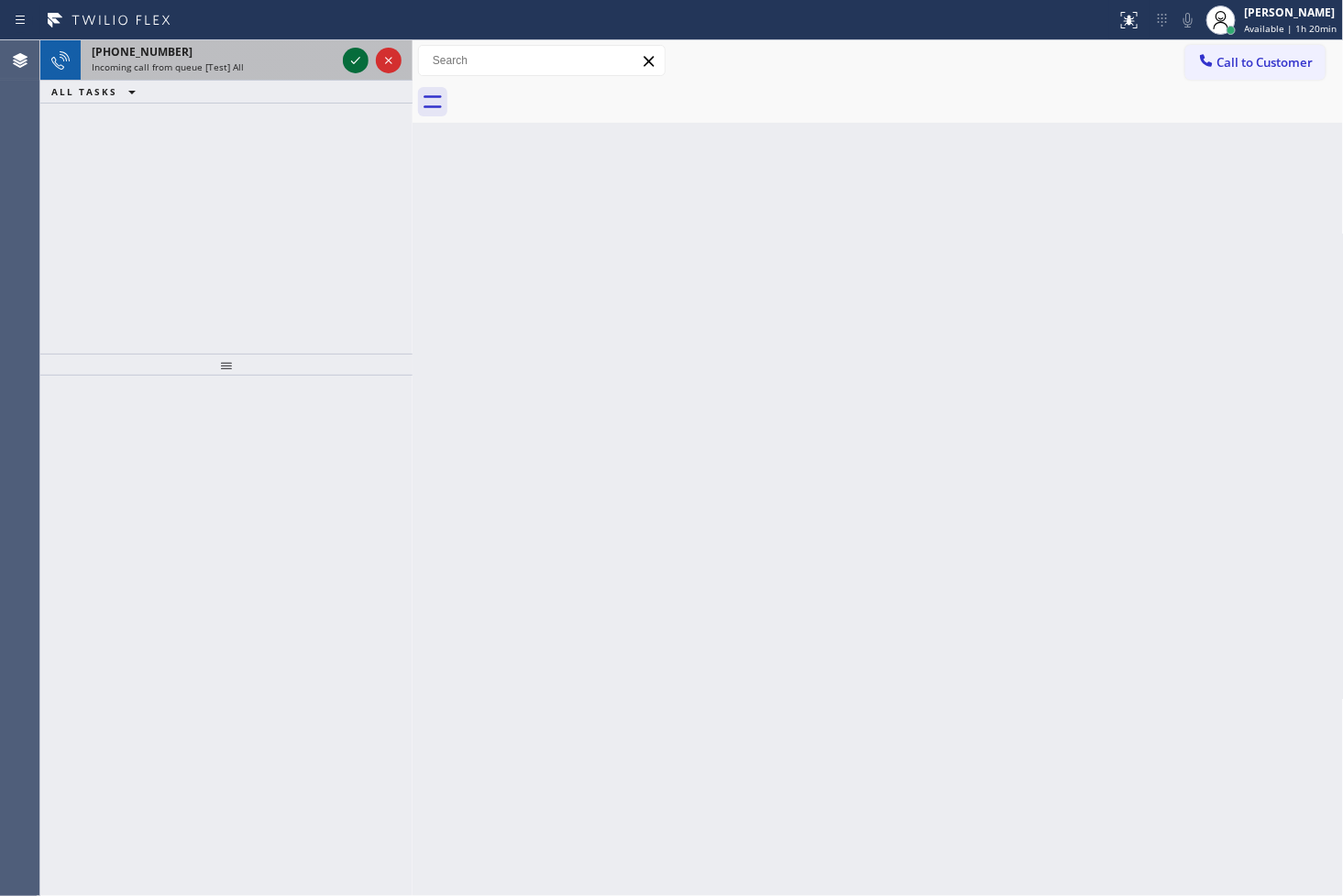
click at [358, 57] on icon at bounding box center [356, 60] width 22 height 22
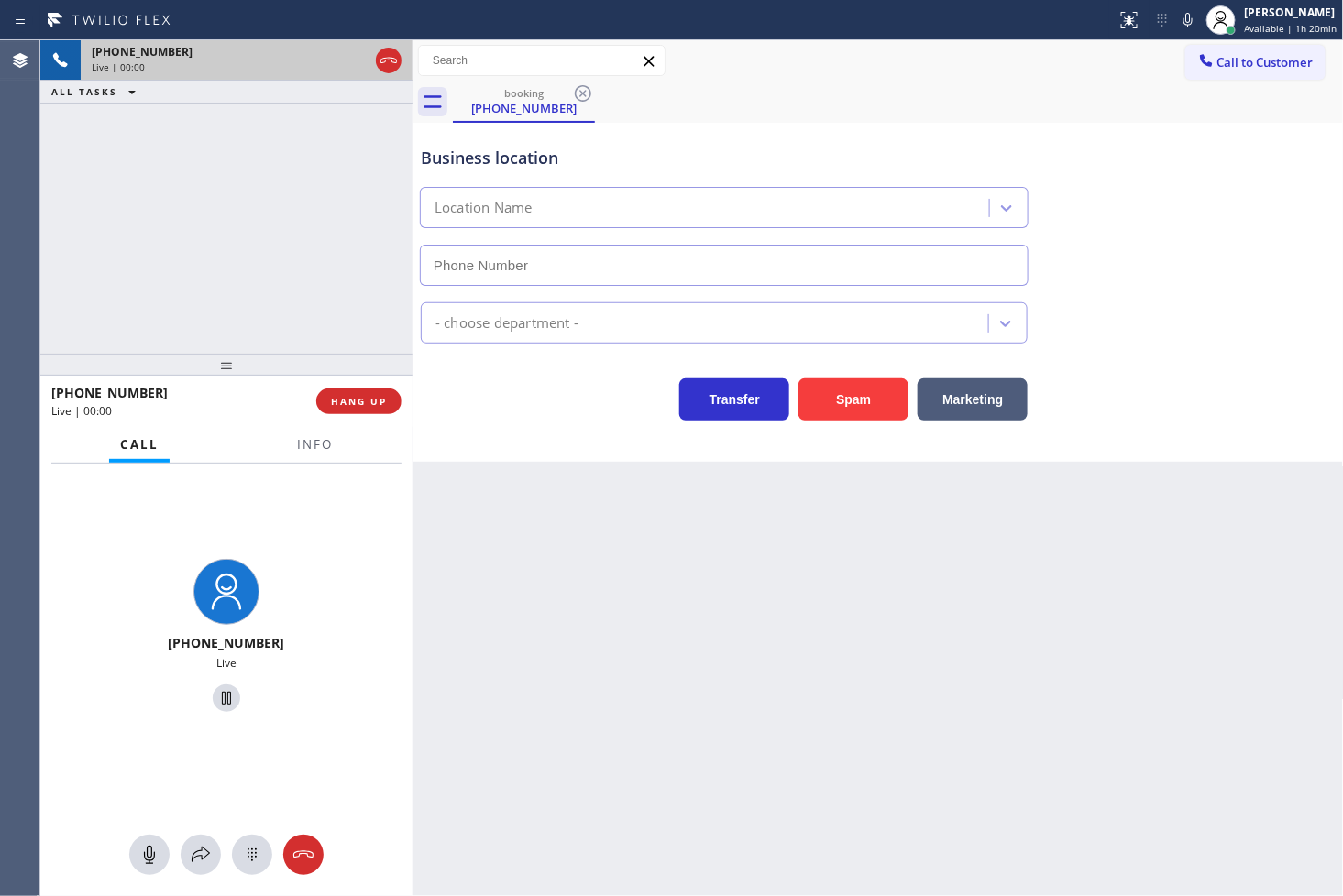
type input "[PHONE_NUMBER]"
click at [526, 410] on div "Transfer Spam Marketing" at bounding box center [724, 395] width 614 height 52
click at [125, 254] on div "[PHONE_NUMBER] Live | 00:03 ALL TASKS ALL TASKS ACTIVE TASKS TASKS IN WRAP UP" at bounding box center [226, 196] width 372 height 313
click at [501, 449] on div "Business location Electric Wire Services [GEOGRAPHIC_DATA] [PHONE_NUMBER] Elect…" at bounding box center [878, 292] width 932 height 339
click at [105, 101] on button "ALL TASKS" at bounding box center [97, 91] width 114 height 22
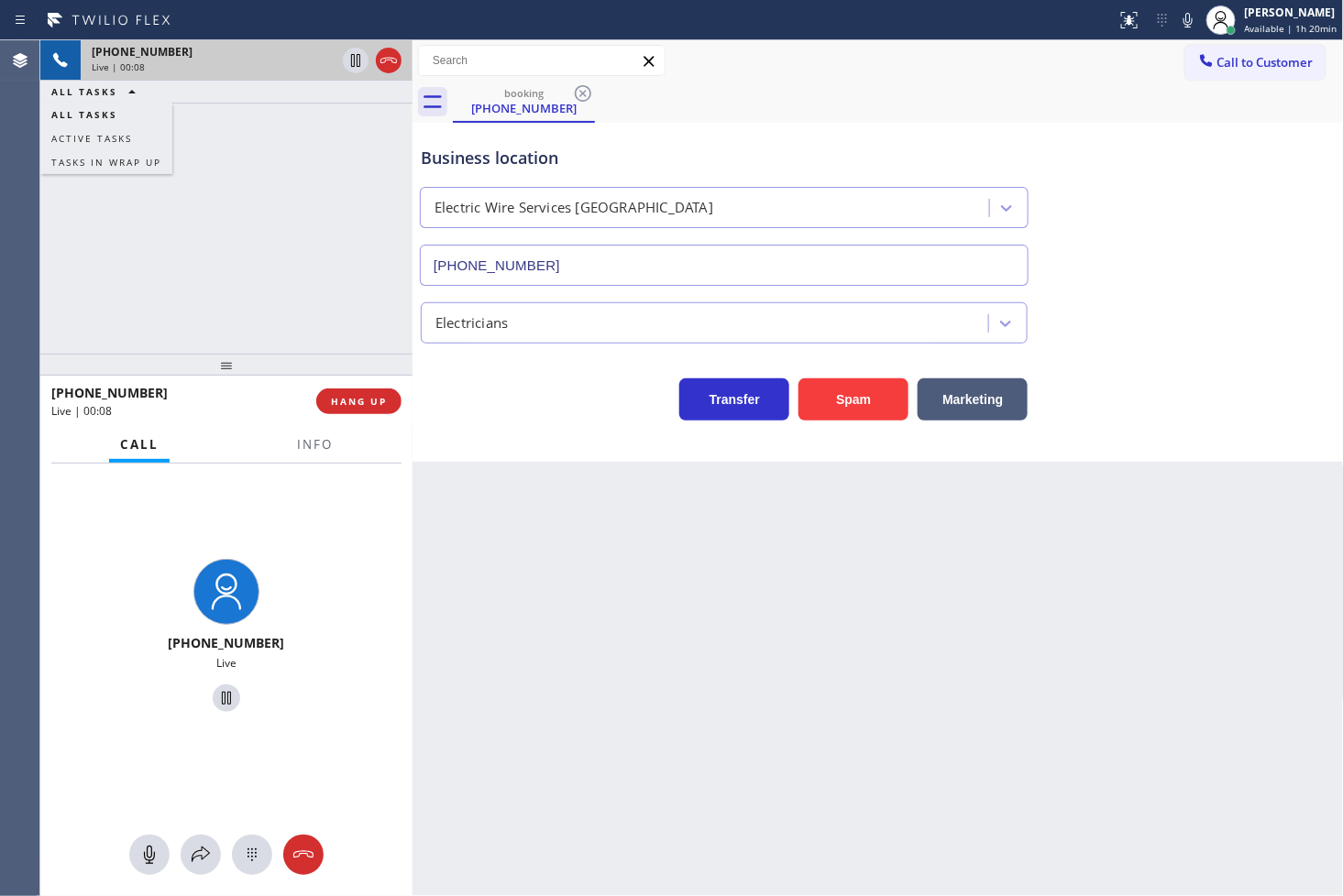
click at [178, 234] on div "[PHONE_NUMBER] Live | 00:08 ALL TASKS ALL TASKS ACTIVE TASKS TASKS IN WRAP UP" at bounding box center [226, 196] width 372 height 313
click at [78, 241] on div "[PHONE_NUMBER] Live | 00:30 ALL TASKS ALL TASKS ACTIVE TASKS TASKS IN WRAP UP" at bounding box center [226, 196] width 372 height 313
drag, startPoint x: 253, startPoint y: 530, endPoint x: 239, endPoint y: 468, distance: 63.6
click at [260, 530] on div "[PHONE_NUMBER] Live" at bounding box center [226, 638] width 372 height 349
click at [167, 336] on div "[PHONE_NUMBER] Live | 00:31 ALL TASKS ALL TASKS ACTIVE TASKS TASKS IN WRAP UP" at bounding box center [226, 196] width 372 height 313
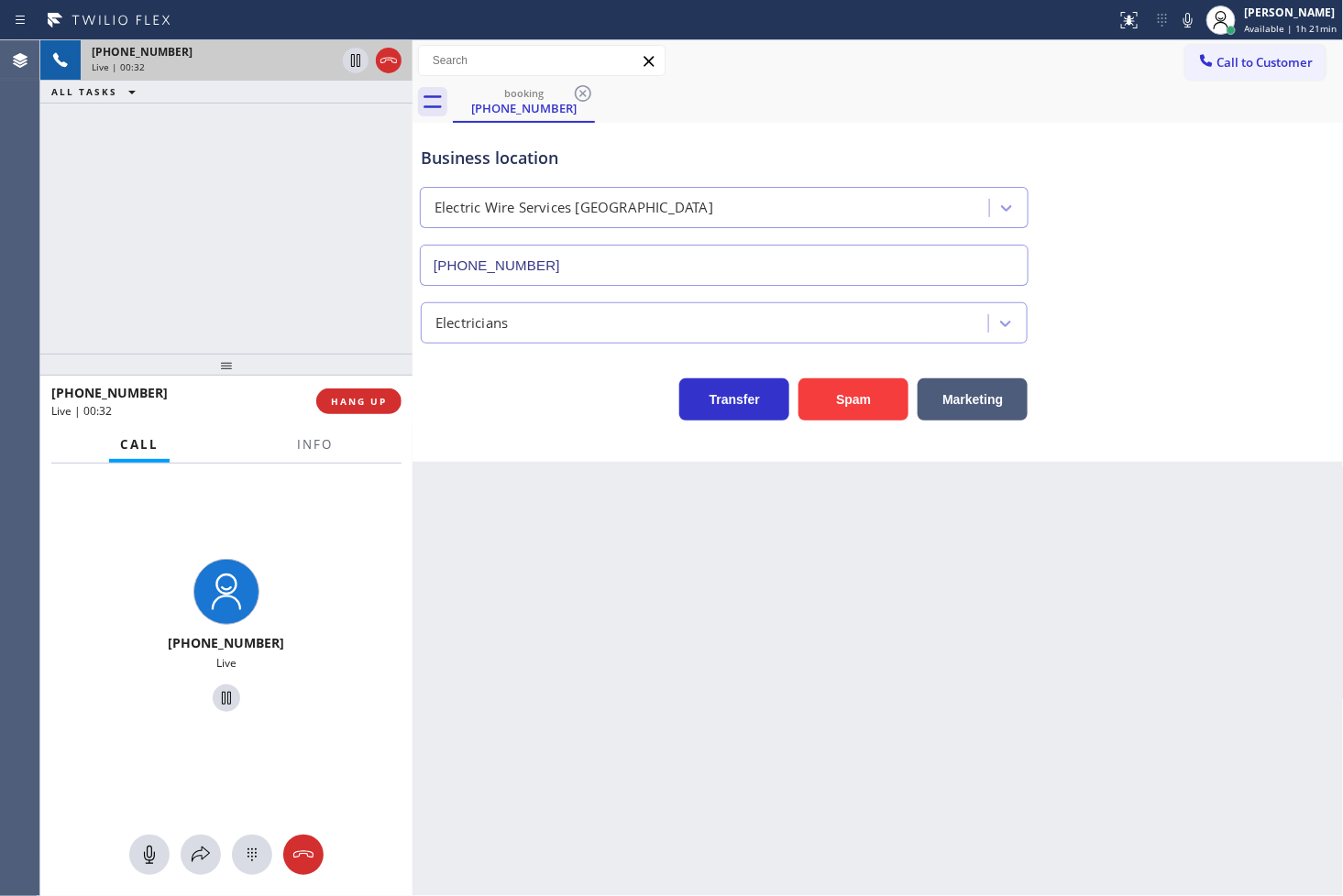
click at [327, 516] on div "[PHONE_NUMBER] Live" at bounding box center [226, 638] width 372 height 349
click at [214, 277] on div "[PHONE_NUMBER] Live | 00:32 ALL TASKS ALL TASKS ACTIVE TASKS TASKS IN WRAP UP" at bounding box center [226, 196] width 372 height 313
click at [353, 55] on icon at bounding box center [356, 60] width 22 height 22
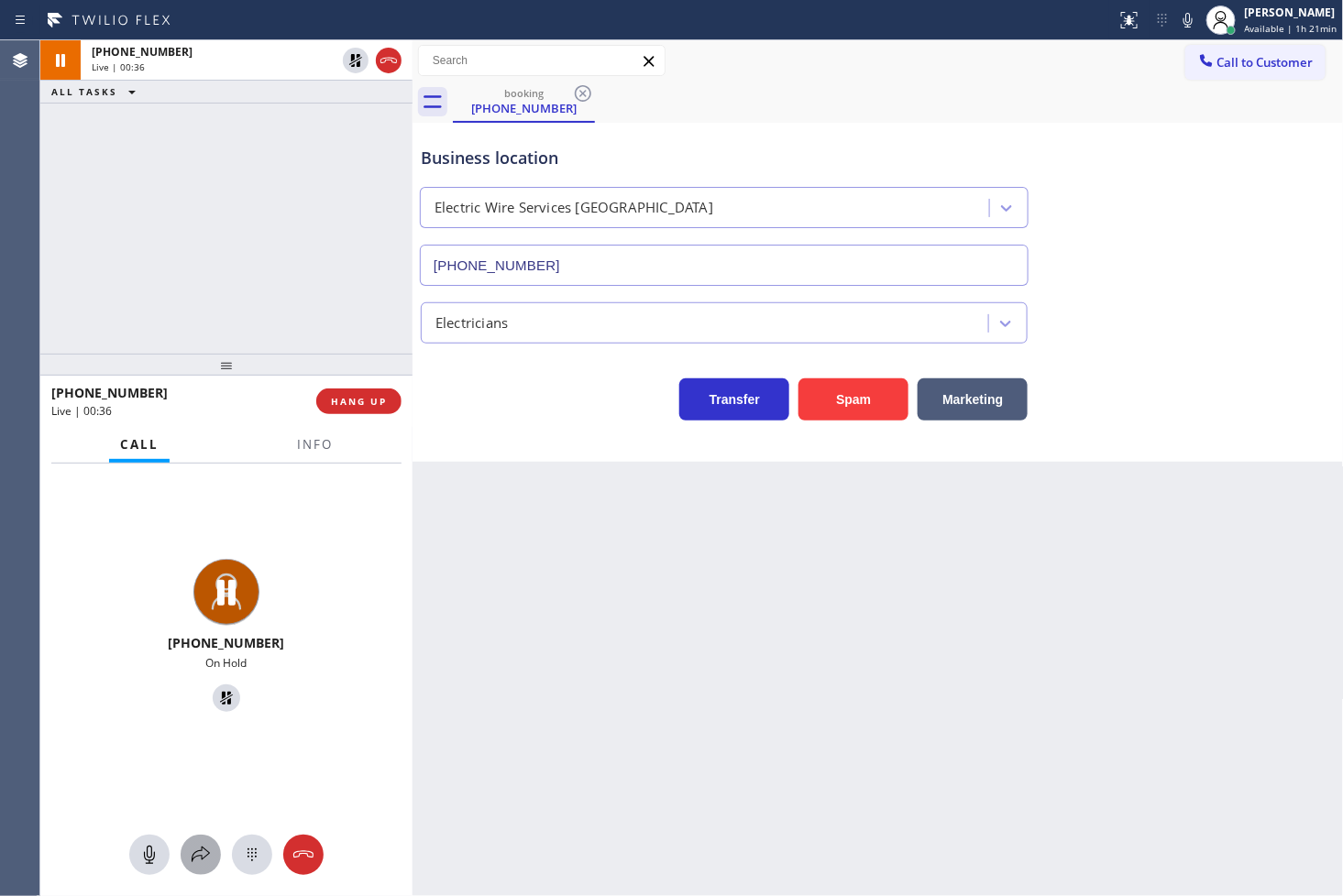
click at [197, 868] on button at bounding box center [200, 855] width 40 height 40
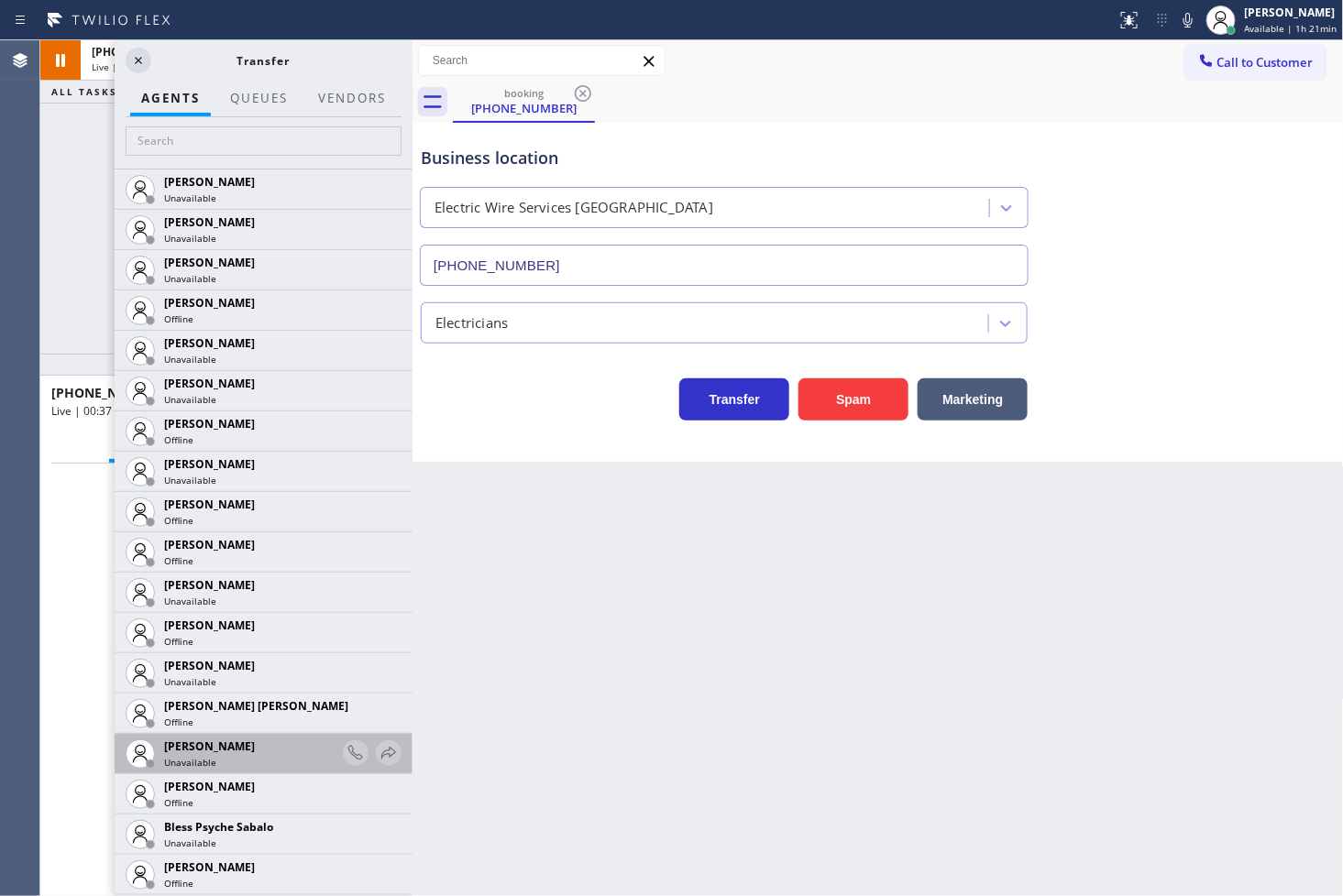
scroll to position [509, 0]
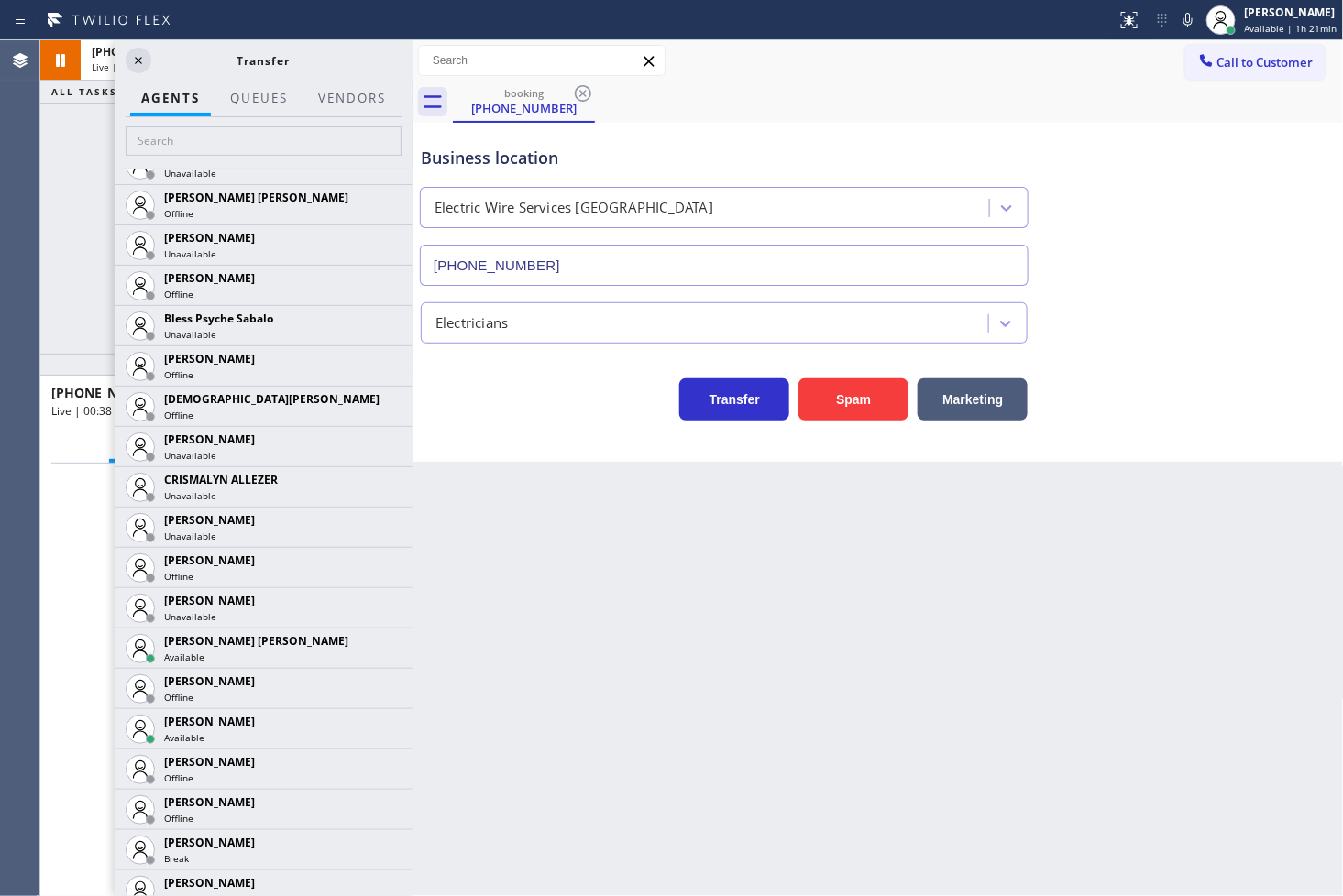
click at [208, 157] on div at bounding box center [264, 143] width 298 height 52
click at [212, 145] on input "text" at bounding box center [264, 141] width 276 height 30
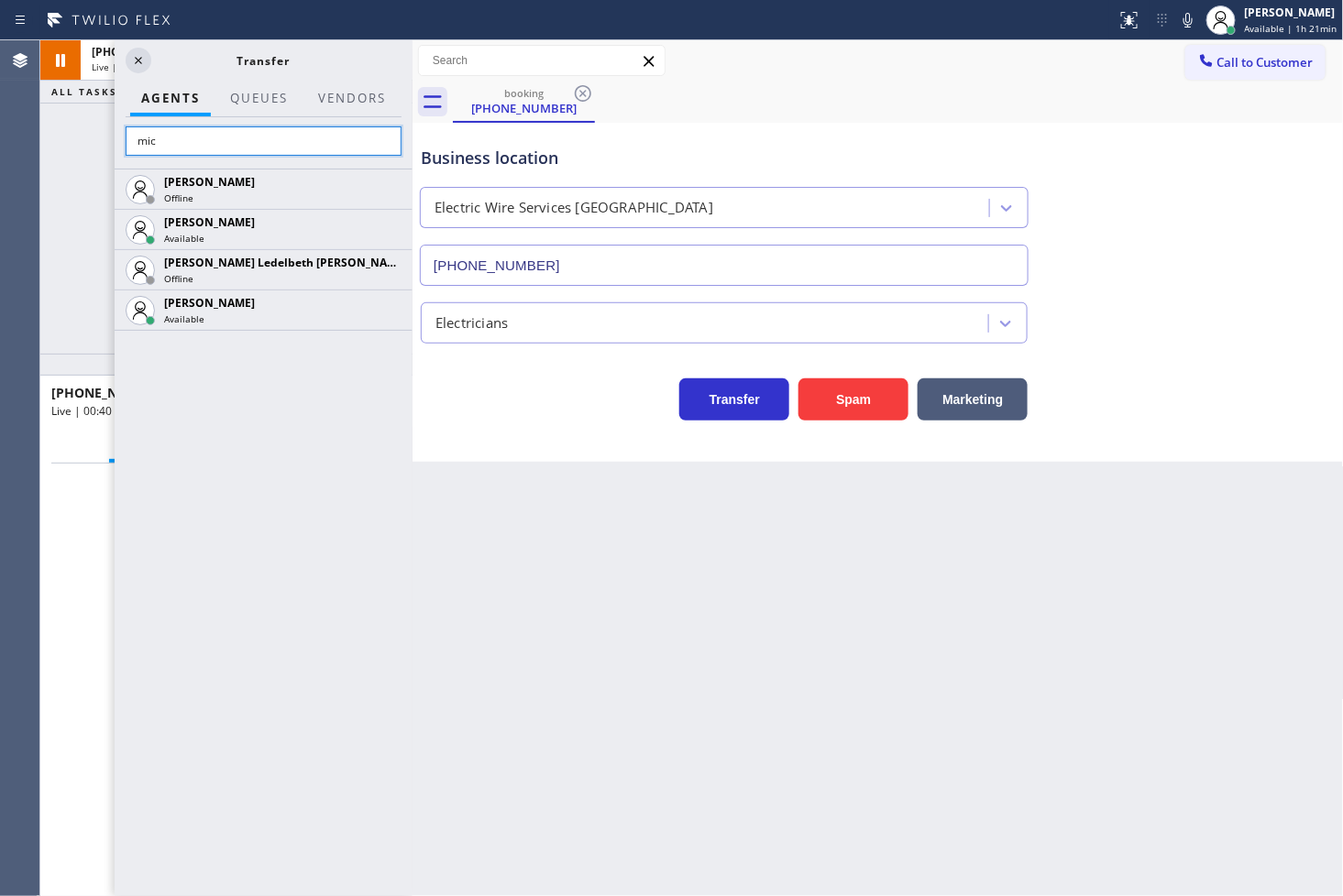
scroll to position [0, 0]
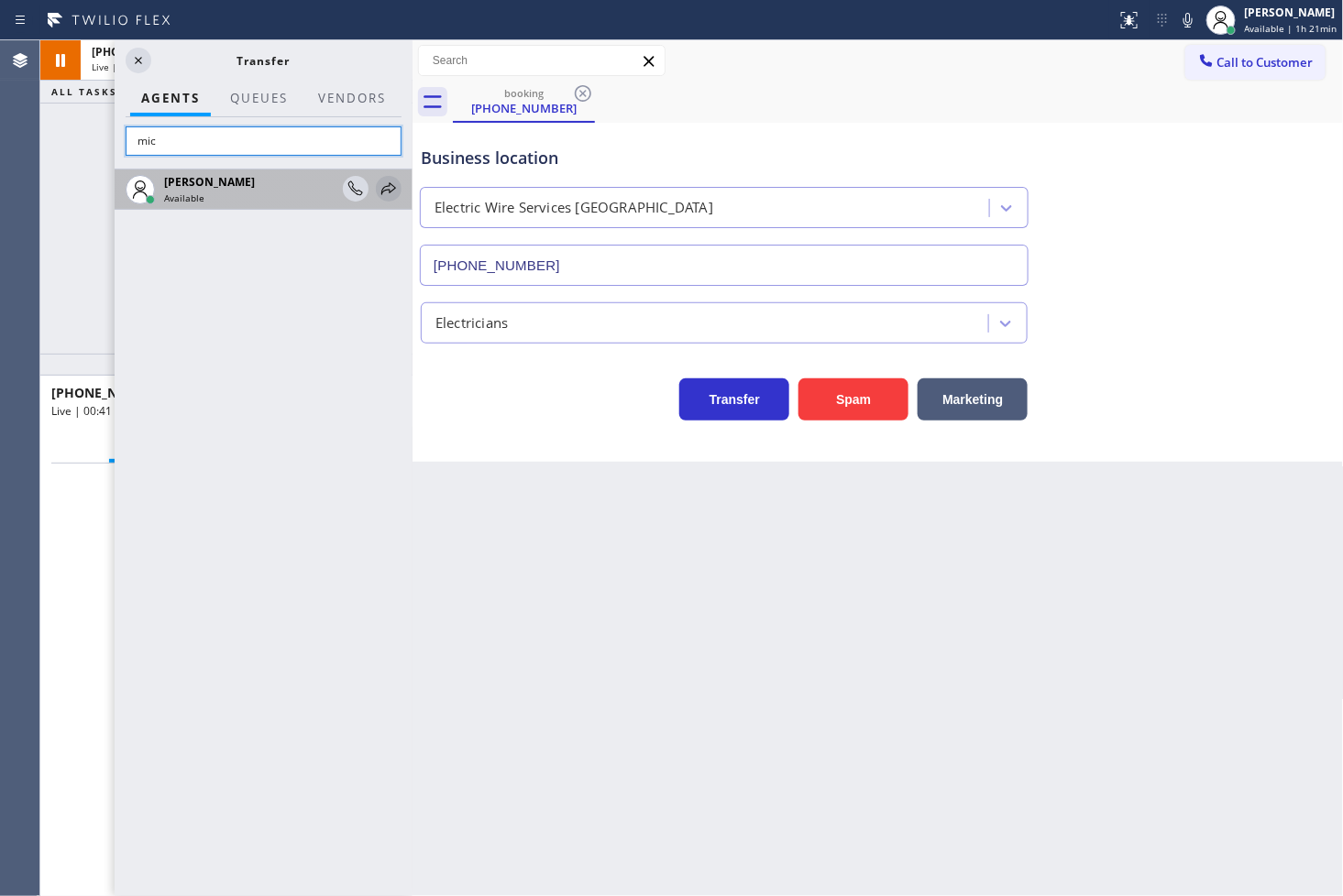
type input "mic"
click at [389, 184] on icon at bounding box center [388, 188] width 14 height 11
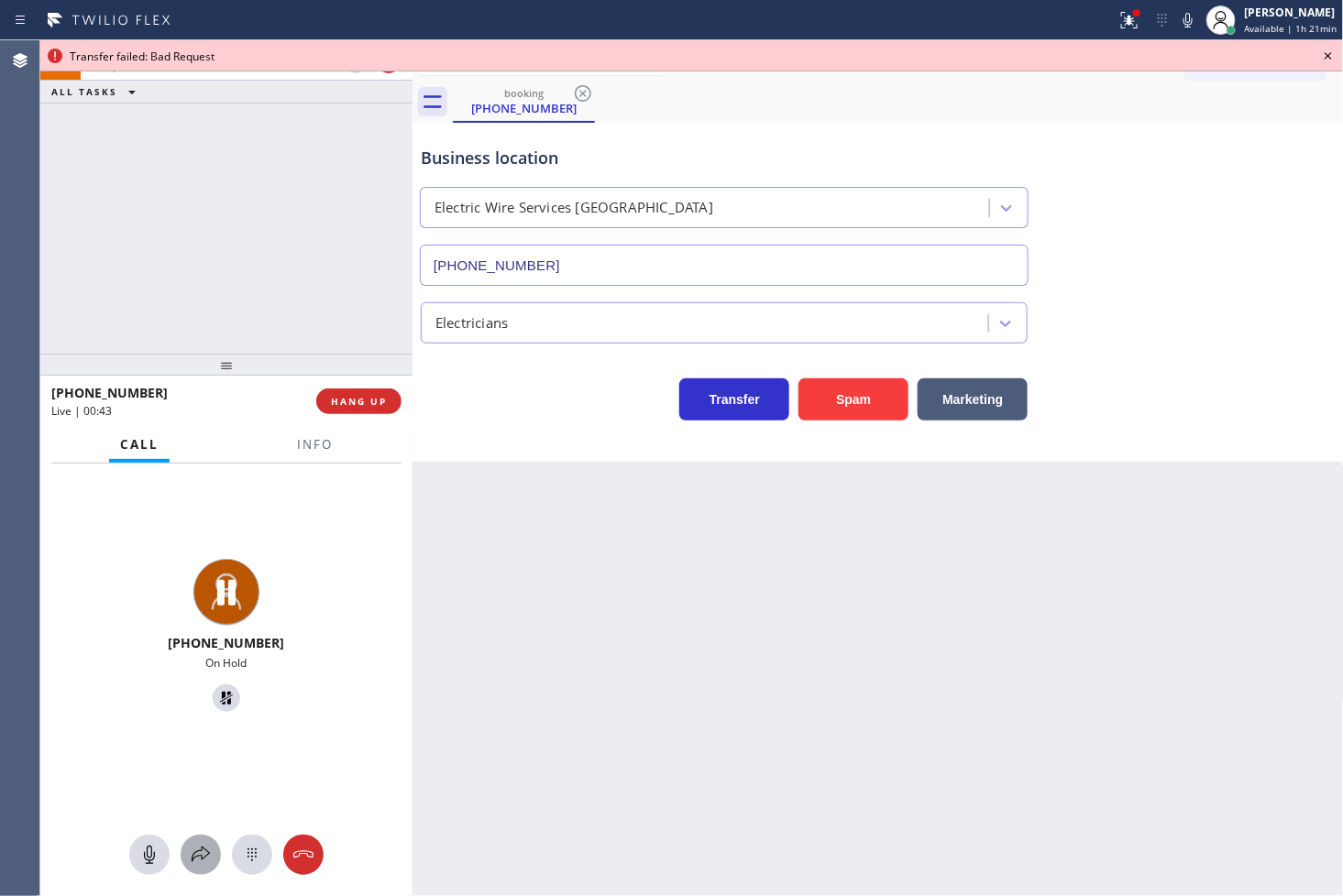
click at [199, 853] on icon at bounding box center [200, 855] width 22 height 22
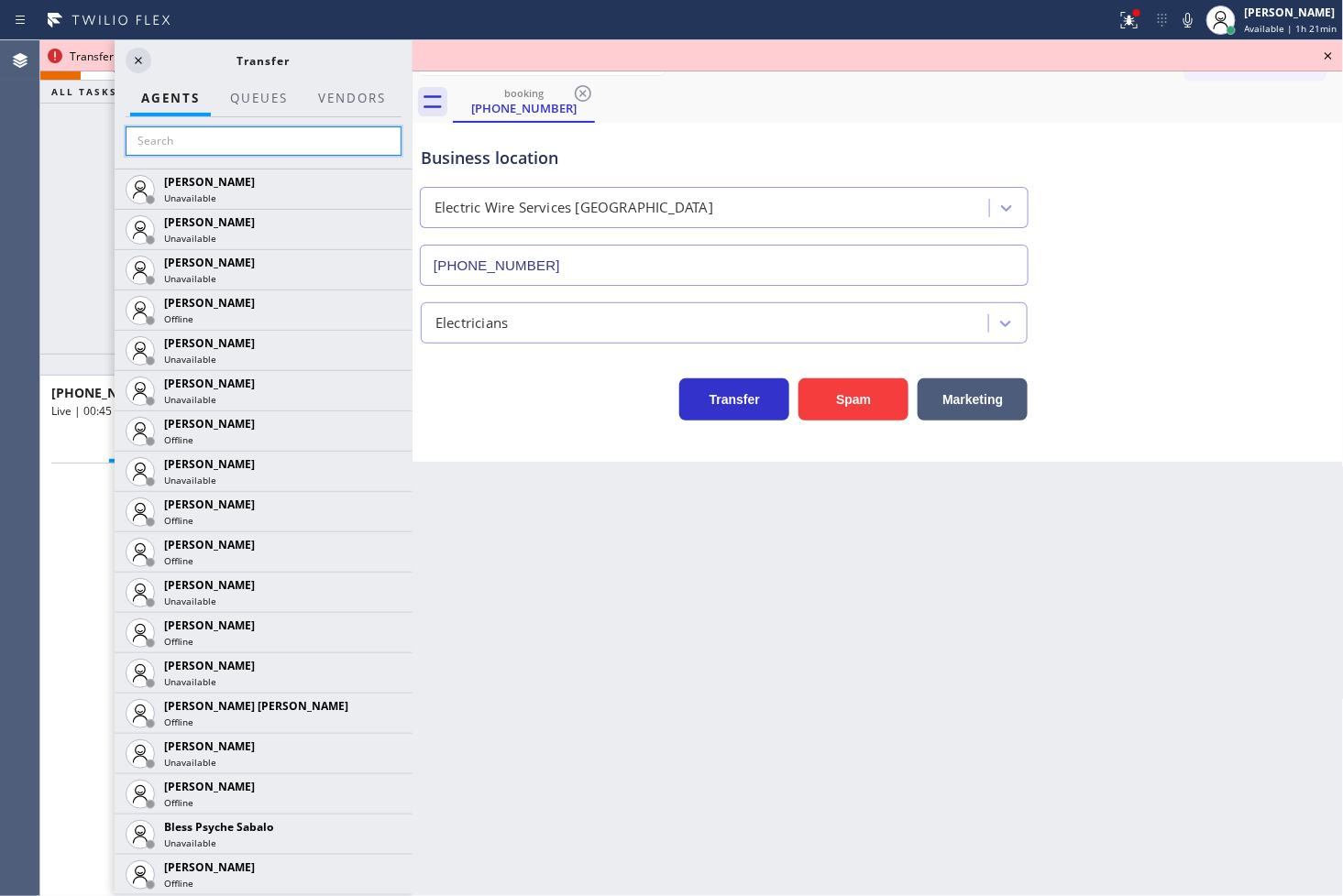
click at [209, 149] on input "text" at bounding box center [264, 141] width 276 height 30
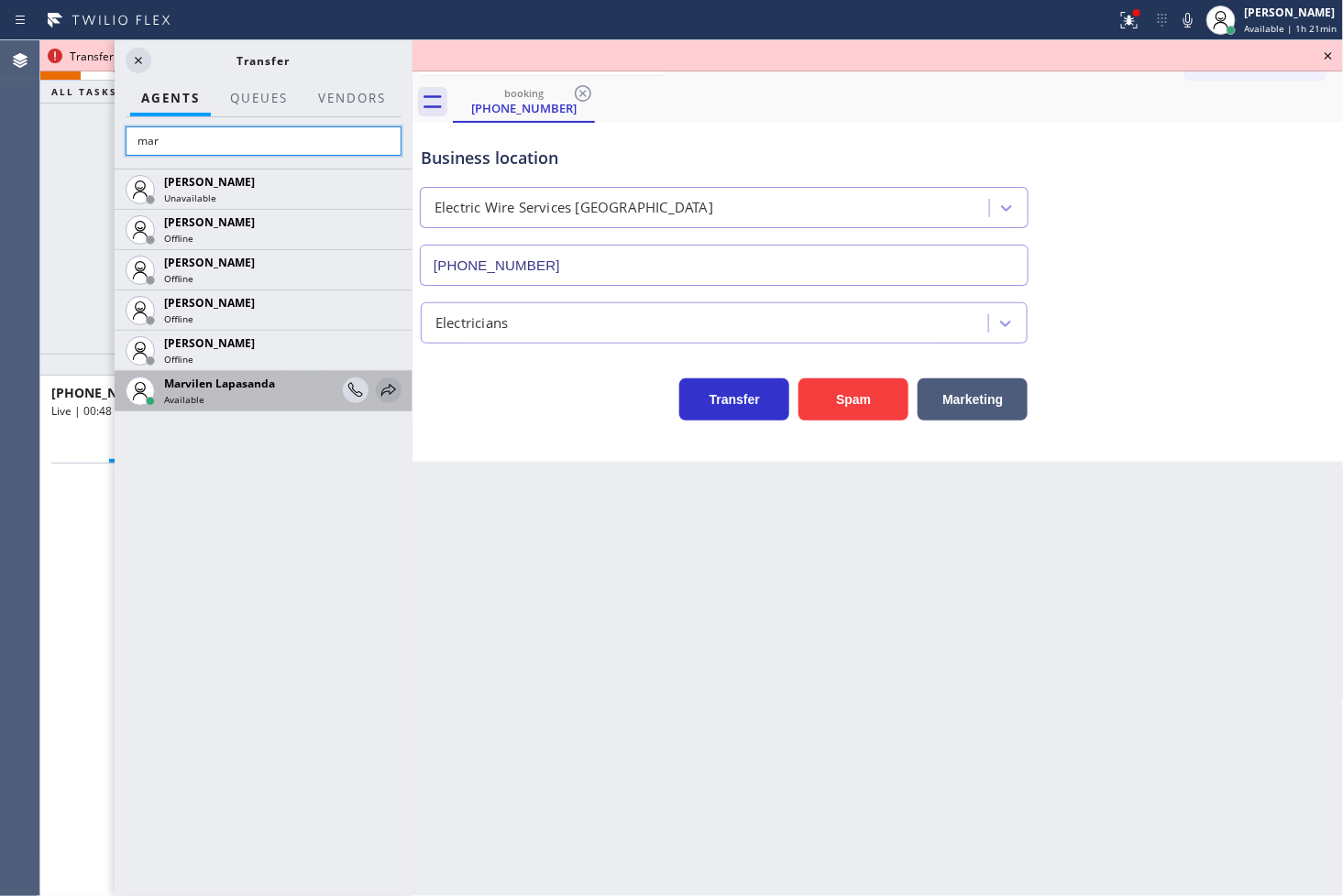
type input "mar"
click at [383, 388] on icon at bounding box center [388, 390] width 22 height 22
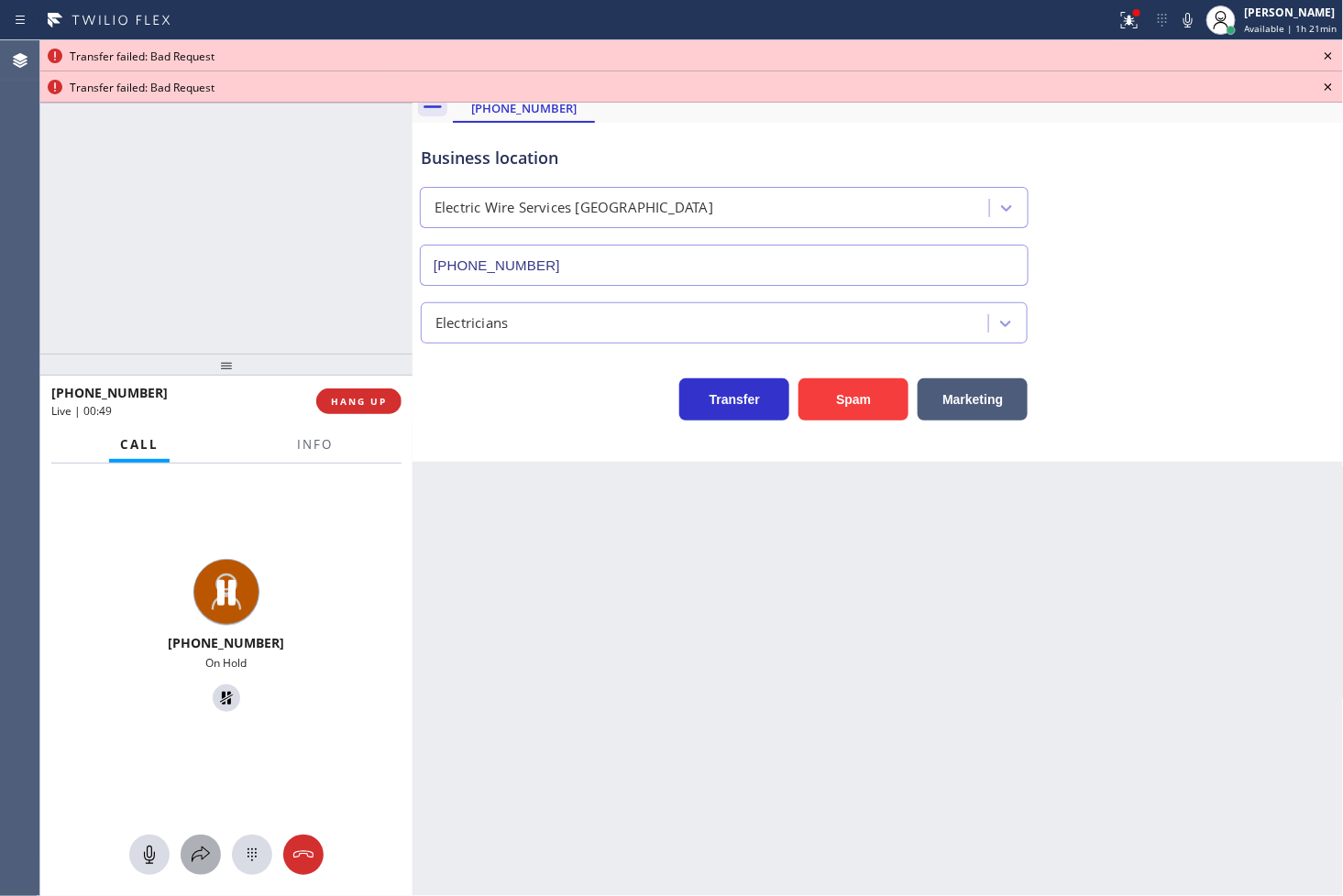
click at [197, 846] on icon at bounding box center [200, 855] width 22 height 22
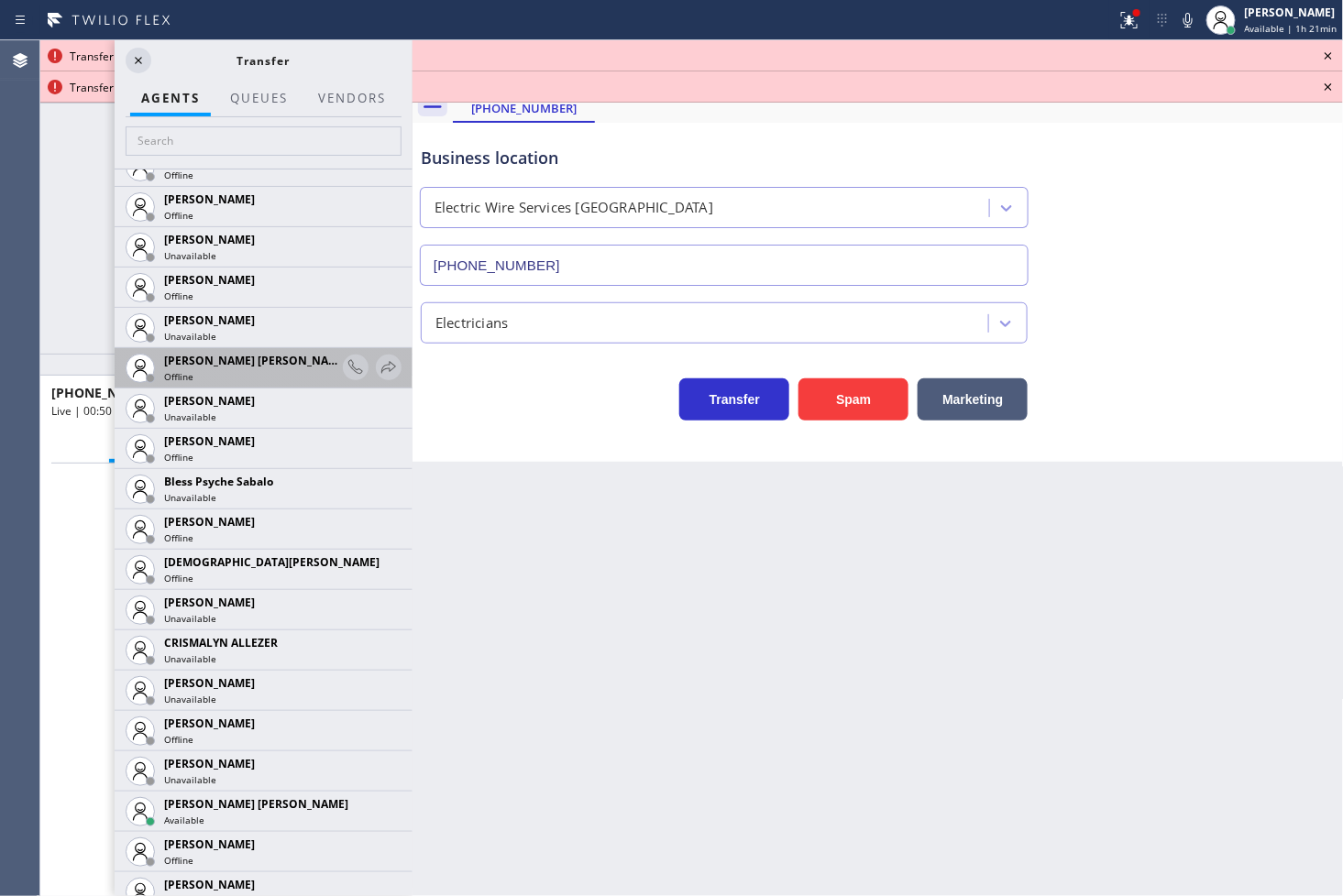
scroll to position [509, 0]
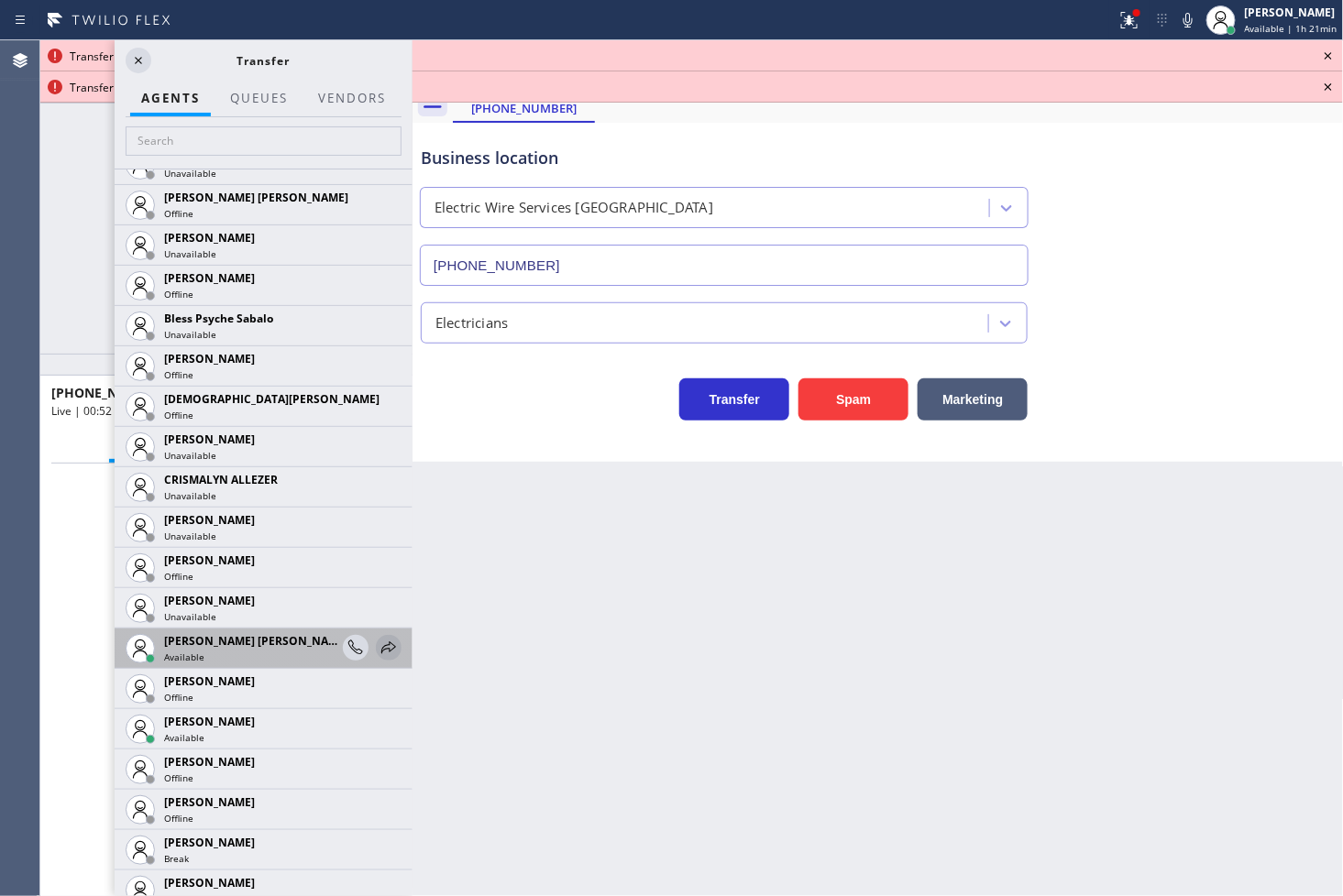
click at [378, 639] on icon at bounding box center [388, 648] width 22 height 22
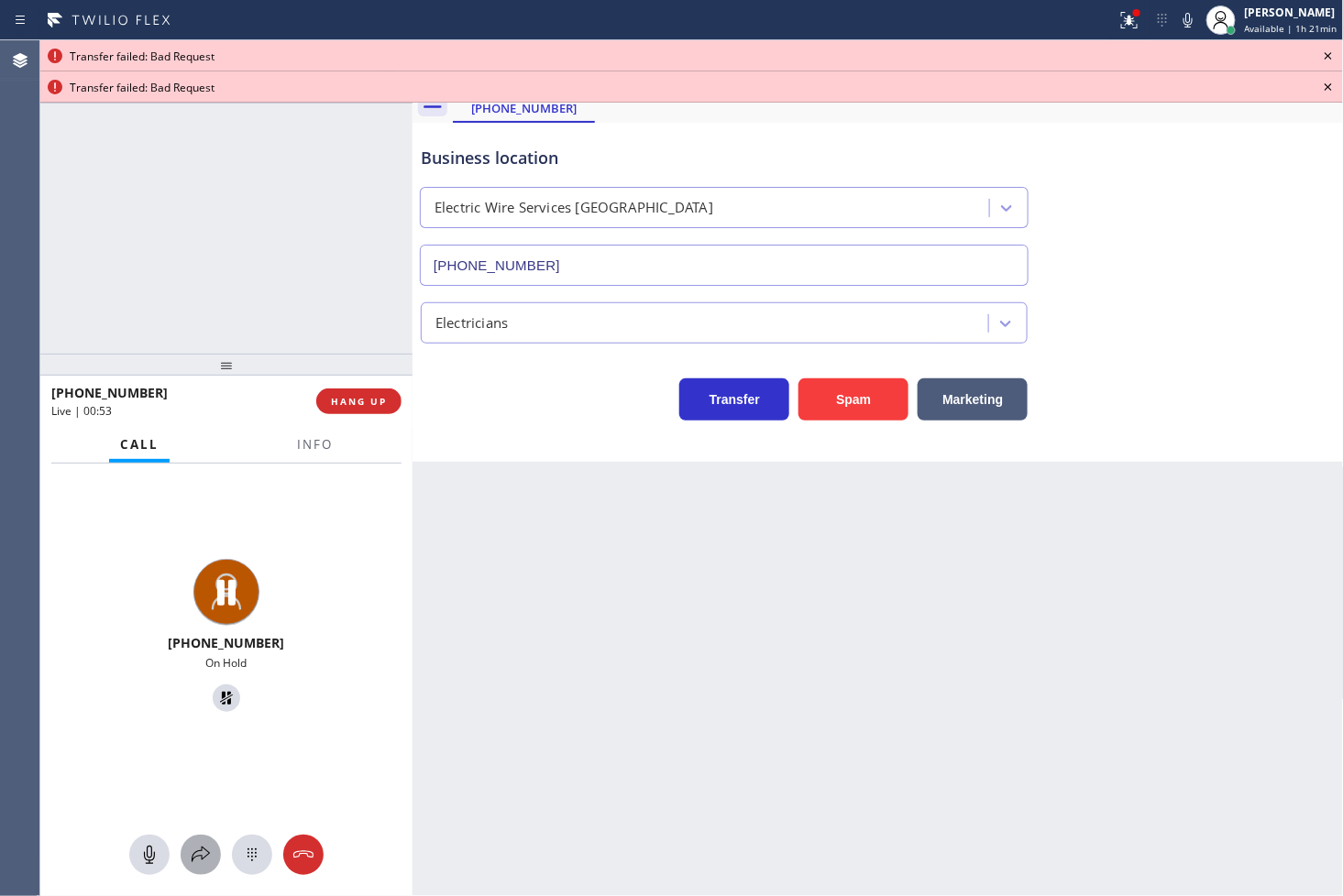
click at [199, 860] on icon at bounding box center [200, 855] width 22 height 22
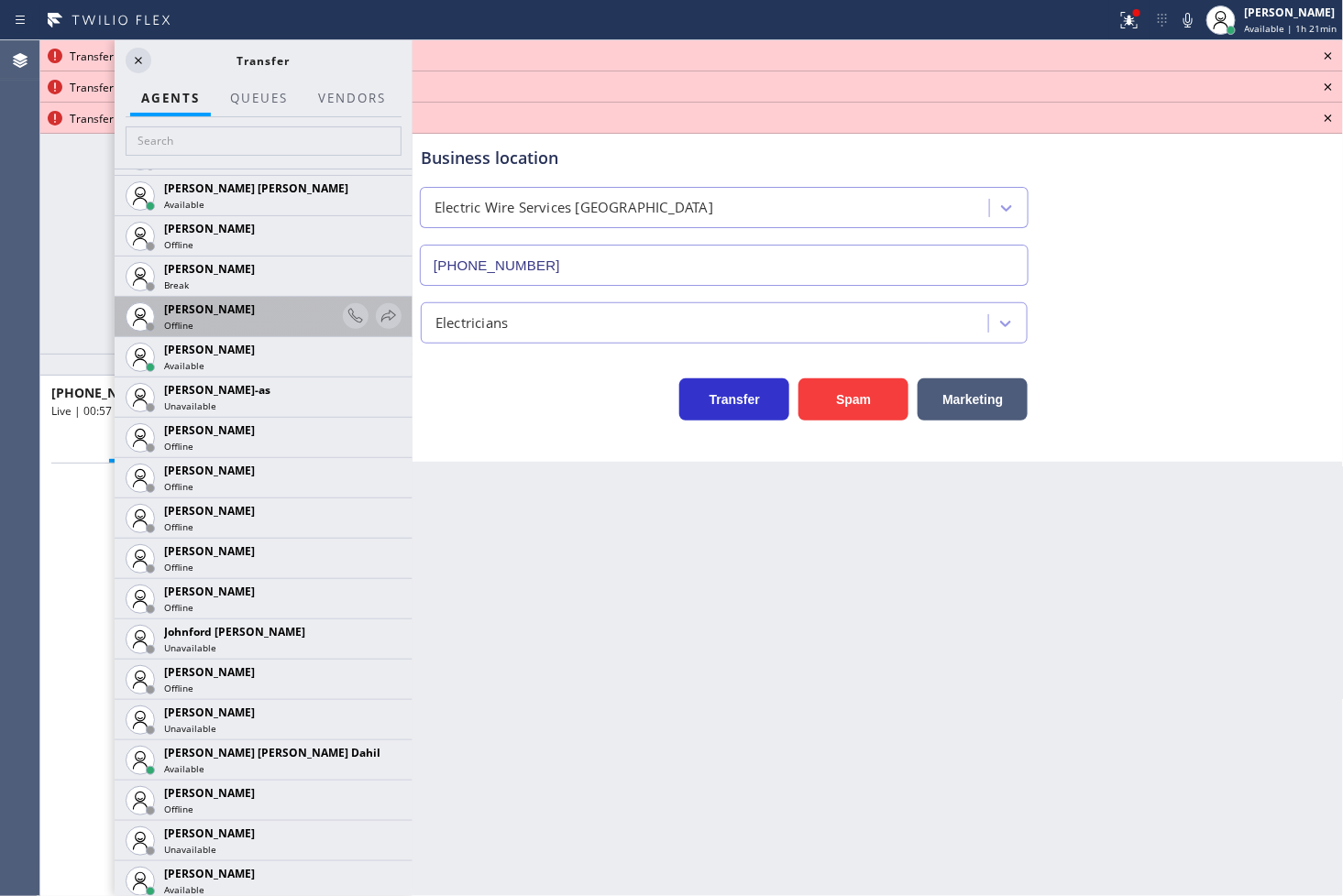
scroll to position [1527, 0]
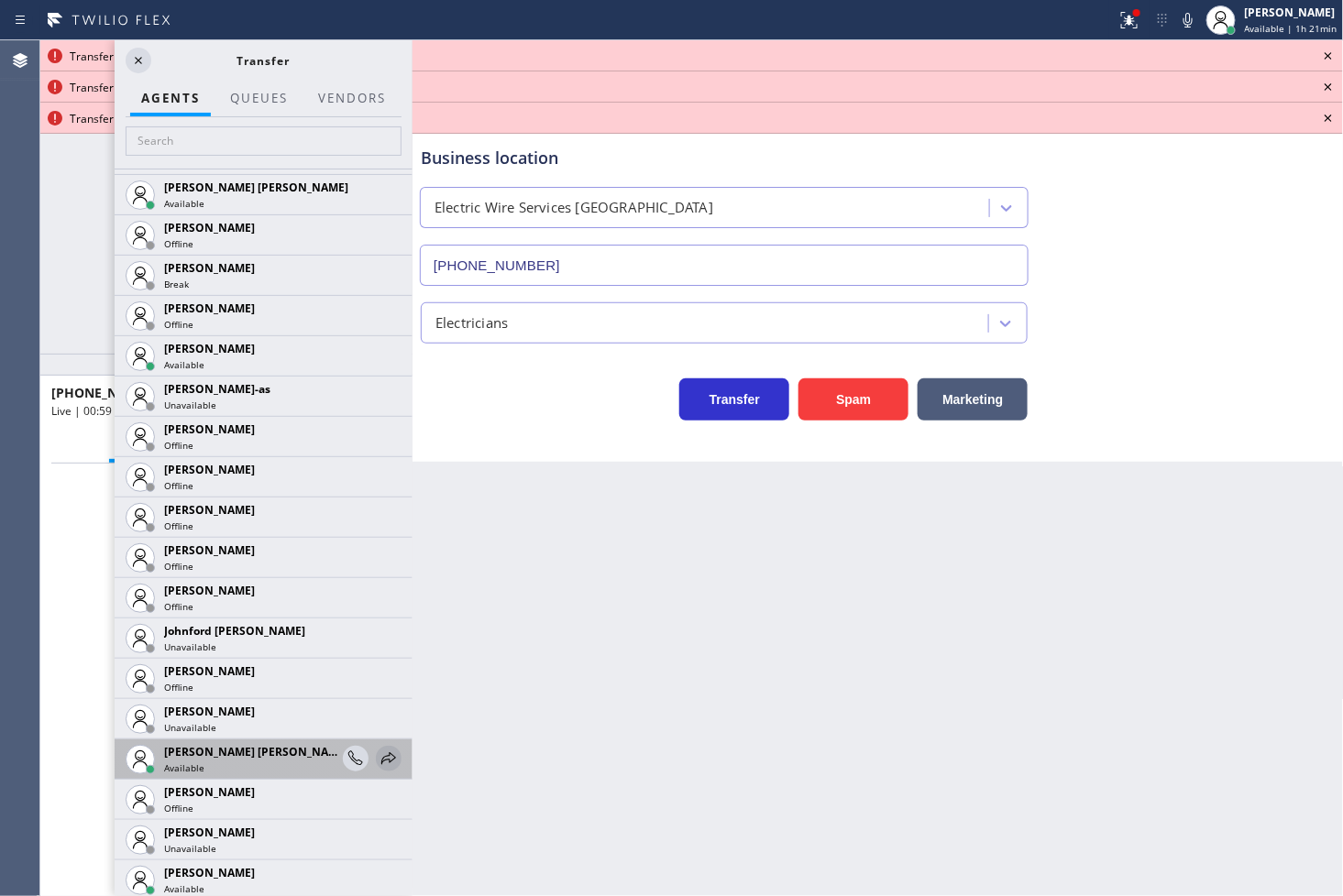
click at [378, 751] on icon at bounding box center [388, 758] width 22 height 22
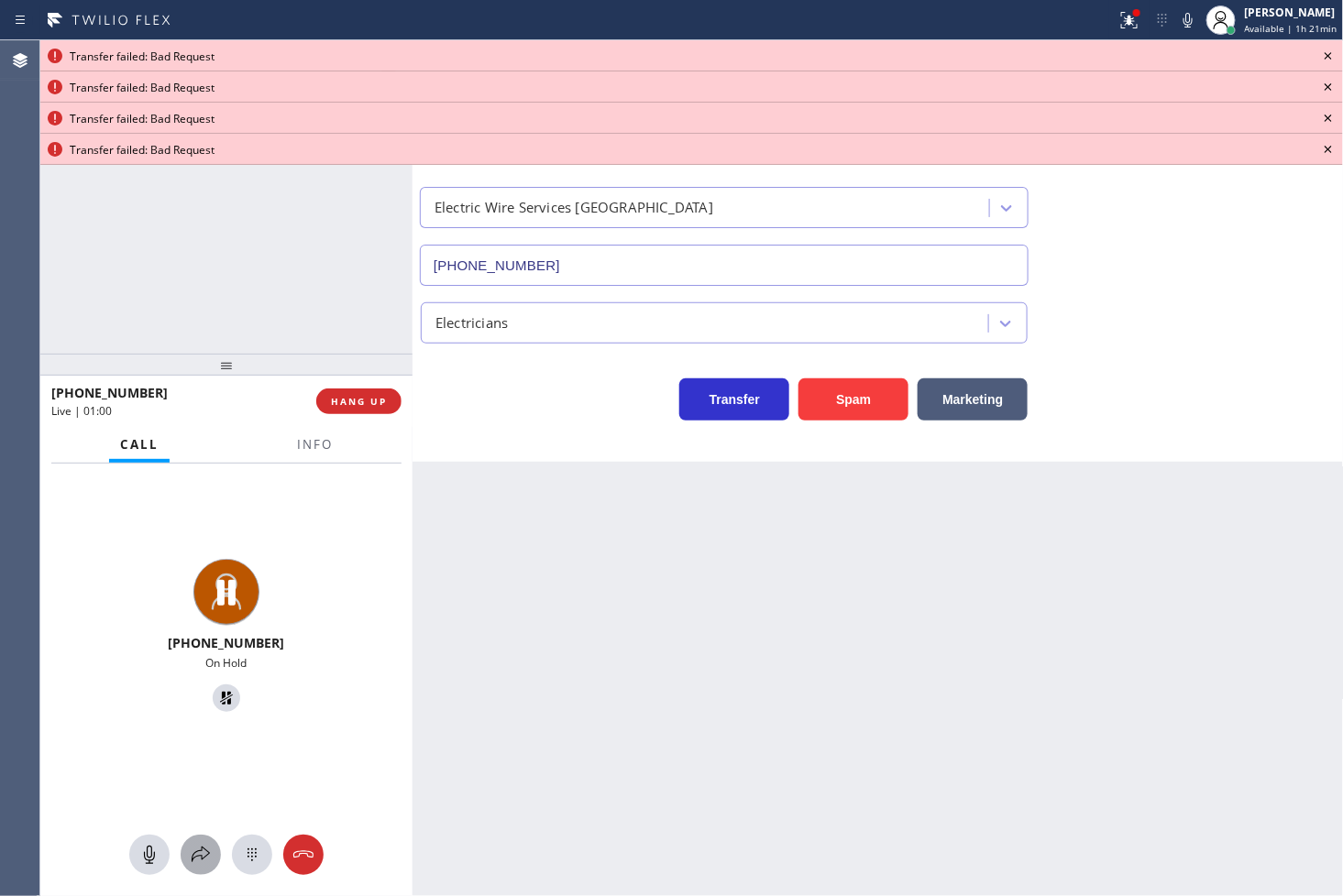
click at [204, 845] on icon at bounding box center [200, 855] width 22 height 22
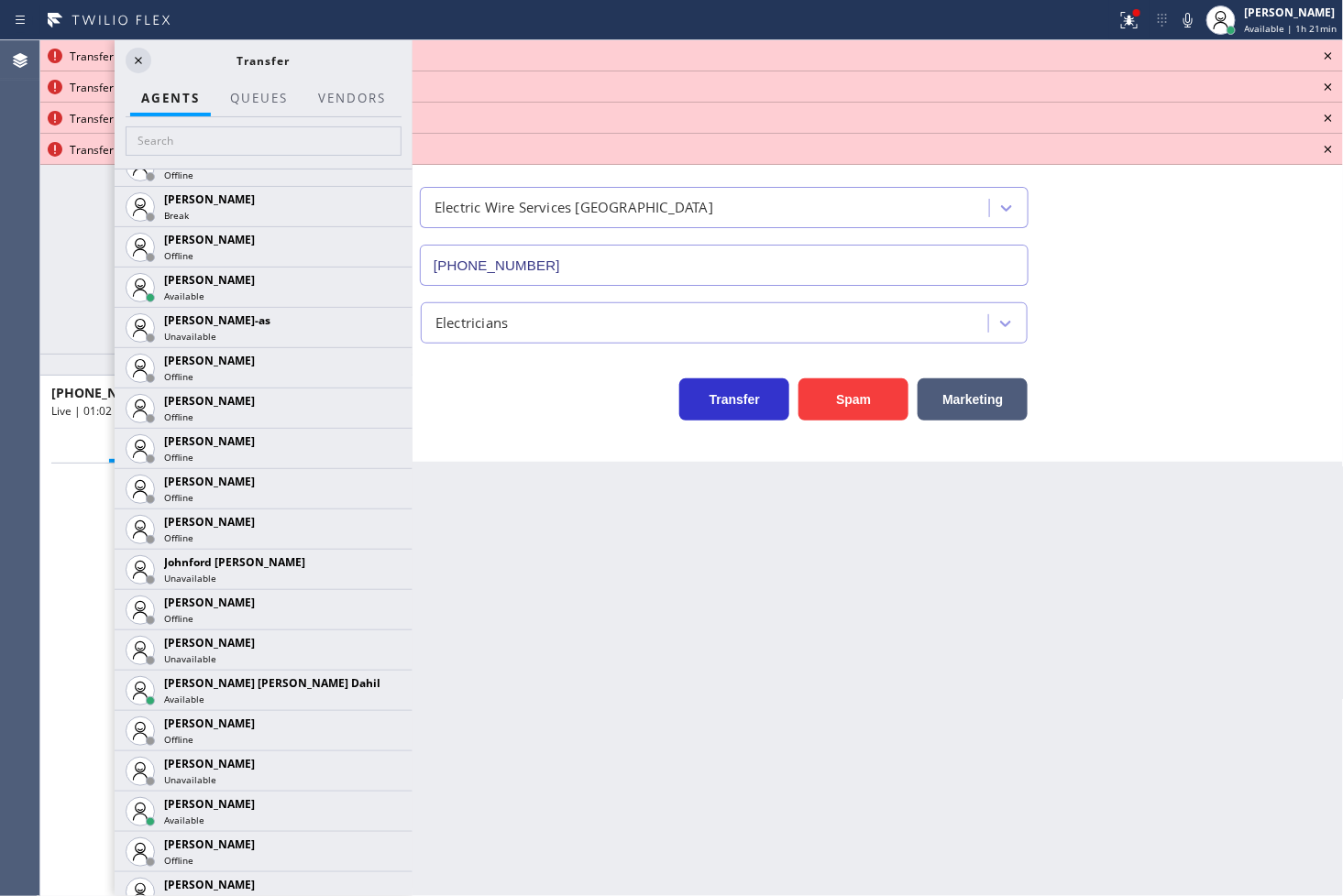
scroll to position [1935, 0]
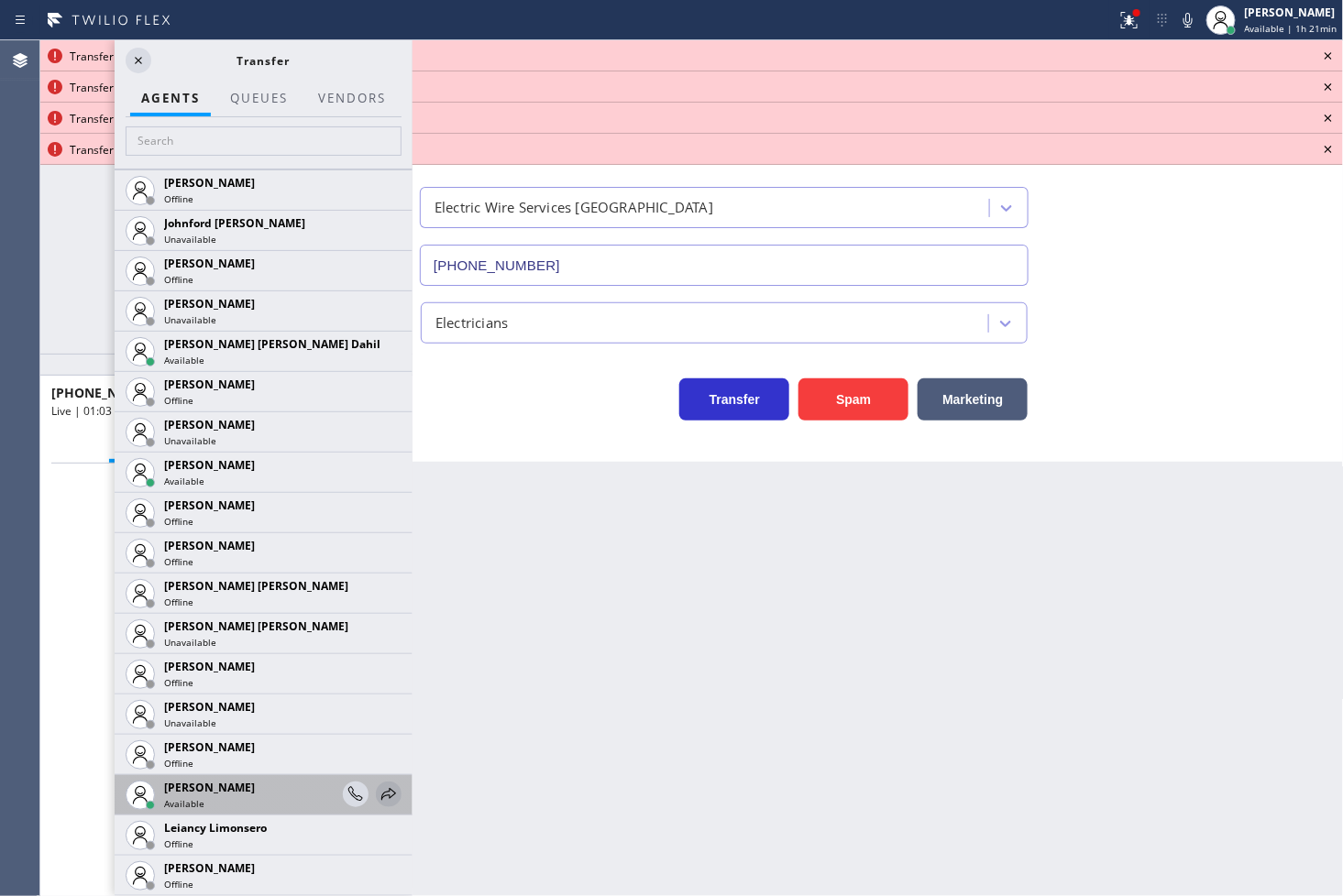
click at [380, 790] on icon at bounding box center [388, 794] width 22 height 22
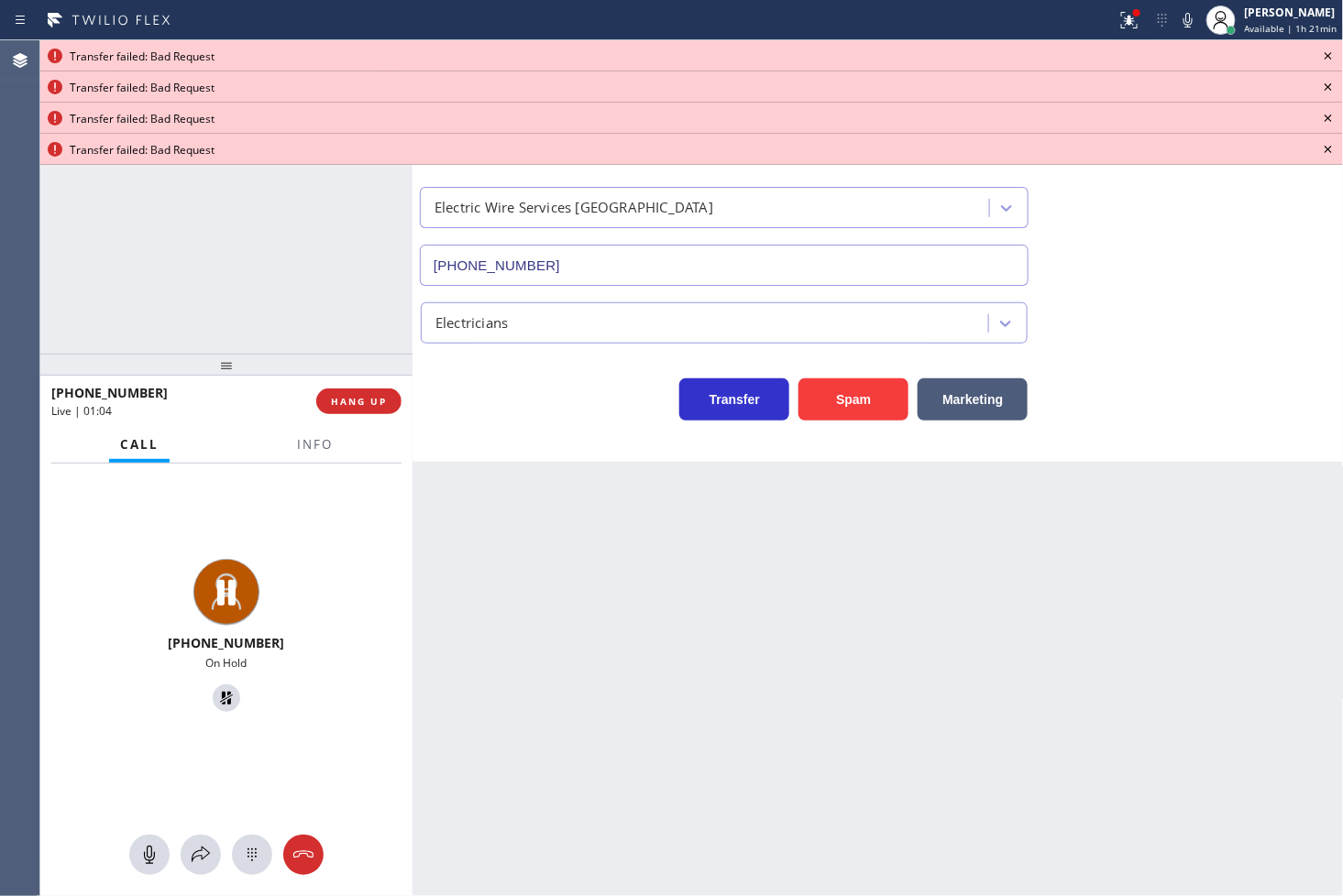
click at [176, 853] on div at bounding box center [226, 855] width 372 height 40
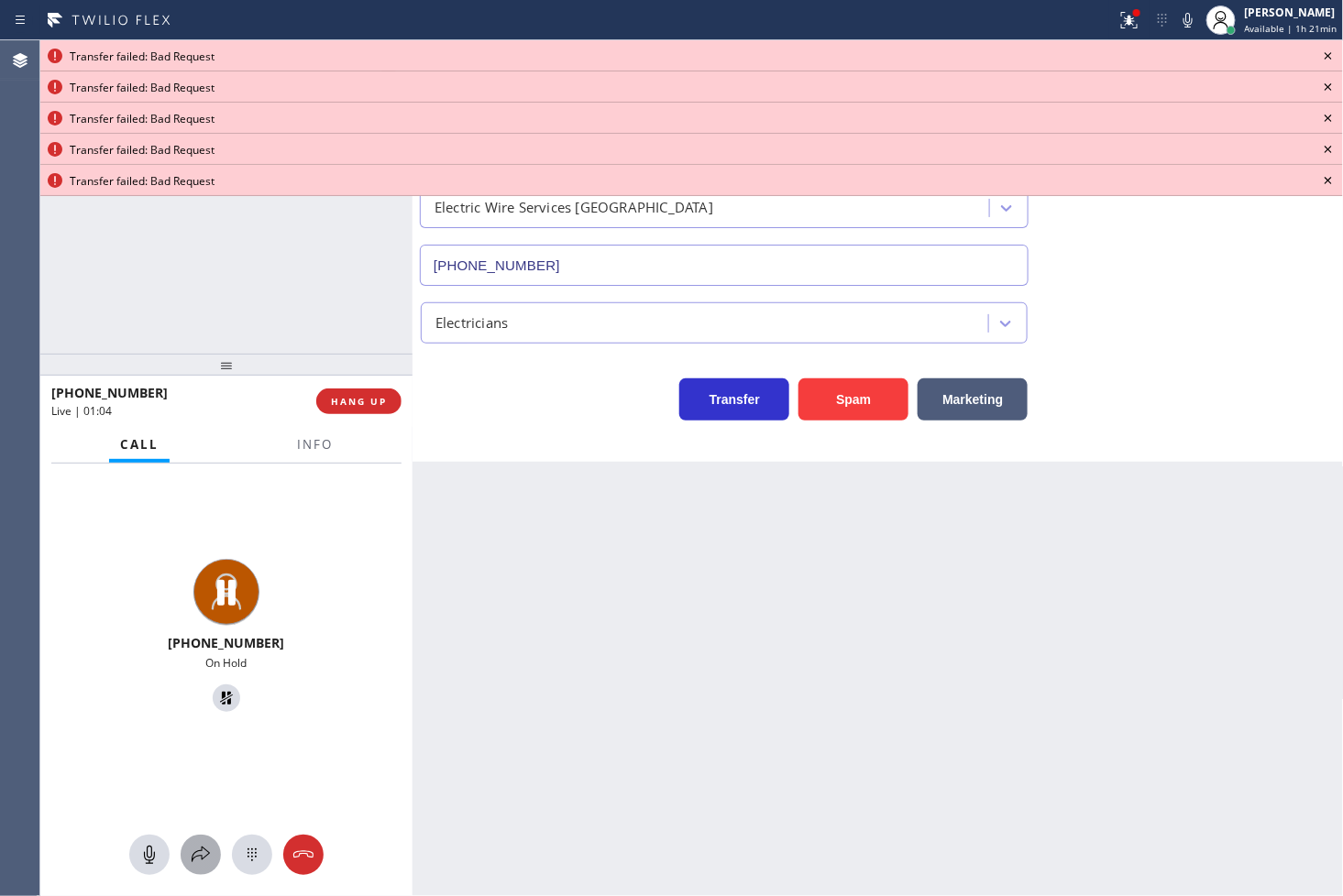
click at [191, 845] on icon at bounding box center [200, 855] width 22 height 22
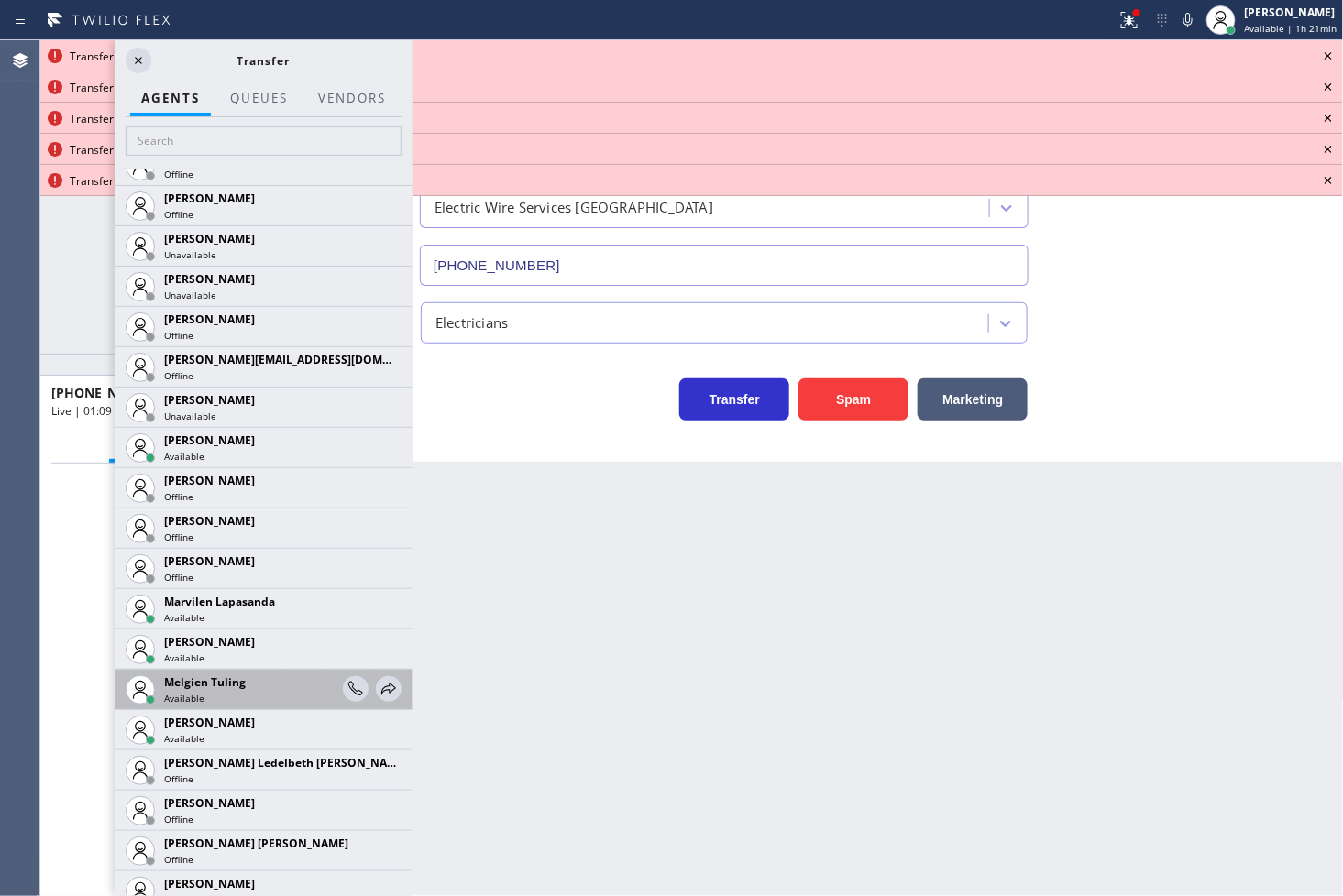
scroll to position [2749, 0]
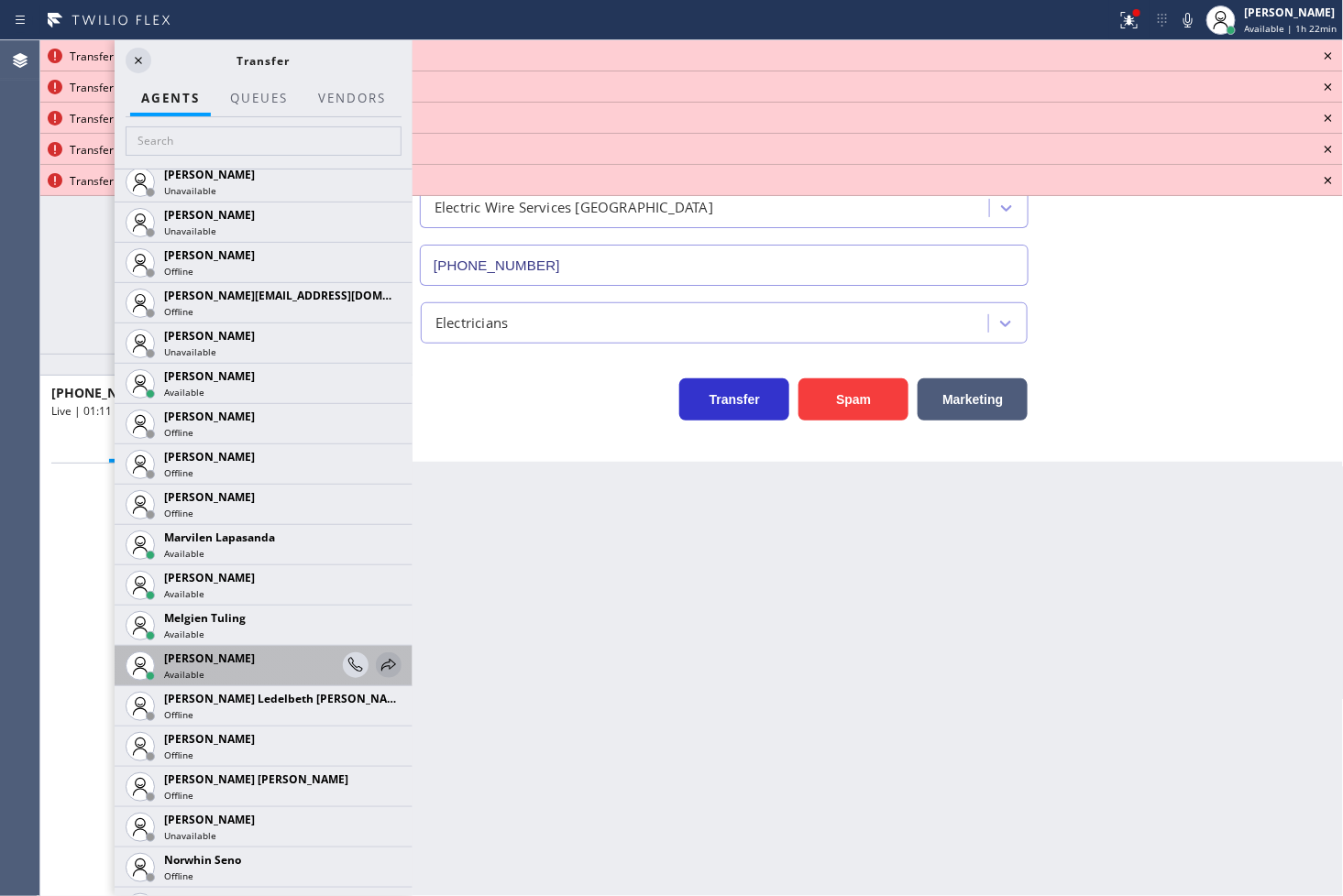
click at [378, 655] on icon at bounding box center [388, 665] width 22 height 22
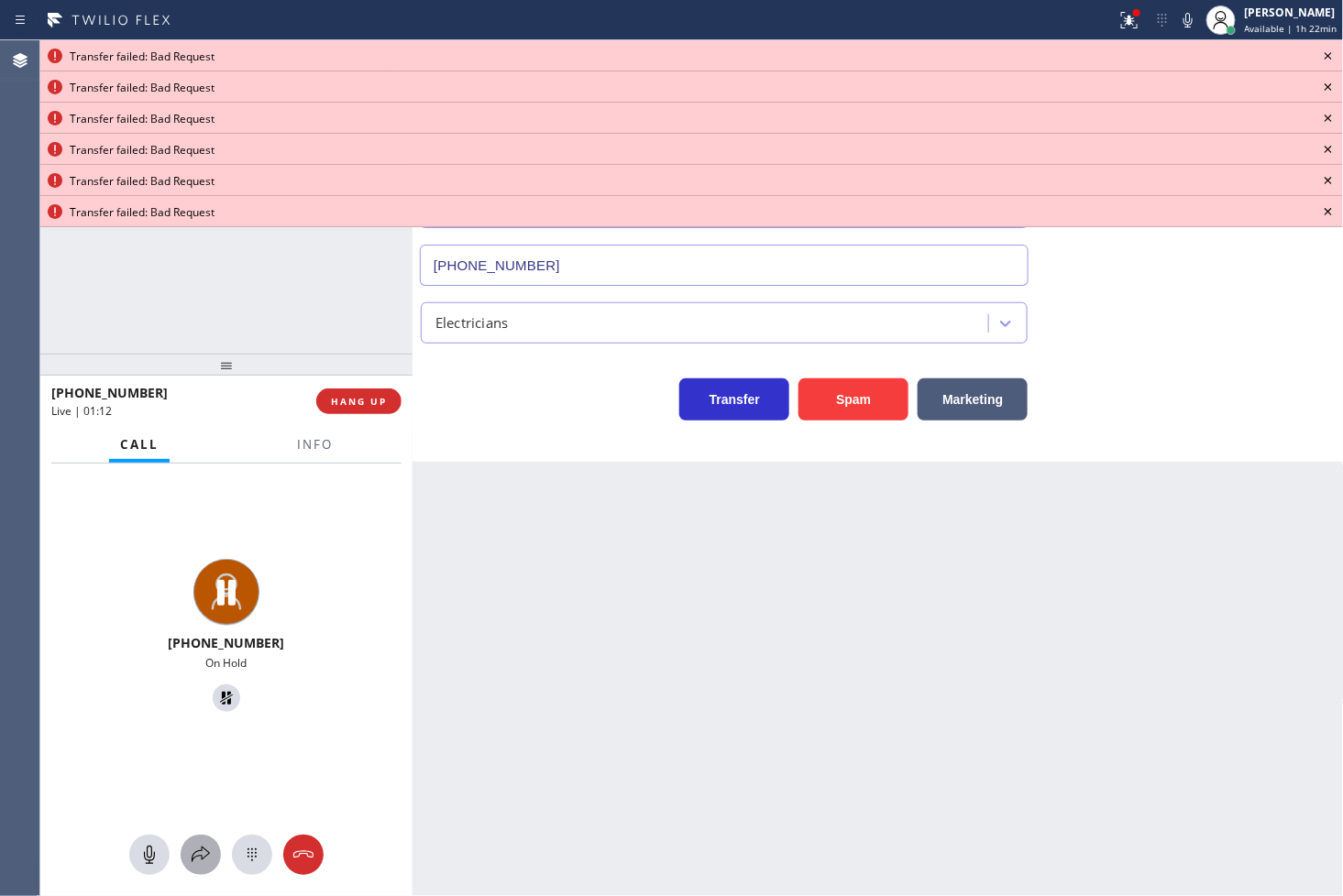
click at [196, 855] on icon at bounding box center [200, 855] width 22 height 22
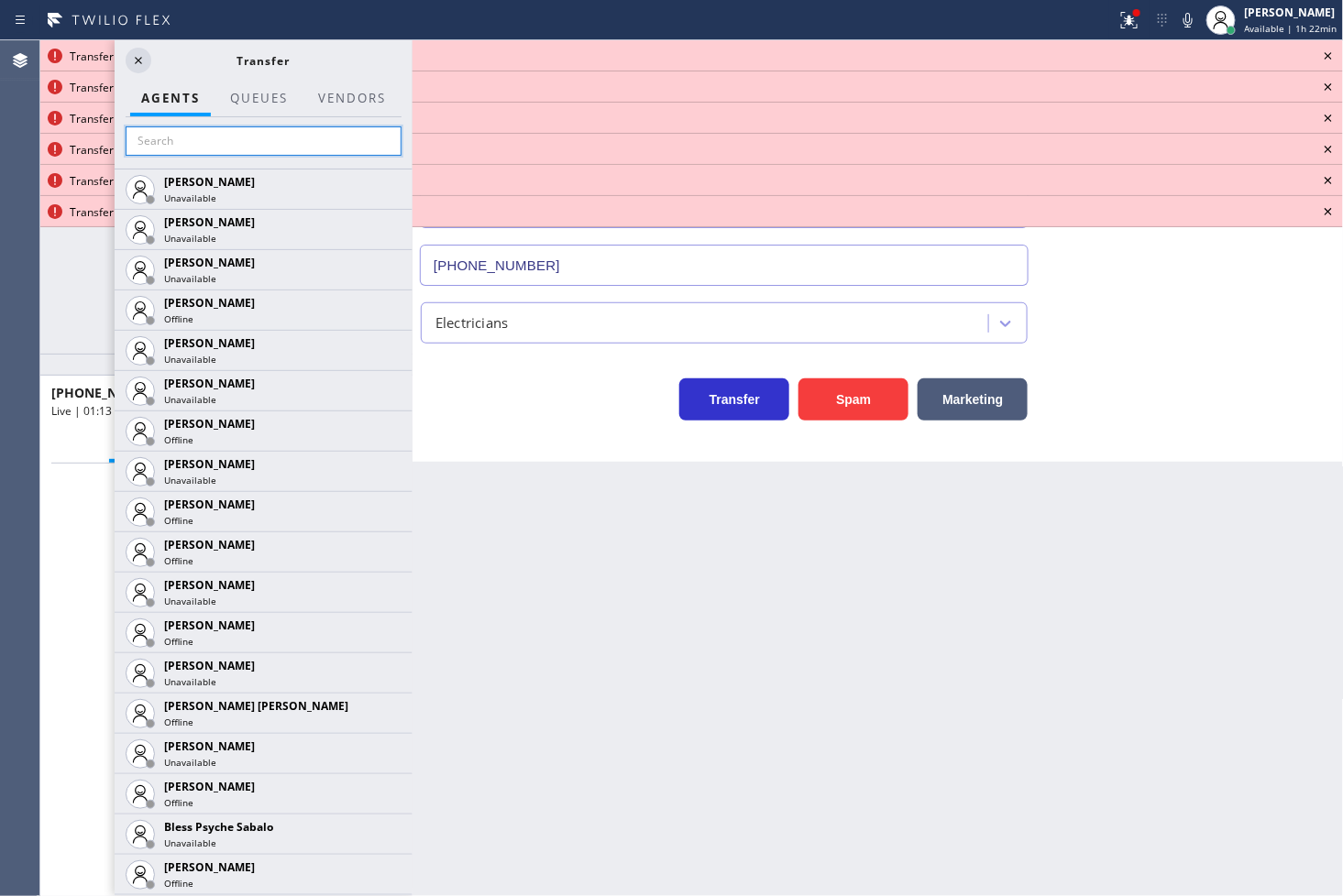
click at [198, 144] on input "text" at bounding box center [264, 141] width 276 height 30
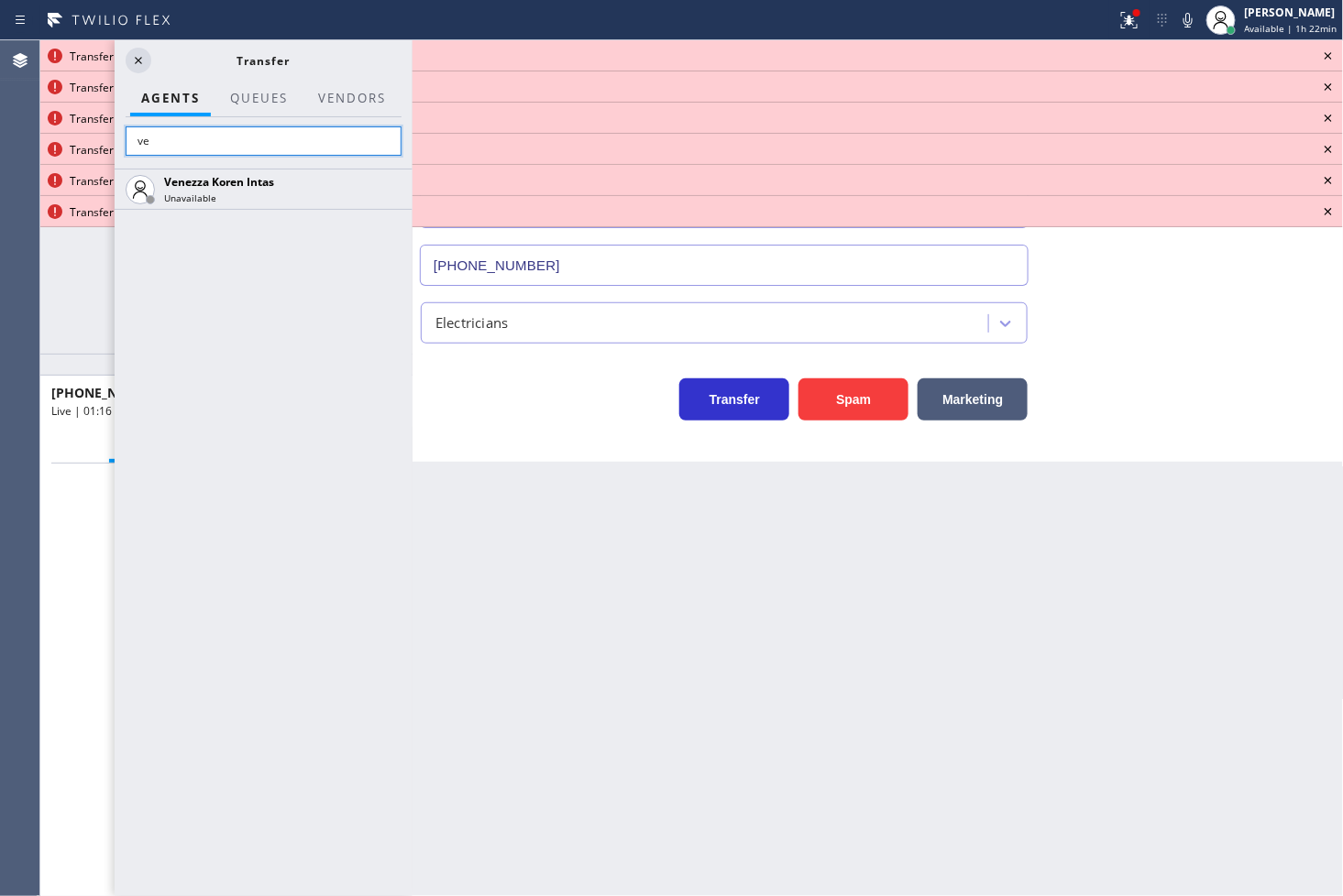
type input "v"
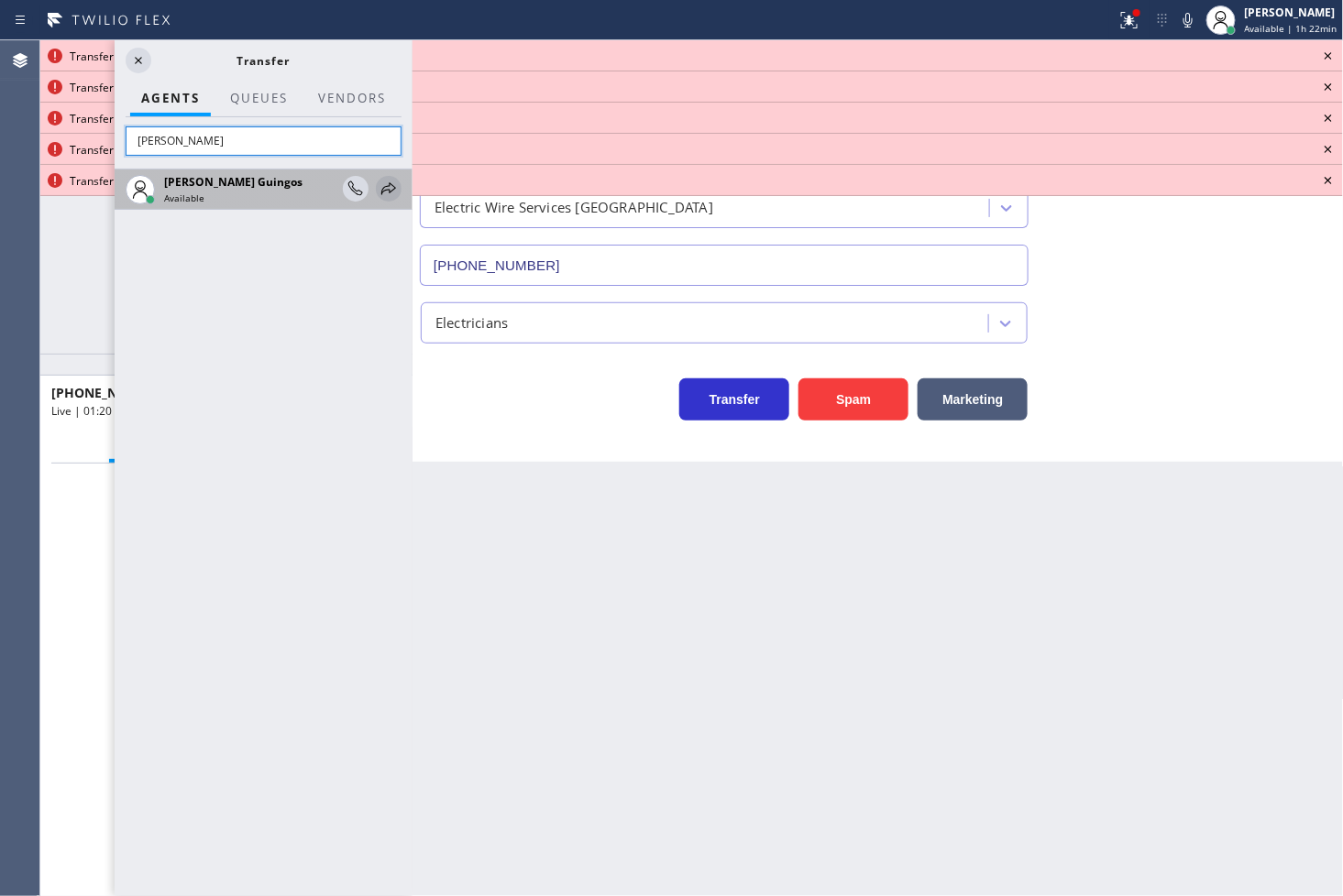
type input "[PERSON_NAME]"
click at [389, 184] on icon at bounding box center [388, 188] width 14 height 11
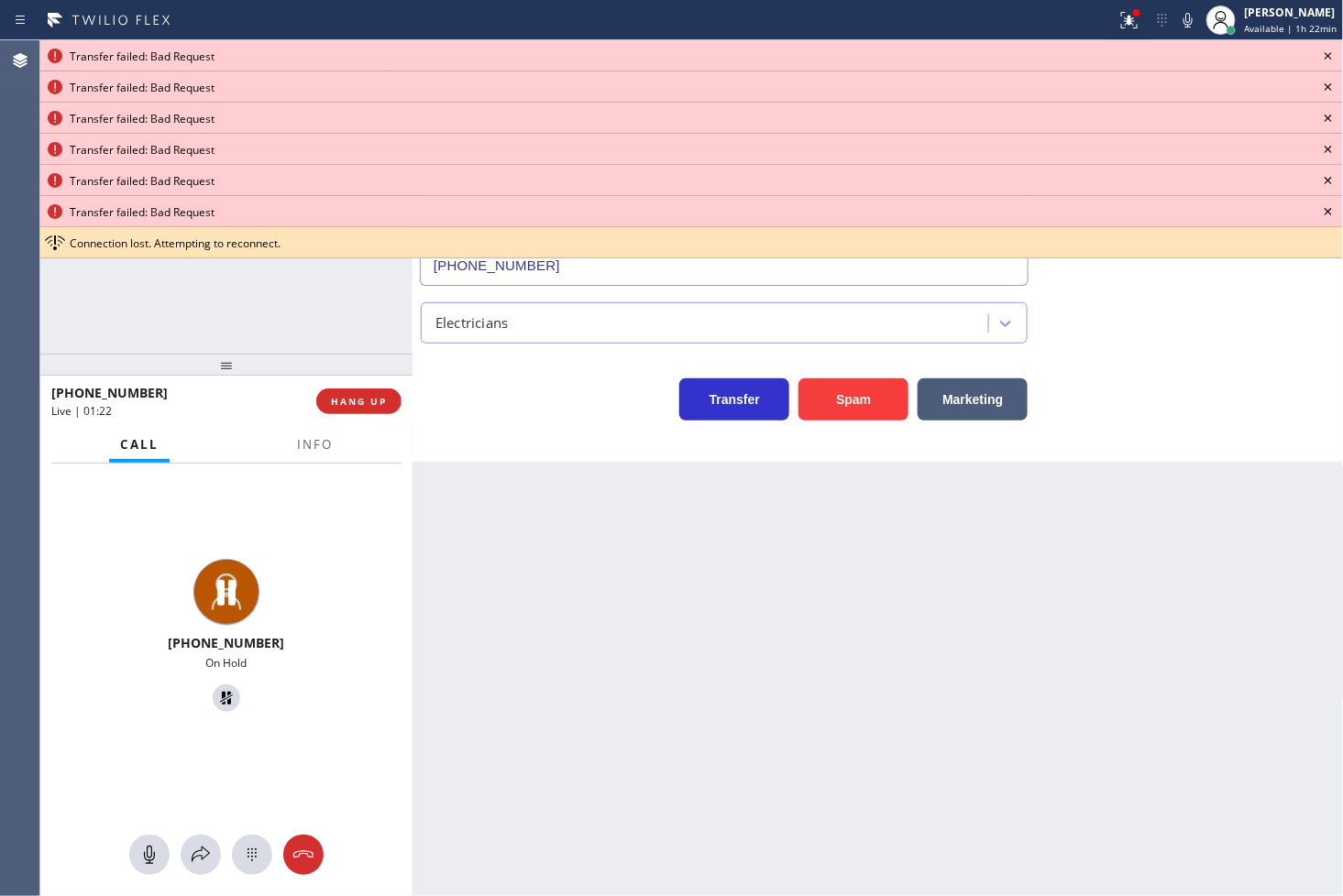
click at [1331, 55] on icon at bounding box center [1328, 56] width 22 height 22
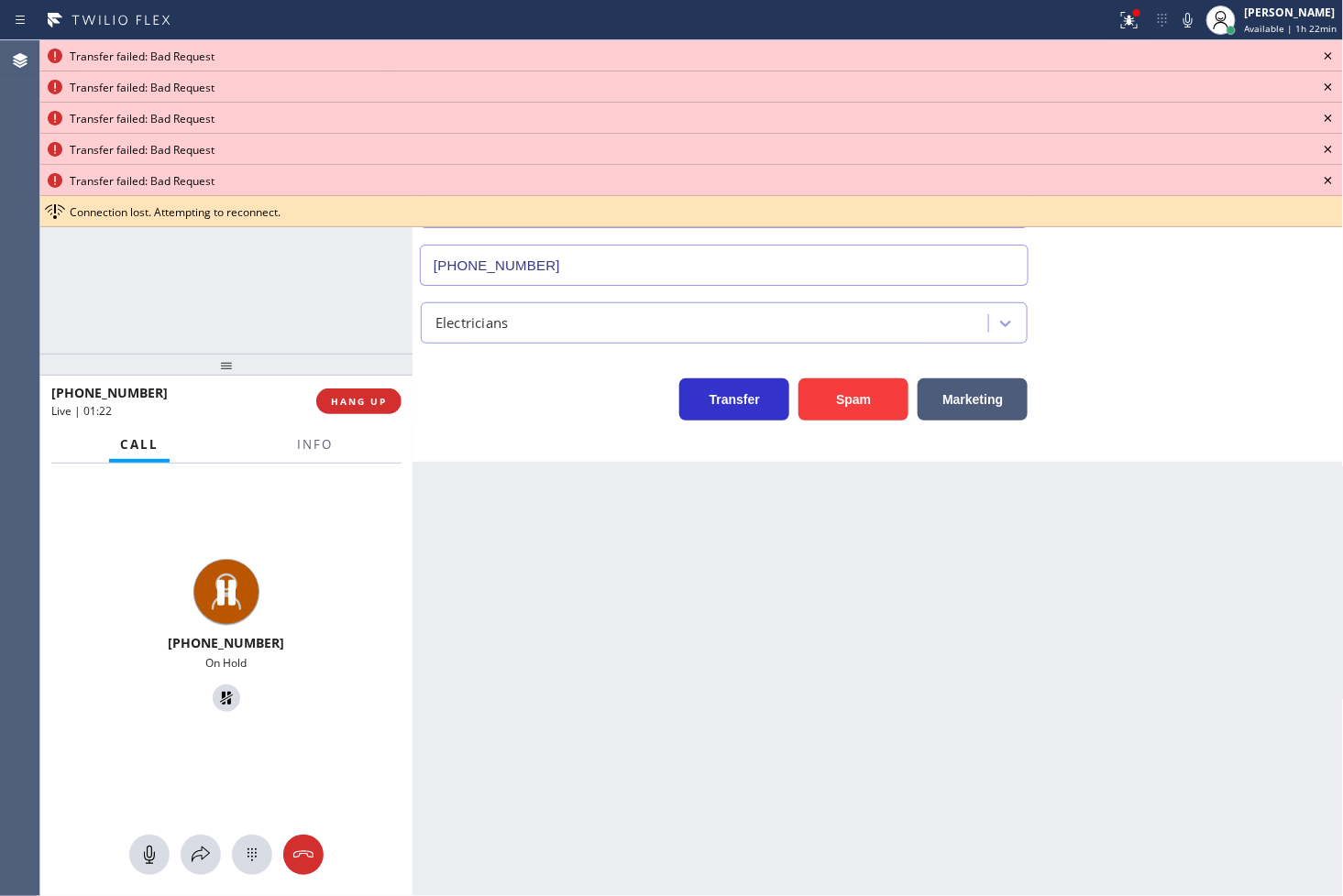
click at [1331, 55] on icon at bounding box center [1328, 56] width 22 height 22
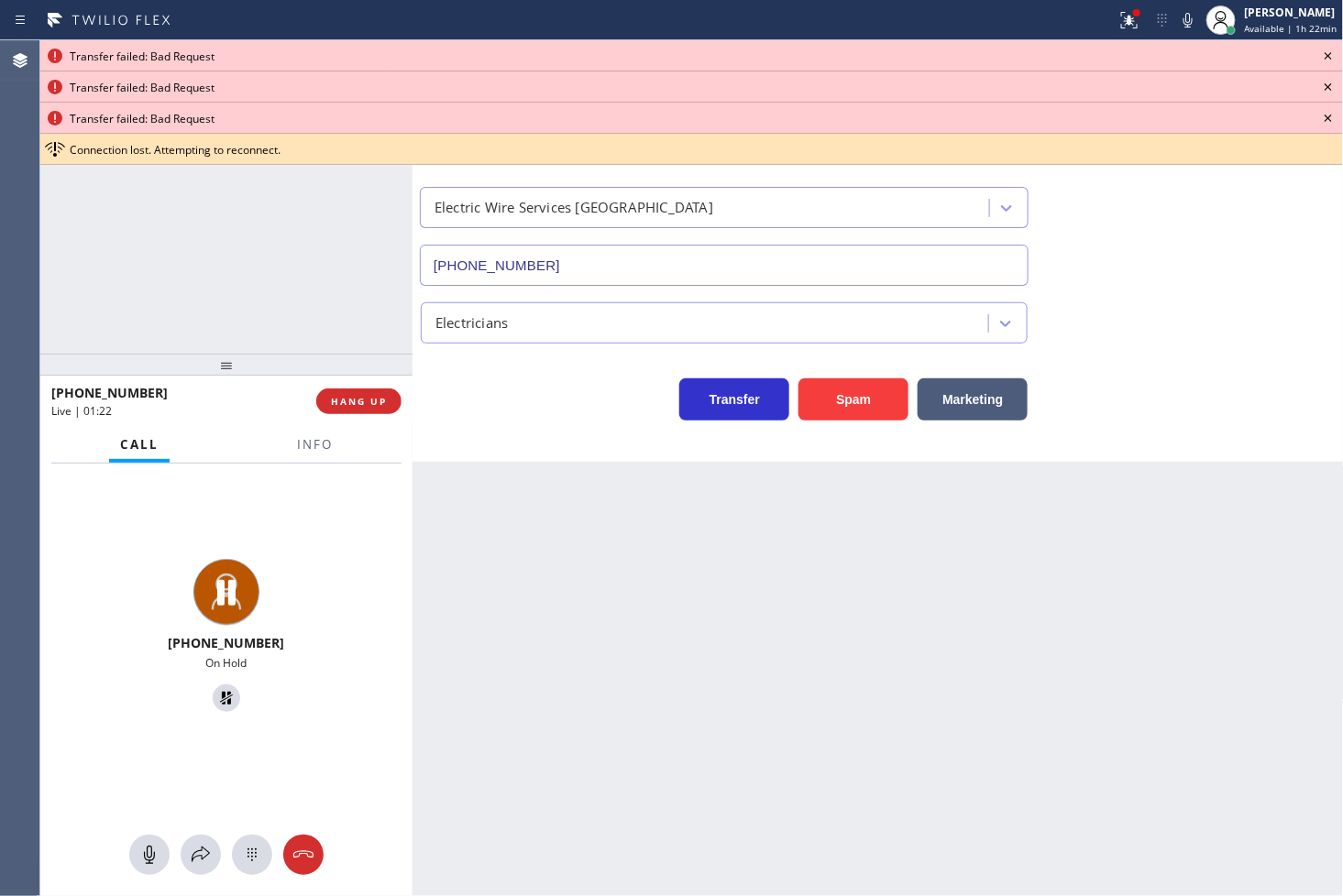
click at [1331, 55] on icon at bounding box center [1328, 56] width 22 height 22
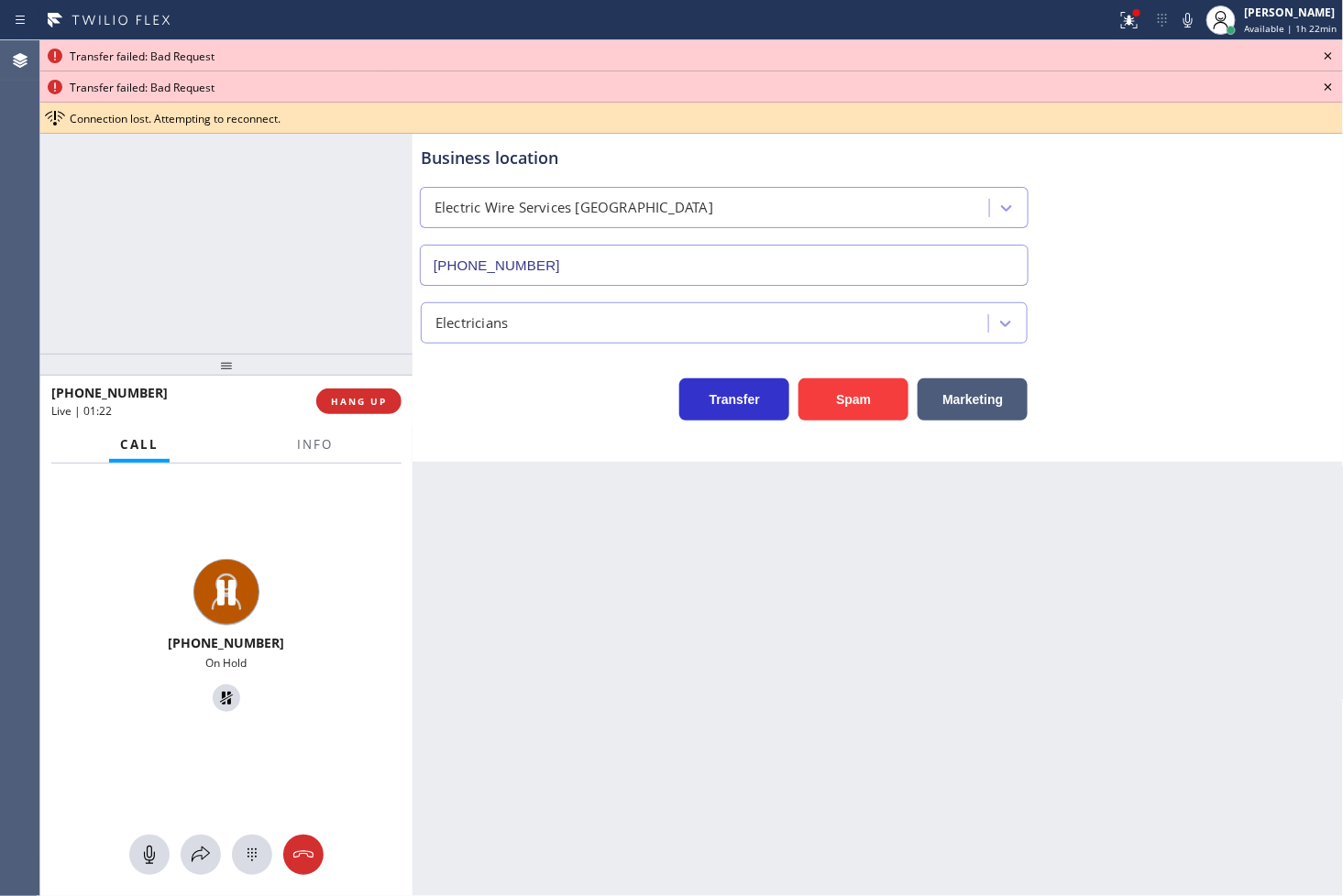
click at [1331, 55] on icon at bounding box center [1328, 56] width 22 height 22
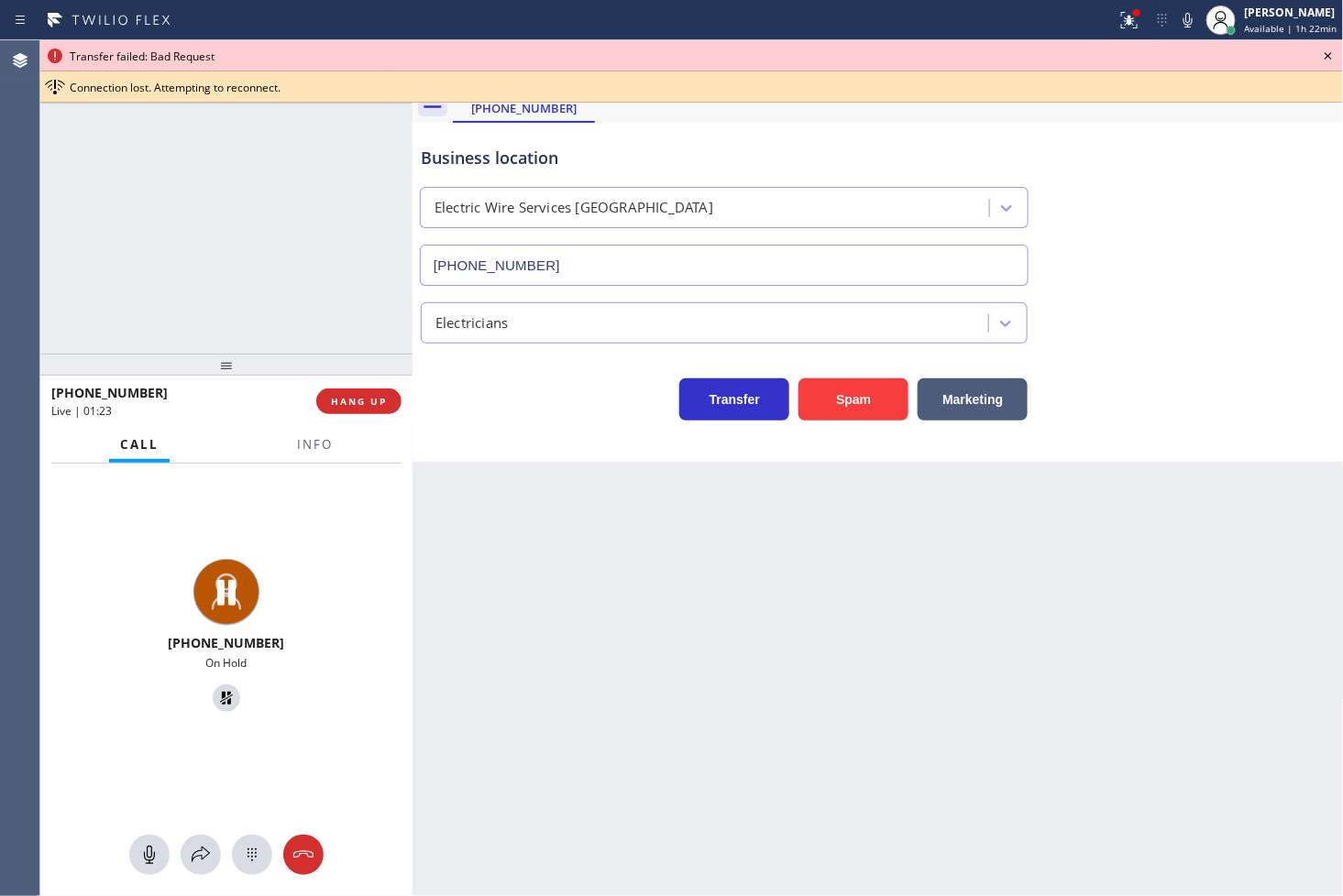
click at [1331, 55] on icon at bounding box center [1328, 56] width 22 height 22
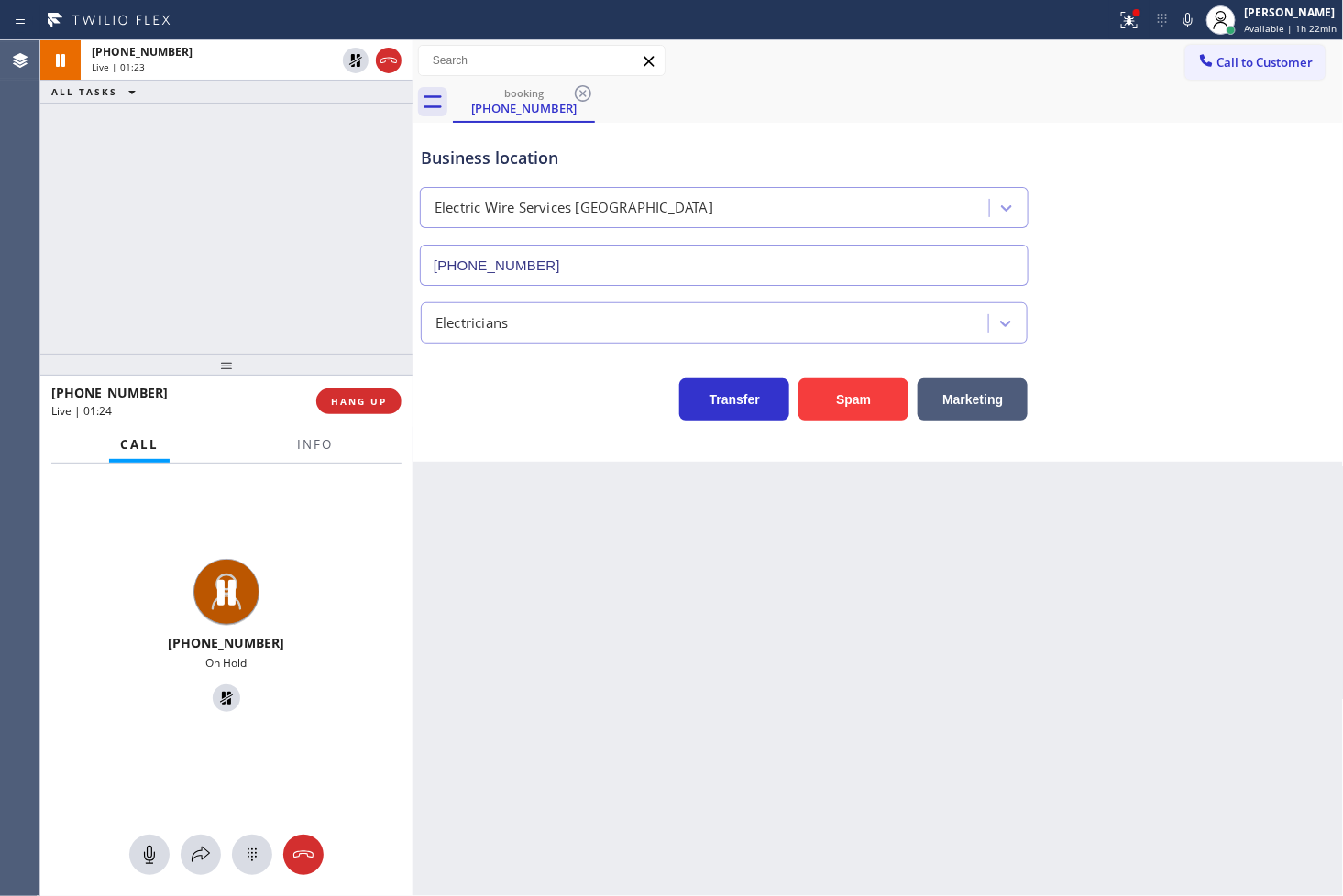
click at [332, 269] on div "[PHONE_NUMBER] Live | 01:23 ALL TASKS ALL TASKS ACTIVE TASKS TASKS IN WRAP UP" at bounding box center [226, 196] width 372 height 313
click at [323, 425] on div "[PHONE_NUMBER] Live | 01:25 HANG UP" at bounding box center [226, 402] width 372 height 52
click at [319, 450] on span "Info" at bounding box center [314, 444] width 35 height 16
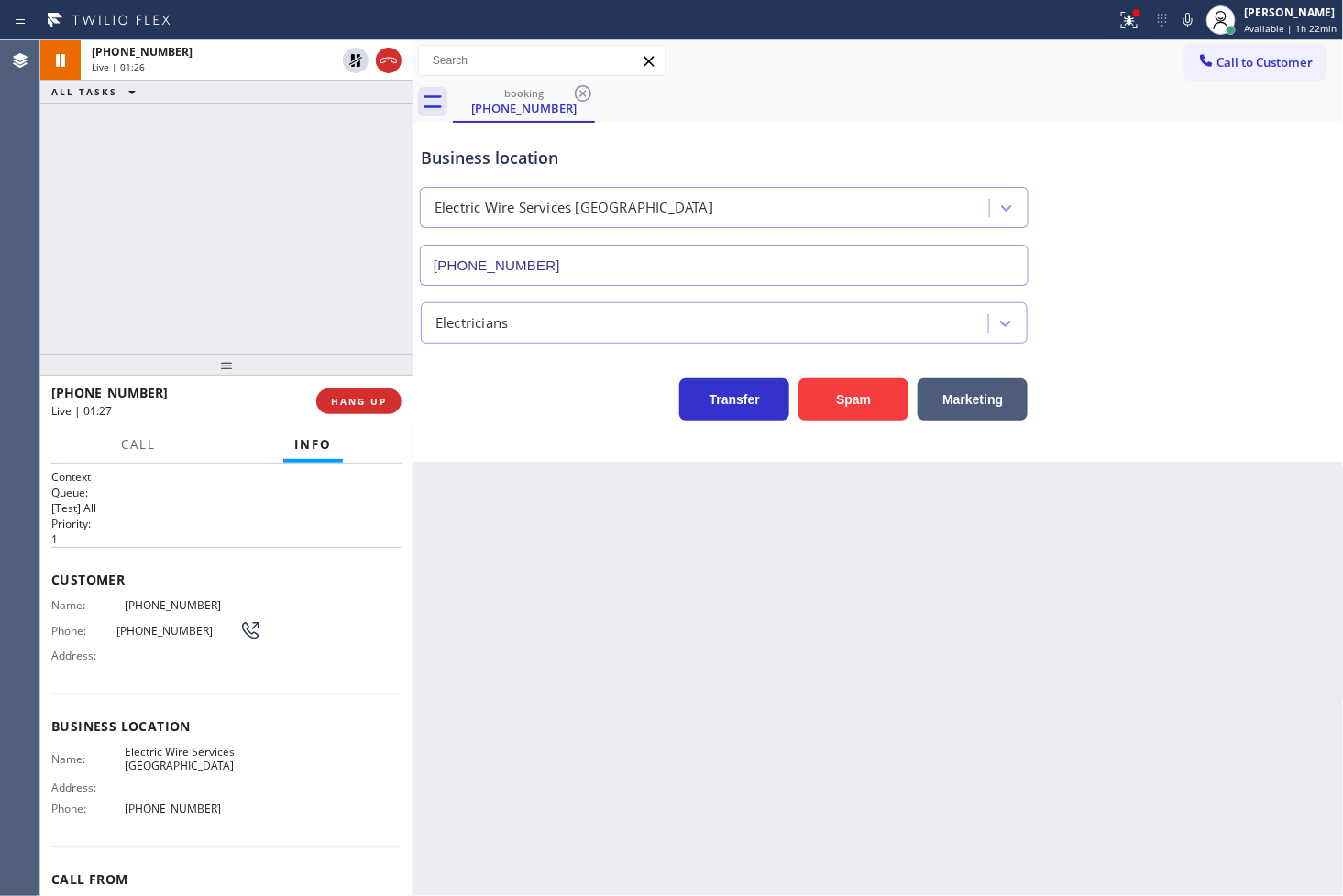
click at [53, 601] on span "Name:" at bounding box center [88, 605] width 73 height 13
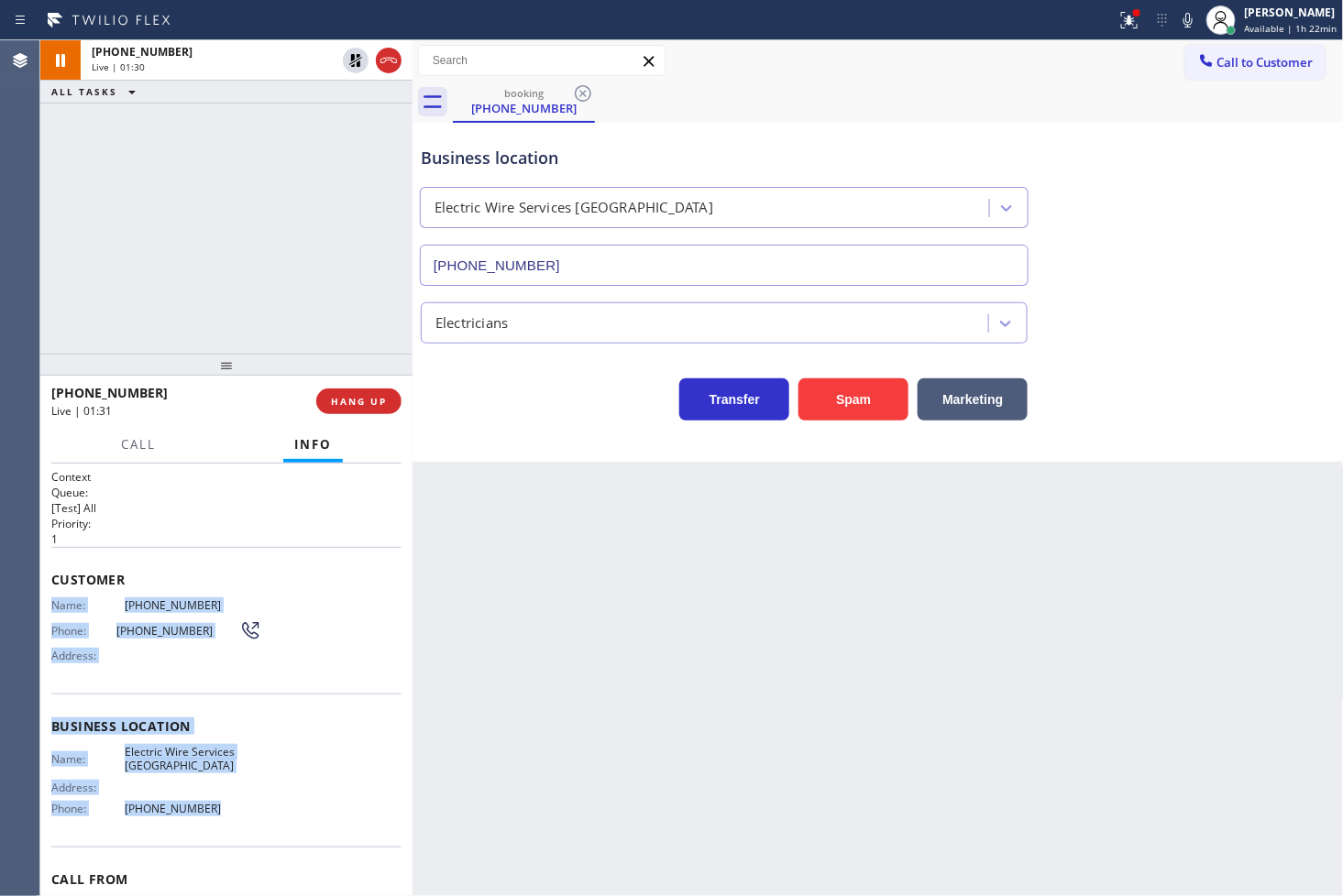
drag, startPoint x: 53, startPoint y: 601, endPoint x: 229, endPoint y: 809, distance: 272.5
click at [229, 809] on div "Context Queue: [Test] All Priority: 1 Customer Name: [PHONE_NUMBER] Phone: [PHO…" at bounding box center [226, 727] width 350 height 516
copy div "Name: [PHONE_NUMBER] Phone: [PHONE_NUMBER] Address: Business location Name: Ele…"
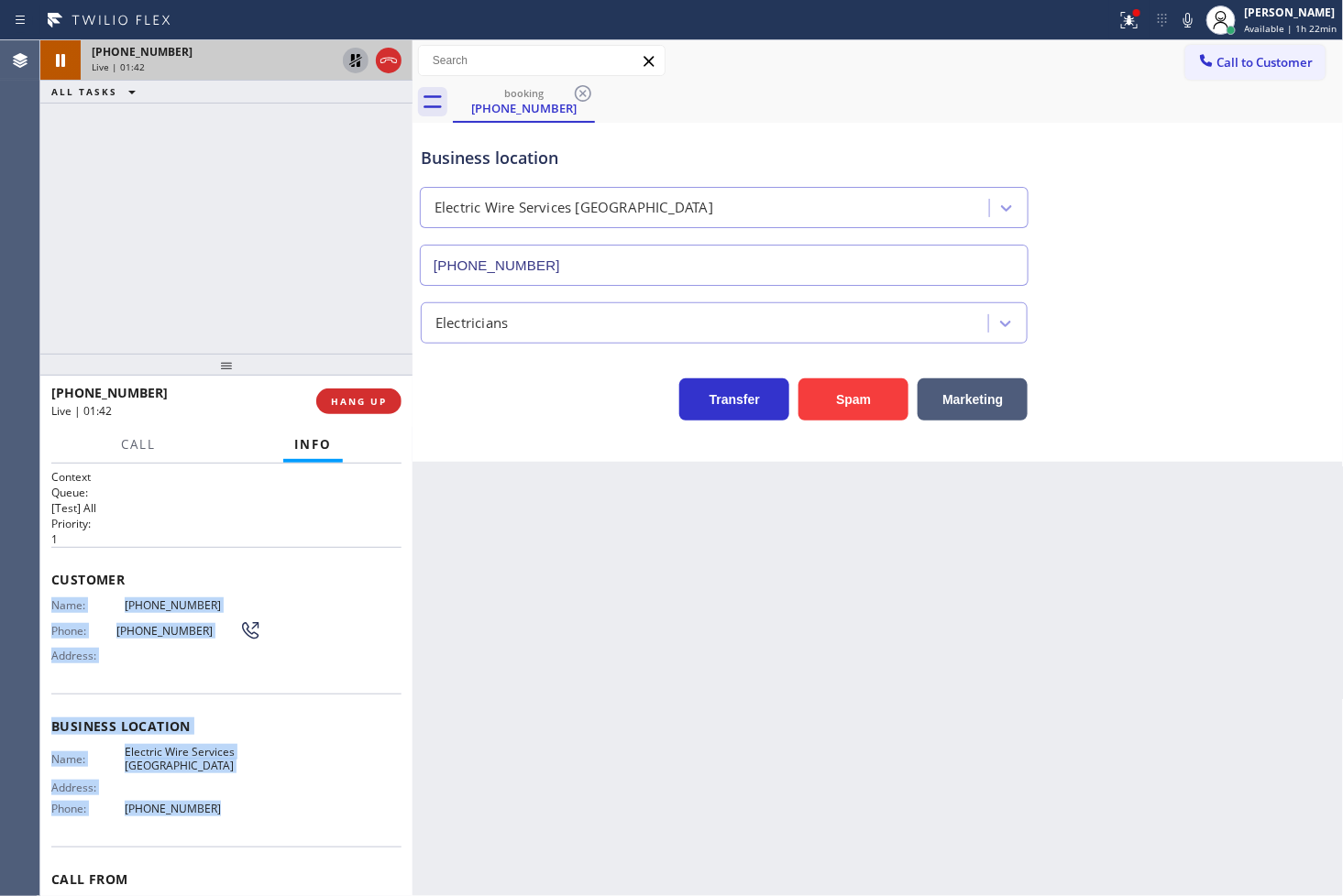
click at [345, 62] on icon at bounding box center [356, 60] width 22 height 22
click at [1109, 21] on div at bounding box center [1129, 20] width 40 height 22
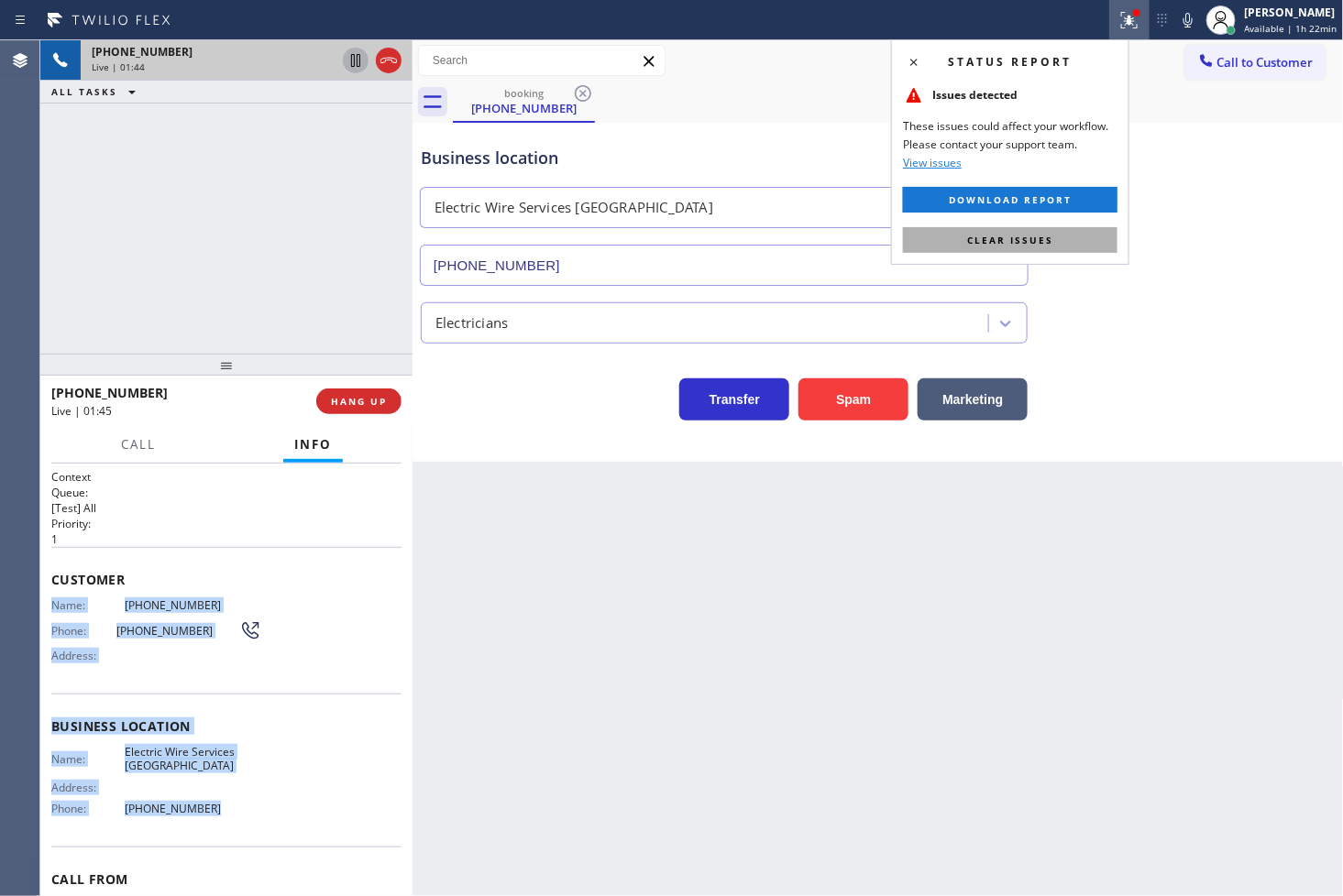
click at [1049, 231] on button "Clear issues" at bounding box center [1010, 240] width 215 height 26
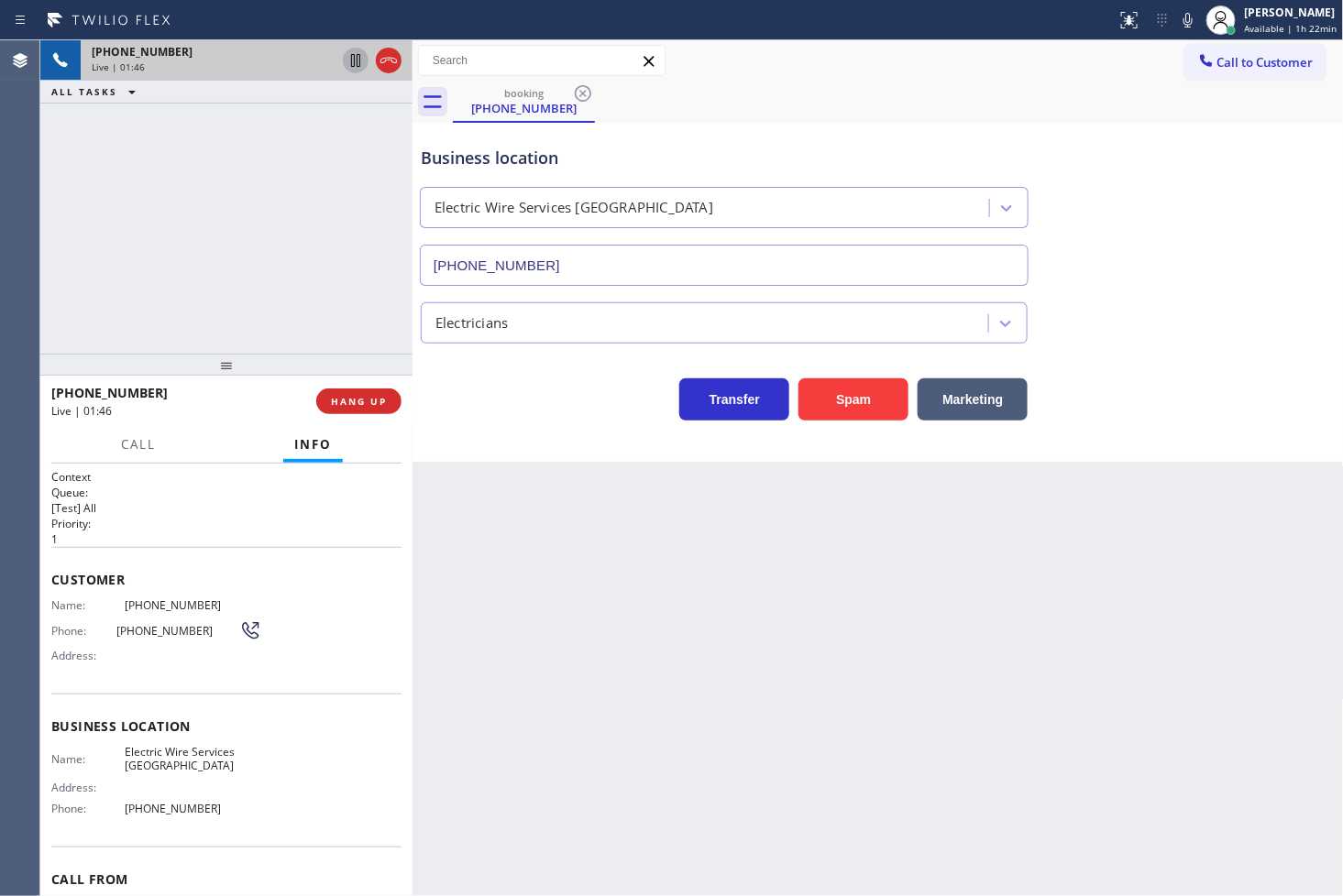
click at [197, 218] on div "[PHONE_NUMBER] Live | 01:46 ALL TASKS ALL TASKS ACTIVE TASKS TASKS IN WRAP UP" at bounding box center [226, 196] width 372 height 313
click at [579, 432] on div "Business location Electric Wire Services [GEOGRAPHIC_DATA] [PHONE_NUMBER] Elect…" at bounding box center [878, 292] width 932 height 339
click at [469, 529] on div "Back to Dashboard Change Sender ID Customers Technicians Select a contact Outbo…" at bounding box center [878, 468] width 932 height 856
click at [513, 420] on div "Transfer Spam Marketing" at bounding box center [724, 395] width 614 height 52
click at [475, 544] on div "Back to Dashboard Change Sender ID Customers Technicians Select a contact Outbo…" at bounding box center [878, 468] width 932 height 856
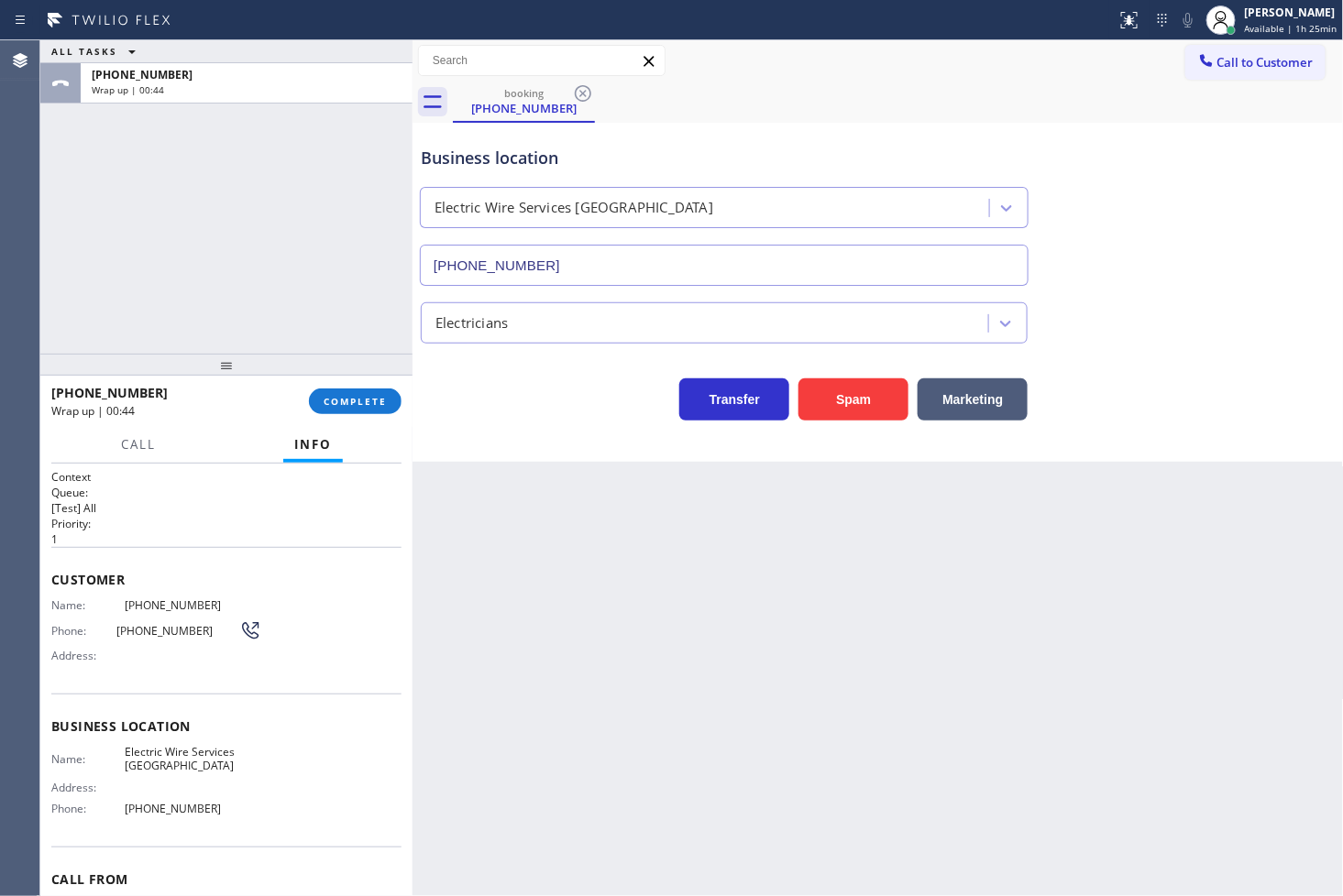
click at [110, 303] on div "ALL TASKS ALL TASKS ACTIVE TASKS TASKS IN WRAP UP [PHONE_NUMBER] Wrap up | 00:44" at bounding box center [226, 196] width 372 height 313
click at [345, 413] on button "COMPLETE" at bounding box center [355, 401] width 93 height 26
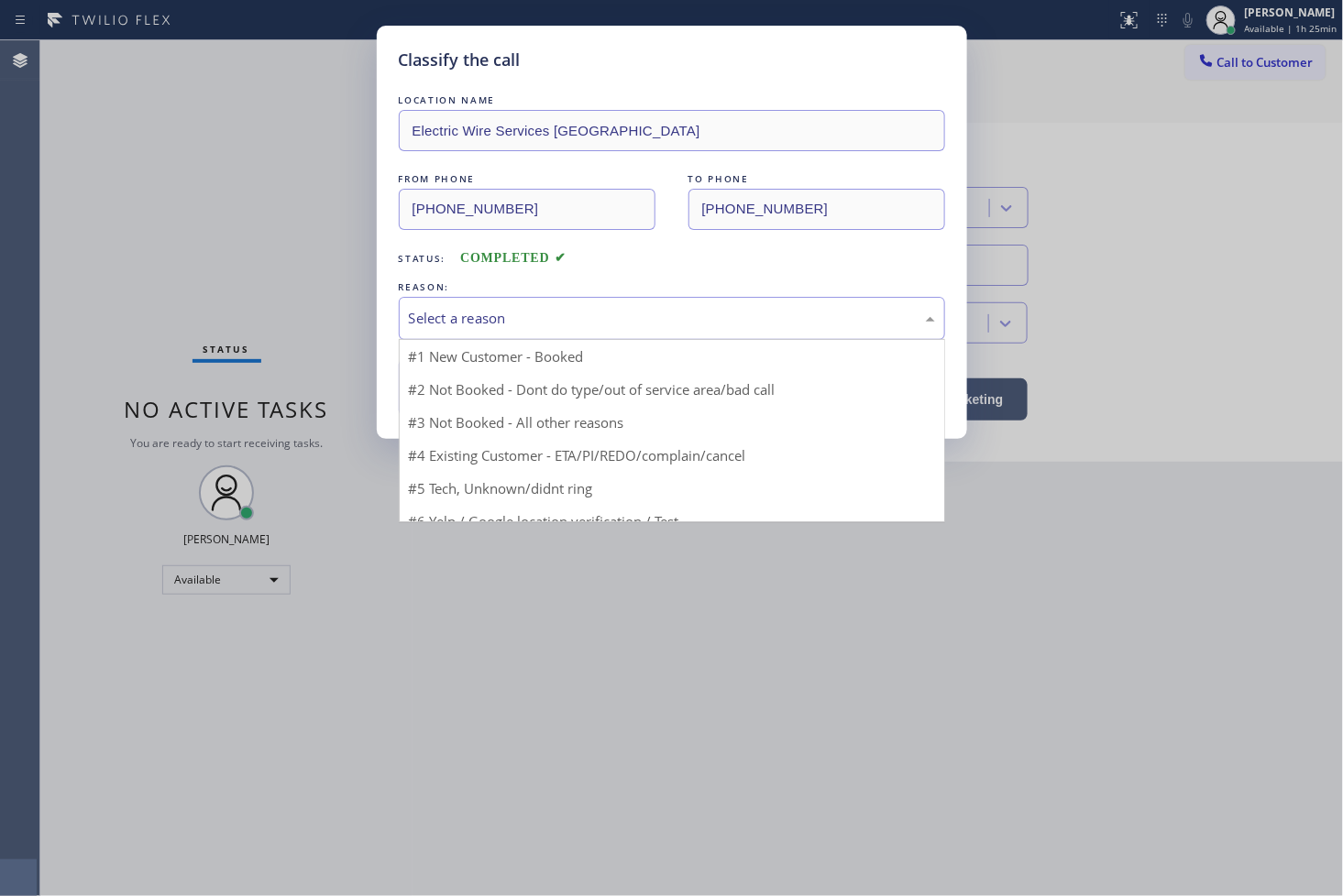
click at [492, 308] on div "Select a reason" at bounding box center [671, 318] width 526 height 21
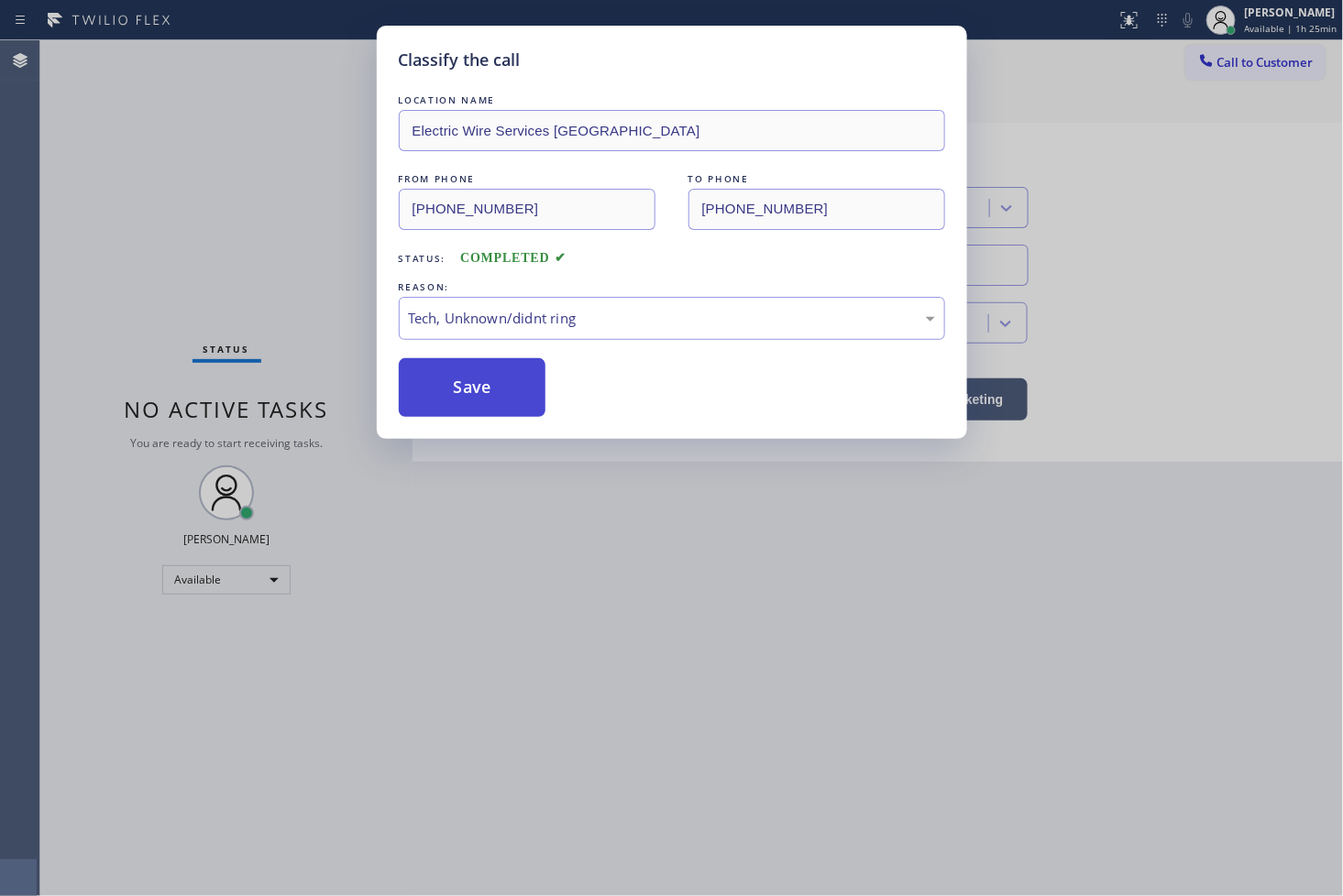
click at [495, 387] on button "Save" at bounding box center [473, 387] width 148 height 58
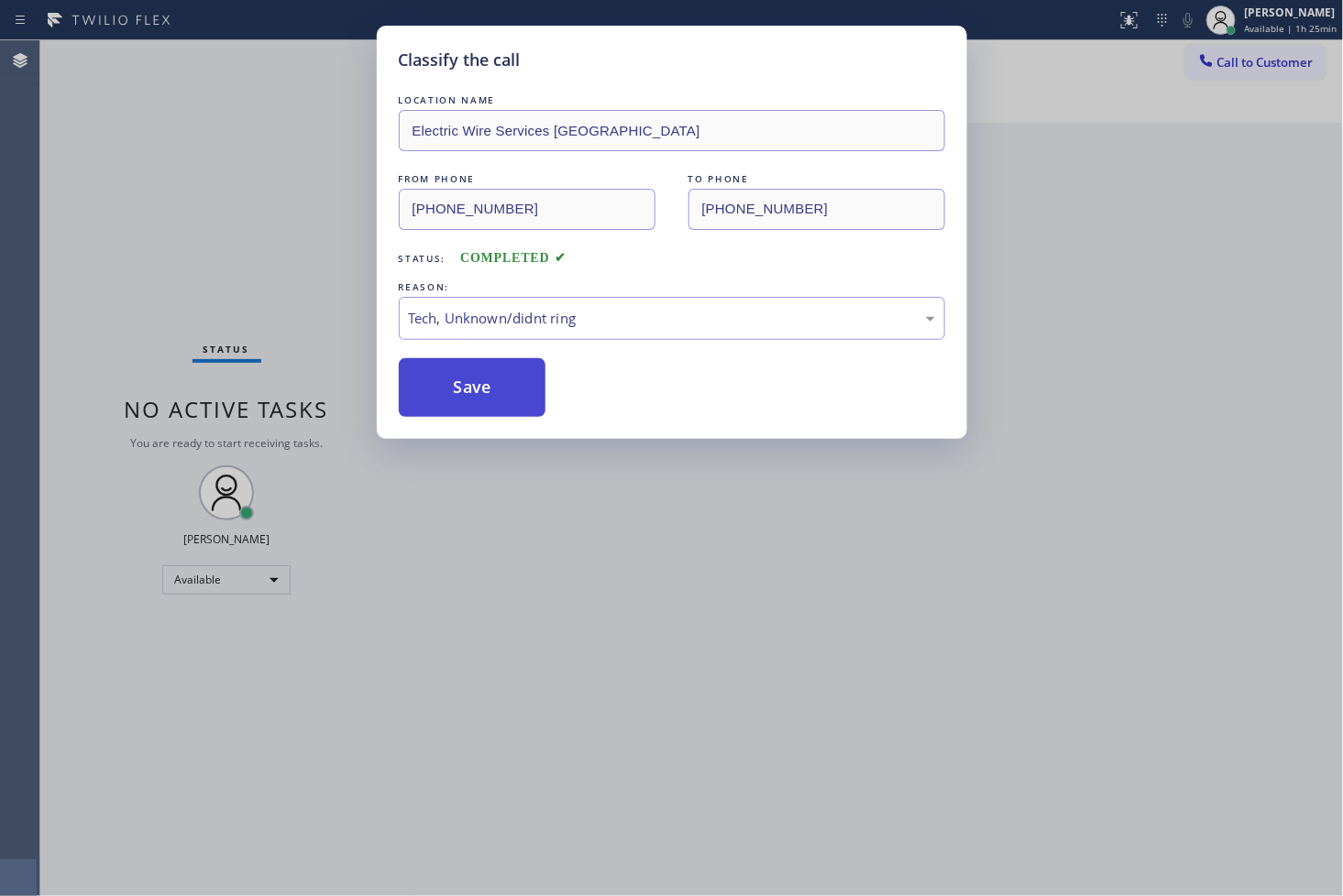
click at [495, 387] on button "Save" at bounding box center [473, 387] width 148 height 58
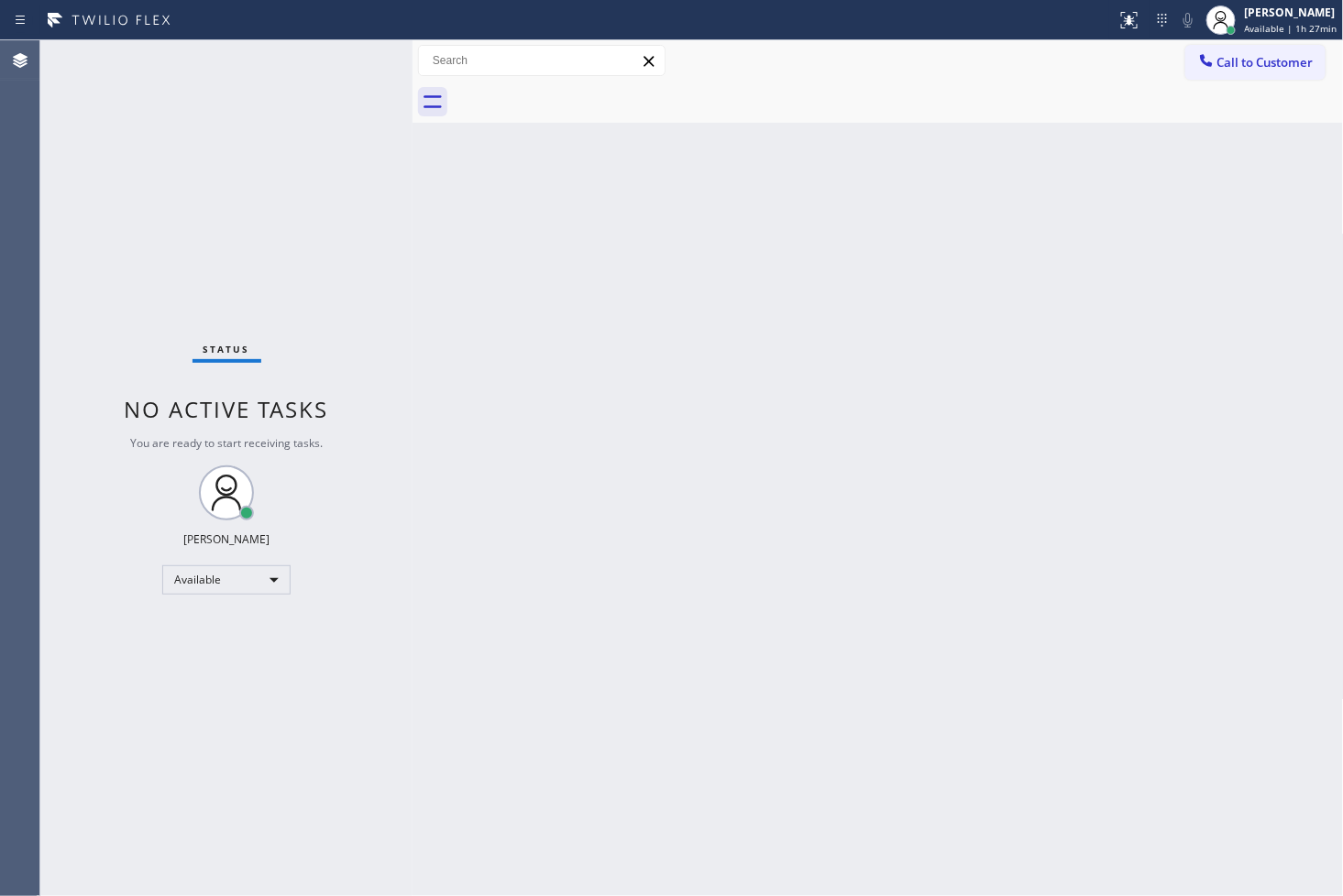
click at [346, 58] on div "Status No active tasks You are ready to start receiving tasks. [PERSON_NAME]" at bounding box center [226, 468] width 372 height 856
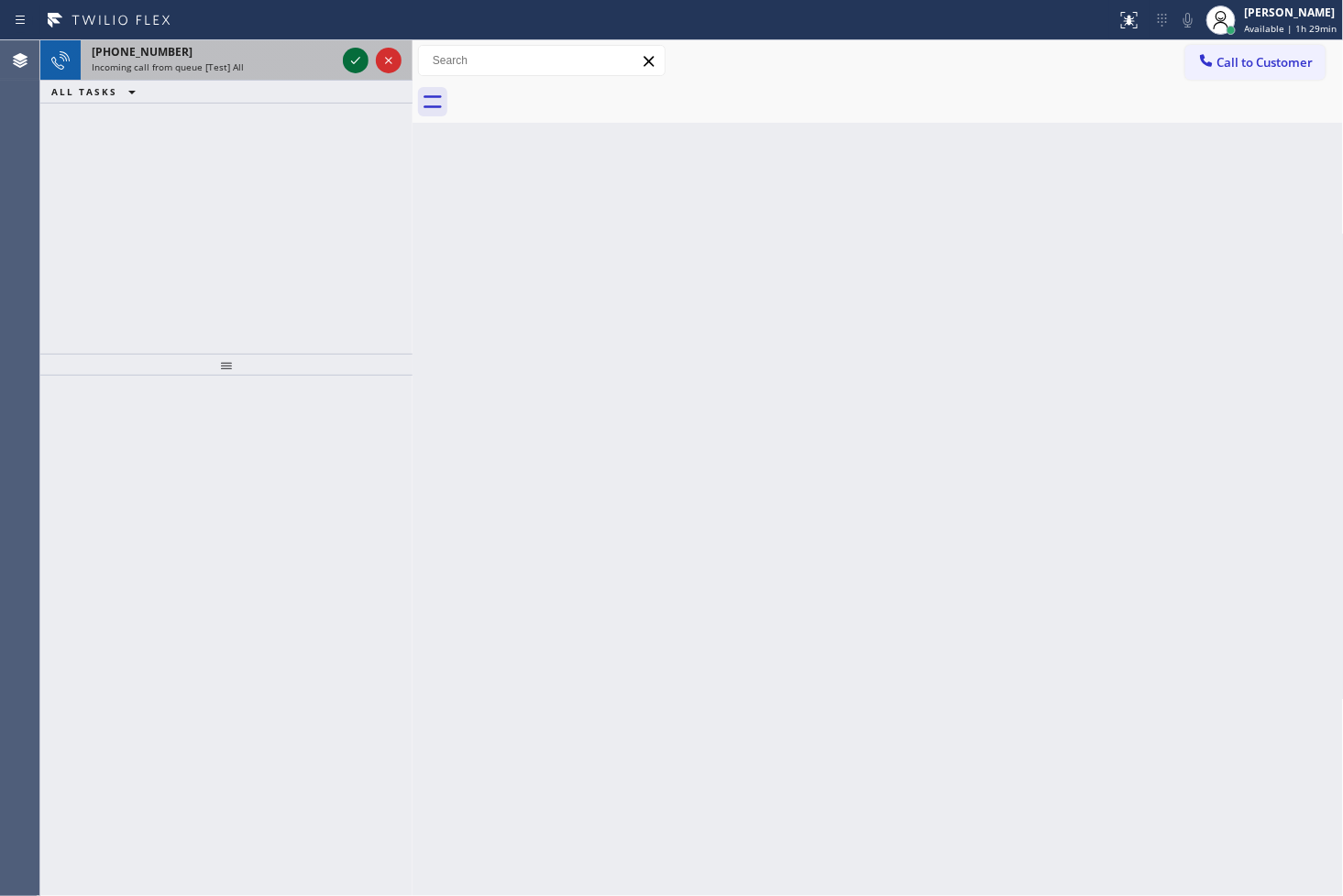
click at [352, 56] on icon at bounding box center [356, 60] width 22 height 22
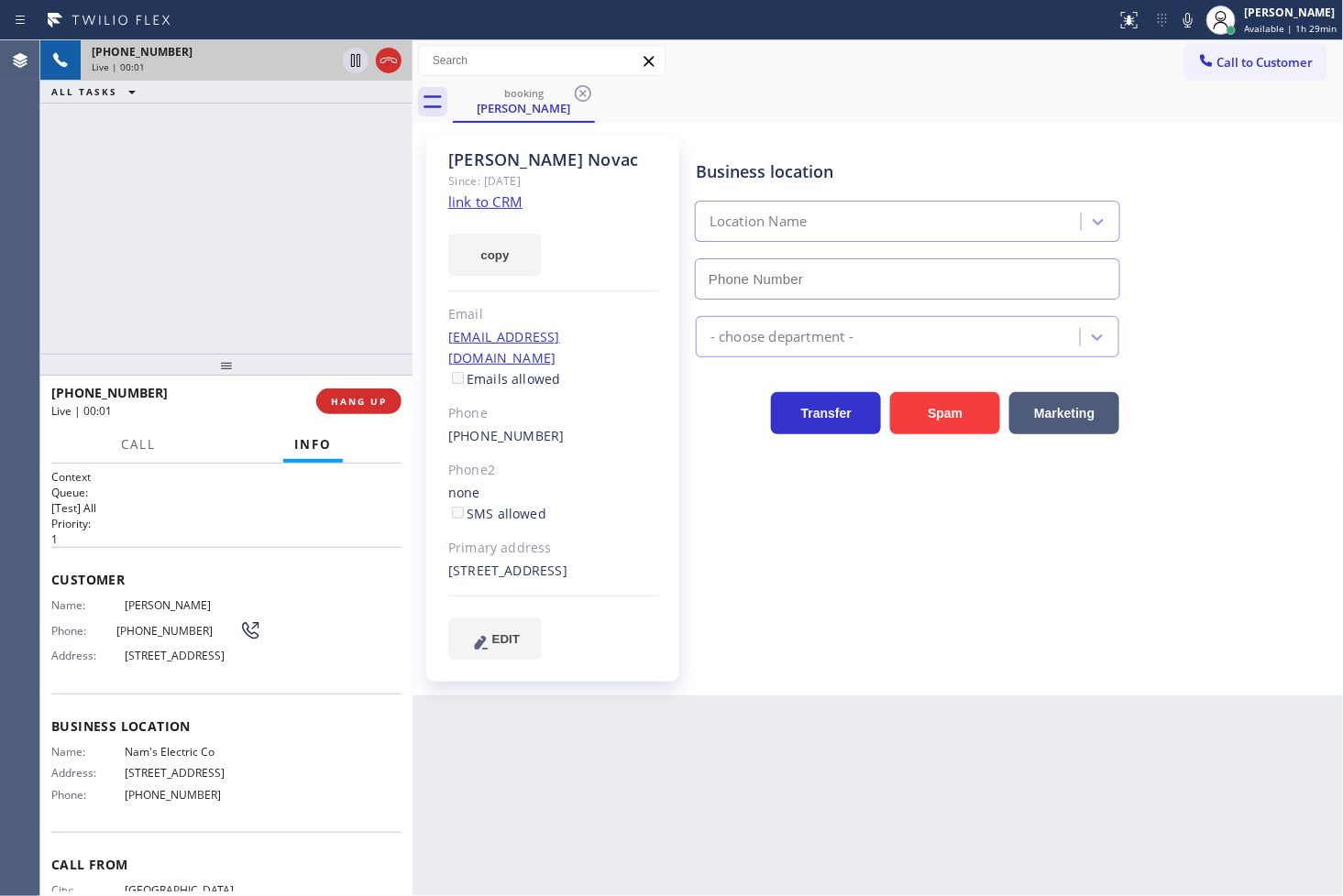
type input "[PHONE_NUMBER]"
click at [147, 217] on div "[PHONE_NUMBER] Live | 00:05 ALL TASKS ALL TASKS ACTIVE TASKS TASKS IN WRAP UP" at bounding box center [226, 196] width 372 height 313
click at [809, 540] on div "Business location Nam's Electric Co [PHONE_NUMBER] Electricians Transfer Spam M…" at bounding box center [1015, 397] width 647 height 513
click at [475, 196] on link "link to CRM" at bounding box center [485, 201] width 74 height 18
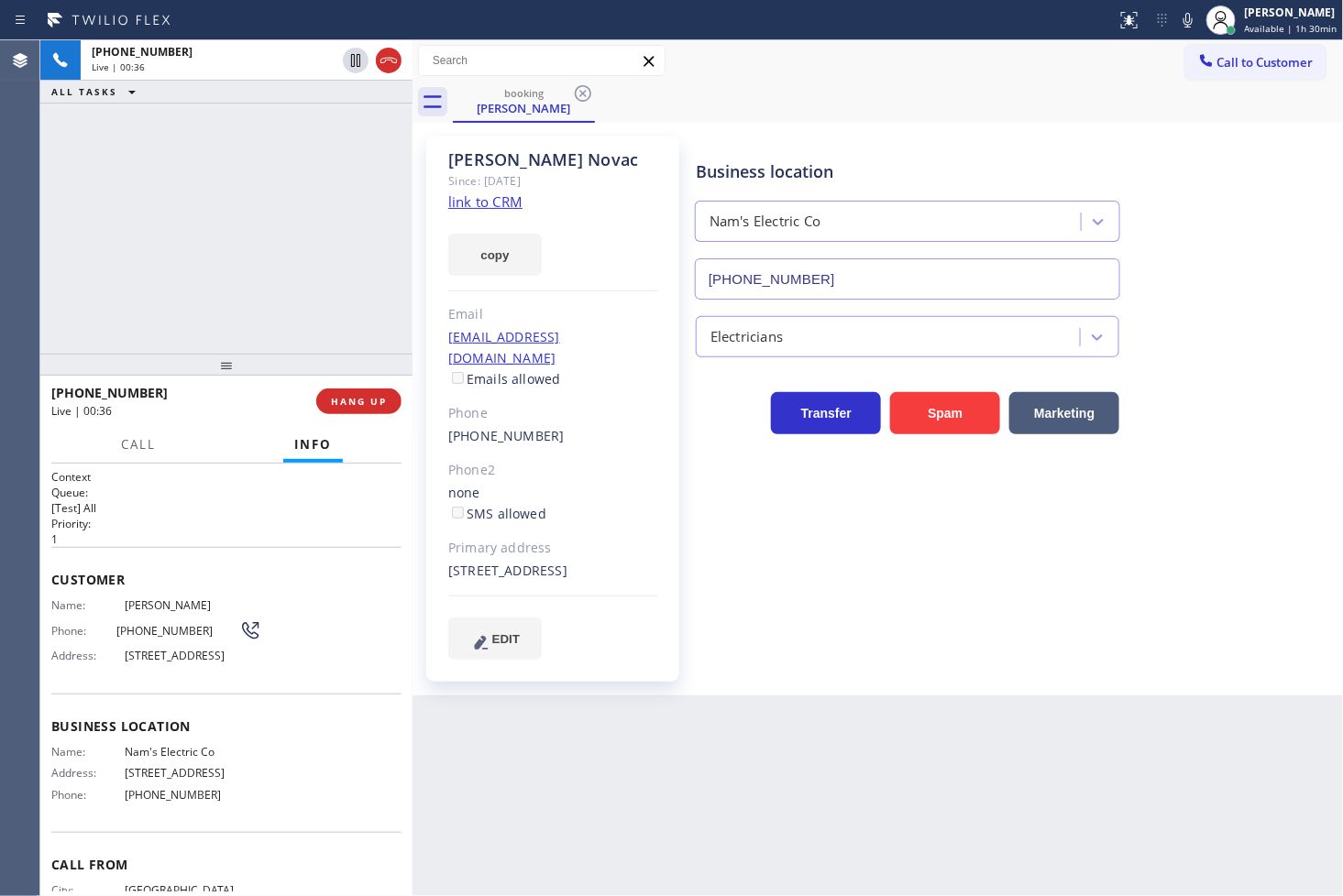
drag, startPoint x: 359, startPoint y: 62, endPoint x: 413, endPoint y: 224, distance: 170.8
click at [359, 62] on icon at bounding box center [356, 60] width 22 height 22
click at [122, 311] on div "[PHONE_NUMBER] Live | 00:53 ALL TASKS ALL TASKS ACTIVE TASKS TASKS IN WRAP UP" at bounding box center [226, 196] width 372 height 313
click at [143, 424] on div "[PHONE_NUMBER] Live | 00:54" at bounding box center [184, 402] width 265 height 48
click at [135, 446] on span "Call" at bounding box center [138, 444] width 35 height 16
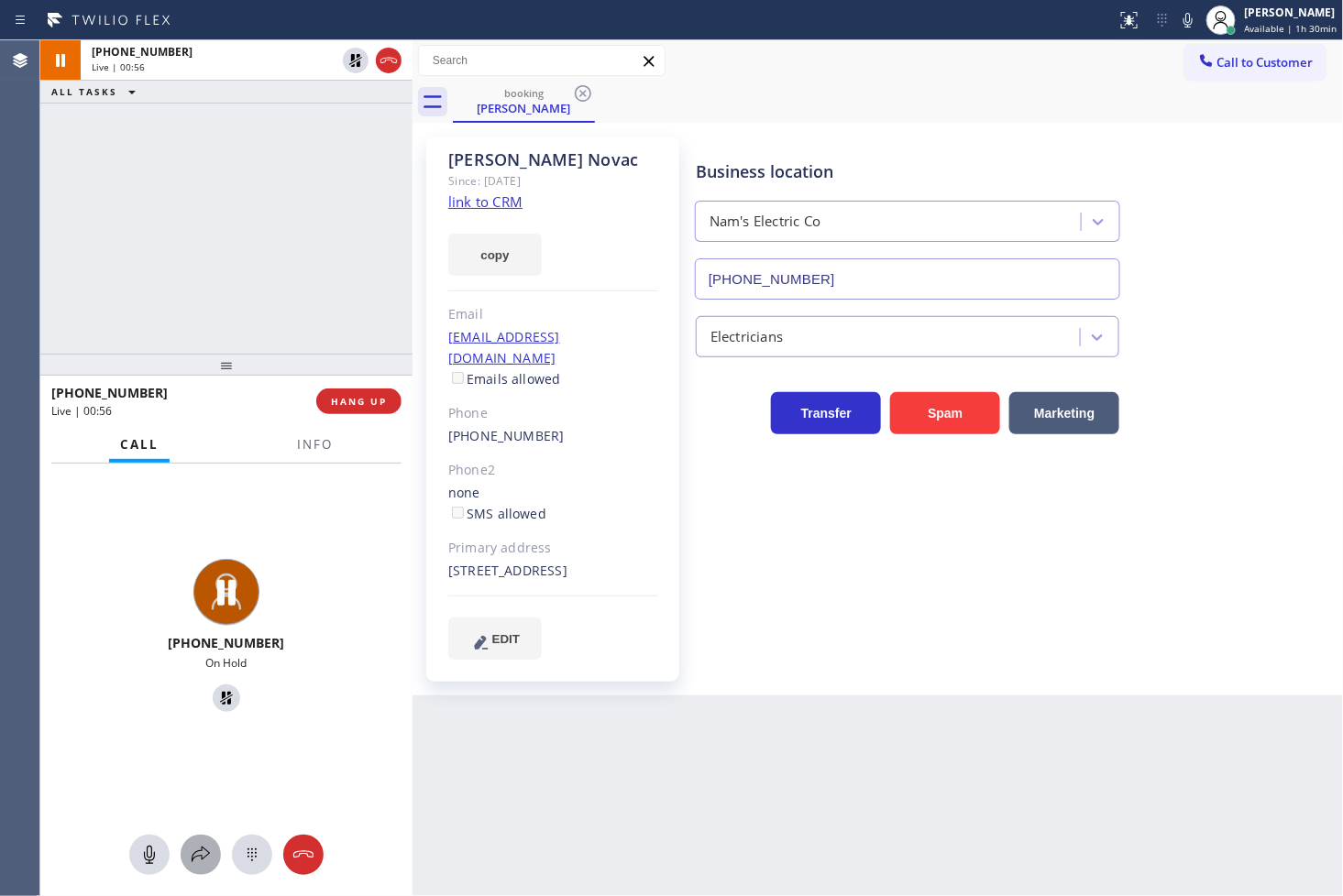
click at [195, 836] on button at bounding box center [200, 855] width 40 height 40
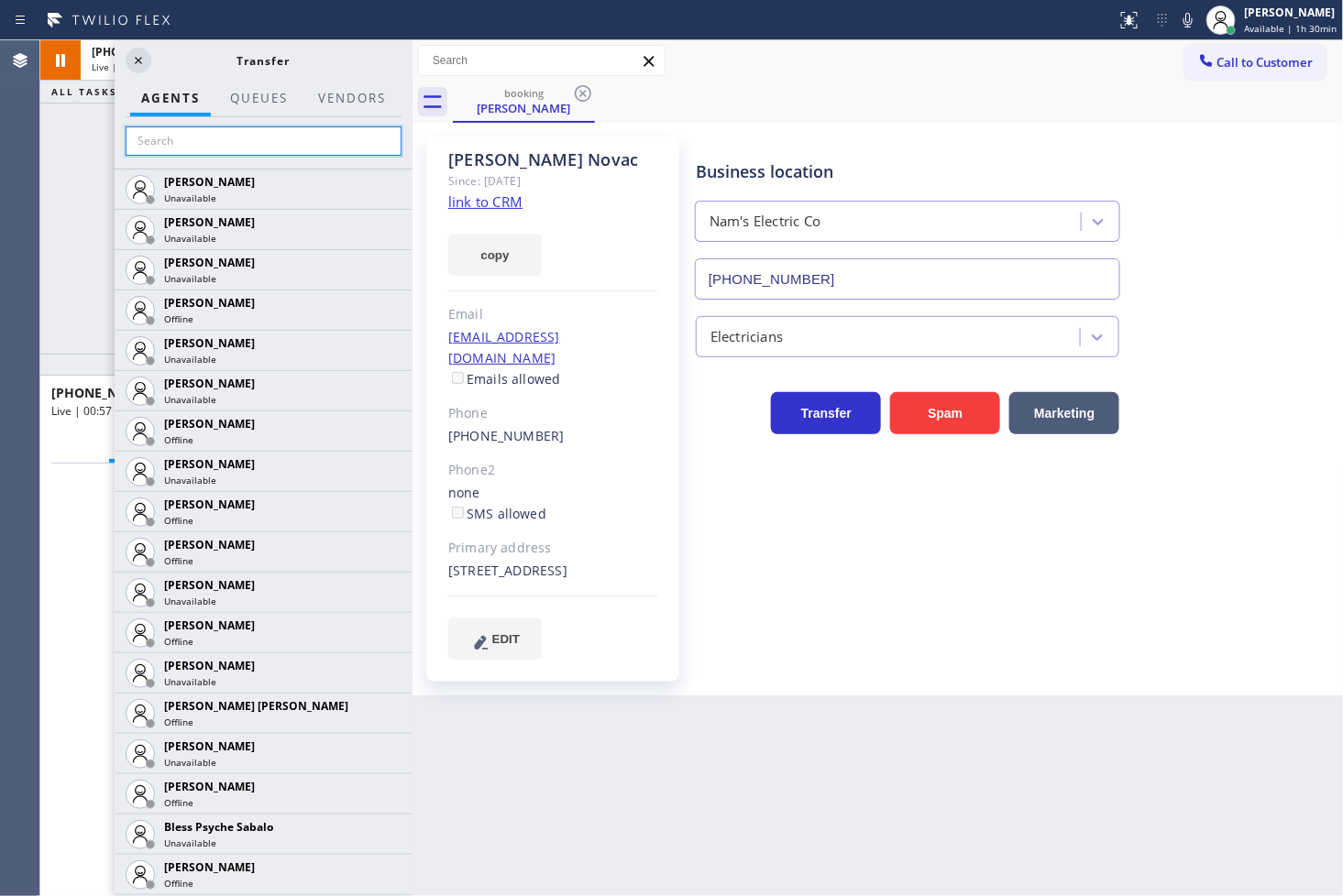
click at [211, 142] on input "text" at bounding box center [264, 141] width 276 height 30
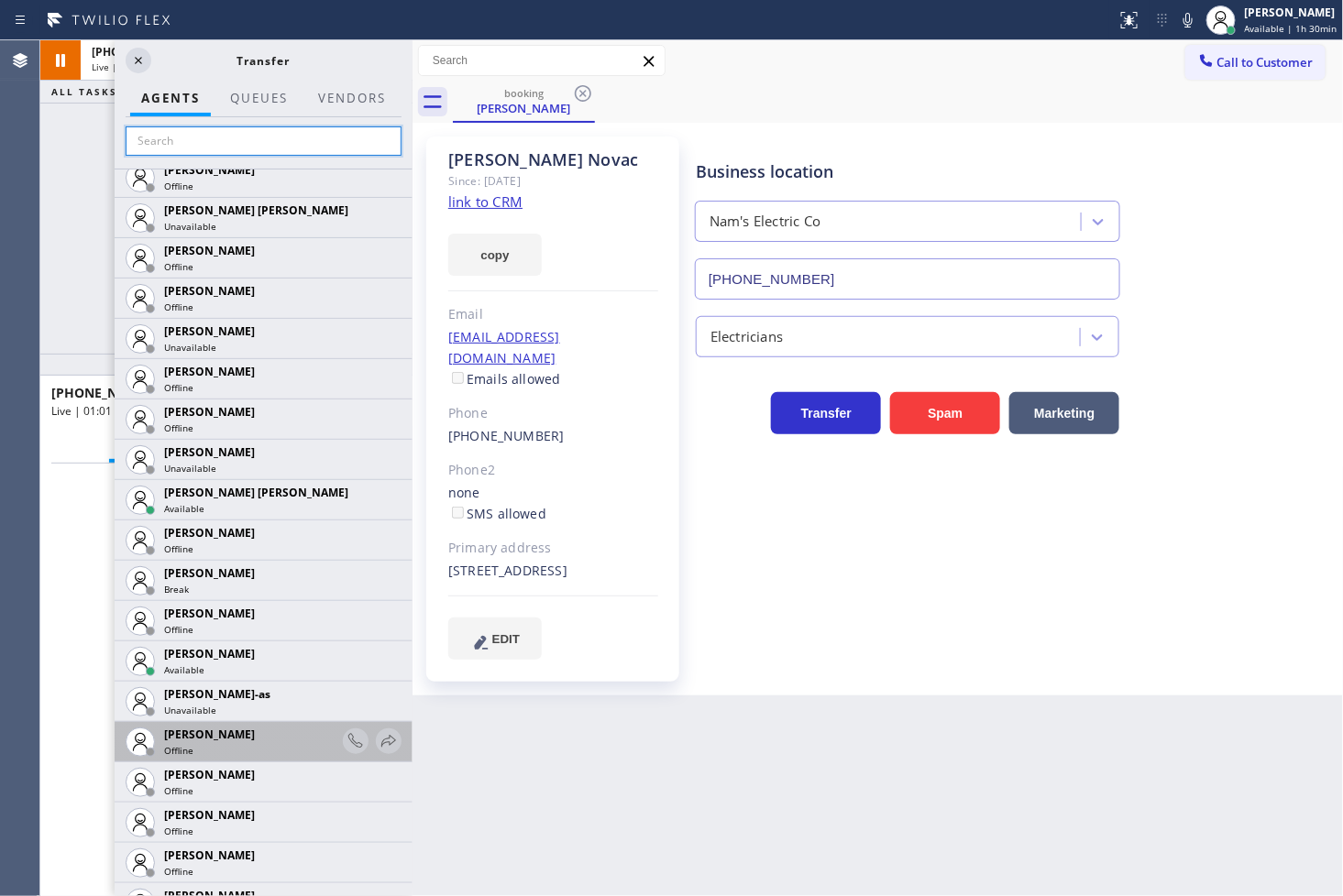
scroll to position [1527, 0]
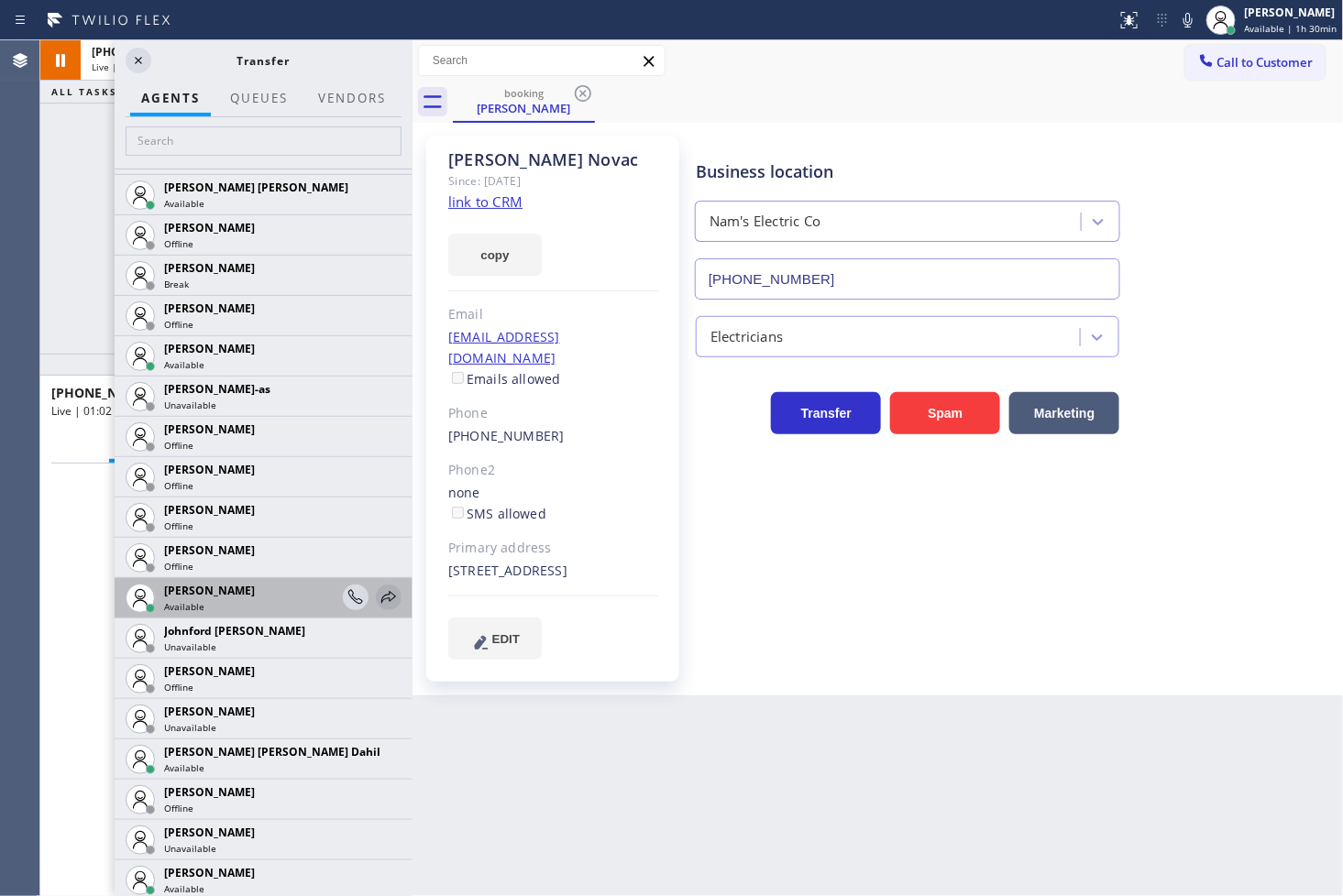
click at [382, 599] on icon at bounding box center [388, 597] width 14 height 11
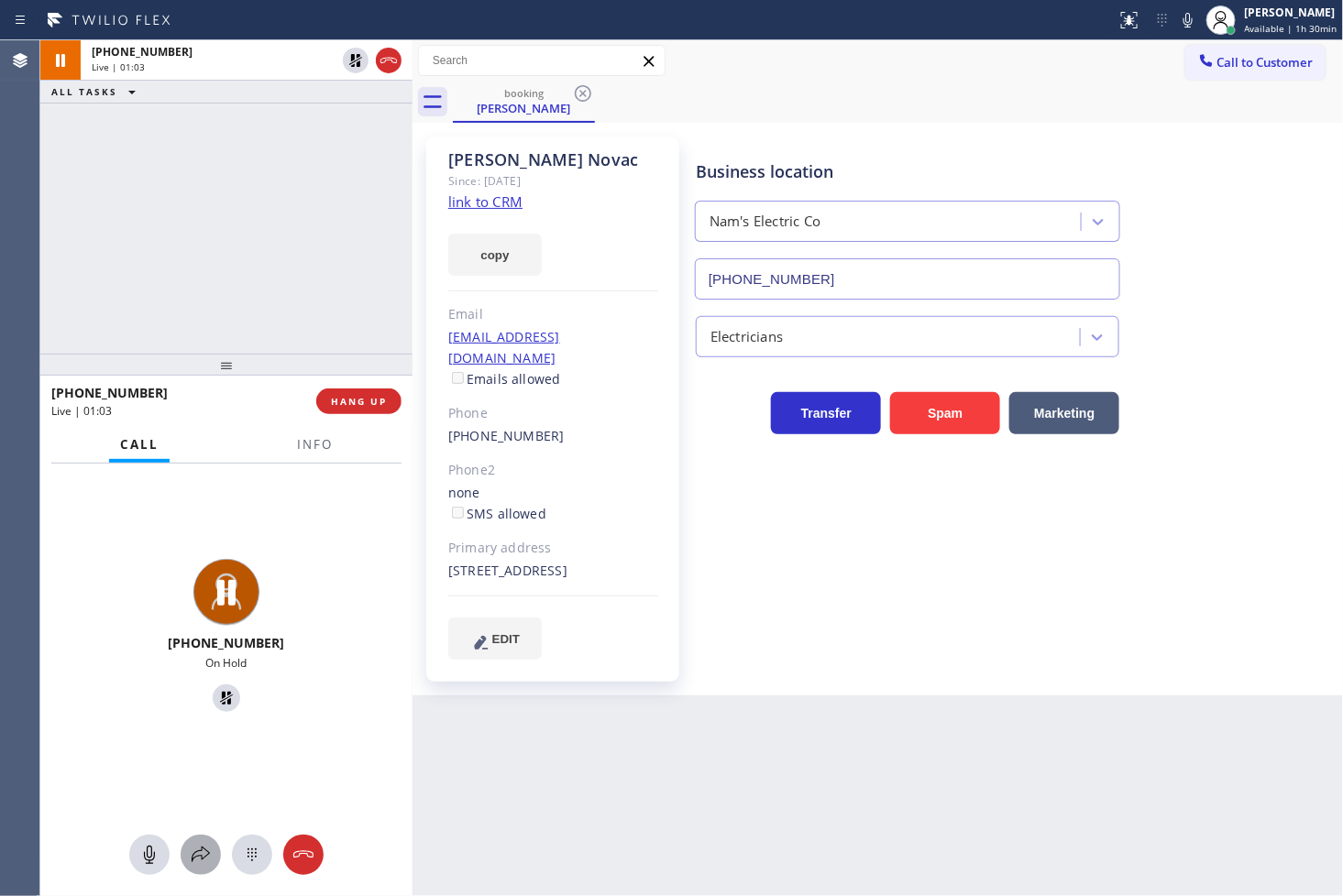
click at [199, 854] on icon at bounding box center [200, 855] width 22 height 22
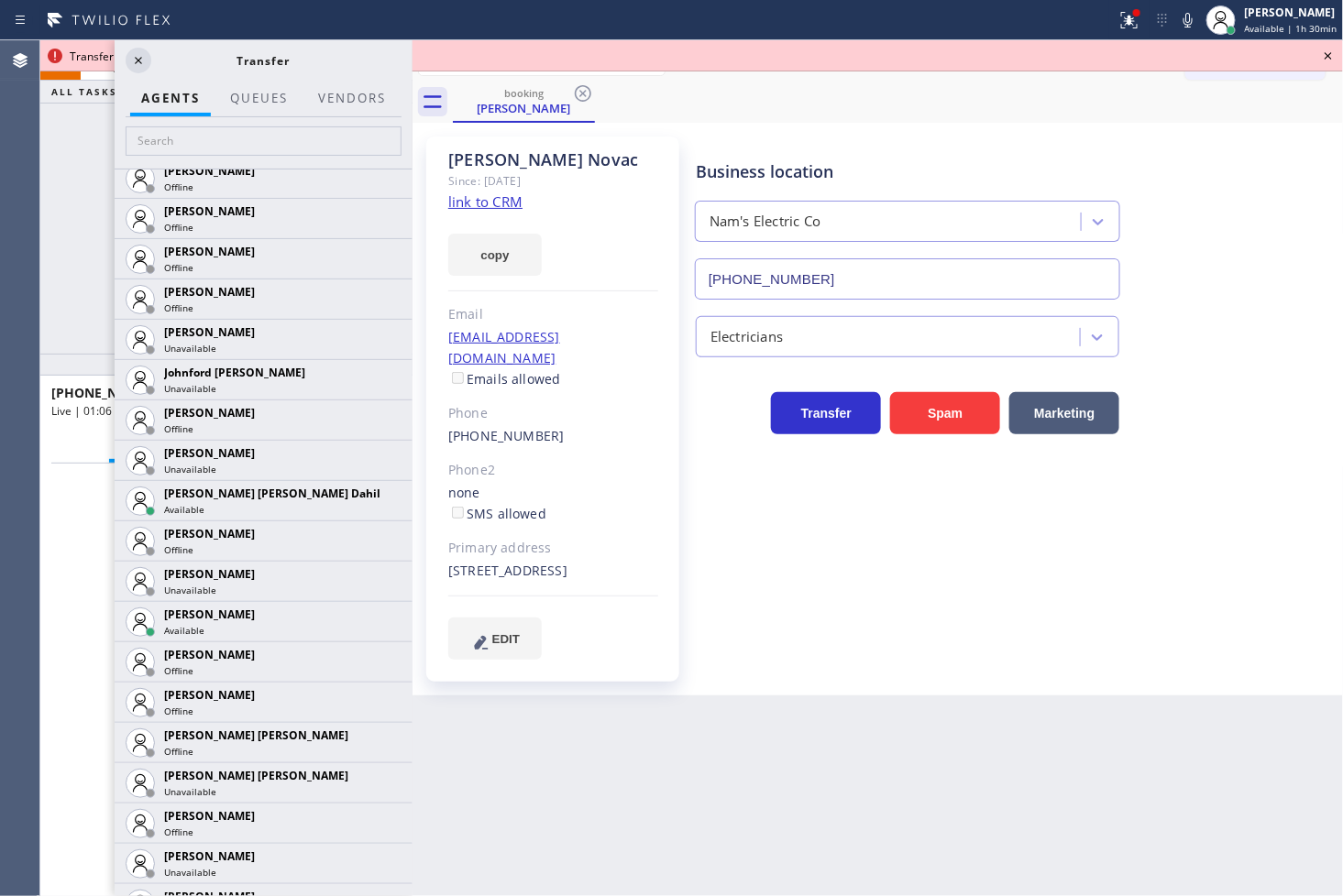
scroll to position [1832, 0]
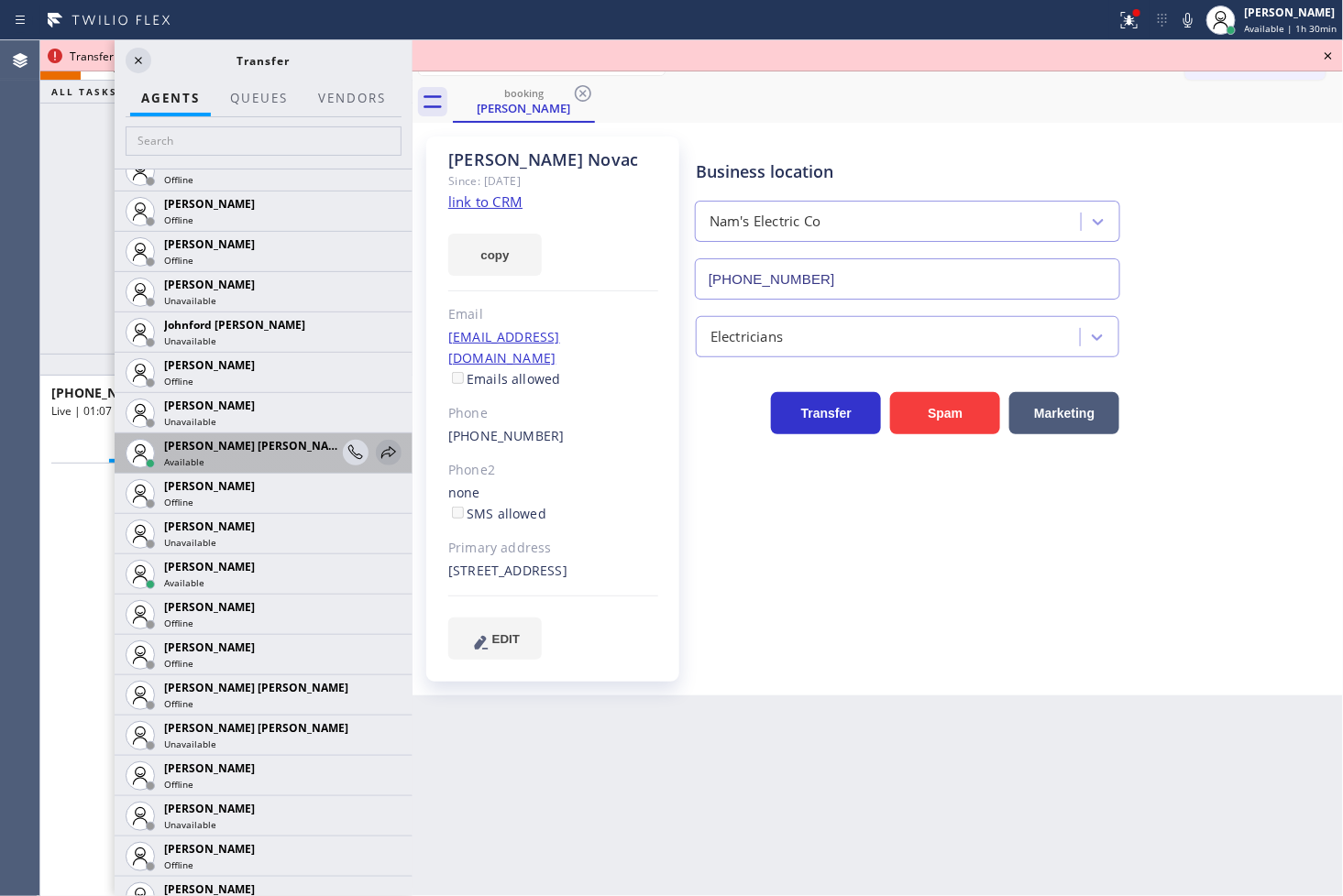
click at [380, 453] on icon at bounding box center [388, 452] width 22 height 22
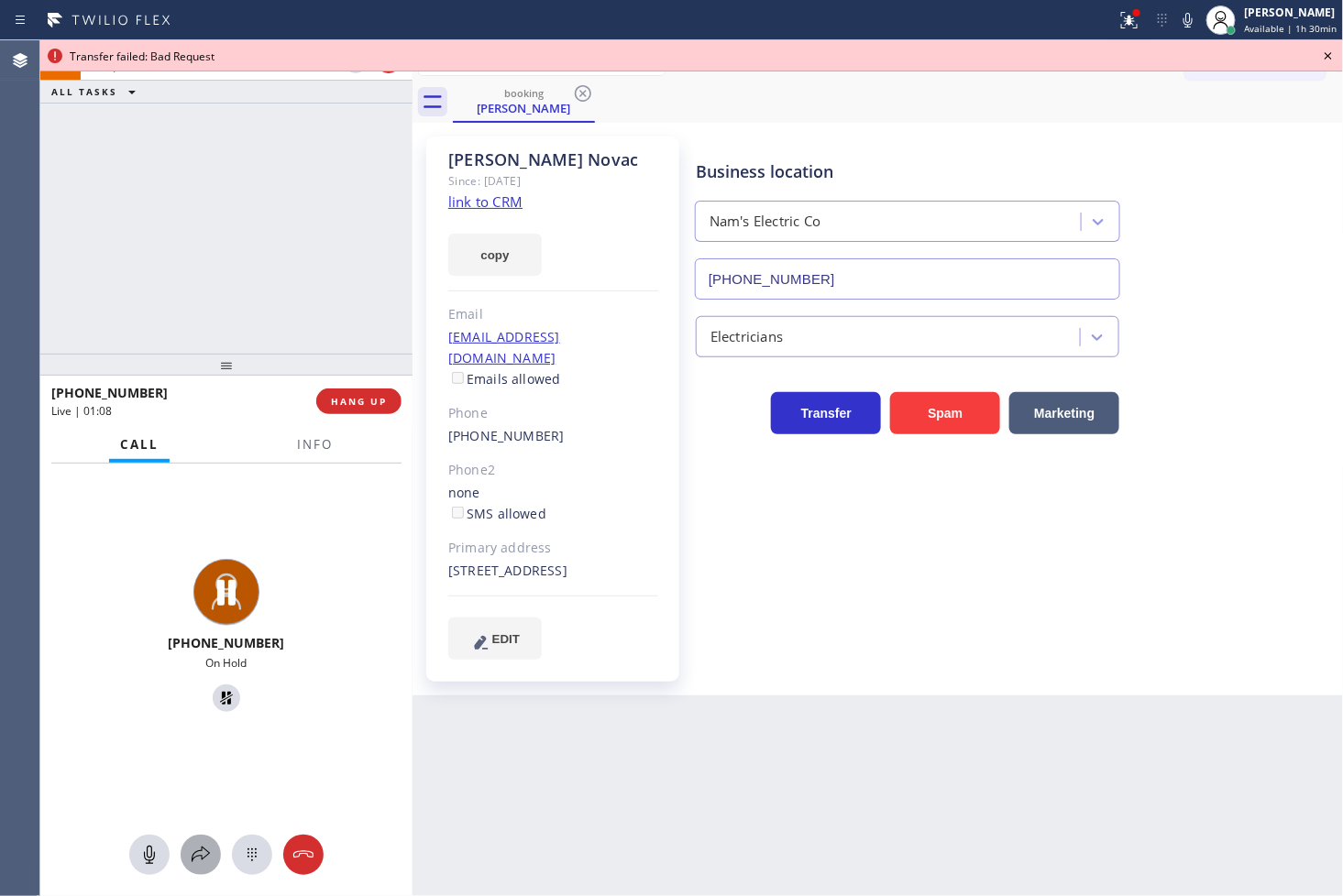
click at [203, 848] on icon at bounding box center [200, 855] width 18 height 15
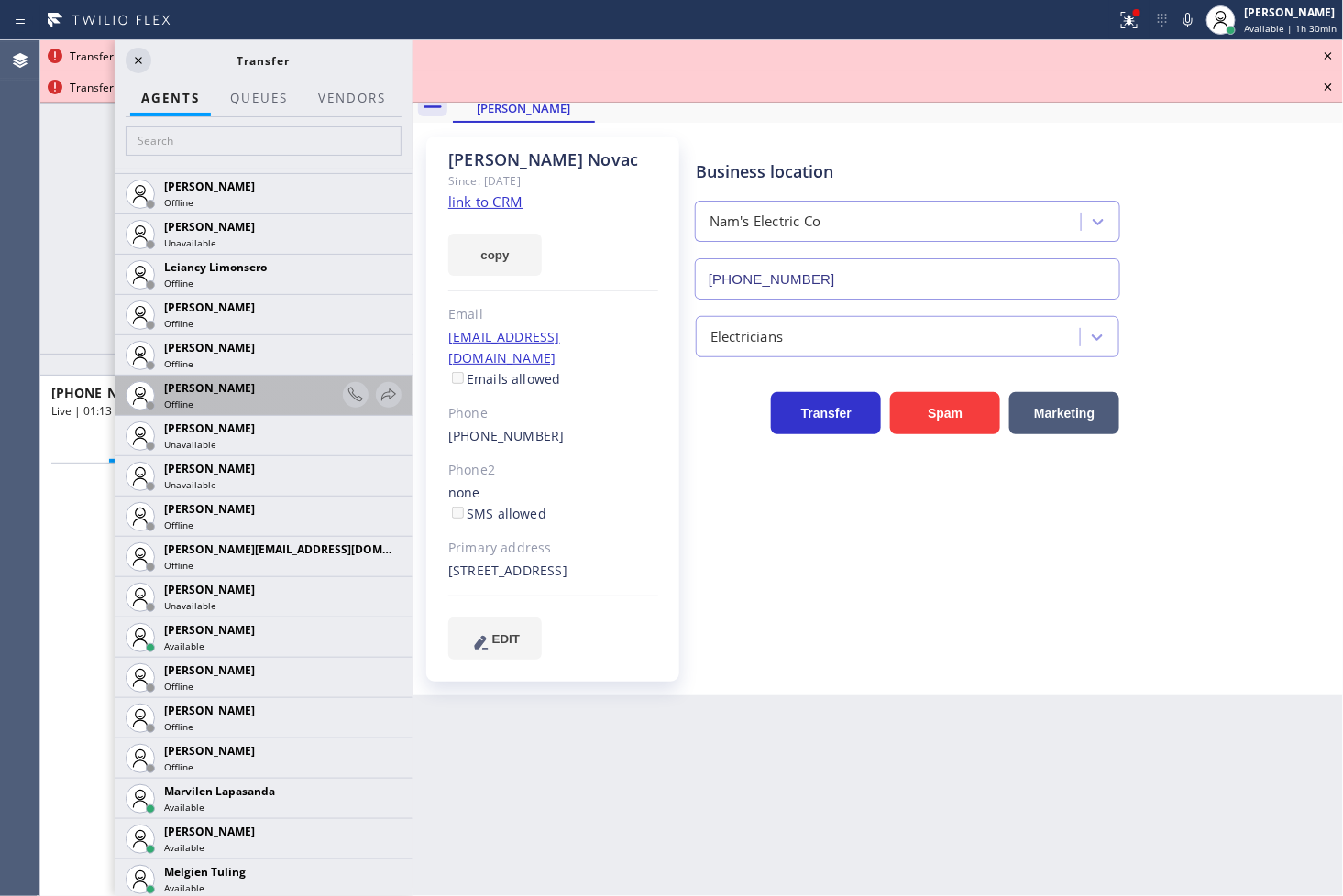
scroll to position [2647, 0]
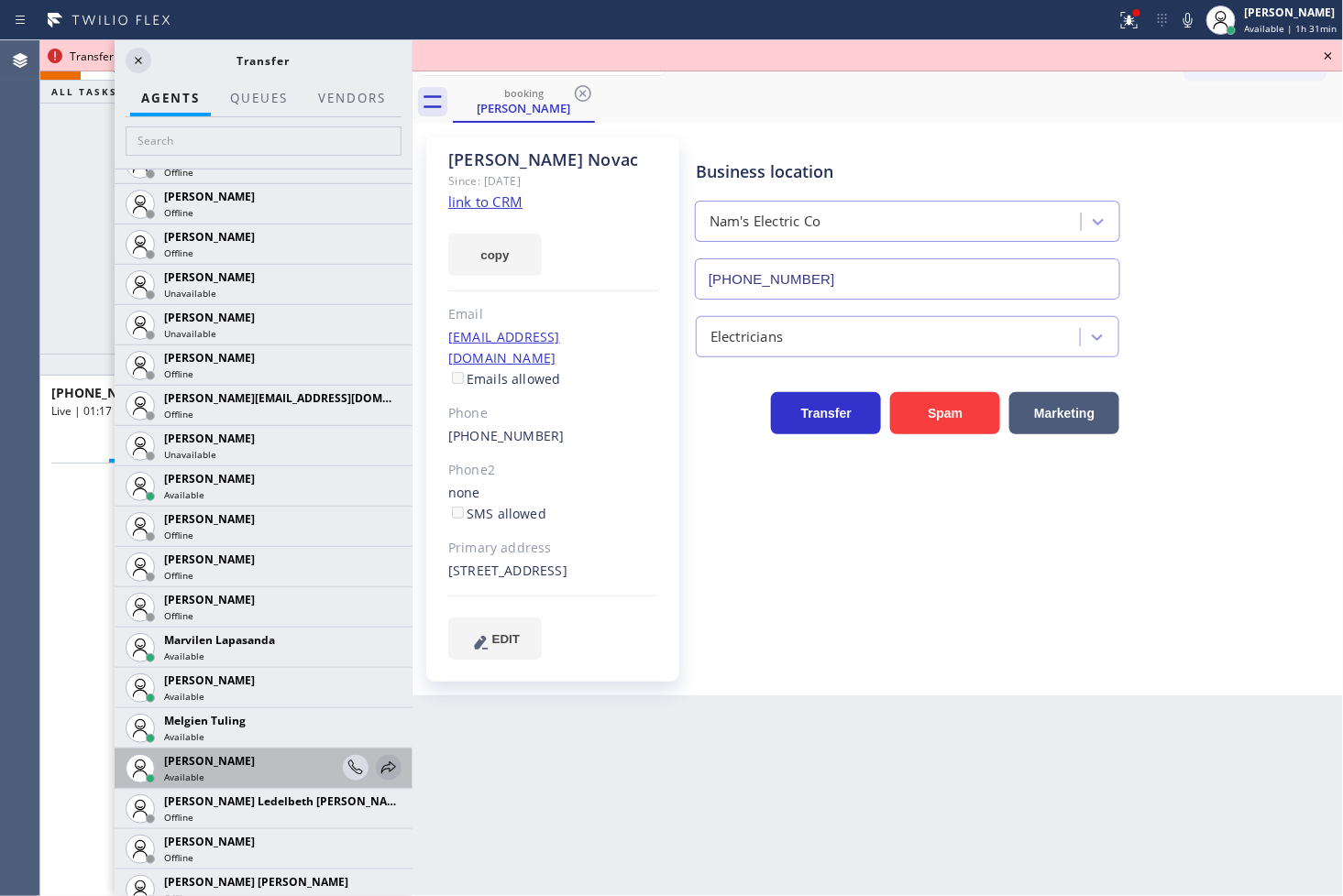
click at [378, 767] on icon at bounding box center [388, 768] width 22 height 22
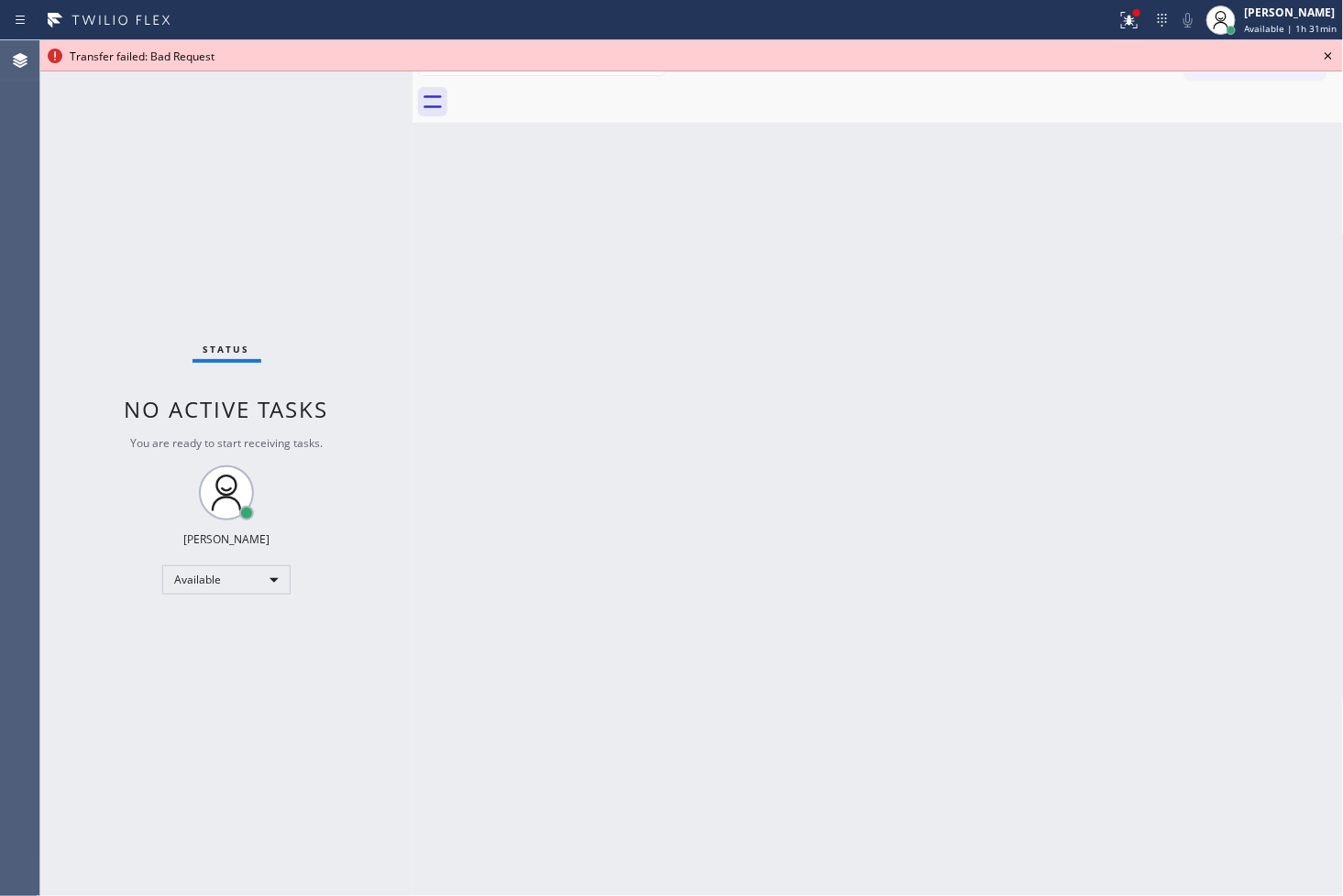
click at [1326, 49] on icon at bounding box center [1328, 56] width 22 height 22
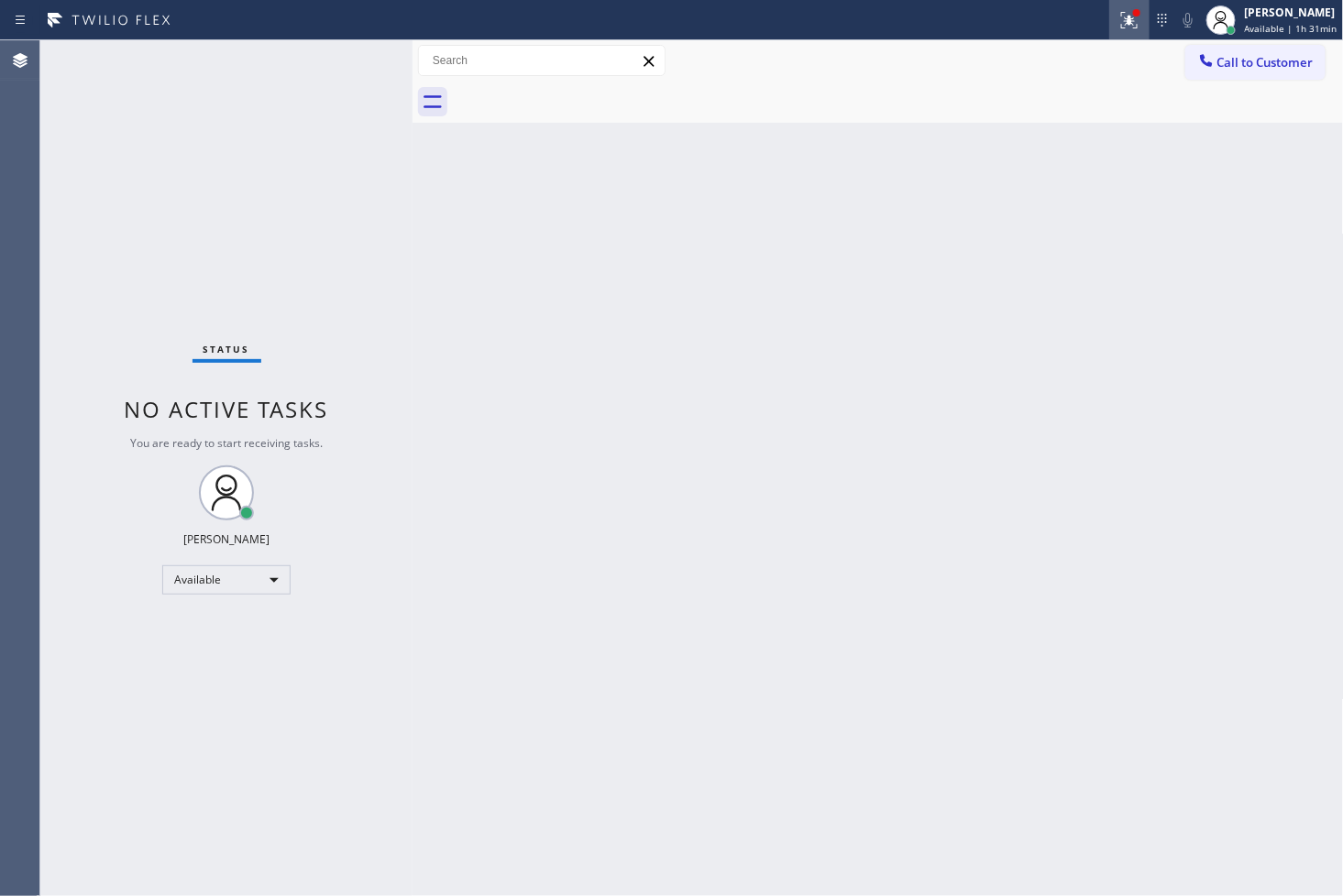
click at [1109, 19] on div at bounding box center [1129, 20] width 40 height 22
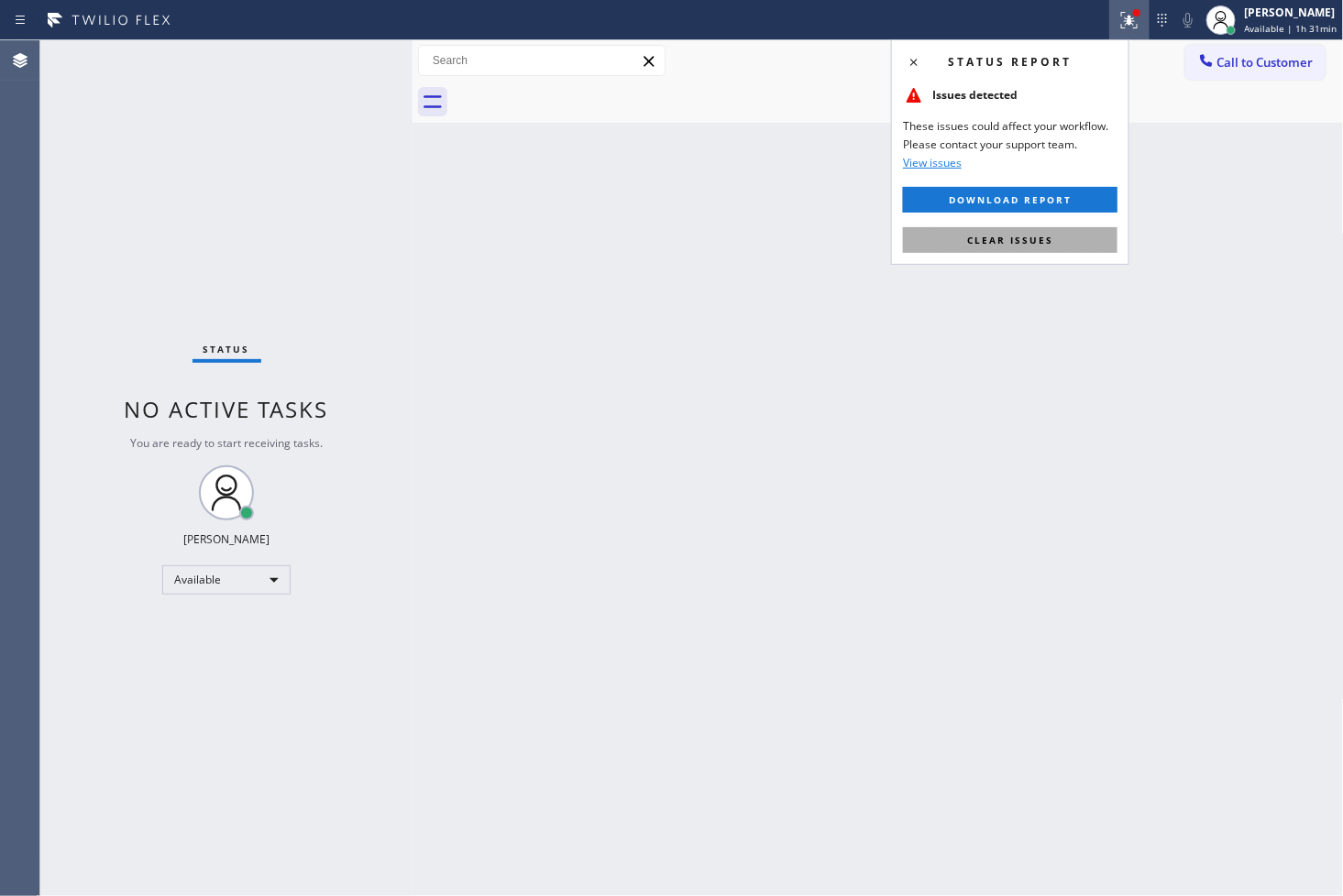
click at [1037, 239] on span "Clear issues" at bounding box center [1010, 240] width 86 height 12
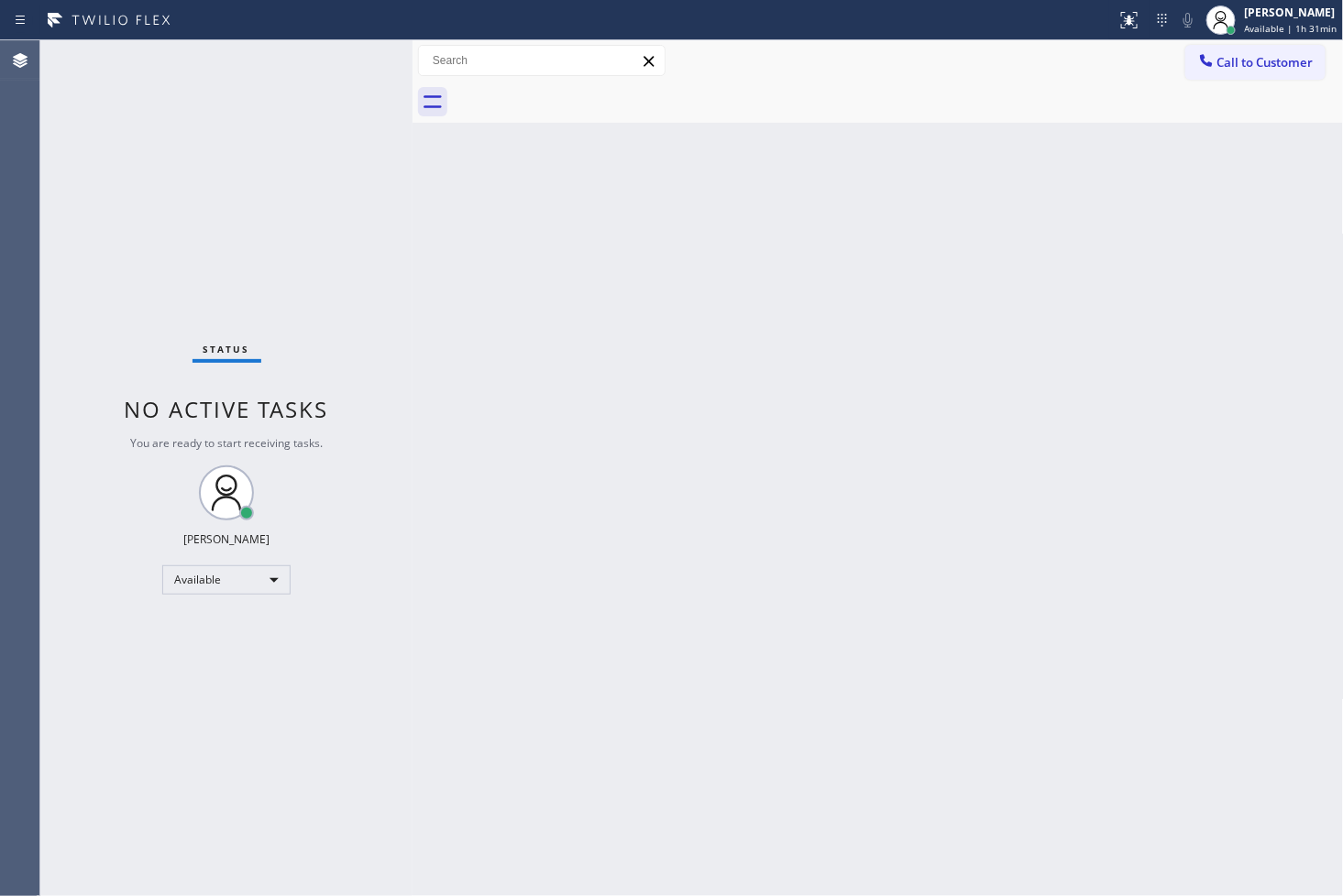
click at [390, 299] on div "Status No active tasks You are ready to start receiving tasks. [PERSON_NAME]" at bounding box center [226, 468] width 372 height 856
drag, startPoint x: 344, startPoint y: 124, endPoint x: 367, endPoint y: 66, distance: 62.4
click at [344, 123] on div "Status No active tasks You are ready to start receiving tasks. [PERSON_NAME]" at bounding box center [226, 468] width 372 height 856
click at [367, 58] on div "Status No active tasks You are ready to start receiving tasks. [PERSON_NAME]" at bounding box center [226, 468] width 372 height 856
click at [75, 447] on div "Status No active tasks You are ready to start receiving tasks. [PERSON_NAME]" at bounding box center [226, 468] width 372 height 856
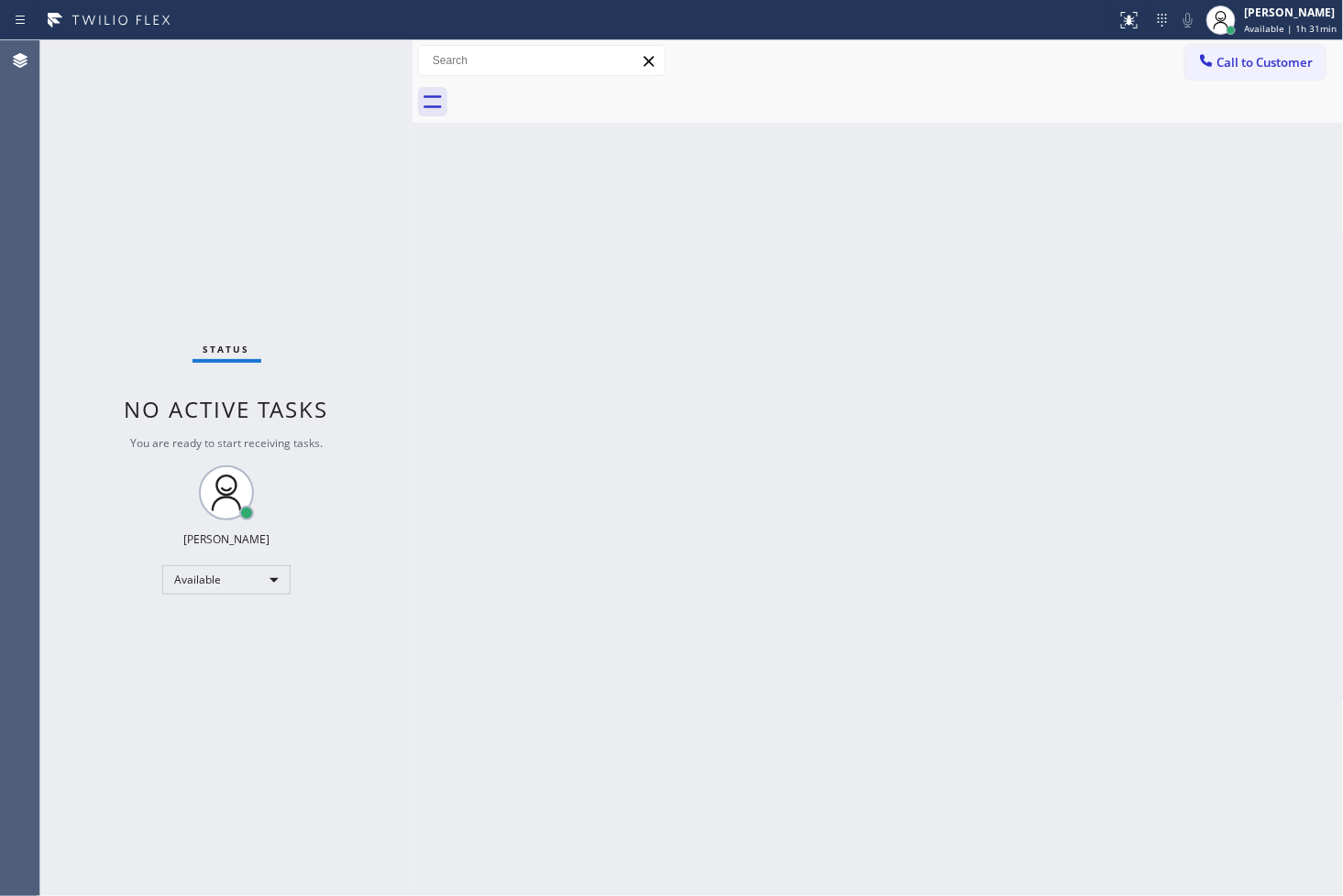
click at [471, 496] on div "Back to Dashboard Change Sender ID Customers Technicians Select a contact Outbo…" at bounding box center [878, 468] width 932 height 856
click at [72, 352] on div "Status No active tasks You are ready to start receiving tasks. [PERSON_NAME]" at bounding box center [226, 468] width 372 height 856
click at [373, 74] on div "Status No active tasks You are ready to start receiving tasks. [PERSON_NAME]" at bounding box center [226, 468] width 372 height 856
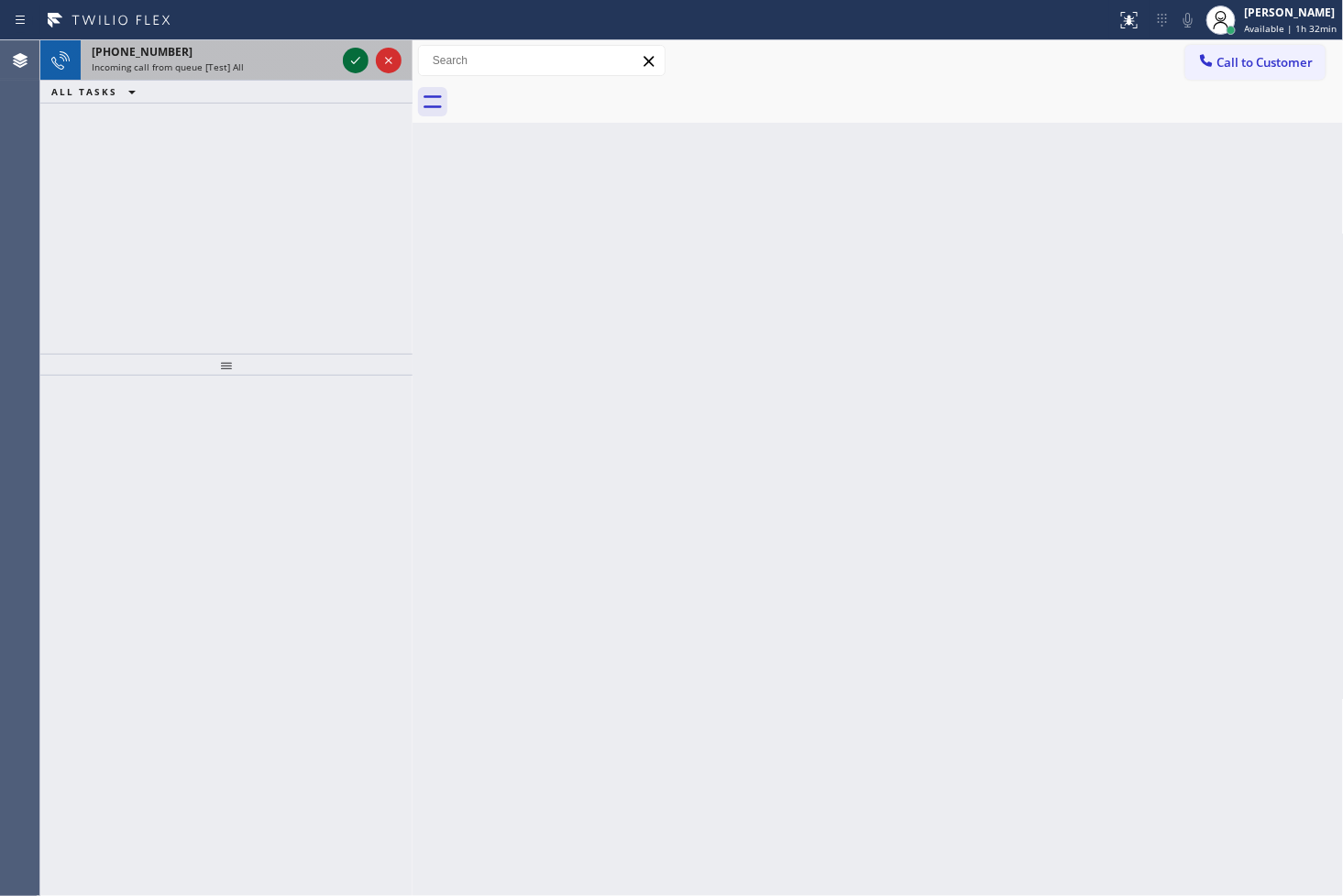
click at [343, 61] on div at bounding box center [356, 60] width 26 height 22
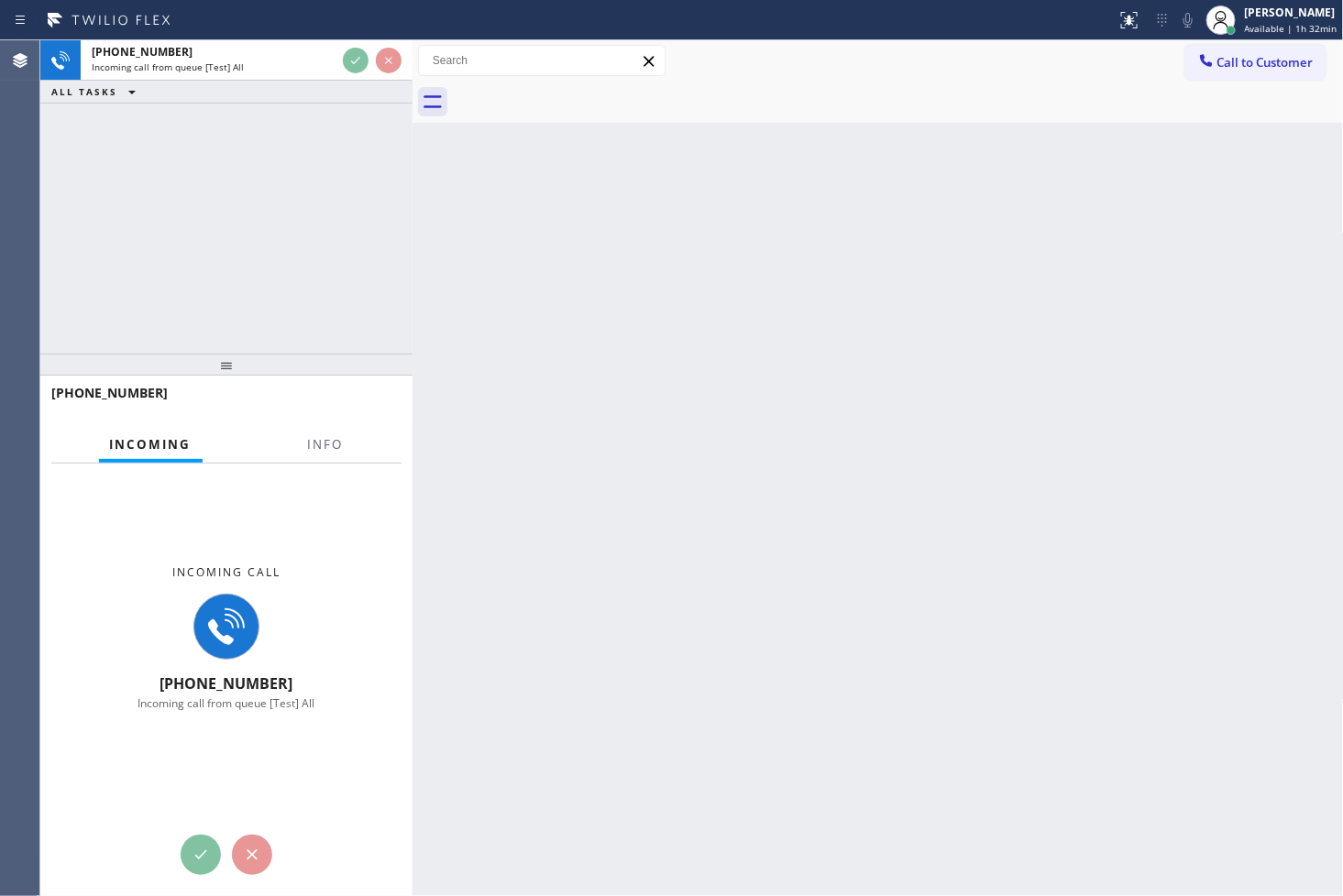
click at [345, 172] on div "[PHONE_NUMBER] Incoming call from queue [Test] All ALL TASKS ALL TASKS ACTIVE T…" at bounding box center [226, 196] width 372 height 313
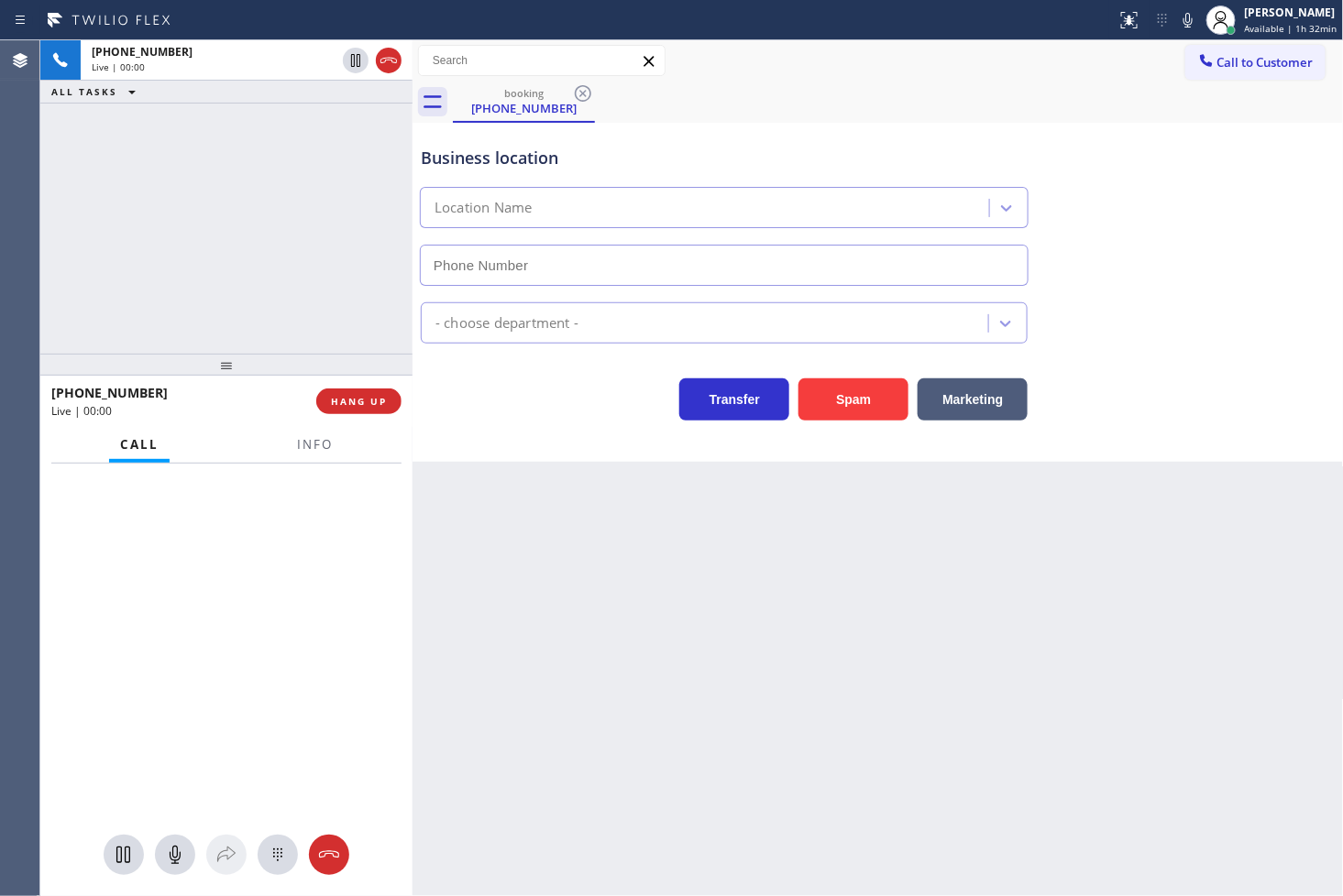
type input "[PHONE_NUMBER]"
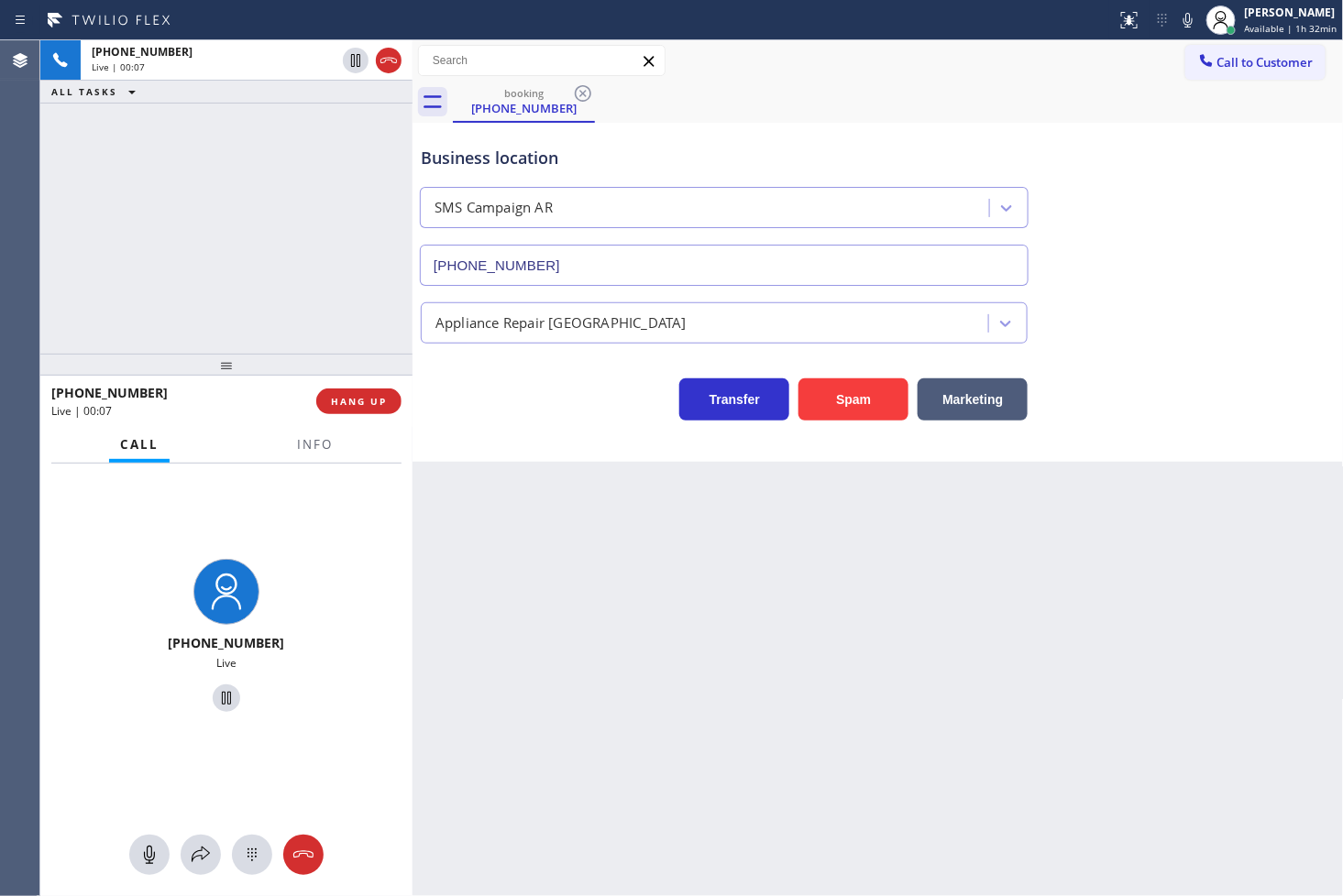
click at [534, 424] on div "Business location SMS Campaign AR [PHONE_NUMBER] Appliance Repair High End Tran…" at bounding box center [878, 292] width 932 height 339
click at [268, 286] on div "[PHONE_NUMBER] Live | 00:12 ALL TASKS ALL TASKS ACTIVE TASKS TASKS IN WRAP UP" at bounding box center [226, 196] width 372 height 313
click at [522, 443] on div "Business location SMS Campaign AR [PHONE_NUMBER] Appliance Repair High End Tran…" at bounding box center [878, 292] width 932 height 339
click at [534, 441] on div "Business location SMS Campaign AR [PHONE_NUMBER] Appliance Repair High End Tran…" at bounding box center [878, 292] width 932 height 339
click at [249, 325] on div "[PHONE_NUMBER] Live | 00:23 ALL TASKS ALL TASKS ACTIVE TASKS TASKS IN WRAP UP" at bounding box center [226, 196] width 372 height 313
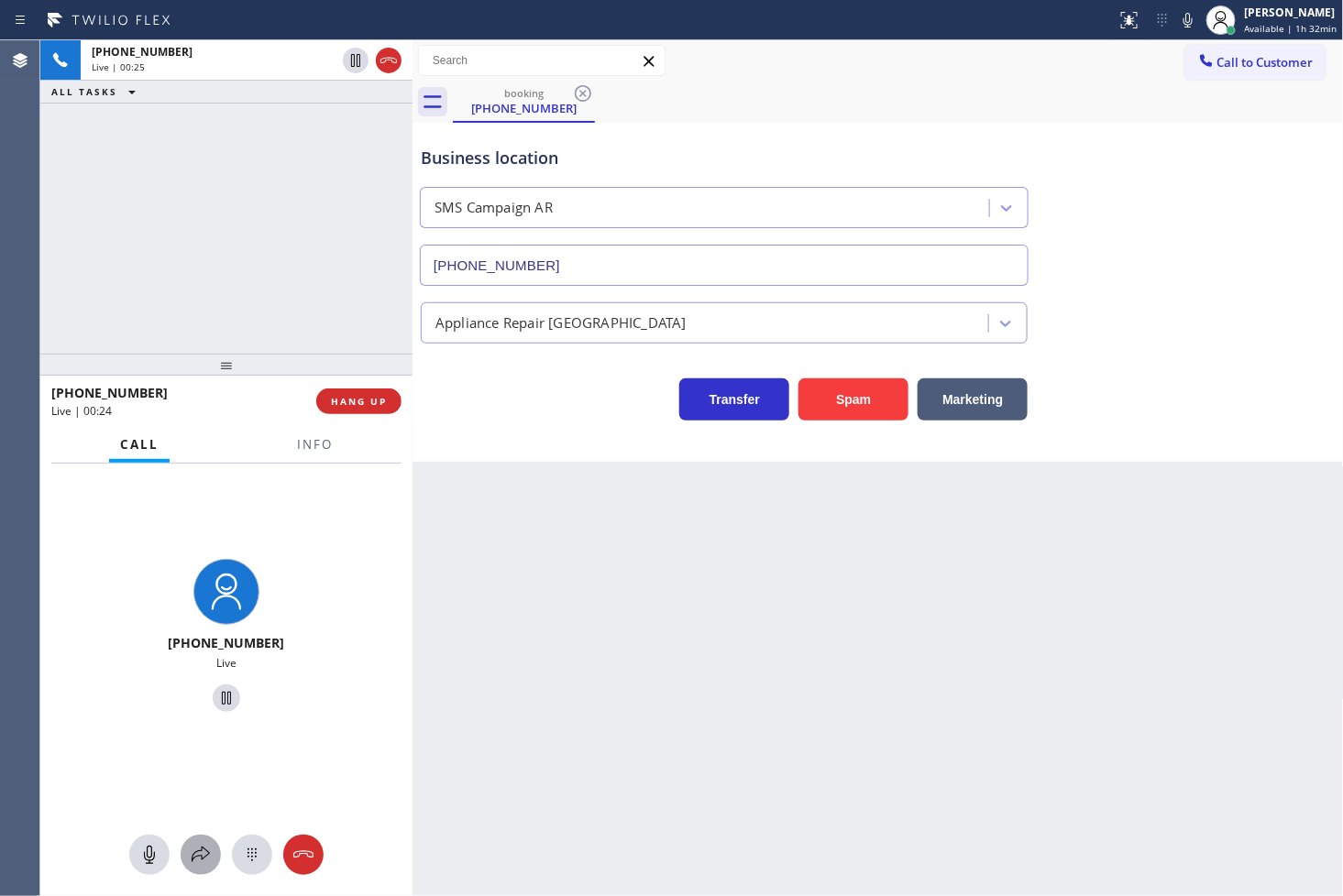
click at [194, 844] on icon at bounding box center [200, 855] width 22 height 22
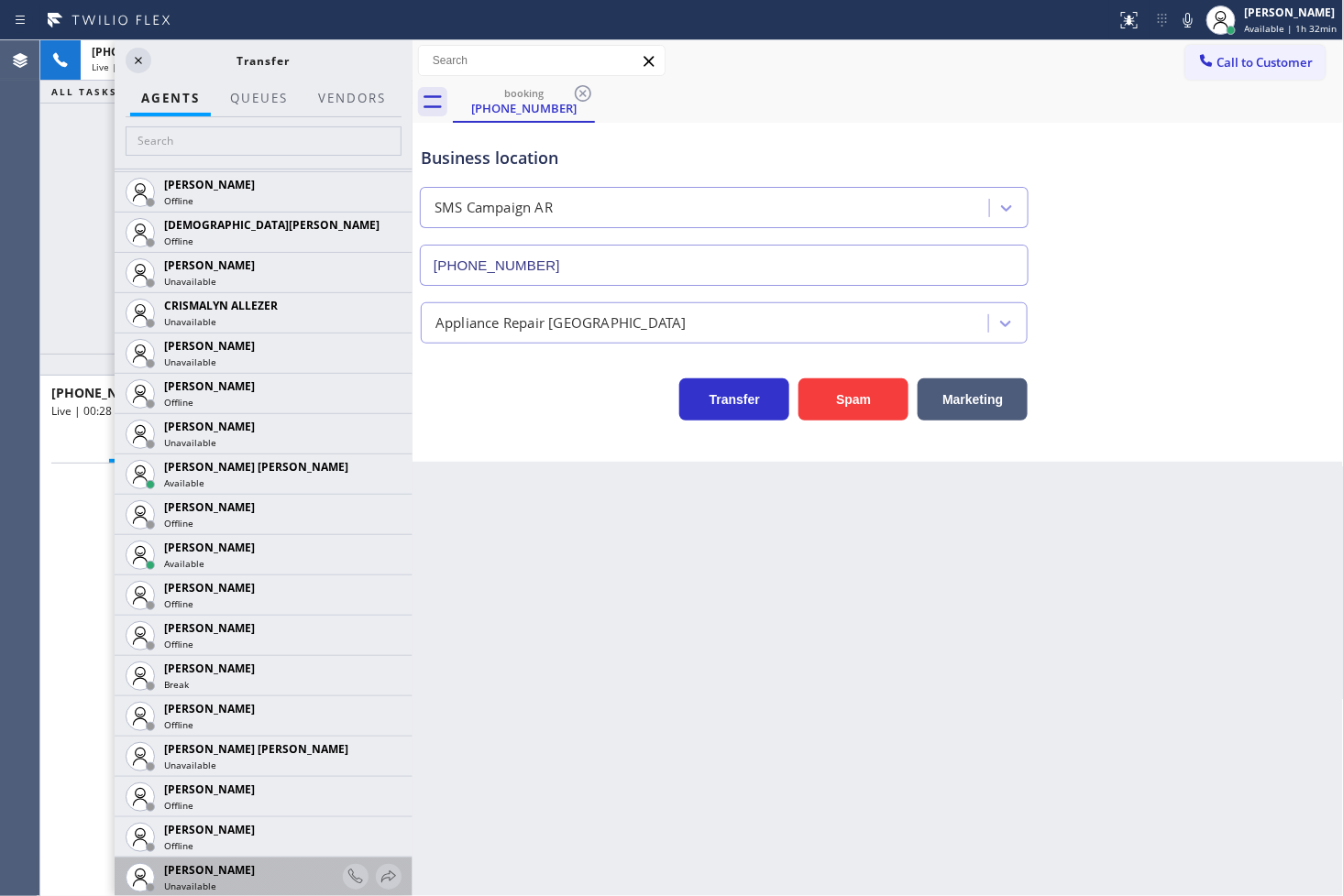
scroll to position [610, 0]
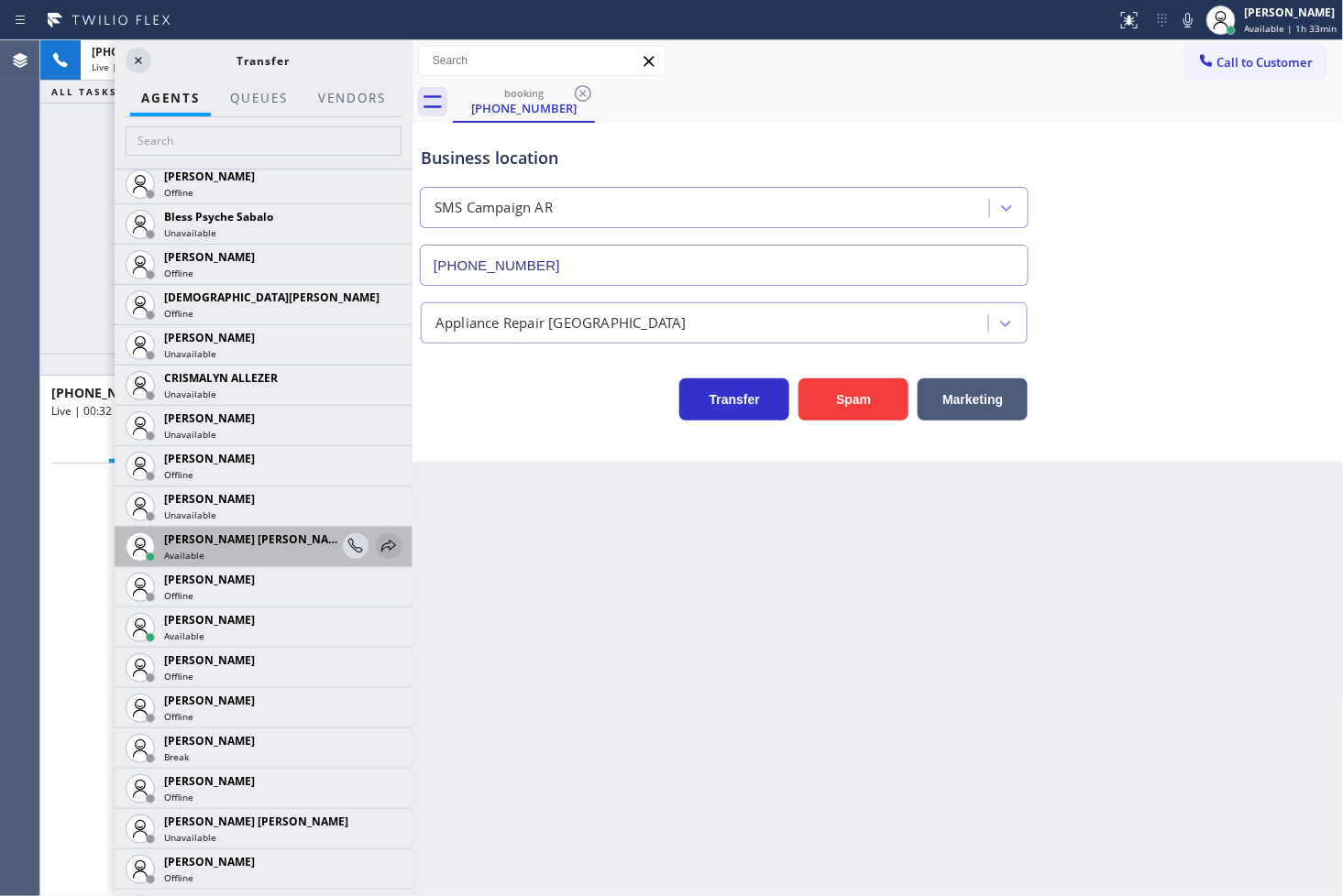
click at [378, 543] on icon at bounding box center [388, 545] width 22 height 22
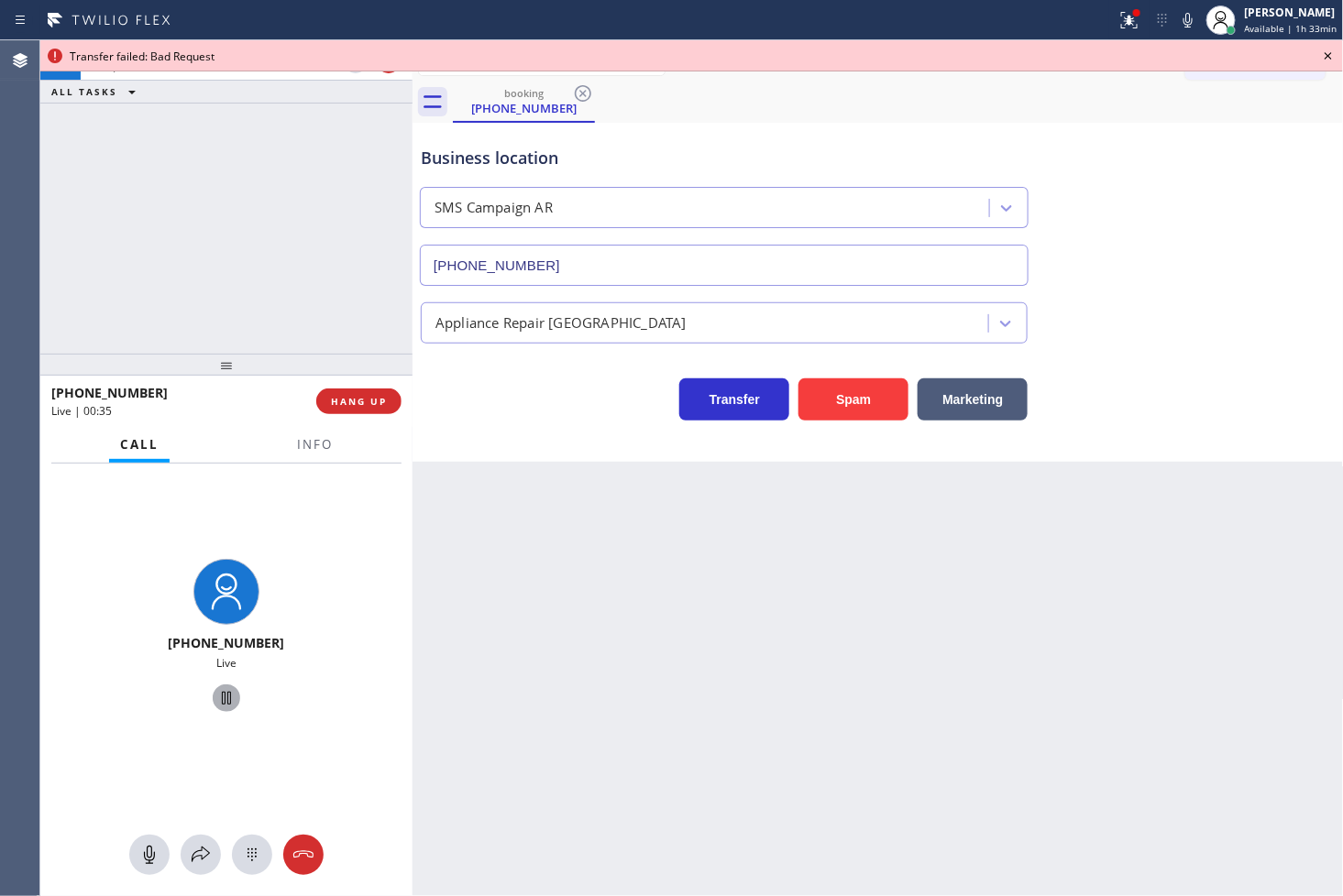
click at [221, 691] on icon at bounding box center [226, 698] width 22 height 22
click at [202, 859] on icon at bounding box center [200, 855] width 22 height 22
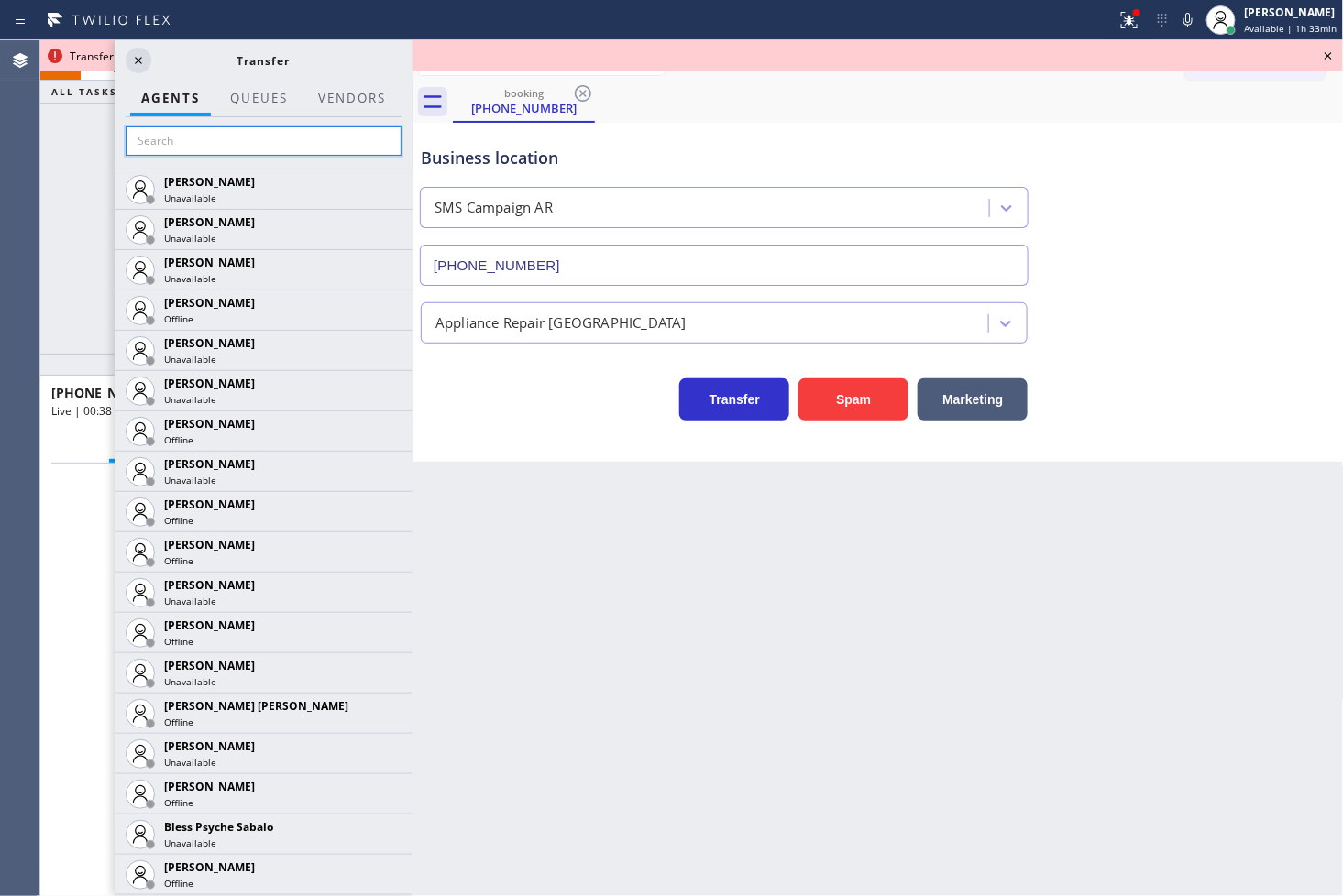
click at [170, 135] on input "text" at bounding box center [264, 141] width 276 height 30
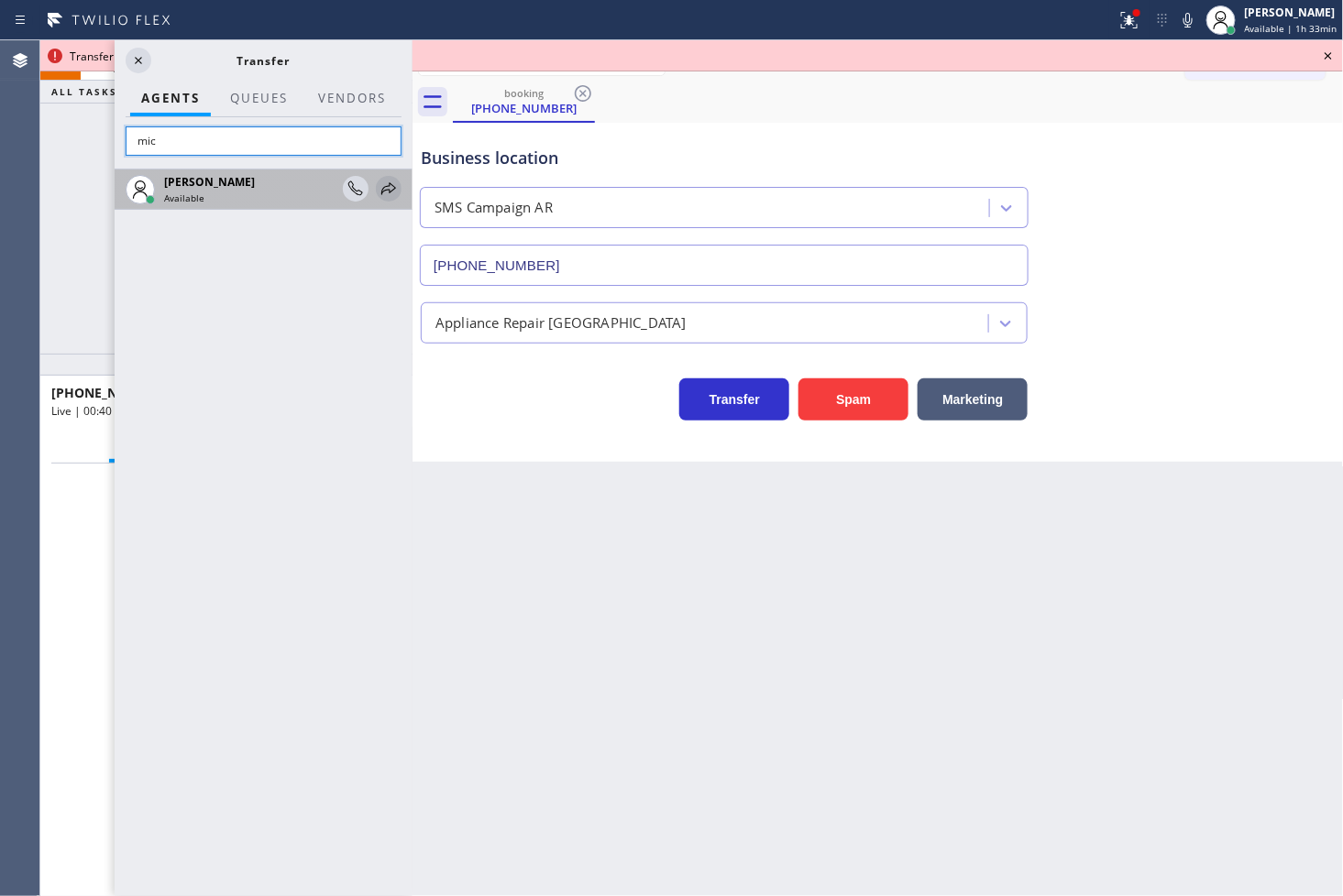
type input "mic"
click at [392, 184] on icon at bounding box center [388, 189] width 22 height 22
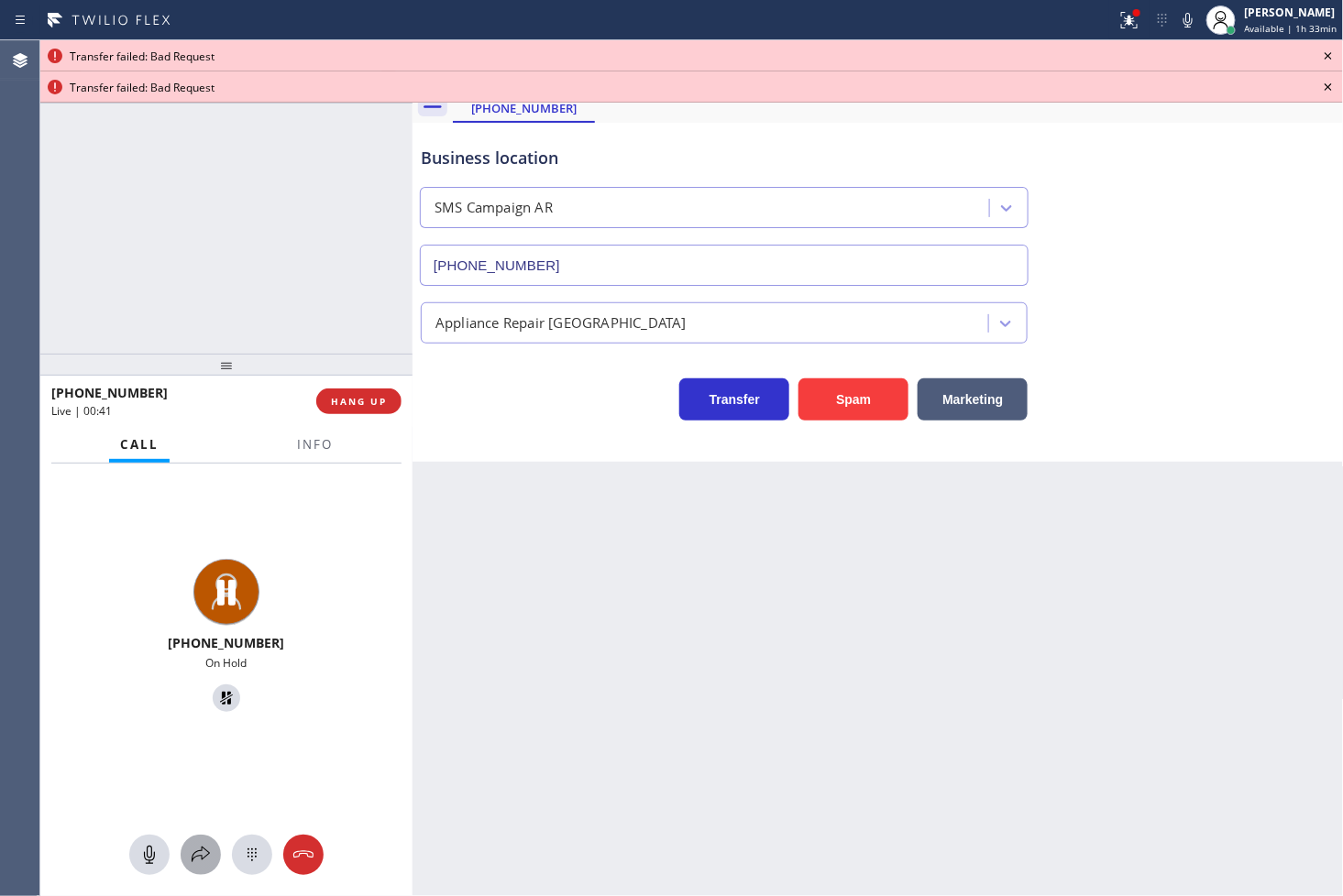
click at [209, 850] on icon at bounding box center [200, 855] width 22 height 22
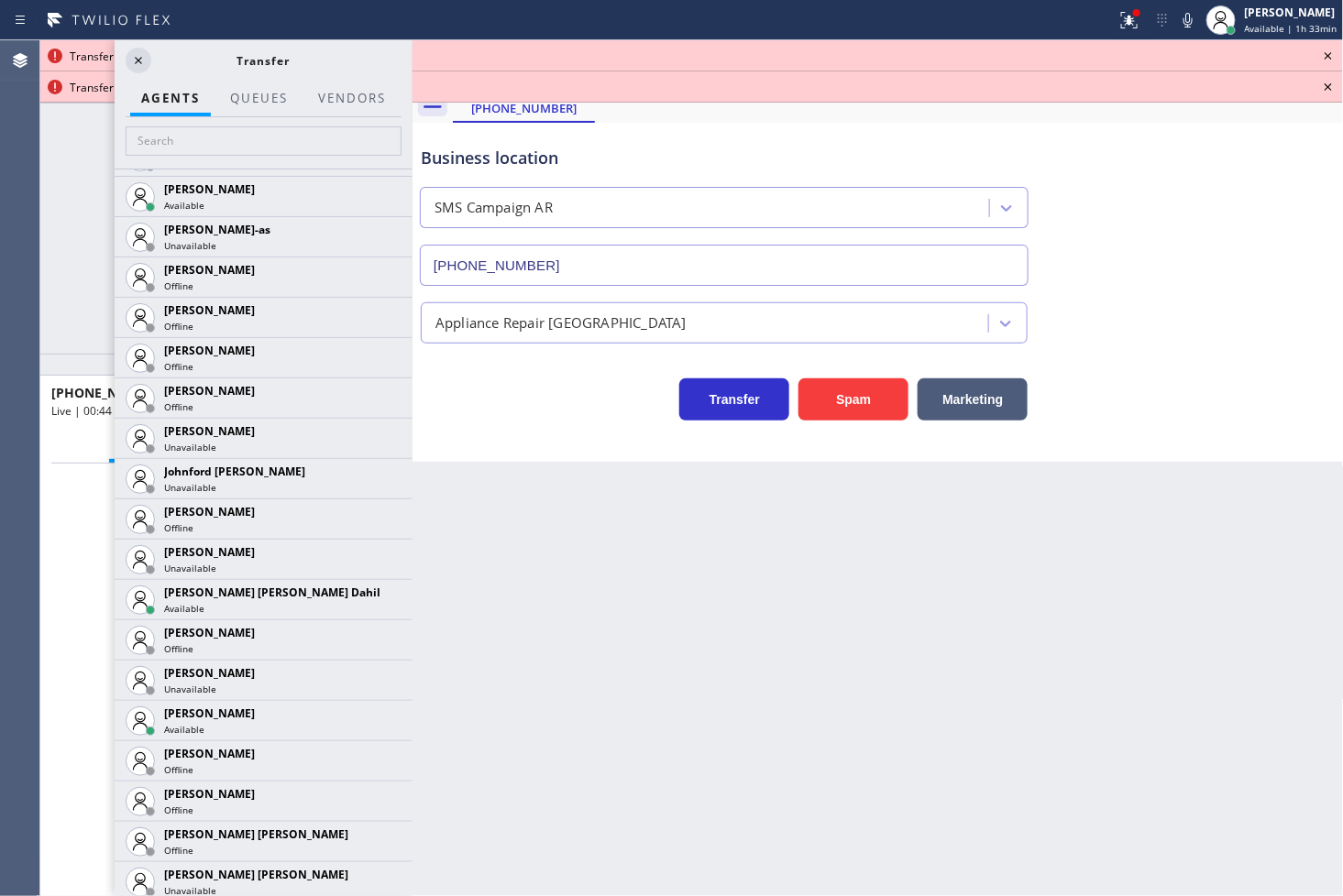
scroll to position [1832, 0]
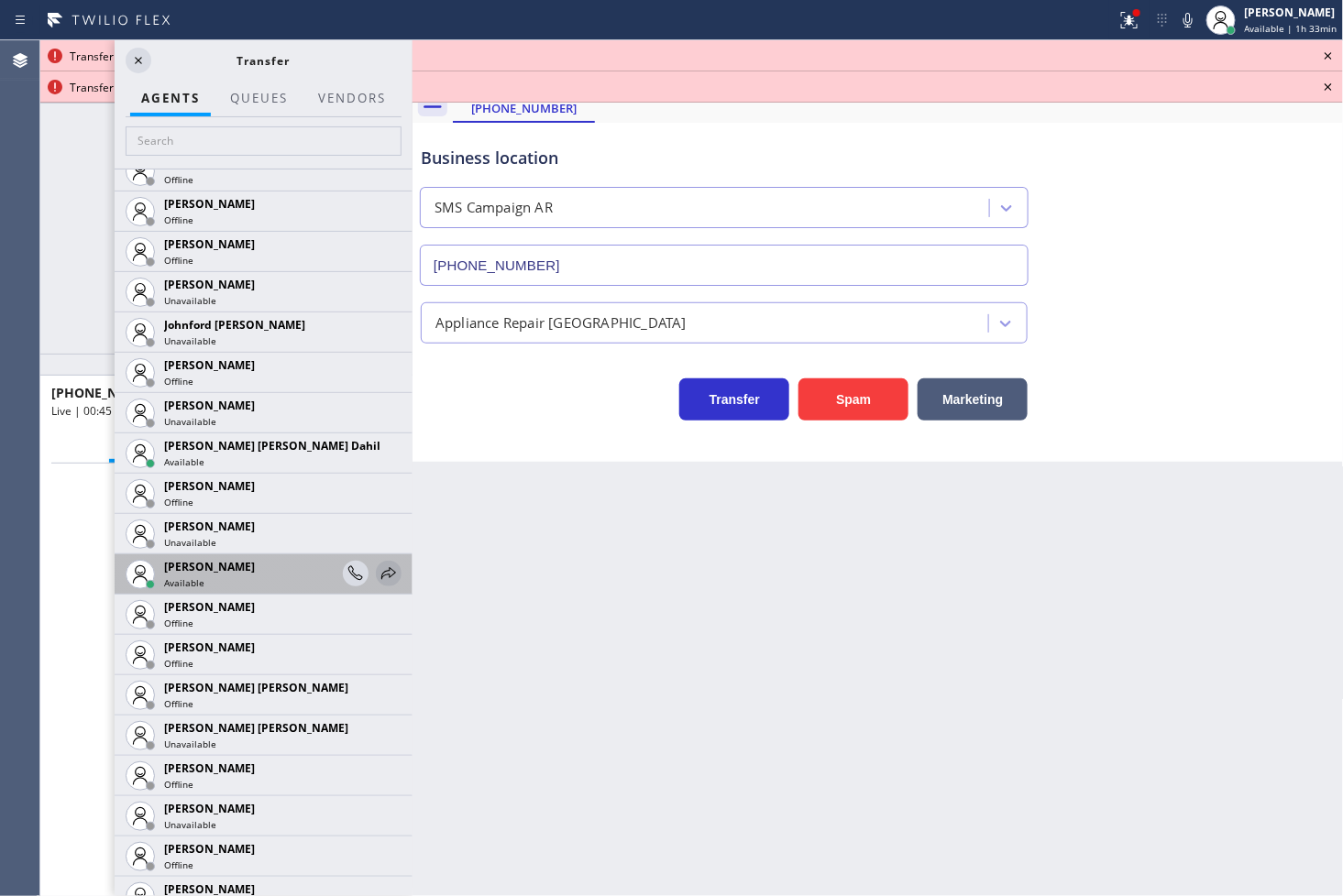
click at [378, 566] on icon at bounding box center [388, 573] width 22 height 22
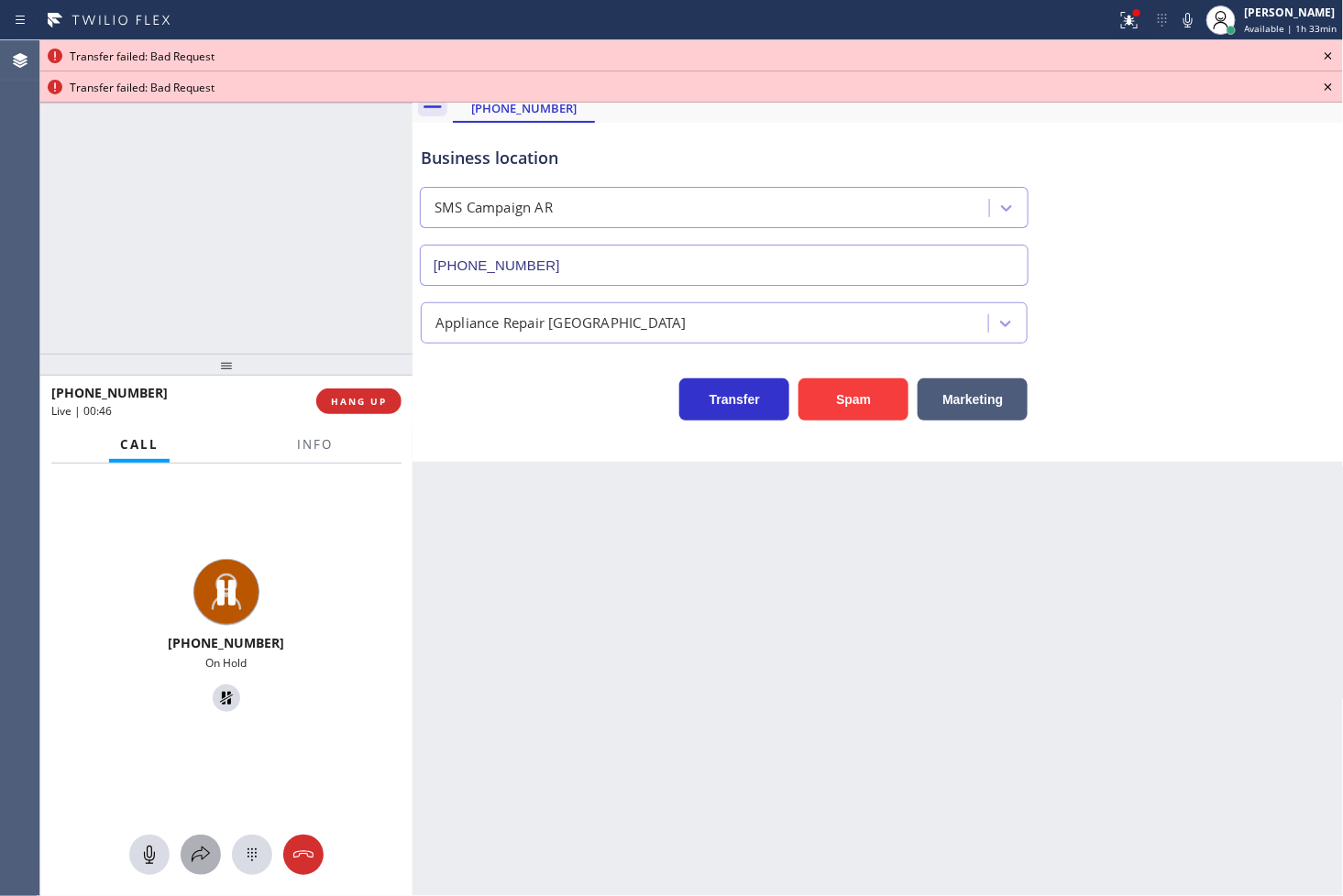
click at [202, 853] on icon at bounding box center [200, 855] width 22 height 22
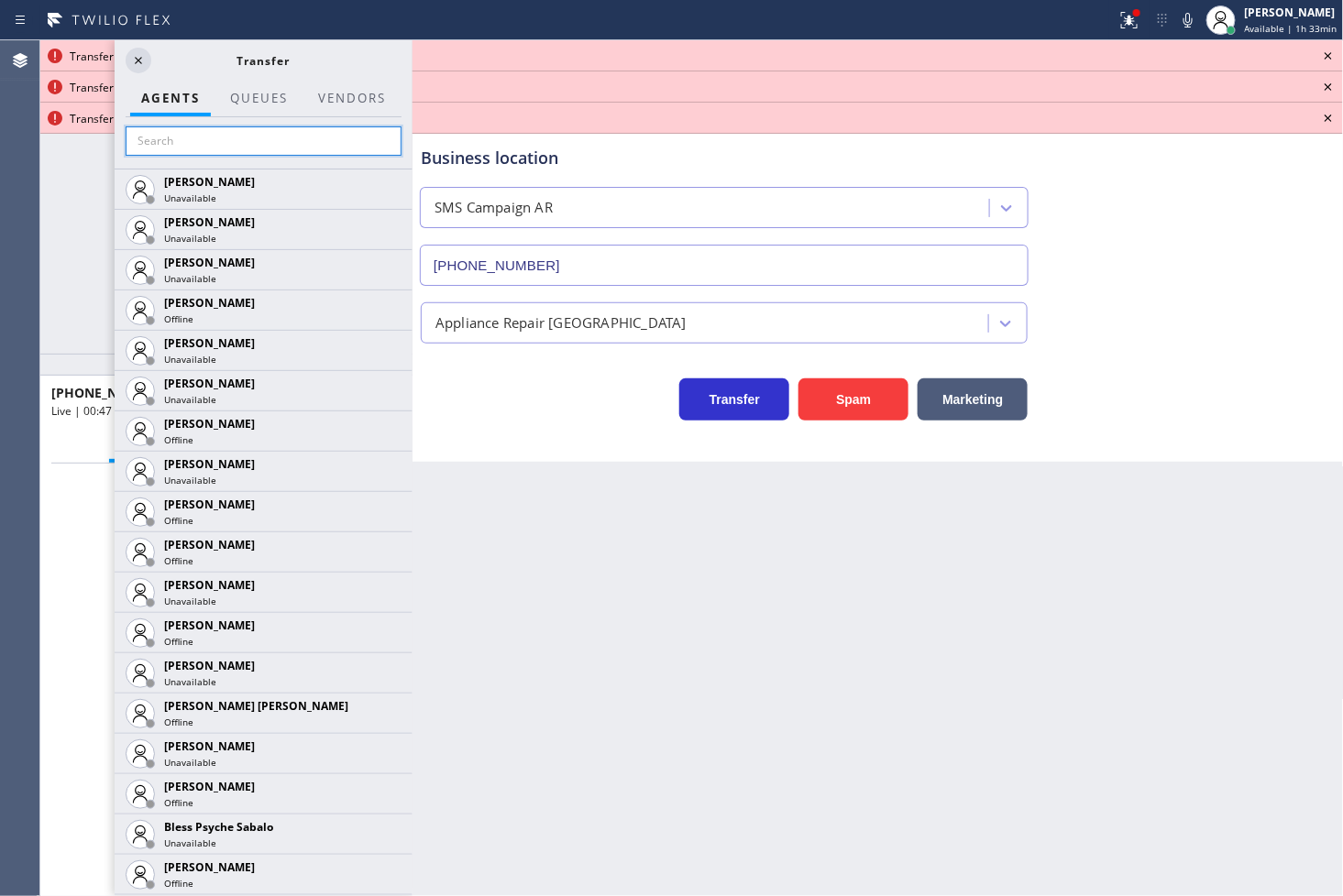
click at [186, 140] on input "text" at bounding box center [264, 141] width 276 height 30
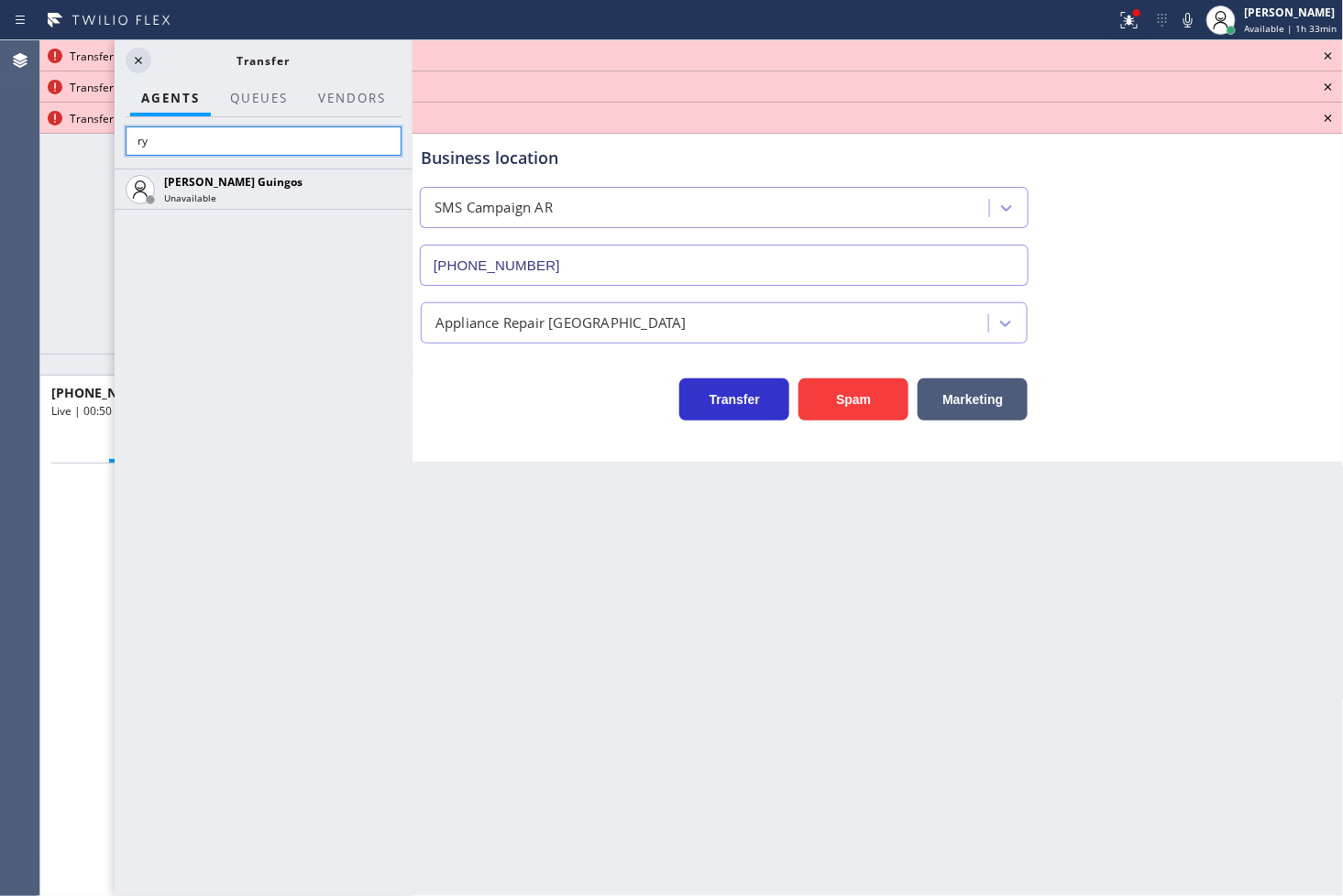
type input "r"
type input "ven"
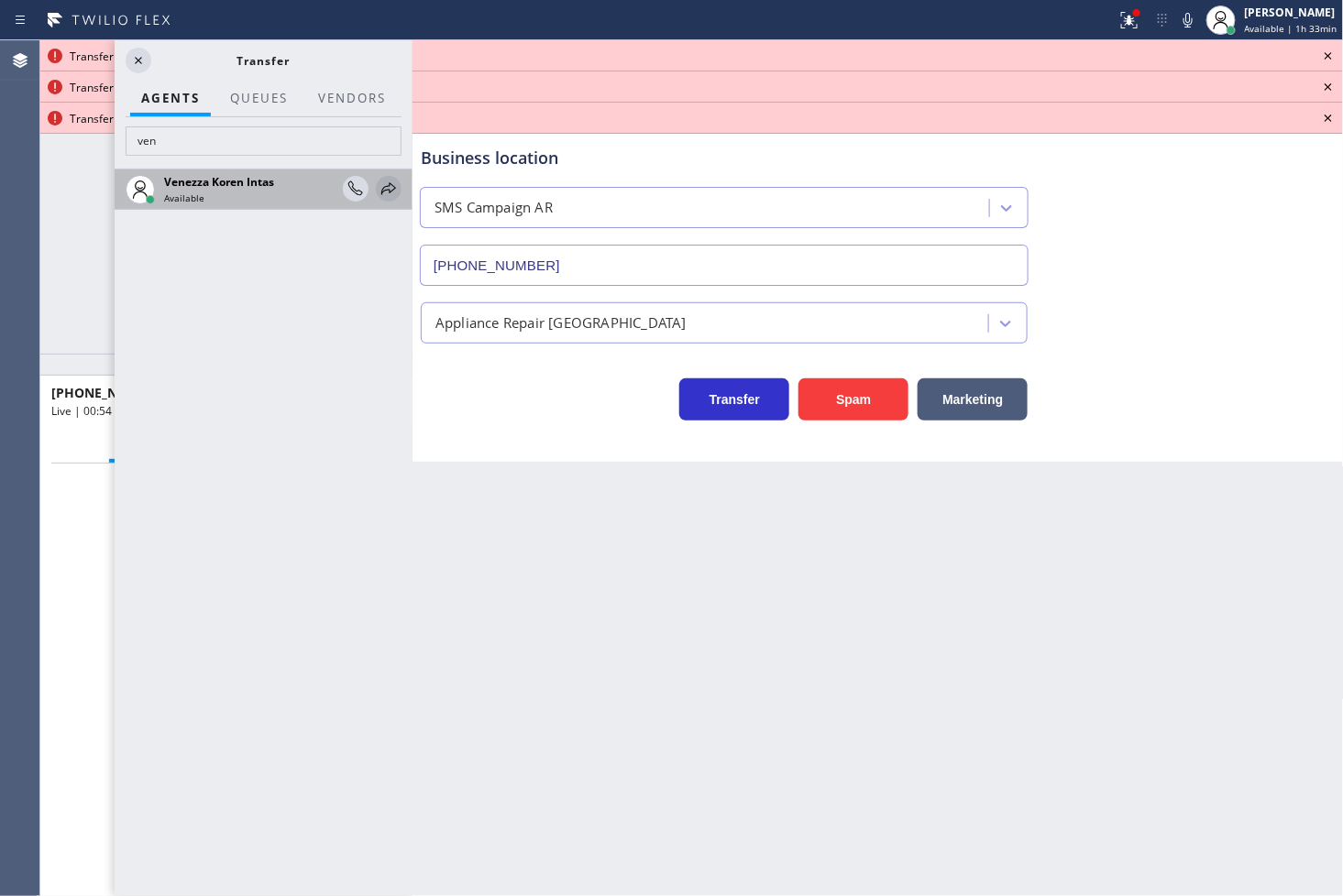
click at [379, 186] on icon at bounding box center [388, 189] width 22 height 22
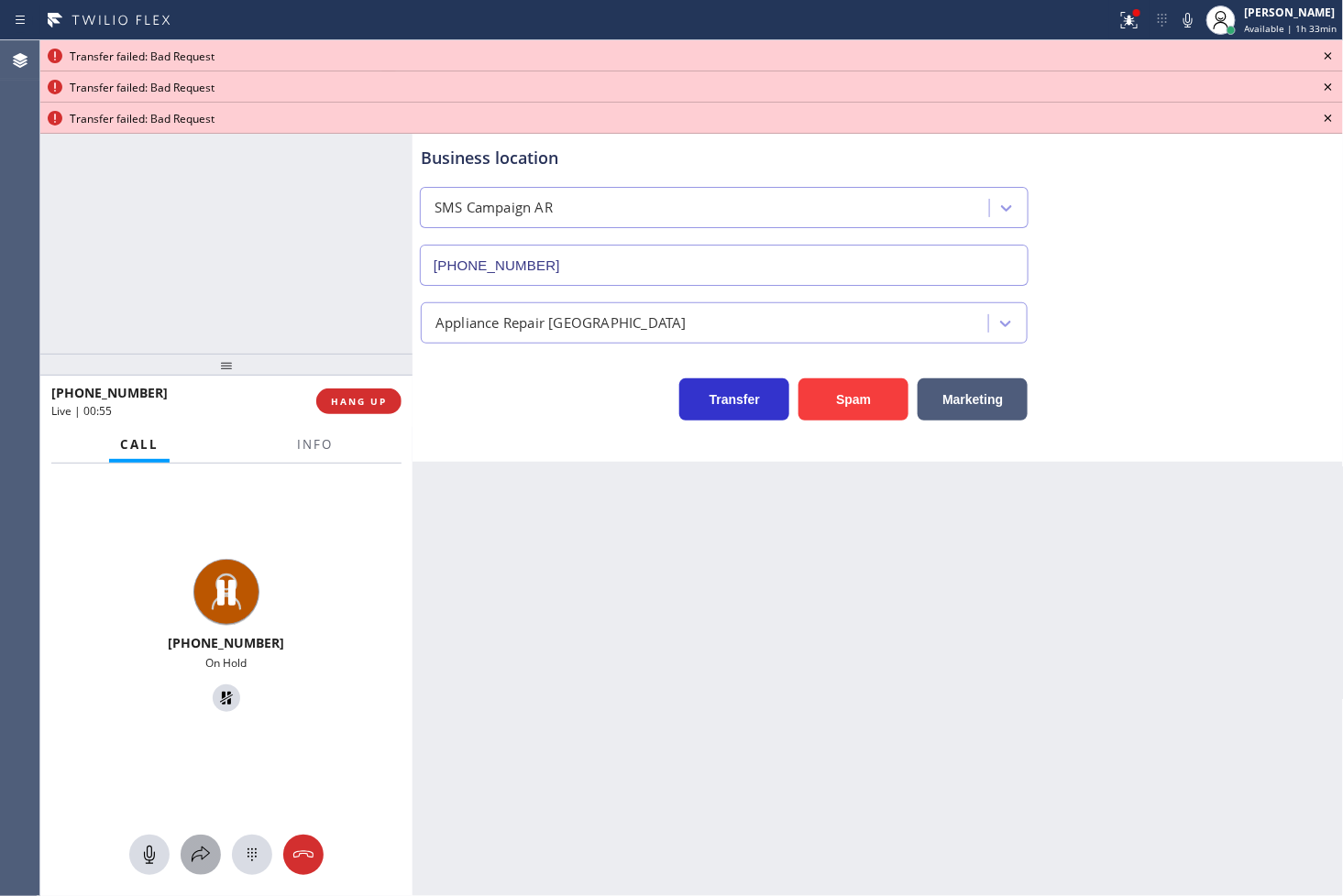
click at [193, 859] on icon at bounding box center [200, 855] width 18 height 15
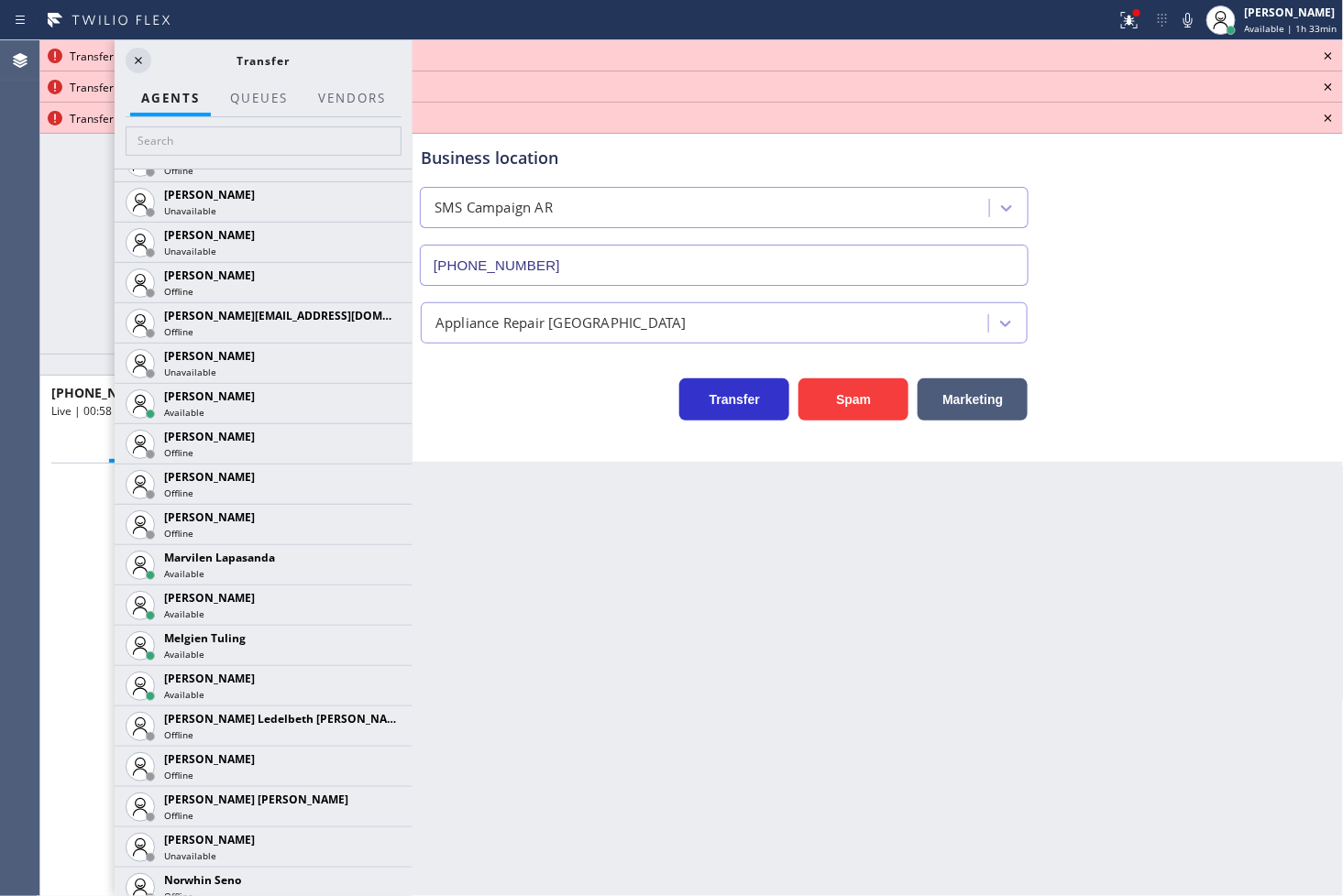
scroll to position [2952, 0]
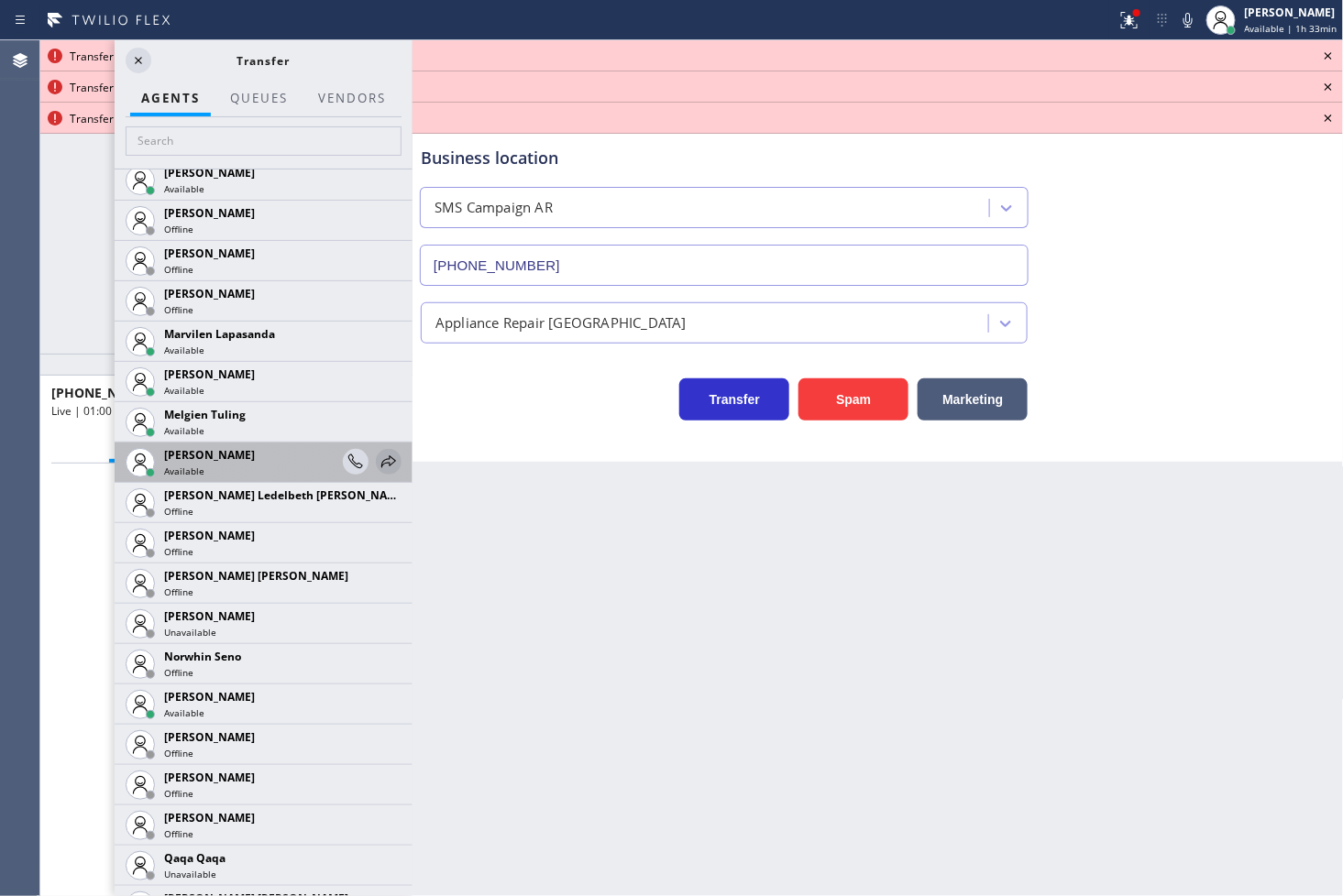
click at [379, 456] on icon at bounding box center [388, 461] width 22 height 22
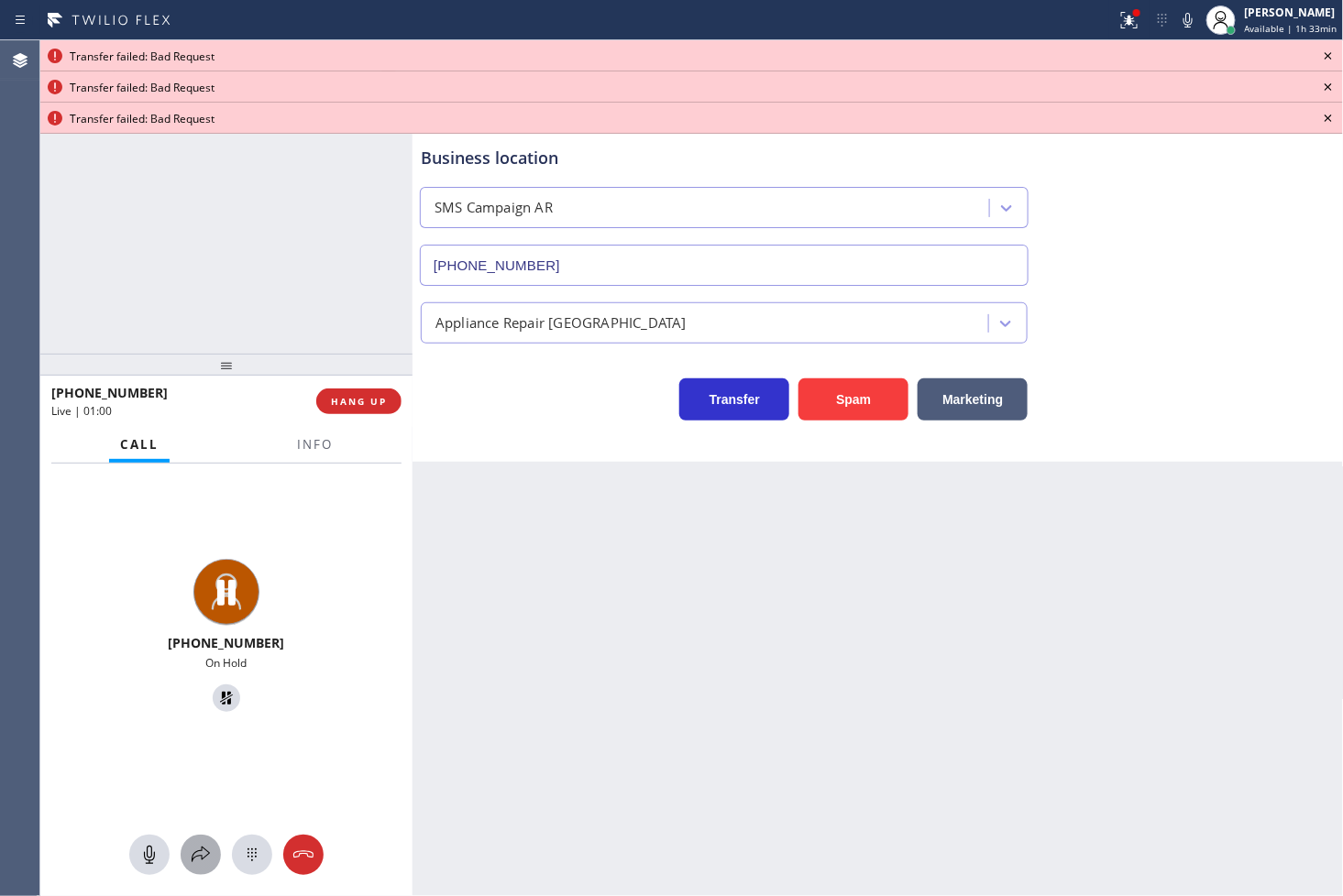
click at [203, 848] on icon at bounding box center [200, 855] width 22 height 22
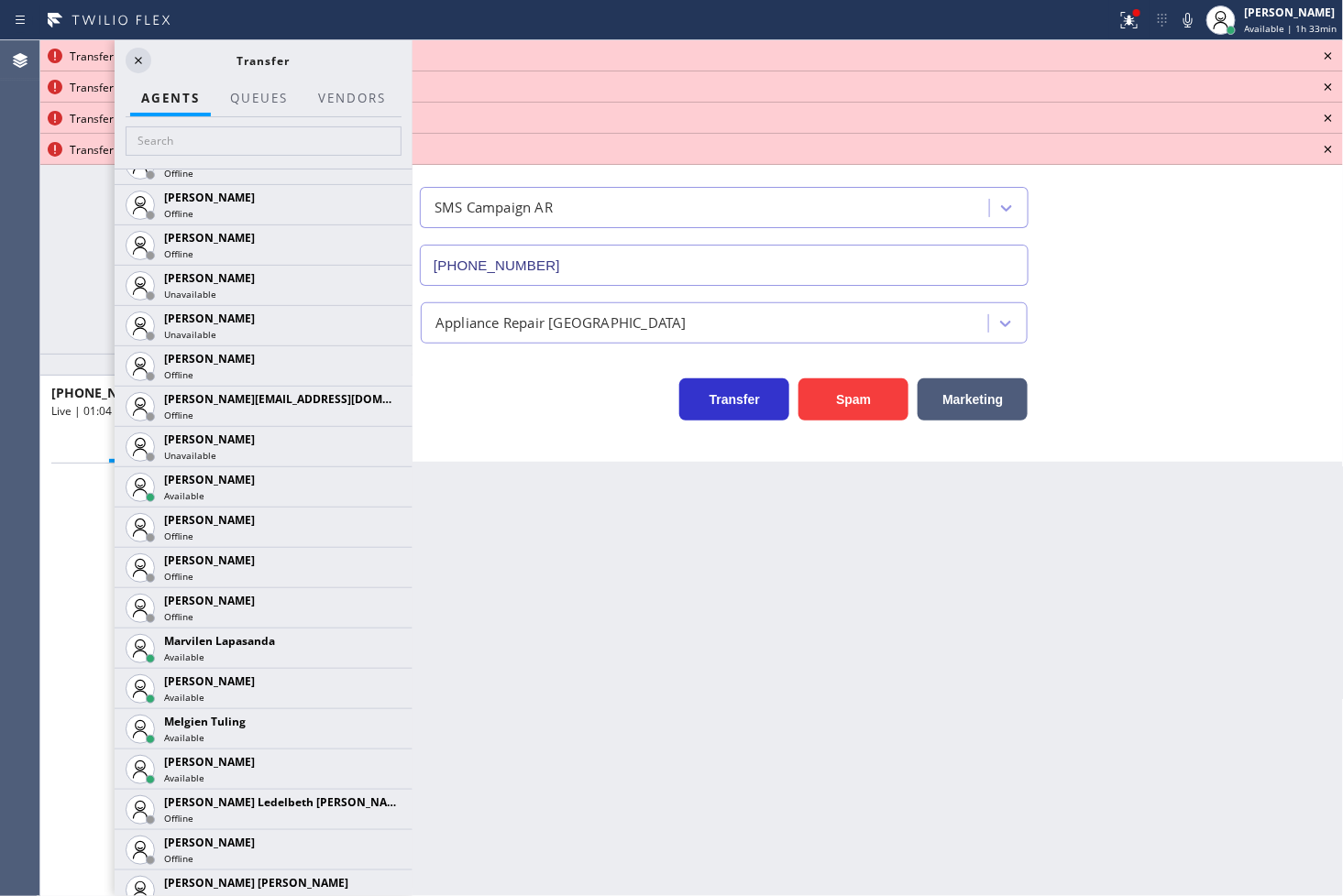
scroll to position [2647, 0]
click at [378, 723] on icon at bounding box center [388, 727] width 22 height 22
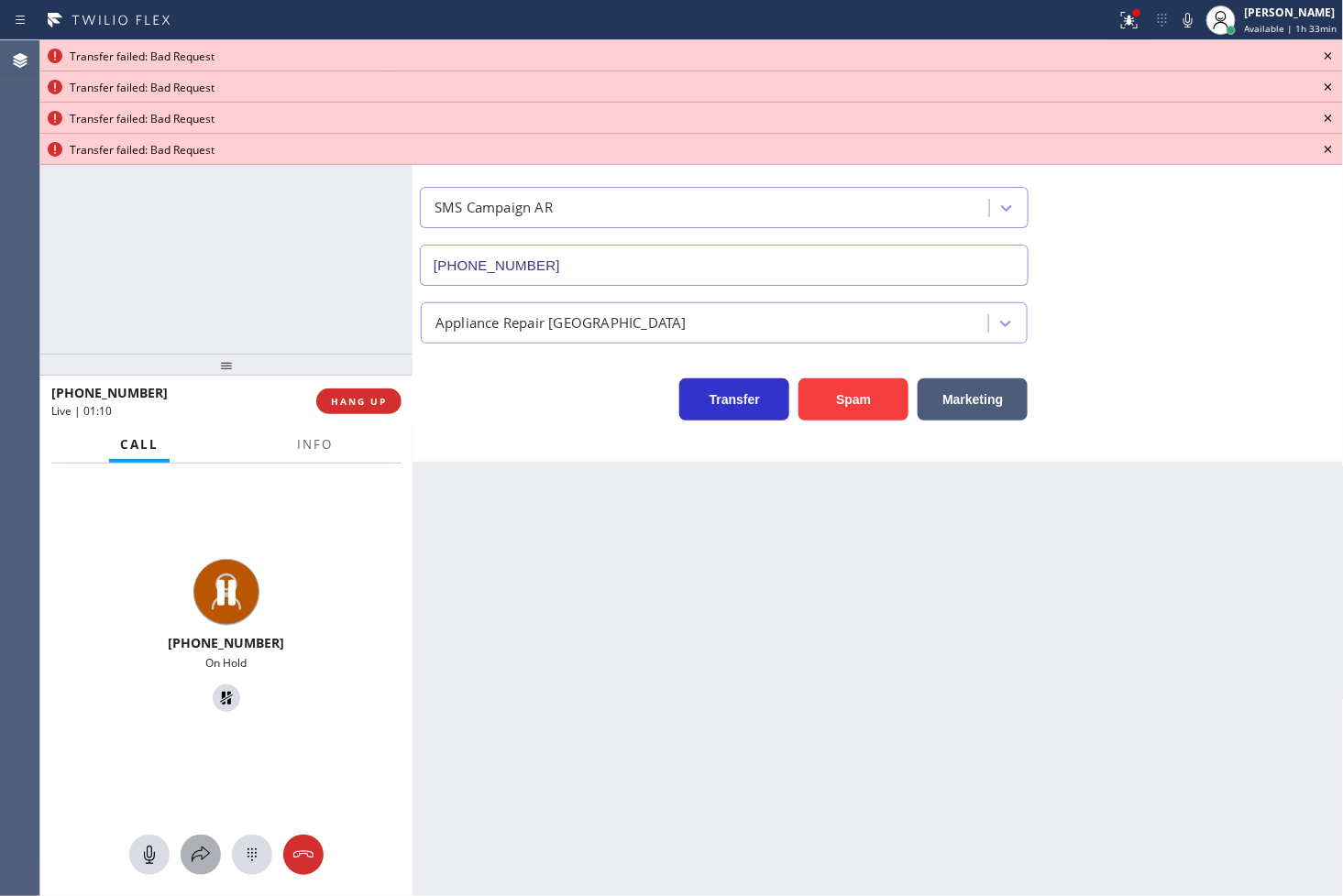
click at [202, 855] on icon at bounding box center [200, 855] width 22 height 22
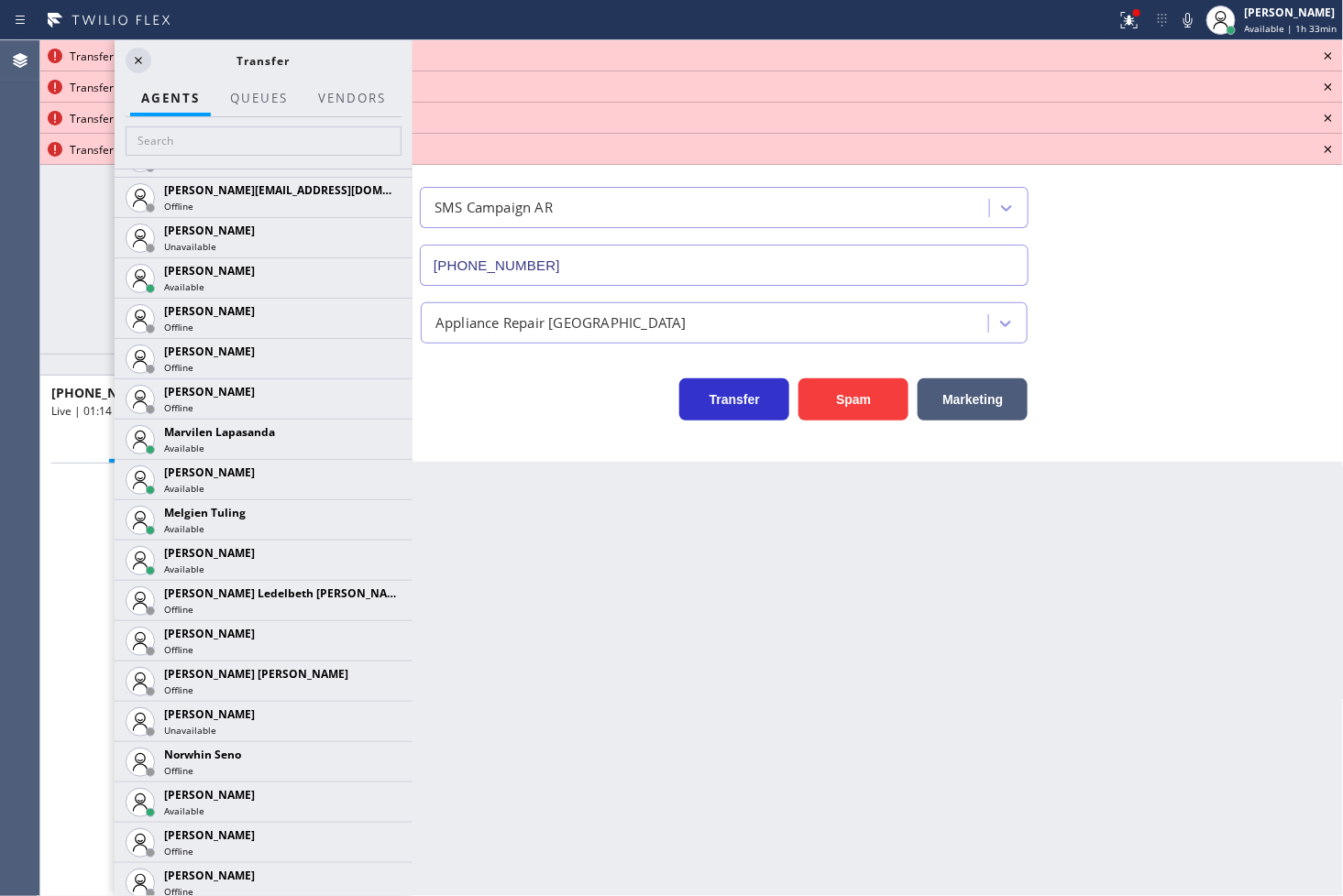
scroll to position [2851, 0]
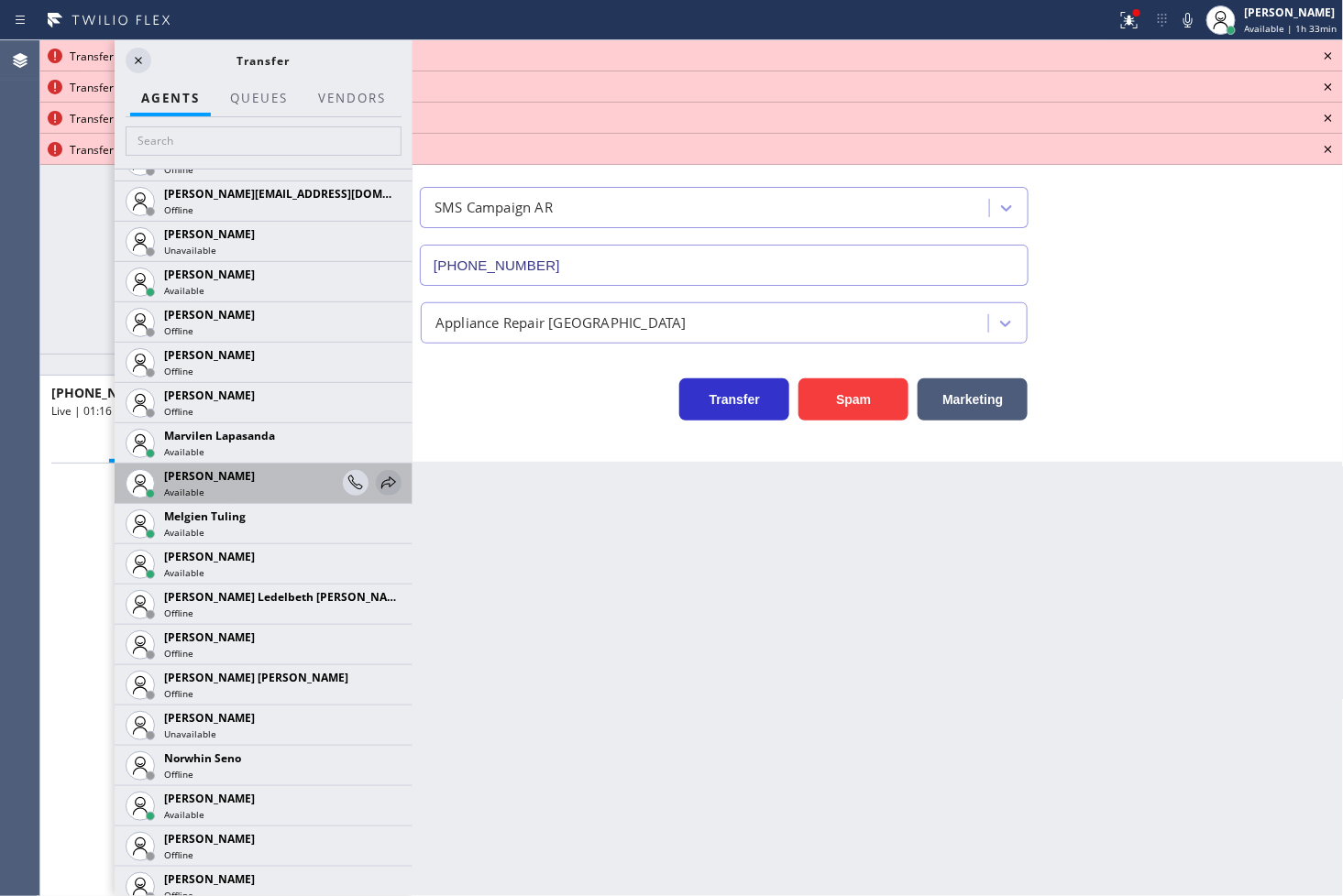
click at [378, 480] on icon at bounding box center [388, 482] width 22 height 22
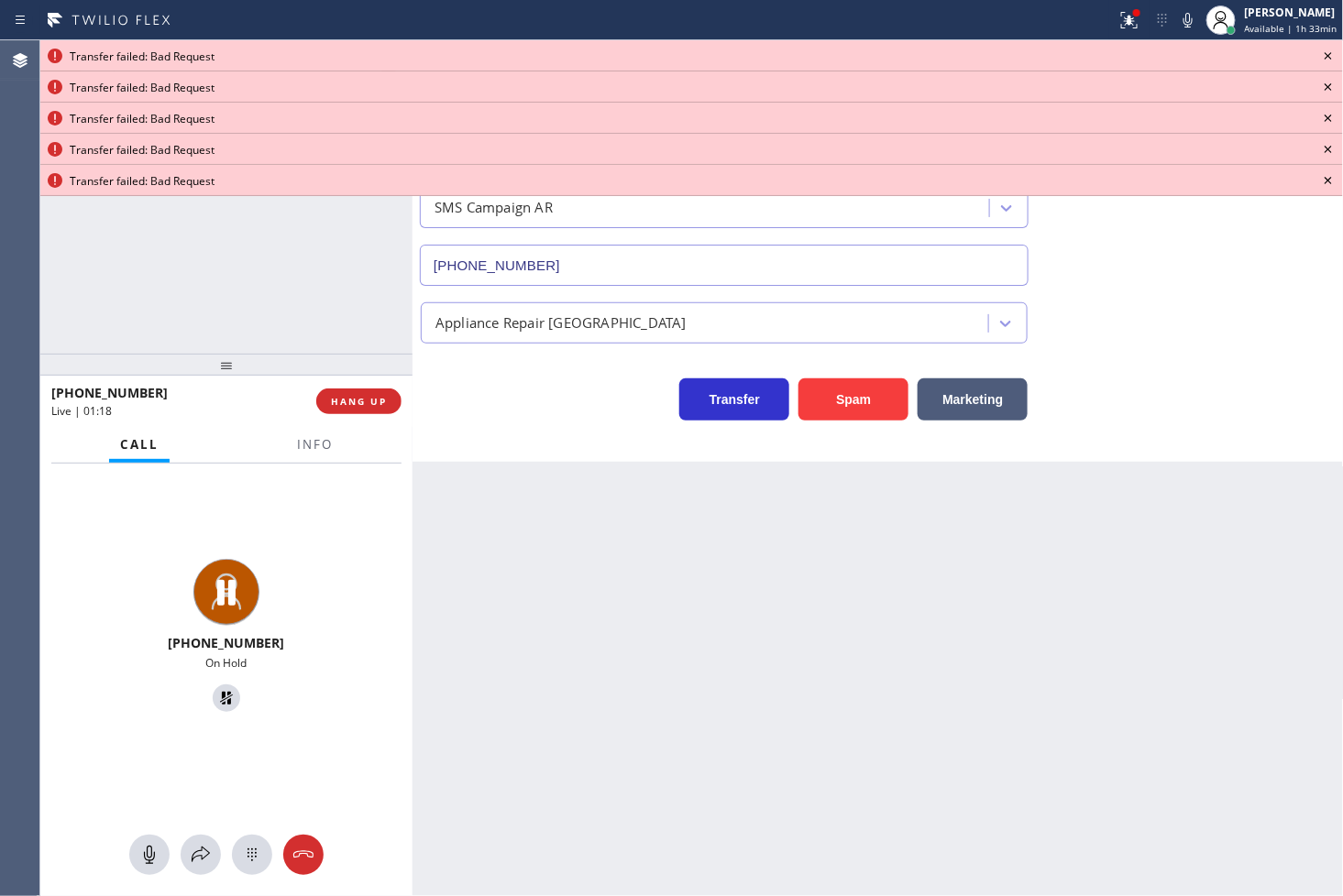
click at [1326, 53] on icon at bounding box center [1329, 57] width 8 height 8
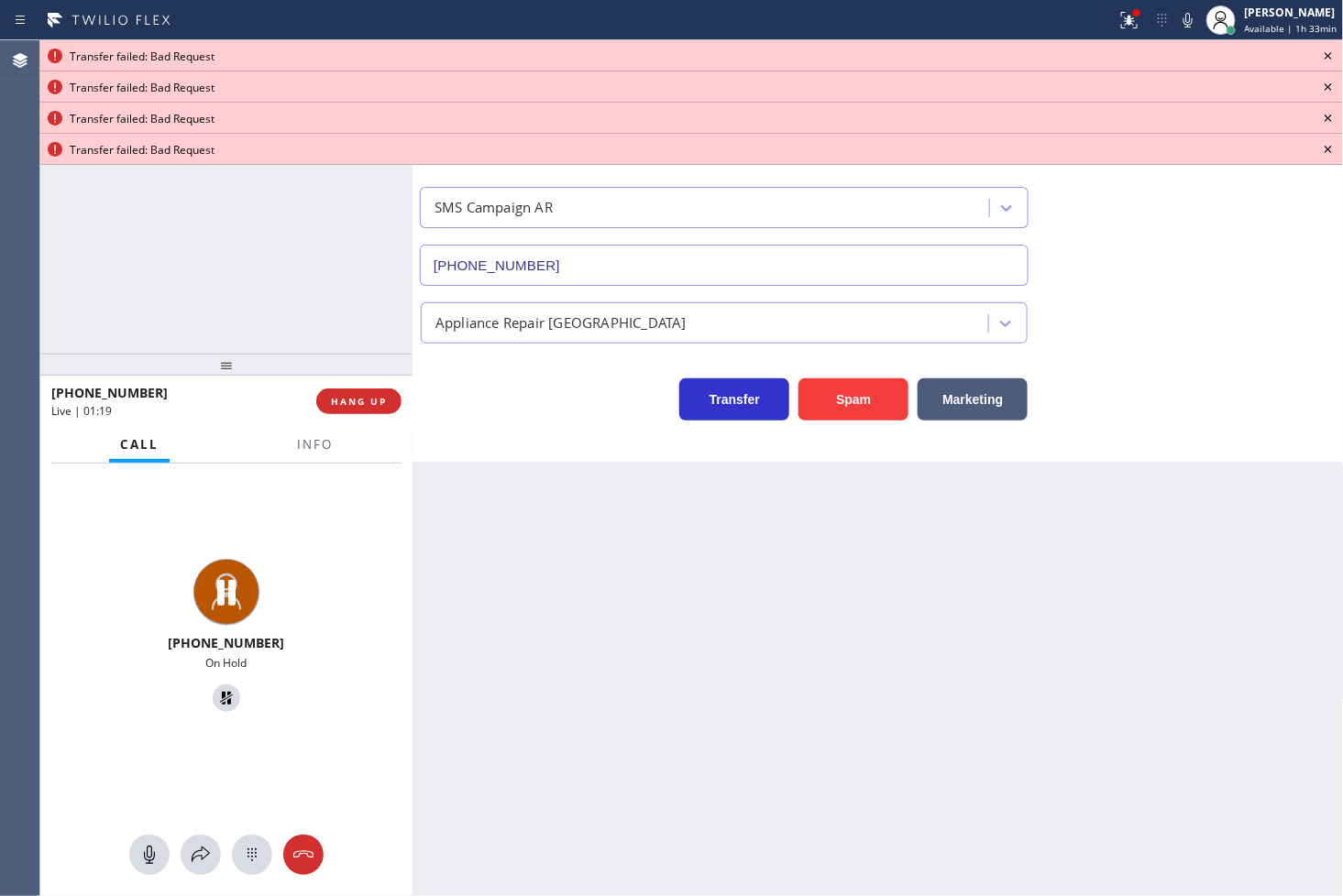
click at [1326, 53] on icon at bounding box center [1329, 57] width 8 height 8
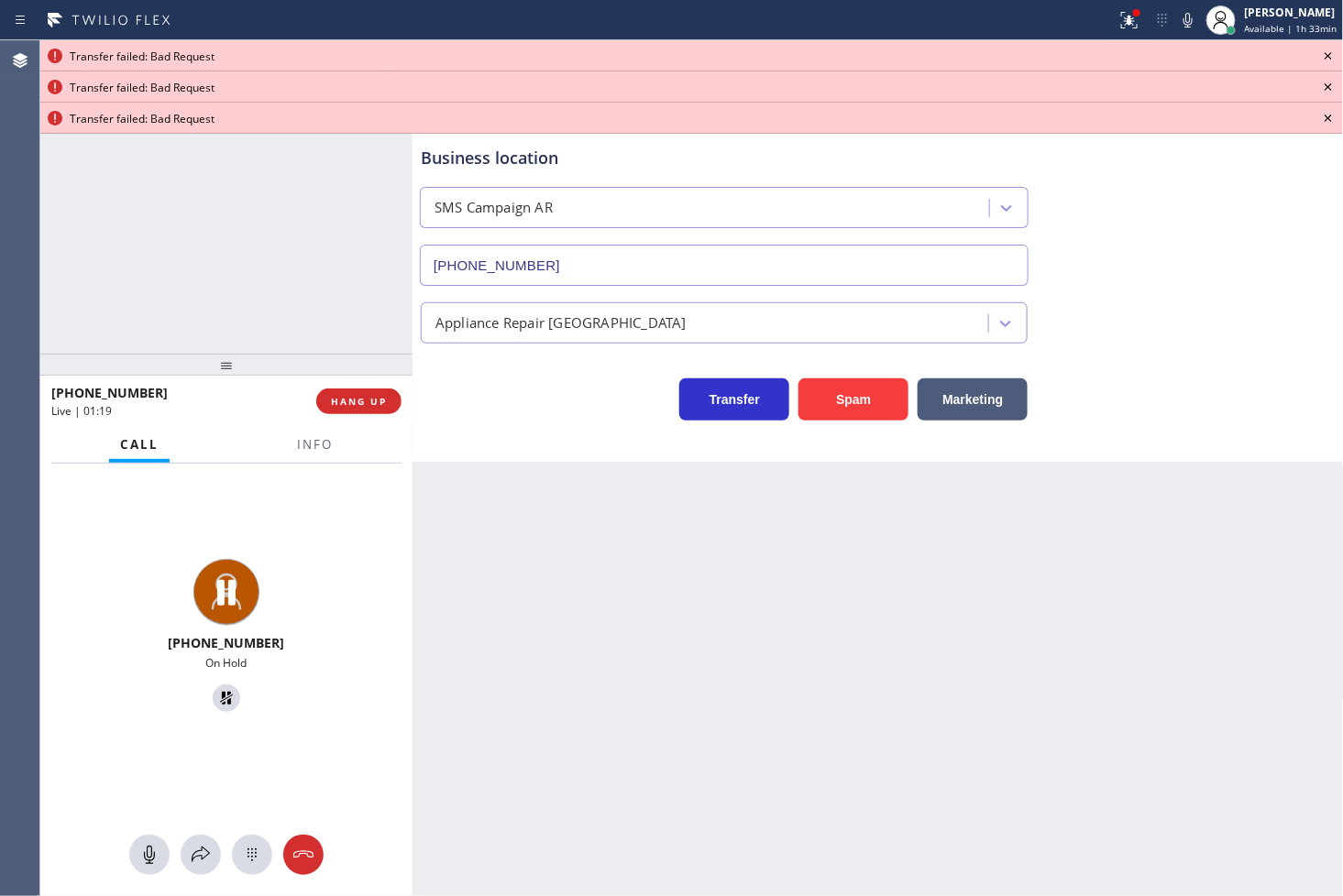
click at [1326, 53] on icon at bounding box center [1329, 57] width 8 height 8
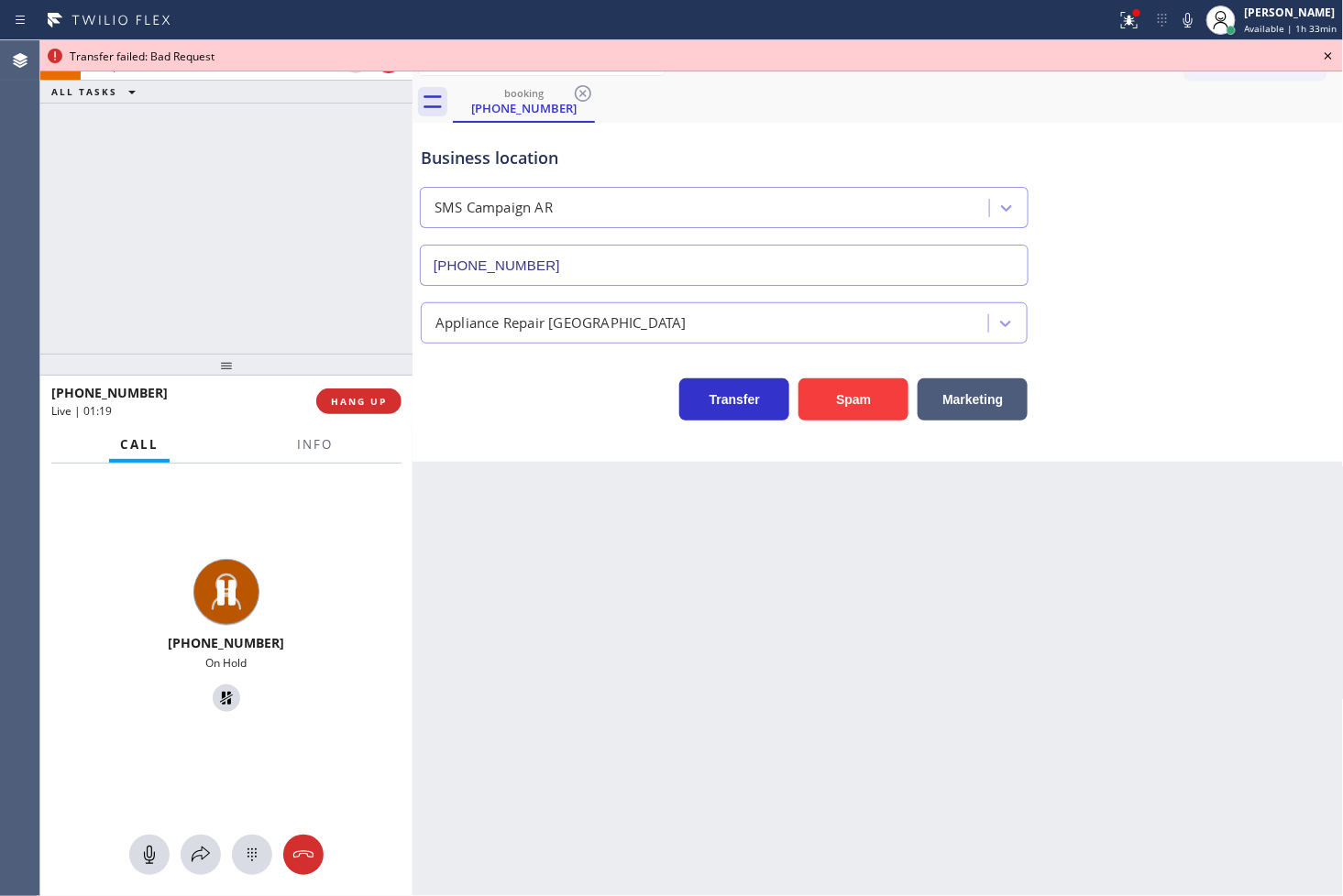
click at [1326, 53] on icon at bounding box center [1329, 57] width 8 height 8
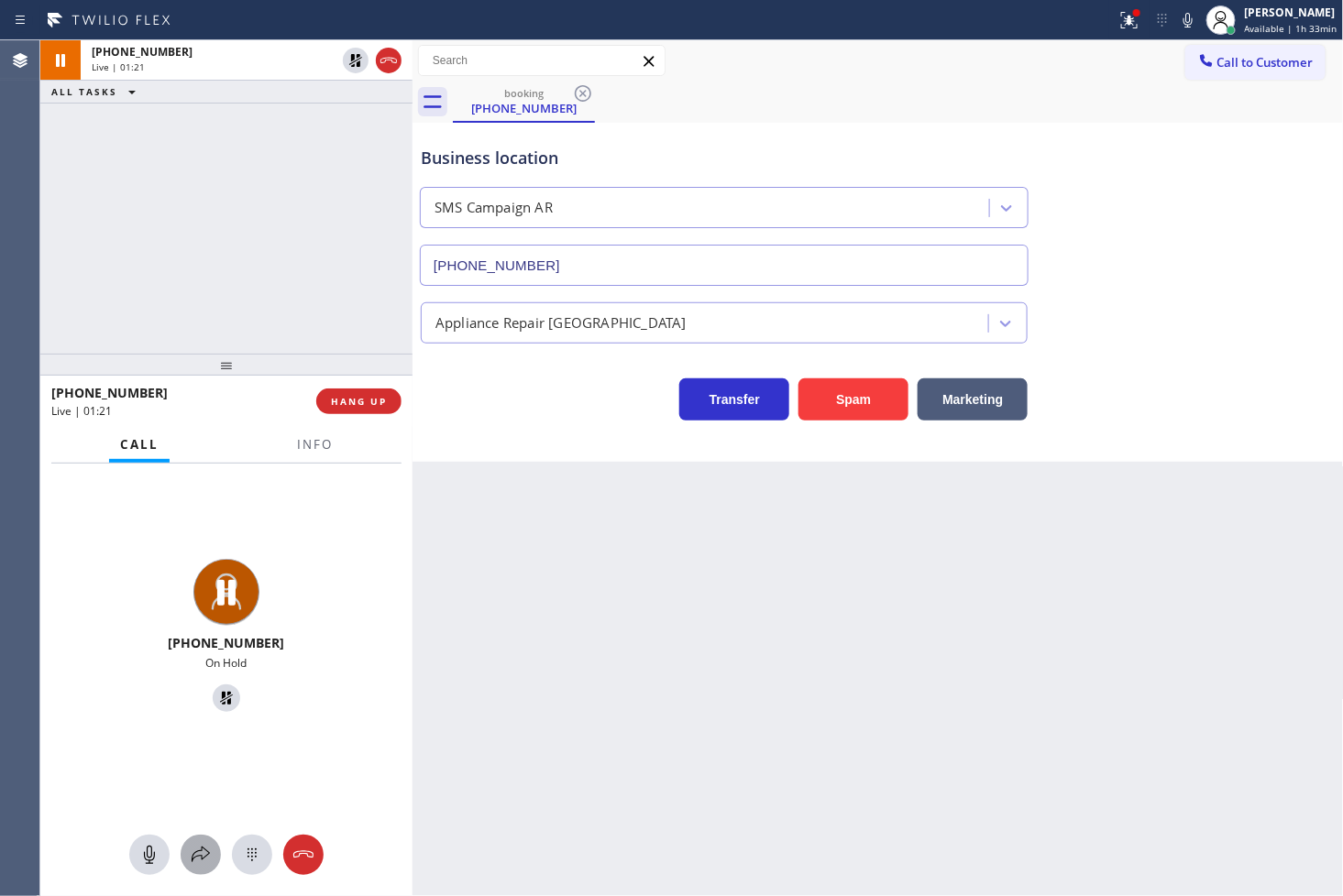
click at [198, 850] on icon at bounding box center [200, 855] width 18 height 15
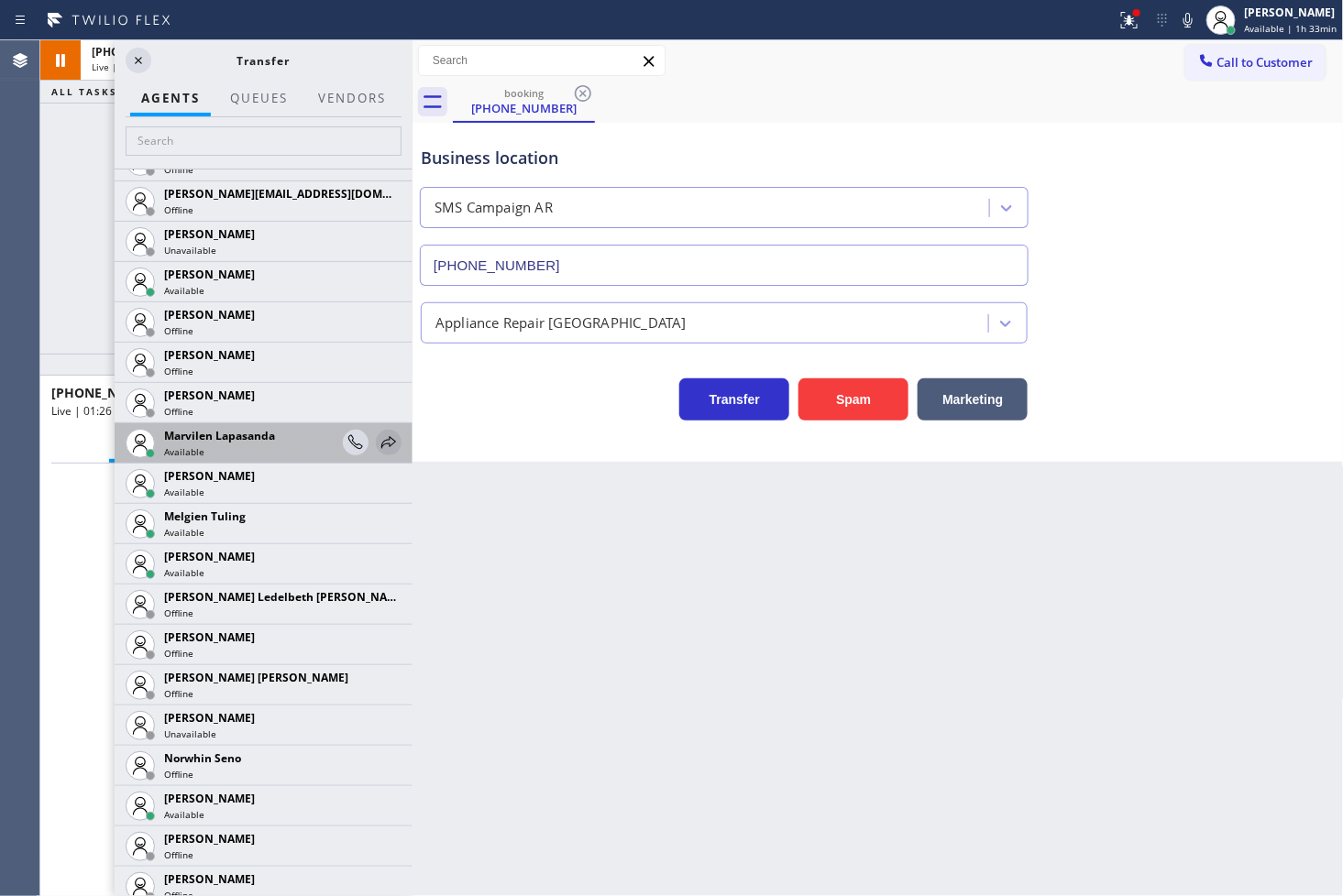
click at [378, 436] on icon at bounding box center [388, 442] width 22 height 22
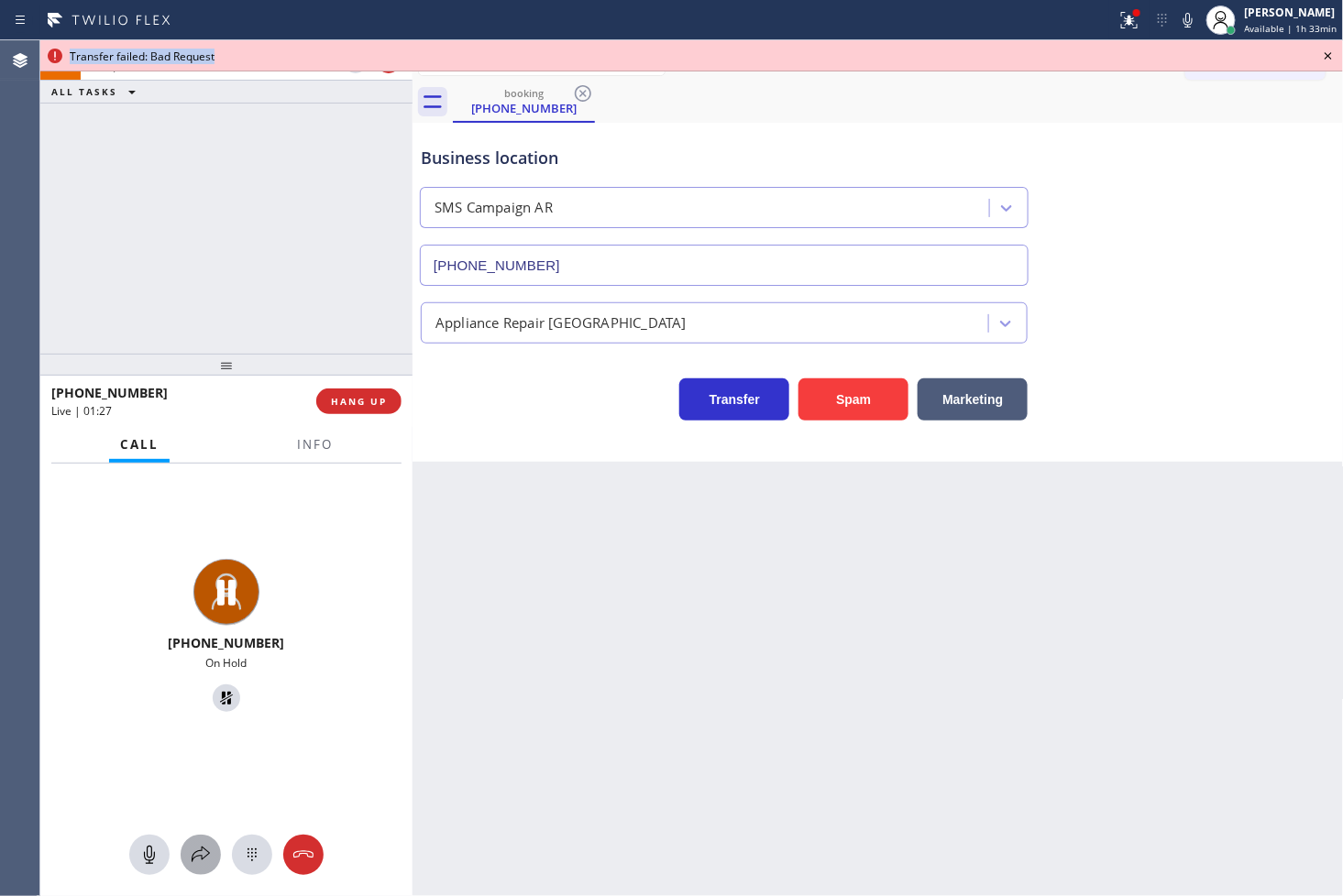
click at [199, 852] on icon at bounding box center [200, 855] width 22 height 22
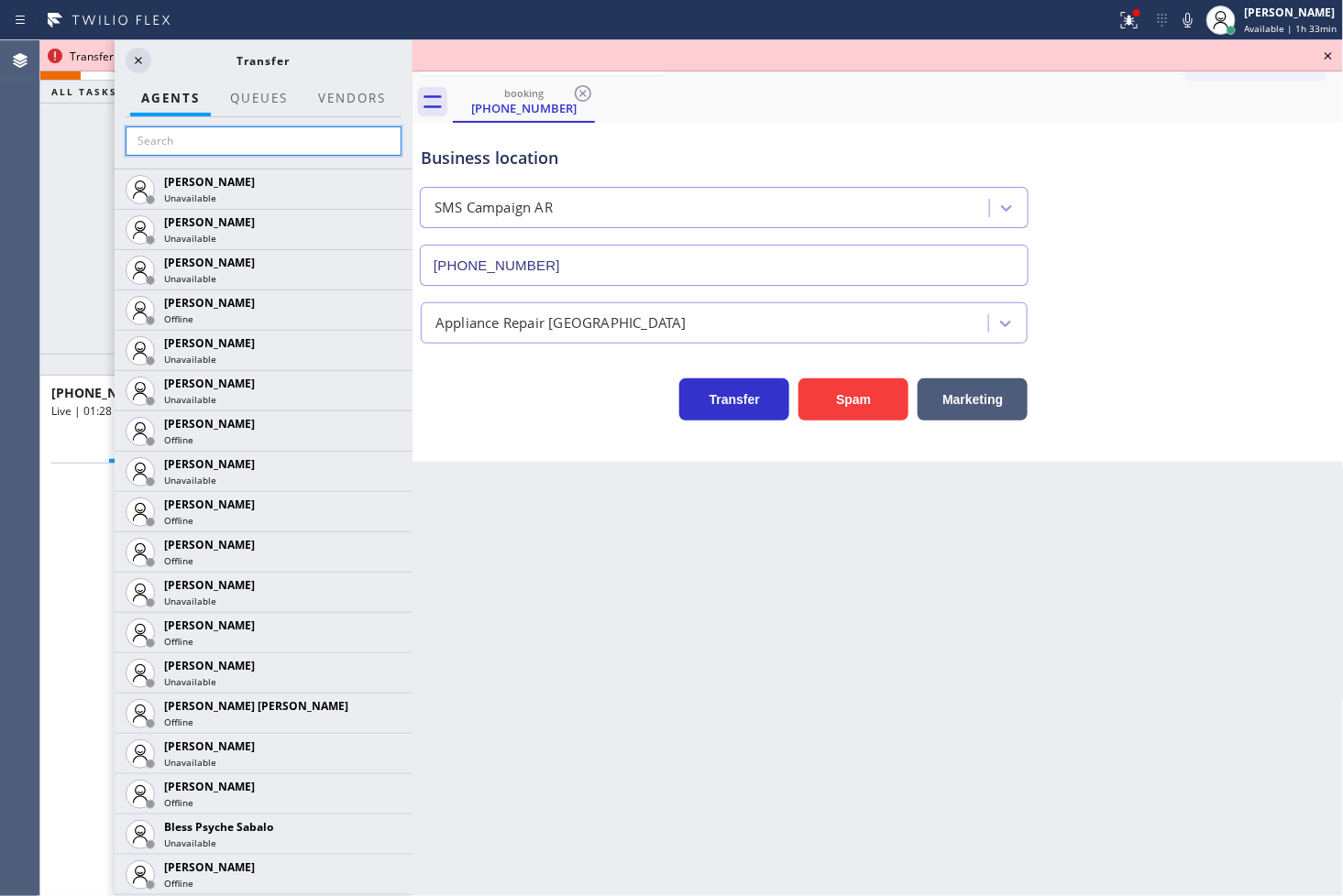
click at [198, 132] on input "text" at bounding box center [264, 141] width 276 height 30
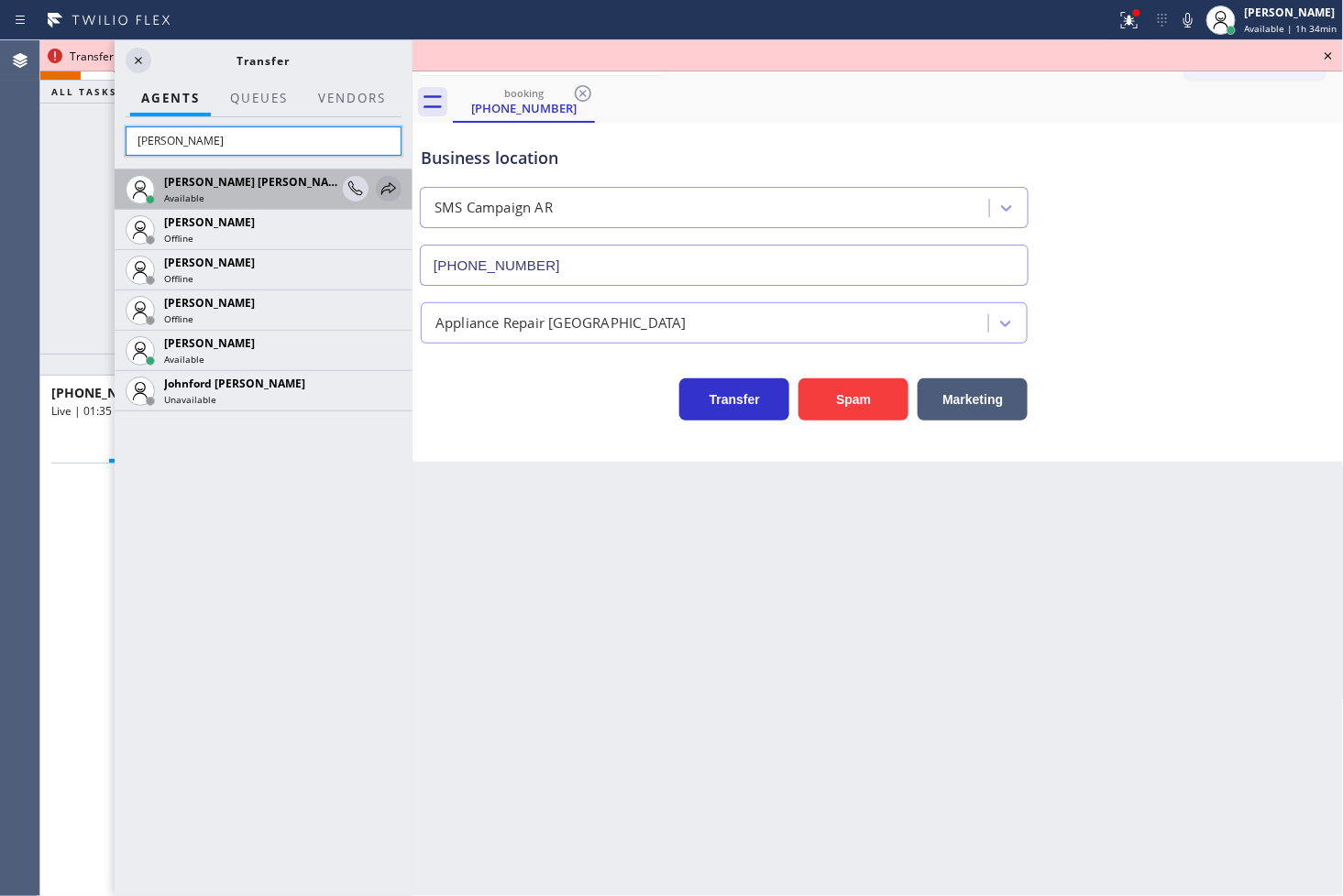
type input "[PERSON_NAME]"
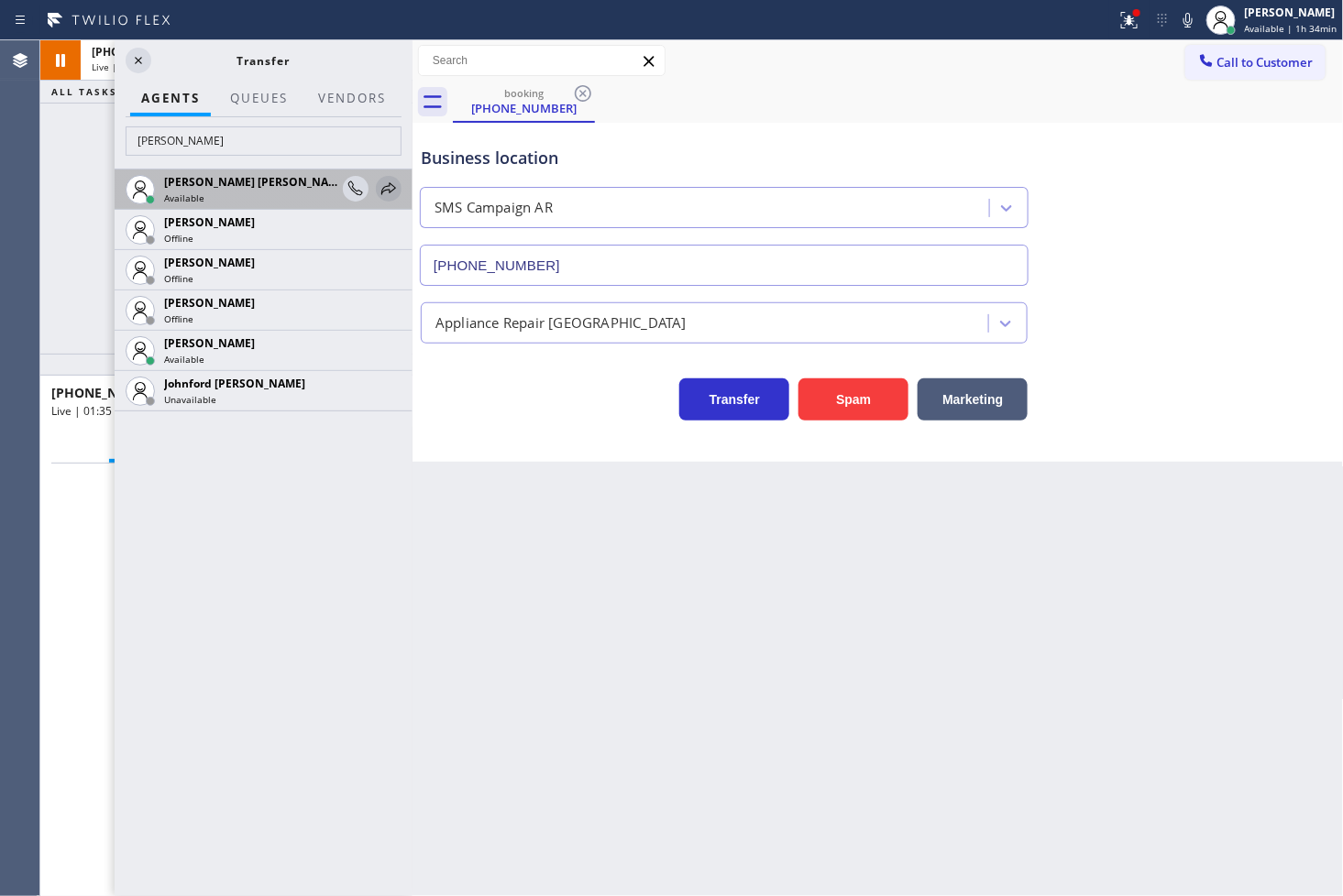
click at [386, 184] on icon at bounding box center [388, 189] width 22 height 22
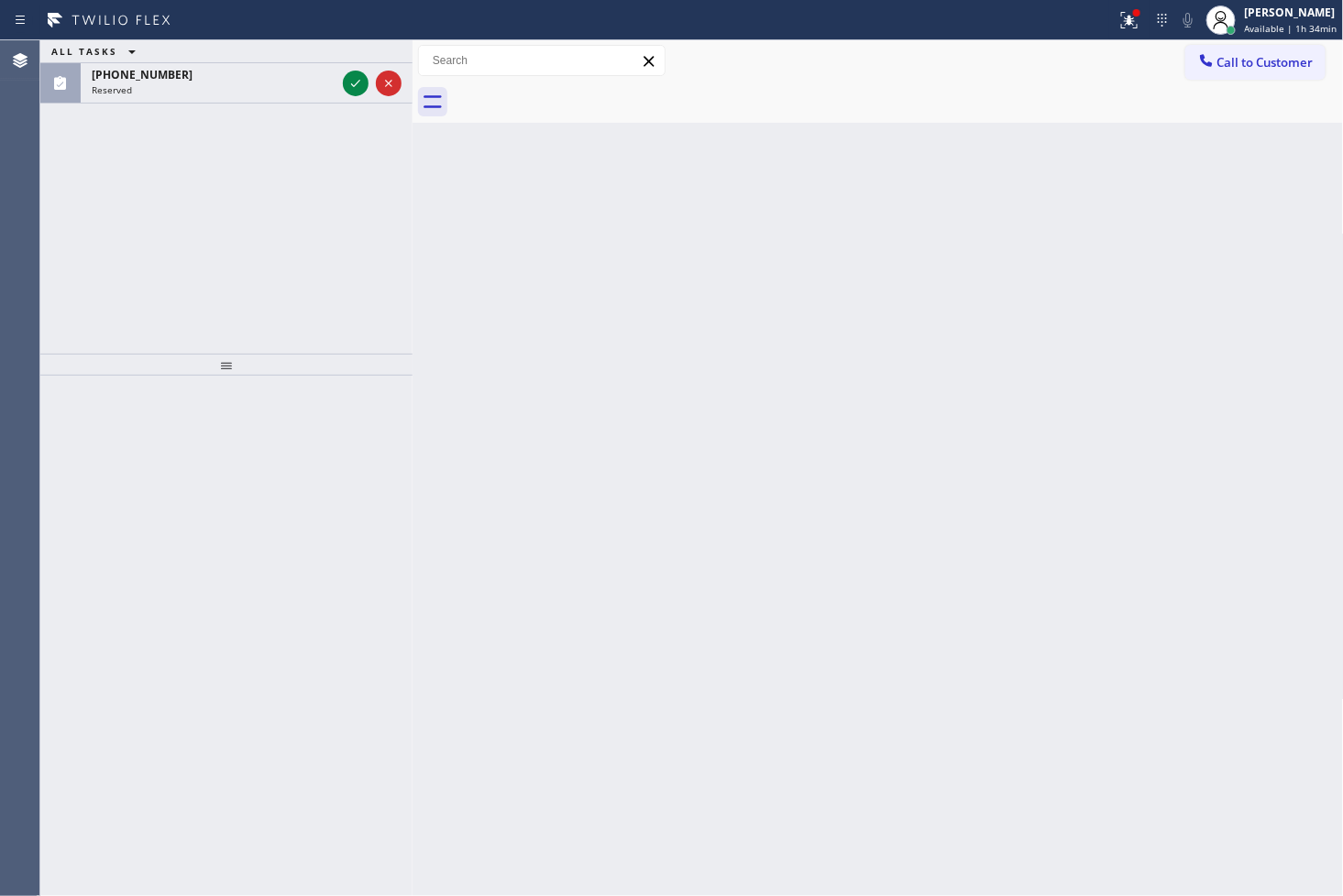
click at [101, 318] on div "ALL TASKS ALL TASKS ACTIVE TASKS TASKS IN WRAP UP [PHONE_NUMBER] Reserved" at bounding box center [226, 196] width 372 height 313
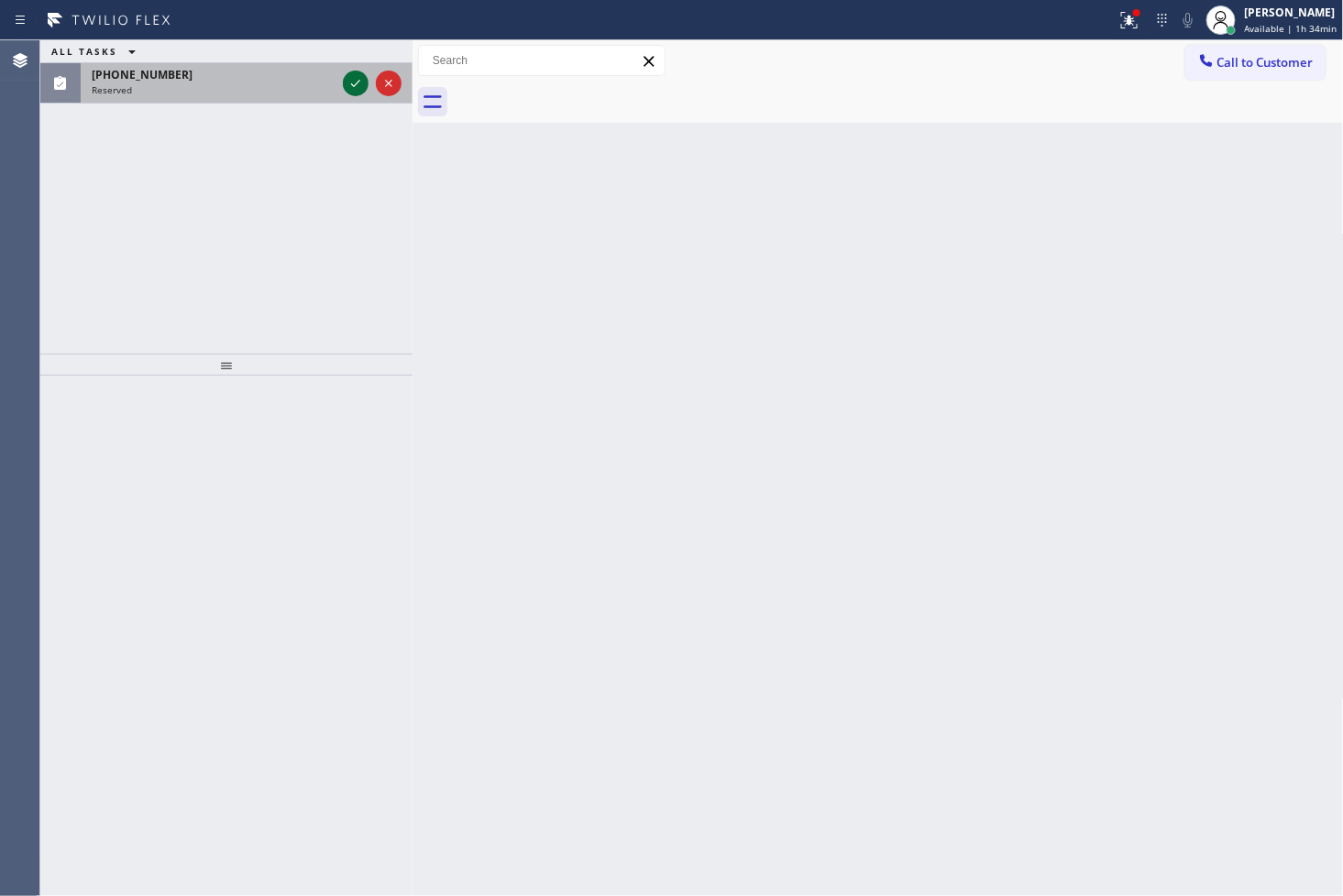
click at [363, 79] on icon at bounding box center [356, 83] width 22 height 22
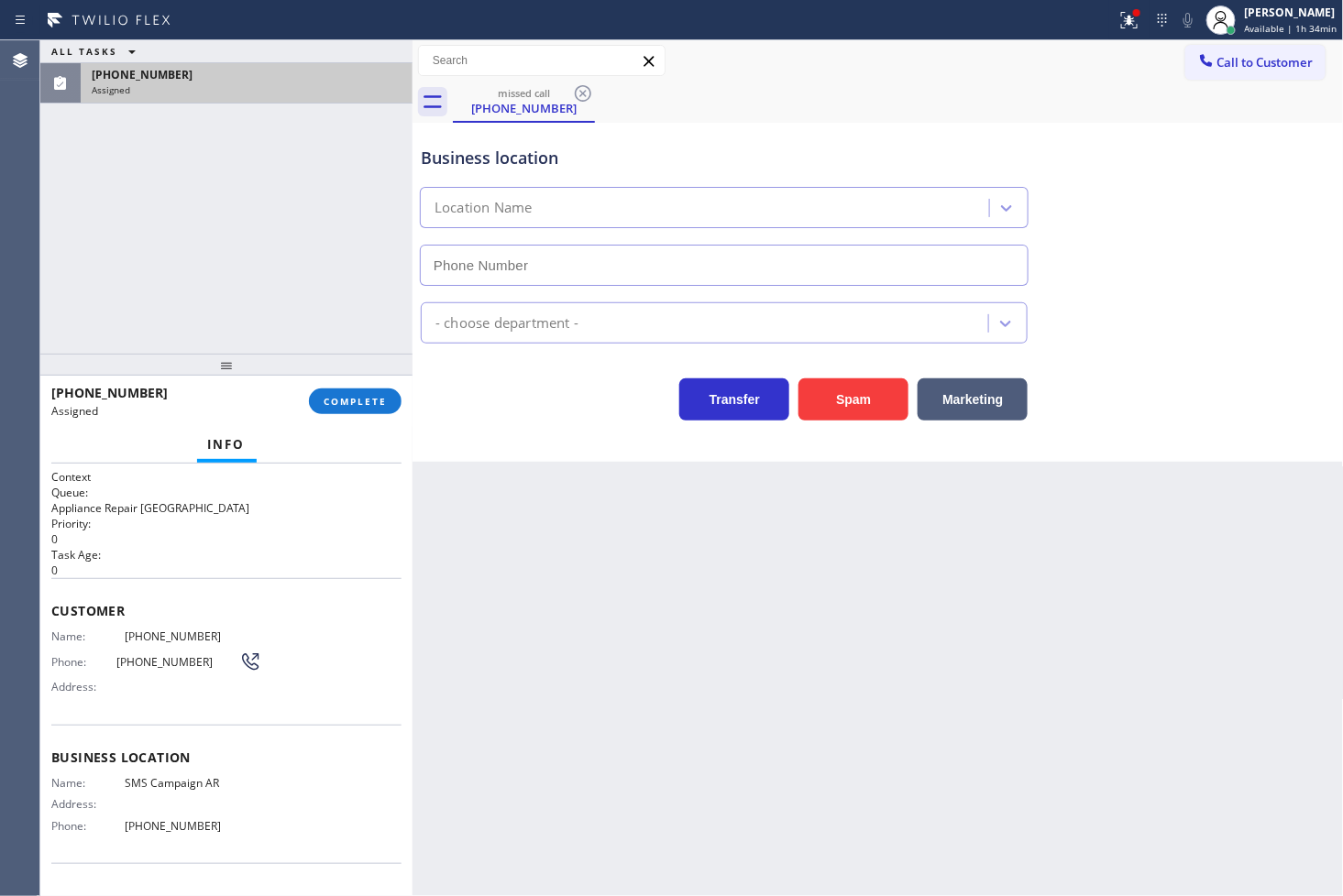
type input "[PHONE_NUMBER]"
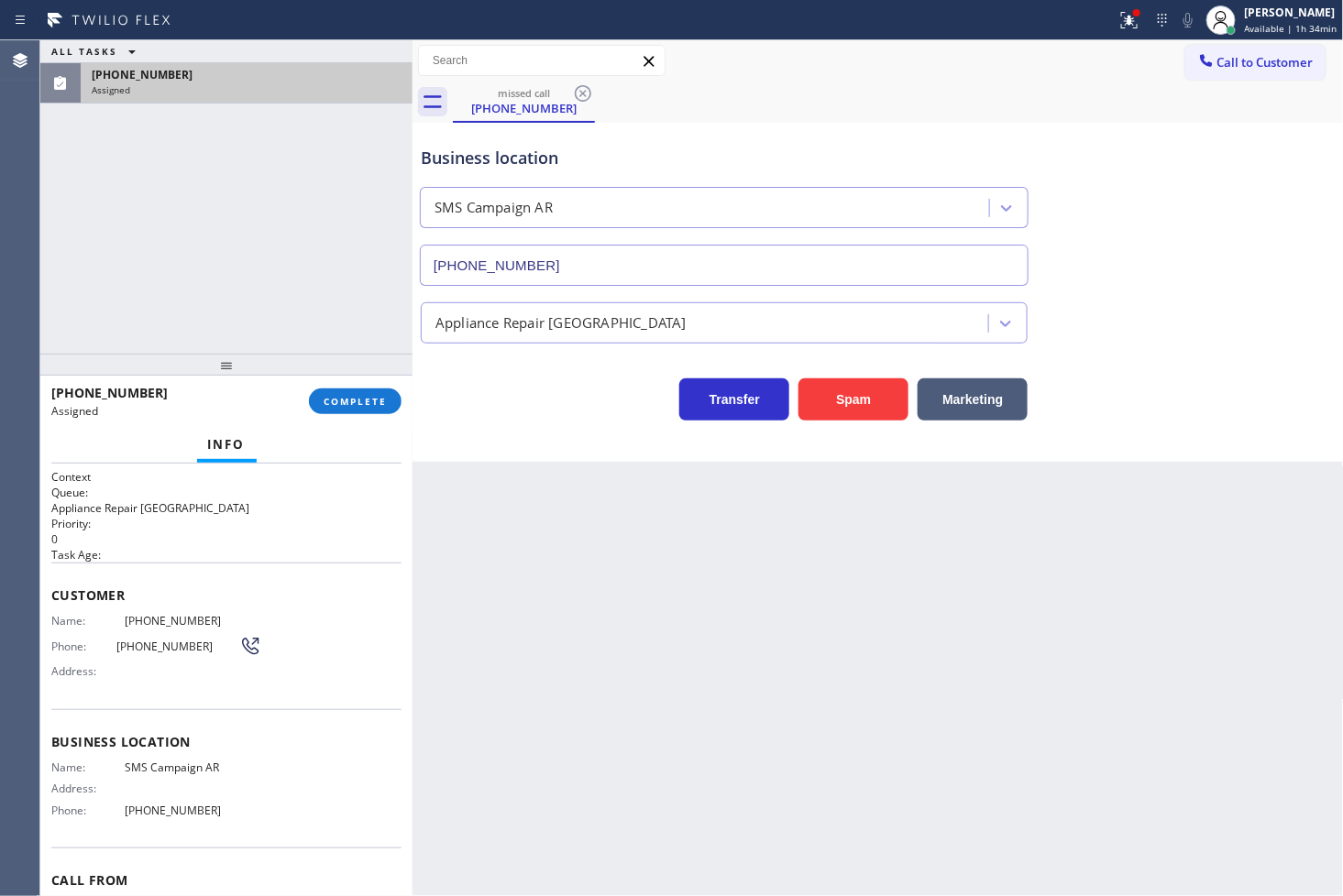
click at [53, 618] on span "Name:" at bounding box center [88, 621] width 73 height 13
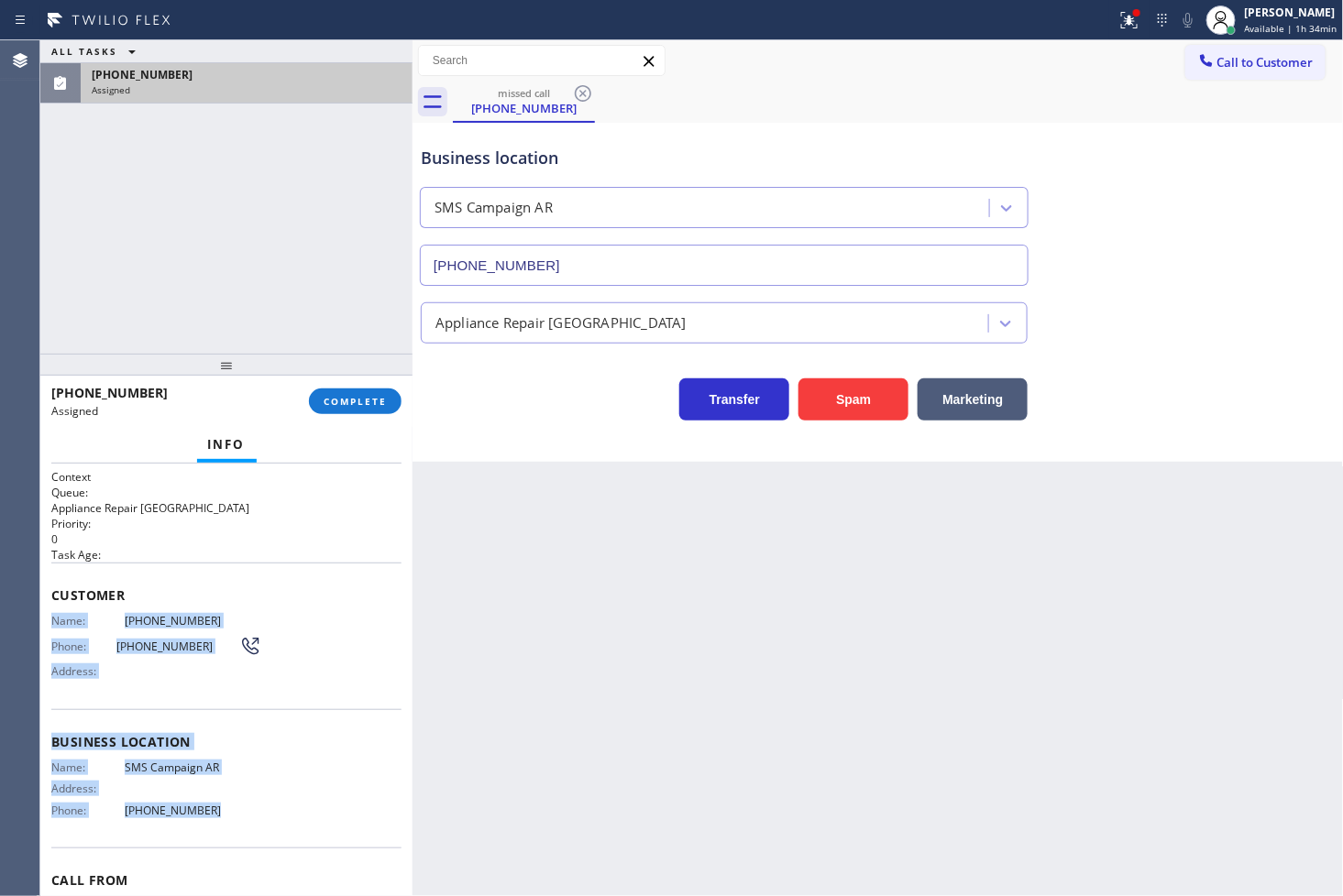
drag, startPoint x: 62, startPoint y: 707, endPoint x: 249, endPoint y: 819, distance: 218.0
click at [249, 819] on div "Context Queue: Appliance Repair High End Priority: 0 Task Age: Customer Name: […" at bounding box center [226, 728] width 350 height 517
copy div "Name: [PHONE_NUMBER] Phone: [PHONE_NUMBER] Address: Business location Name: SMS…"
click at [344, 388] on button "COMPLETE" at bounding box center [355, 401] width 93 height 26
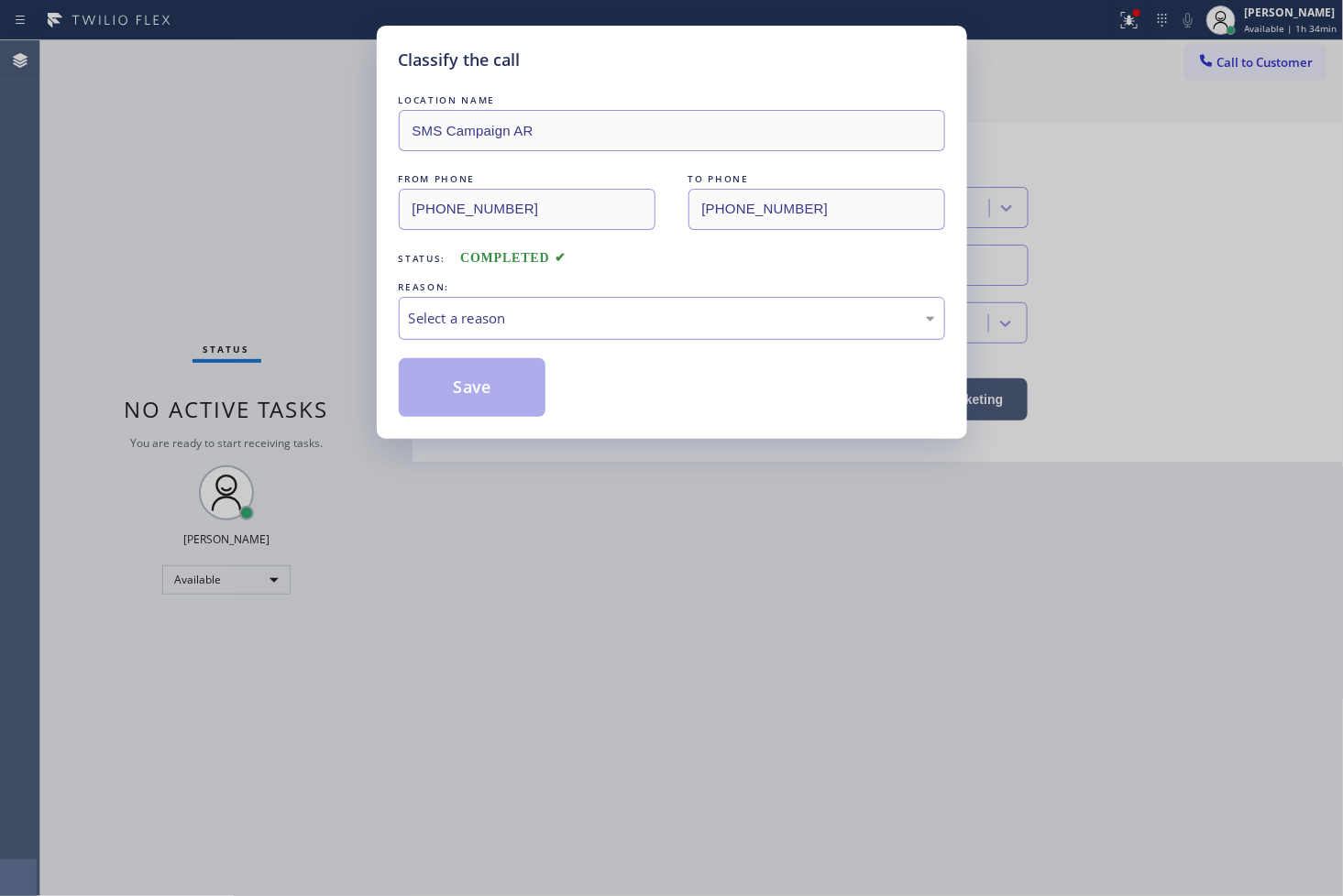
click at [523, 322] on div "Select a reason" at bounding box center [671, 318] width 526 height 21
click at [474, 394] on button "Save" at bounding box center [473, 387] width 148 height 58
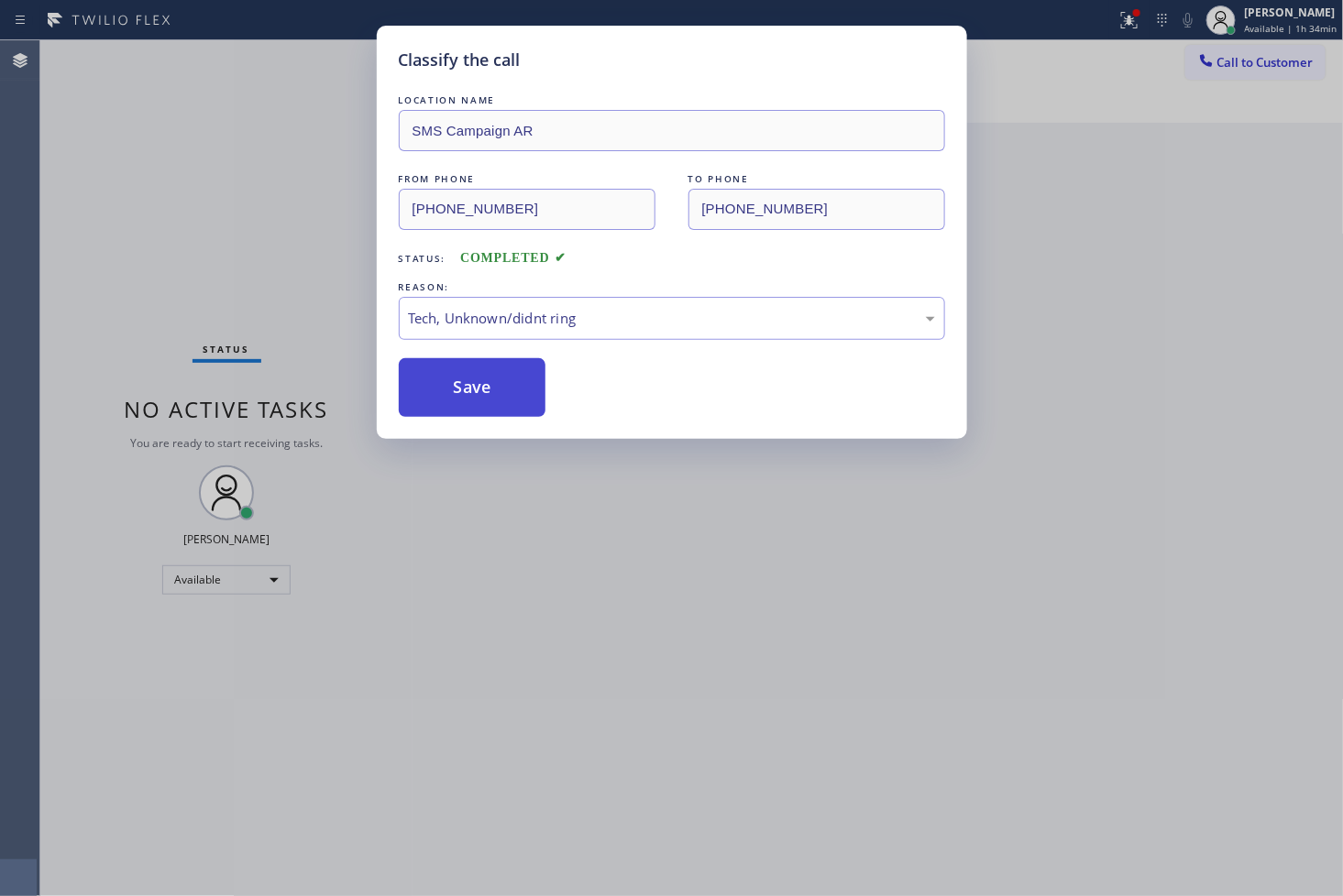
click at [474, 394] on button "Save" at bounding box center [473, 387] width 148 height 58
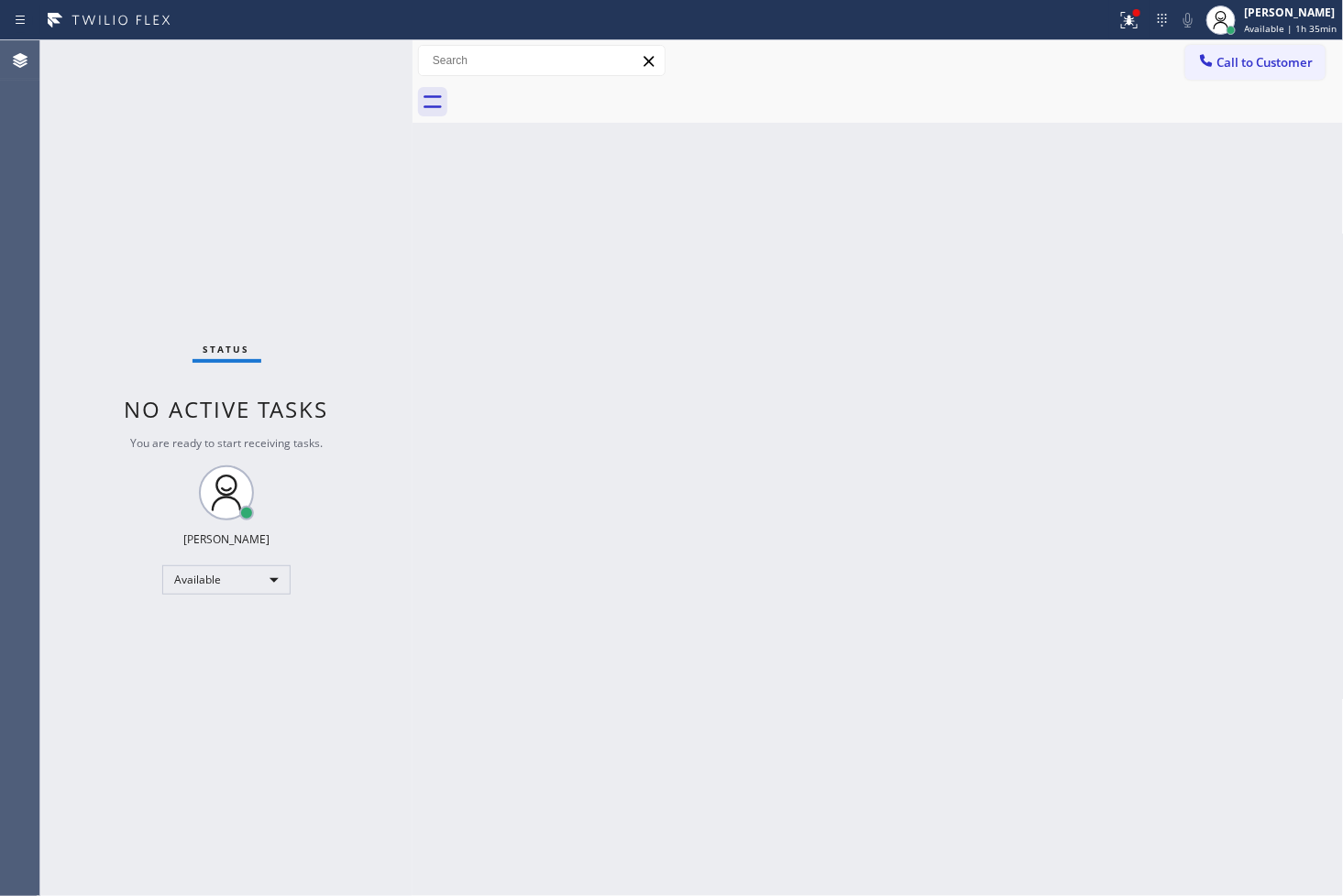
click at [68, 398] on div "Status No active tasks You are ready to start receiving tasks. [PERSON_NAME]" at bounding box center [226, 468] width 372 height 856
click at [1123, 15] on icon at bounding box center [1128, 17] width 11 height 7
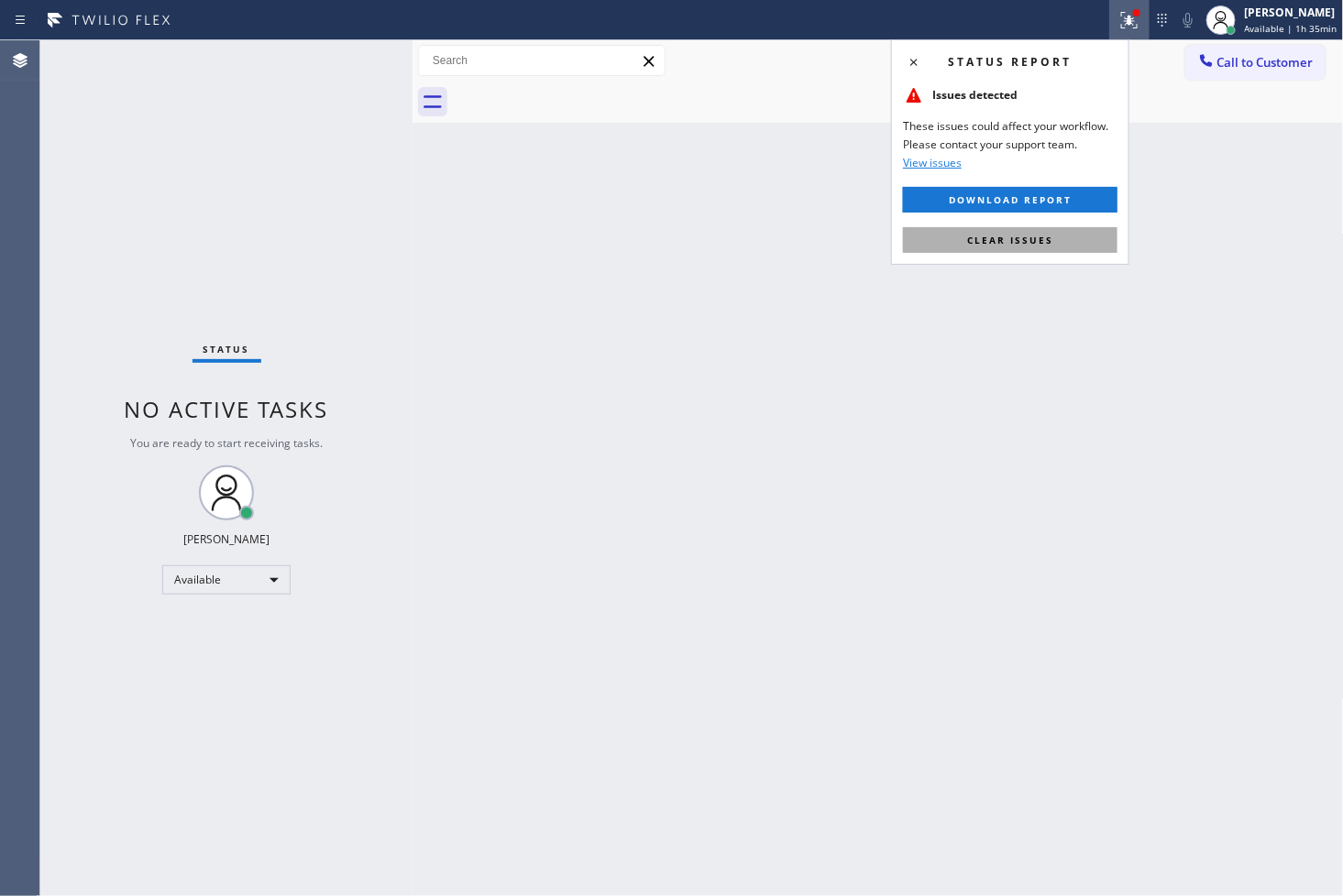
click at [1040, 236] on span "Clear issues" at bounding box center [1010, 240] width 86 height 12
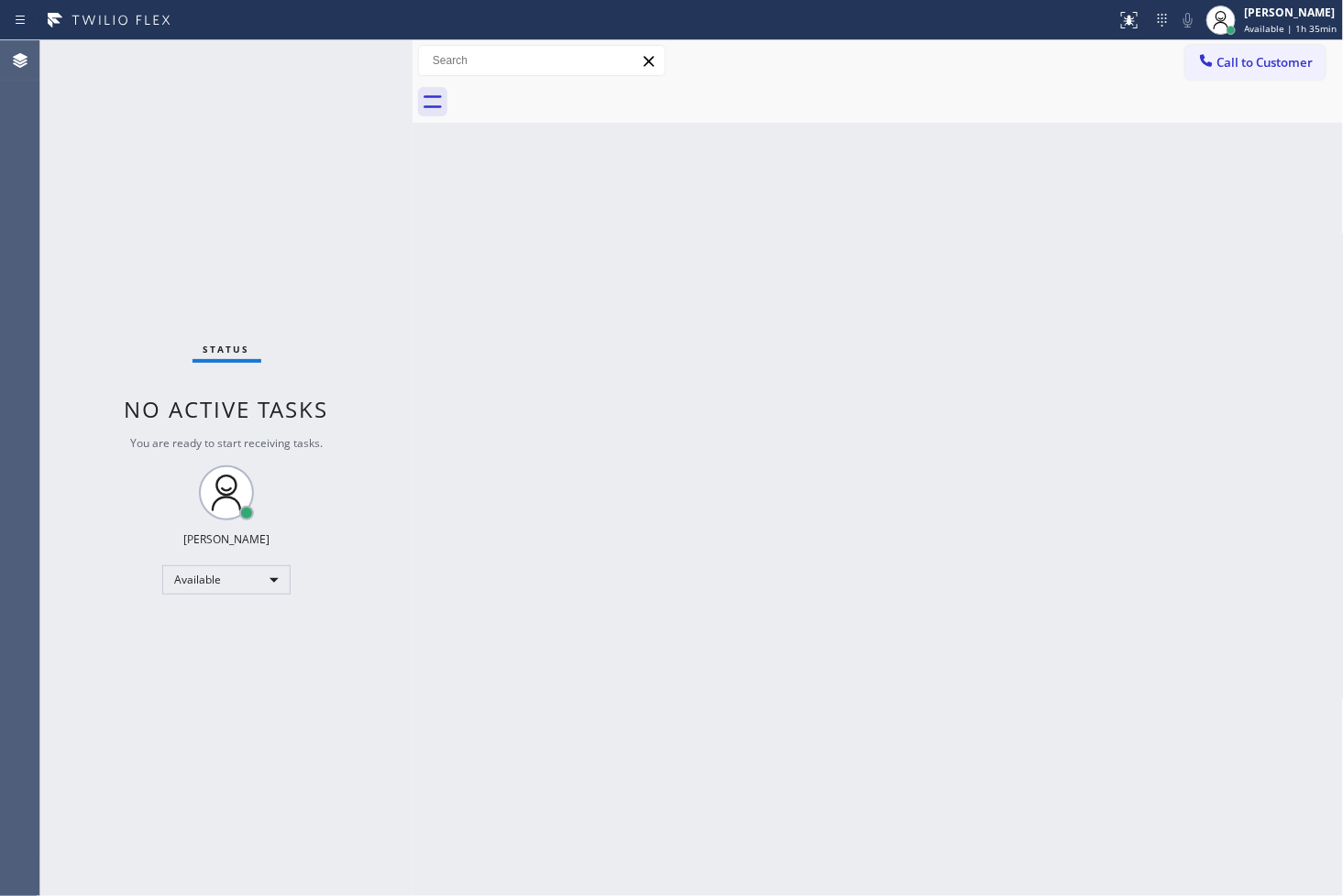
click at [245, 252] on div "Status No active tasks You are ready to start receiving tasks. [PERSON_NAME]" at bounding box center [226, 468] width 372 height 856
click at [319, 75] on div "Status No active tasks You are ready to start receiving tasks. [PERSON_NAME]" at bounding box center [226, 468] width 372 height 856
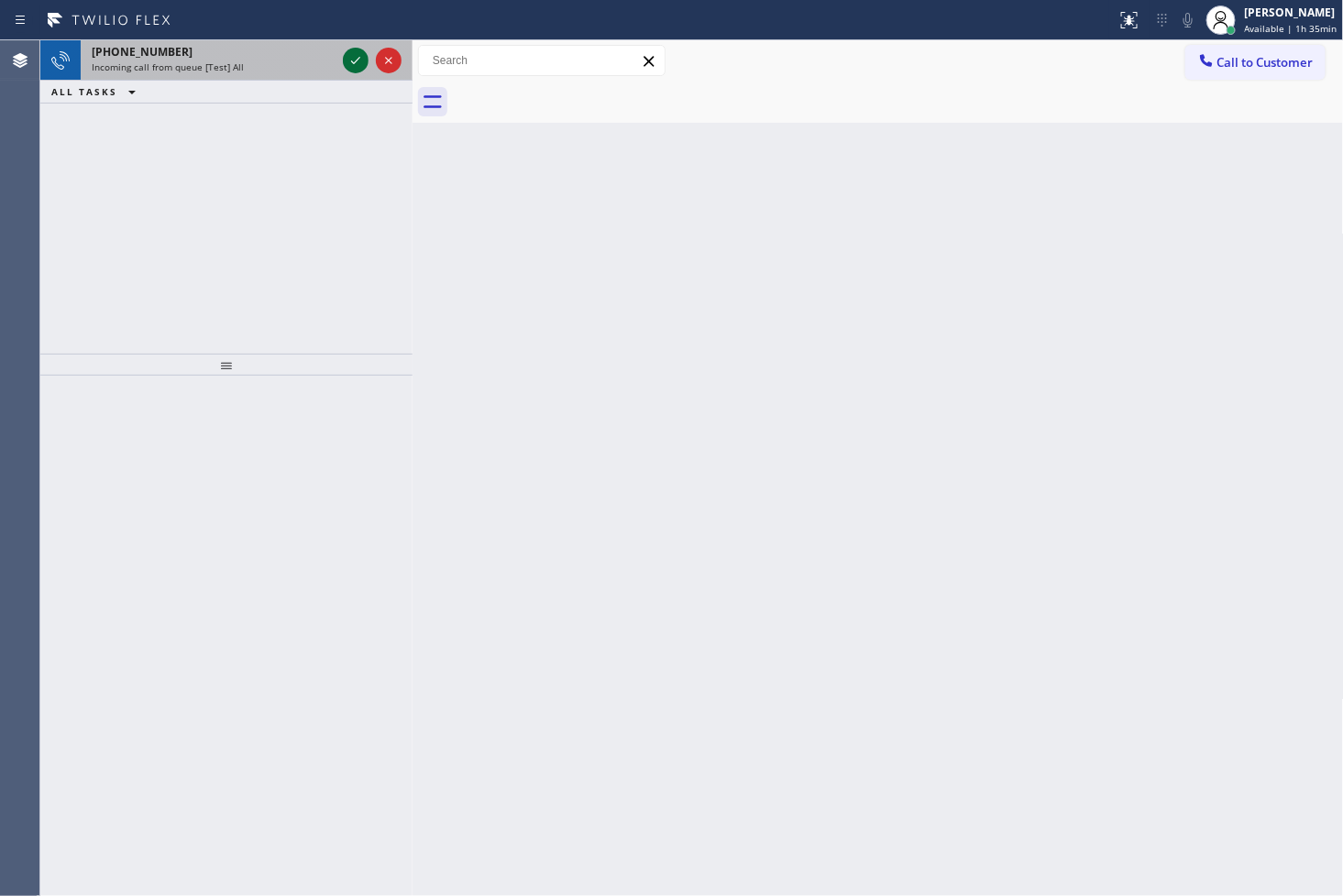
click at [352, 61] on icon at bounding box center [356, 60] width 10 height 8
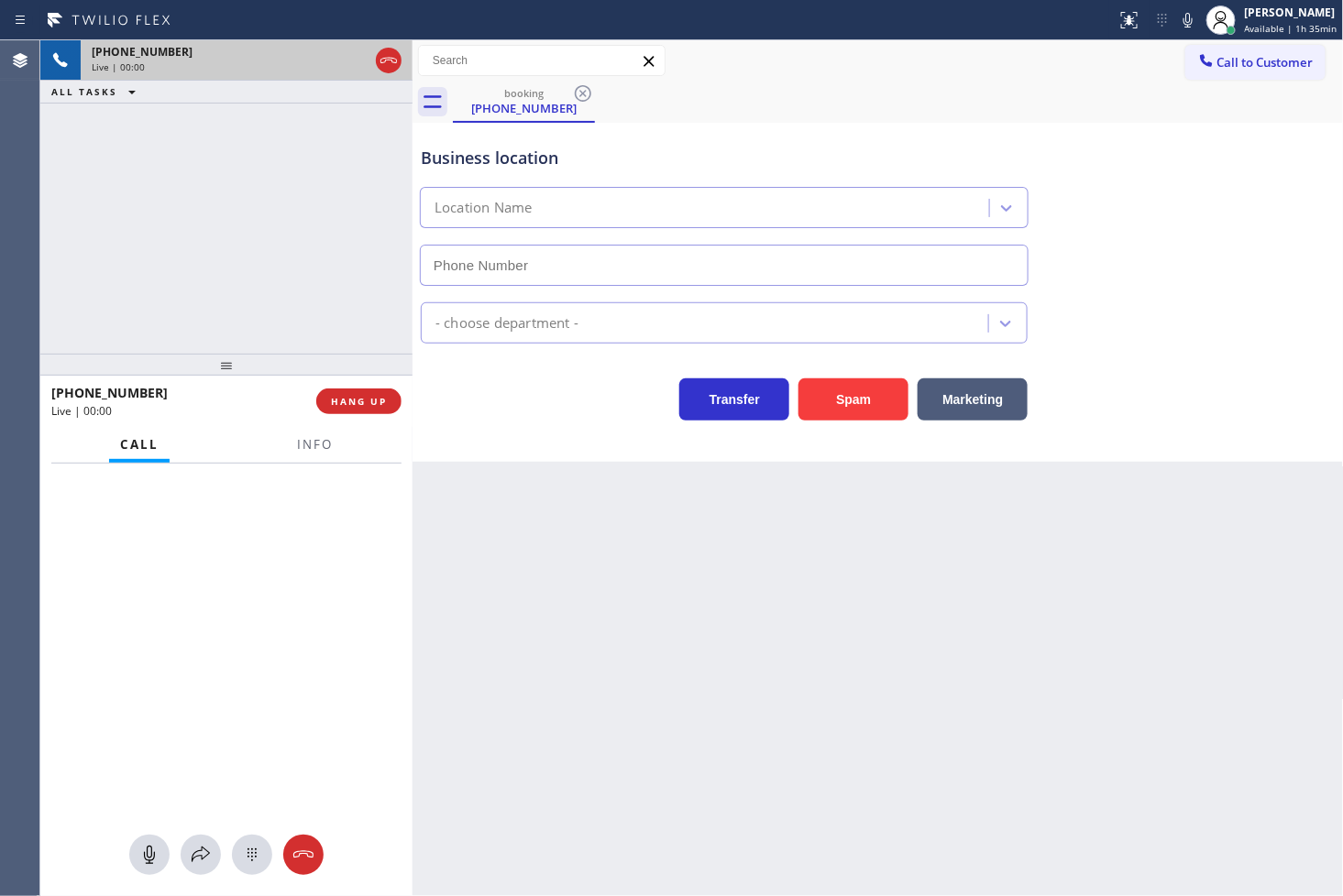
type input "[PHONE_NUMBER]"
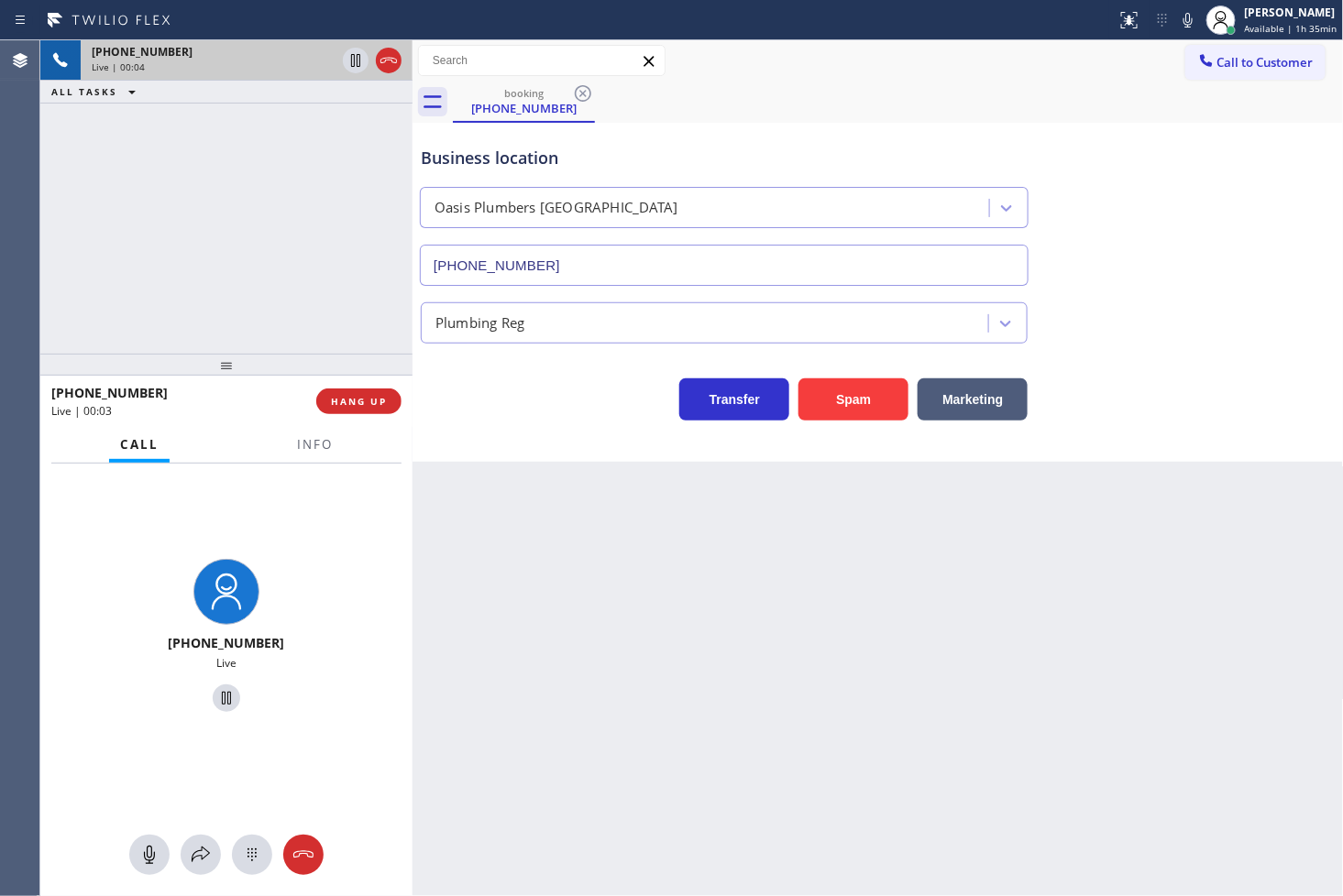
click at [521, 417] on div "Transfer Spam Marketing" at bounding box center [724, 395] width 614 height 52
click at [254, 307] on div "[PHONE_NUMBER] Live | 00:04 ALL TASKS ALL TASKS ACTIVE TASKS TASKS IN WRAP UP" at bounding box center [226, 196] width 372 height 313
click at [477, 408] on div "Transfer Spam Marketing" at bounding box center [724, 395] width 614 height 52
click at [488, 404] on div "Transfer Spam Marketing" at bounding box center [724, 395] width 614 height 52
click at [295, 305] on div "[PHONE_NUMBER] Live | 00:08 ALL TASKS ALL TASKS ACTIVE TASKS TASKS IN WRAP UP" at bounding box center [226, 196] width 372 height 313
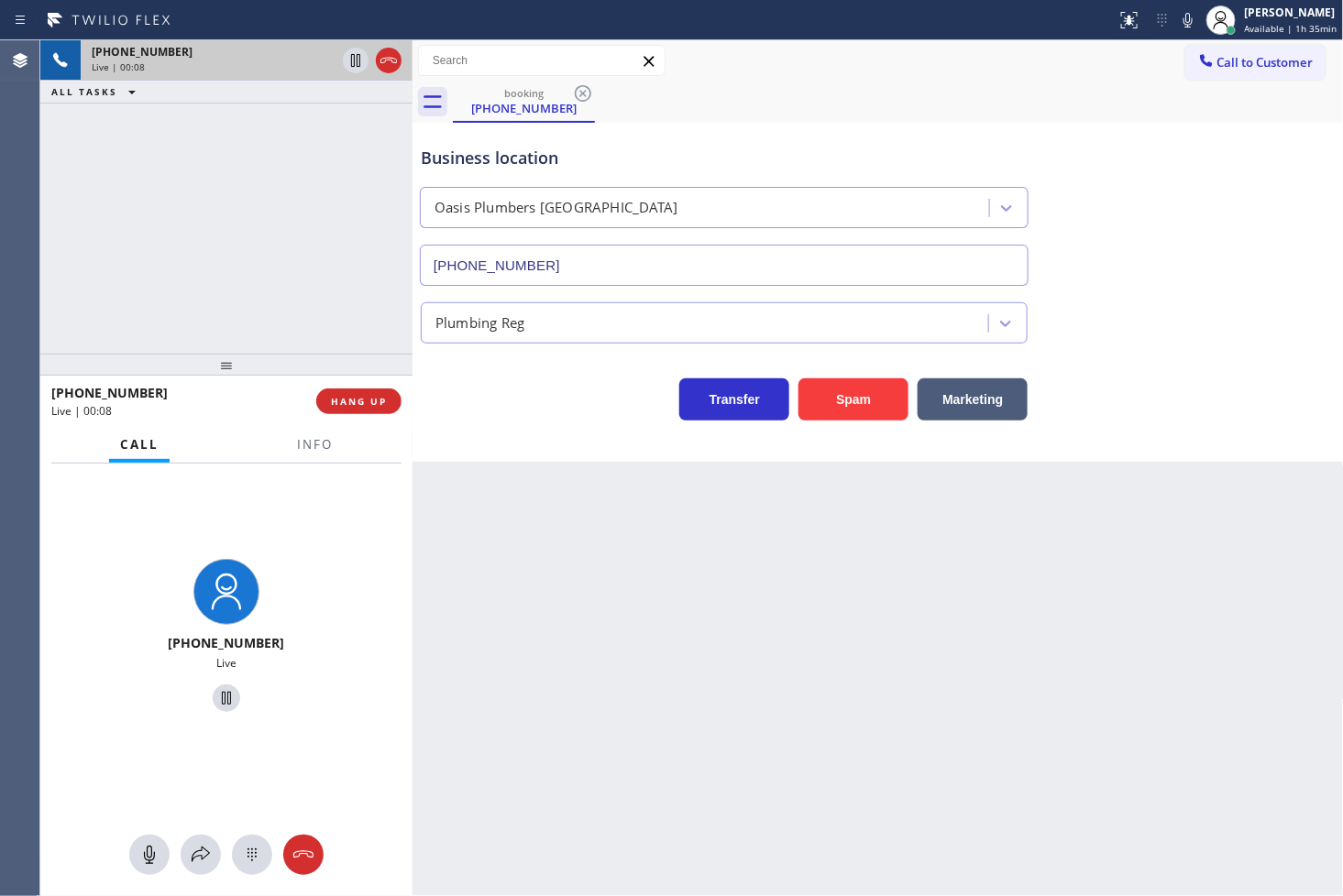
click at [474, 392] on div "Transfer Spam Marketing" at bounding box center [724, 395] width 614 height 52
click at [243, 212] on div "[PHONE_NUMBER] Live | 00:09 ALL TASKS ALL TASKS ACTIVE TASKS TASKS IN WRAP UP" at bounding box center [226, 196] width 372 height 313
click at [364, 392] on button "HANG UP" at bounding box center [359, 401] width 85 height 26
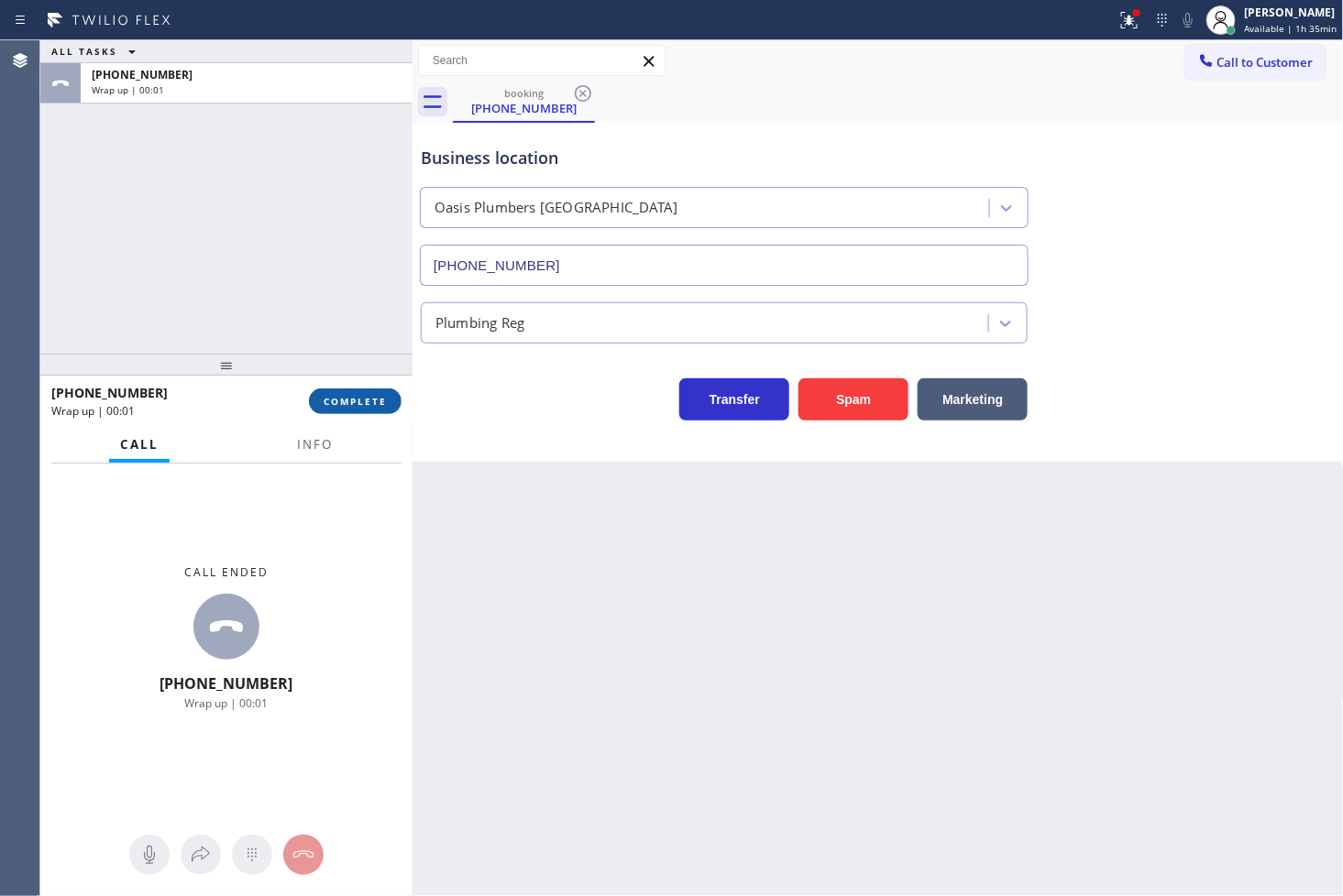
click at [361, 401] on span "COMPLETE" at bounding box center [356, 401] width 63 height 12
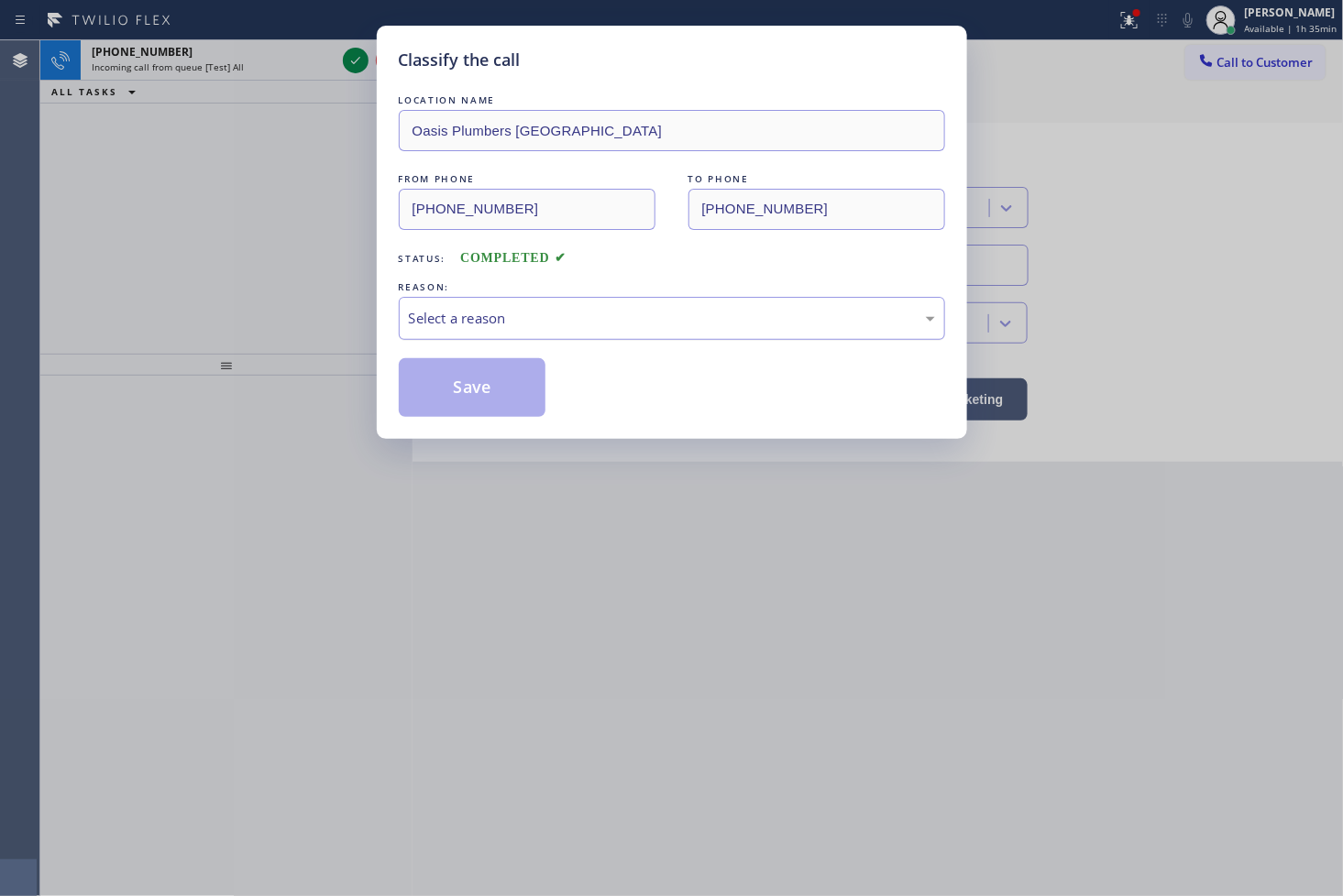
click at [507, 314] on div "Select a reason" at bounding box center [671, 318] width 526 height 21
click at [472, 399] on button "Save" at bounding box center [473, 387] width 148 height 58
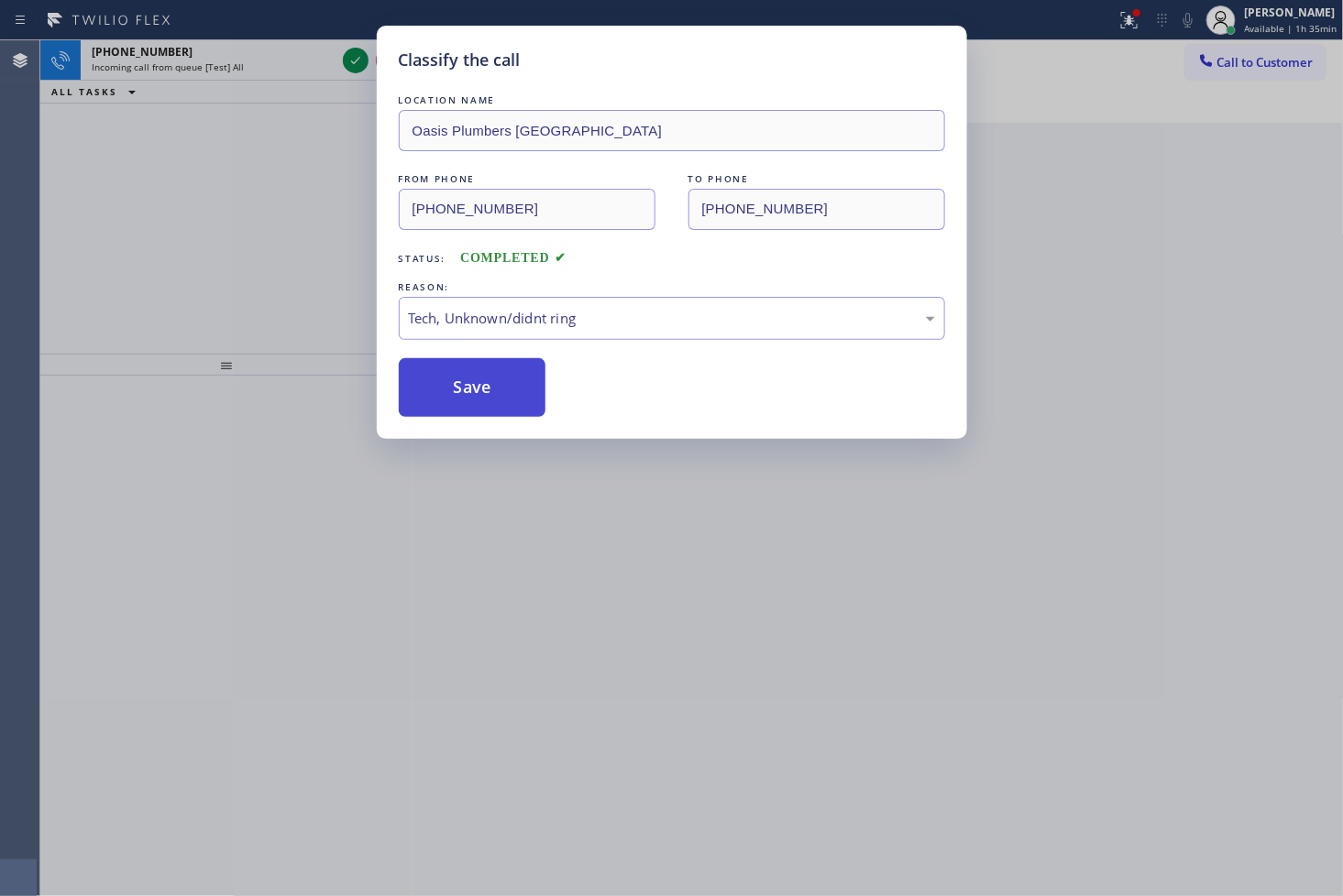
click at [472, 399] on button "Save" at bounding box center [473, 387] width 148 height 58
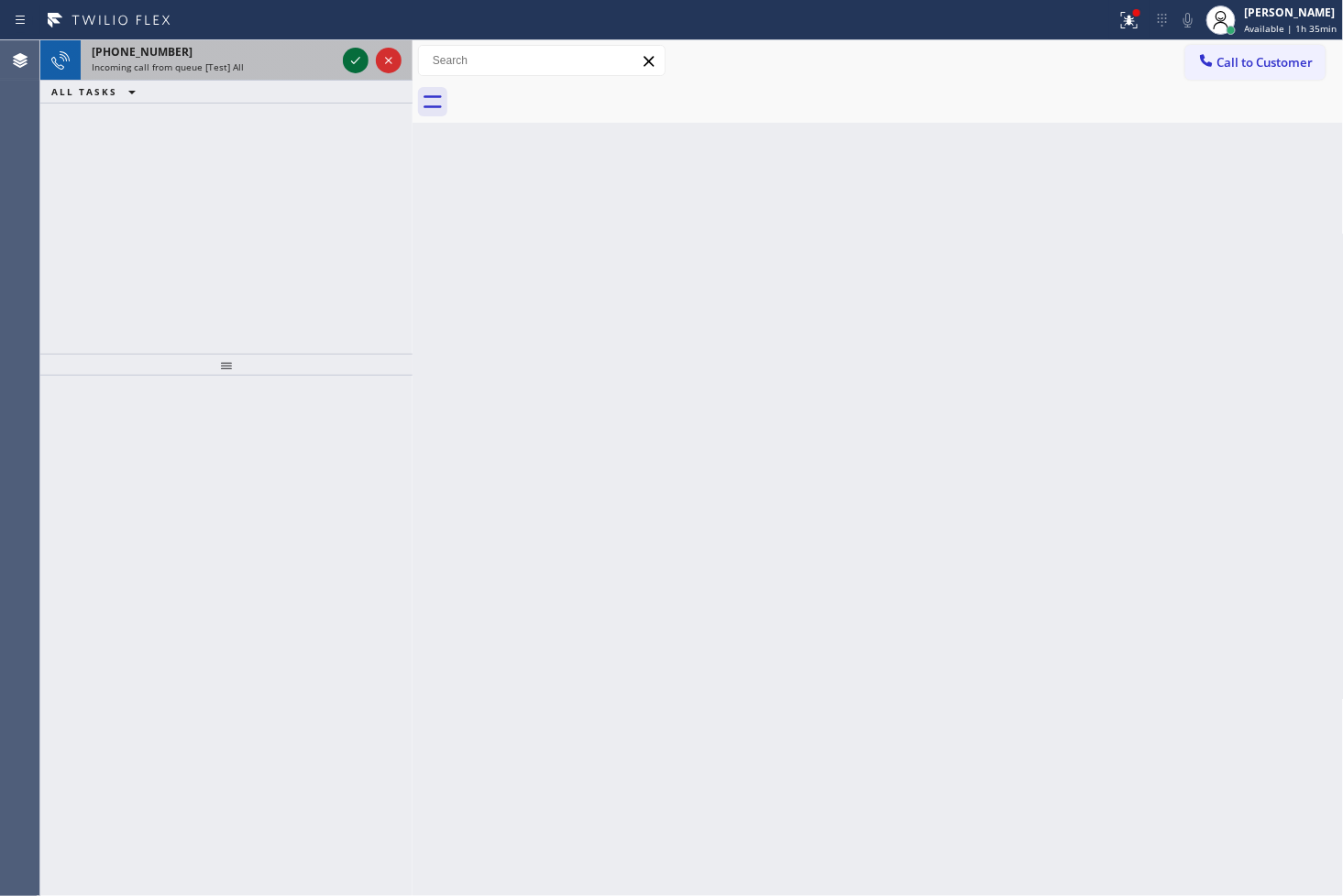
click at [345, 53] on icon at bounding box center [356, 60] width 22 height 22
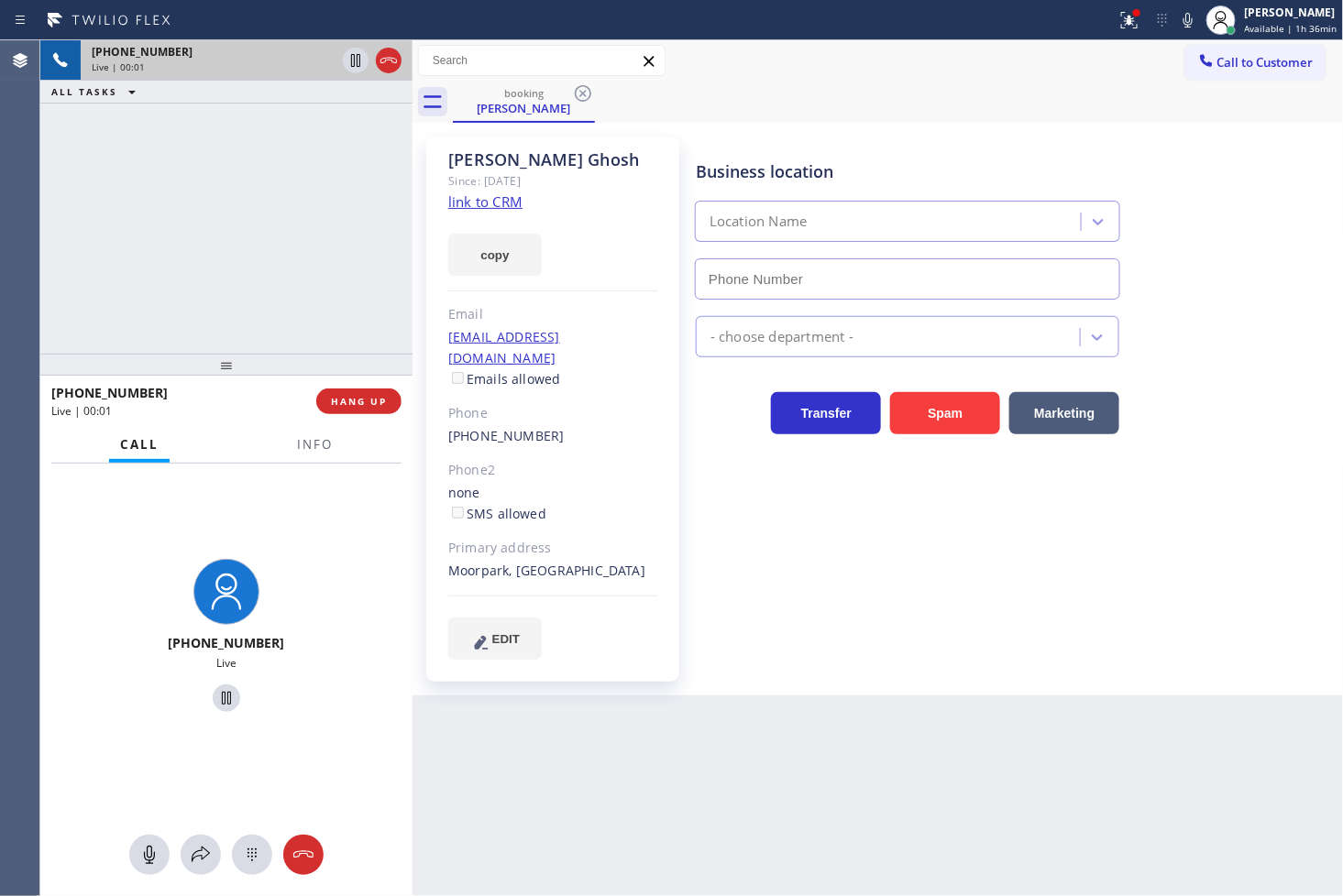
type input "[PHONE_NUMBER]"
click at [1119, 19] on icon at bounding box center [1129, 20] width 22 height 22
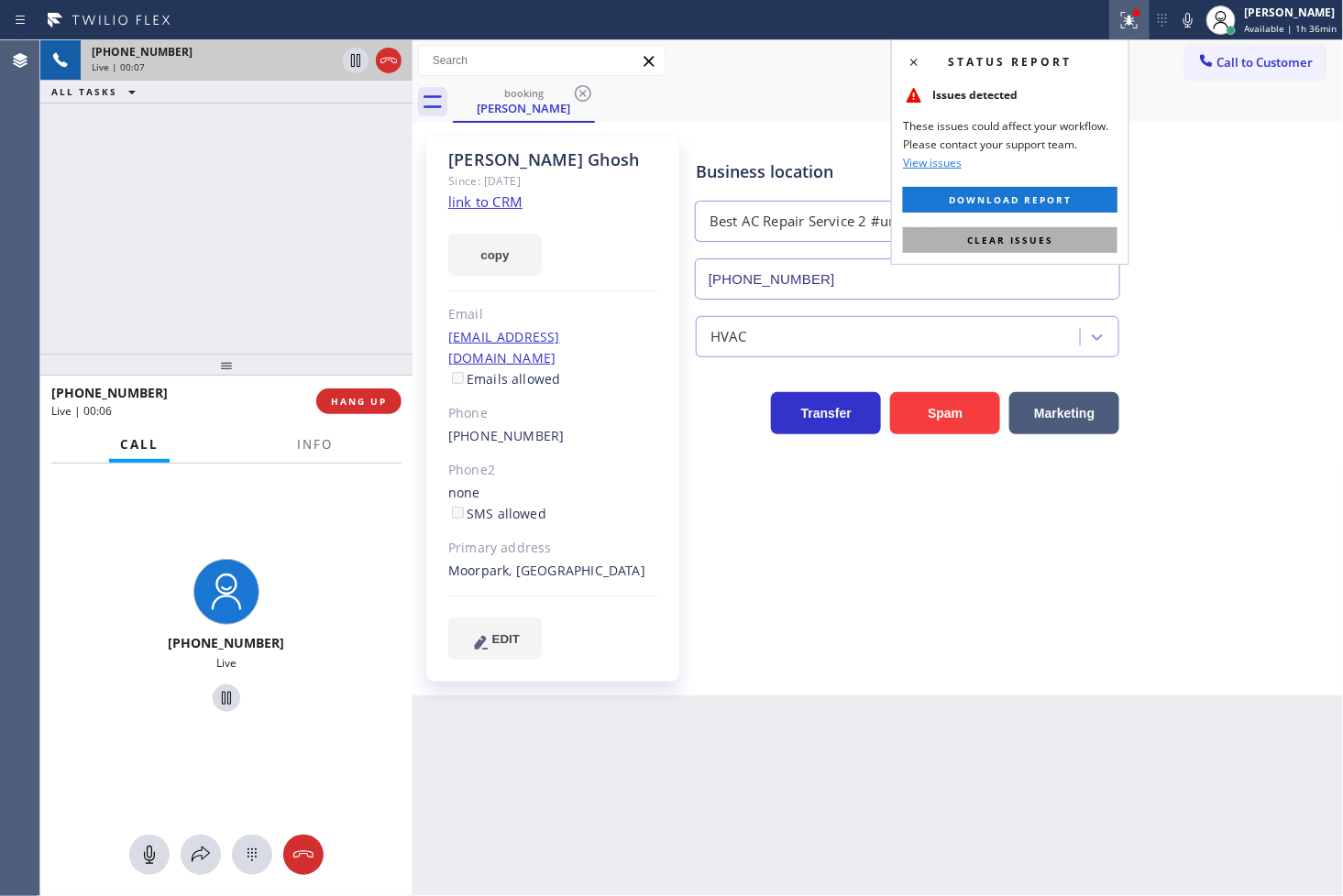
click at [1051, 231] on button "Clear issues" at bounding box center [1010, 240] width 215 height 26
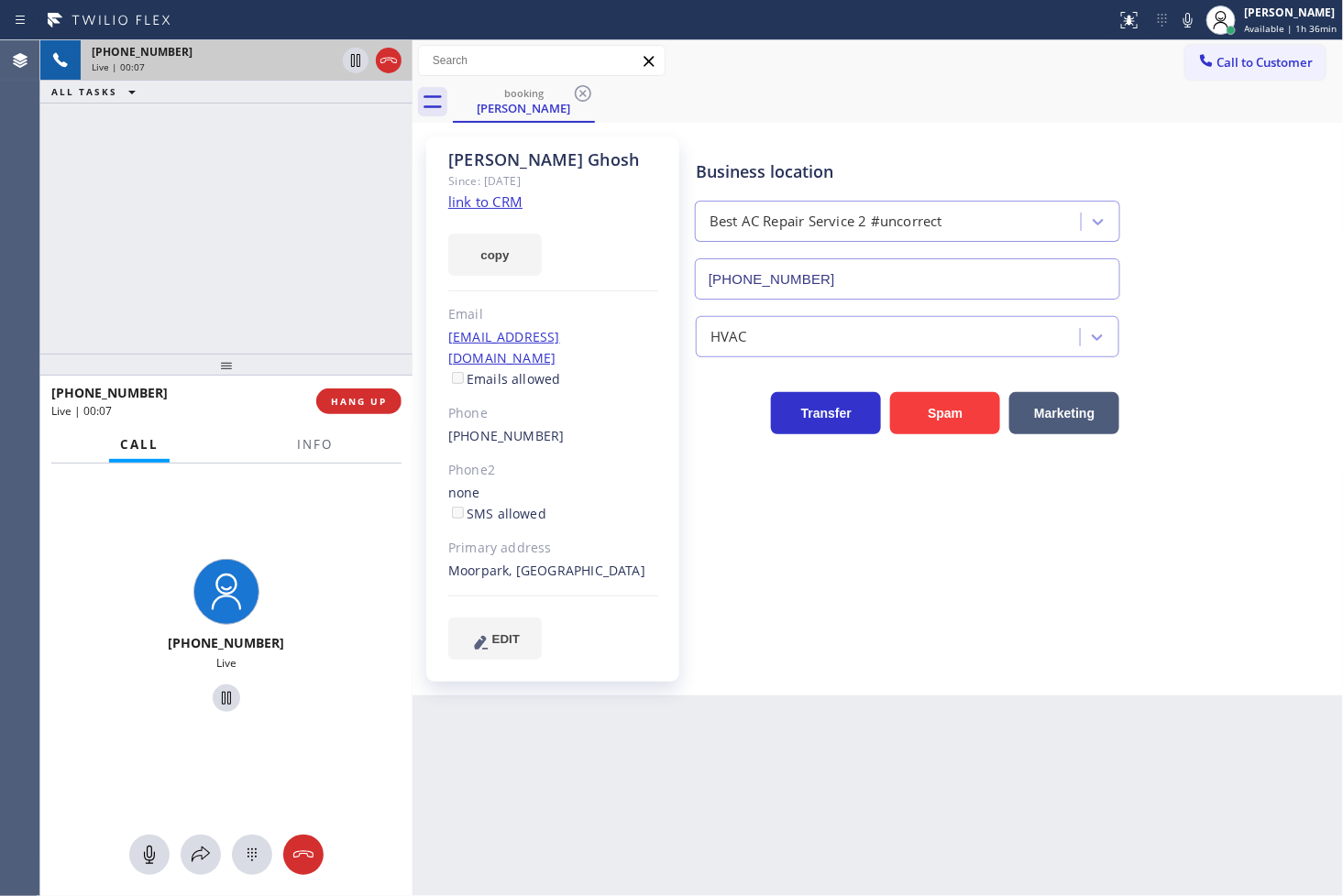
click at [266, 268] on div "[PHONE_NUMBER] Live | 00:07 ALL TASKS ALL TASKS ACTIVE TASKS TASKS IN WRAP UP" at bounding box center [226, 196] width 372 height 313
click at [477, 206] on link "link to CRM" at bounding box center [485, 201] width 74 height 18
click at [219, 208] on div "[PHONE_NUMBER] Live | 00:23 ALL TASKS ALL TASKS ACTIVE TASKS TASKS IN WRAP UP" at bounding box center [226, 196] width 372 height 313
click at [967, 103] on div "booking [PERSON_NAME]" at bounding box center [897, 102] width 891 height 41
click at [1183, 18] on icon at bounding box center [1188, 19] width 10 height 14
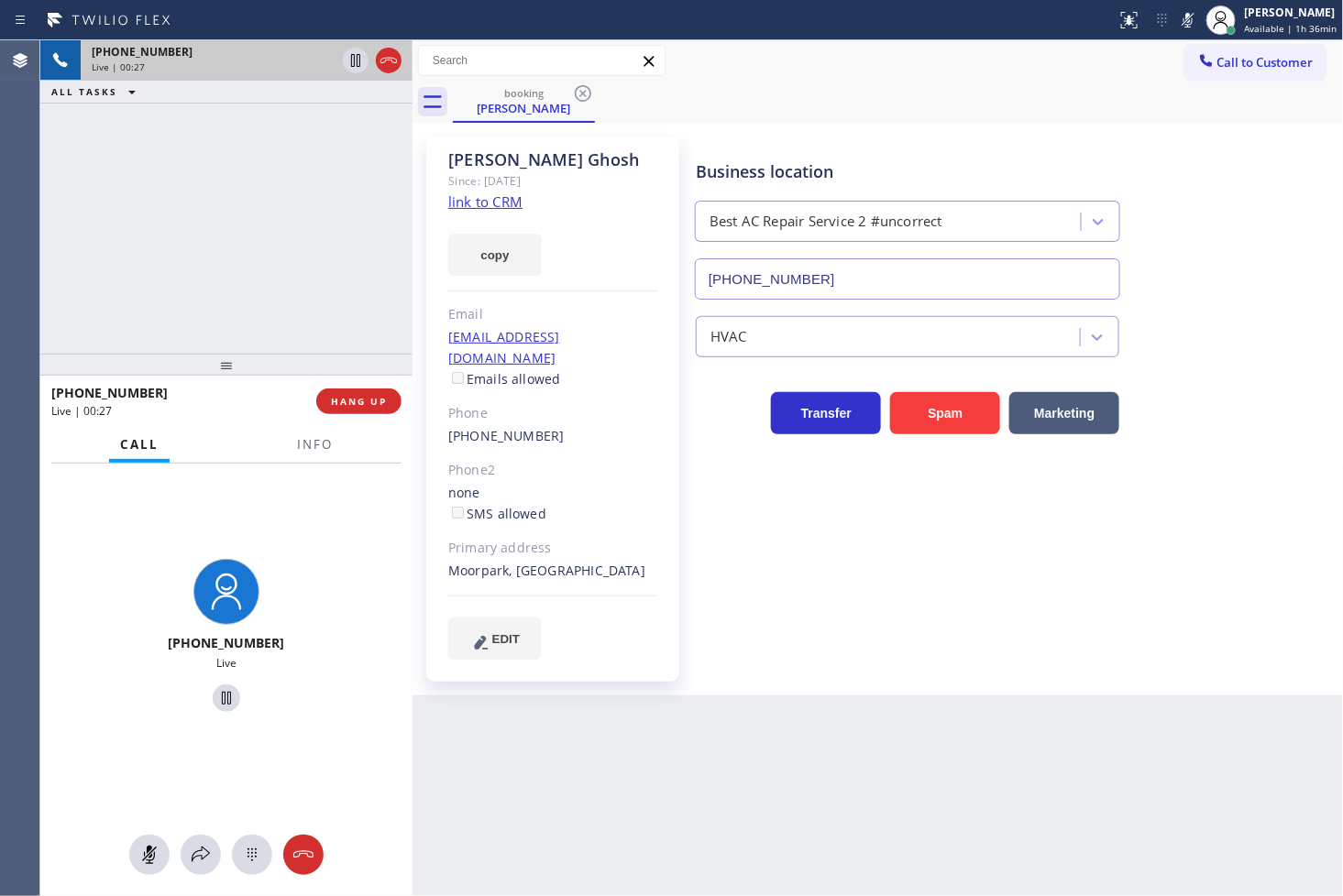
click at [1183, 18] on icon at bounding box center [1188, 19] width 10 height 14
click at [352, 60] on icon at bounding box center [356, 60] width 22 height 22
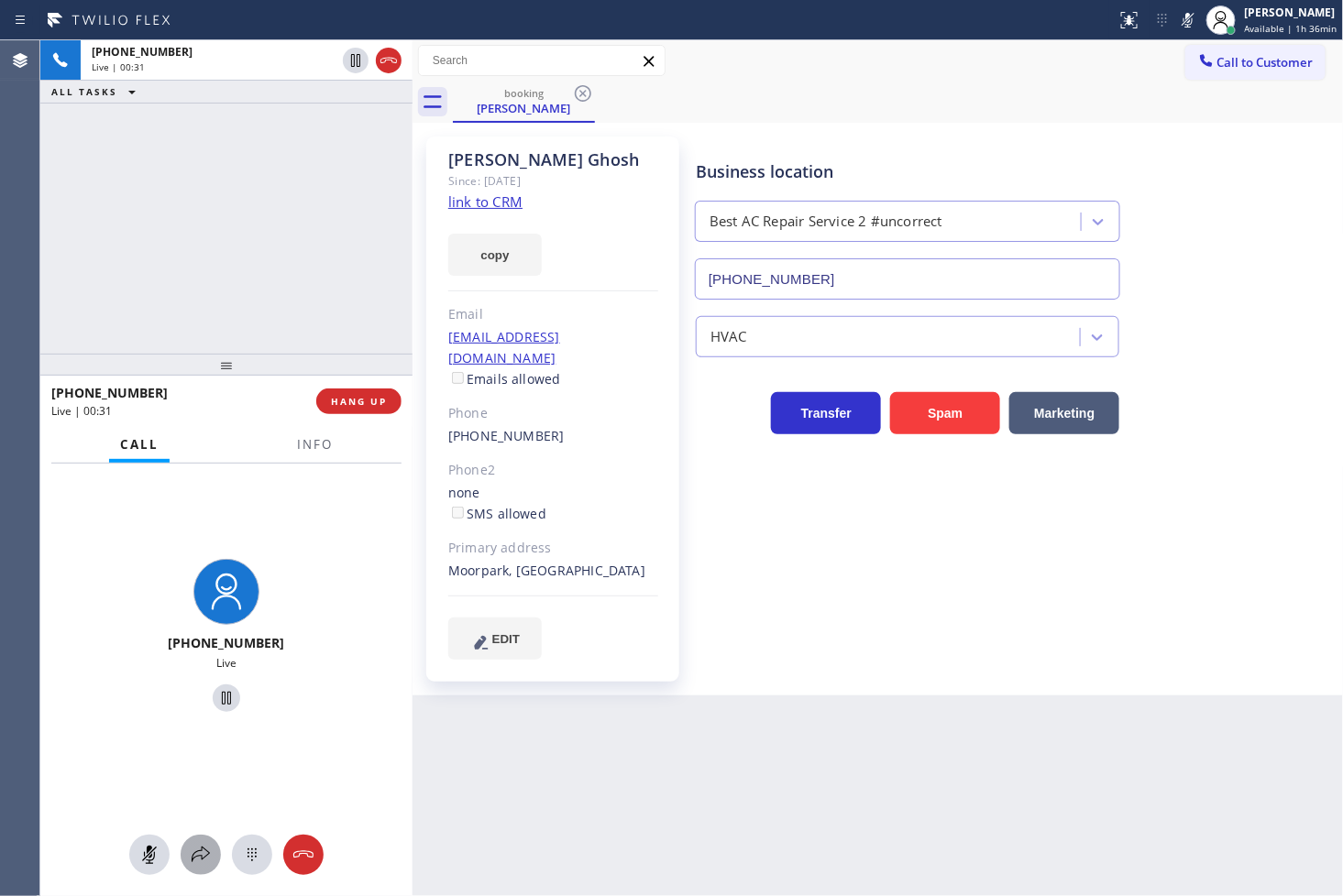
click at [197, 856] on icon at bounding box center [200, 855] width 18 height 15
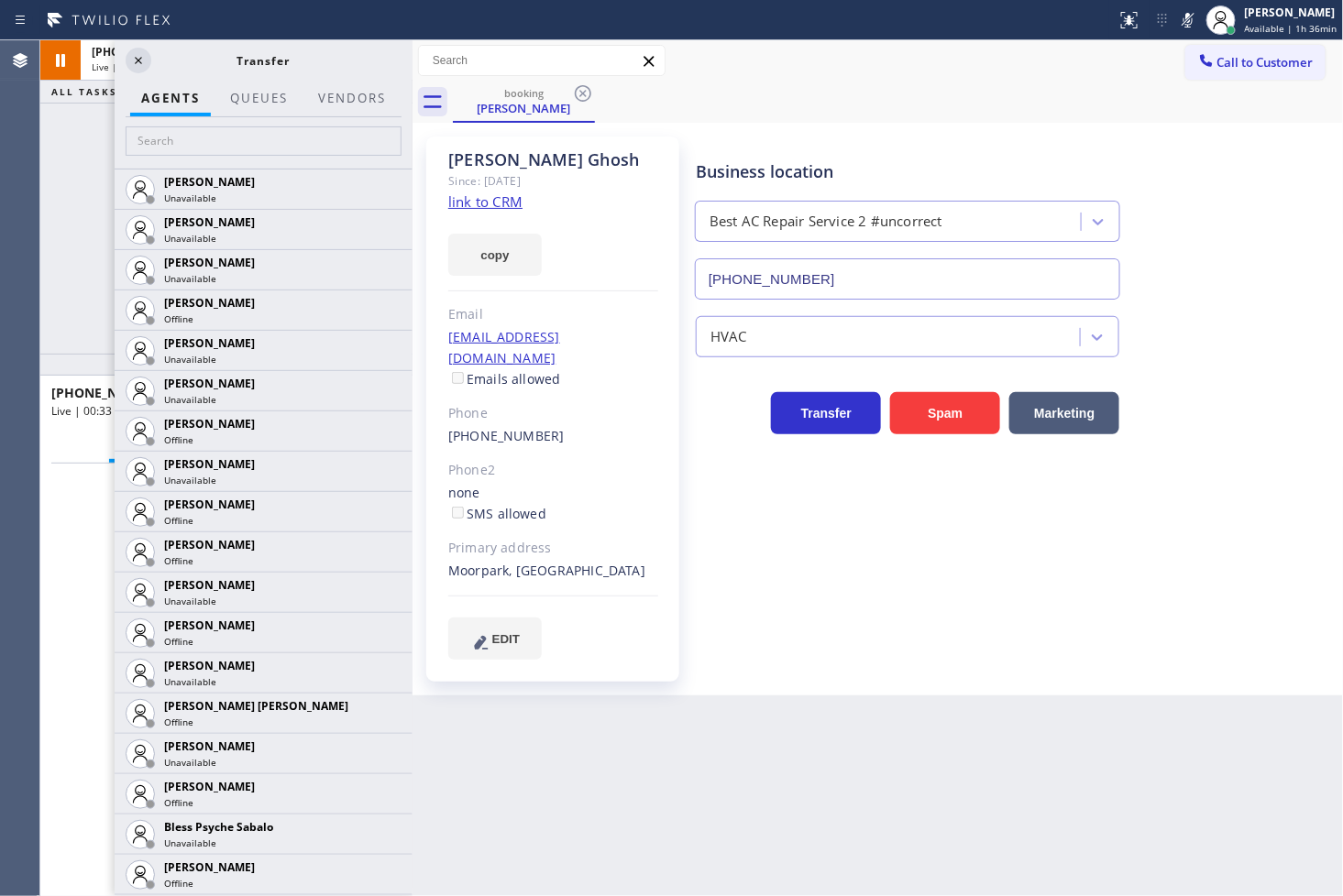
scroll to position [509, 0]
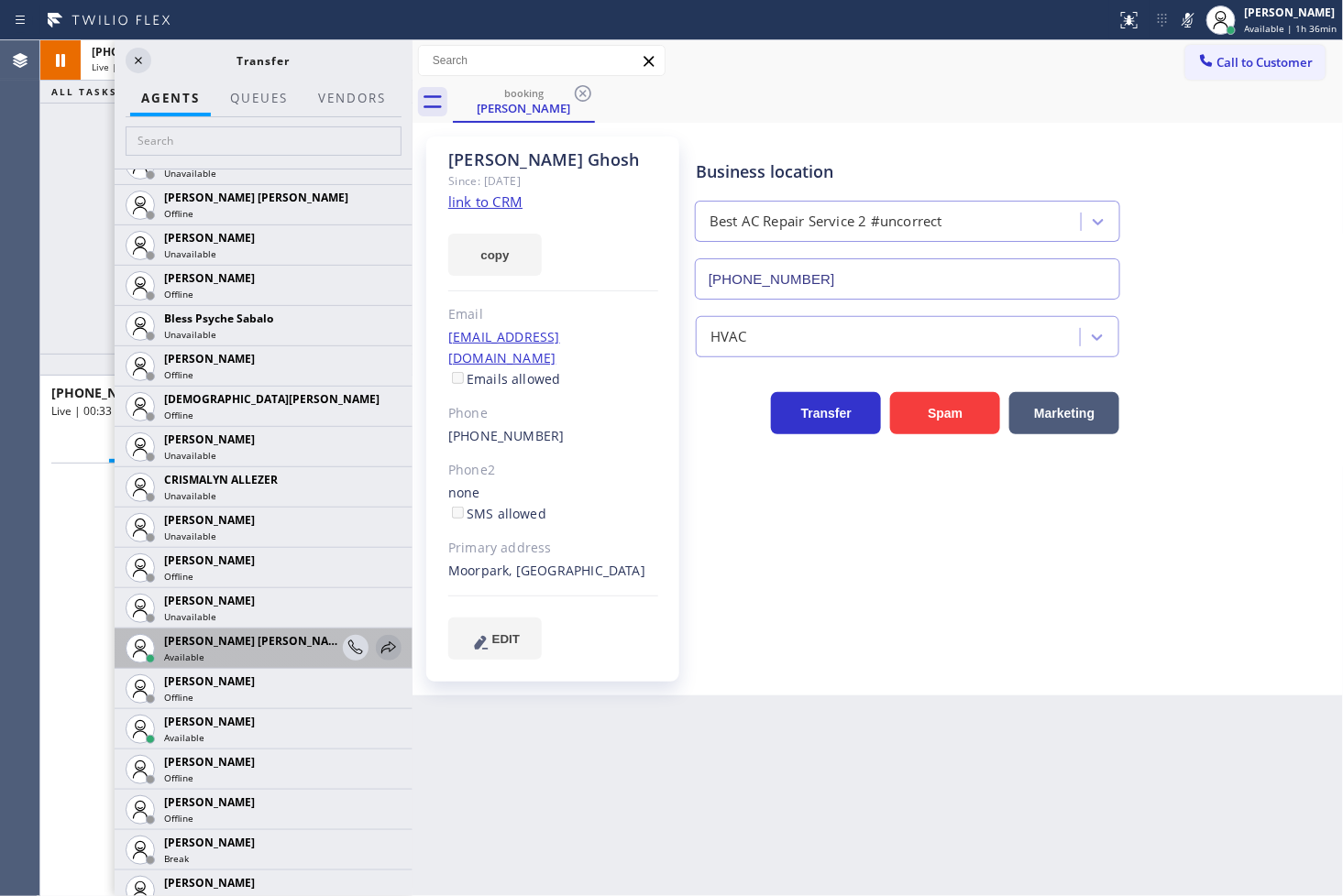
click at [382, 642] on icon at bounding box center [388, 647] width 14 height 11
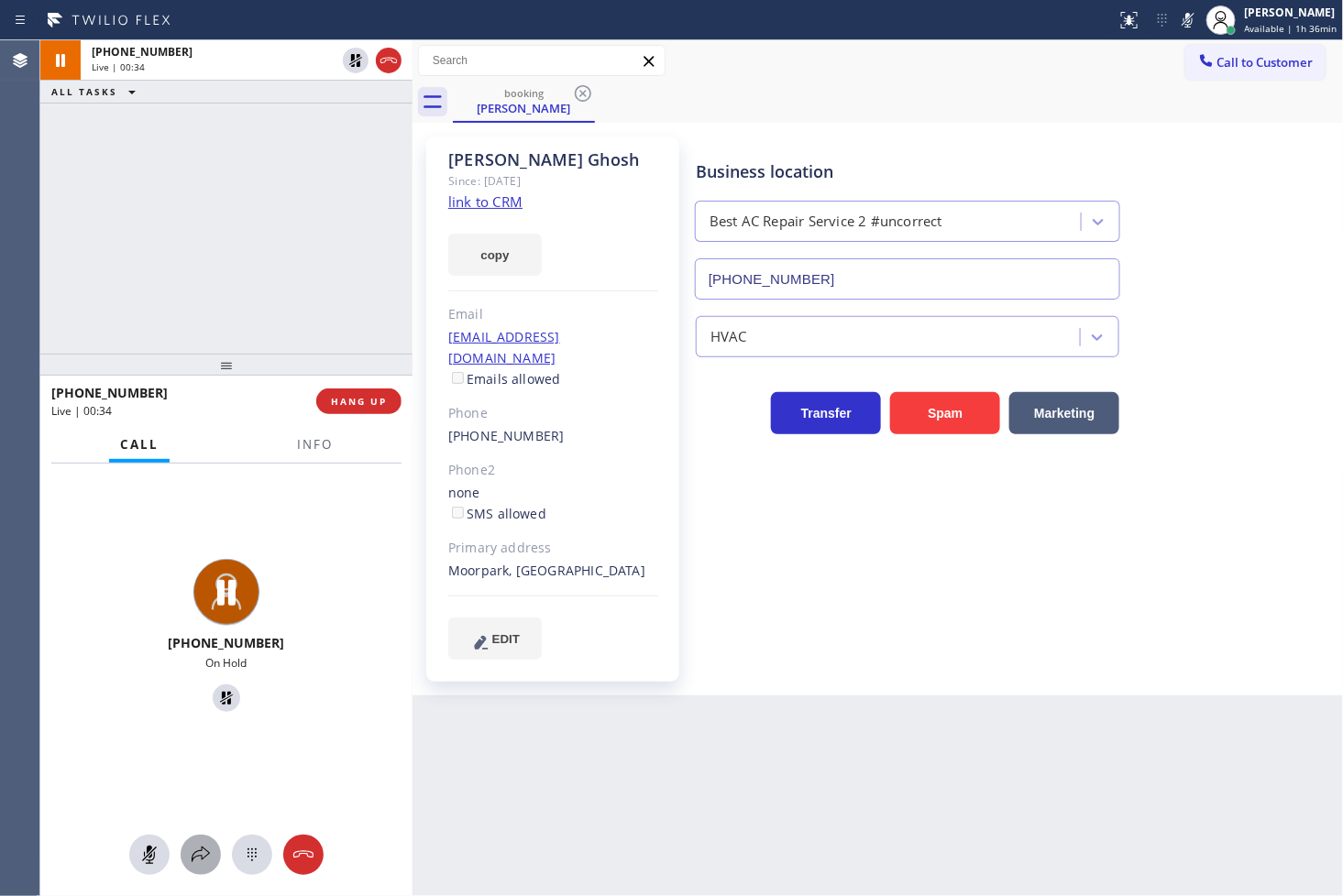
click at [196, 864] on icon at bounding box center [200, 855] width 22 height 22
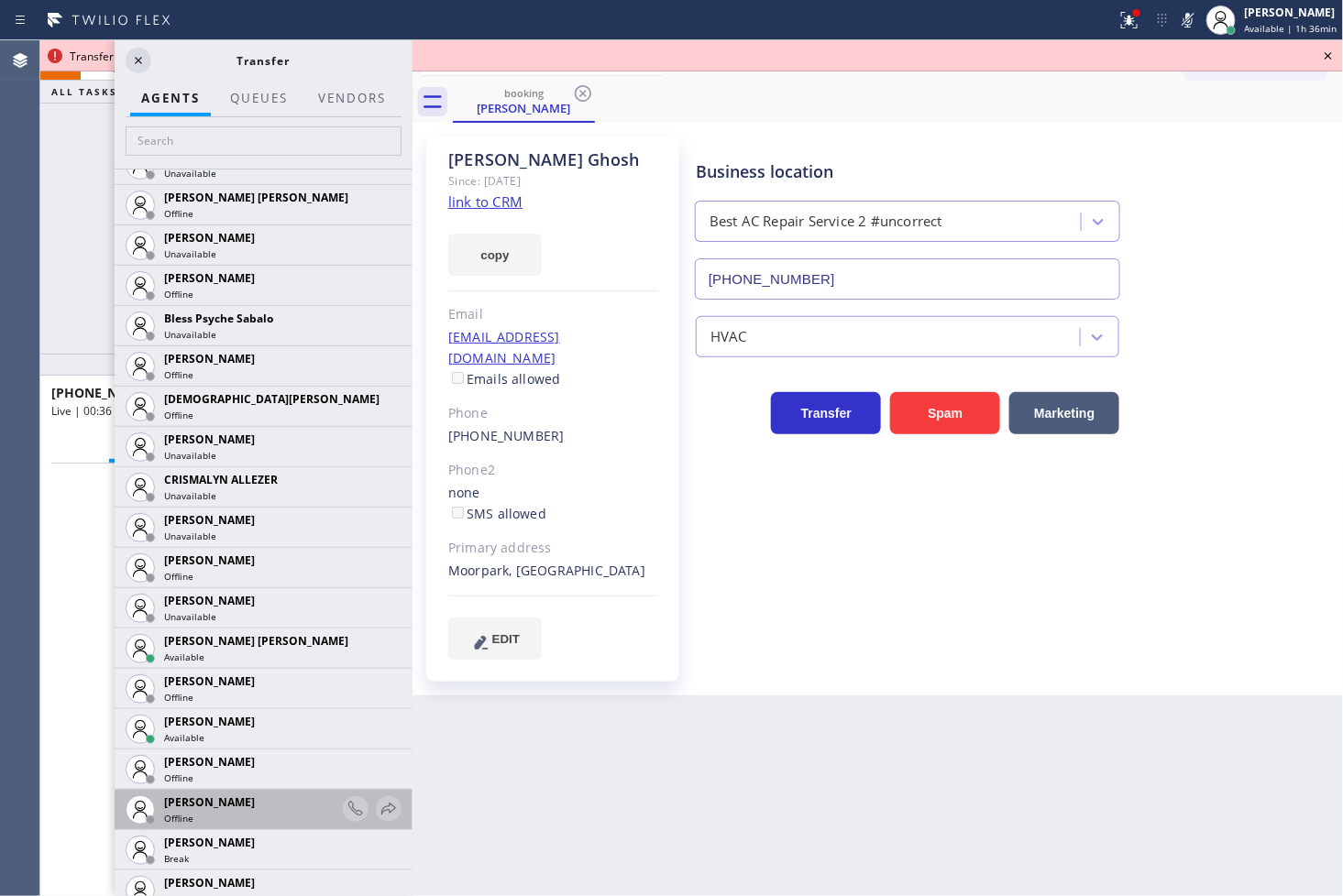
scroll to position [1120, 0]
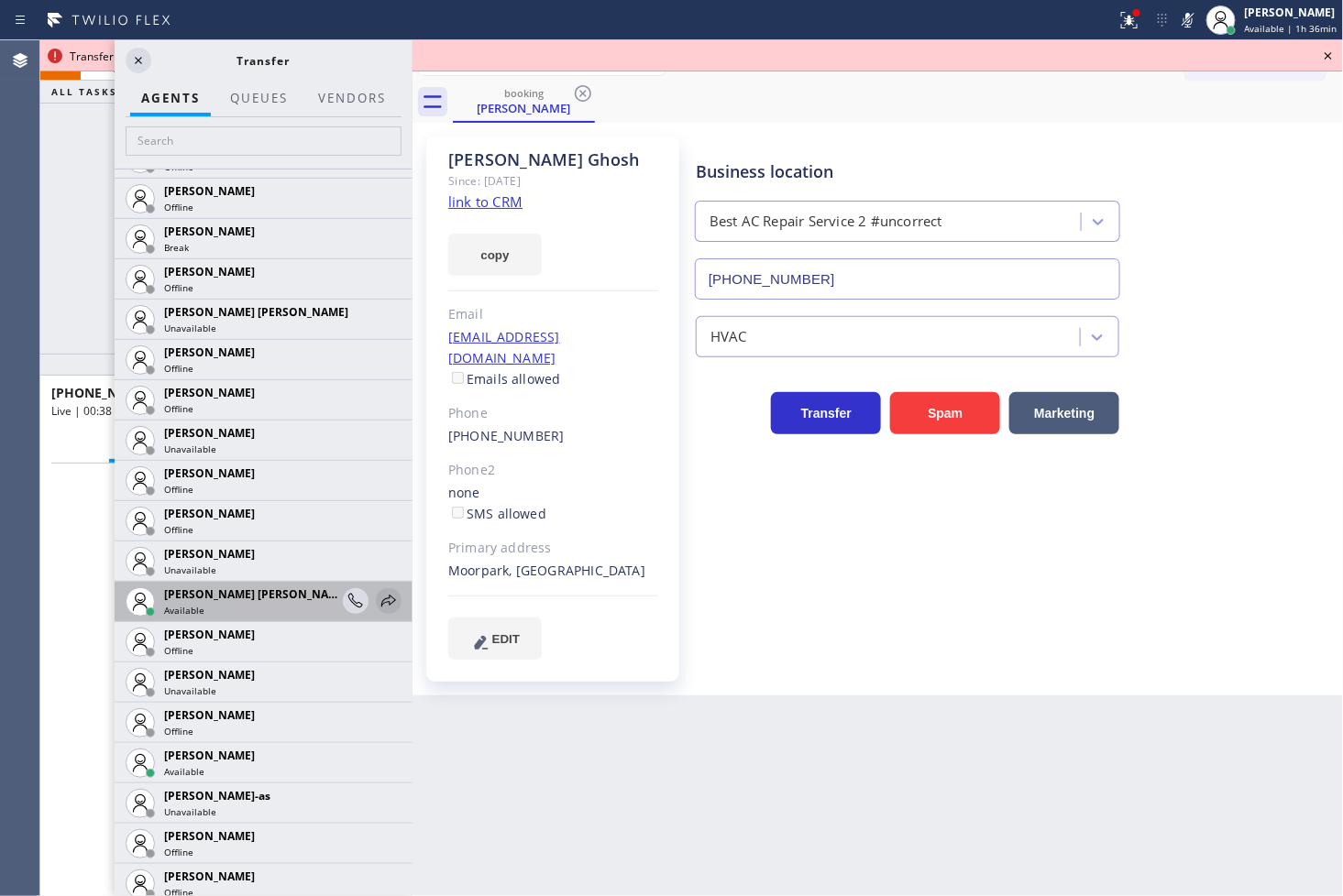
click at [382, 599] on icon at bounding box center [388, 601] width 14 height 11
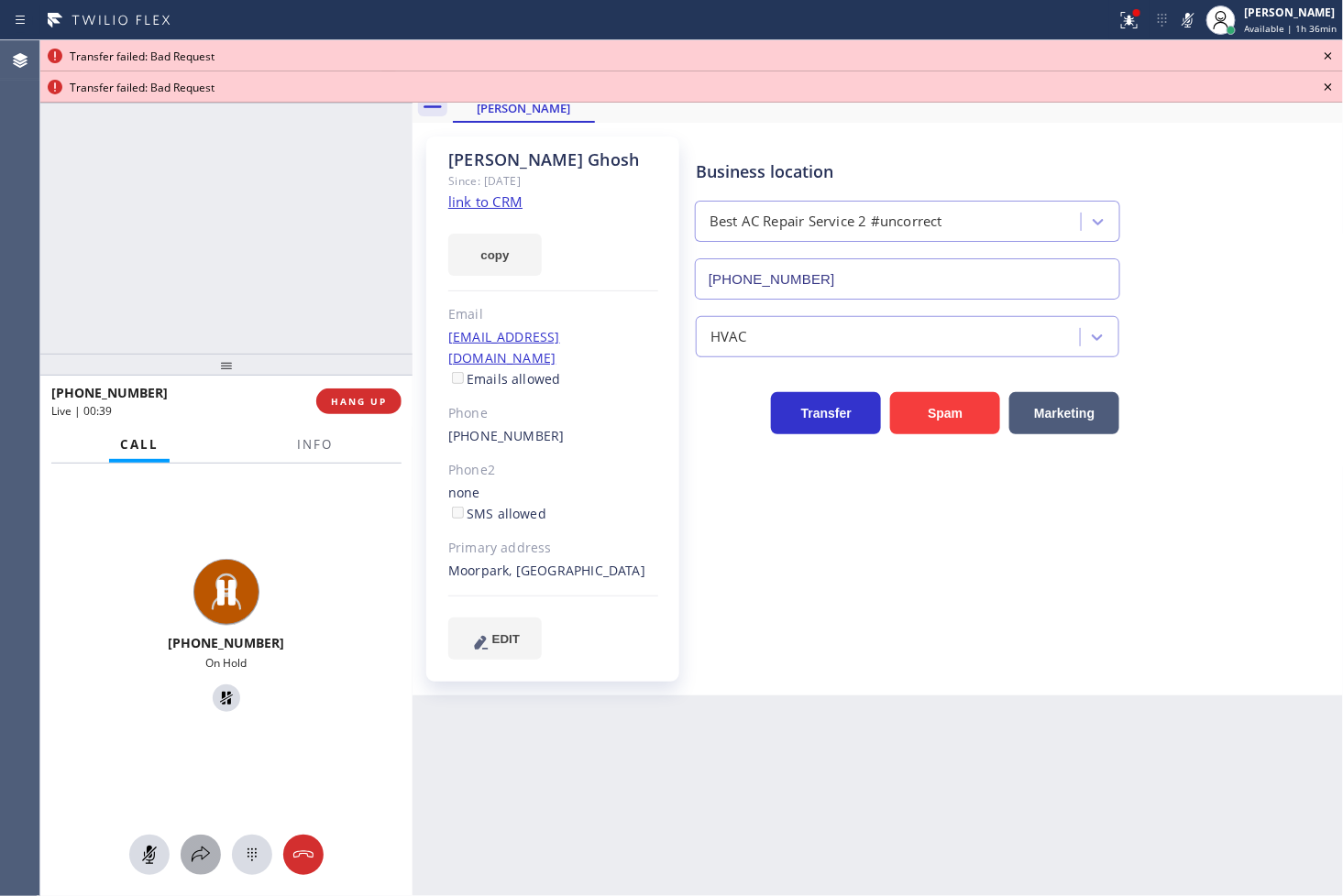
click at [202, 844] on icon at bounding box center [200, 855] width 22 height 22
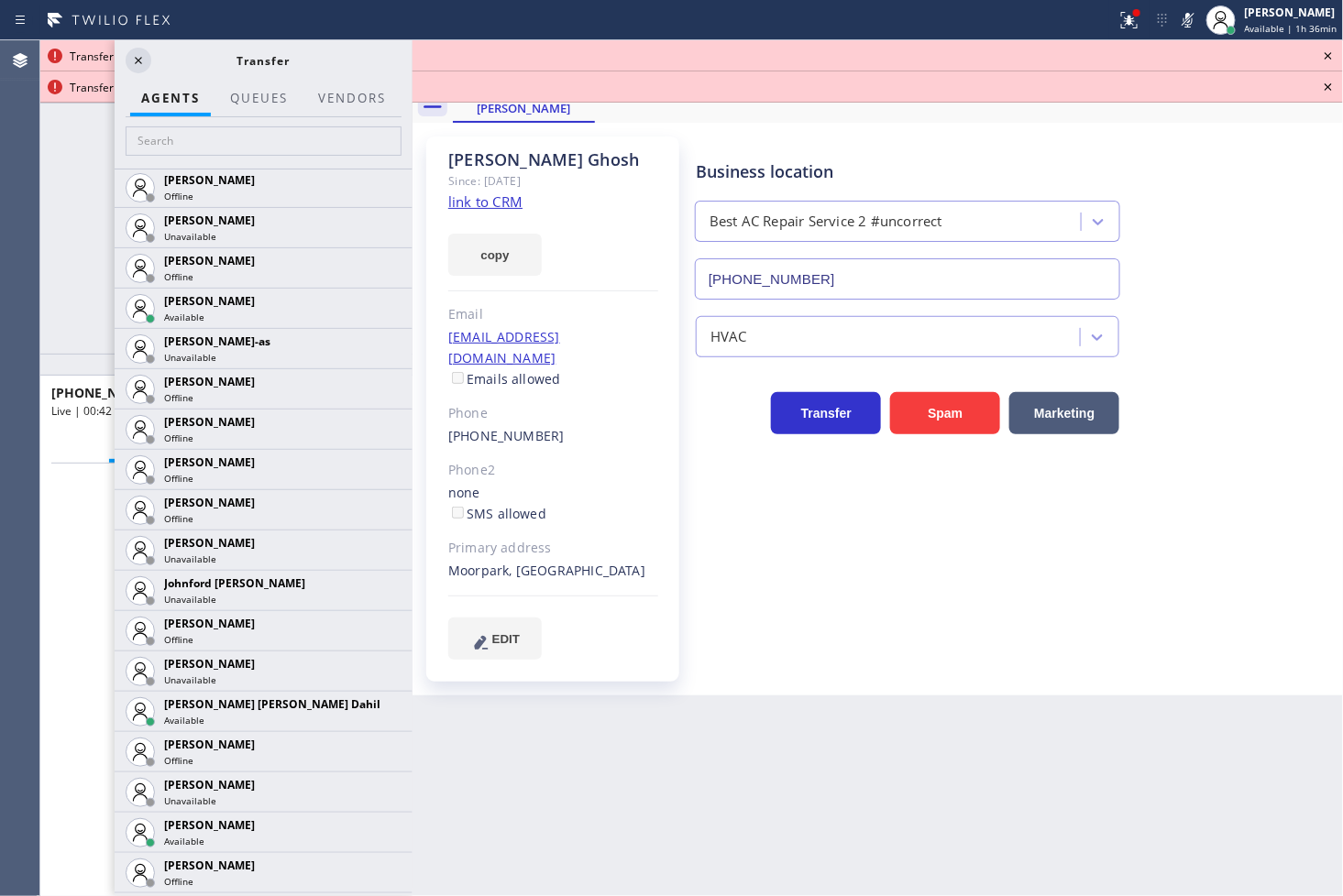
scroll to position [1832, 0]
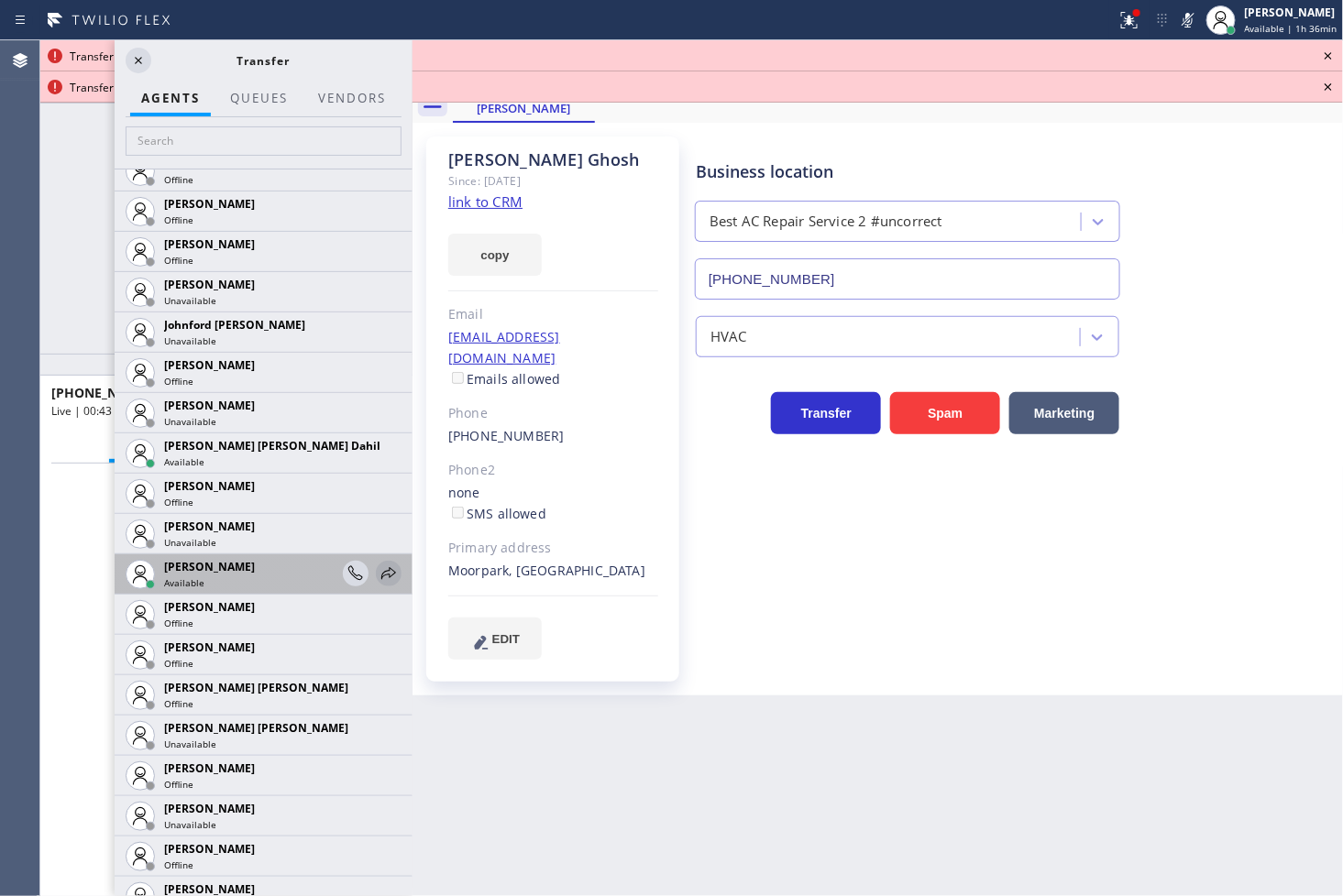
click at [378, 578] on icon at bounding box center [388, 573] width 22 height 22
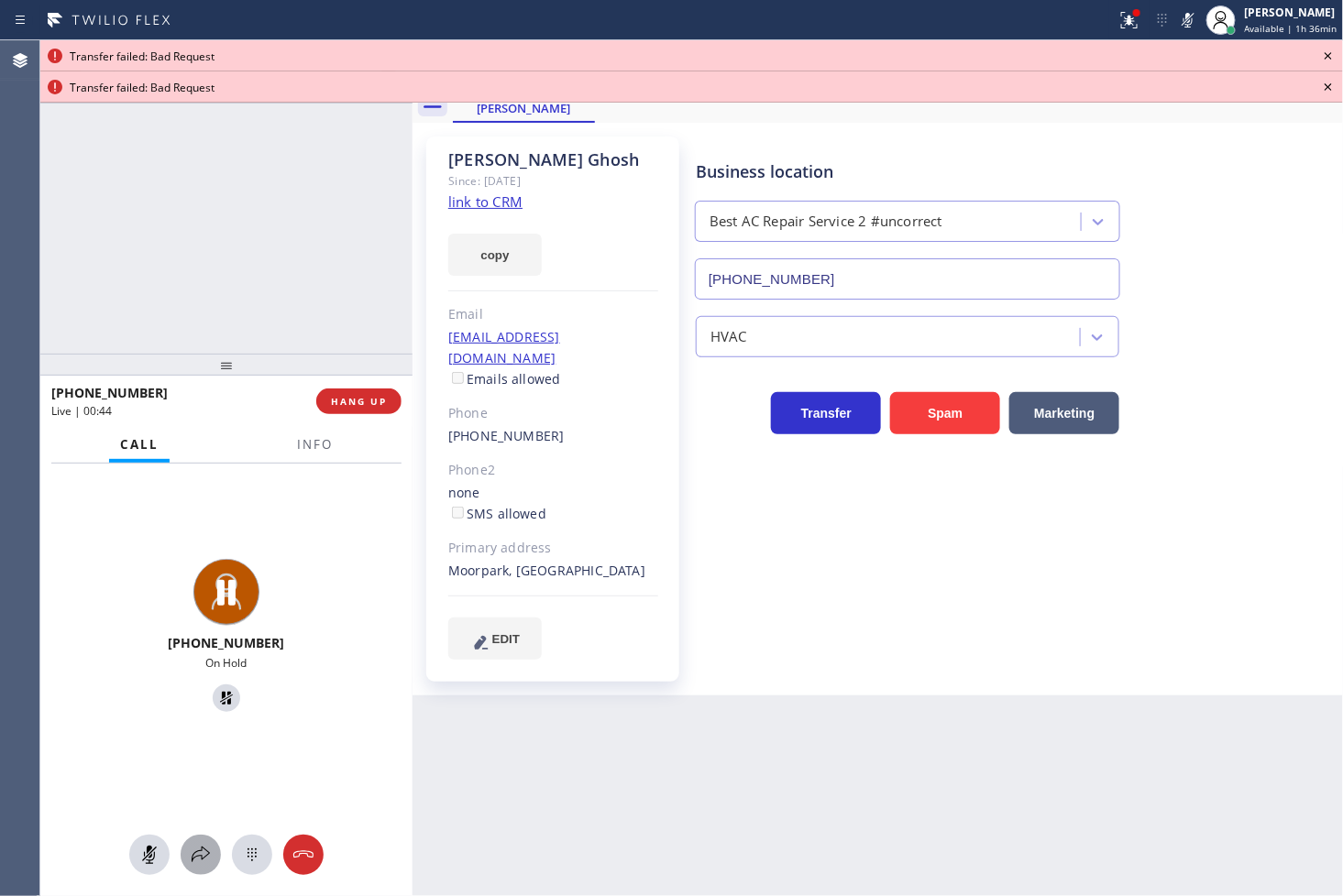
click at [205, 848] on icon at bounding box center [200, 855] width 22 height 22
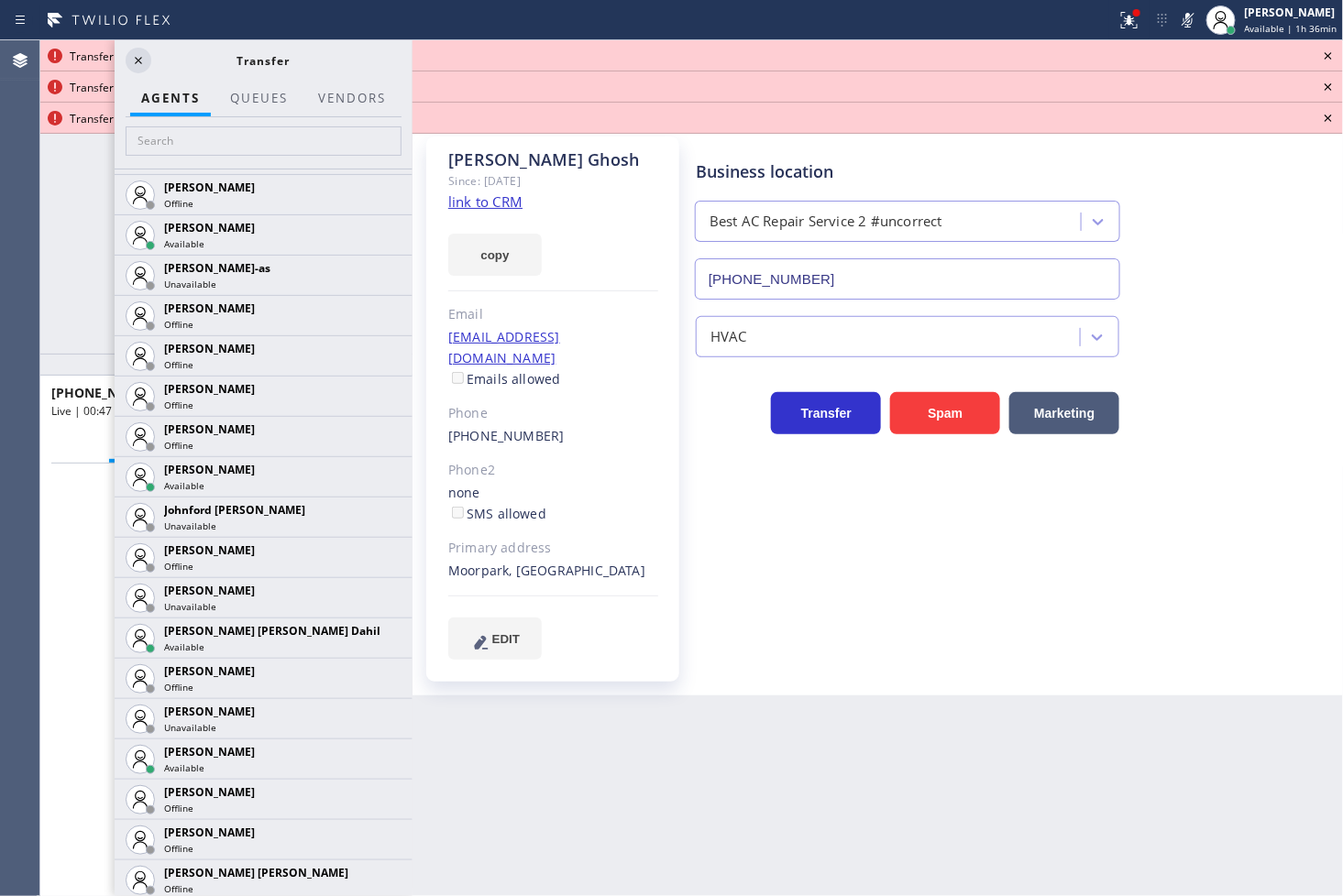
scroll to position [1628, 0]
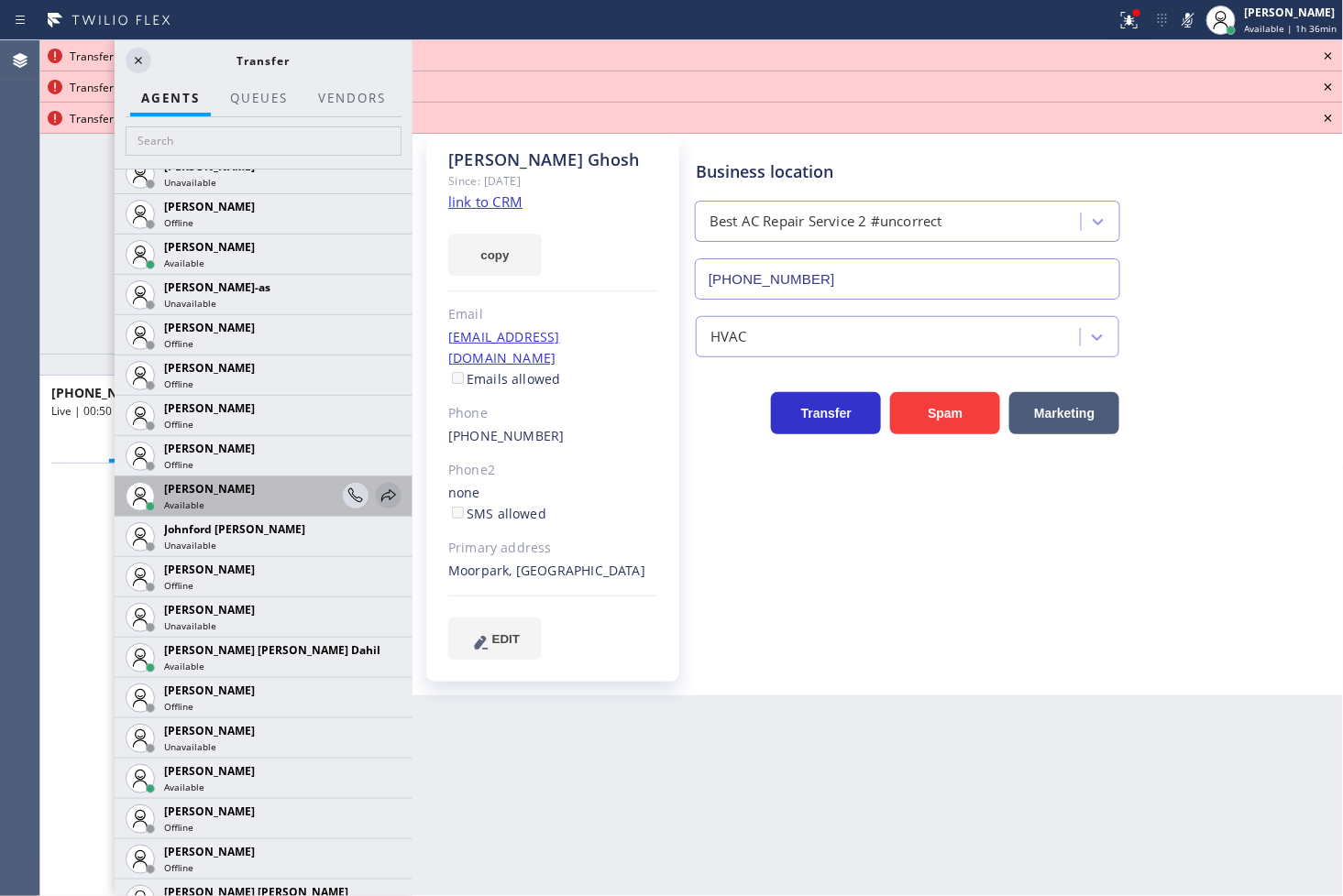
click at [378, 499] on icon at bounding box center [388, 495] width 22 height 22
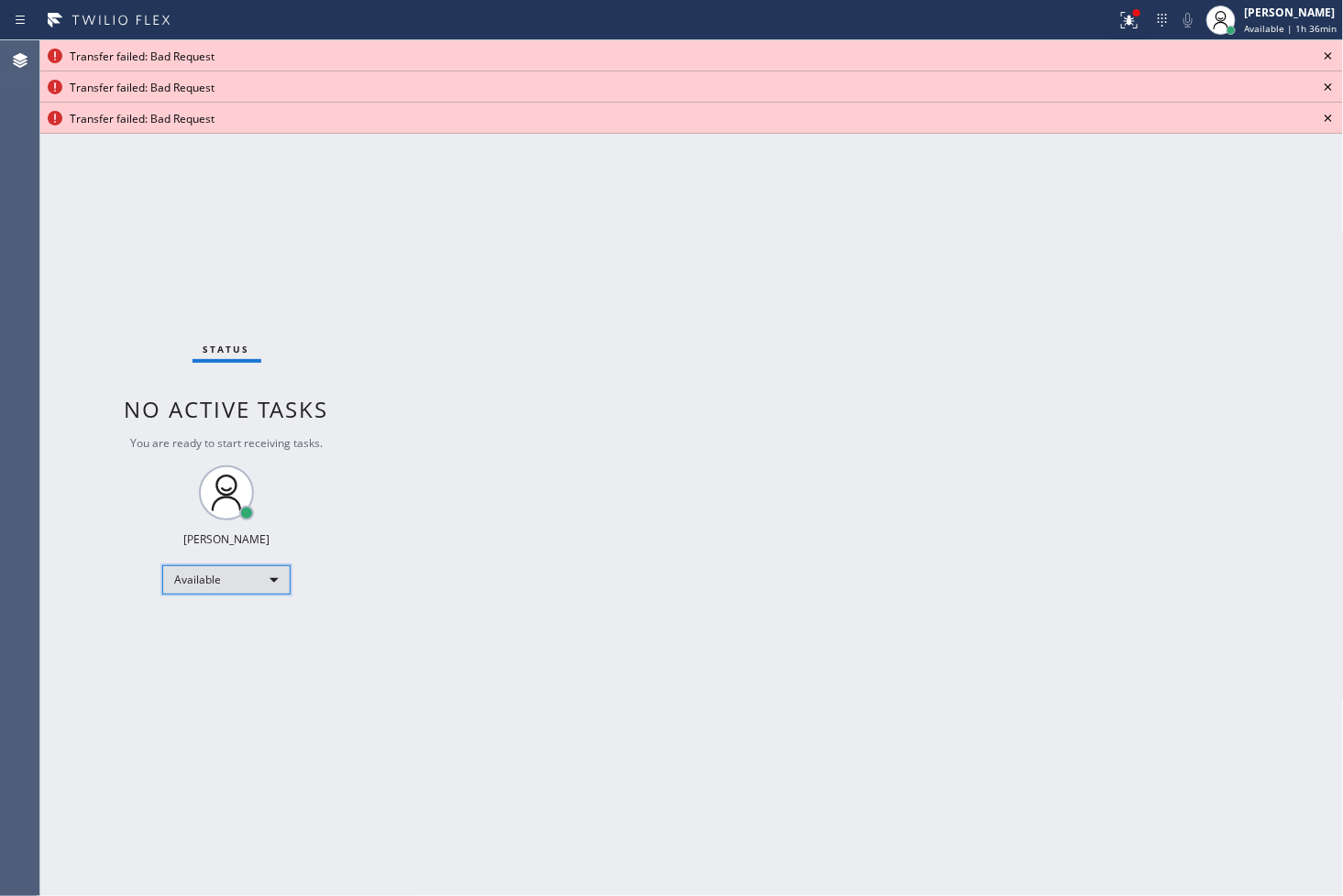
click at [276, 581] on div "Available" at bounding box center [226, 580] width 128 height 30
click at [235, 671] on li "Break" at bounding box center [225, 673] width 125 height 22
click at [1330, 53] on icon at bounding box center [1328, 56] width 22 height 22
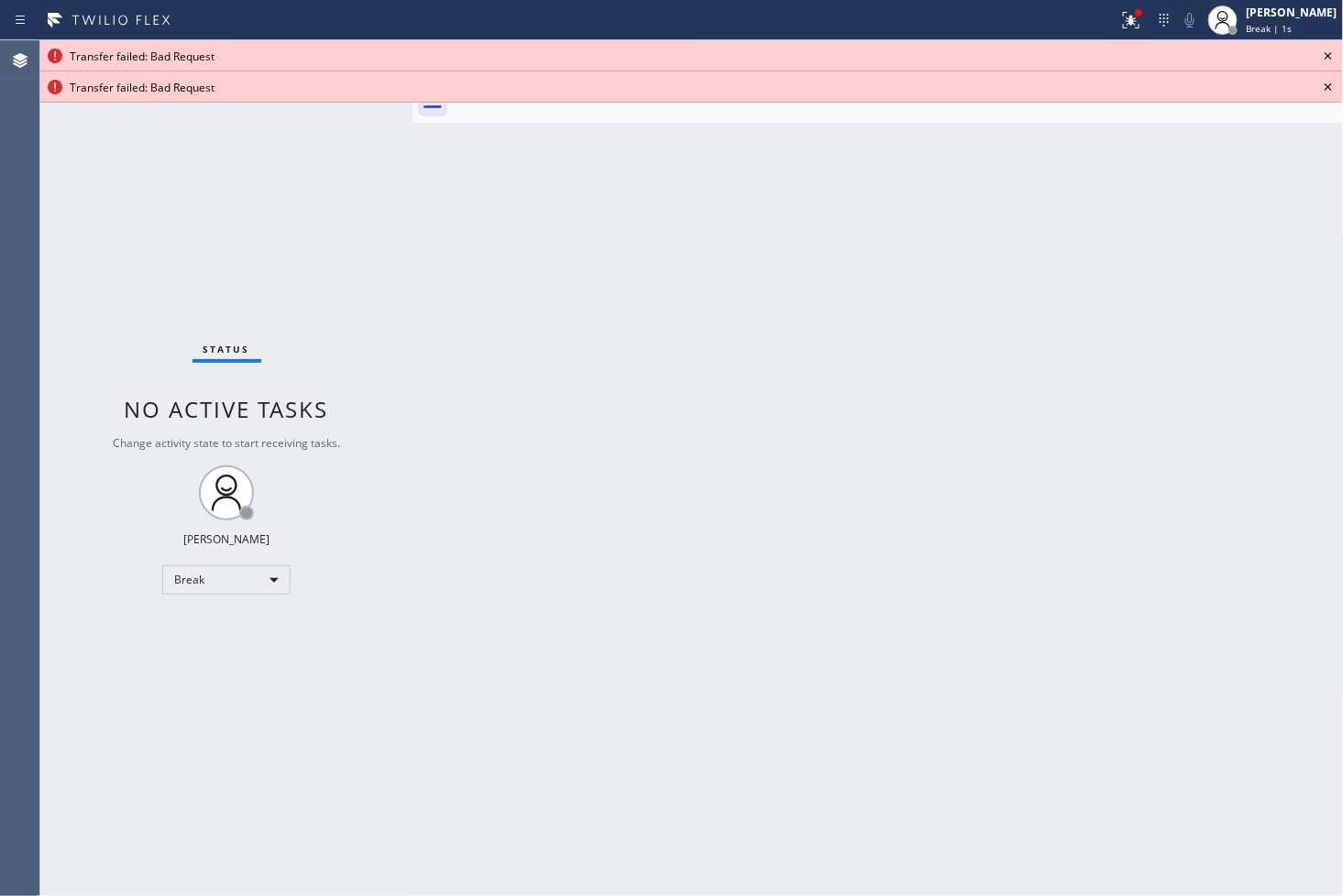
click at [1330, 53] on icon at bounding box center [1328, 56] width 22 height 22
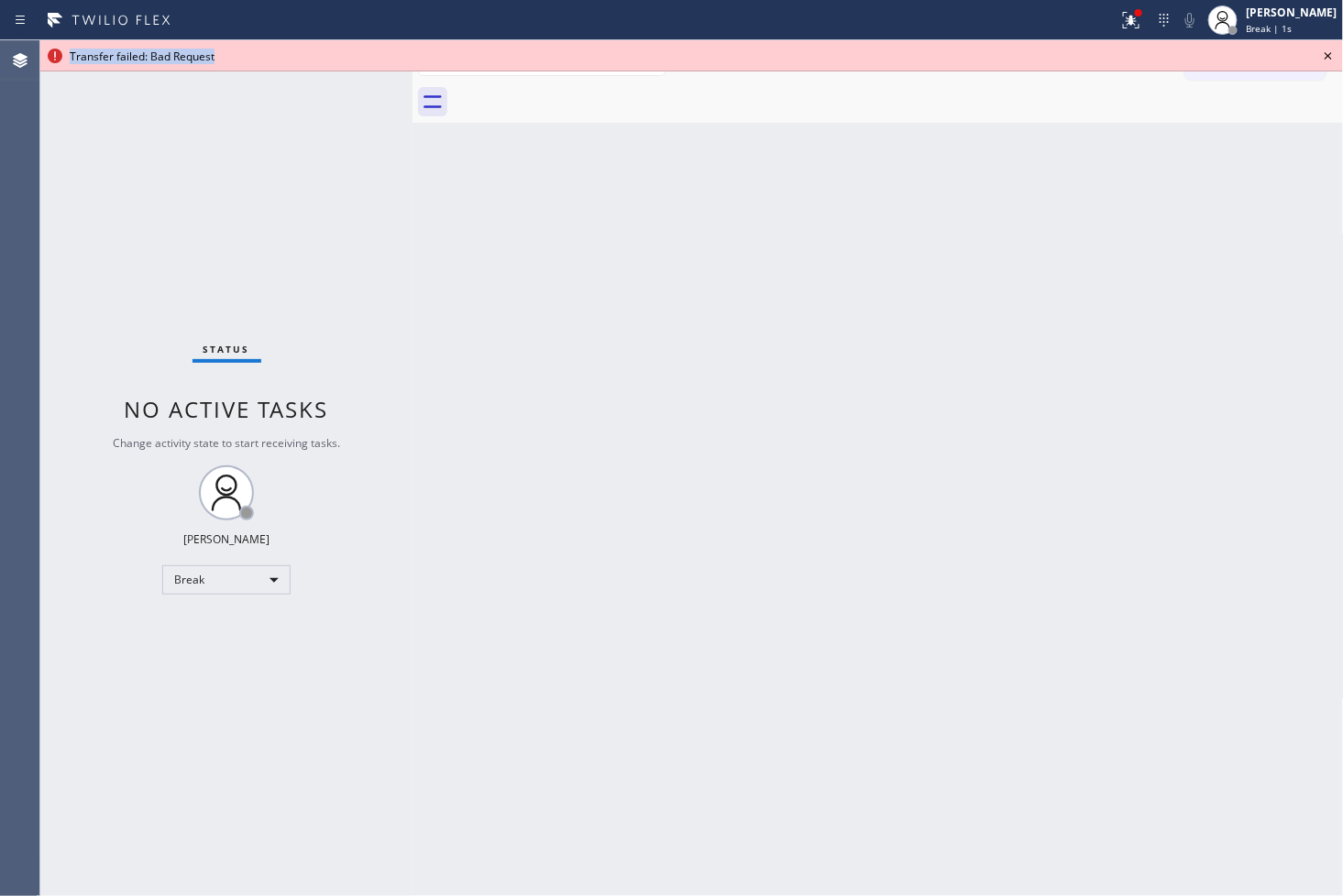
click at [1330, 53] on icon at bounding box center [1328, 56] width 22 height 22
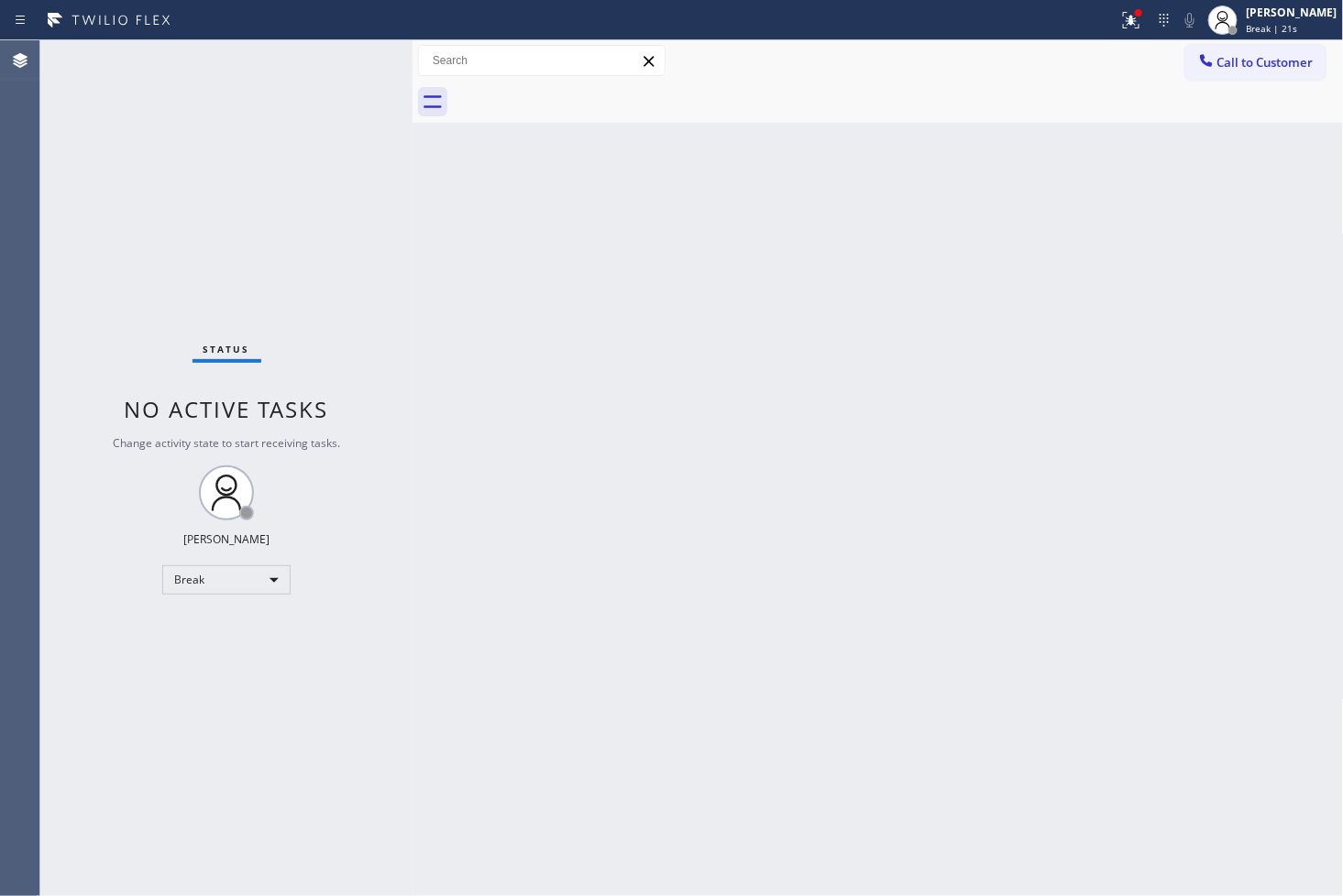
click at [130, 710] on div "Status No active tasks Change activity state to start receiving tasks. [PERSON_…" at bounding box center [226, 468] width 372 height 856
click at [59, 317] on div "Status No active tasks Change activity state to start receiving tasks. [PERSON_…" at bounding box center [226, 468] width 372 height 856
click at [1216, 700] on div "Back to Dashboard Change Sender ID Customers Technicians Select a contact Outbo…" at bounding box center [878, 468] width 932 height 856
click at [927, 700] on div "Back to Dashboard Change Sender ID Customers Technicians Select a contact Outbo…" at bounding box center [878, 468] width 932 height 856
click at [104, 354] on div "Status No active tasks Change activity state to start receiving tasks. [PERSON_…" at bounding box center [226, 468] width 372 height 856
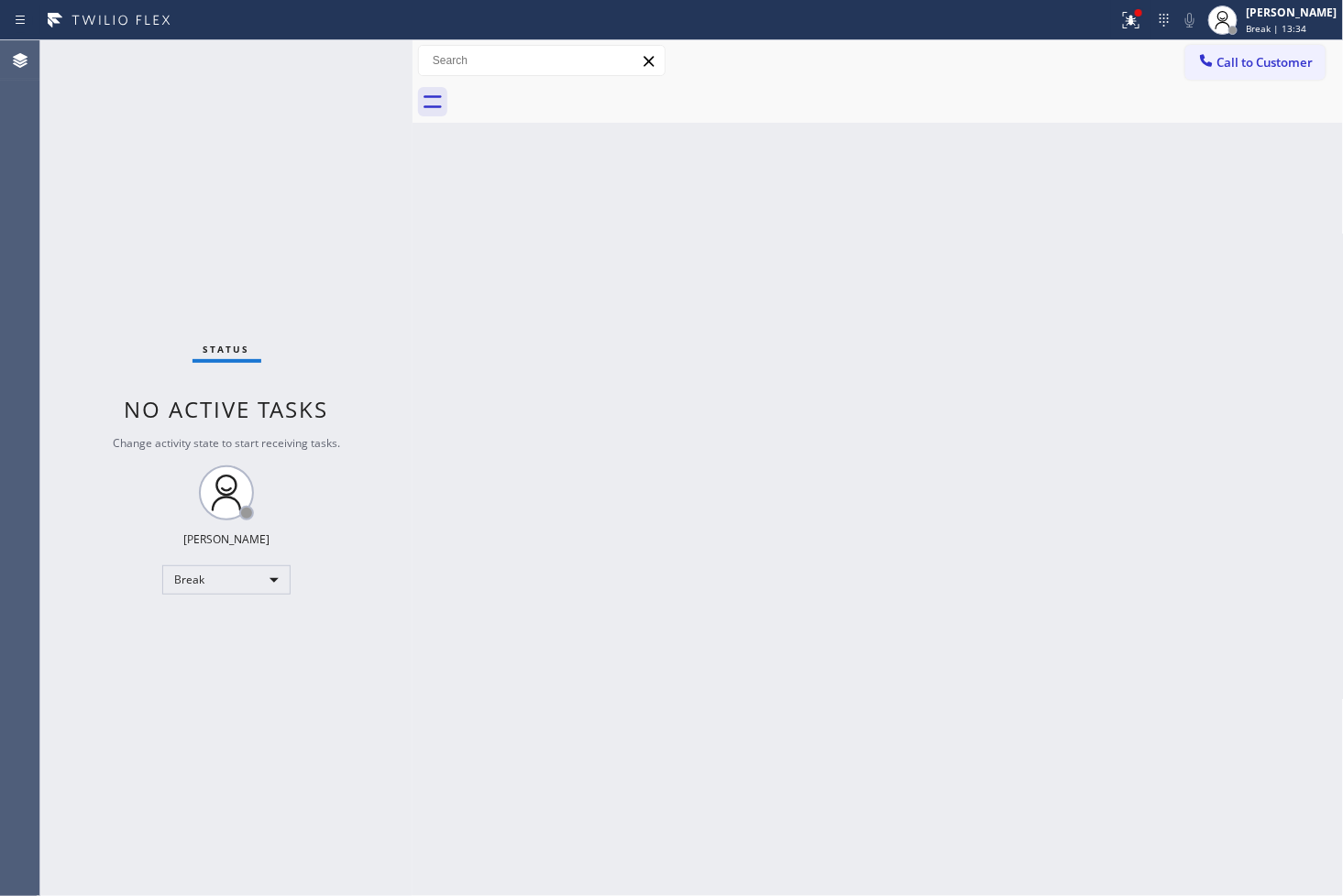
click at [276, 594] on div "Status No active tasks Change activity state to start receiving tasks. [PERSON_…" at bounding box center [226, 468] width 372 height 856
click at [276, 588] on div "Break" at bounding box center [226, 580] width 128 height 30
click at [227, 625] on li "Available" at bounding box center [225, 628] width 125 height 22
click at [524, 483] on div "Back to Dashboard Change Sender ID Customers Technicians Select a contact Outbo…" at bounding box center [878, 468] width 932 height 856
click at [310, 83] on div "Status No active tasks You are ready to start receiving tasks. [PERSON_NAME]" at bounding box center [226, 468] width 372 height 856
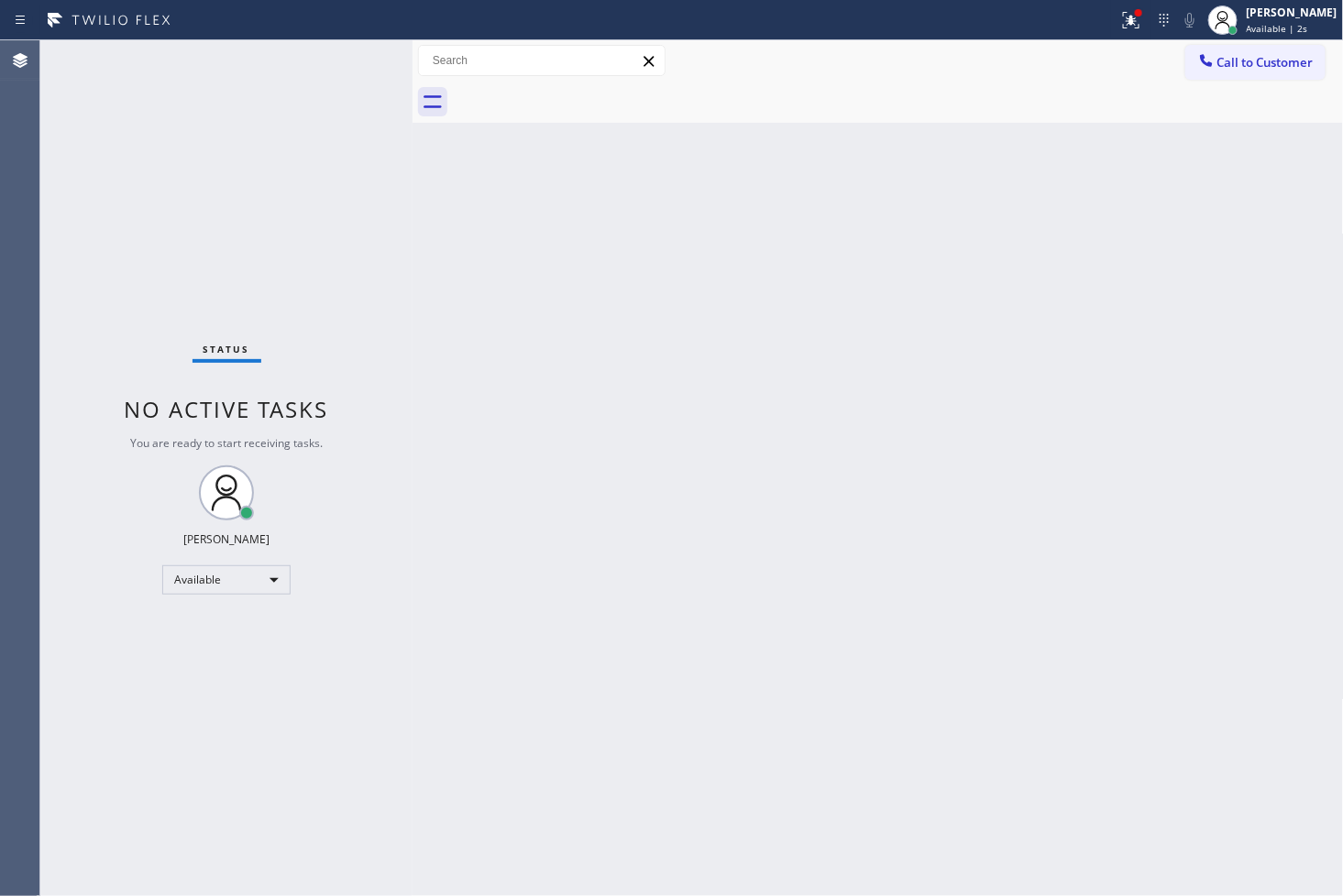
click at [336, 56] on div "Status No active tasks You are ready to start receiving tasks. [PERSON_NAME]" at bounding box center [226, 468] width 372 height 856
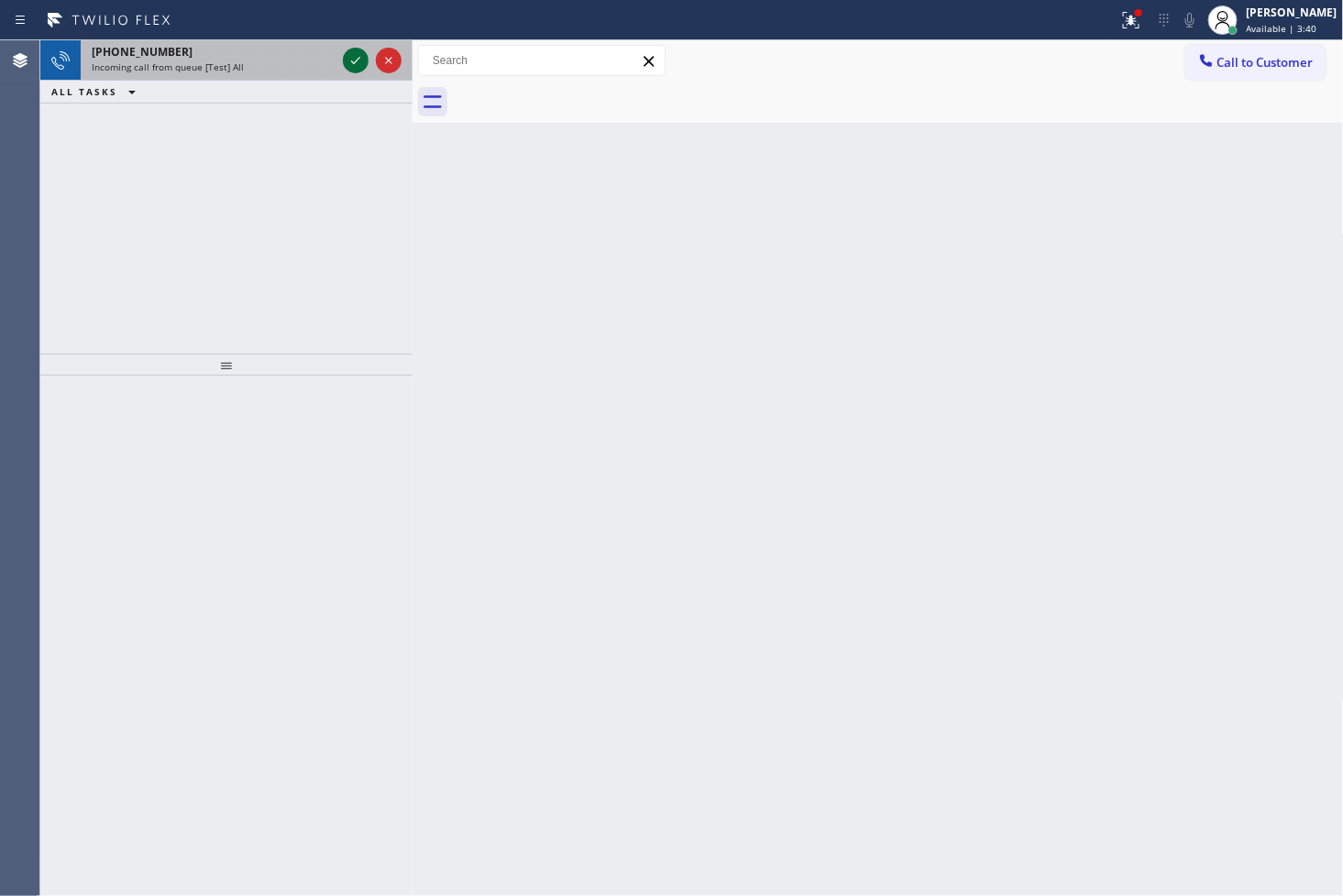
click at [354, 64] on icon at bounding box center [356, 60] width 22 height 22
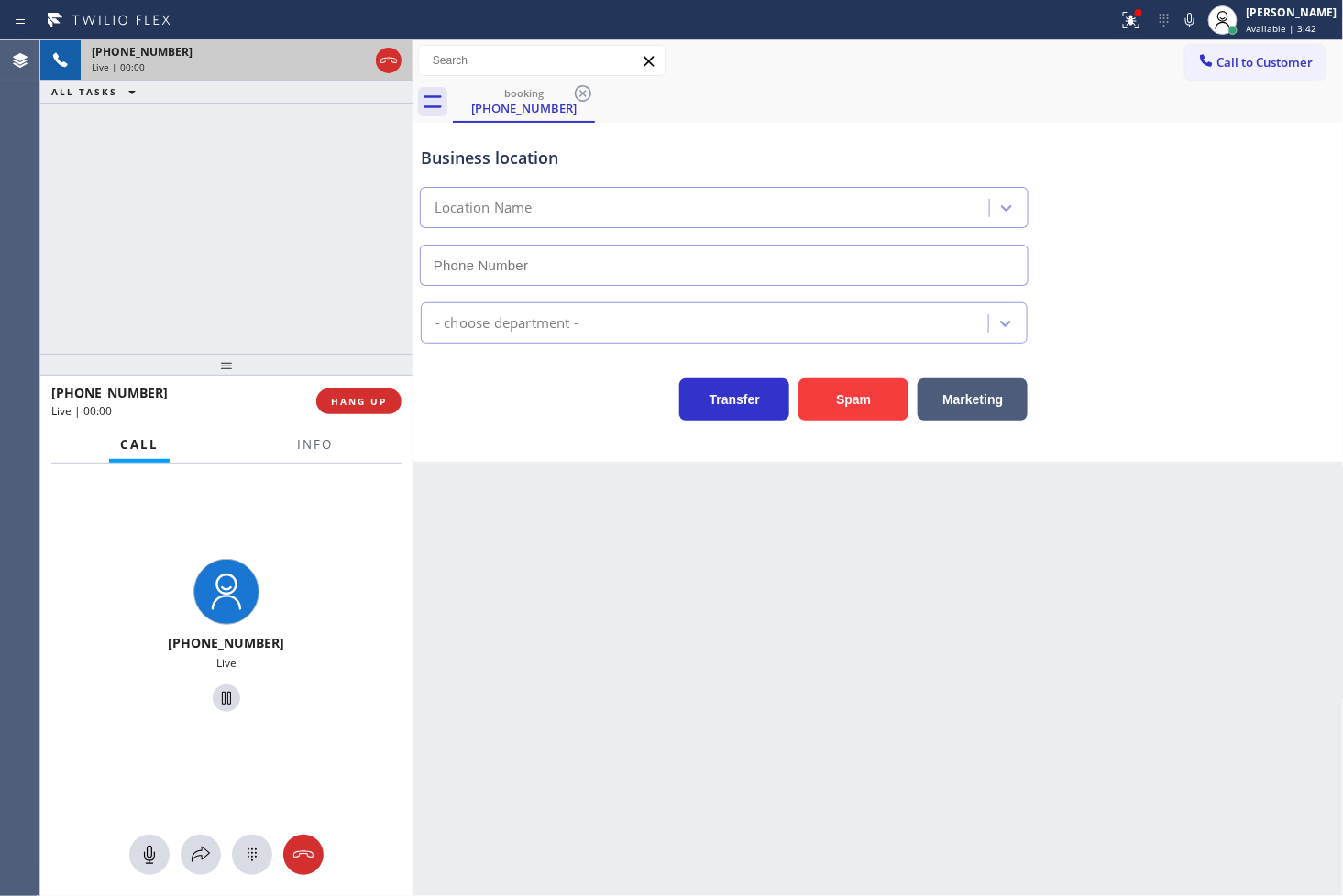
type input "[PHONE_NUMBER]"
click at [541, 447] on div "Business location [DOMAIN_NAME] ([GEOGRAPHIC_DATA], Google Ads) [PHONE_NUMBER] …" at bounding box center [878, 292] width 932 height 339
click at [152, 226] on div "[PHONE_NUMBER] Live | 00:05 ALL TASKS ALL TASKS ACTIVE TASKS TASKS IN WRAP UP" at bounding box center [226, 196] width 372 height 313
click at [1179, 24] on icon at bounding box center [1190, 20] width 22 height 22
click at [1179, 16] on icon at bounding box center [1190, 20] width 22 height 22
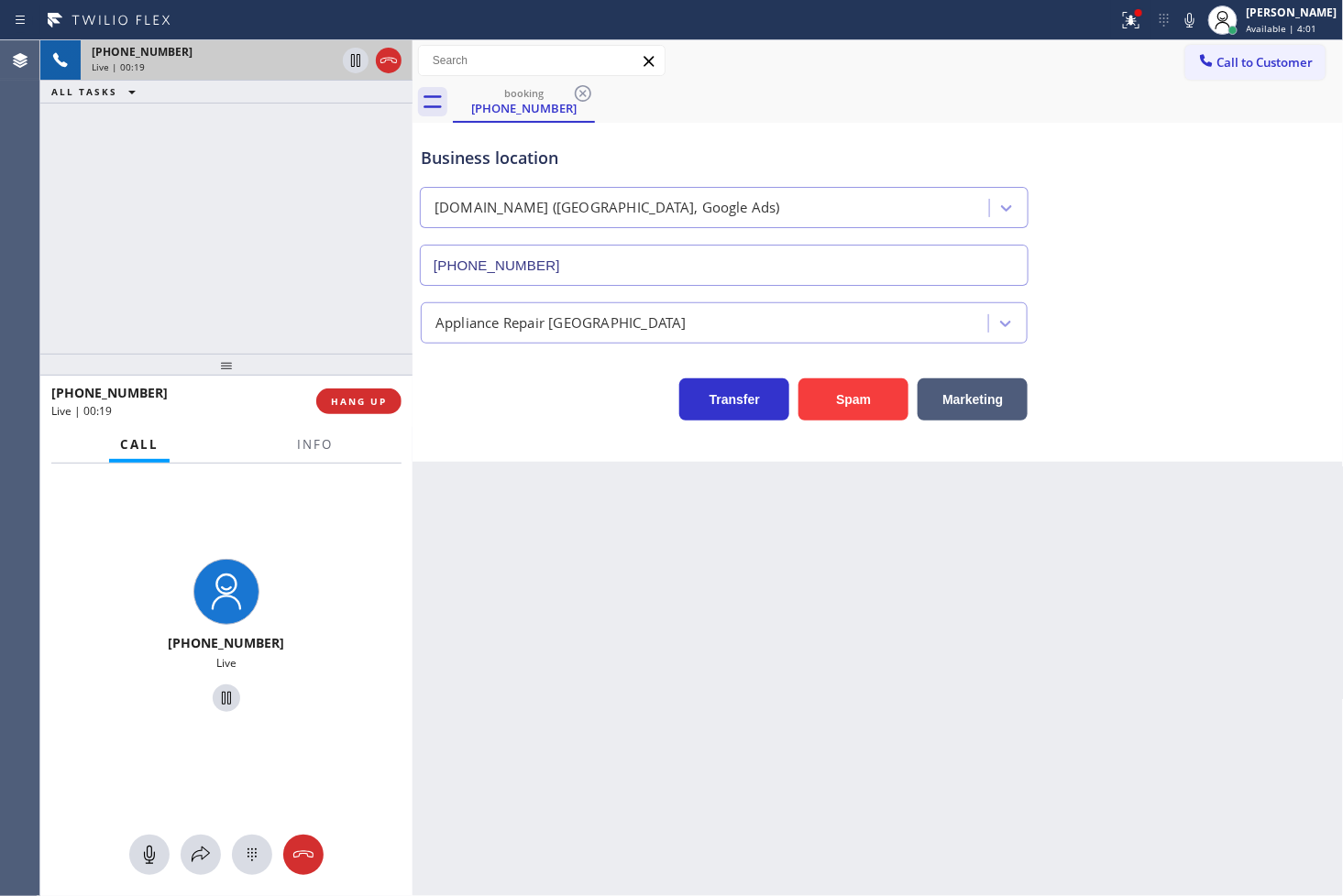
click at [1059, 523] on div "Back to Dashboard Change Sender ID Customers Technicians Select a contact Outbo…" at bounding box center [878, 468] width 932 height 856
click at [173, 214] on div "[PHONE_NUMBER] Live | 00:20 ALL TASKS ALL TASKS ACTIVE TASKS TASKS IN WRAP UP" at bounding box center [226, 196] width 372 height 313
click at [588, 431] on div "Business location [DOMAIN_NAME] ([GEOGRAPHIC_DATA], Google Ads) [PHONE_NUMBER] …" at bounding box center [878, 292] width 932 height 339
click at [565, 425] on div "Business location [DOMAIN_NAME] ([GEOGRAPHIC_DATA], Google Ads) [PHONE_NUMBER] …" at bounding box center [878, 292] width 932 height 339
click at [360, 331] on div "[PHONE_NUMBER] Live | 00:24 ALL TASKS ALL TASKS ACTIVE TASKS TASKS IN WRAP UP" at bounding box center [226, 196] width 372 height 313
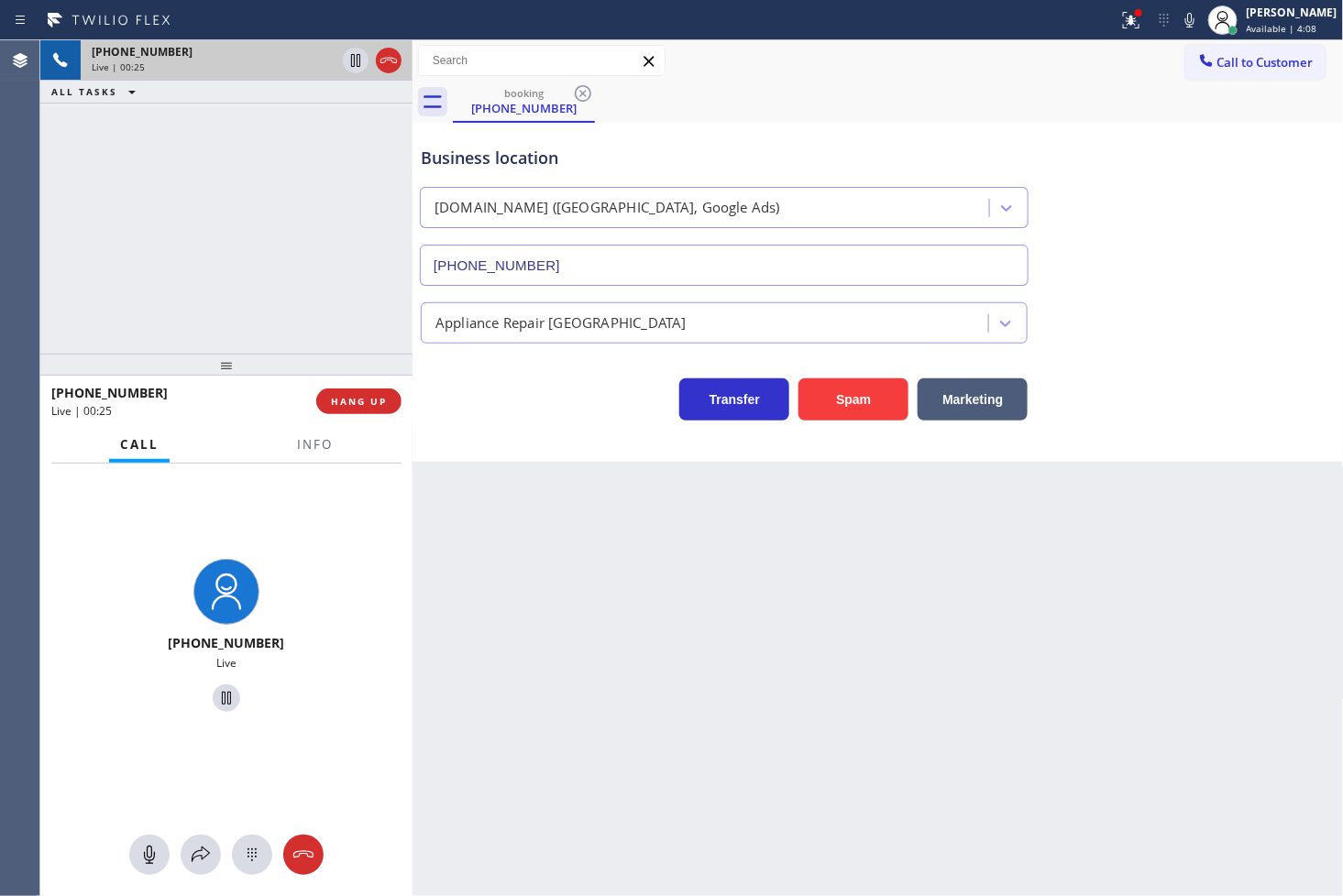
click at [496, 396] on div "Transfer Spam Marketing" at bounding box center [724, 395] width 614 height 52
drag, startPoint x: 496, startPoint y: 403, endPoint x: 504, endPoint y: 391, distance: 14.4
click at [496, 403] on div "Transfer Spam Marketing" at bounding box center [724, 395] width 614 height 52
click at [1179, 18] on icon at bounding box center [1190, 20] width 22 height 22
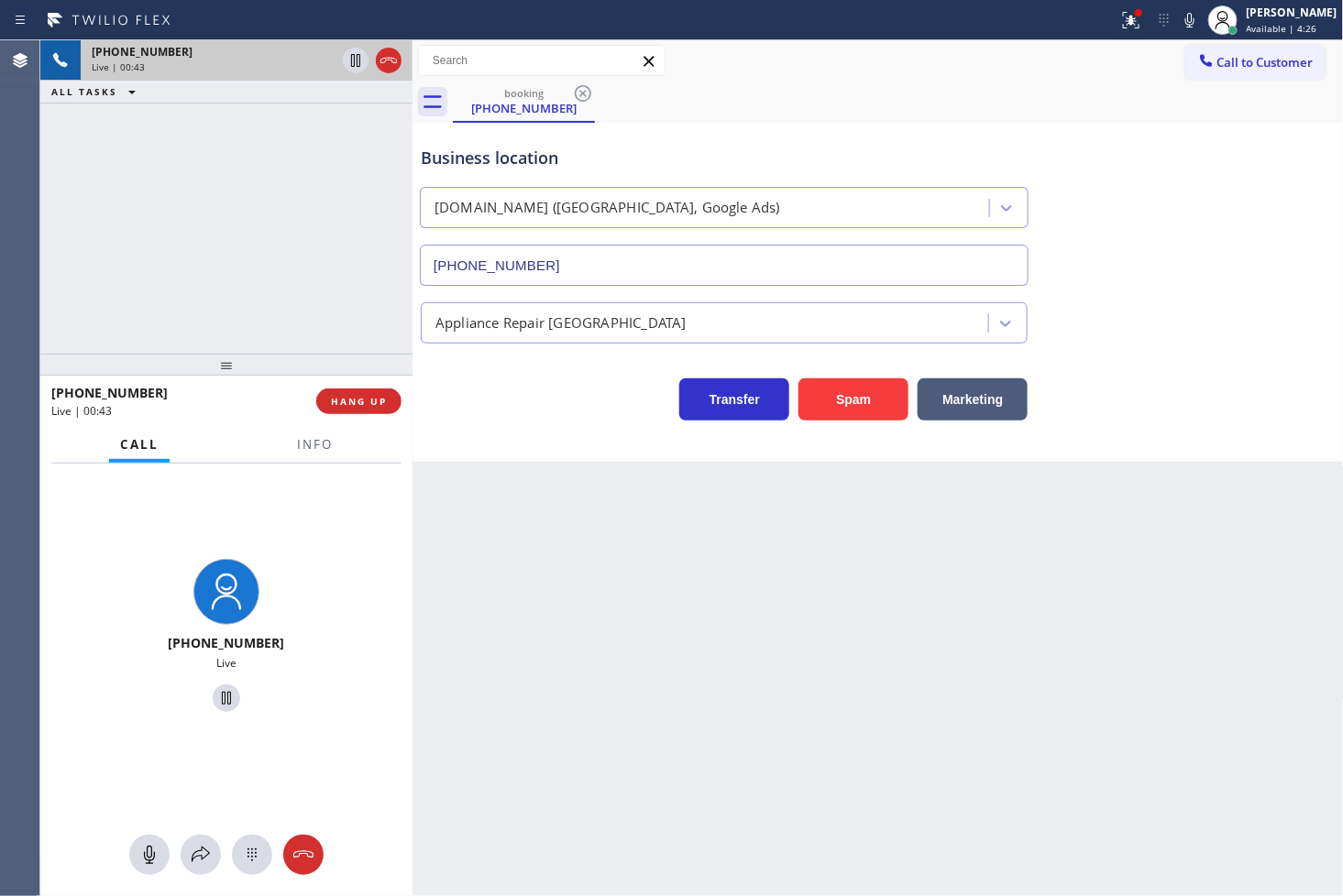
click at [241, 306] on div "[PHONE_NUMBER] Live | 00:43 ALL TASKS ALL TASKS ACTIVE TASKS TASKS IN WRAP UP" at bounding box center [226, 196] width 372 height 313
click at [563, 423] on div "Business location [DOMAIN_NAME] ([GEOGRAPHIC_DATA], Google Ads) [PHONE_NUMBER] …" at bounding box center [878, 292] width 932 height 339
click at [207, 287] on div "[PHONE_NUMBER] Live | 00:44 ALL TASKS ALL TASKS ACTIVE TASKS TASKS IN WRAP UP" at bounding box center [226, 196] width 372 height 313
click at [520, 451] on div "Business location [DOMAIN_NAME] ([GEOGRAPHIC_DATA], Google Ads) [PHONE_NUMBER] …" at bounding box center [878, 292] width 932 height 339
click at [530, 445] on div "Business location [DOMAIN_NAME] ([GEOGRAPHIC_DATA], Google Ads) [PHONE_NUMBER] …" at bounding box center [878, 292] width 932 height 339
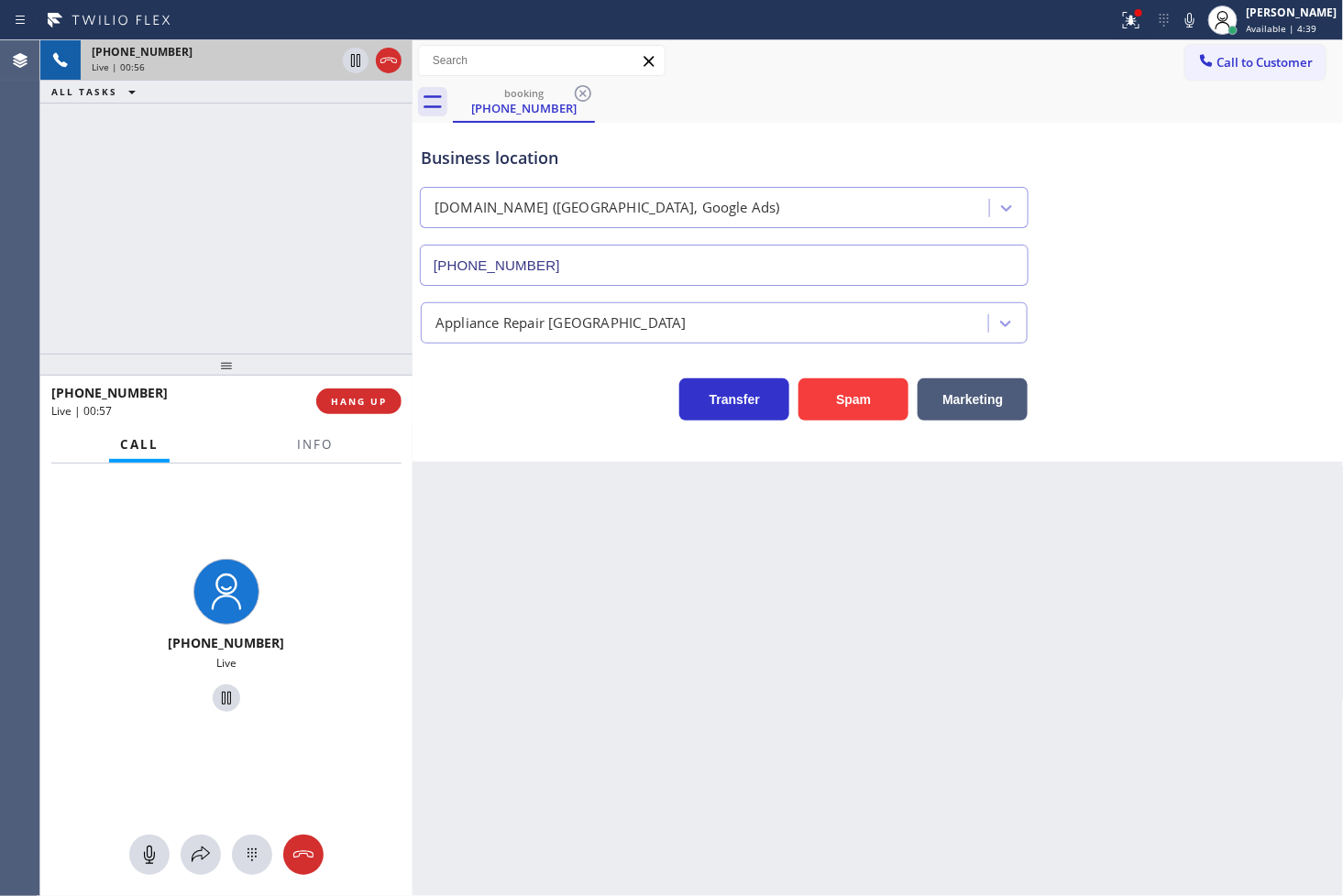
click at [333, 345] on div "[PHONE_NUMBER] Live | 00:56 ALL TASKS ALL TASKS ACTIVE TASKS TASKS IN WRAP UP" at bounding box center [226, 196] width 372 height 313
click at [588, 423] on div "Business location [DOMAIN_NAME] ([GEOGRAPHIC_DATA], Google Ads) [PHONE_NUMBER] …" at bounding box center [878, 292] width 932 height 339
drag, startPoint x: 170, startPoint y: 293, endPoint x: 185, endPoint y: 323, distance: 33.5
click at [181, 321] on div "[PHONE_NUMBER] Live | 00:57 ALL TASKS ALL TASKS ACTIVE TASKS TASKS IN WRAP UP" at bounding box center [226, 196] width 372 height 313
click at [206, 216] on div "[PHONE_NUMBER] Live | 01:03 ALL TASKS ALL TASKS ACTIVE TASKS TASKS IN WRAP UP" at bounding box center [226, 196] width 372 height 313
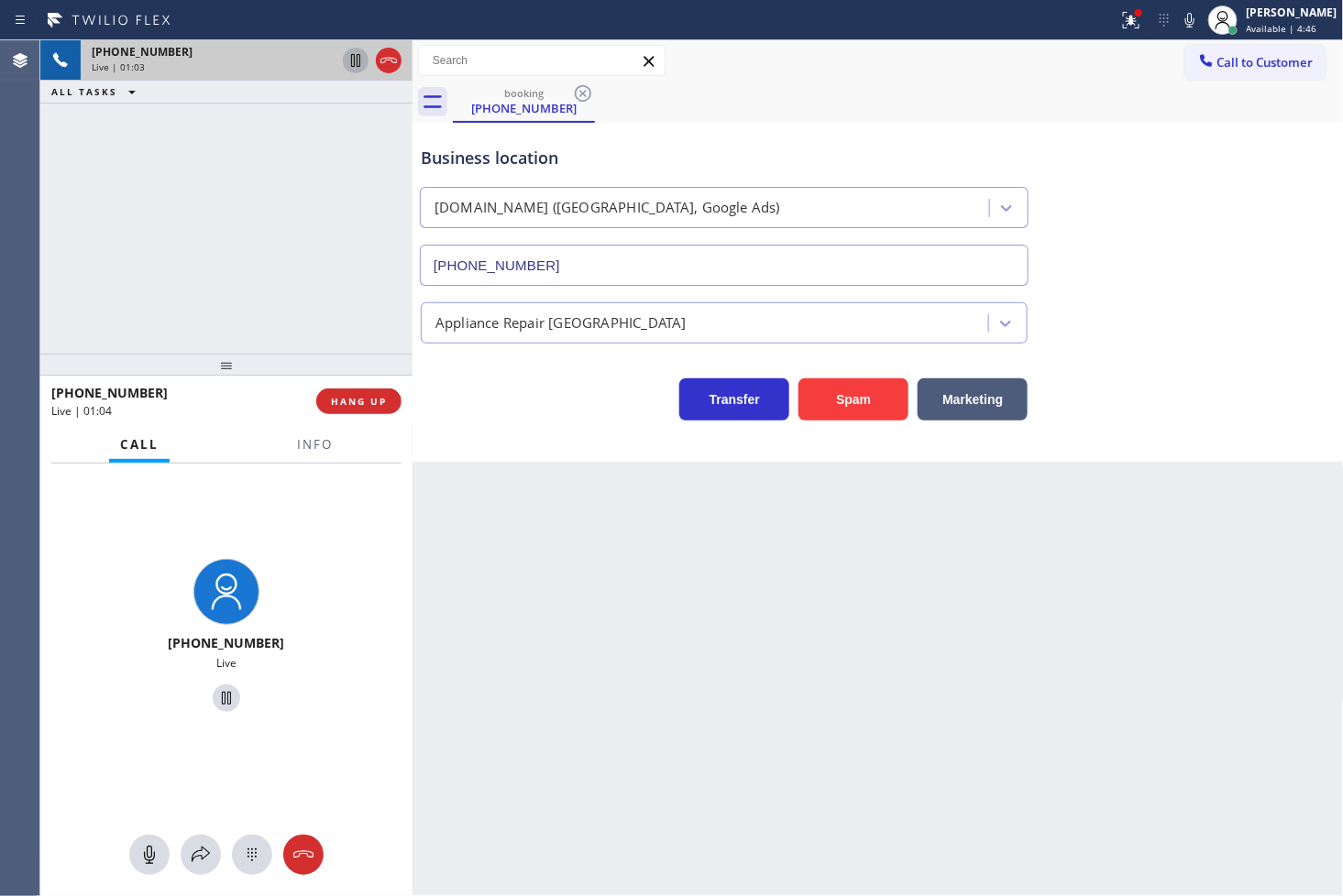
click at [355, 61] on icon at bounding box center [356, 60] width 22 height 22
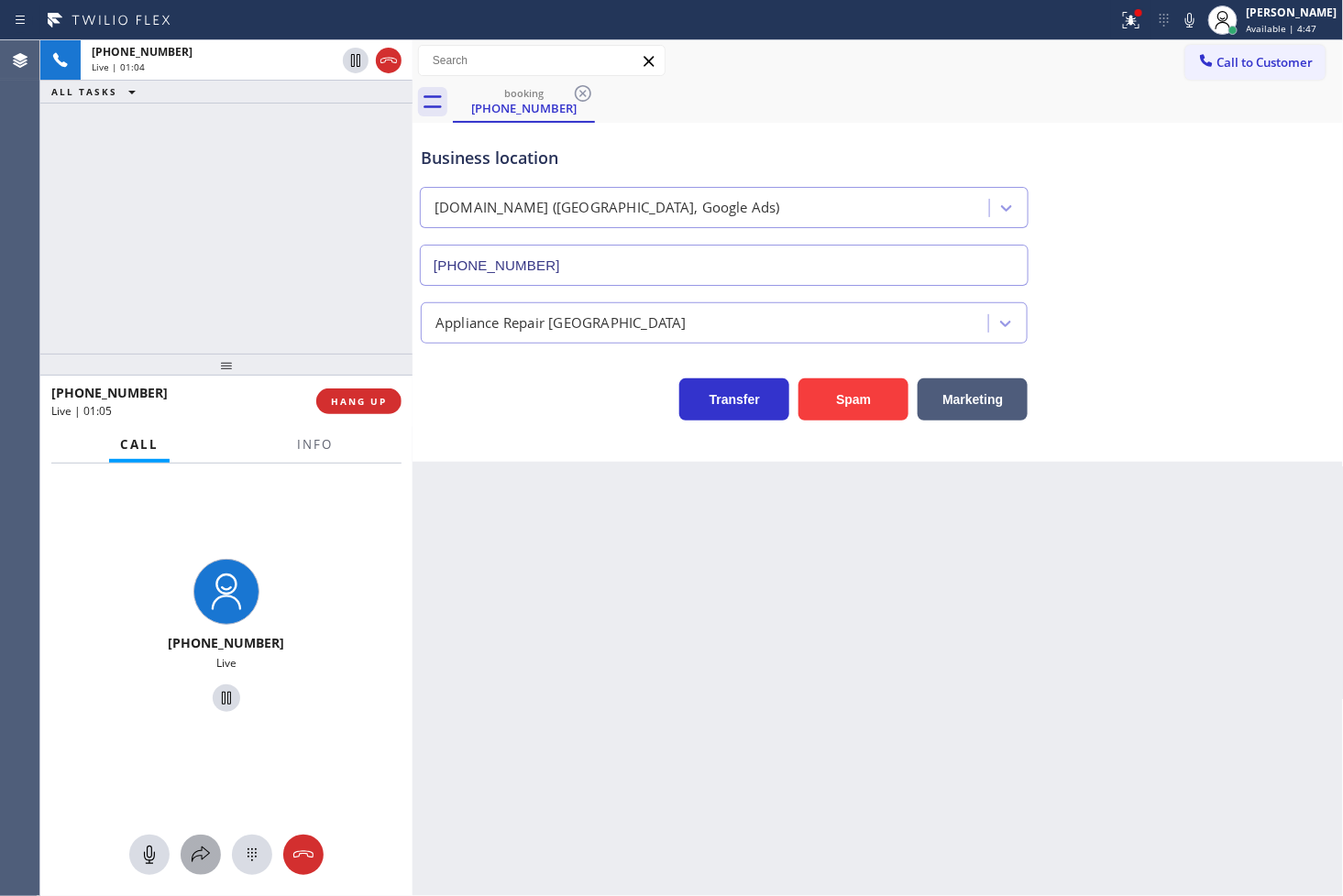
click at [194, 846] on icon at bounding box center [200, 855] width 22 height 22
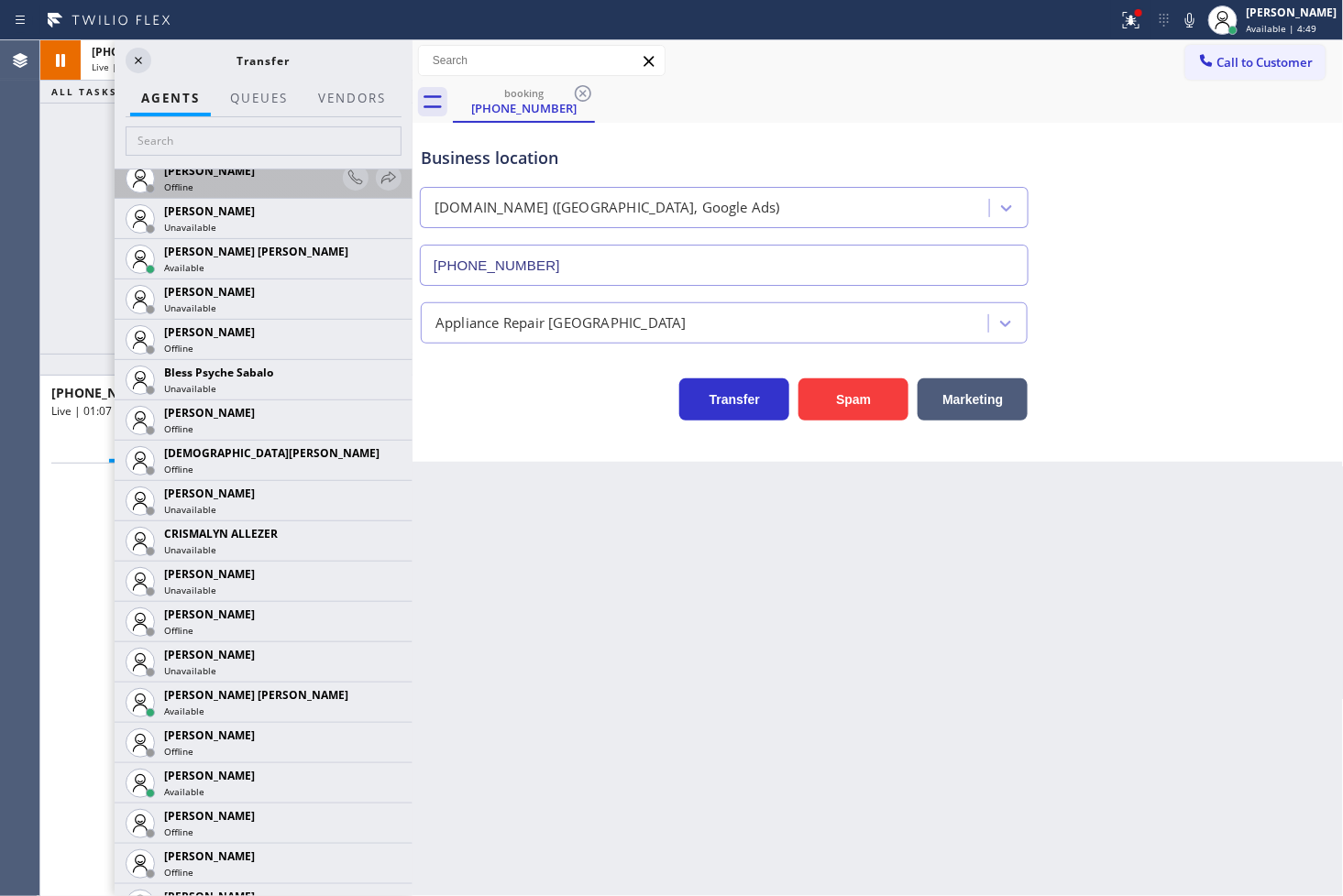
scroll to position [509, 0]
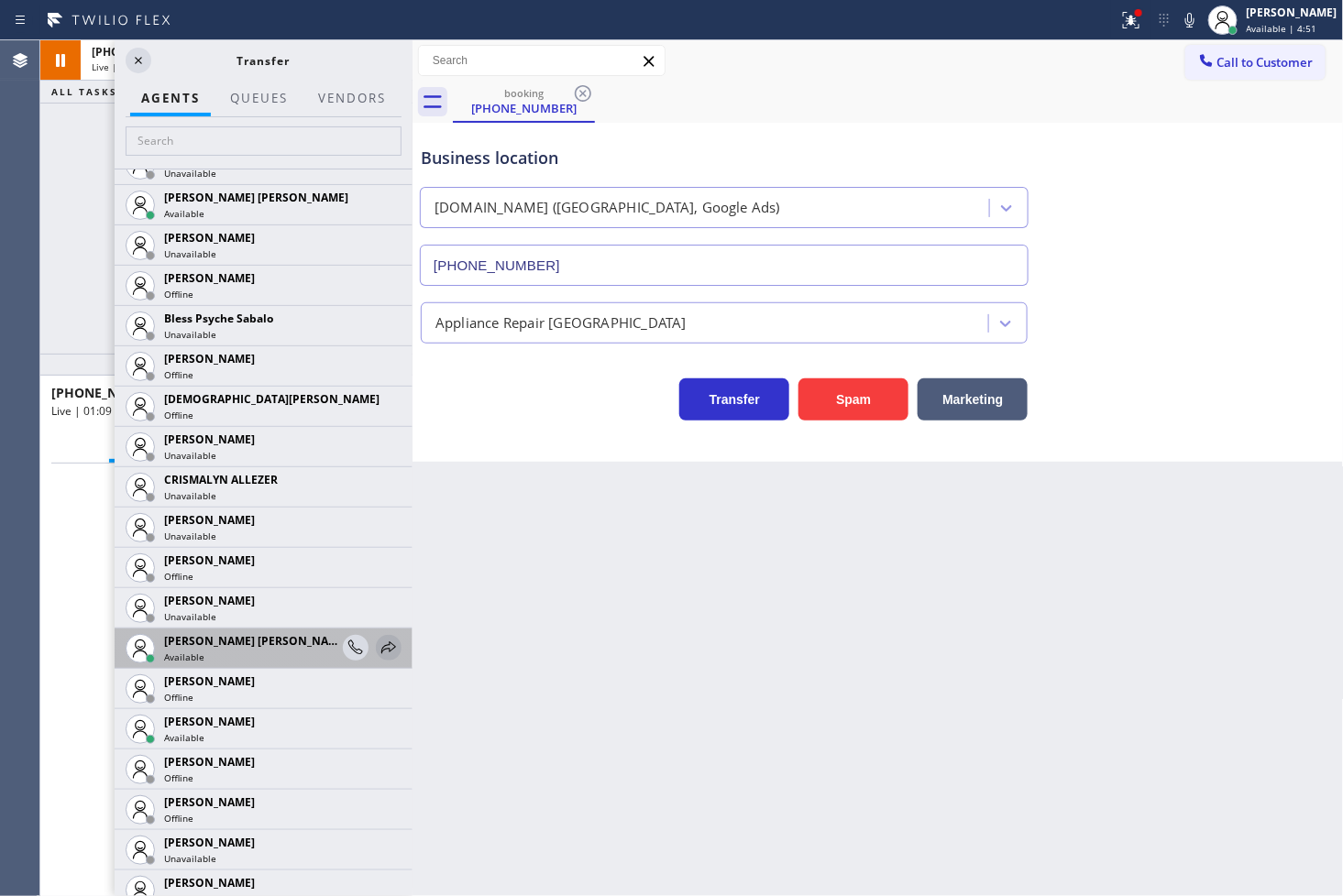
click at [378, 645] on icon at bounding box center [388, 648] width 22 height 22
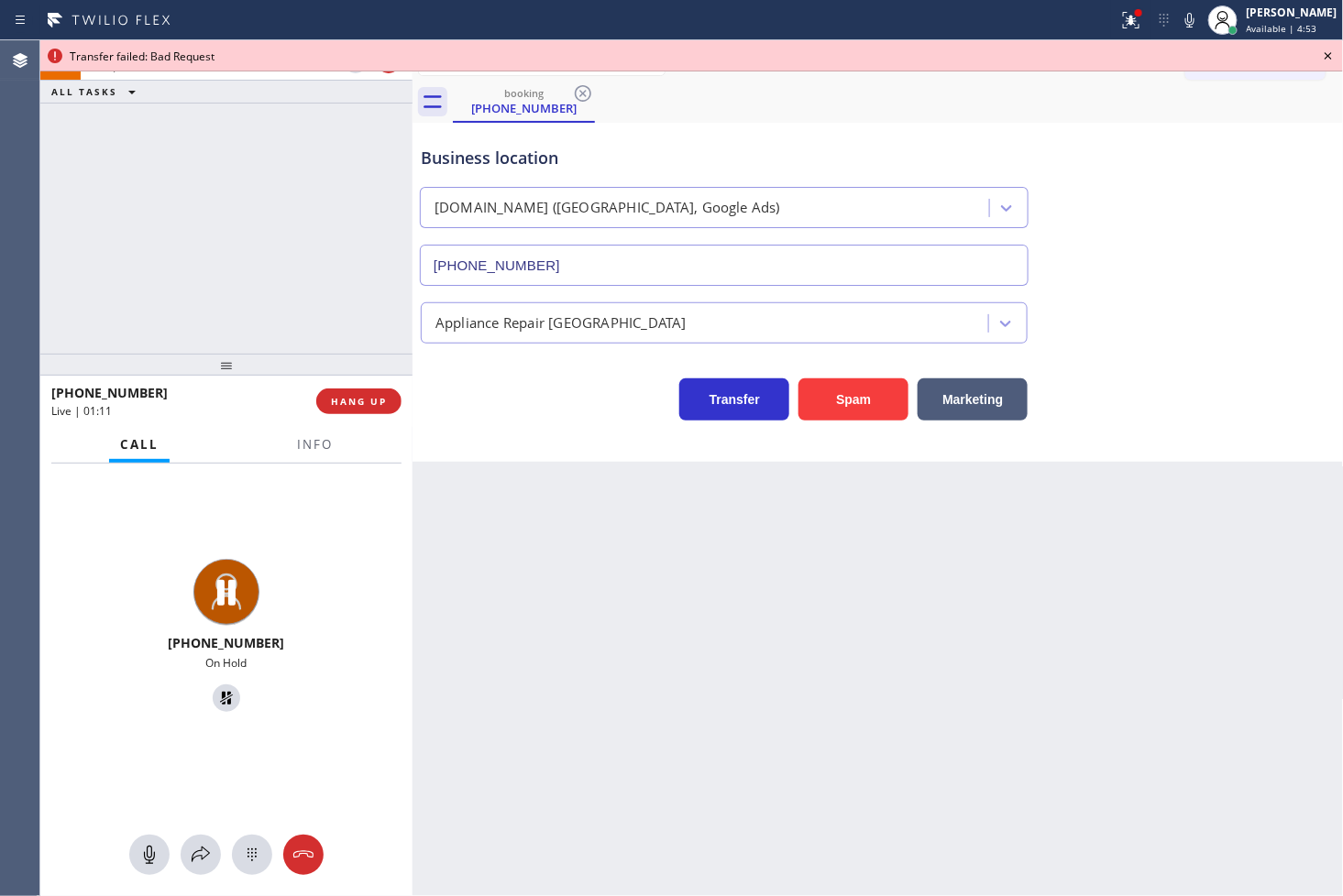
click at [308, 828] on div "[PHONE_NUMBER] On Hold" at bounding box center [226, 680] width 372 height 433
click at [209, 852] on icon at bounding box center [200, 855] width 22 height 22
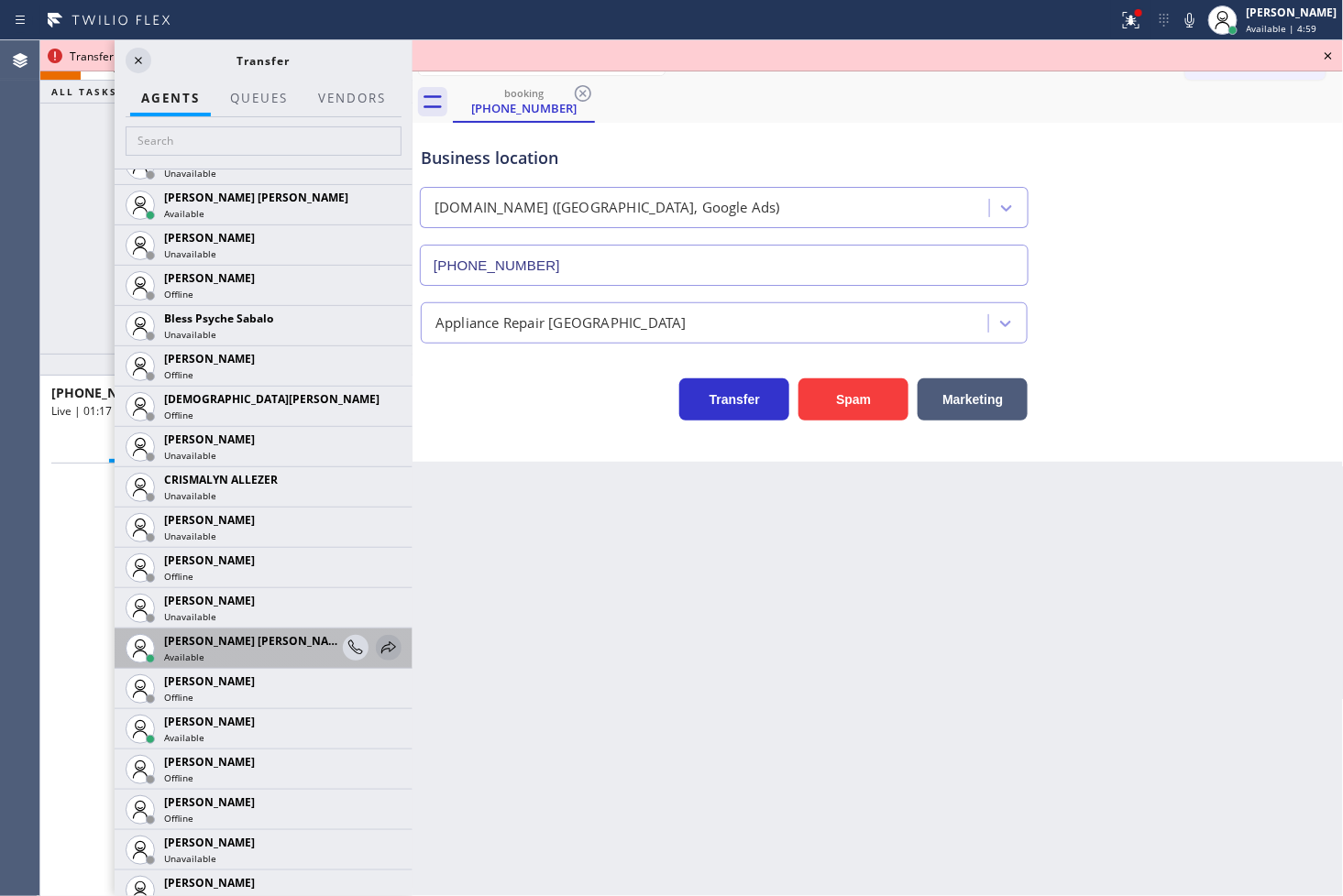
click at [378, 637] on icon at bounding box center [388, 648] width 22 height 22
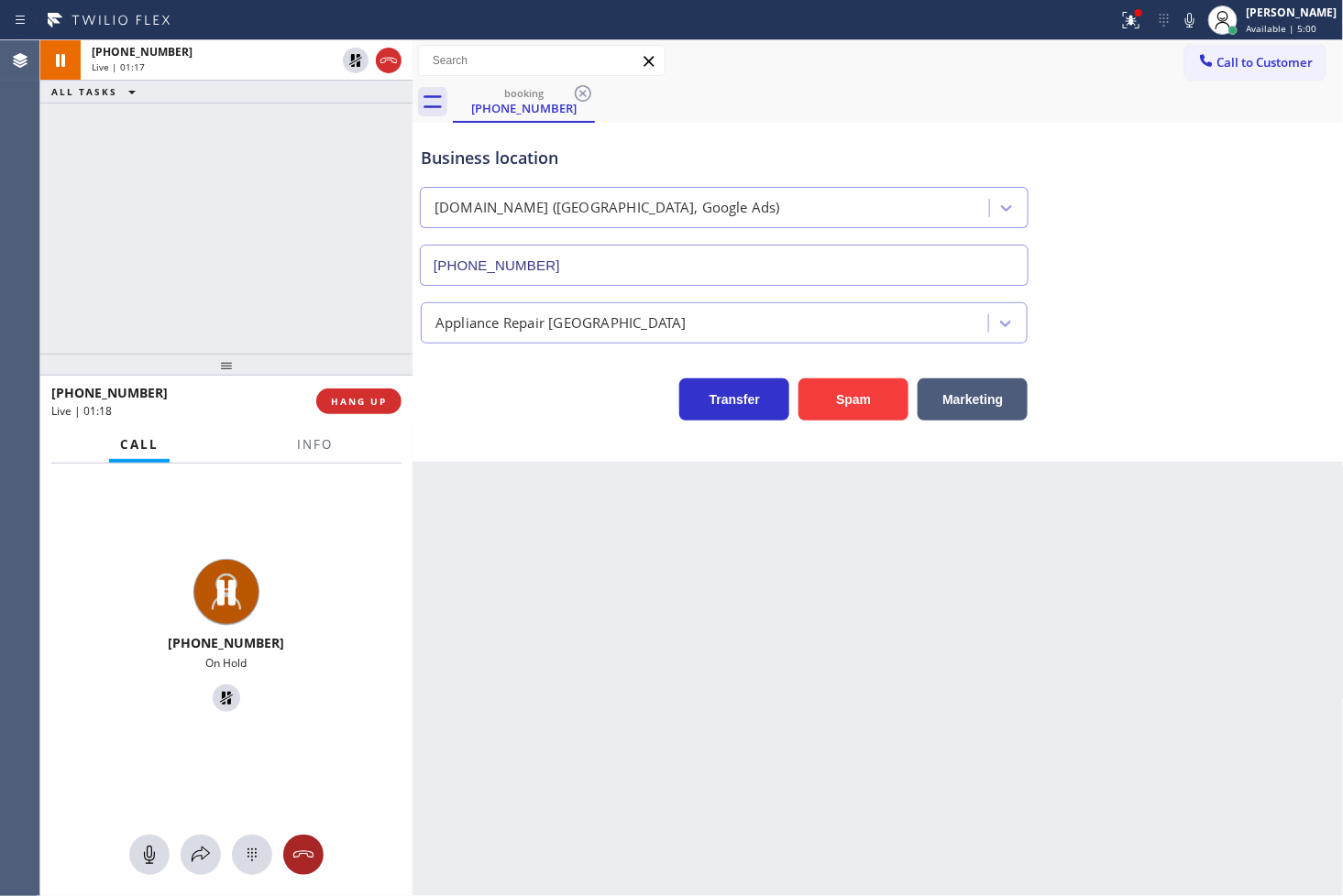
click at [312, 855] on icon at bounding box center [303, 855] width 22 height 22
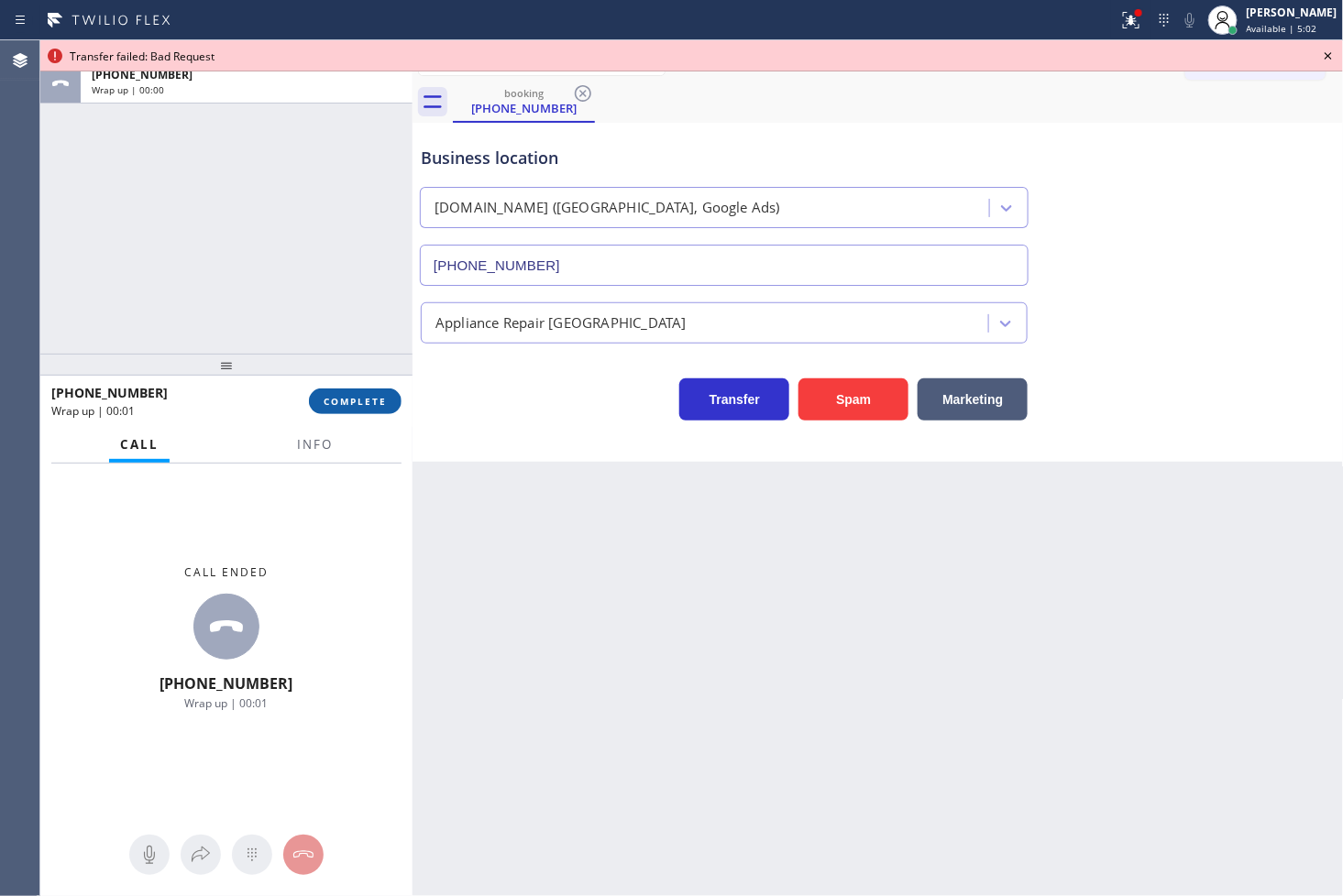
click at [371, 399] on span "COMPLETE" at bounding box center [356, 401] width 63 height 12
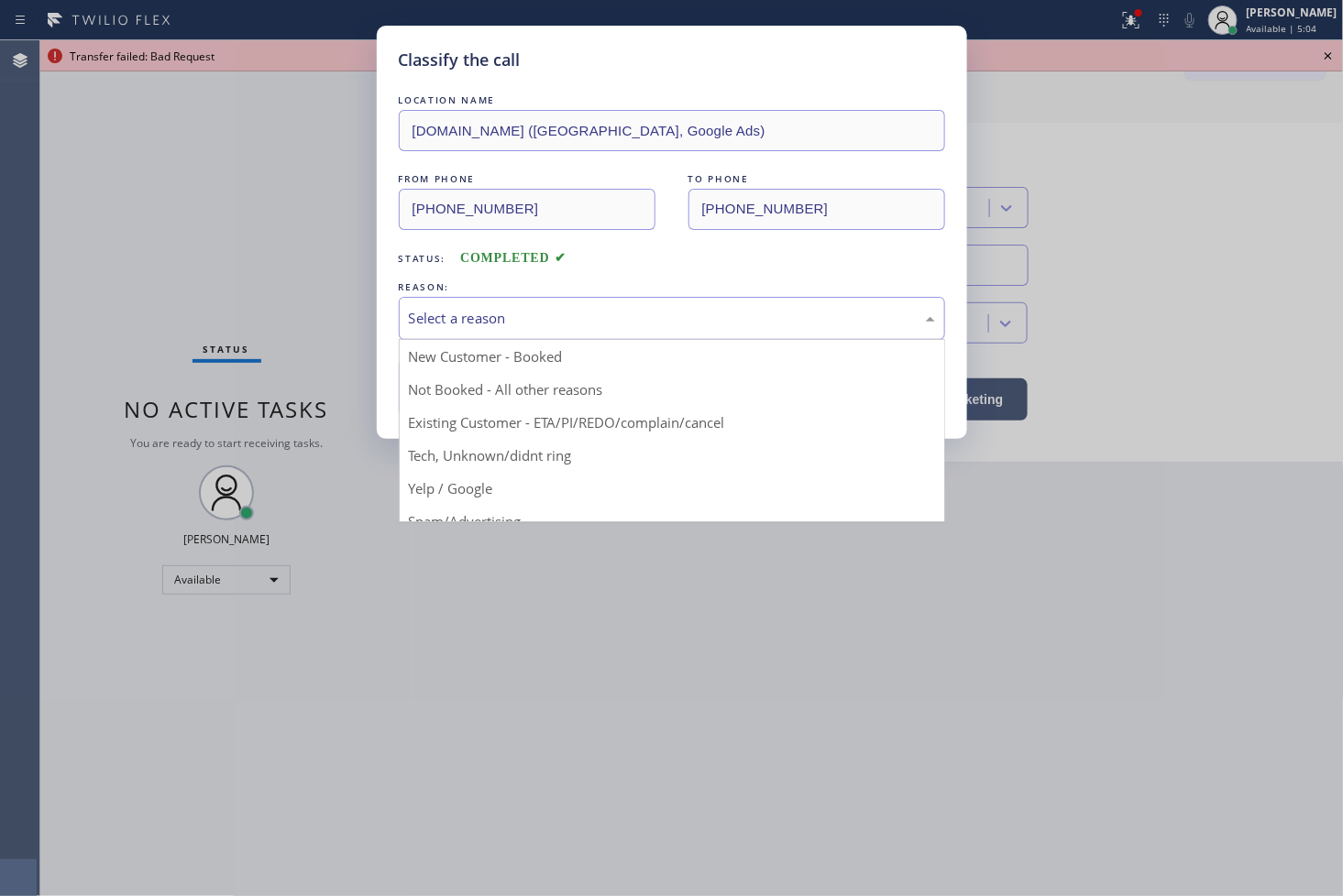
click at [466, 321] on div "Select a reason" at bounding box center [671, 318] width 526 height 21
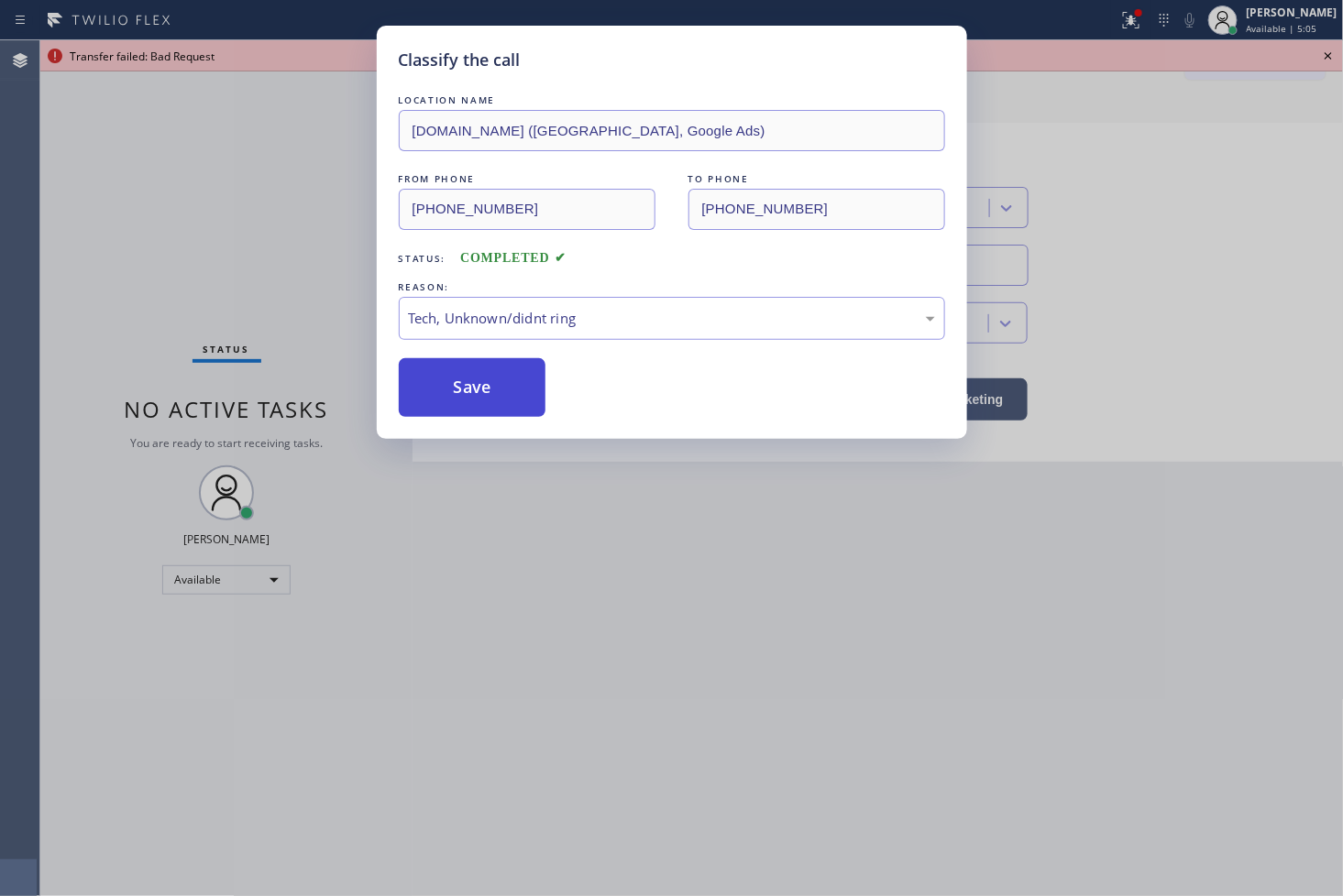
click at [477, 407] on button "Save" at bounding box center [473, 387] width 148 height 58
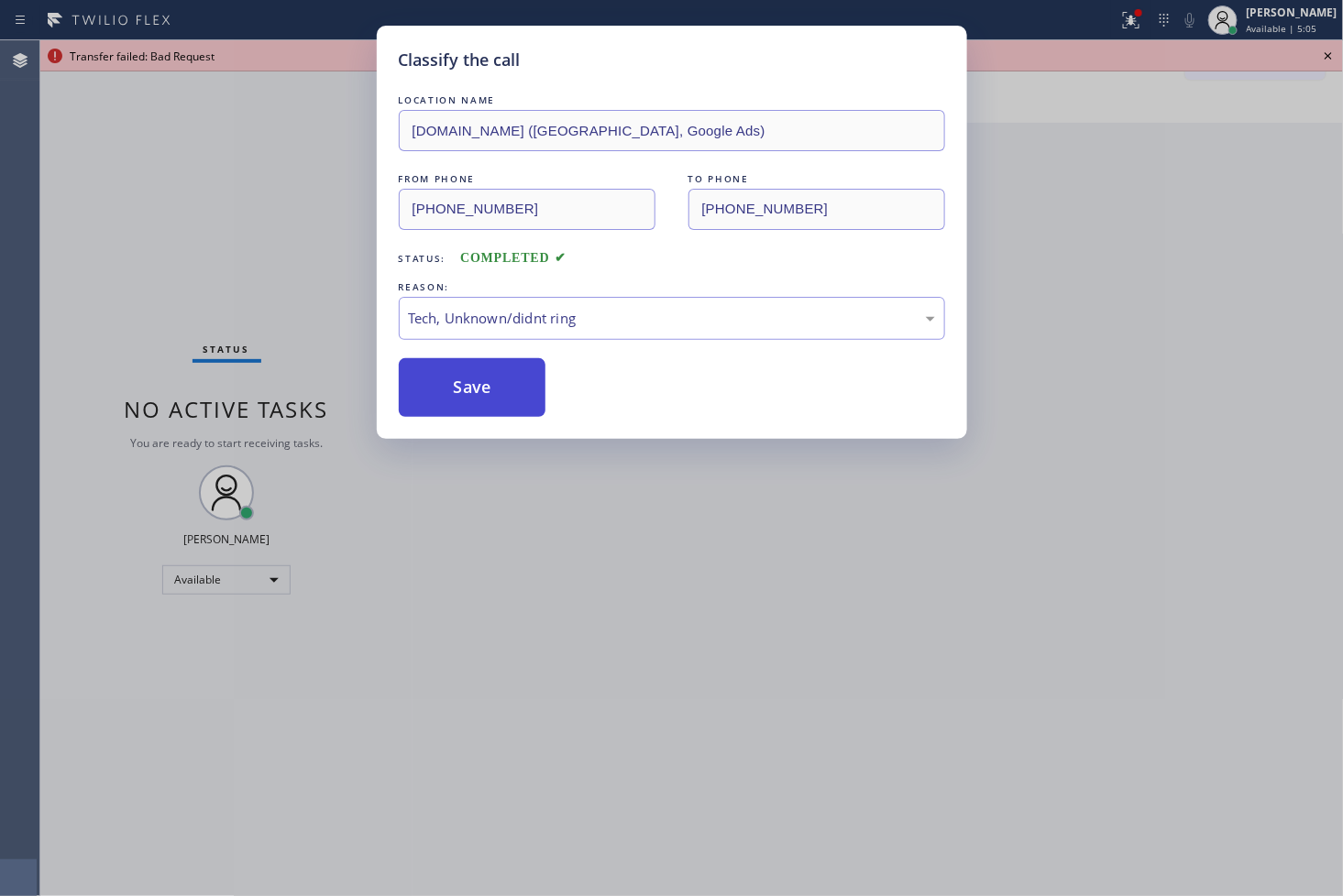
click at [477, 407] on button "Save" at bounding box center [473, 387] width 148 height 58
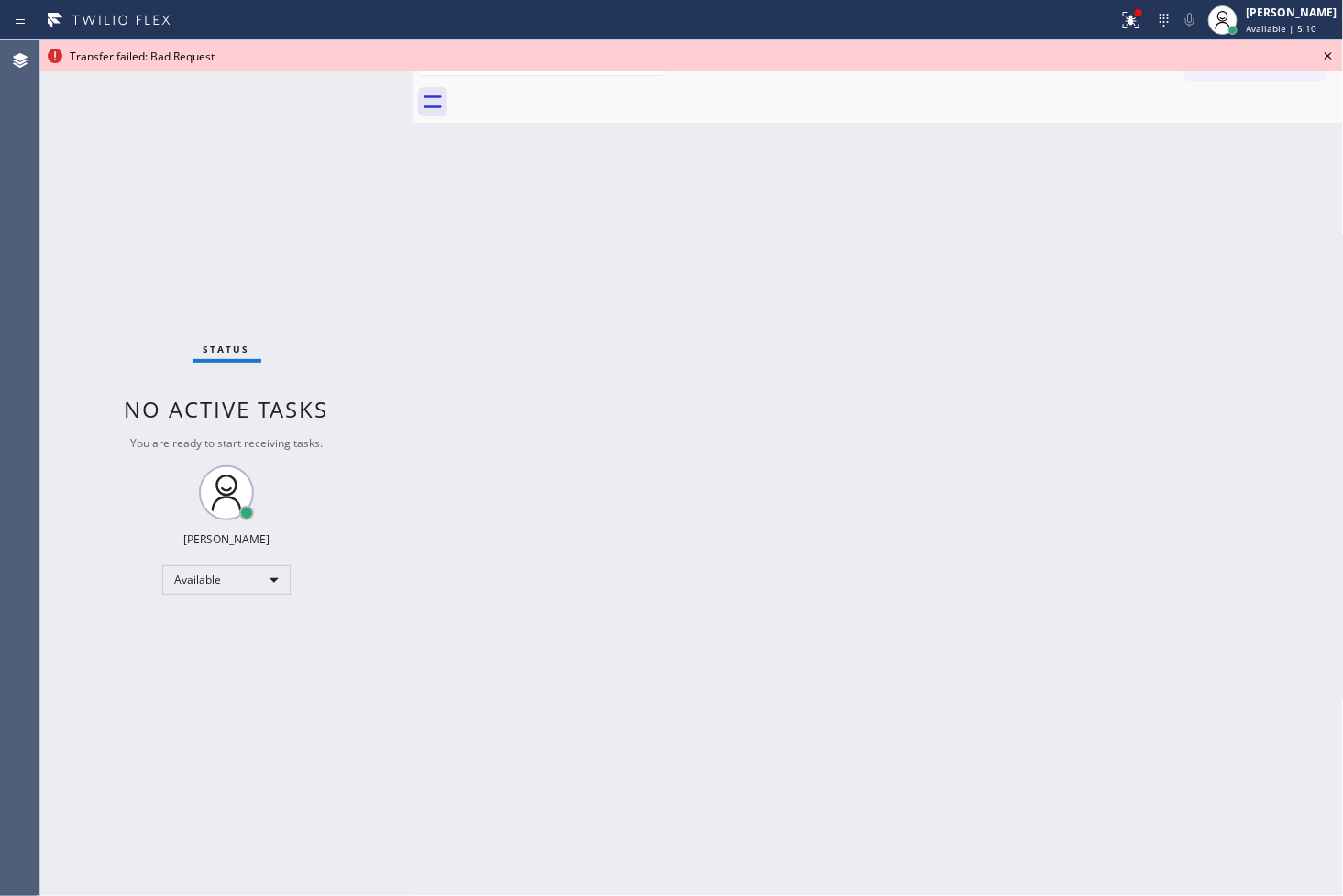
click at [1325, 52] on icon at bounding box center [1328, 56] width 22 height 22
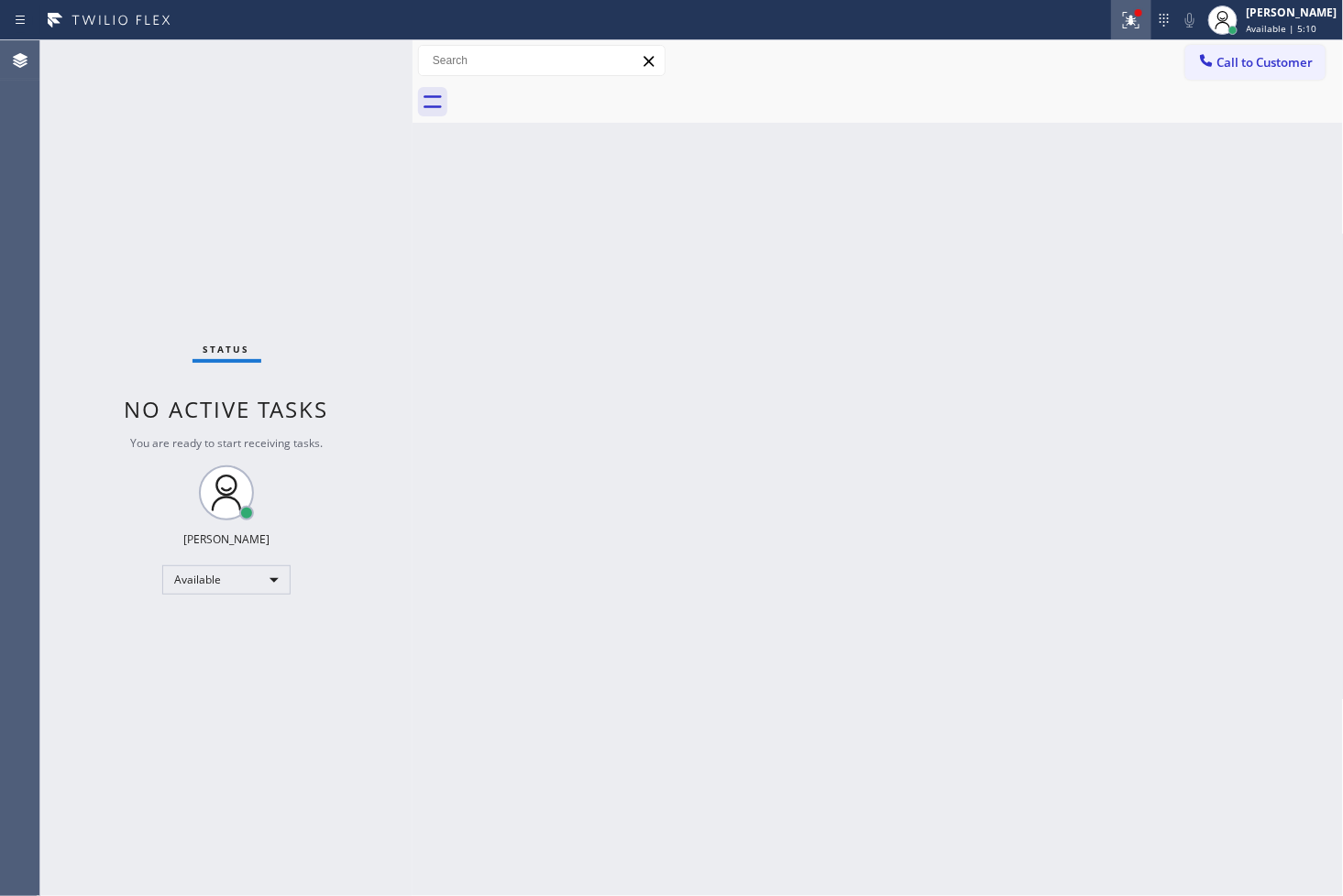
click at [1125, 20] on icon at bounding box center [1130, 17] width 11 height 7
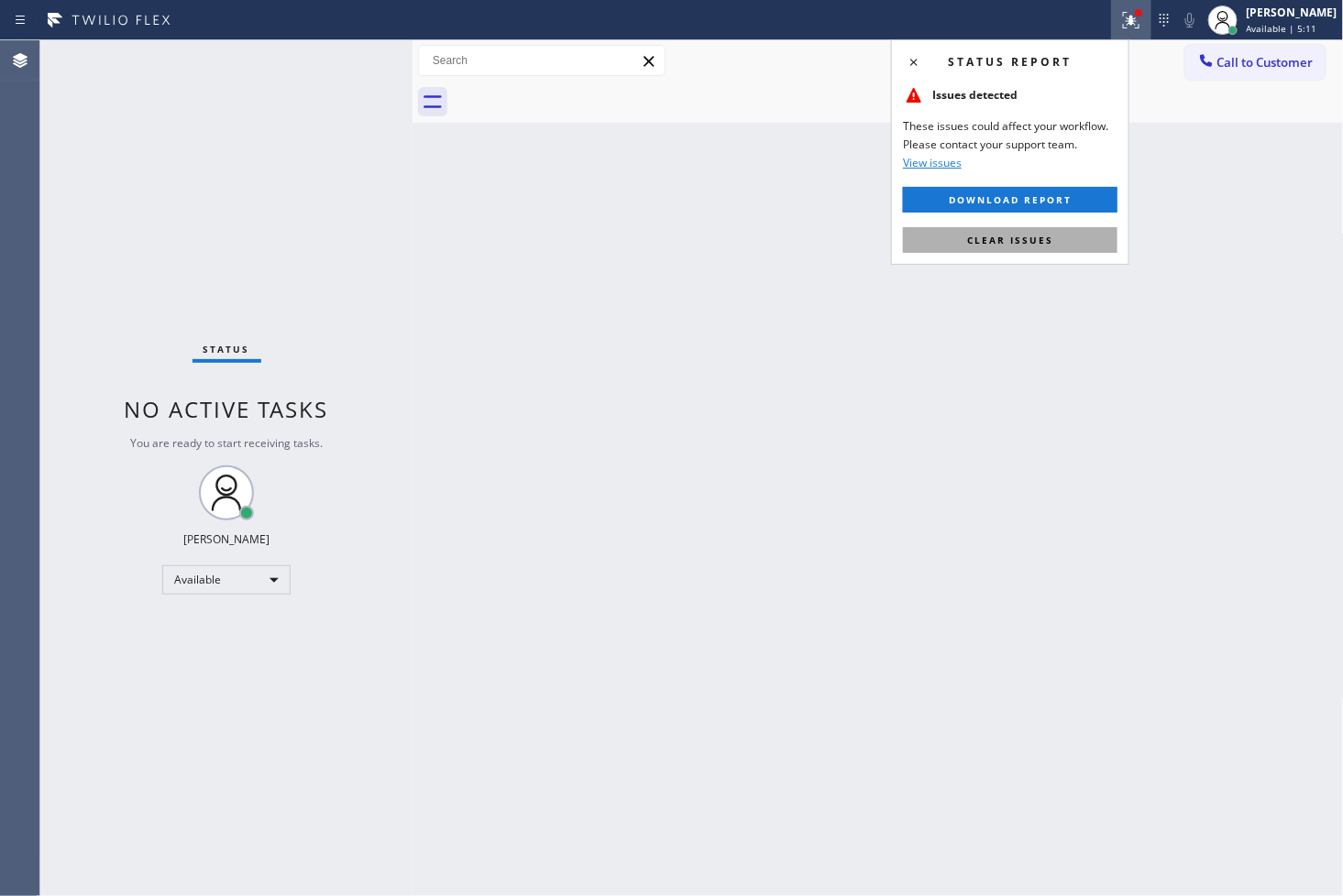
click at [1040, 241] on span "Clear issues" at bounding box center [1010, 240] width 86 height 12
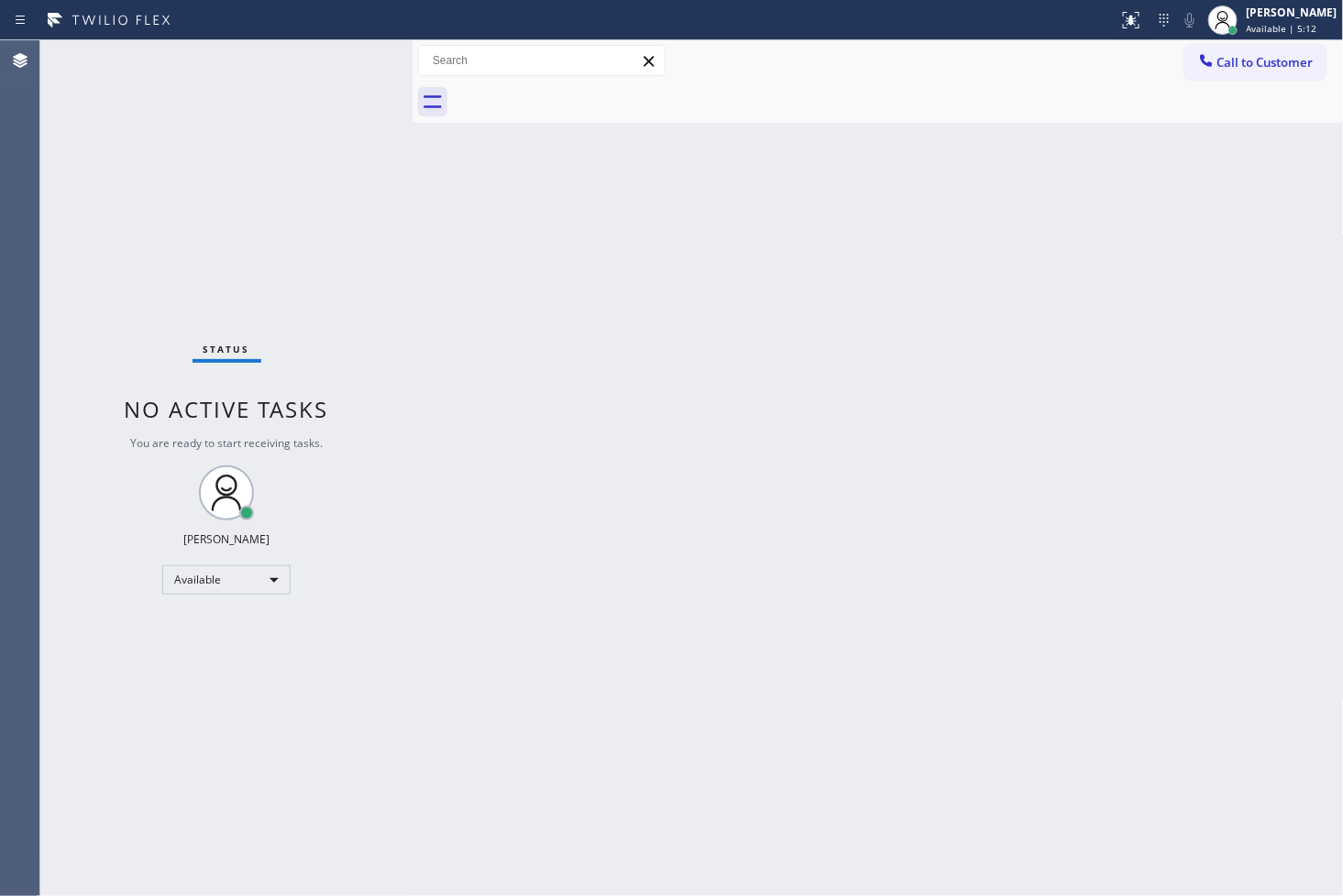
click at [453, 205] on div "Back to Dashboard Change Sender ID Customers Technicians Select a contact Outbo…" at bounding box center [878, 468] width 932 height 856
click at [343, 49] on div "Status No active tasks You are ready to start receiving tasks. [PERSON_NAME]" at bounding box center [226, 468] width 372 height 856
click at [352, 57] on div "Status No active tasks You are ready to start receiving tasks. [PERSON_NAME]" at bounding box center [226, 468] width 372 height 856
click at [898, 425] on div "Back to Dashboard Change Sender ID Customers Technicians Select a contact Outbo…" at bounding box center [878, 468] width 932 height 856
click at [268, 103] on div "Status No active tasks You are ready to start receiving tasks. [PERSON_NAME]" at bounding box center [226, 468] width 372 height 856
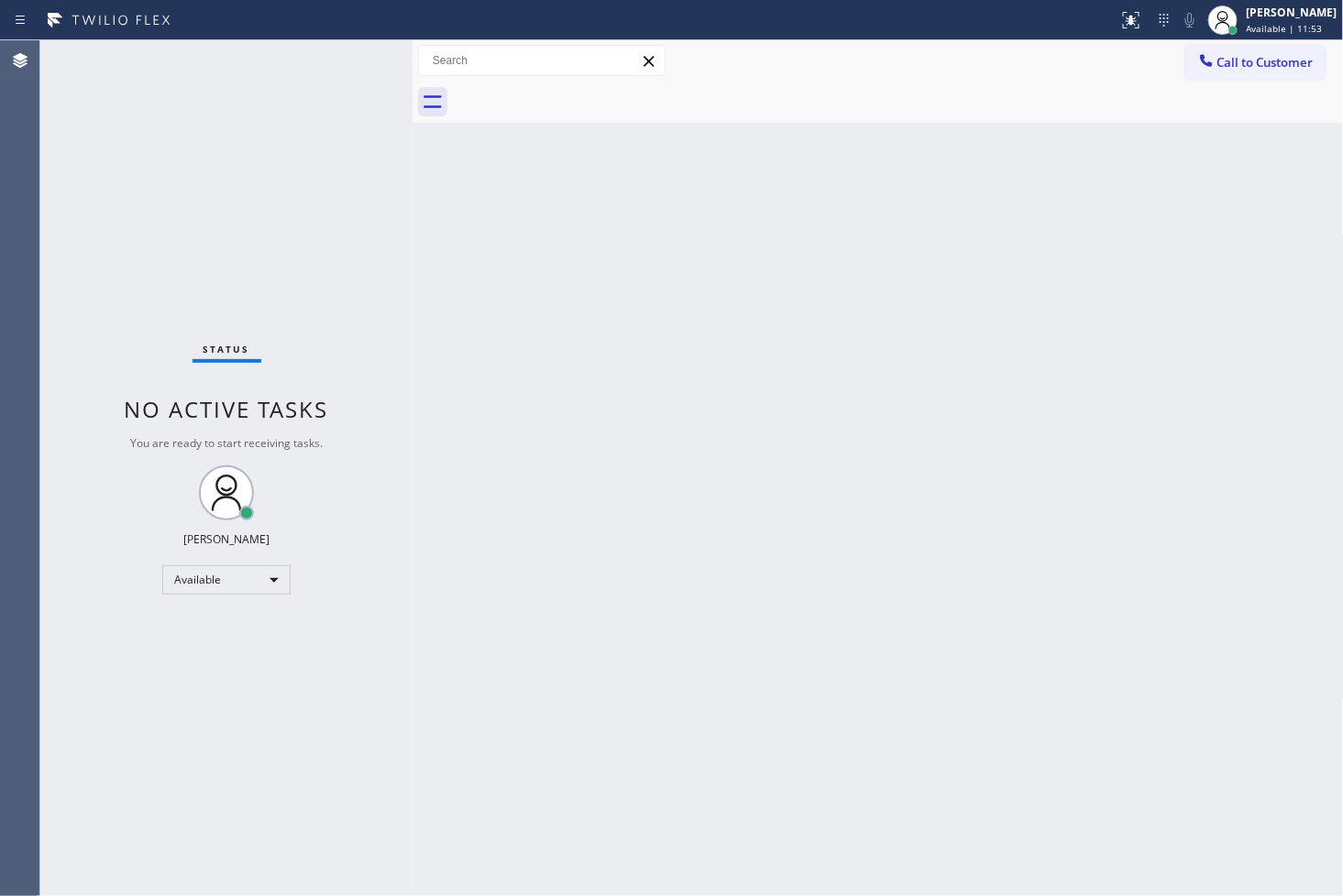
click at [871, 489] on div "Back to Dashboard Change Sender ID Customers Technicians Select a contact Outbo…" at bounding box center [878, 468] width 932 height 856
click at [1092, 404] on div "Back to Dashboard Change Sender ID Customers Technicians Select a contact Outbo…" at bounding box center [878, 468] width 932 height 856
click at [691, 645] on div "Back to Dashboard Change Sender ID Customers Technicians Select a contact Outbo…" at bounding box center [878, 468] width 932 height 856
click at [327, 234] on div "Status No active tasks You are ready to start receiving tasks. [PERSON_NAME]" at bounding box center [226, 468] width 372 height 856
click at [340, 71] on div "Status No active tasks You are ready to start receiving tasks. [PERSON_NAME]" at bounding box center [226, 468] width 372 height 856
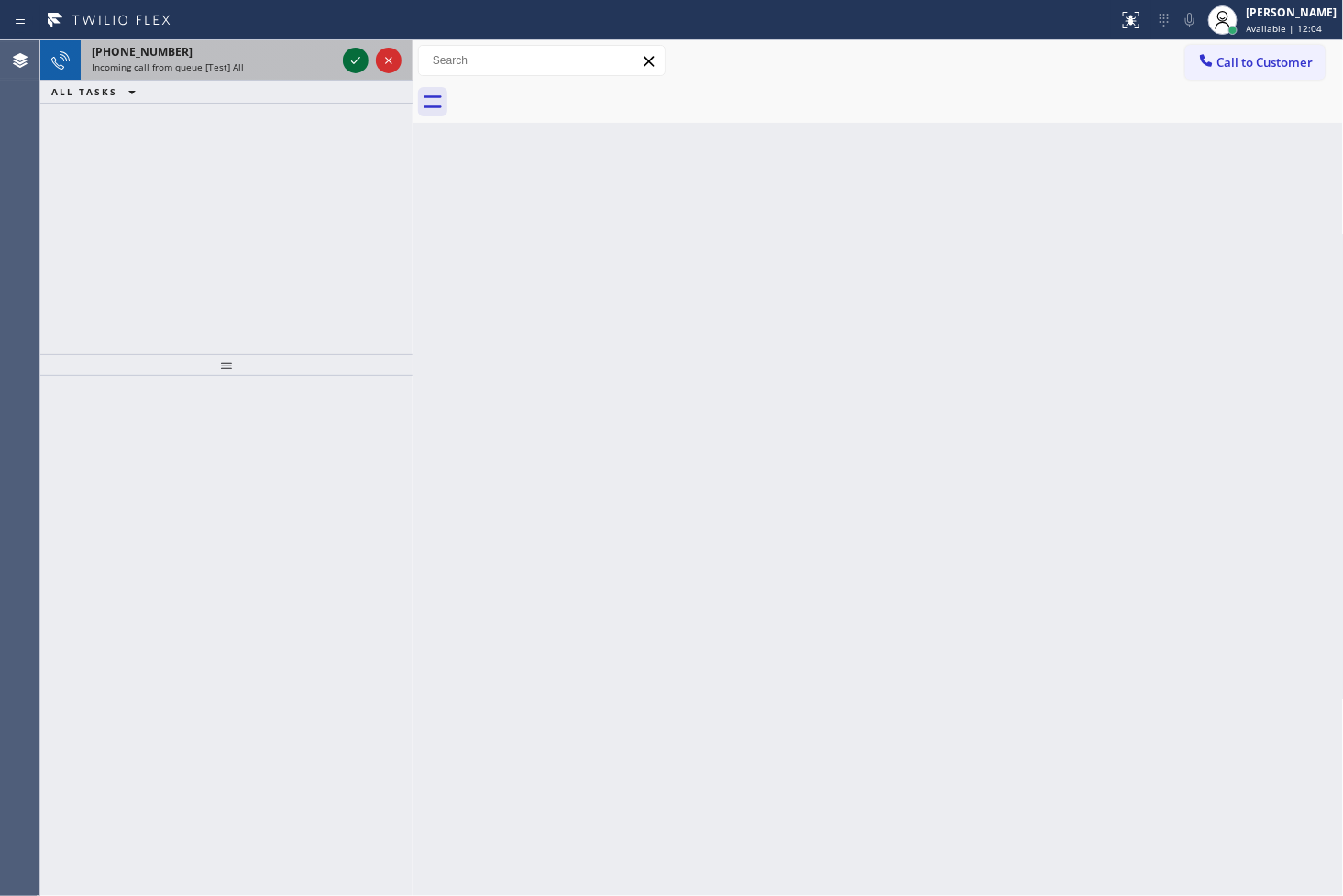
click at [354, 60] on icon at bounding box center [356, 60] width 22 height 22
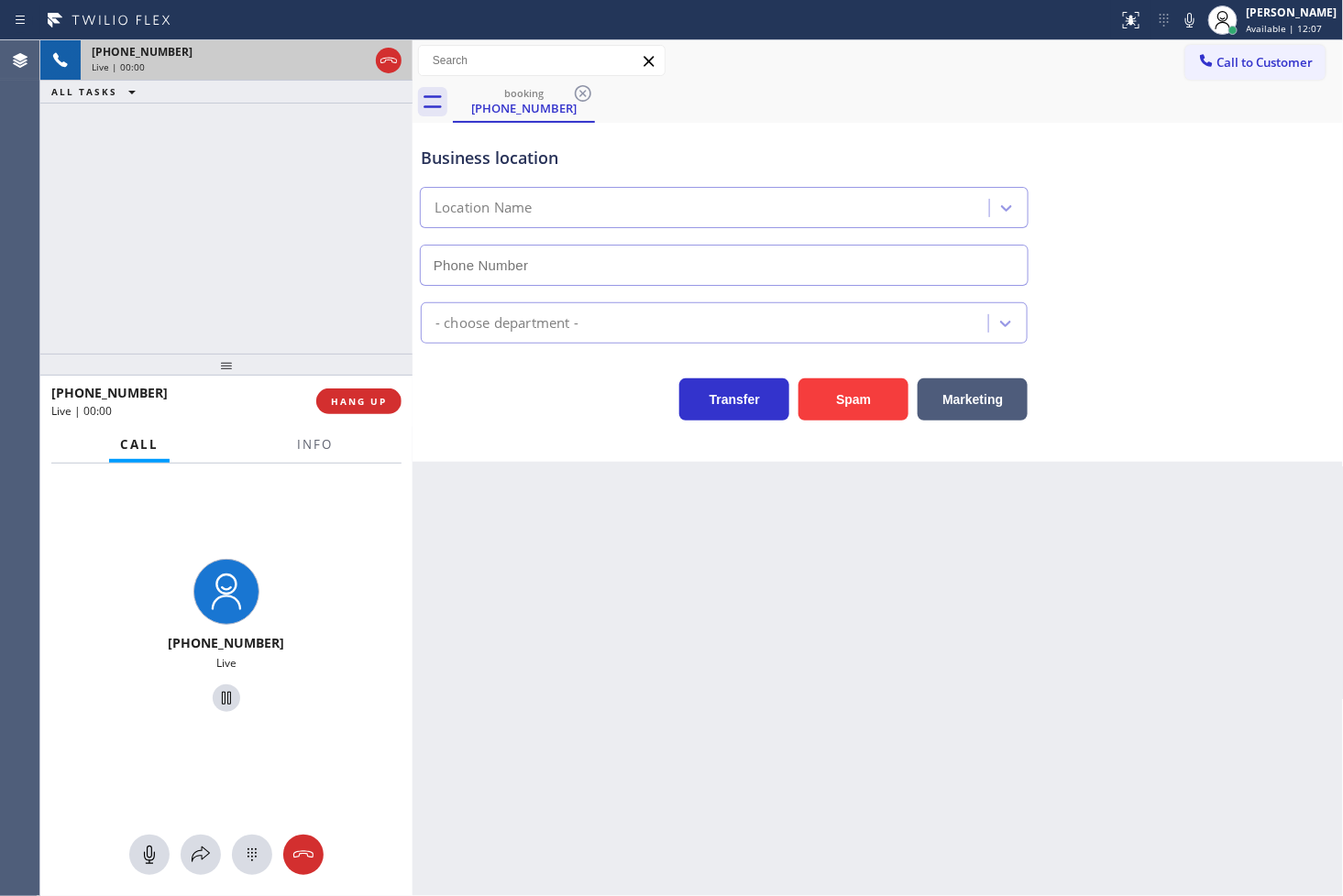
type input "[PHONE_NUMBER]"
click at [341, 209] on div "[PHONE_NUMBER] Live | 00:03 ALL TASKS ALL TASKS ACTIVE TASKS TASKS IN WRAP UP" at bounding box center [226, 196] width 372 height 313
click at [507, 451] on div "Business location 5 Star Air Duct Cleaning Encino [PHONE_NUMBER] Air Duct Clean…" at bounding box center [878, 292] width 932 height 339
click at [379, 333] on div "[PHONE_NUMBER] Live | 00:06 ALL TASKS ALL TASKS ACTIVE TASKS TASKS IN WRAP UP" at bounding box center [226, 196] width 372 height 313
drag, startPoint x: 805, startPoint y: 720, endPoint x: 823, endPoint y: 722, distance: 18.1
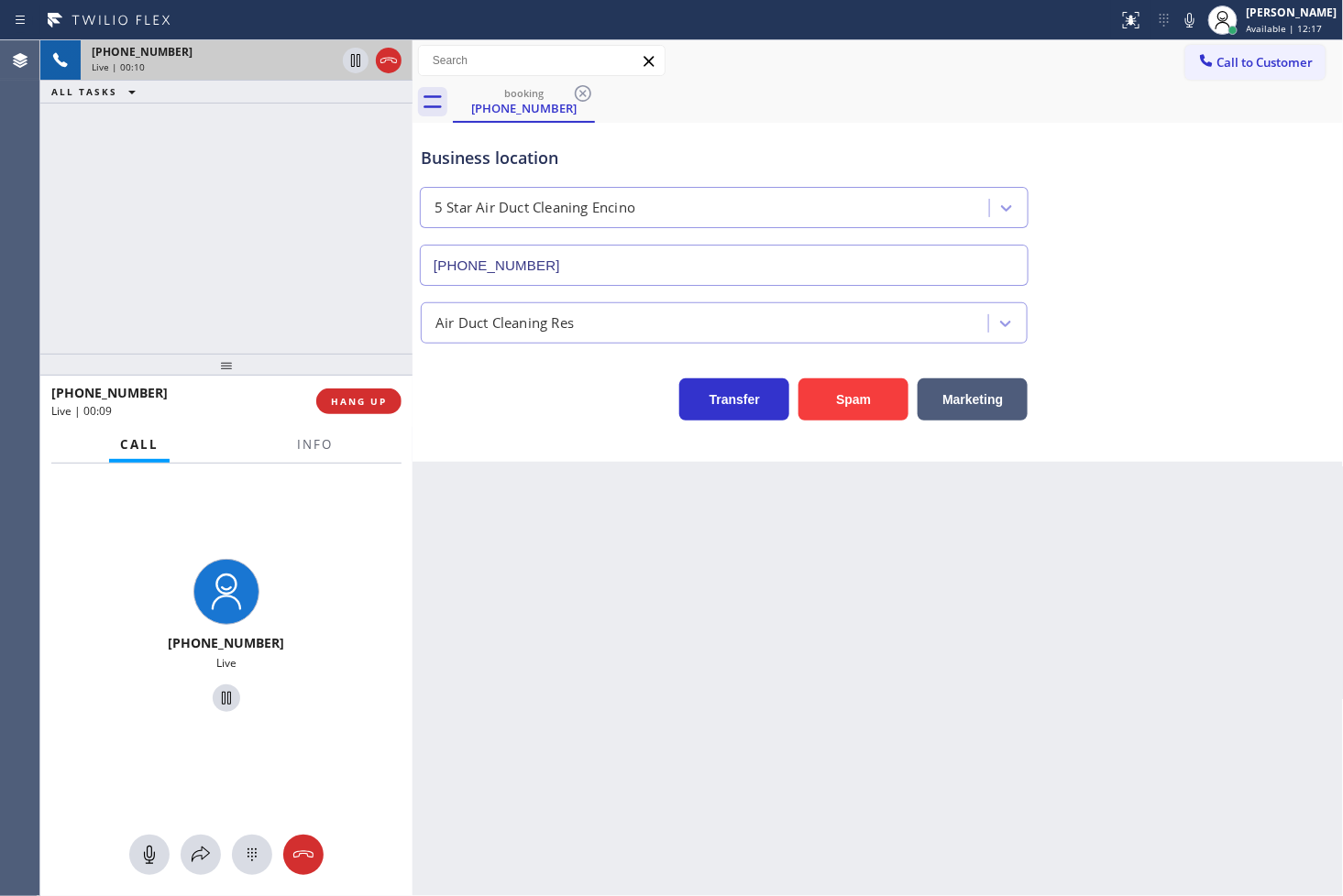
click at [823, 722] on div "Back to Dashboard Change Sender ID Customers Technicians Select a contact Outbo…" at bounding box center [878, 468] width 932 height 856
click at [1005, 402] on button "Marketing" at bounding box center [972, 400] width 110 height 42
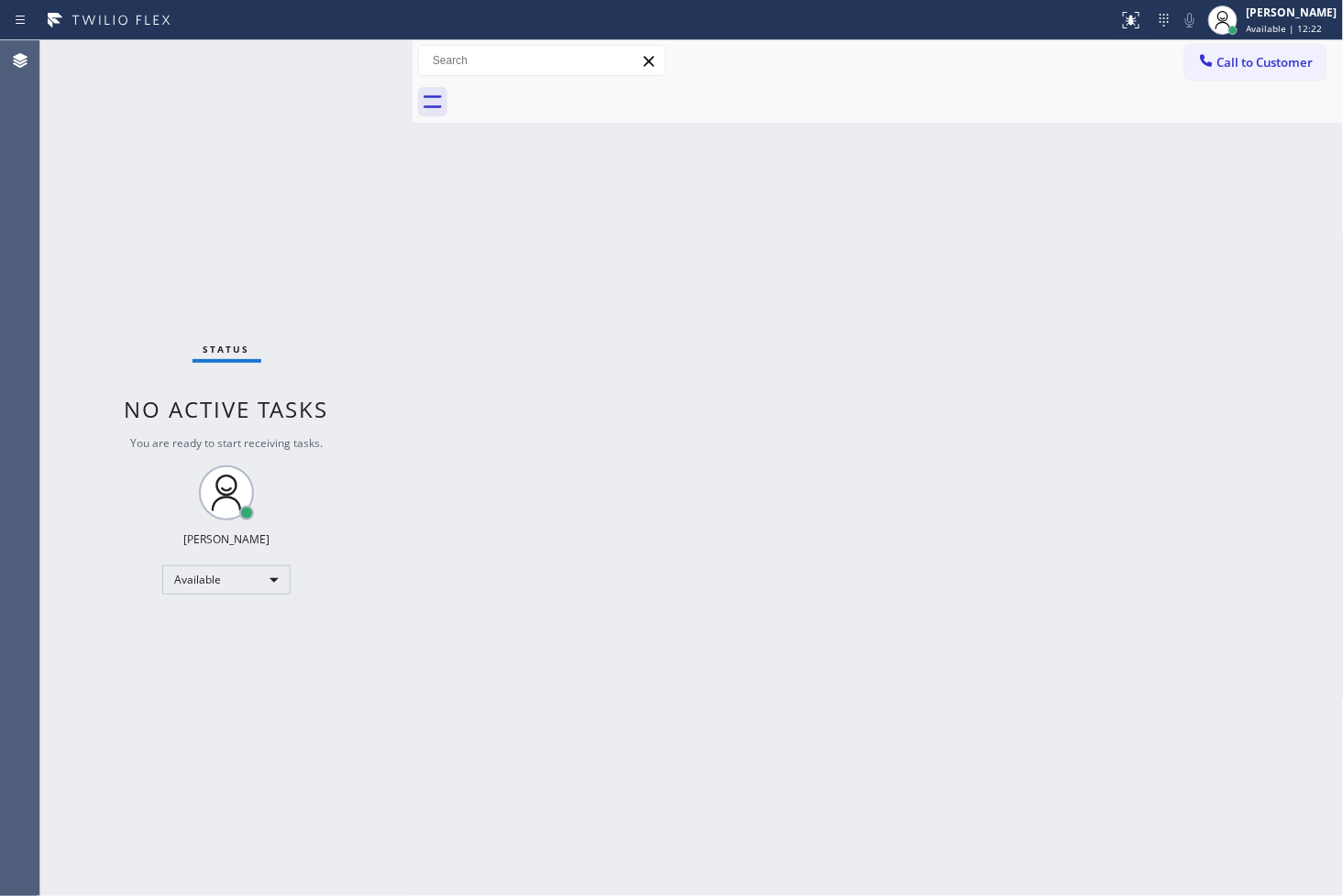
click at [358, 211] on div "Status No active tasks You are ready to start receiving tasks. [PERSON_NAME]" at bounding box center [226, 468] width 372 height 856
click at [350, 69] on div "Status No active tasks You are ready to start receiving tasks. [PERSON_NAME]" at bounding box center [226, 468] width 372 height 856
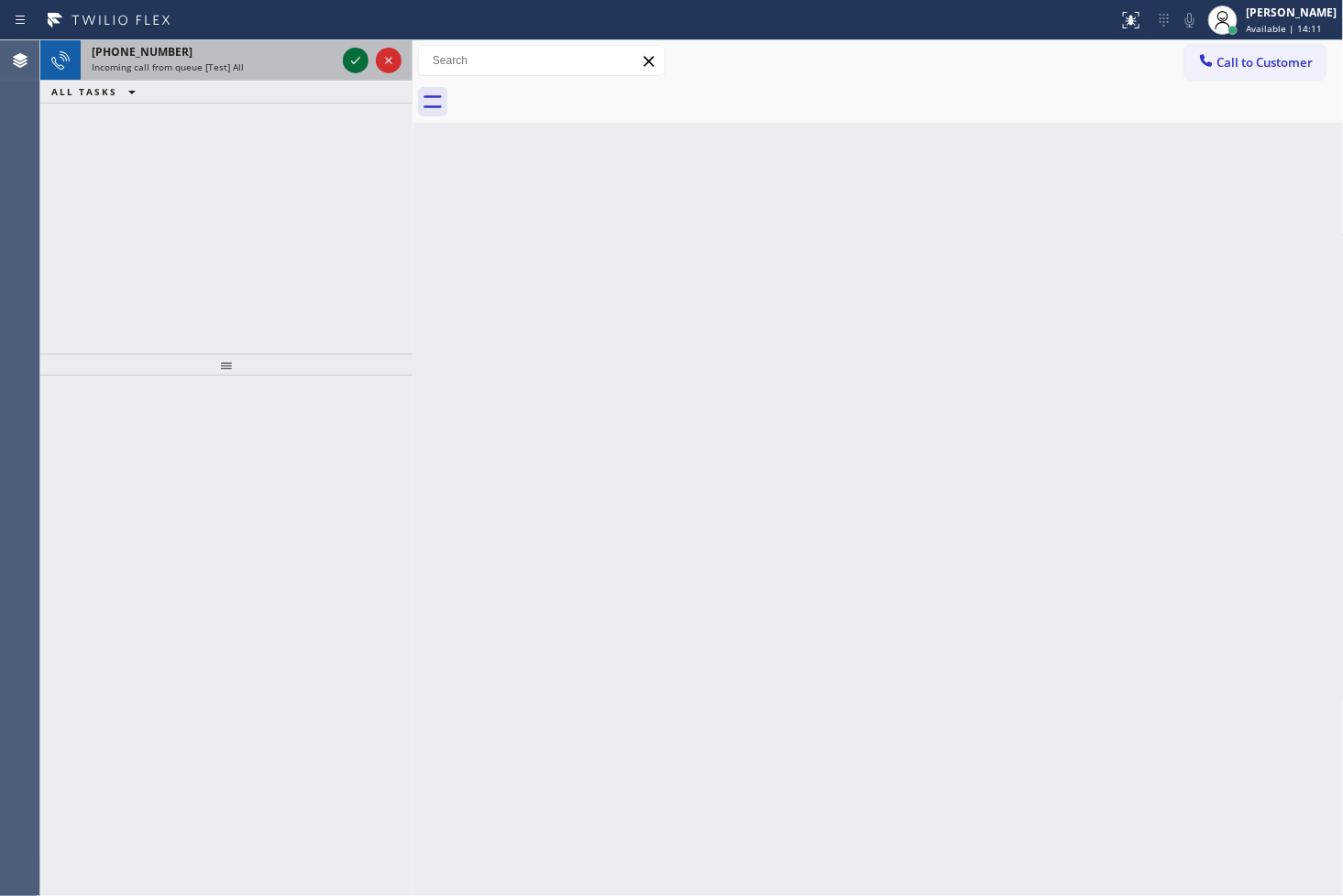
click at [352, 53] on icon at bounding box center [356, 60] width 22 height 22
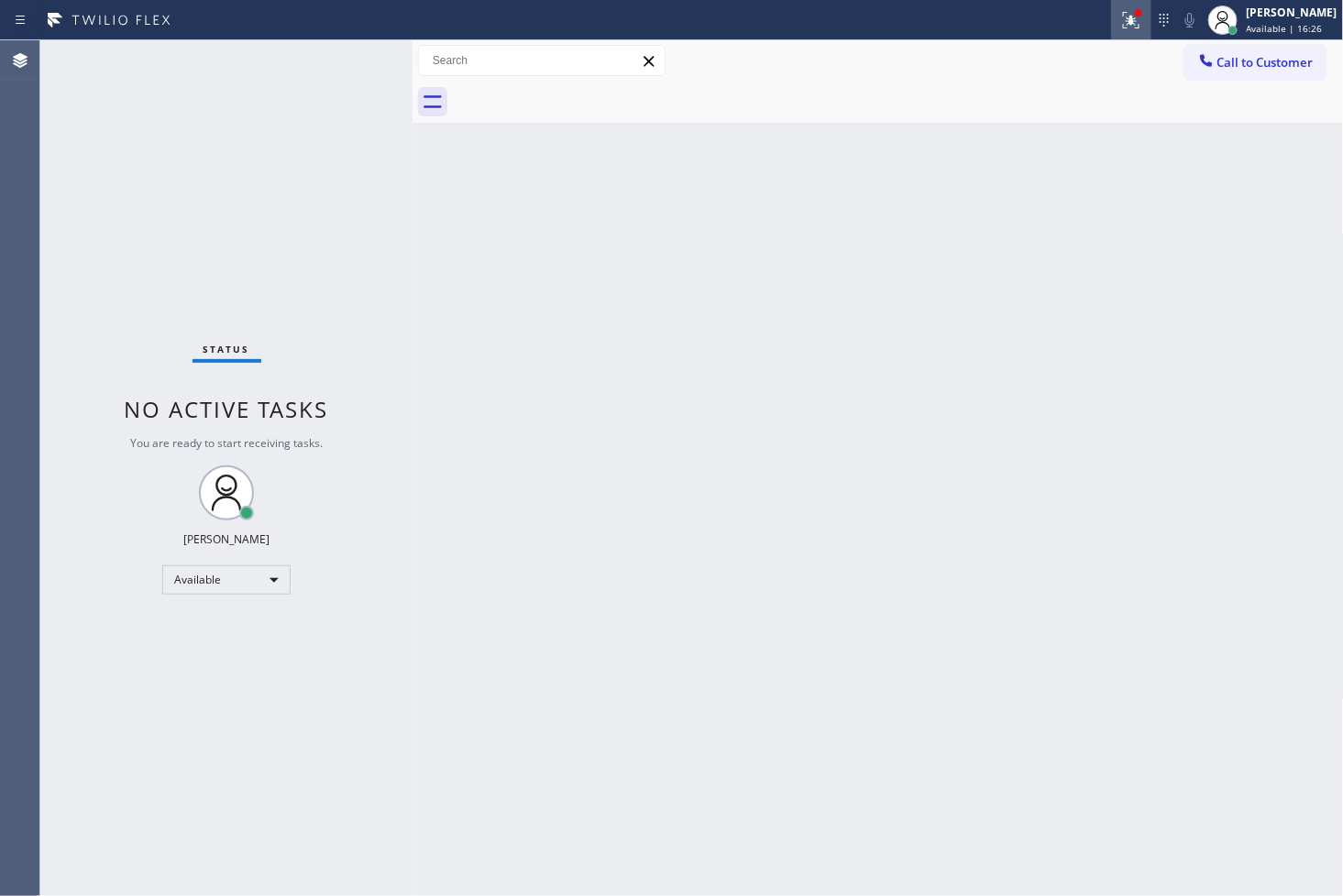
click at [1125, 14] on icon at bounding box center [1130, 17] width 11 height 7
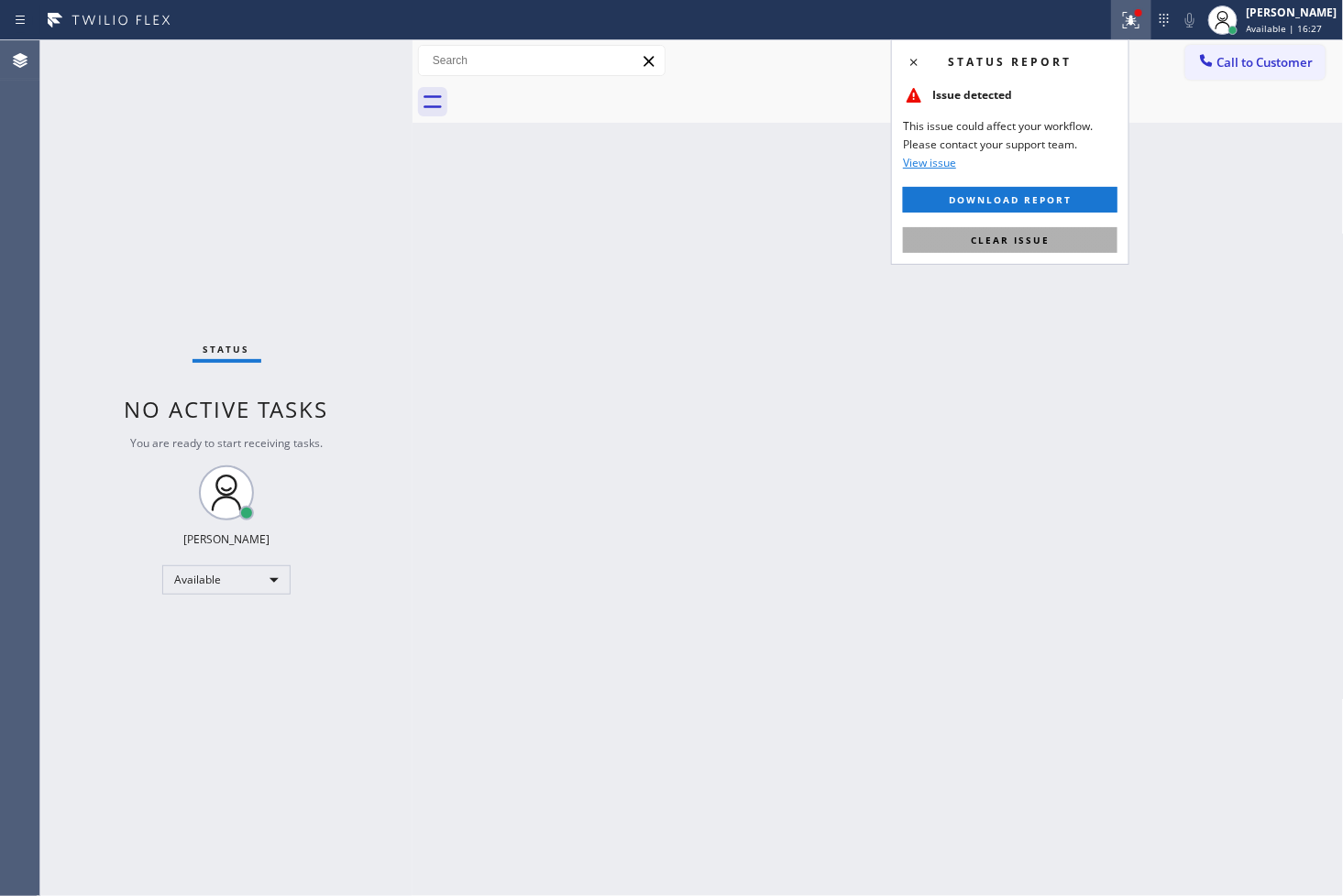
click at [1063, 251] on button "Clear issue" at bounding box center [1010, 240] width 215 height 26
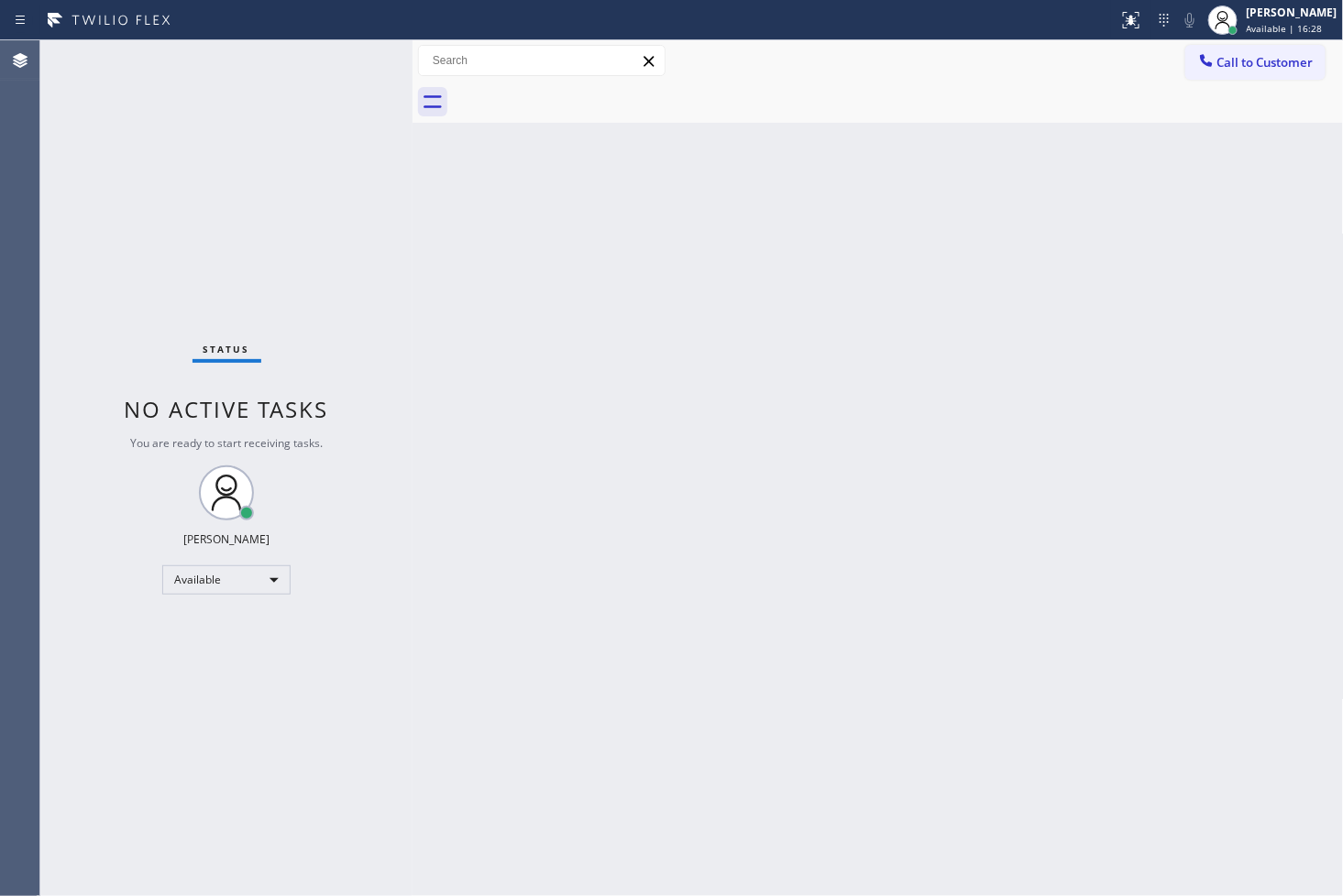
click at [294, 185] on div "Status No active tasks You are ready to start receiving tasks. [PERSON_NAME]" at bounding box center [226, 468] width 372 height 856
click at [351, 64] on div "Status No active tasks You are ready to start receiving tasks. [PERSON_NAME]" at bounding box center [226, 468] width 372 height 856
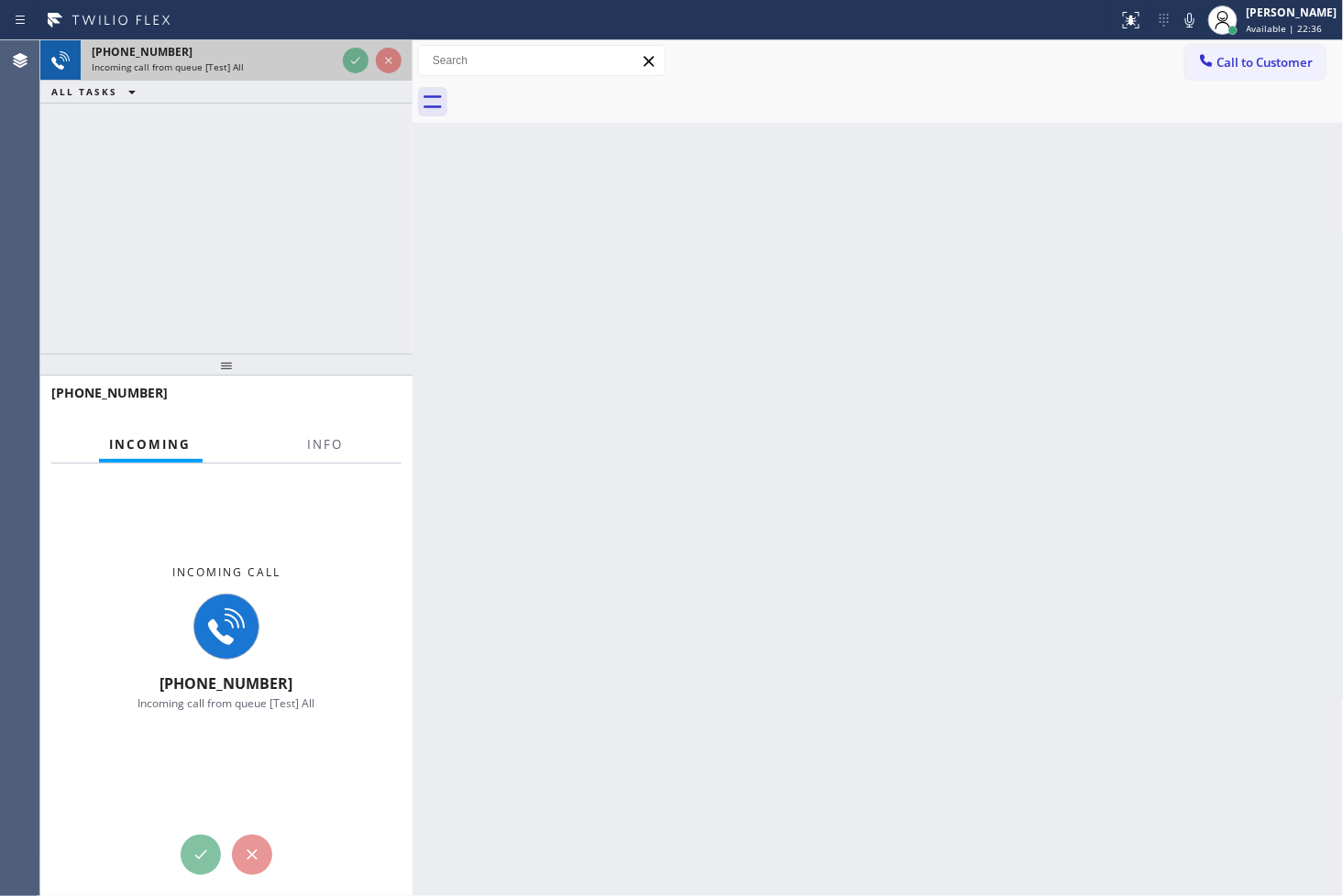
click at [354, 64] on icon at bounding box center [356, 60] width 22 height 22
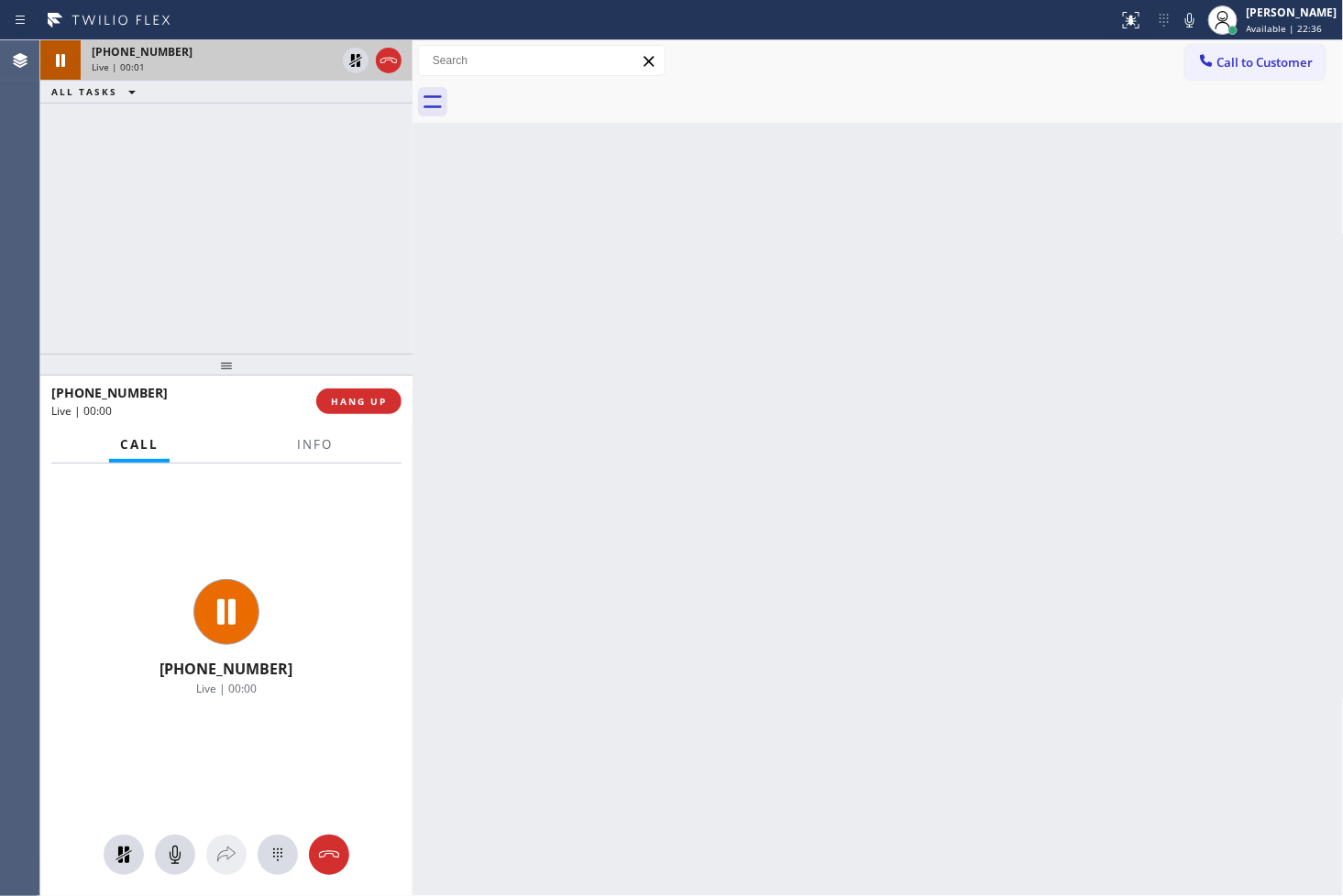
click at [354, 64] on icon at bounding box center [355, 59] width 12 height 12
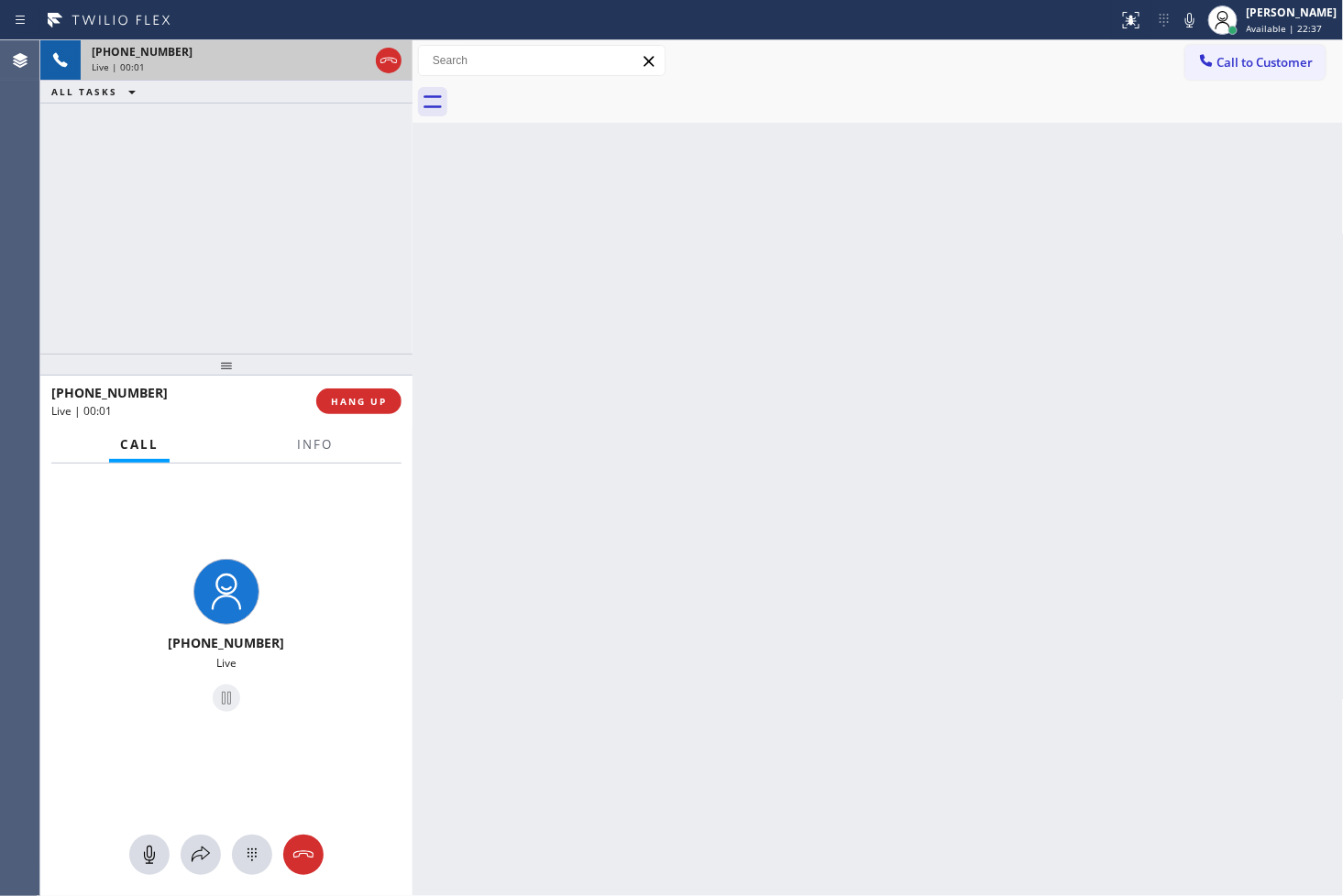
click at [354, 64] on div "Live | 00:01" at bounding box center [230, 66] width 277 height 12
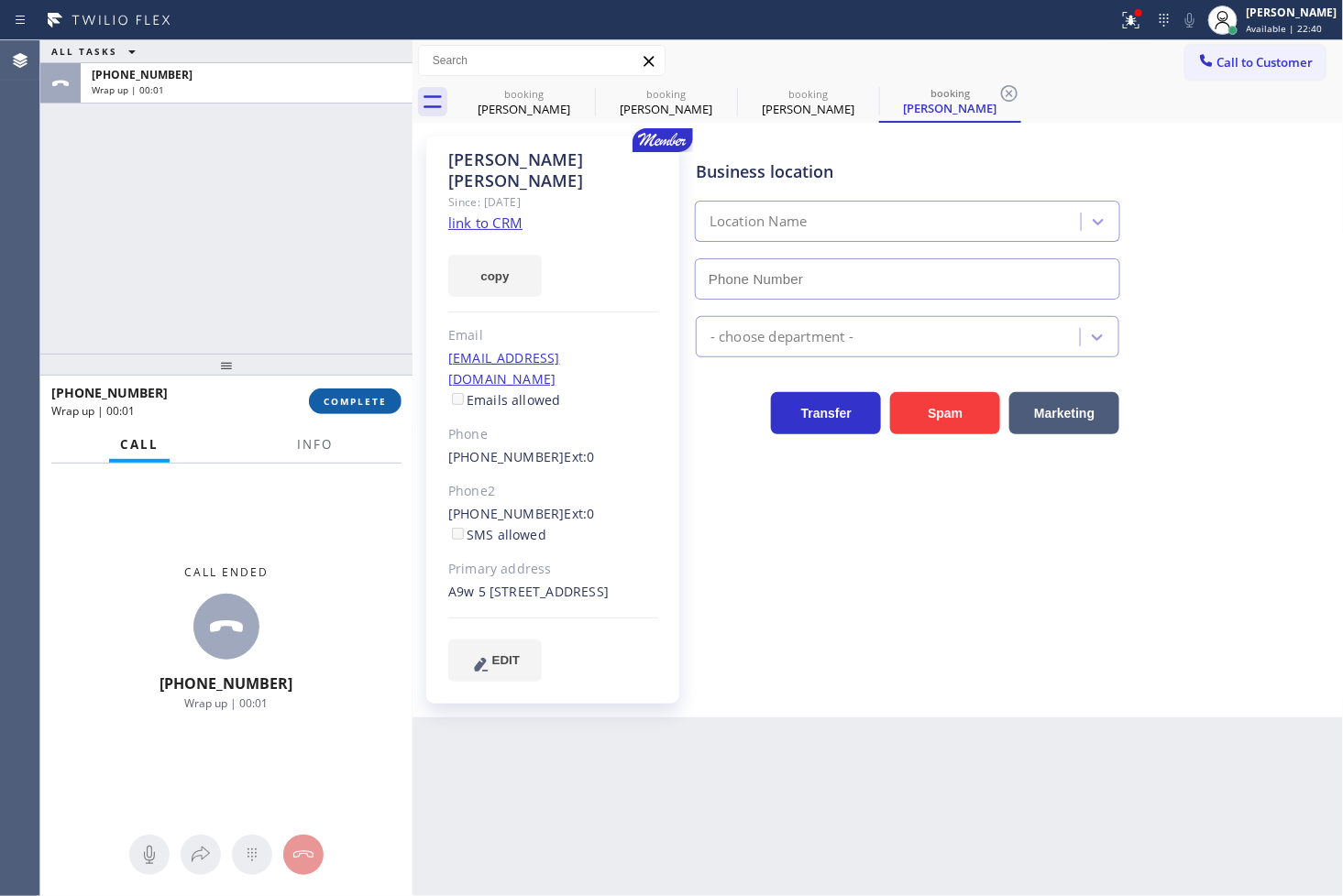
click at [346, 398] on span "COMPLETE" at bounding box center [356, 401] width 63 height 12
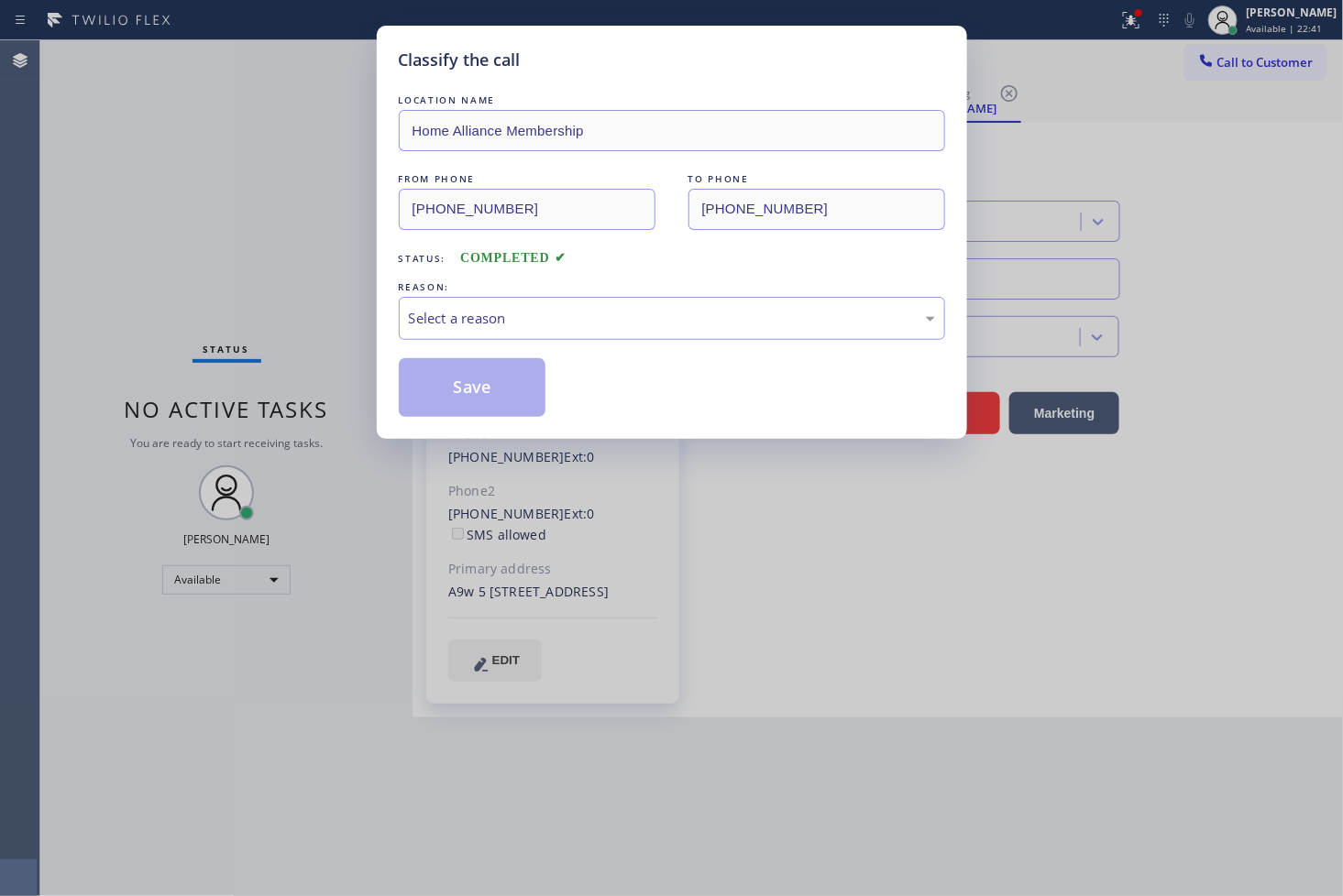
type input "[PHONE_NUMBER]"
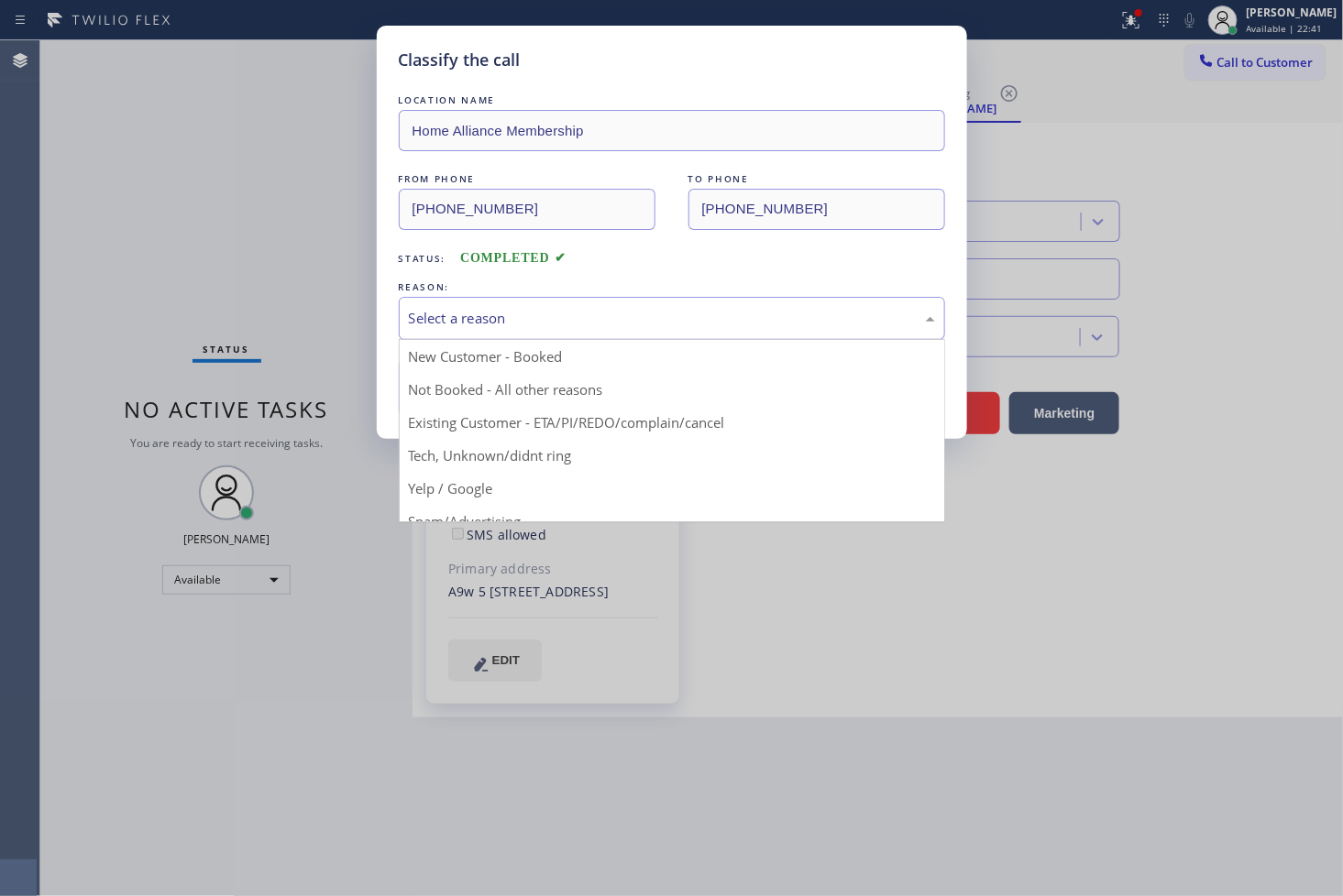
click at [477, 309] on div "Select a reason" at bounding box center [671, 318] width 526 height 21
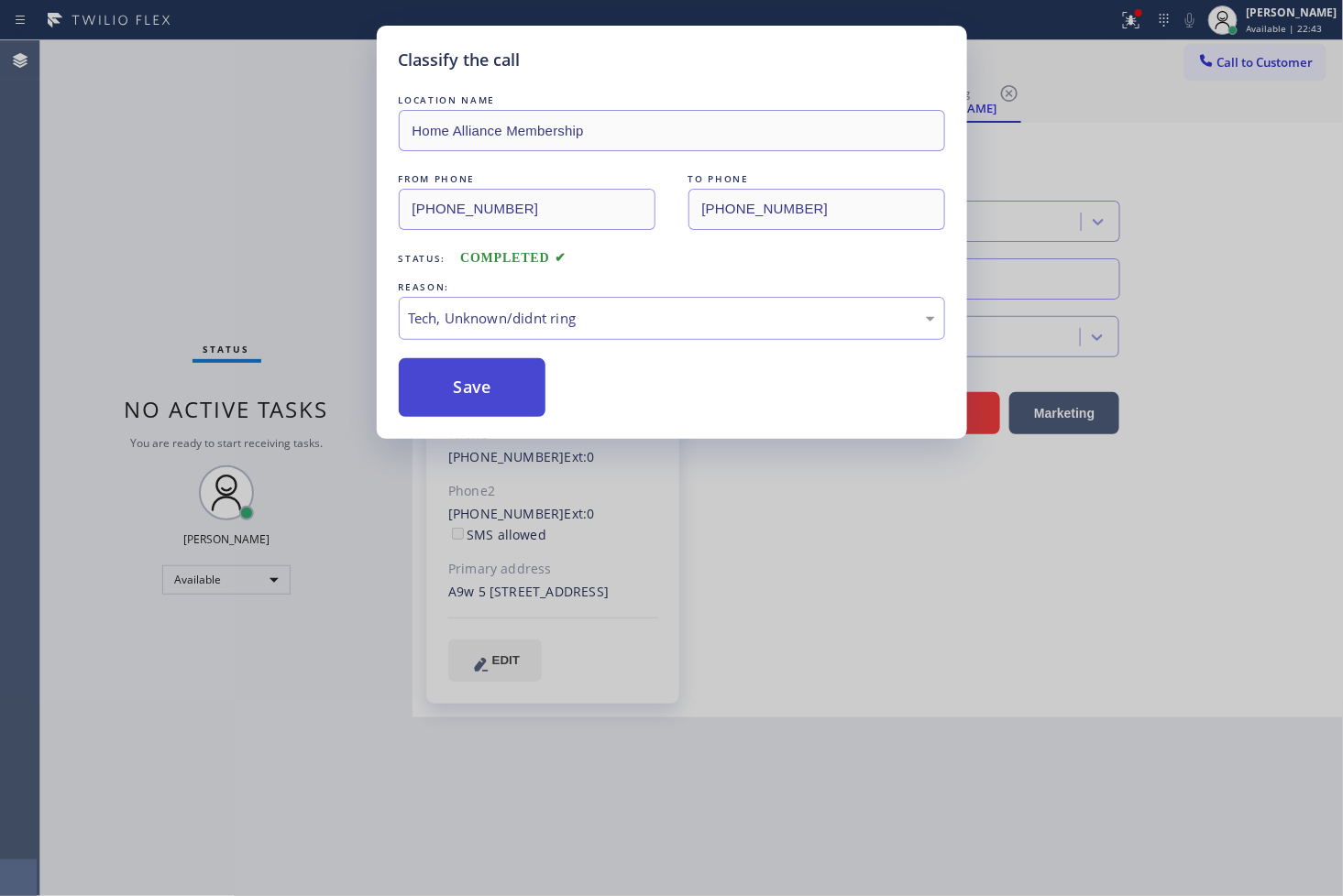
click at [466, 404] on button "Save" at bounding box center [473, 387] width 148 height 58
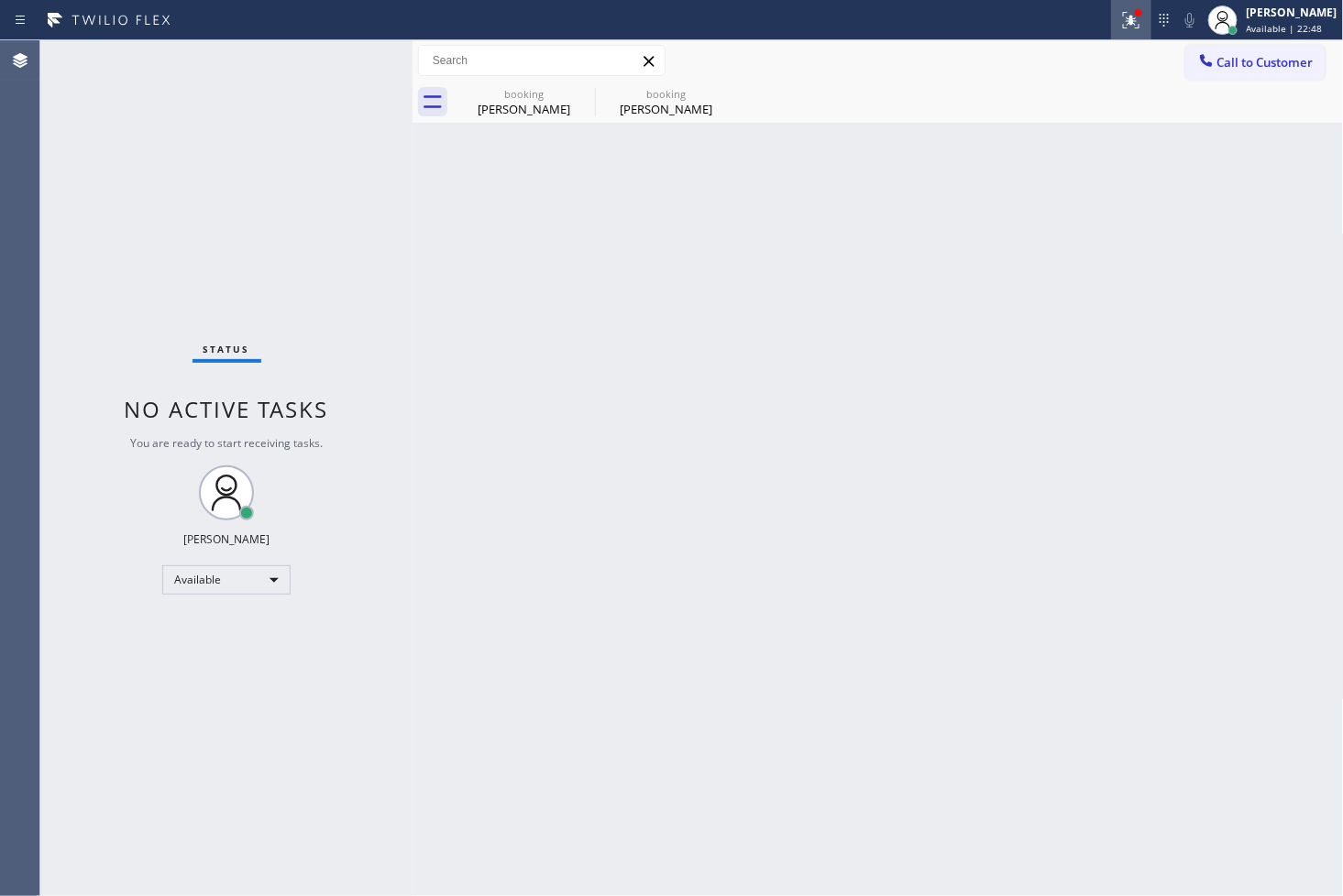
click at [1121, 18] on icon at bounding box center [1131, 20] width 22 height 22
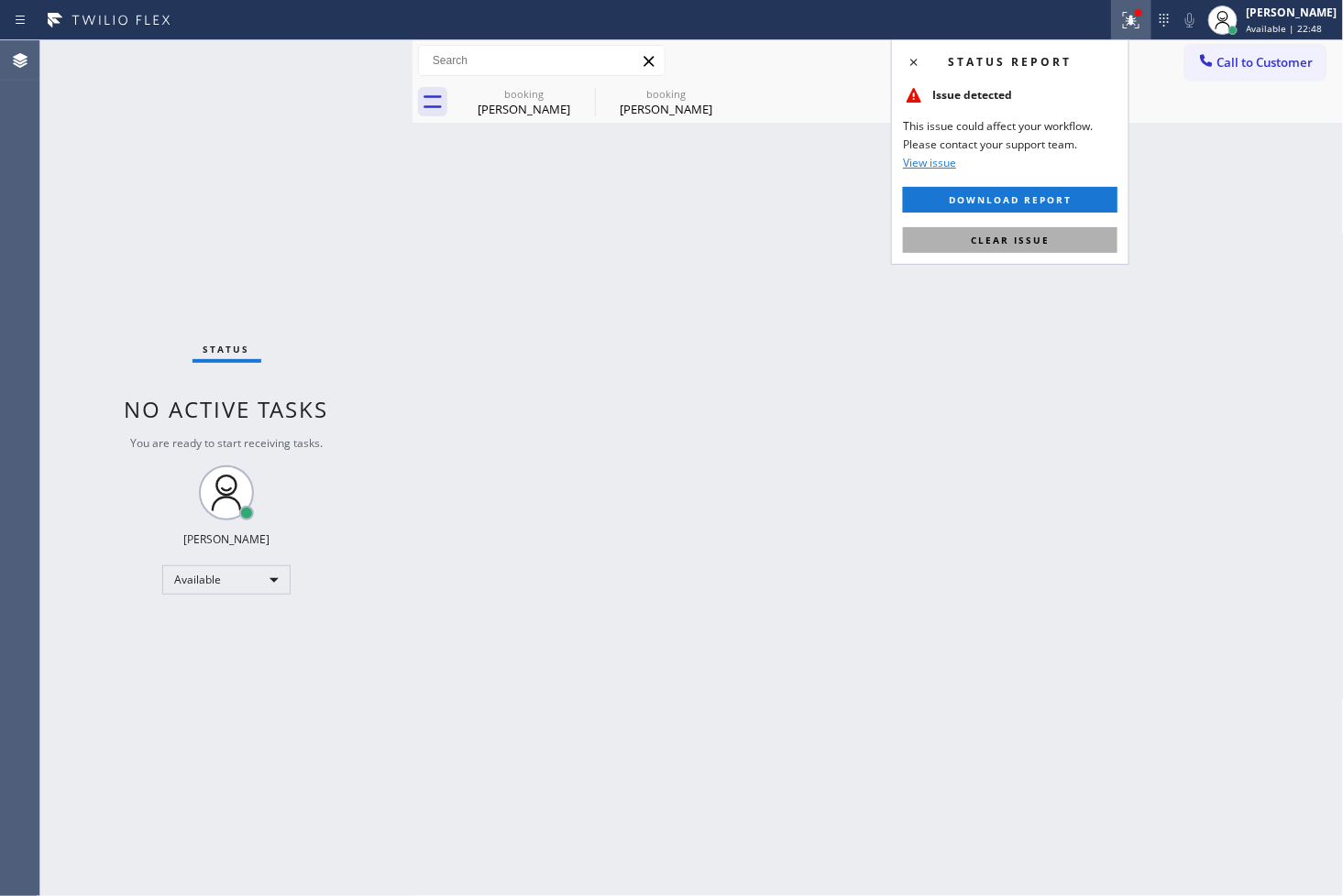
click at [1022, 239] on span "Clear issue" at bounding box center [1010, 240] width 79 height 12
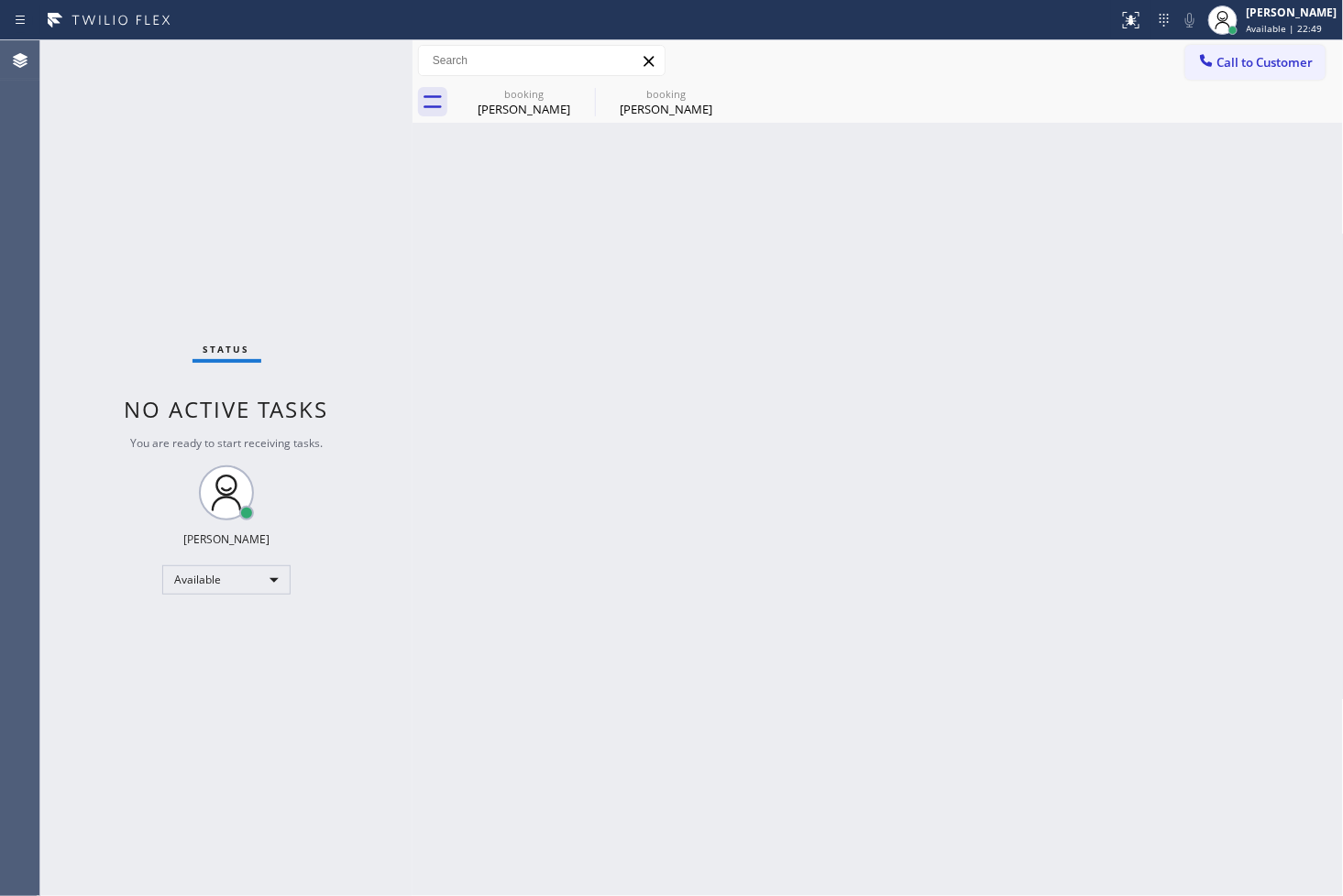
click at [476, 293] on div "Back to Dashboard Change Sender ID Customers Technicians Select a contact Outbo…" at bounding box center [878, 468] width 932 height 856
click at [581, 89] on icon at bounding box center [583, 93] width 22 height 22
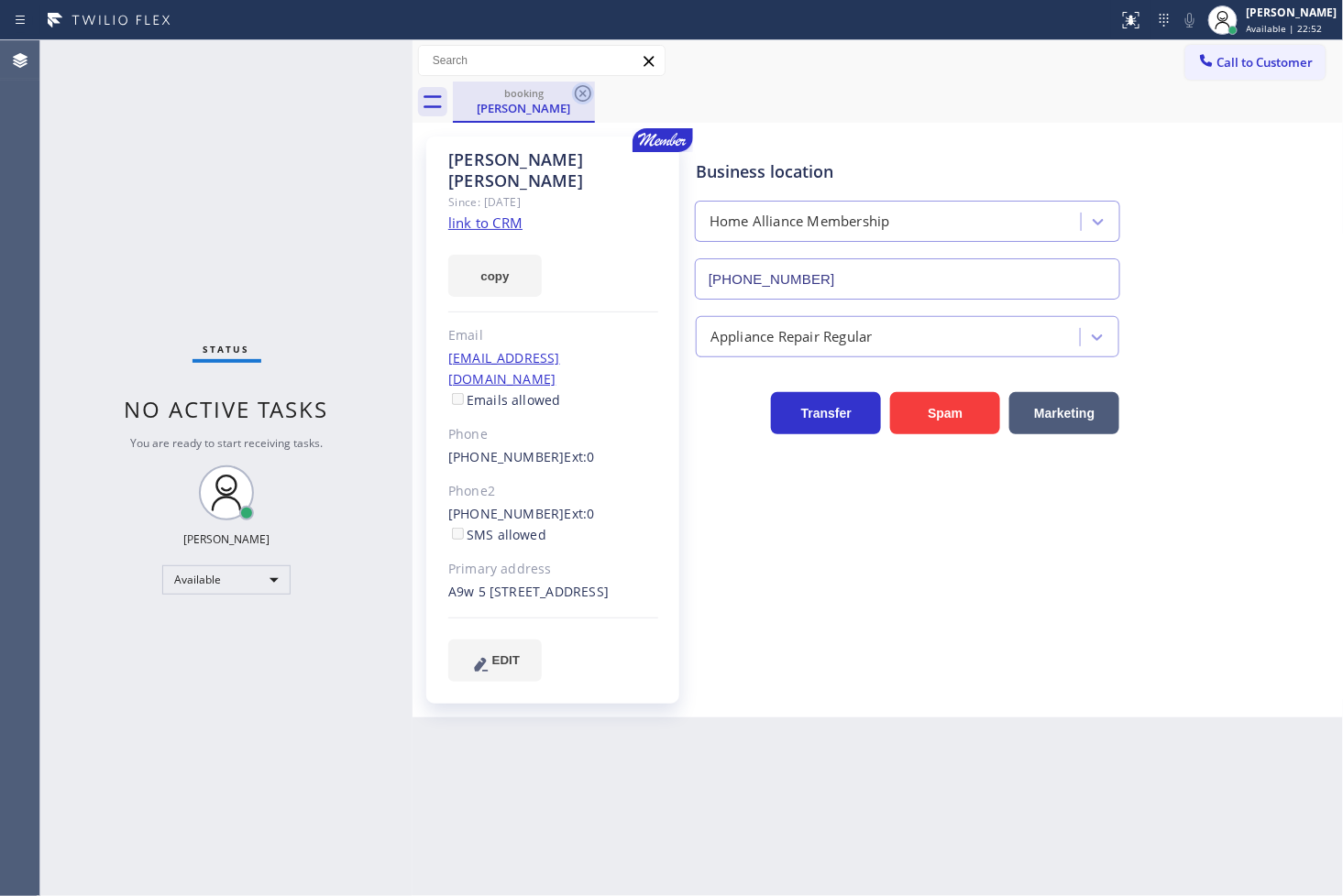
click at [590, 88] on icon at bounding box center [583, 93] width 22 height 22
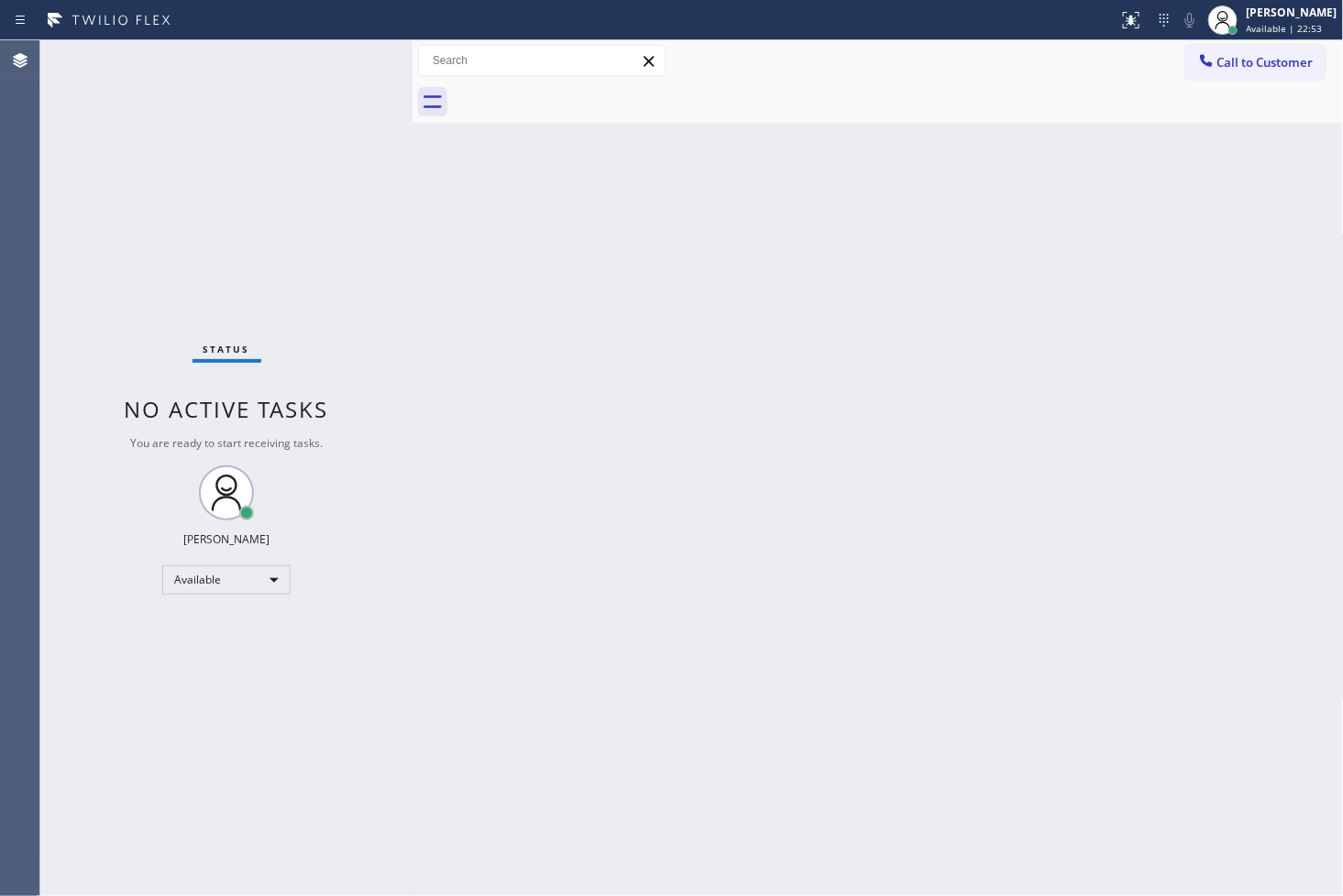
click at [275, 120] on div "Status No active tasks You are ready to start receiving tasks. [PERSON_NAME]" at bounding box center [226, 468] width 372 height 856
click at [346, 53] on div "Status No active tasks You are ready to start receiving tasks. [PERSON_NAME]" at bounding box center [226, 468] width 372 height 856
click at [418, 328] on div "Back to Dashboard Change Sender ID Customers Technicians Select a contact Outbo…" at bounding box center [878, 468] width 932 height 856
click at [49, 321] on div "Status No active tasks You are ready to start receiving tasks. [PERSON_NAME]" at bounding box center [226, 468] width 372 height 856
click at [346, 53] on div "Status No active tasks You are ready to start receiving tasks. [PERSON_NAME]" at bounding box center [226, 468] width 372 height 856
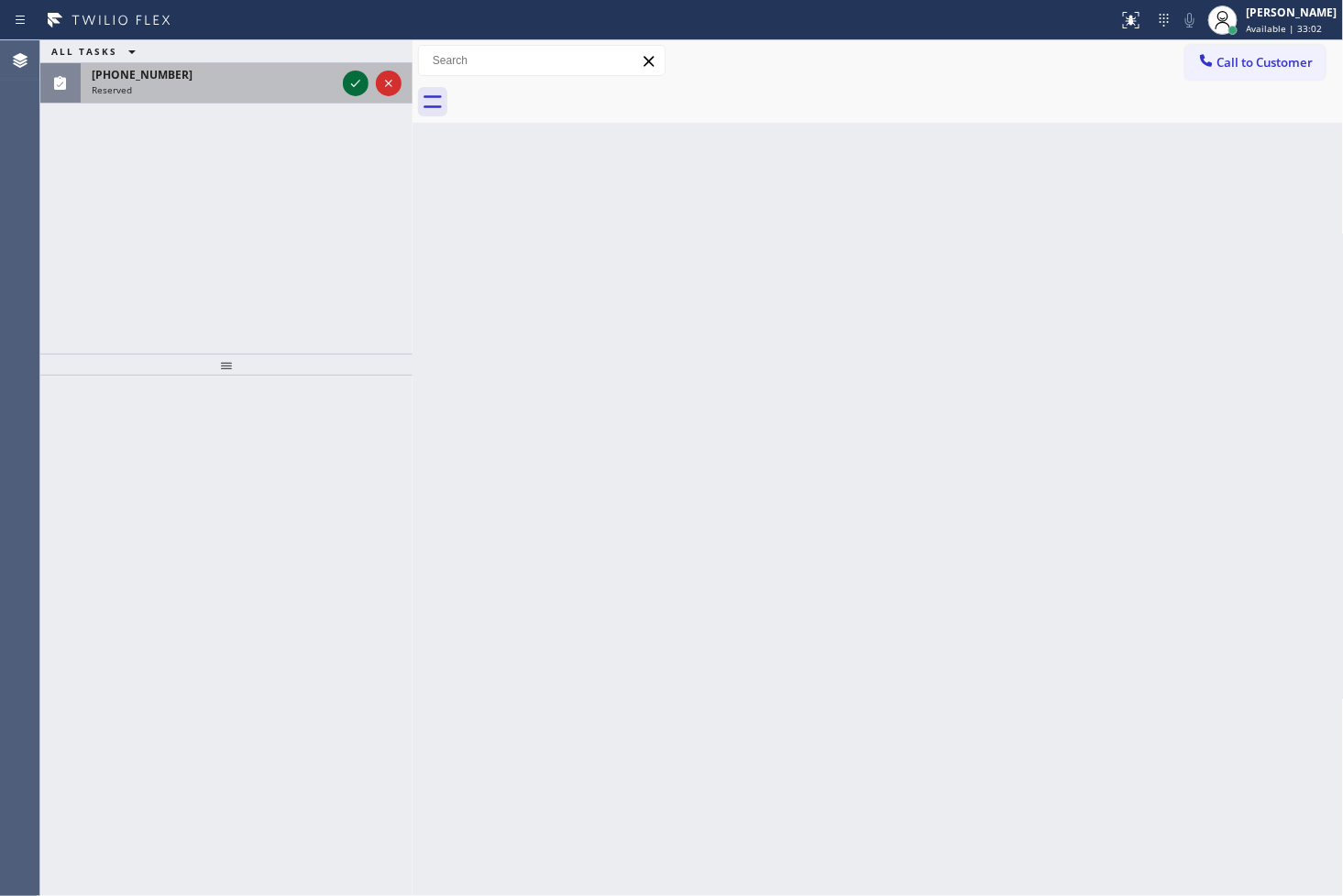
click at [353, 77] on icon at bounding box center [356, 83] width 22 height 22
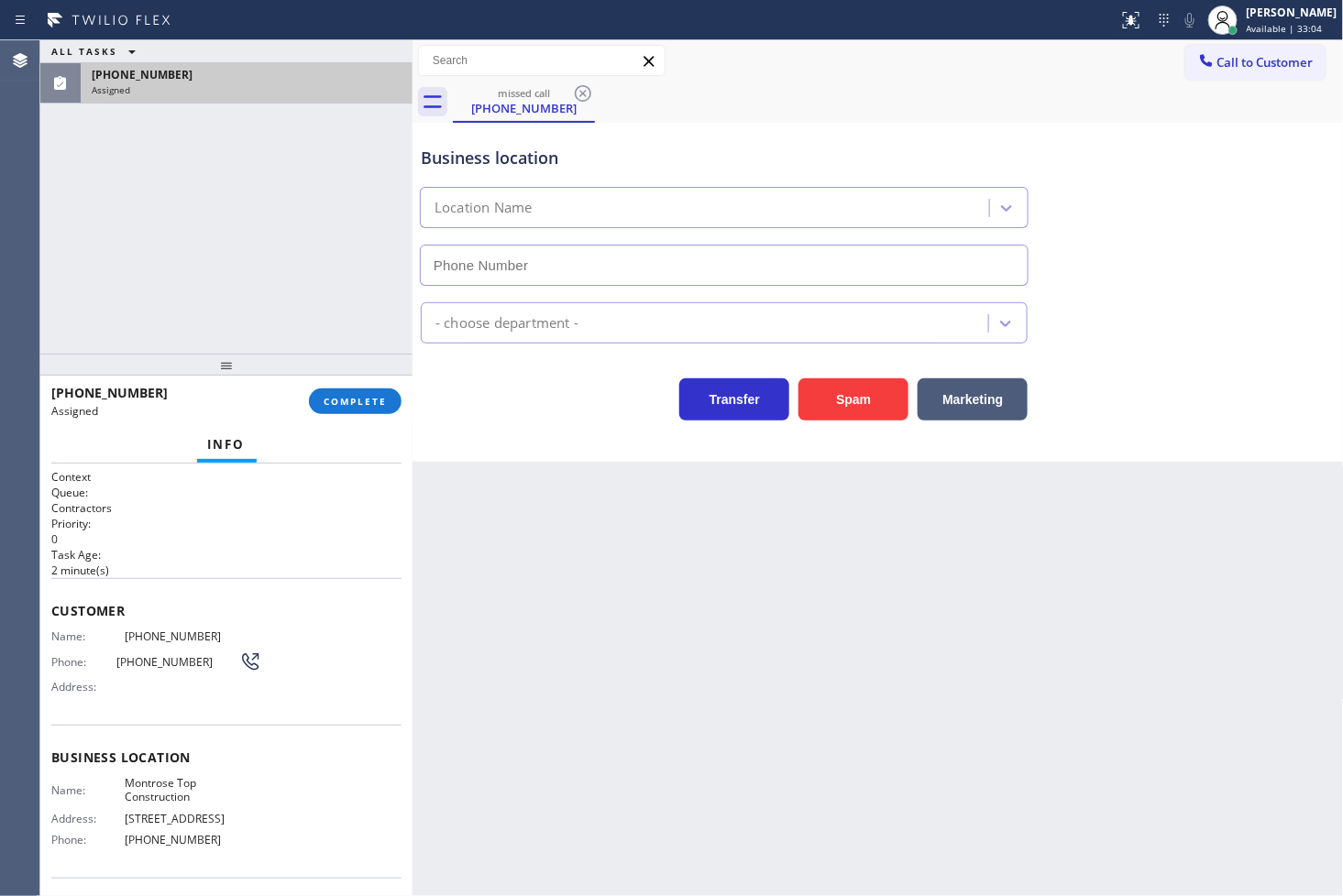
type input "(626) 436-3097"
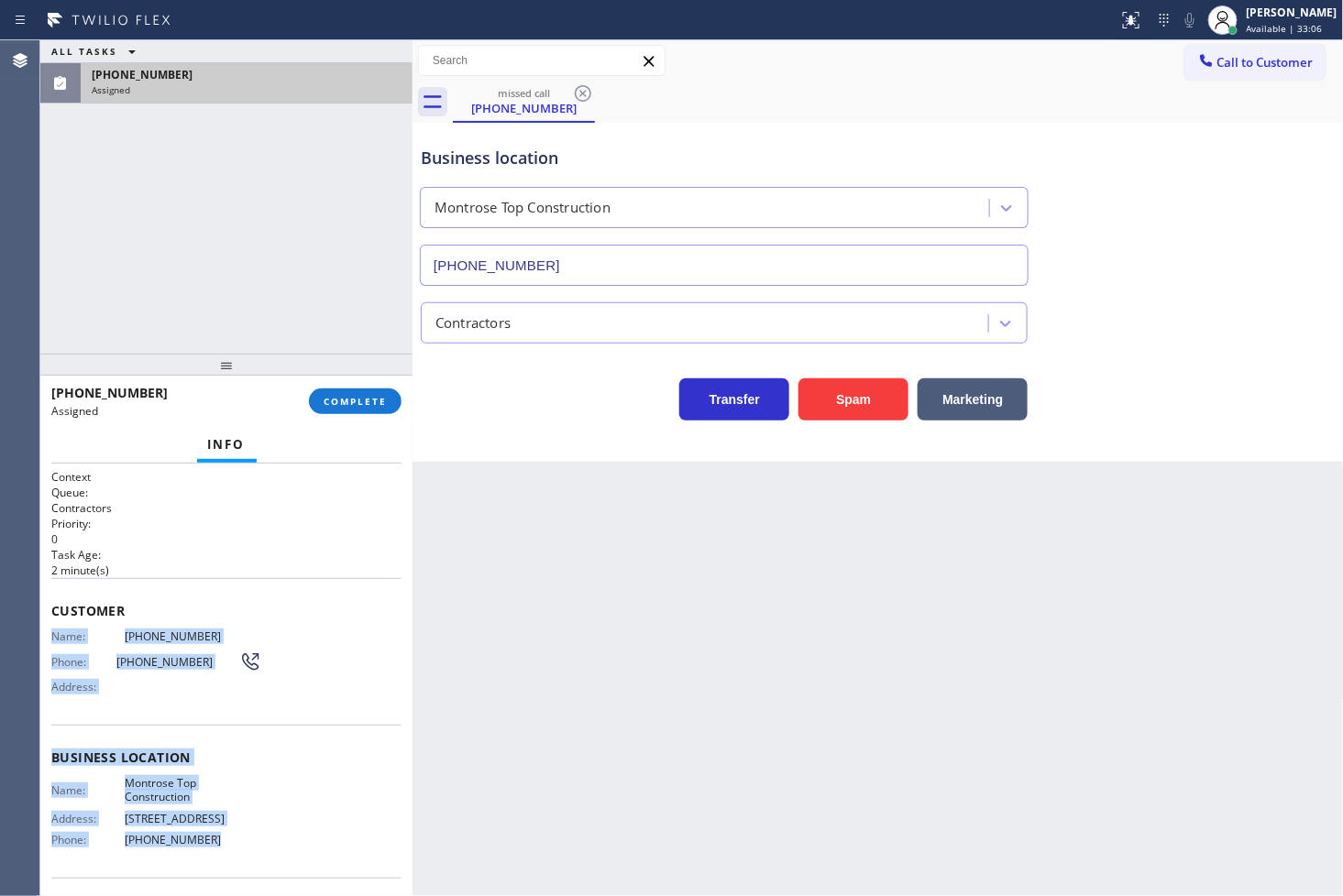
drag, startPoint x: 52, startPoint y: 635, endPoint x: 243, endPoint y: 850, distance: 287.6
click at [243, 850] on div "Context Queue: Contractors Priority: 0 Task Age: 2 minute(s) Customer Name: (81…" at bounding box center [226, 743] width 350 height 547
copy div "Name: (818) 967-1594 Phone: (818) 967-1594 Address: Business location Name: Mon…"
click at [362, 406] on span "COMPLETE" at bounding box center [356, 401] width 63 height 12
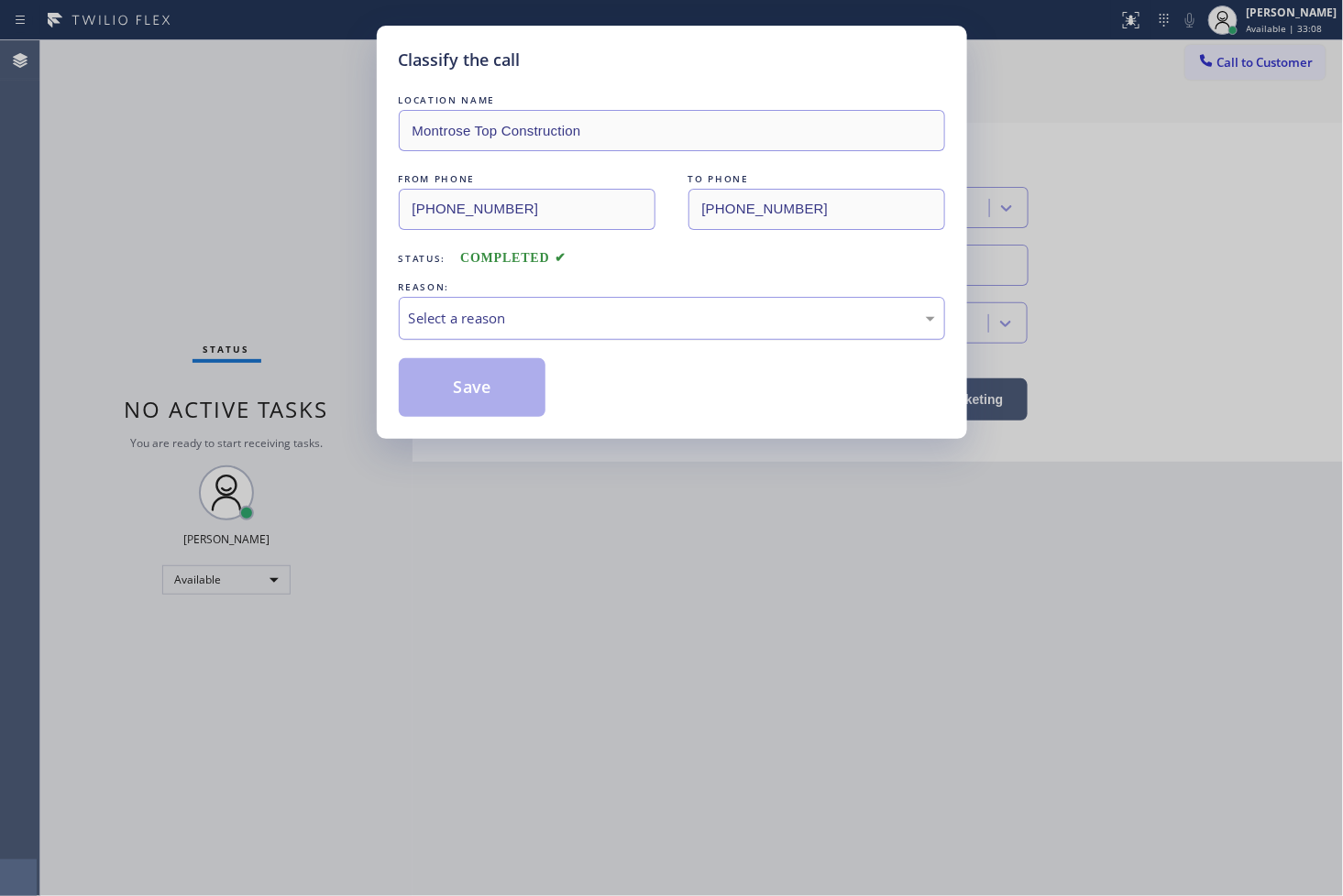
click at [475, 324] on div "Select a reason" at bounding box center [671, 318] width 526 height 21
click at [471, 392] on button "Save" at bounding box center [473, 387] width 148 height 58
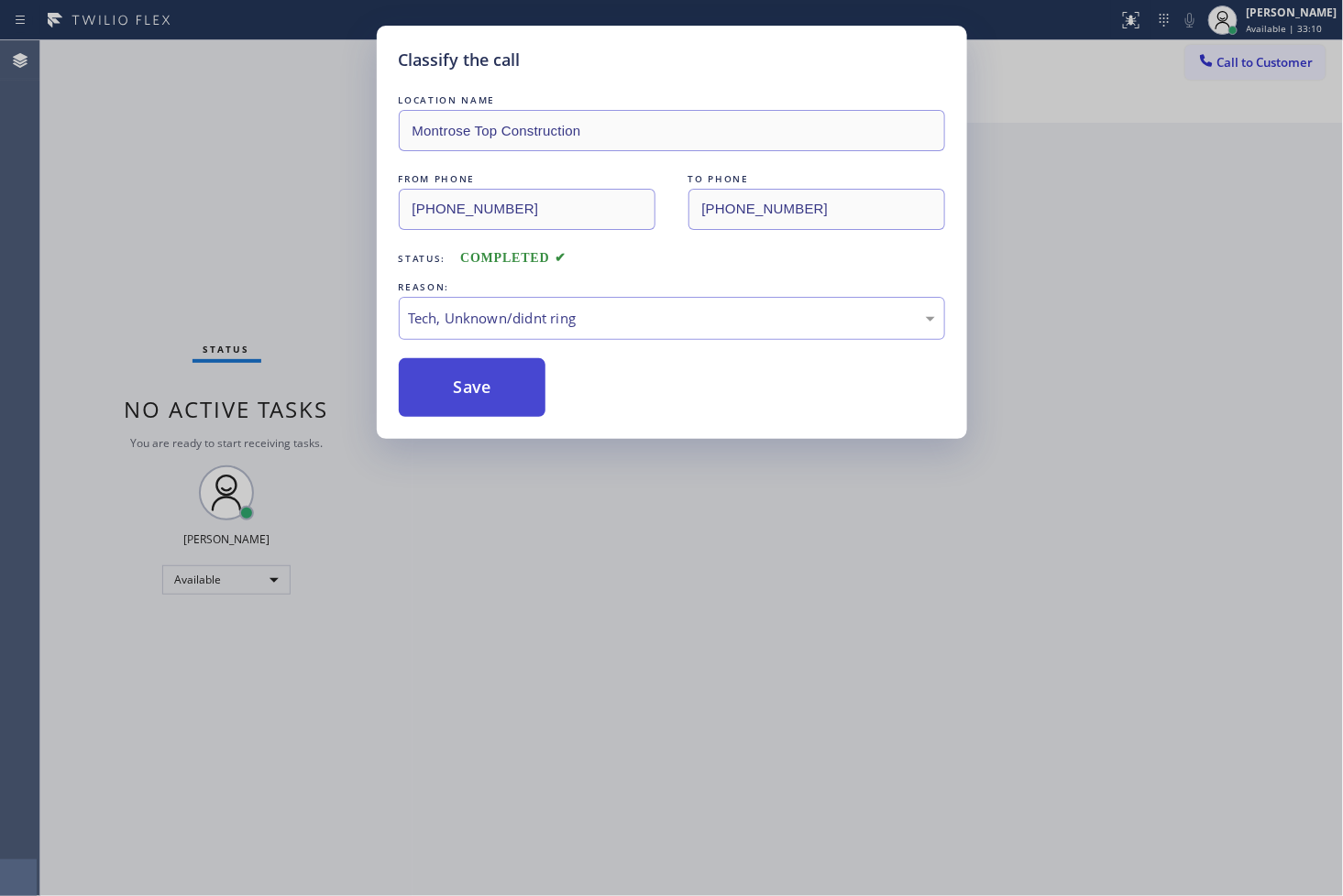
click at [471, 392] on button "Save" at bounding box center [473, 387] width 148 height 58
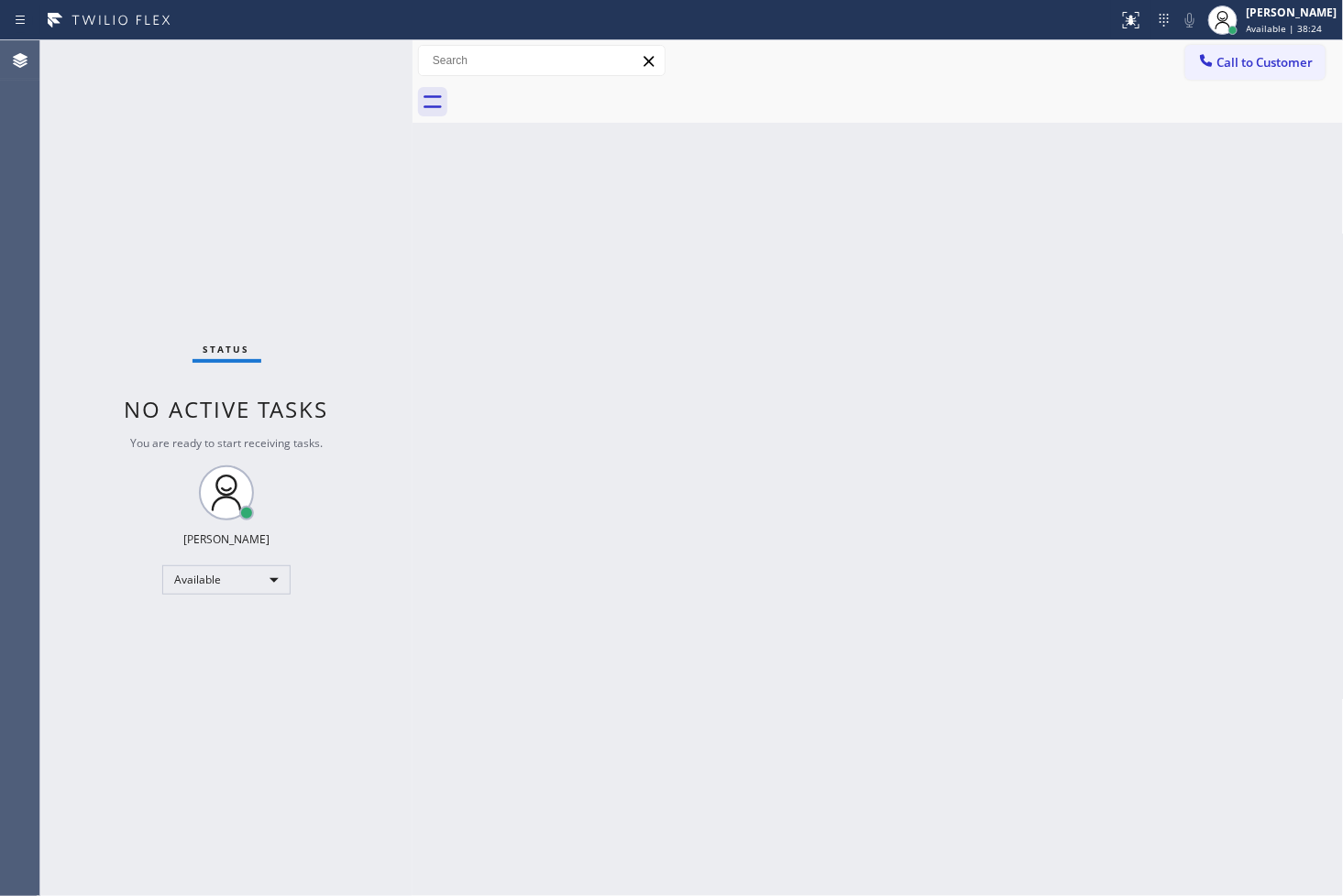
click at [101, 589] on div "Status No active tasks You are ready to start receiving tasks. [PERSON_NAME]" at bounding box center [226, 468] width 372 height 856
click at [239, 205] on div "Status No active tasks You are ready to start receiving tasks. [PERSON_NAME]" at bounding box center [226, 468] width 372 height 856
click at [108, 206] on div "Status No active tasks You are ready to start receiving tasks. [PERSON_NAME]" at bounding box center [226, 468] width 372 height 856
click at [255, 116] on div "Status No active tasks You are ready to start receiving tasks. [PERSON_NAME]" at bounding box center [226, 468] width 372 height 856
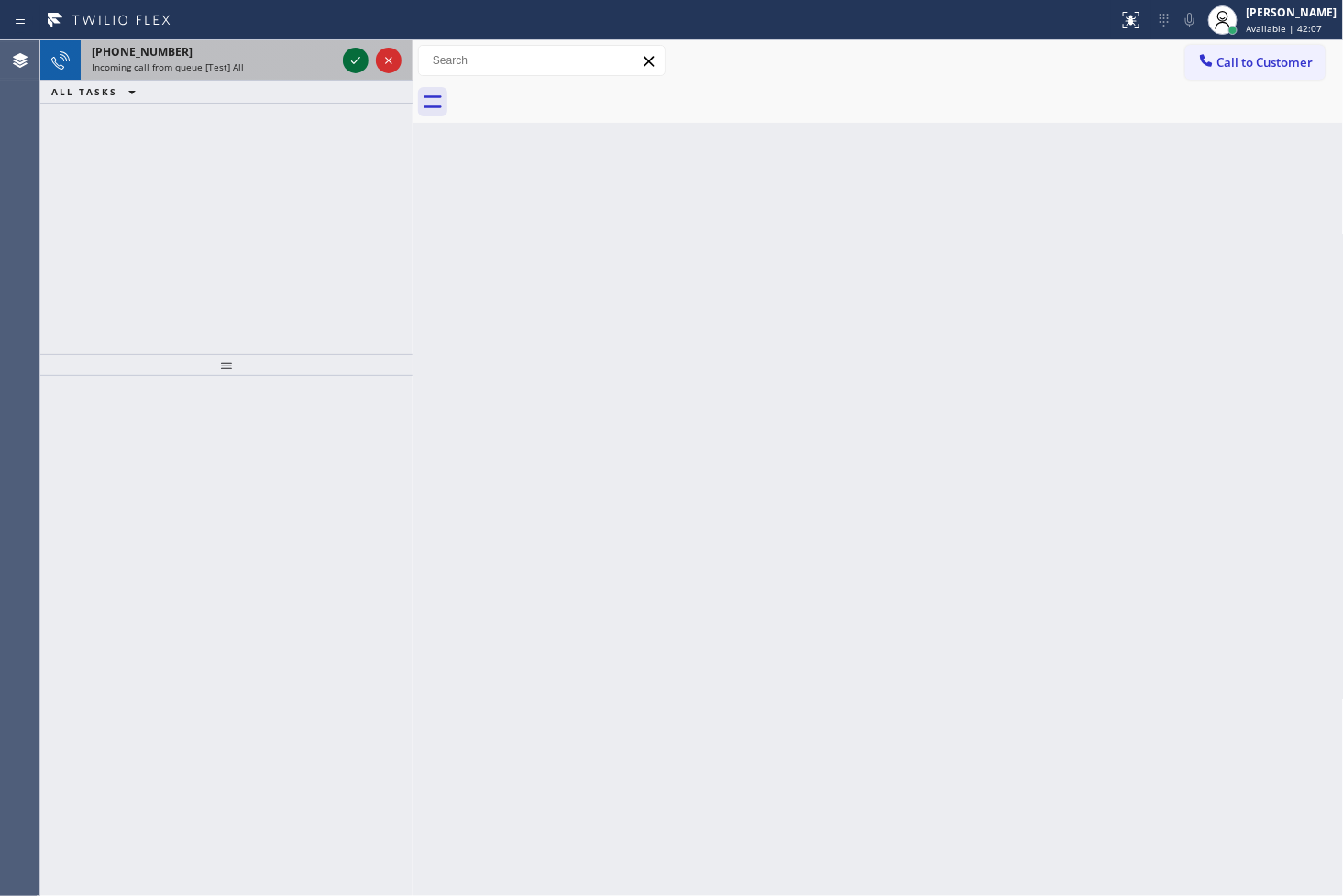
click at [356, 53] on icon at bounding box center [356, 60] width 22 height 22
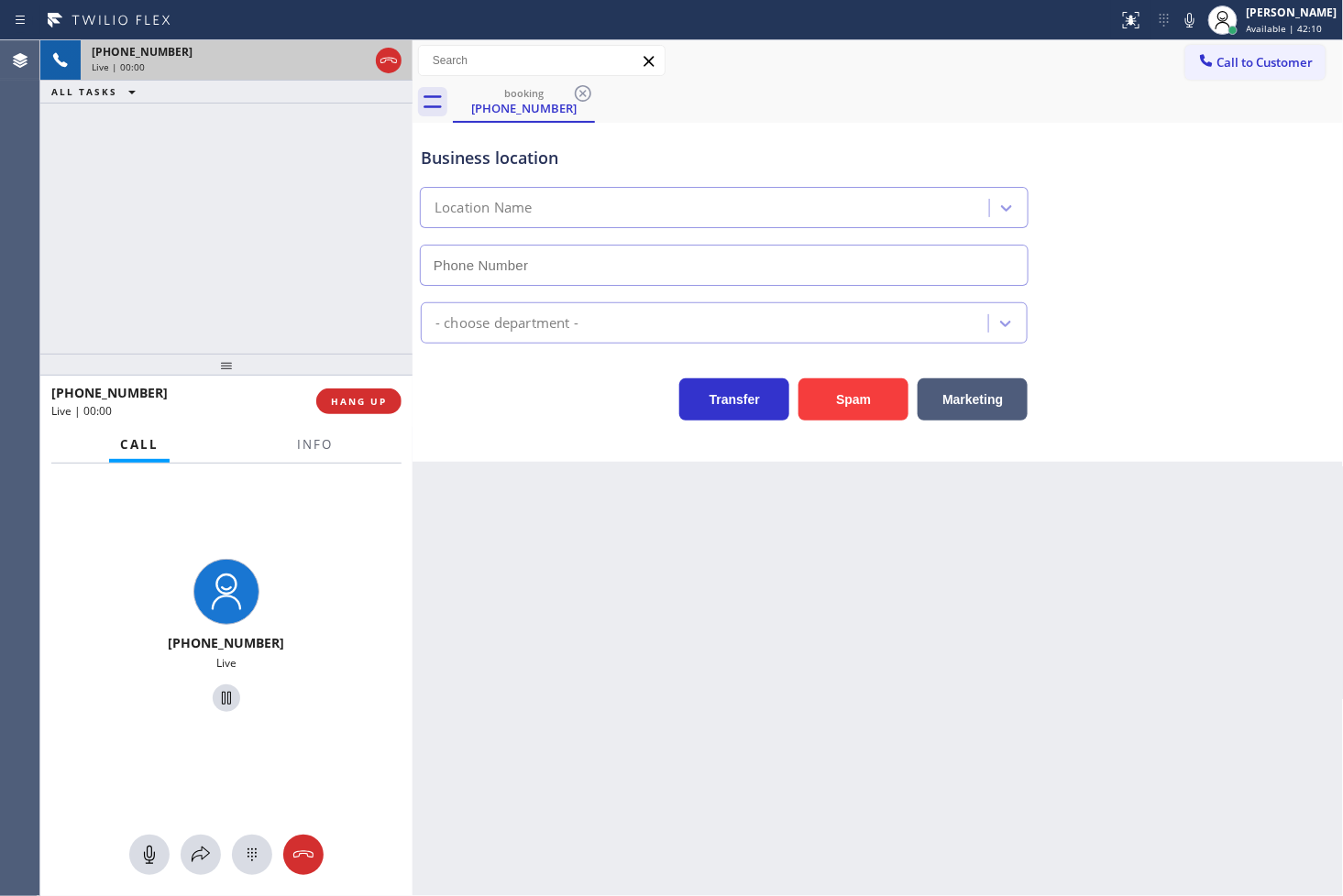
type input "[PHONE_NUMBER]"
click at [1146, 180] on div "Business location 5 Star Appliance Repair (855) 731-4952" at bounding box center [878, 202] width 922 height 166
click at [865, 743] on div "Back to Dashboard Change Sender ID Customers Technicians Select a contact Outbo…" at bounding box center [878, 468] width 932 height 856
click at [346, 572] on div "+15162361963 Live" at bounding box center [226, 637] width 358 height 158
click at [180, 217] on div "+15162361963 Live | 00:14 ALL TASKS ALL TASKS ACTIVE TASKS TASKS IN WRAP UP" at bounding box center [226, 196] width 372 height 313
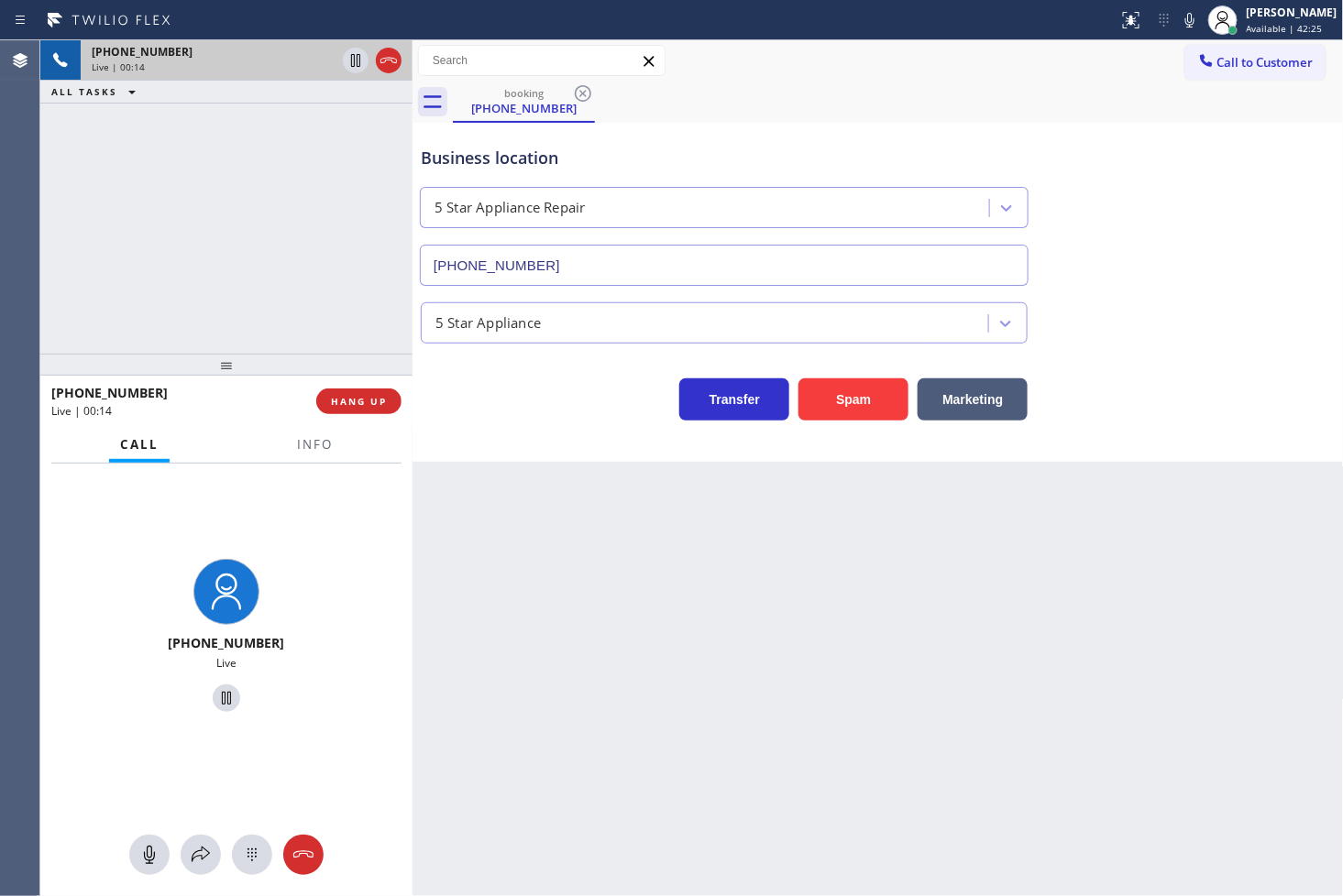
click at [368, 578] on div "+15162361963 Live" at bounding box center [226, 637] width 358 height 158
click at [199, 848] on icon at bounding box center [200, 855] width 22 height 22
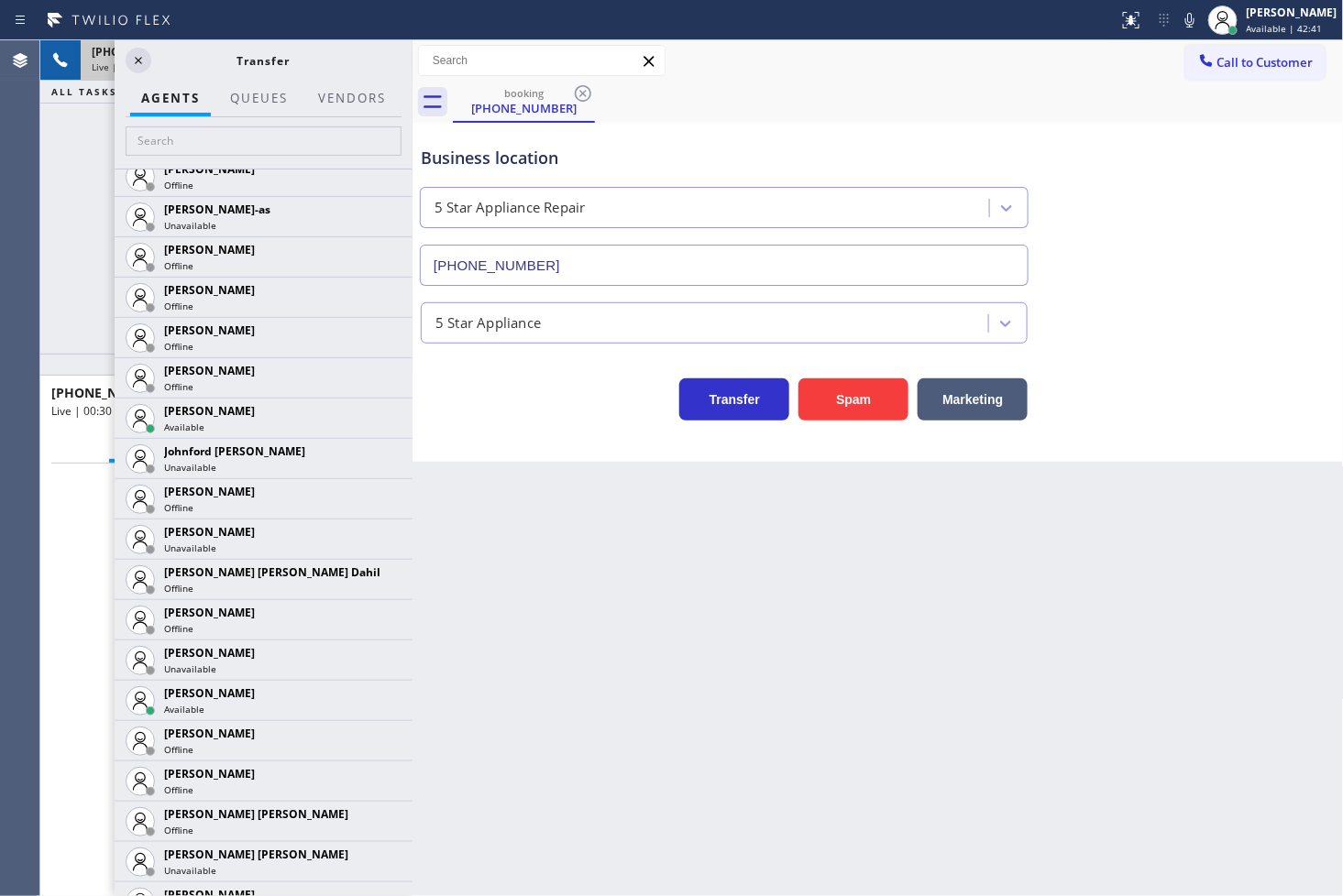
scroll to position [1832, 0]
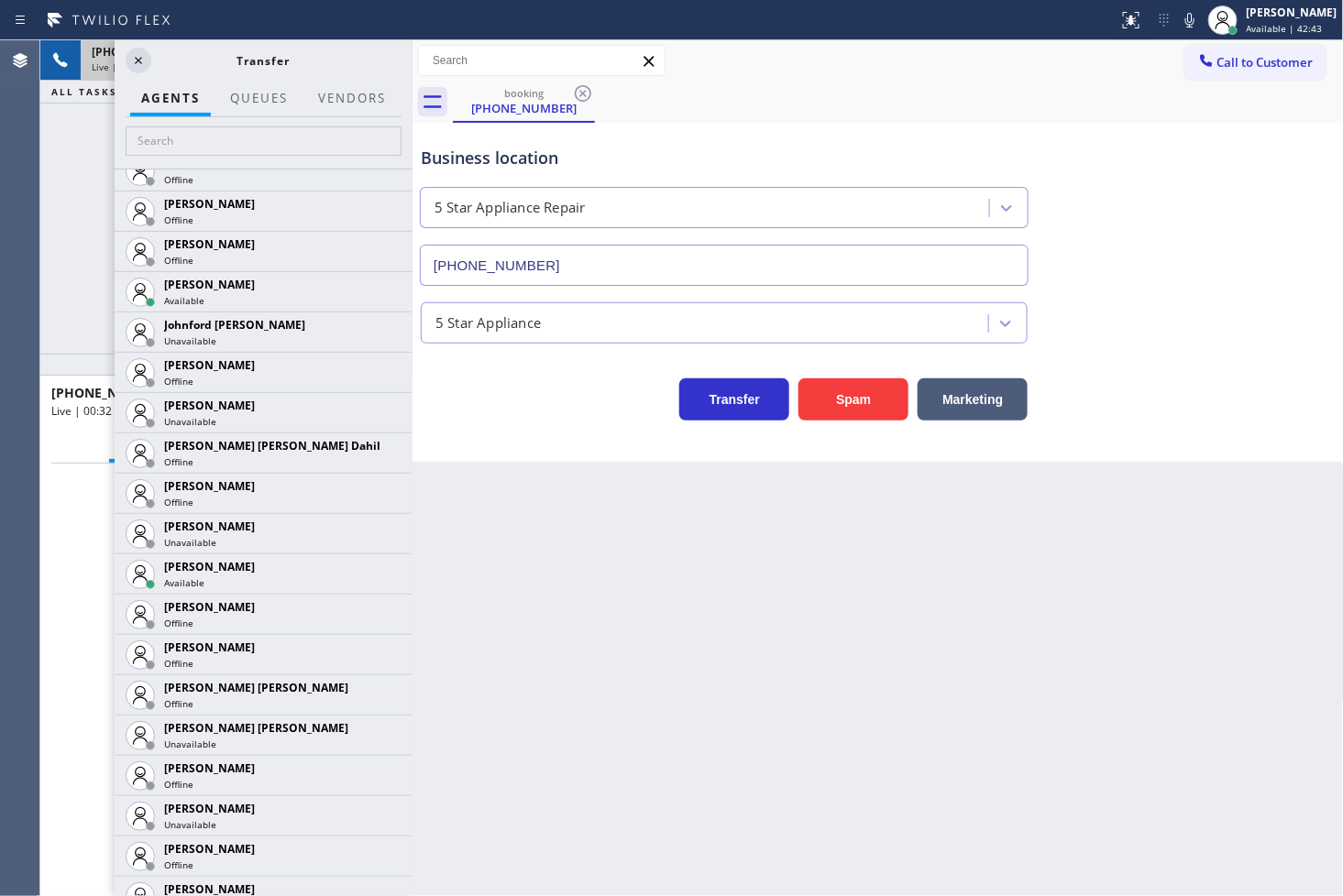
click at [60, 325] on div "+15162361963 Live | 00:32 ALL TASKS ALL TASKS ACTIVE TASKS TASKS IN WRAP UP" at bounding box center [226, 196] width 372 height 313
click at [378, 294] on icon at bounding box center [388, 291] width 22 height 22
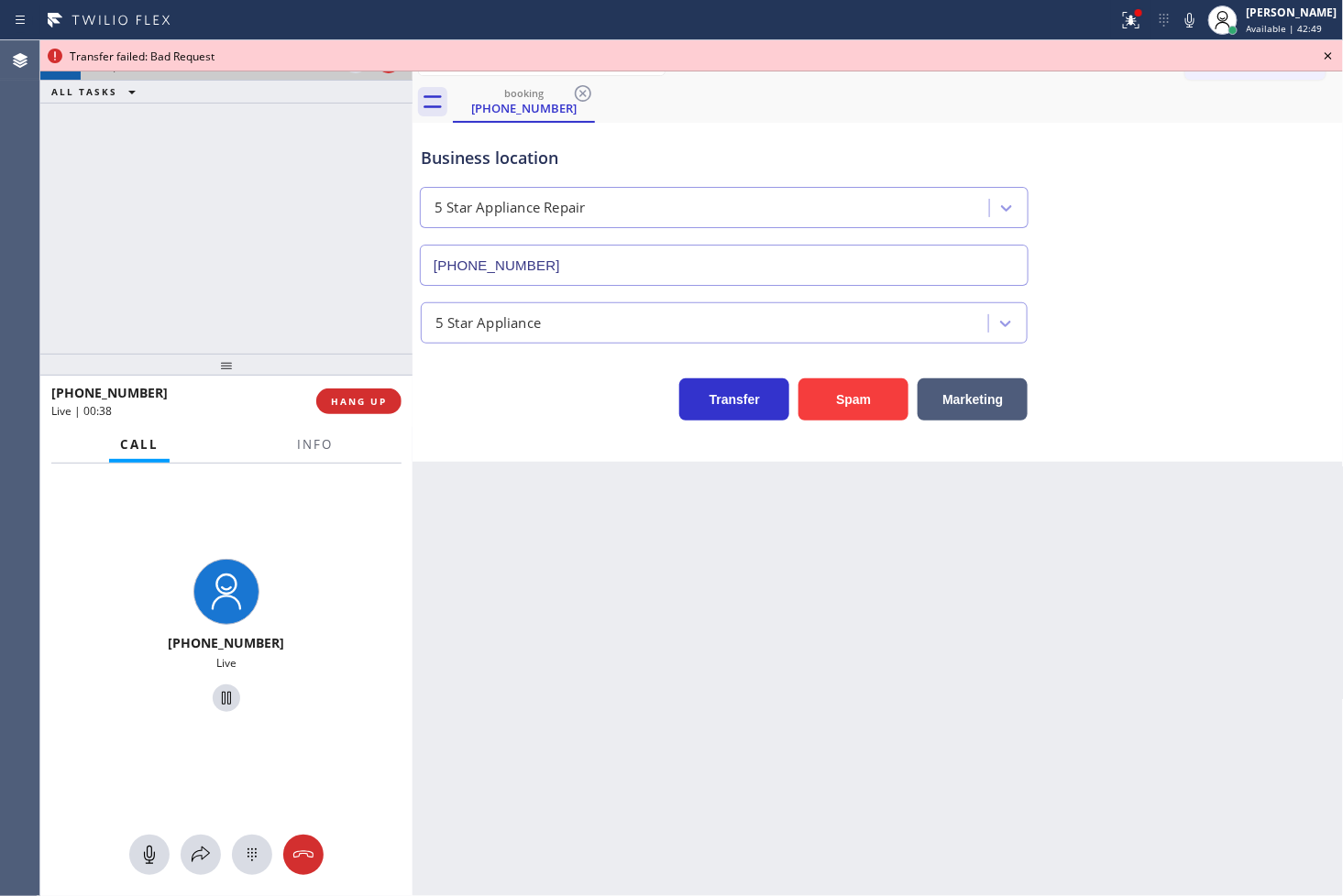
click at [1328, 52] on icon at bounding box center [1328, 56] width 22 height 22
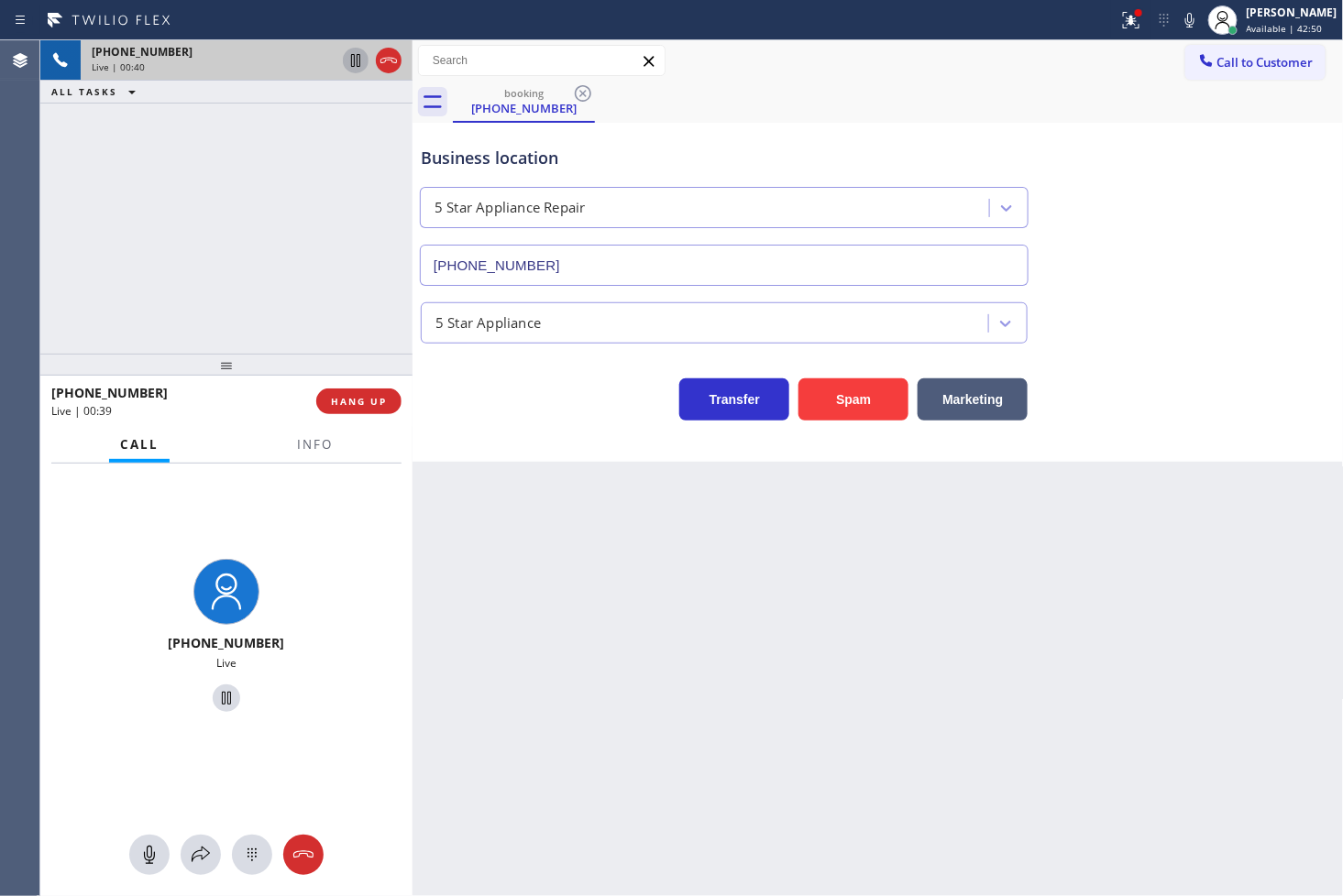
click at [356, 70] on icon at bounding box center [356, 60] width 22 height 22
click at [206, 864] on icon at bounding box center [200, 855] width 22 height 22
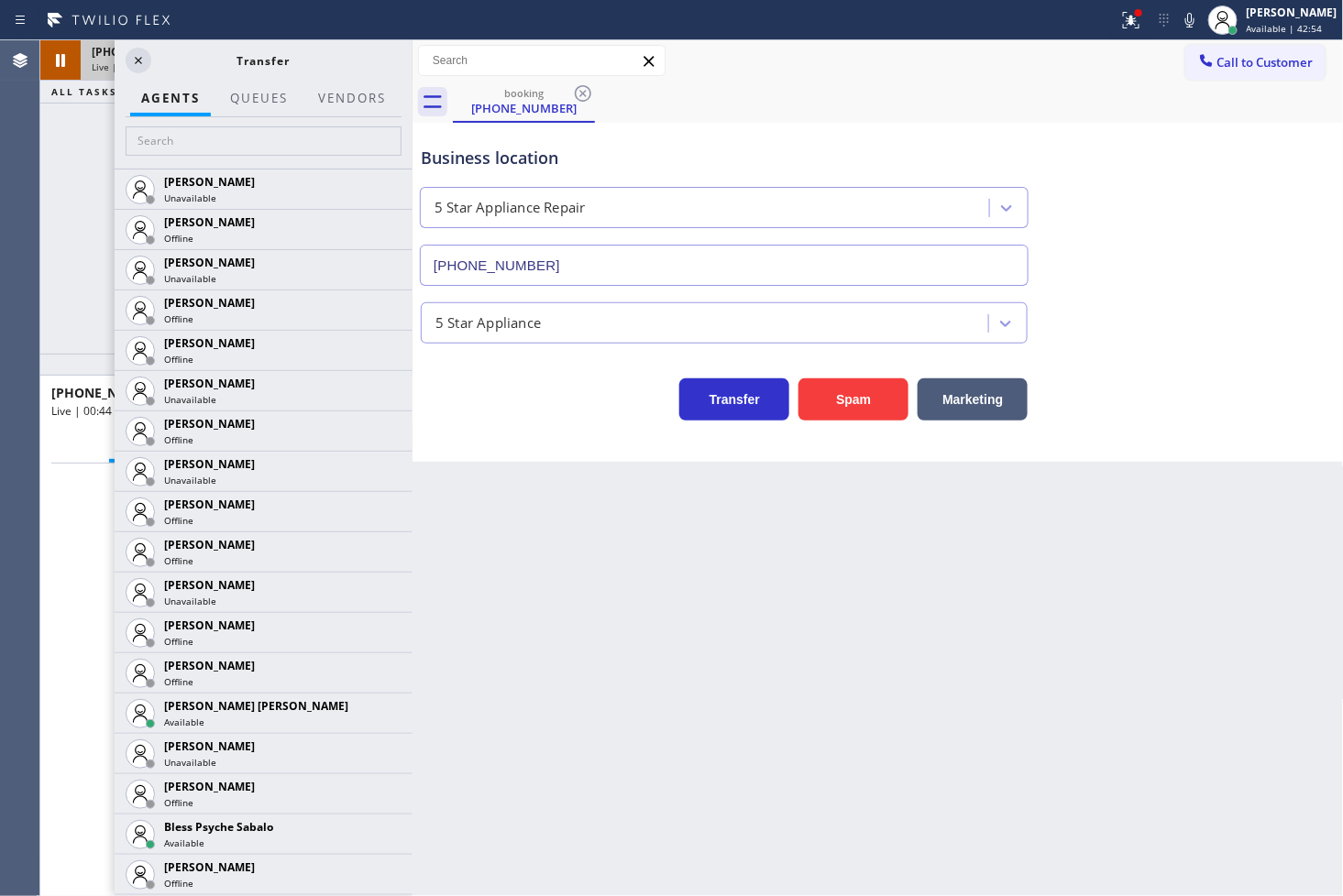
click at [197, 120] on div at bounding box center [264, 143] width 298 height 52
click at [197, 129] on input "text" at bounding box center [264, 141] width 276 height 30
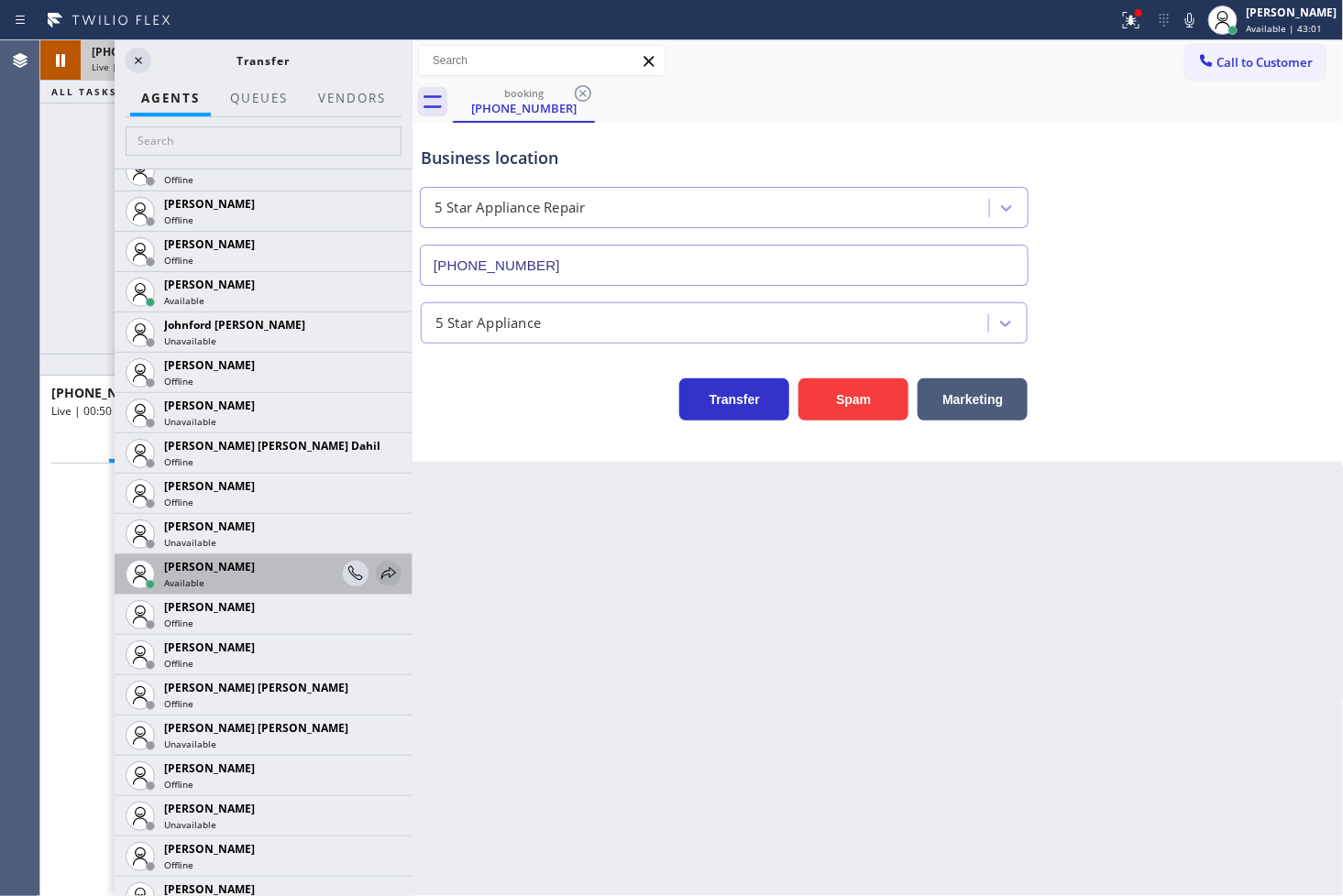
click at [378, 574] on icon at bounding box center [388, 573] width 22 height 22
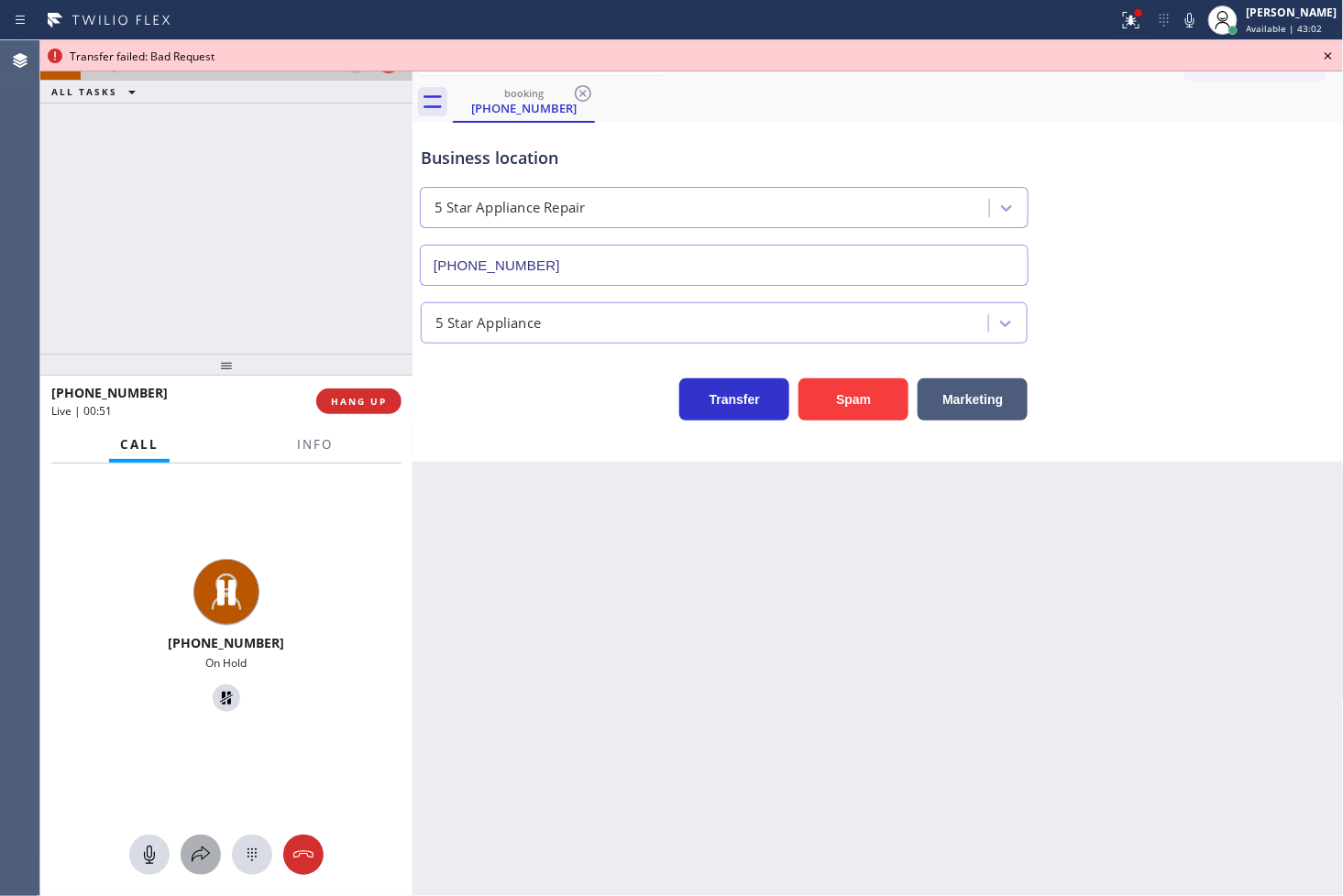
click at [212, 844] on div at bounding box center [200, 855] width 40 height 22
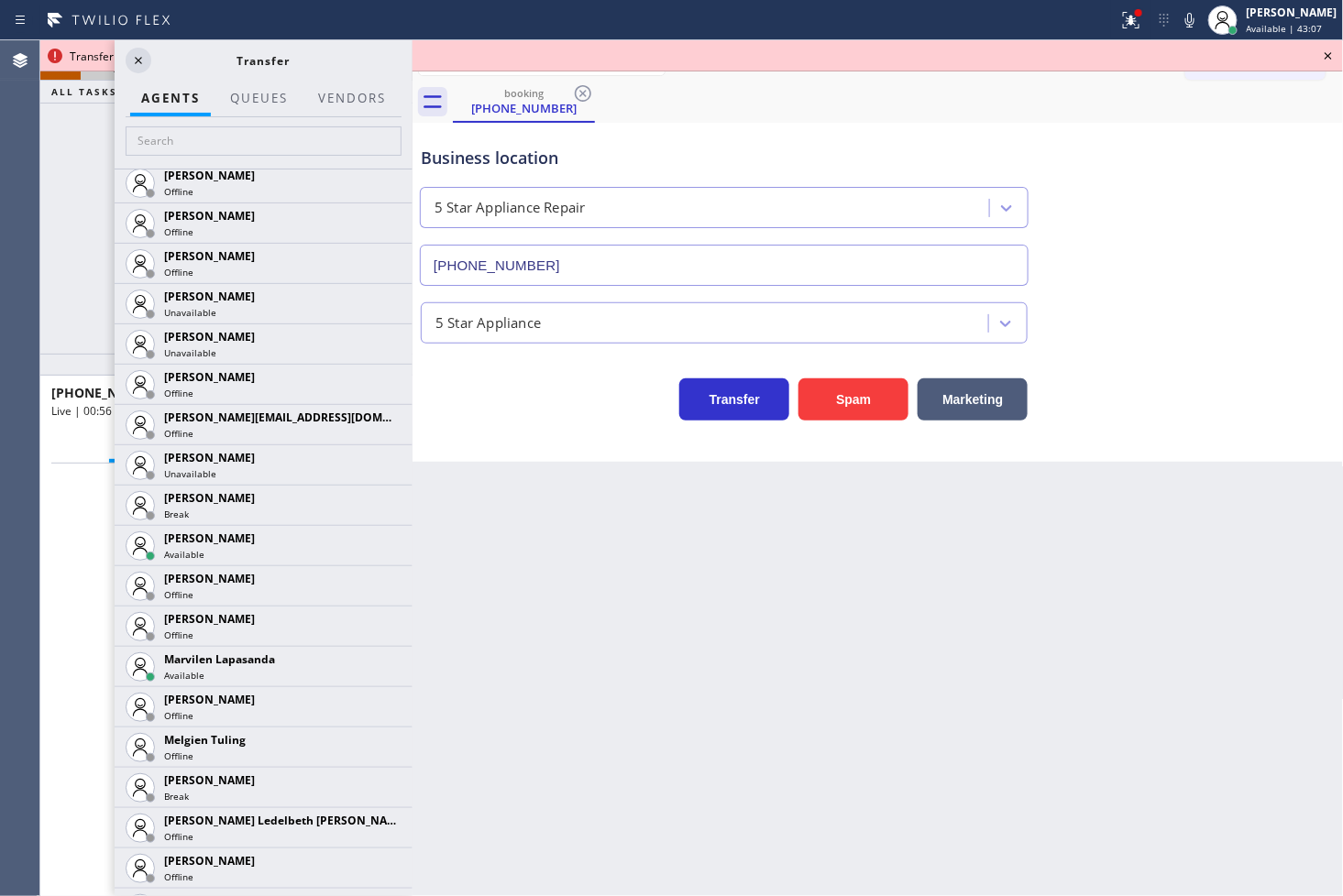
scroll to position [2647, 0]
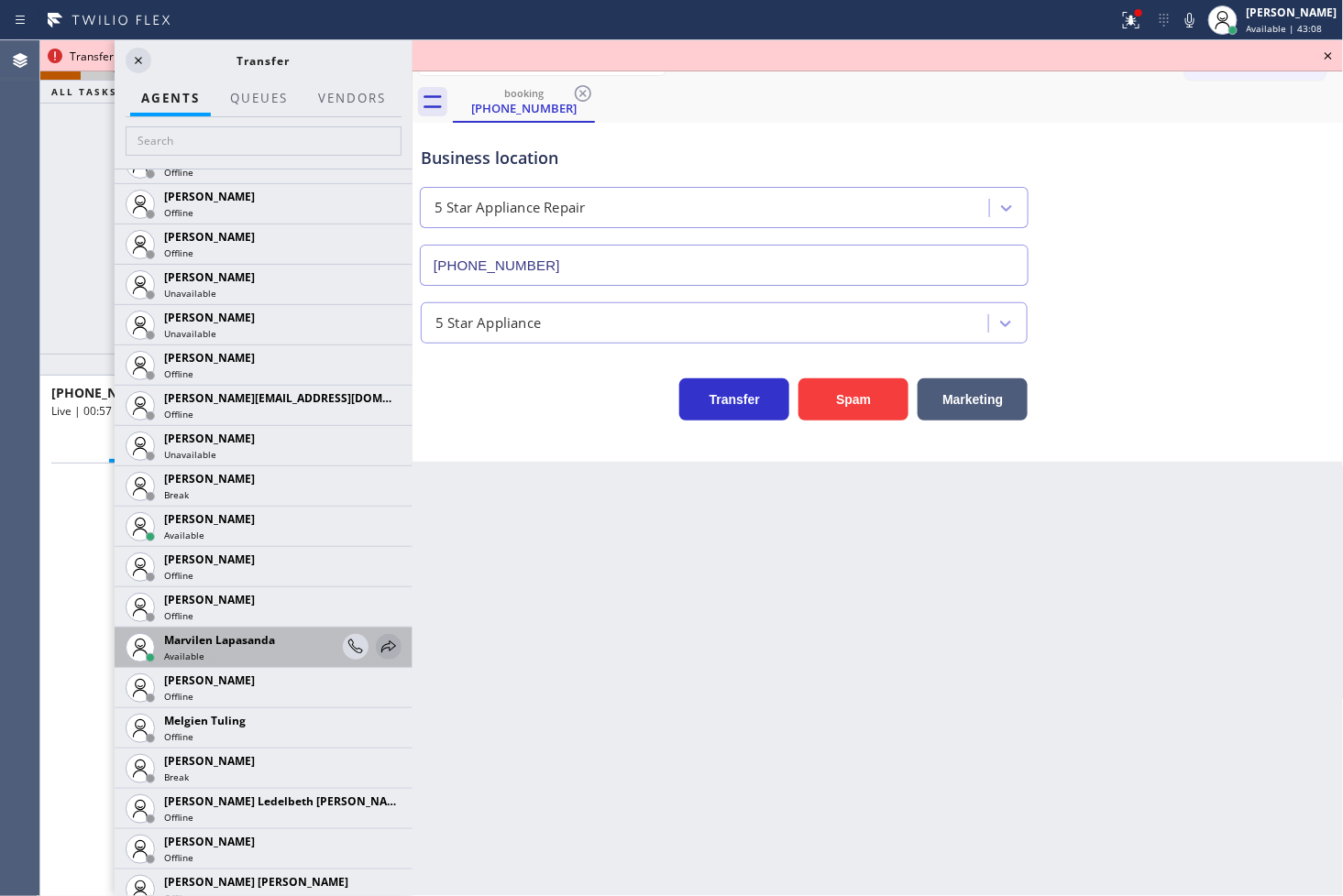
click at [378, 644] on icon at bounding box center [388, 647] width 22 height 22
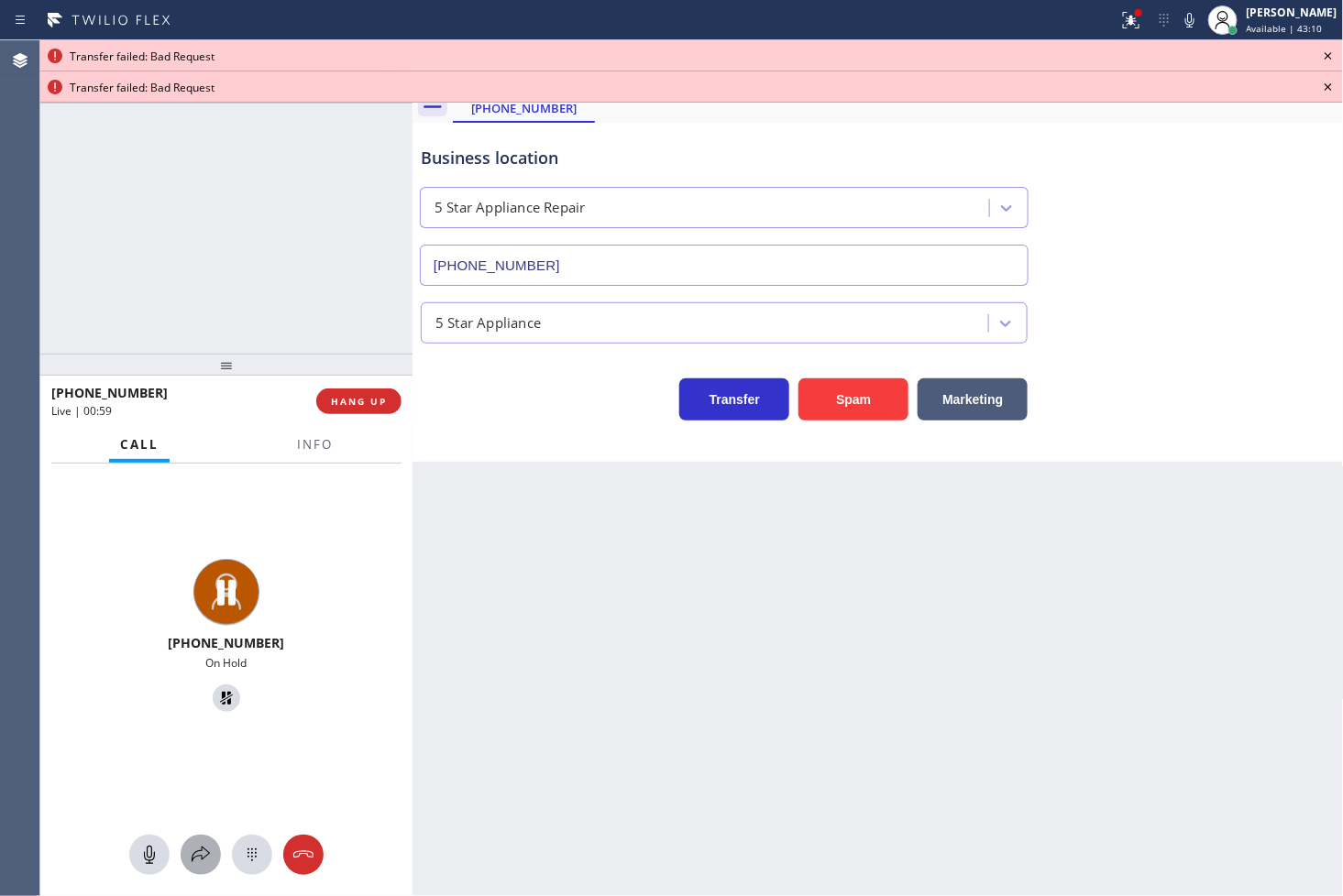
click at [198, 850] on icon at bounding box center [200, 855] width 18 height 15
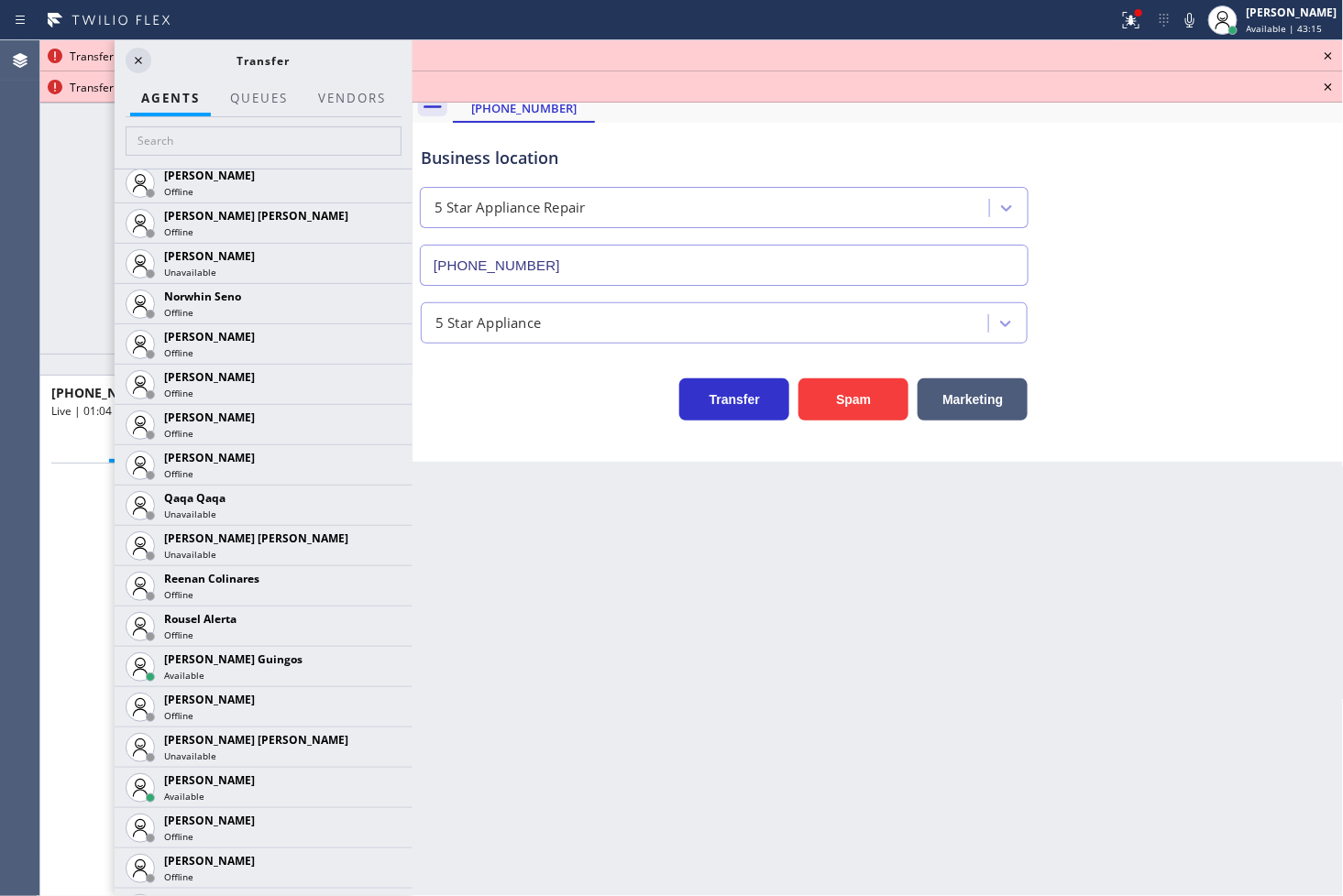
scroll to position [3360, 0]
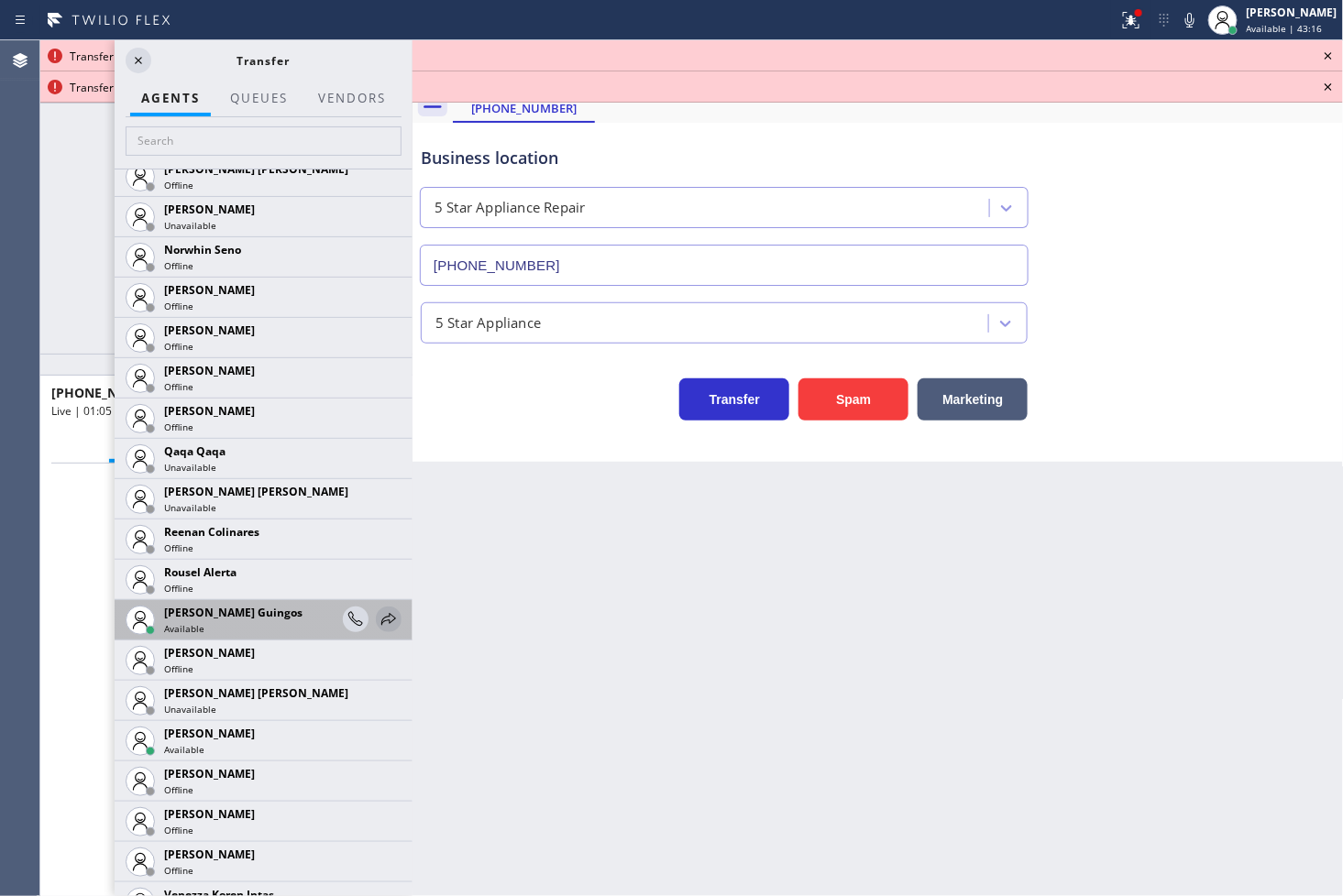
click at [378, 618] on icon at bounding box center [388, 619] width 22 height 22
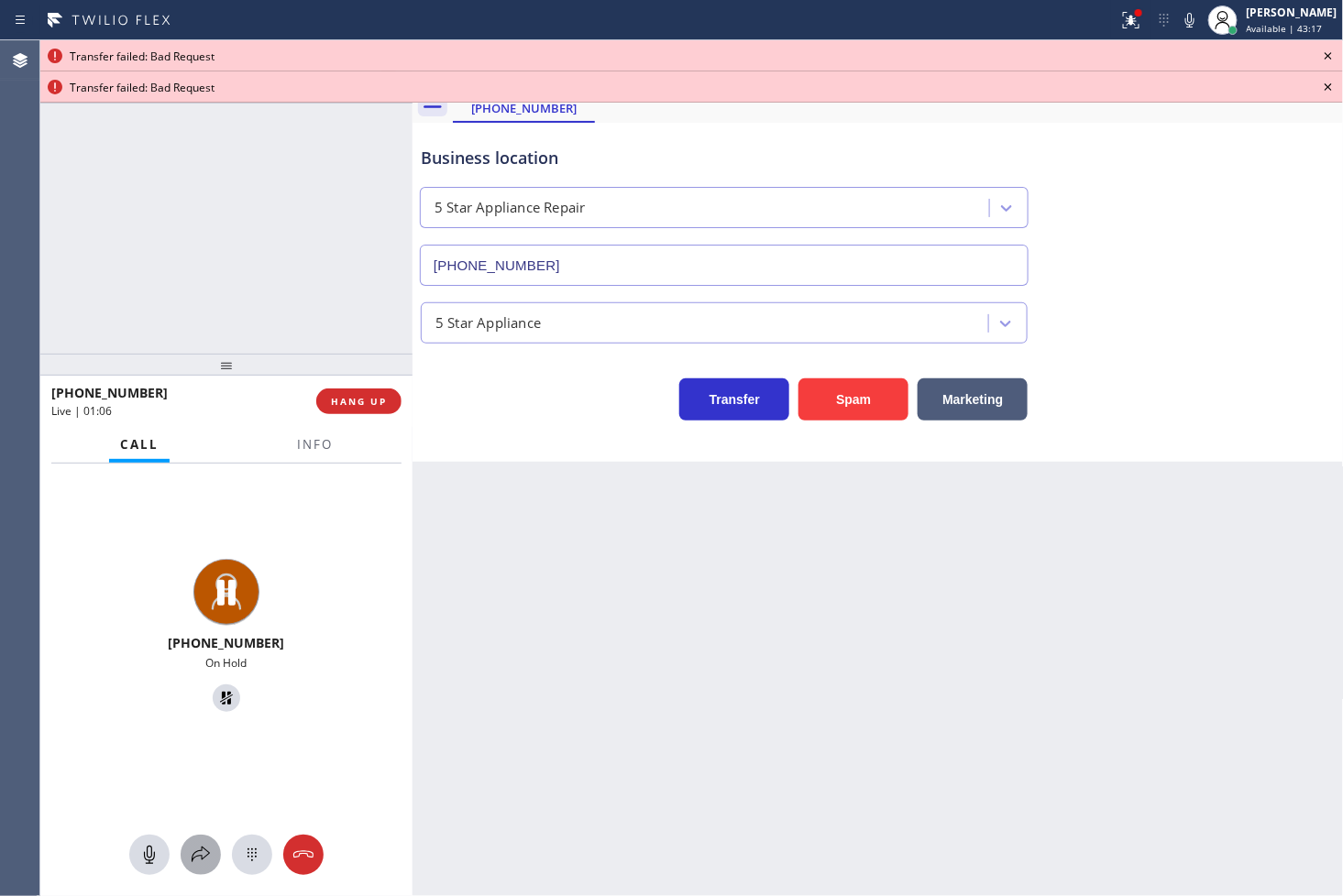
click at [198, 862] on icon at bounding box center [200, 855] width 22 height 22
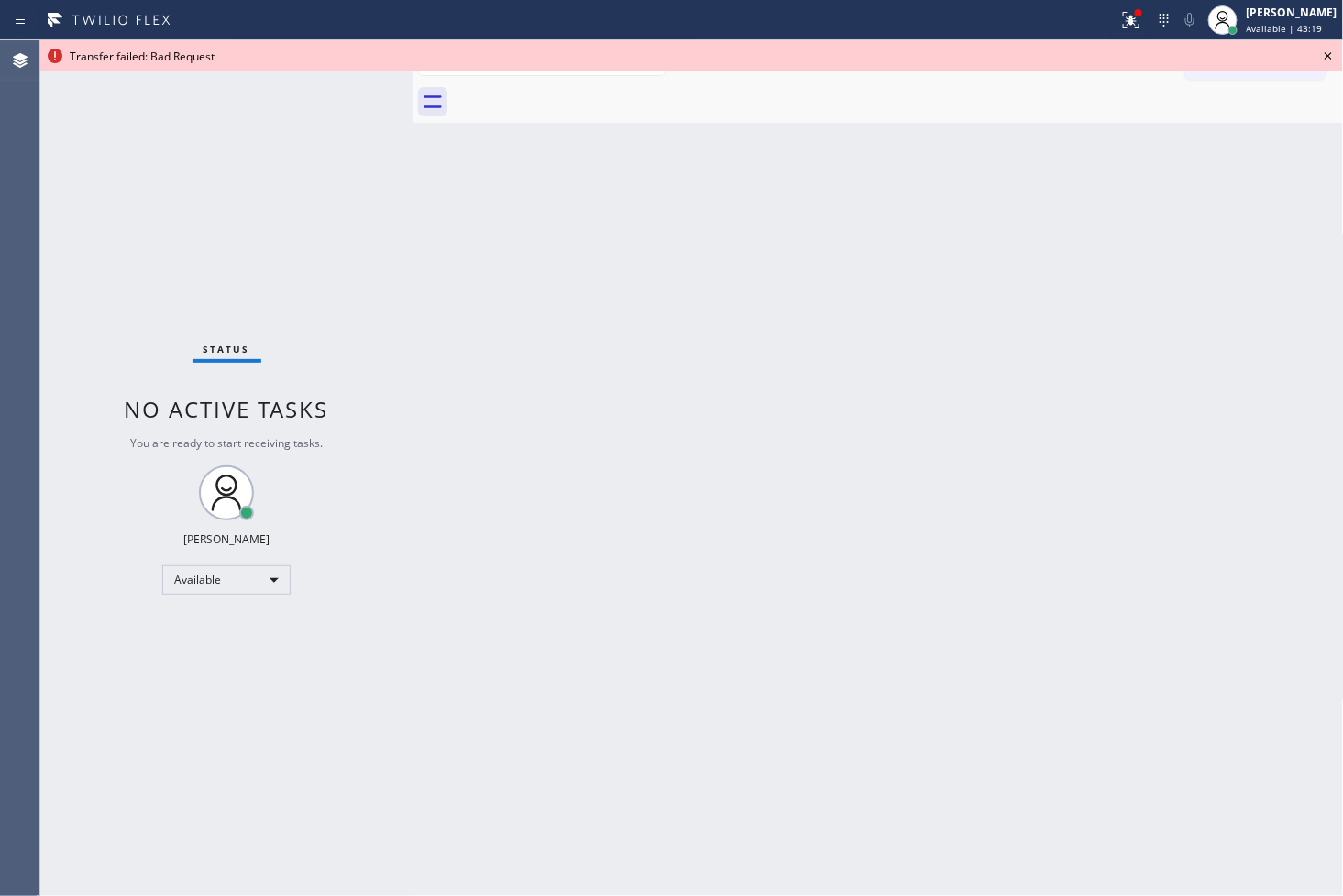
click at [1326, 53] on icon at bounding box center [1329, 57] width 8 height 8
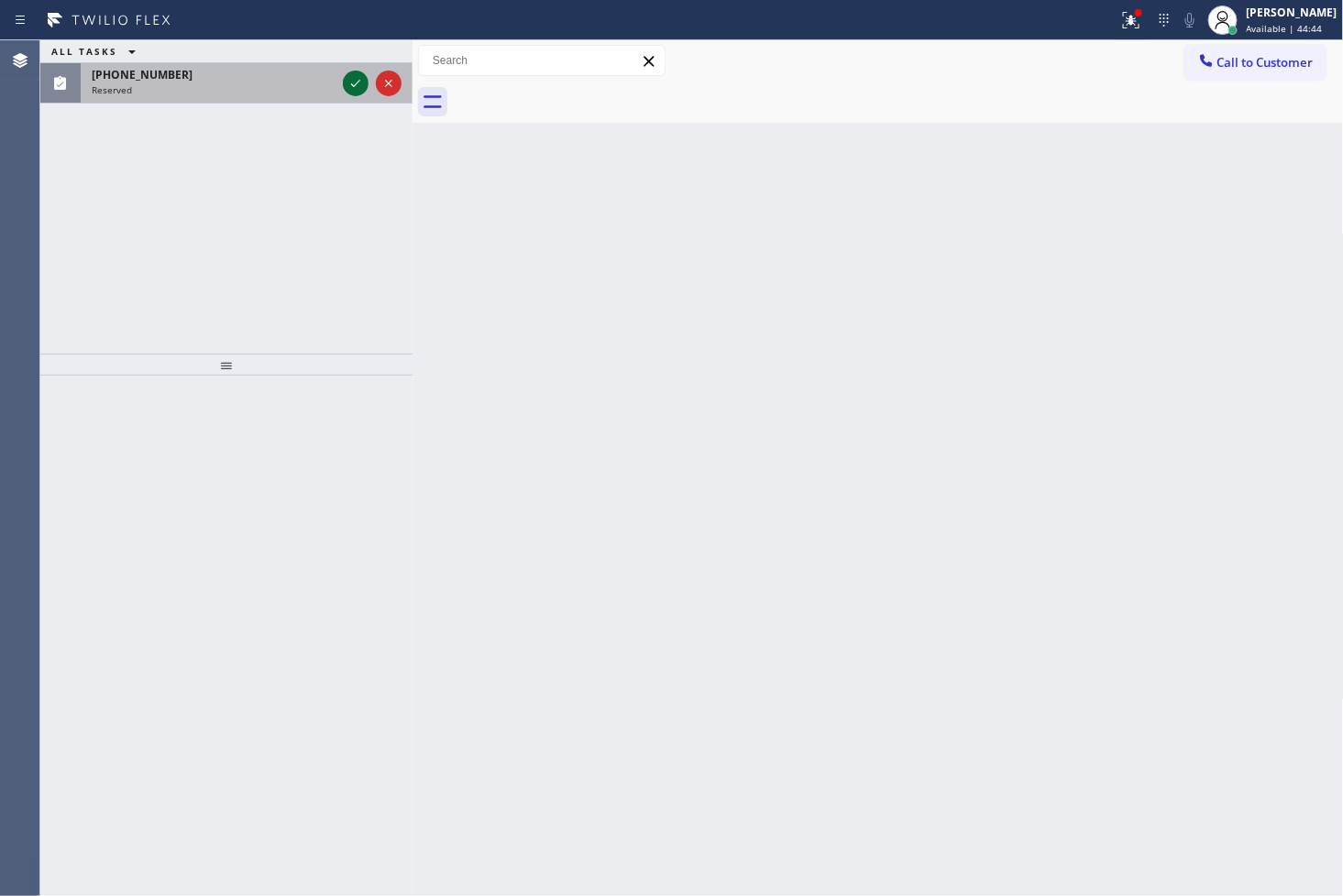
click at [350, 89] on icon at bounding box center [356, 83] width 22 height 22
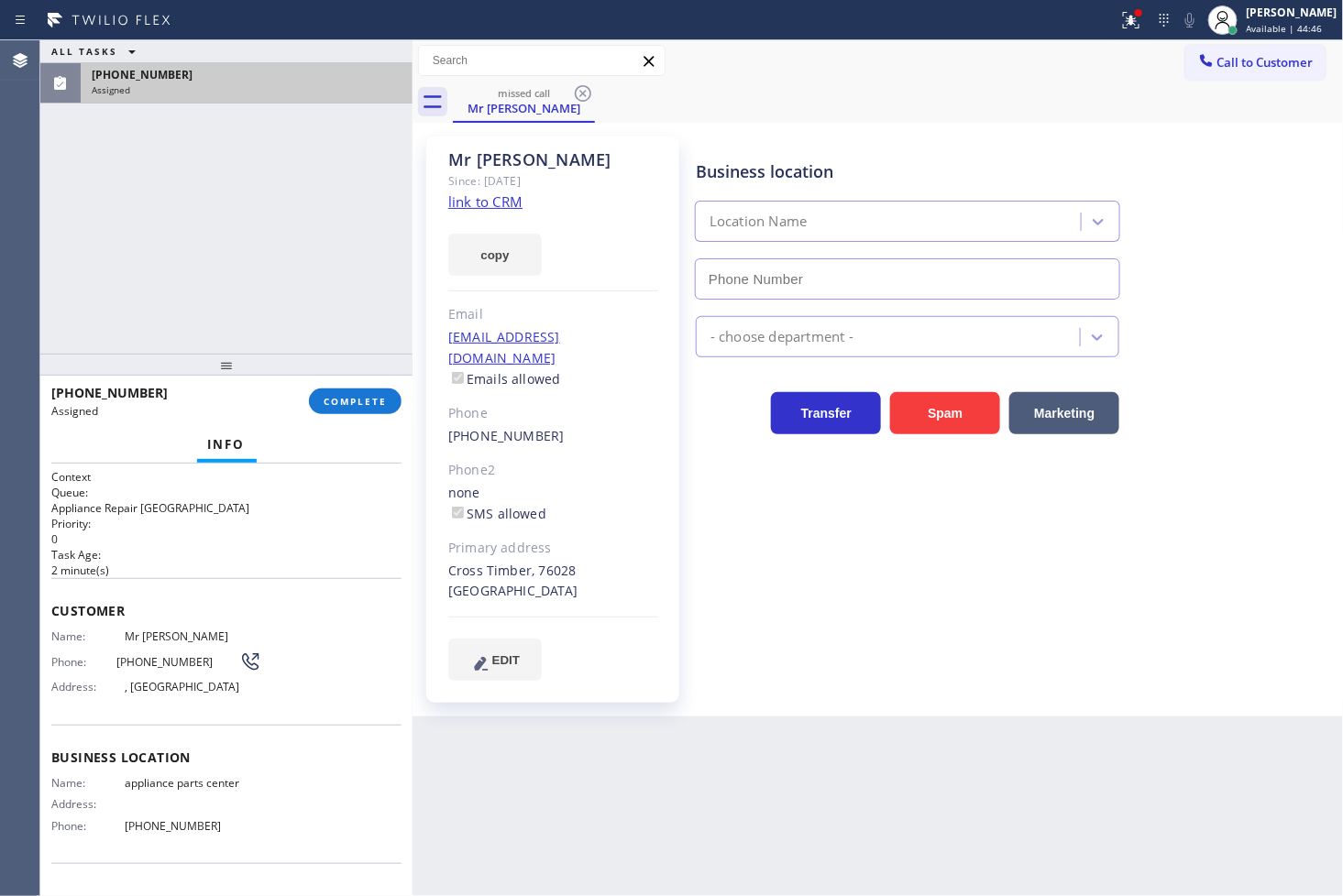
type input "(817) 482-5346"
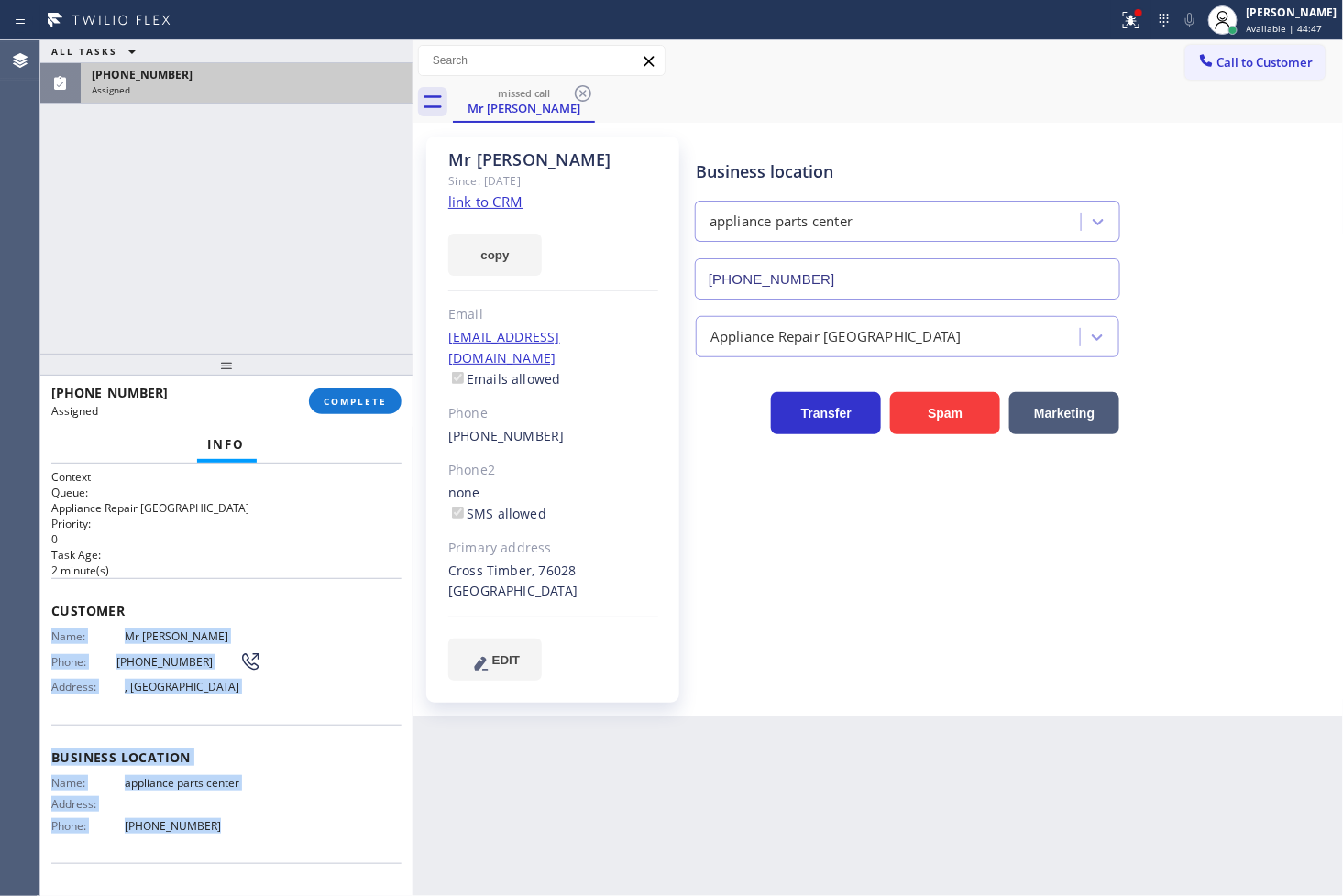
drag, startPoint x: 44, startPoint y: 641, endPoint x: 206, endPoint y: 819, distance: 240.7
click at [206, 819] on div "Context Queue: Appliance Repair High End Priority: 0 Task Age: 2 minute(s) Cust…" at bounding box center [226, 680] width 372 height 433
copy div "Name: Mr Jake Phone: (682) 301-2499 Address: , Cross Timber, TX 76028 Business …"
click at [349, 408] on button "COMPLETE" at bounding box center [355, 401] width 93 height 26
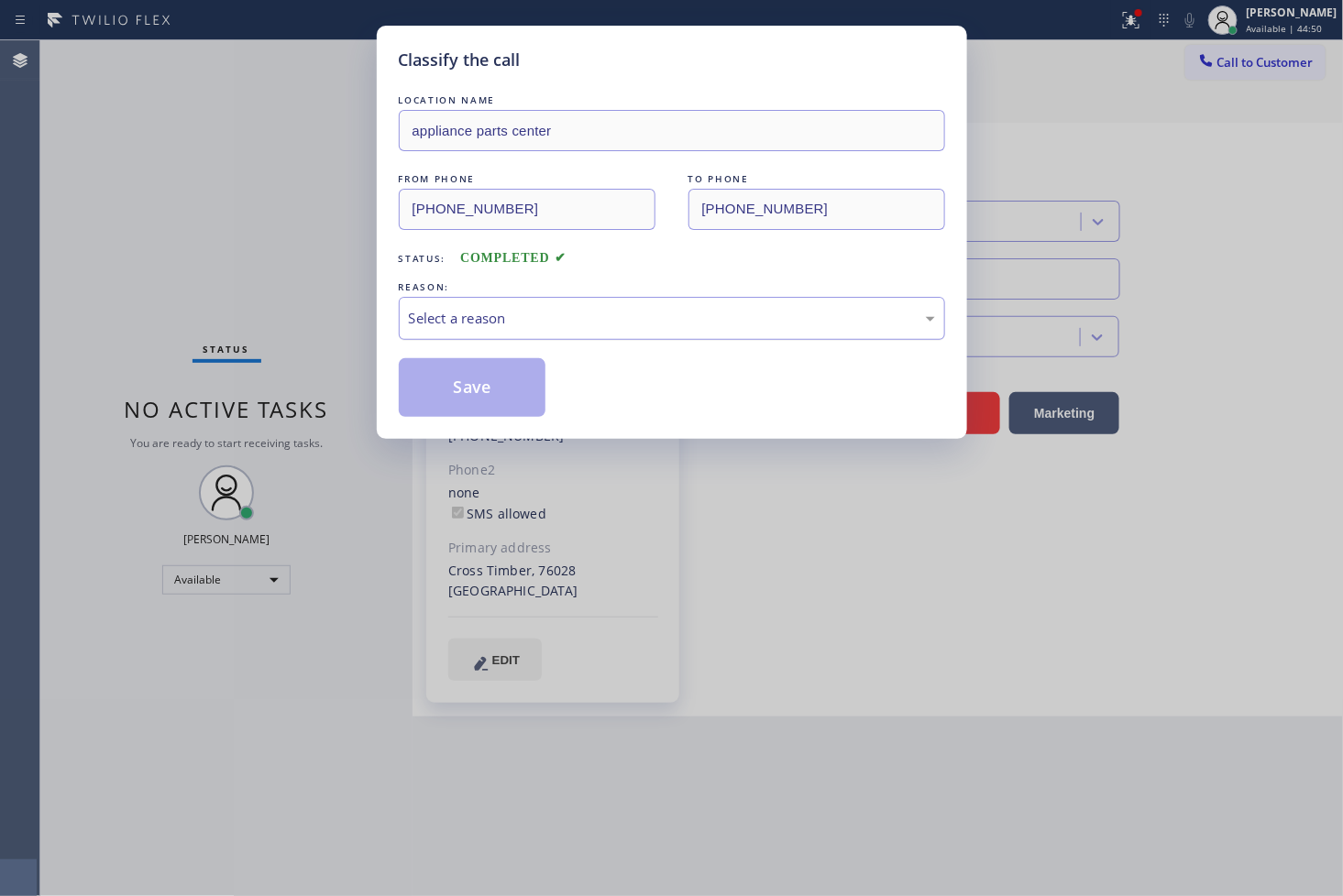
click at [504, 316] on div "Select a reason" at bounding box center [671, 318] width 526 height 21
click at [481, 377] on button "Save" at bounding box center [473, 387] width 148 height 58
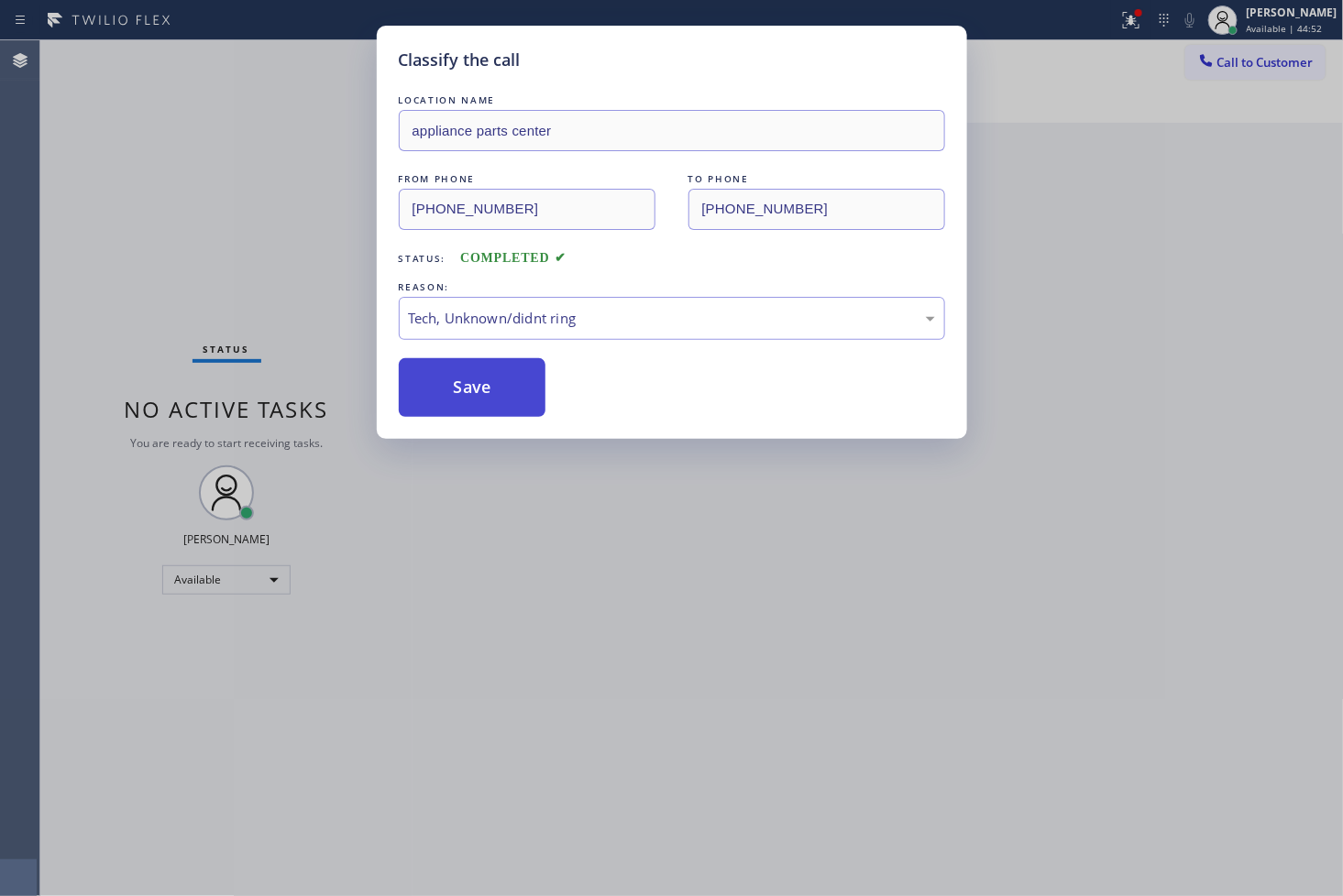
click at [481, 377] on button "Save" at bounding box center [473, 387] width 148 height 58
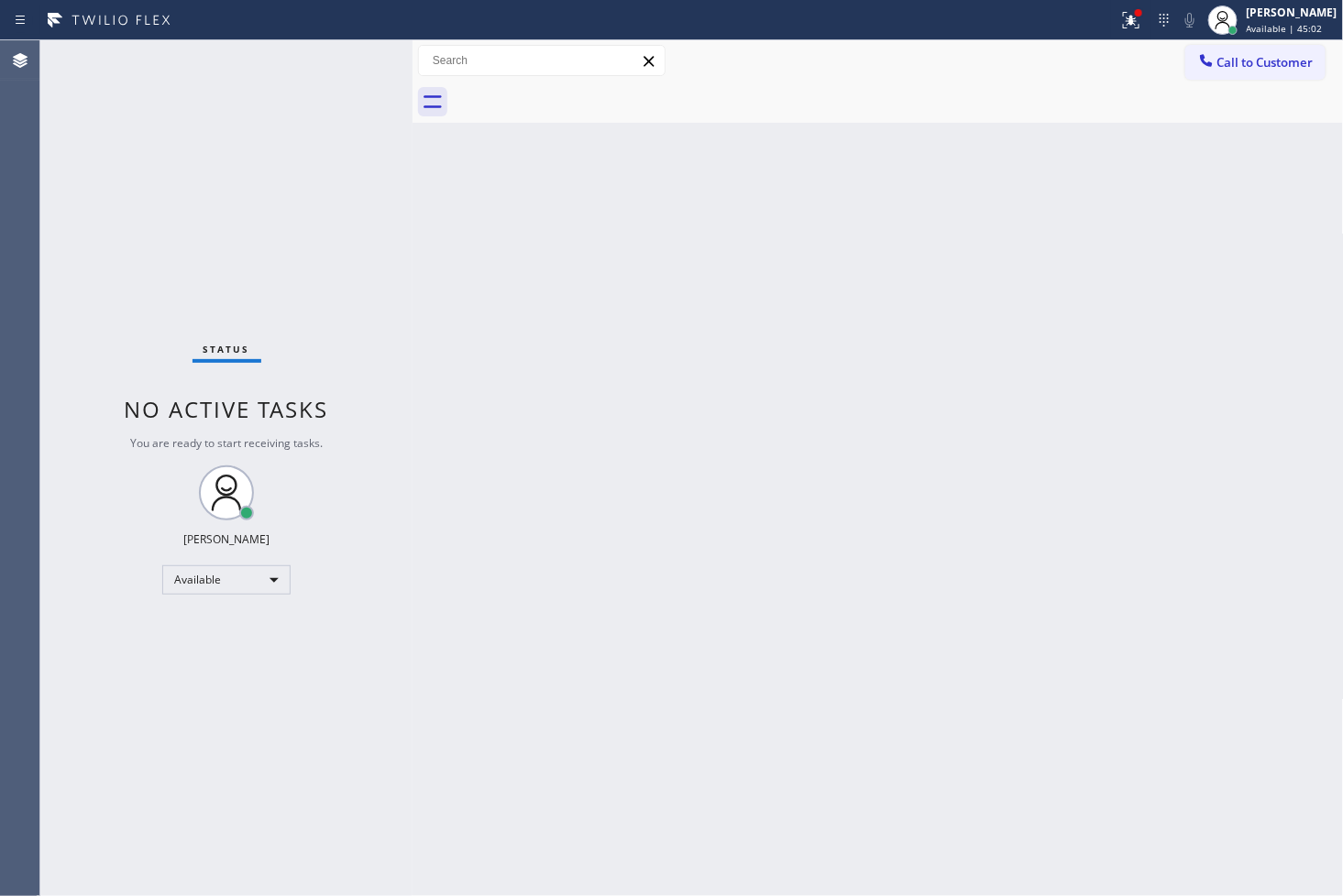
drag, startPoint x: 88, startPoint y: 380, endPoint x: 96, endPoint y: 355, distance: 26.2
click at [88, 380] on div "Status No active tasks You are ready to start receiving tasks. [PERSON_NAME]" at bounding box center [226, 468] width 372 height 856
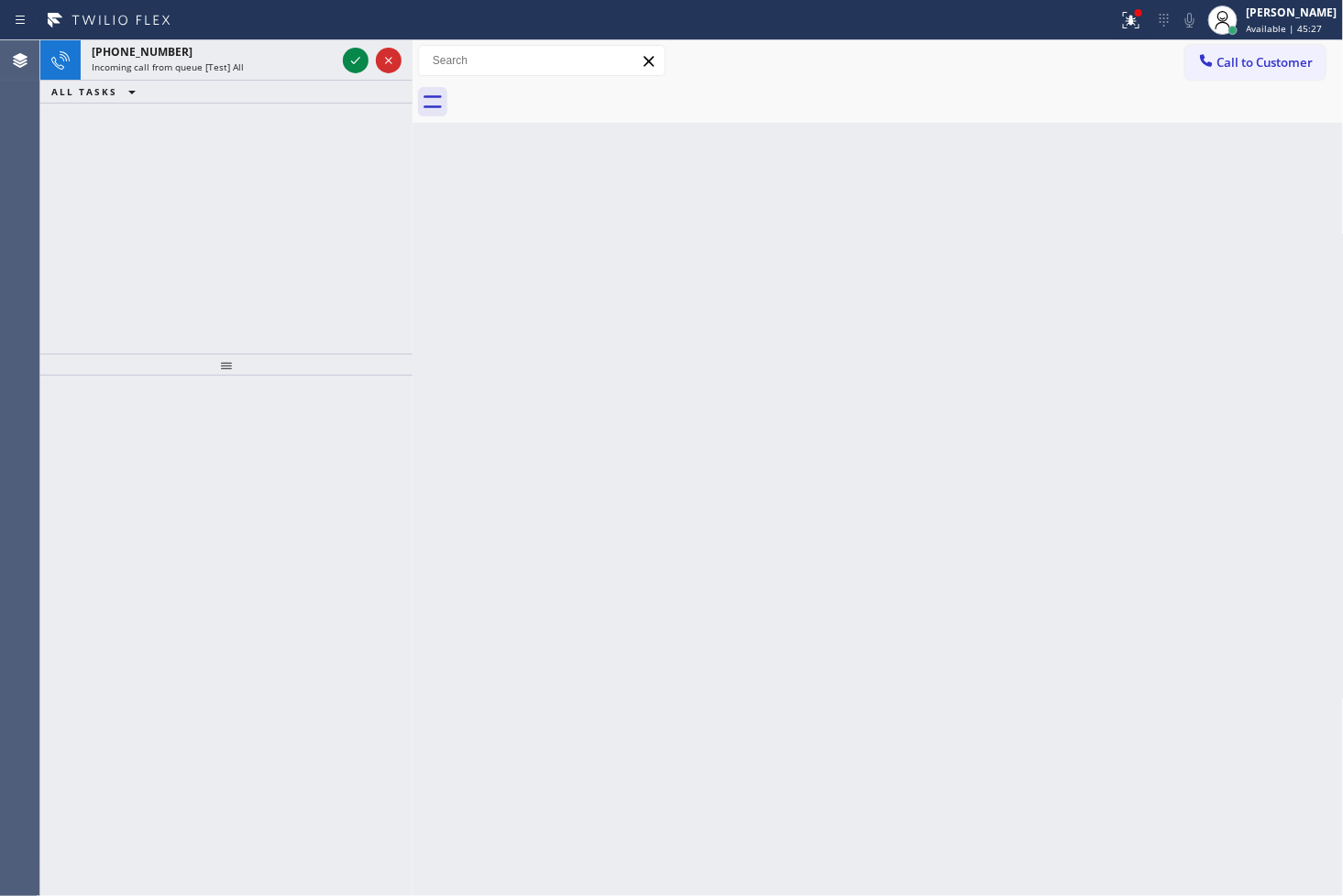
click at [78, 300] on div "+15802158870 Incoming call from queue [Test] All ALL TASKS ALL TASKS ACTIVE TAS…" at bounding box center [226, 196] width 372 height 313
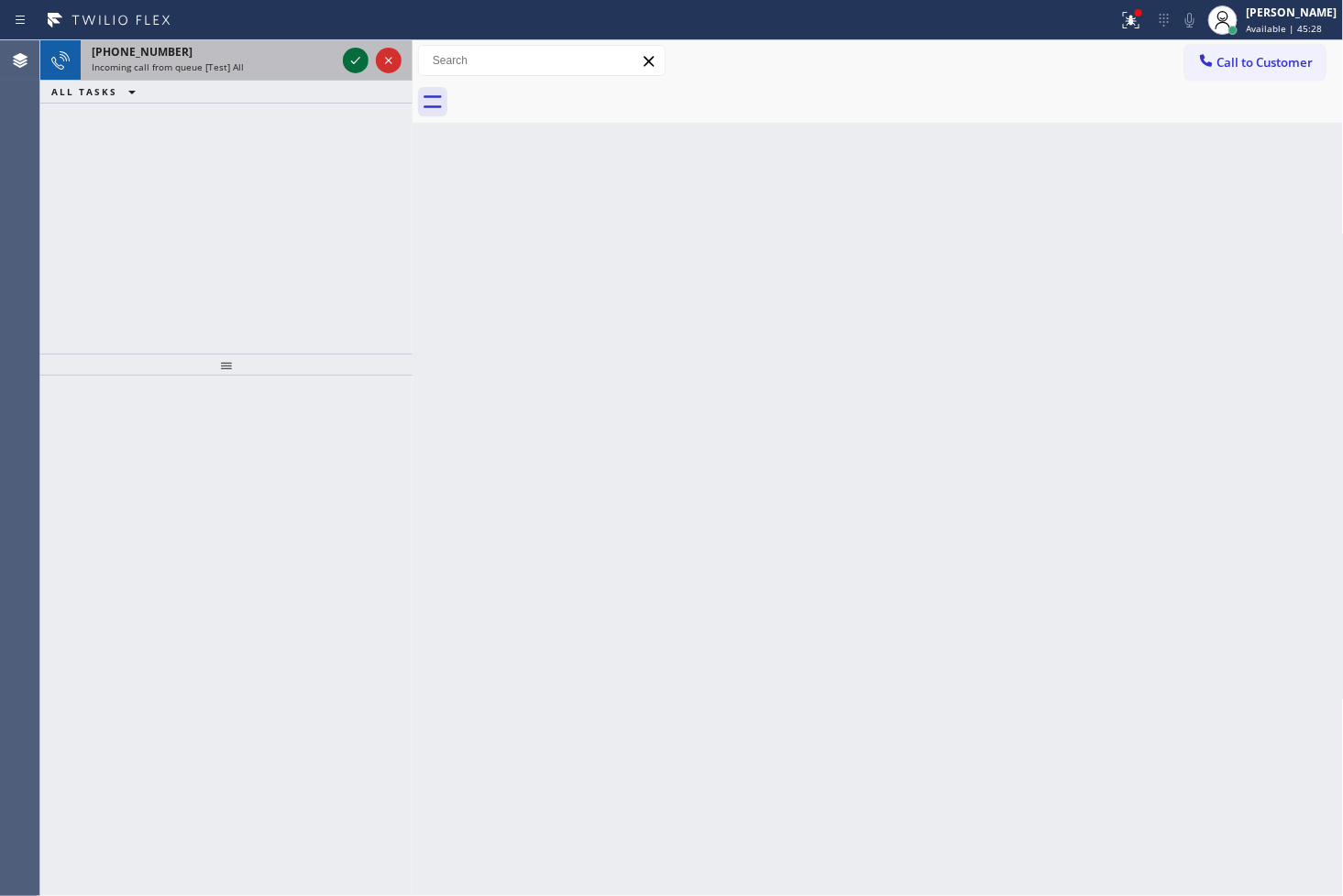
click at [361, 60] on icon at bounding box center [356, 60] width 22 height 22
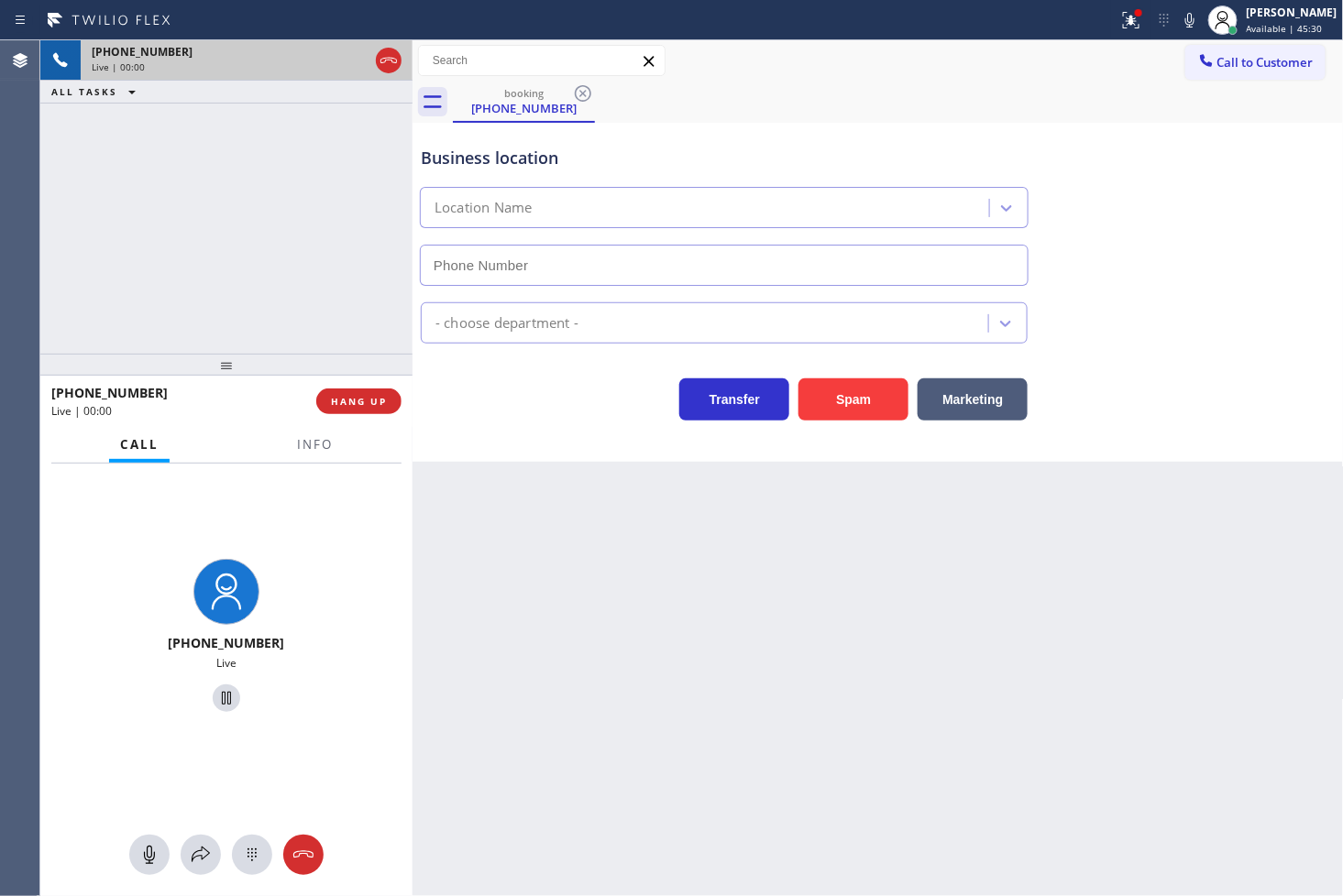
type input "(818) 293-0454"
click at [1169, 157] on div "Business location Furnace and Duct Cleaning Plus (818) 293-0454" at bounding box center [878, 202] width 922 height 166
click at [1105, 104] on div "booking (580) 215-8870" at bounding box center [897, 102] width 891 height 41
click at [1179, 20] on icon at bounding box center [1190, 20] width 22 height 22
click at [976, 395] on button "Marketing" at bounding box center [972, 400] width 110 height 42
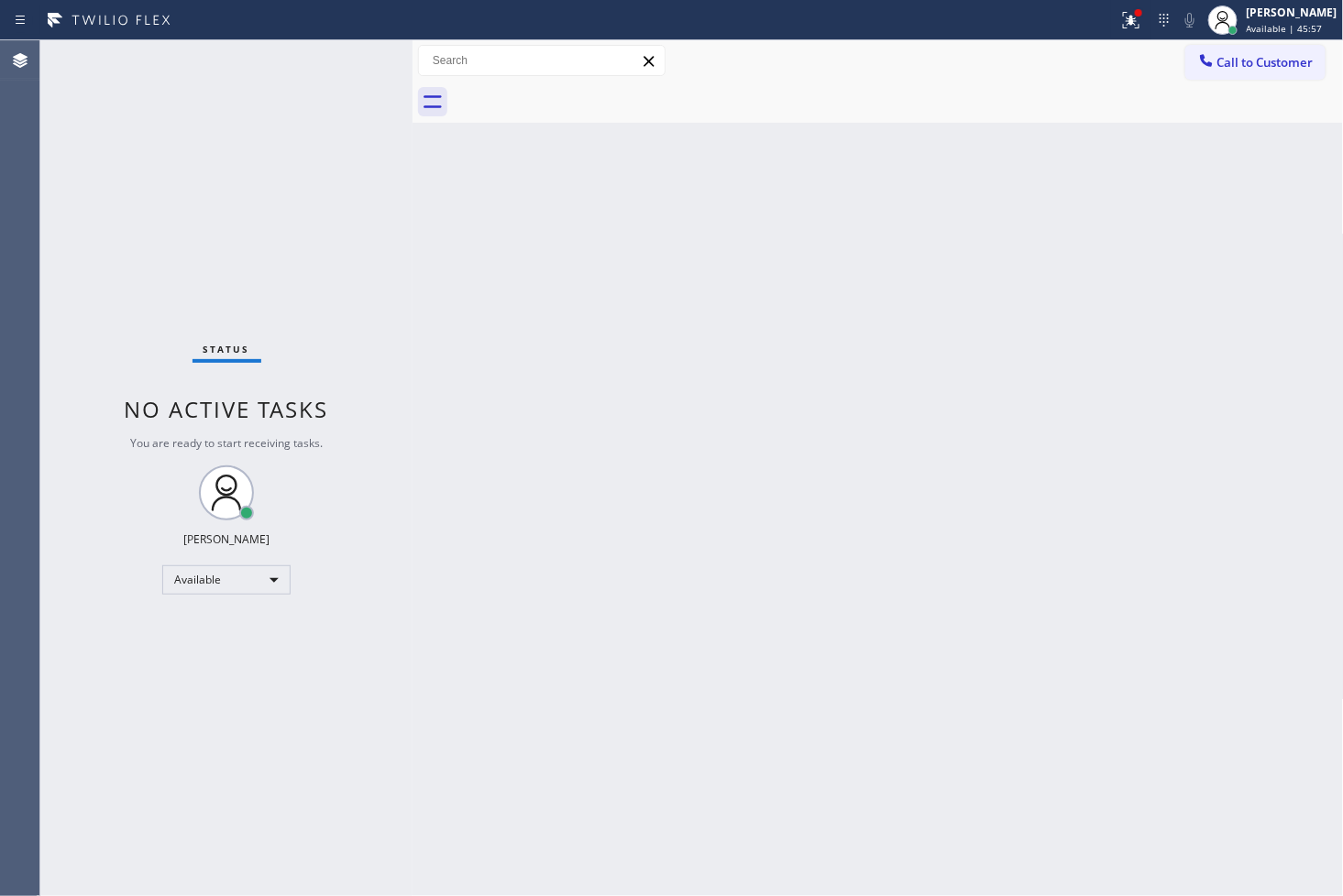
click at [98, 227] on div "Status No active tasks You are ready to start receiving tasks. [PERSON_NAME]" at bounding box center [226, 468] width 372 height 856
click at [354, 61] on div "Status No active tasks You are ready to start receiving tasks. [PERSON_NAME]" at bounding box center [226, 468] width 372 height 856
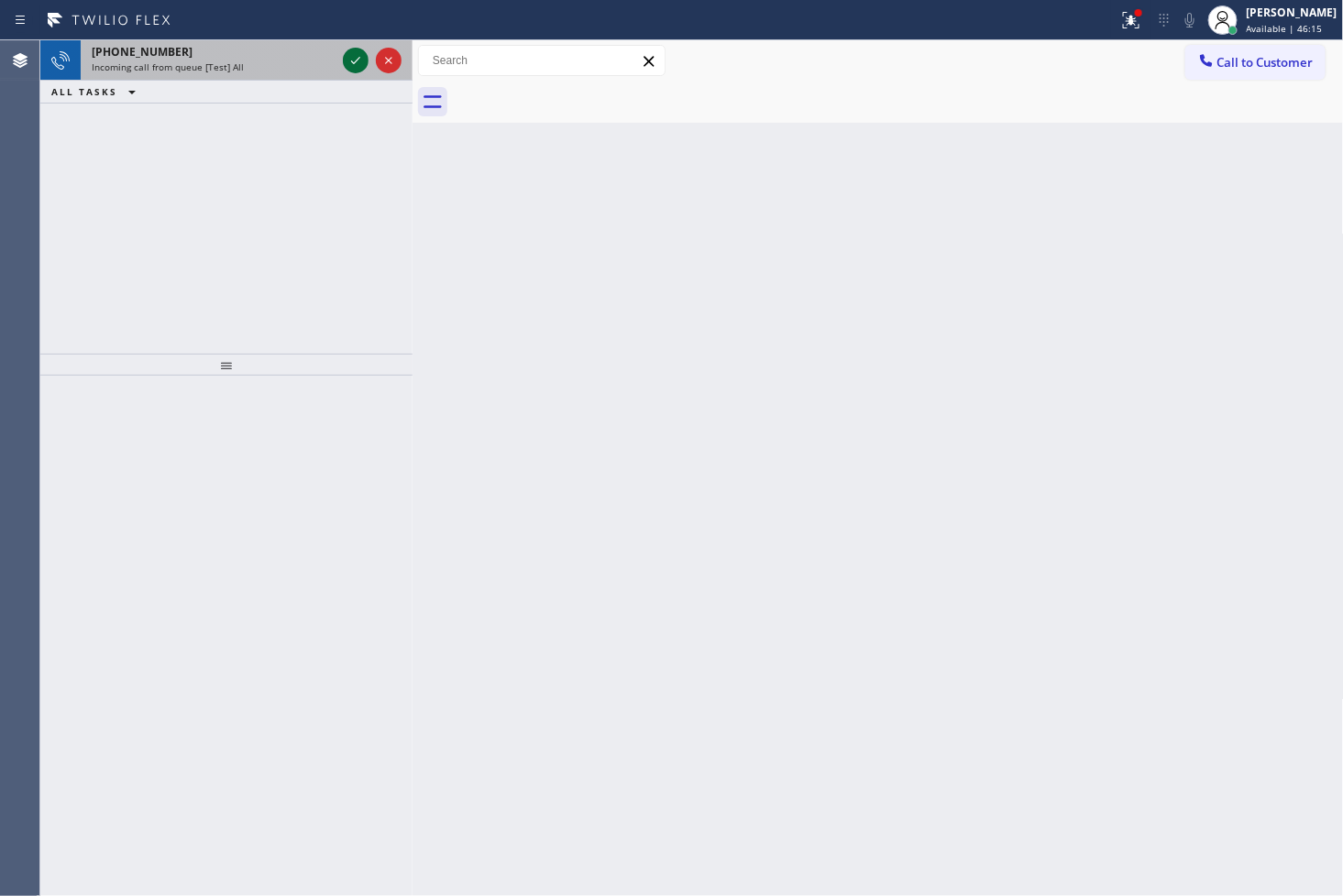
click at [354, 61] on icon at bounding box center [356, 60] width 22 height 22
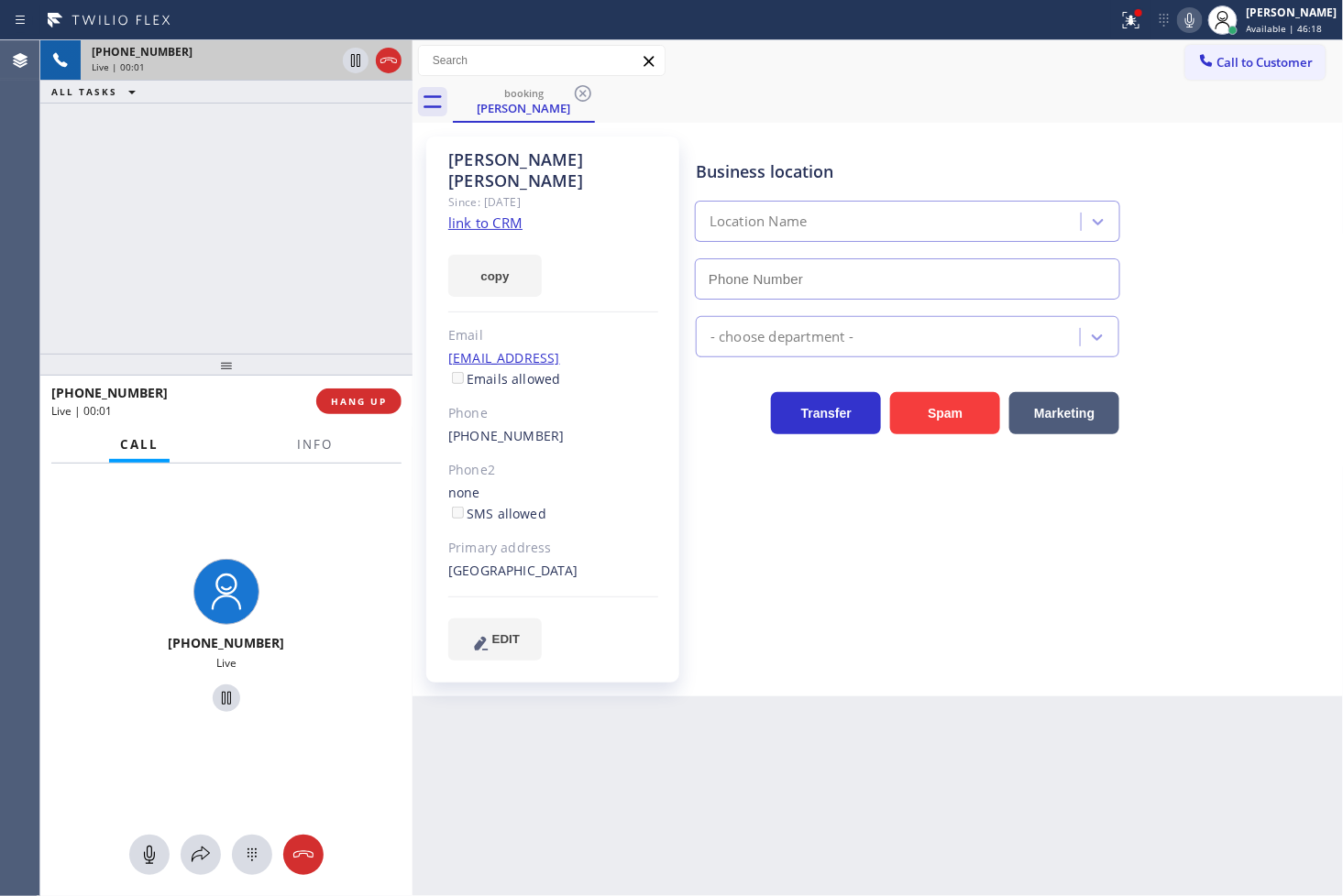
type input "(909) 784-2817"
click at [902, 593] on div "Business location Pomona Absolute Comfort (909) 784-2817 HVAC Transfer Spam Mar…" at bounding box center [1015, 398] width 647 height 514
click at [137, 245] on div "+16262742655 Live | 00:06 ALL TASKS ALL TASKS ACTIVE TASKS TASKS IN WRAP UP" at bounding box center [226, 196] width 372 height 313
click at [970, 565] on div "Business location Pomona Absolute Comfort (909) 784-2817 HVAC Transfer Spam Mar…" at bounding box center [1015, 398] width 647 height 514
click at [175, 202] on div "+16262742655 Live | 00:26 ALL TASKS ALL TASKS ACTIVE TASKS TASKS IN WRAP UP" at bounding box center [226, 196] width 372 height 313
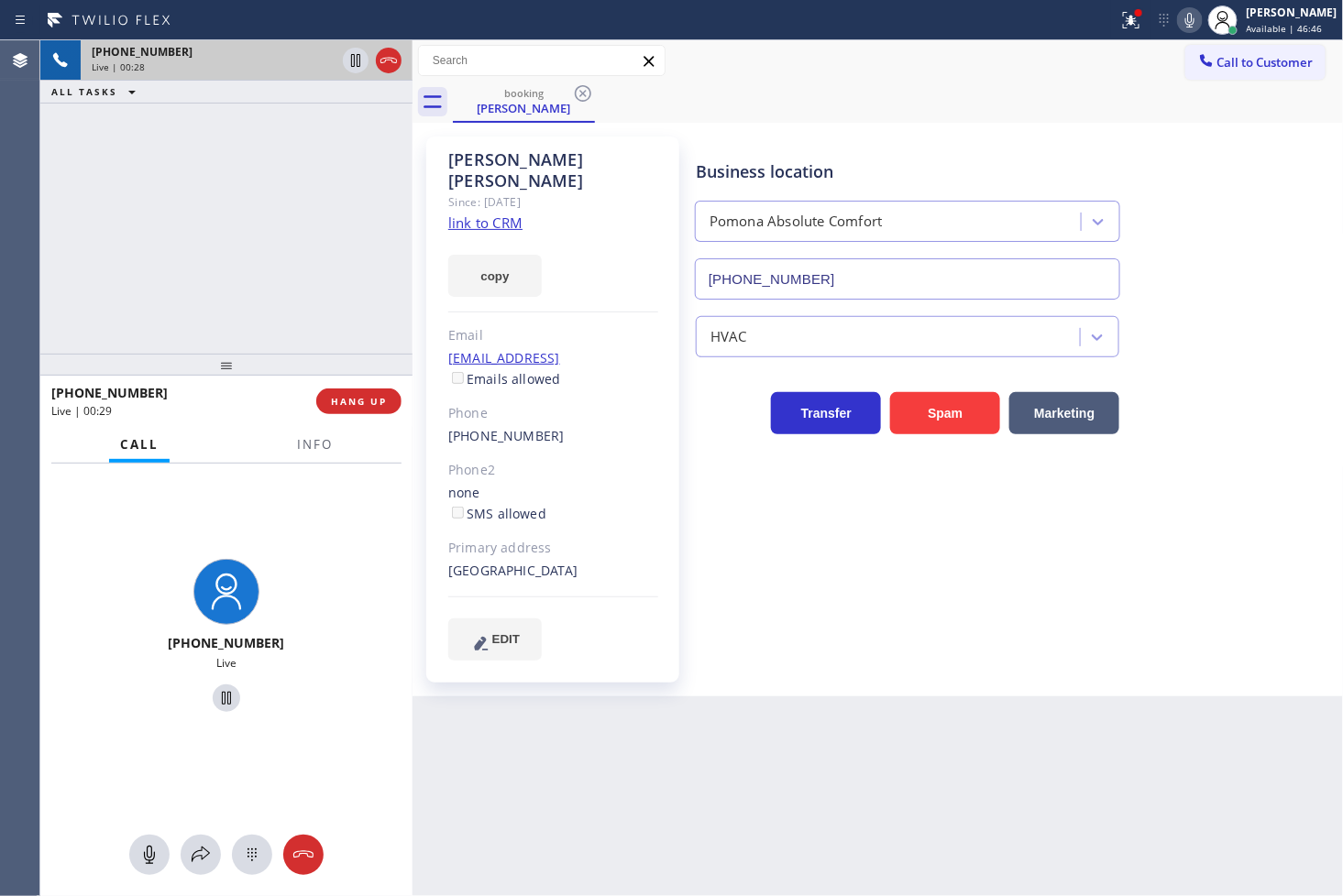
click at [294, 537] on div "+16262742655 Live" at bounding box center [226, 638] width 372 height 349
click at [199, 230] on div "+16262742655 Live | 00:29 ALL TASKS ALL TASKS ACTIVE TASKS TASKS IN WRAP UP" at bounding box center [226, 196] width 372 height 313
click at [310, 638] on div "+16262742655 Live" at bounding box center [226, 638] width 372 height 349
click at [198, 243] on div "+16262742655 Live | 00:30 ALL TASKS ALL TASKS ACTIVE TASKS TASKS IN WRAP UP" at bounding box center [226, 196] width 372 height 313
click at [198, 862] on icon at bounding box center [200, 855] width 22 height 22
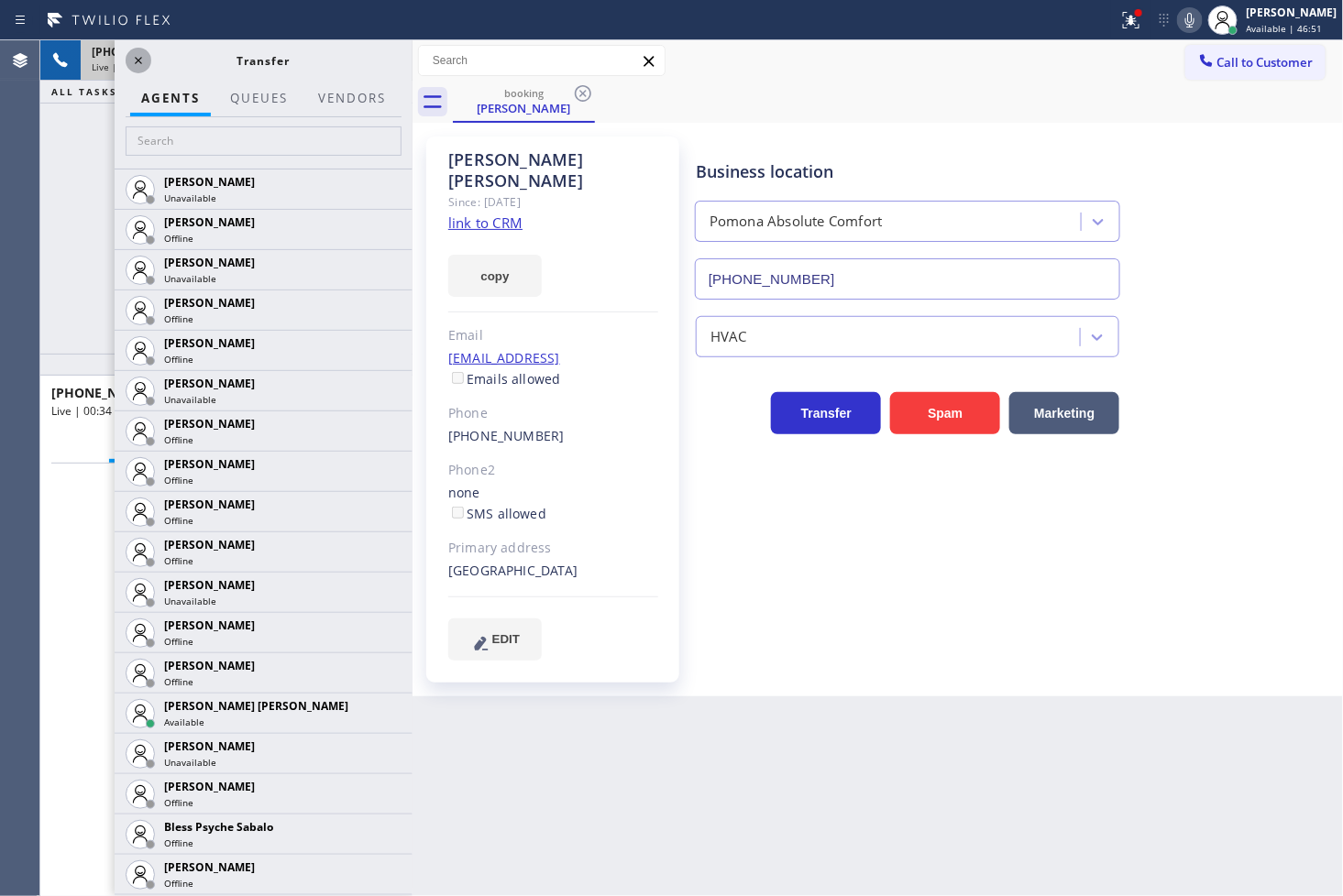
click at [144, 60] on icon at bounding box center [138, 60] width 22 height 22
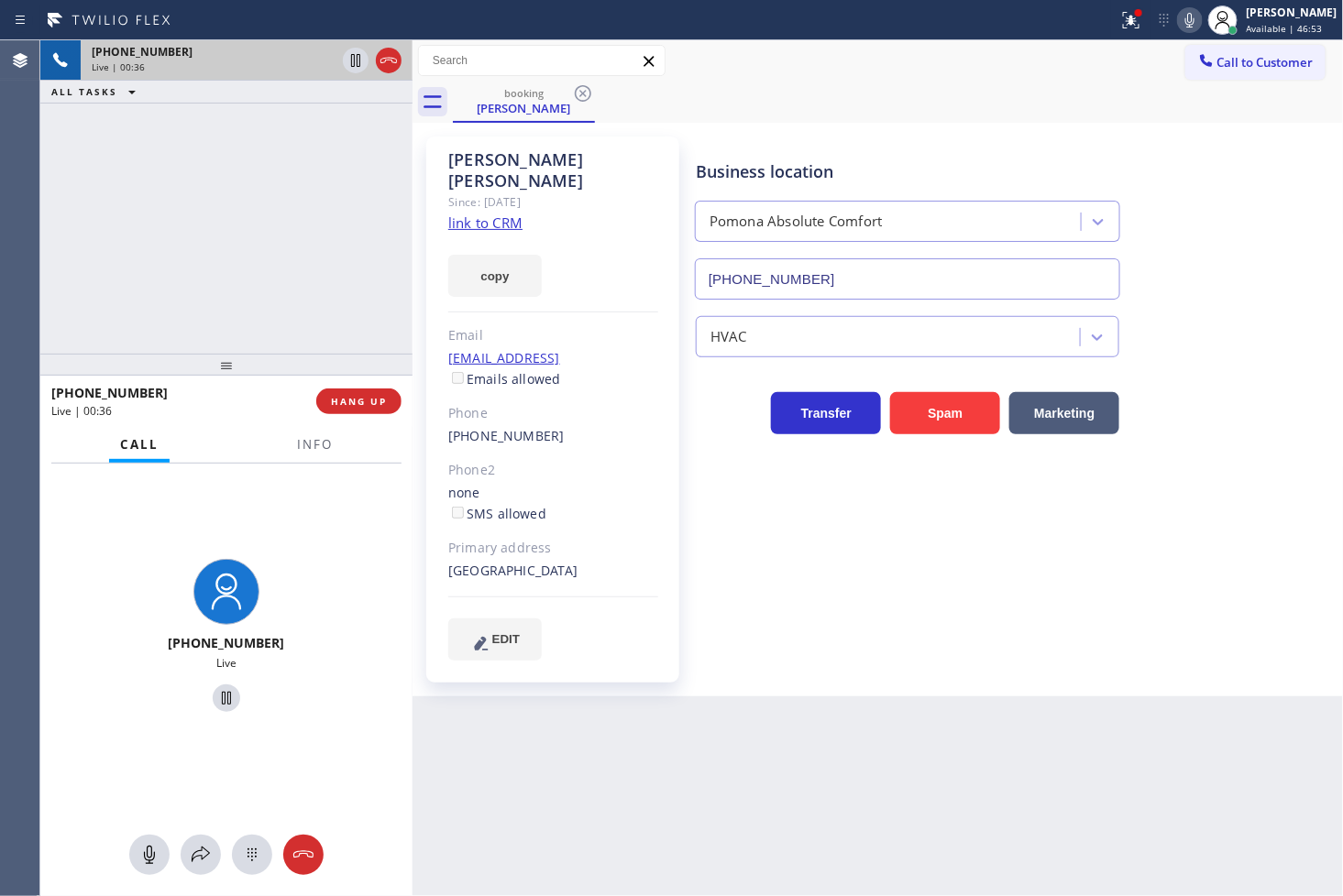
click at [346, 560] on div "+16262742655 Live" at bounding box center [226, 638] width 372 height 349
click at [237, 312] on div "+16262742655 Live | 00:37 ALL TASKS ALL TASKS ACTIVE TASKS TASKS IN WRAP UP" at bounding box center [226, 196] width 372 height 313
click at [314, 447] on span "Info" at bounding box center [314, 444] width 35 height 16
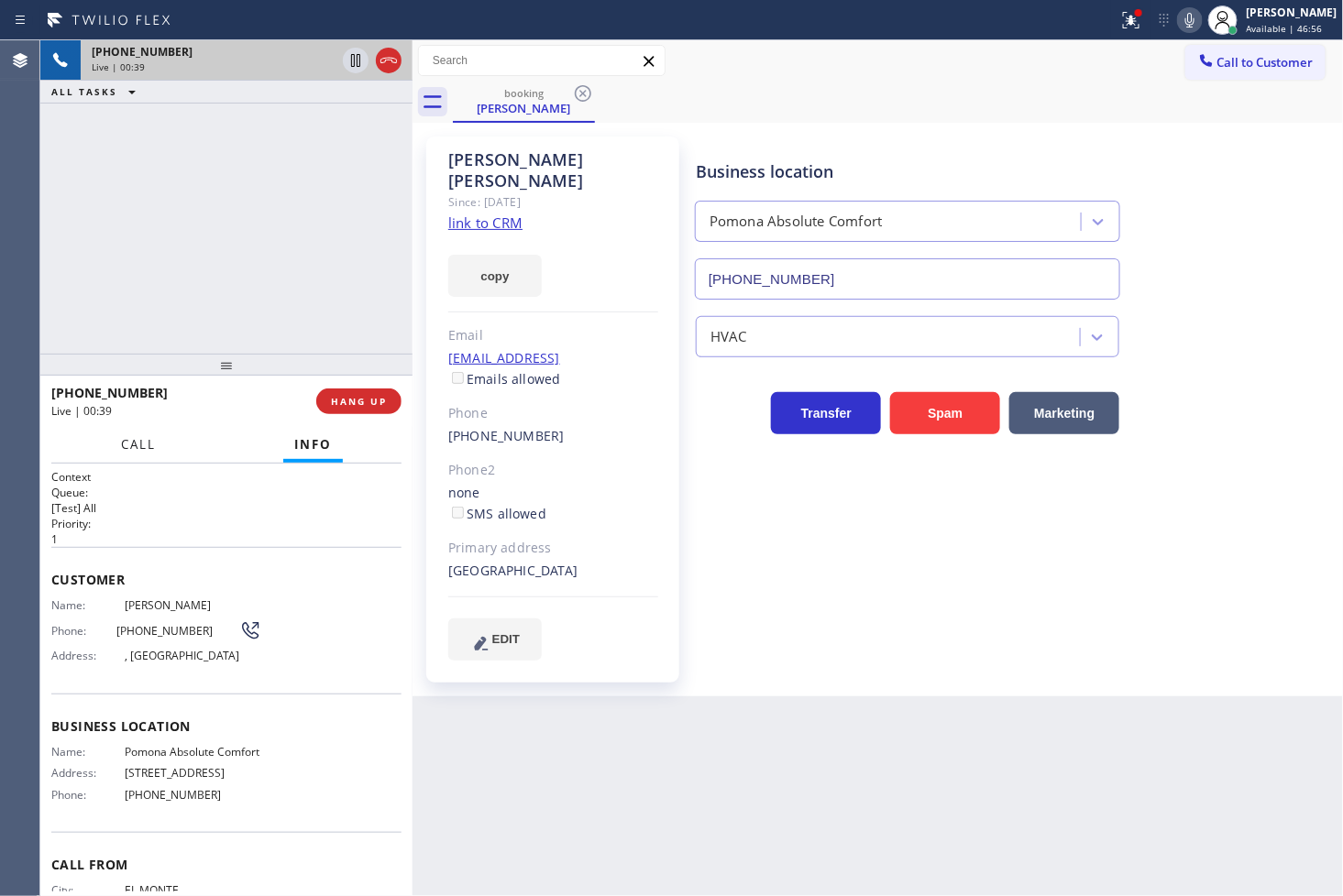
click at [139, 442] on span "Call" at bounding box center [138, 444] width 35 height 16
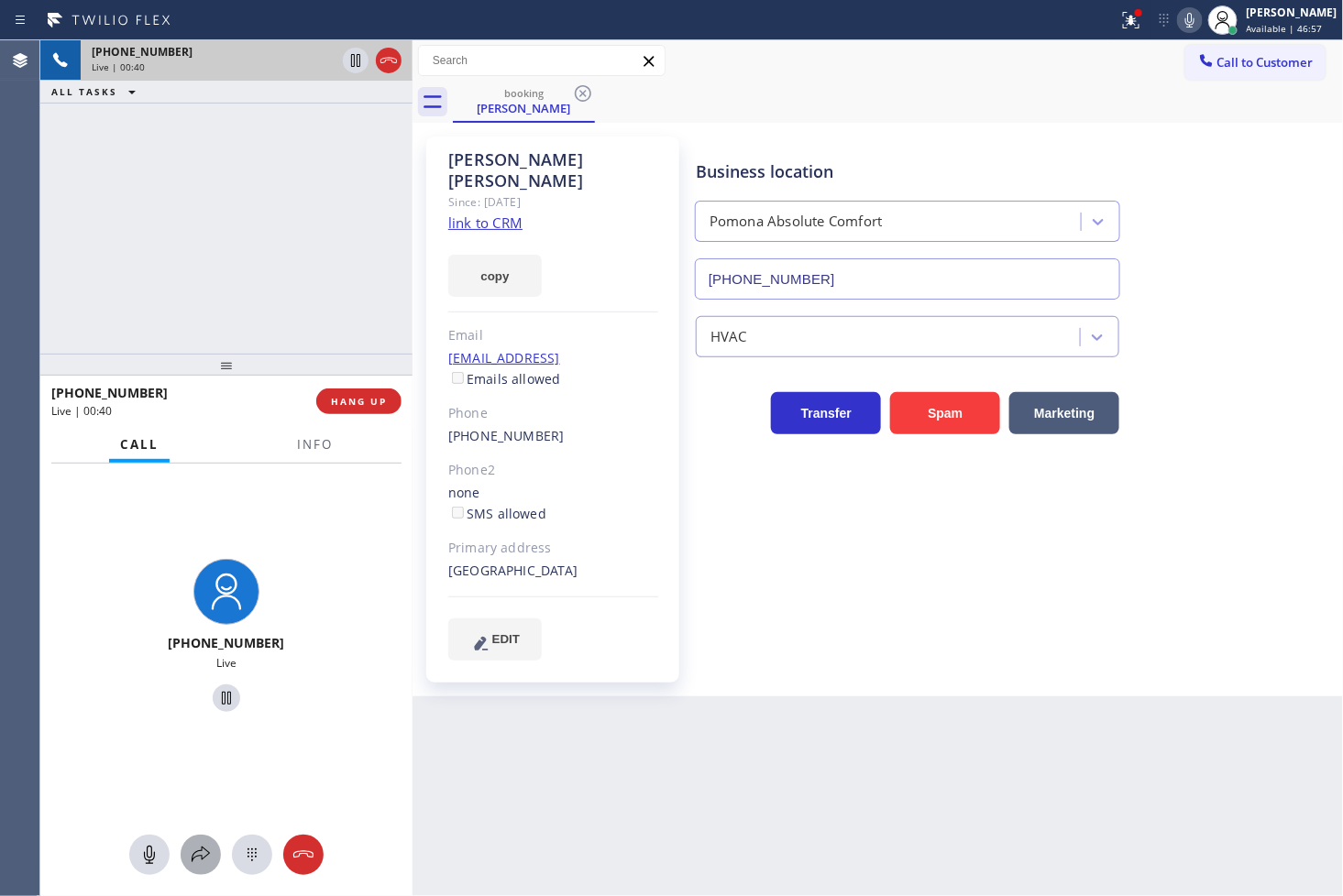
click at [198, 854] on icon at bounding box center [200, 855] width 22 height 22
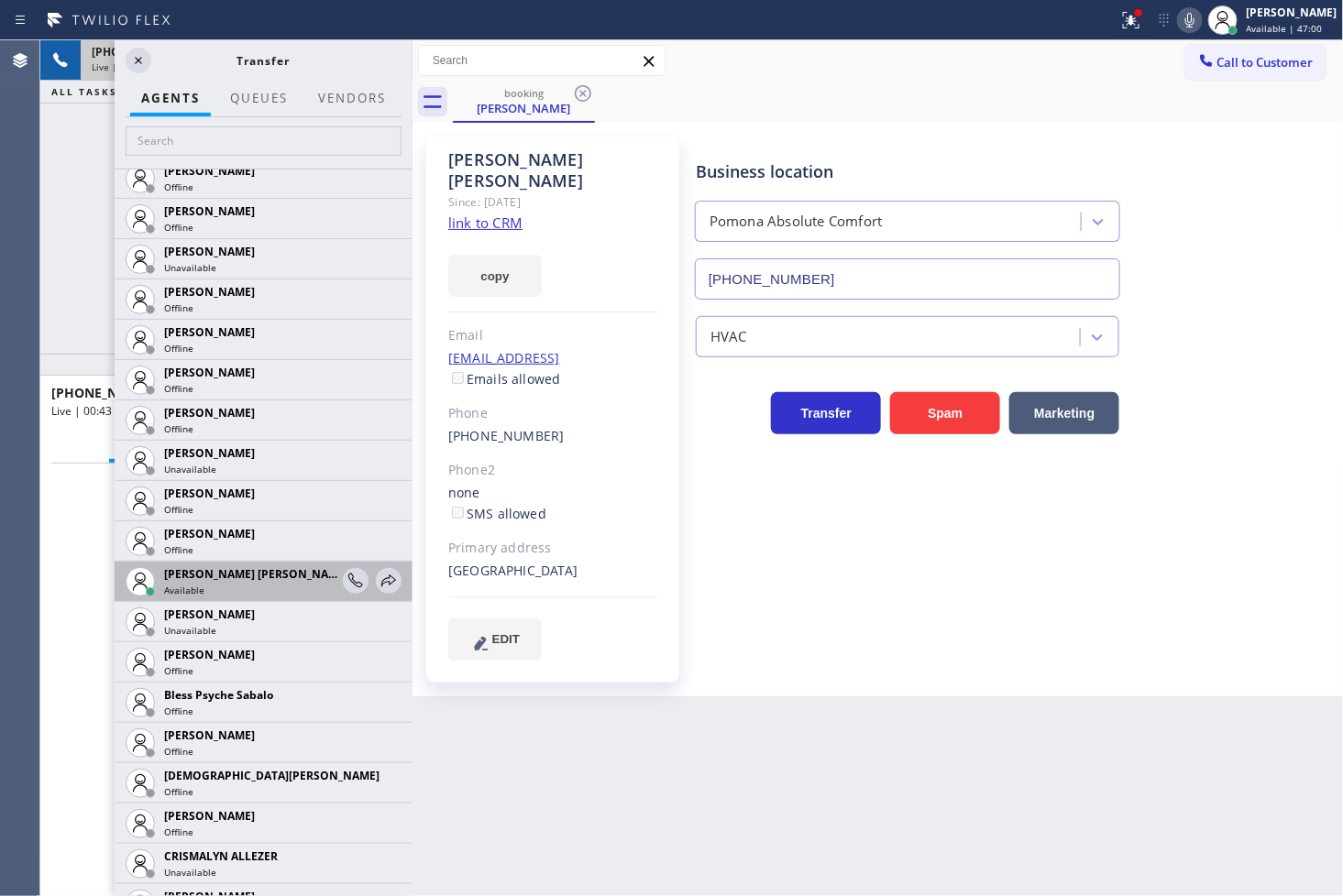
scroll to position [305, 0]
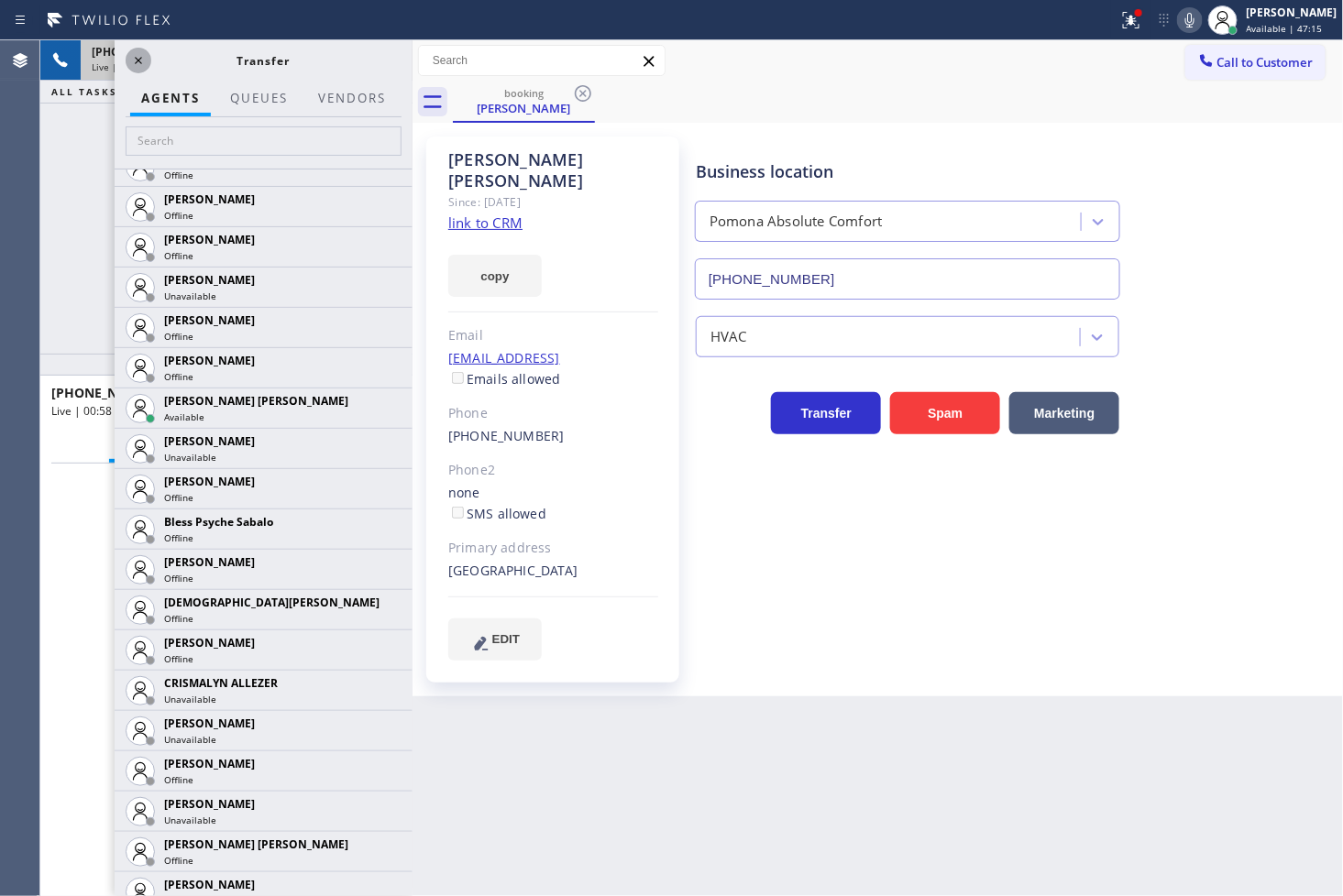
click at [142, 65] on icon at bounding box center [138, 60] width 22 height 22
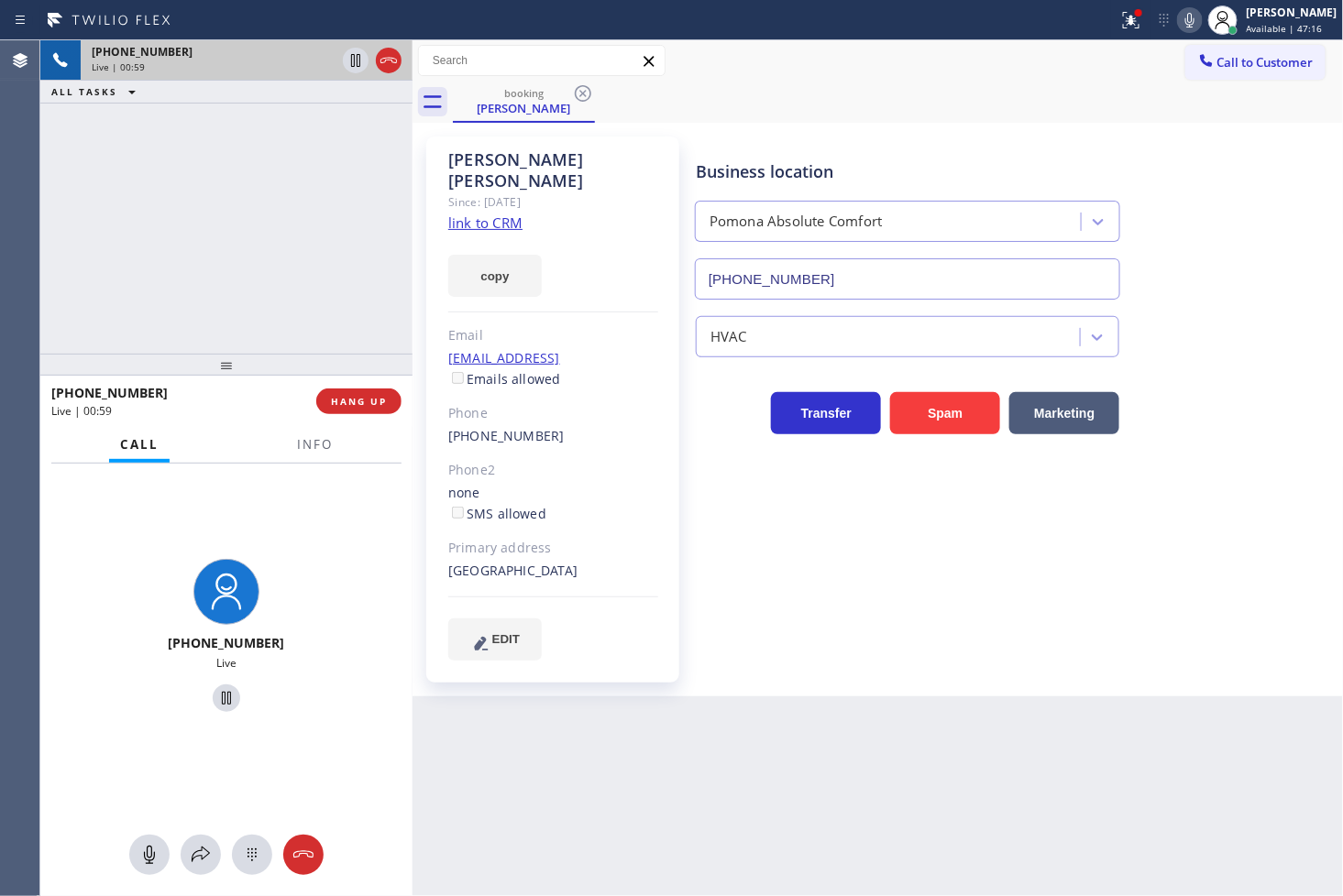
click at [260, 270] on div "+16262742655 Live | 00:59 ALL TASKS ALL TASKS ACTIVE TASKS TASKS IN WRAP UP" at bounding box center [226, 196] width 372 height 313
click at [356, 59] on icon at bounding box center [356, 60] width 22 height 22
click at [1179, 18] on icon at bounding box center [1190, 20] width 22 height 22
click at [186, 860] on div at bounding box center [200, 855] width 40 height 22
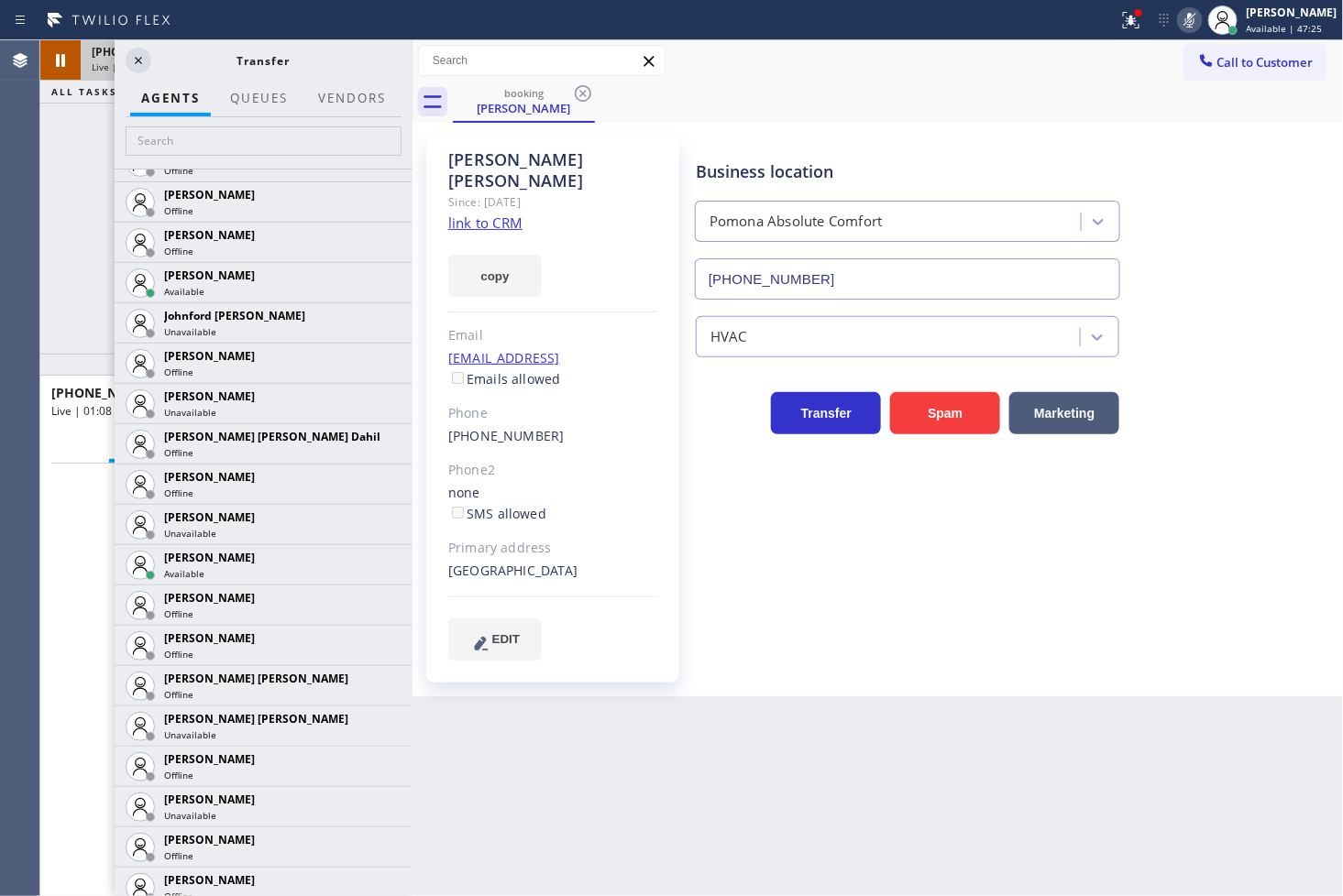
scroll to position [1832, 0]
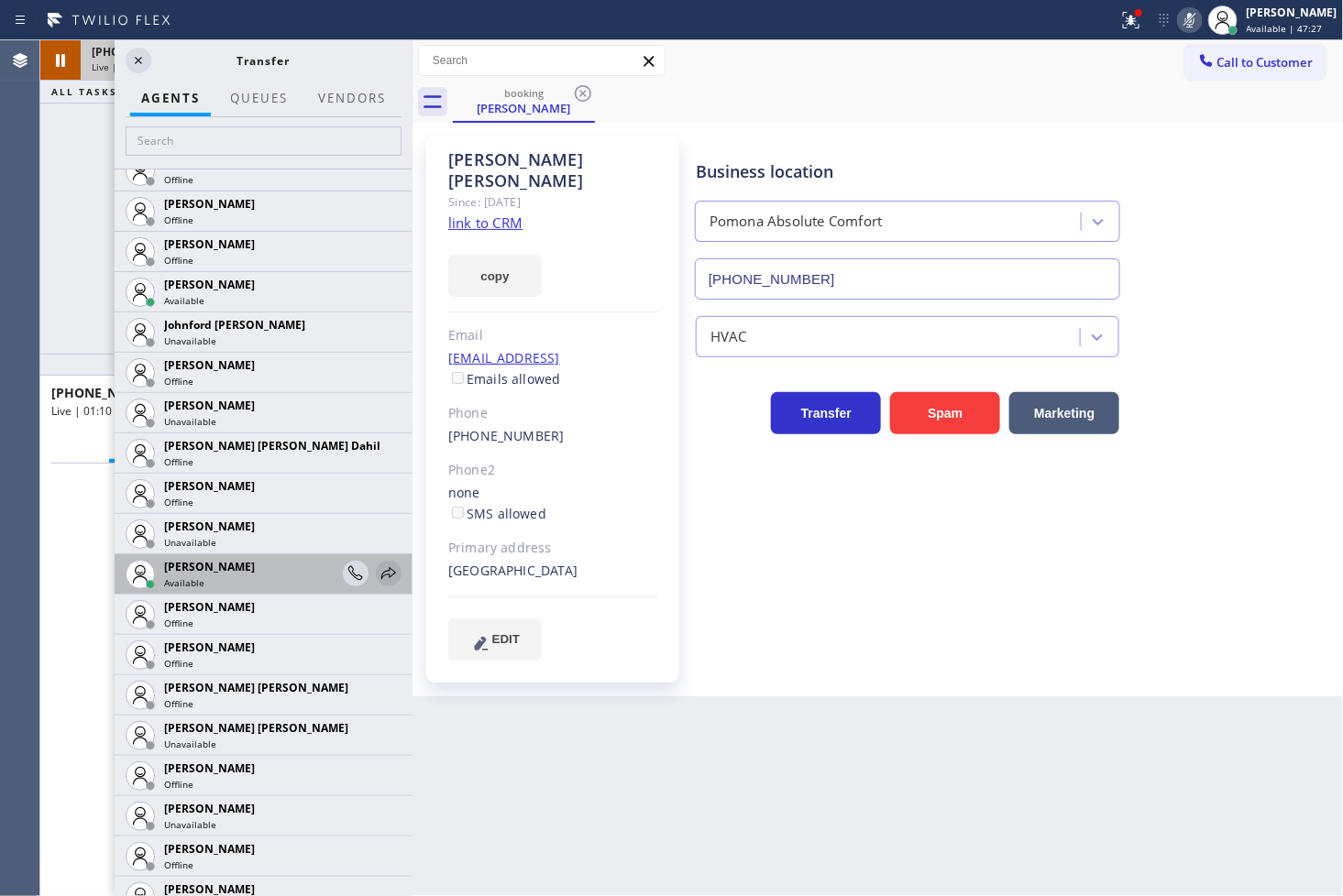
click at [378, 572] on icon at bounding box center [388, 573] width 22 height 22
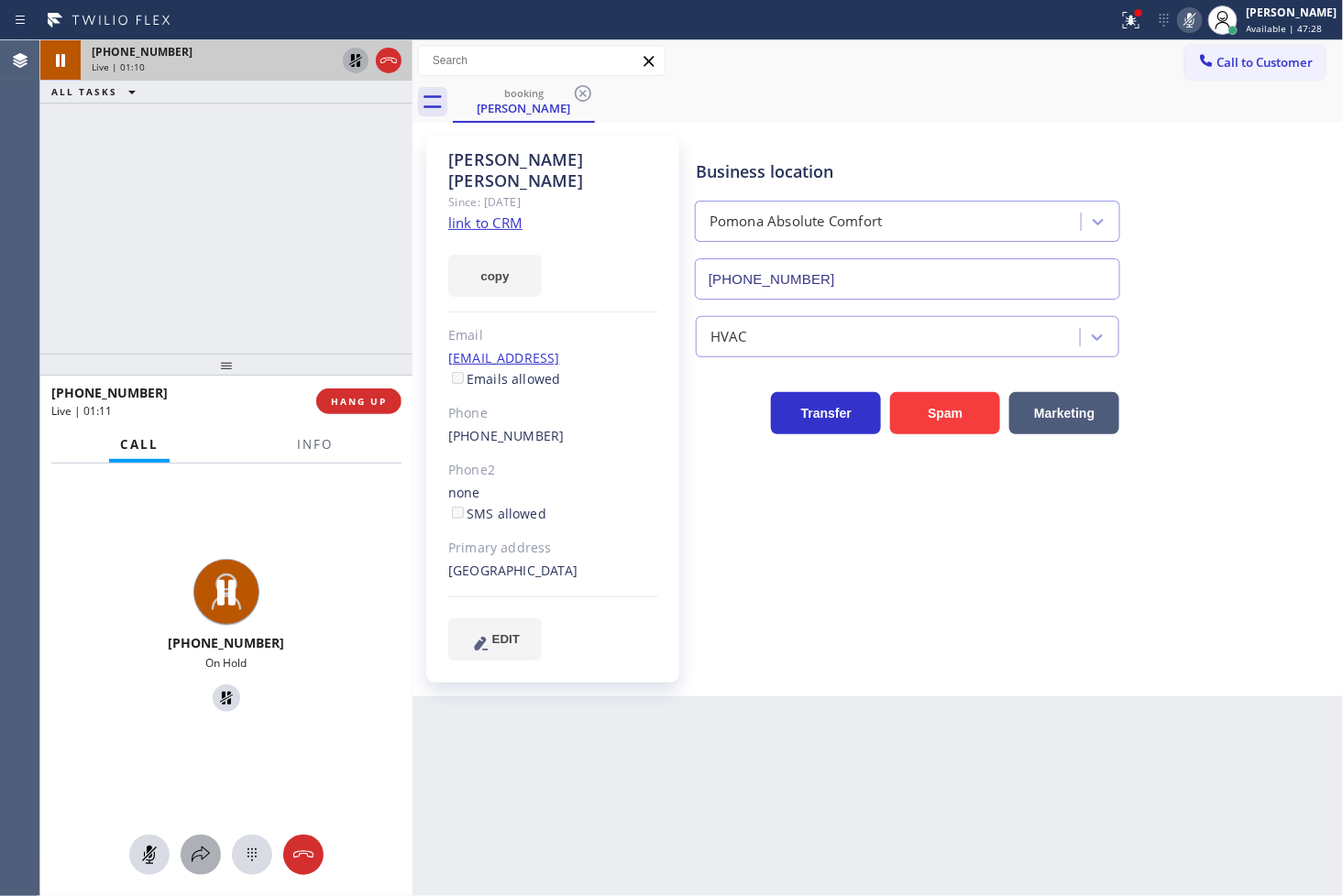
click at [206, 855] on icon at bounding box center [200, 855] width 18 height 15
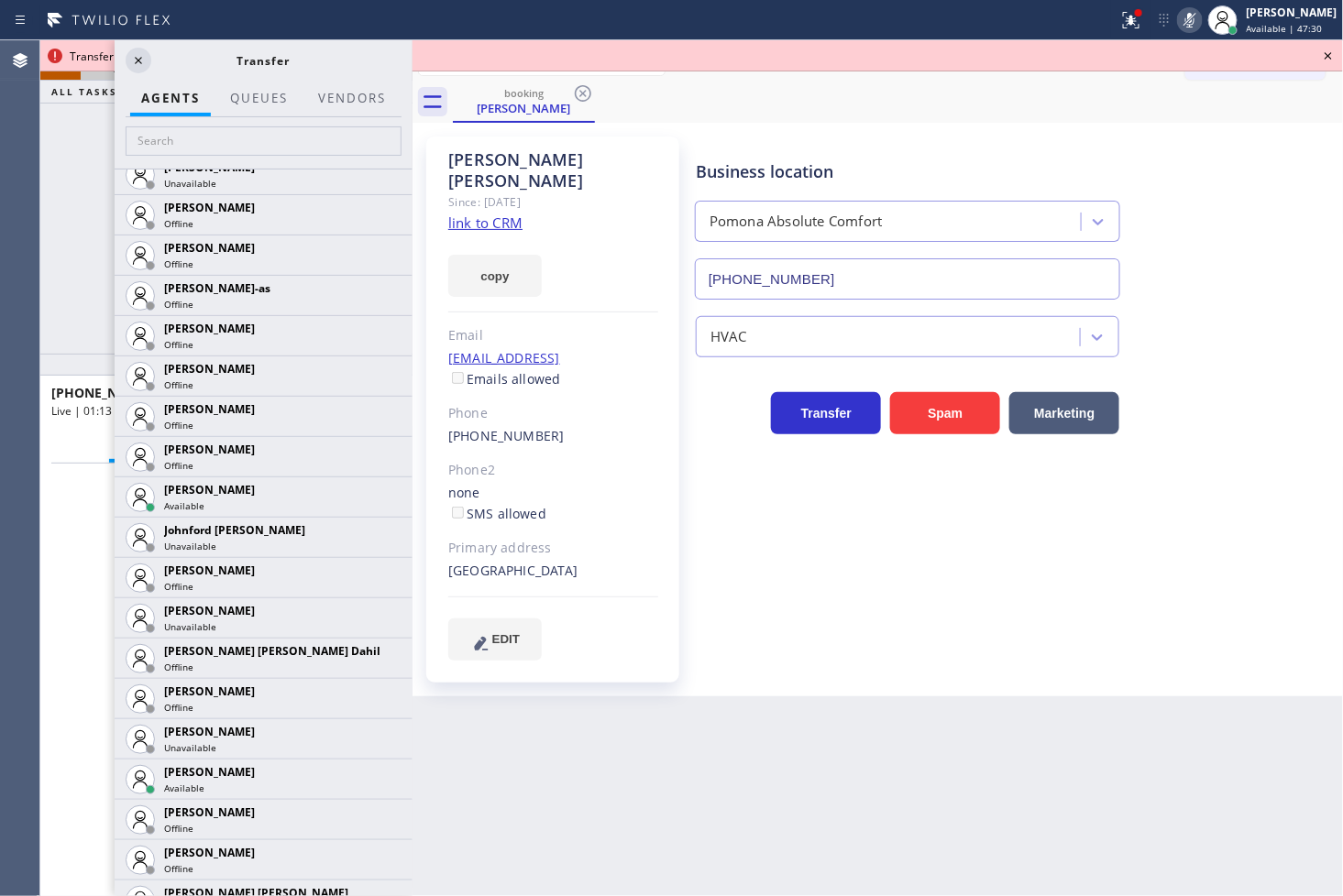
scroll to position [1628, 0]
click at [378, 772] on icon at bounding box center [388, 777] width 22 height 22
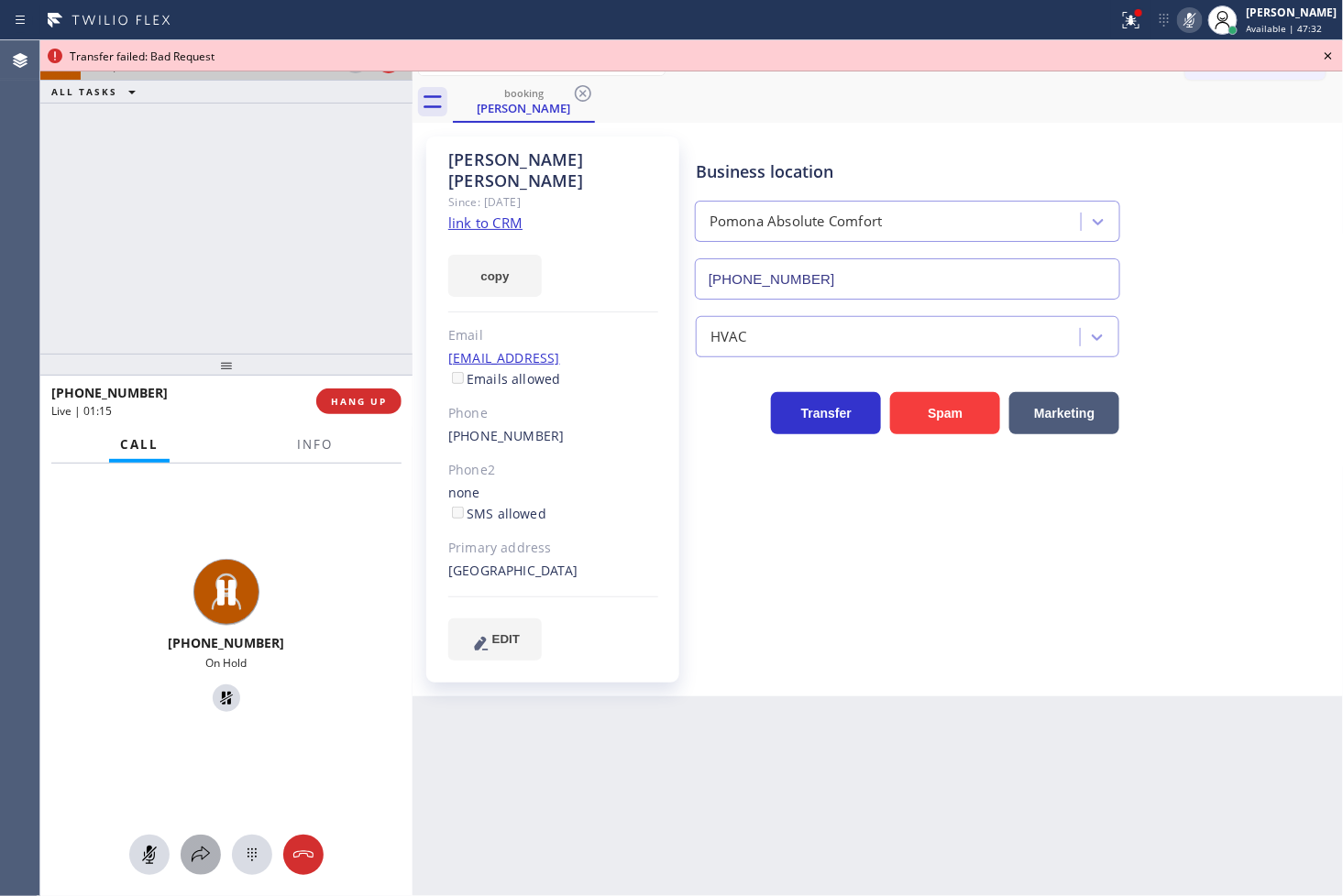
click at [198, 853] on icon at bounding box center [200, 855] width 22 height 22
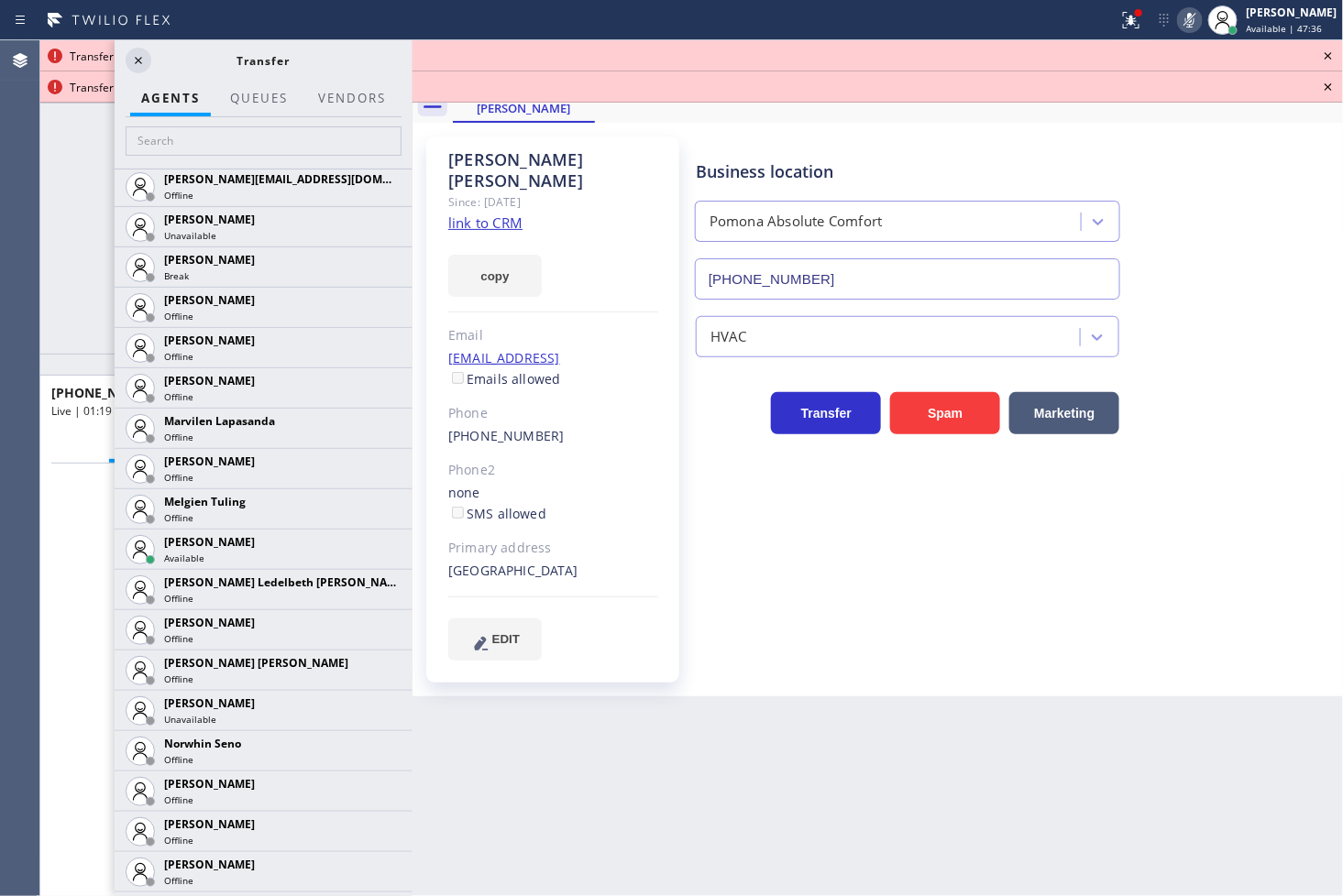
scroll to position [3257, 0]
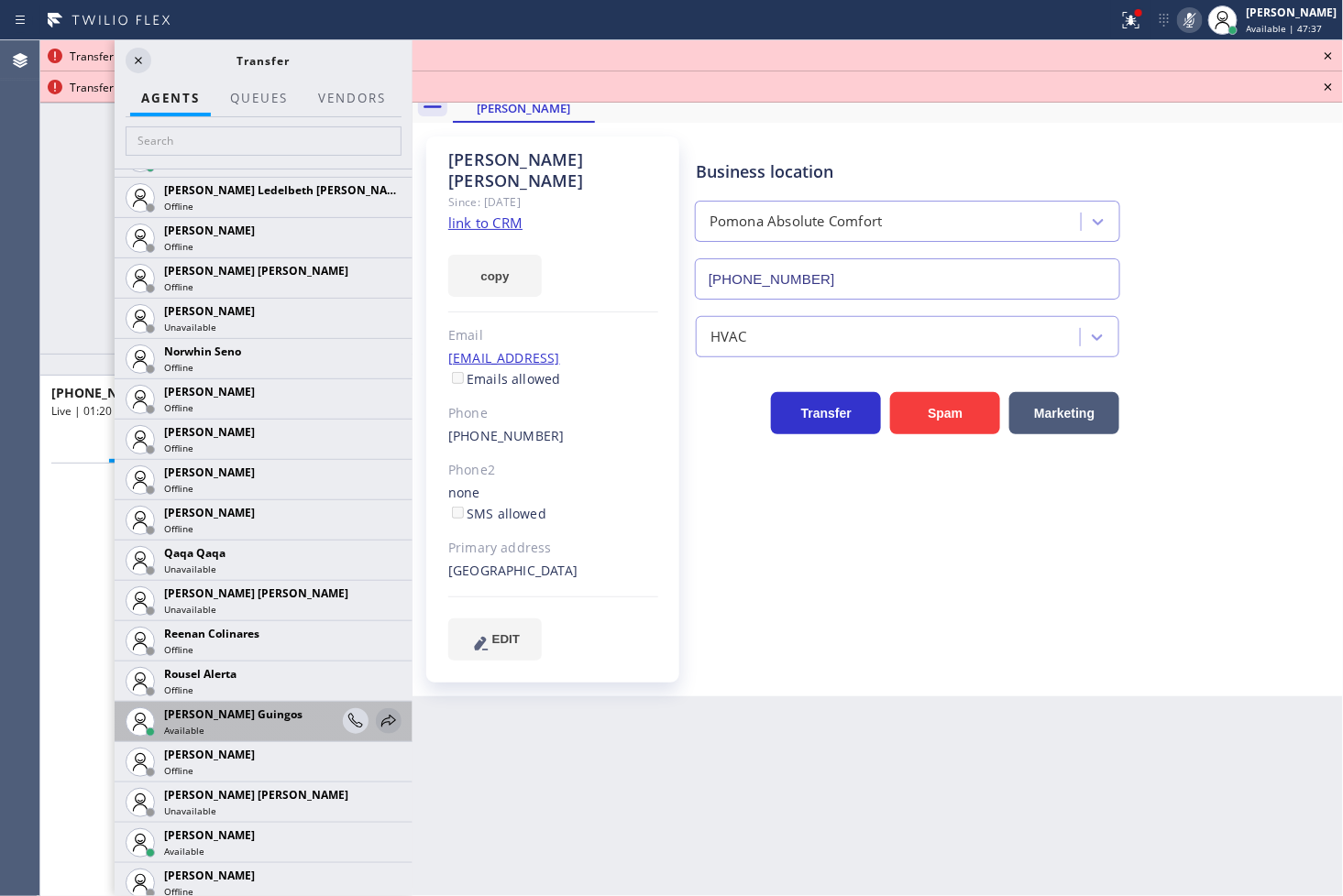
click at [378, 723] on icon at bounding box center [388, 721] width 22 height 22
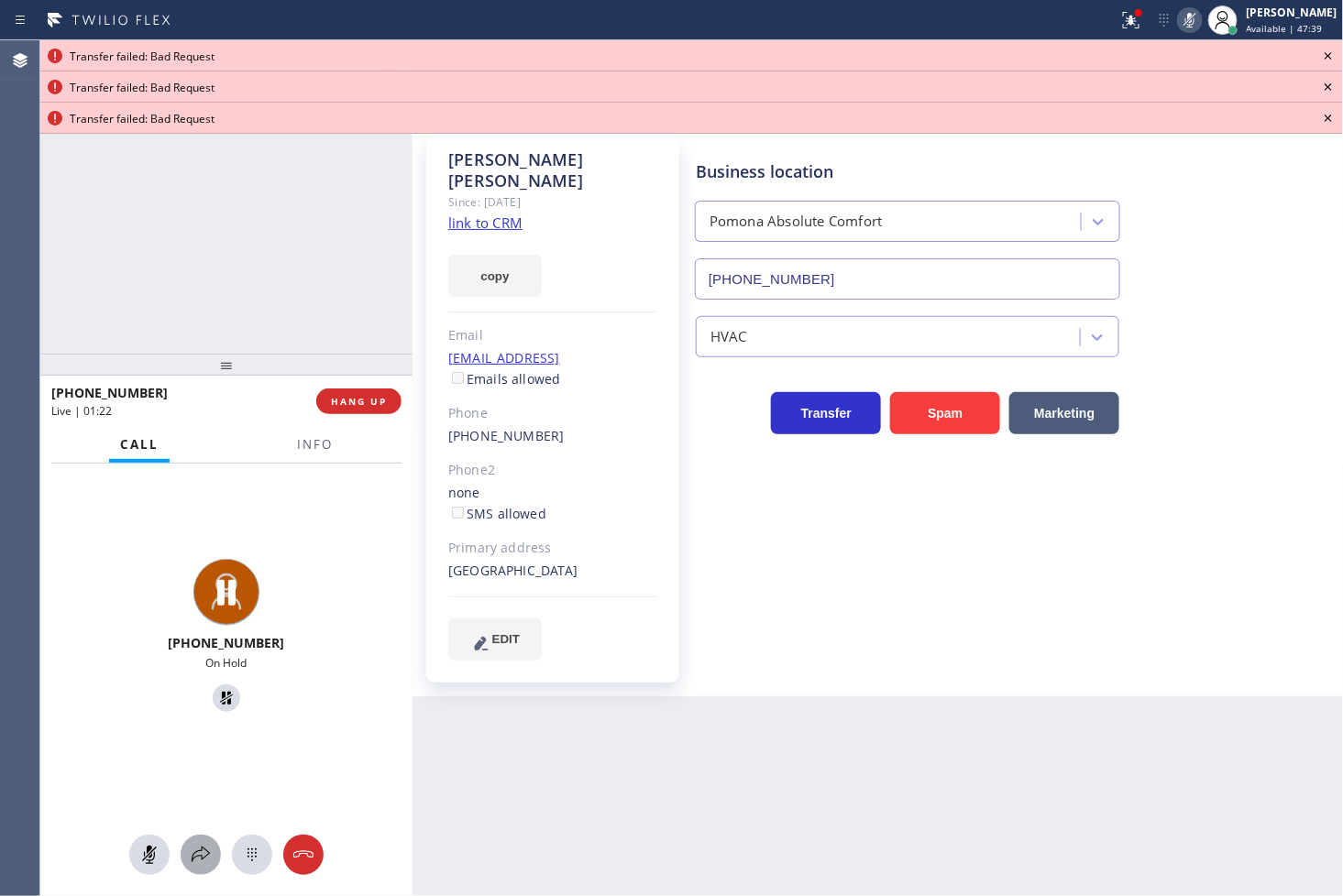
click at [198, 858] on icon at bounding box center [200, 855] width 22 height 22
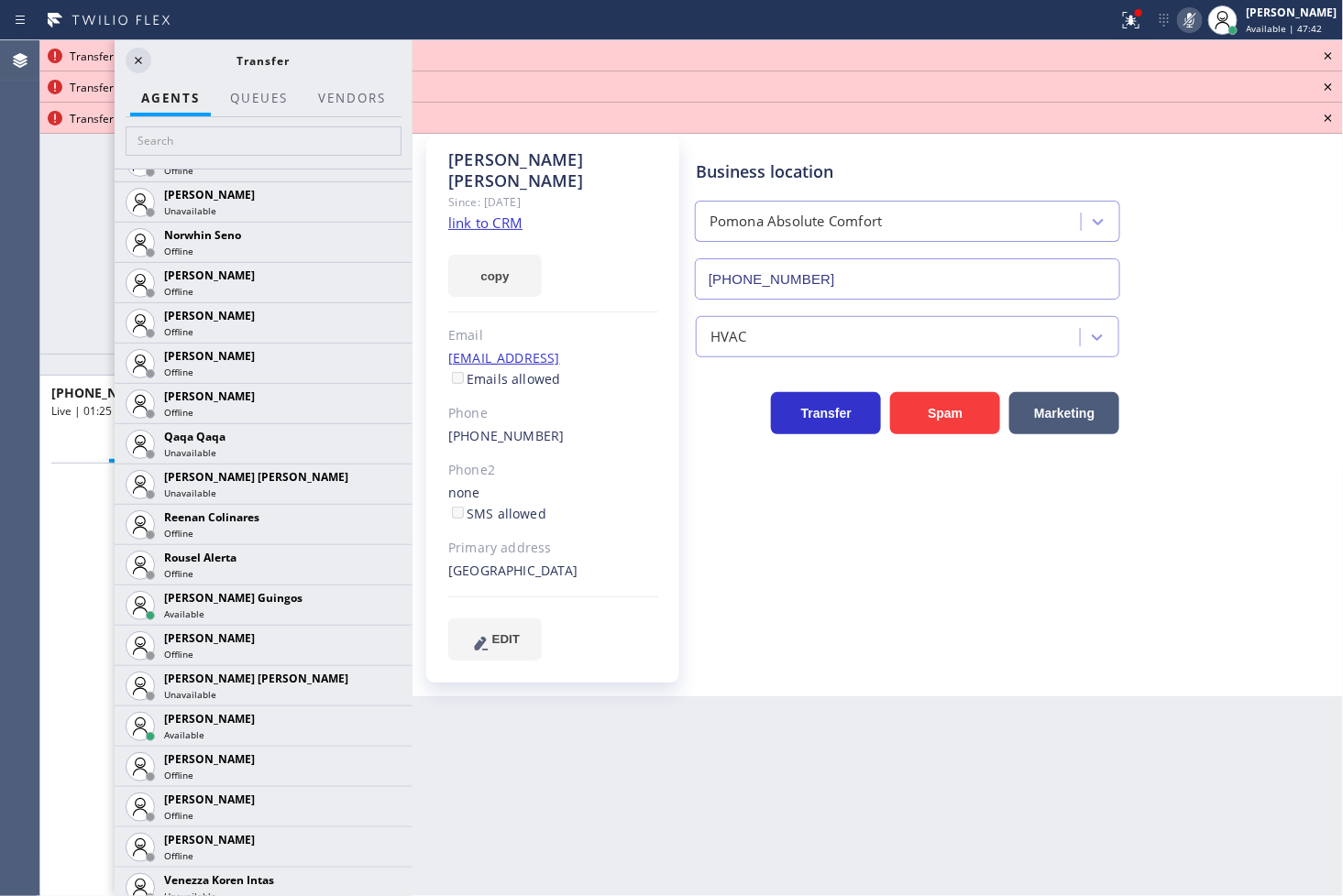
scroll to position [3504, 0]
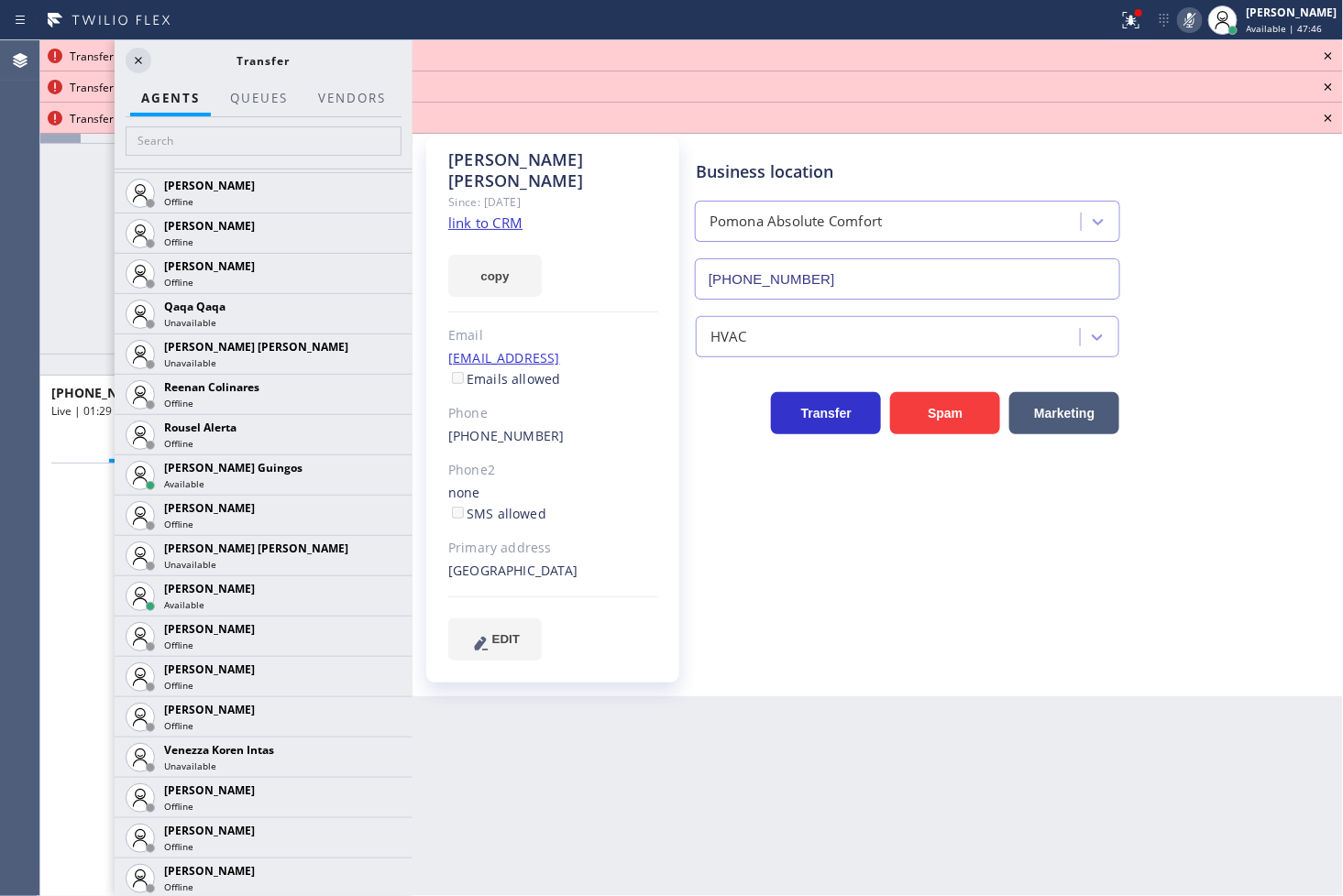
click at [57, 619] on div "+16262742655 On Hold" at bounding box center [226, 638] width 372 height 349
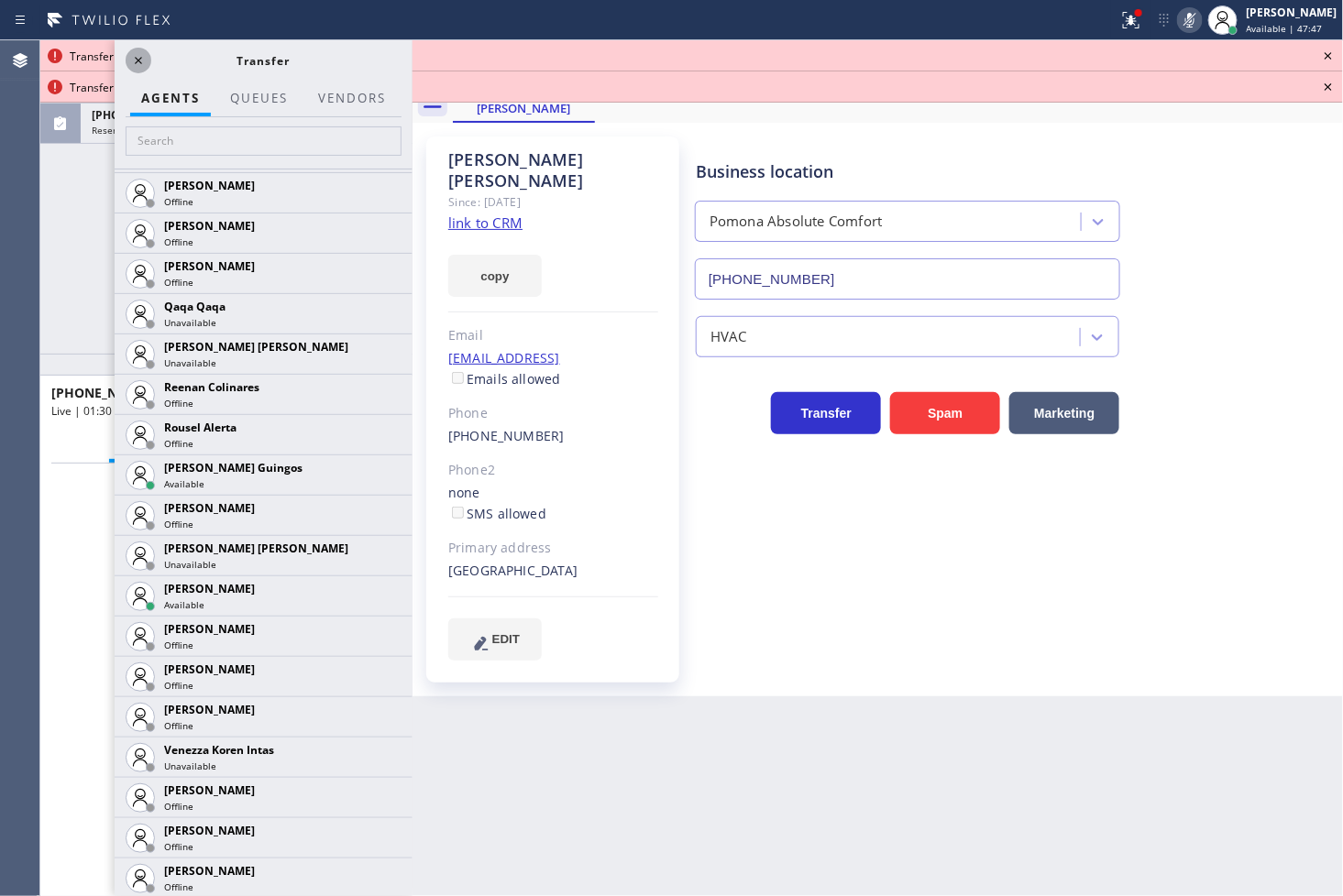
click at [141, 57] on icon at bounding box center [138, 60] width 22 height 22
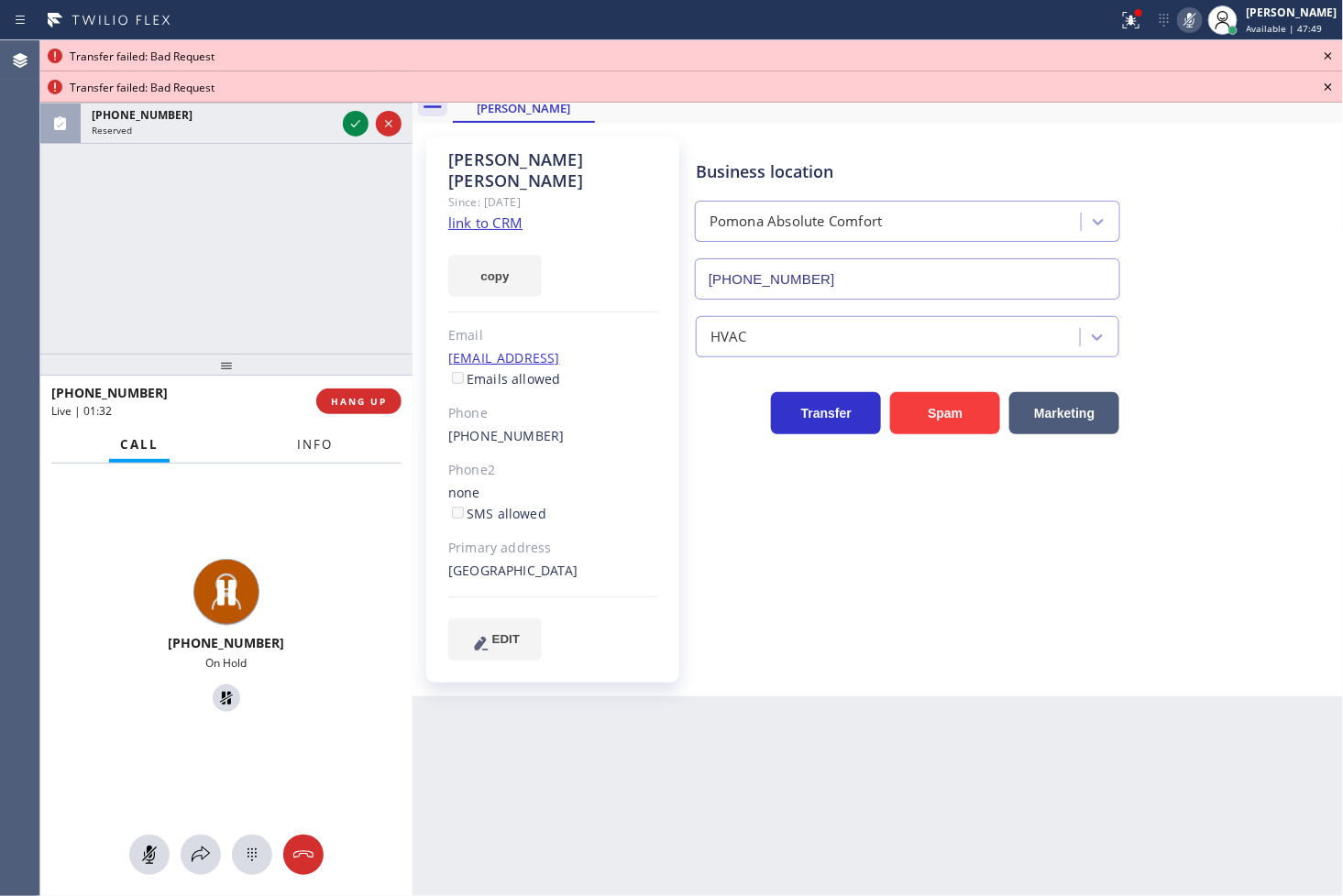
click at [322, 454] on button "Info" at bounding box center [314, 445] width 58 height 35
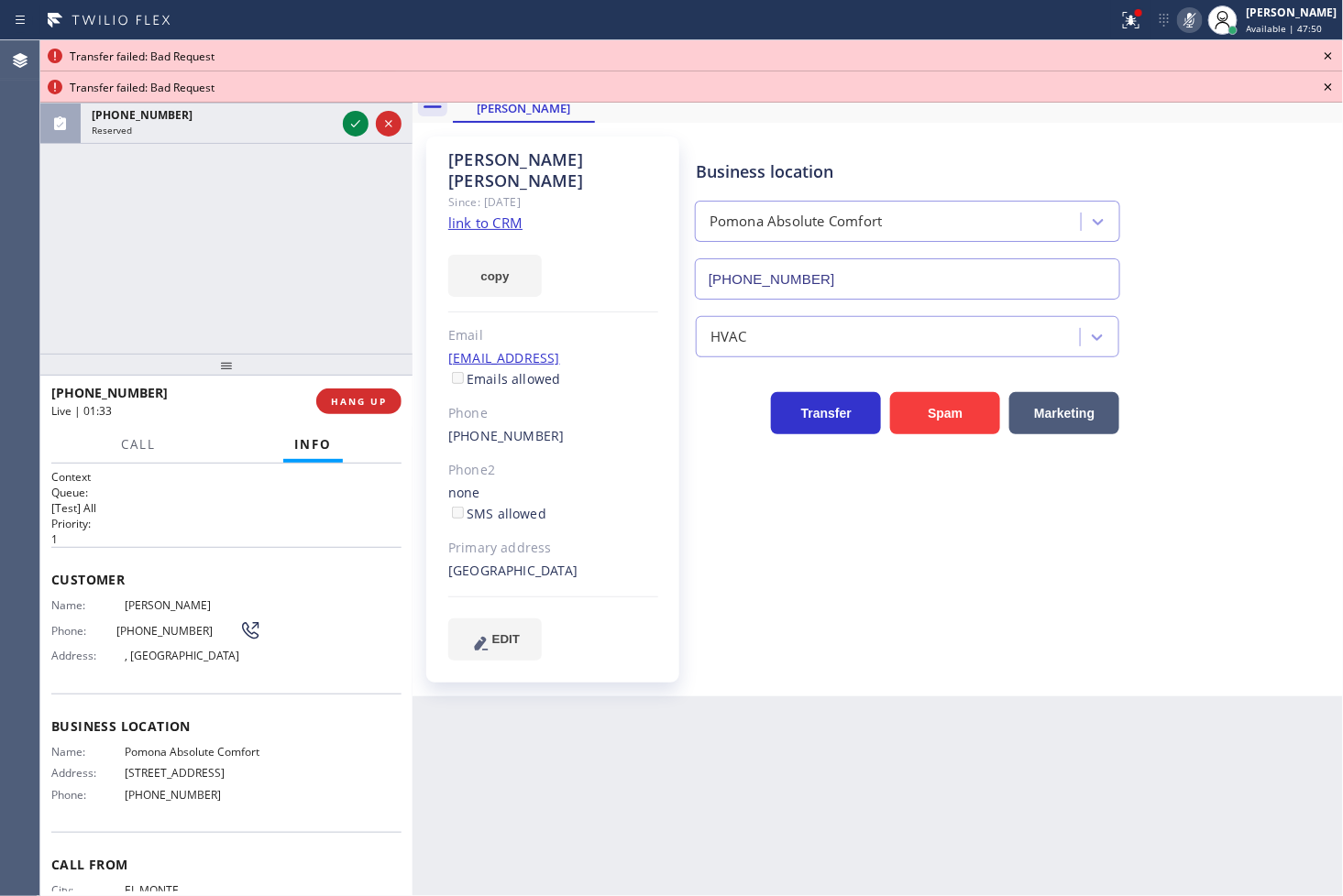
click at [47, 605] on div "Context Queue: [Test] All Priority: 1 Customer Name: Alex Juarez Phone: (626) 2…" at bounding box center [226, 680] width 372 height 433
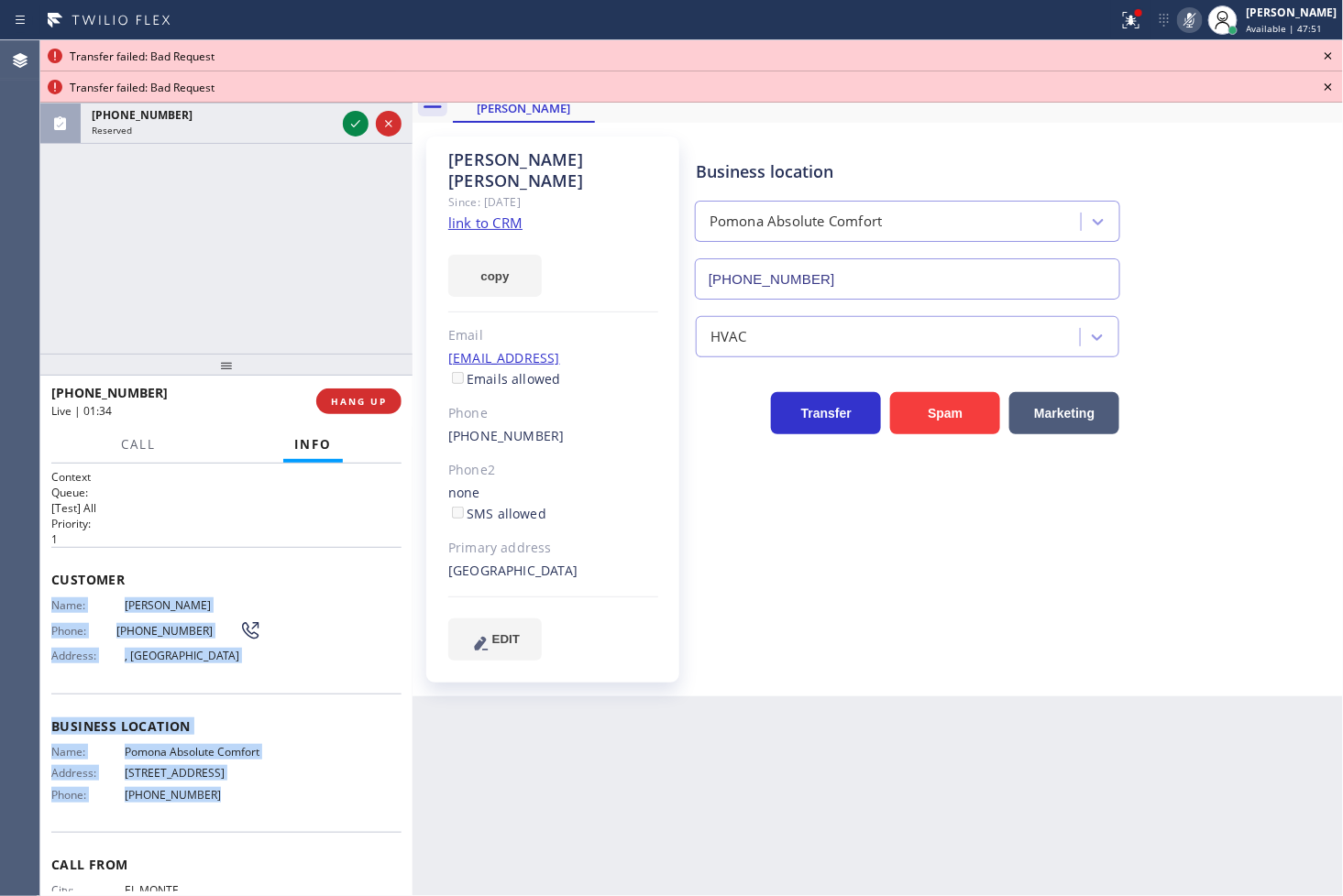
drag, startPoint x: 47, startPoint y: 605, endPoint x: 189, endPoint y: 819, distance: 256.8
click at [189, 819] on div "Context Queue: [Test] All Priority: 1 Customer Name: Alex Juarez Phone: (626) 2…" at bounding box center [226, 680] width 372 height 433
copy div "Name: Alex Juarez Phone: (626) 274-2655 Address: , Hacienda Heights, CA 91745 B…"
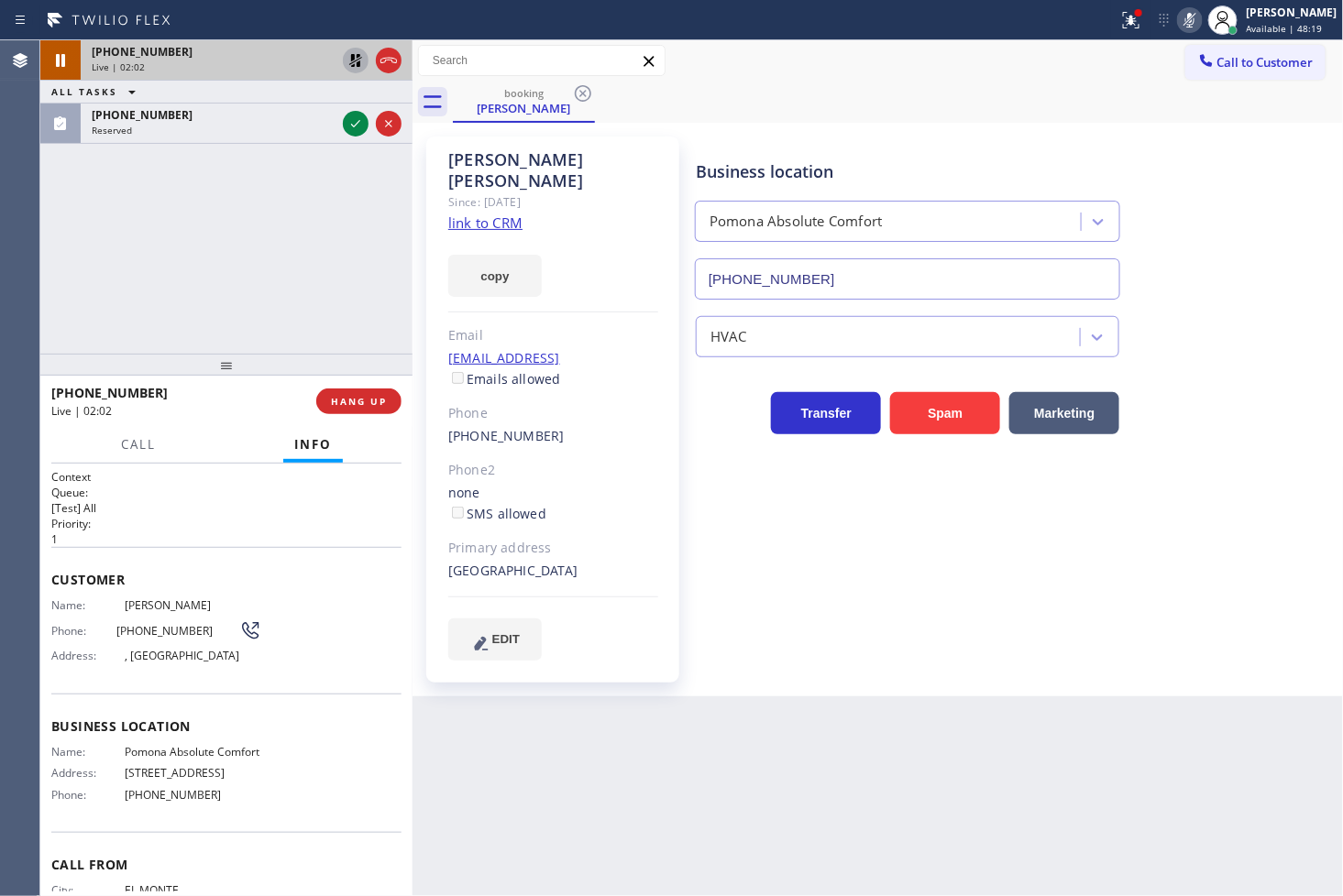
click at [198, 511] on p "[Test] All" at bounding box center [226, 508] width 350 height 15
click at [361, 223] on div "+16262742655 Live | 02:09 ALL TASKS ALL TASKS ACTIVE TASKS TASKS IN WRAP UP (90…" at bounding box center [226, 196] width 372 height 313
click at [354, 57] on icon at bounding box center [355, 59] width 12 height 12
click at [1179, 25] on icon at bounding box center [1190, 20] width 22 height 22
click at [263, 240] on div "+16262742655 Live | 02:13 ALL TASKS ALL TASKS ACTIVE TASKS TASKS IN WRAP UP (90…" at bounding box center [226, 196] width 372 height 313
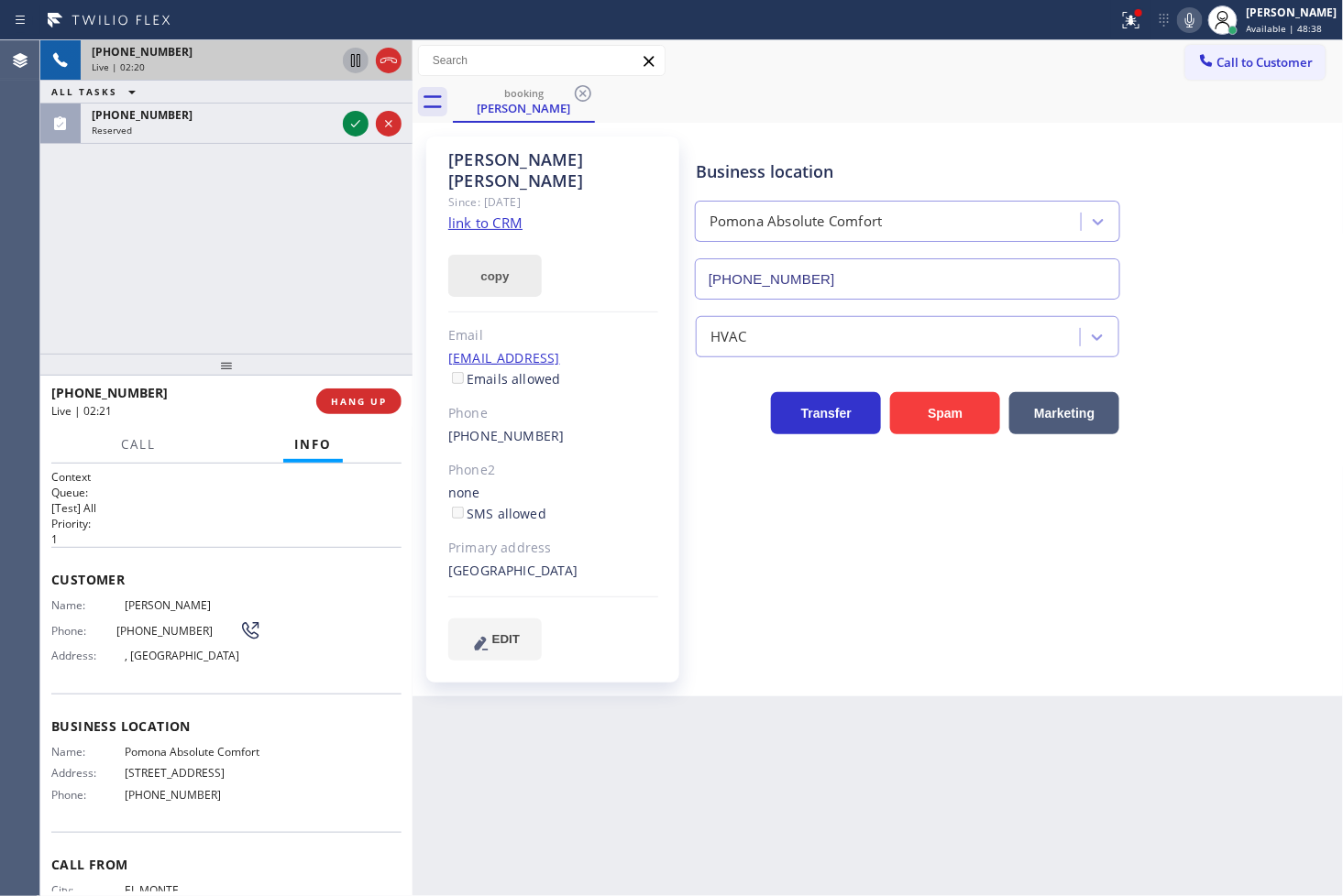
click at [498, 255] on button "copy" at bounding box center [496, 276] width 94 height 42
click at [478, 214] on link "link to CRM" at bounding box center [485, 222] width 74 height 18
click at [94, 265] on div "+16262742655 Live | 02:26 ALL TASKS ALL TASKS ACTIVE TASKS TASKS IN WRAP UP (90…" at bounding box center [226, 196] width 372 height 313
click at [156, 262] on div "+16262742655 Live | 03:13 ALL TASKS ALL TASKS ACTIVE TASKS TASKS IN WRAP UP (90…" at bounding box center [226, 196] width 372 height 313
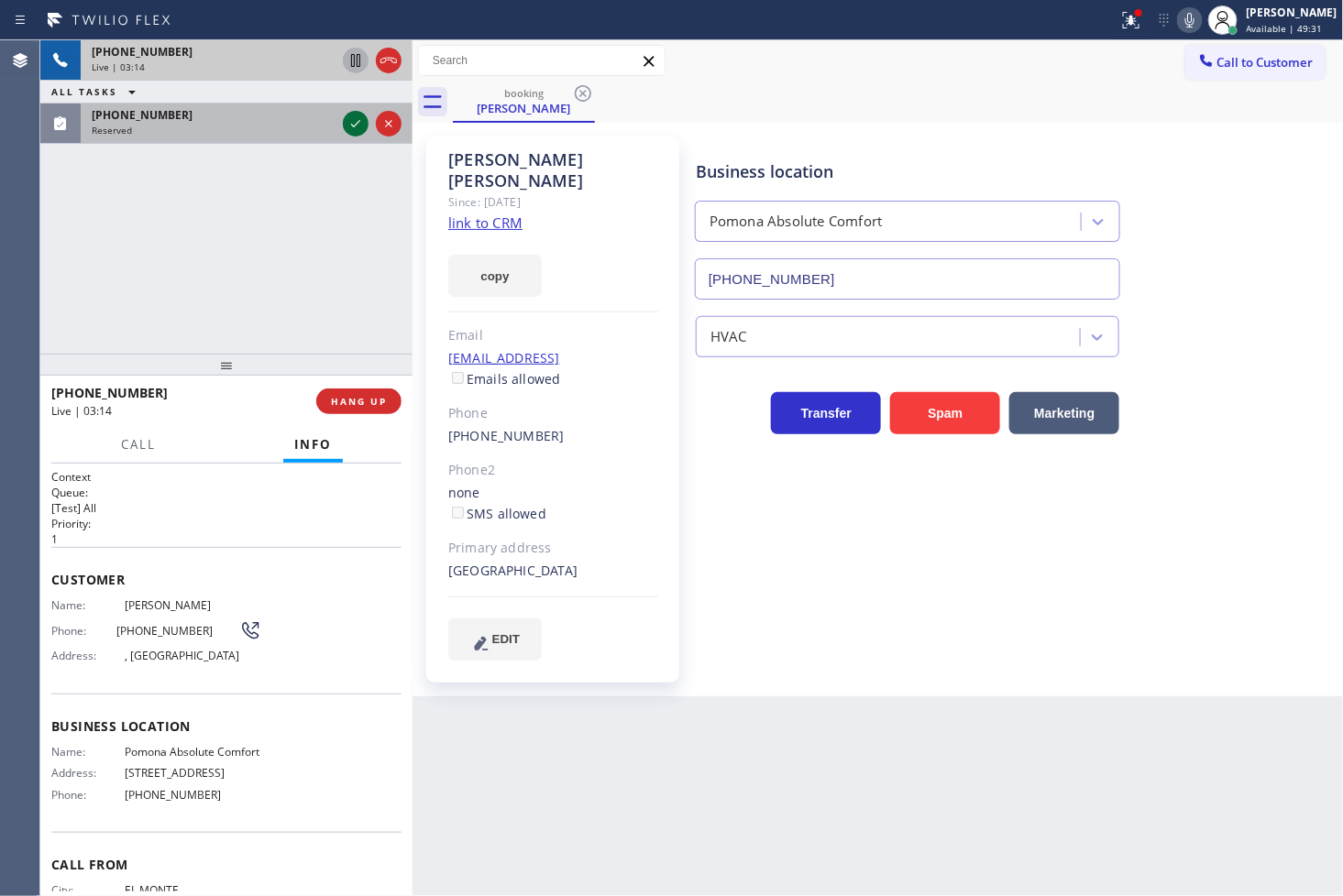
click at [356, 126] on icon at bounding box center [356, 124] width 22 height 22
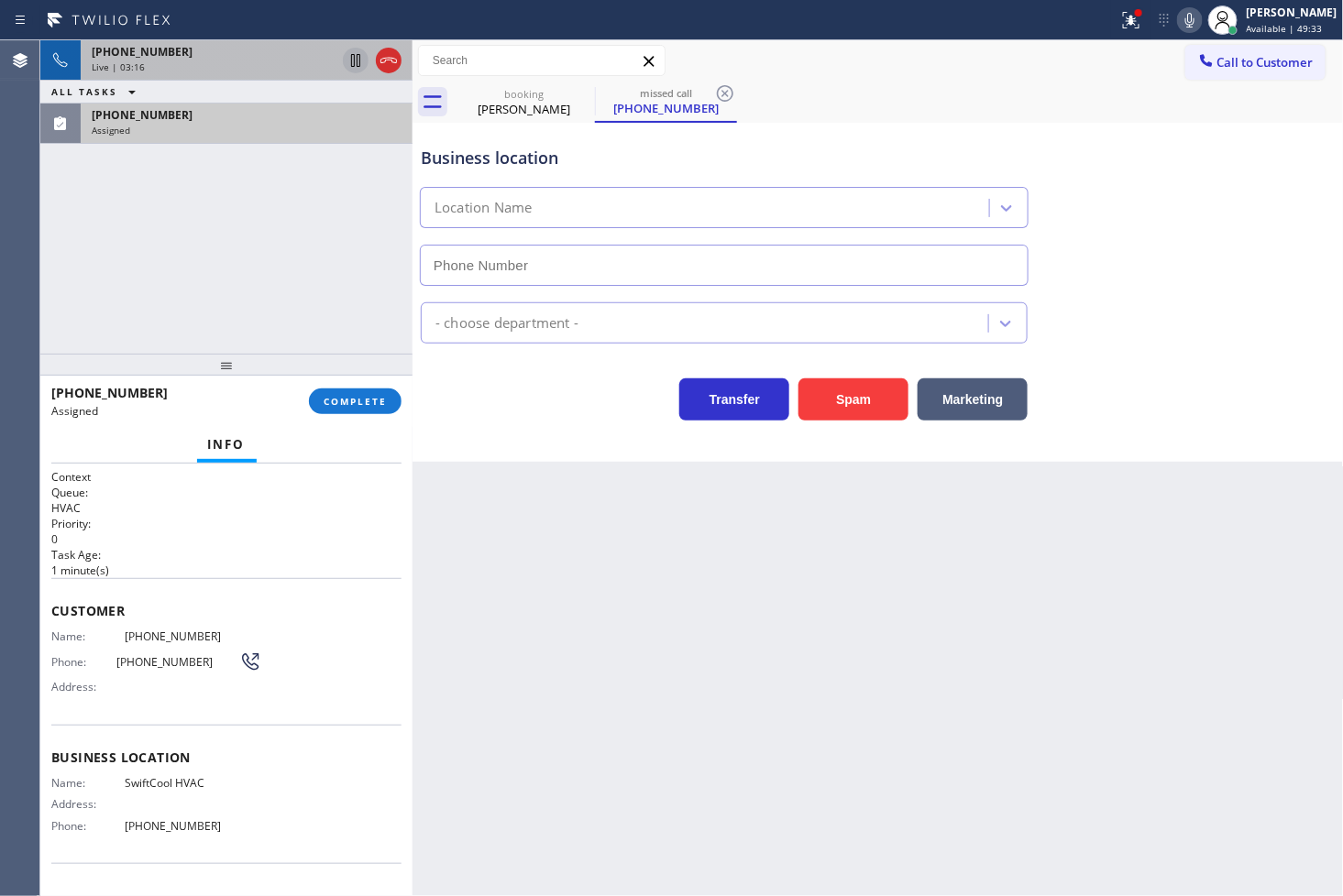
type input "(951) 783-3053"
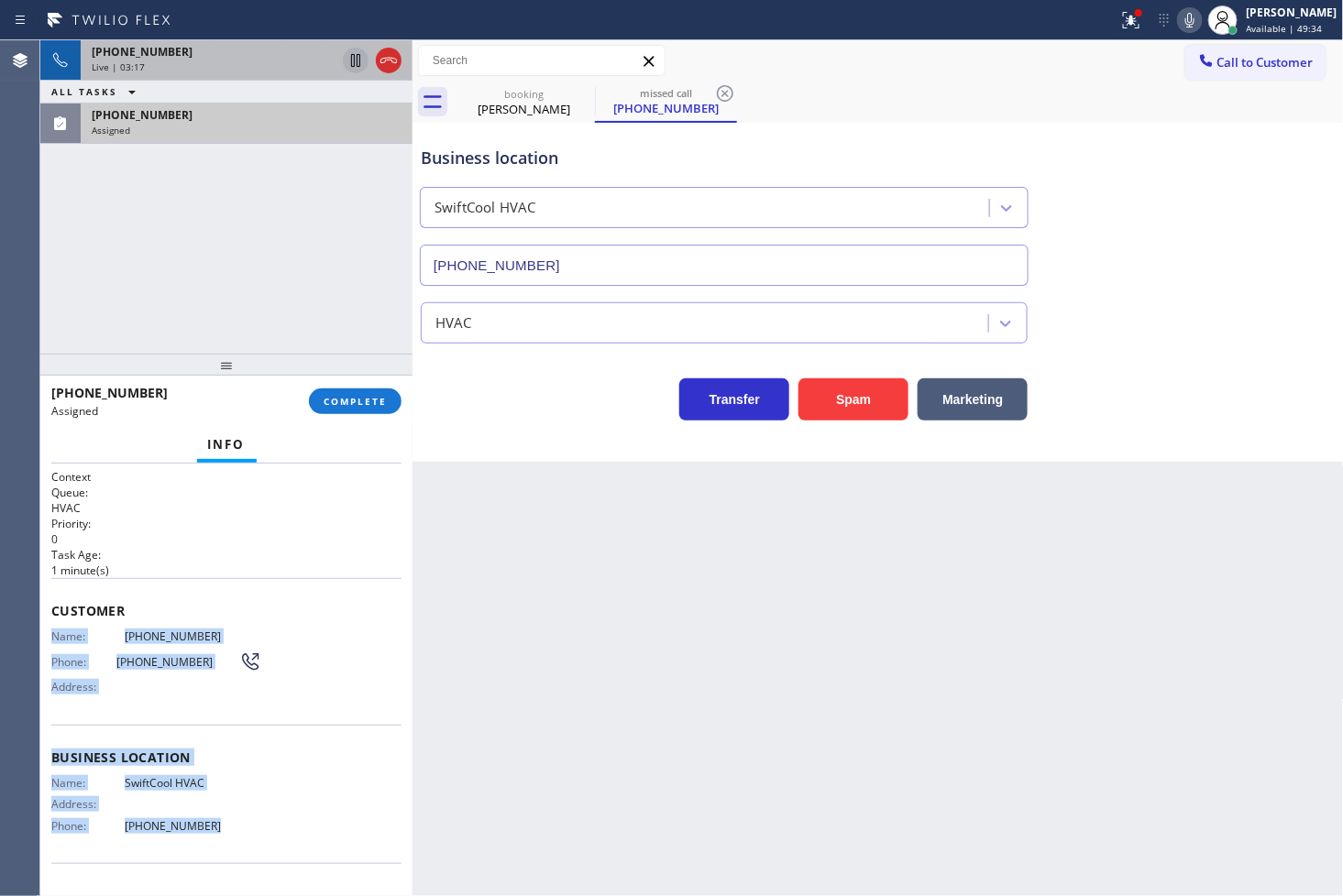
drag, startPoint x: 48, startPoint y: 636, endPoint x: 213, endPoint y: 836, distance: 259.3
click at [213, 836] on div "Context Queue: HVAC Priority: 0 Task Age: 1 minute(s) Customer Name: (909) 636-…" at bounding box center [226, 680] width 372 height 433
copy div "Name: (909) 636-3324 Phone: (909) 636-3324 Address: Business location Name: Swi…"
click at [339, 410] on button "COMPLETE" at bounding box center [355, 401] width 93 height 26
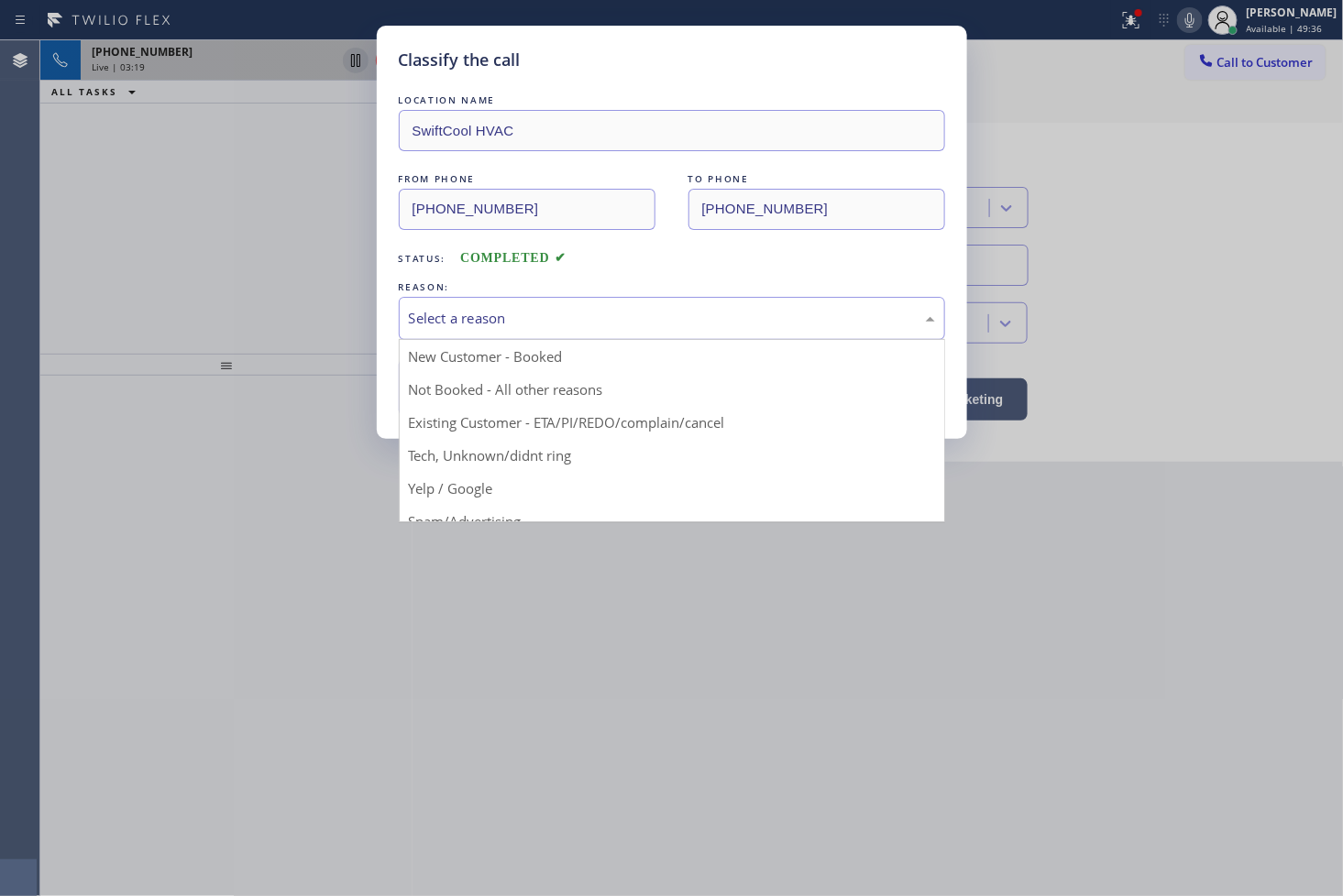
click at [475, 327] on div "Select a reason" at bounding box center [671, 318] width 526 height 21
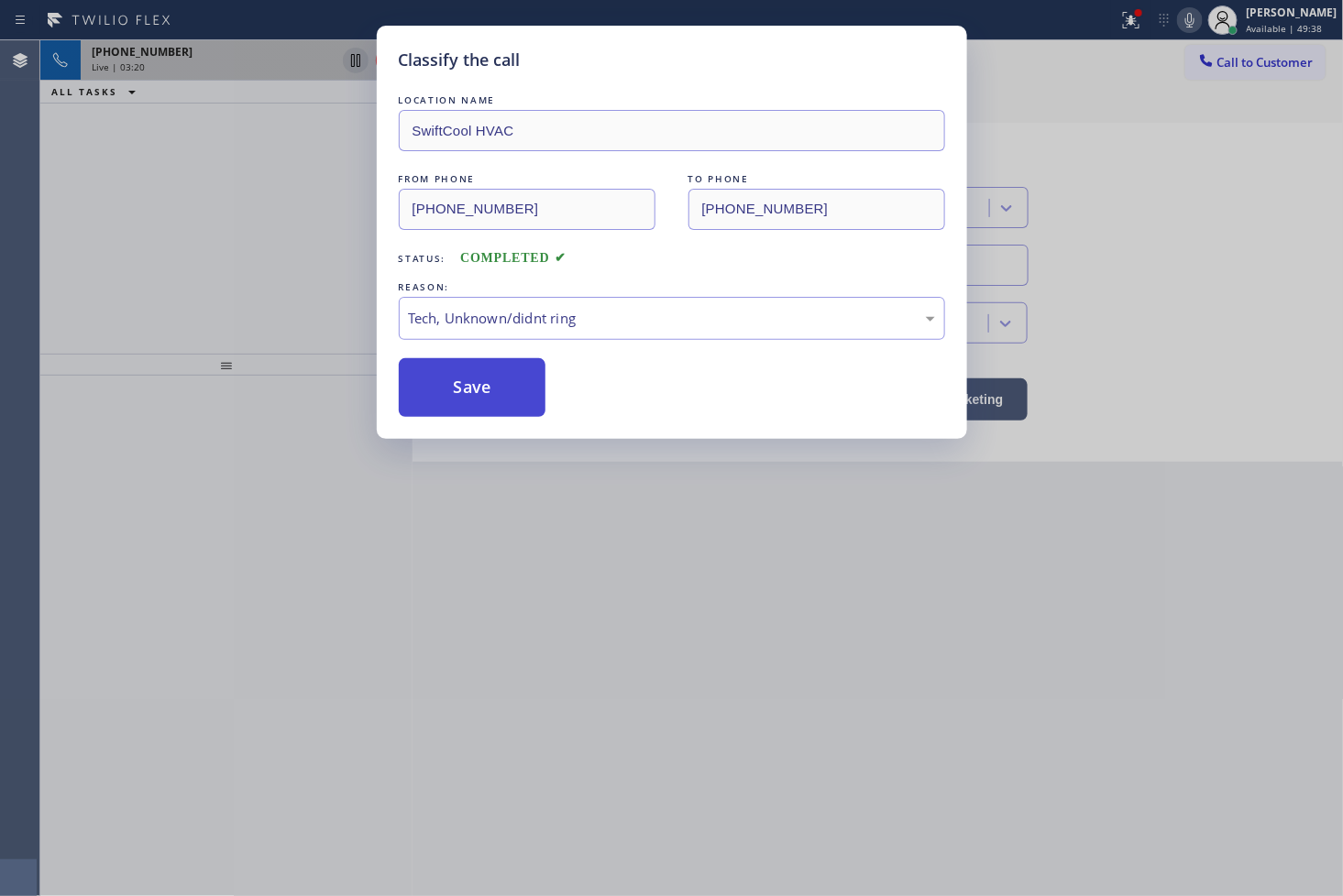
click at [453, 387] on button "Save" at bounding box center [473, 387] width 148 height 58
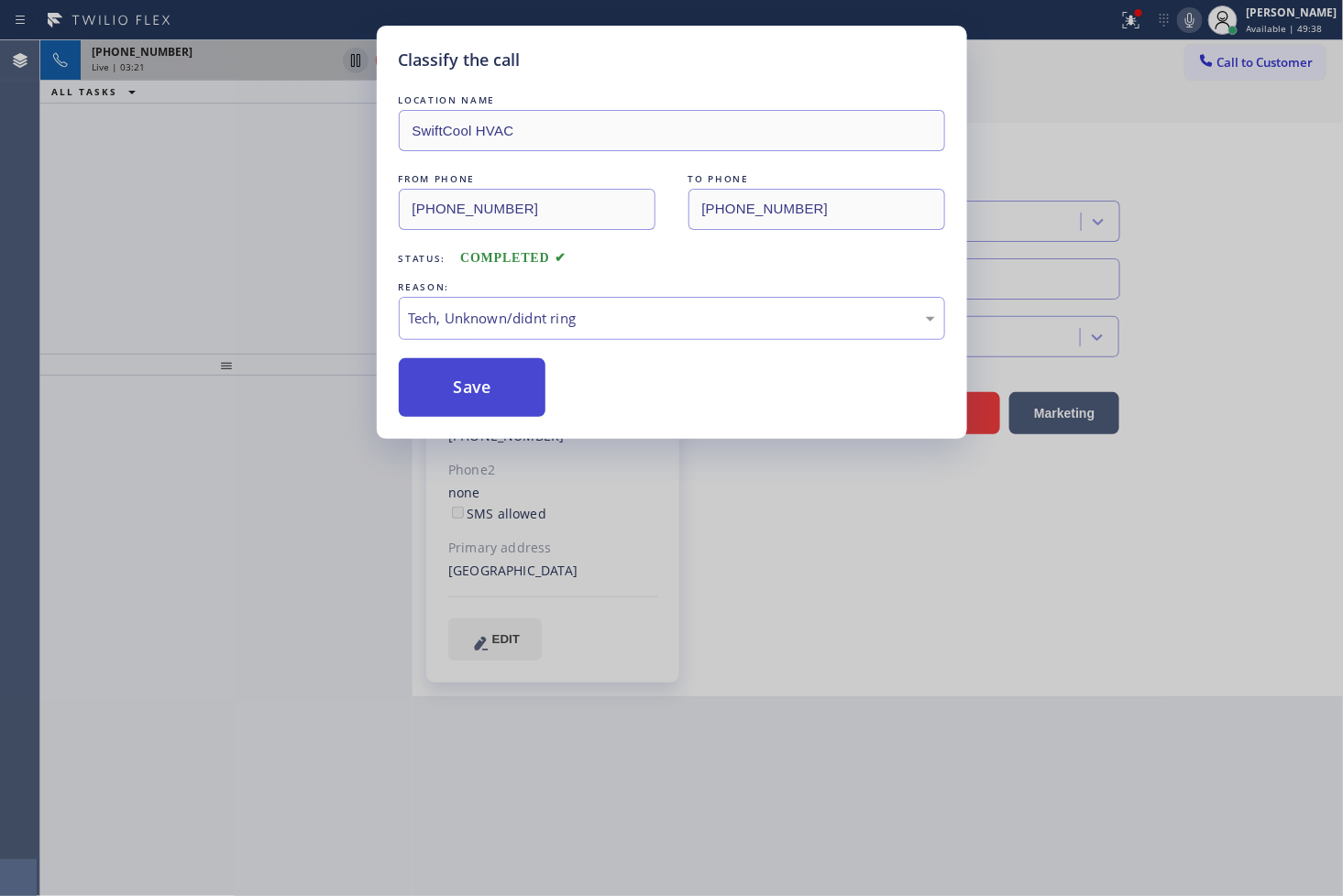
click at [453, 387] on button "Save" at bounding box center [473, 387] width 148 height 58
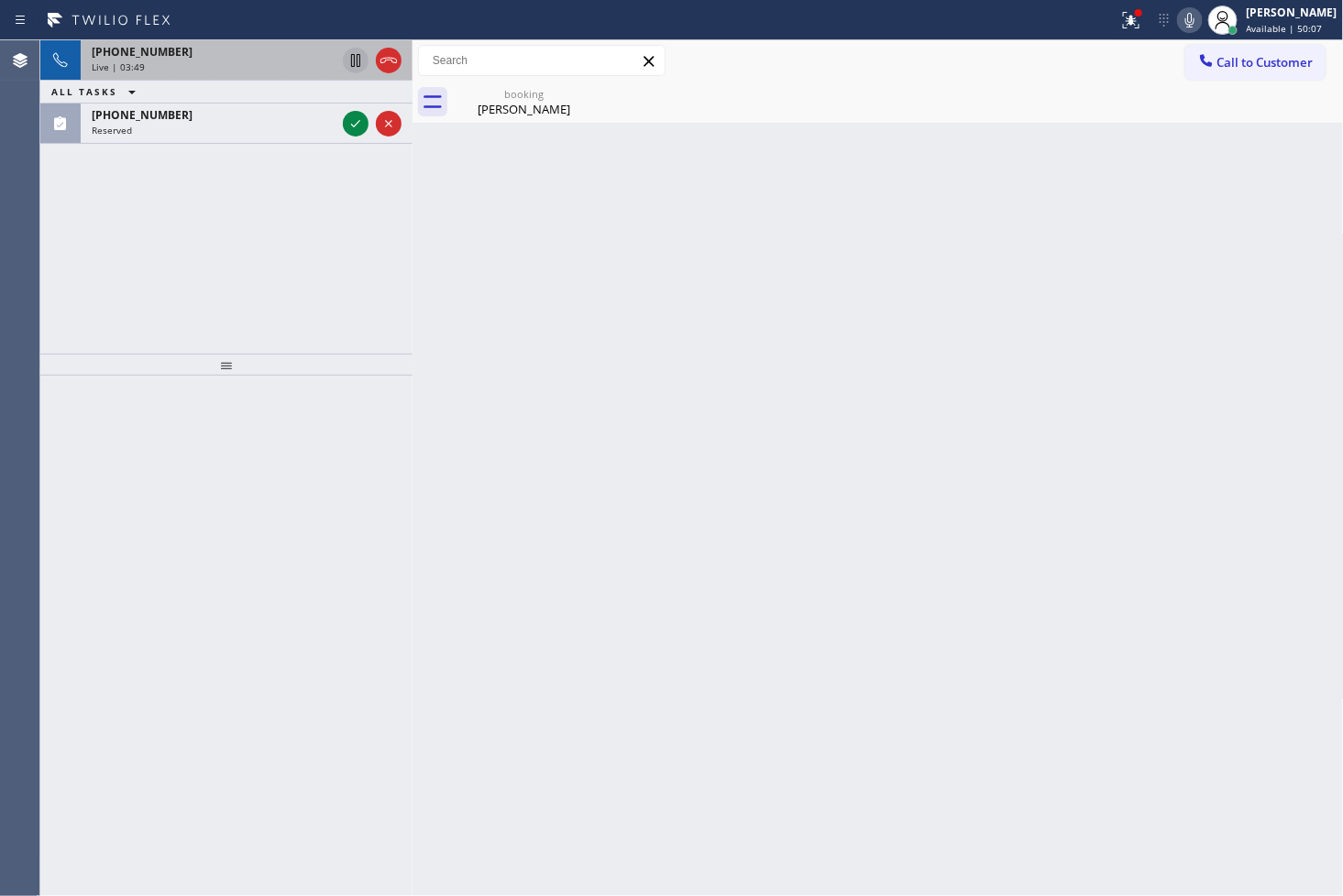
click at [47, 492] on div at bounding box center [226, 636] width 372 height 521
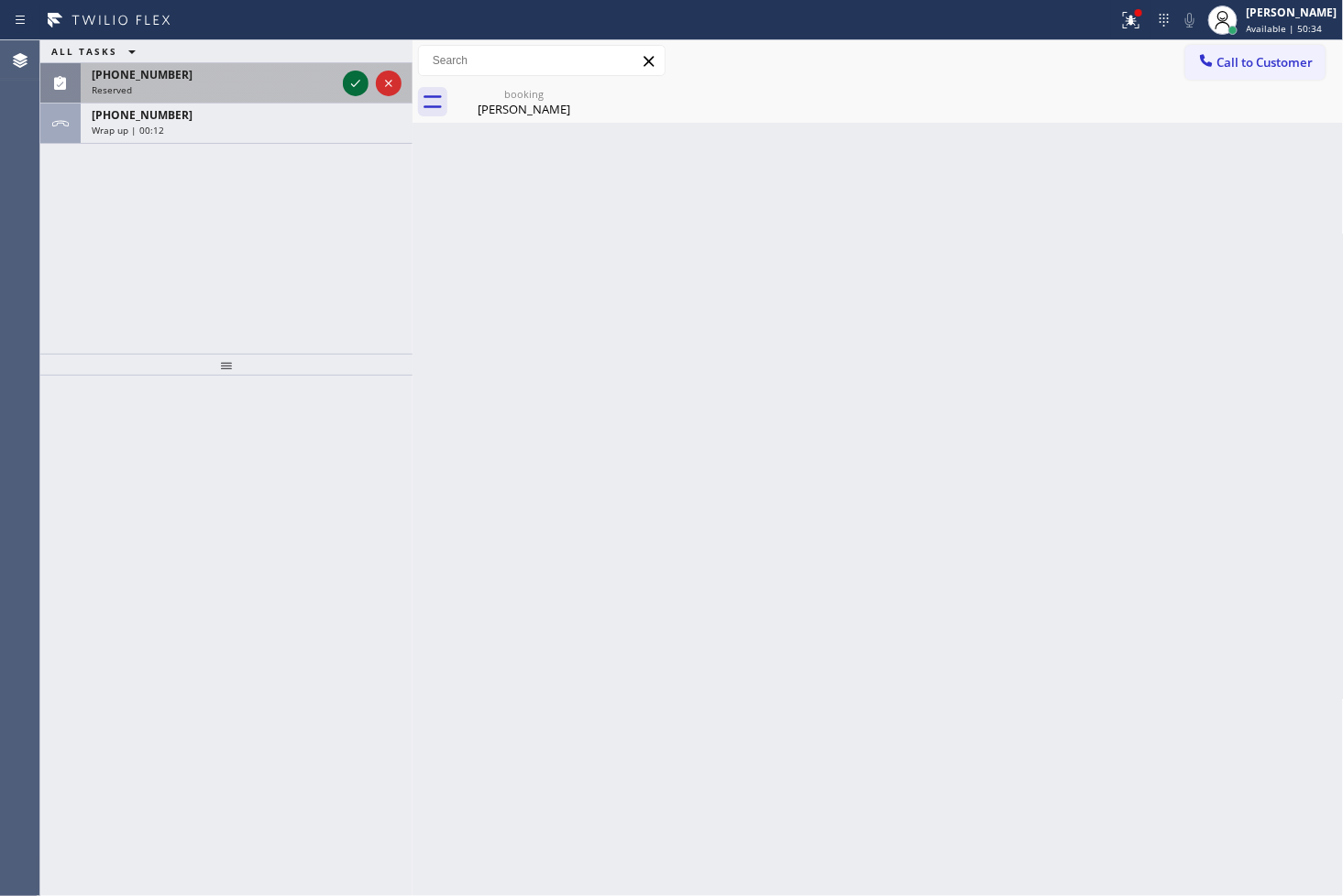
click at [355, 85] on icon at bounding box center [356, 83] width 10 height 8
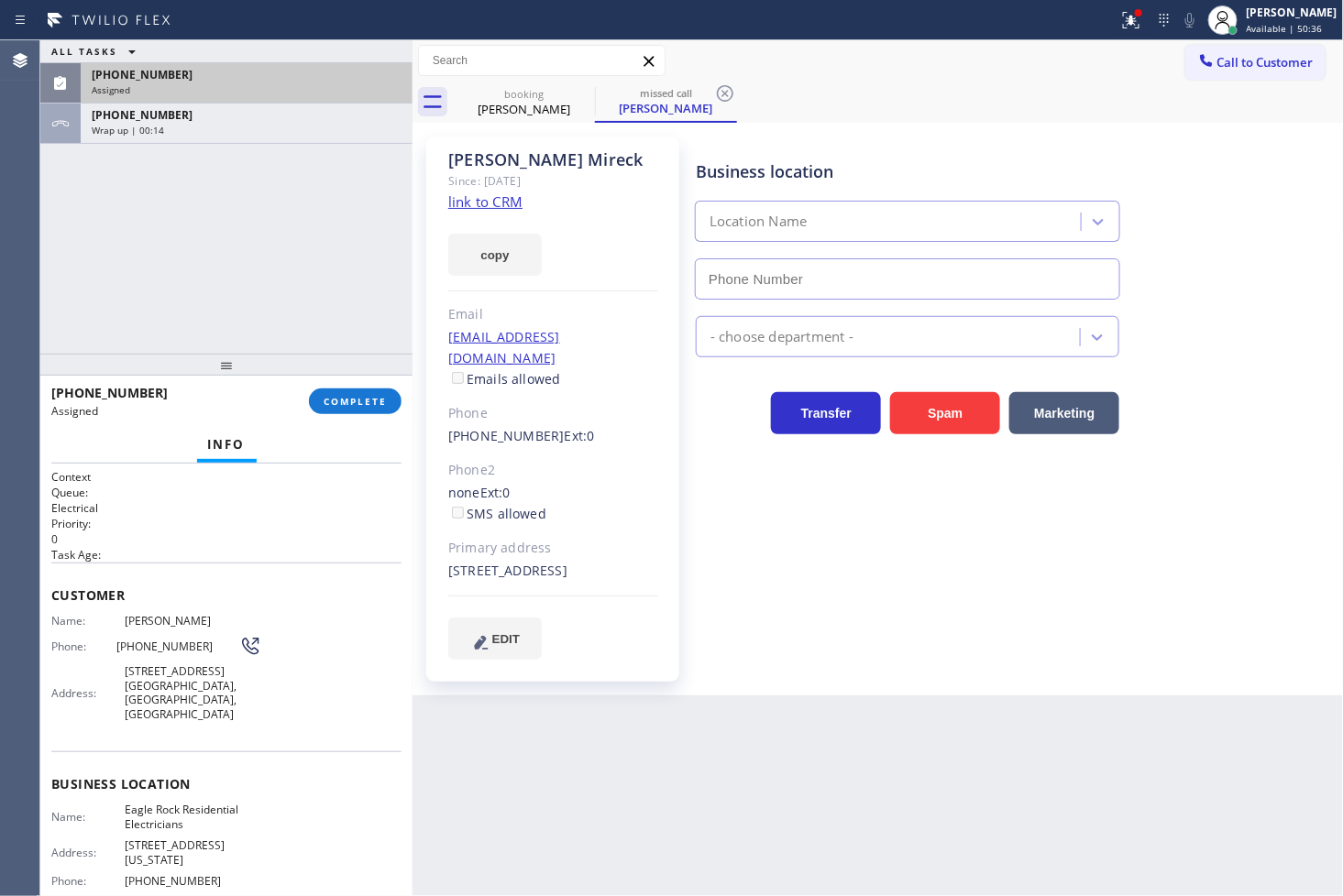
type input "(626) 587-2458"
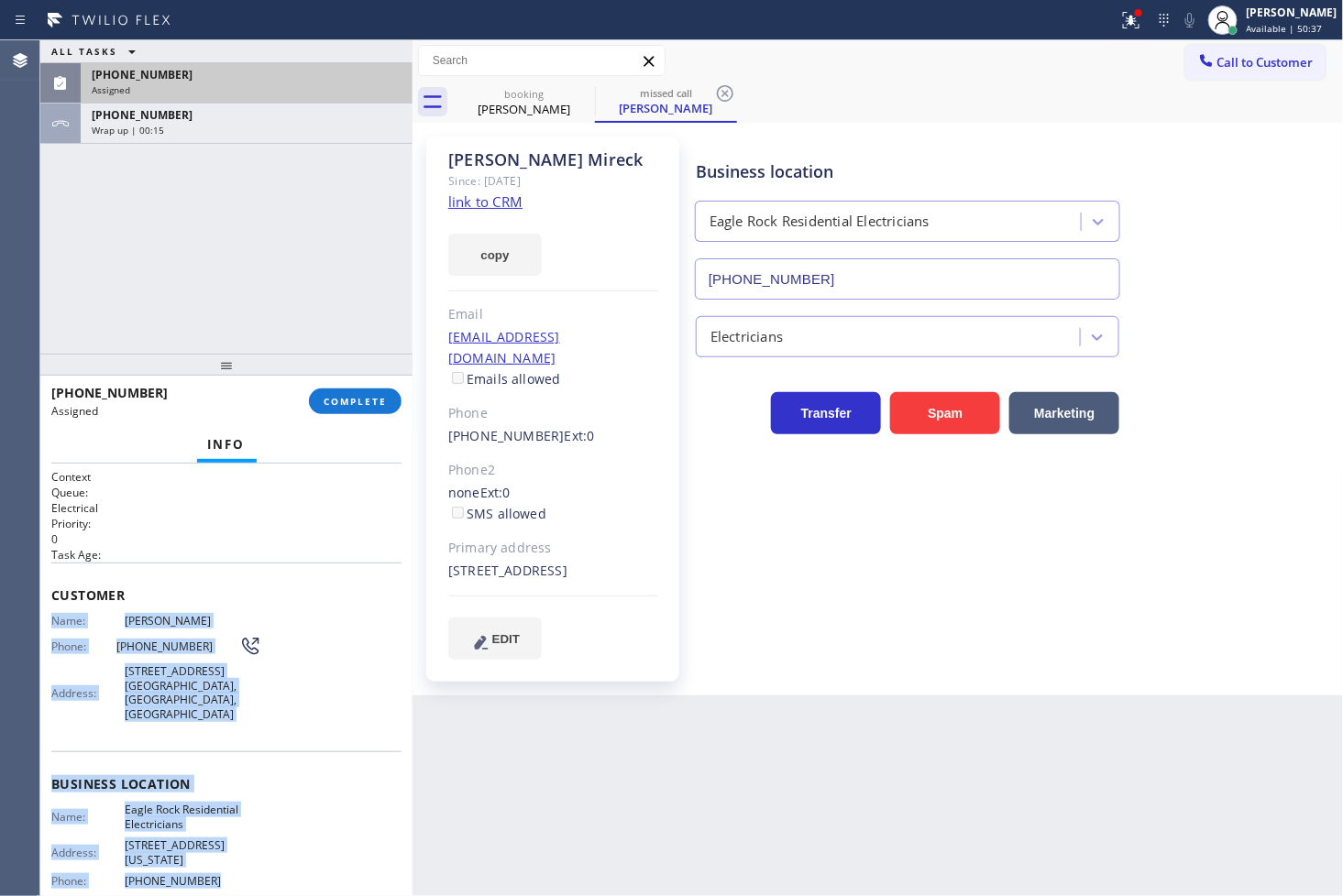
drag, startPoint x: 52, startPoint y: 618, endPoint x: 276, endPoint y: 856, distance: 326.8
click at [276, 856] on div "Context Queue: Electrical Priority: 0 Task Age: Customer Name: Alex Mireck Phon…" at bounding box center [226, 764] width 350 height 588
copy div "Name: Alex Mireck Phone: (323) 333-6241 Address: 3147 Glendale Blvd, Los Angele…"
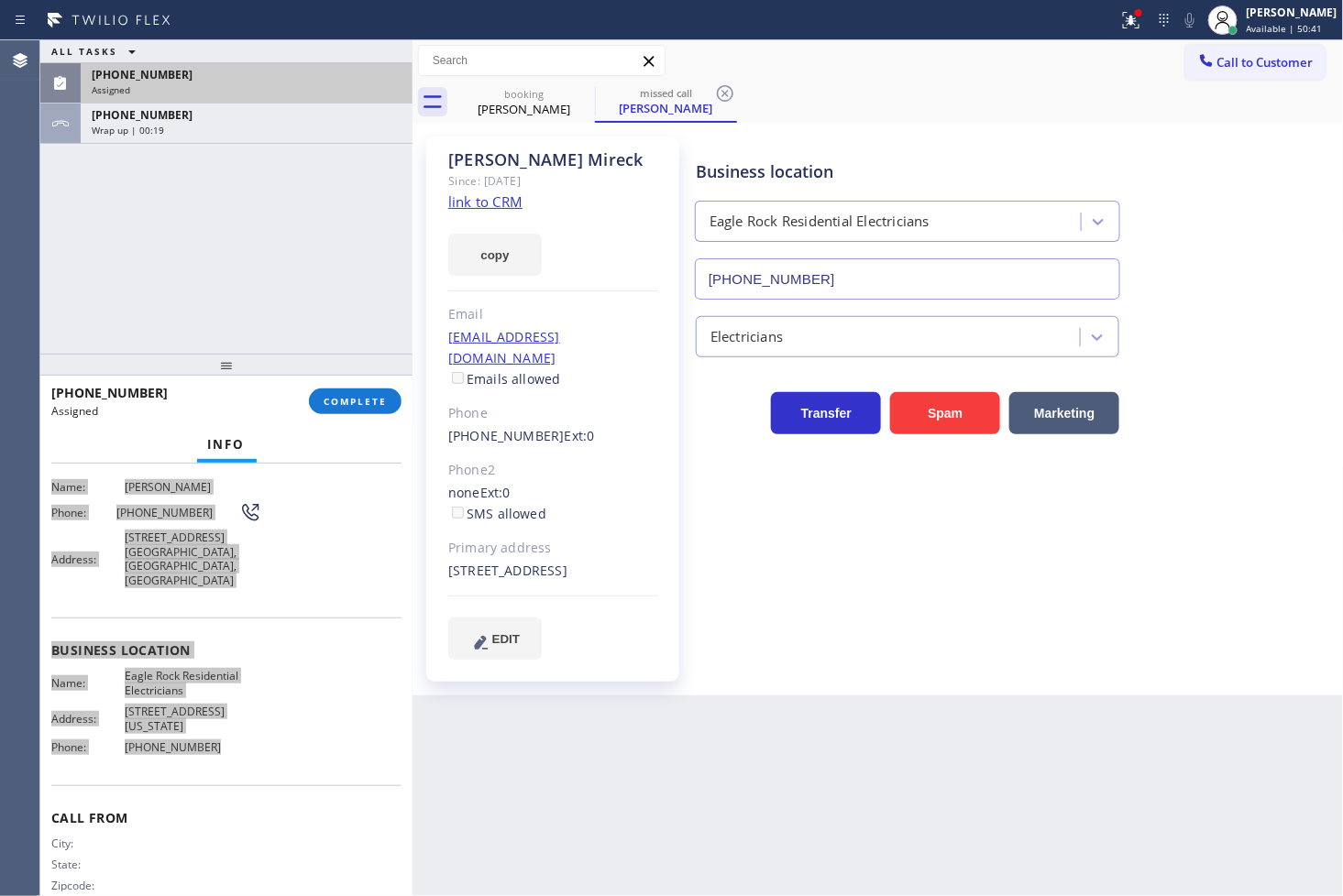
scroll to position [165, 0]
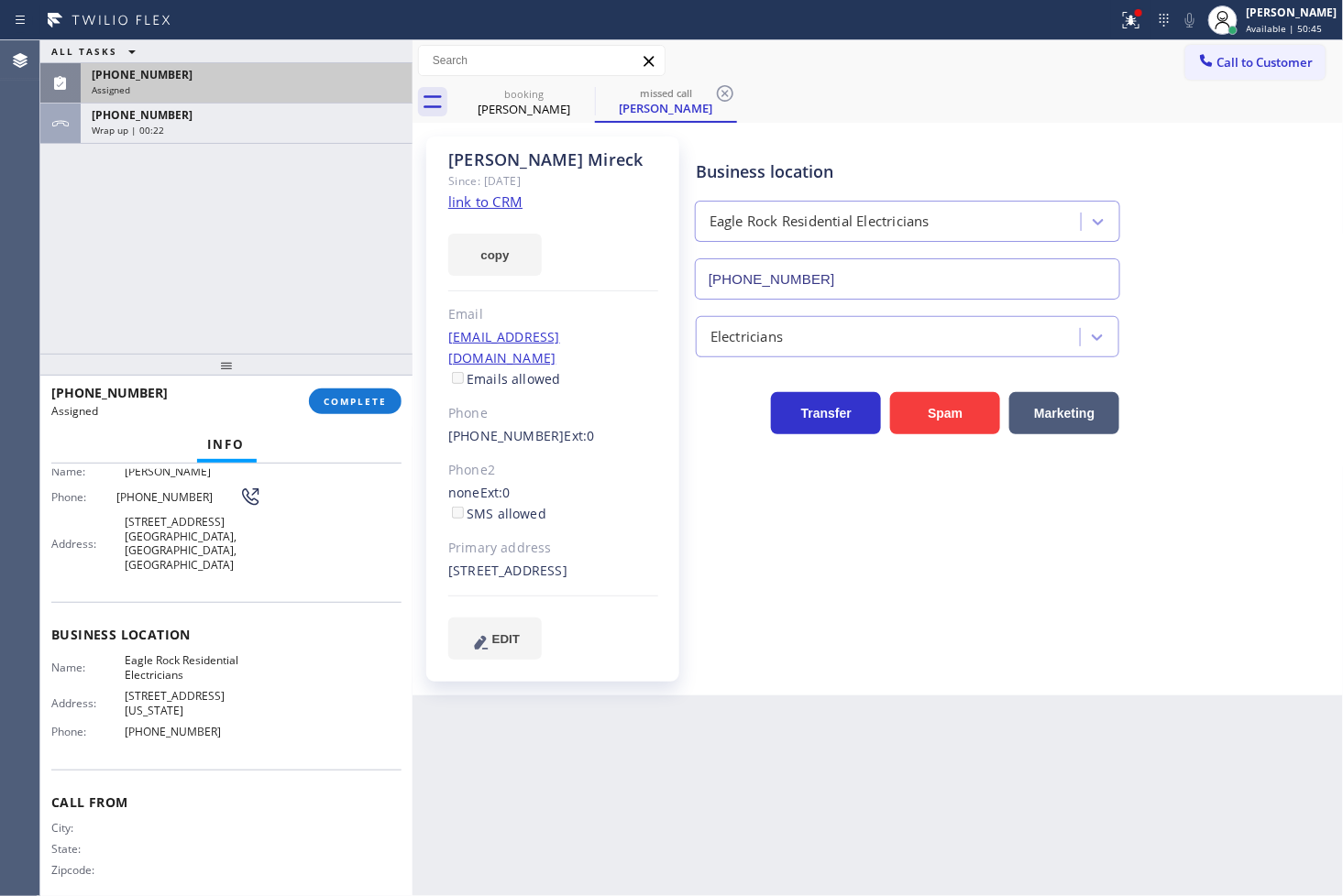
click at [97, 301] on div "ALL TASKS ALL TASKS ACTIVE TASKS TASKS IN WRAP UP (323) 333-6241 Assigned +1626…" at bounding box center [226, 196] width 372 height 313
click at [348, 405] on span "COMPLETE" at bounding box center [356, 401] width 63 height 12
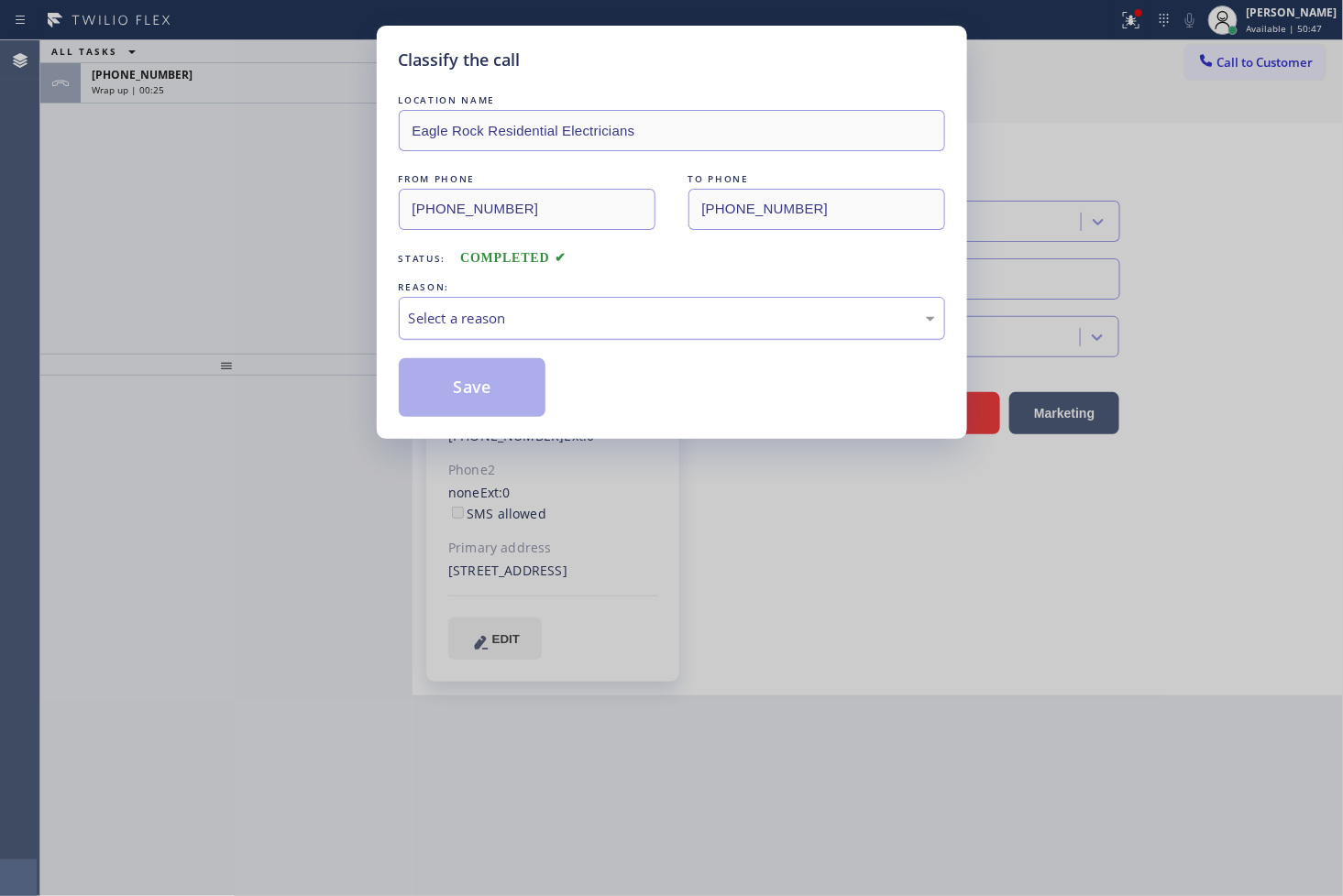
click at [469, 326] on div "Select a reason" at bounding box center [671, 318] width 526 height 21
click at [471, 408] on button "Save" at bounding box center [473, 387] width 148 height 58
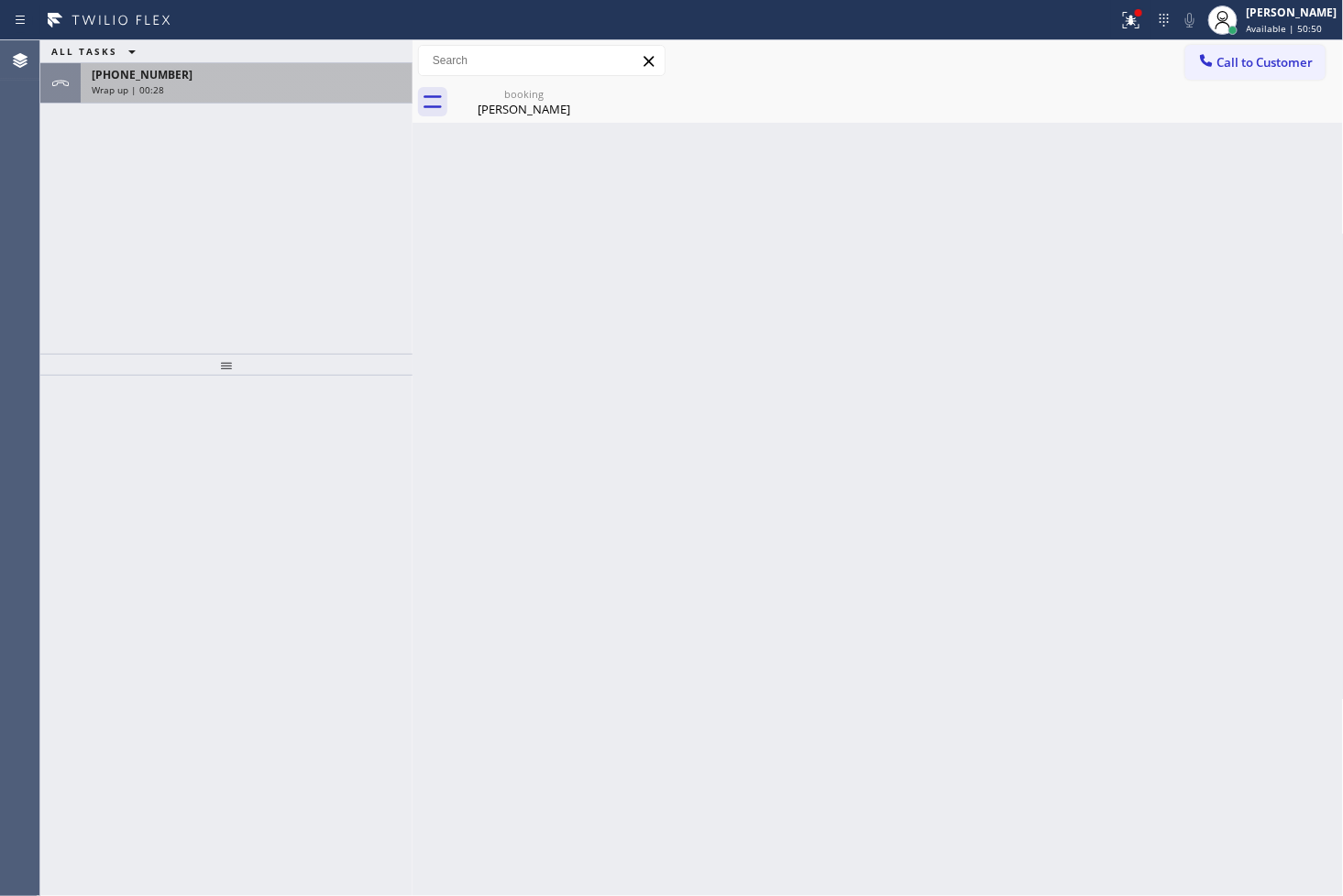
click at [250, 84] on div "Wrap up | 00:28" at bounding box center [246, 89] width 310 height 12
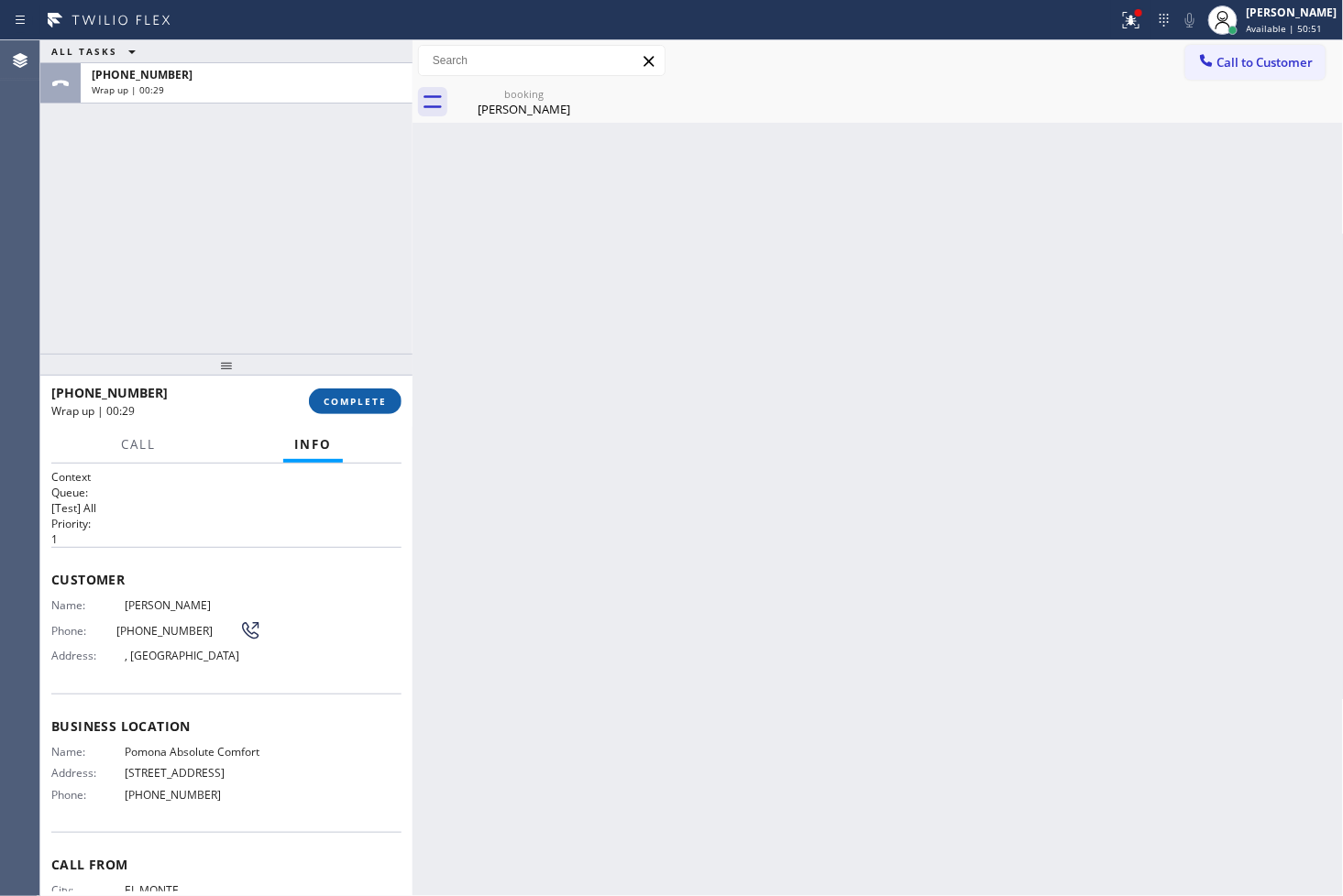
click at [342, 396] on span "COMPLETE" at bounding box center [356, 401] width 63 height 12
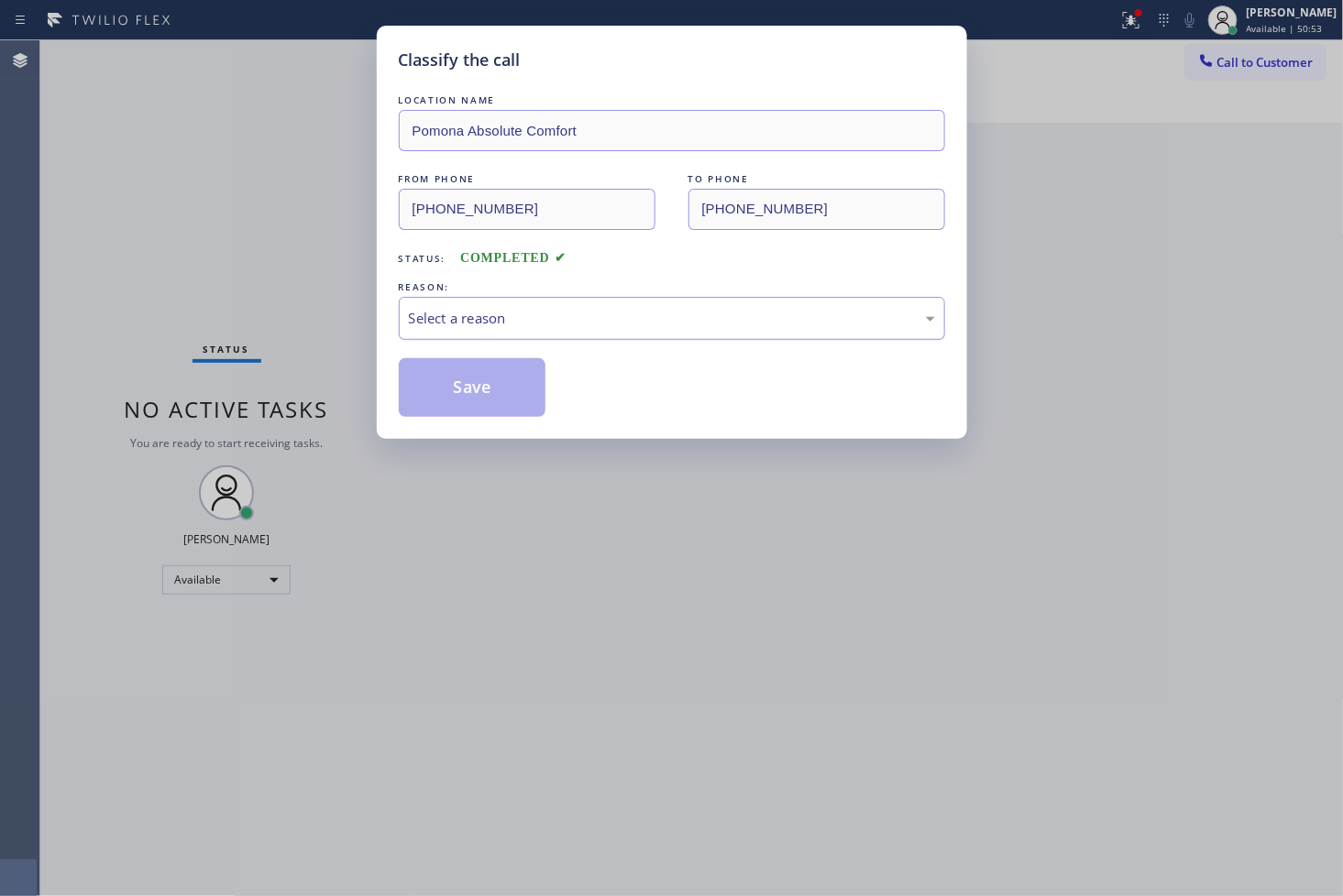
click at [475, 332] on div "Select a reason" at bounding box center [672, 318] width 546 height 43
click at [486, 396] on button "Save" at bounding box center [473, 387] width 148 height 58
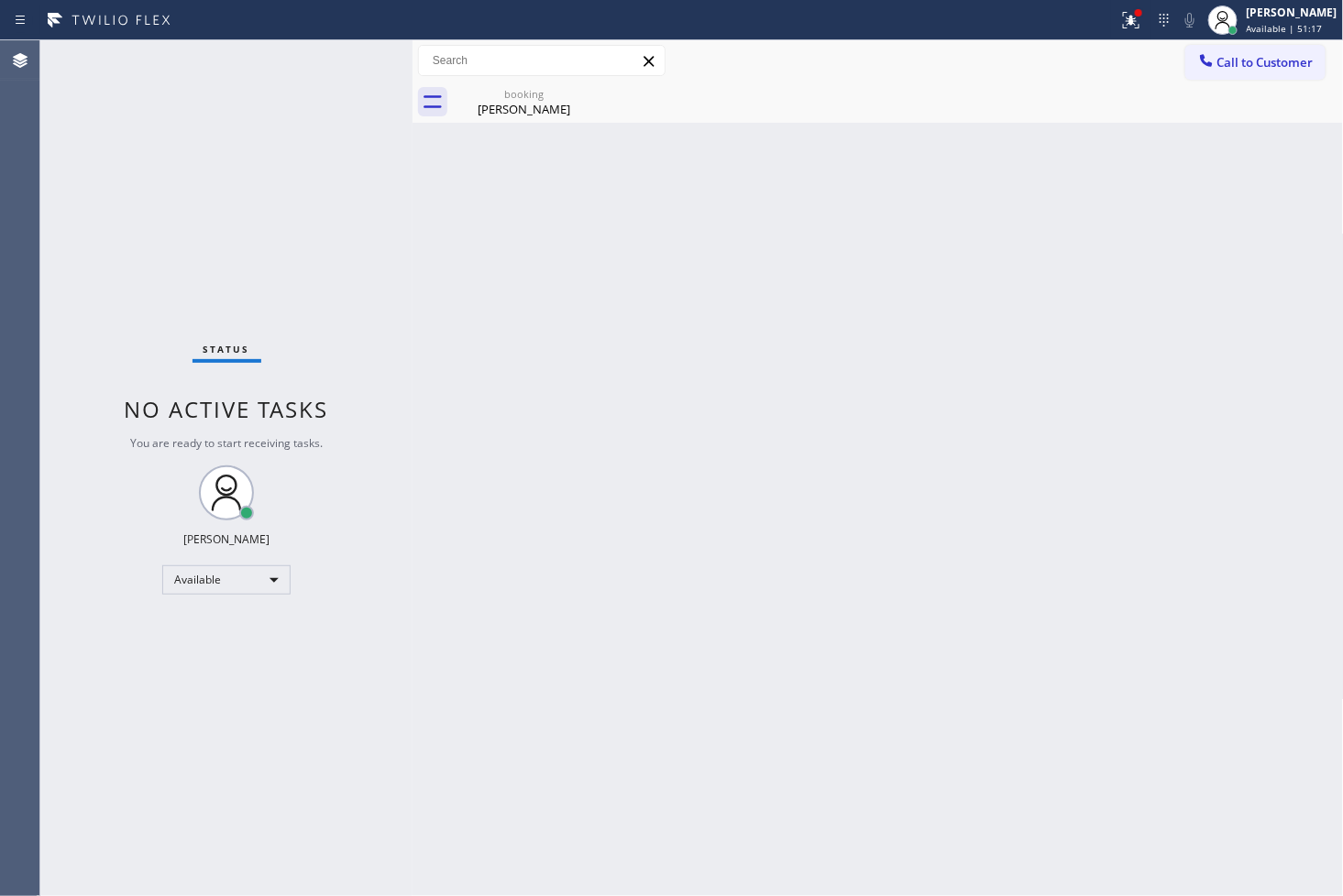
click at [96, 343] on div "Status No active tasks You are ready to start receiving tasks. [PERSON_NAME]" at bounding box center [226, 468] width 372 height 856
click at [68, 348] on div "Status No active tasks You are ready to start receiving tasks. [PERSON_NAME]" at bounding box center [226, 468] width 372 height 856
click at [58, 356] on div "Status No active tasks You are ready to start receiving tasks. [PERSON_NAME]" at bounding box center [226, 468] width 372 height 856
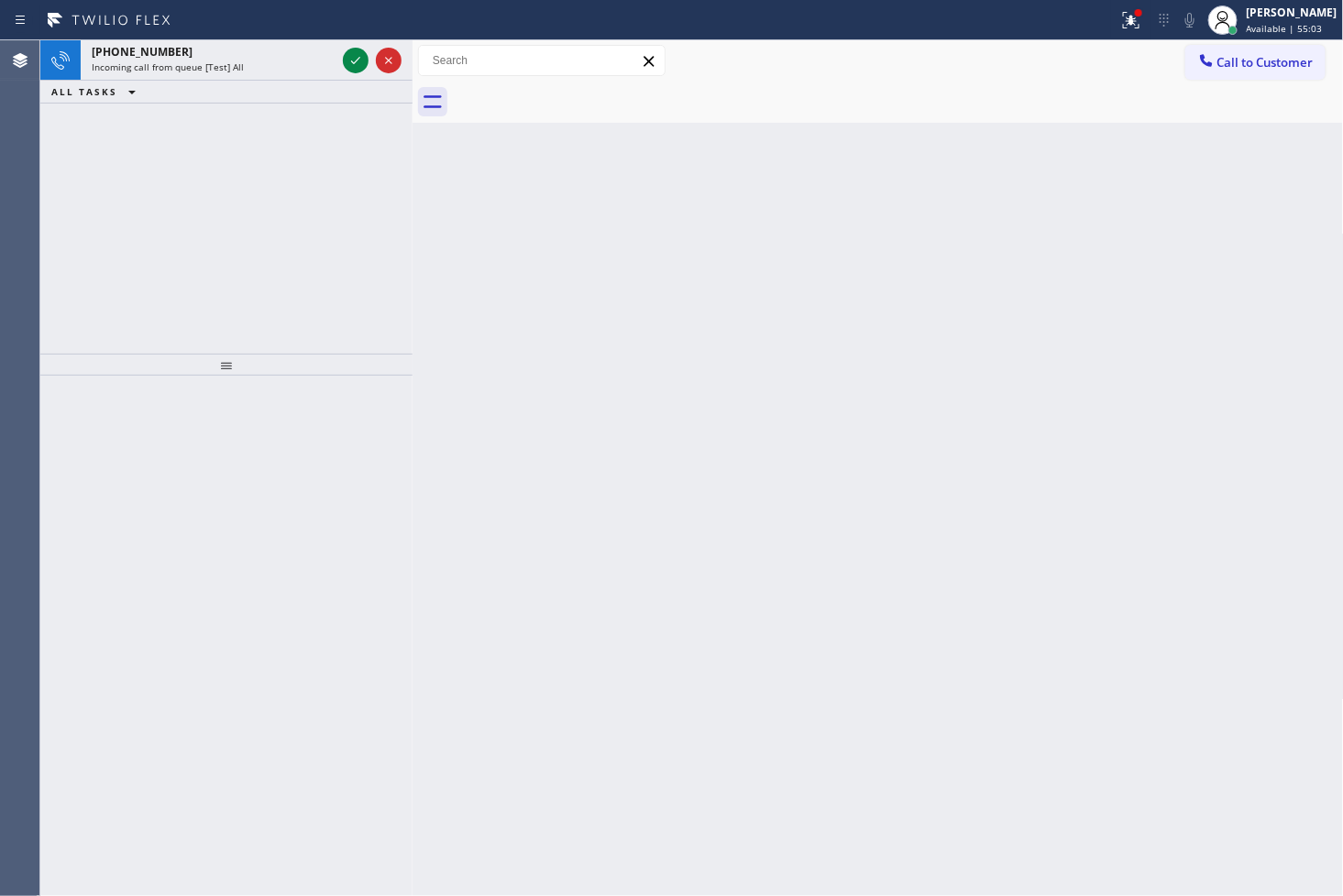
click at [202, 197] on div "+17143424095 Incoming call from queue [Test] All ALL TASKS ALL TASKS ACTIVE TAS…" at bounding box center [226, 196] width 372 height 313
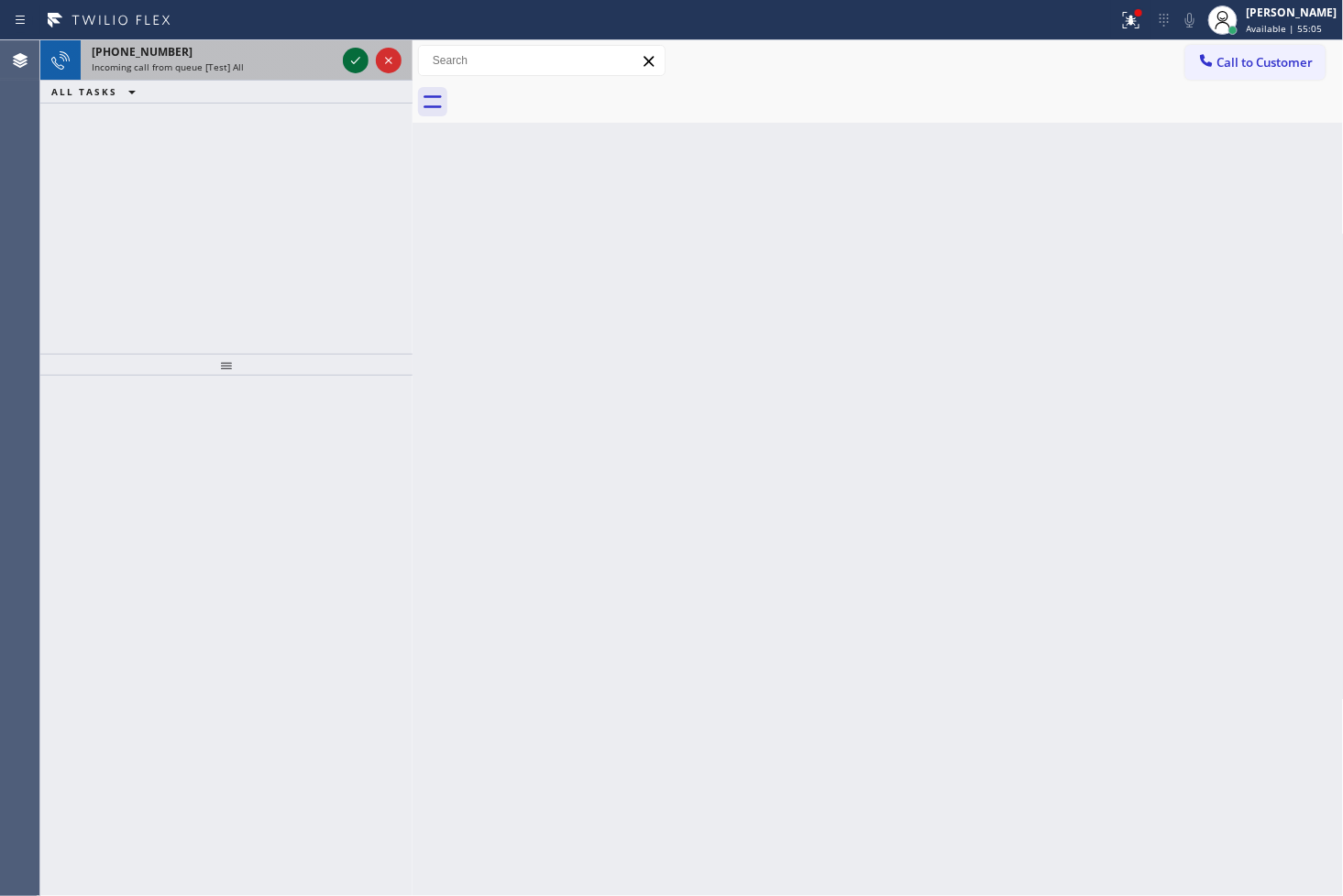
click at [359, 65] on icon at bounding box center [356, 60] width 22 height 22
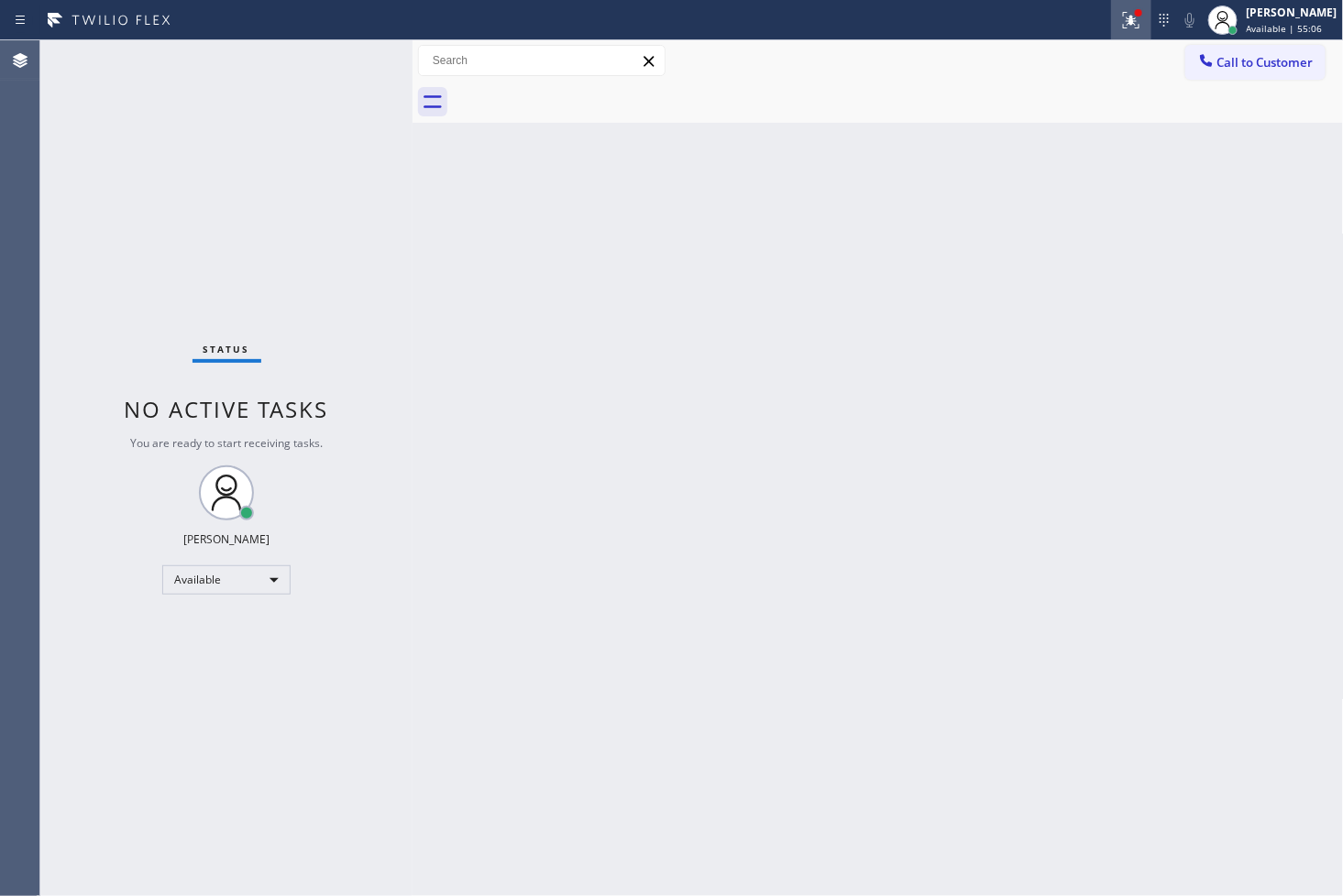
click at [1121, 11] on icon at bounding box center [1131, 20] width 22 height 22
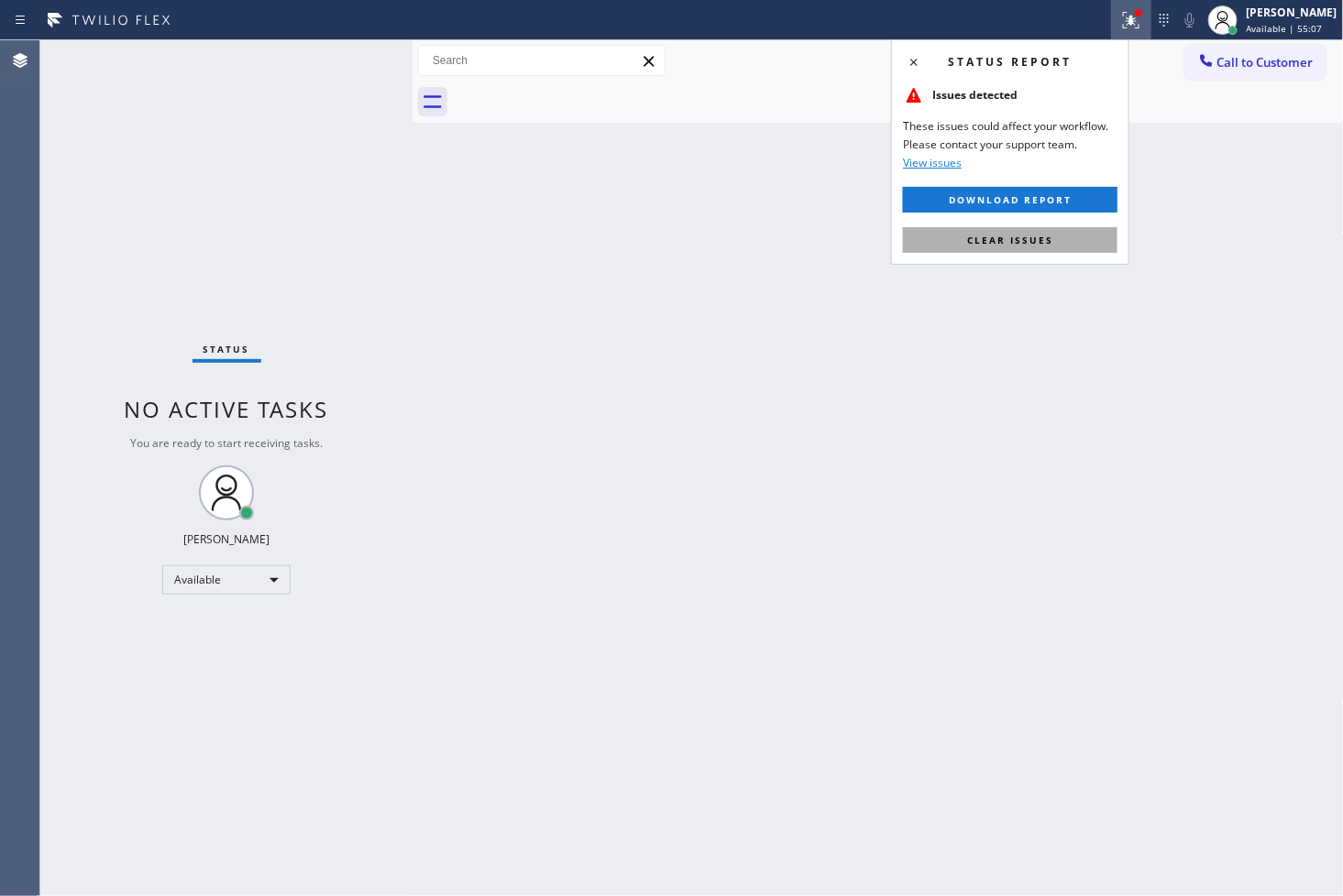
click at [1038, 239] on span "Clear issues" at bounding box center [1010, 240] width 86 height 12
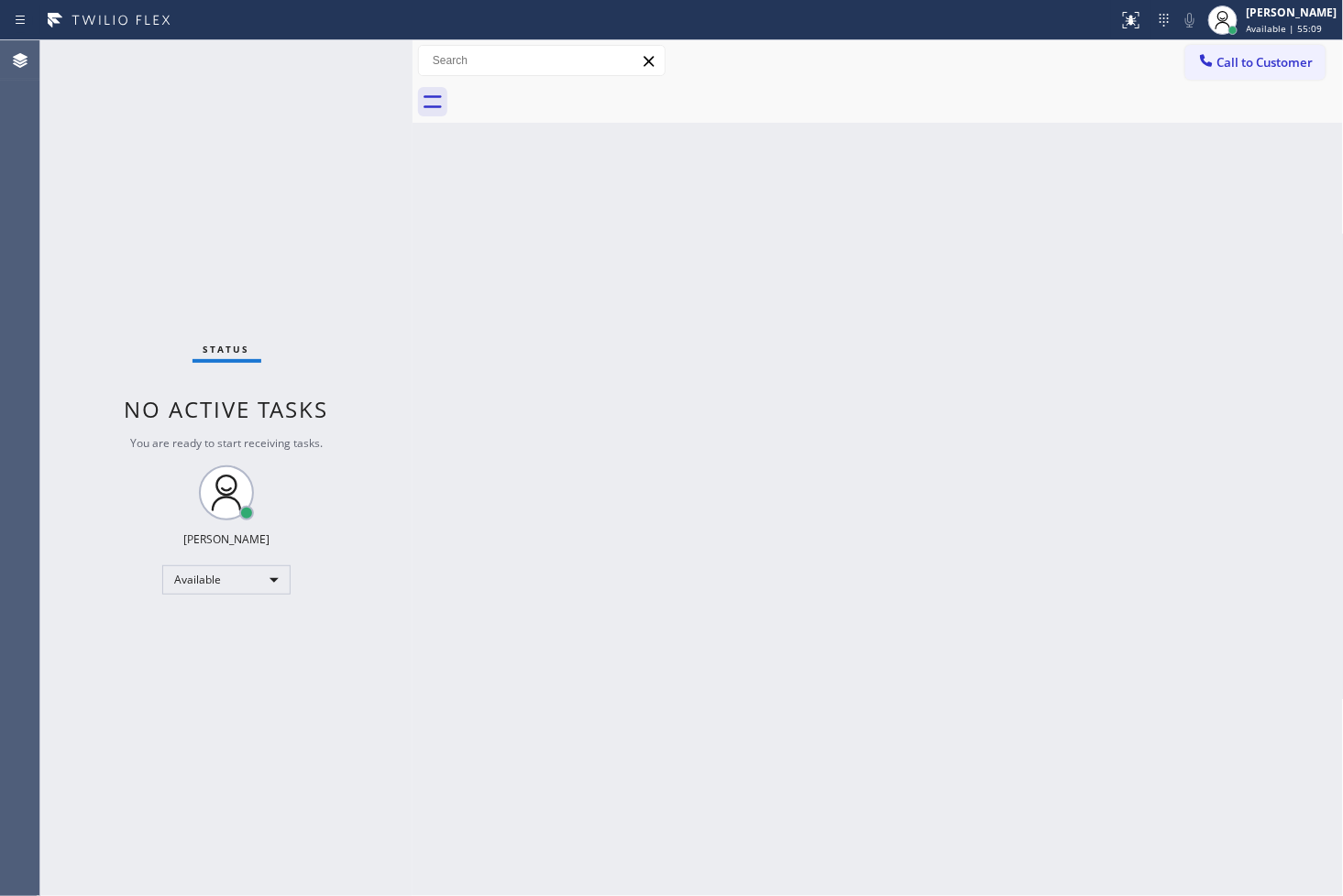
click at [706, 451] on div "Back to Dashboard Change Sender ID Customers Technicians Select a contact Outbo…" at bounding box center [878, 468] width 932 height 856
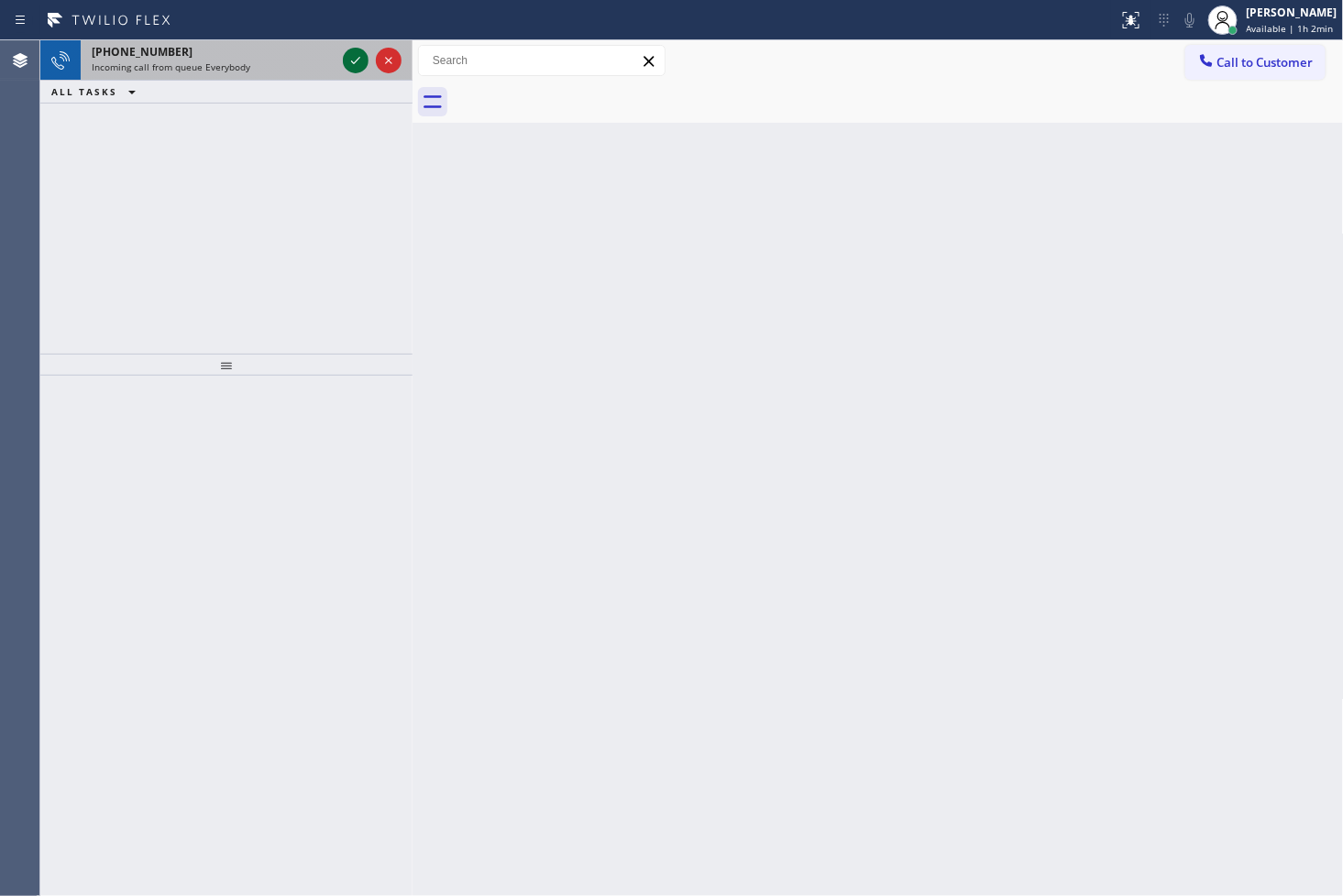
click at [355, 57] on icon at bounding box center [356, 60] width 22 height 22
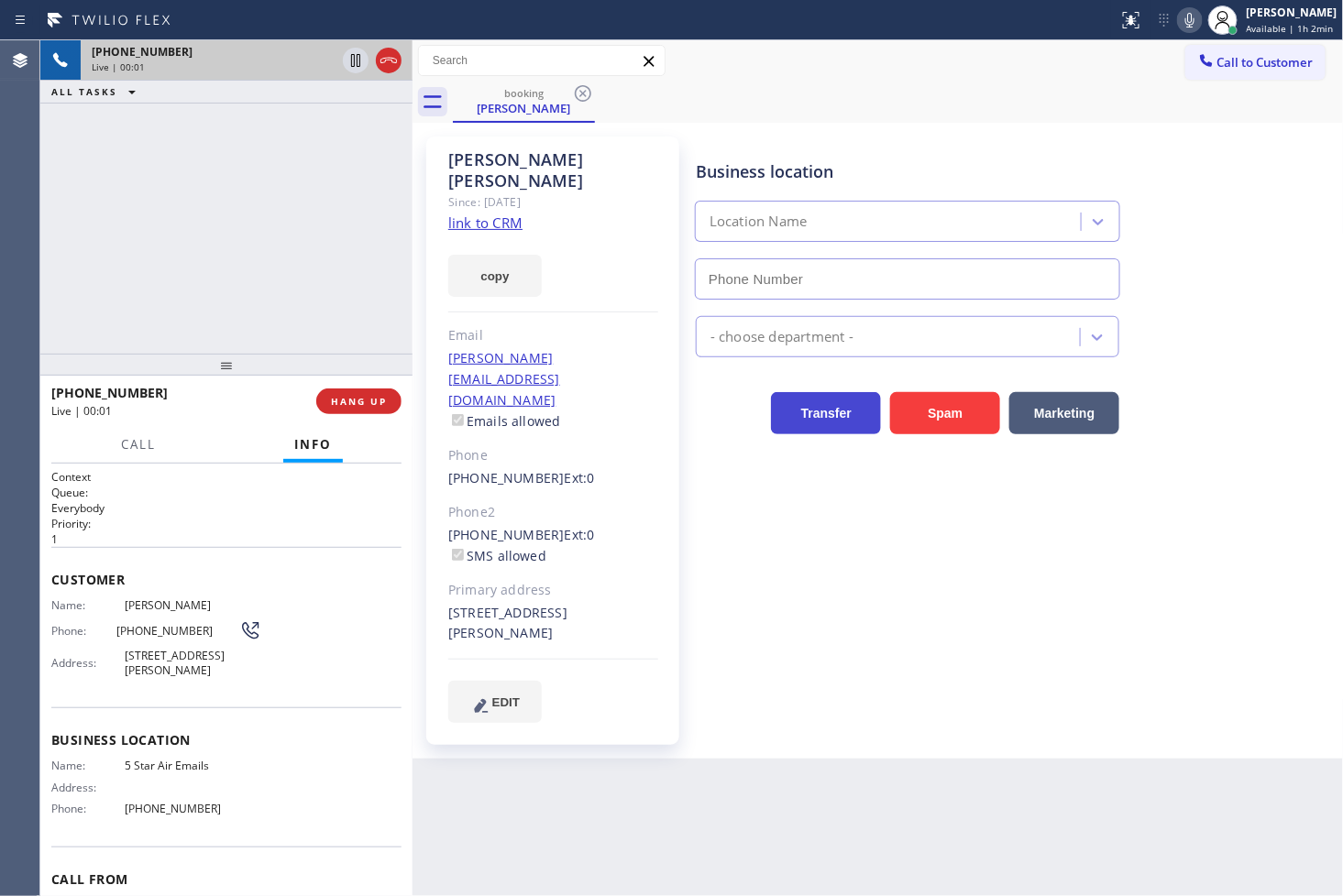
type input "(844) 956-1118"
click at [478, 214] on link "link to CRM" at bounding box center [485, 222] width 74 height 18
click at [351, 61] on icon at bounding box center [356, 59] width 10 height 12
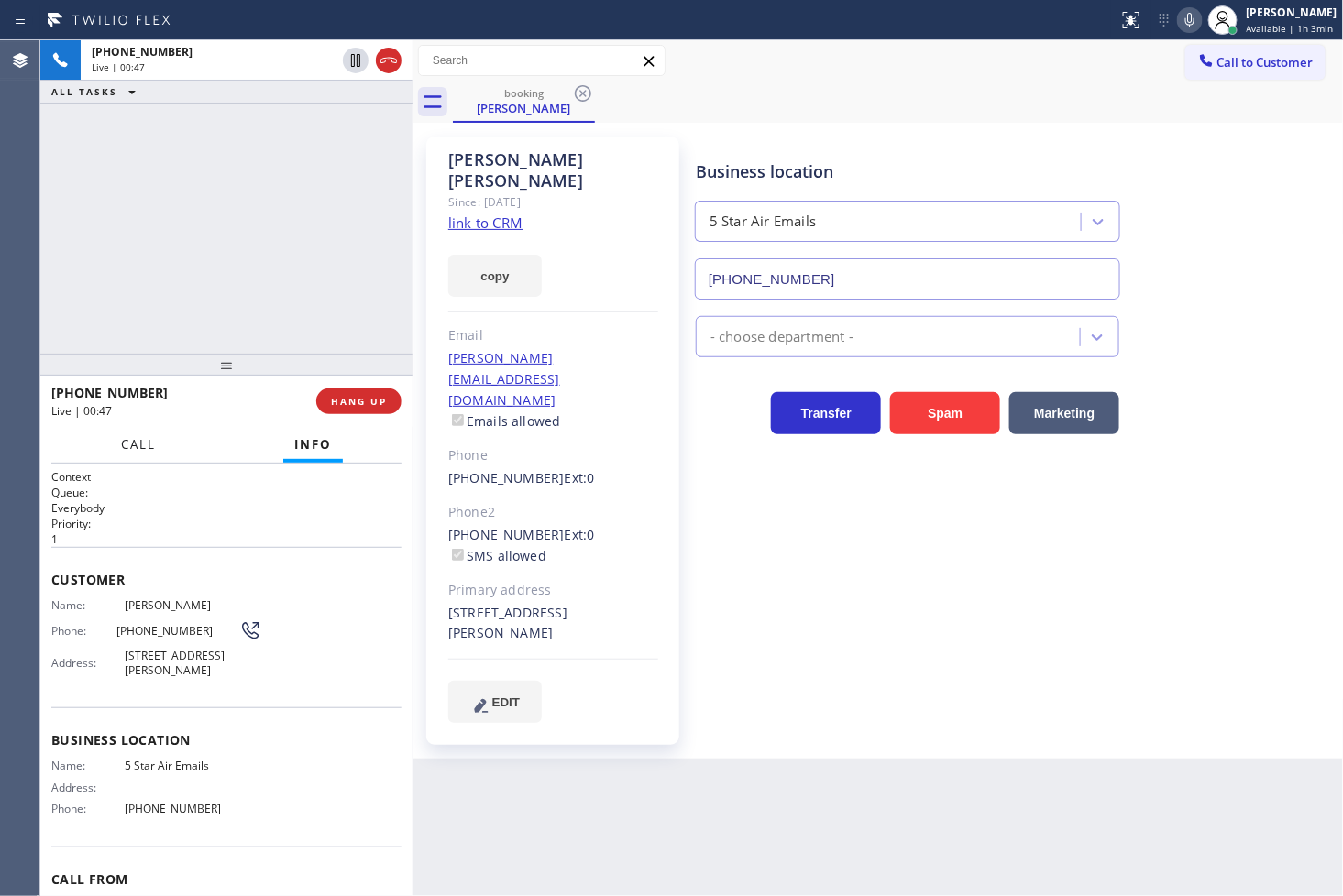
click at [143, 434] on button "Call" at bounding box center [138, 445] width 57 height 35
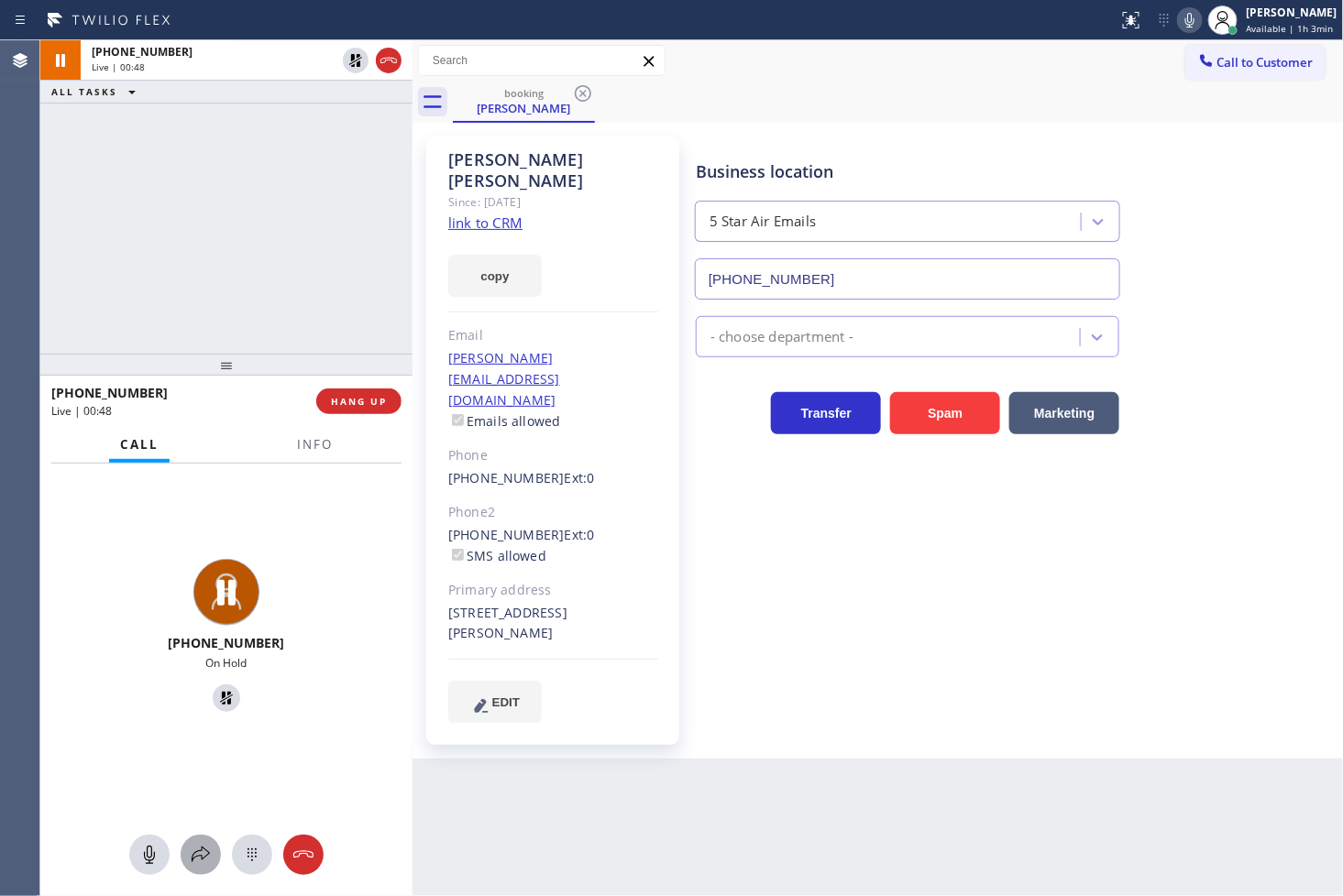
click at [196, 863] on icon at bounding box center [200, 855] width 22 height 22
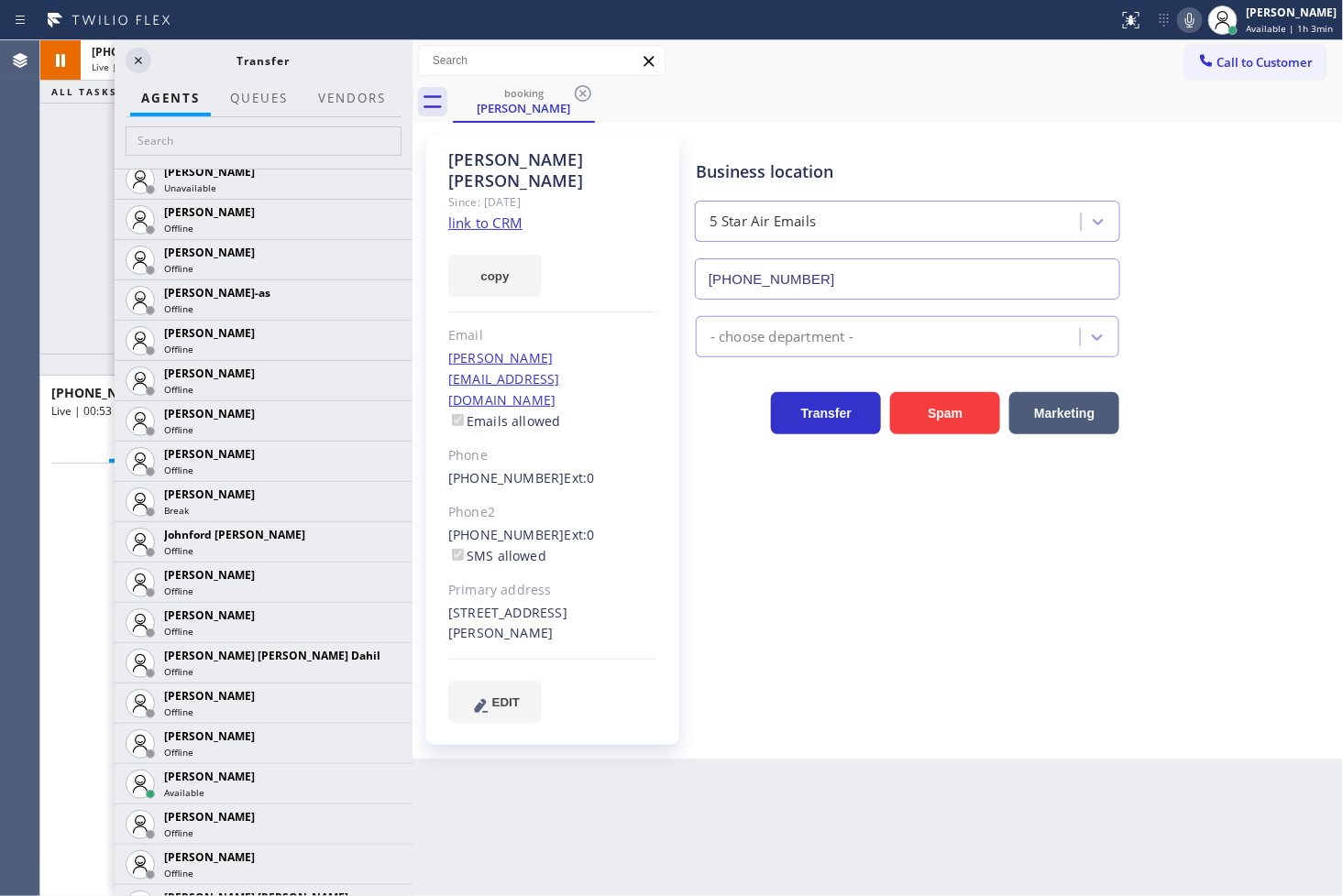
scroll to position [1730, 0]
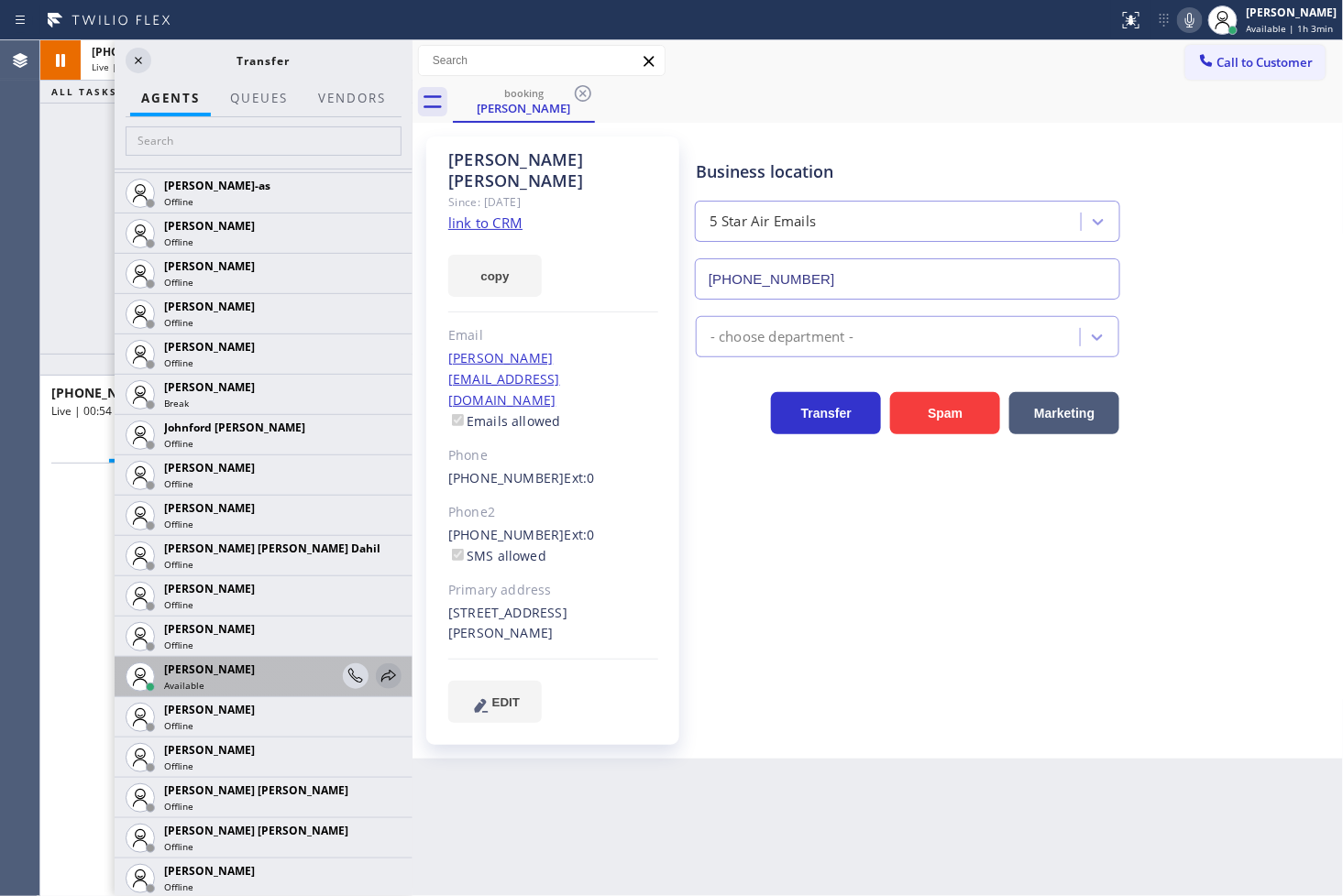
click at [378, 674] on icon at bounding box center [388, 676] width 22 height 22
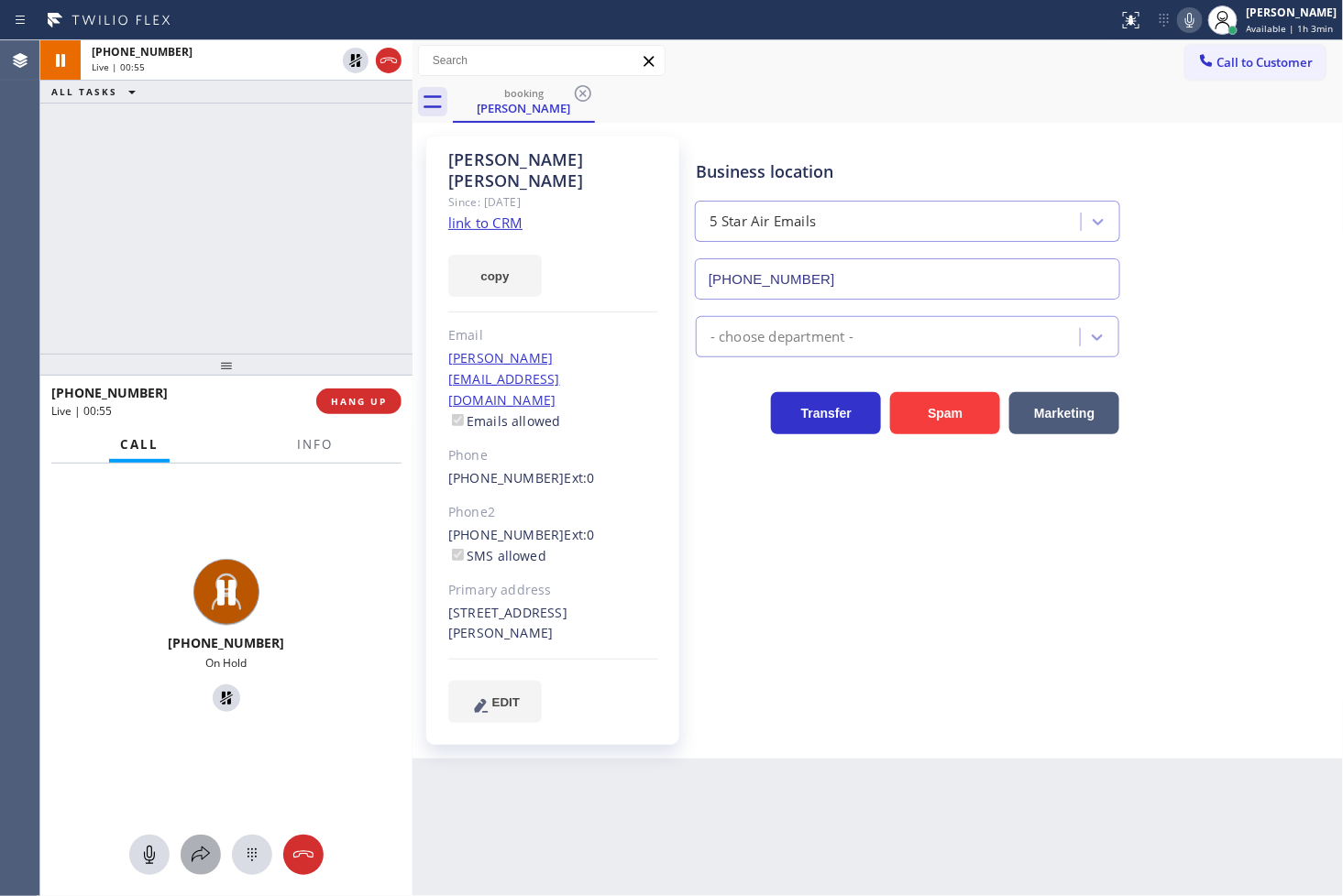
click at [198, 854] on icon at bounding box center [200, 855] width 22 height 22
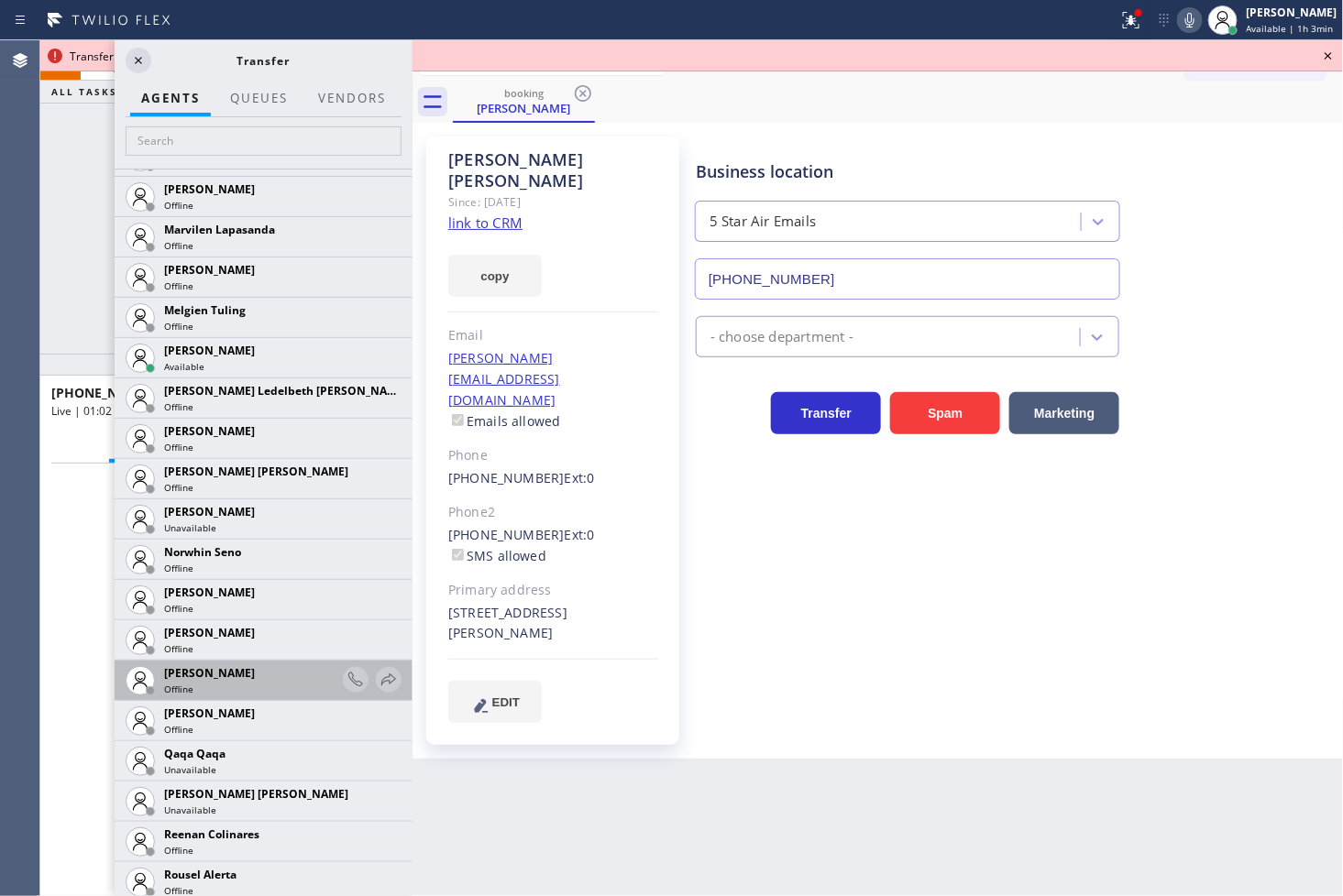
scroll to position [3461, 0]
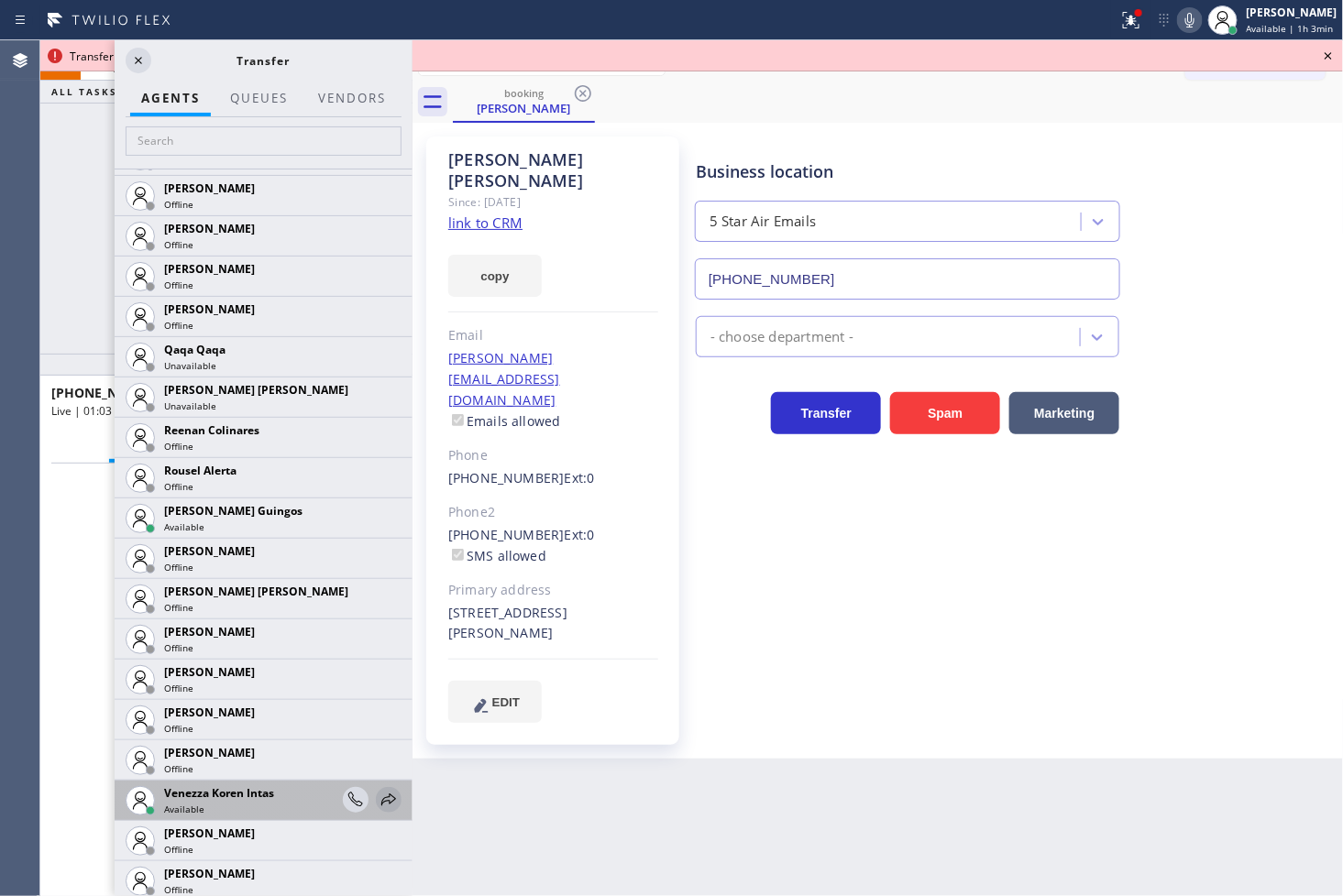
click at [378, 798] on icon at bounding box center [388, 799] width 22 height 22
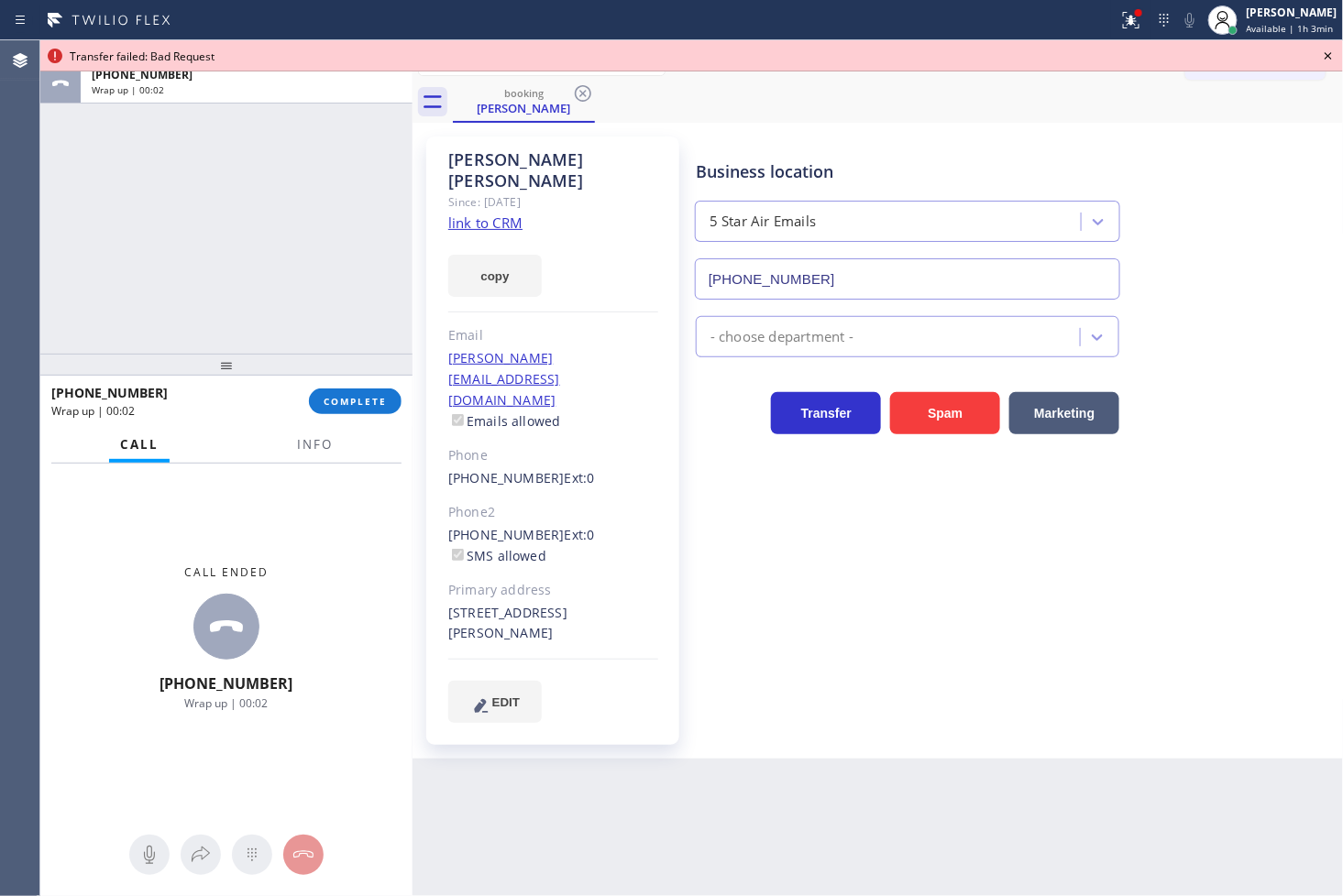
drag, startPoint x: 1330, startPoint y: 51, endPoint x: 1040, endPoint y: 64, distance: 290.3
click at [1330, 50] on icon at bounding box center [1328, 56] width 22 height 22
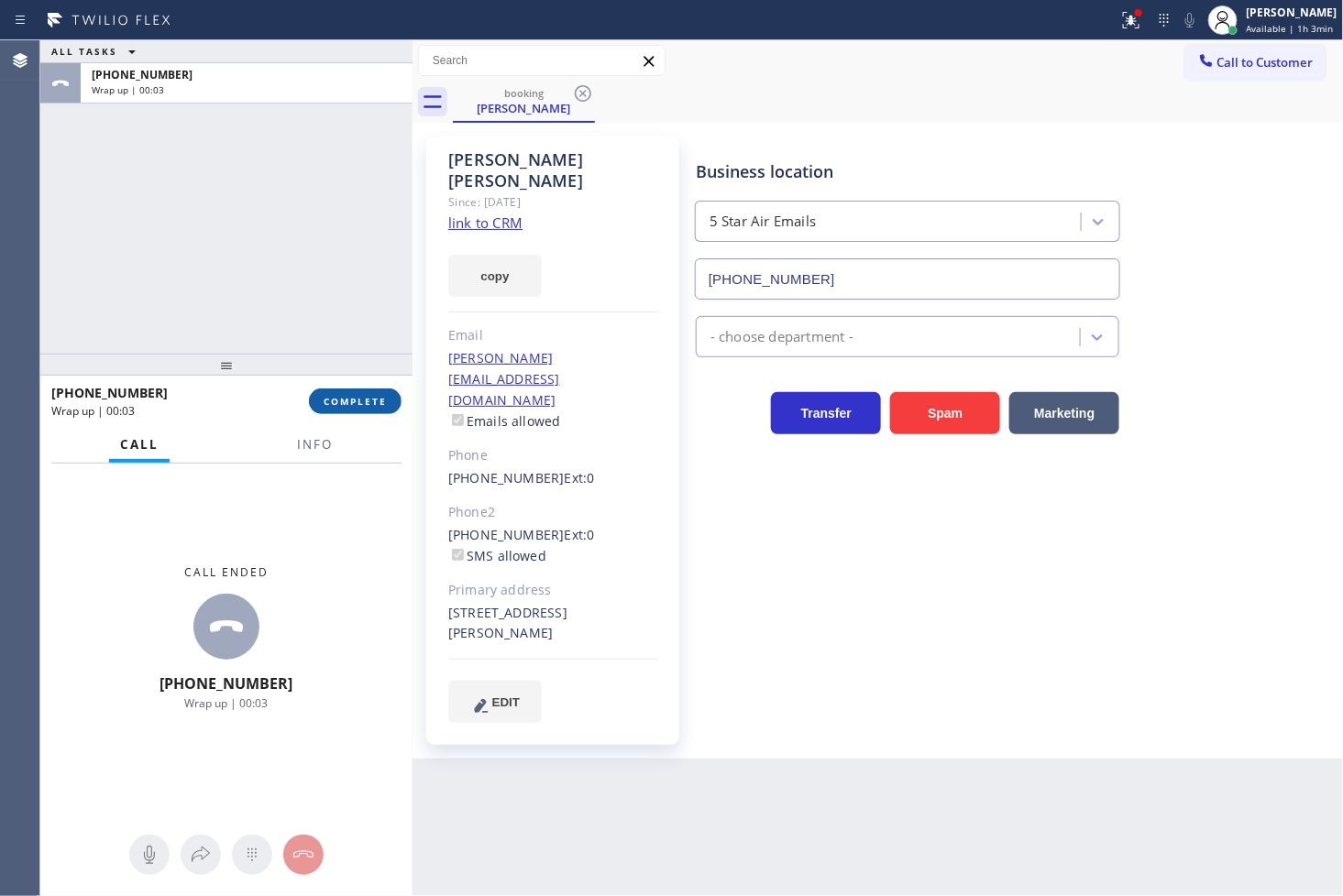
click at [331, 395] on span "COMPLETE" at bounding box center [356, 401] width 63 height 12
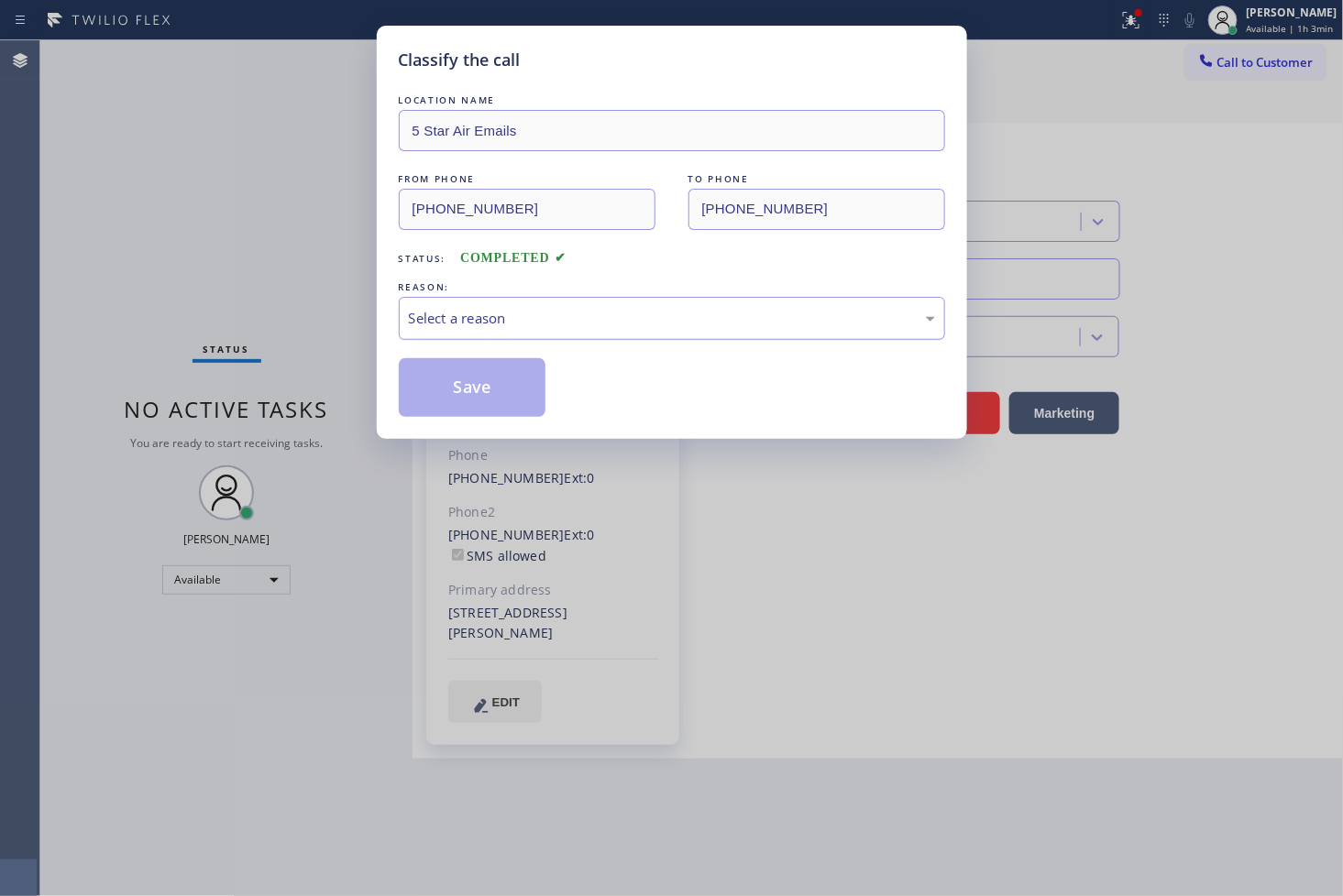
click at [474, 322] on div "Select a reason" at bounding box center [671, 318] width 526 height 21
click at [453, 388] on button "Save" at bounding box center [473, 387] width 148 height 58
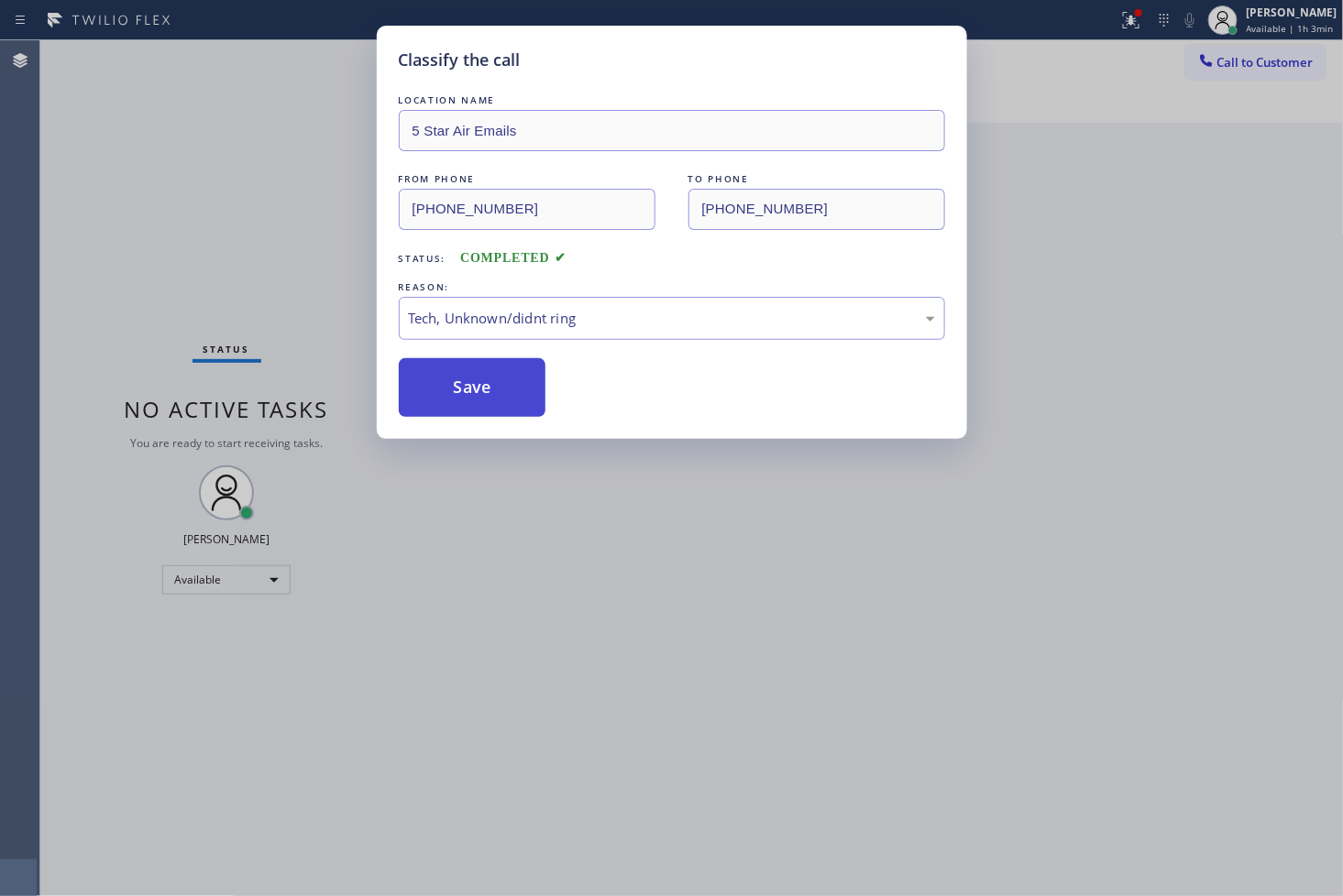
click at [453, 388] on button "Save" at bounding box center [473, 387] width 148 height 58
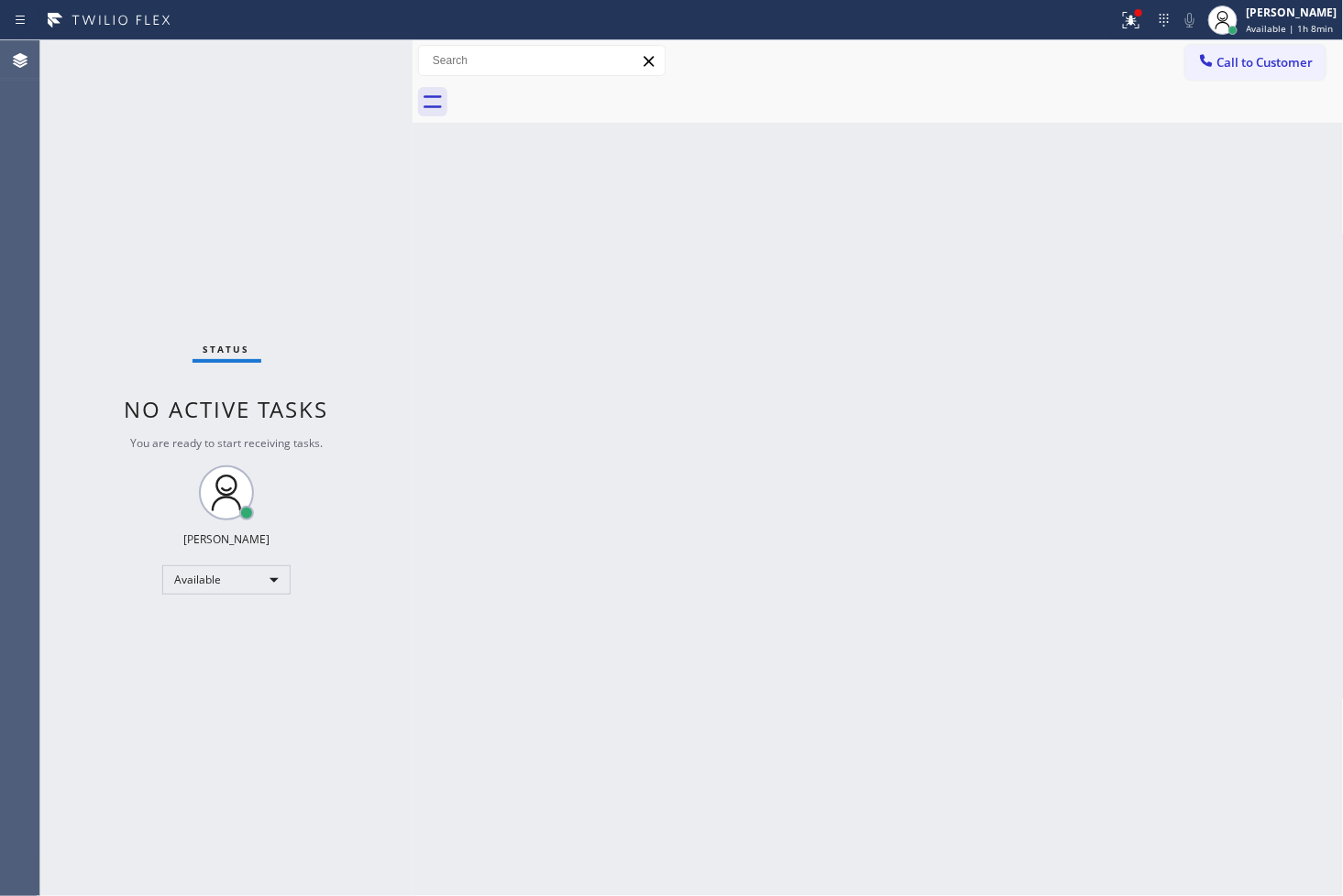
click at [349, 62] on div "Status No active tasks You are ready to start receiving tasks. [PERSON_NAME]" at bounding box center [226, 468] width 372 height 856
click at [1133, 11] on div at bounding box center [1137, 13] width 8 height 8
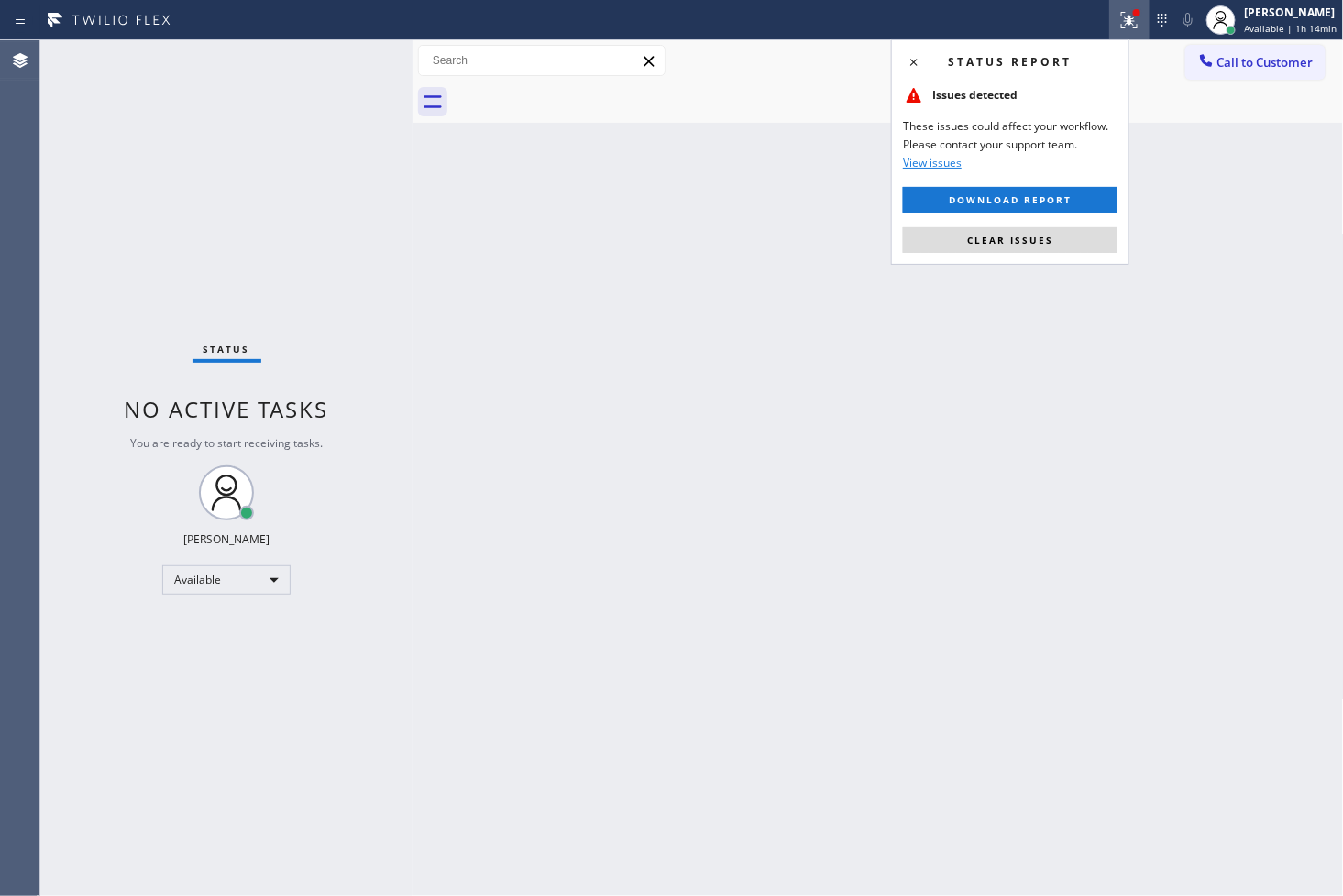
click at [1013, 242] on span "Clear issues" at bounding box center [1010, 240] width 86 height 12
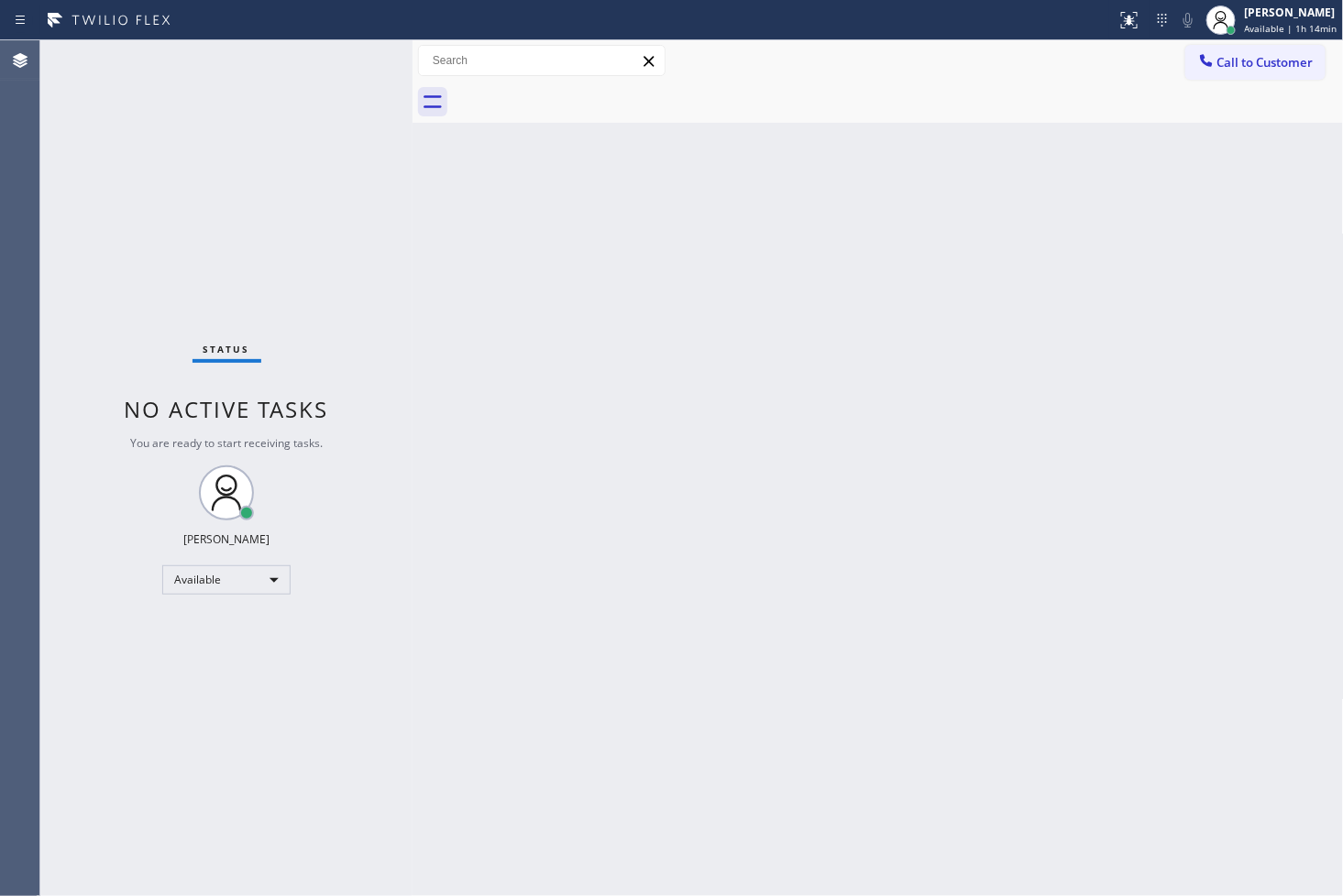
click at [590, 542] on div "Back to Dashboard Change Sender ID Customers Technicians Select a contact Outbo…" at bounding box center [878, 468] width 932 height 856
click at [284, 88] on div "Status No active tasks You are ready to start receiving tasks. [PERSON_NAME]" at bounding box center [226, 468] width 372 height 856
click at [327, 59] on div "Status No active tasks You are ready to start receiving tasks. [PERSON_NAME]" at bounding box center [226, 468] width 372 height 856
click at [346, 60] on div "Status No active tasks You are ready to start receiving tasks. [PERSON_NAME]" at bounding box center [226, 468] width 372 height 856
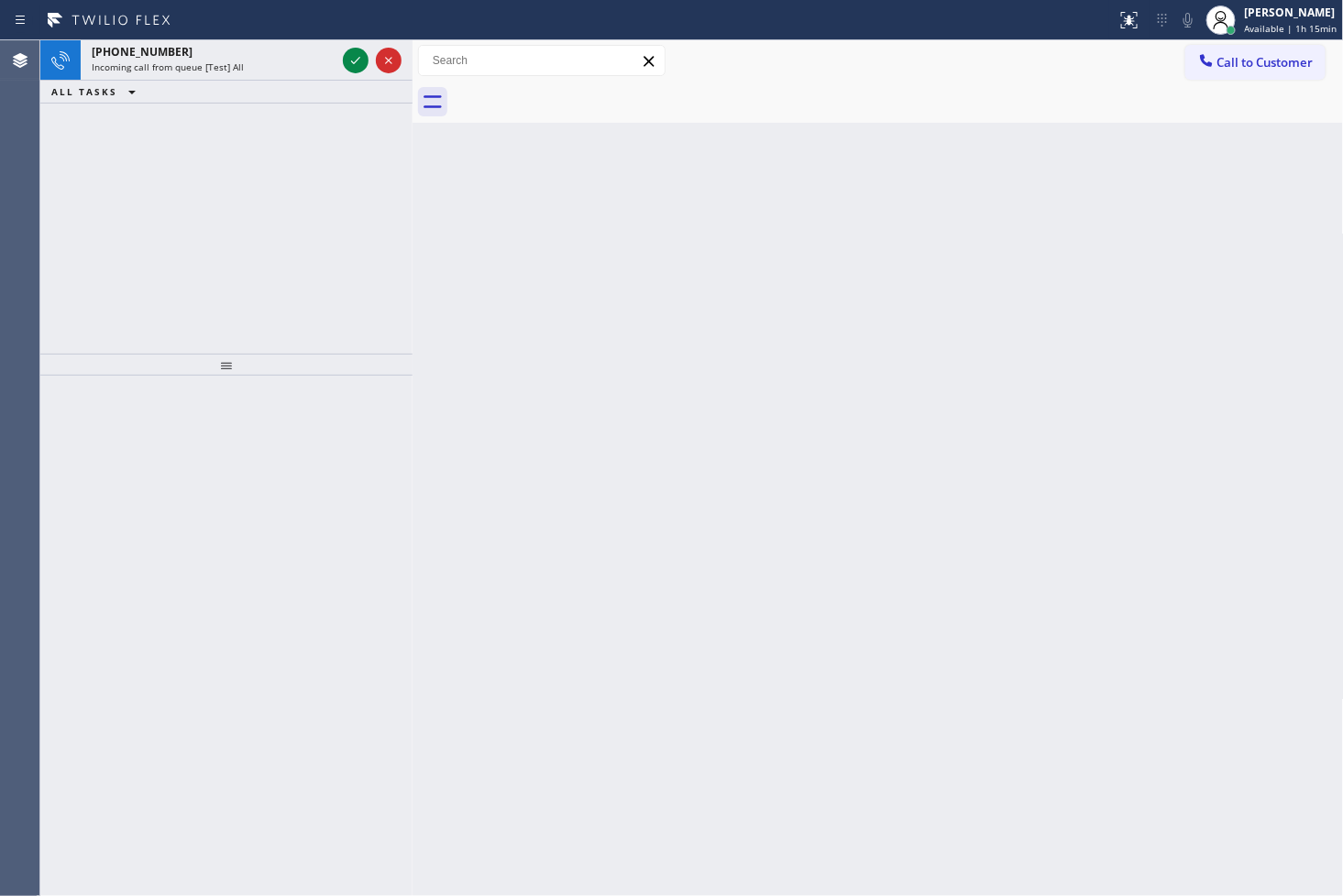
click at [346, 60] on icon at bounding box center [356, 60] width 22 height 22
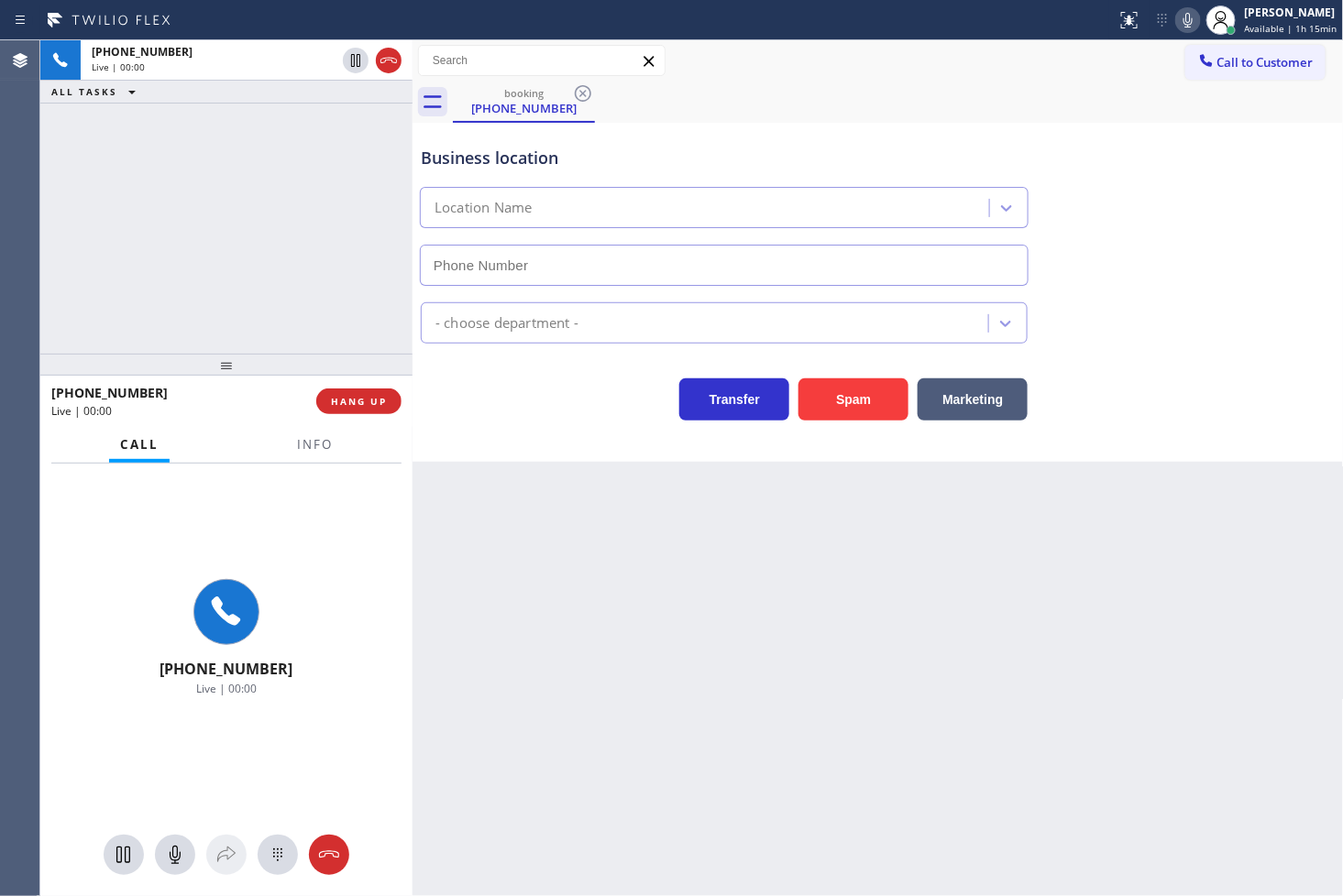
type input "(626) 727-8497"
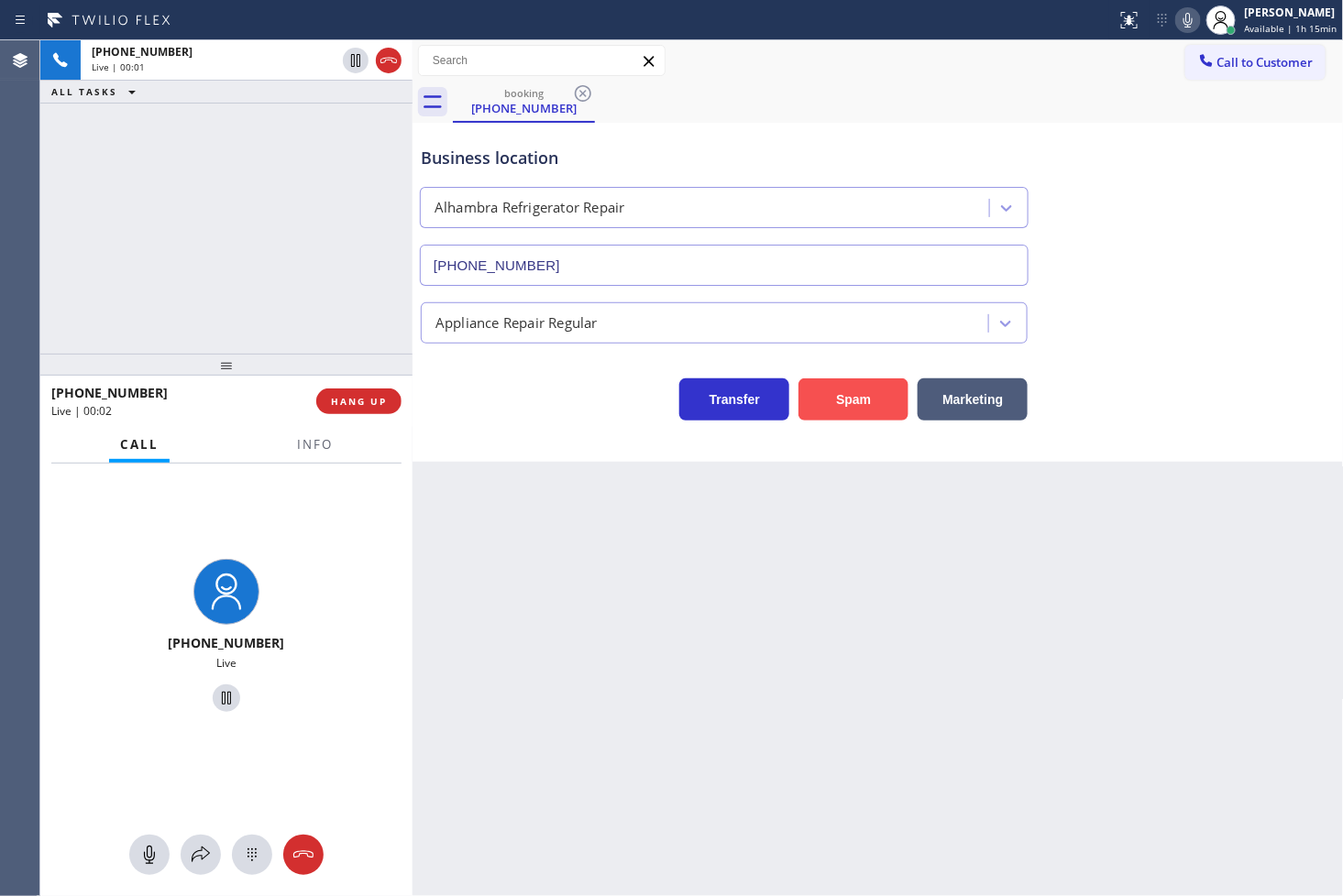
click at [874, 391] on button "Spam" at bounding box center [853, 400] width 110 height 42
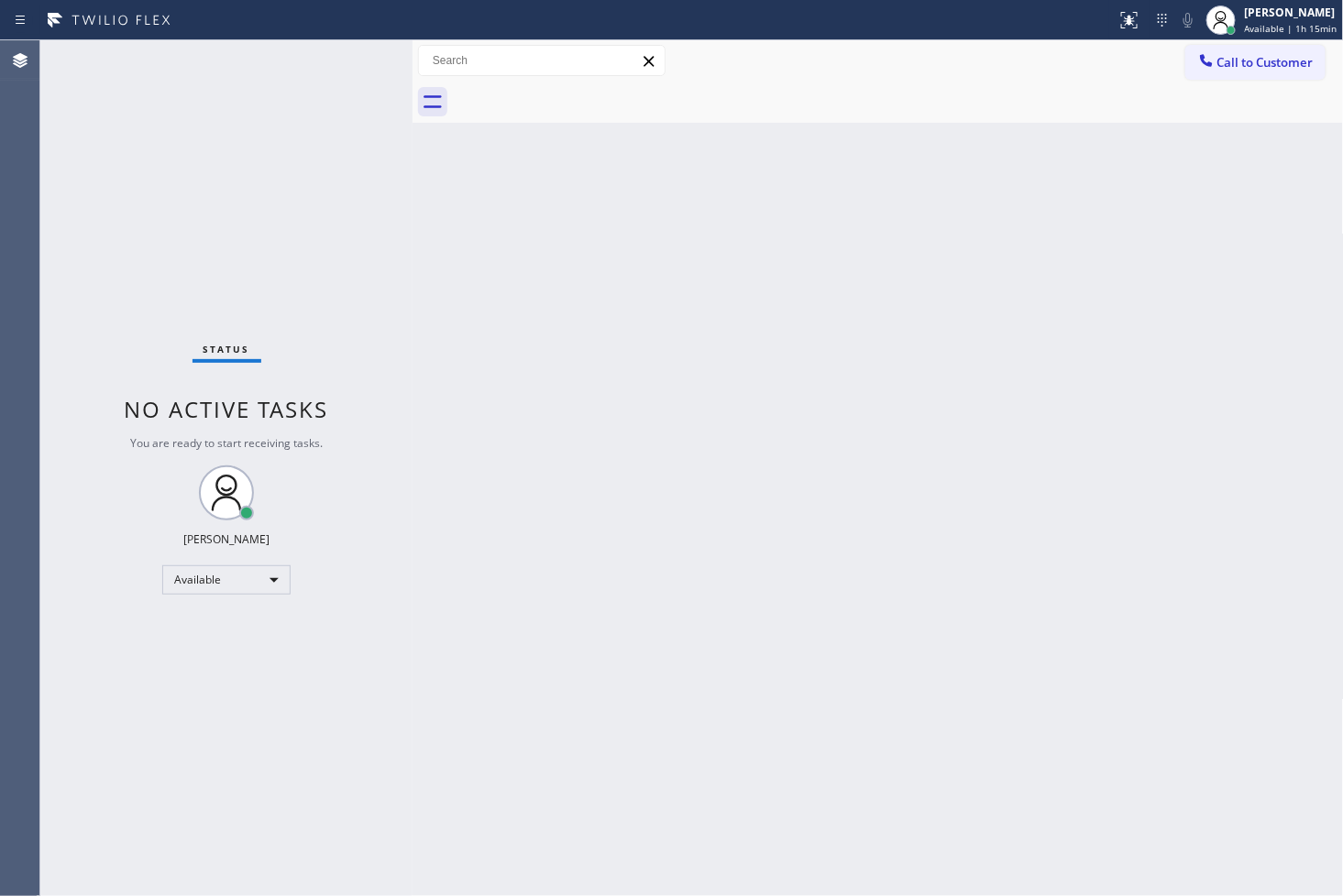
click at [365, 161] on div "Status No active tasks You are ready to start receiving tasks. [PERSON_NAME]" at bounding box center [226, 468] width 372 height 856
click at [351, 48] on div "Status No active tasks You are ready to start receiving tasks. [PERSON_NAME]" at bounding box center [226, 468] width 372 height 856
click at [325, 58] on div "Status No active tasks You are ready to start receiving tasks. [PERSON_NAME]" at bounding box center [226, 468] width 372 height 856
click at [343, 50] on div "Status No active tasks You are ready to start receiving tasks. [PERSON_NAME]" at bounding box center [226, 468] width 372 height 856
click at [83, 538] on div "Status No active tasks You are ready to start receiving tasks. [PERSON_NAME]" at bounding box center [226, 468] width 372 height 856
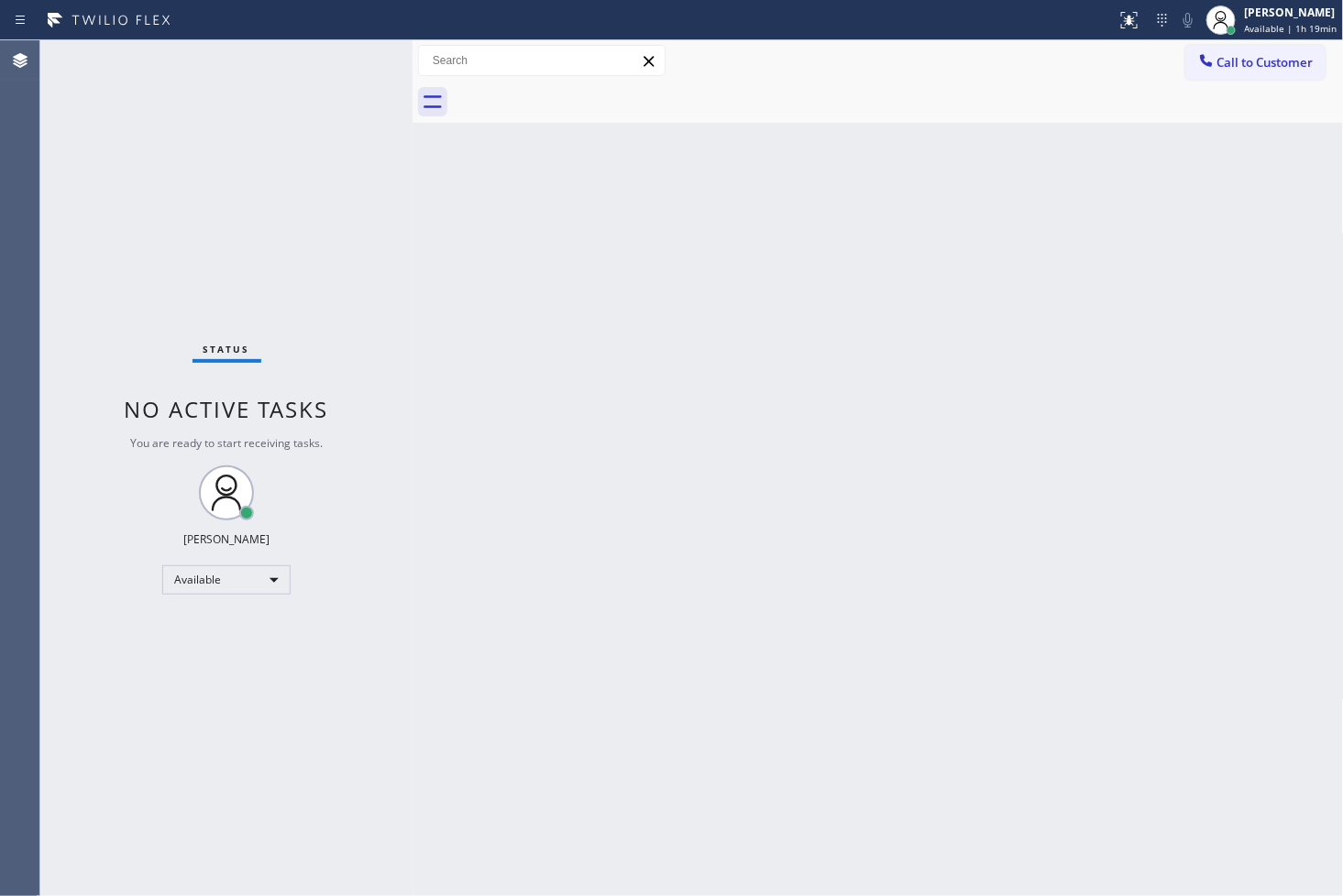
click at [125, 252] on div "Status No active tasks You are ready to start receiving tasks. [PERSON_NAME]" at bounding box center [226, 468] width 372 height 856
click at [340, 58] on div "Status No active tasks You are ready to start receiving tasks. [PERSON_NAME]" at bounding box center [226, 468] width 372 height 856
click at [105, 357] on div "Status No active tasks You are ready to start receiving tasks. [PERSON_NAME]" at bounding box center [226, 468] width 372 height 856
click at [87, 363] on div "Status No active tasks You are ready to start receiving tasks. [PERSON_NAME]" at bounding box center [226, 468] width 372 height 856
click at [352, 49] on div "Status No active tasks You are ready to start receiving tasks. [PERSON_NAME]" at bounding box center [226, 468] width 372 height 856
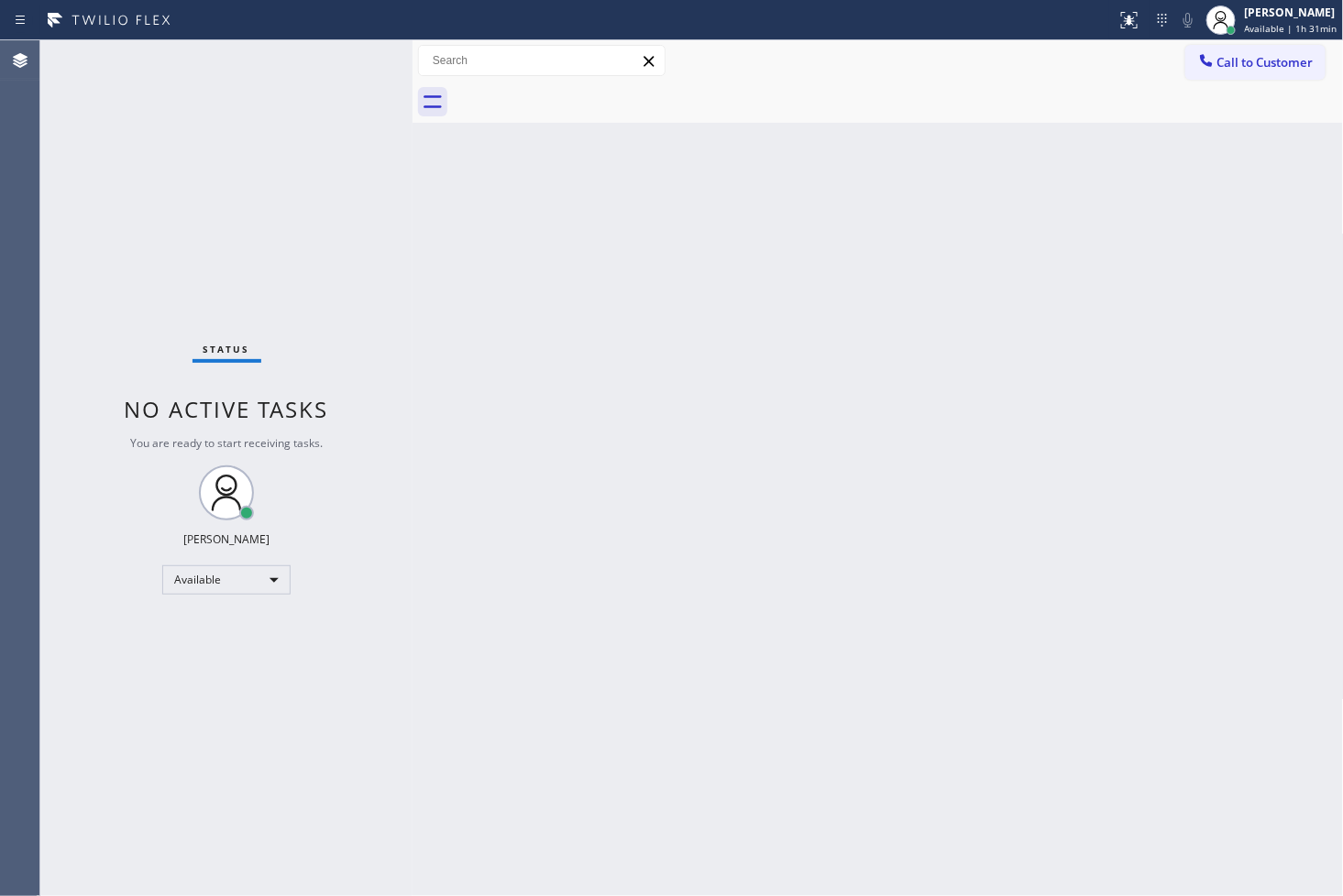
click at [352, 64] on div "Status No active tasks You are ready to start receiving tasks. [PERSON_NAME]" at bounding box center [226, 468] width 372 height 856
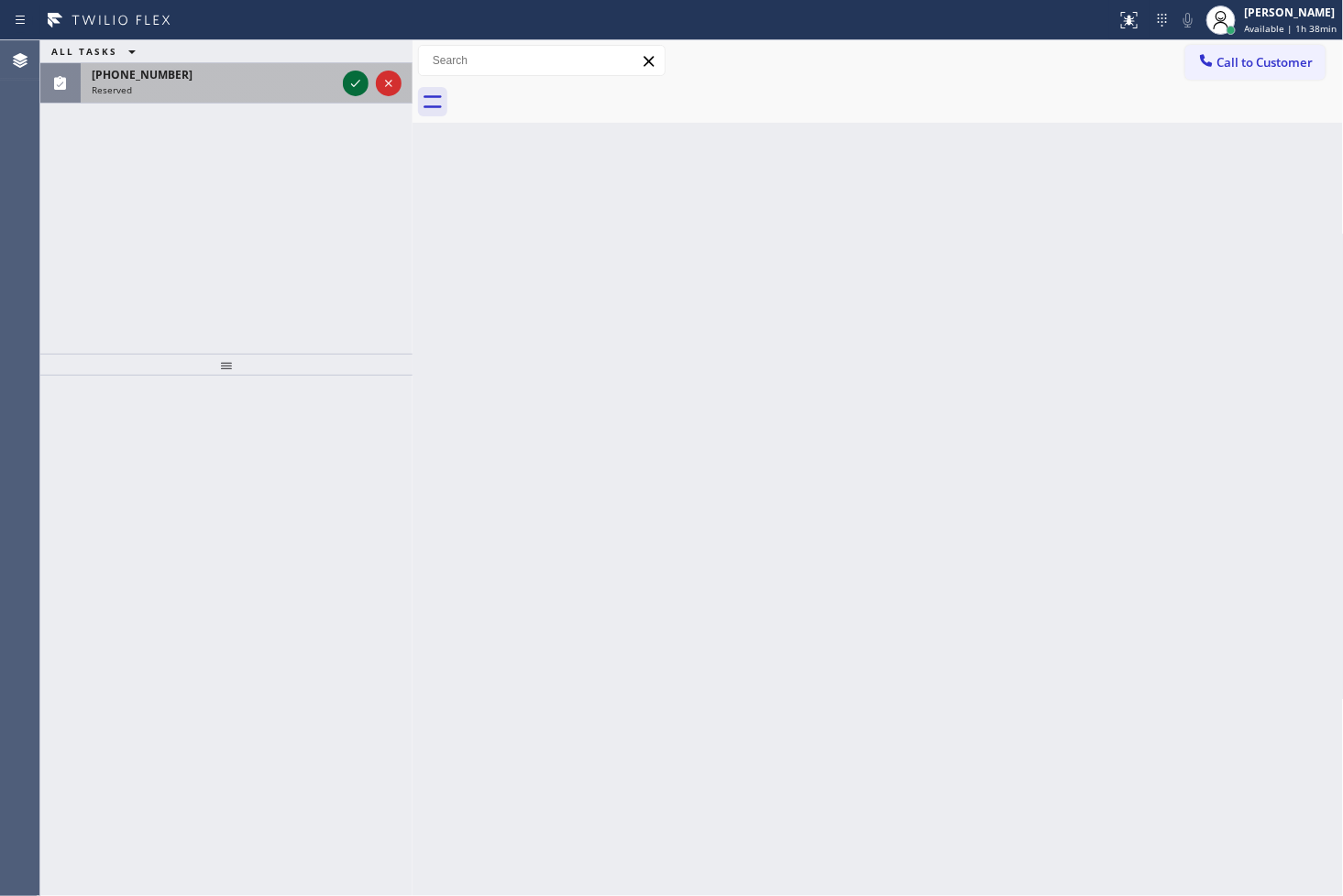
click at [343, 83] on div at bounding box center [356, 83] width 26 height 22
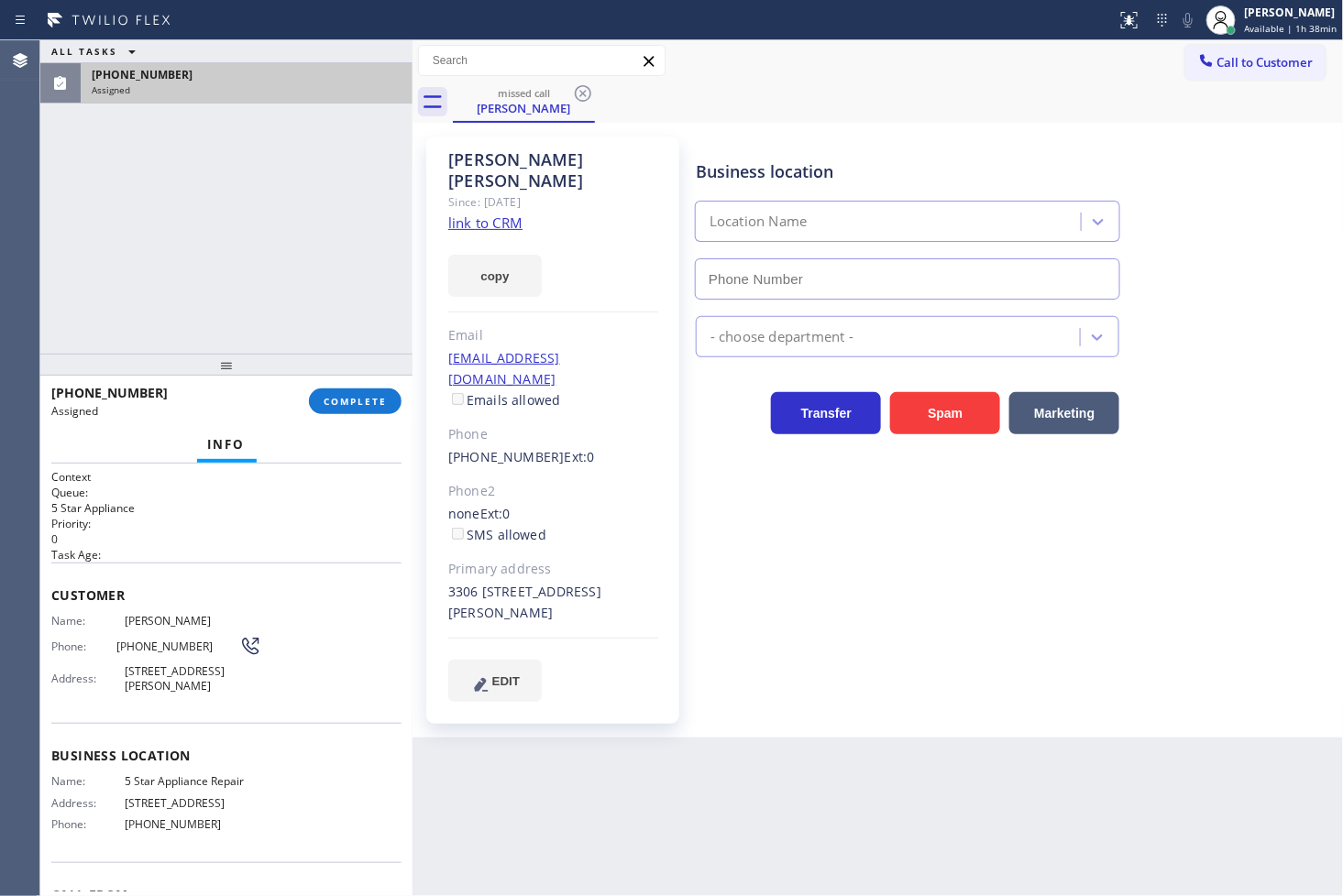
type input "[PHONE_NUMBER]"
click at [50, 617] on div "Context Queue: 5 Star Appliance Priority: 0 Task Age: Customer Name: Pradip Gos…" at bounding box center [226, 680] width 372 height 433
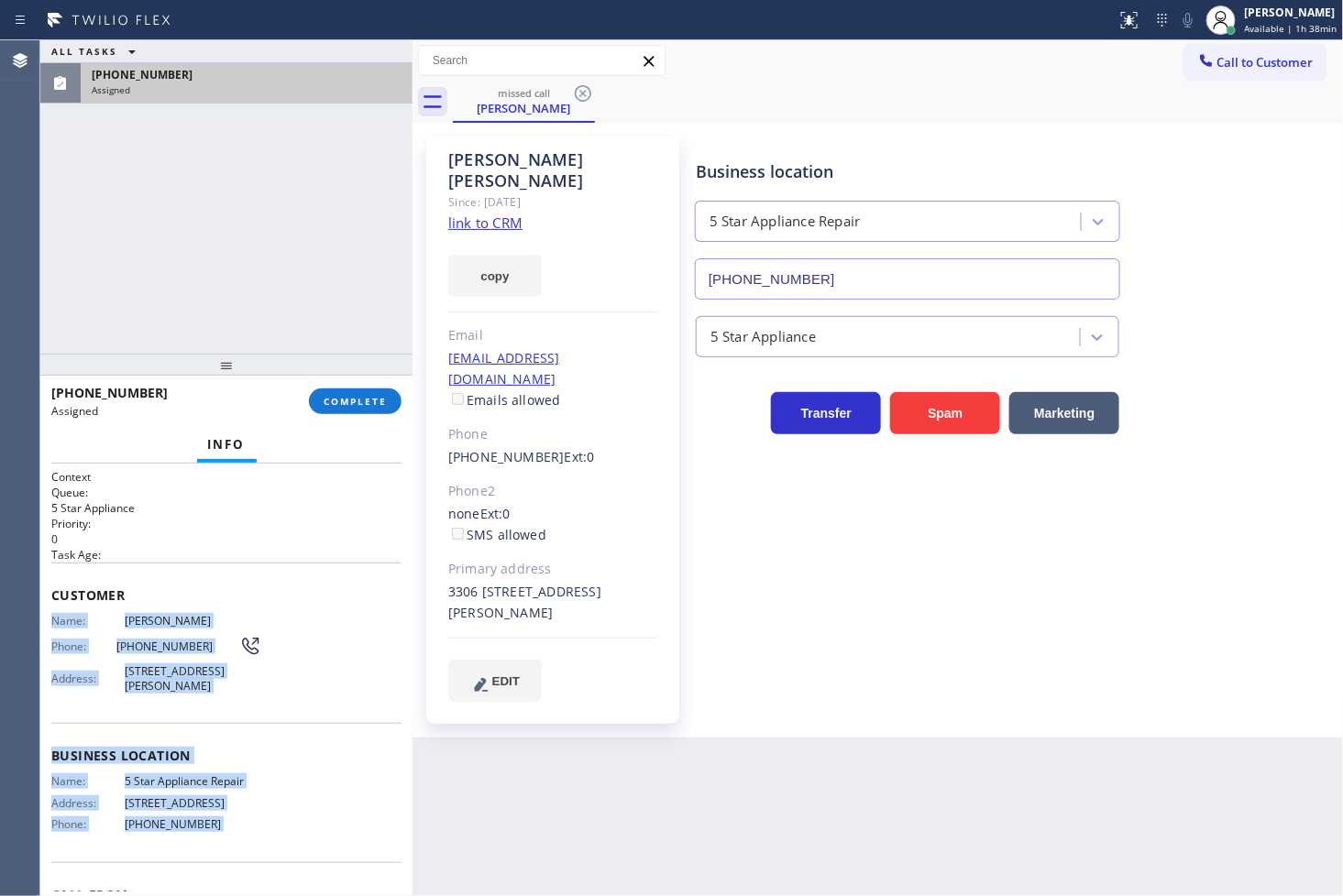
drag, startPoint x: 50, startPoint y: 617, endPoint x: 243, endPoint y: 849, distance: 301.8
click at [243, 849] on div "Context Queue: 5 Star Appliance Priority: 0 Task Age: Customer Name: Pradip Gos…" at bounding box center [226, 680] width 372 height 433
copy div "Name: Pradip Gosalia Phone: (508) 369-5733 Address: 15901 Collins Ave APT 3306,…"
click at [392, 404] on button "COMPLETE" at bounding box center [355, 401] width 93 height 26
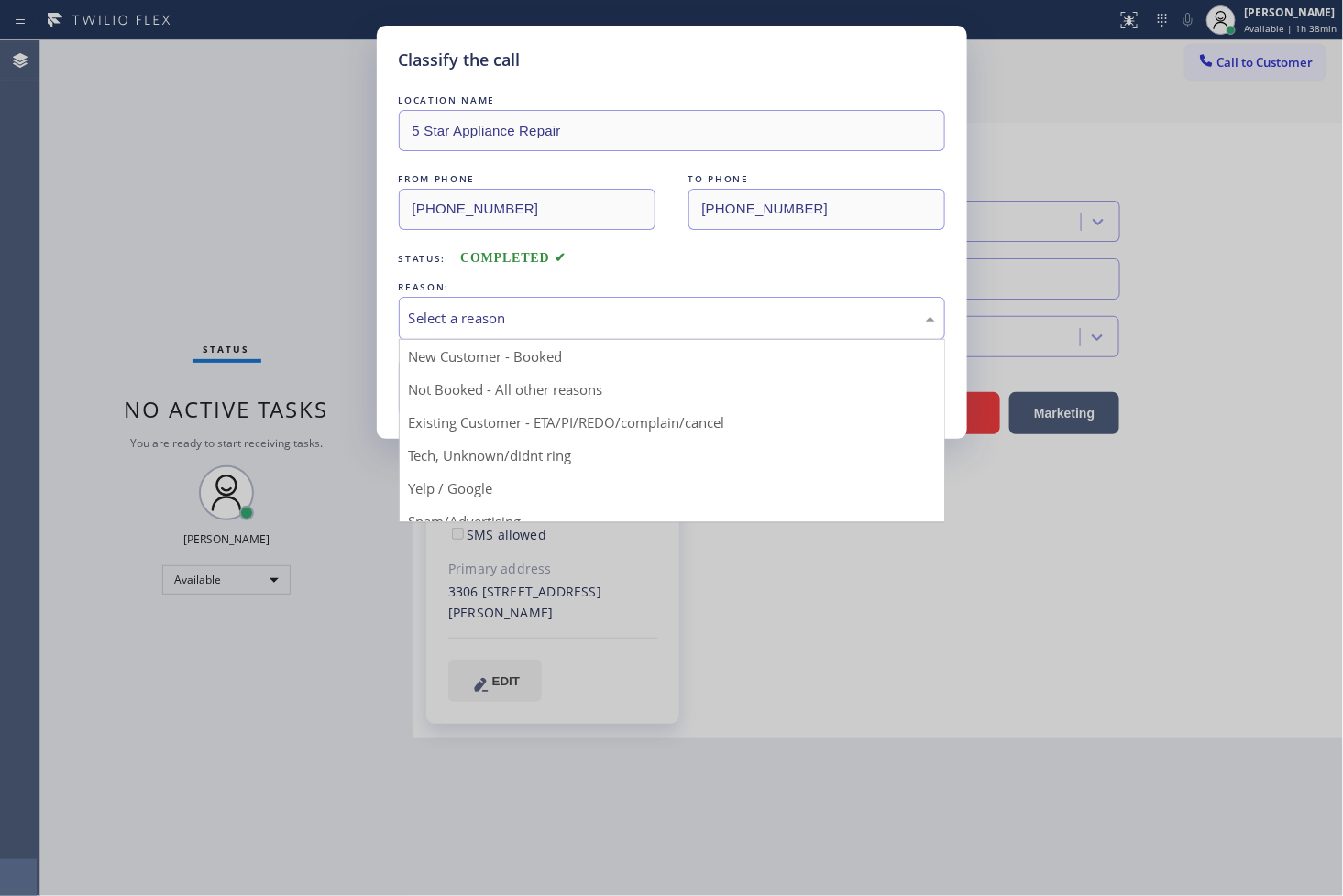
click at [510, 321] on div "Select a reason" at bounding box center [671, 318] width 526 height 21
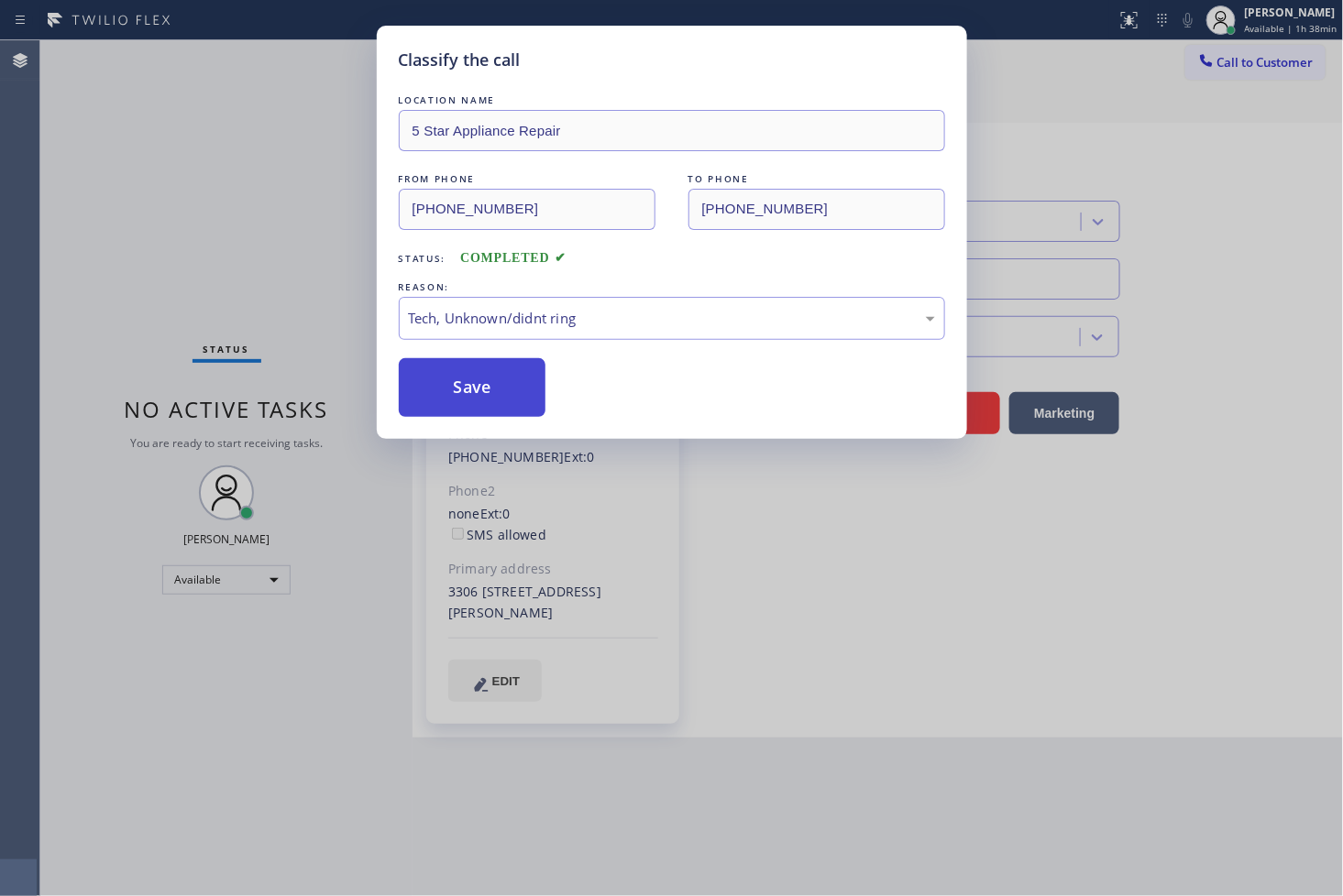
click at [460, 397] on button "Save" at bounding box center [473, 387] width 148 height 58
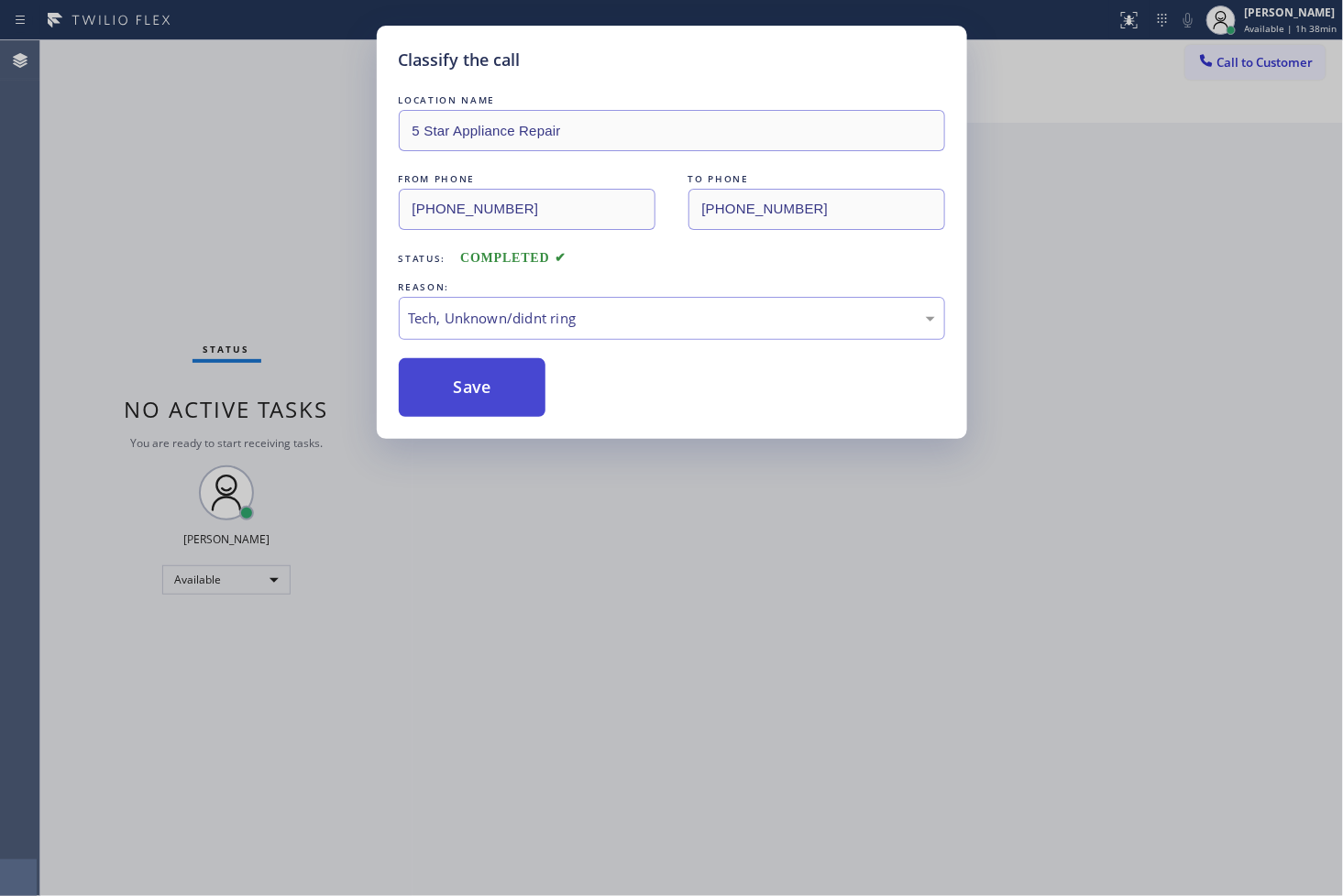
click at [460, 397] on button "Save" at bounding box center [473, 387] width 148 height 58
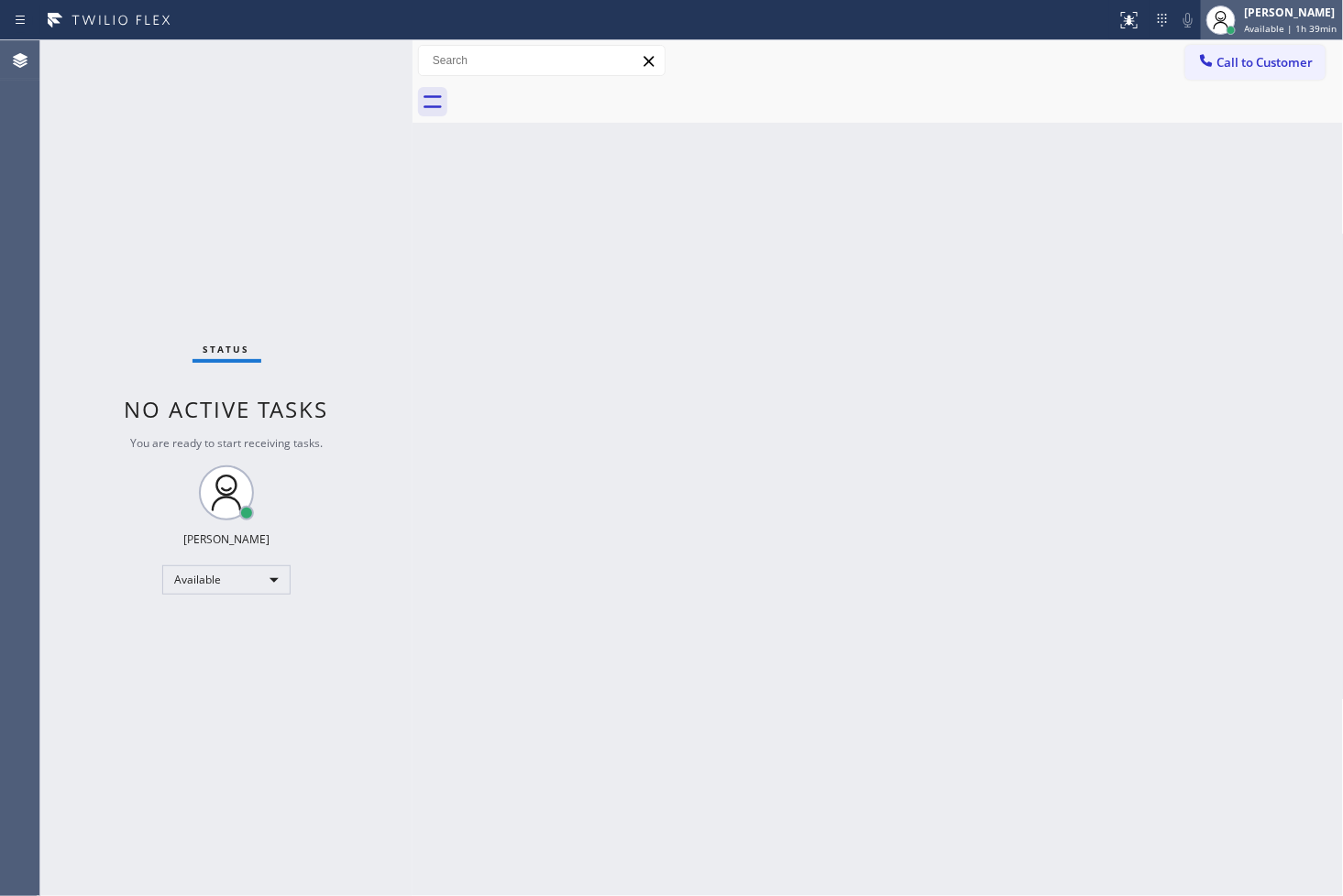
click at [1287, 6] on div "[PERSON_NAME]" at bounding box center [1291, 12] width 93 height 15
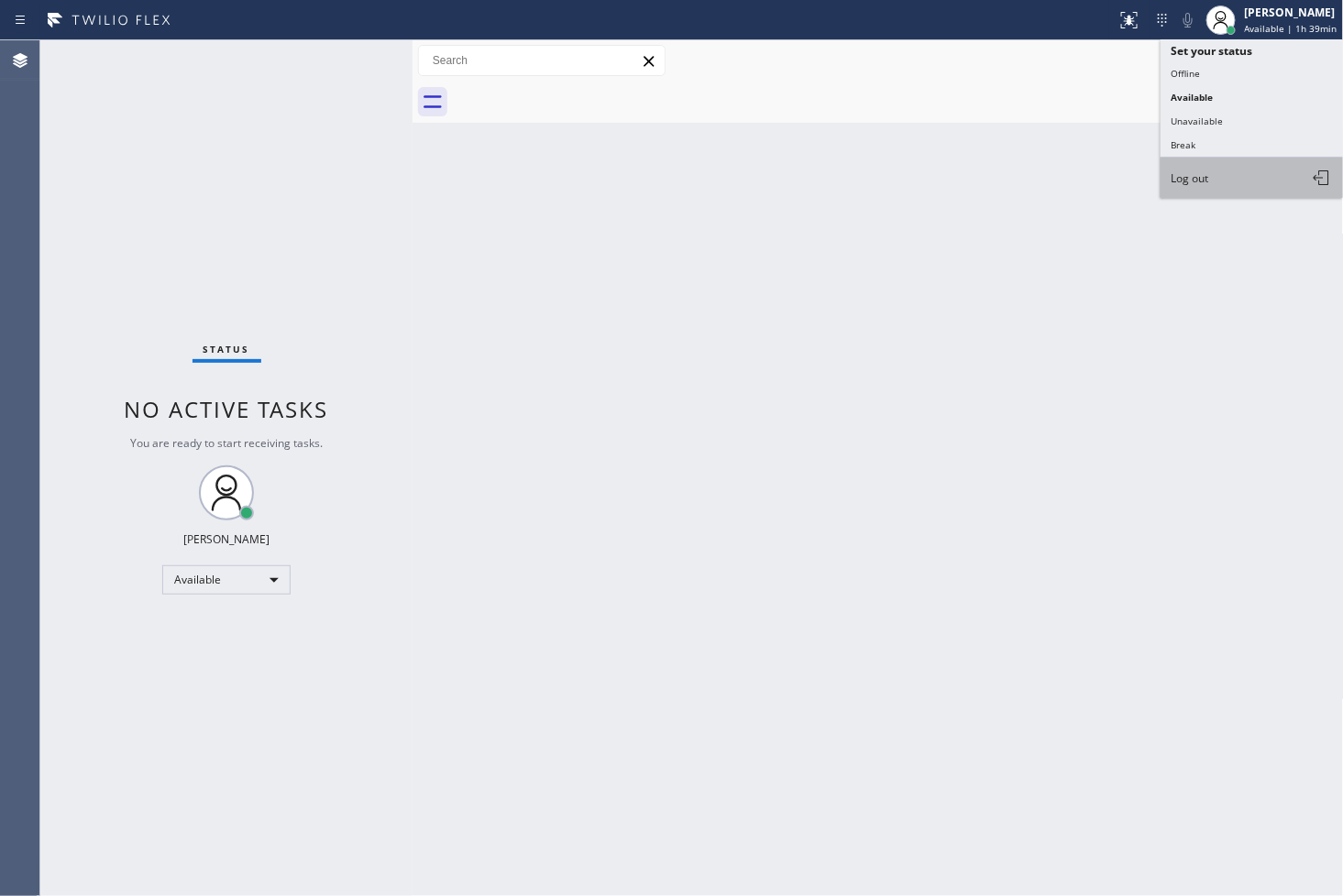
click at [1219, 168] on button "Log out" at bounding box center [1252, 177] width 183 height 40
